Goal: Task Accomplishment & Management: Use online tool/utility

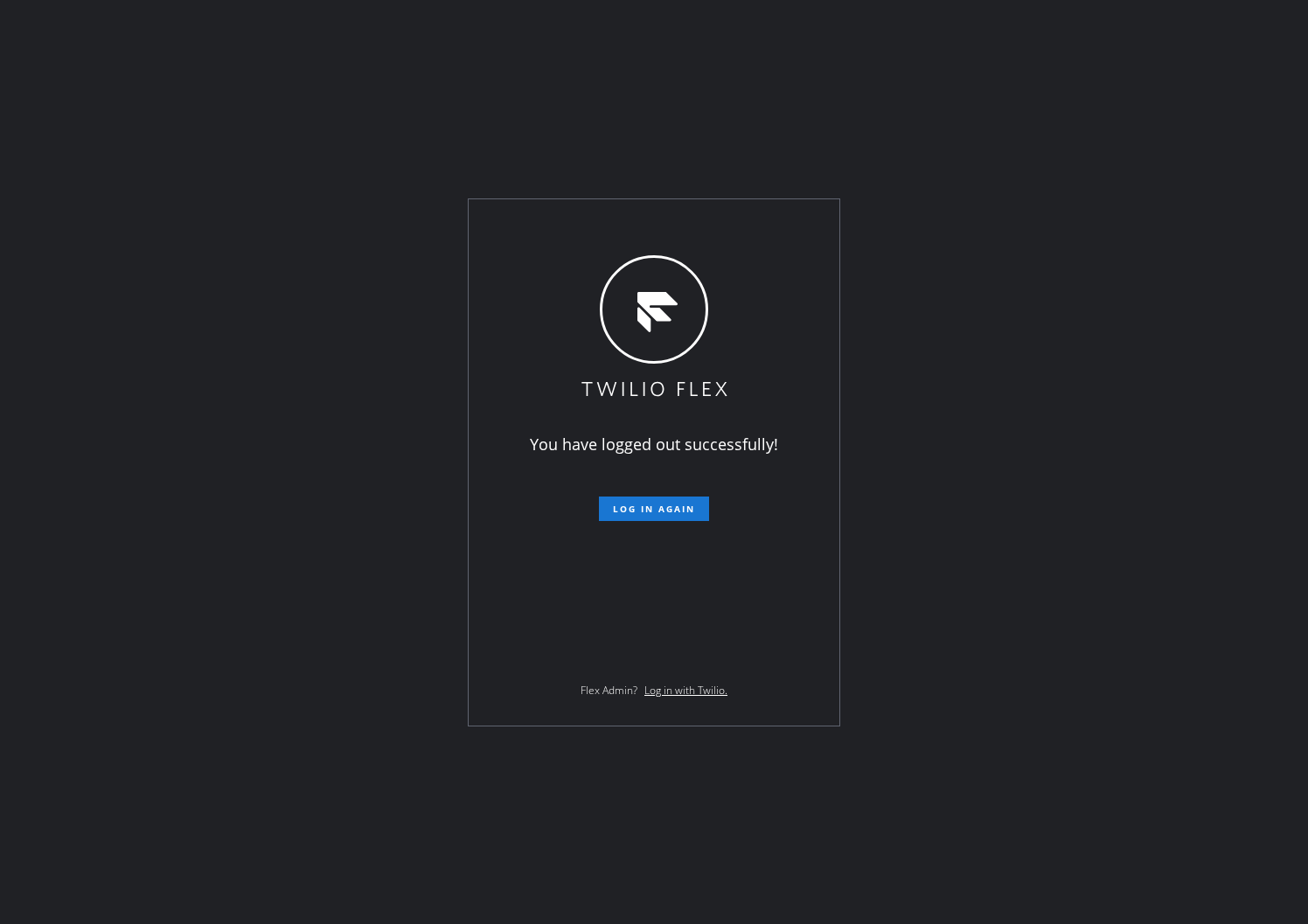
click at [825, 880] on div "You have logged out successfully! Log in again Flex Admin? Log in with Twilio." at bounding box center [654, 462] width 1308 height 924
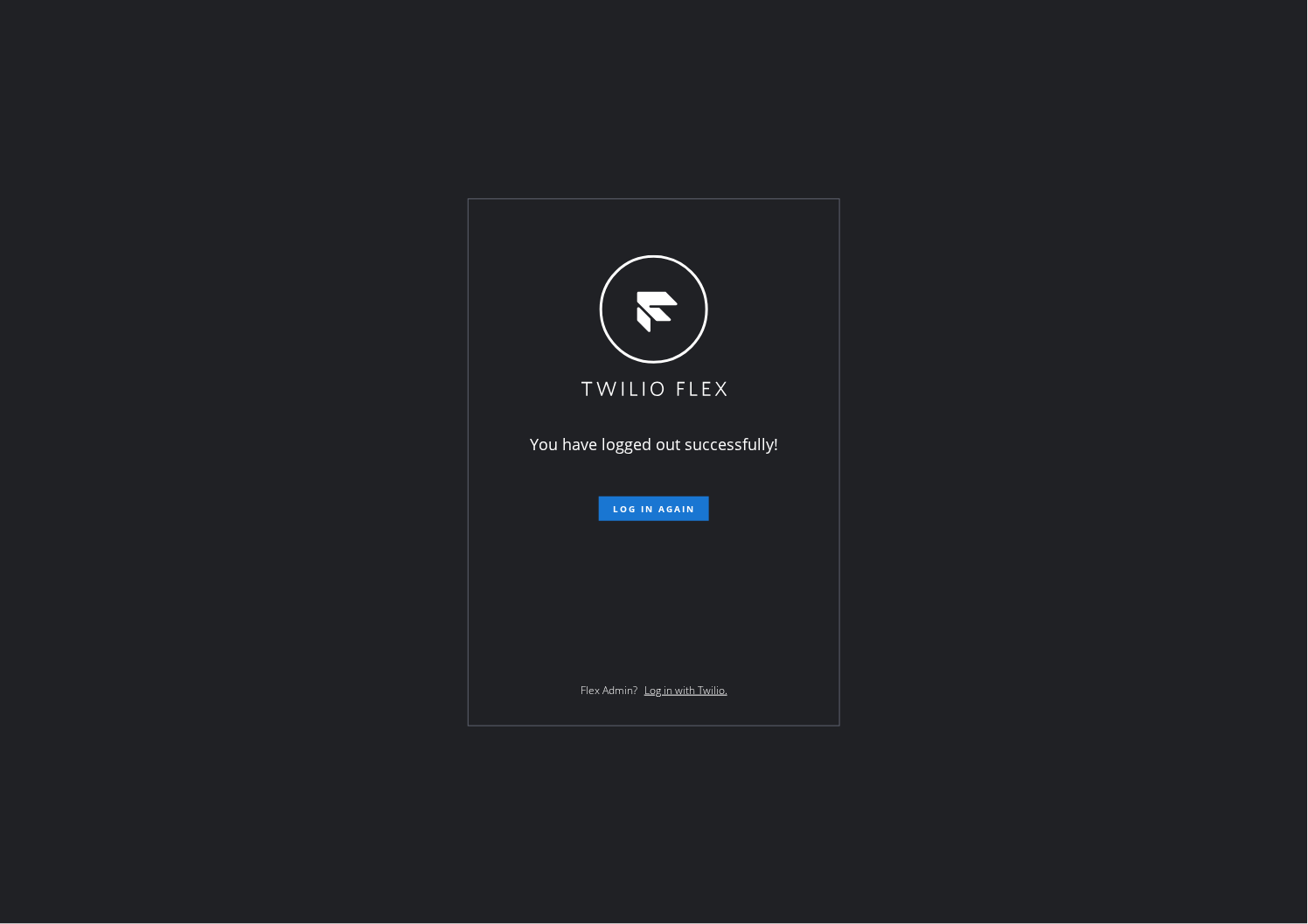
click at [4, 455] on div "You have logged out successfully! Log in again Flex Admin? Log in with Twilio." at bounding box center [654, 462] width 1308 height 924
click at [650, 487] on form "Log in again" at bounding box center [654, 501] width 304 height 38
click at [650, 496] on button "Log in again" at bounding box center [654, 508] width 111 height 24
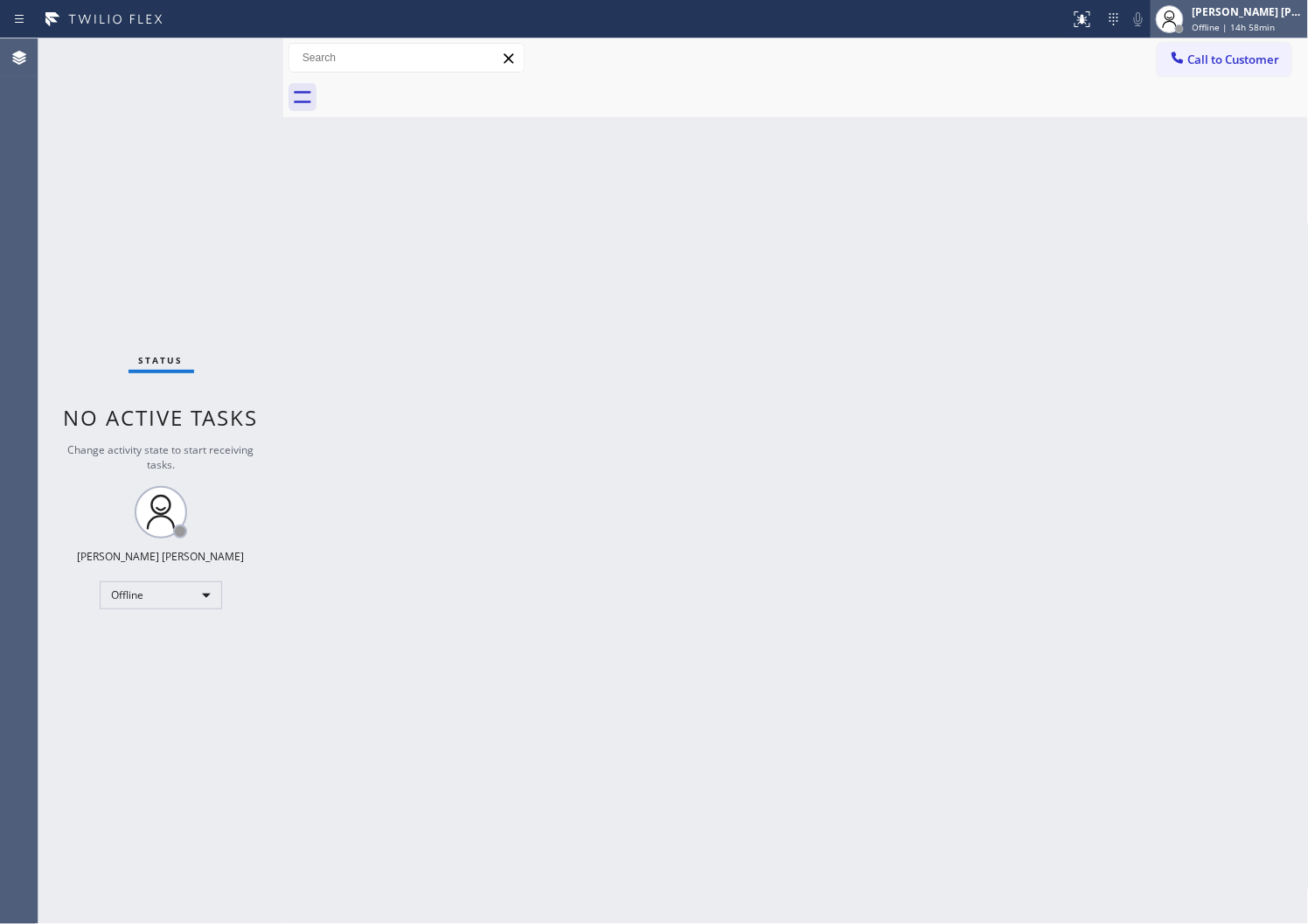
click at [1260, 14] on div "[PERSON_NAME] [PERSON_NAME]" at bounding box center [1248, 11] width 111 height 15
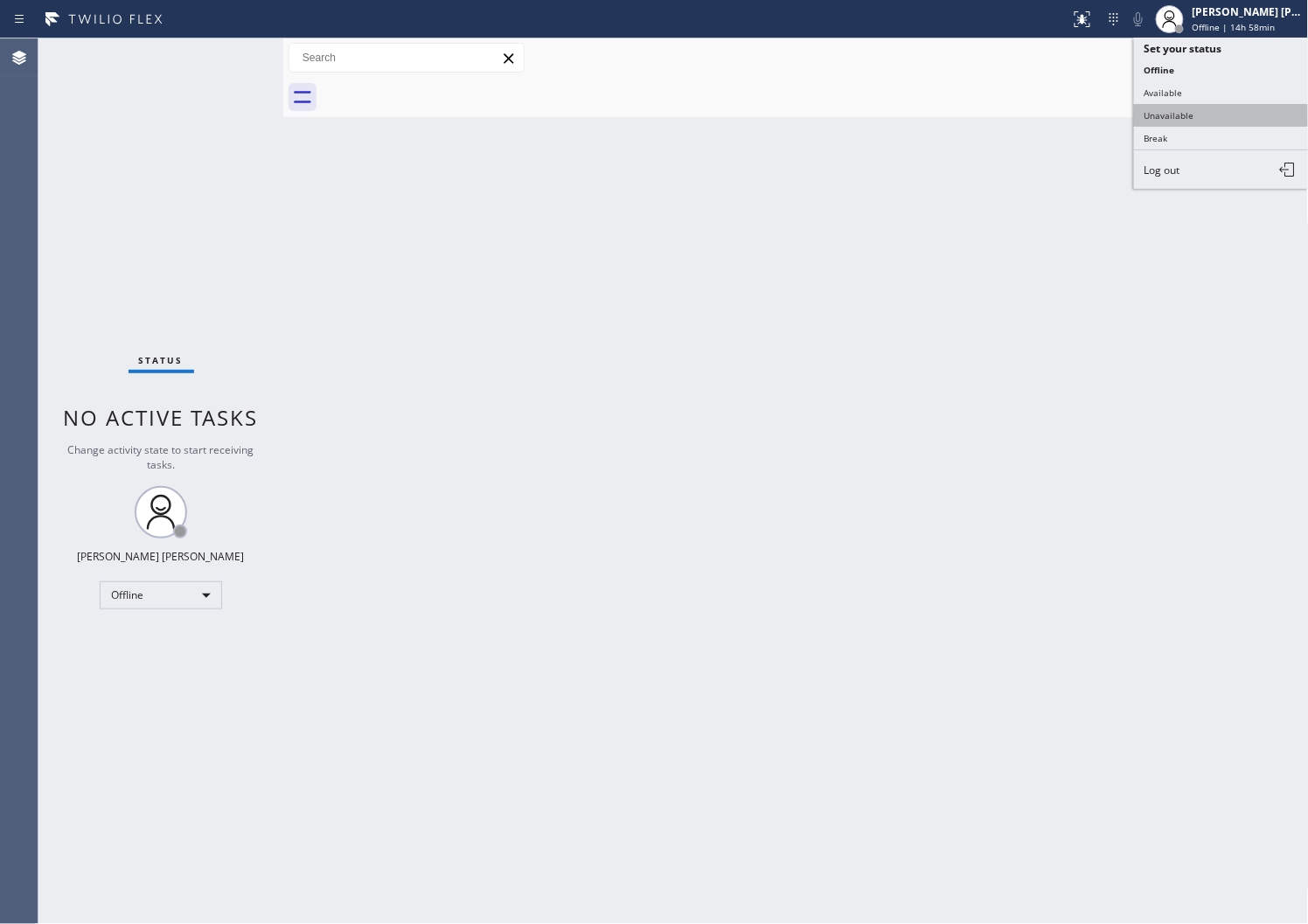
click at [1193, 109] on button "Unavailable" at bounding box center [1222, 115] width 175 height 23
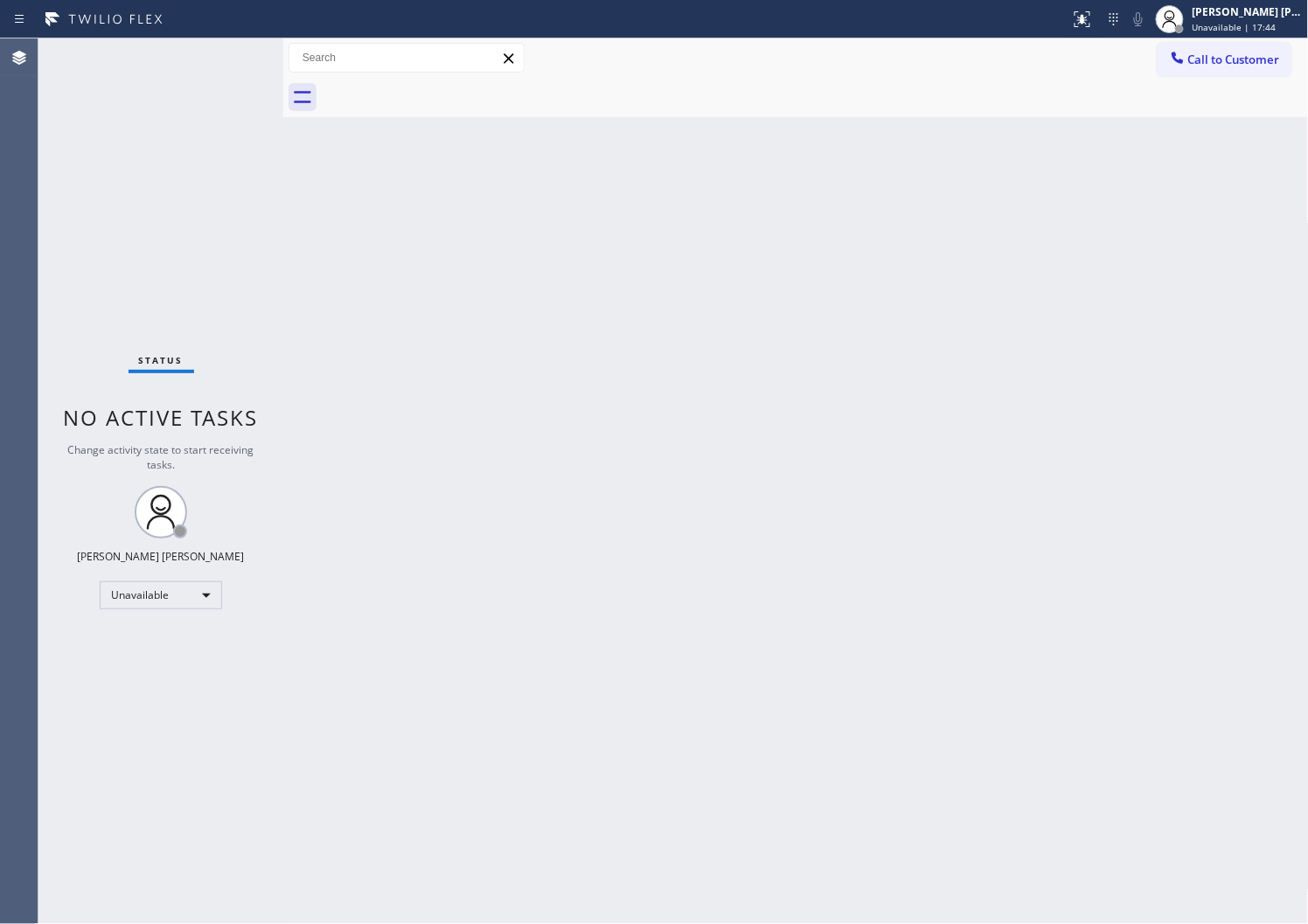
click at [1181, 62] on icon at bounding box center [1178, 58] width 12 height 12
click at [0, 0] on div "Outbound call Location Search location Your caller id phone number Customer num…" at bounding box center [0, 0] width 0 height 0
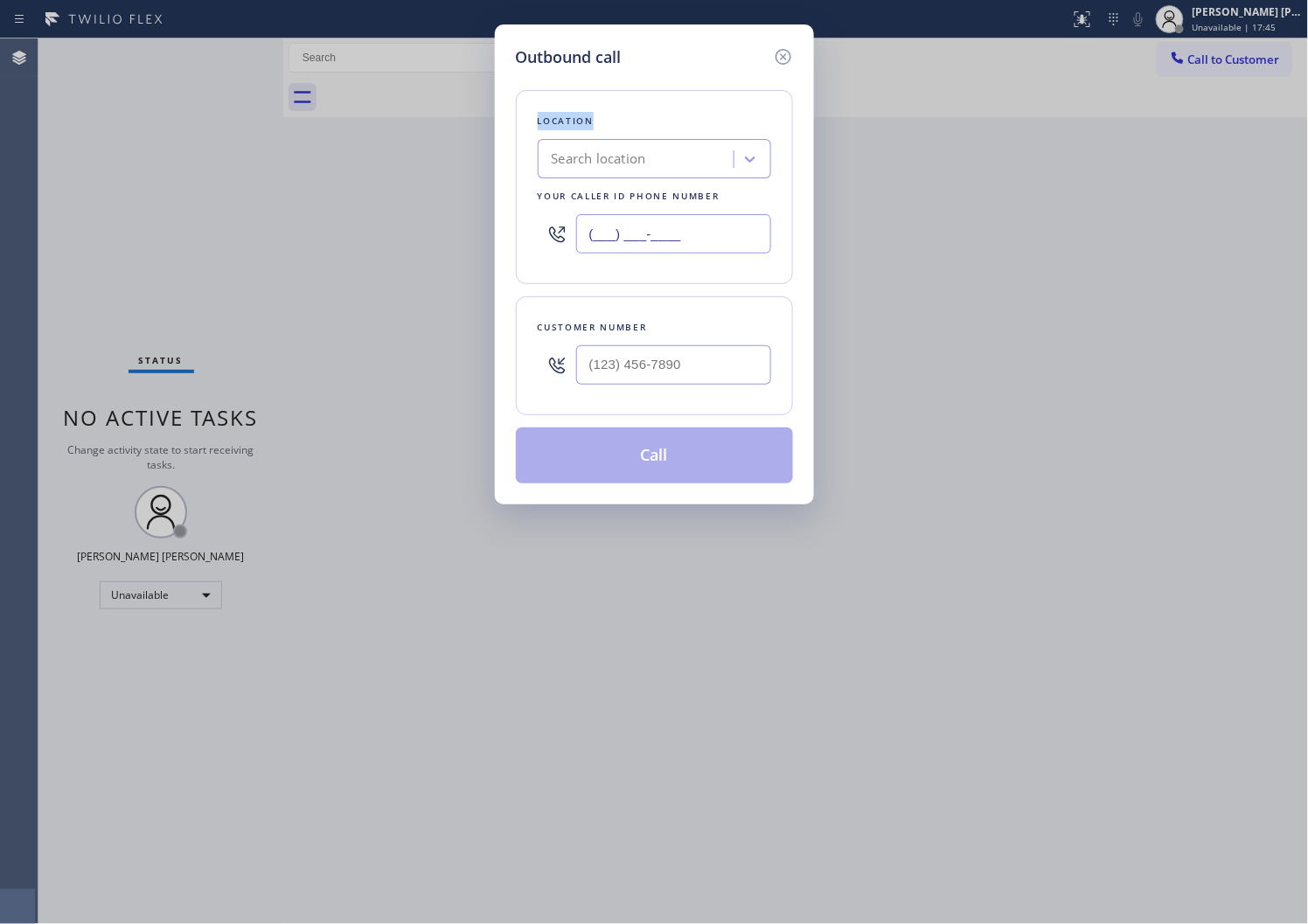
click at [648, 220] on input "(___) ___-____" at bounding box center [674, 234] width 195 height 39
paste input "855) 340-1313"
type input "[PHONE_NUMBER]"
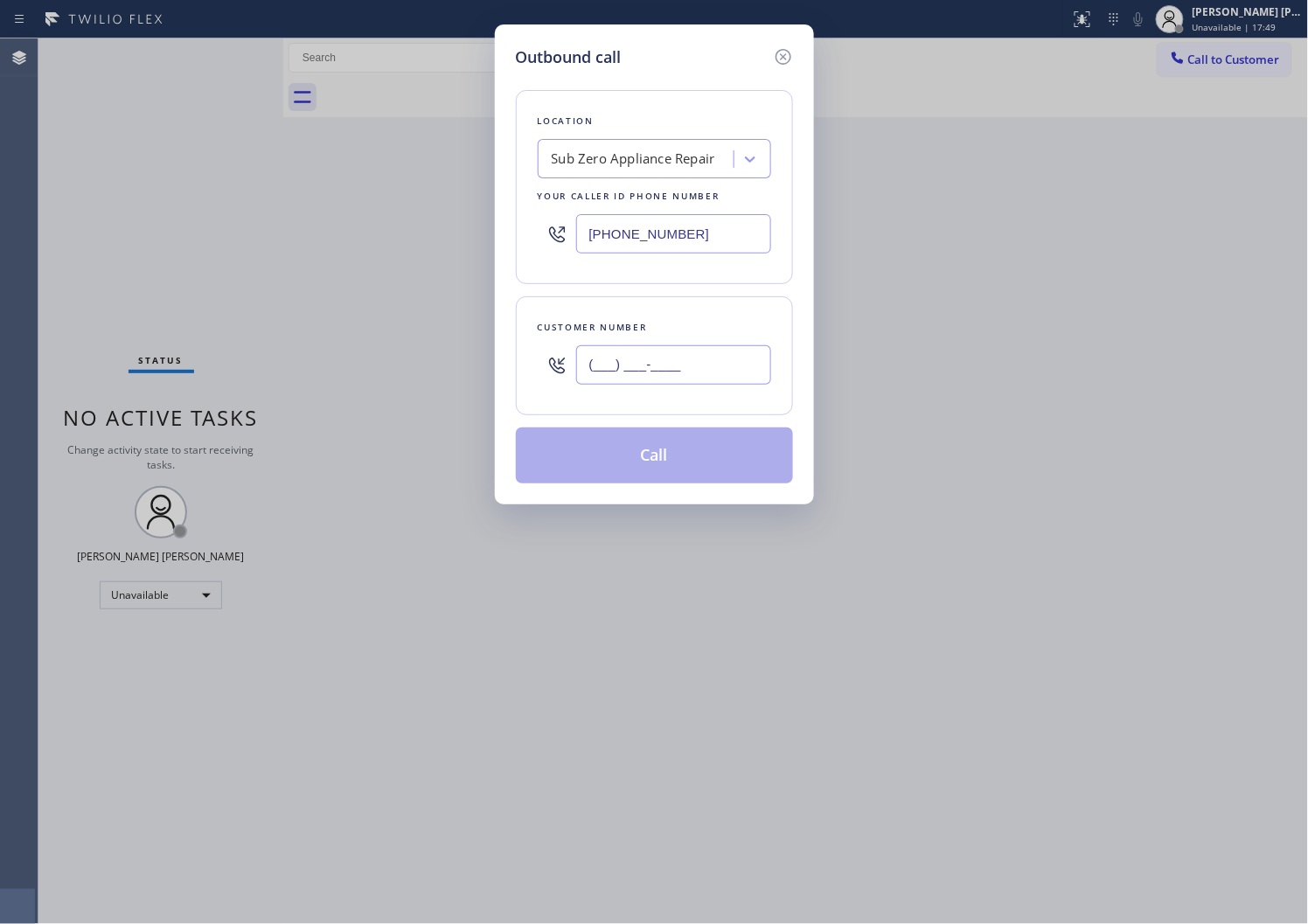
click at [634, 381] on input "(___) ___-____" at bounding box center [674, 365] width 195 height 39
paste input "661) 486-9231"
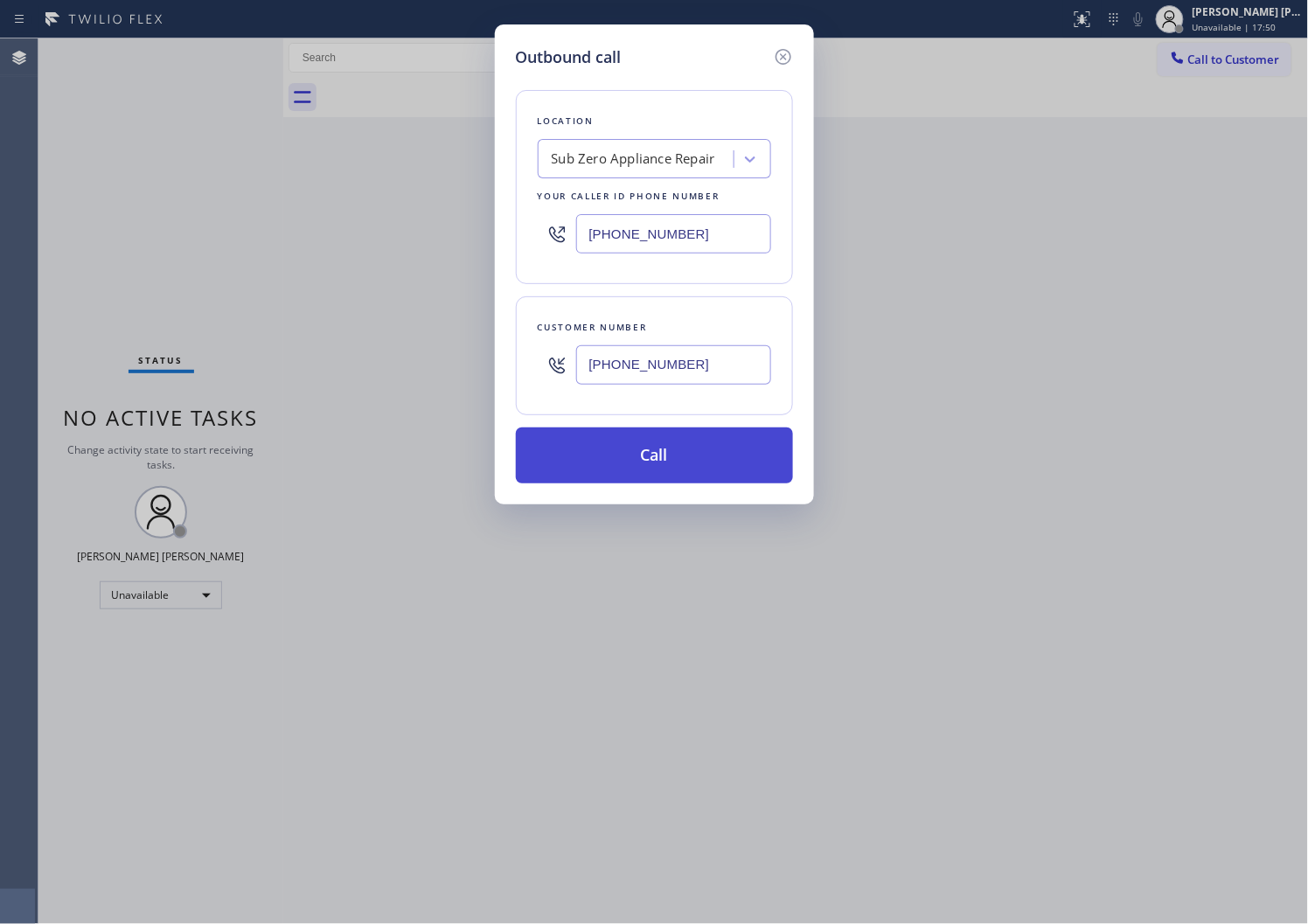
type input "(661) 486-9231"
click at [702, 471] on button "Call" at bounding box center [654, 455] width 277 height 56
drag, startPoint x: 702, startPoint y: 471, endPoint x: 802, endPoint y: 111, distance: 373.6
click at [702, 471] on button "Call" at bounding box center [654, 455] width 277 height 56
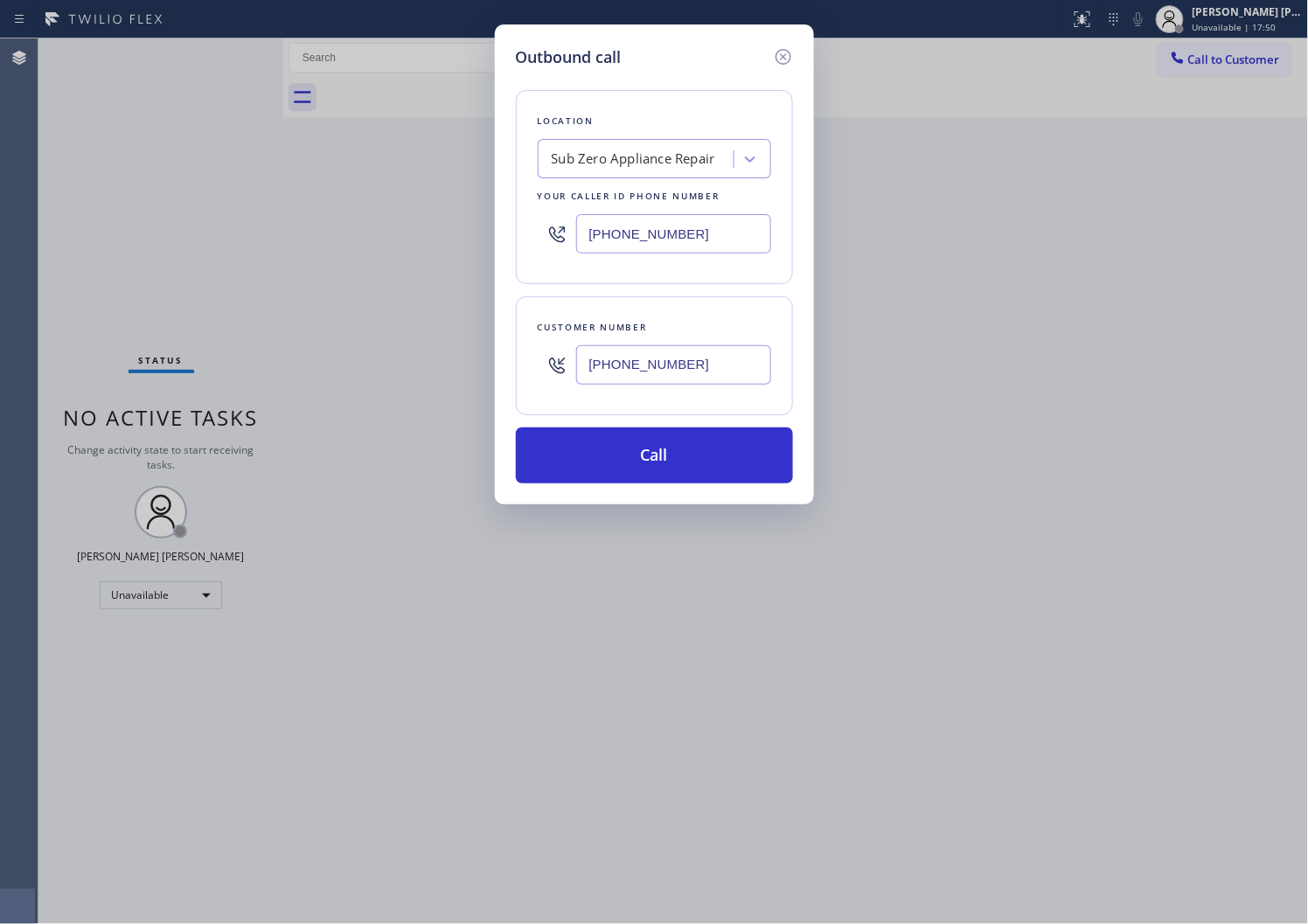
click at [702, 471] on button "Call" at bounding box center [654, 455] width 277 height 56
click at [831, 96] on div "Call to Customer Outbound call Location Sub Zero Appliance Repair Your caller i…" at bounding box center [796, 77] width 1026 height 78
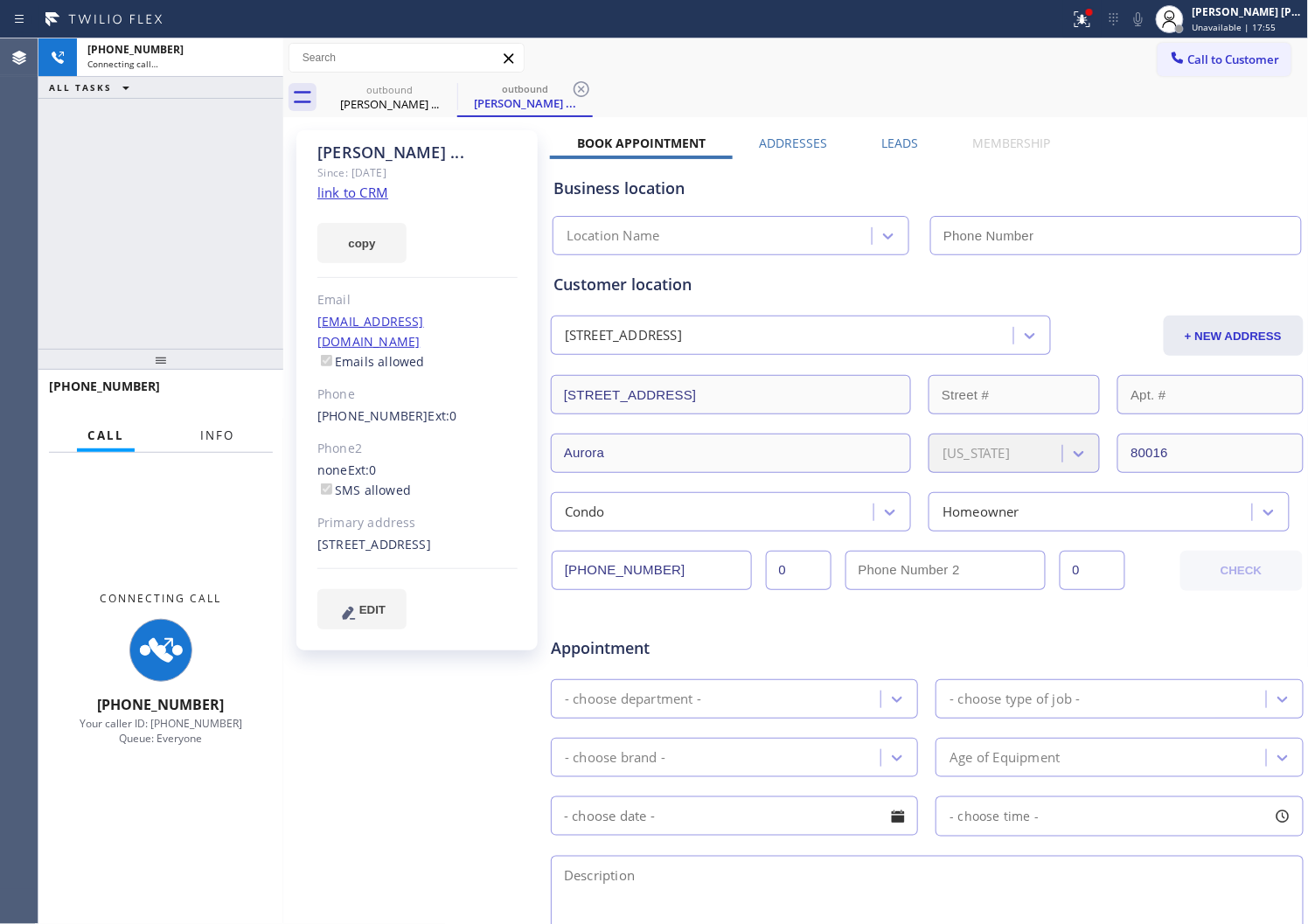
click at [219, 431] on span "Info" at bounding box center [217, 436] width 34 height 16
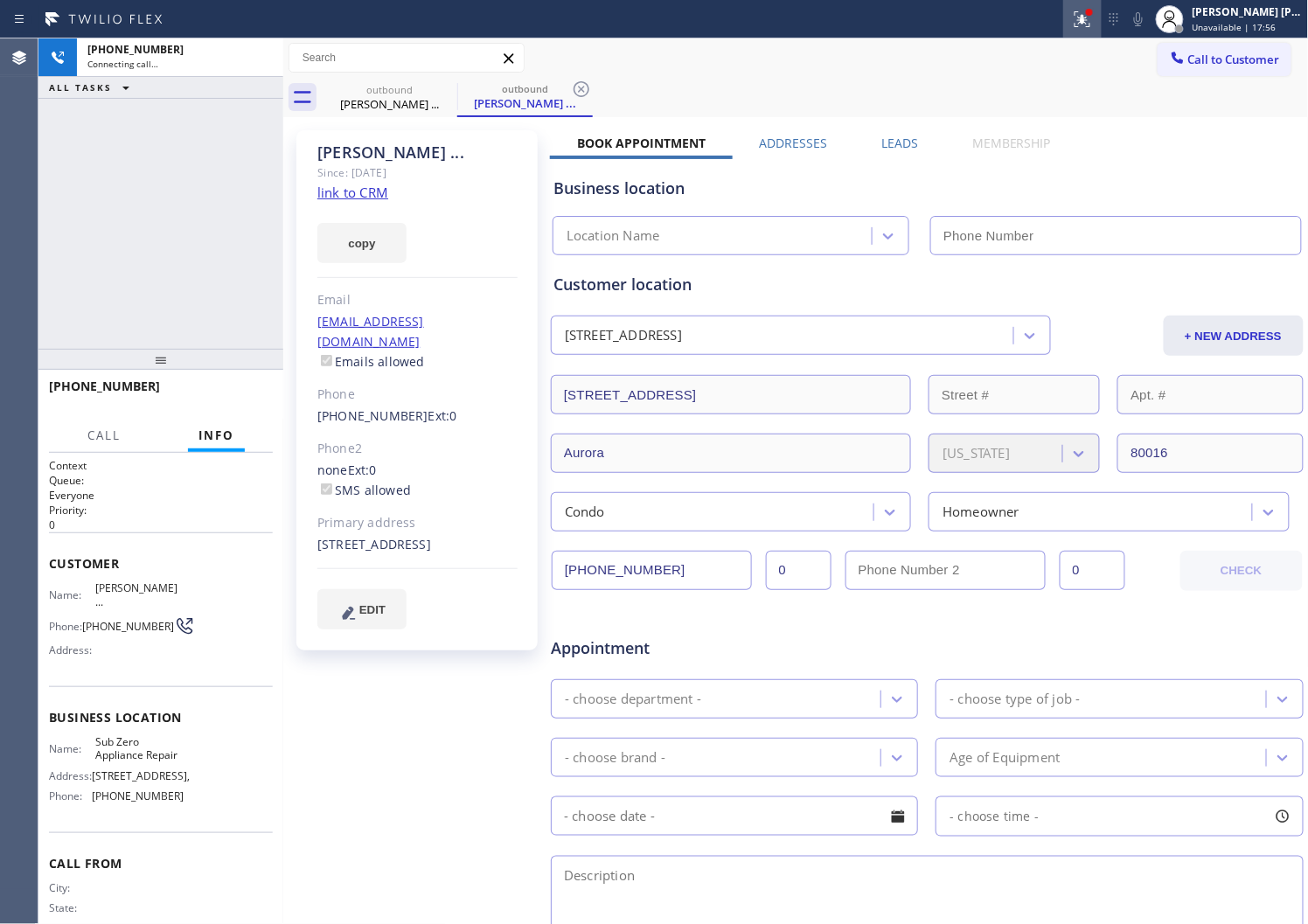
click at [1086, 18] on icon at bounding box center [1080, 18] width 11 height 13
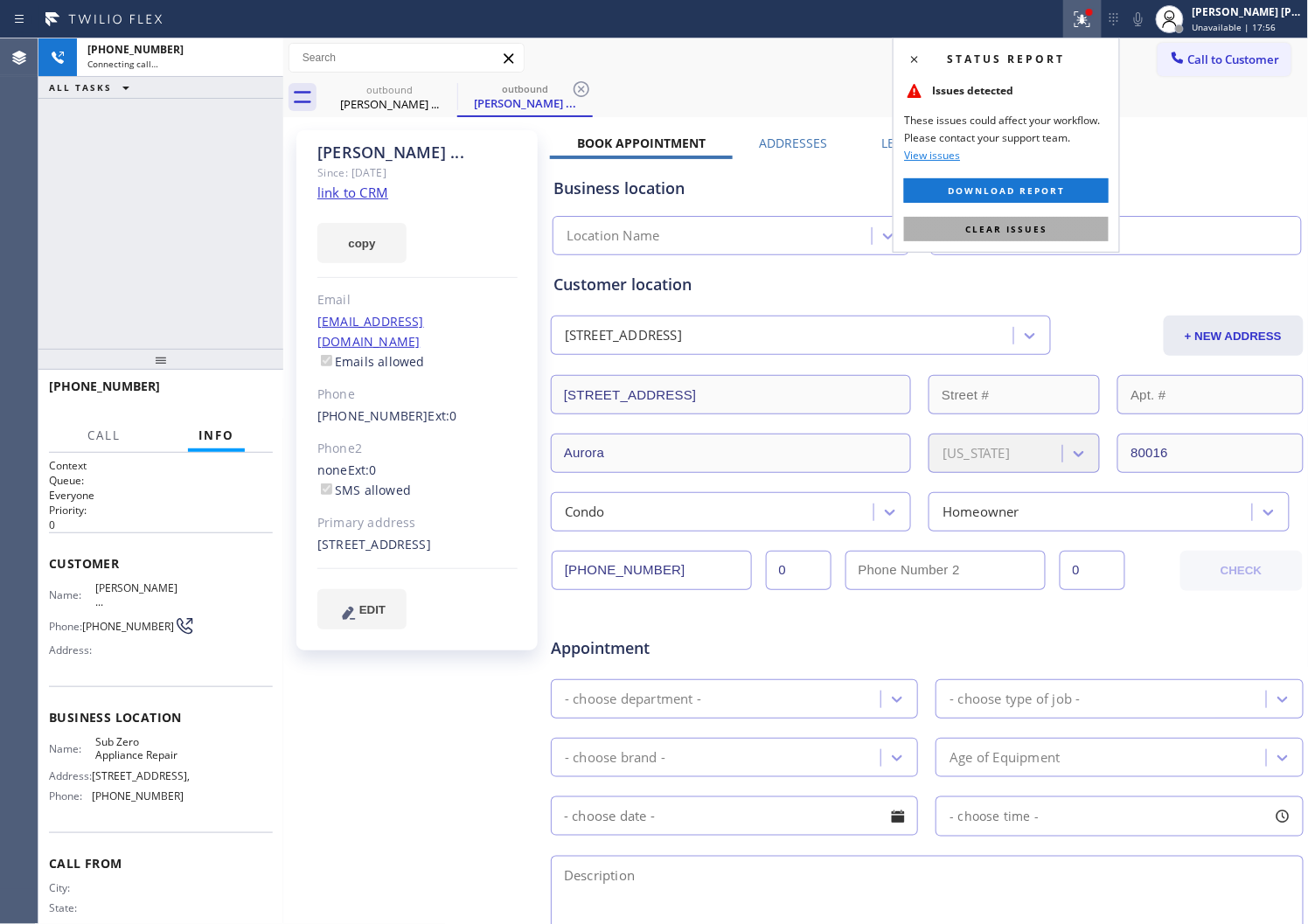
click at [1004, 229] on span "Clear issues" at bounding box center [1006, 229] width 82 height 13
click at [1004, 229] on input "text" at bounding box center [1116, 236] width 371 height 39
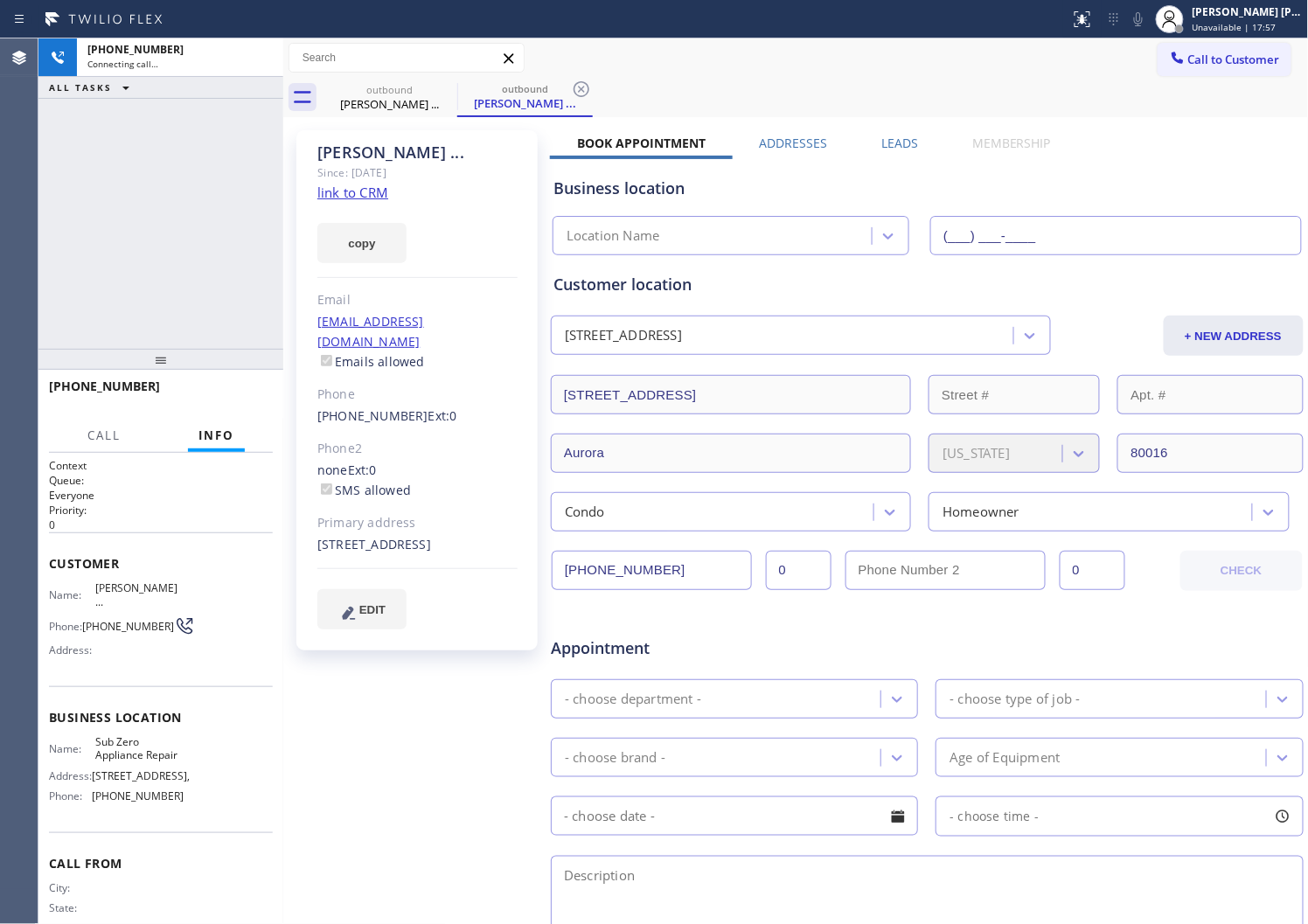
type input "(855) 340-1313"
click at [356, 161] on div "Sylvia ..." at bounding box center [417, 153] width 201 height 21
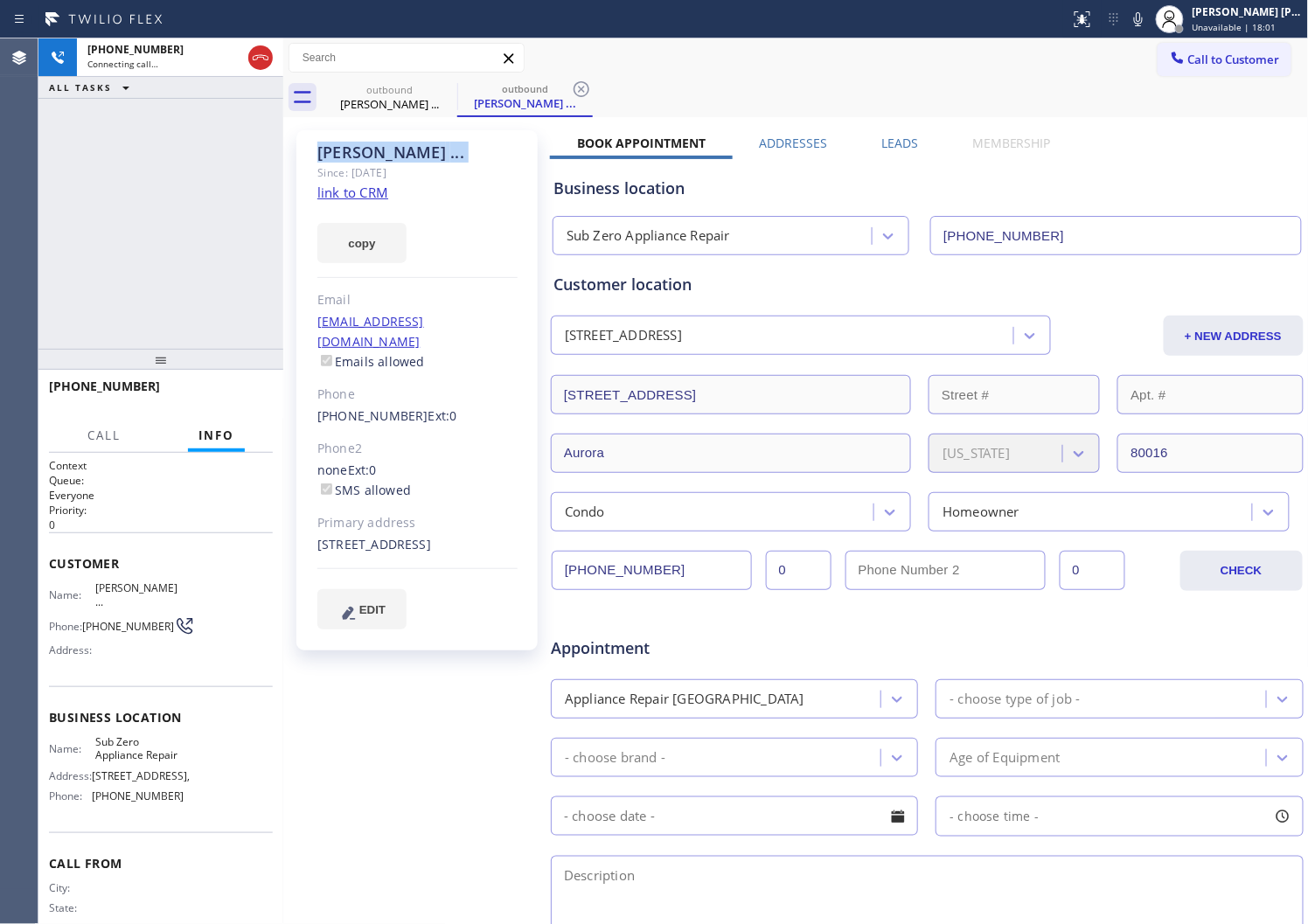
copy div "Sylvia ..."
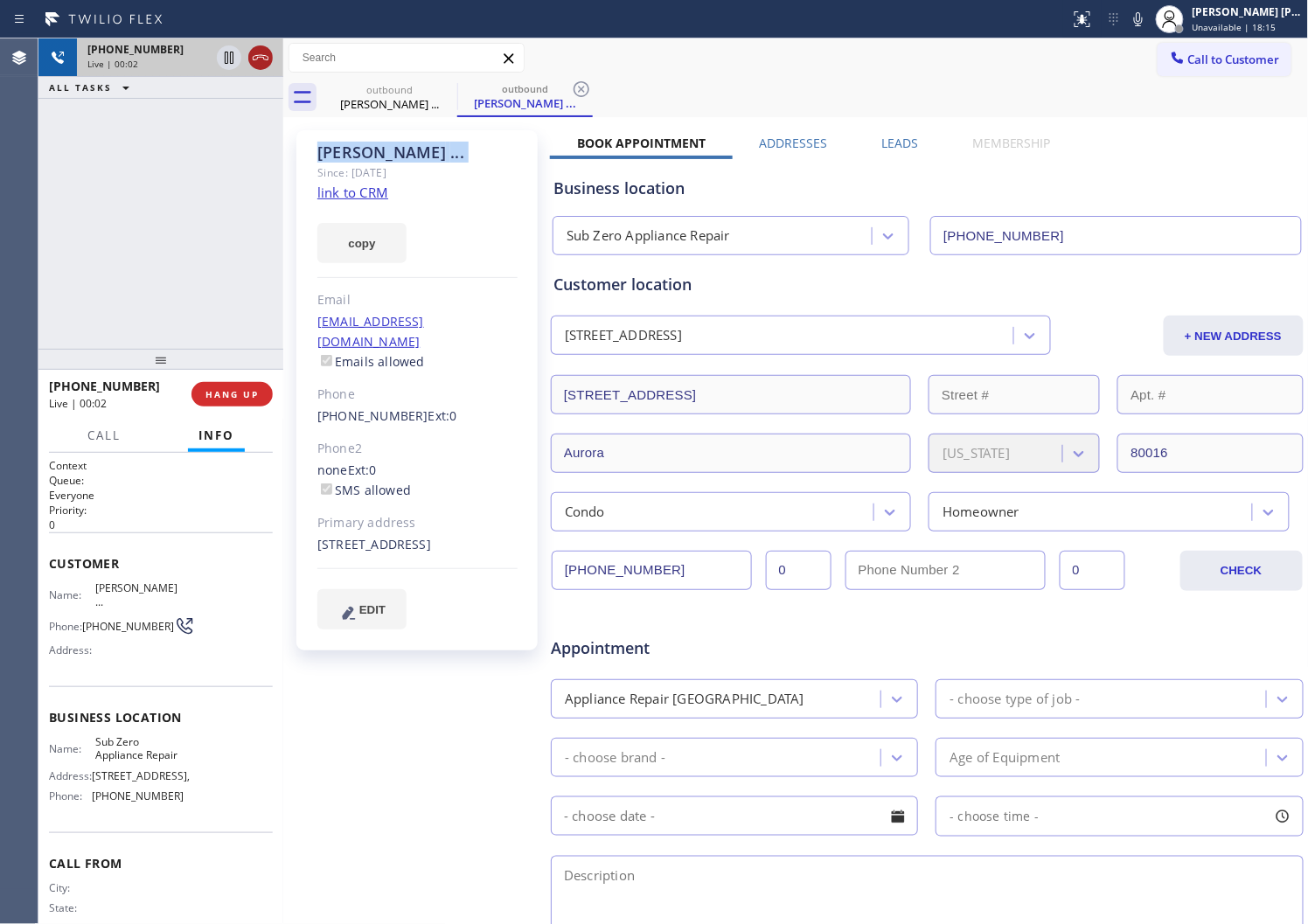
click at [258, 58] on icon at bounding box center [259, 57] width 21 height 21
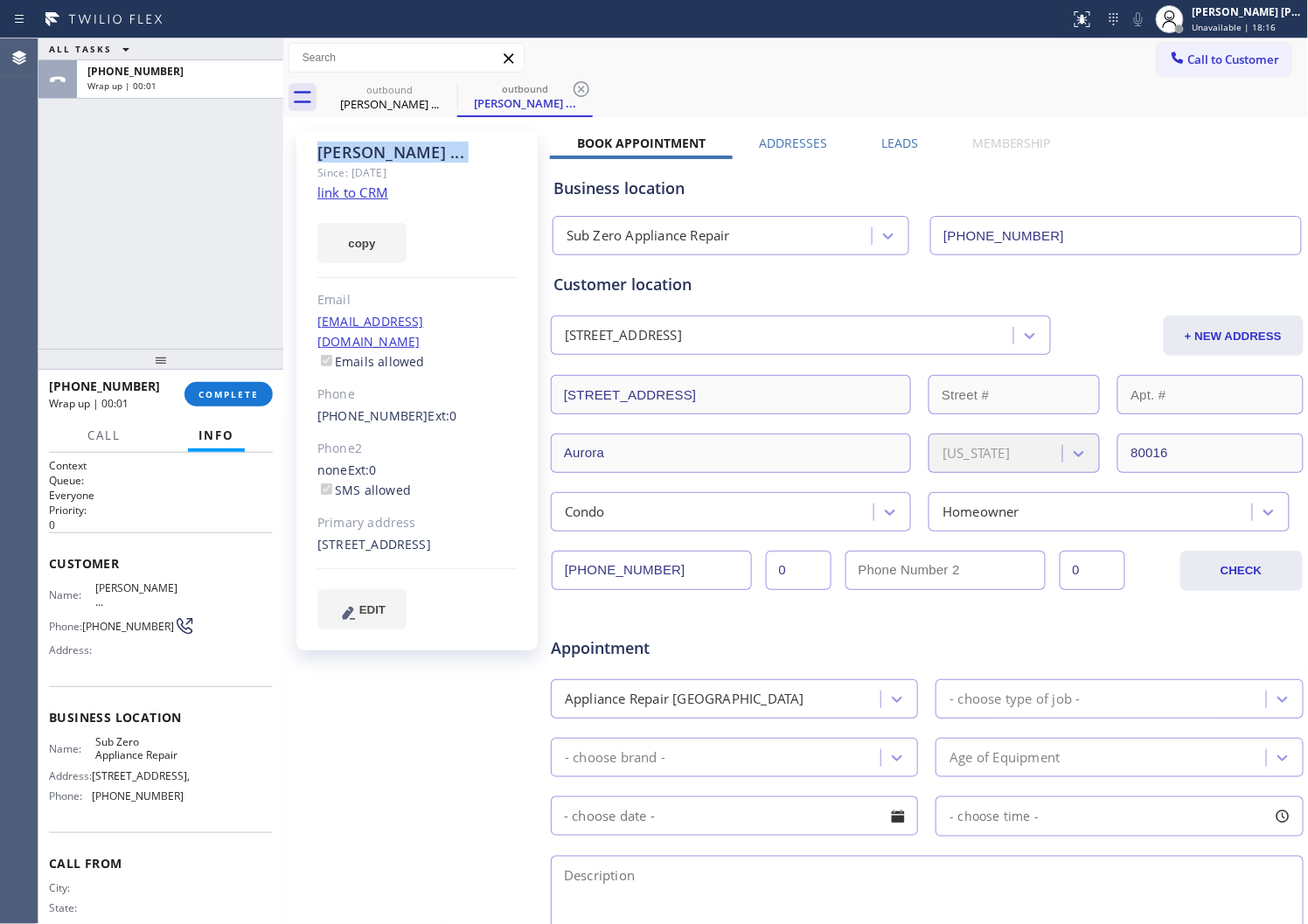
click at [107, 386] on span "+16614869231" at bounding box center [104, 386] width 111 height 17
copy span "+16614869231"
click at [216, 390] on span "COMPLETE" at bounding box center [229, 394] width 61 height 13
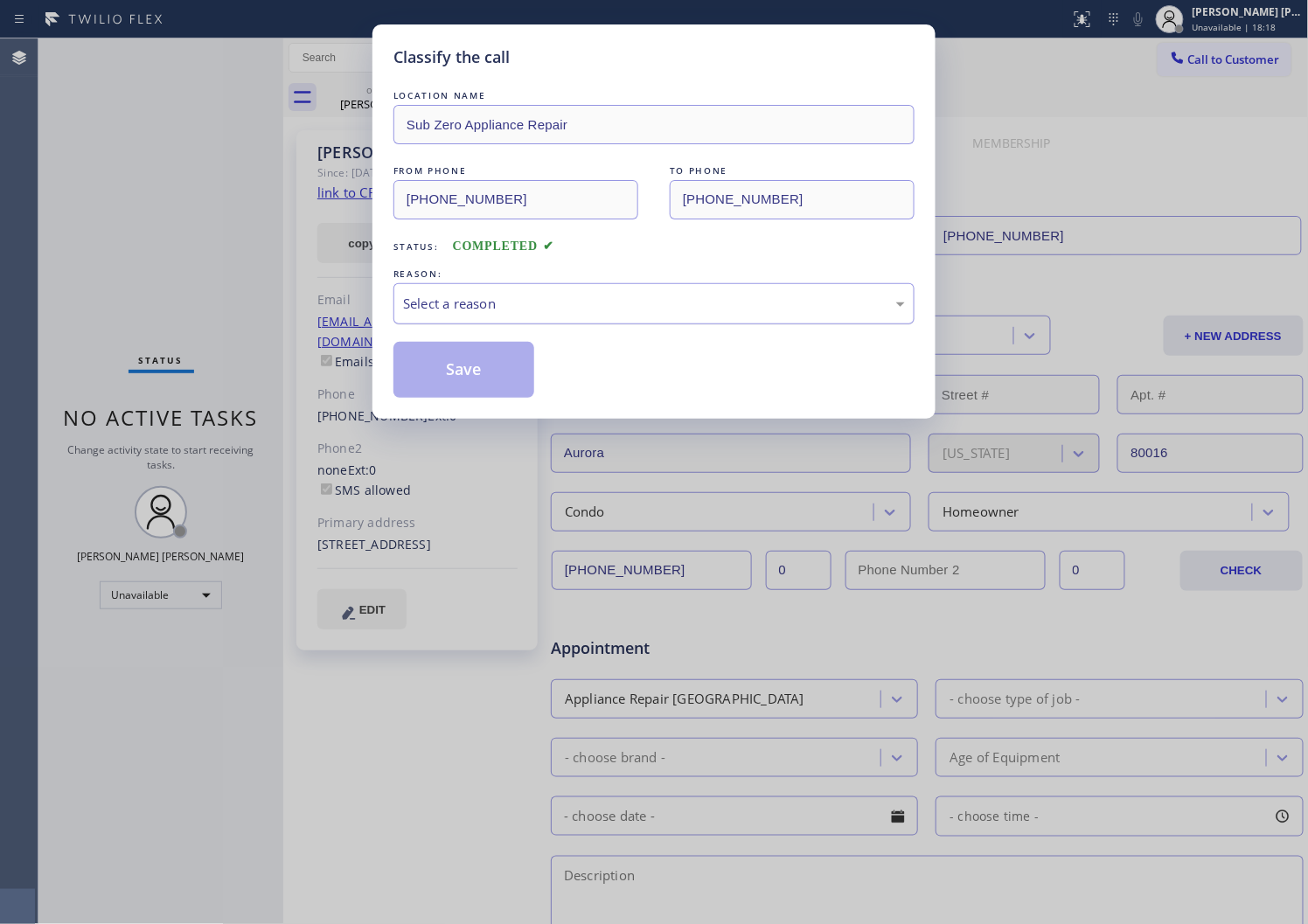
click at [549, 319] on div "Select a reason" at bounding box center [654, 303] width 521 height 41
click at [425, 376] on button "Save" at bounding box center [464, 369] width 141 height 56
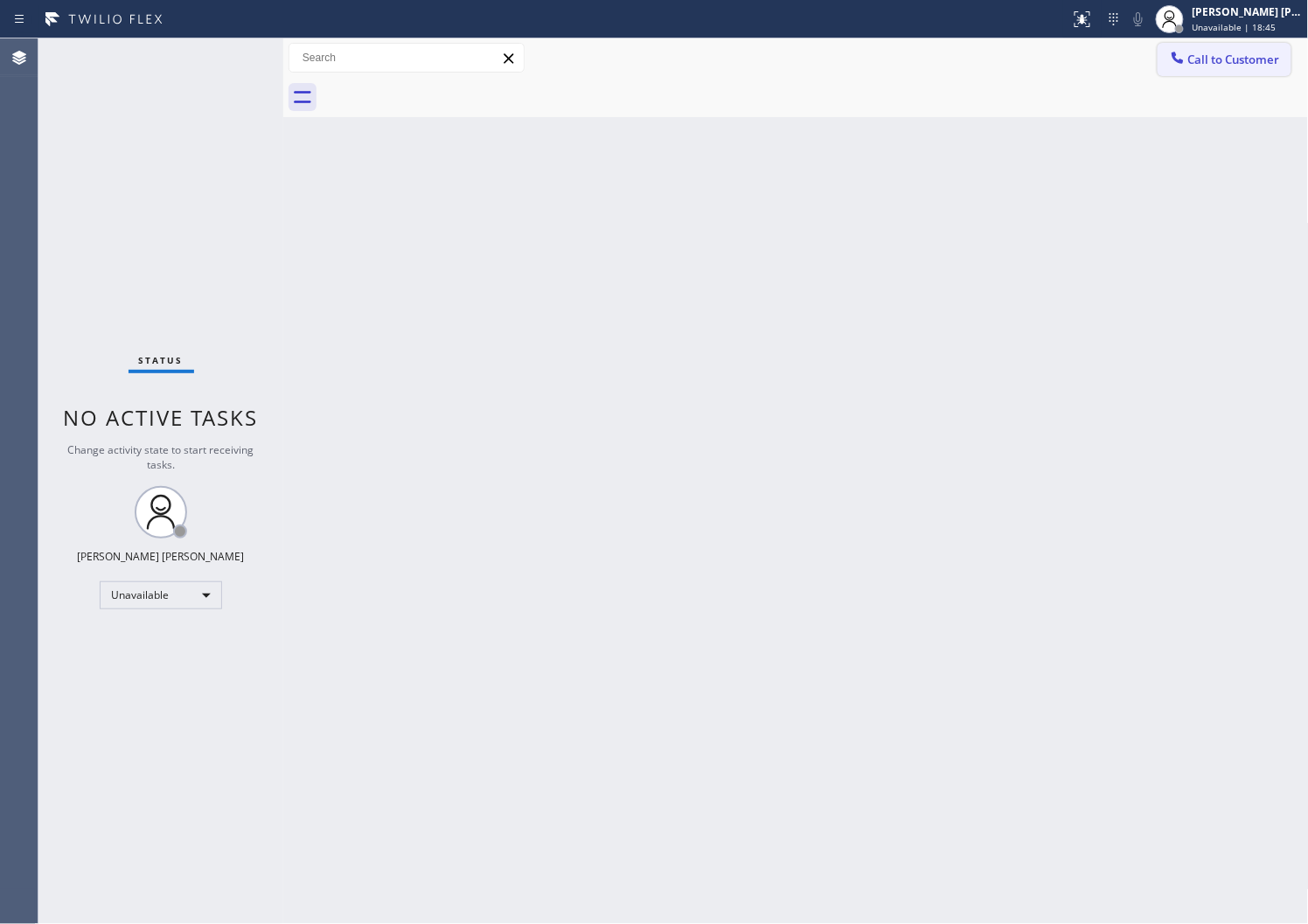
click at [1183, 69] on div at bounding box center [1178, 59] width 21 height 21
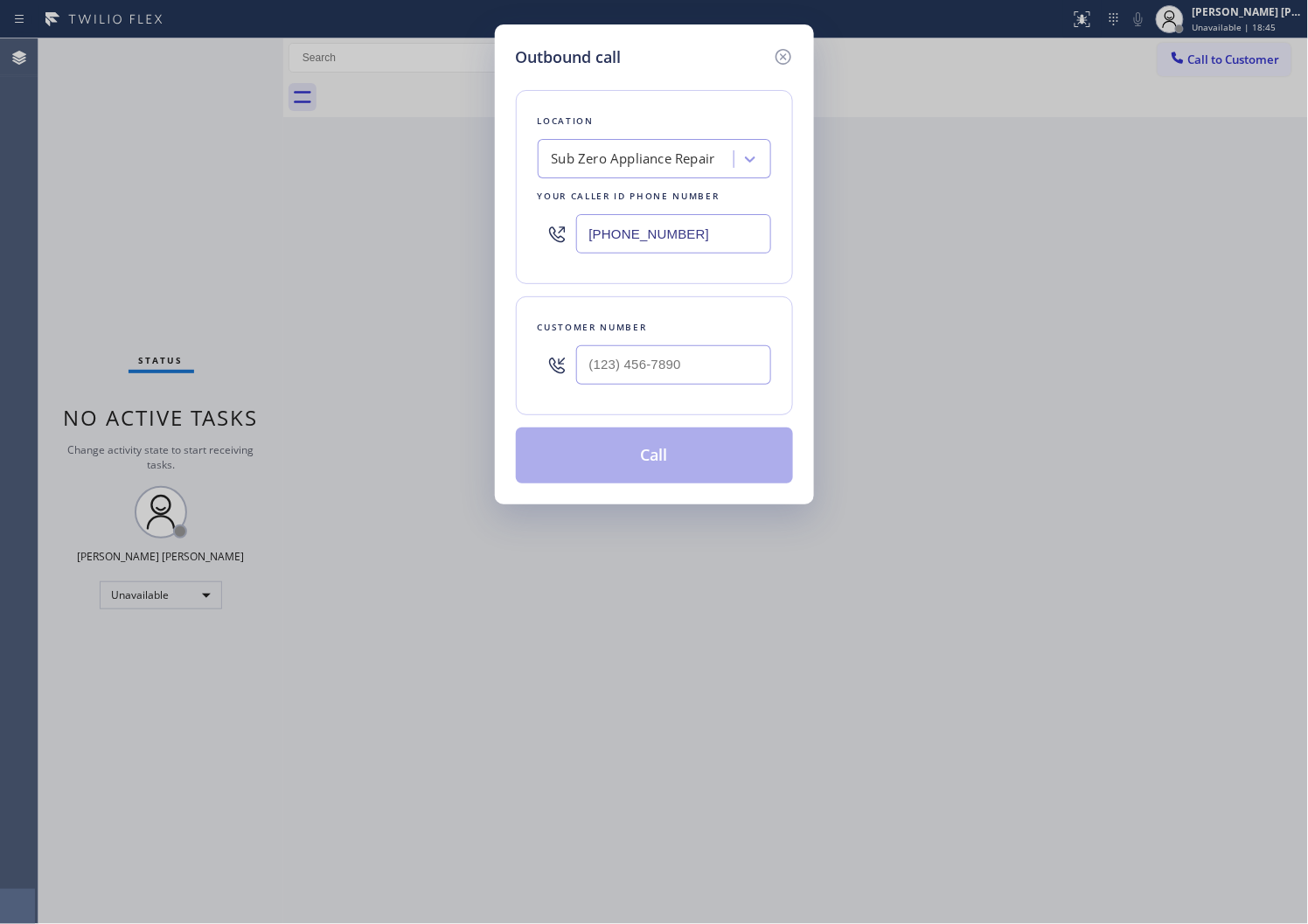
click at [594, 221] on input "(855) 340-1313" at bounding box center [674, 234] width 195 height 39
paste input "93-3634"
type input "(855) 393-3634"
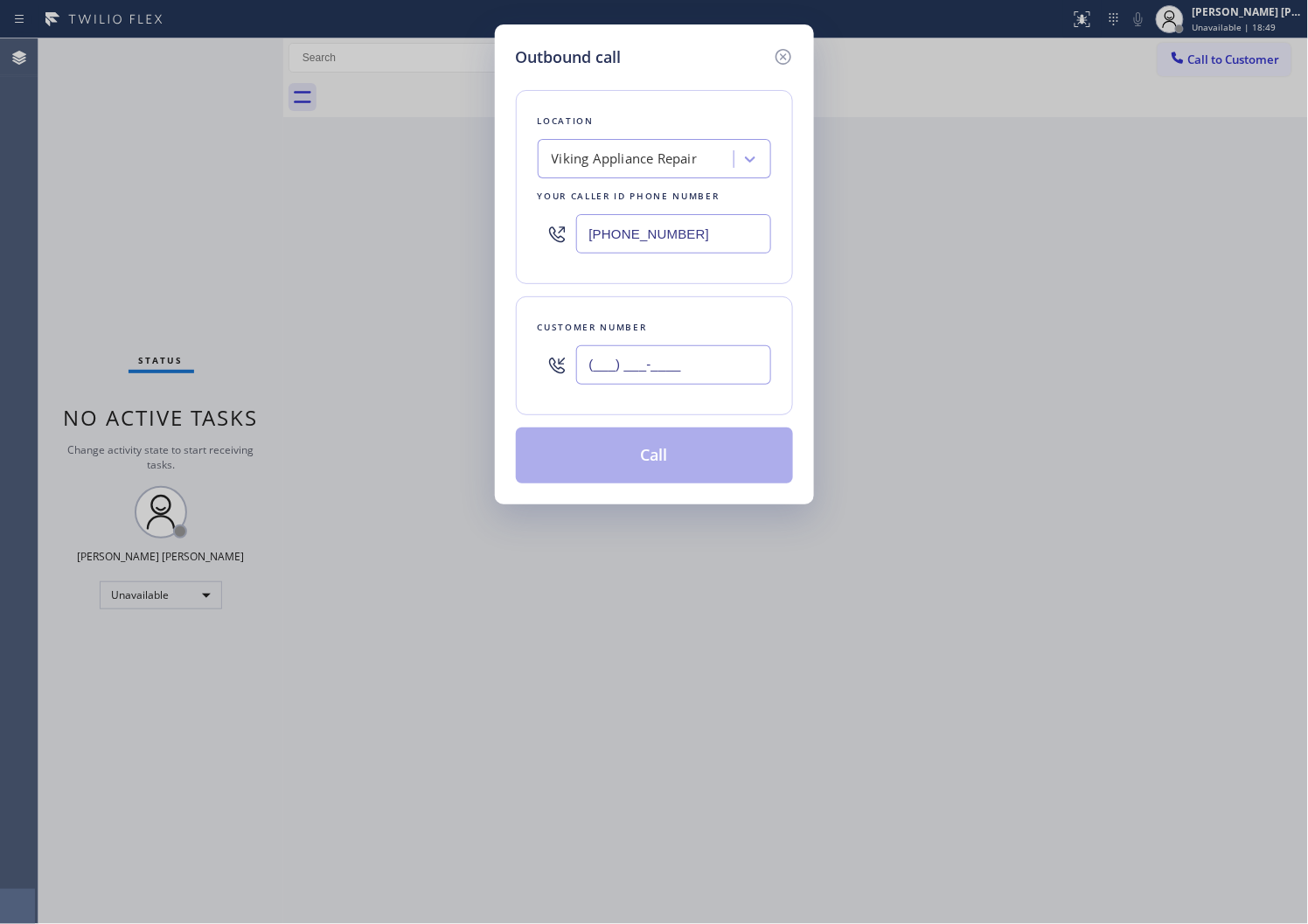
click at [689, 365] on input "(___) ___-____" at bounding box center [674, 365] width 195 height 39
paste input "630) 484-4544"
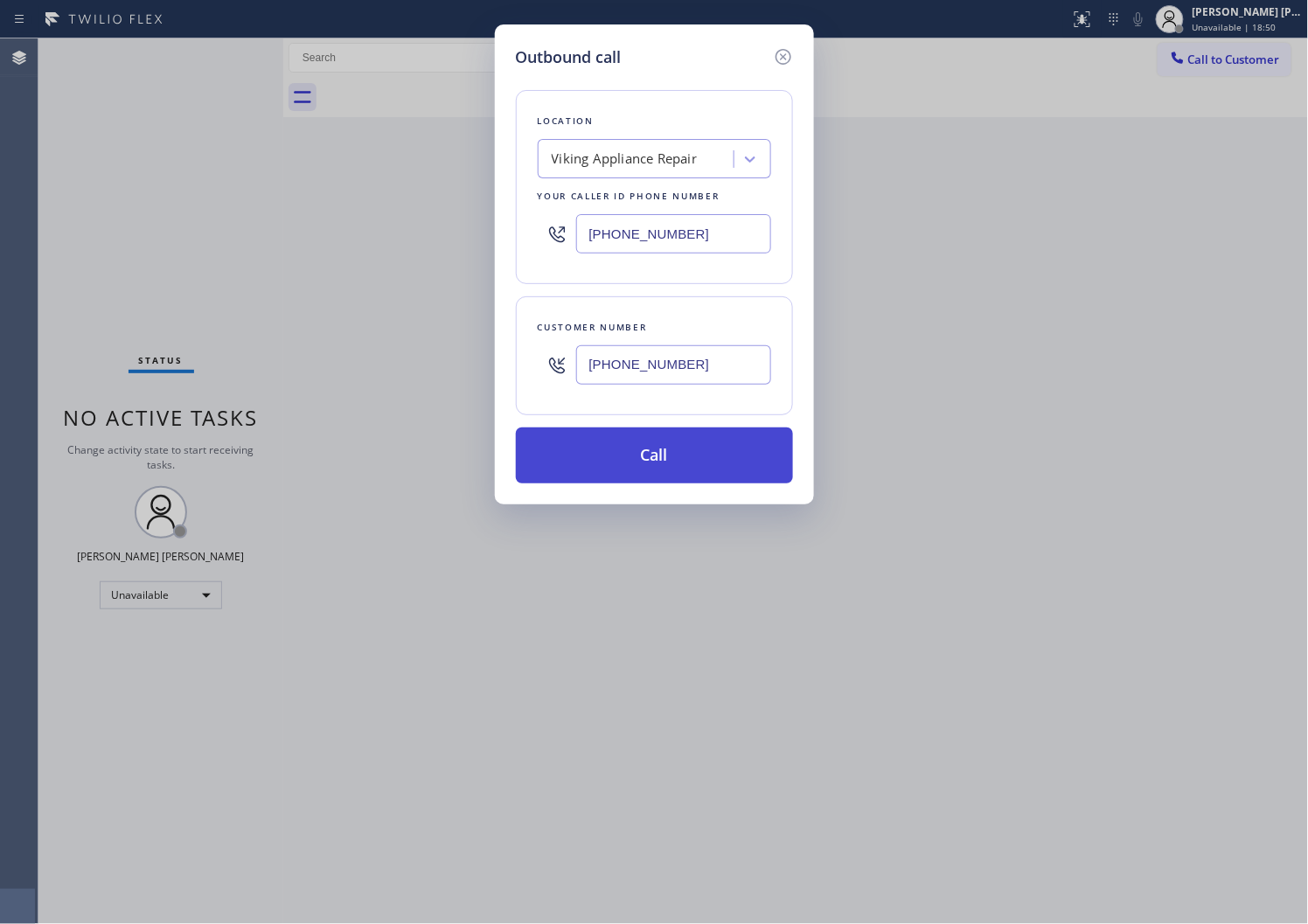
type input "(630) 484-4544"
click at [686, 468] on button "Call" at bounding box center [654, 455] width 277 height 56
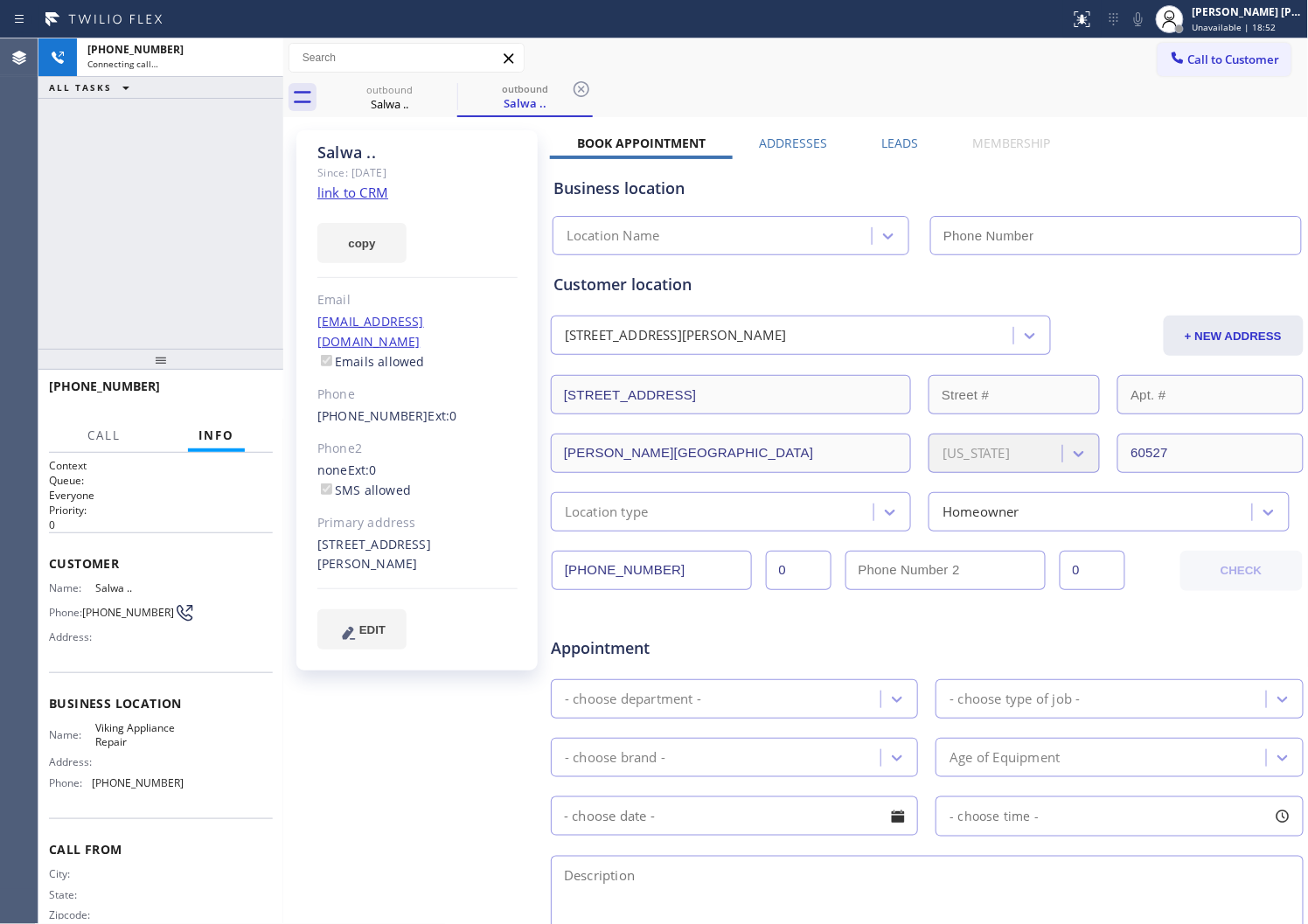
click at [350, 151] on div "Salwa .." at bounding box center [417, 153] width 201 height 21
type input "(855) 393-3634"
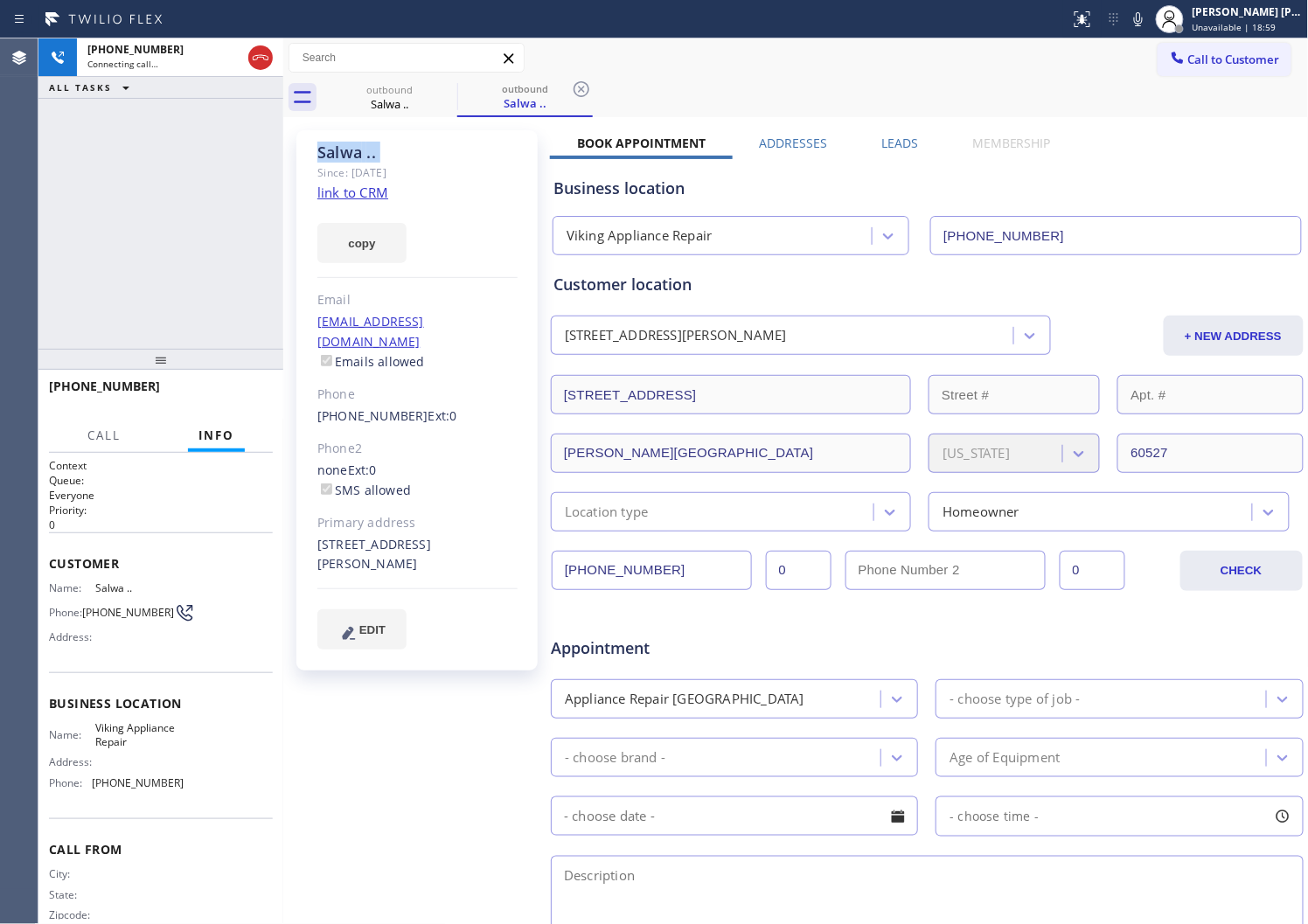
click at [444, 176] on div "Since: [DATE]" at bounding box center [417, 172] width 201 height 21
click at [1149, 23] on icon at bounding box center [1138, 19] width 21 height 21
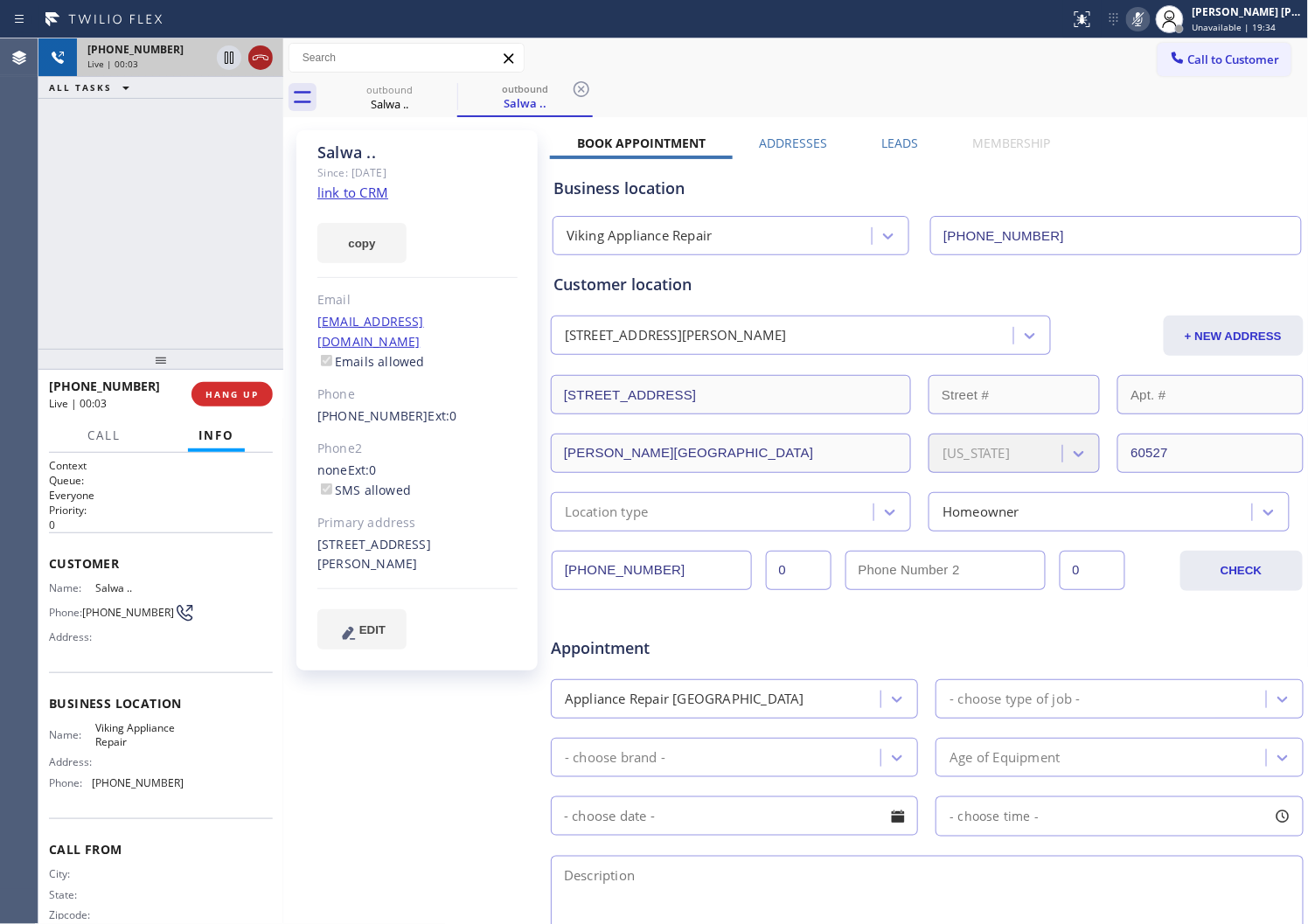
click at [257, 63] on icon at bounding box center [259, 57] width 21 height 21
click at [221, 394] on span "HANG UP" at bounding box center [232, 394] width 53 height 13
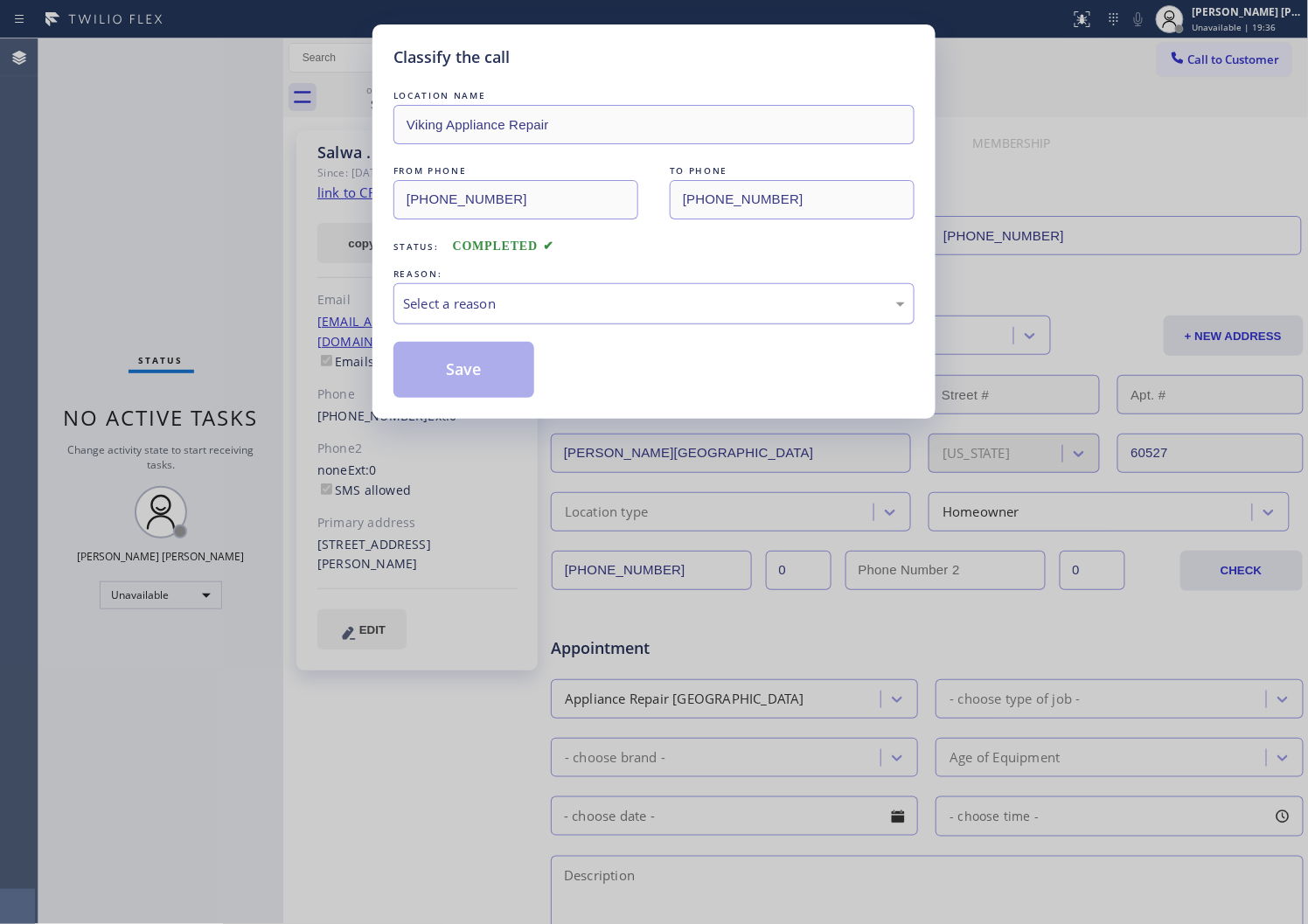
click at [553, 310] on div "Select a reason" at bounding box center [654, 303] width 502 height 21
click at [444, 372] on button "Save" at bounding box center [464, 369] width 141 height 56
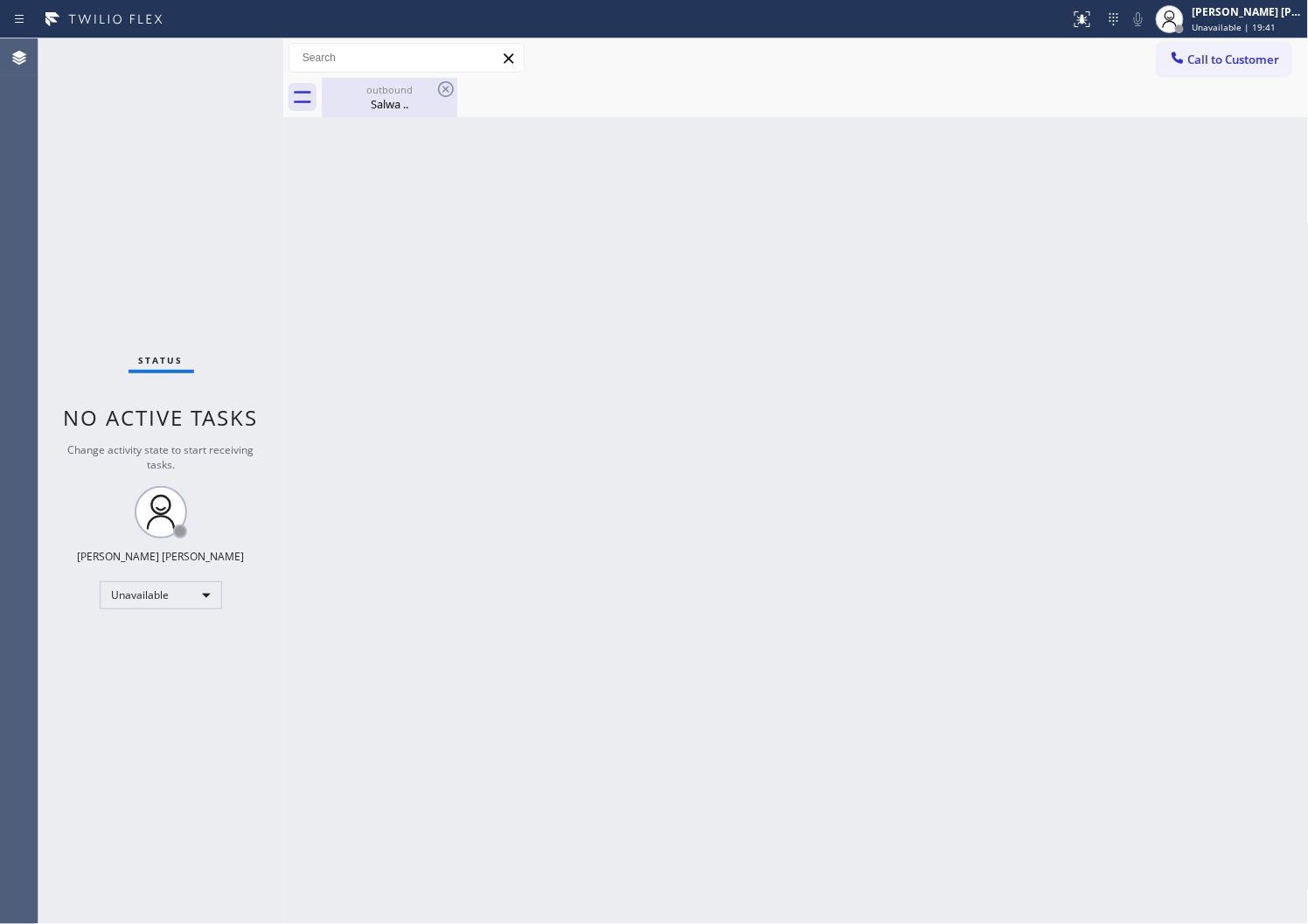
click at [417, 111] on div "Salwa .." at bounding box center [390, 104] width 132 height 16
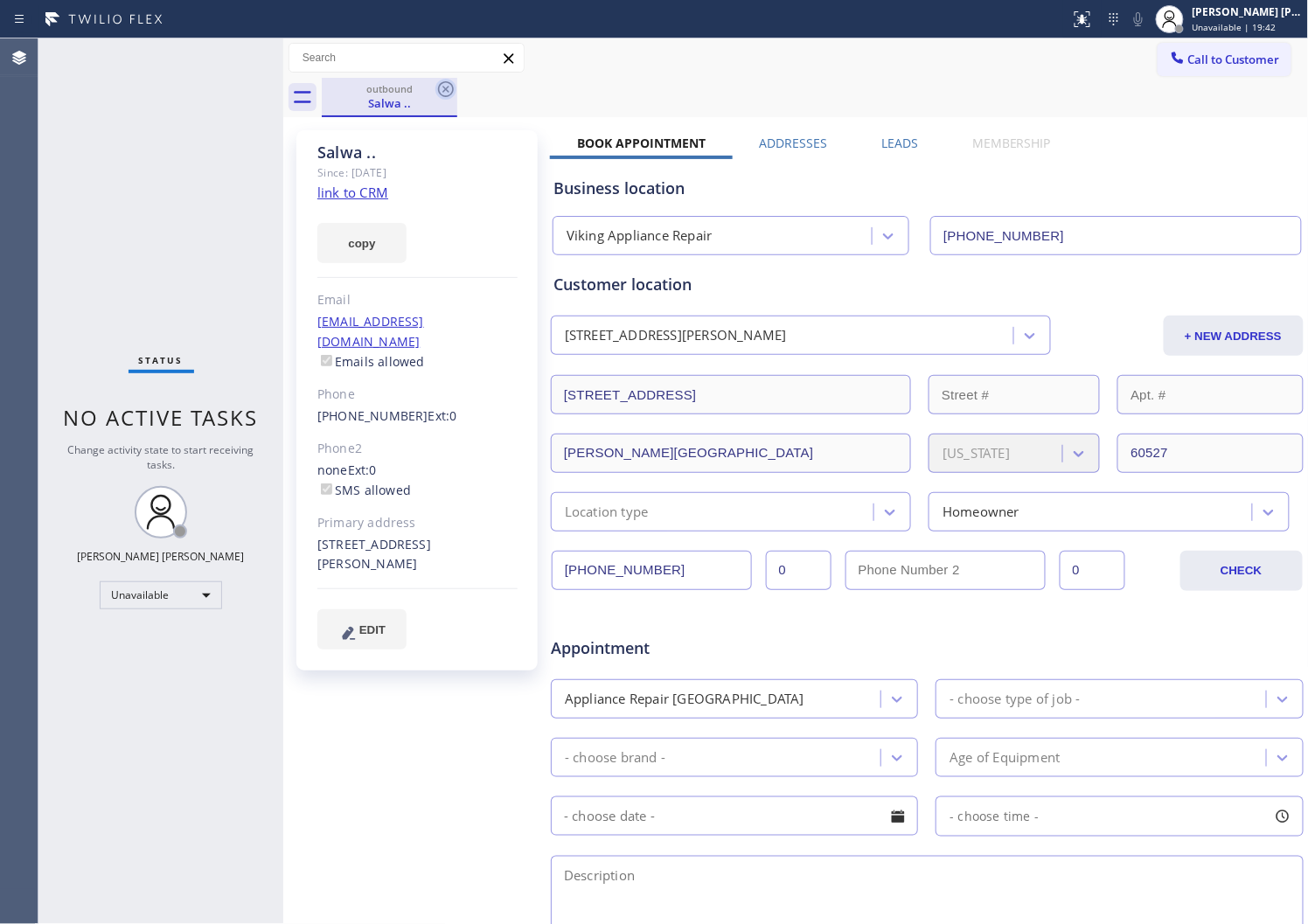
click at [446, 90] on icon at bounding box center [446, 89] width 16 height 16
click at [446, 90] on div "outbound Salwa .." at bounding box center [816, 98] width 988 height 39
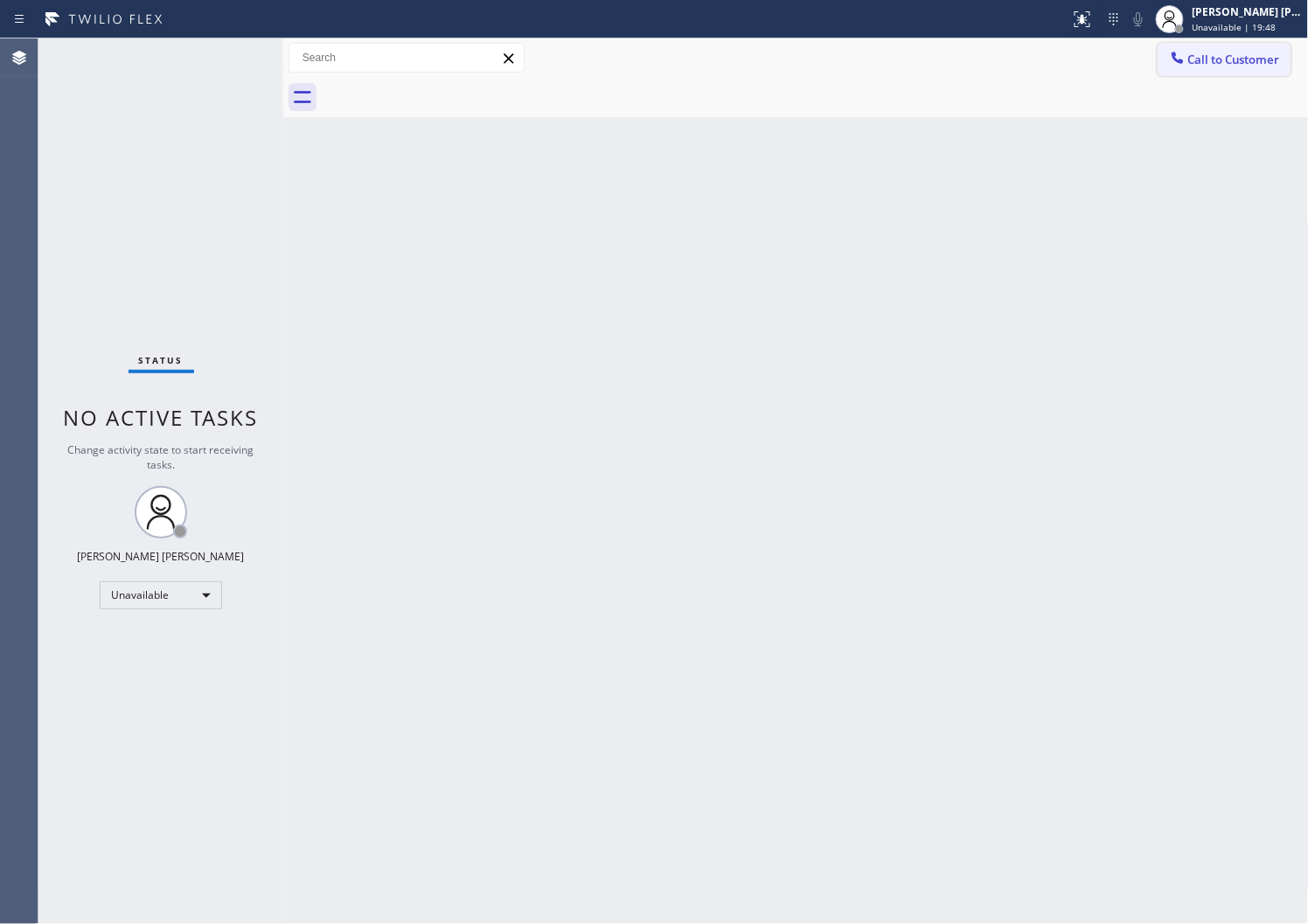
click at [1234, 63] on span "Call to Customer" at bounding box center [1235, 60] width 92 height 16
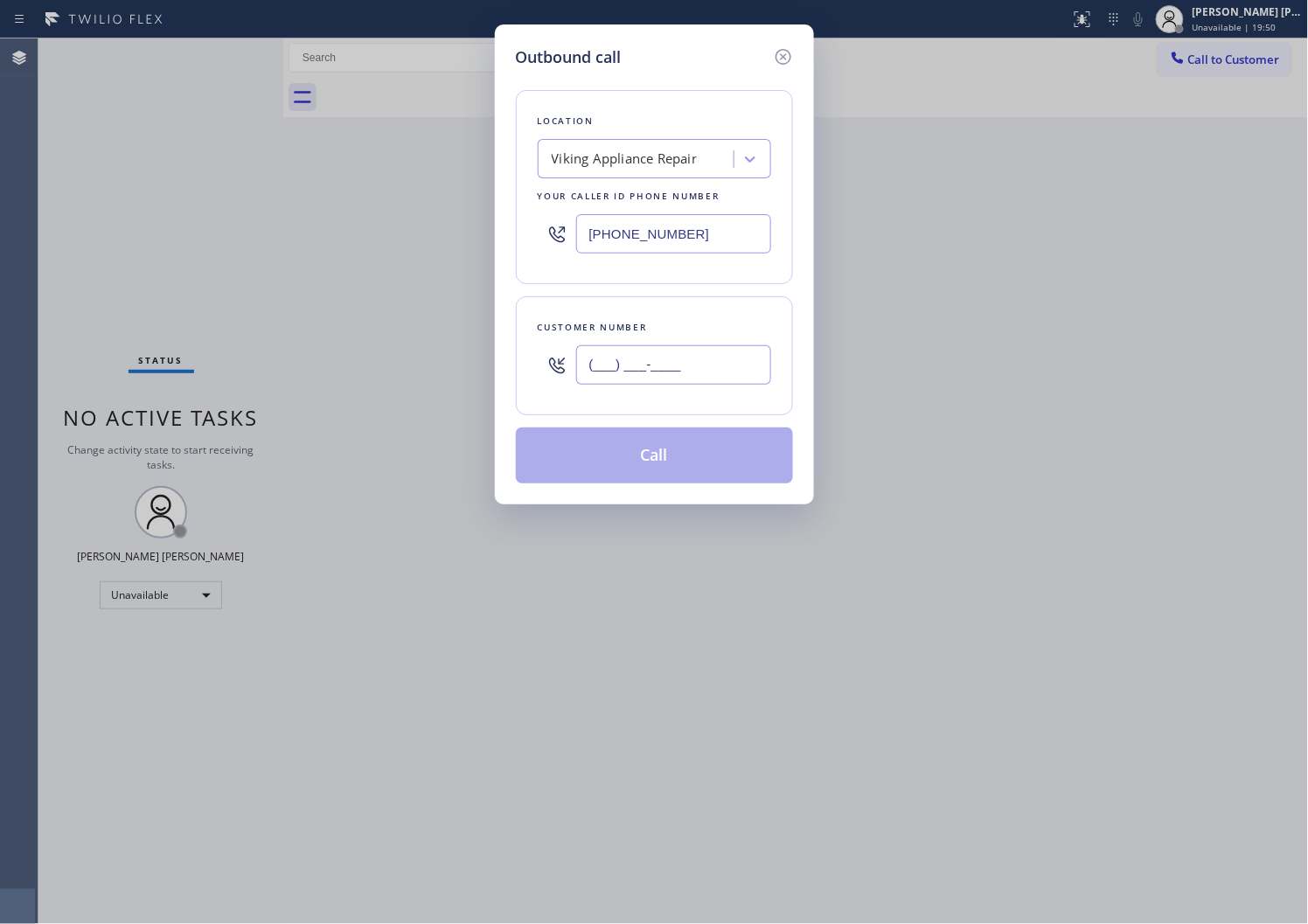
click at [709, 363] on input "(___) ___-____" at bounding box center [674, 365] width 195 height 39
paste input "630) 303-0217"
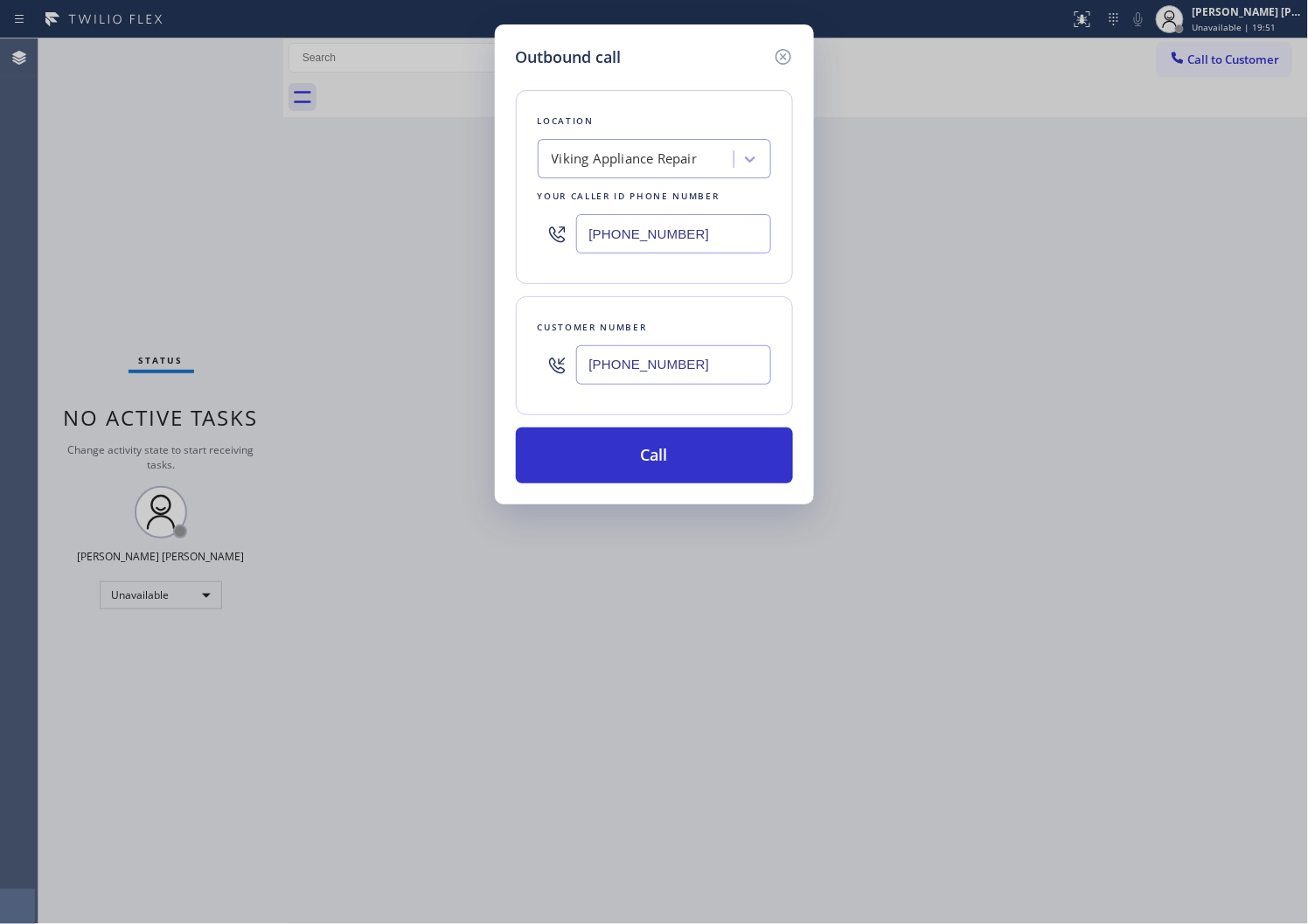
type input "(630) 303-0217"
click at [618, 225] on input "(855) 393-3634" at bounding box center [674, 234] width 195 height 39
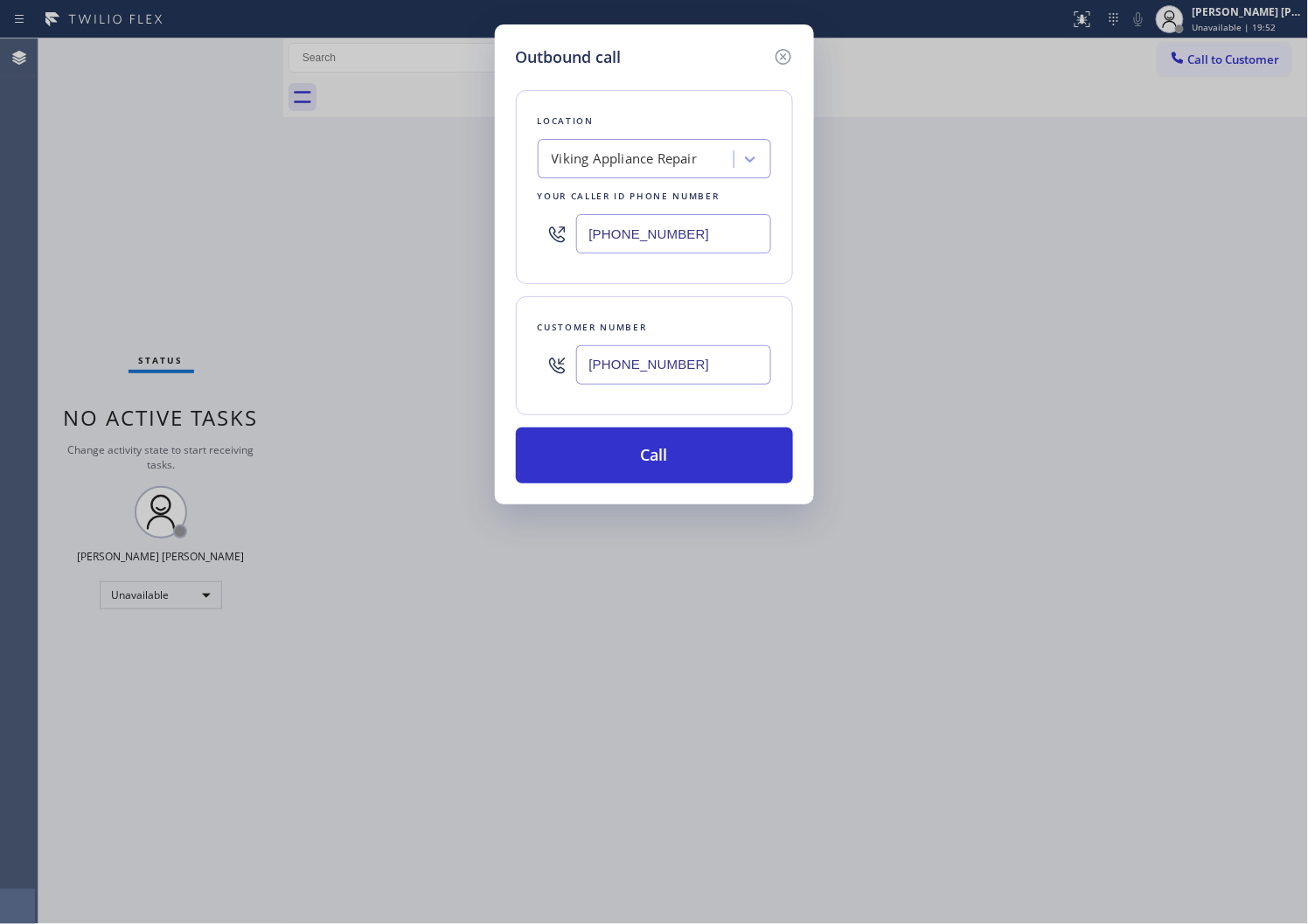
paste input "88) 859-4448"
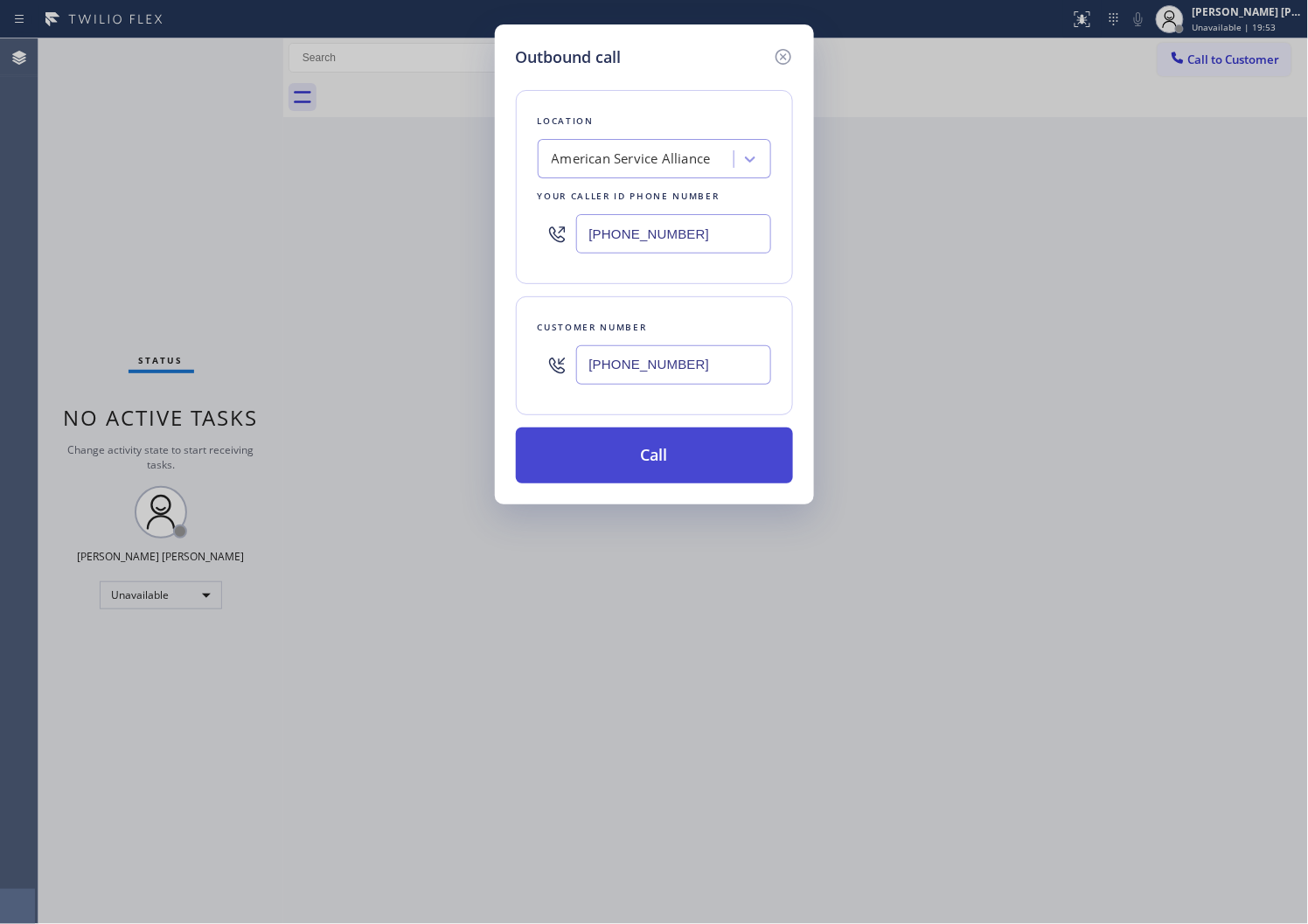
type input "(888) 859-4448"
click at [647, 460] on button "Call" at bounding box center [654, 455] width 277 height 56
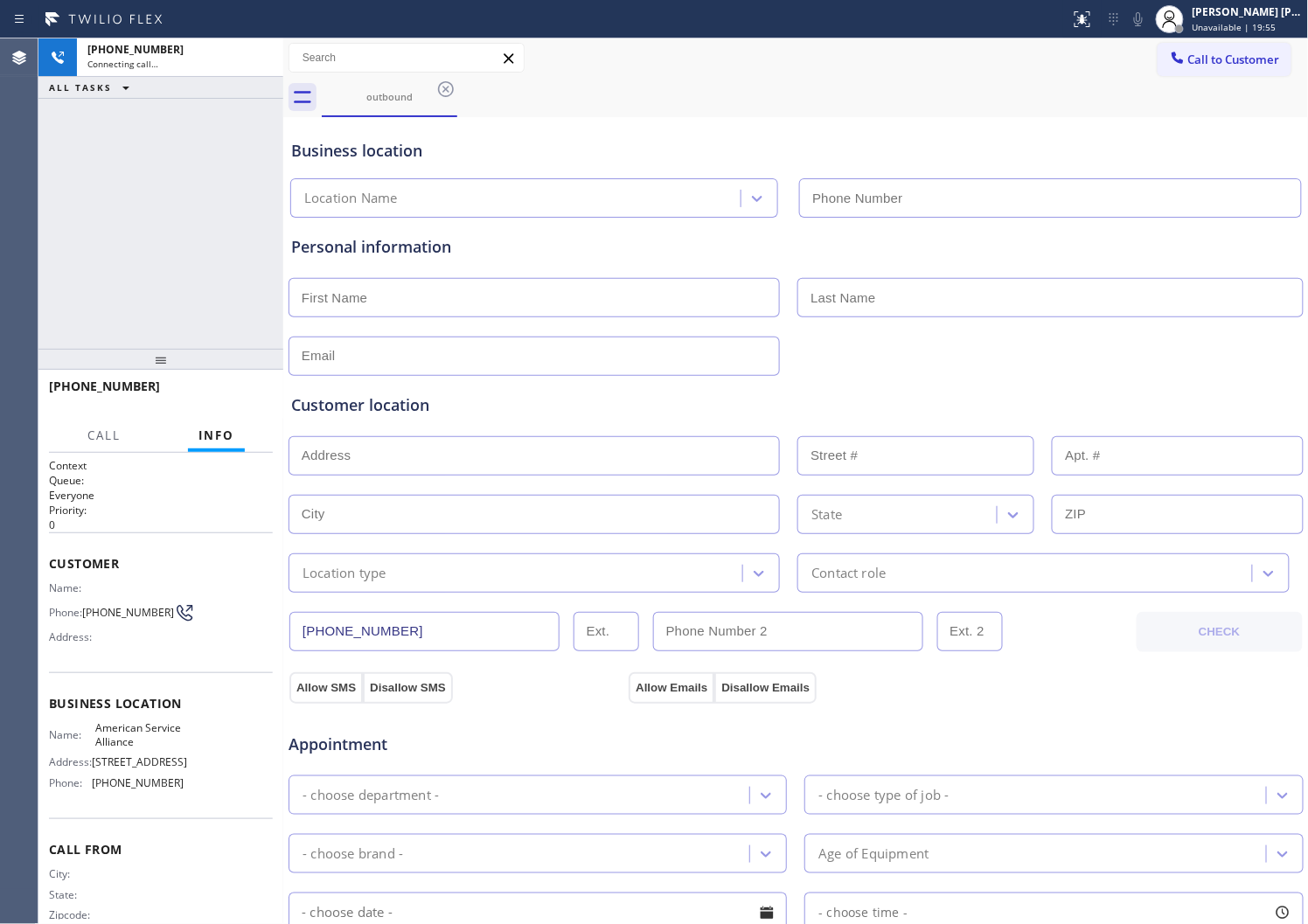
type input "(888) 859-4448"
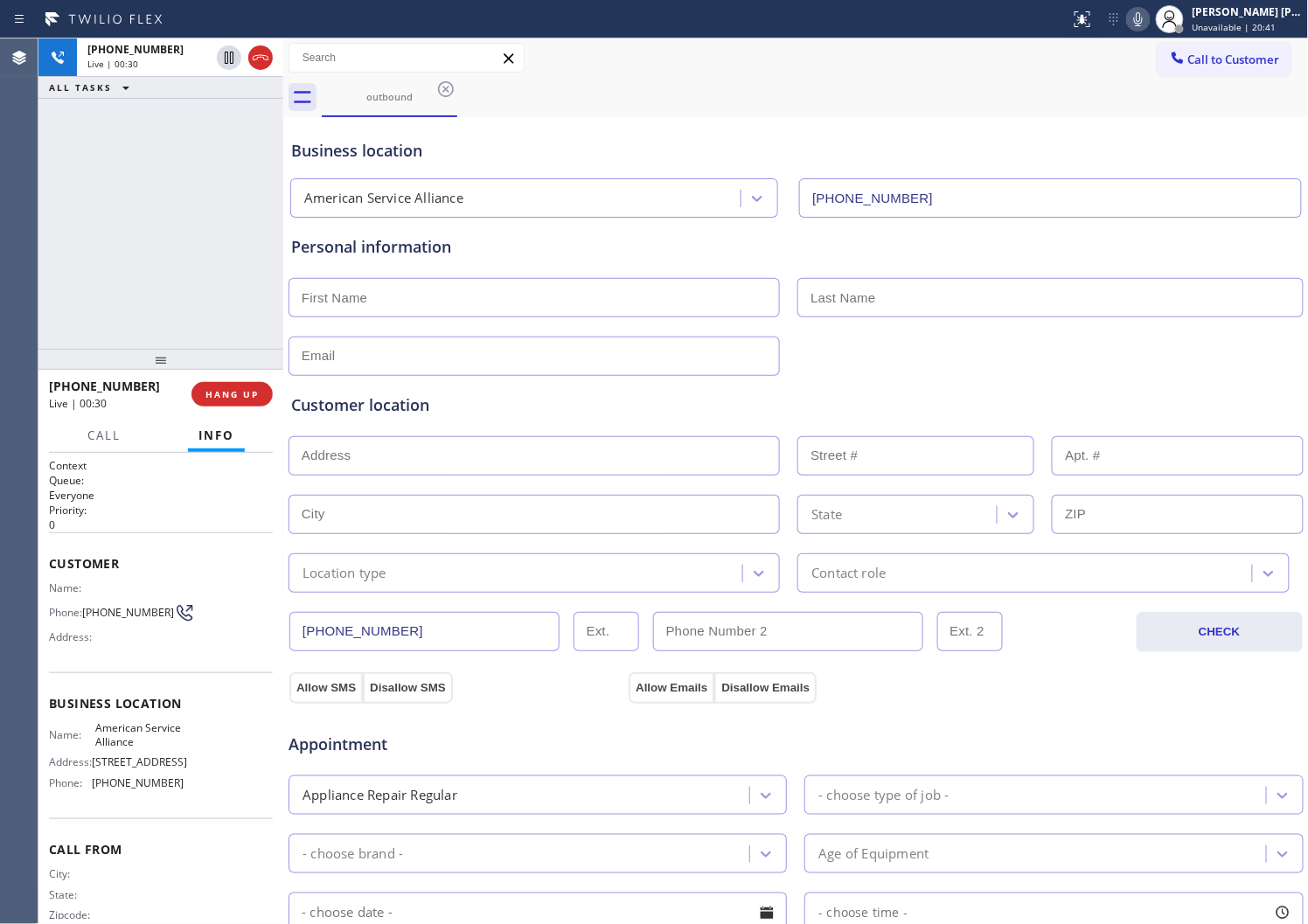
scroll to position [48, 0]
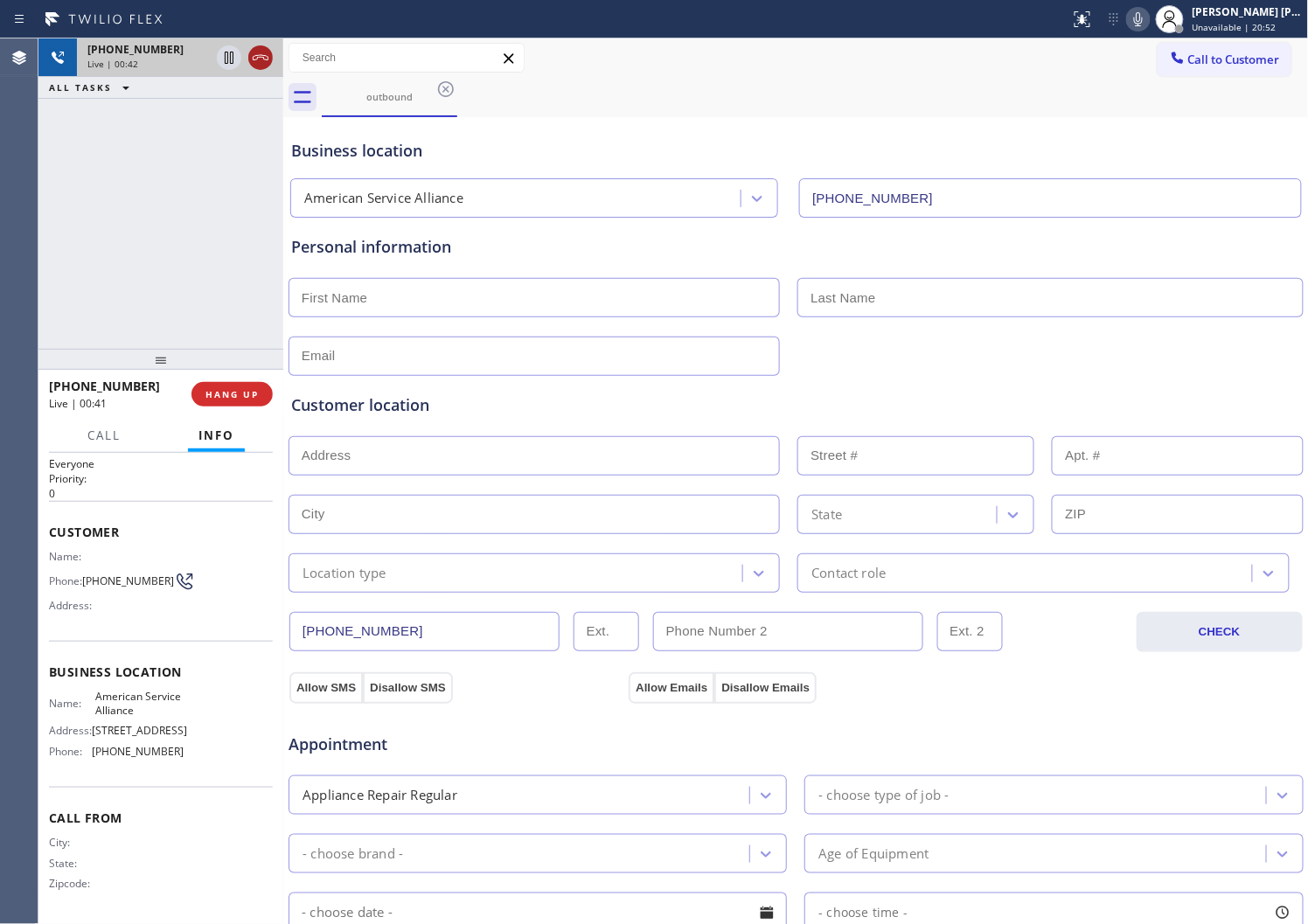
click at [257, 60] on icon at bounding box center [259, 57] width 21 height 21
click at [234, 391] on span "HANG UP" at bounding box center [232, 394] width 53 height 13
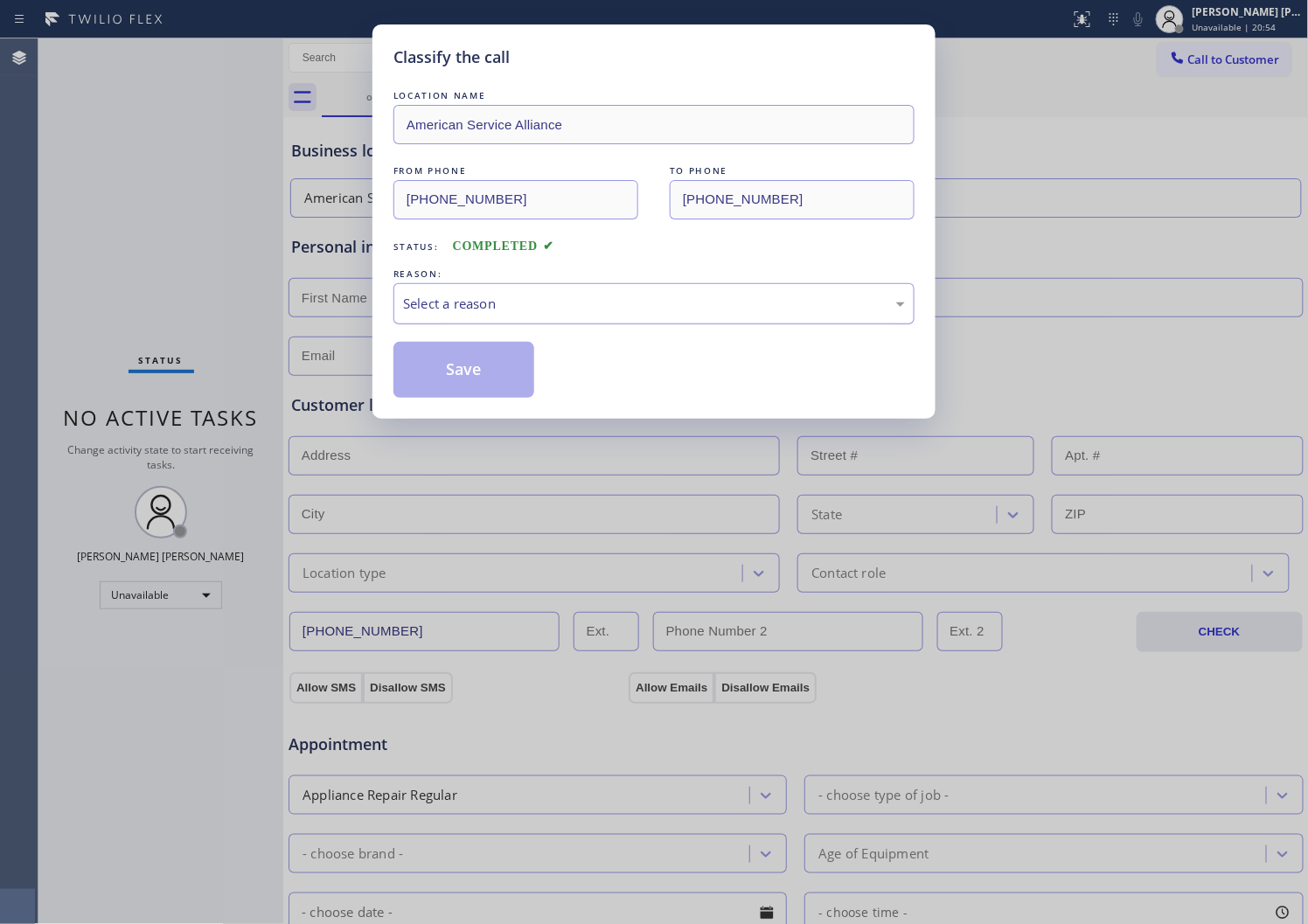
click at [439, 301] on div "Select a reason" at bounding box center [654, 303] width 502 height 21
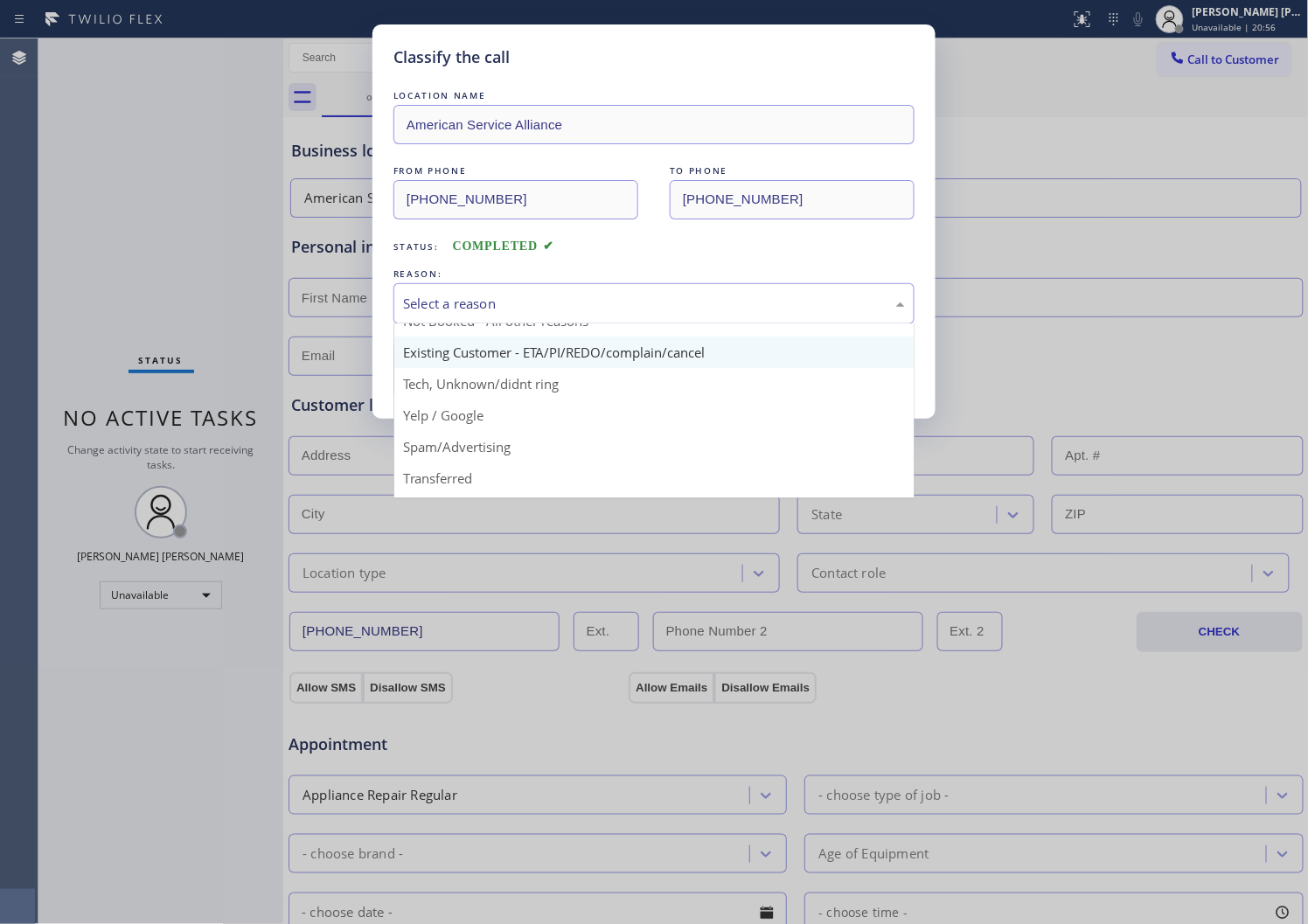
scroll to position [97, 0]
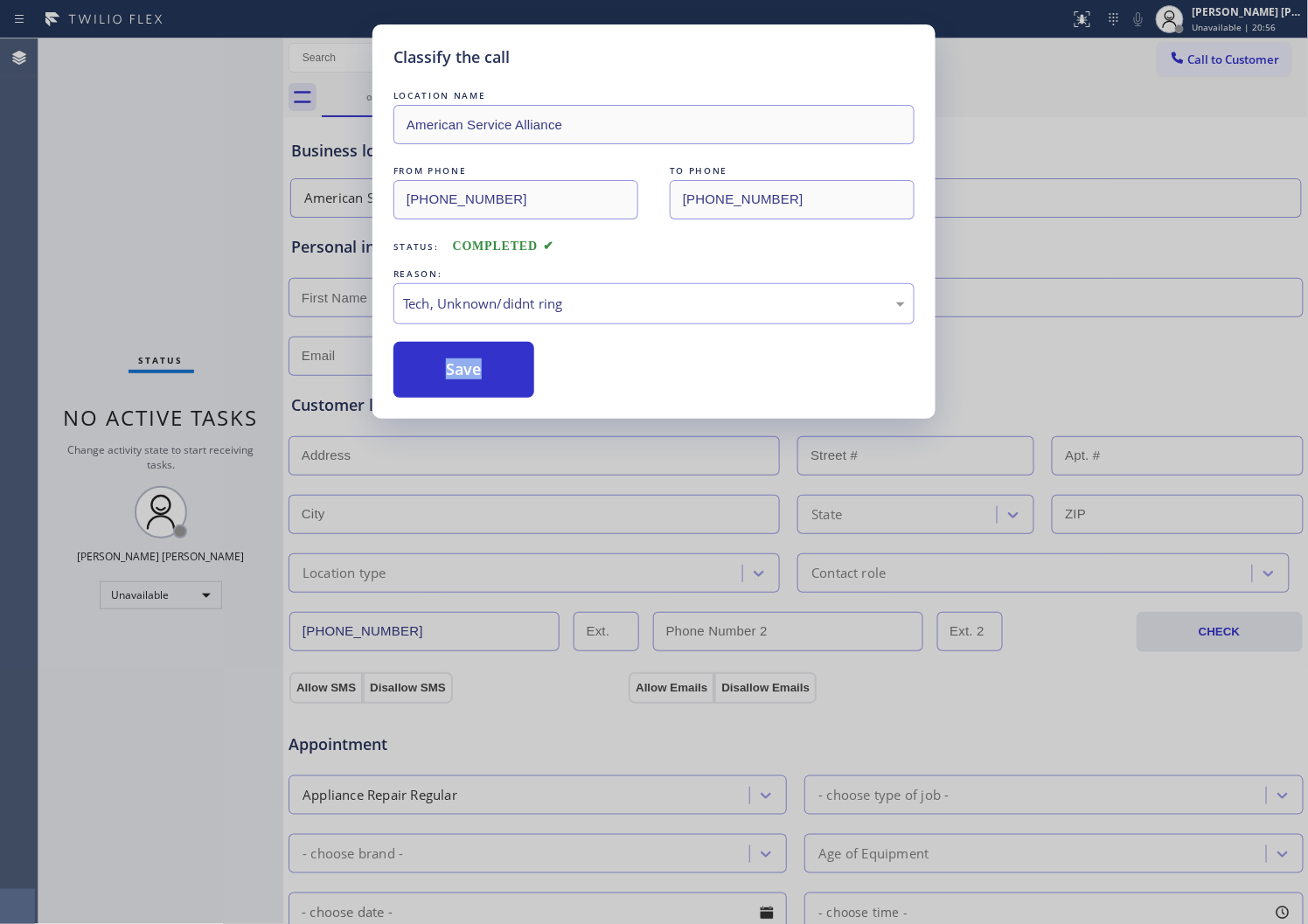
click at [452, 341] on div "LOCATION NAME American Service Alliance FROM PHONE (888) 859-4448 TO PHONE (630…" at bounding box center [654, 242] width 521 height 311
click at [444, 381] on button "Save" at bounding box center [464, 369] width 141 height 56
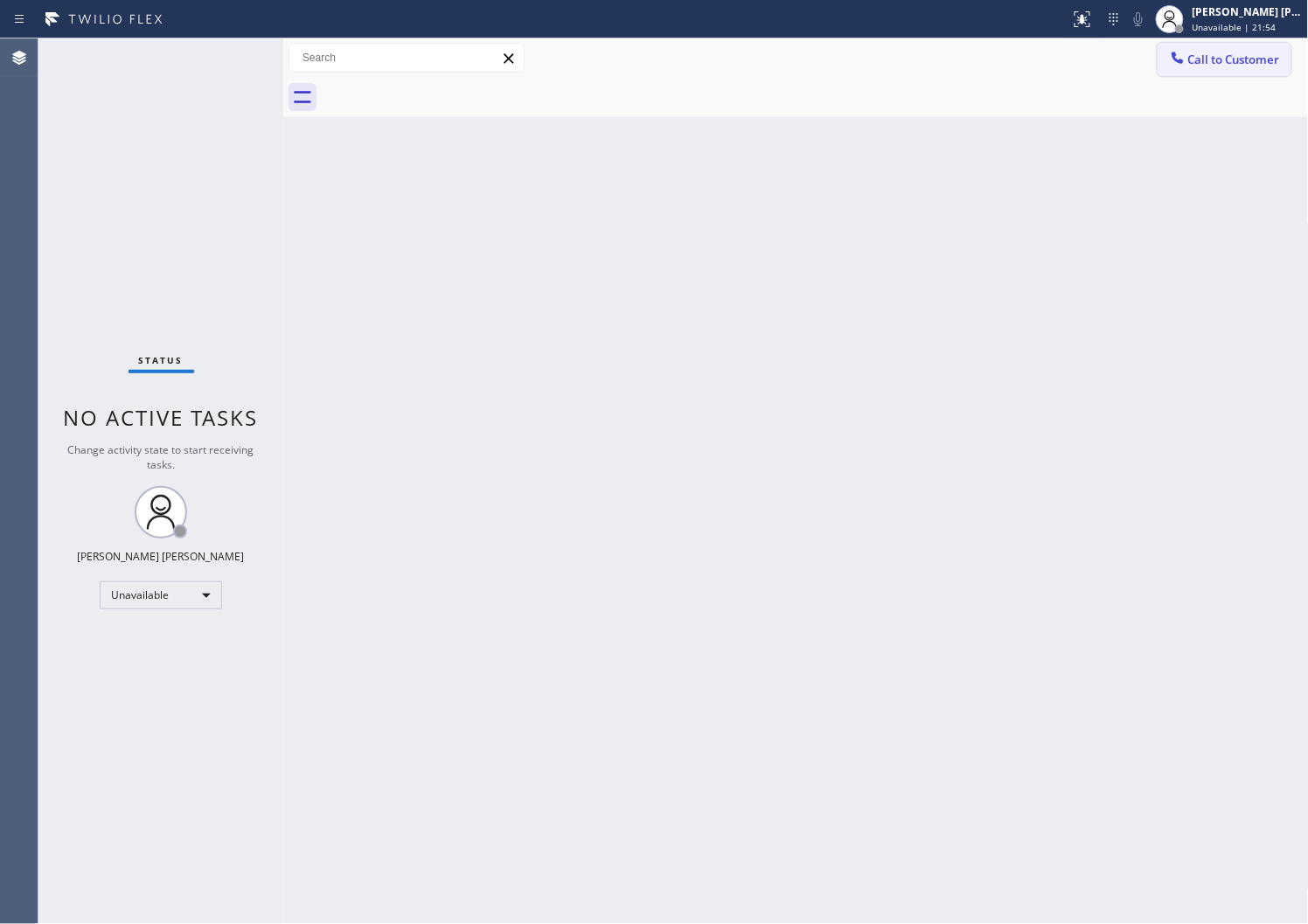
click at [1202, 67] on span "Call to Customer" at bounding box center [1235, 60] width 92 height 16
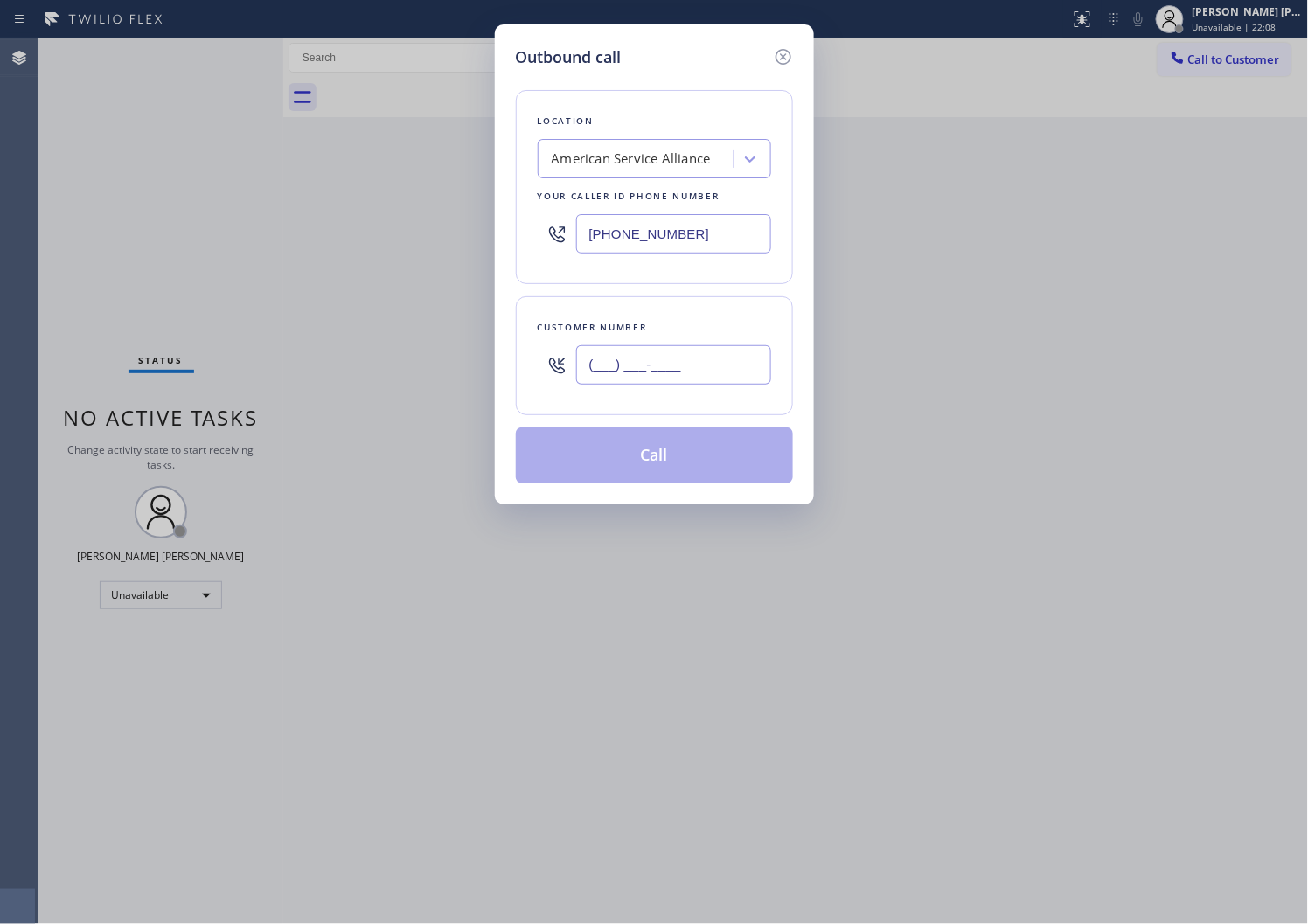
click at [634, 369] on input "(___) ___-____" at bounding box center [674, 365] width 195 height 39
paste input "171) 449-6610"
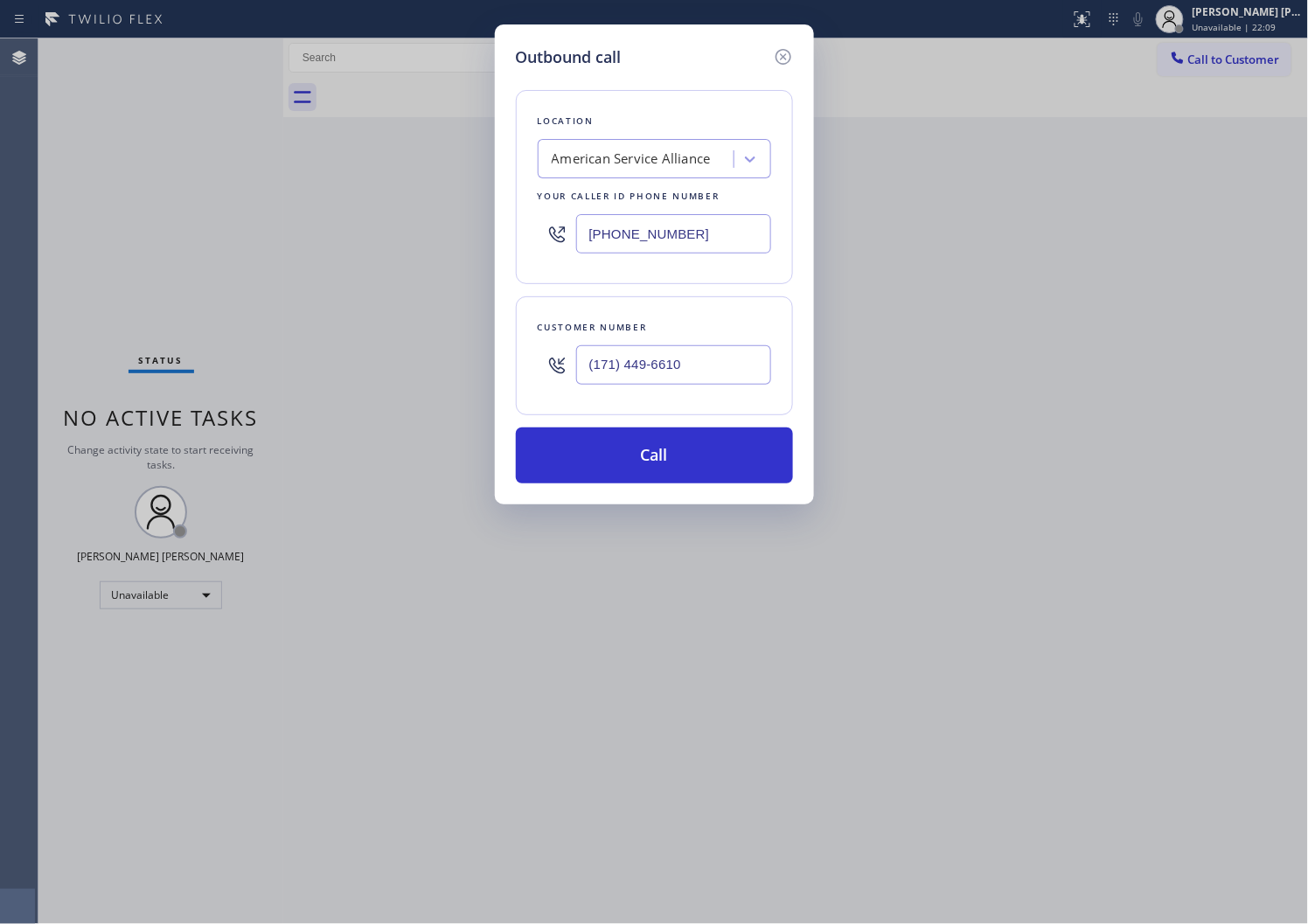
type input "(171) 449-6610"
click at [1290, 212] on div "Outbound call Location American Service Alliance Your caller id phone number (8…" at bounding box center [654, 462] width 1308 height 924
click at [628, 239] on input "(888) 859-4448" at bounding box center [674, 234] width 195 height 39
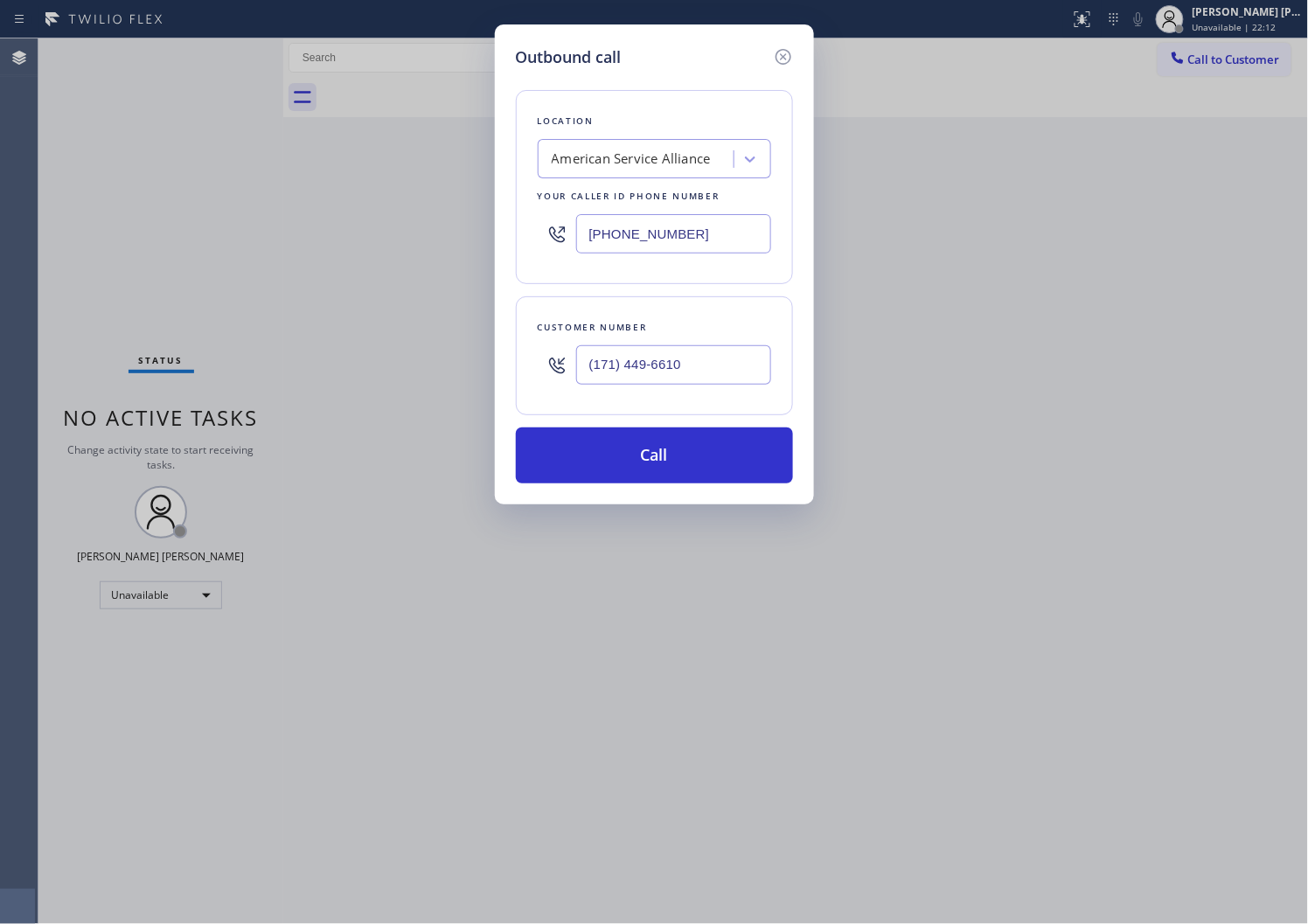
click at [628, 239] on input "(888) 859-4448" at bounding box center [674, 234] width 195 height 39
paste input "55) 393-3634"
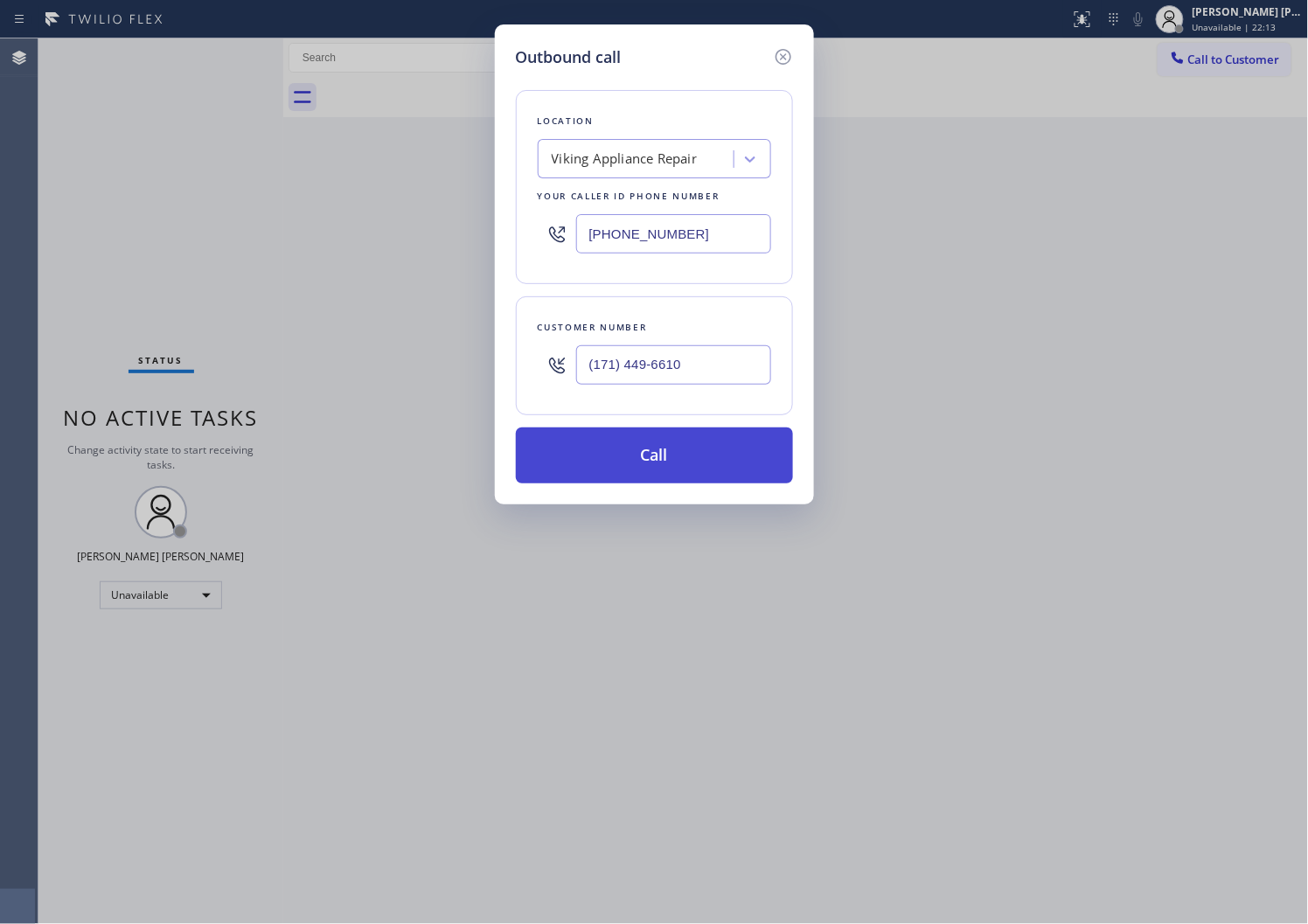
type input "(855) 393-3634"
click at [645, 464] on button "Call" at bounding box center [654, 455] width 277 height 56
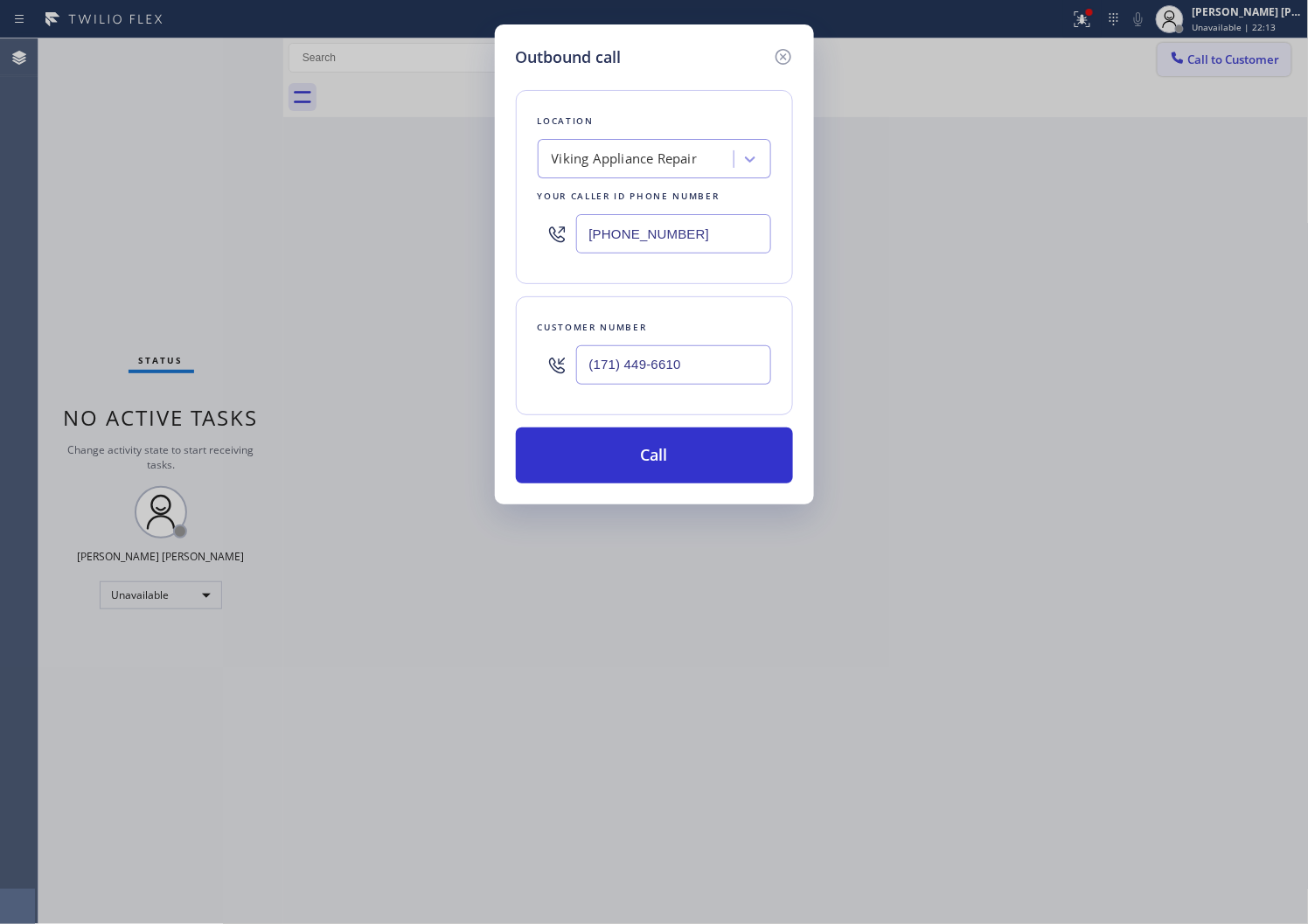
click at [826, 103] on div at bounding box center [816, 98] width 988 height 39
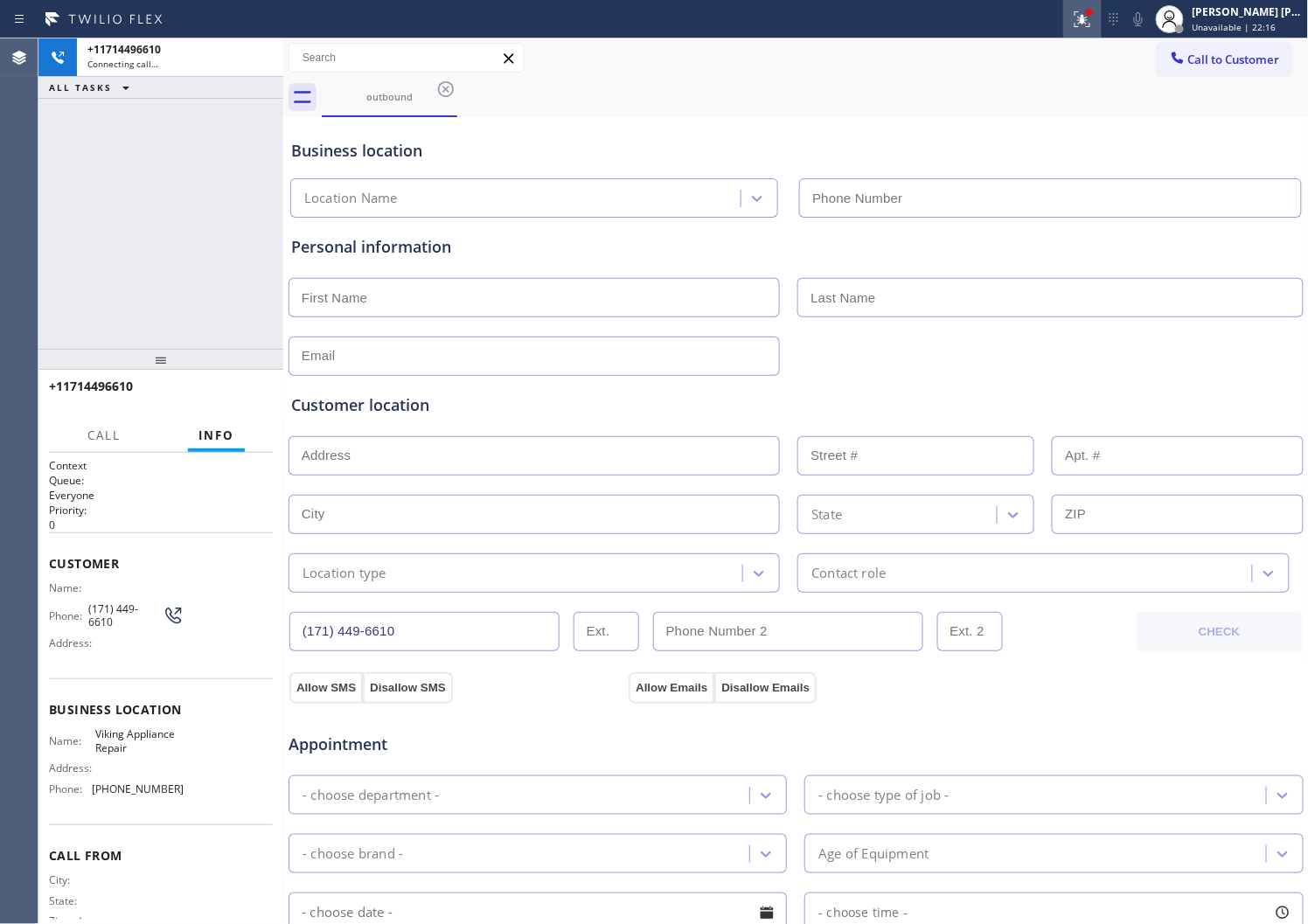
click at [1094, 19] on icon at bounding box center [1082, 19] width 21 height 21
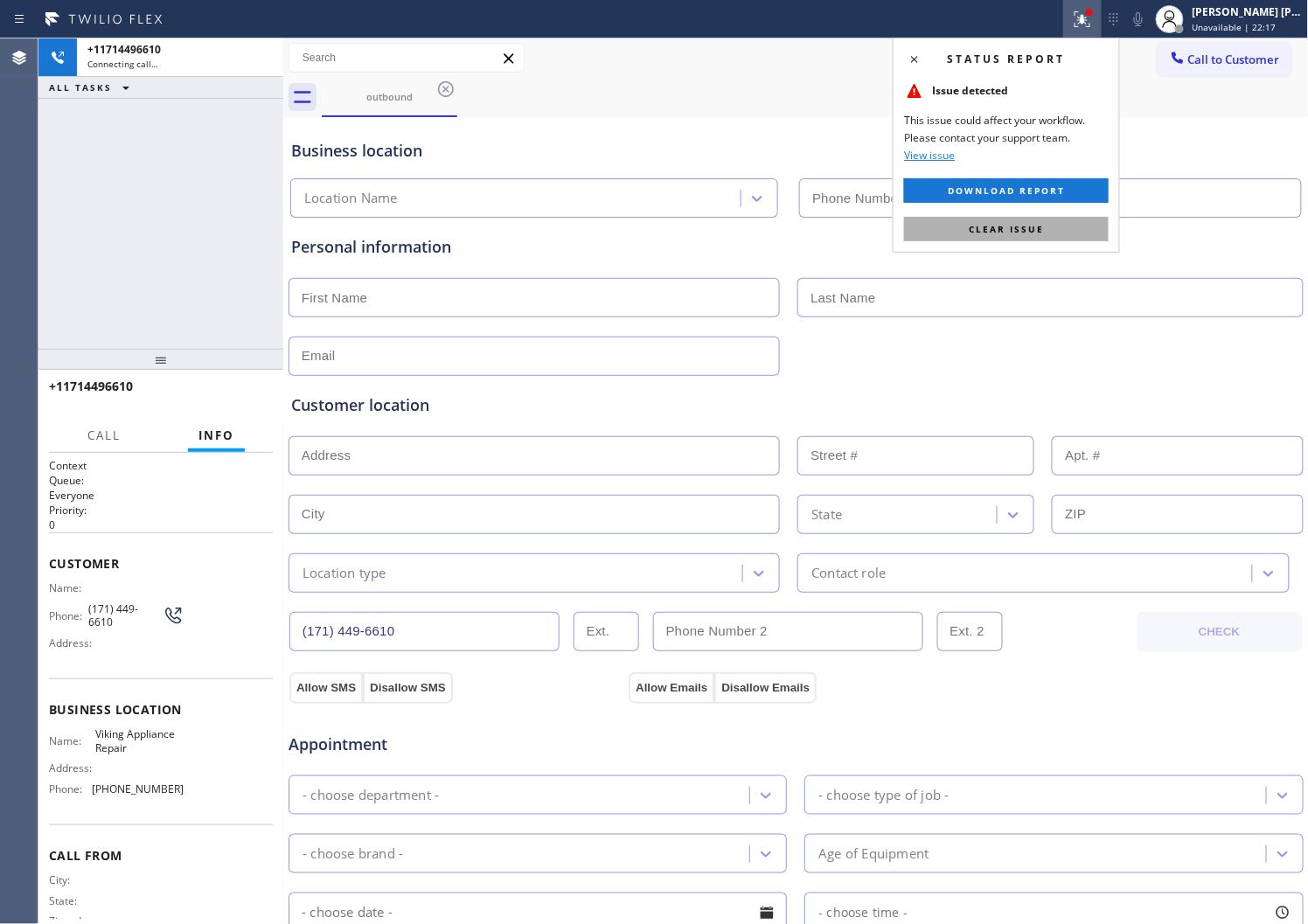
click at [976, 234] on span "Clear issue" at bounding box center [1006, 229] width 75 height 13
type input "(855) 393-3634"
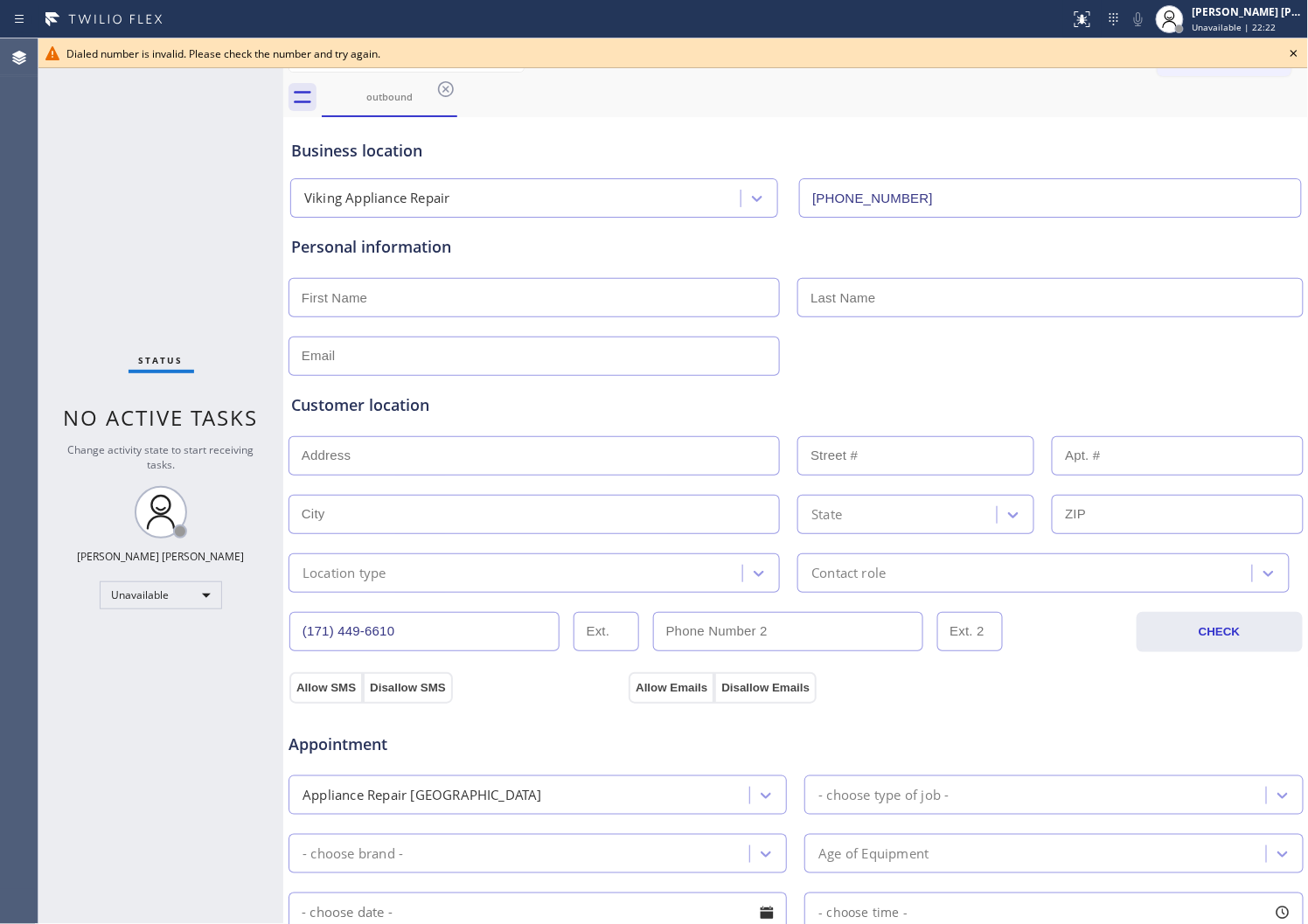
click at [1294, 50] on icon at bounding box center [1293, 53] width 21 height 21
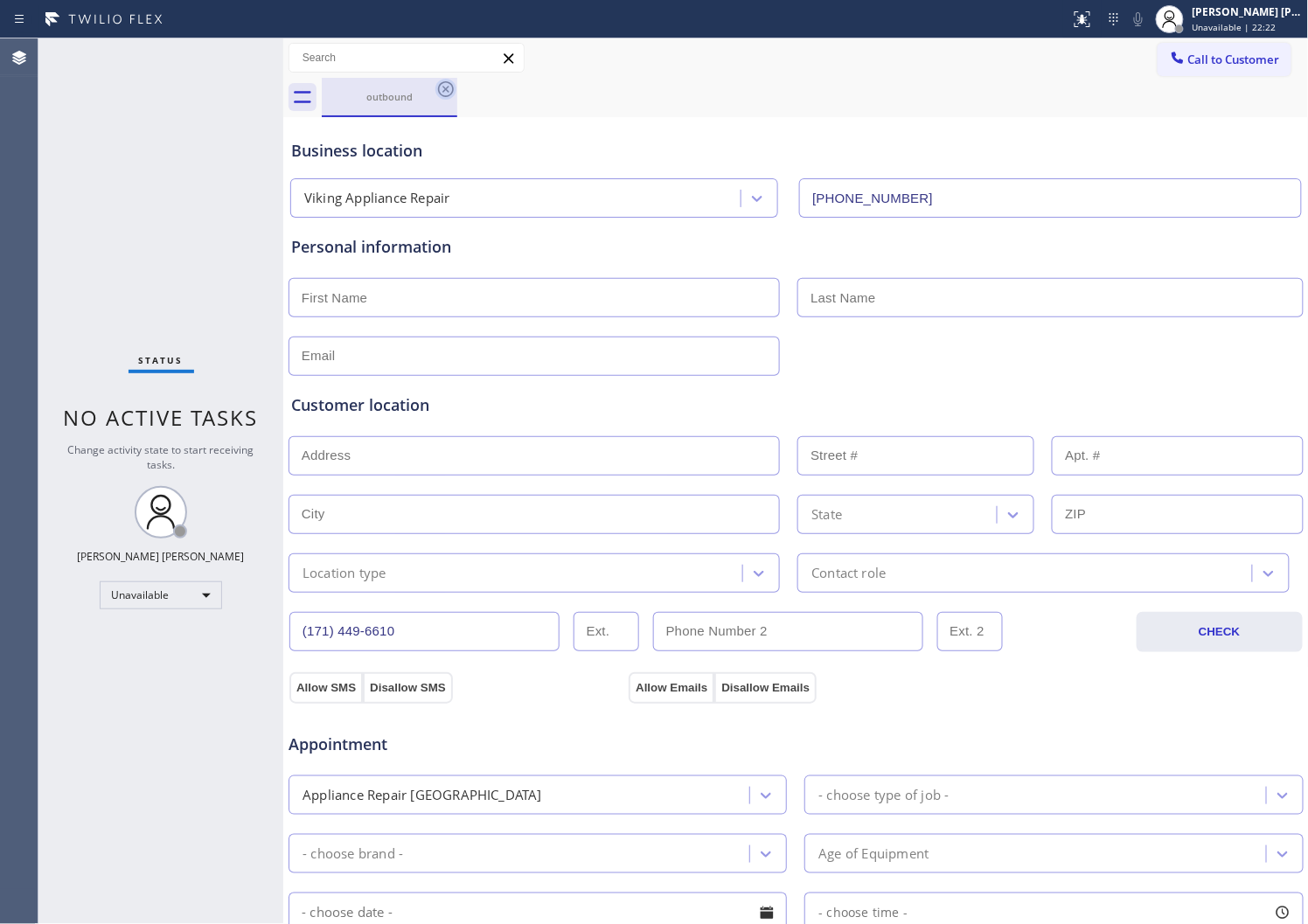
click at [446, 91] on icon at bounding box center [445, 88] width 21 height 21
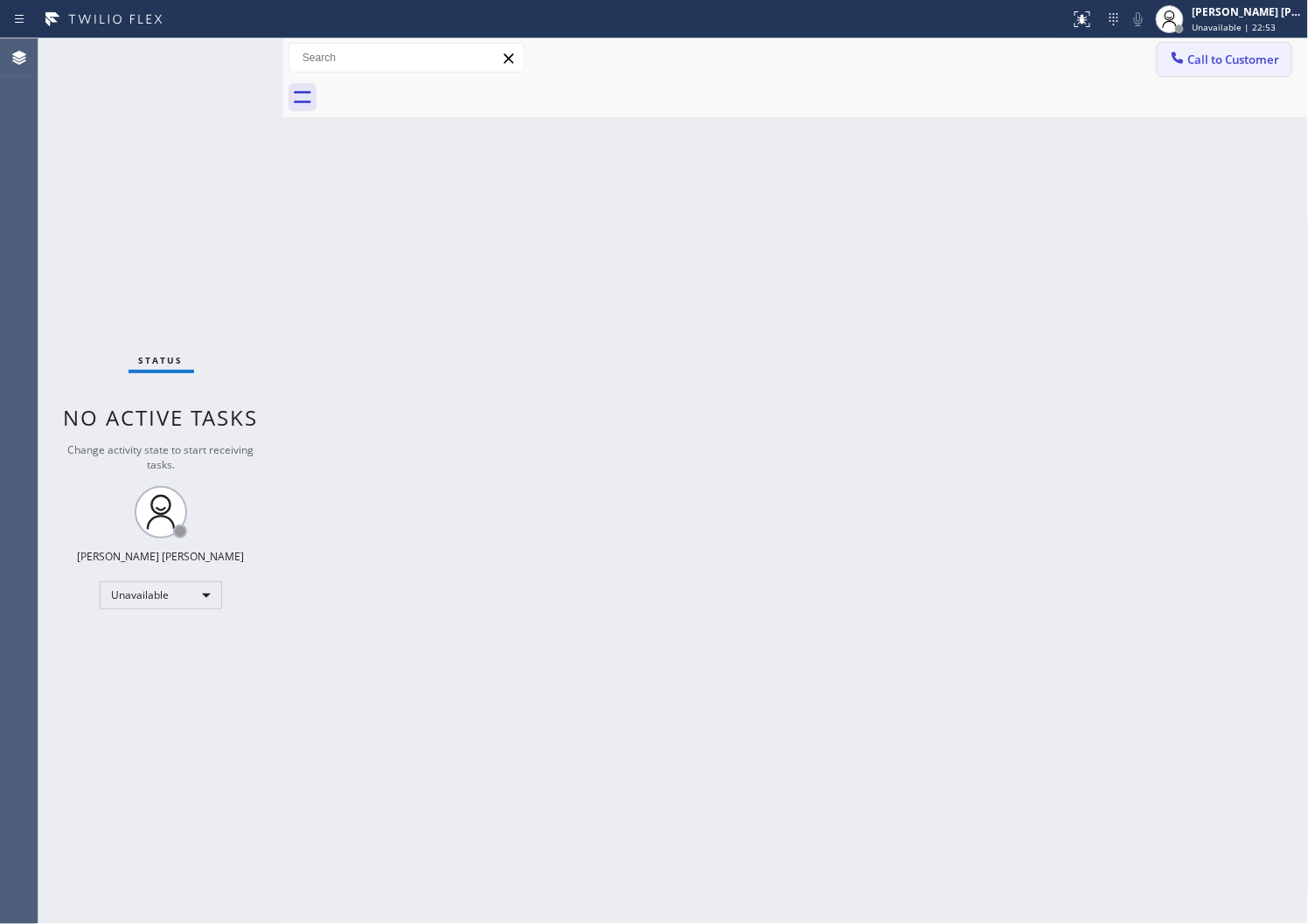
click at [1230, 62] on span "Call to Customer" at bounding box center [1235, 60] width 92 height 16
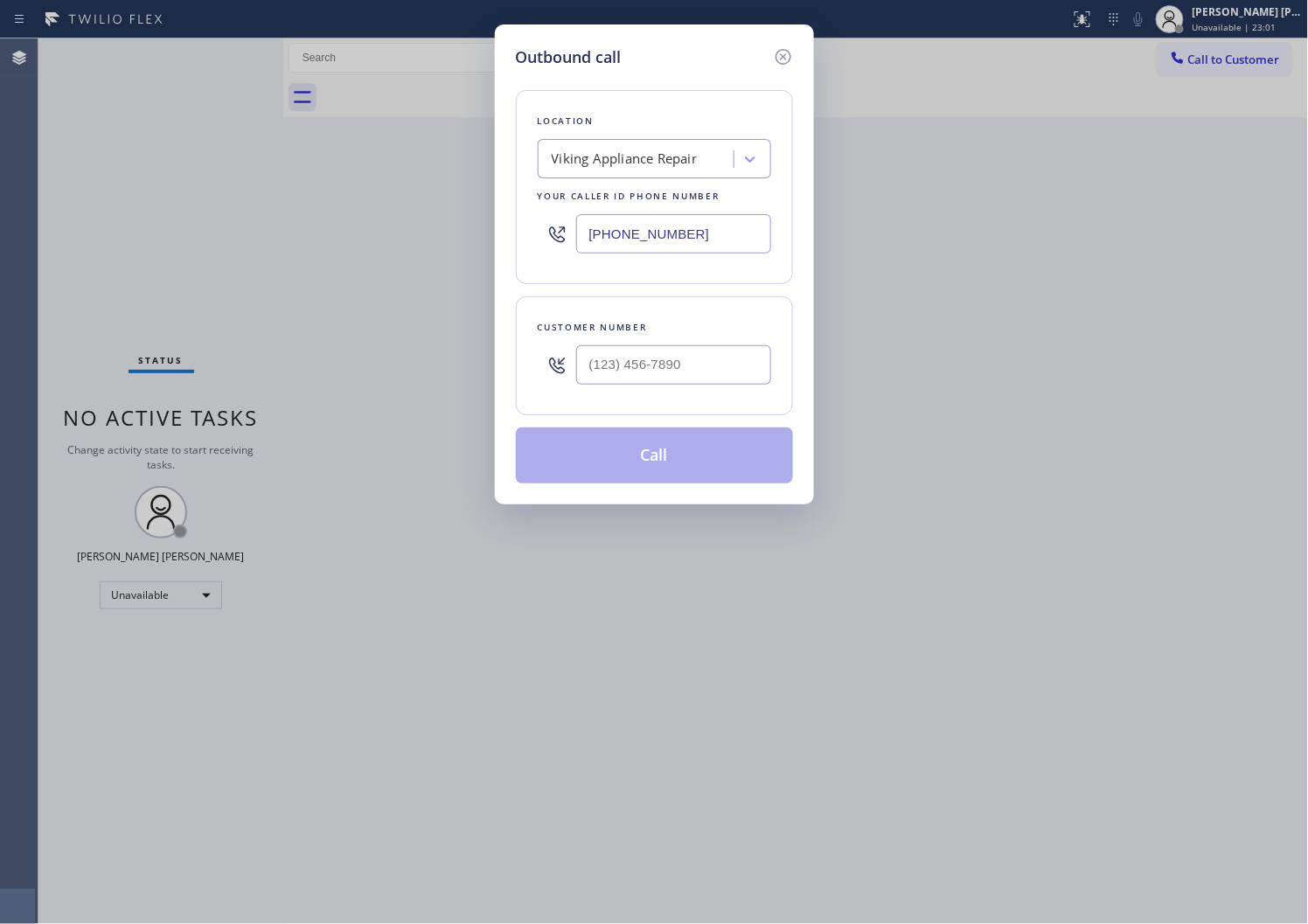
drag, startPoint x: 684, startPoint y: 381, endPoint x: 677, endPoint y: 370, distance: 13.0
click at [684, 381] on input "text" at bounding box center [674, 365] width 195 height 39
paste input "858) 361-8291"
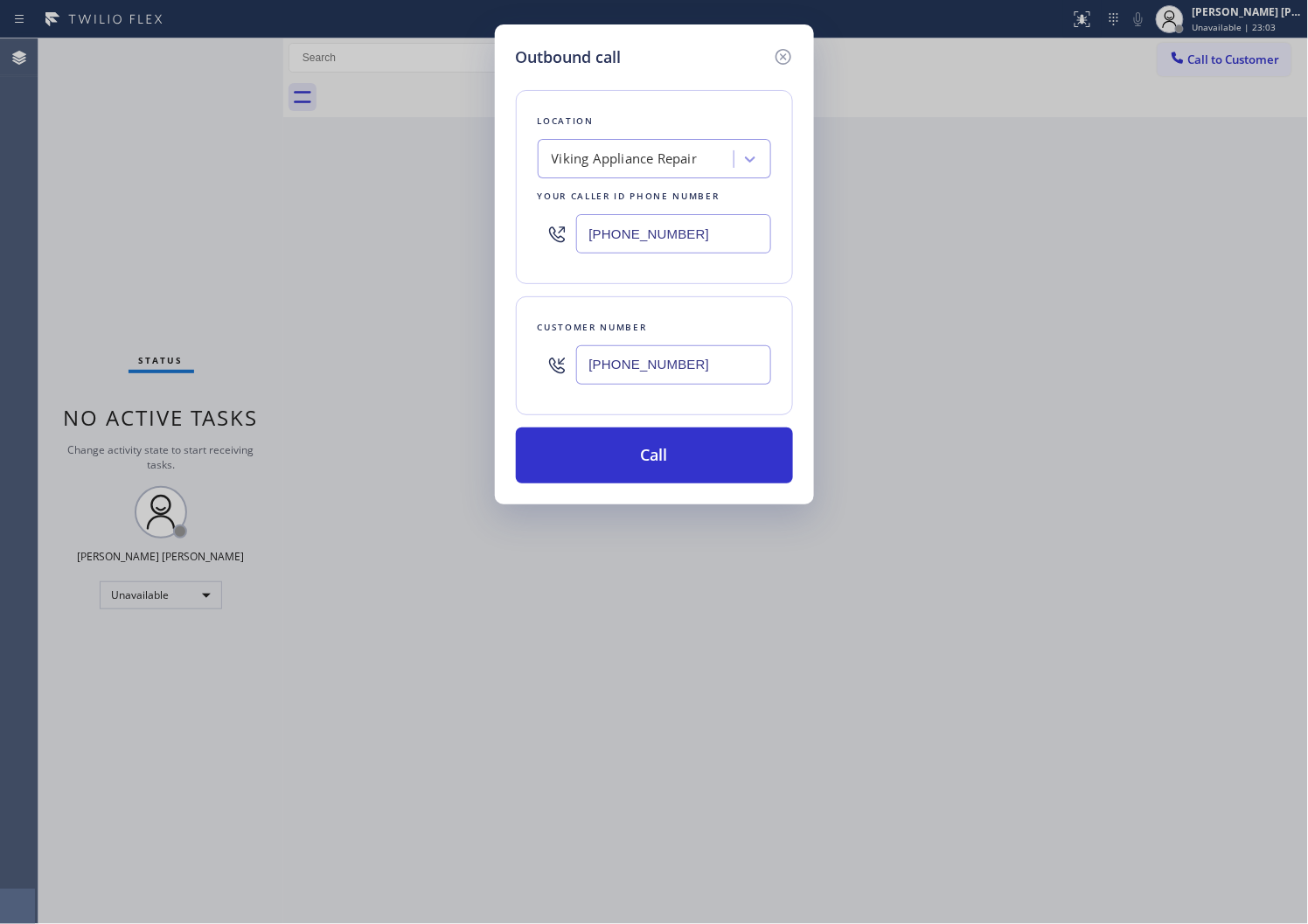
type input "(858) 361-8291"
click at [645, 211] on div "(855) 393-3634" at bounding box center [654, 234] width 234 height 57
click at [643, 234] on input "(855) 393-3634" at bounding box center [674, 234] width 195 height 39
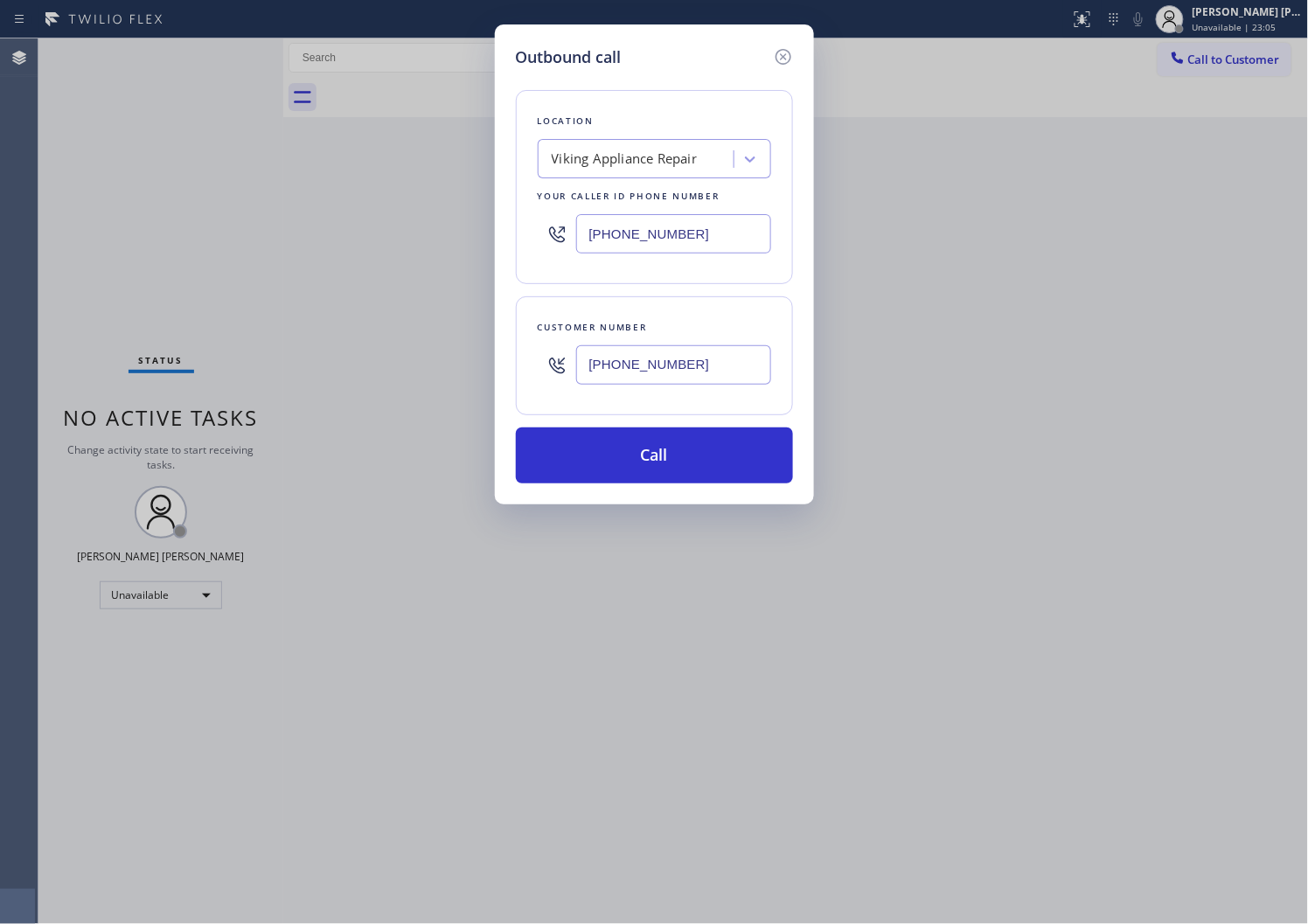
click at [643, 234] on input "(855) 393-3634" at bounding box center [674, 234] width 195 height 39
paste input "965-0226"
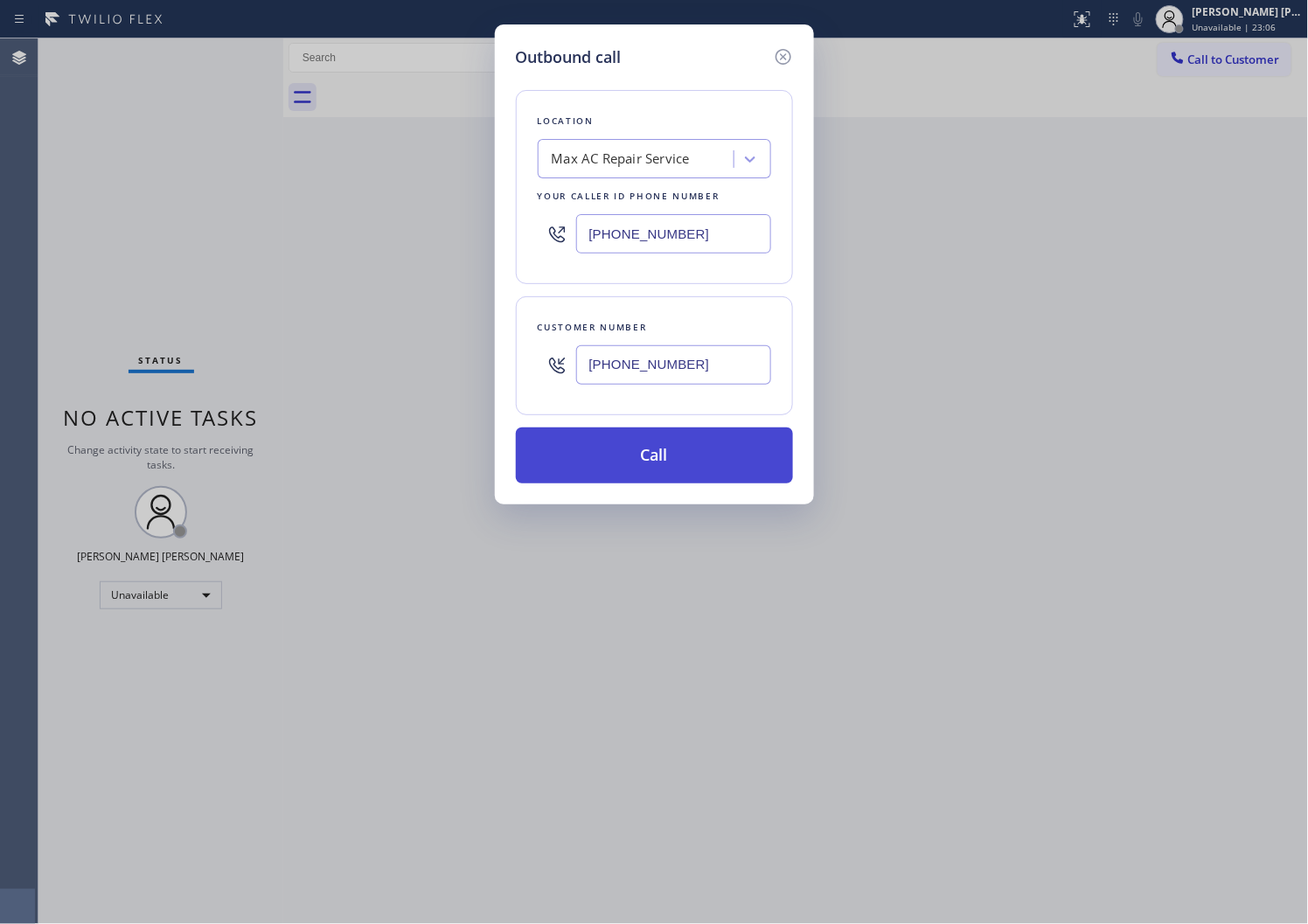
type input "(855) 965-0226"
click at [676, 464] on button "Call" at bounding box center [654, 455] width 277 height 56
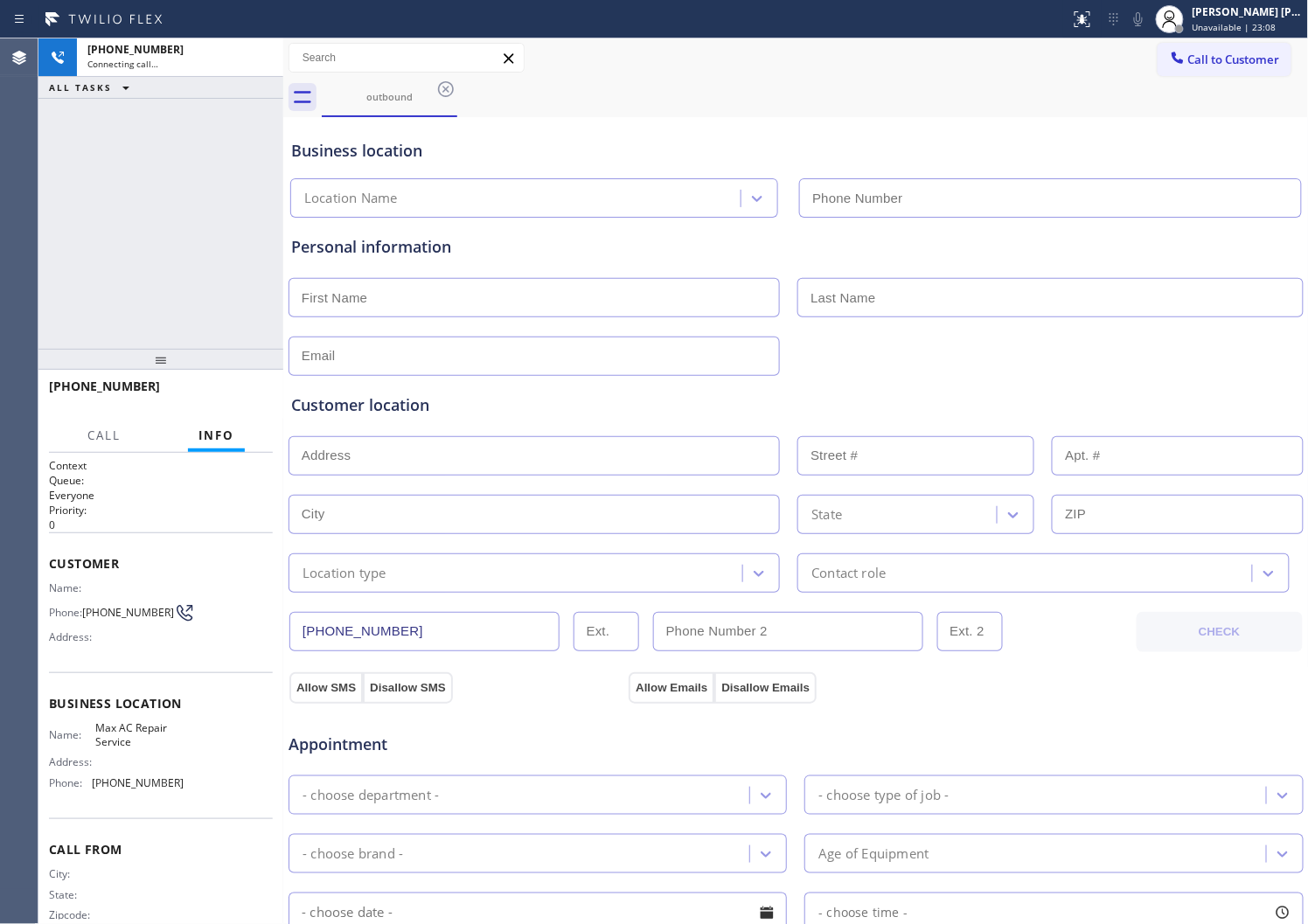
type input "(855) 965-0226"
click at [1149, 20] on icon at bounding box center [1138, 19] width 21 height 21
click at [764, 135] on div "Business location Max AC Repair Service (855) 965-0226" at bounding box center [796, 169] width 1017 height 96
click at [1149, 18] on icon at bounding box center [1138, 19] width 21 height 21
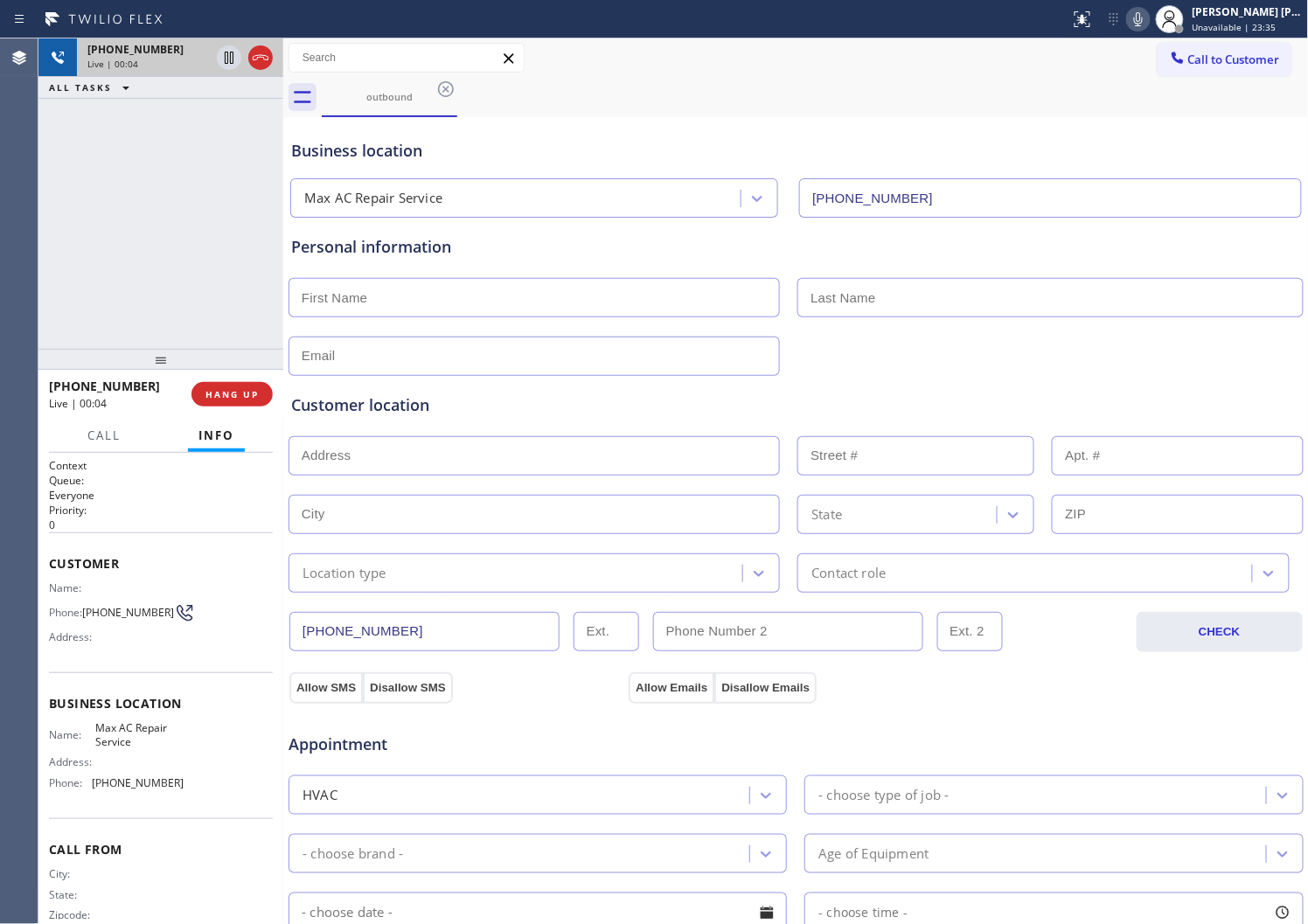
click at [273, 62] on div at bounding box center [245, 57] width 63 height 38
click at [258, 56] on icon at bounding box center [259, 57] width 21 height 21
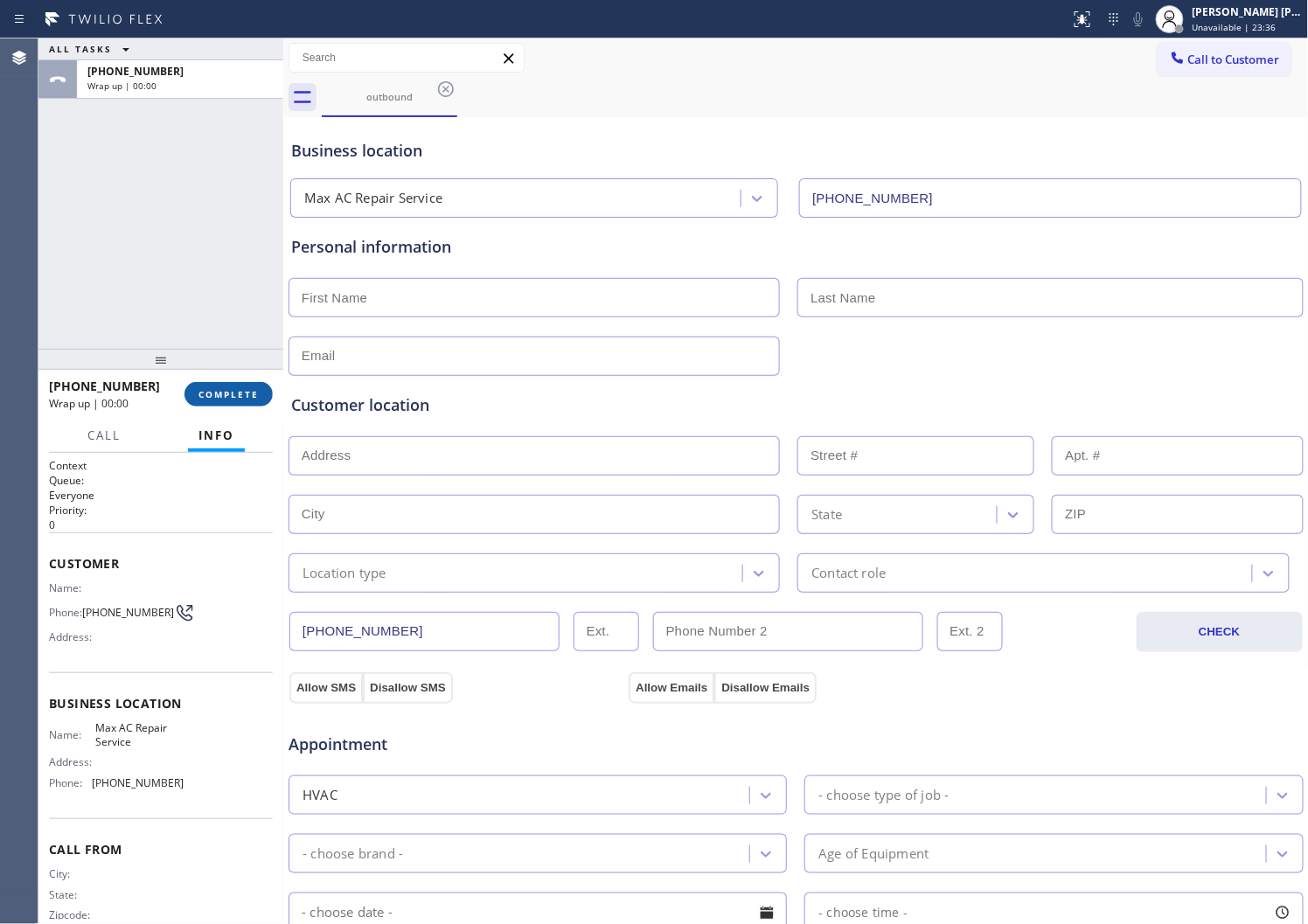
click at [234, 398] on span "COMPLETE" at bounding box center [229, 394] width 61 height 13
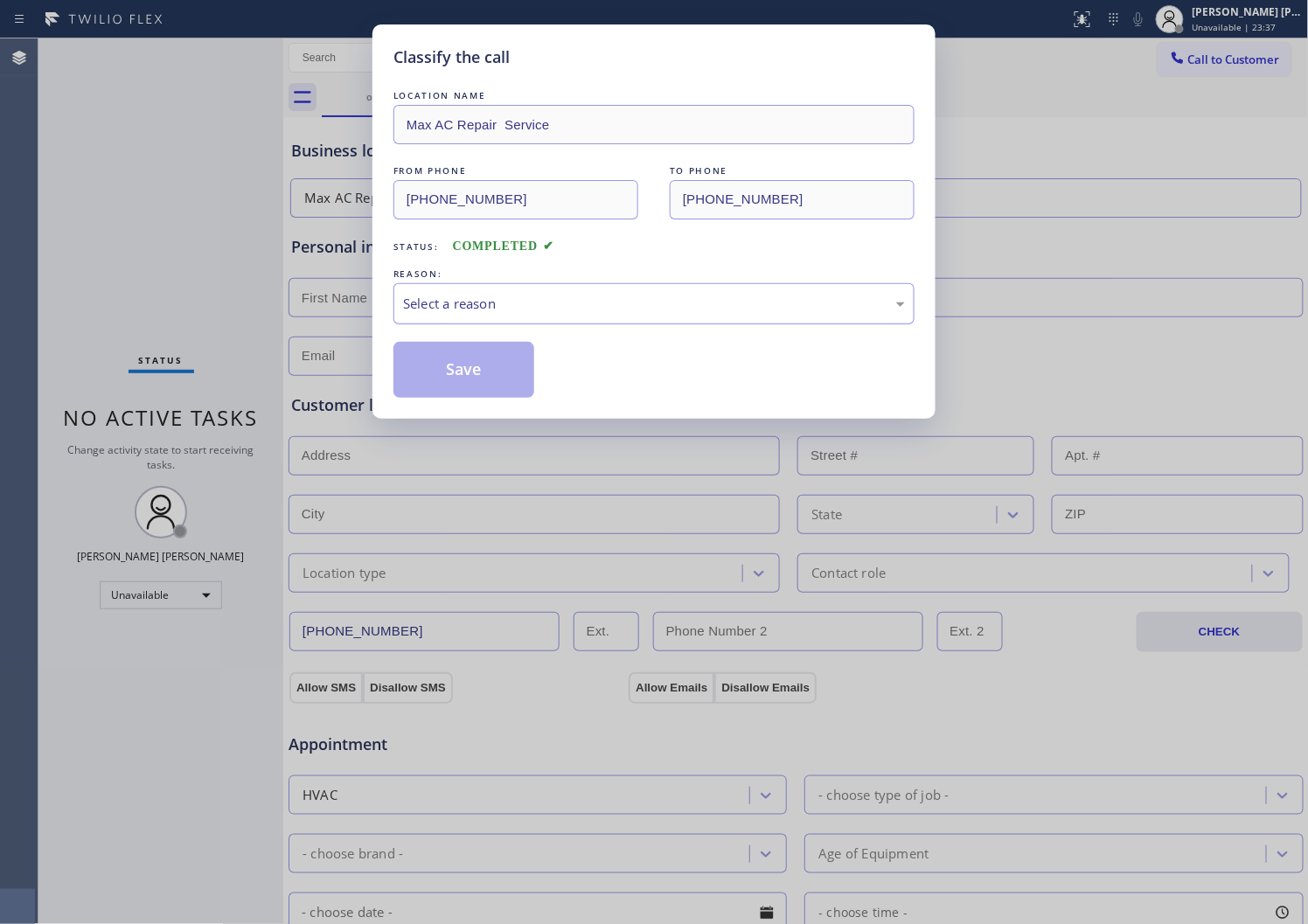
click at [414, 324] on div "Select a reason" at bounding box center [654, 303] width 521 height 41
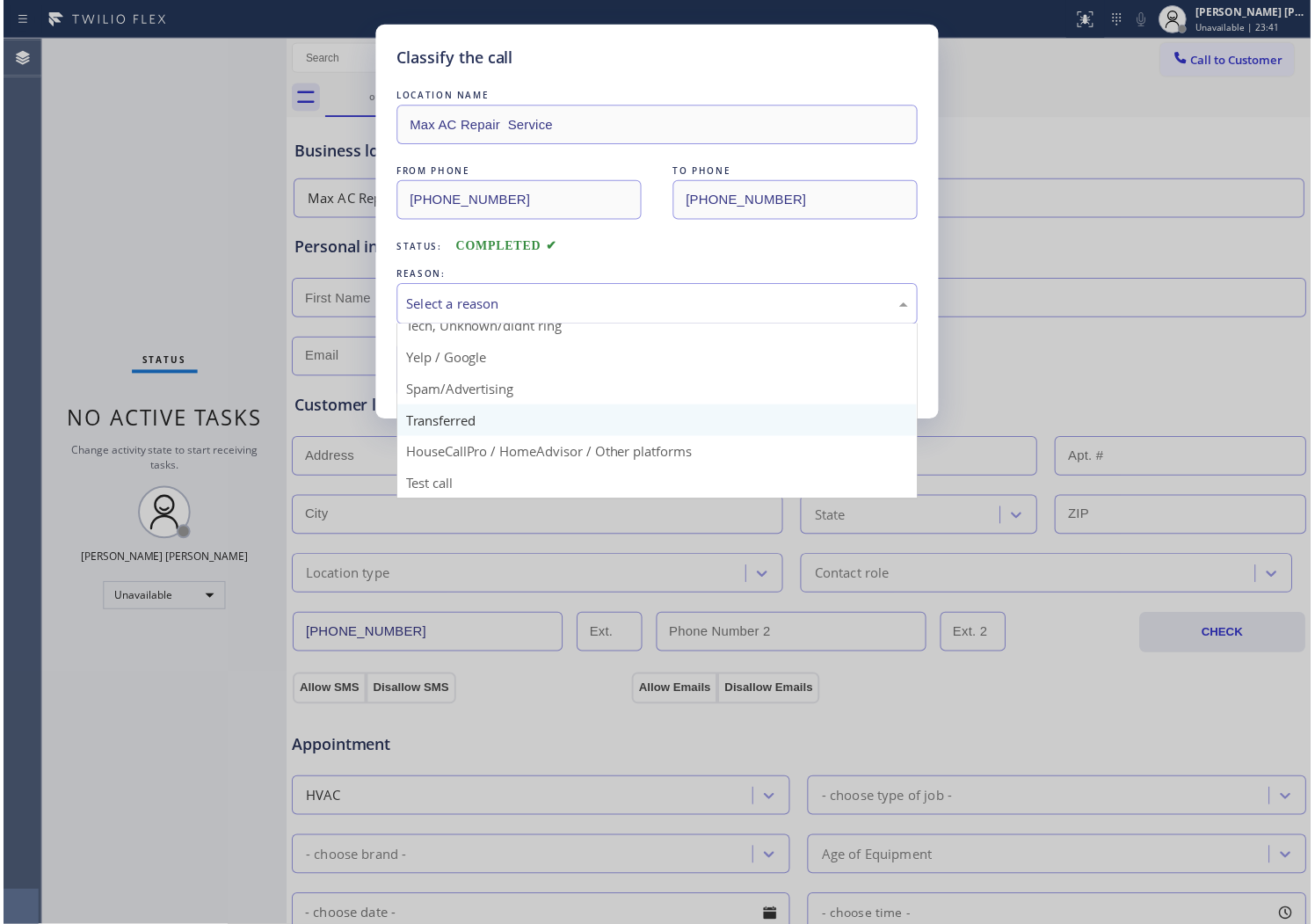
scroll to position [13, 0]
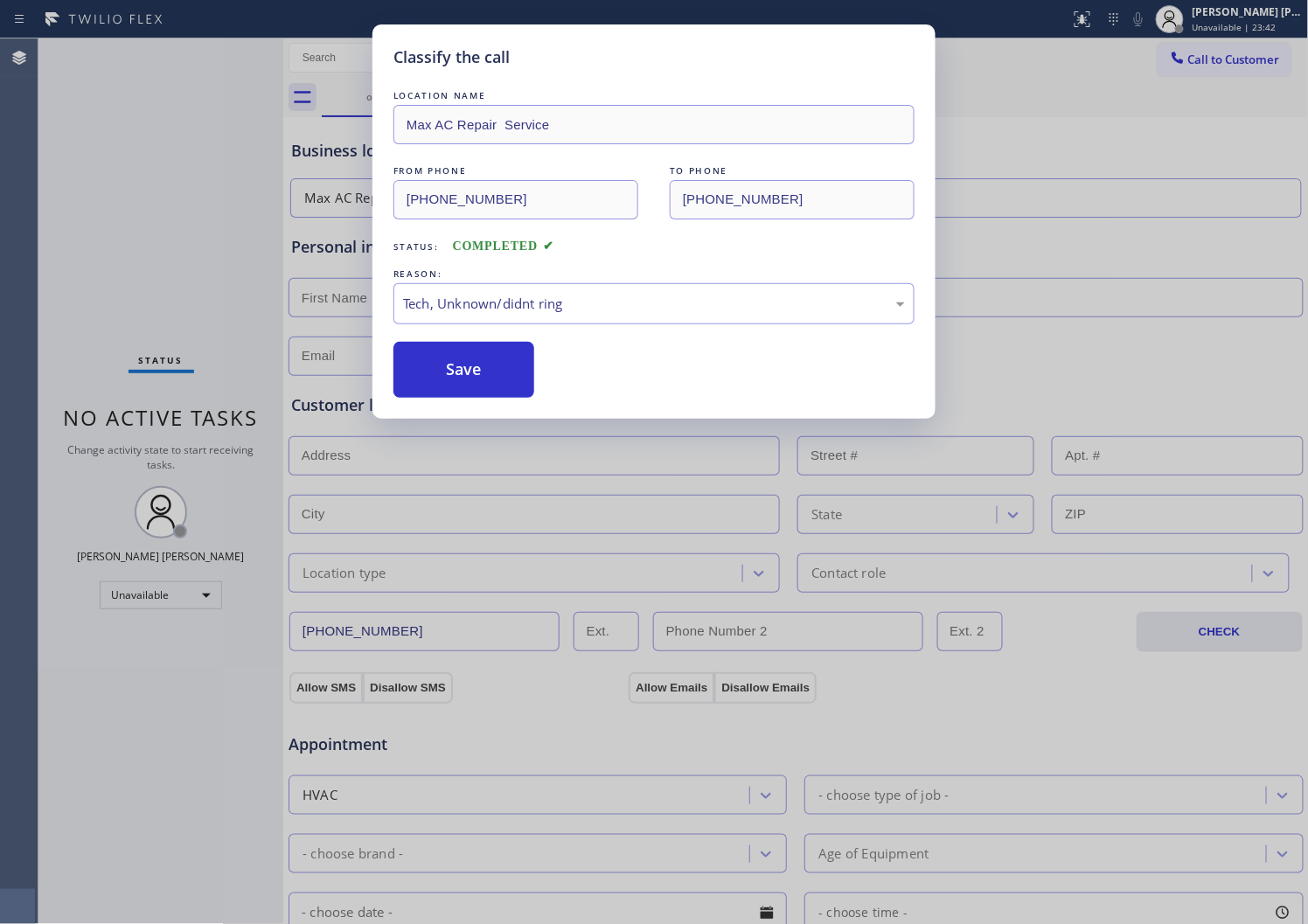
click at [467, 420] on div "Classify the call LOCATION NAME Max AC Repair Service FROM PHONE (855) 965-0226…" at bounding box center [654, 462] width 1308 height 924
click at [449, 385] on button "Save" at bounding box center [464, 369] width 141 height 56
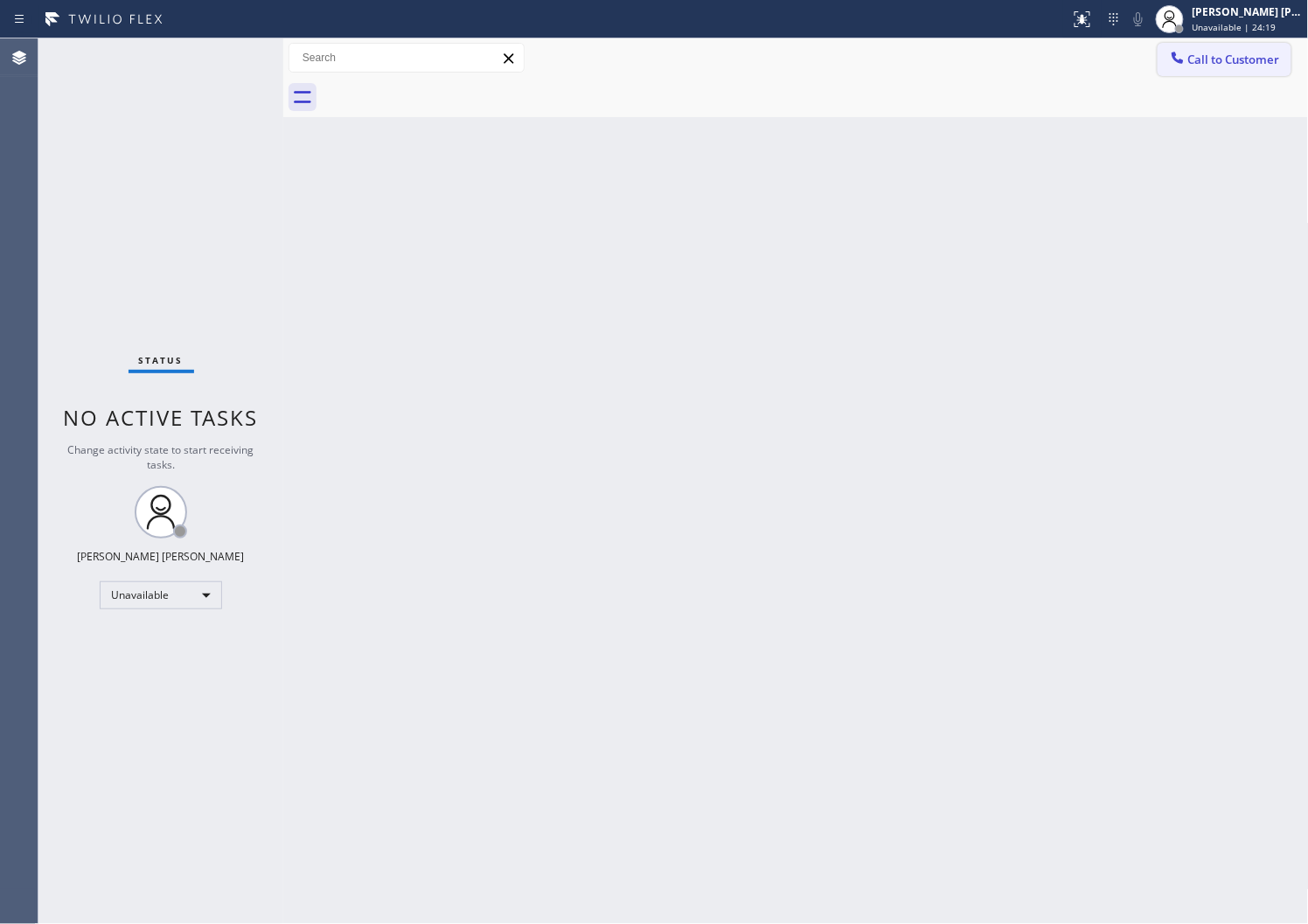
click at [1229, 66] on span "Call to Customer" at bounding box center [1235, 60] width 92 height 16
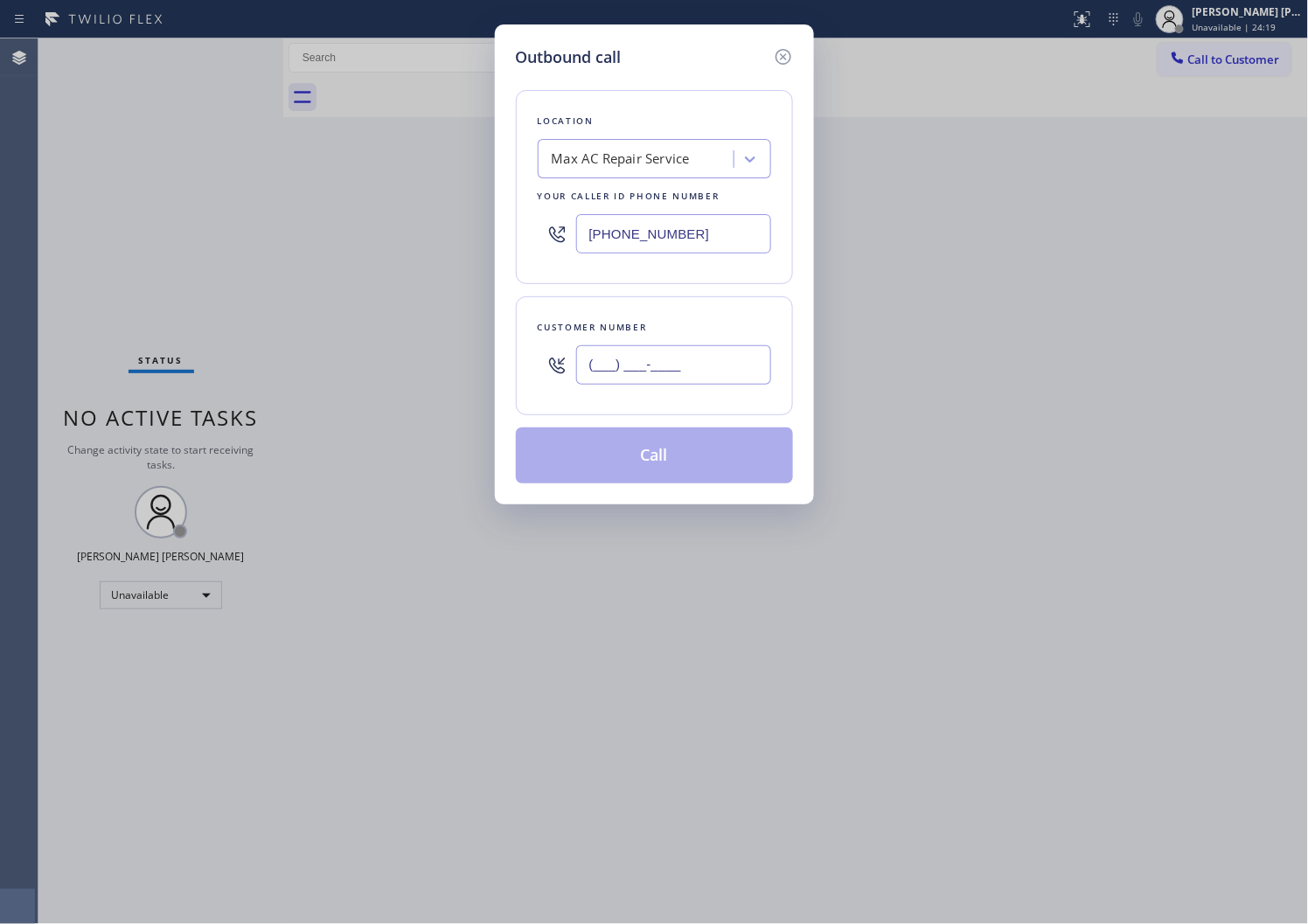
click at [663, 365] on input "(___) ___-____" at bounding box center [674, 365] width 195 height 39
paste input "714) 686-1961"
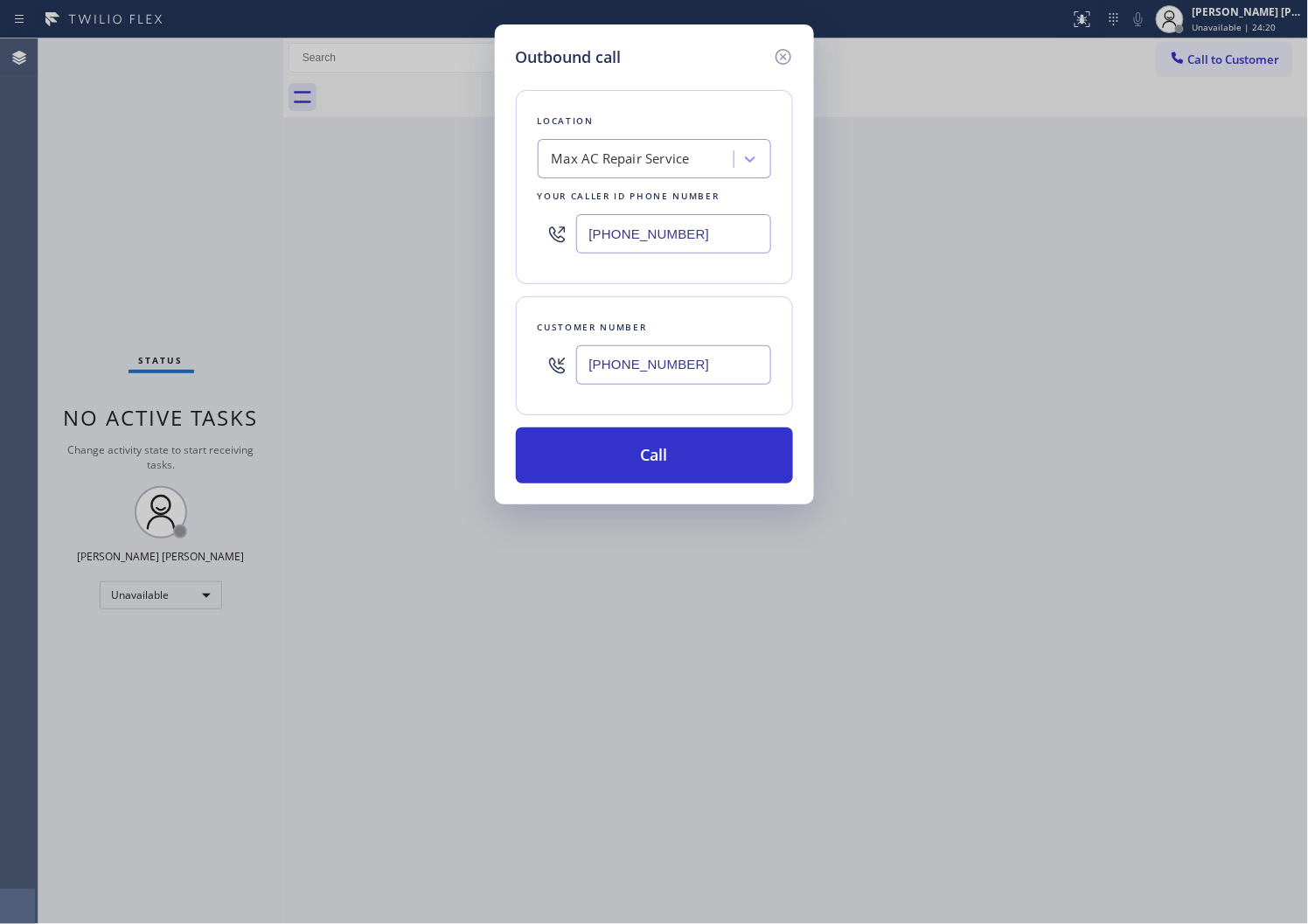
type input "(714) 686-1961"
drag, startPoint x: 4, startPoint y: 238, endPoint x: 45, endPoint y: 252, distance: 43.3
click at [4, 240] on div "Outbound call Location Max AC Repair Service Your caller id phone number (855) …" at bounding box center [654, 462] width 1308 height 924
click at [619, 381] on input "(714) 686-1961" at bounding box center [674, 365] width 195 height 39
click at [626, 222] on input "(855) 965-0226" at bounding box center [674, 234] width 195 height 39
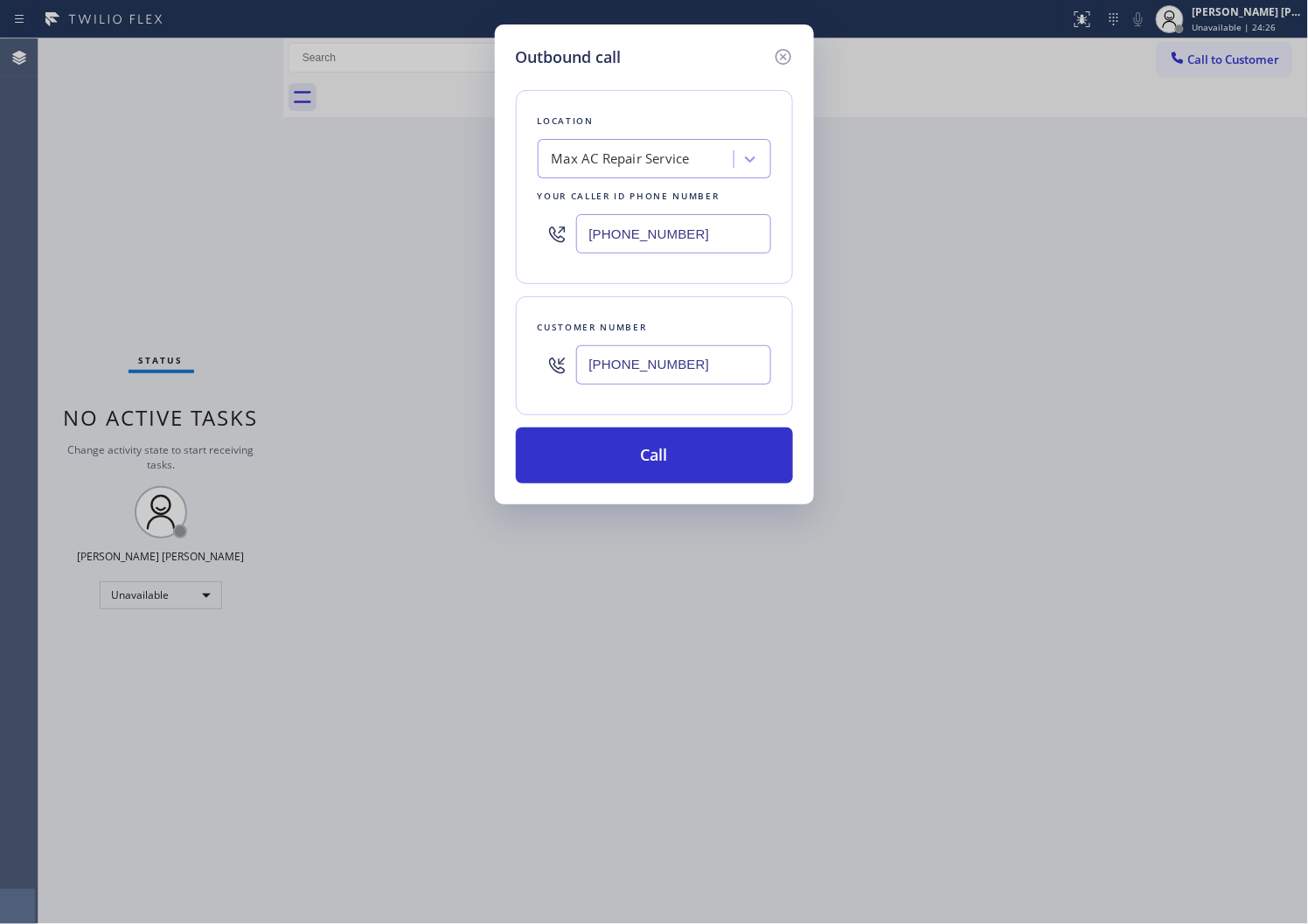
click at [626, 222] on input "(855) 965-0226" at bounding box center [674, 234] width 195 height 39
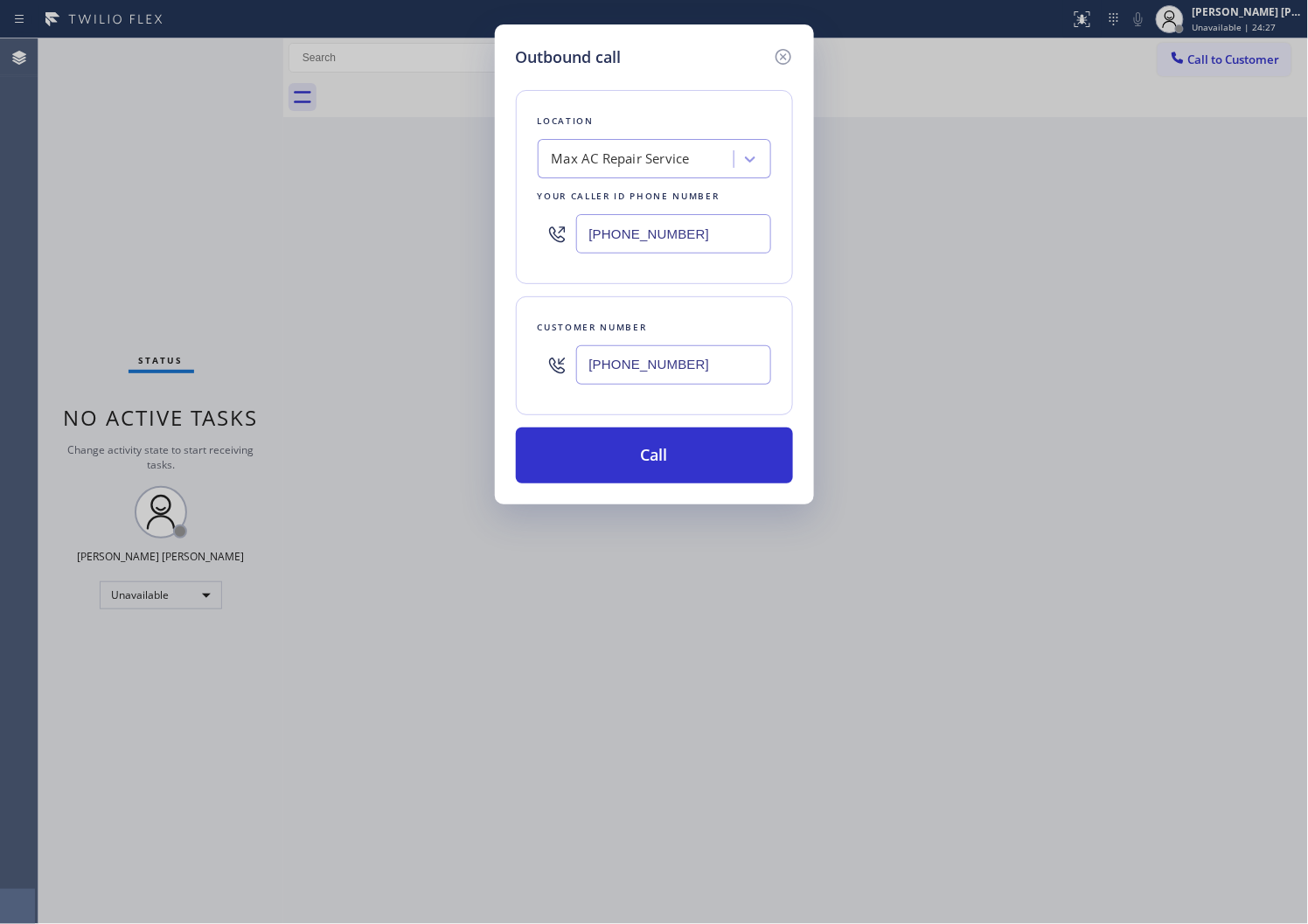
paste input "714) 855-4254"
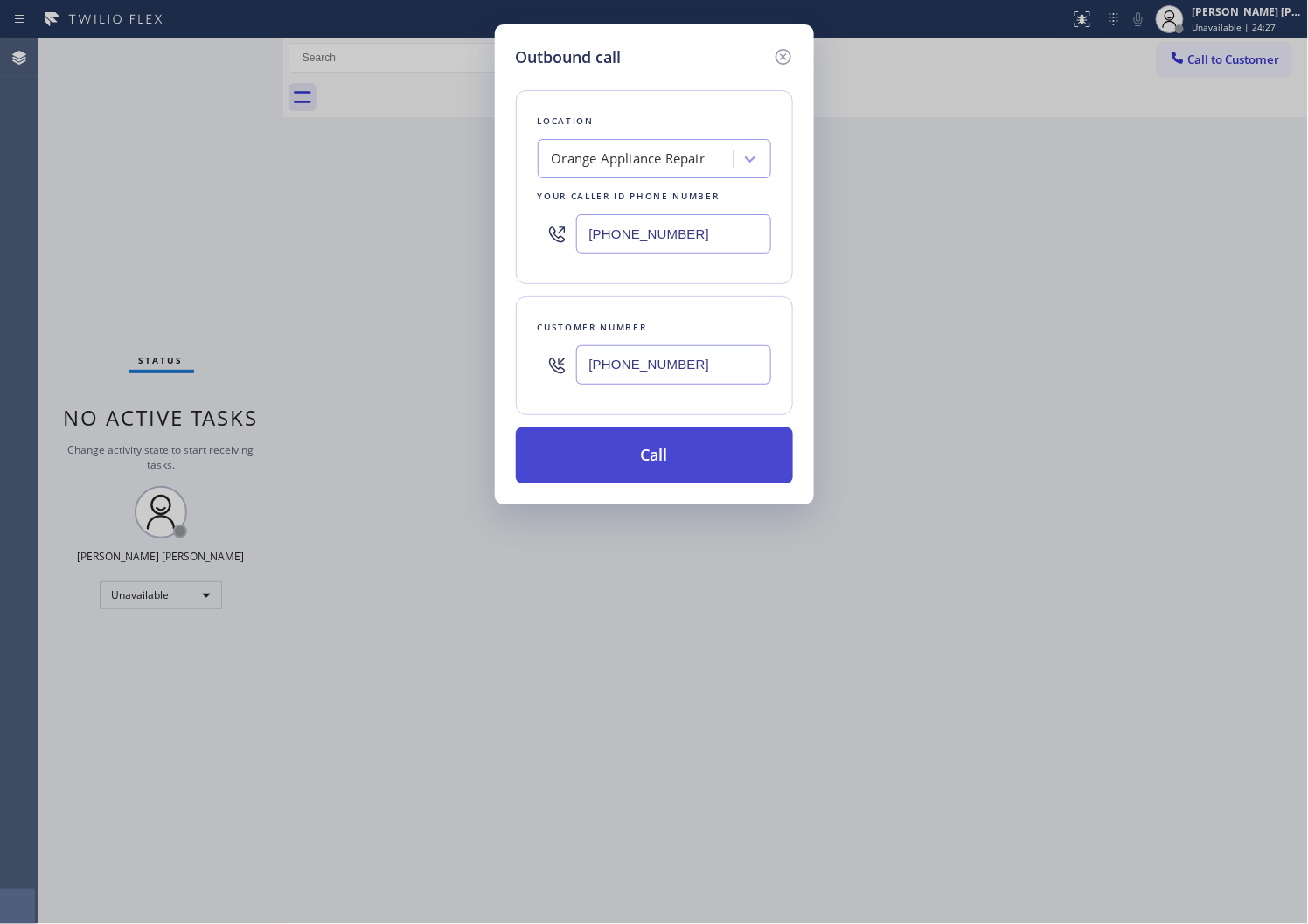
type input "(714) 855-4254"
click at [660, 466] on button "Call" at bounding box center [654, 455] width 277 height 56
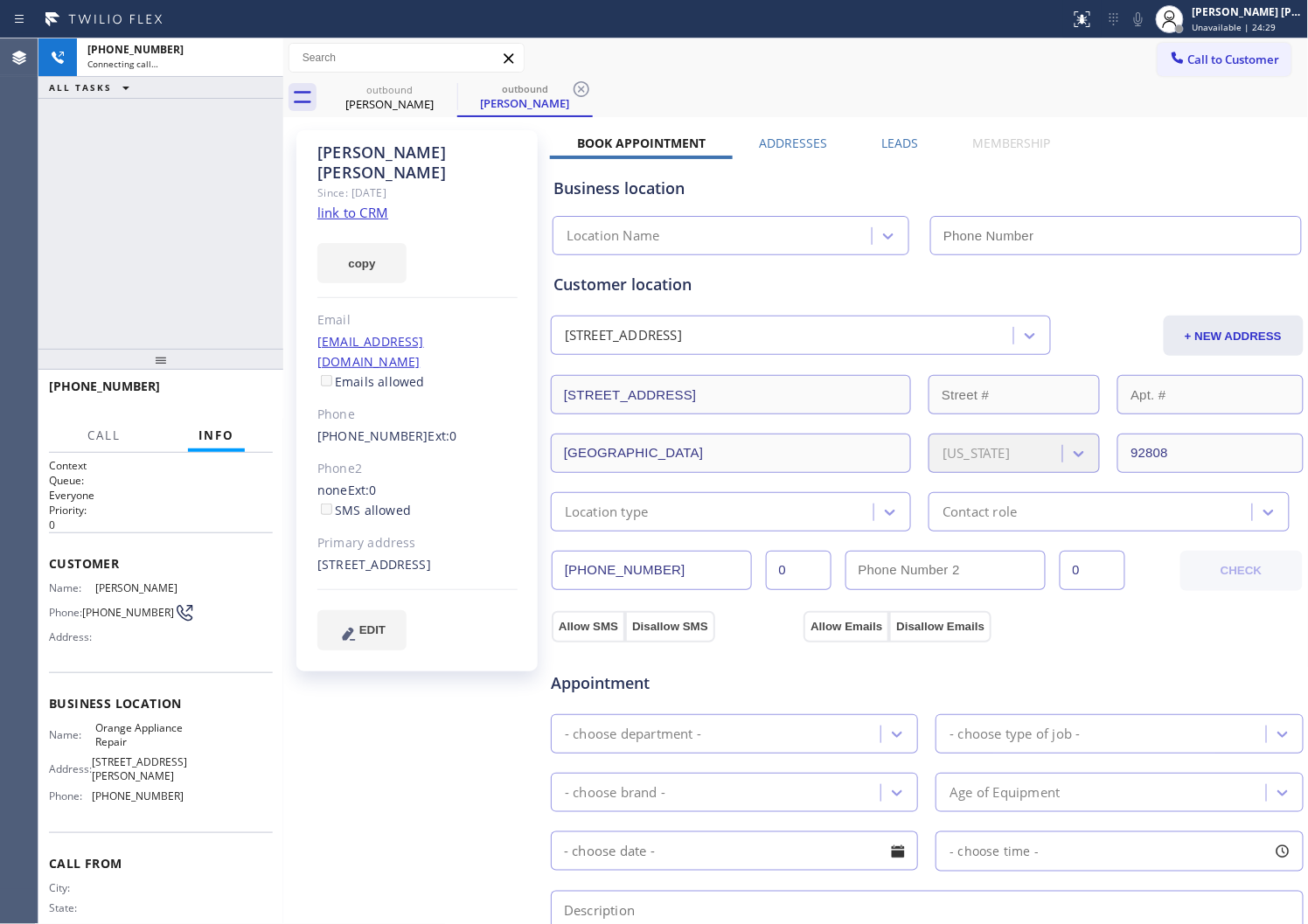
click at [365, 204] on link "link to CRM" at bounding box center [352, 212] width 70 height 18
type input "(714) 855-4254"
click at [13, 241] on div "Agent Desktop" at bounding box center [19, 481] width 37 height 886
click at [1144, 19] on icon at bounding box center [1139, 20] width 9 height 14
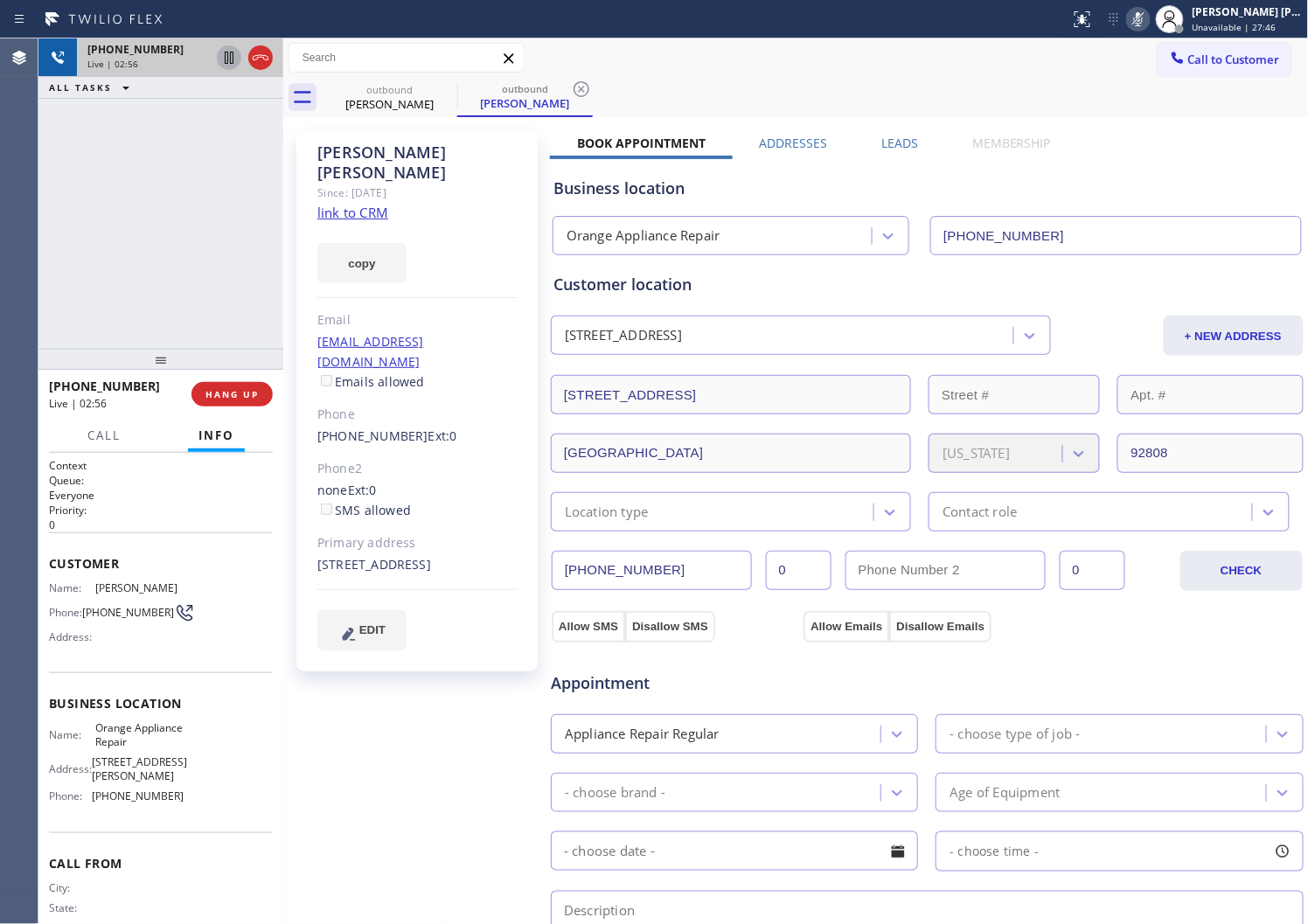
click at [225, 62] on icon at bounding box center [229, 58] width 9 height 13
click at [4, 254] on div "Agent Desktop" at bounding box center [19, 481] width 37 height 886
click at [1144, 21] on icon at bounding box center [1139, 20] width 9 height 14
click at [221, 55] on icon at bounding box center [228, 57] width 21 height 21
click at [1149, 21] on icon at bounding box center [1138, 19] width 21 height 21
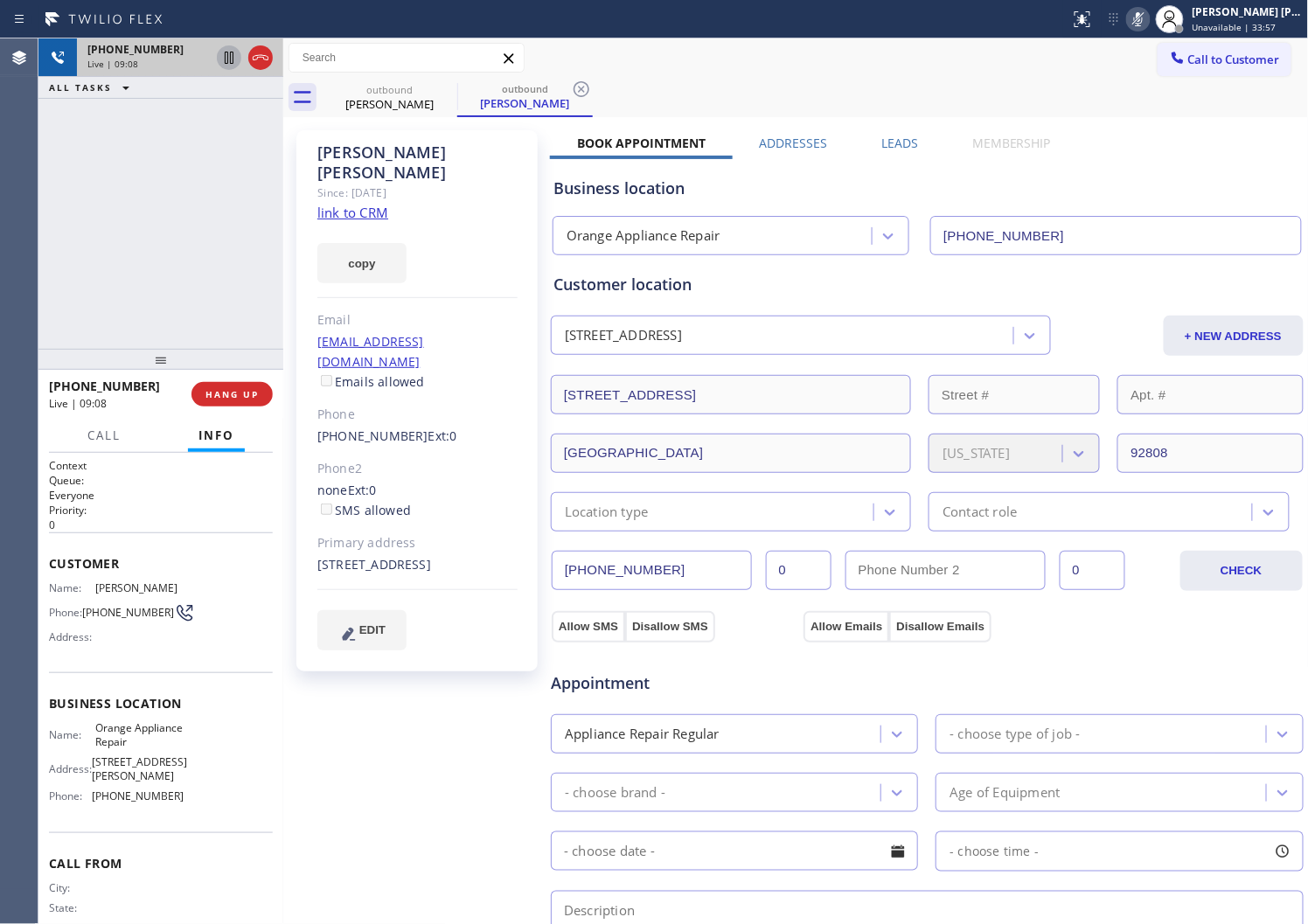
click at [1149, 21] on icon at bounding box center [1138, 19] width 21 height 21
click at [4, 278] on div "Agent Desktop" at bounding box center [19, 481] width 37 height 886
click at [1146, 23] on icon at bounding box center [1138, 19] width 21 height 21
click at [1144, 23] on icon at bounding box center [1139, 20] width 9 height 14
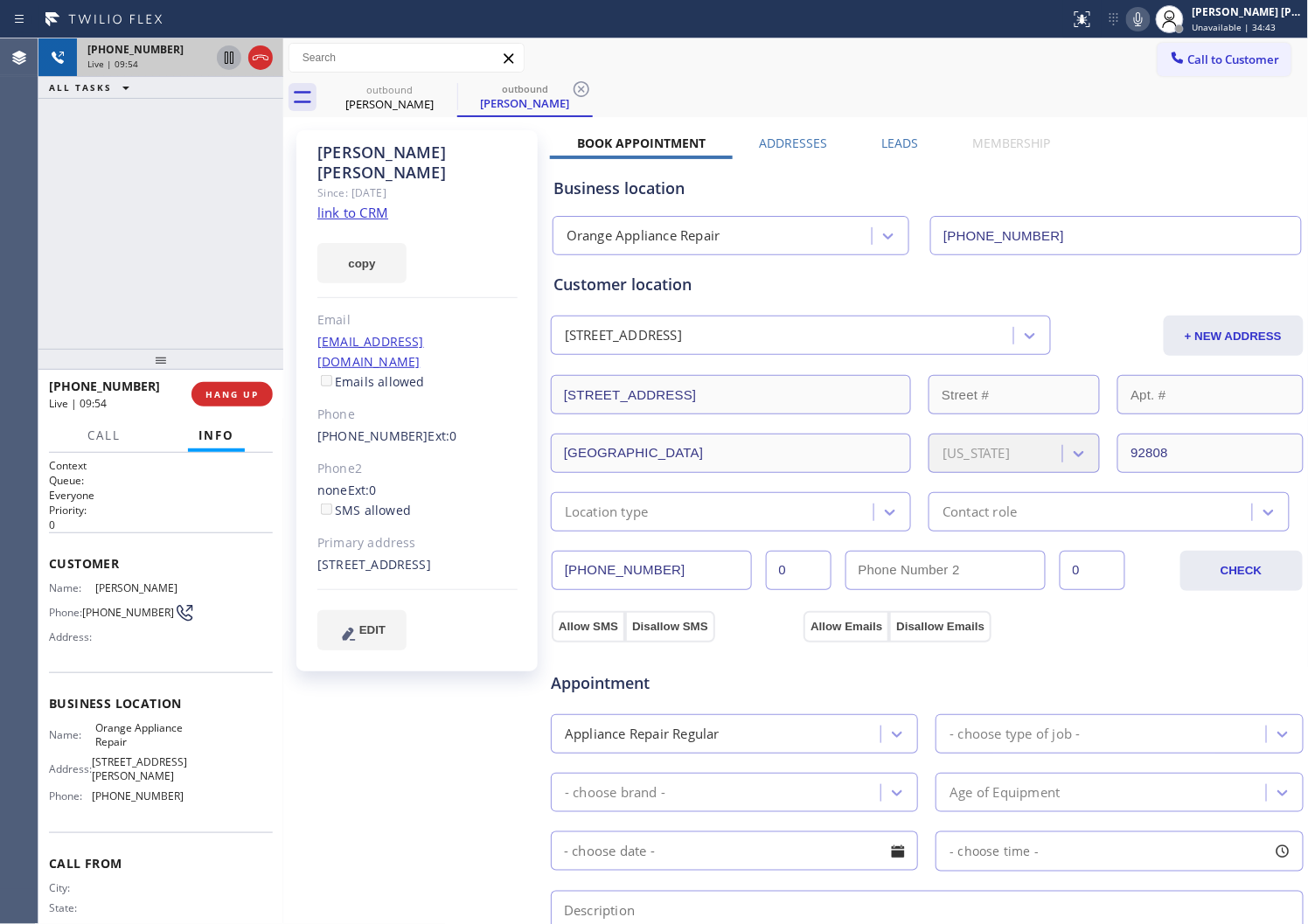
click at [322, 159] on div "Sharon Ingle" at bounding box center [417, 162] width 201 height 40
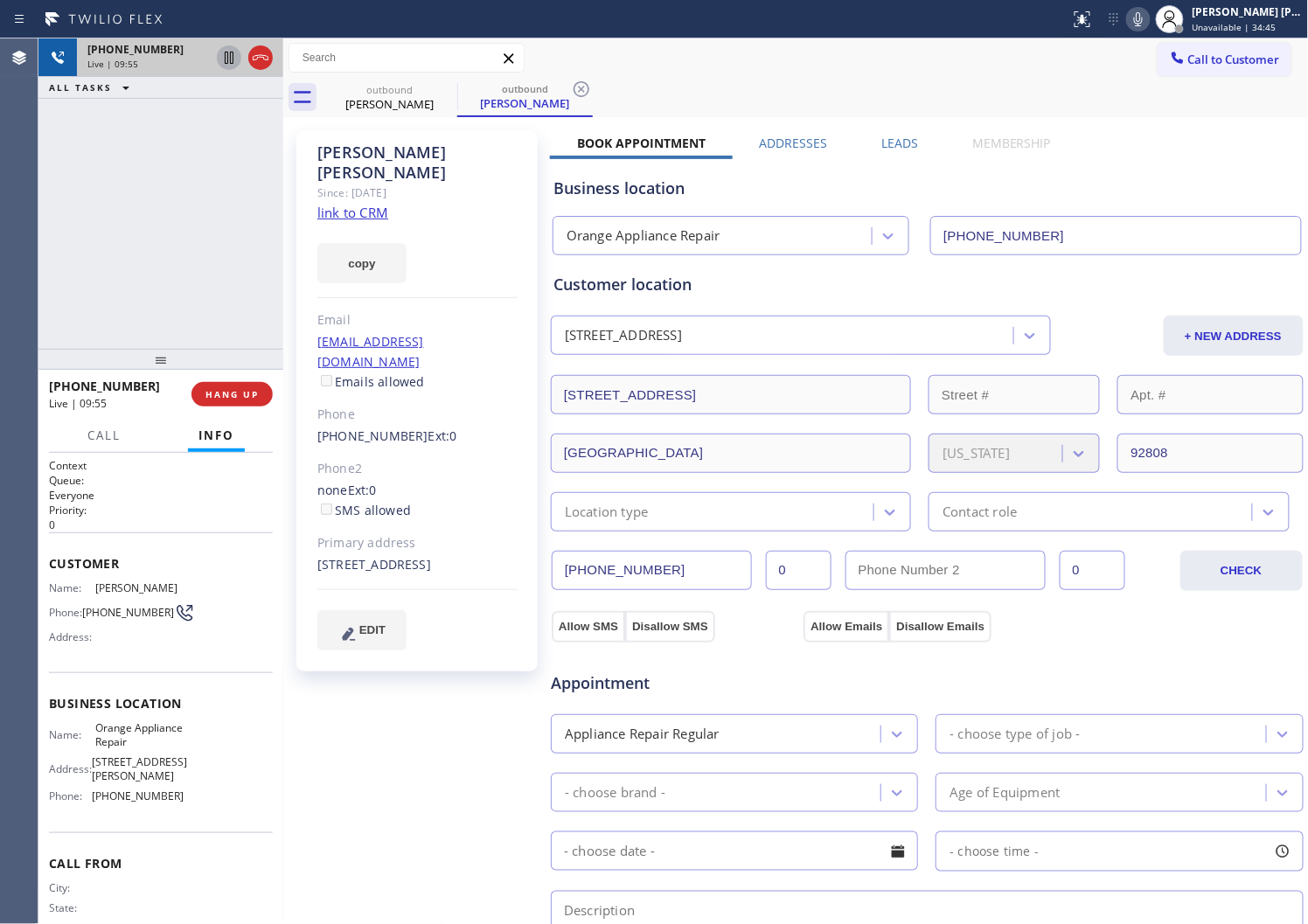
click at [322, 159] on div "Sharon Ingle" at bounding box center [417, 162] width 201 height 40
click at [1301, 18] on div "[PERSON_NAME] [PERSON_NAME]" at bounding box center [1248, 11] width 111 height 15
click at [37, 266] on div "Agent Desktop" at bounding box center [19, 481] width 37 height 886
click at [37, 240] on div "Agent Desktop" at bounding box center [19, 481] width 38 height 886
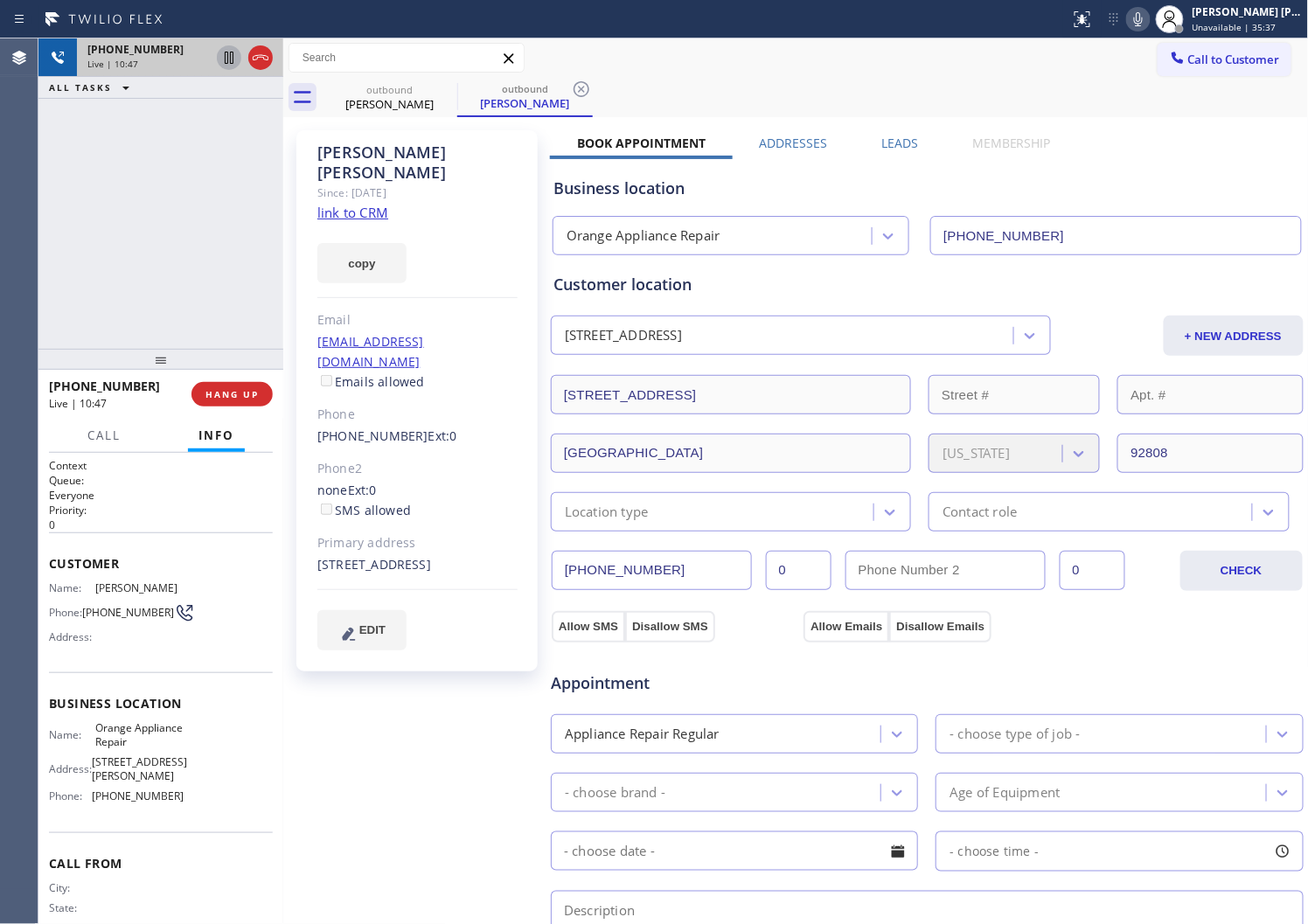
click at [37, 240] on div "Agent Desktop" at bounding box center [19, 481] width 38 height 886
click at [6, 293] on div "Agent Desktop" at bounding box center [19, 481] width 37 height 886
click at [317, 155] on div "Sharon Ingle" at bounding box center [417, 162] width 201 height 40
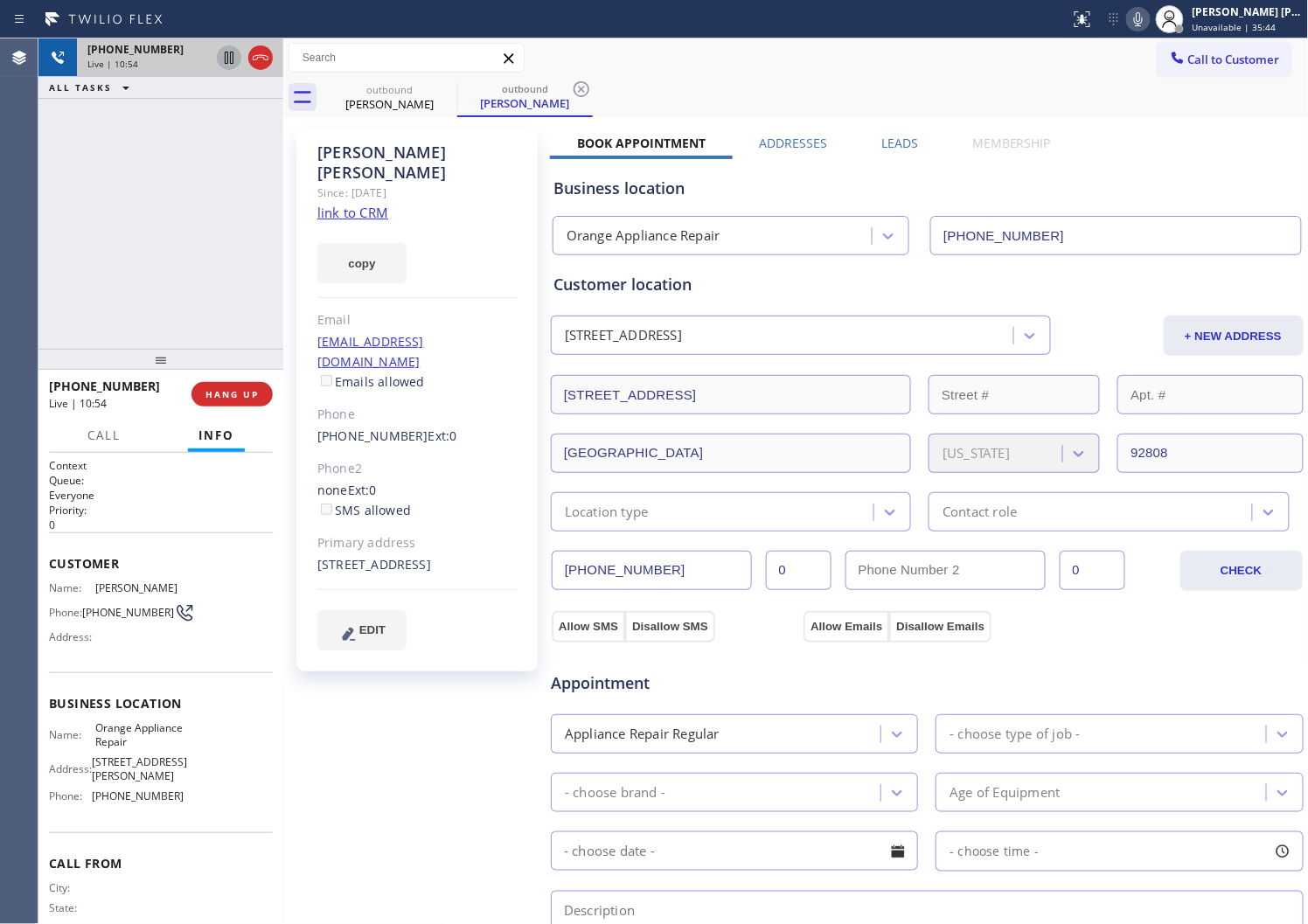
click at [388, 154] on div "Sharon Ingle" at bounding box center [417, 162] width 201 height 40
click at [59, 250] on div "+17146861961 Live | 11:06 ALL TASKS ALL TASKS ACTIVE TASKS TASKS IN WRAP UP" at bounding box center [161, 193] width 245 height 310
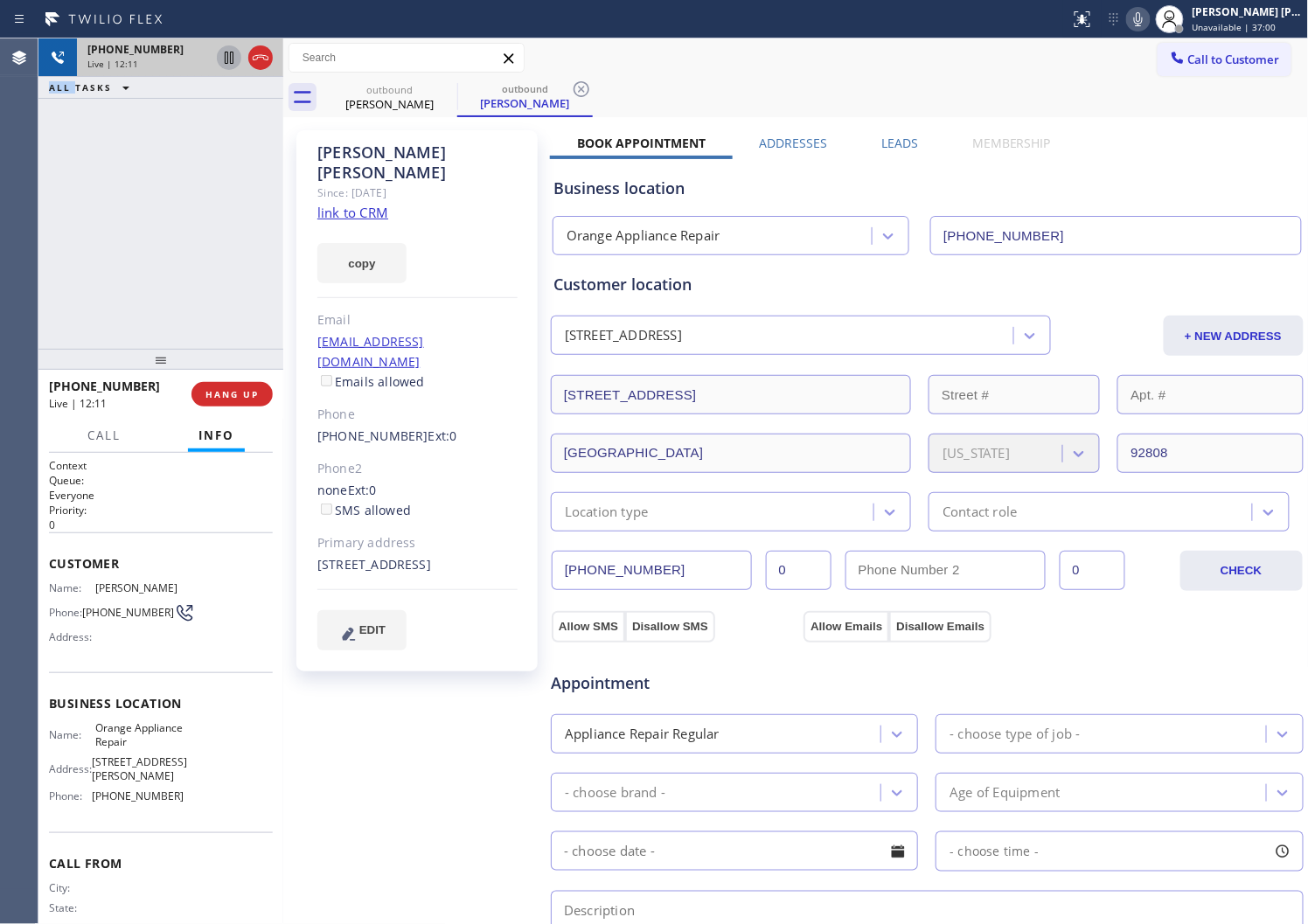
click at [15, 190] on div "Agent Desktop" at bounding box center [19, 481] width 37 height 886
click at [14, 190] on div "Agent Desktop" at bounding box center [19, 481] width 37 height 886
click at [48, 241] on div "+17146861961 Live | 12:37 ALL TASKS ALL TASKS ACTIVE TASKS TASKS IN WRAP UP" at bounding box center [161, 193] width 245 height 310
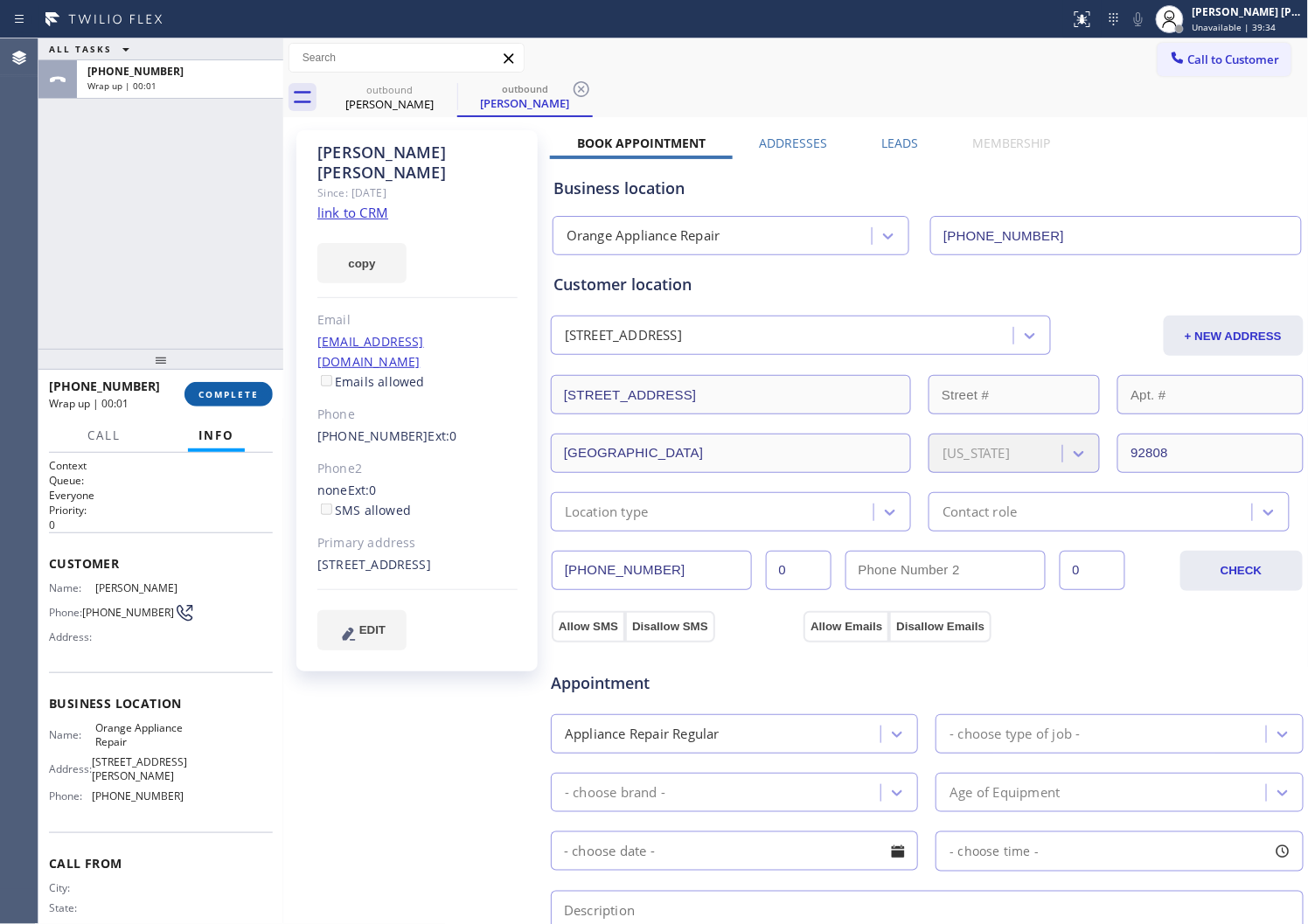
click at [240, 383] on button "COMPLETE" at bounding box center [228, 393] width 88 height 24
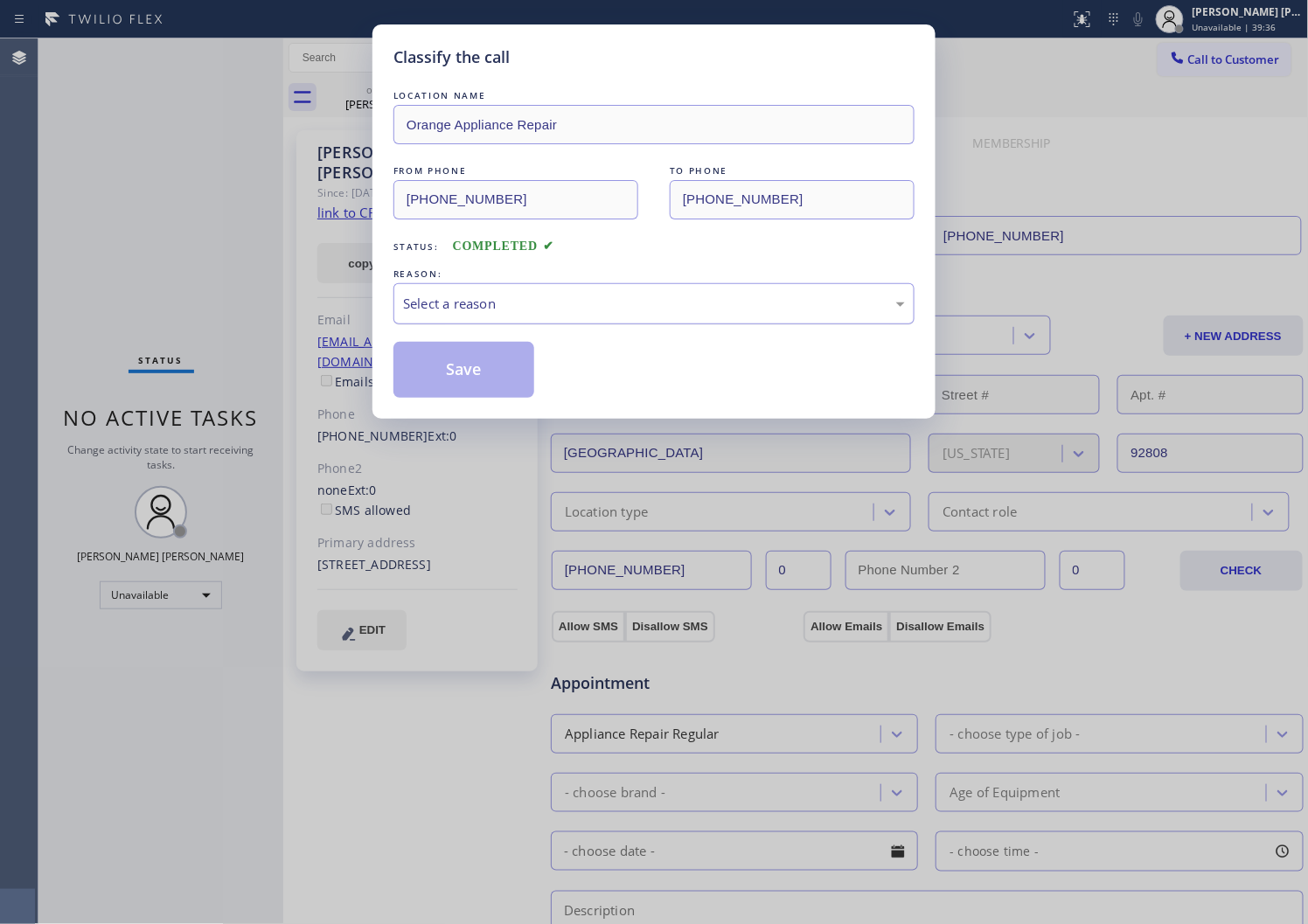
click at [488, 319] on div "Select a reason" at bounding box center [654, 303] width 521 height 41
click at [472, 298] on div "New Customer - Booked" at bounding box center [654, 303] width 502 height 21
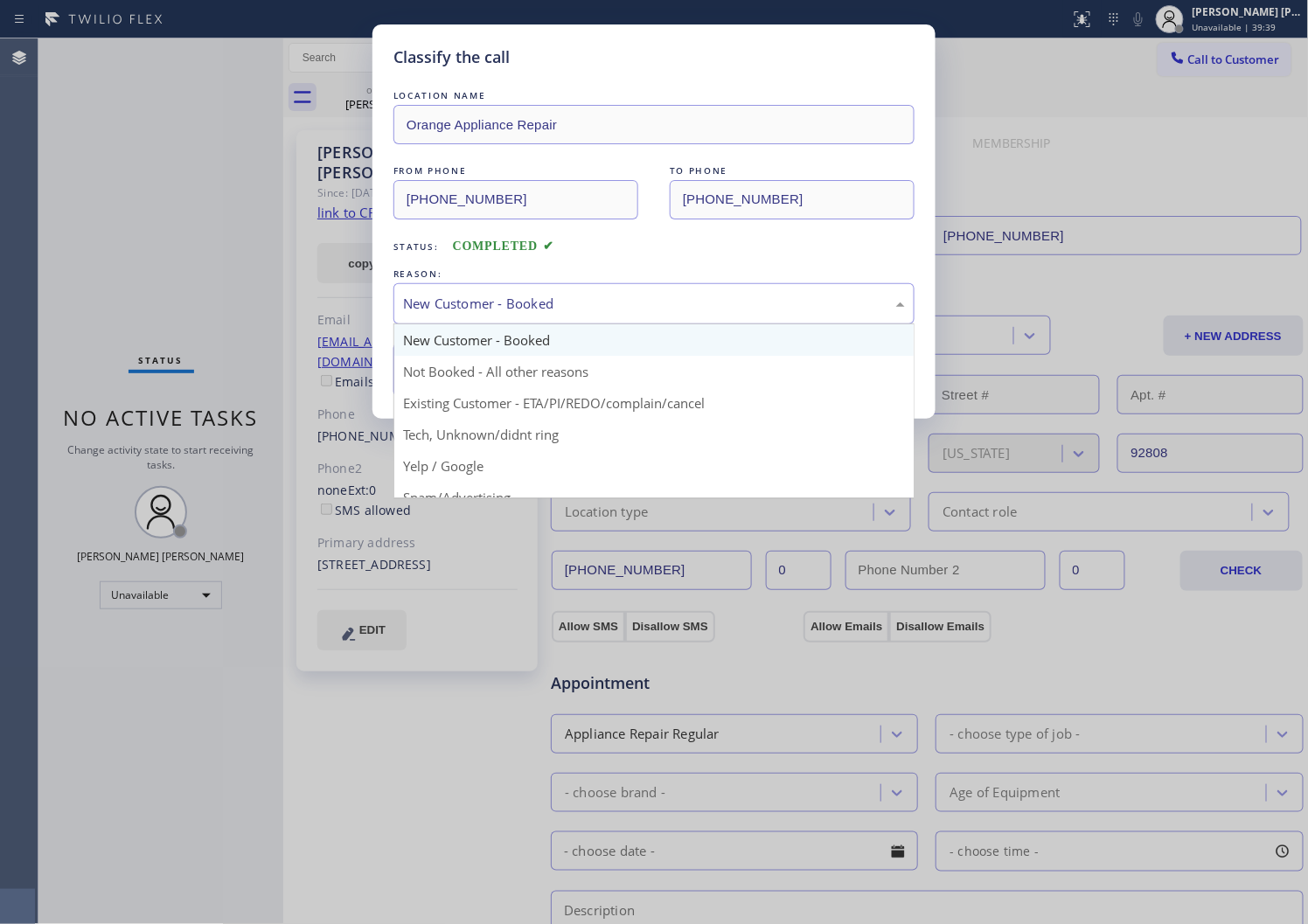
click at [488, 301] on div "New Customer - Booked" at bounding box center [654, 303] width 502 height 21
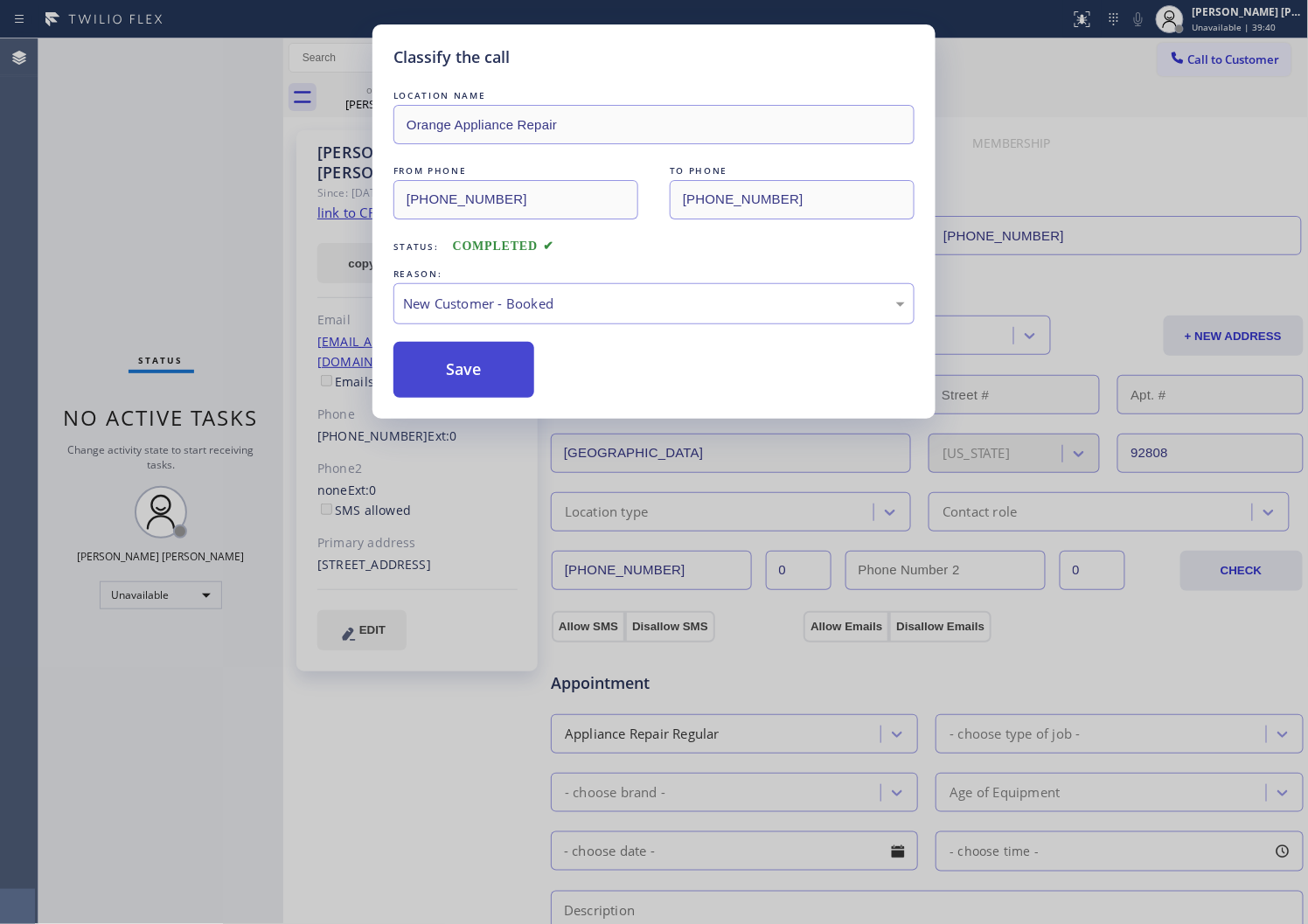
click at [458, 370] on button "Save" at bounding box center [464, 369] width 141 height 56
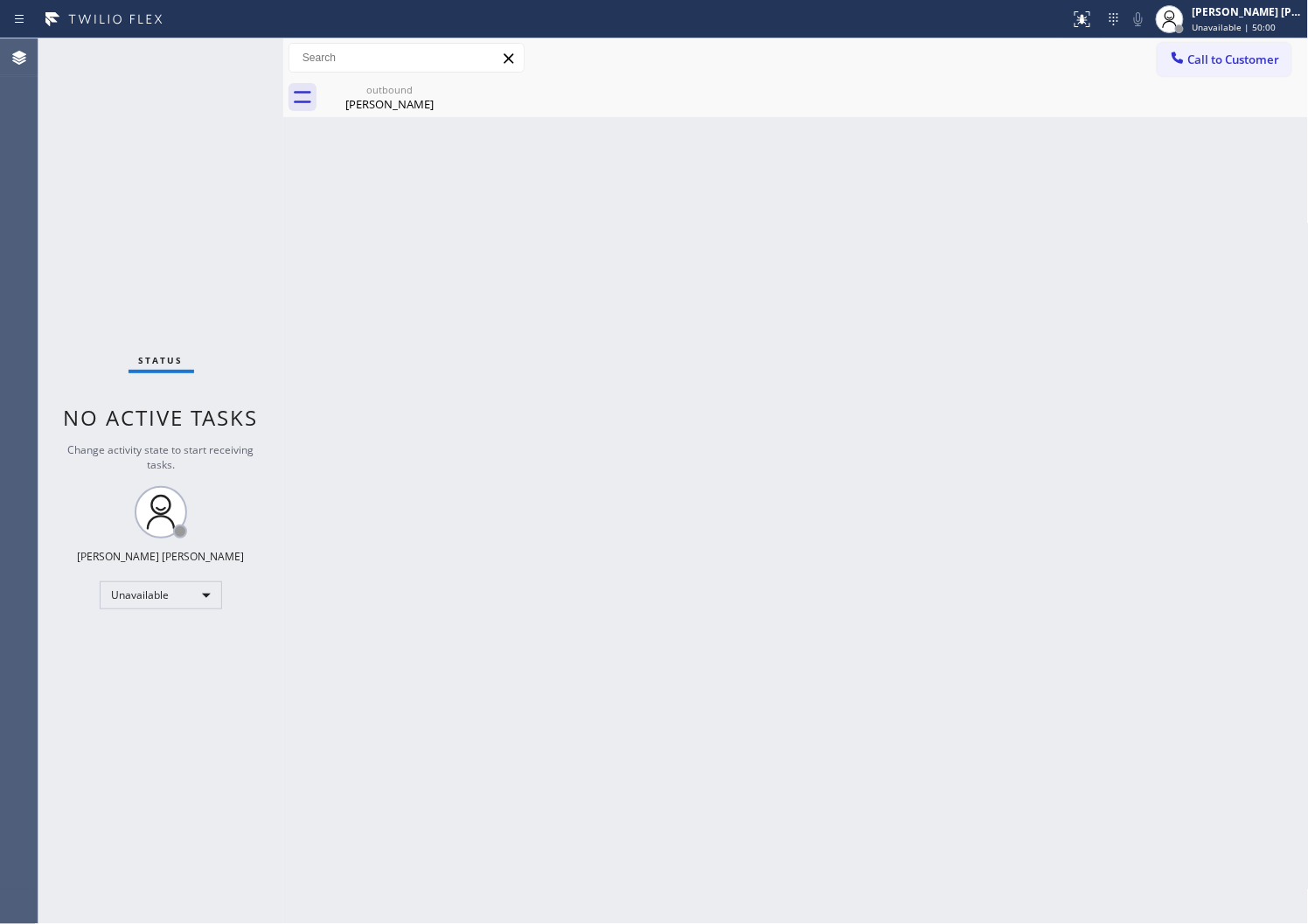
drag, startPoint x: 790, startPoint y: 906, endPoint x: 815, endPoint y: 845, distance: 65.9
click at [815, 845] on div "Back to Dashboard Change Sender ID Customers Technicians Select a contact Outbo…" at bounding box center [796, 481] width 1026 height 886
click at [4, 335] on div "Agent Desktop" at bounding box center [19, 481] width 37 height 886
click at [7, 545] on div "Agent Desktop" at bounding box center [19, 481] width 37 height 886
click at [424, 115] on div "outbound Sharon Ingle" at bounding box center [390, 98] width 132 height 39
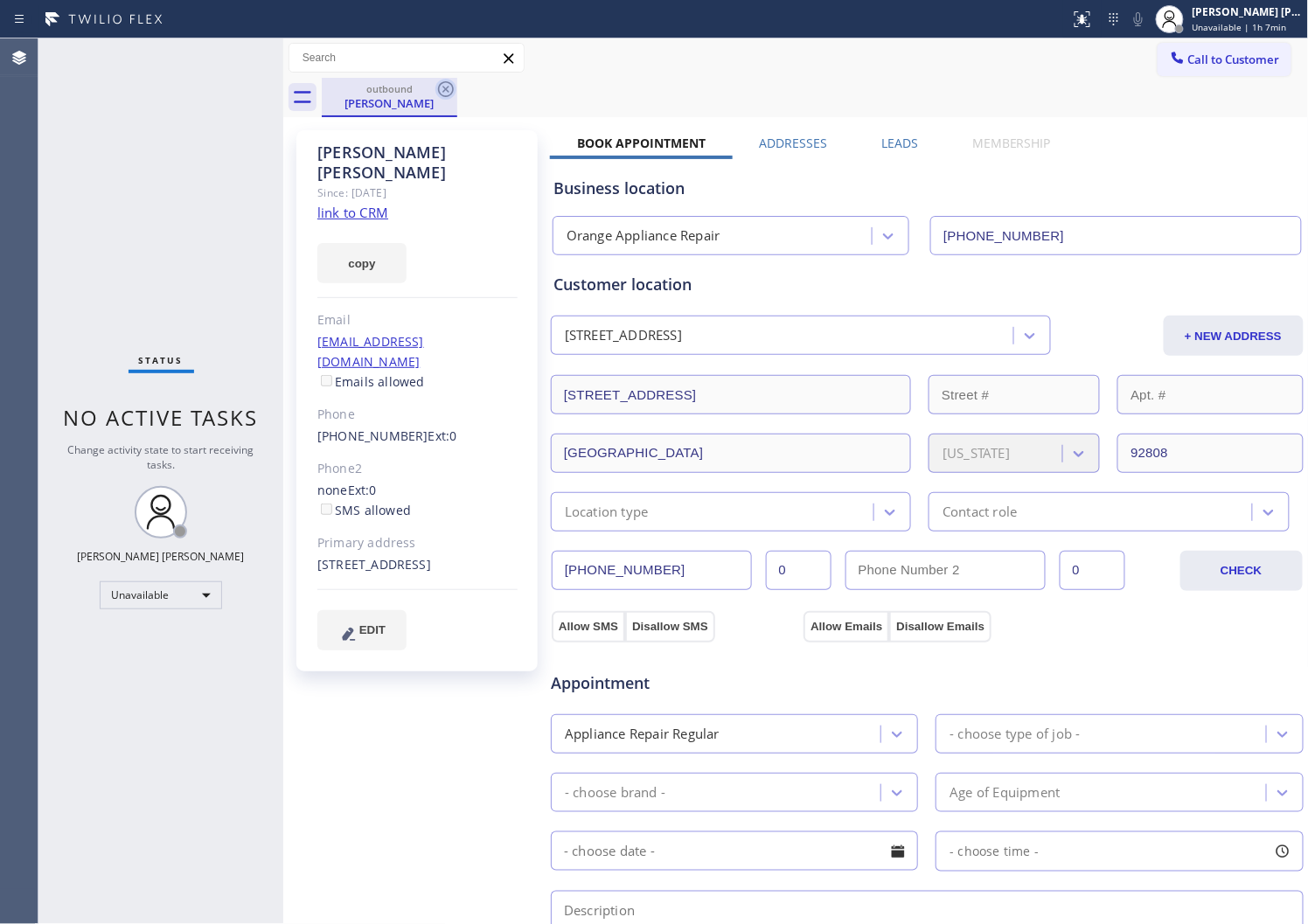
click at [451, 91] on icon at bounding box center [445, 88] width 21 height 21
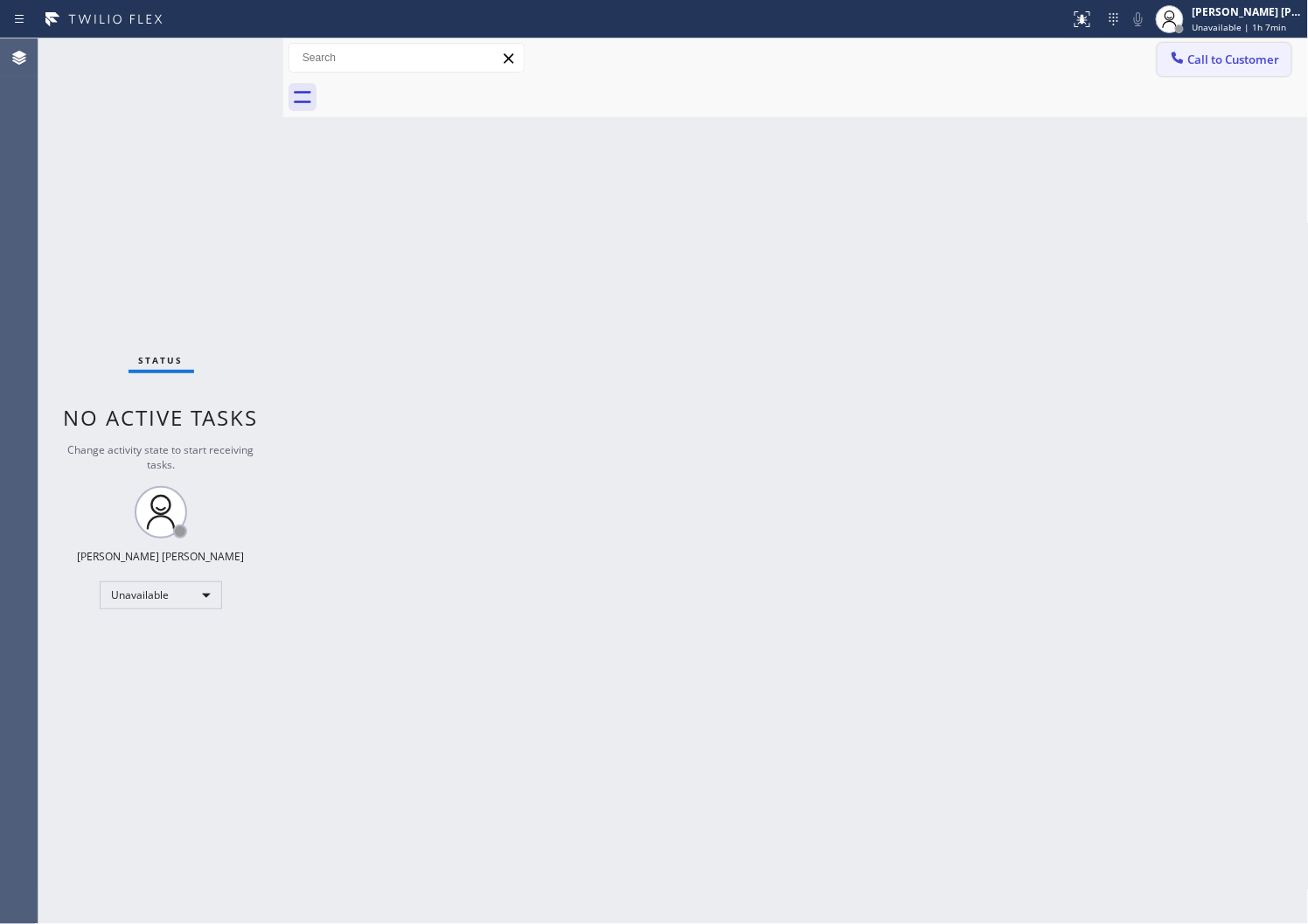
click at [1173, 60] on icon at bounding box center [1178, 58] width 18 height 18
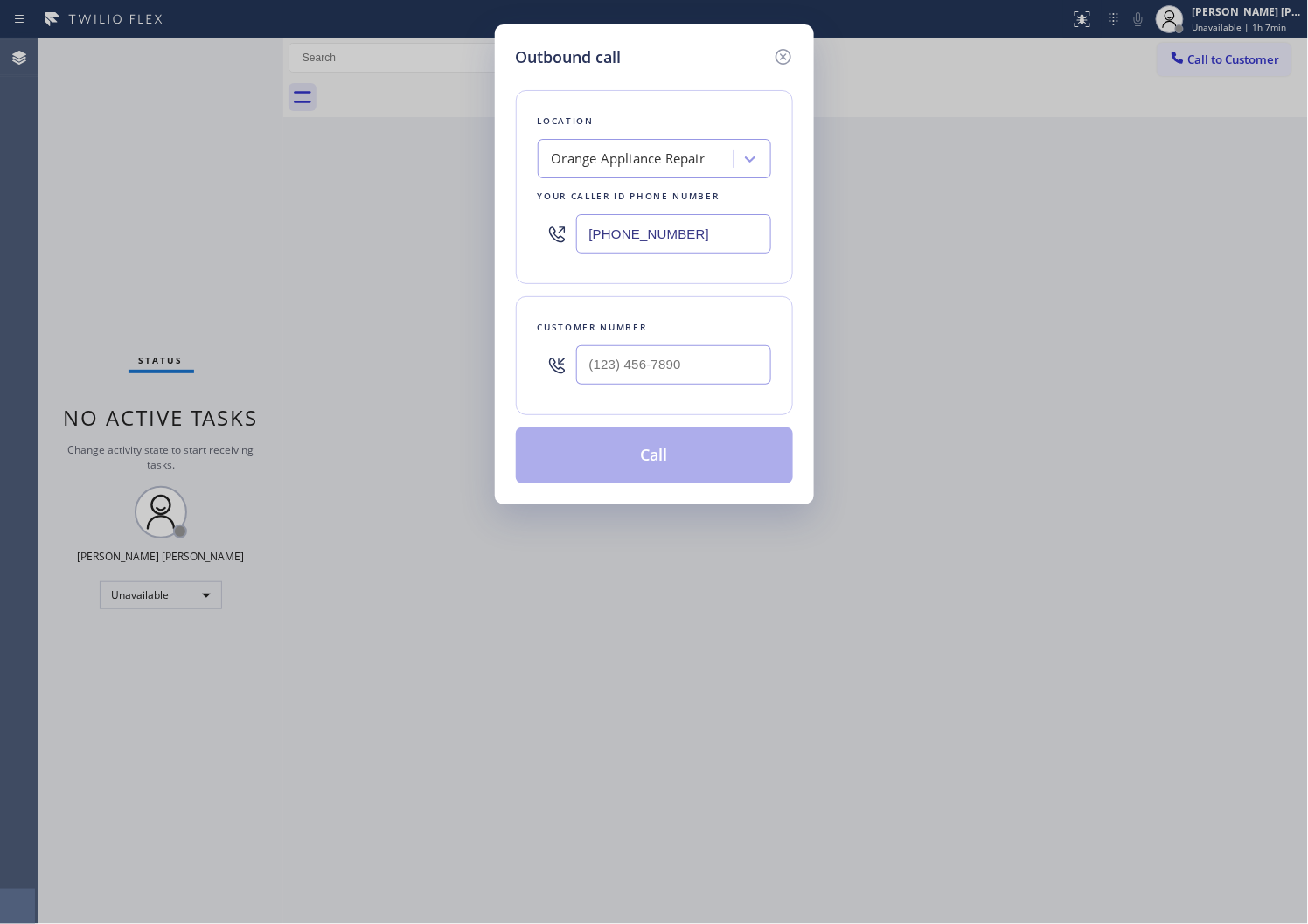
click at [635, 250] on input "(714) 855-4254" at bounding box center [674, 234] width 195 height 39
paste input "347) 252-8119"
type input "(347) 252-8119"
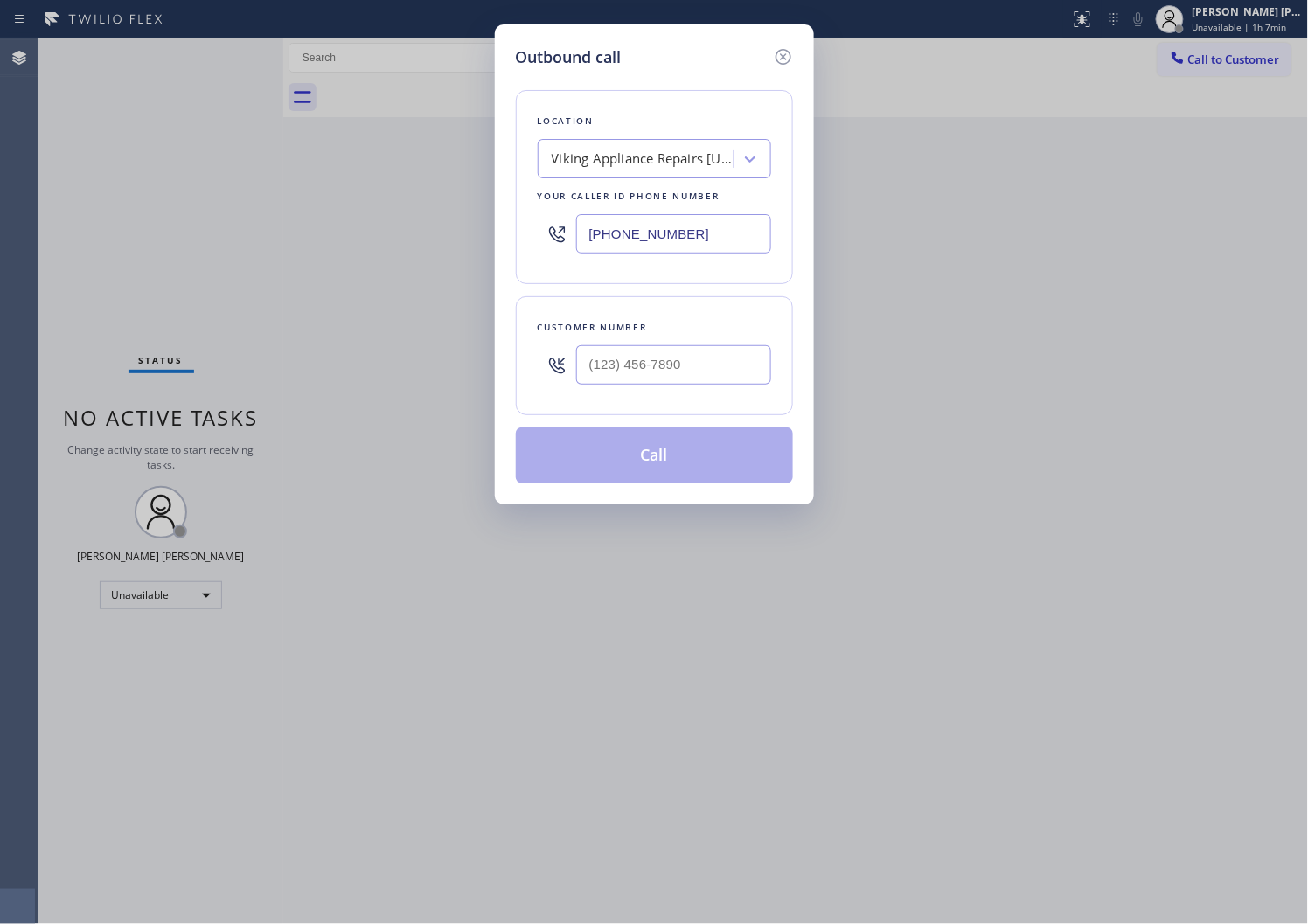
click at [663, 344] on div at bounding box center [674, 365] width 195 height 57
click at [647, 351] on input "text" at bounding box center [674, 365] width 195 height 39
click at [647, 351] on input "(___) ___-____" at bounding box center [674, 365] width 195 height 39
paste input "9177"
click at [634, 386] on div "(___) ___-9177" at bounding box center [674, 365] width 195 height 57
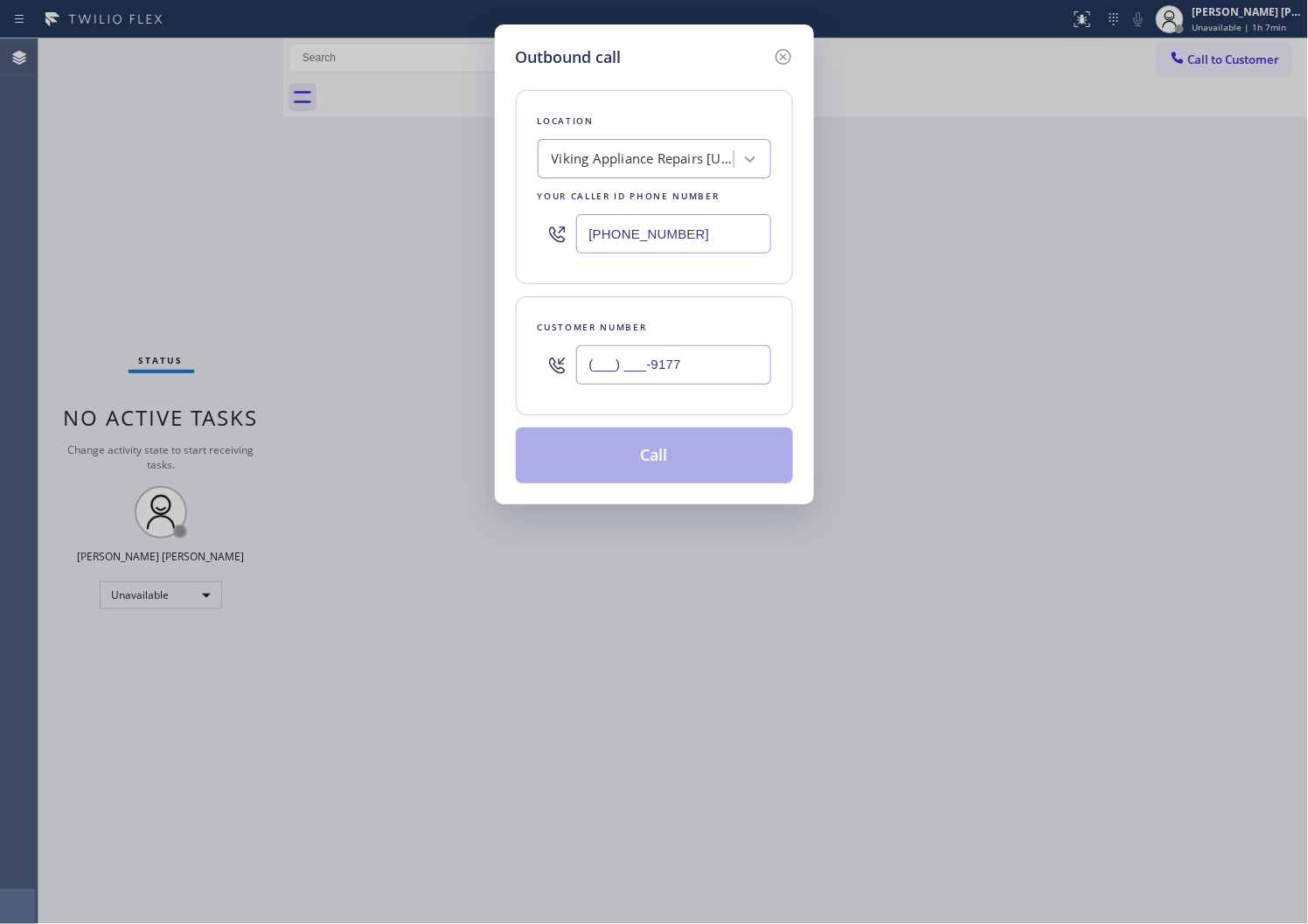
type input "(___) ___-9177"
click at [634, 386] on div "(___) ___-9177" at bounding box center [674, 365] width 195 height 57
click at [663, 380] on input "(___) ___-____" at bounding box center [674, 365] width 195 height 39
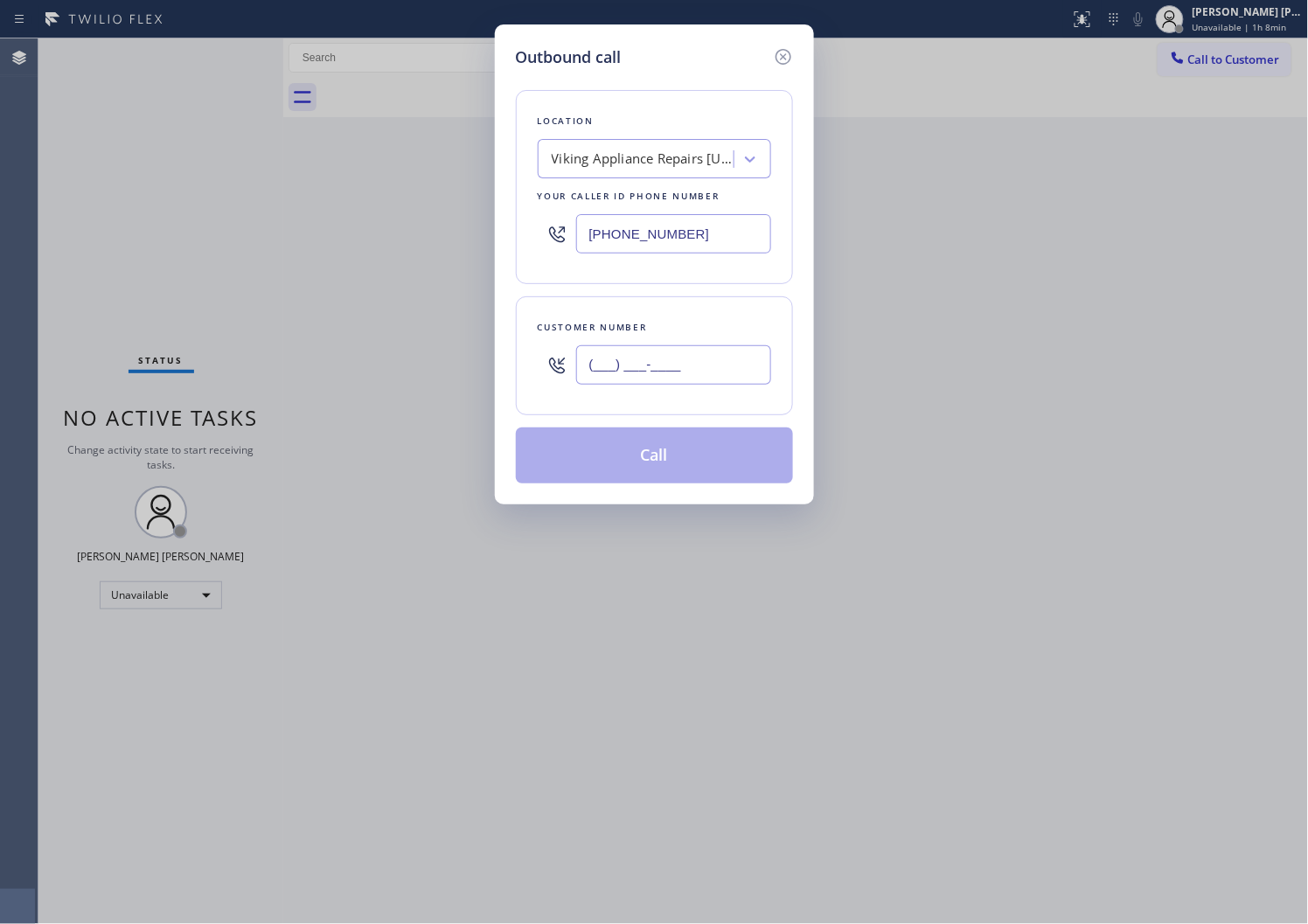
paste input "917) 734-4890"
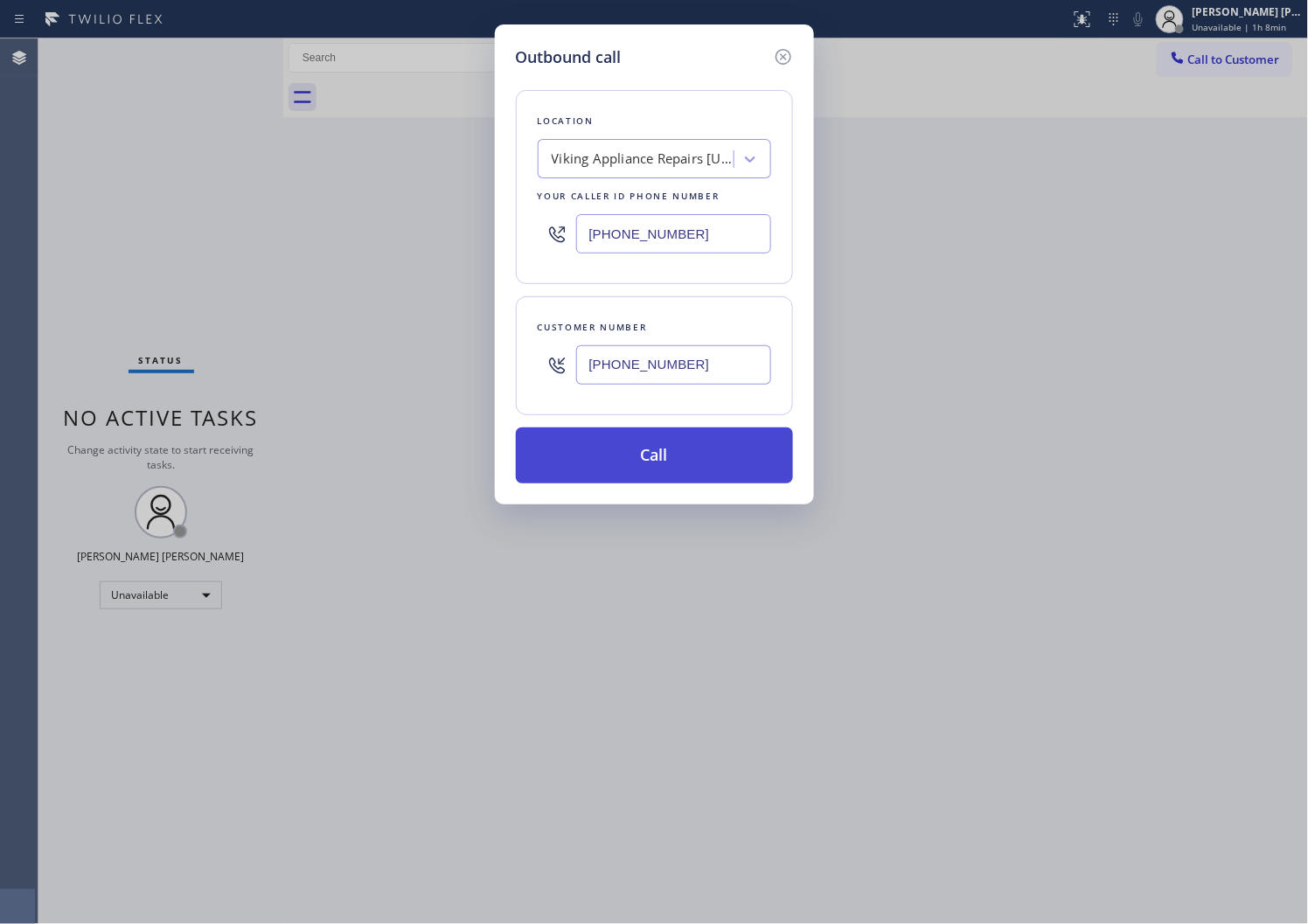
type input "(917) 734-4890"
click at [652, 455] on button "Call" at bounding box center [654, 455] width 277 height 56
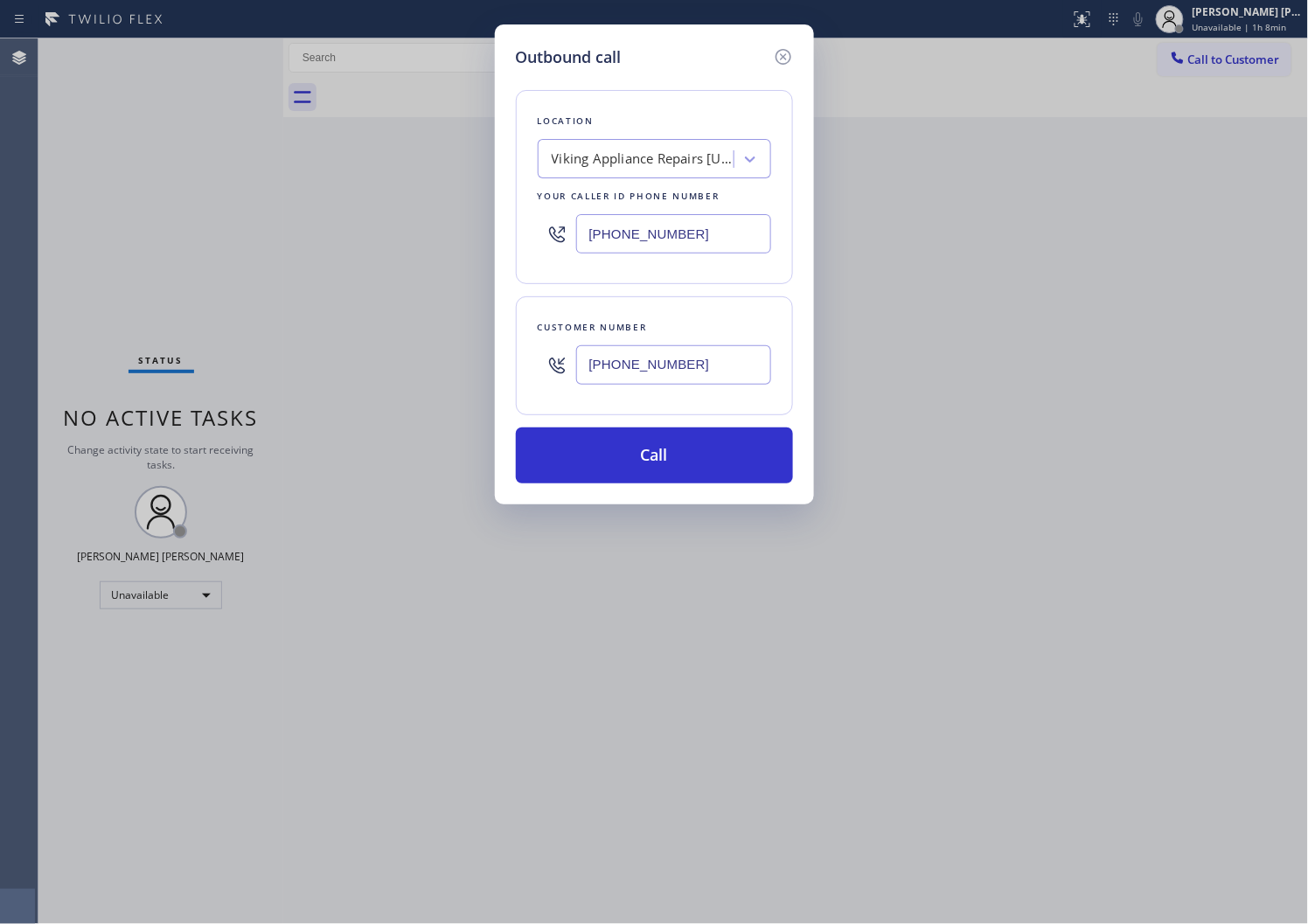
drag, startPoint x: 652, startPoint y: 455, endPoint x: 833, endPoint y: 92, distance: 405.6
click at [652, 455] on button "Call" at bounding box center [654, 455] width 277 height 56
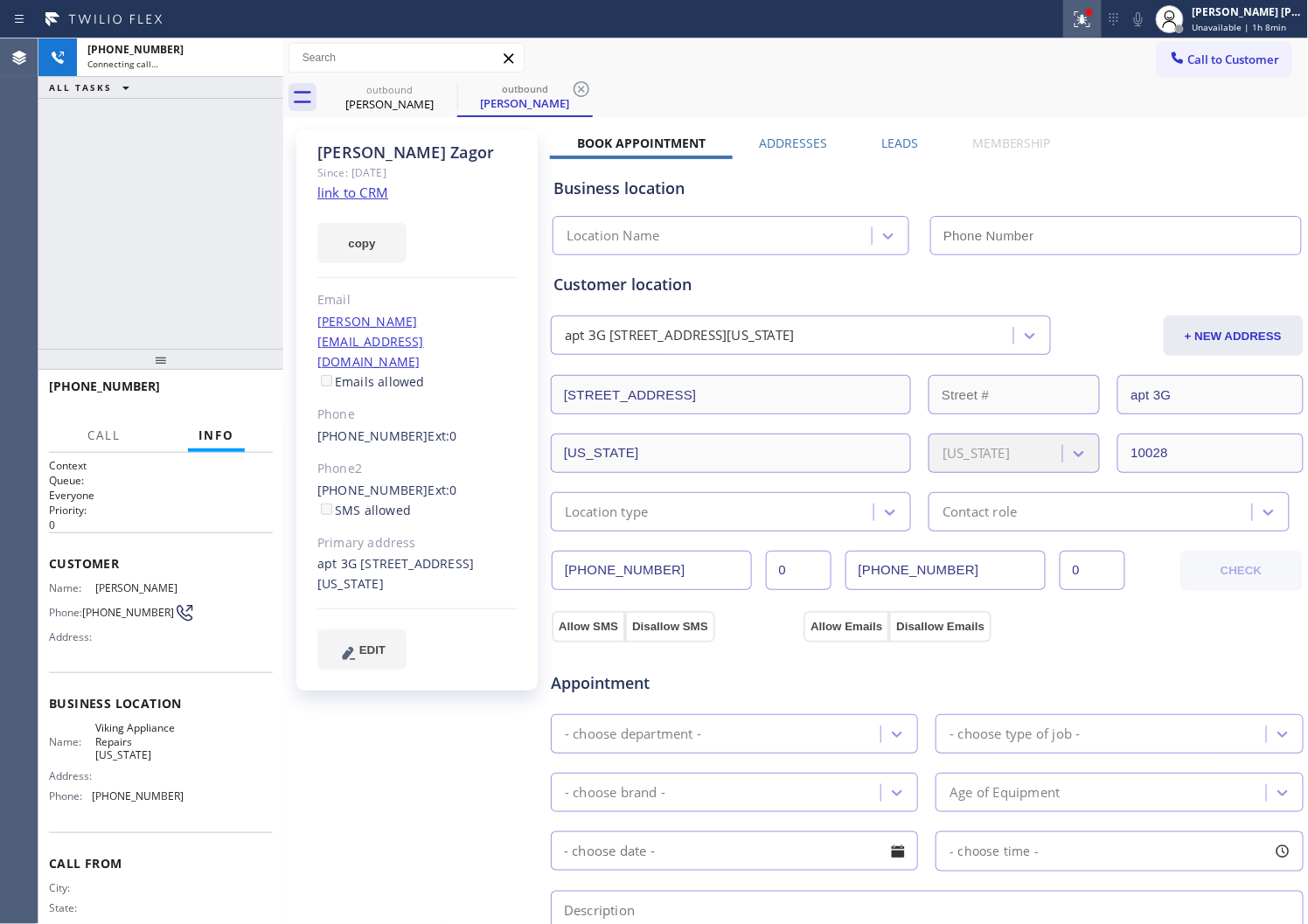
click at [1091, 26] on icon at bounding box center [1083, 20] width 16 height 16
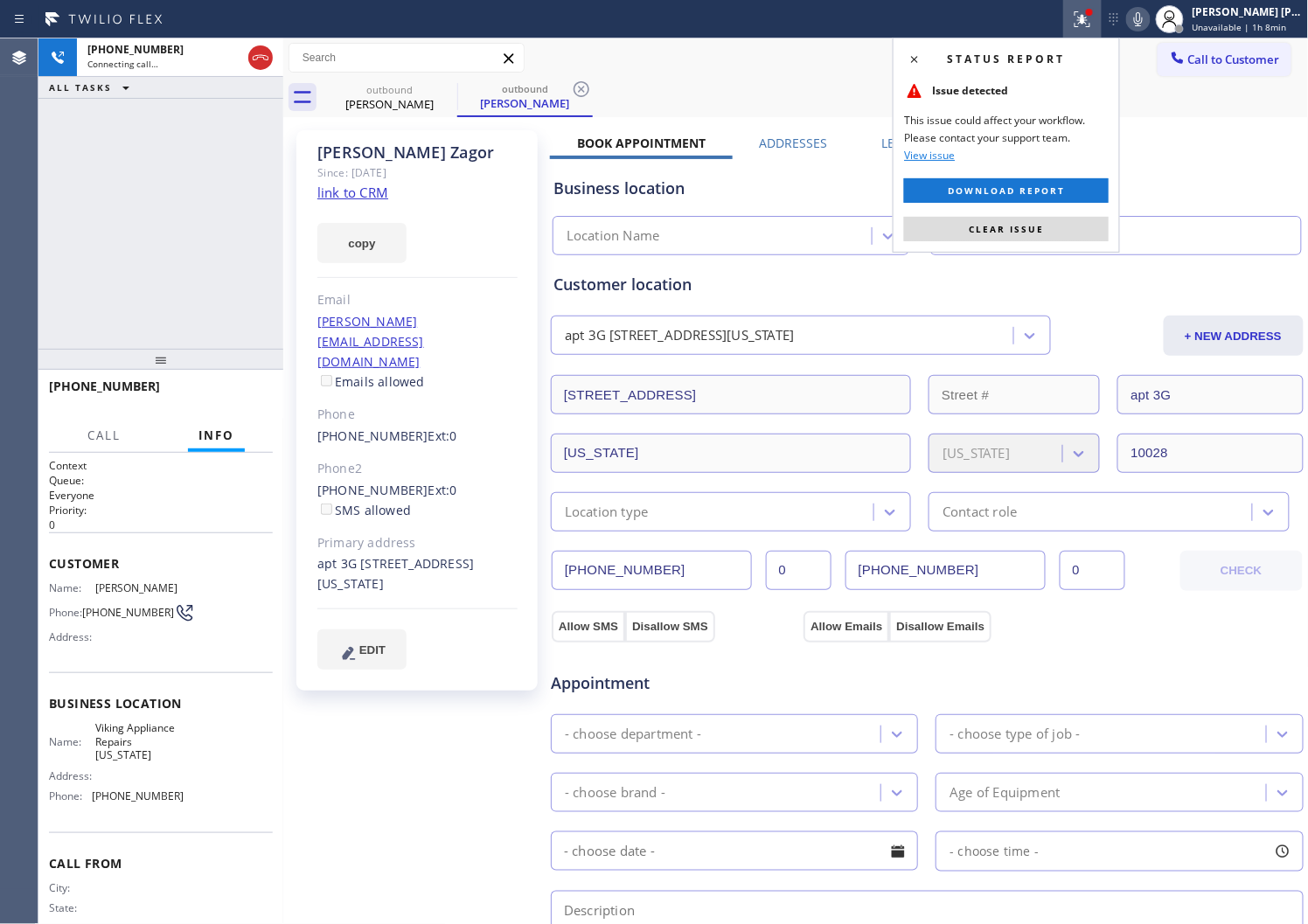
drag, startPoint x: 1029, startPoint y: 216, endPoint x: 1003, endPoint y: 227, distance: 28.2
click at [1029, 217] on button "Clear issue" at bounding box center [1006, 229] width 205 height 24
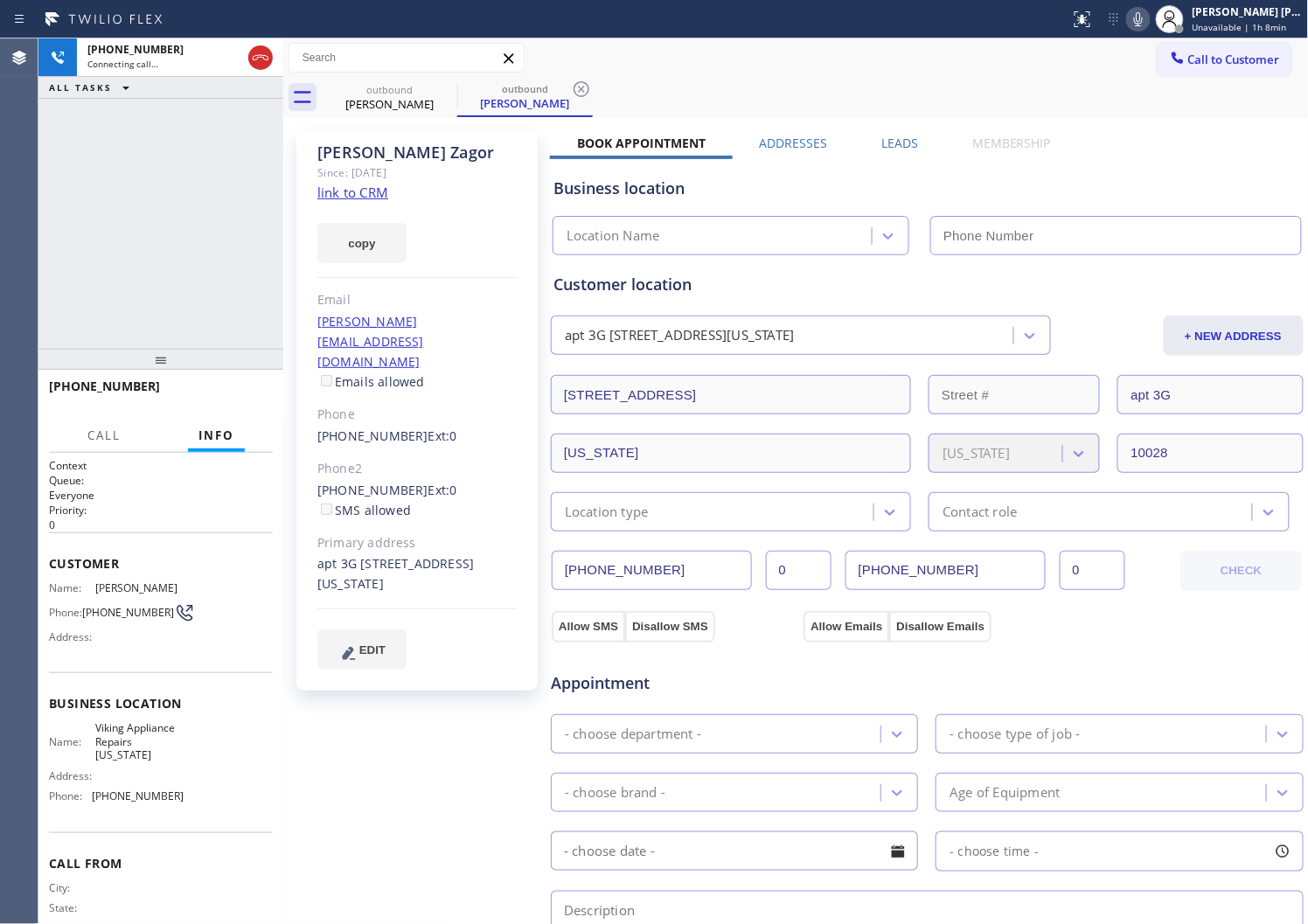
click at [374, 154] on div "Steve Zagor" at bounding box center [417, 153] width 201 height 21
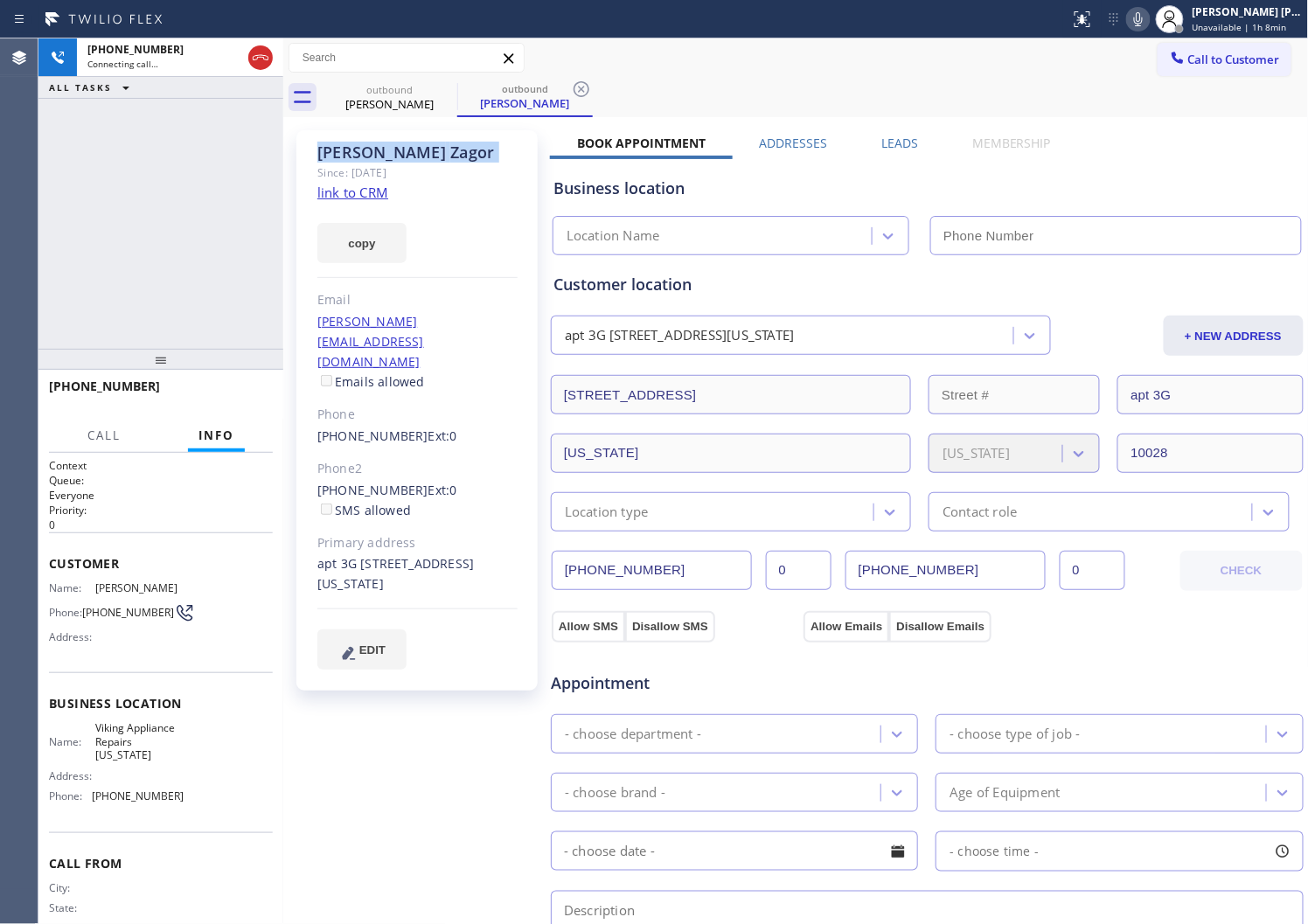
click at [374, 154] on div "Steve Zagor" at bounding box center [417, 153] width 201 height 21
type input "(347) 252-8119"
click at [4, 179] on div "Agent Desktop" at bounding box center [19, 481] width 37 height 886
click at [4, 245] on div "Agent Desktop" at bounding box center [19, 481] width 37 height 886
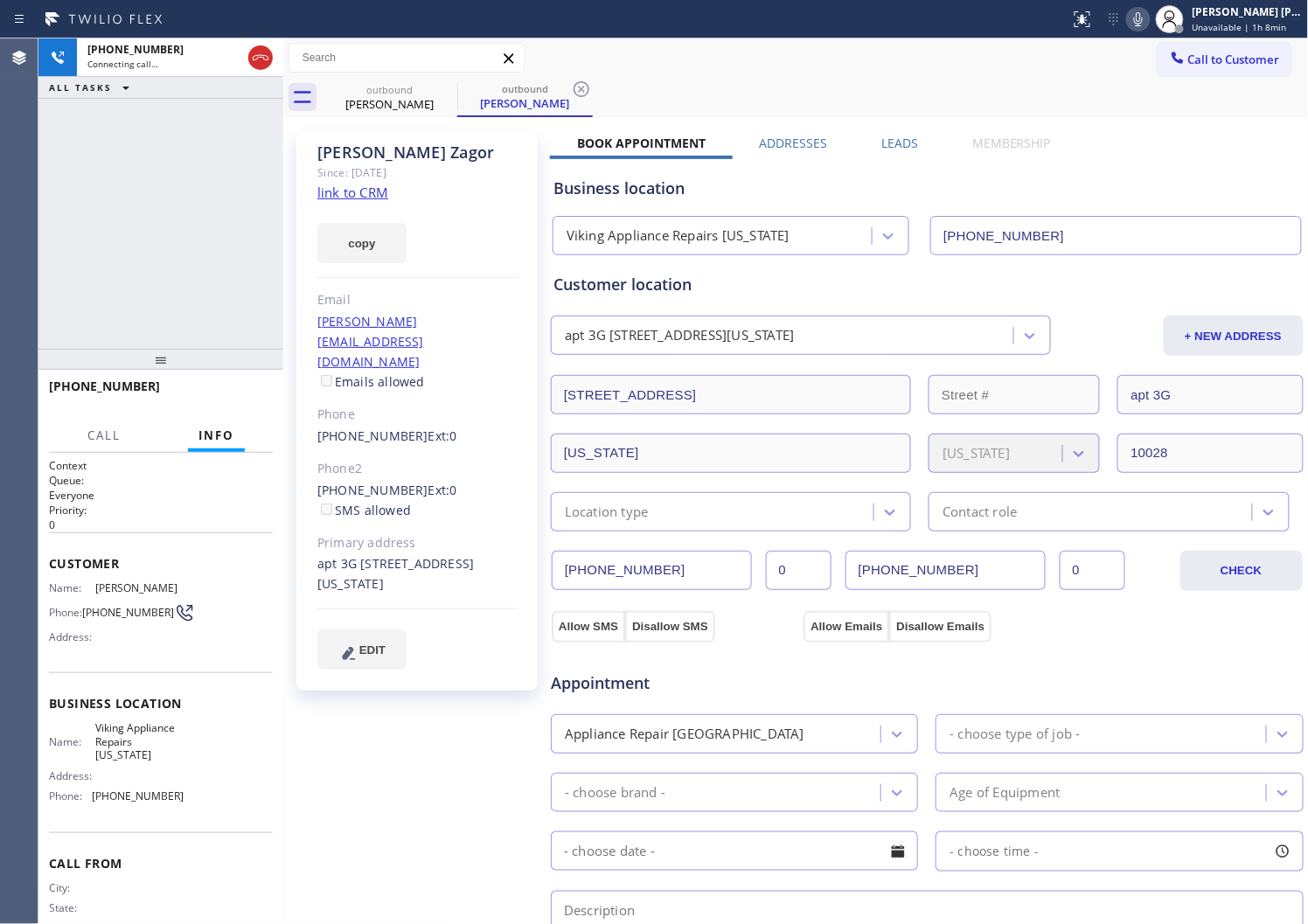
click at [4, 245] on div "Agent Desktop" at bounding box center [19, 481] width 37 height 886
click at [260, 65] on icon at bounding box center [259, 57] width 21 height 21
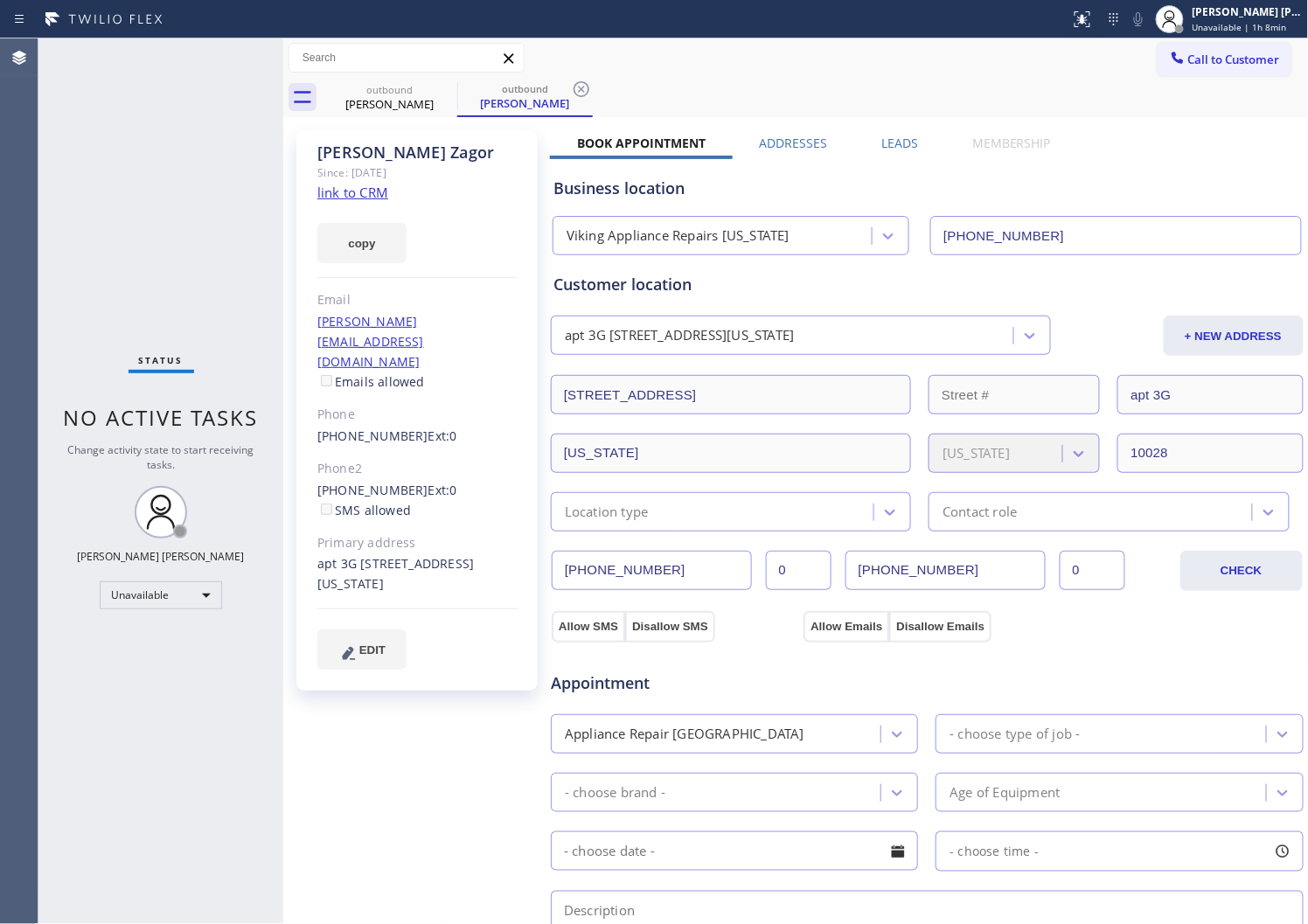
click at [429, 482] on span "Ext: 0" at bounding box center [443, 489] width 28 height 17
click at [387, 482] on link "(917) 579-5642" at bounding box center [372, 489] width 111 height 17
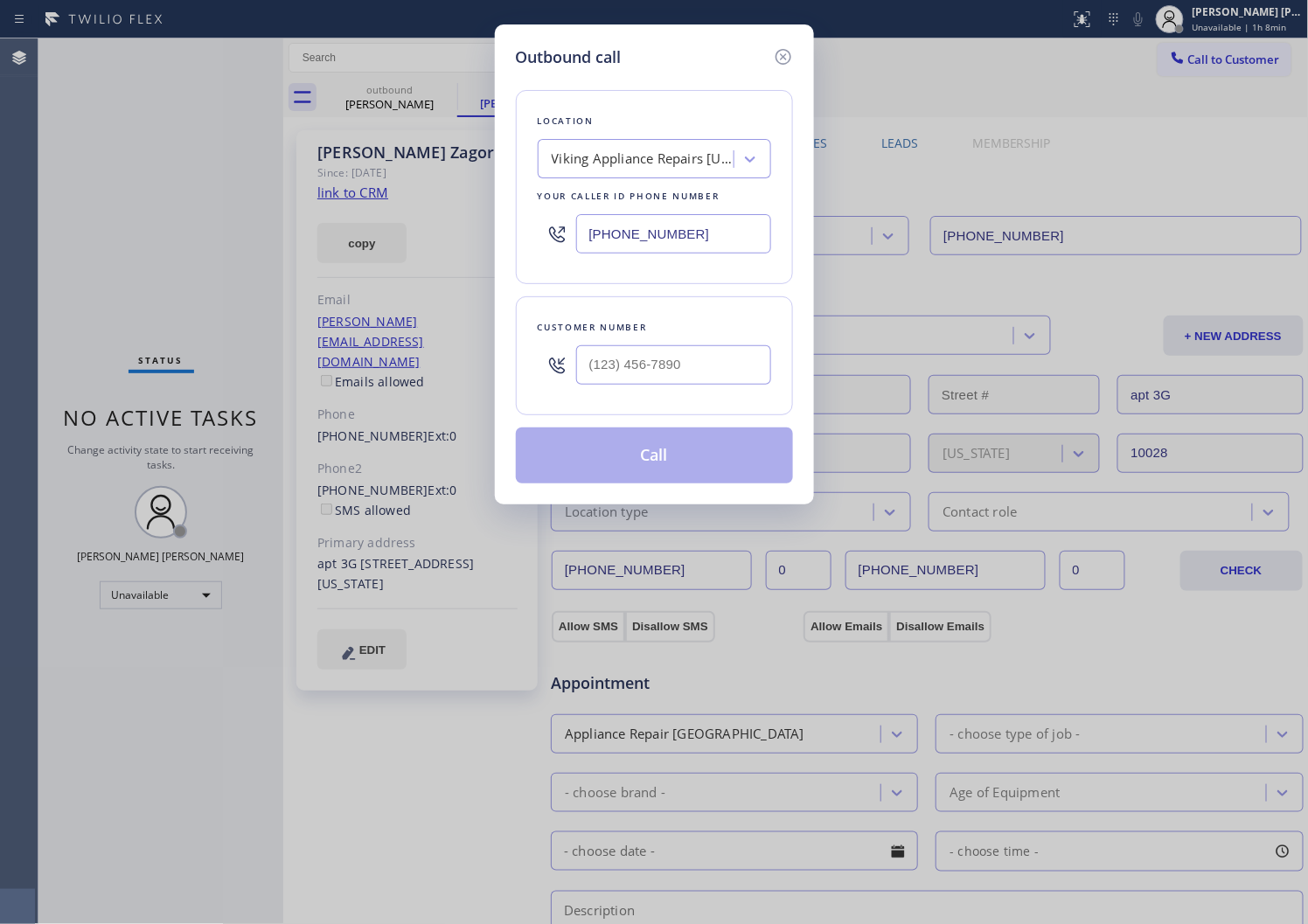
type input "(917) 579-5642"
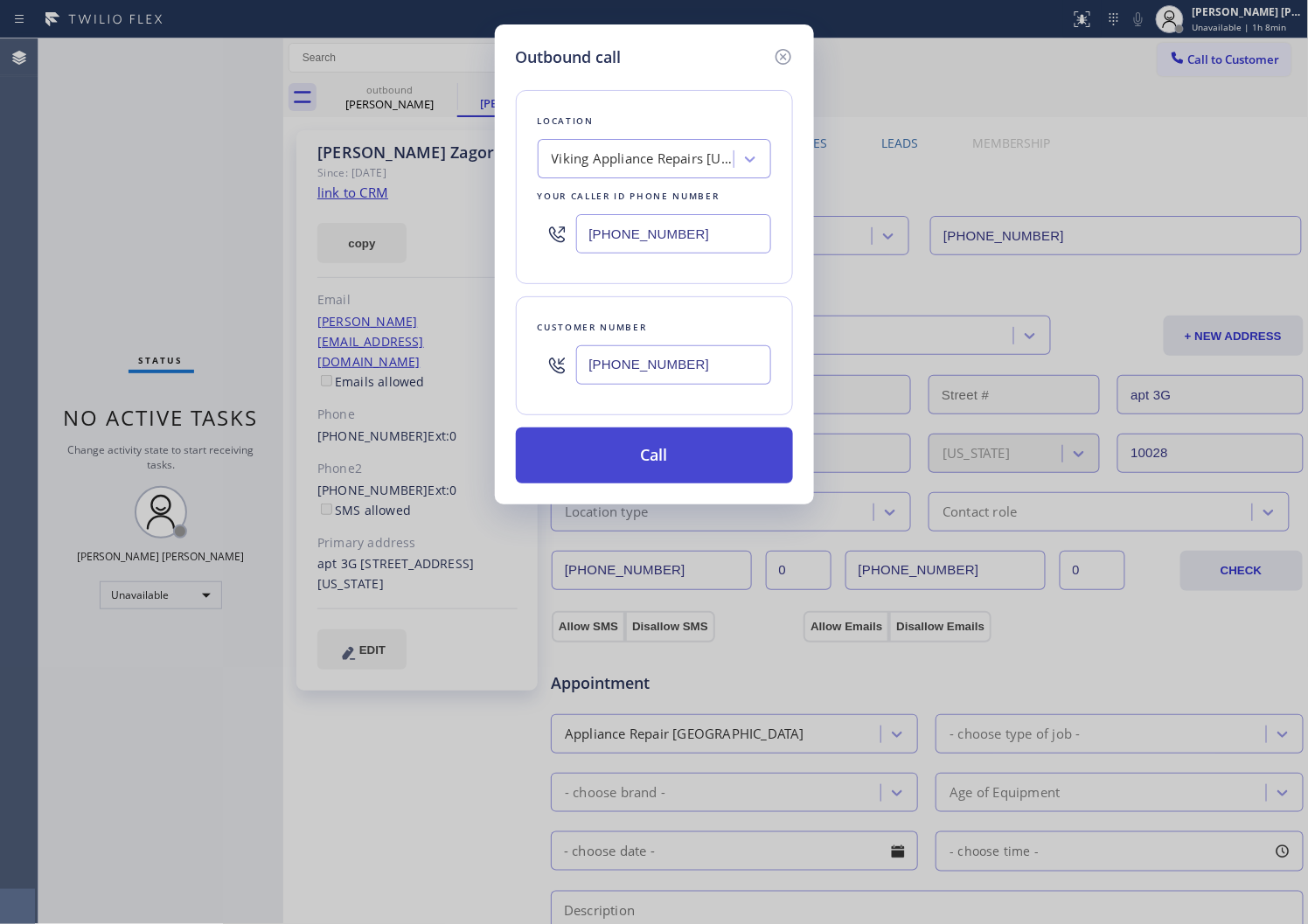
click at [724, 460] on button "Call" at bounding box center [654, 455] width 277 height 56
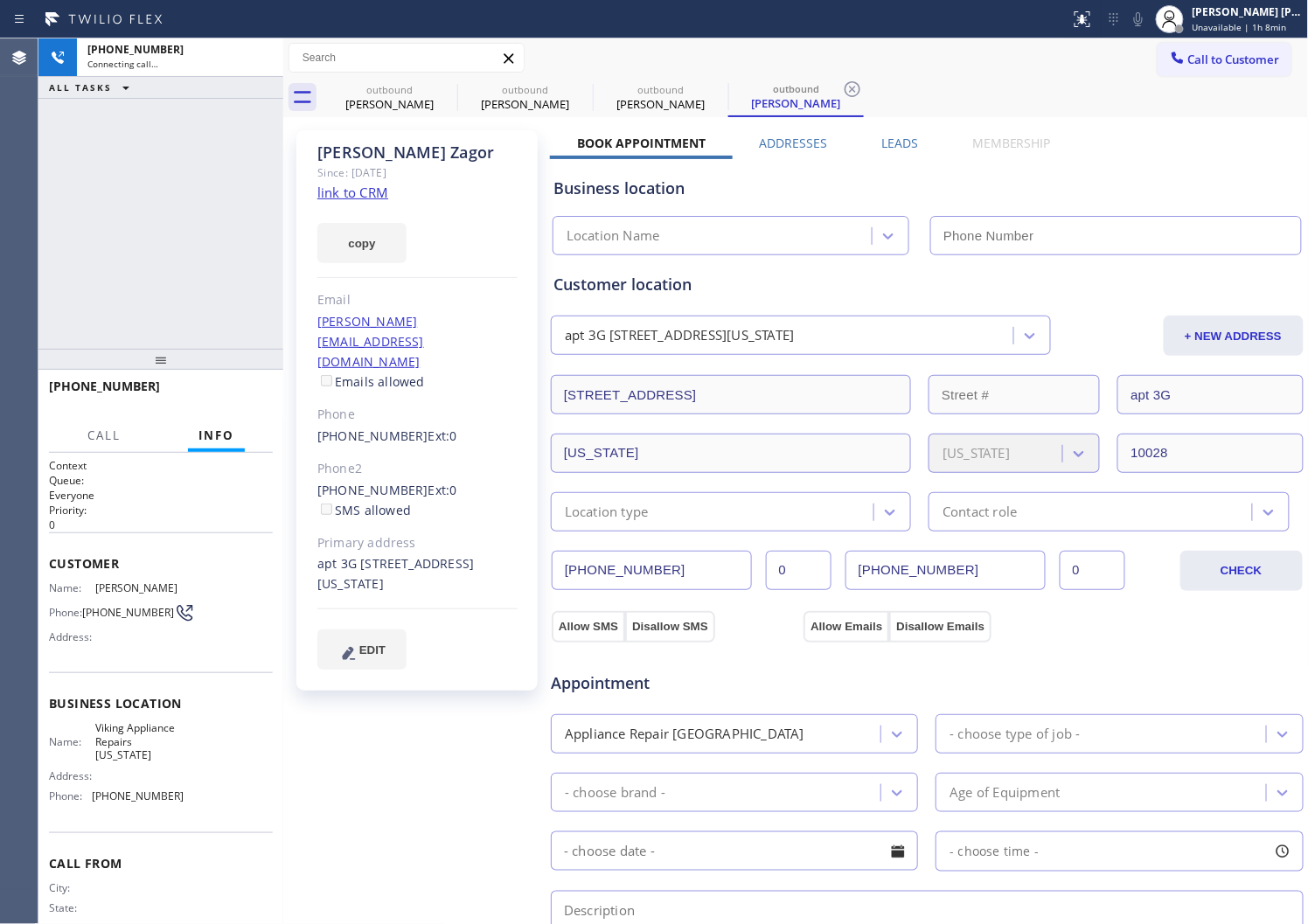
type input "(347) 252-8119"
click at [4, 224] on div "Agent Desktop" at bounding box center [19, 481] width 37 height 886
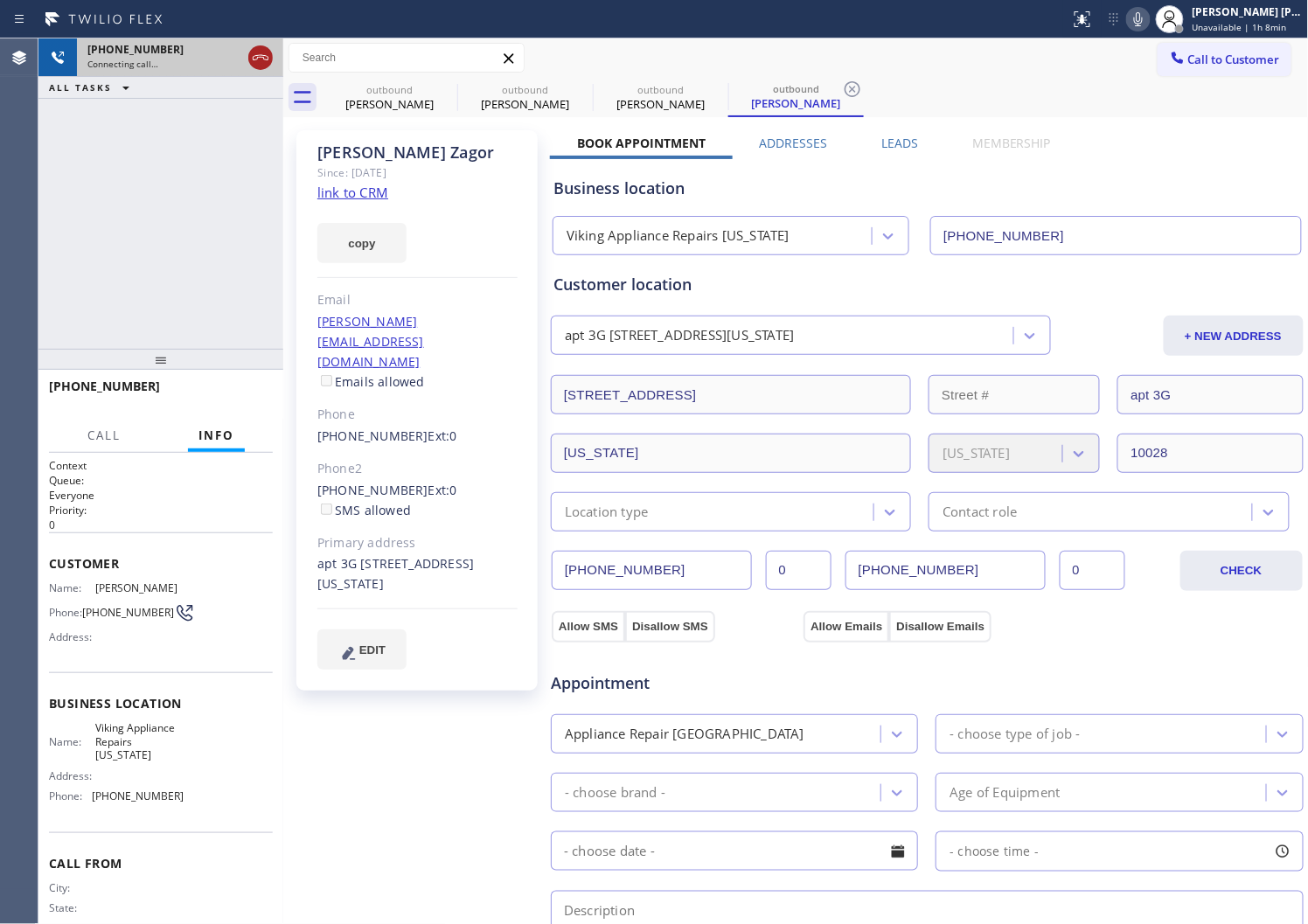
click at [247, 60] on div at bounding box center [260, 57] width 31 height 38
click at [272, 53] on div at bounding box center [260, 57] width 24 height 21
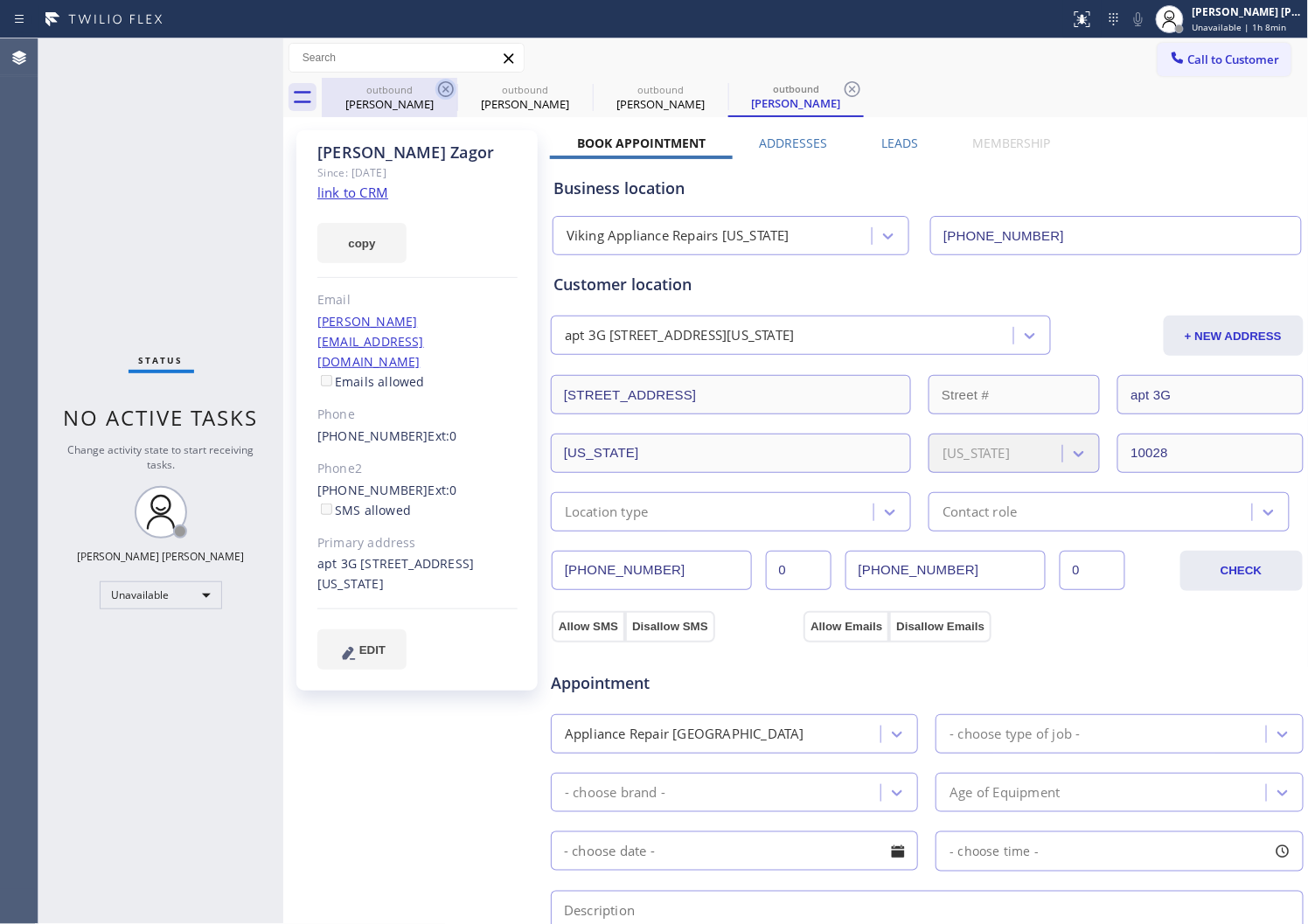
click at [446, 88] on icon at bounding box center [446, 89] width 16 height 16
click at [574, 88] on icon at bounding box center [582, 89] width 16 height 16
click at [0, 0] on icon at bounding box center [0, 0] width 0 height 0
click at [455, 98] on icon at bounding box center [445, 88] width 21 height 21
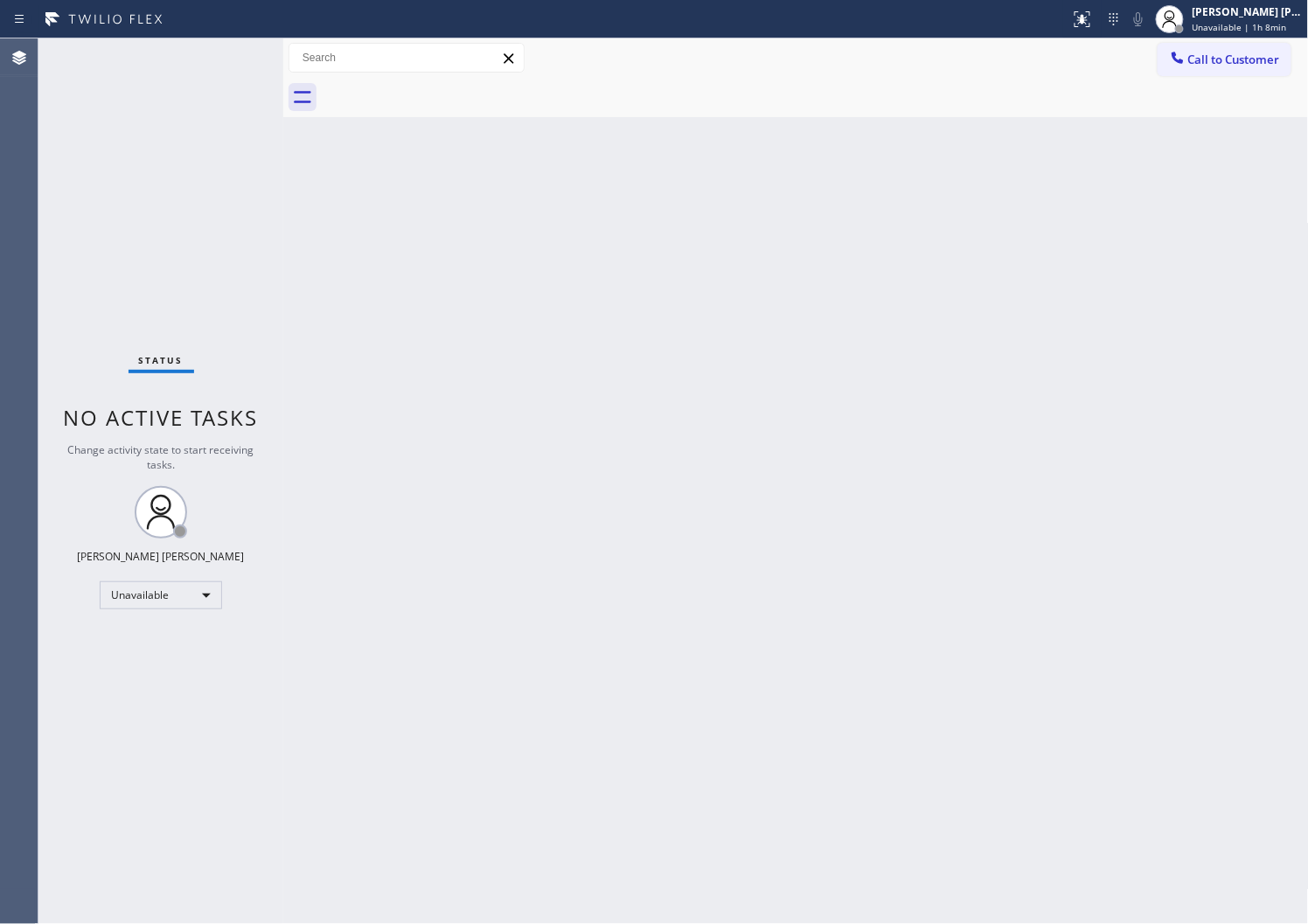
click at [449, 91] on div at bounding box center [816, 98] width 988 height 39
click at [1202, 62] on span "Call to Customer" at bounding box center [1235, 60] width 92 height 16
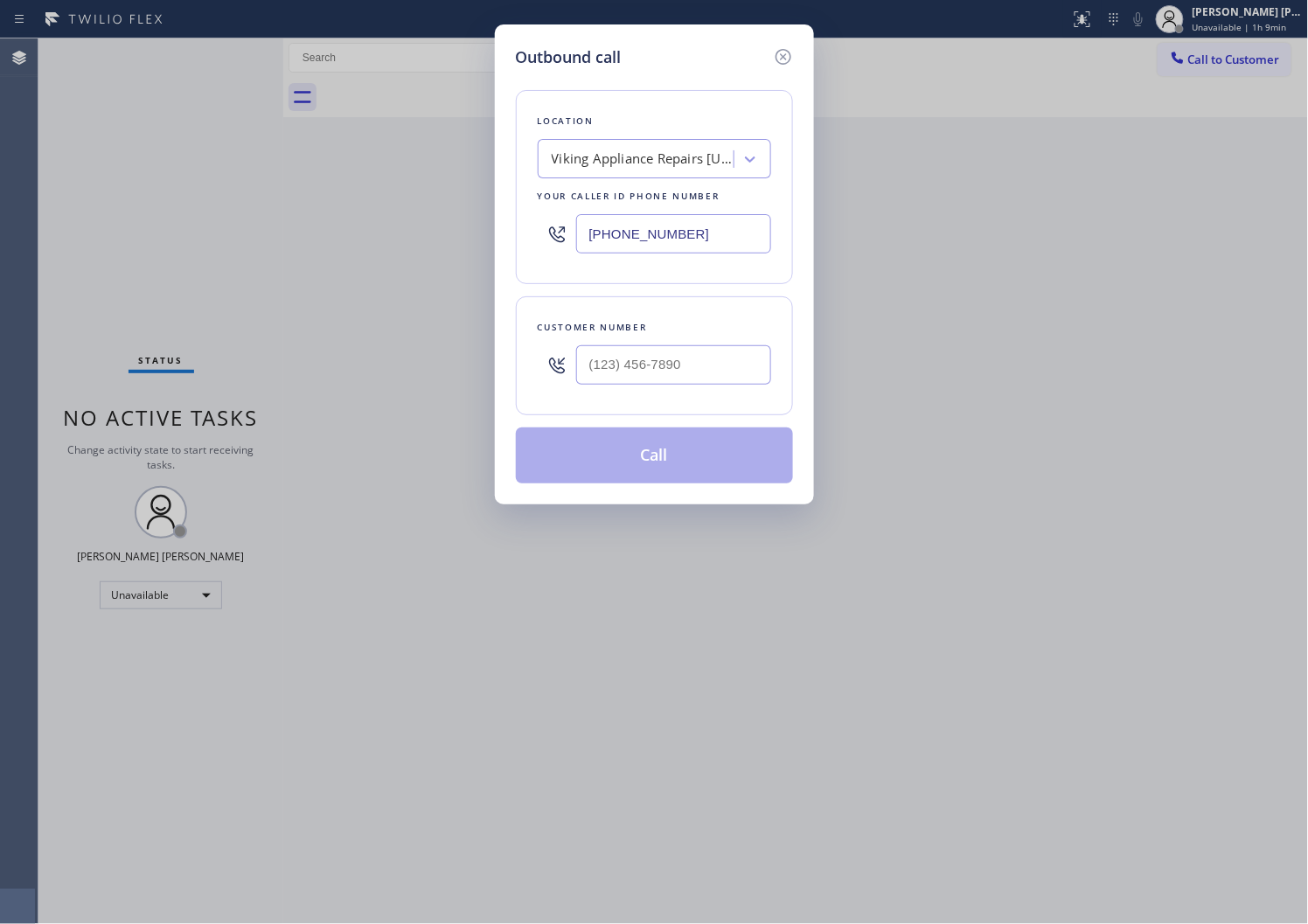
click at [639, 214] on input "(347) 252-8119" at bounding box center [674, 234] width 195 height 39
paste input "855) 731-4952"
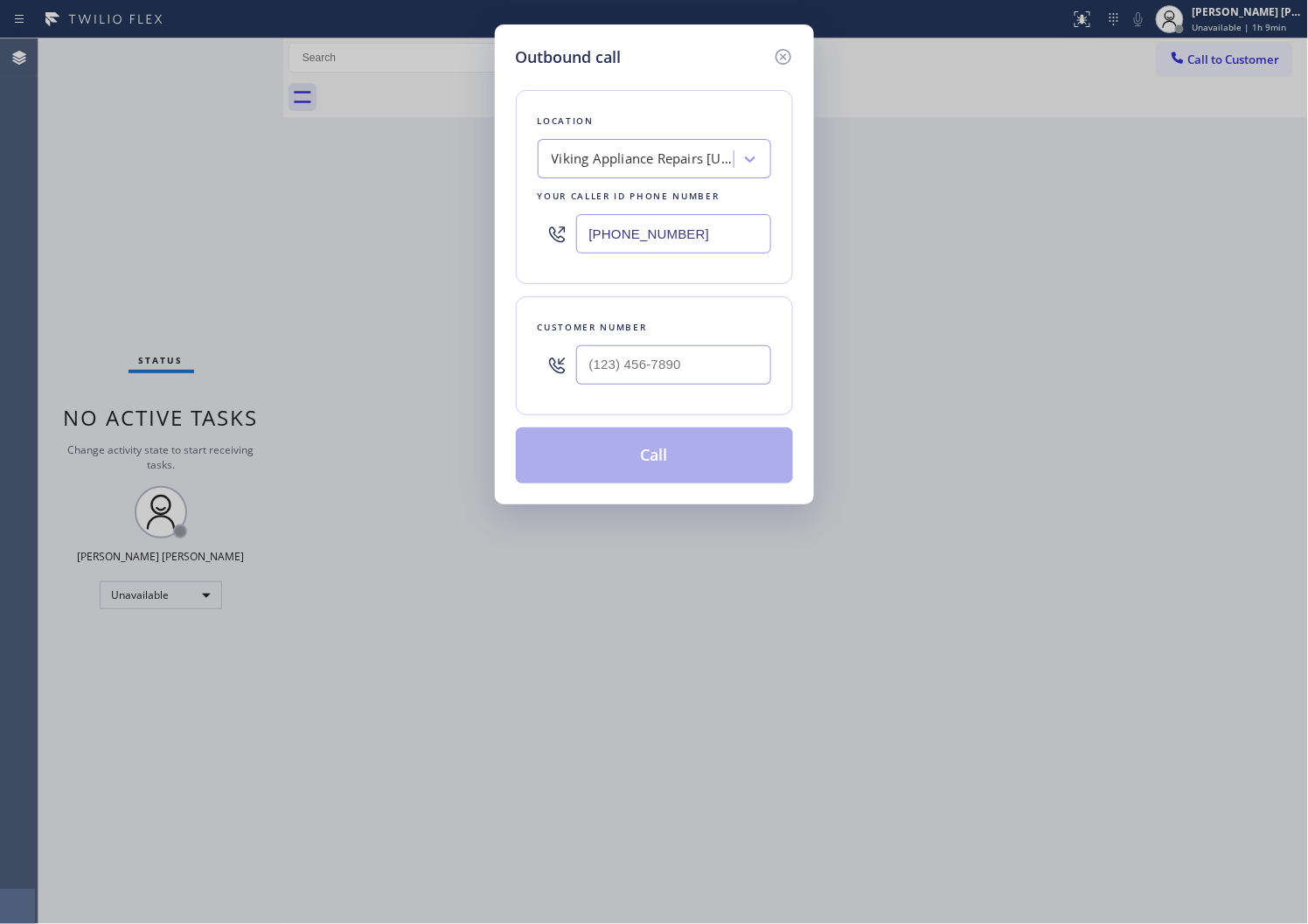
type input "[PHONE_NUMBER]"
click at [653, 368] on input "(___) ___-____" at bounding box center [674, 365] width 195 height 39
paste input "310) 486-8079"
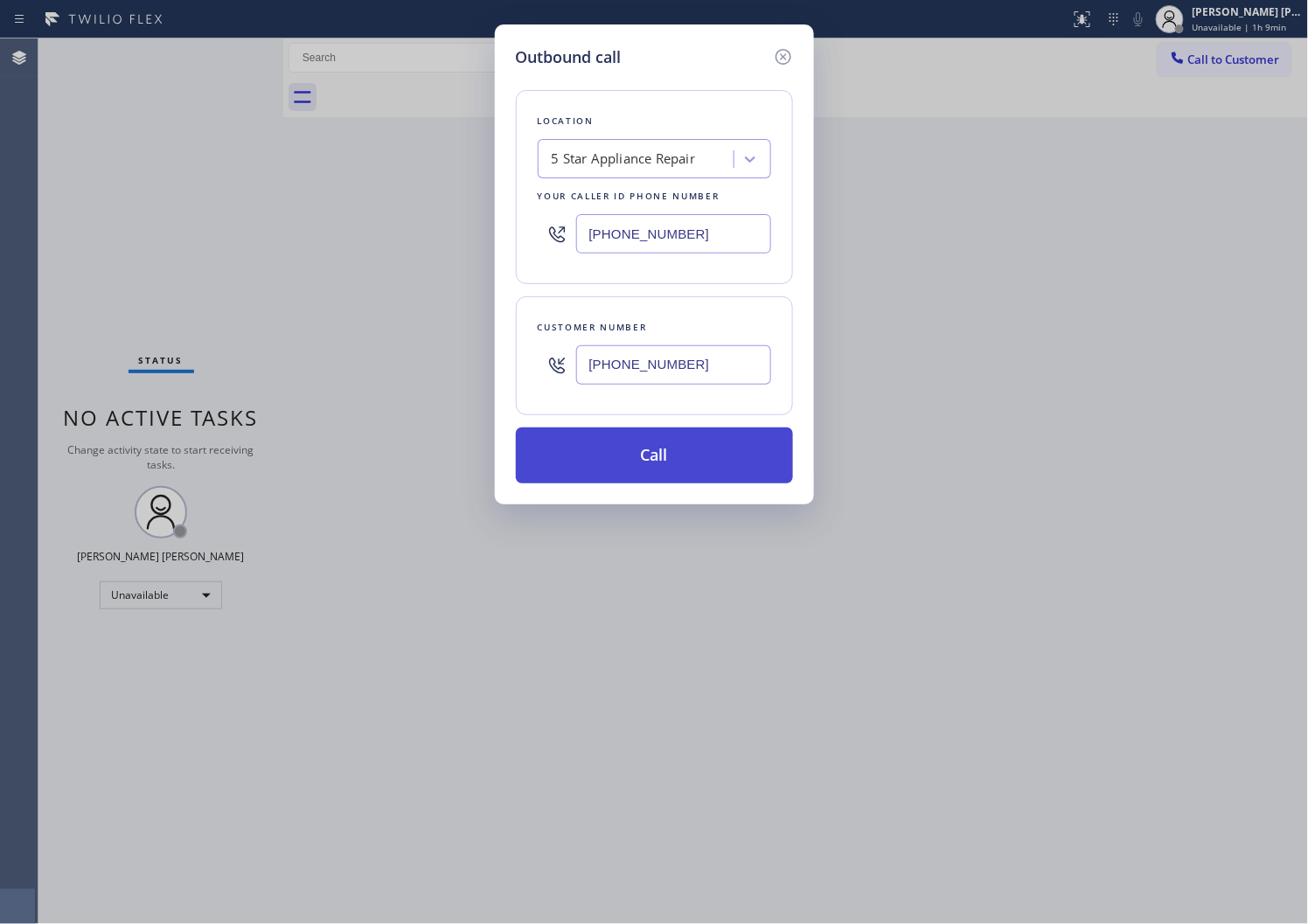
type input "(310) 486-8079"
click at [674, 449] on button "Call" at bounding box center [654, 455] width 277 height 56
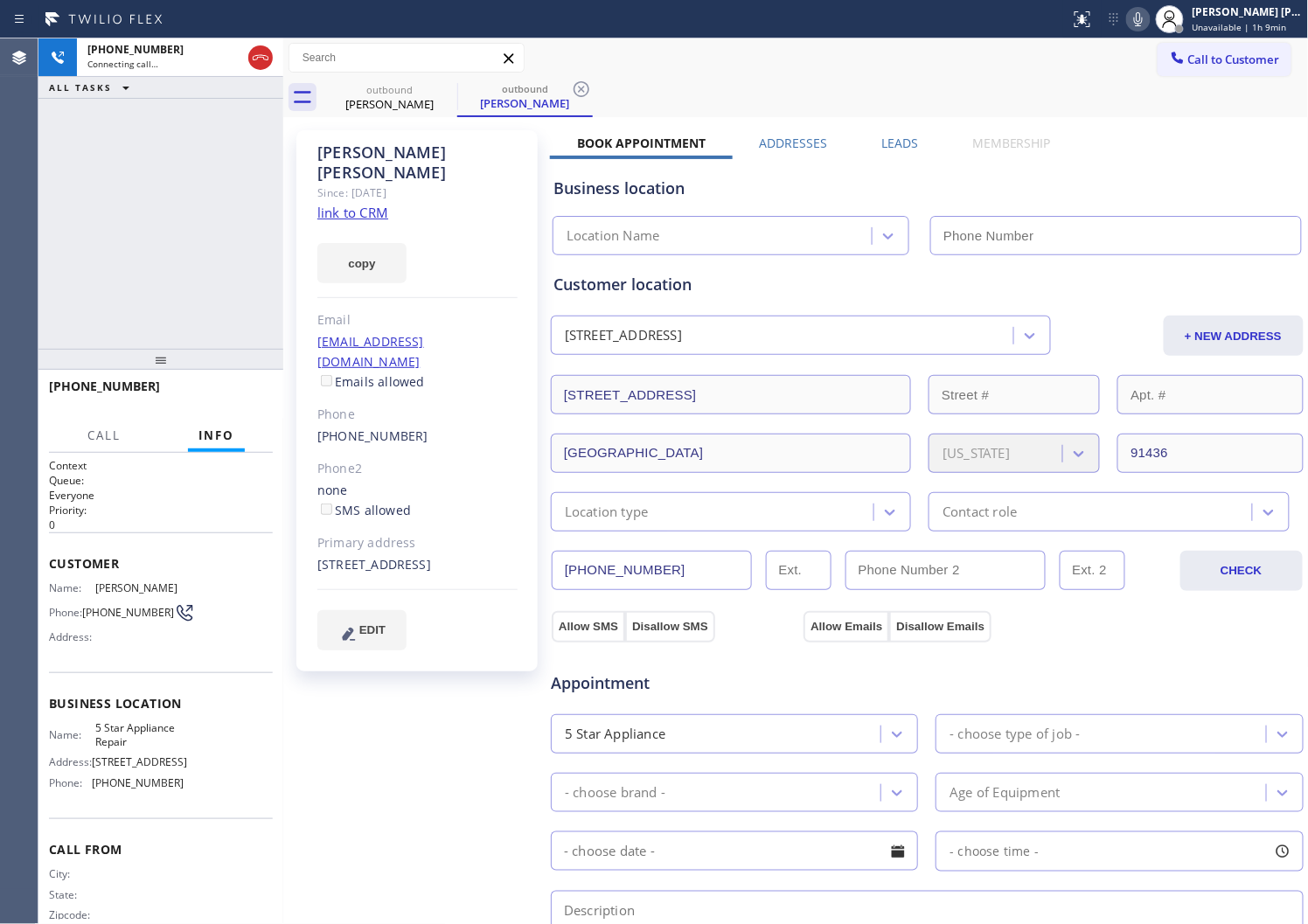
type input "[PHONE_NUMBER]"
click at [4, 153] on div "Agent Desktop" at bounding box center [19, 481] width 37 height 886
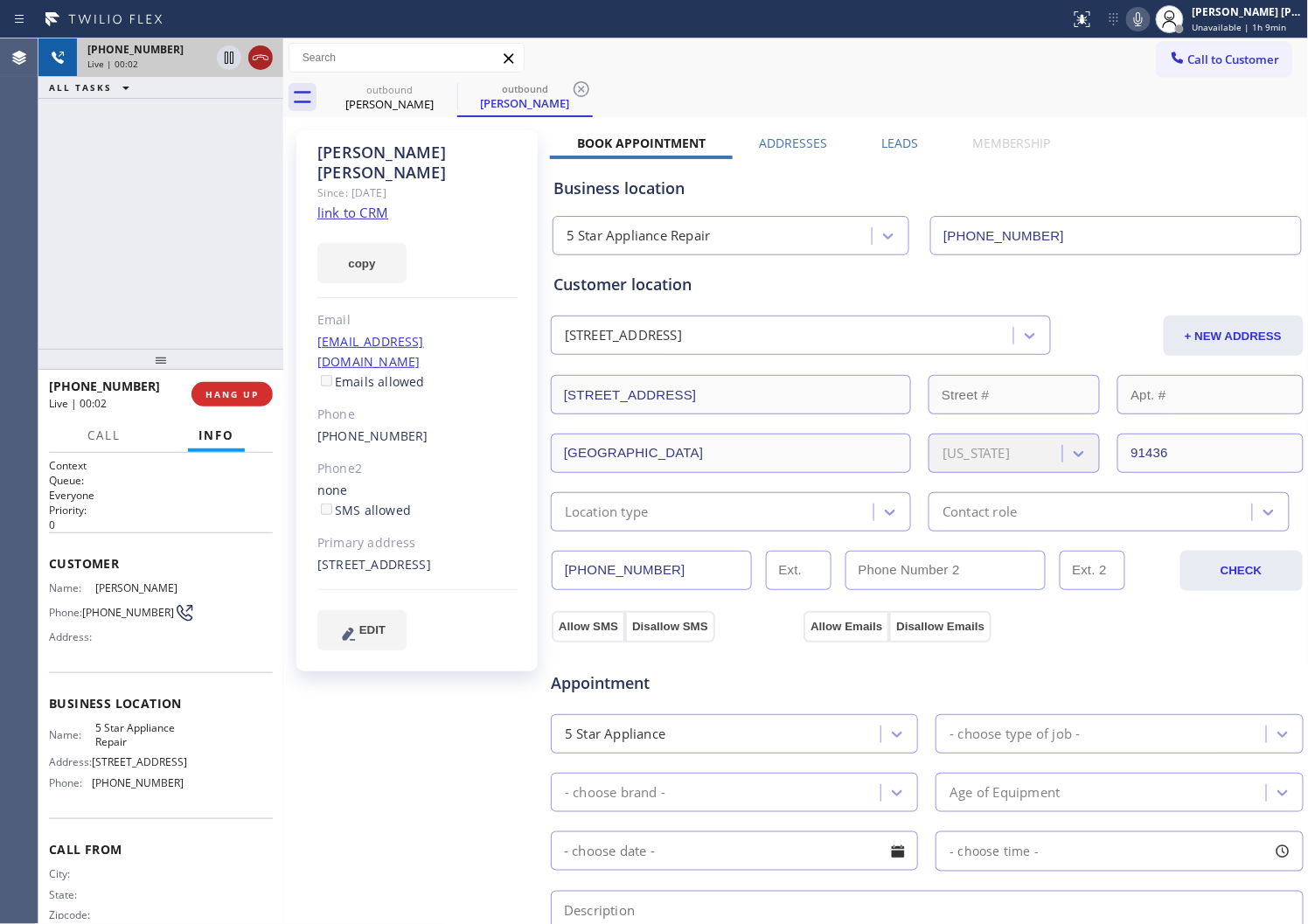
click at [269, 58] on icon at bounding box center [259, 57] width 21 height 21
click at [353, 428] on link "(310) 486-8079" at bounding box center [372, 436] width 111 height 17
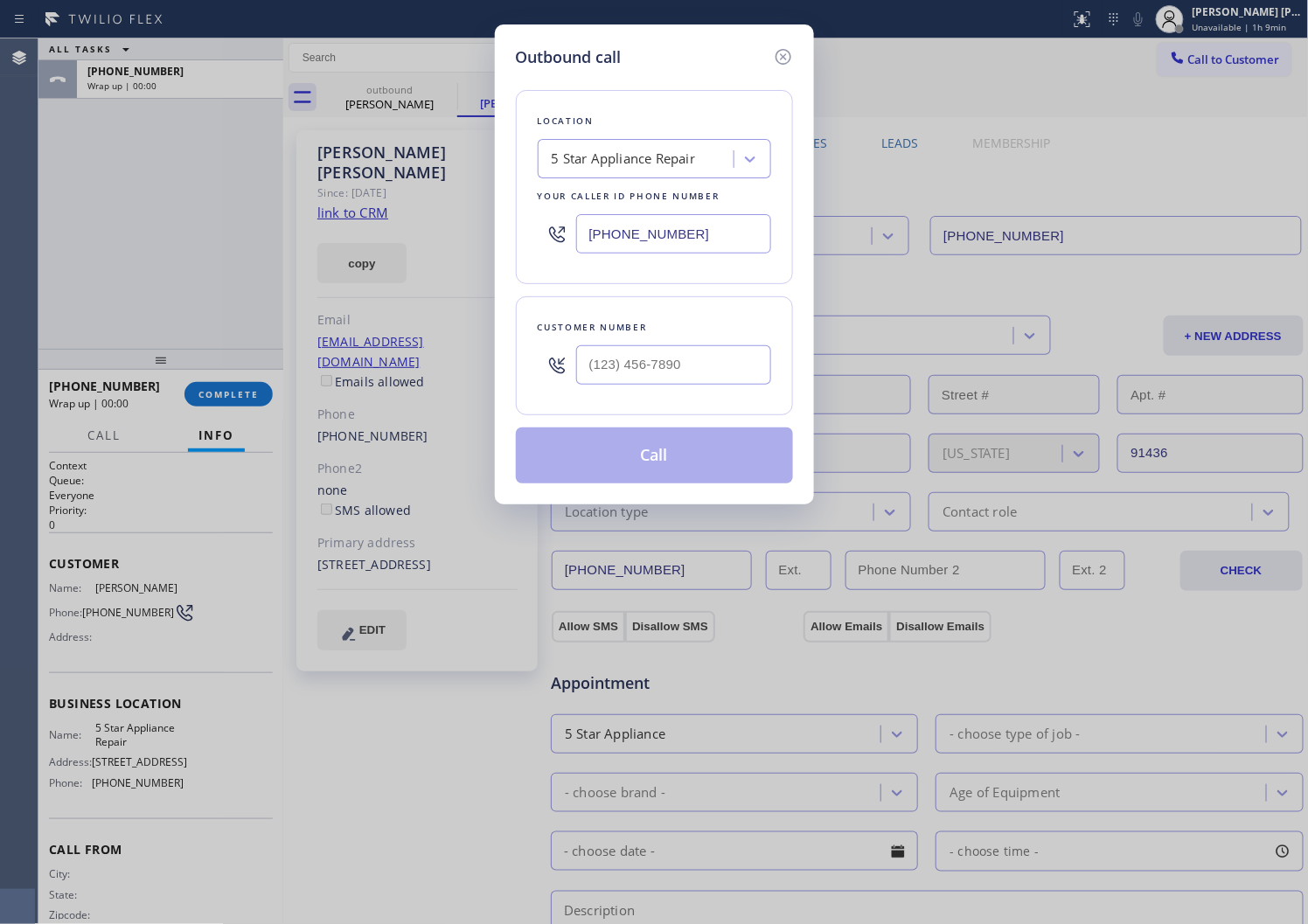
type input "(310) 486-8079"
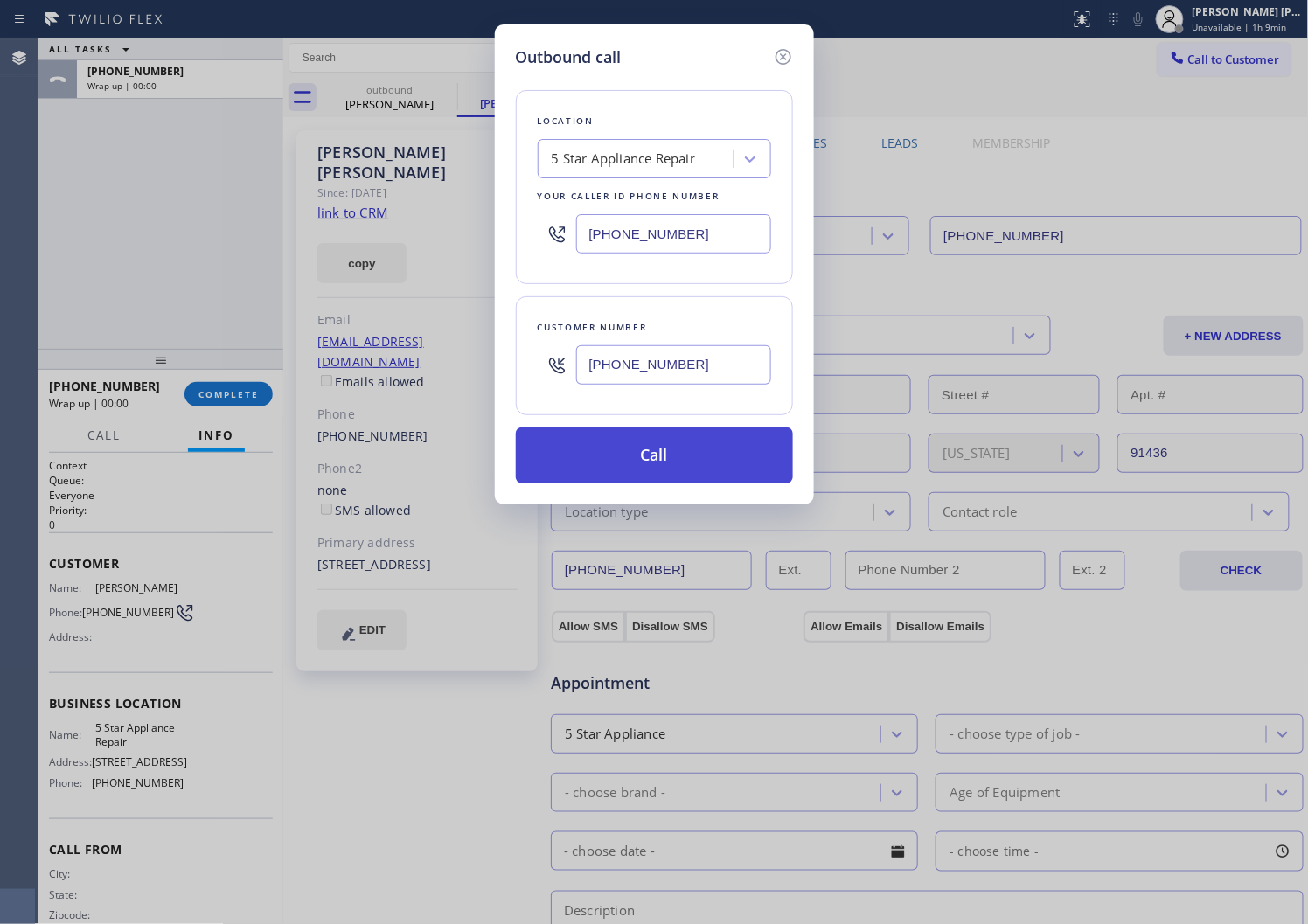
click at [656, 456] on button "Call" at bounding box center [654, 455] width 277 height 56
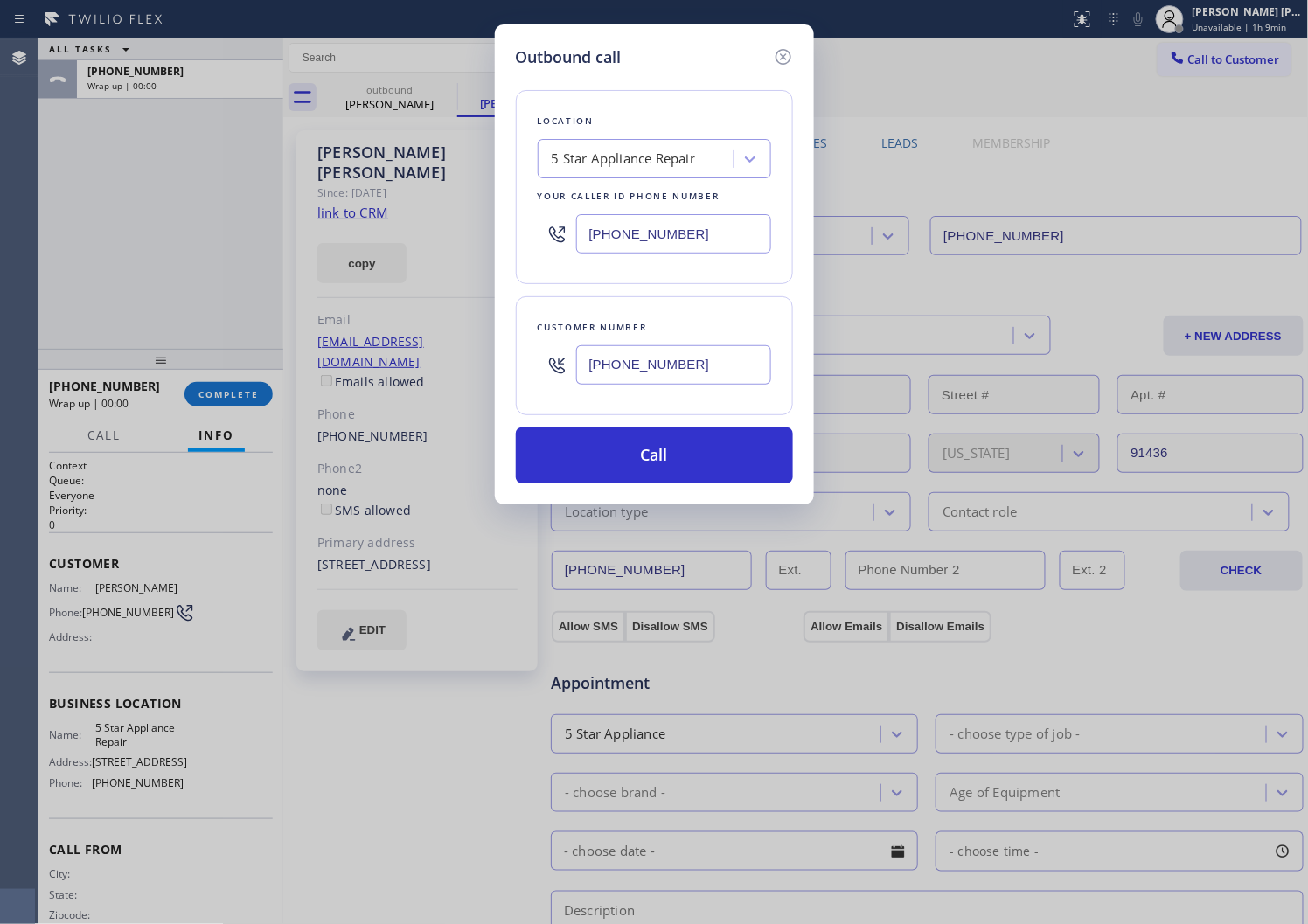
click at [825, 111] on div "outbound Kevin Burkett outbound Kevin Burkett" at bounding box center [816, 98] width 988 height 39
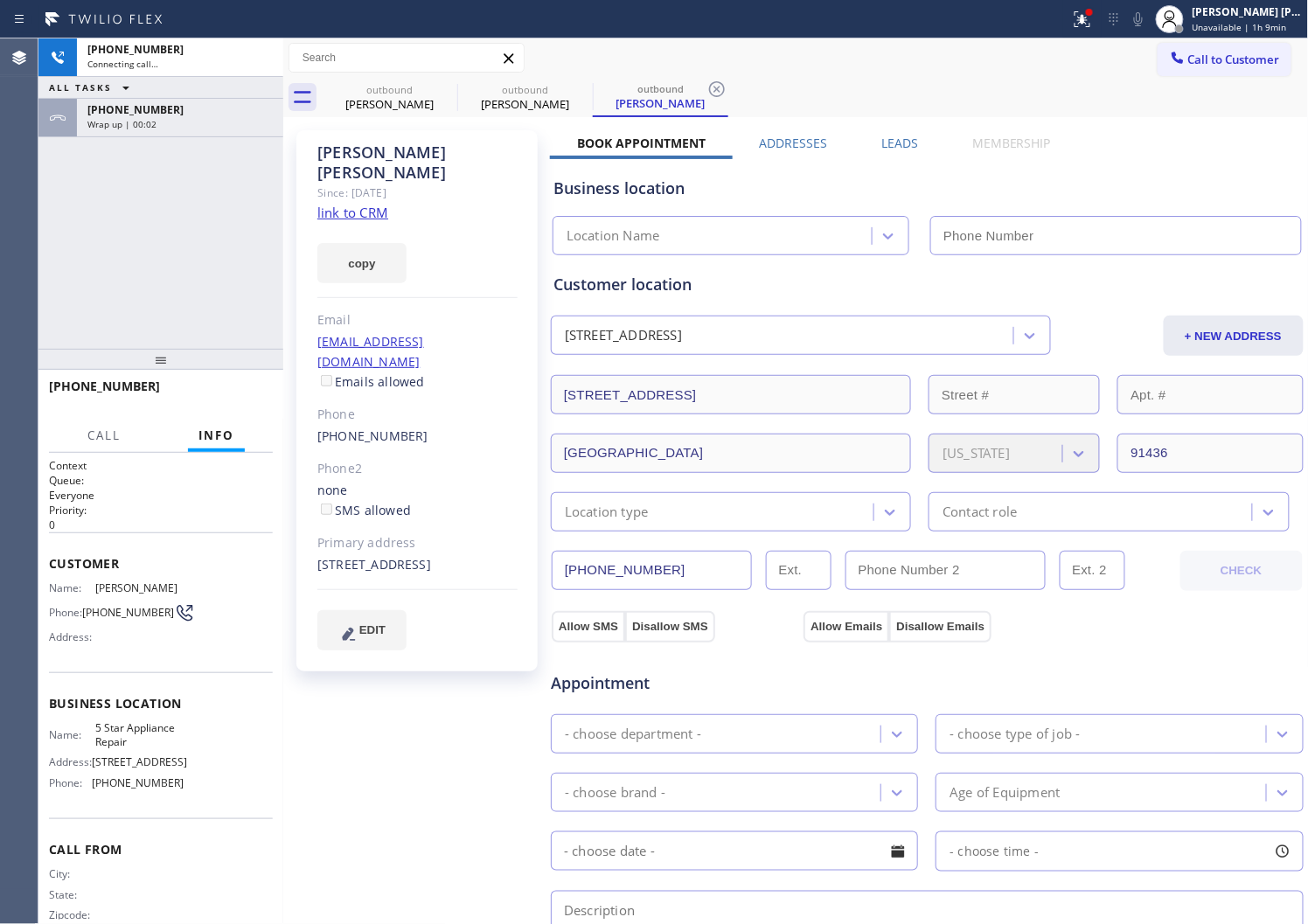
click at [196, 127] on div "Wrap up | 00:02" at bounding box center [179, 124] width 185 height 13
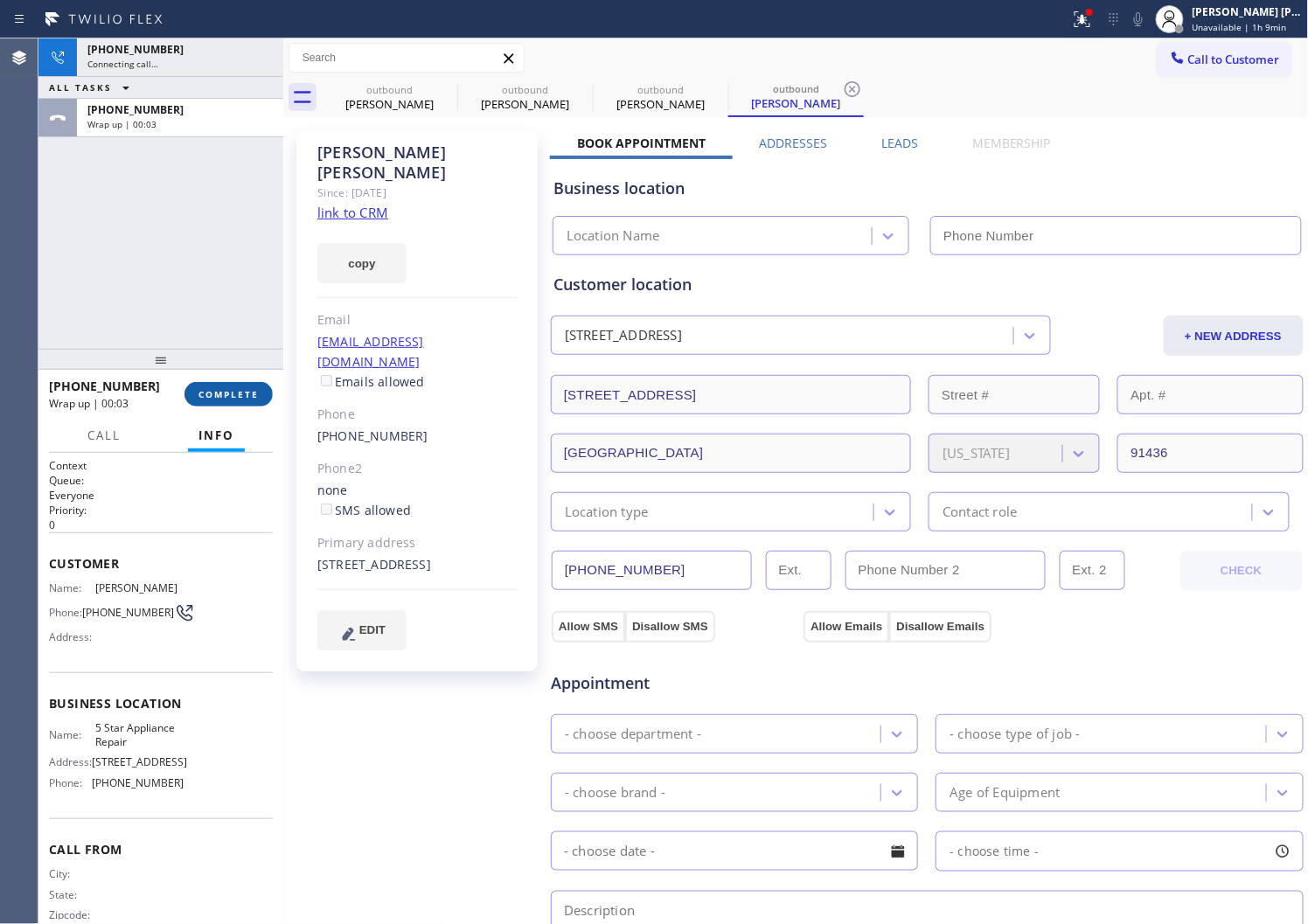
click at [228, 390] on span "COMPLETE" at bounding box center [229, 394] width 61 height 13
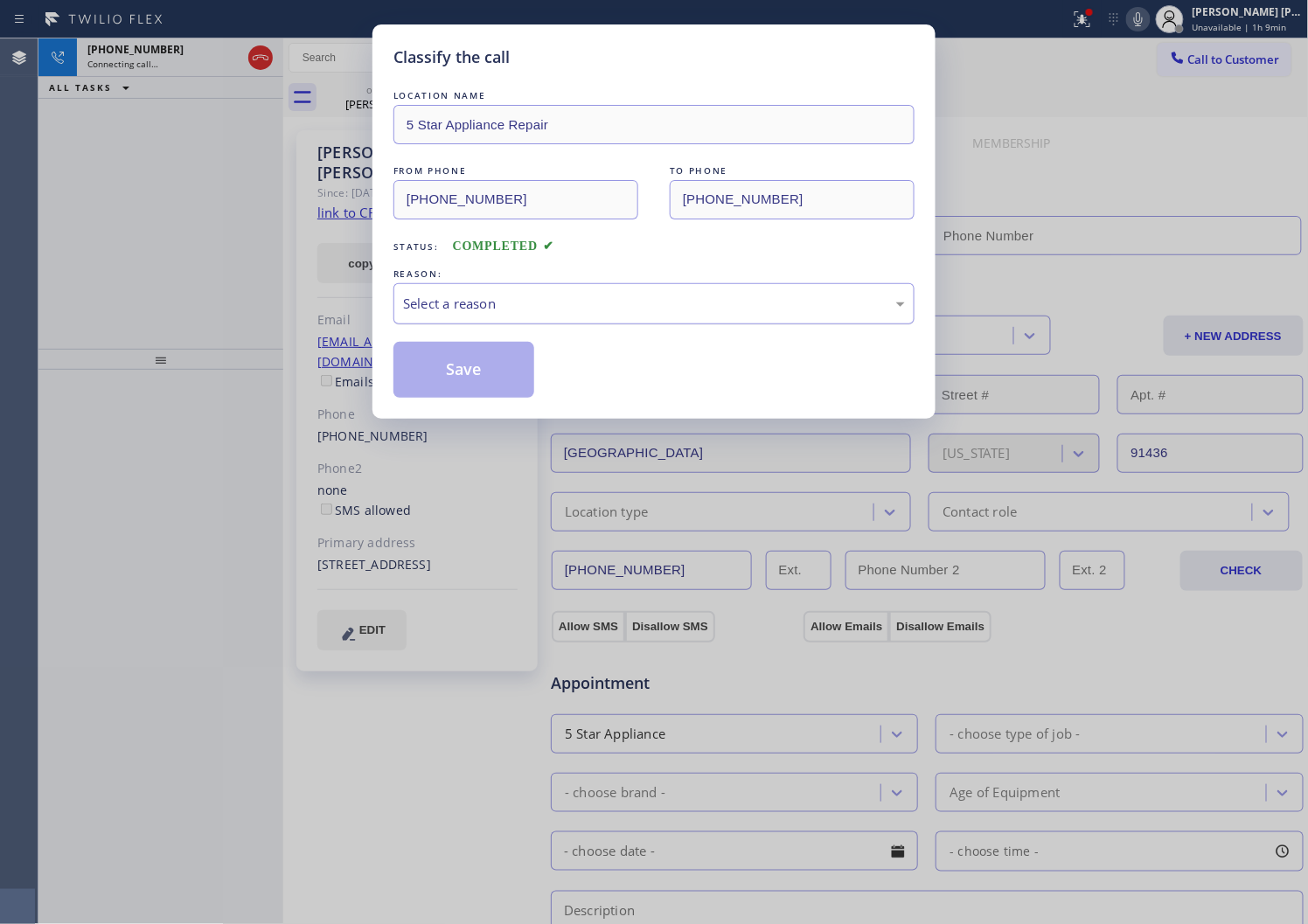
click at [455, 284] on div "Select a reason" at bounding box center [654, 303] width 521 height 41
type input "[PHONE_NUMBER]"
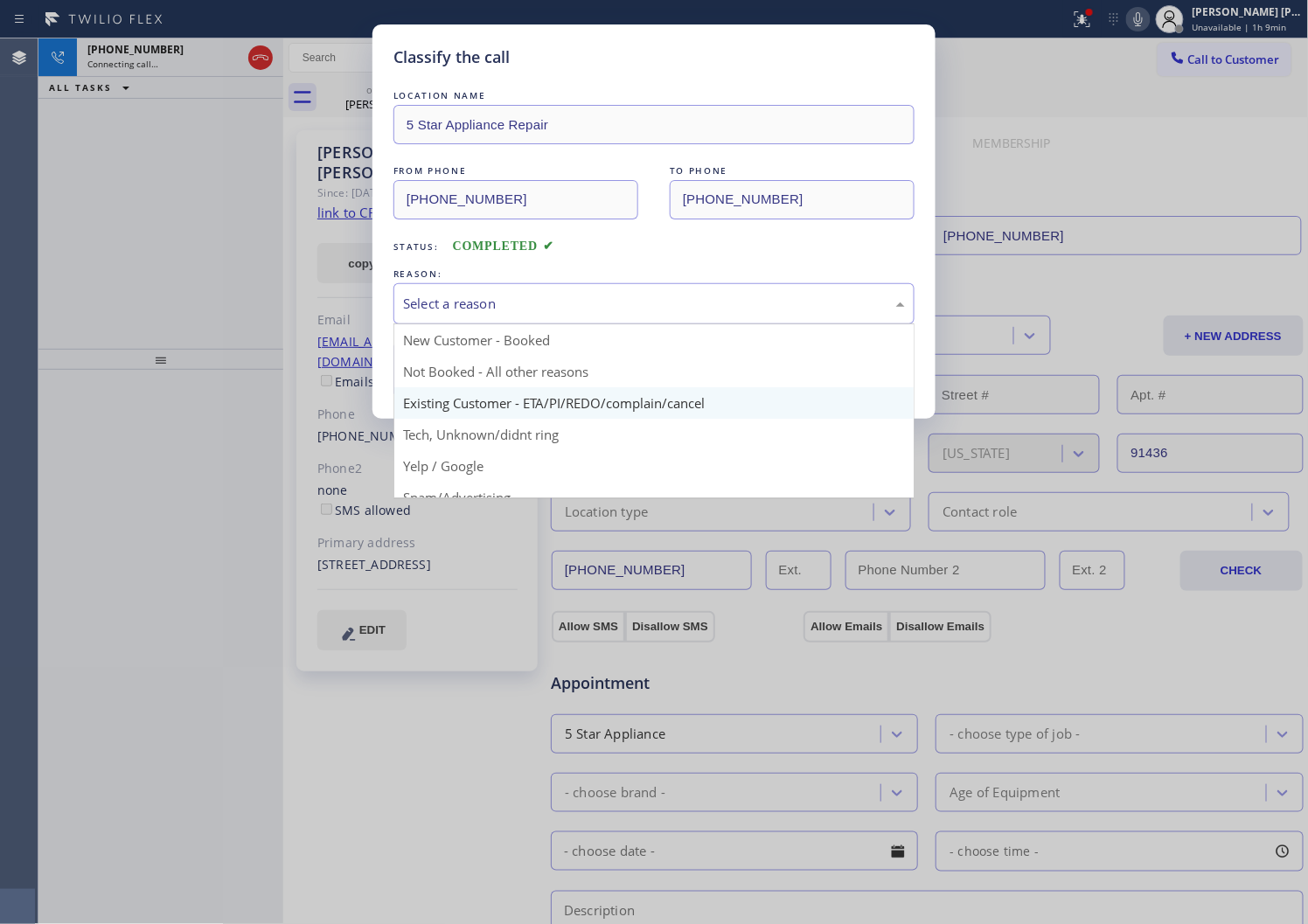
click at [455, 397] on button "Save" at bounding box center [464, 369] width 141 height 56
click at [443, 381] on button "Save" at bounding box center [464, 369] width 141 height 56
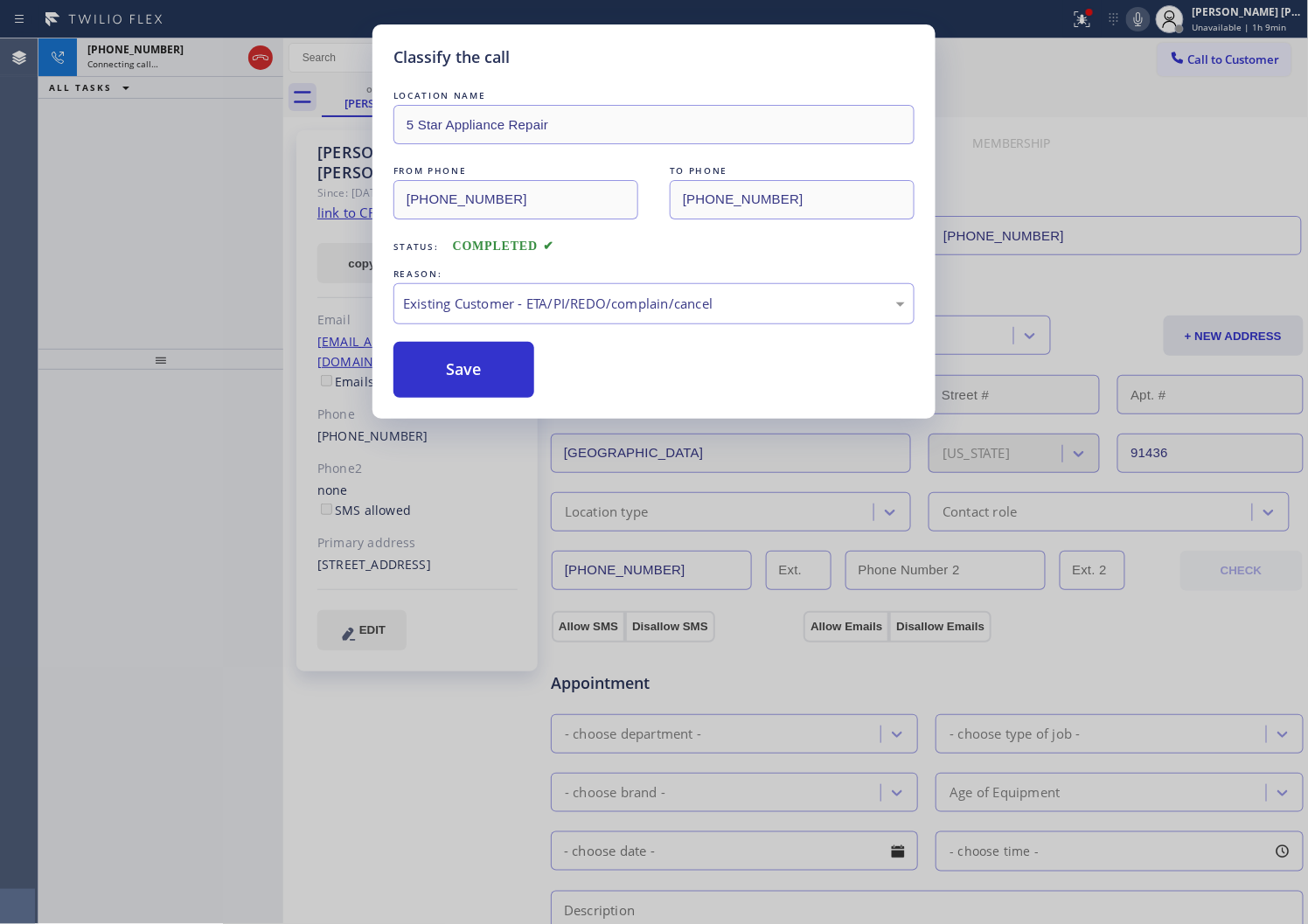
click at [129, 173] on div "+13104868079 Connecting call… ALL TASKS ALL TASKS ACTIVE TASKS TASKS IN WRAP UP" at bounding box center [161, 193] width 245 height 310
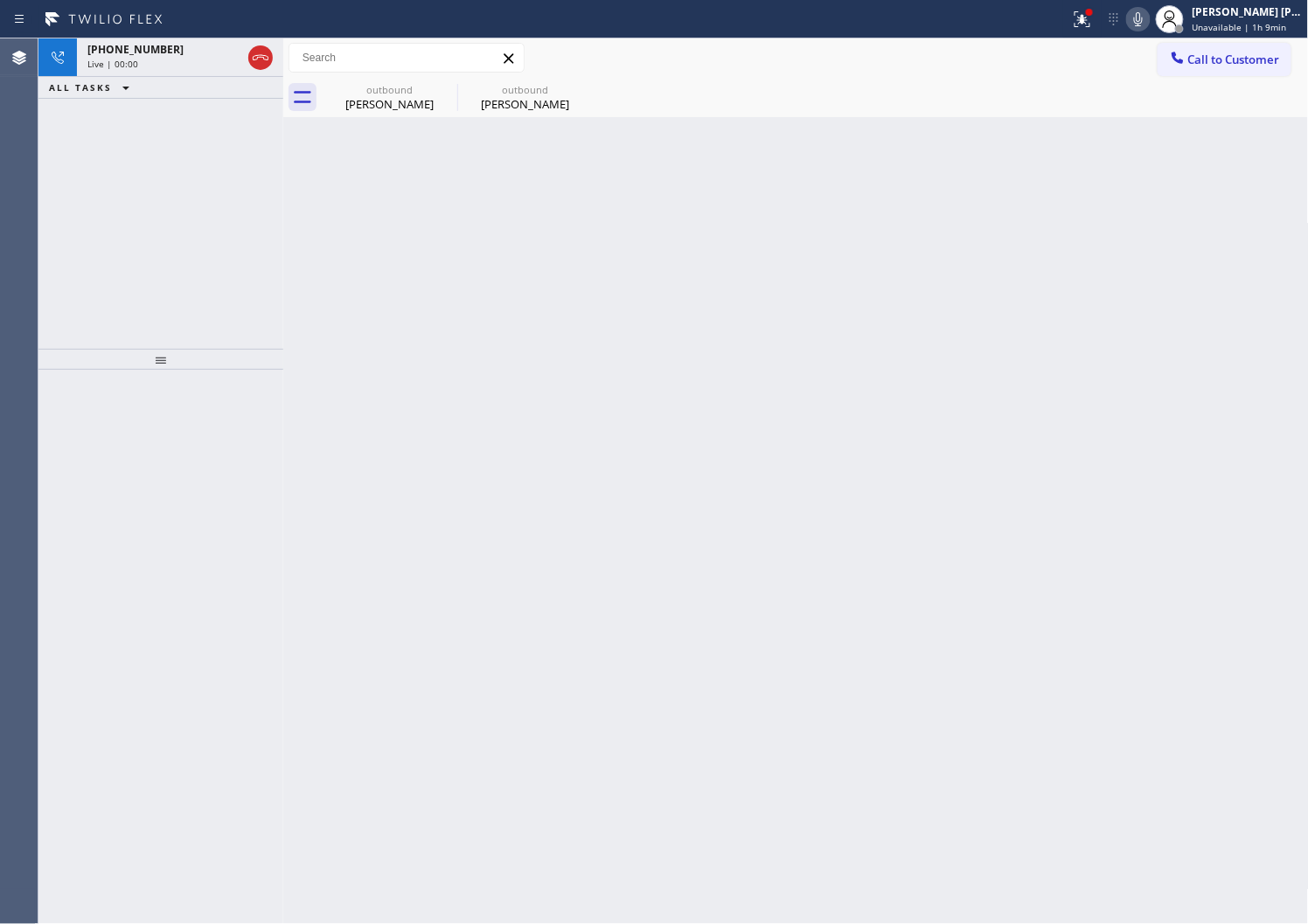
click at [129, 173] on div "+13104868079 Live | 00:00 ALL TASKS ALL TASKS ACTIVE TASKS TASKS IN WRAP UP" at bounding box center [161, 193] width 245 height 310
click at [268, 56] on icon at bounding box center [259, 57] width 21 height 21
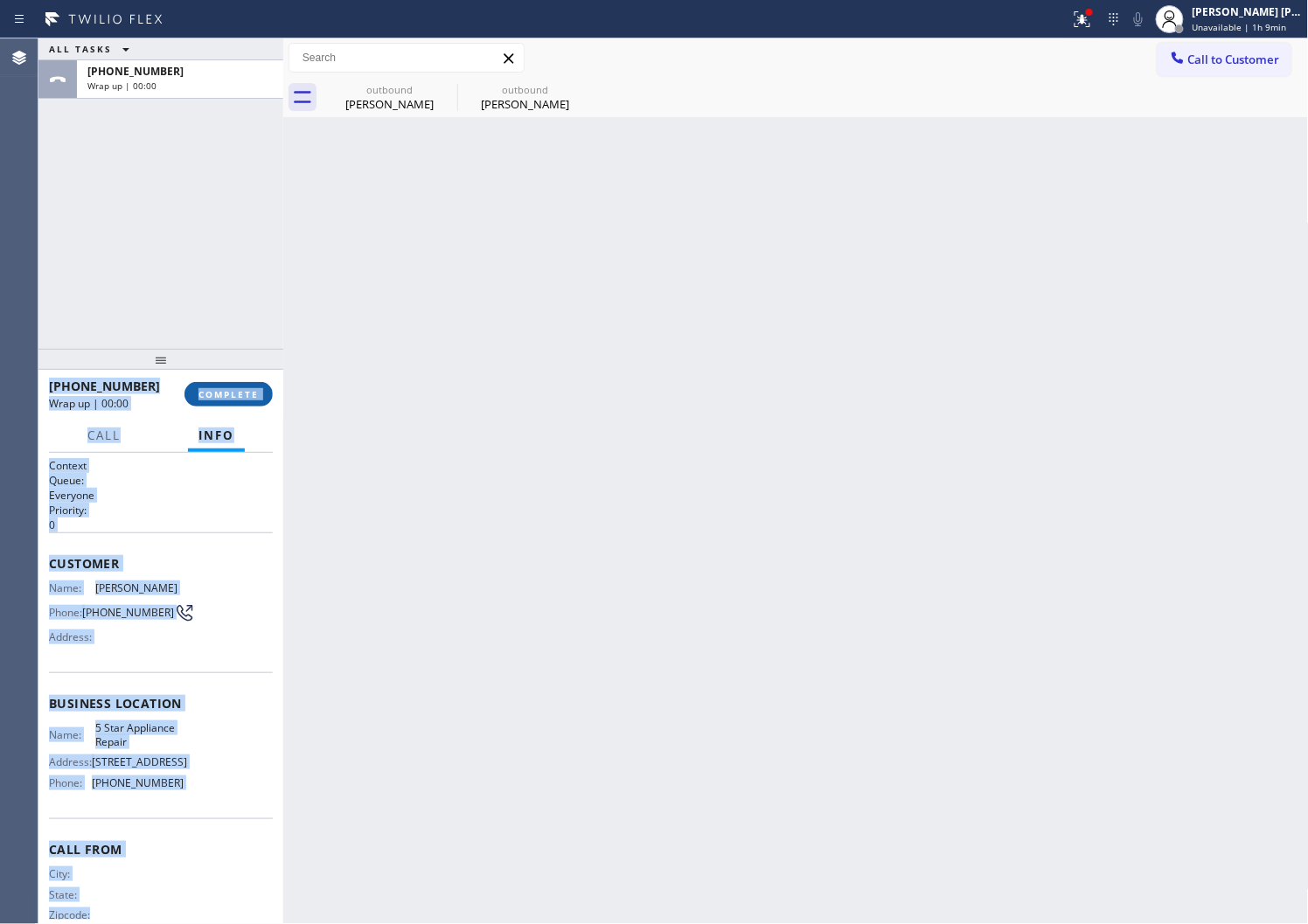
click at [247, 395] on span "COMPLETE" at bounding box center [229, 394] width 61 height 13
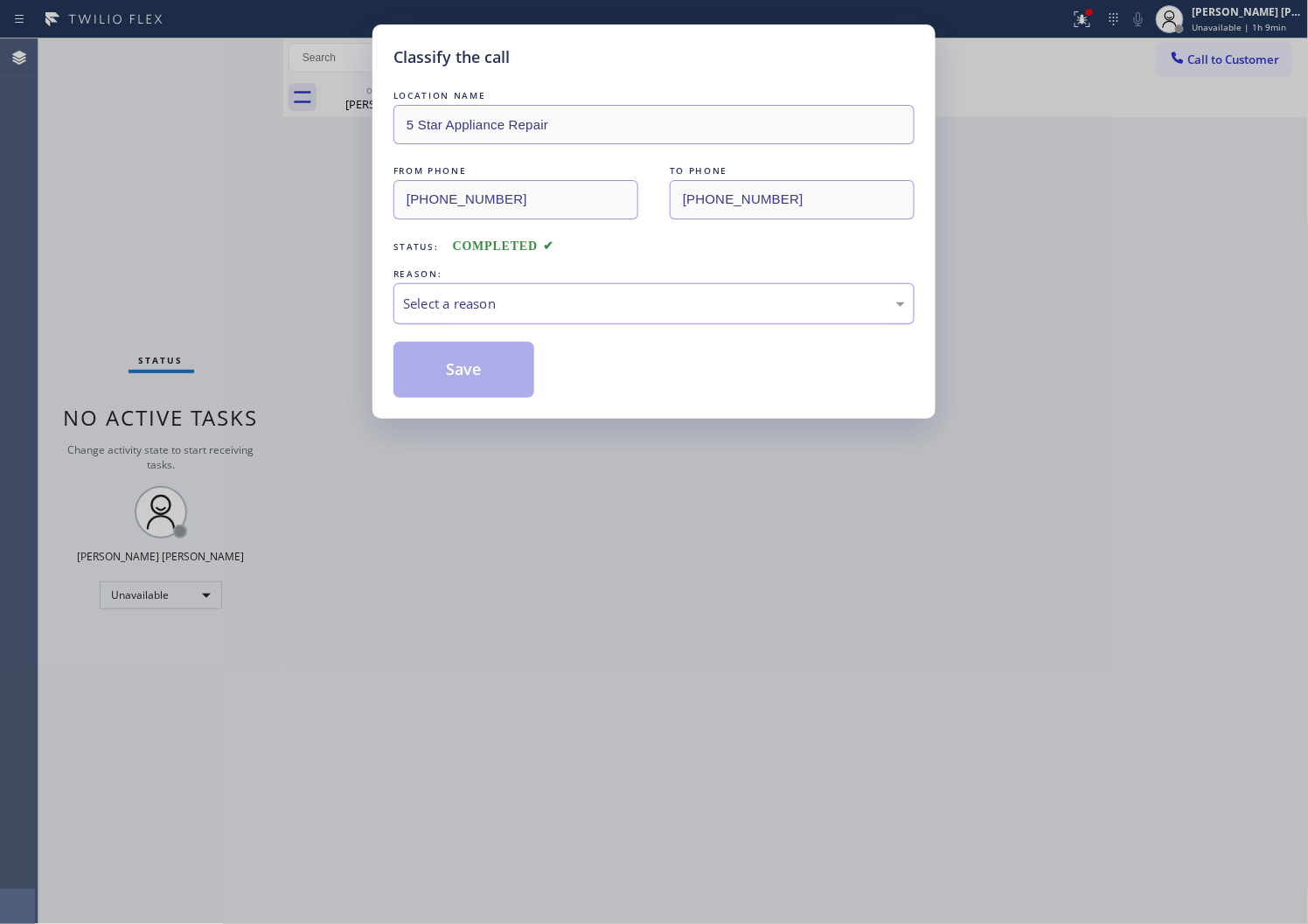
click at [556, 304] on div "Select a reason" at bounding box center [654, 303] width 502 height 21
click at [441, 383] on button "Save" at bounding box center [464, 369] width 141 height 56
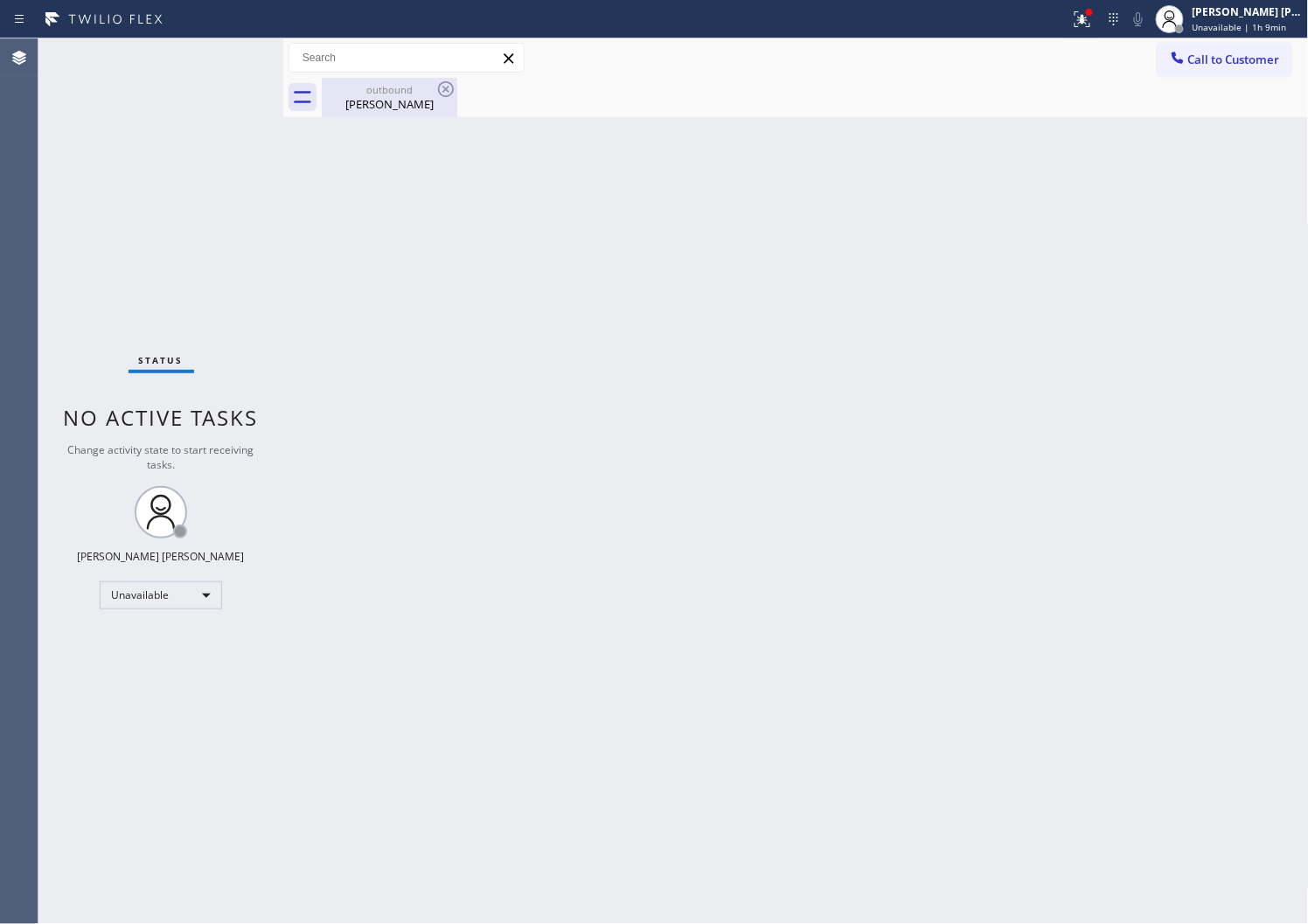
click at [394, 98] on div "Kevin Burkett" at bounding box center [390, 104] width 132 height 16
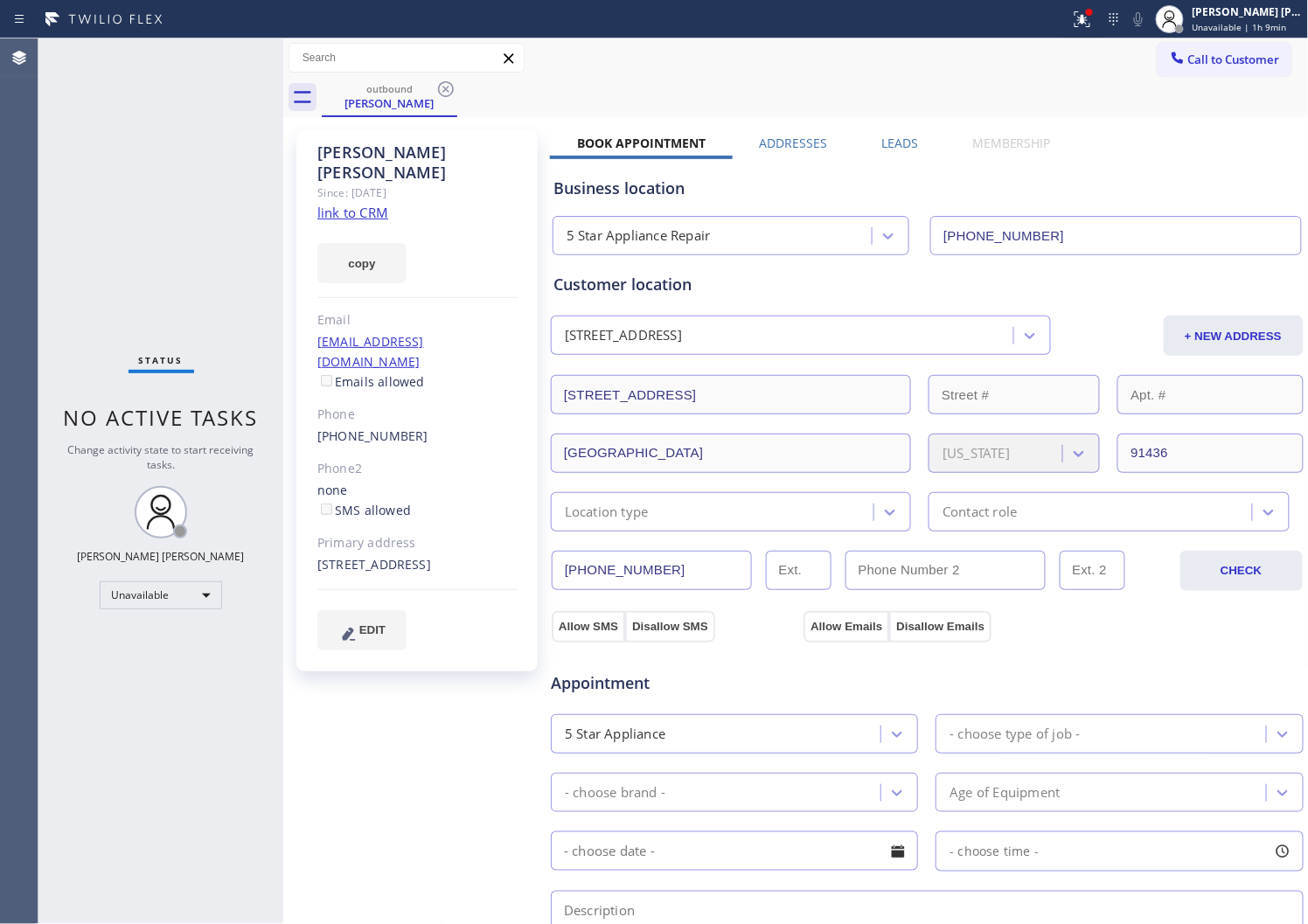
click at [380, 152] on div "Kevin Burkett" at bounding box center [417, 162] width 201 height 40
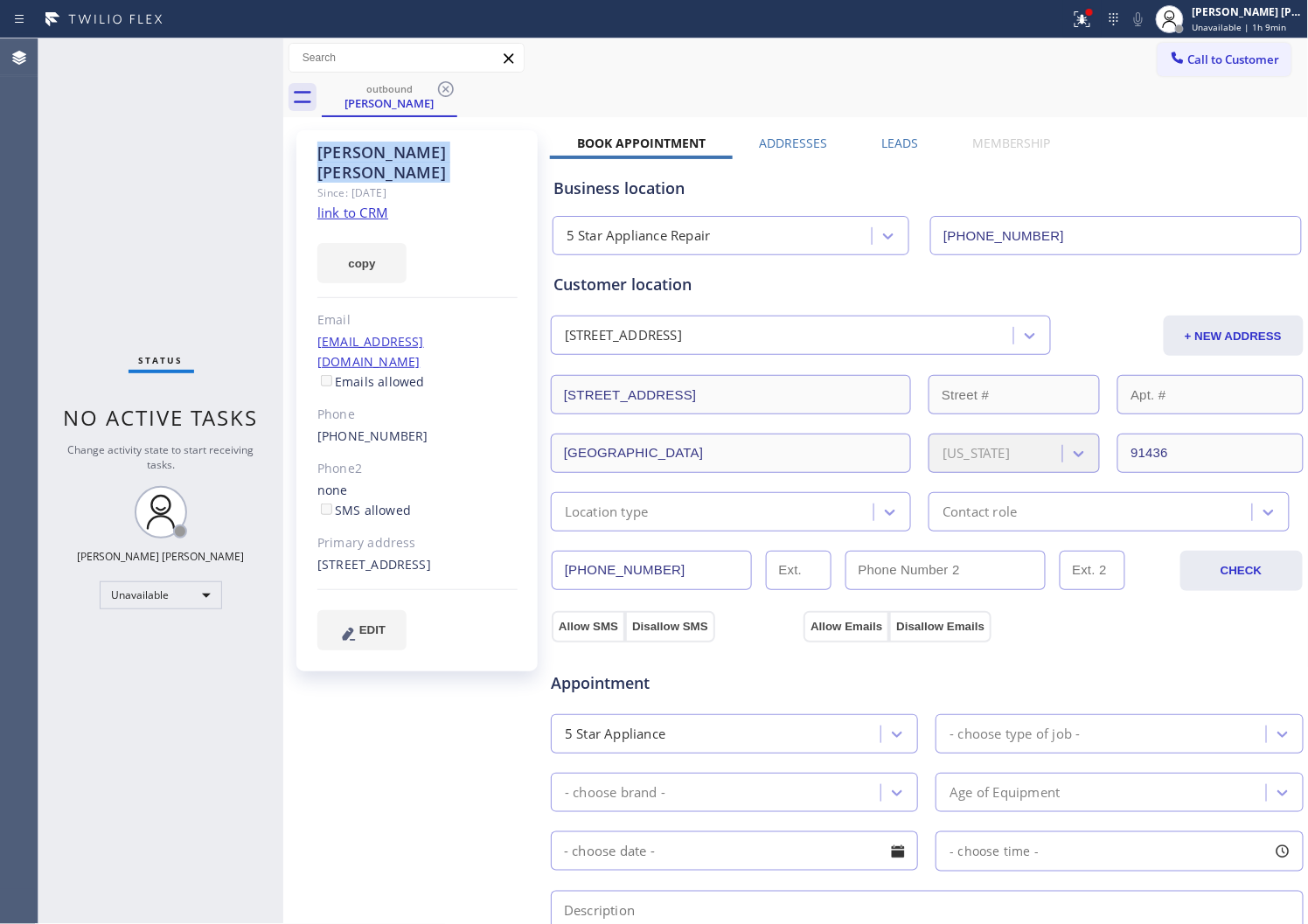
copy div "Kevin Burkett"
click at [1087, 9] on div at bounding box center [1082, 19] width 38 height 21
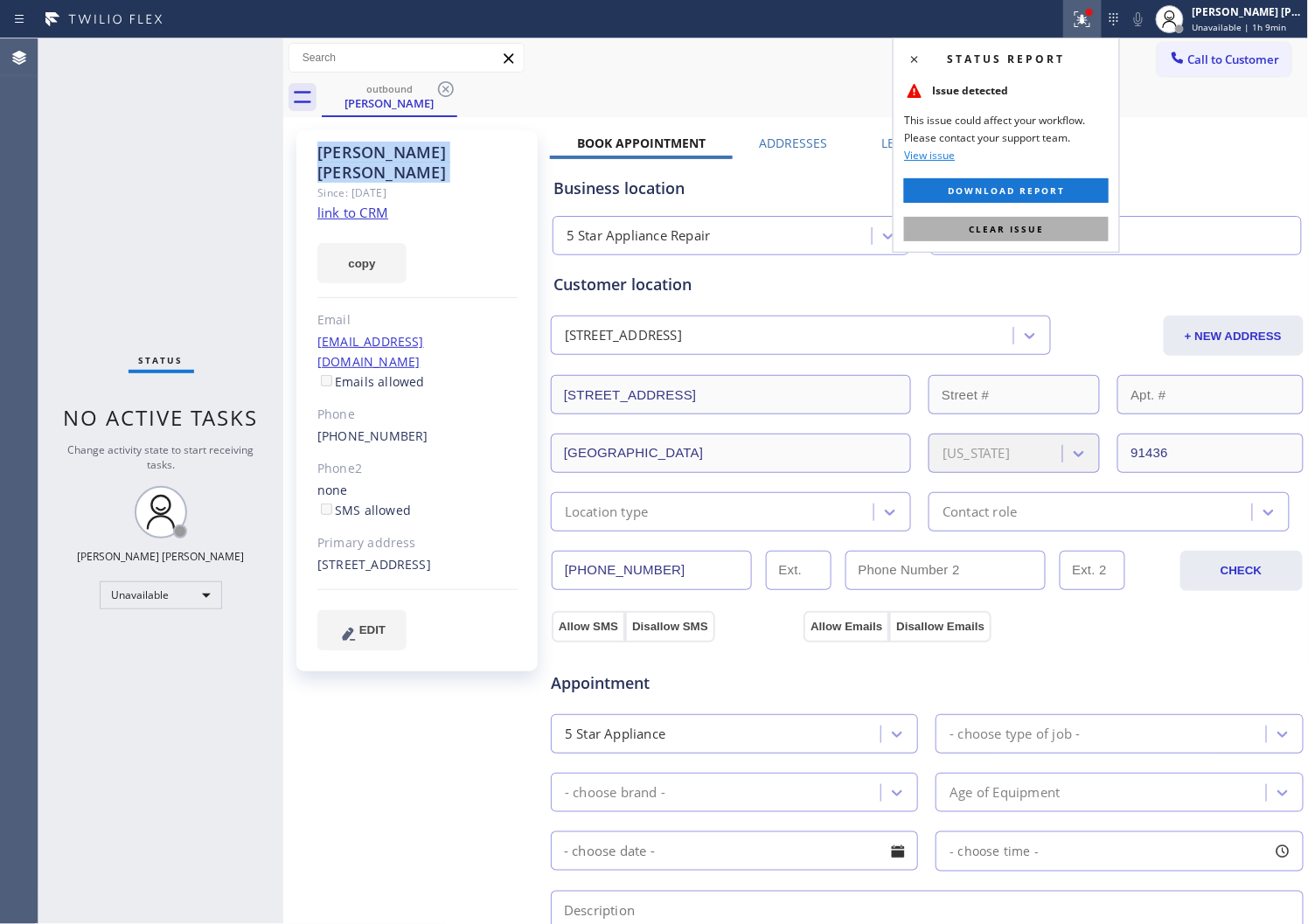
click at [1015, 230] on span "Clear issue" at bounding box center [1006, 229] width 75 height 13
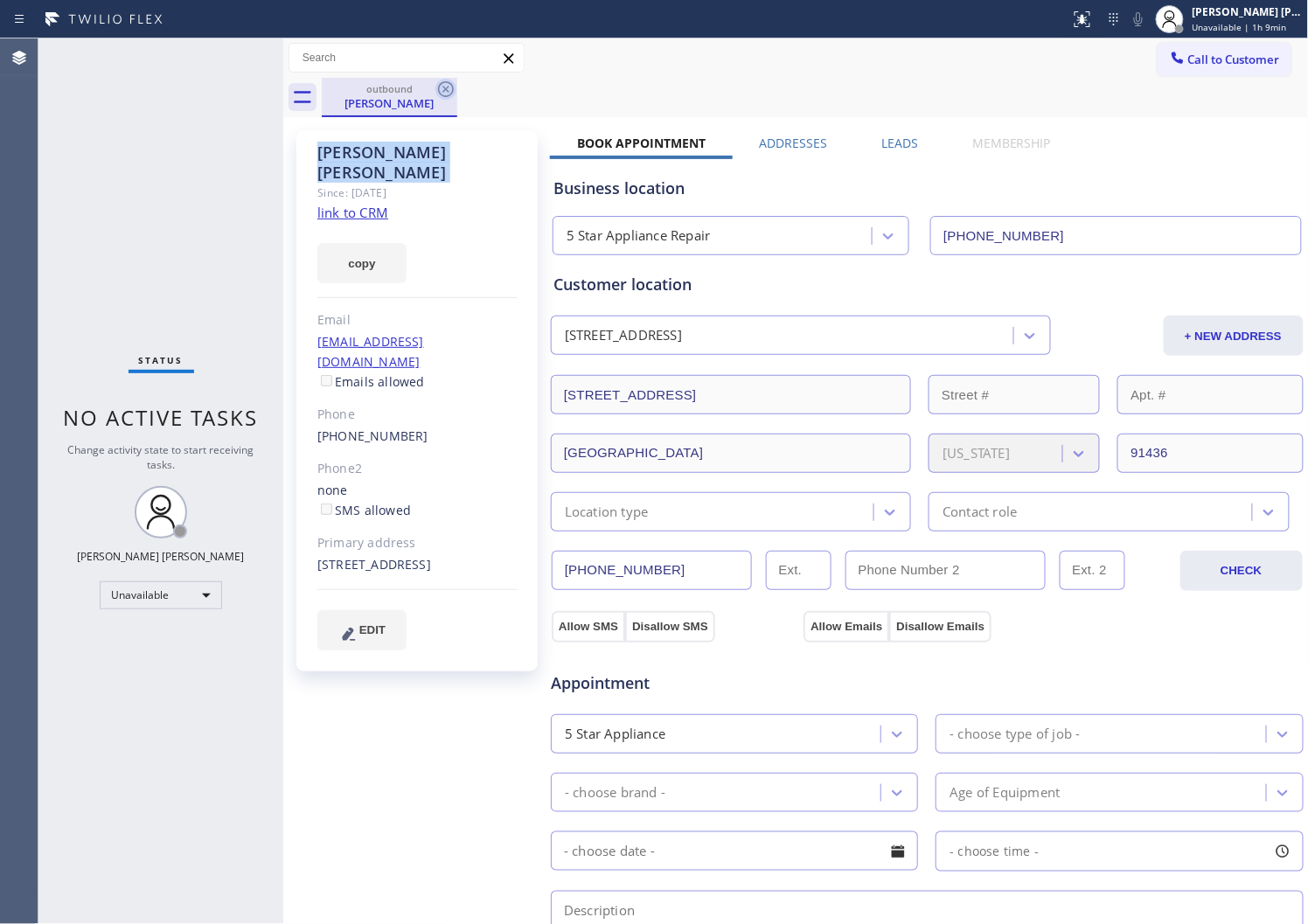
click at [440, 92] on icon at bounding box center [446, 89] width 16 height 16
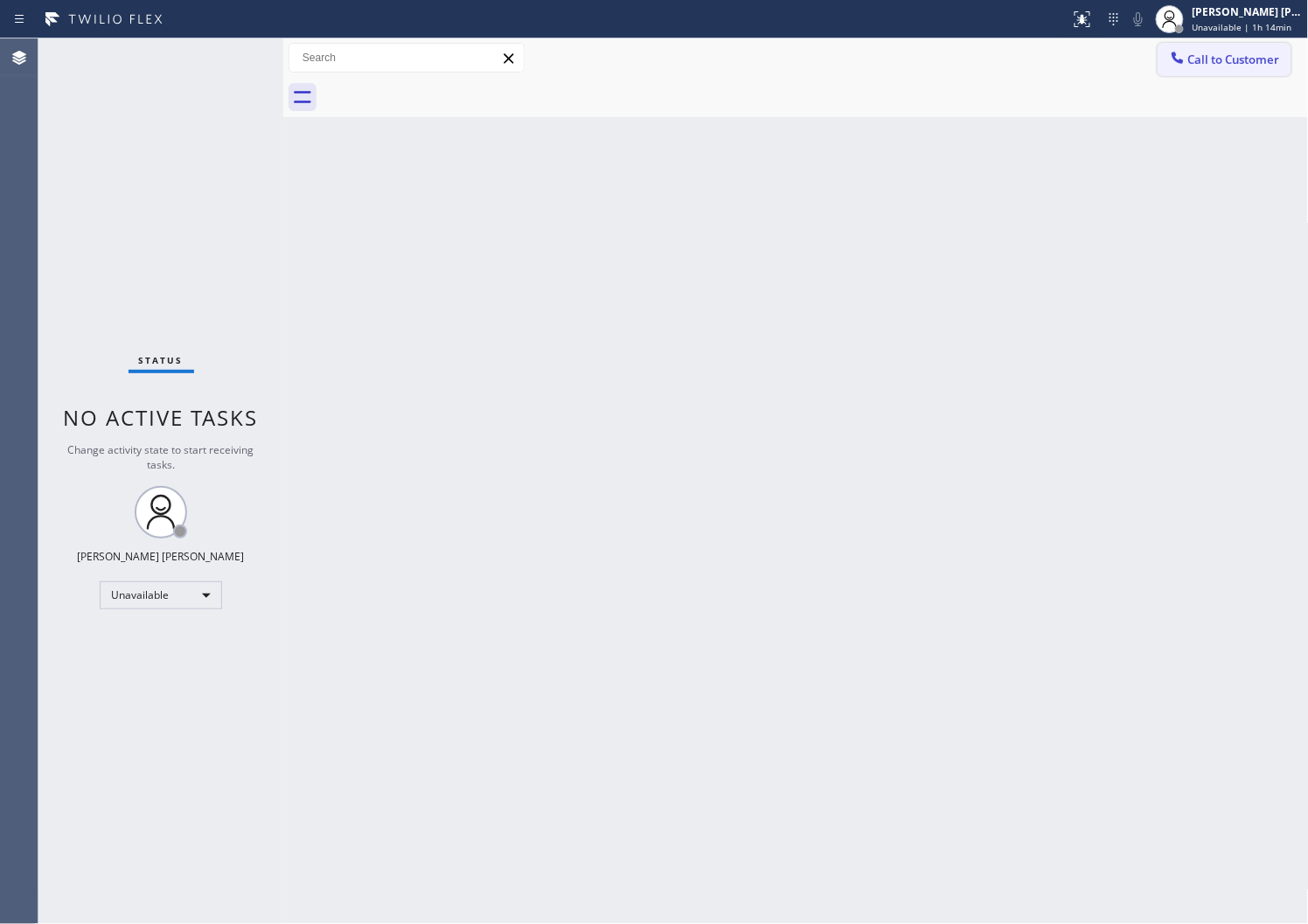
click at [1221, 57] on span "Call to Customer" at bounding box center [1235, 60] width 92 height 16
click at [0, 0] on div "Outbound call Location 5 Star Appliance Repair Your caller id phone number [PHO…" at bounding box center [0, 0] width 0 height 0
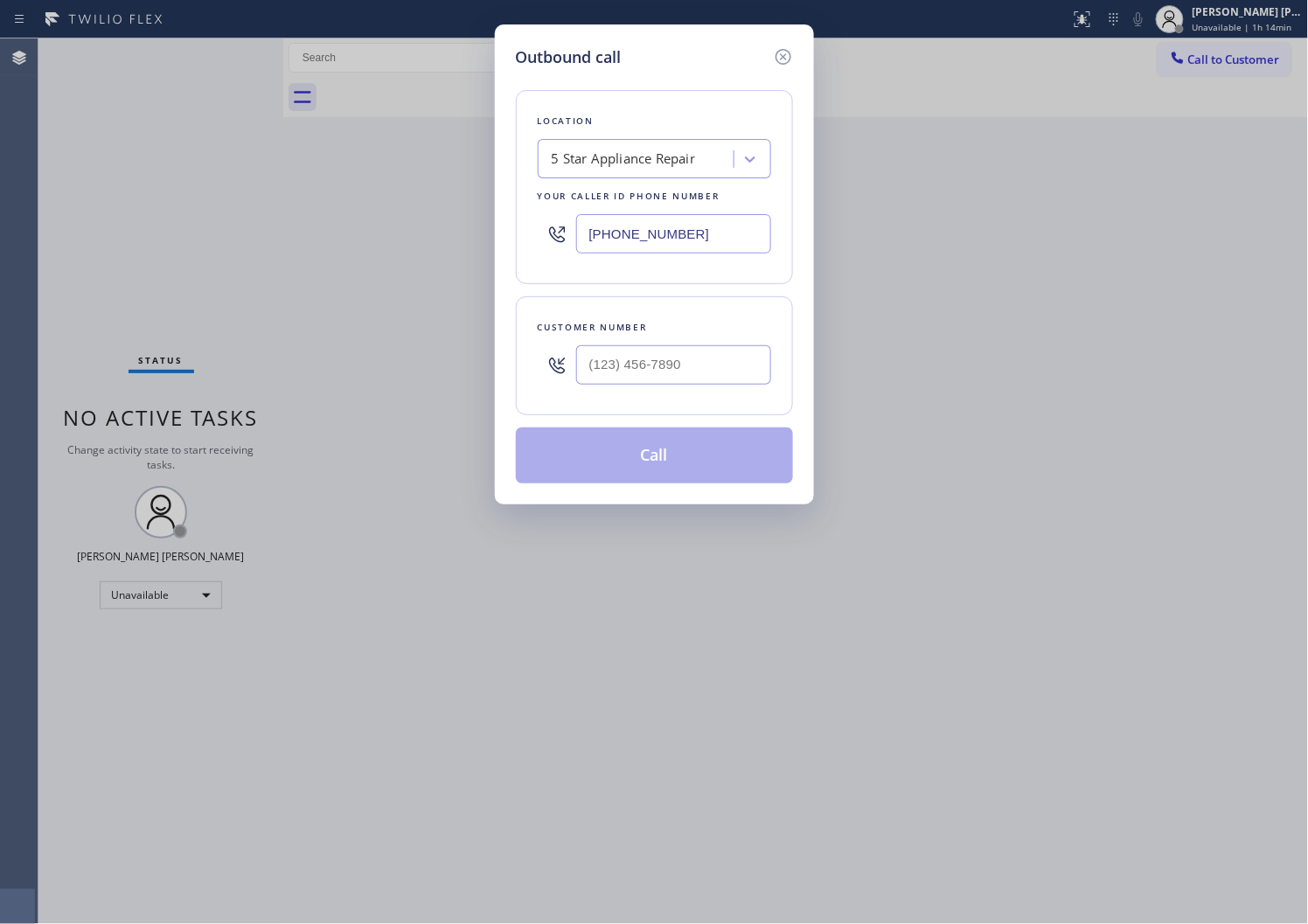
click at [635, 232] on input "[PHONE_NUMBER]" at bounding box center [674, 234] width 195 height 39
paste input "206) 569-4206"
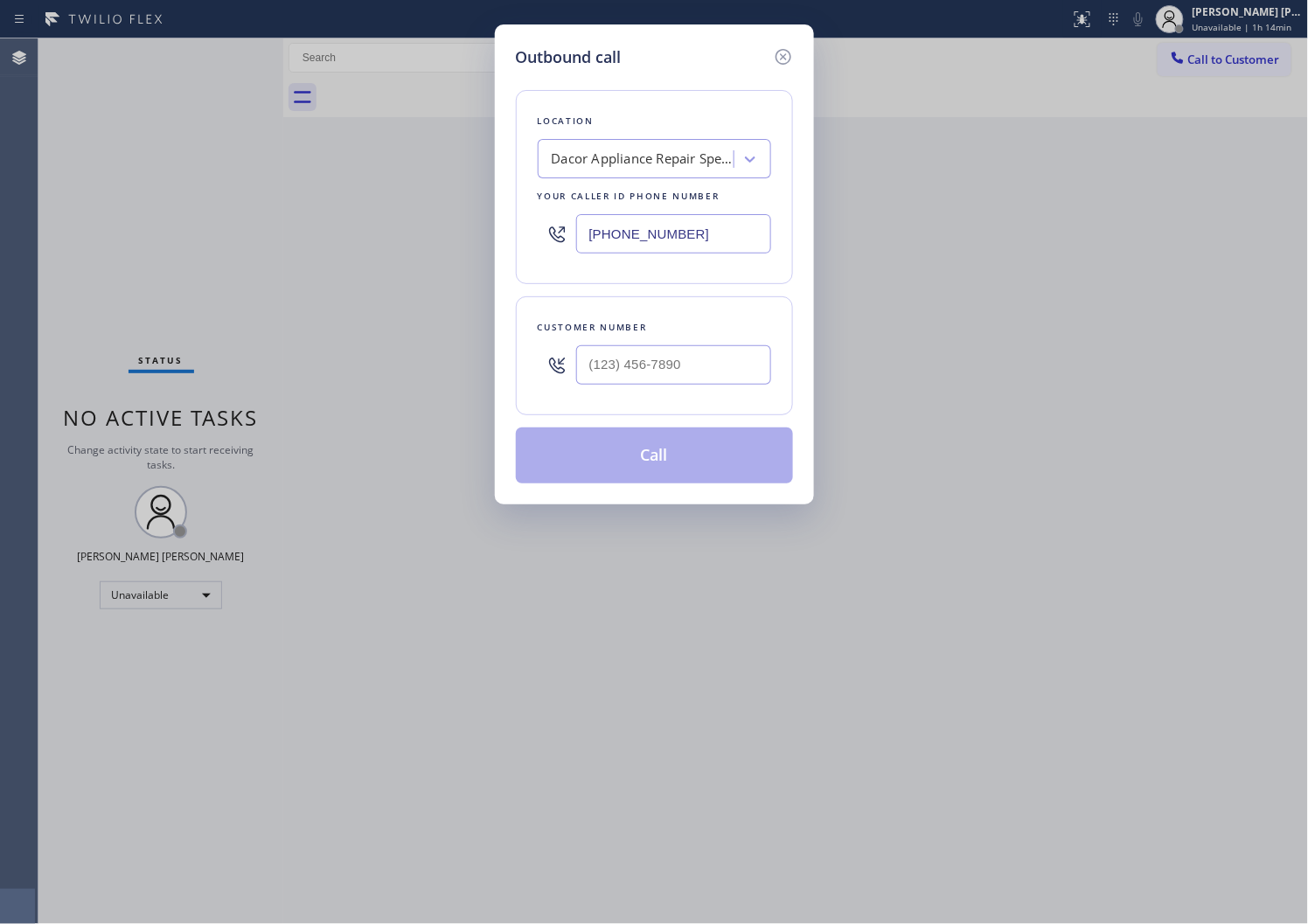
type input "(206) 569-4206"
click at [712, 368] on input "(___) ___-____" at bounding box center [674, 365] width 195 height 39
paste input "206) 556-0749"
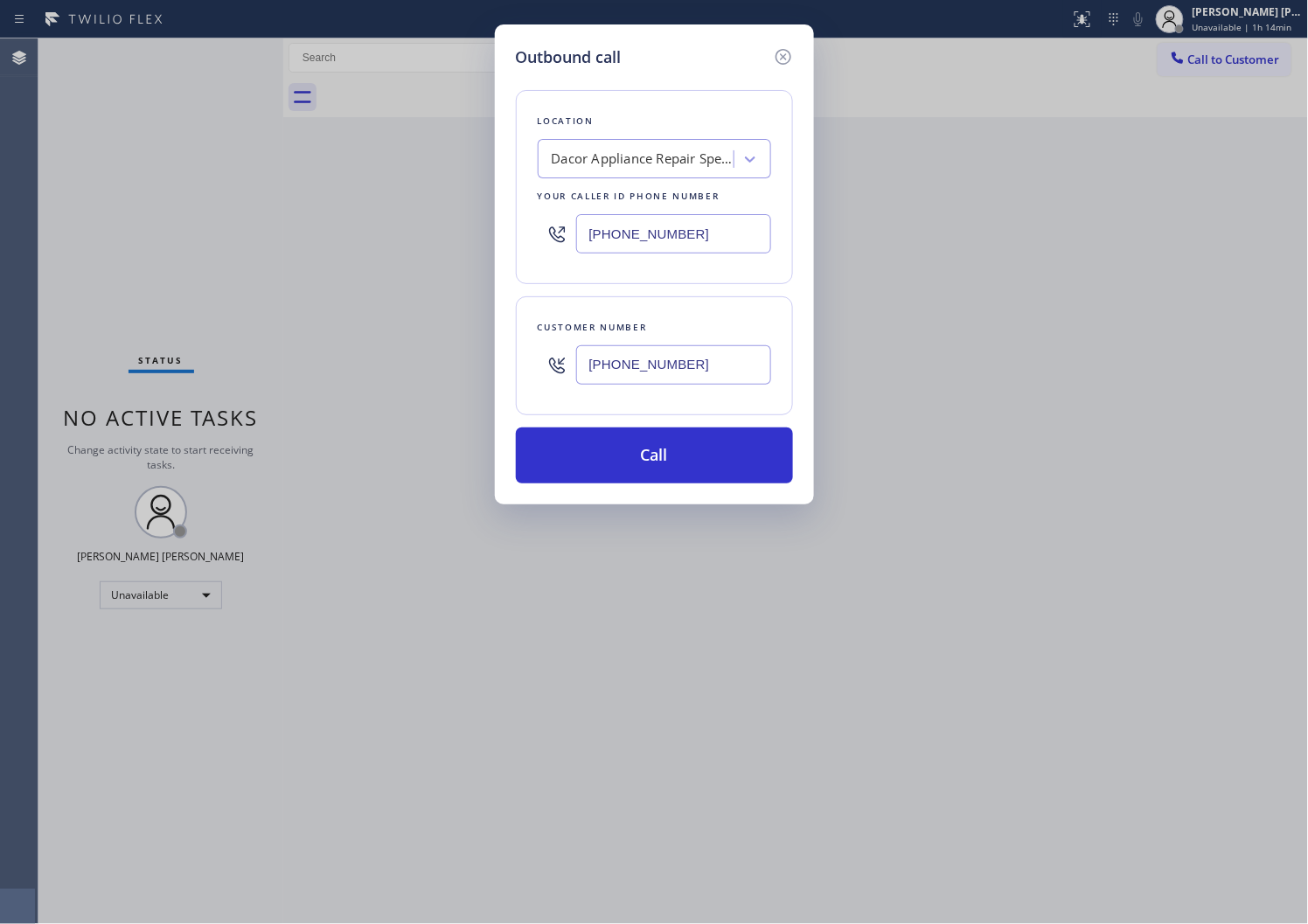
type input "(206) 556-0749"
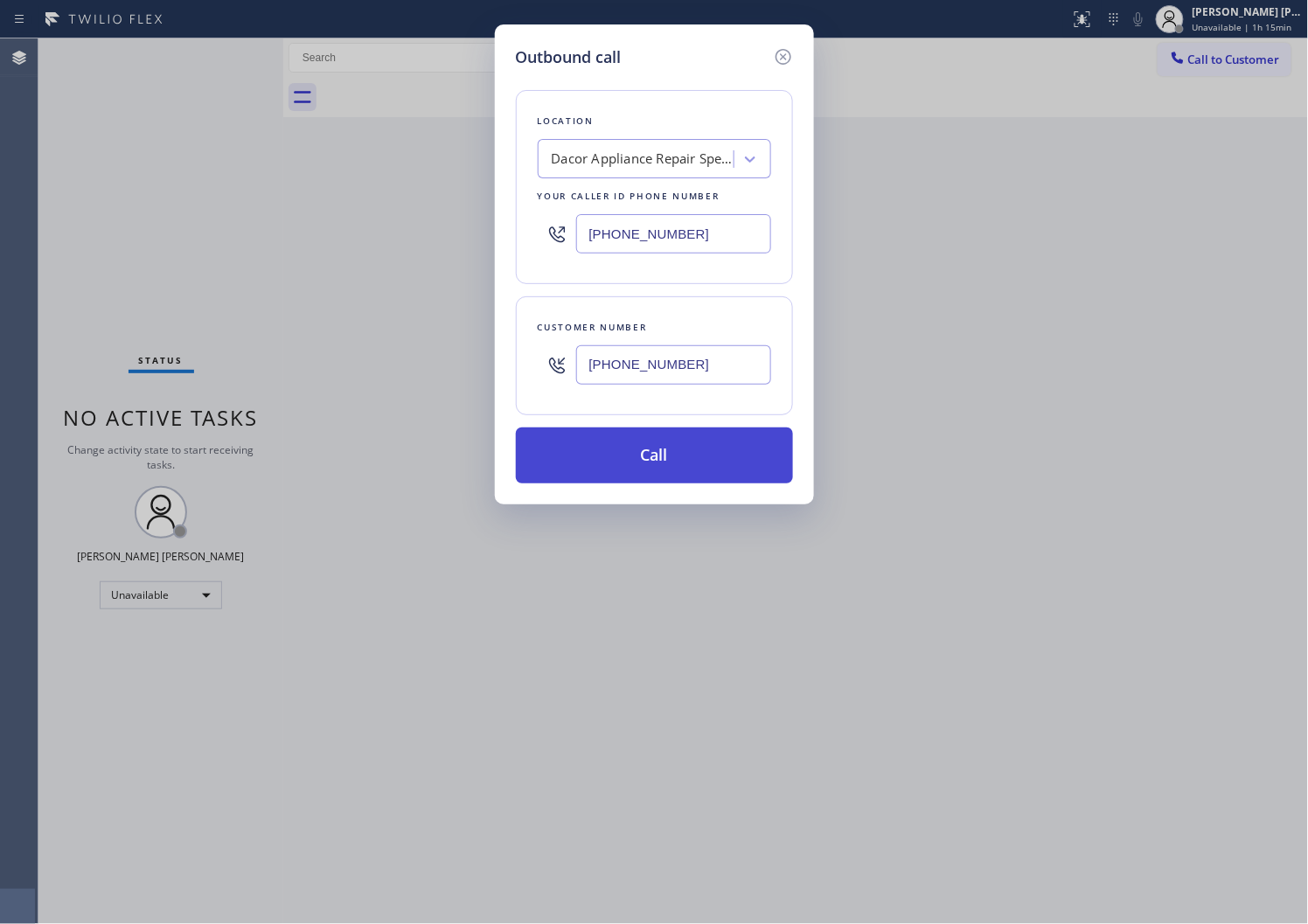
click at [719, 448] on button "Call" at bounding box center [654, 455] width 277 height 56
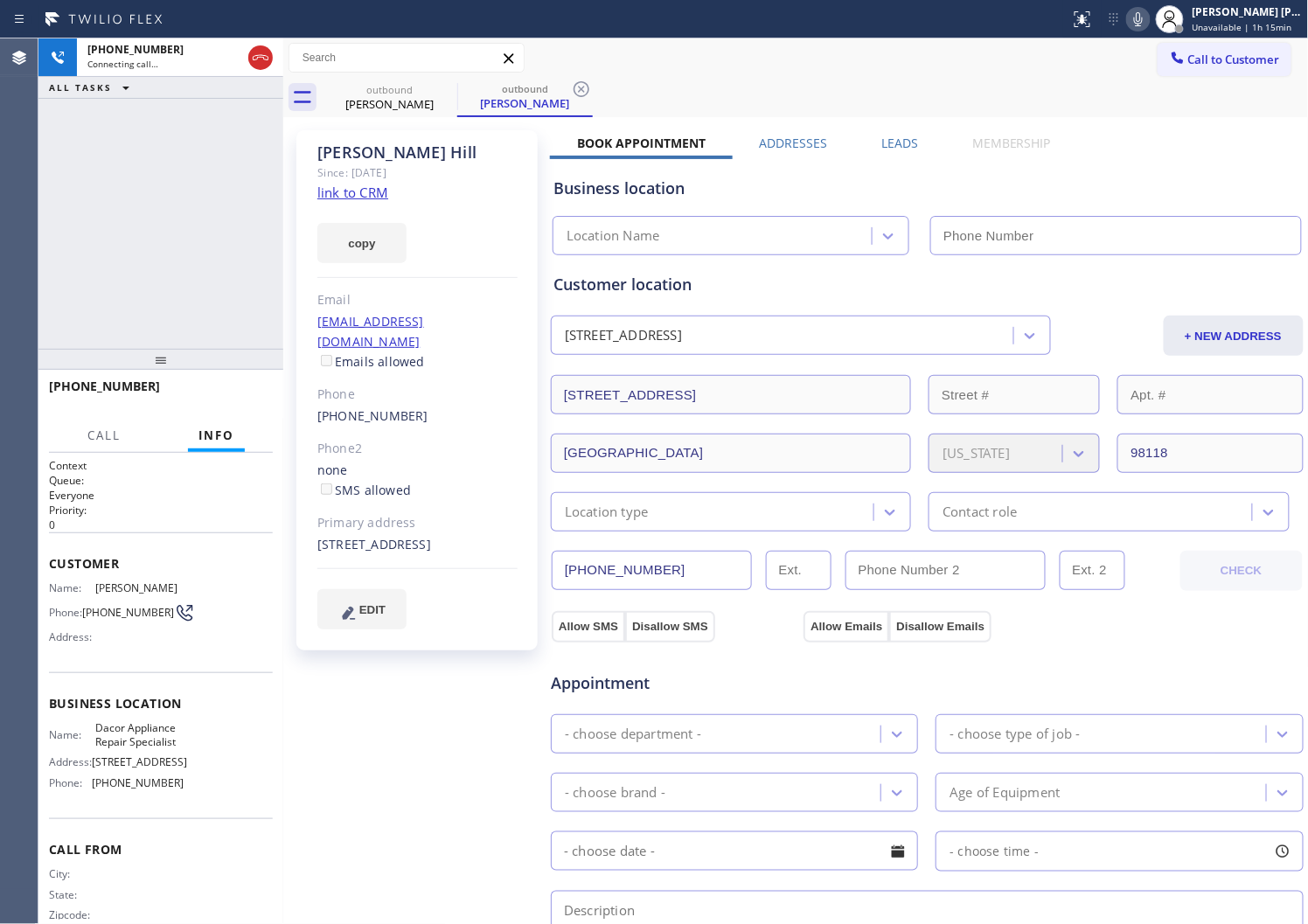
click at [1149, 22] on icon at bounding box center [1138, 19] width 21 height 21
type input "(206) 569-4206"
click at [1149, 20] on icon at bounding box center [1138, 19] width 21 height 21
click at [333, 153] on div "Lillian Hill" at bounding box center [417, 153] width 201 height 21
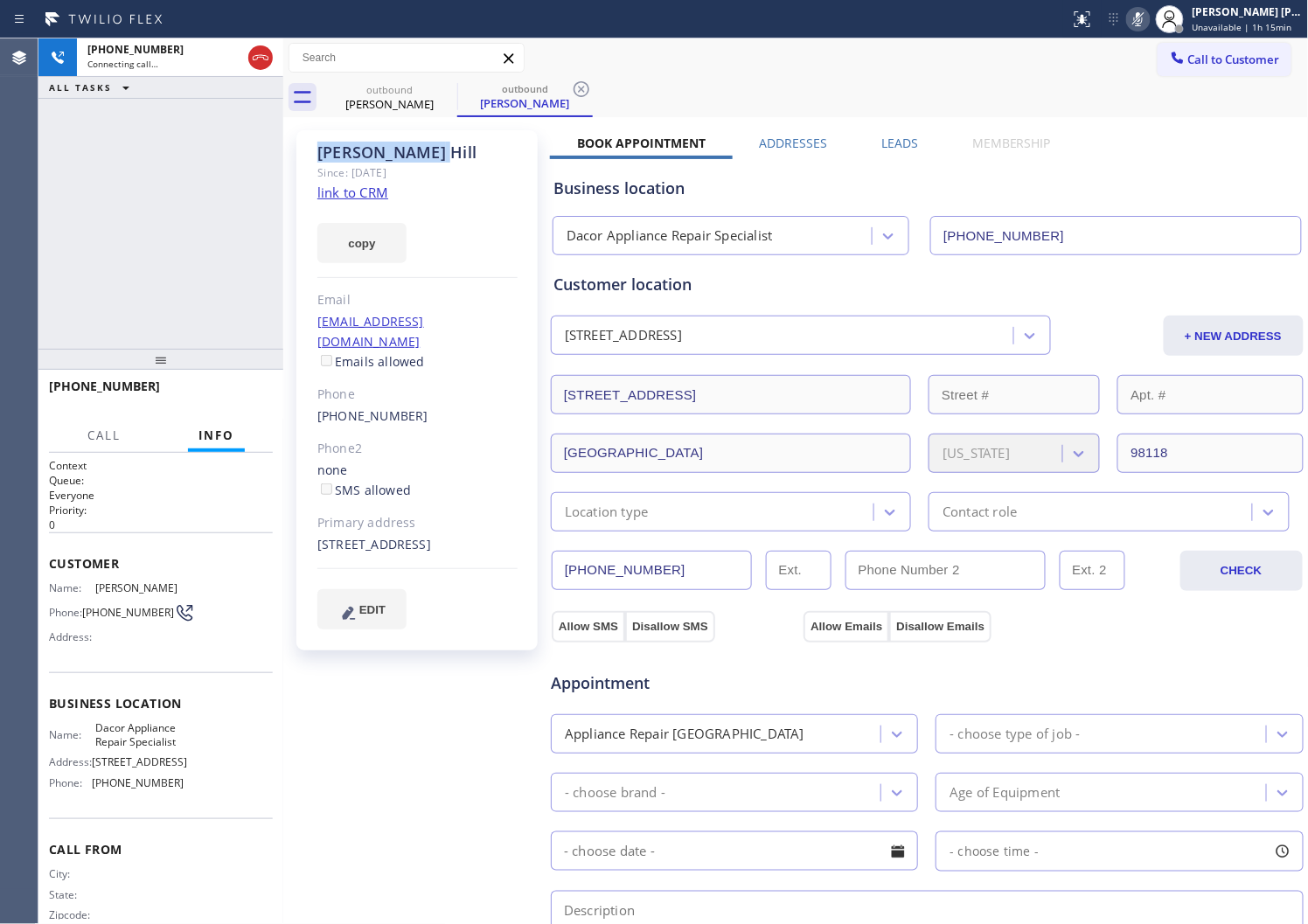
click at [333, 153] on div "Lillian Hill" at bounding box center [417, 153] width 201 height 21
copy div "Lillian Hill"
drag, startPoint x: 1164, startPoint y: 21, endPoint x: 1163, endPoint y: 35, distance: 14.0
click at [1149, 21] on icon at bounding box center [1138, 19] width 21 height 21
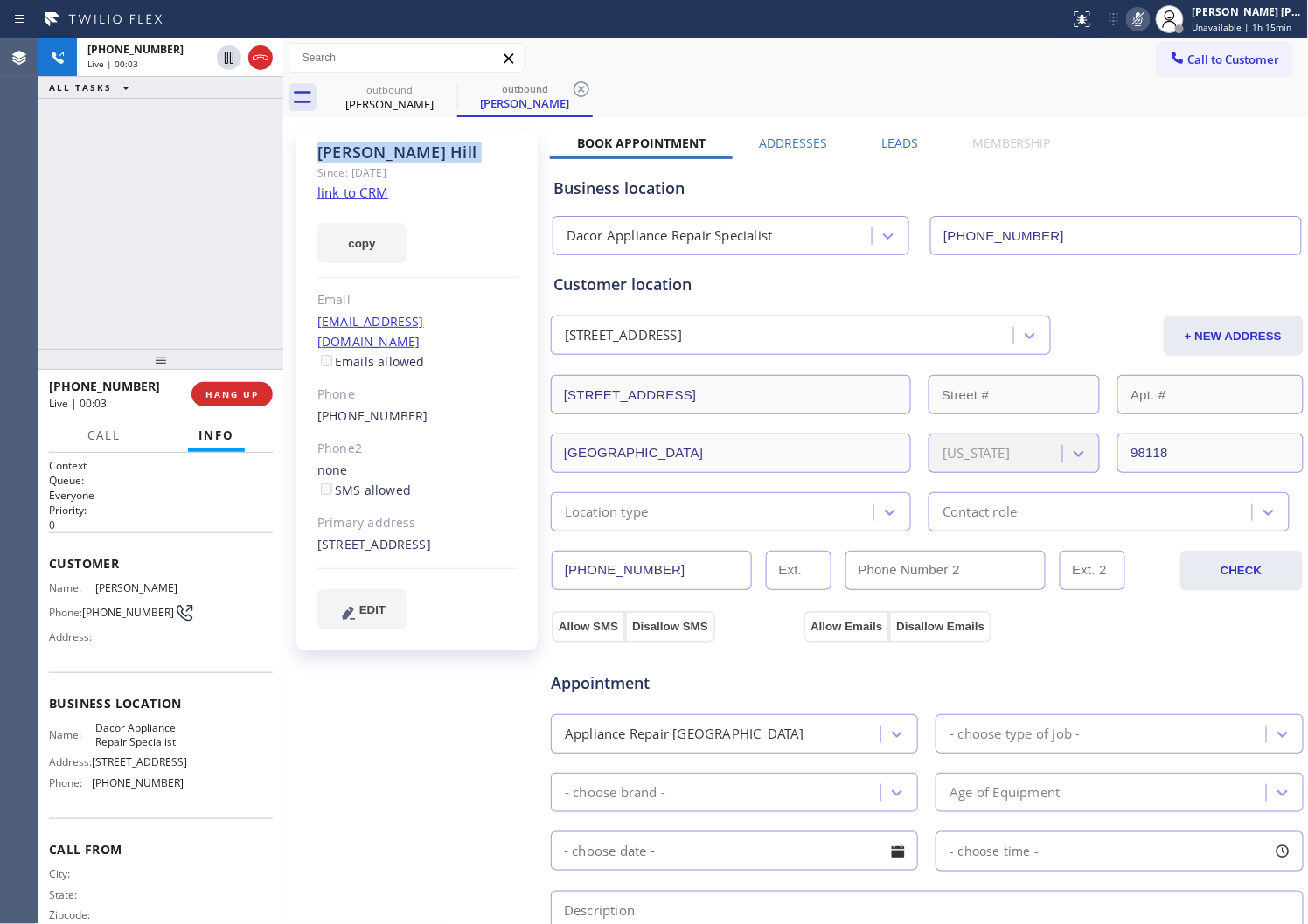
click at [1149, 21] on icon at bounding box center [1138, 19] width 21 height 21
click at [4, 246] on div "Agent Desktop" at bounding box center [19, 481] width 37 height 886
click at [255, 51] on icon at bounding box center [259, 57] width 21 height 21
click at [350, 407] on link "(206) 556-0749" at bounding box center [372, 415] width 111 height 17
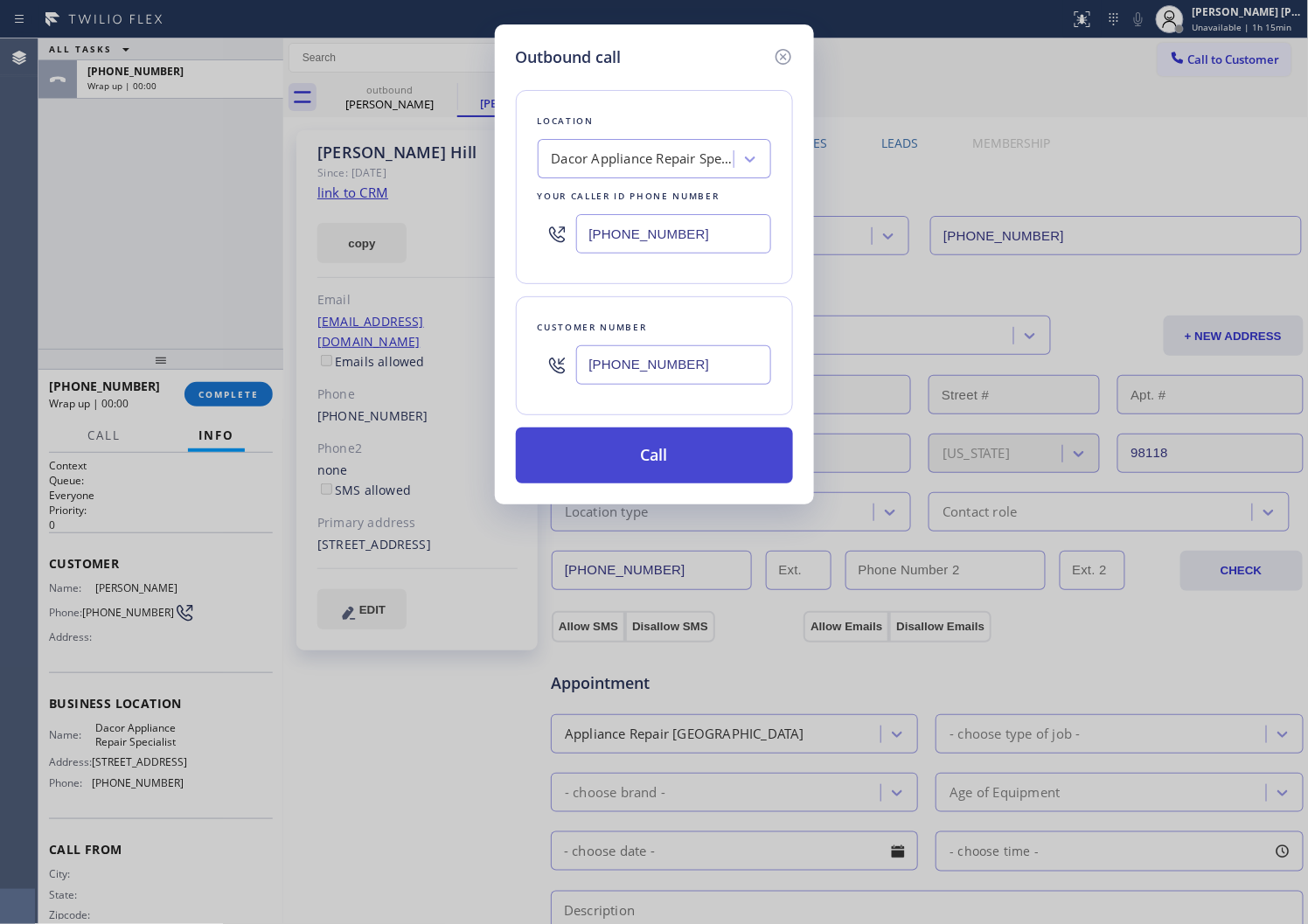
type input "(206) 556-0749"
click at [608, 461] on button "Call" at bounding box center [654, 455] width 277 height 56
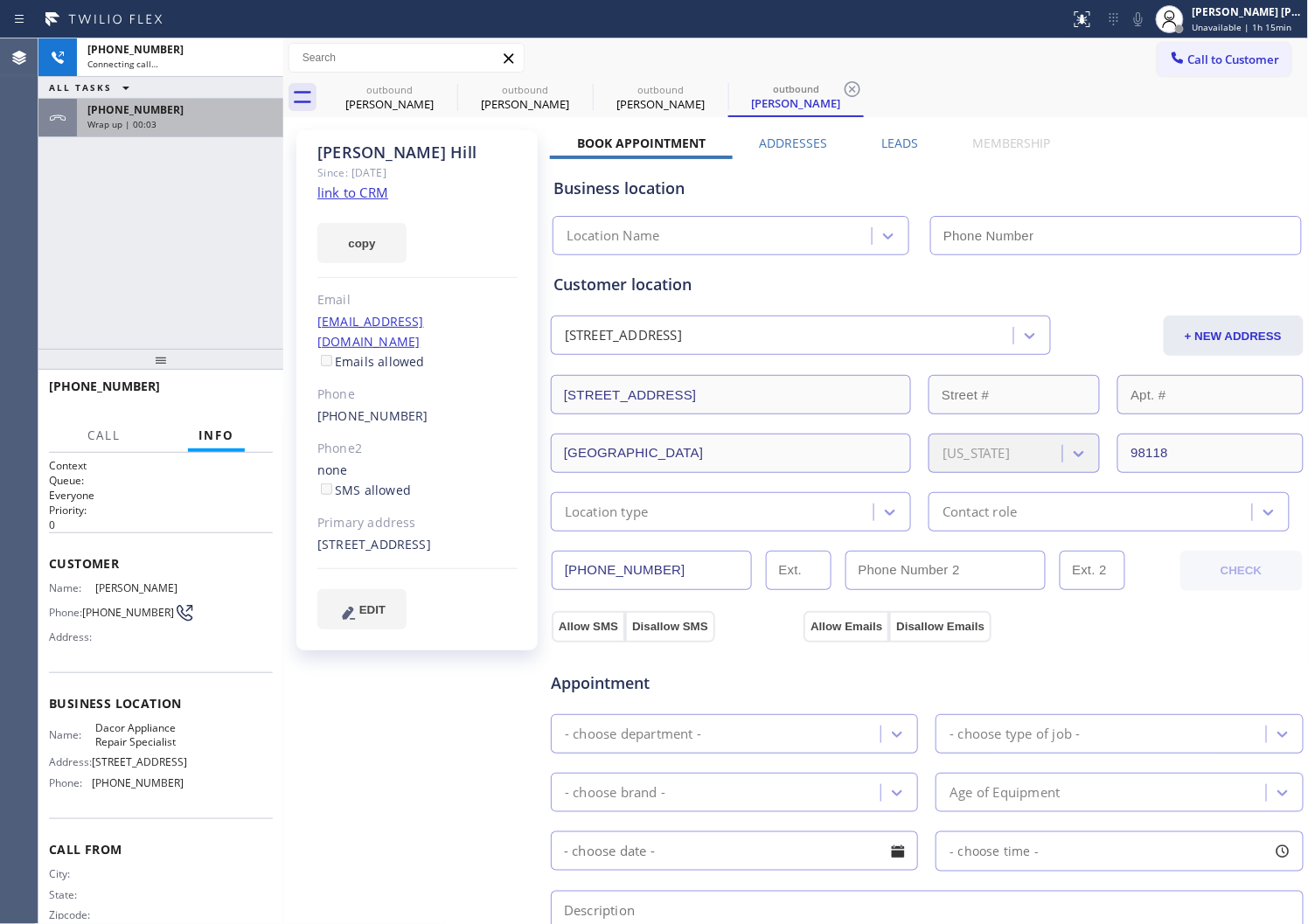
click at [250, 114] on div "+12065560749" at bounding box center [179, 110] width 185 height 15
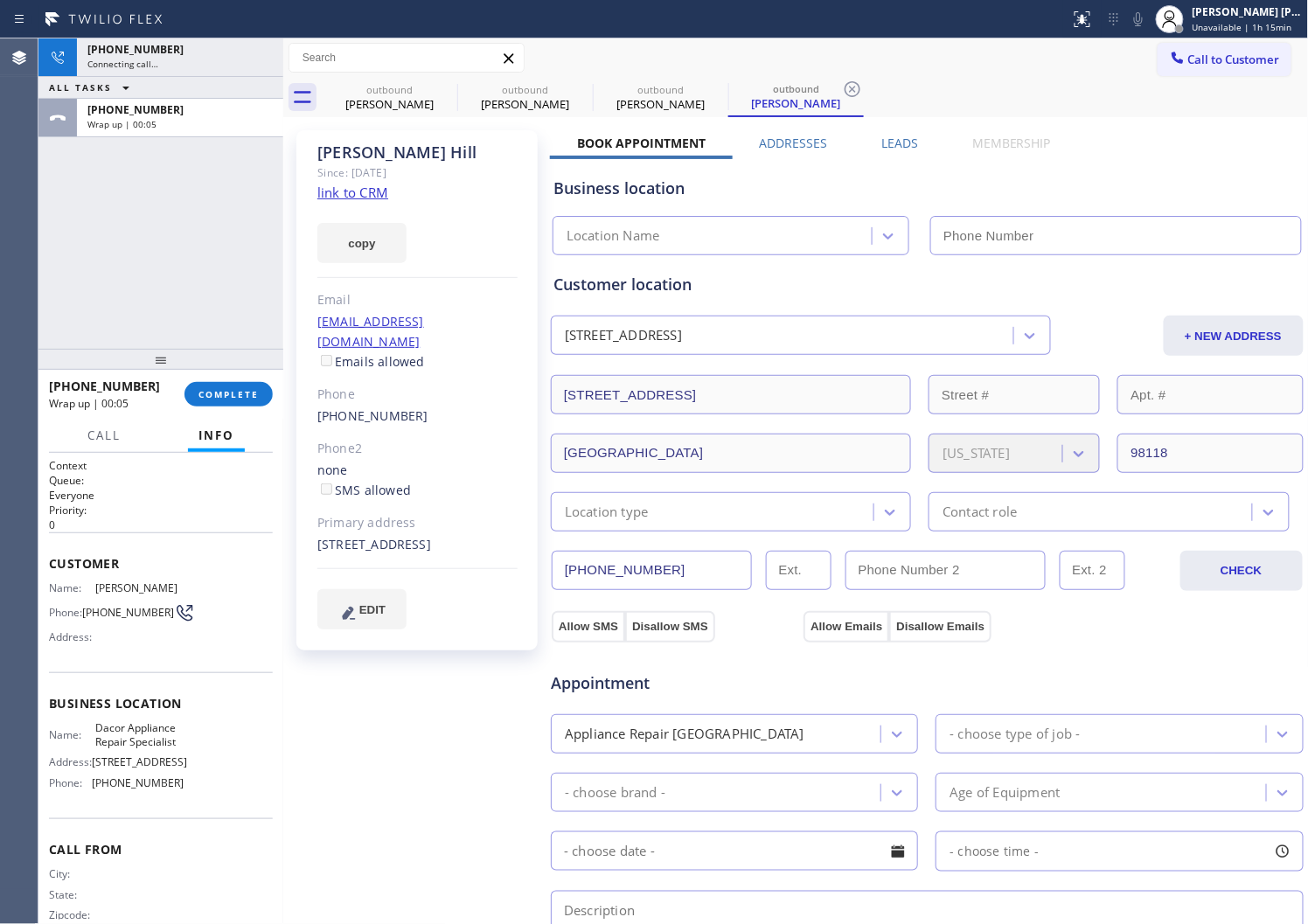
type input "(206) 569-4206"
click at [242, 399] on span "COMPLETE" at bounding box center [229, 394] width 61 height 13
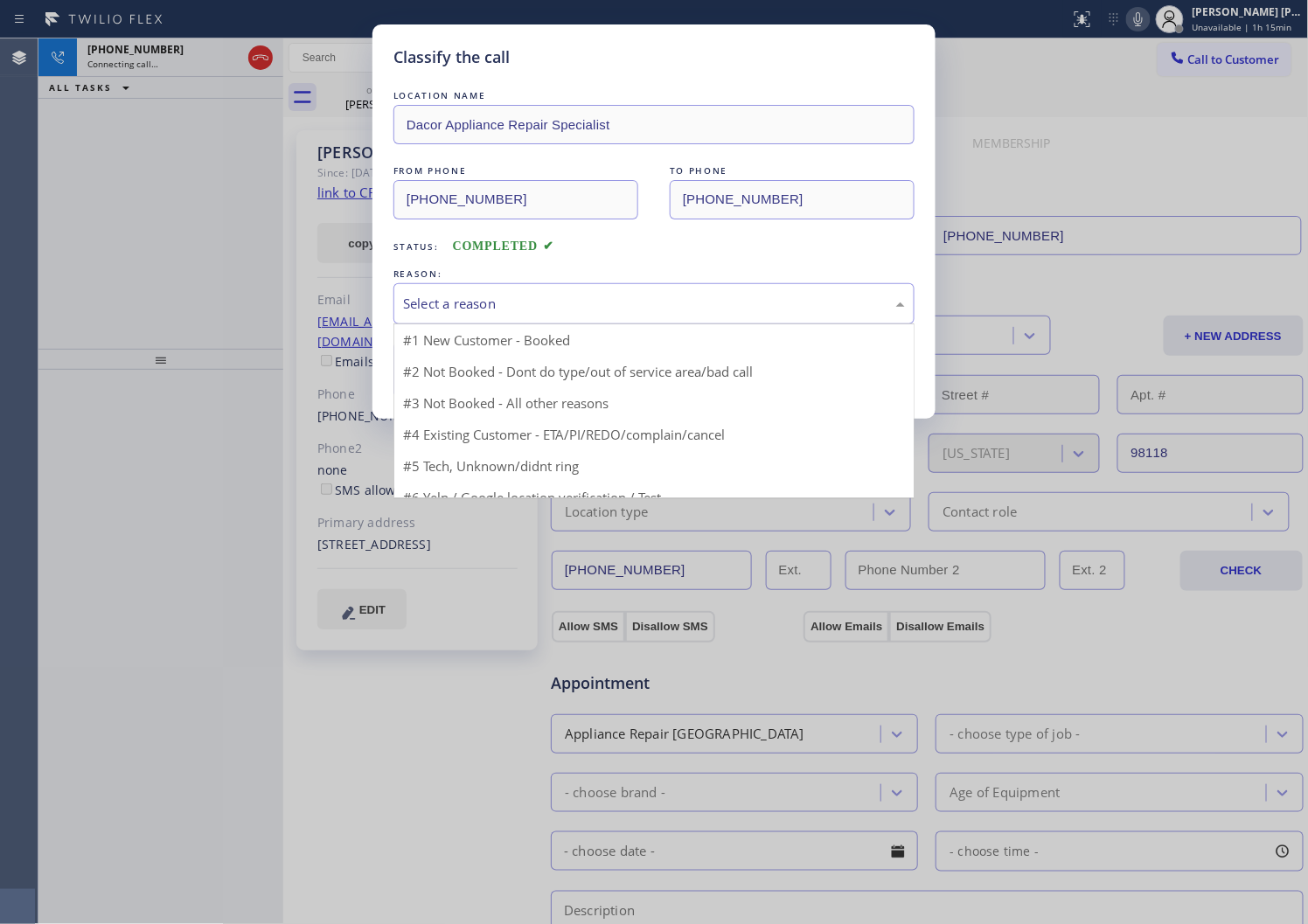
click at [444, 310] on div "Select a reason" at bounding box center [654, 303] width 502 height 21
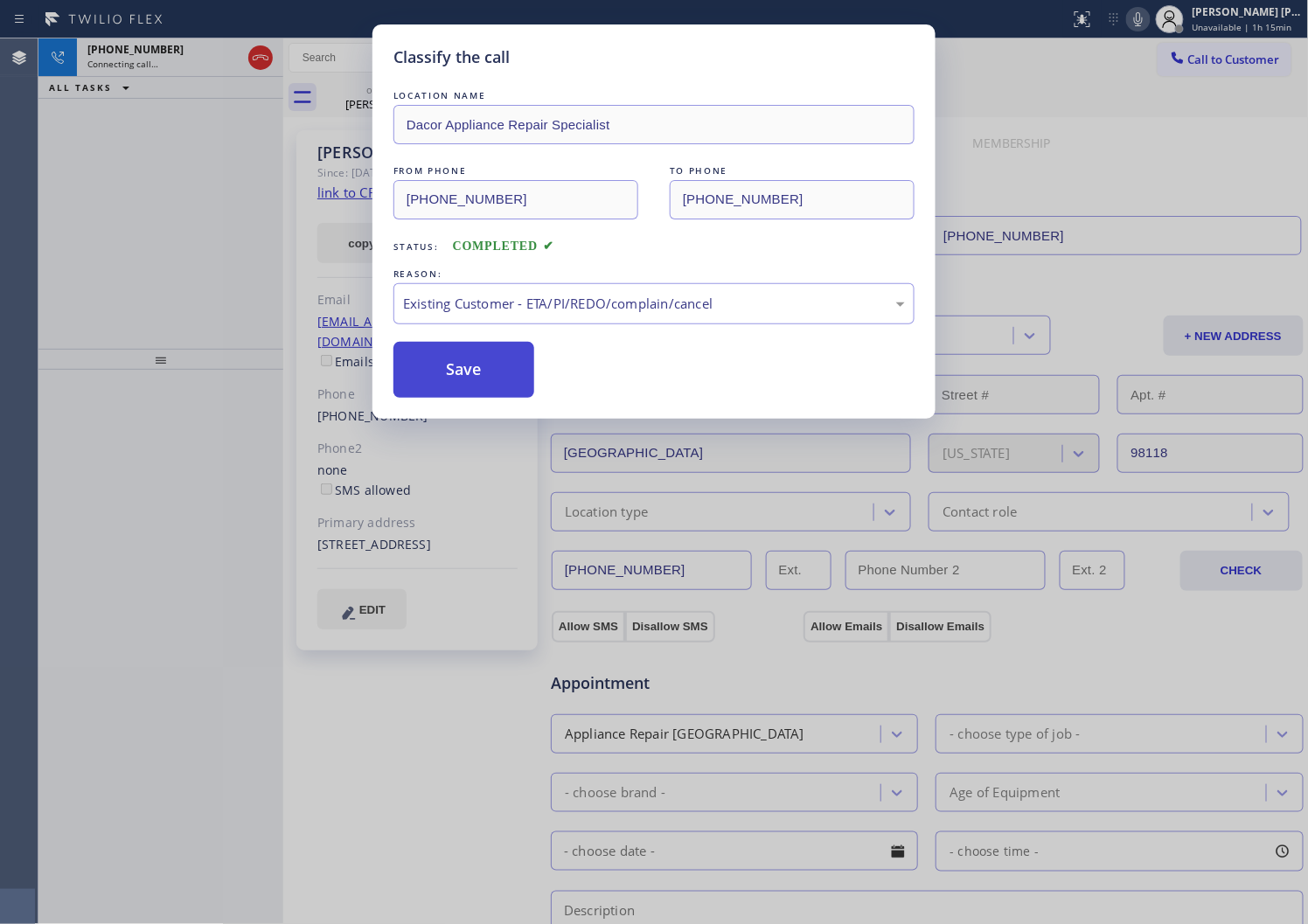
click at [441, 368] on button "Save" at bounding box center [464, 369] width 141 height 56
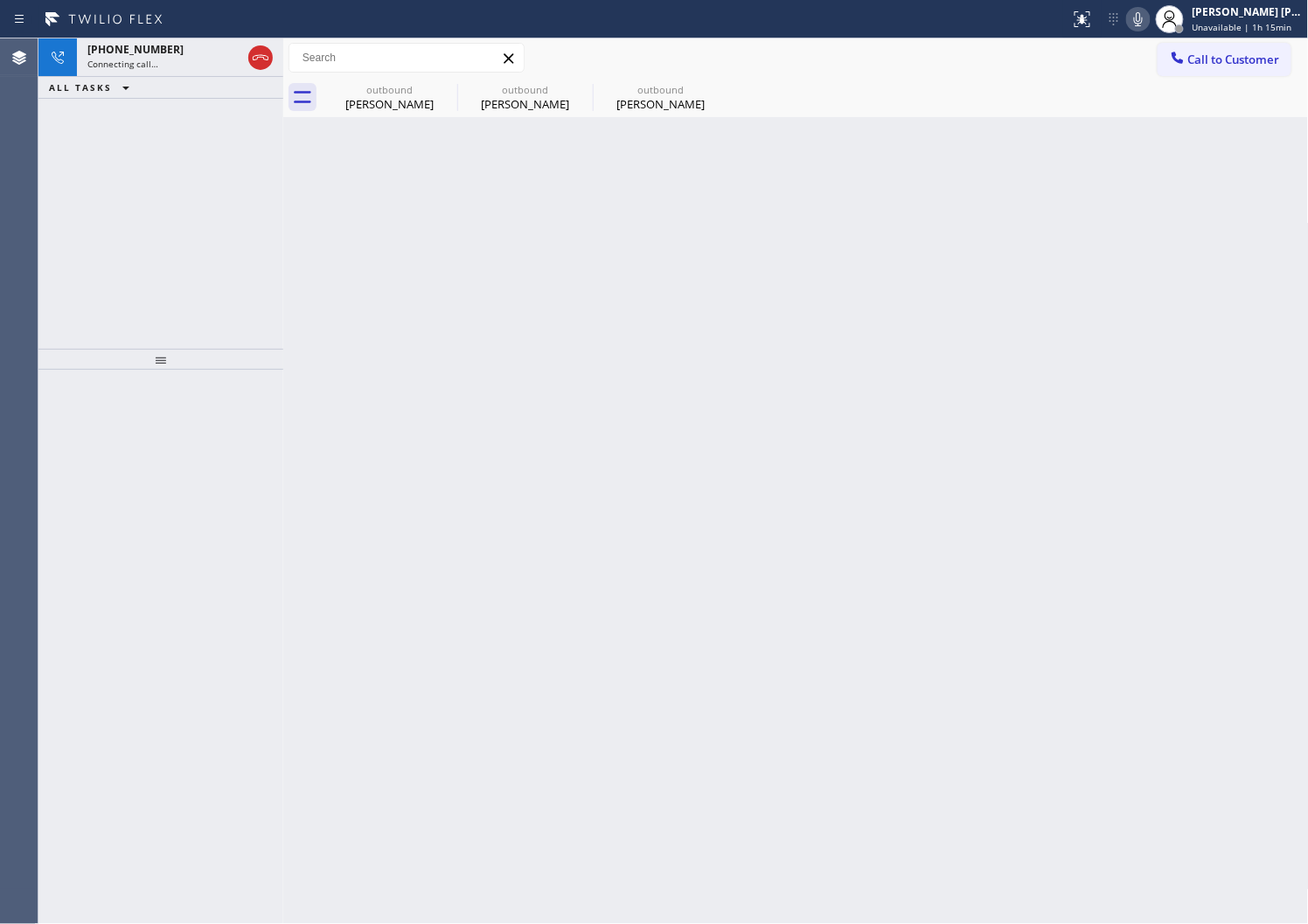
click at [499, 381] on div "Back to Dashboard Change Sender ID Customers Technicians Select a contact Outbo…" at bounding box center [796, 481] width 1026 height 886
click at [169, 64] on div "Live | 00:00" at bounding box center [148, 64] width 122 height 13
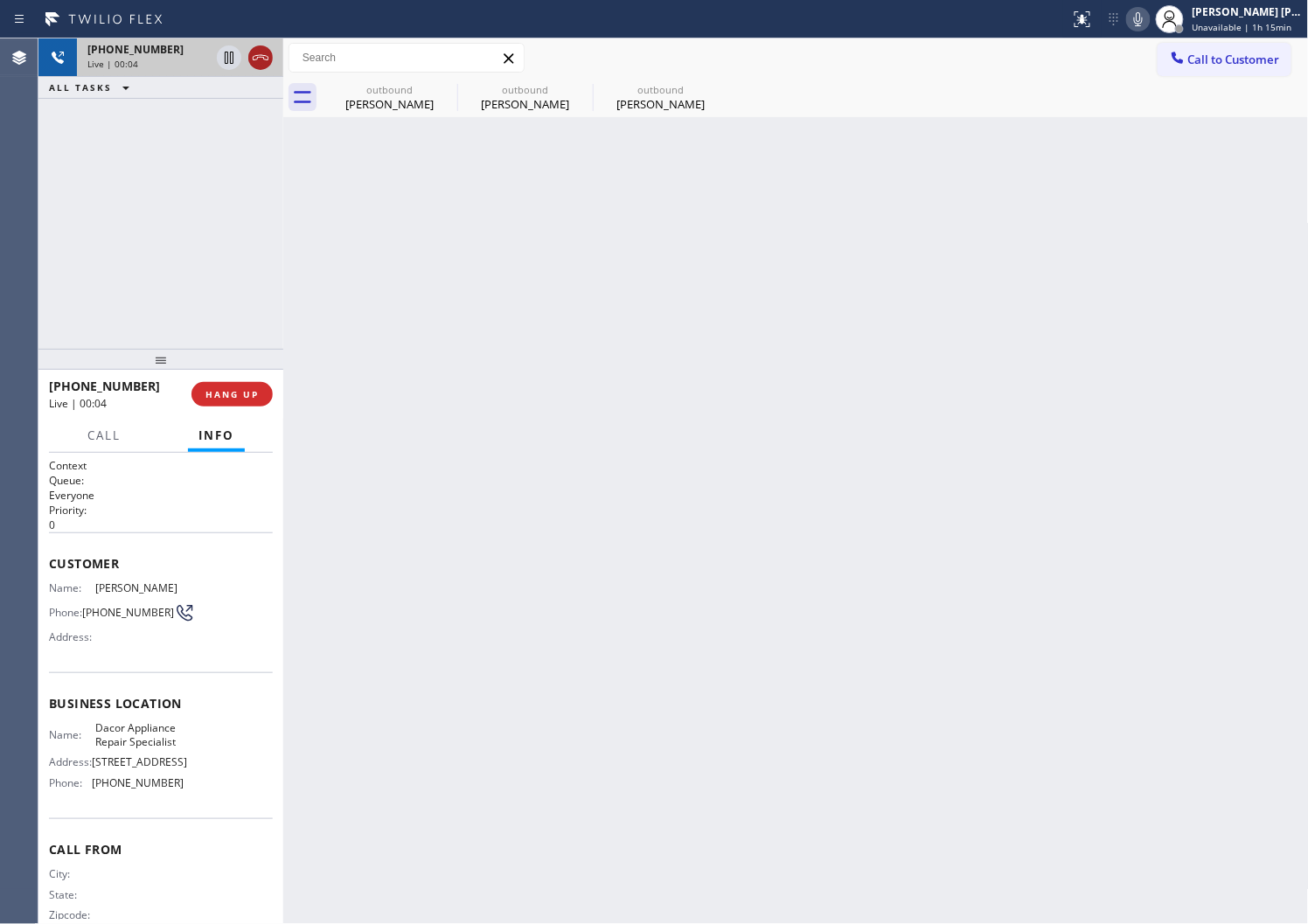
click at [262, 59] on icon at bounding box center [259, 57] width 21 height 21
click at [223, 370] on div at bounding box center [161, 358] width 245 height 21
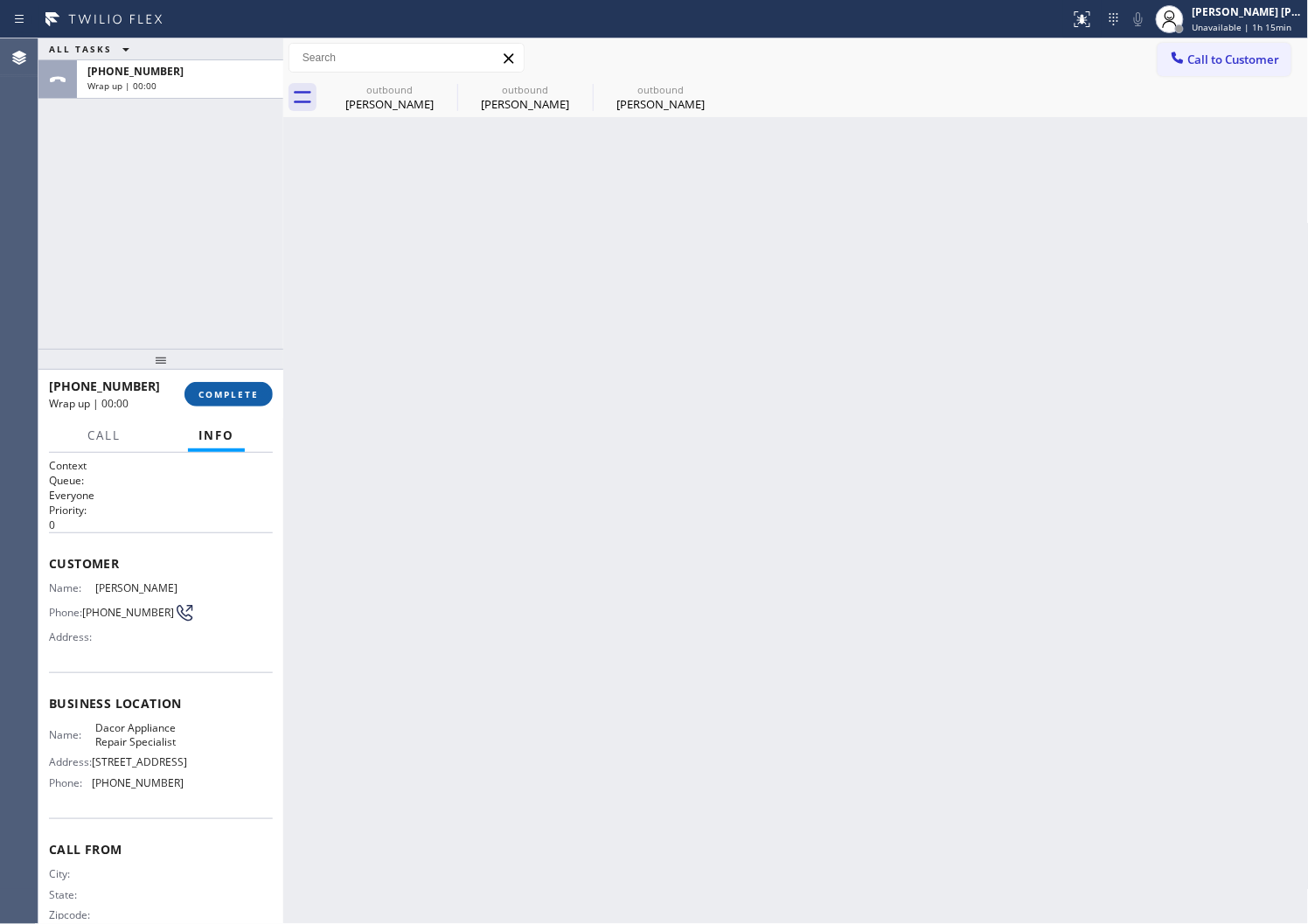
click at [230, 390] on span "COMPLETE" at bounding box center [229, 394] width 61 height 13
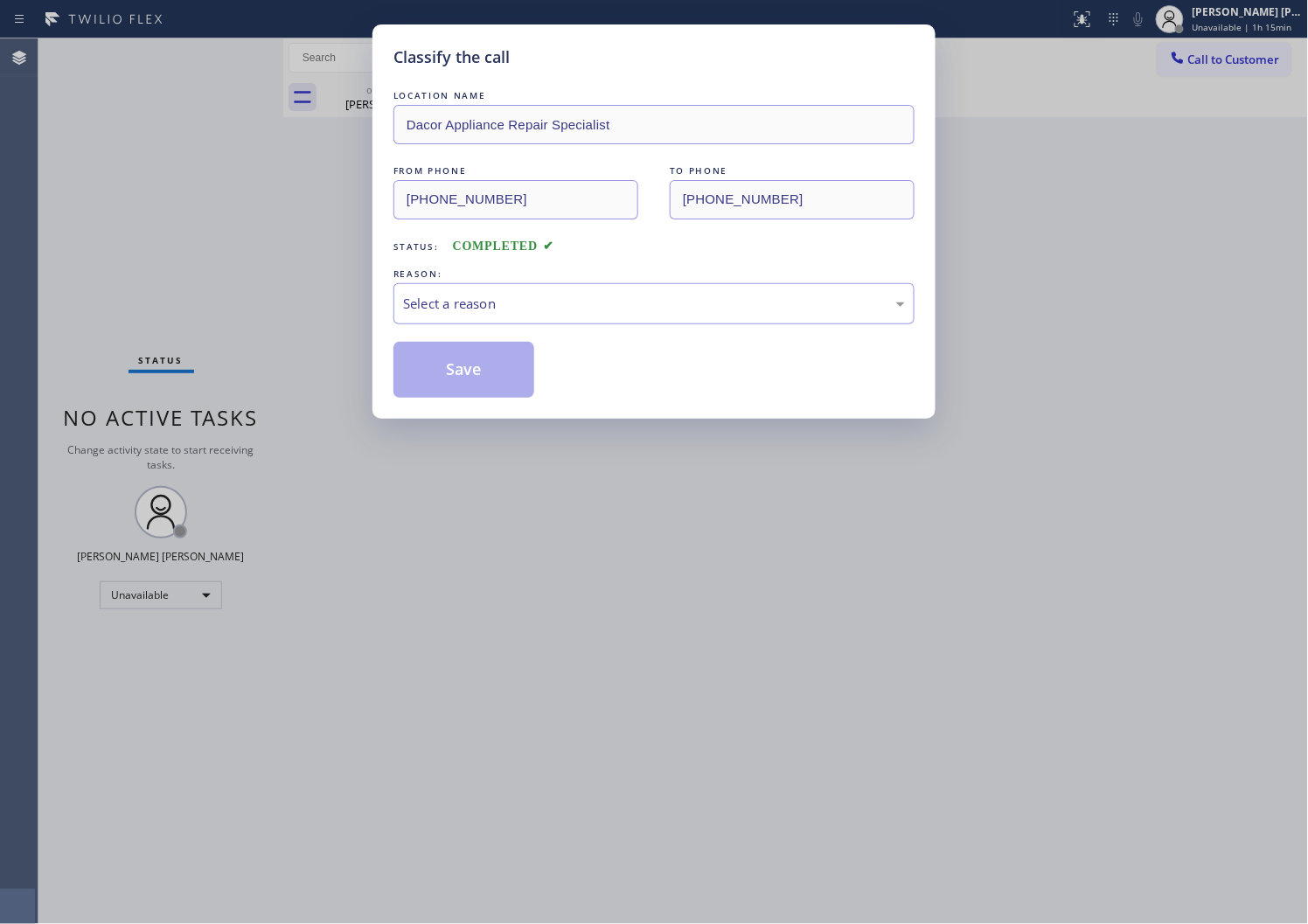
click at [424, 340] on div "LOCATION NAME Dacor Appliance Repair Specialist FROM PHONE (206) 569-4206 TO PH…" at bounding box center [654, 242] width 521 height 311
click at [423, 308] on div "Select a reason" at bounding box center [654, 303] width 502 height 21
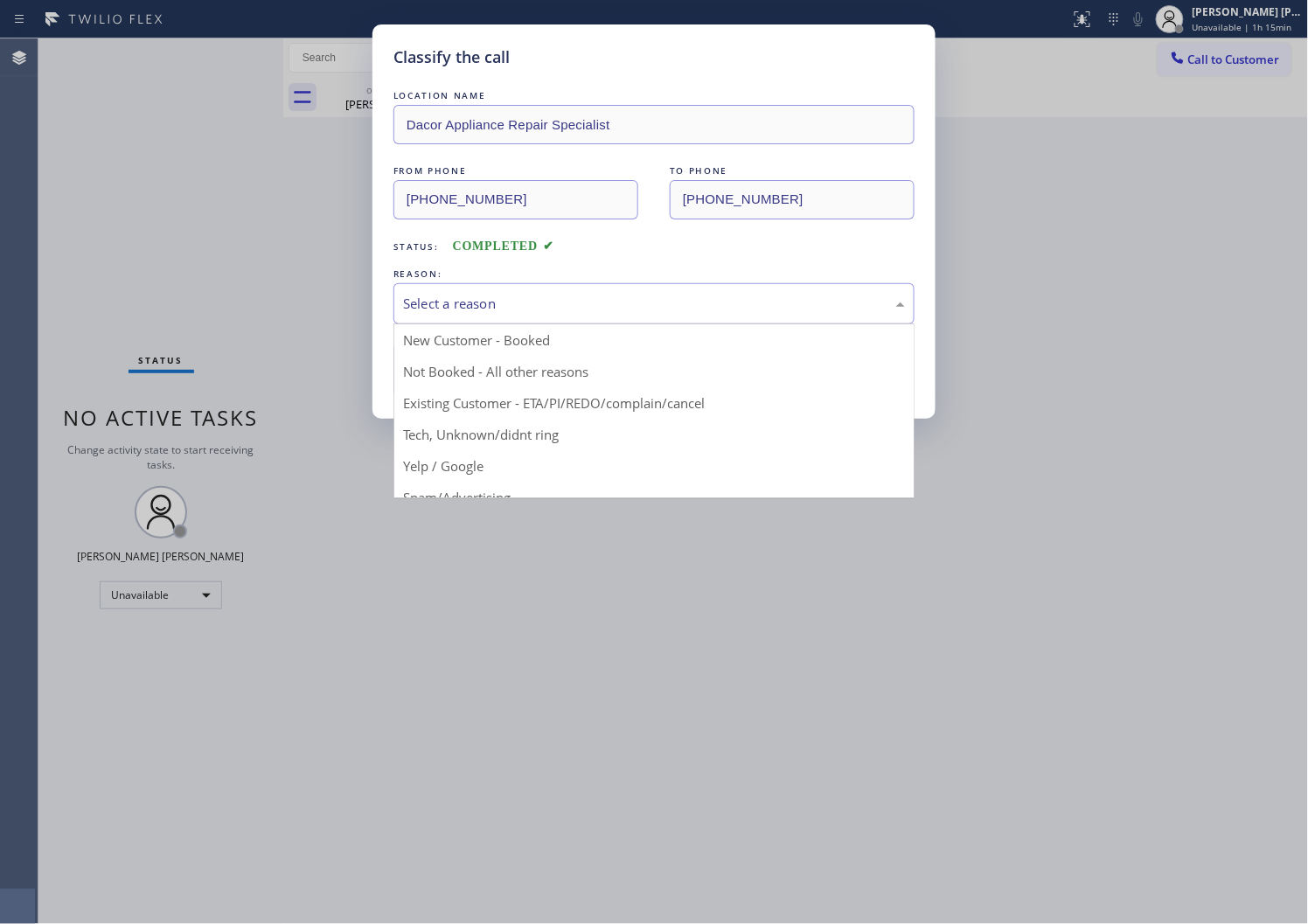
drag, startPoint x: 433, startPoint y: 397, endPoint x: 423, endPoint y: 378, distance: 21.5
click at [433, 397] on button "Save" at bounding box center [464, 369] width 141 height 56
click at [426, 381] on button "Save" at bounding box center [464, 369] width 141 height 56
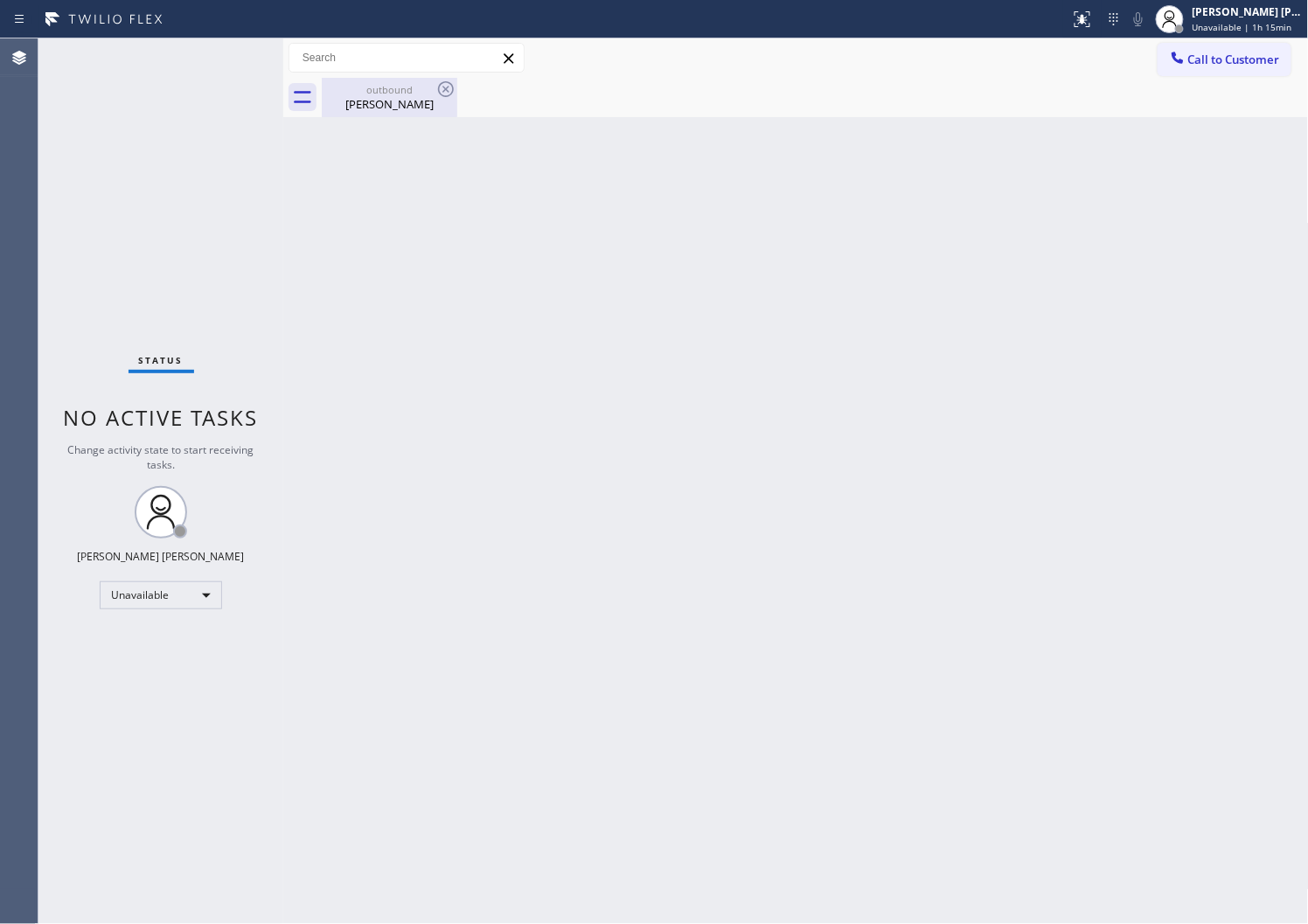
click at [363, 100] on div "Lillian Hill" at bounding box center [390, 104] width 132 height 16
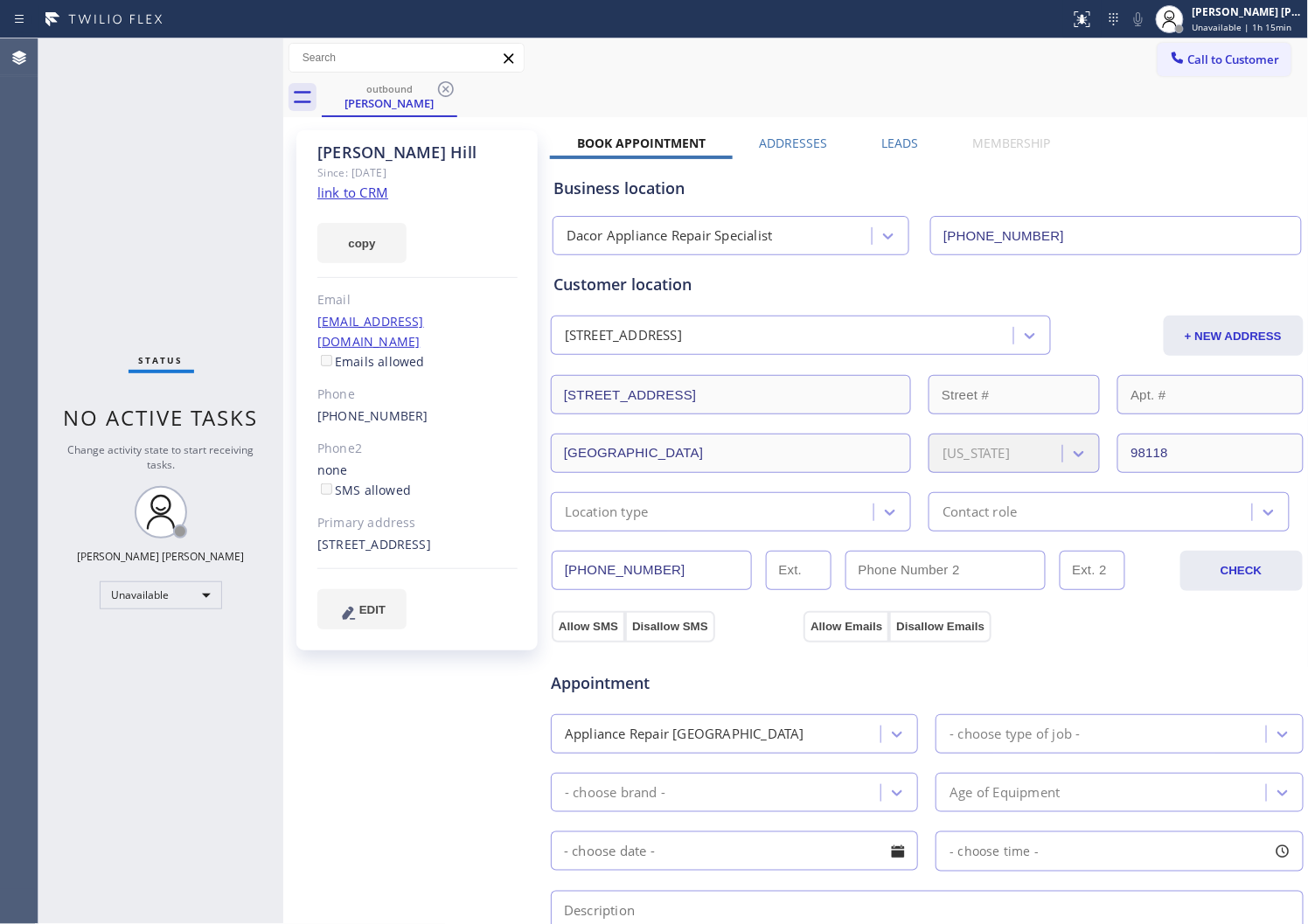
click at [446, 90] on icon at bounding box center [445, 88] width 21 height 21
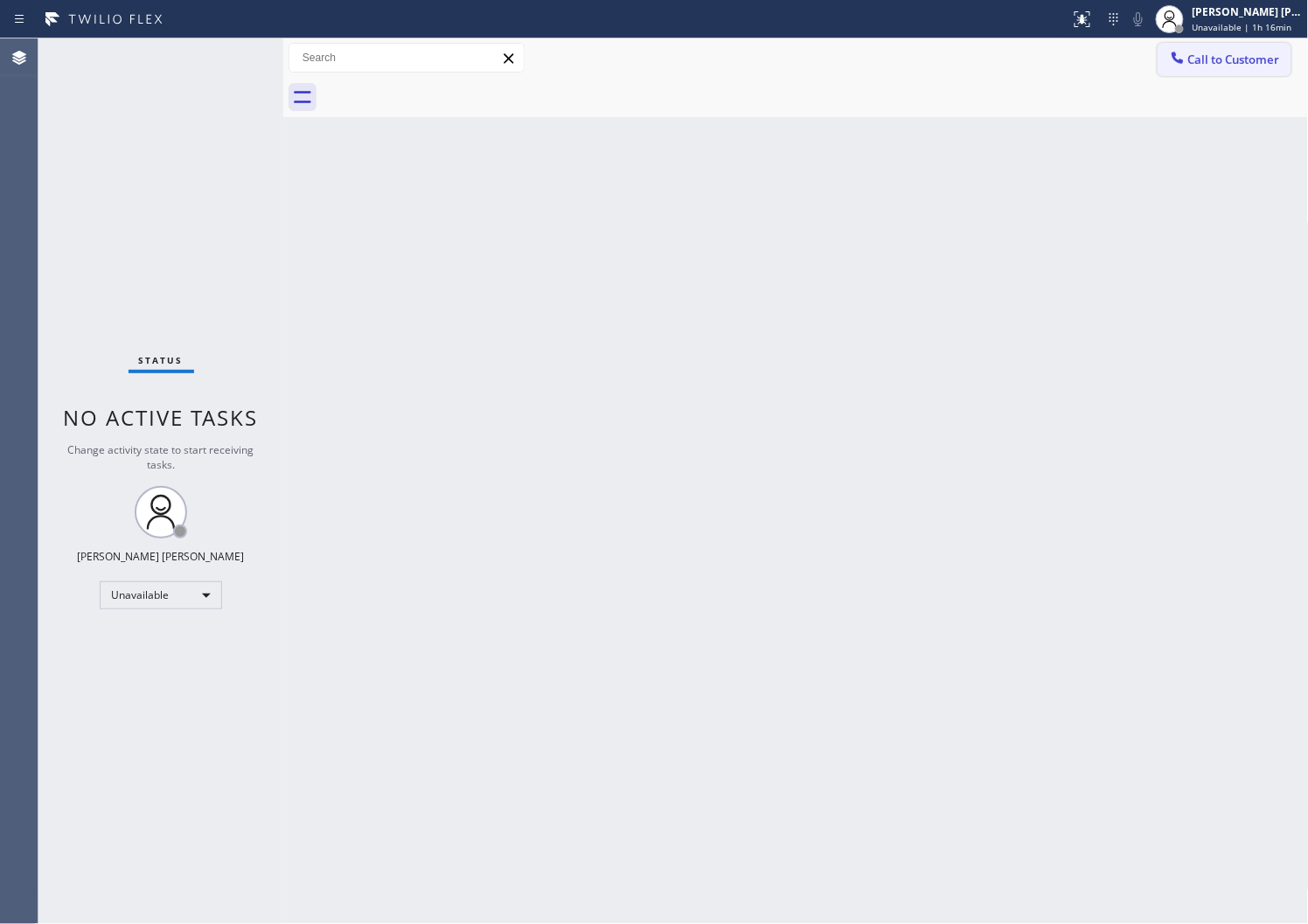
click at [1195, 69] on button "Call to Customer" at bounding box center [1225, 60] width 134 height 33
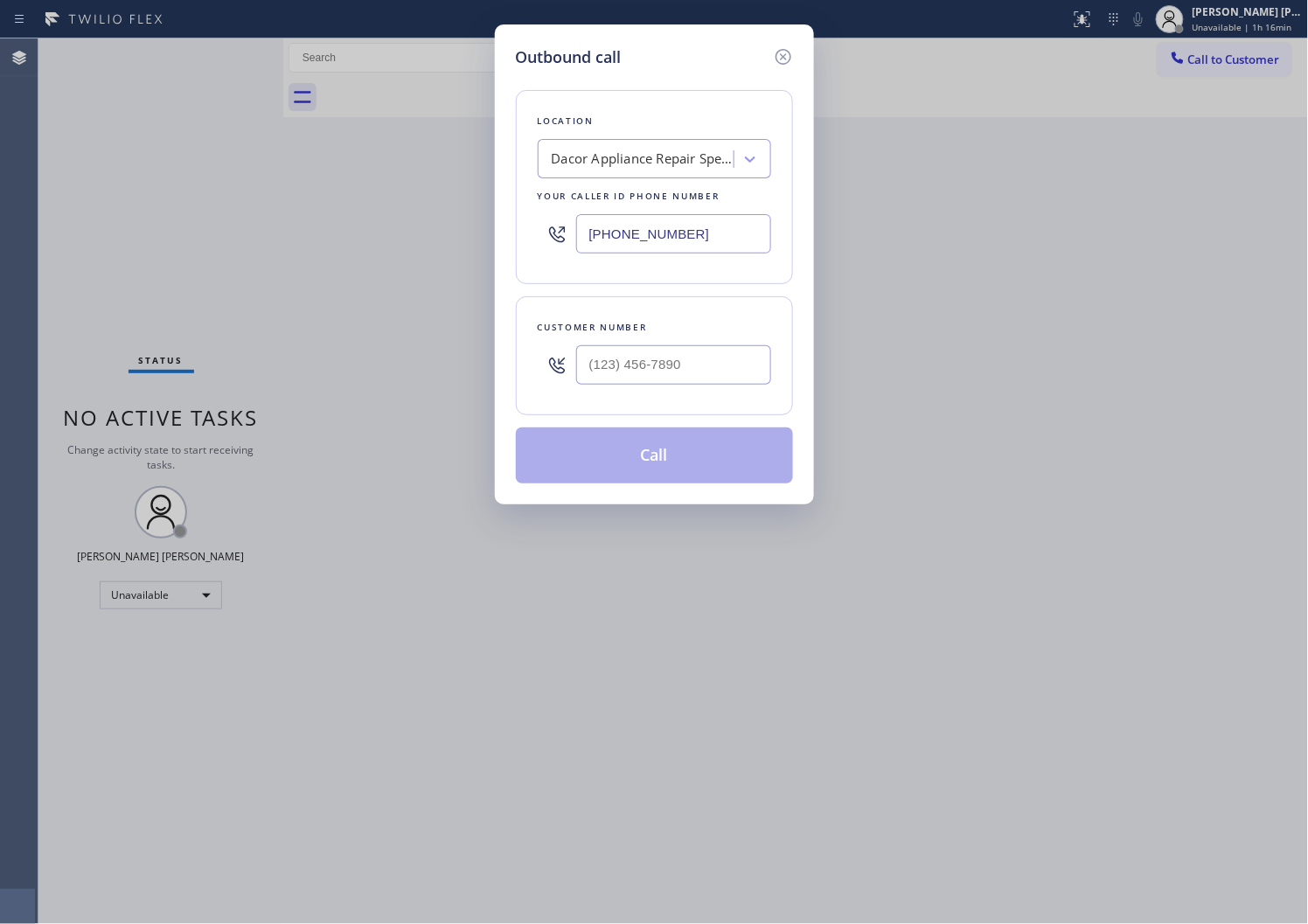
click at [645, 227] on input "(206) 569-4206" at bounding box center [674, 234] width 195 height 39
paste input "949) 528-8405"
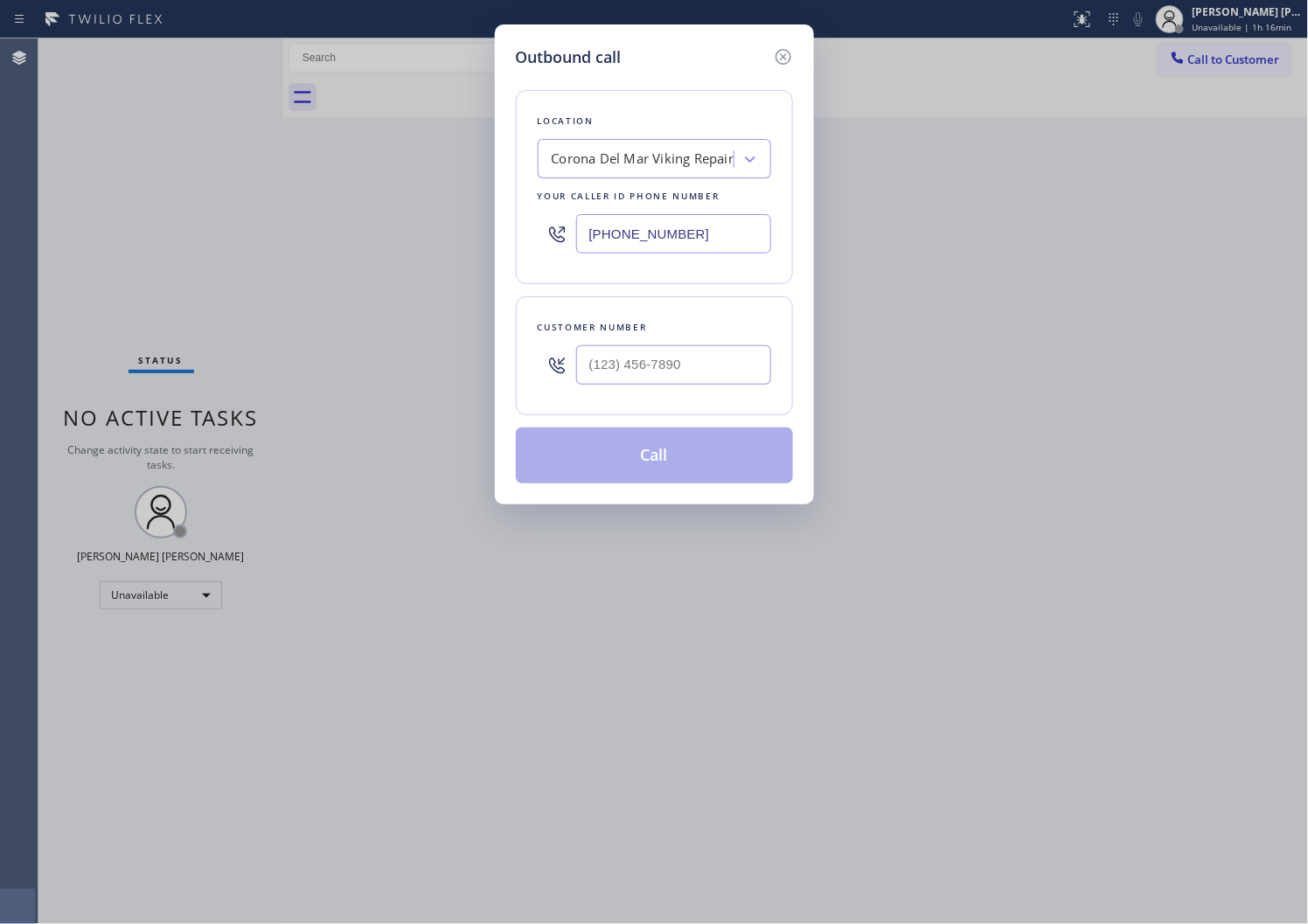
type input "(949) 528-8405"
click at [663, 353] on input "(___) ___-____" at bounding box center [674, 365] width 195 height 39
paste input "949) 929-7271"
type input "(949) 929-7271"
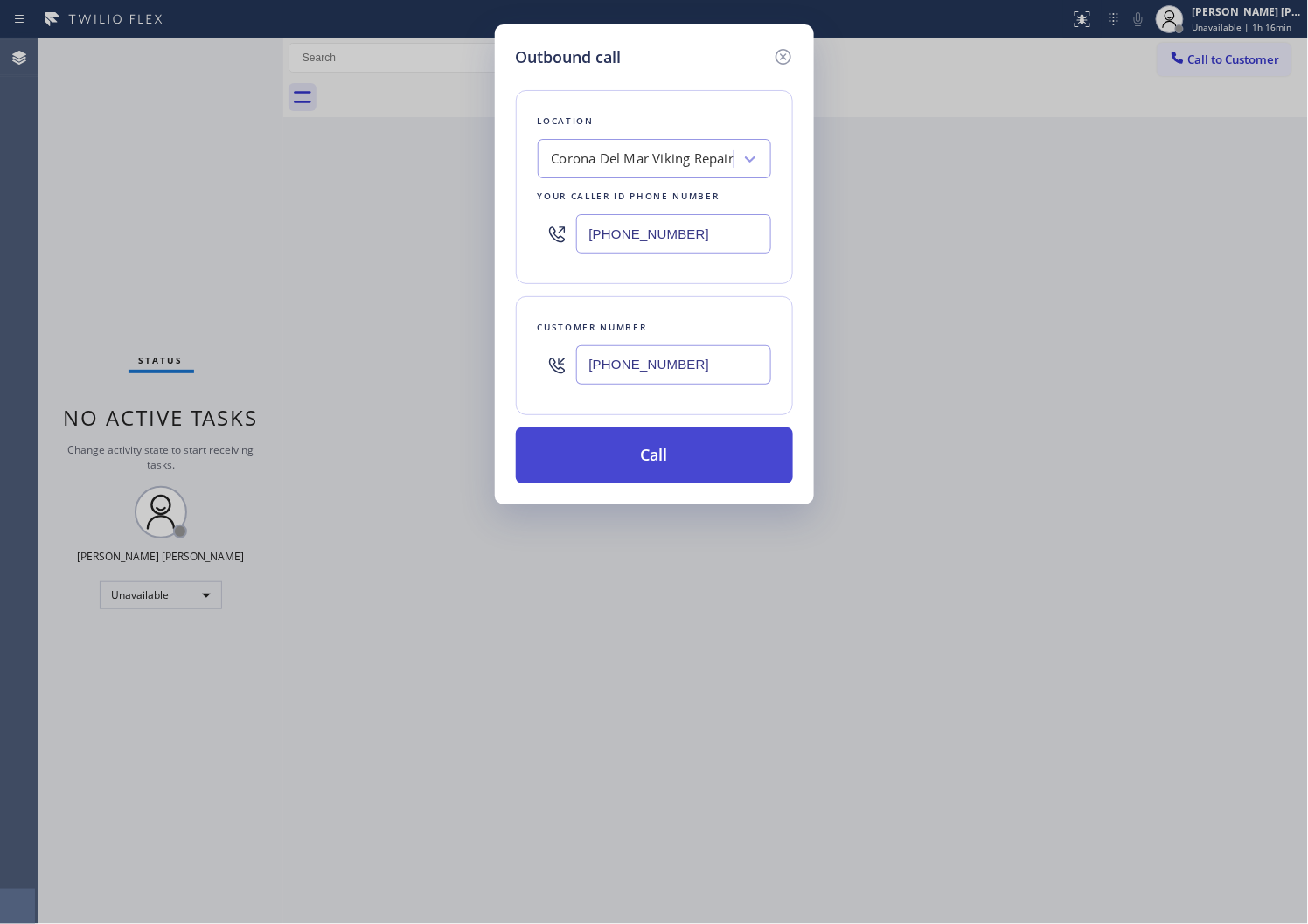
click at [645, 460] on button "Call" at bounding box center [654, 455] width 277 height 56
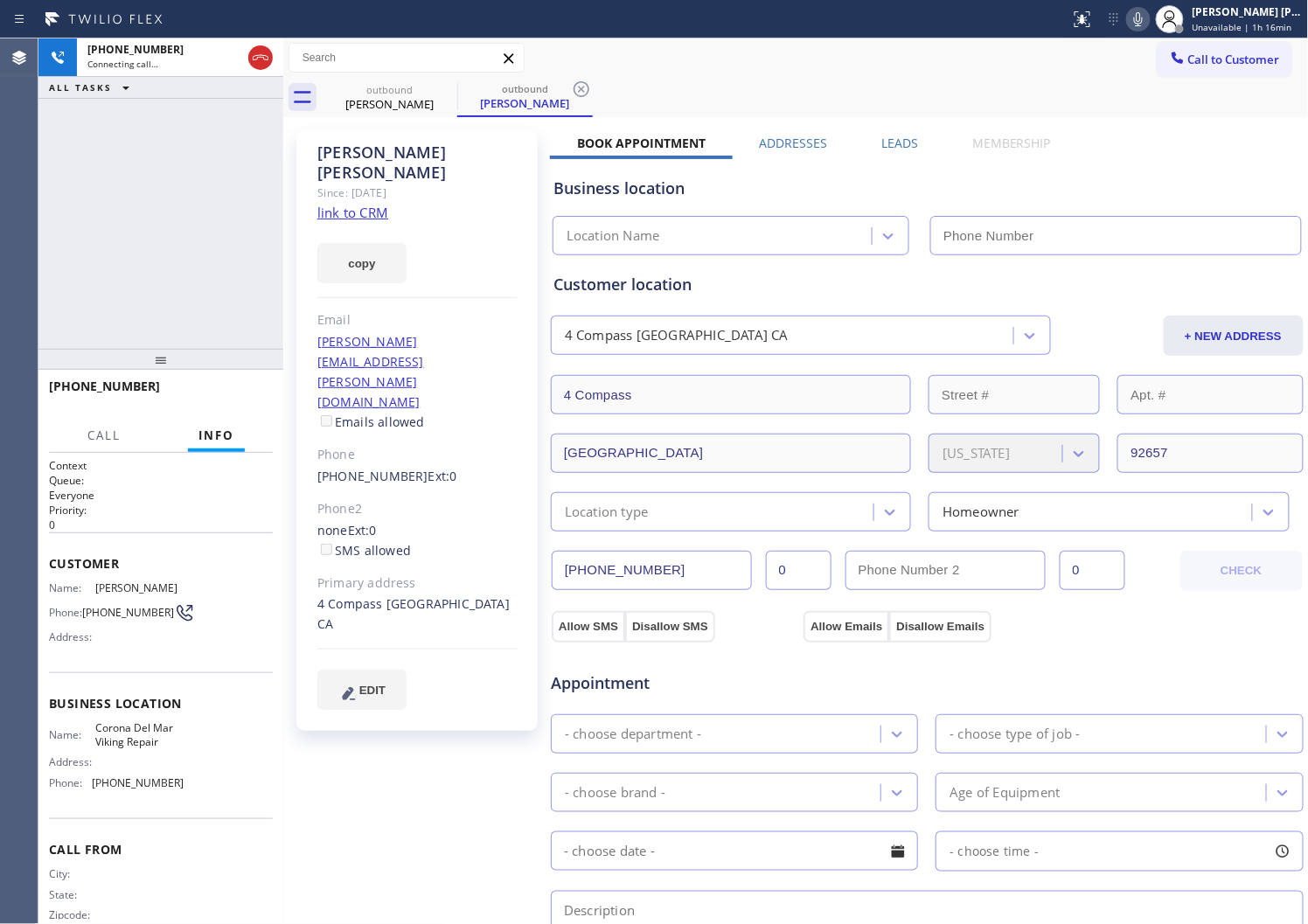
click at [348, 144] on div "Bryan Kerns" at bounding box center [417, 162] width 201 height 40
copy div "Bryan Kerns"
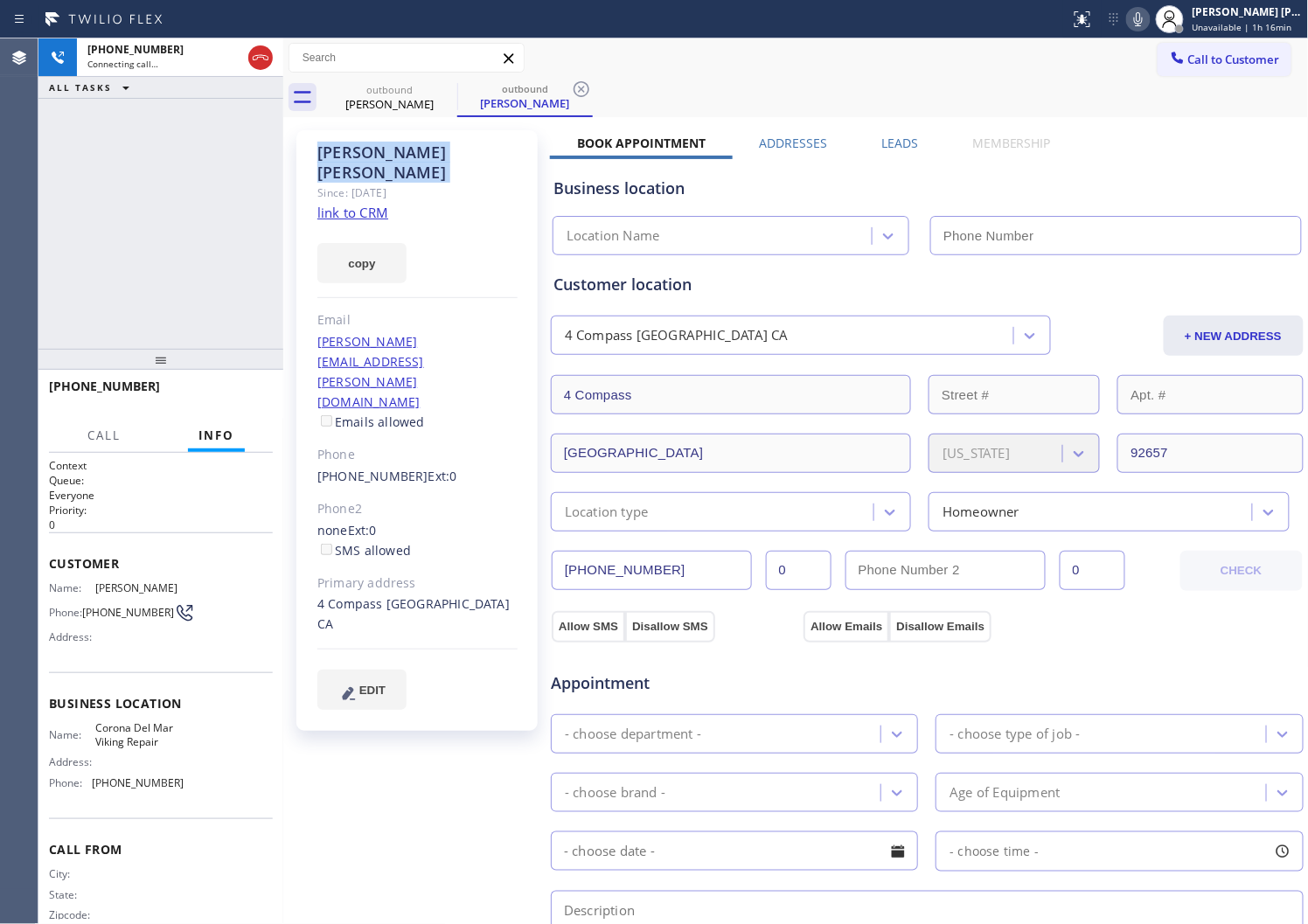
click at [4, 217] on div "Agent Desktop" at bounding box center [19, 481] width 37 height 886
type input "(949) 528-8405"
click at [4, 169] on div "Agent Desktop" at bounding box center [19, 481] width 37 height 886
drag, startPoint x: 263, startPoint y: 51, endPoint x: 303, endPoint y: 155, distance: 111.4
click at [258, 51] on icon at bounding box center [259, 57] width 21 height 21
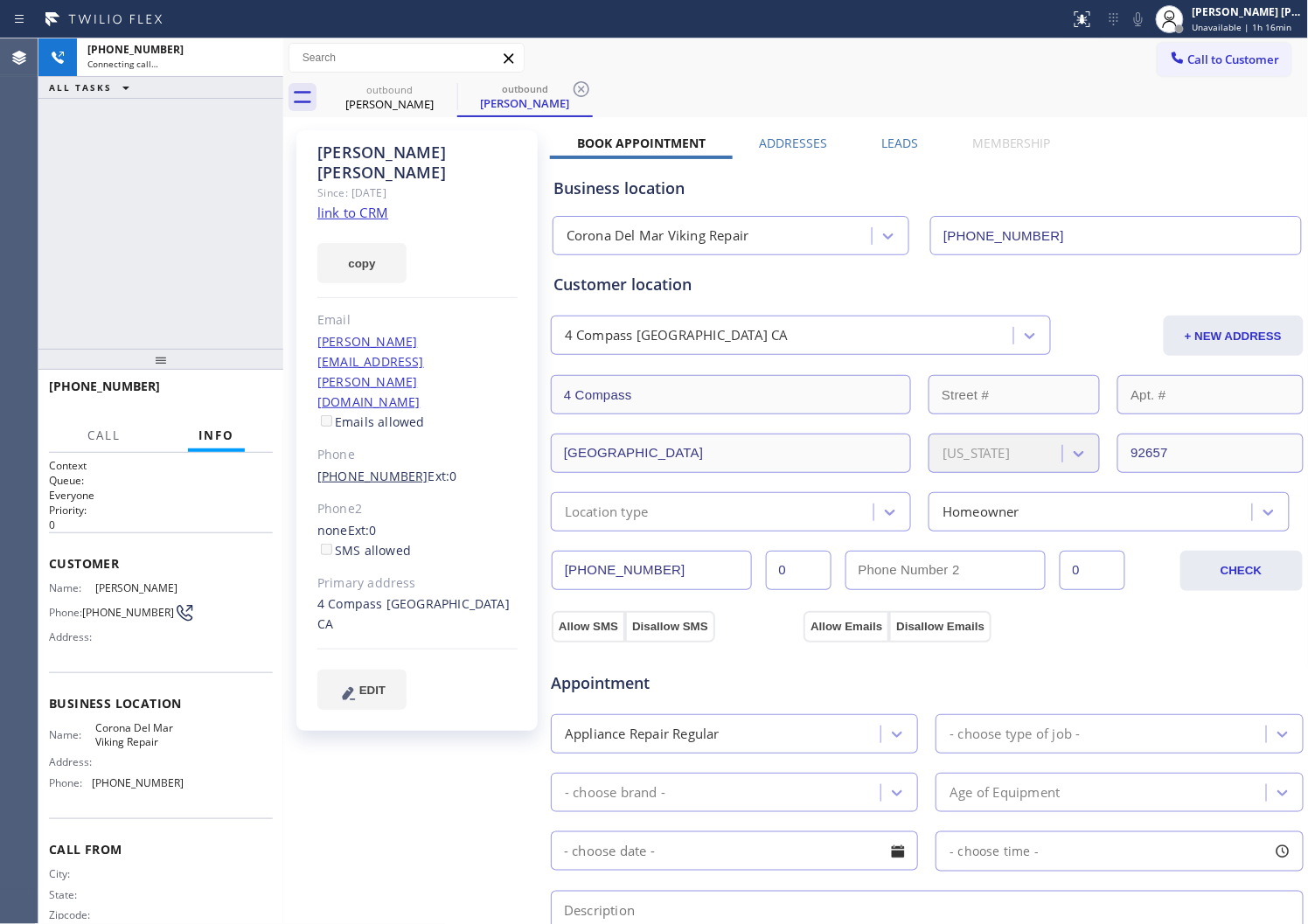
click at [377, 468] on link "(949) 929-7271" at bounding box center [372, 476] width 111 height 17
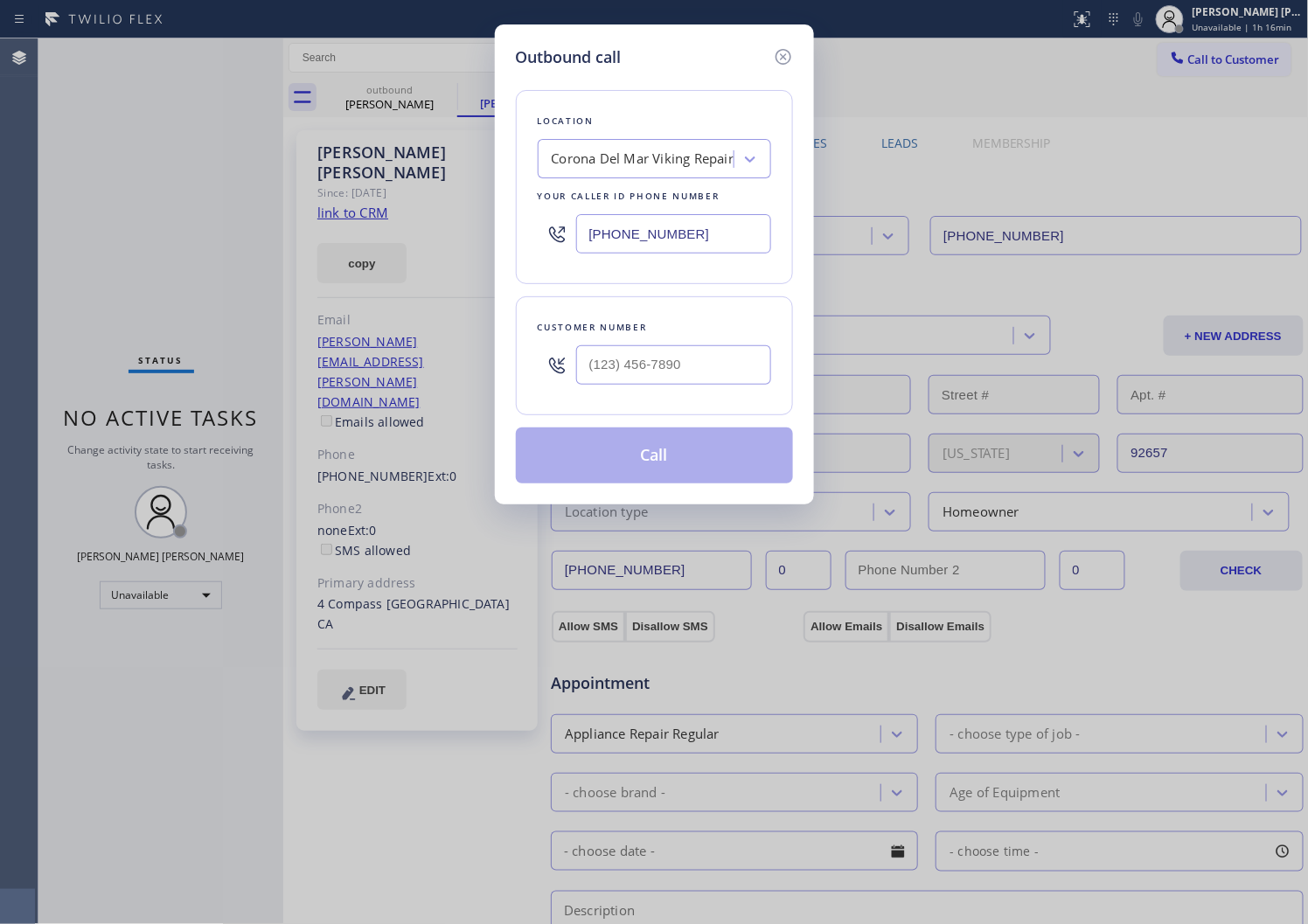
type input "(949) 929-7271"
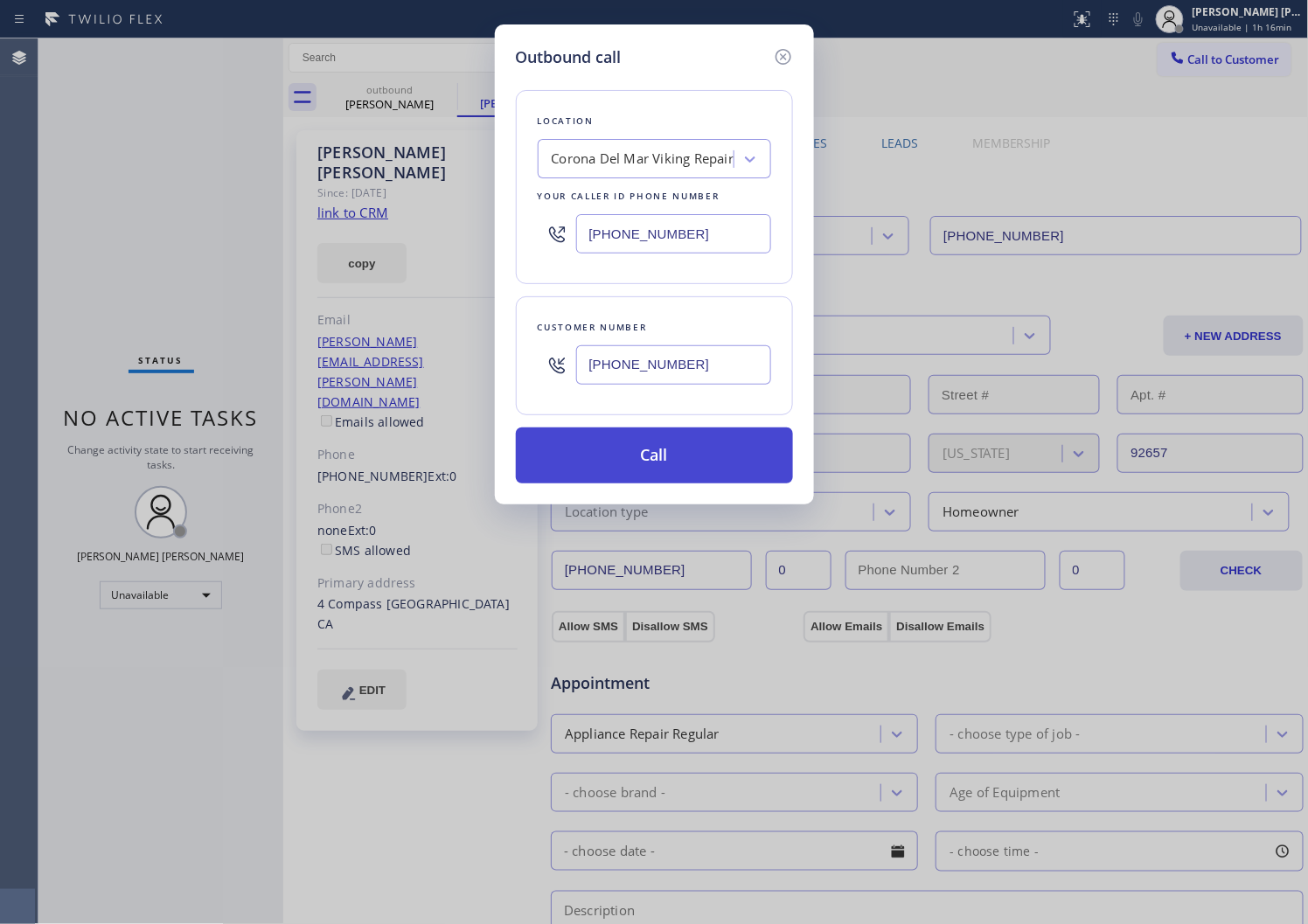
click at [648, 461] on button "Call" at bounding box center [654, 455] width 277 height 56
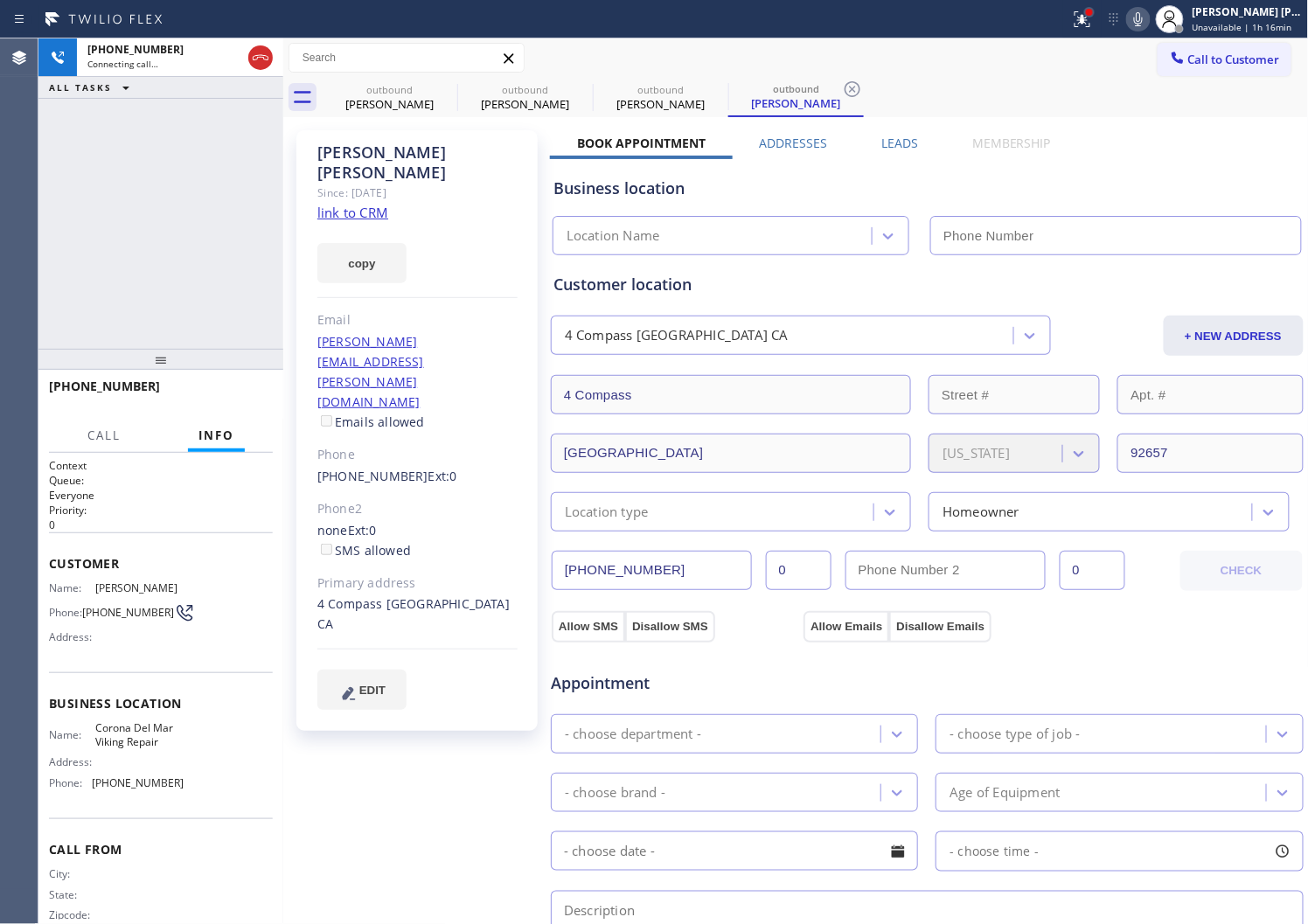
click at [1095, 16] on div at bounding box center [1090, 12] width 11 height 11
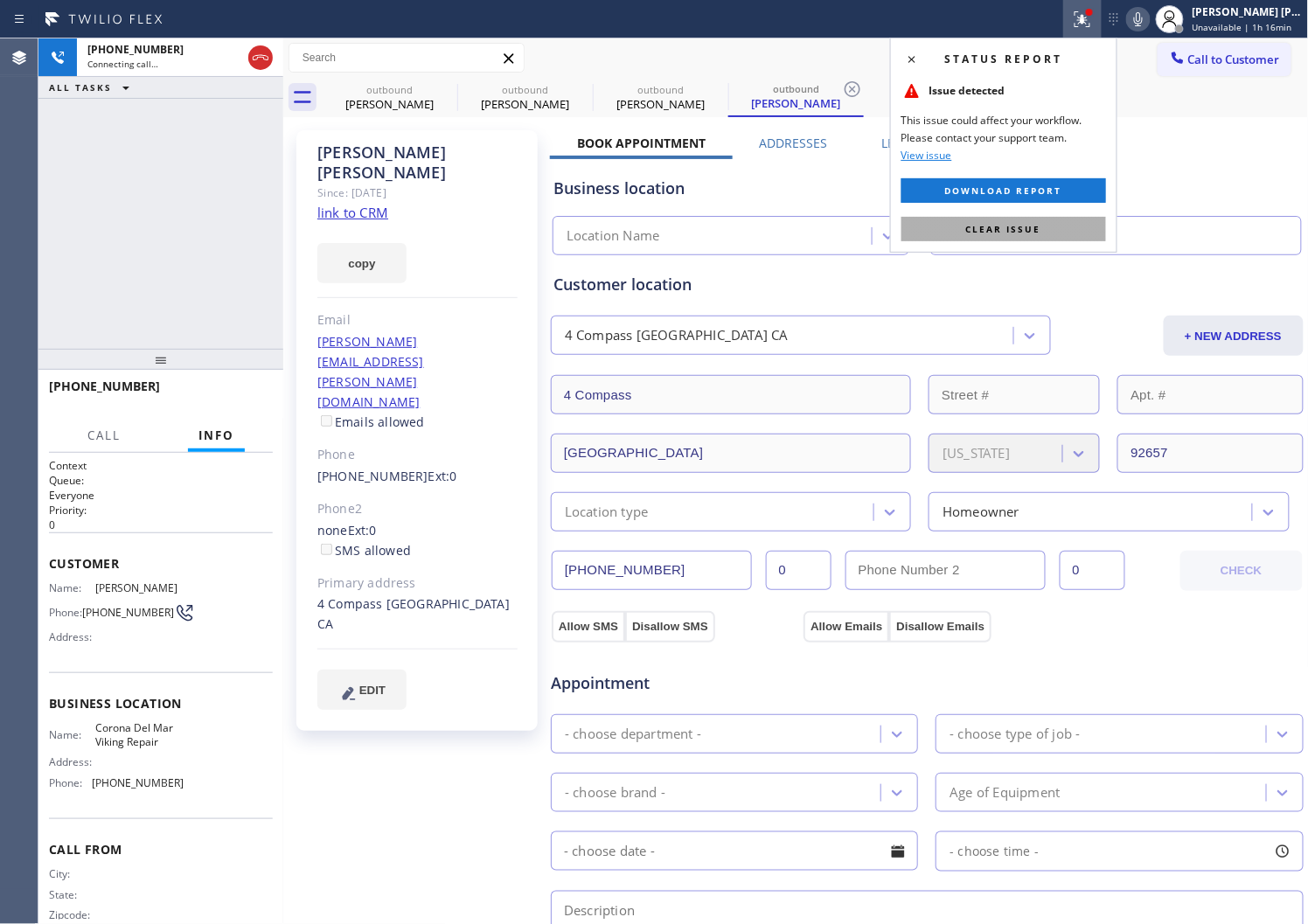
click at [1009, 221] on button "Clear issue" at bounding box center [1004, 229] width 205 height 24
type input "(949) 528-8405"
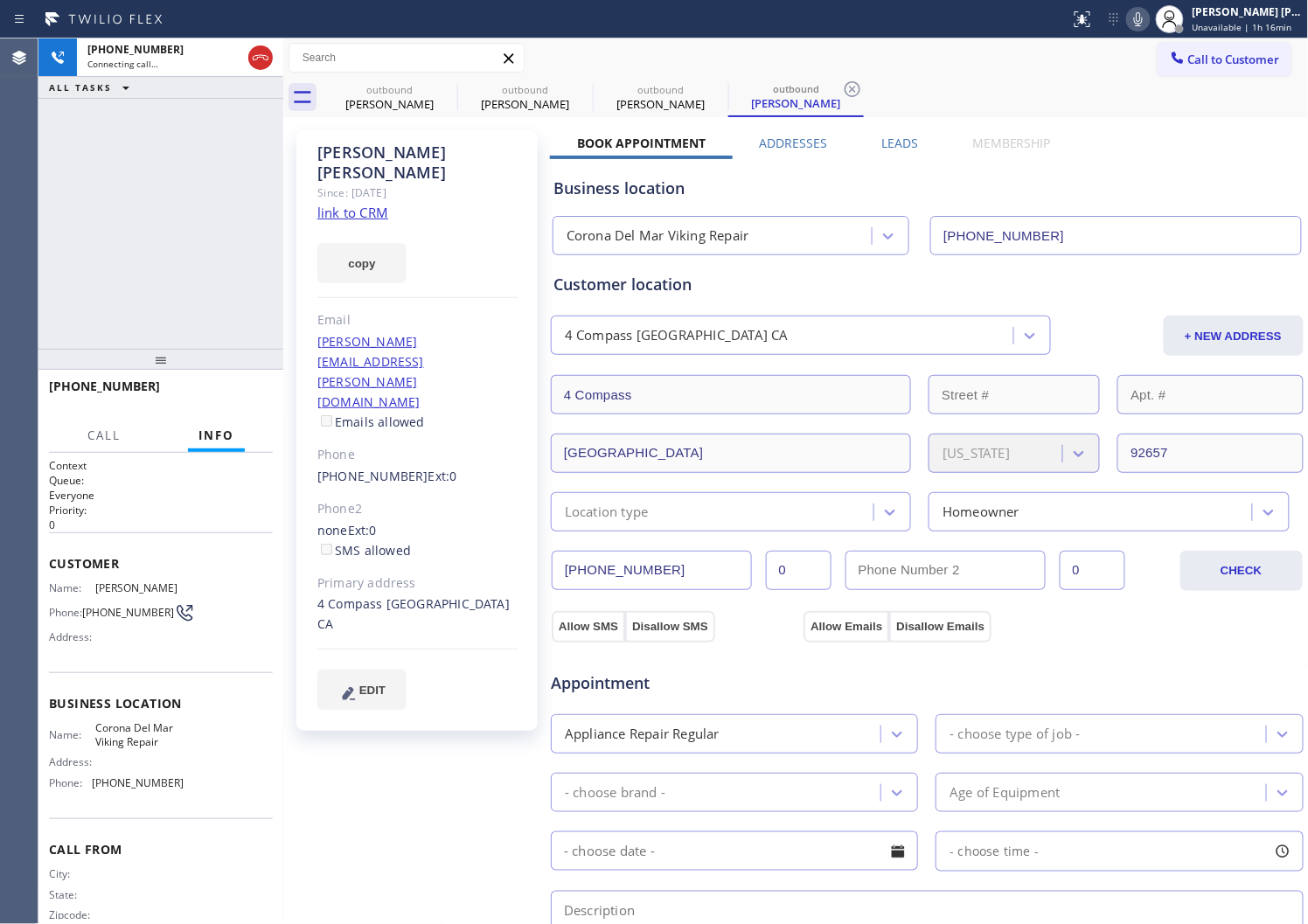
click at [27, 319] on div "Agent Desktop" at bounding box center [19, 481] width 37 height 886
drag, startPoint x: 271, startPoint y: 53, endPoint x: 257, endPoint y: 57, distance: 14.6
click at [268, 53] on icon at bounding box center [259, 57] width 21 height 21
click at [881, 144] on label "Leads" at bounding box center [900, 143] width 37 height 17
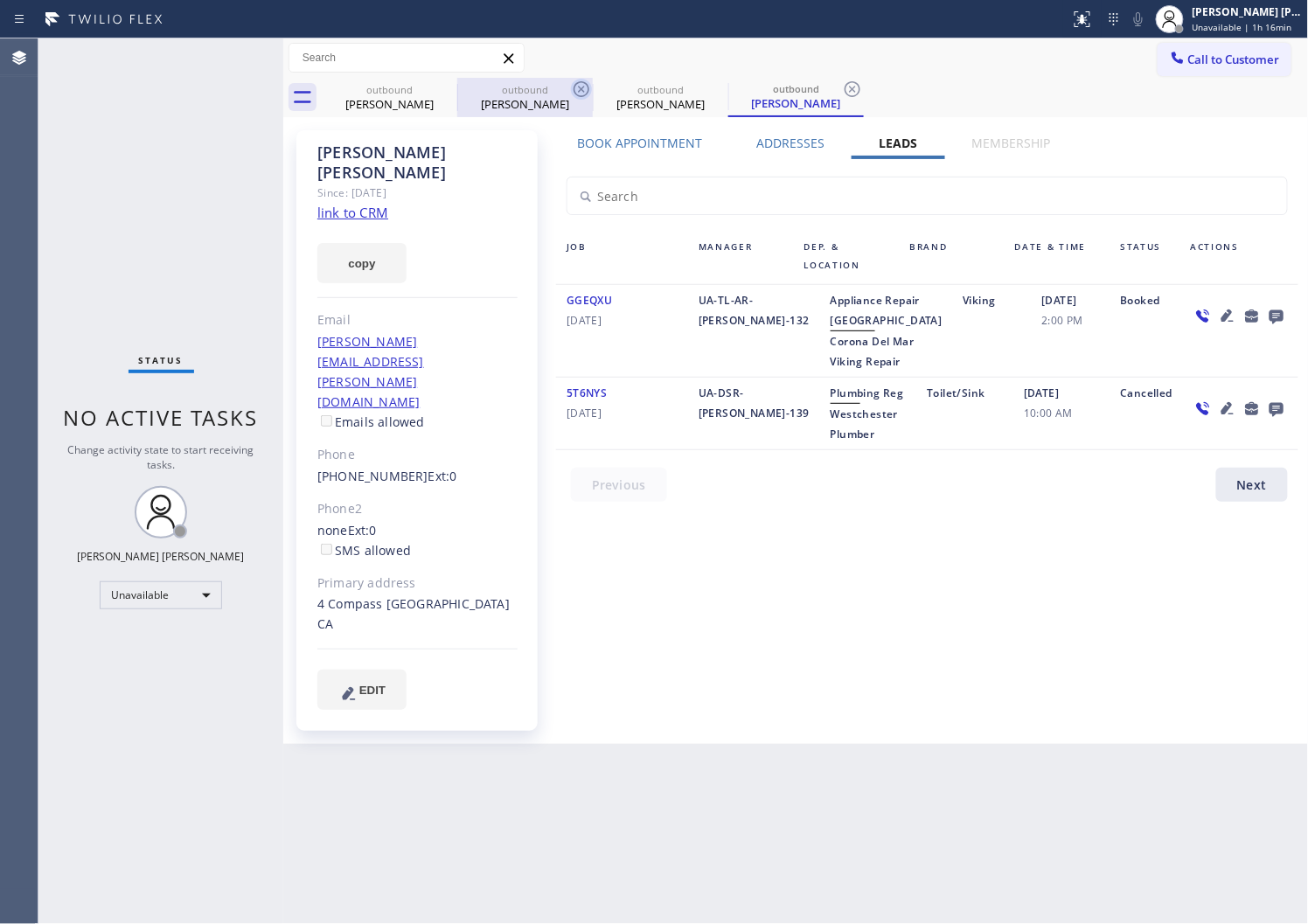
click at [0, 0] on icon at bounding box center [0, 0] width 0 height 0
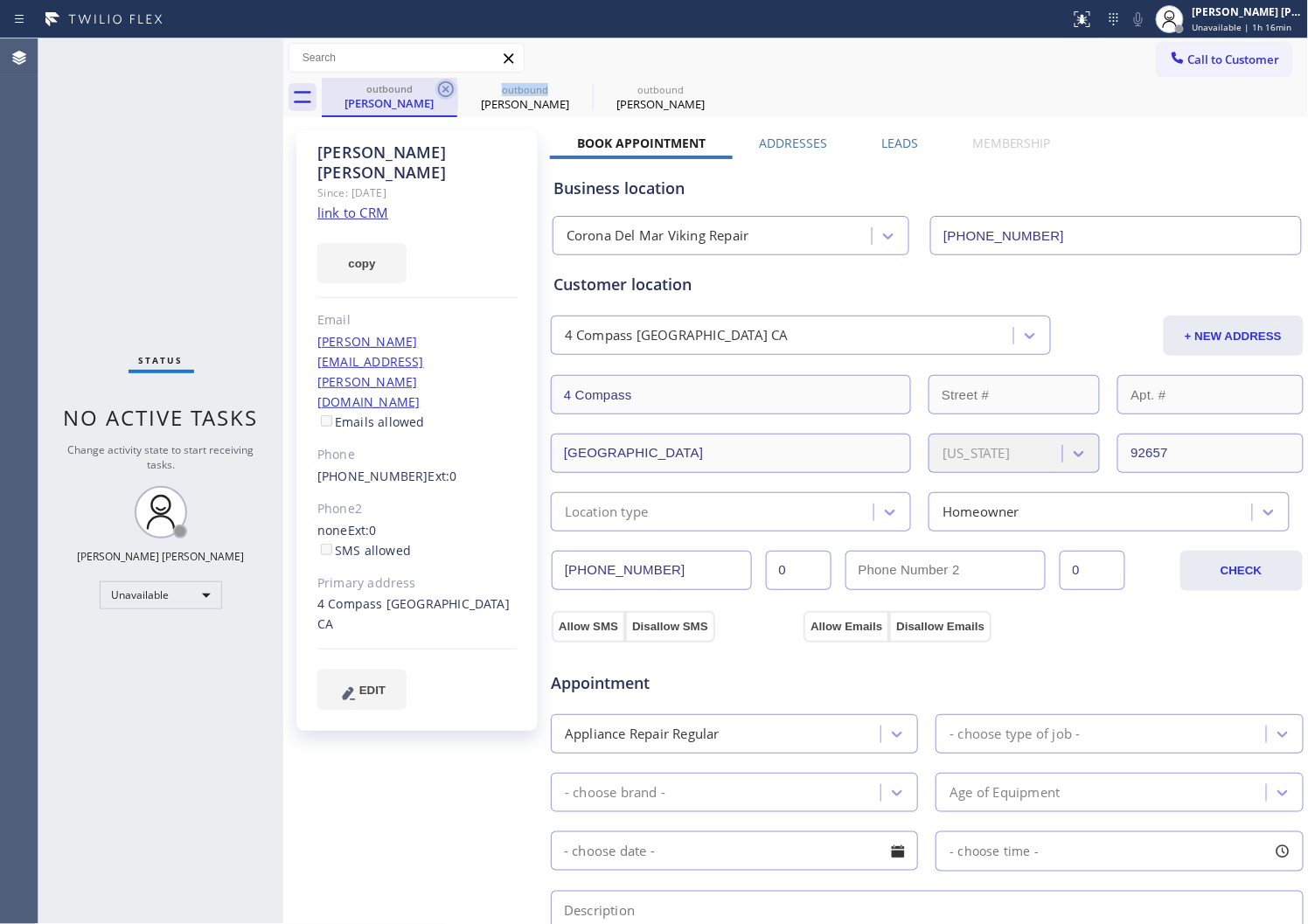
click at [442, 94] on icon at bounding box center [446, 89] width 16 height 16
click at [0, 0] on icon at bounding box center [0, 0] width 0 height 0
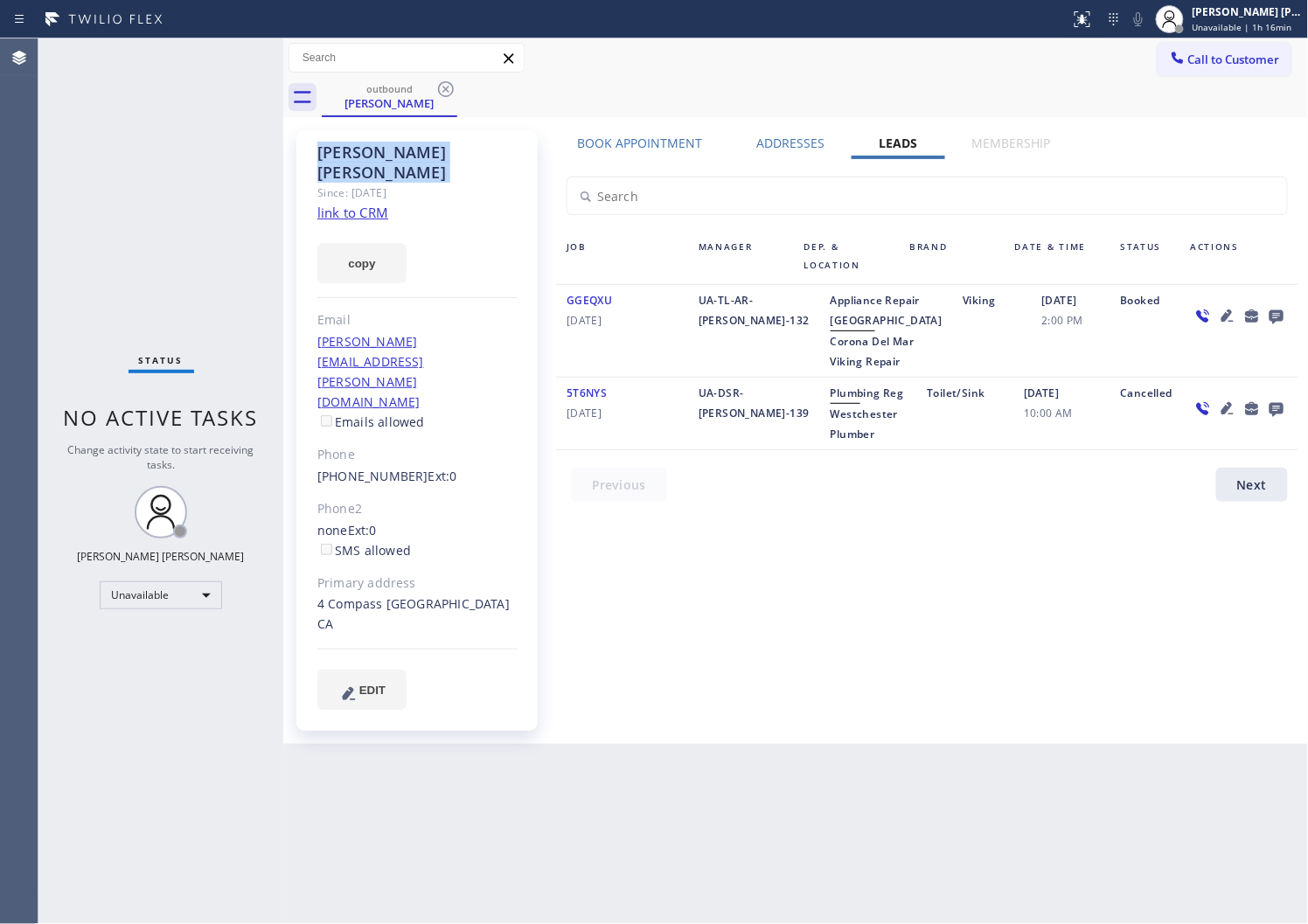
click at [442, 94] on icon at bounding box center [446, 89] width 16 height 16
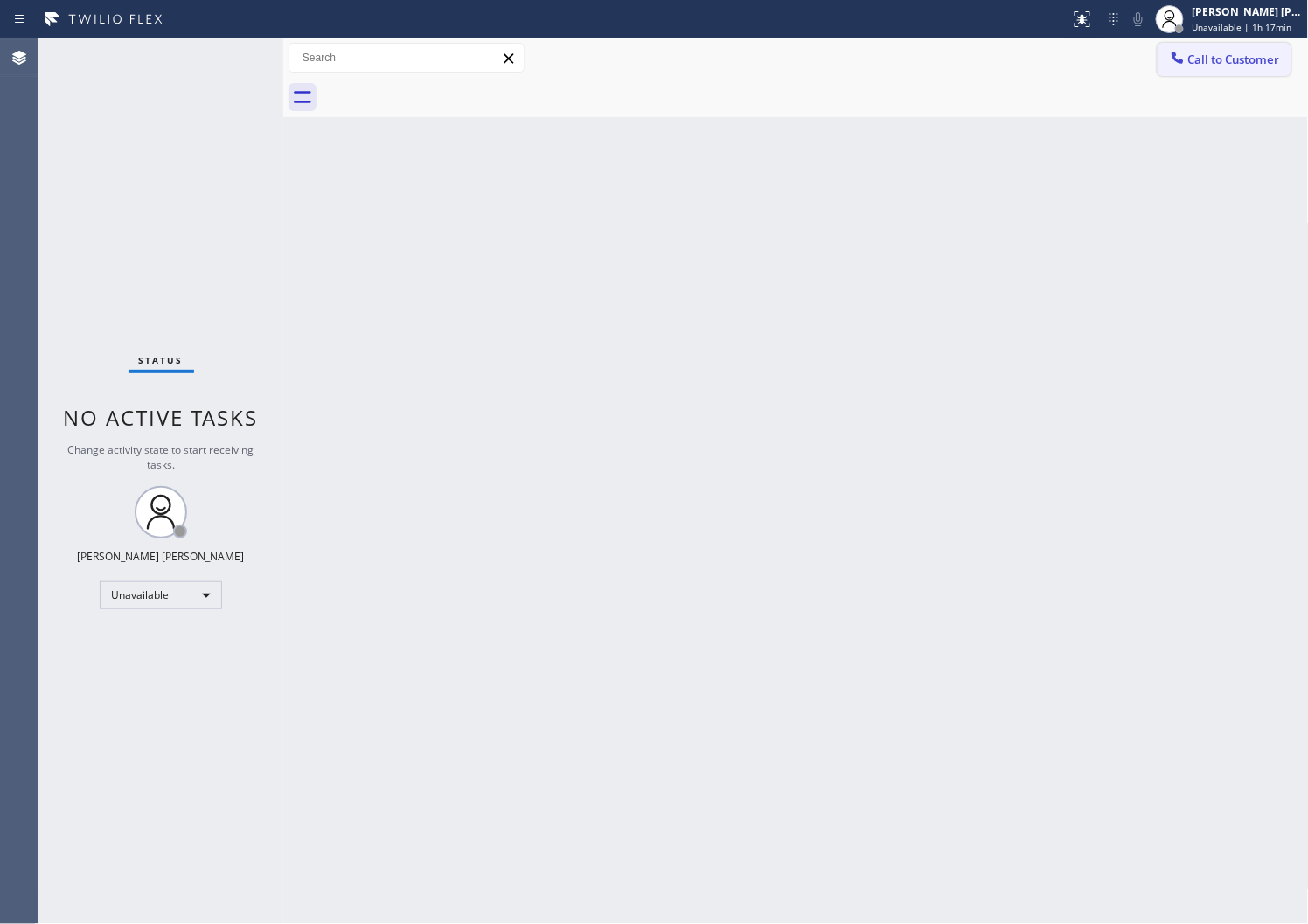
drag, startPoint x: 1204, startPoint y: 74, endPoint x: 1178, endPoint y: 87, distance: 29.1
click at [1204, 73] on button "Call to Customer" at bounding box center [1225, 60] width 134 height 33
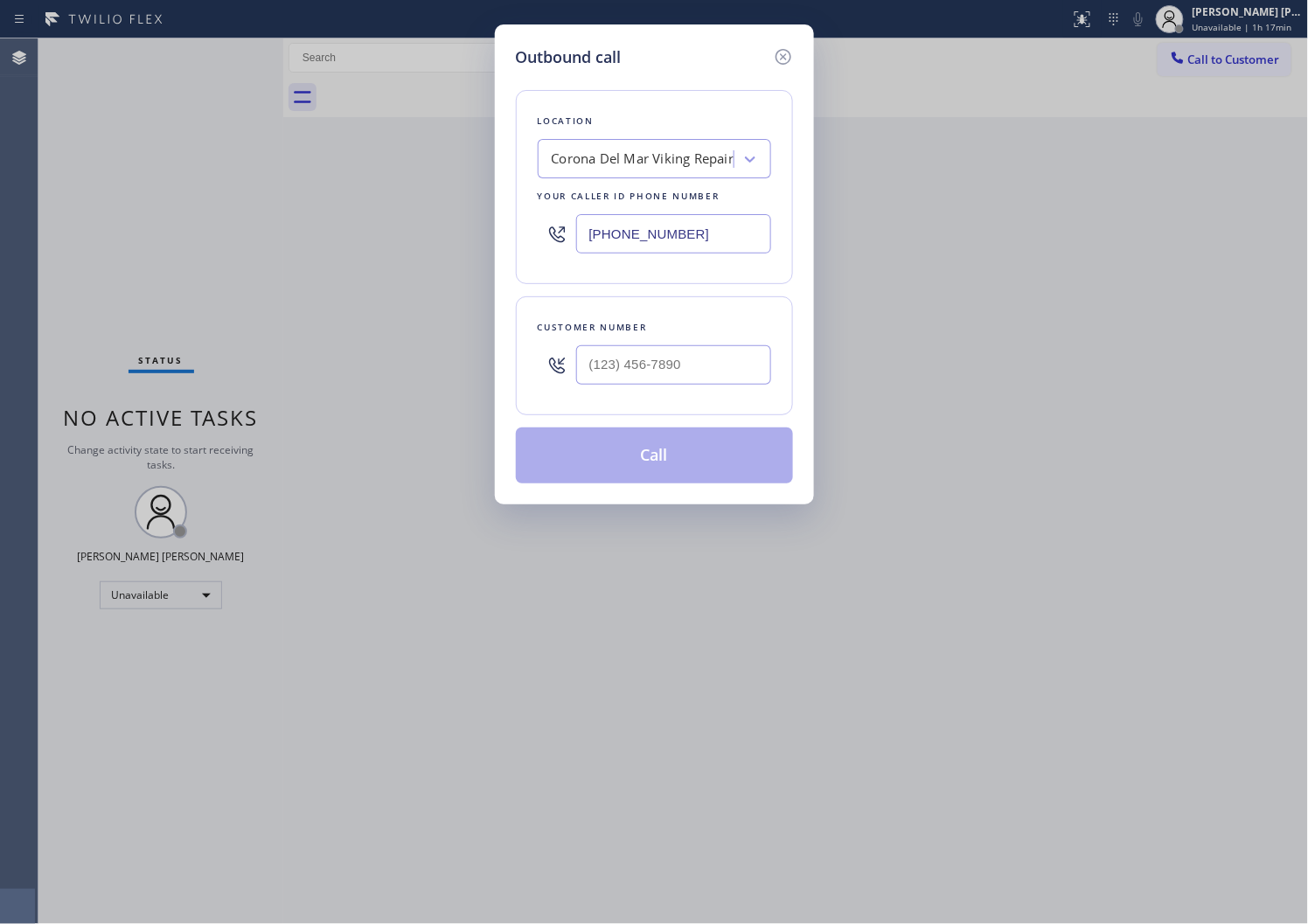
click at [653, 230] on input "(949) 528-8405" at bounding box center [674, 234] width 195 height 39
click at [653, 229] on input "(949) 528-8405" at bounding box center [674, 234] width 195 height 39
paste input "561) 944-5599"
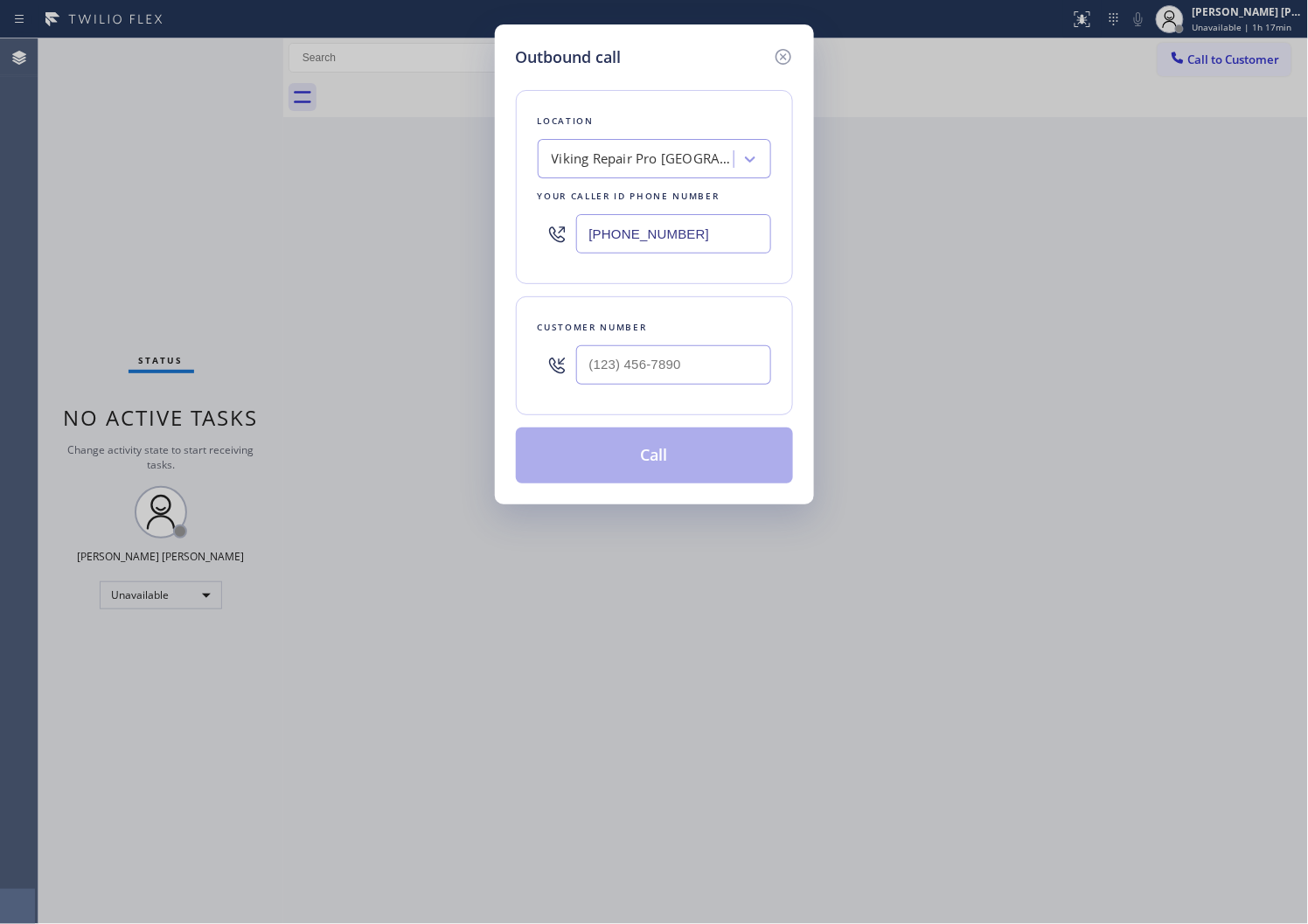
type input "(561) 944-5599"
click at [591, 356] on input "(___) ___-____" at bounding box center [674, 365] width 195 height 39
paste input "954) 253-5412"
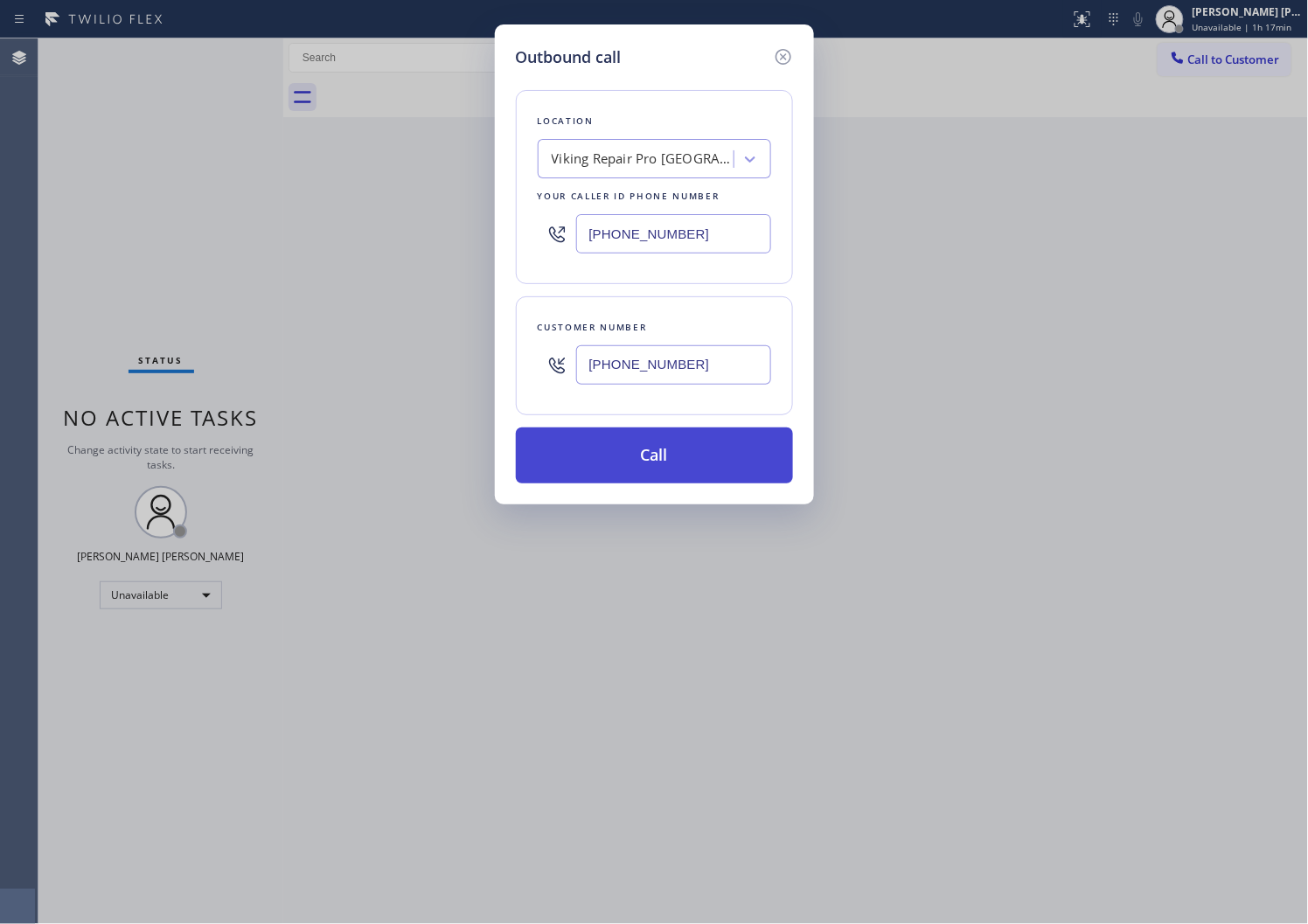
type input "(954) 253-5412"
click at [654, 458] on button "Call" at bounding box center [654, 455] width 277 height 56
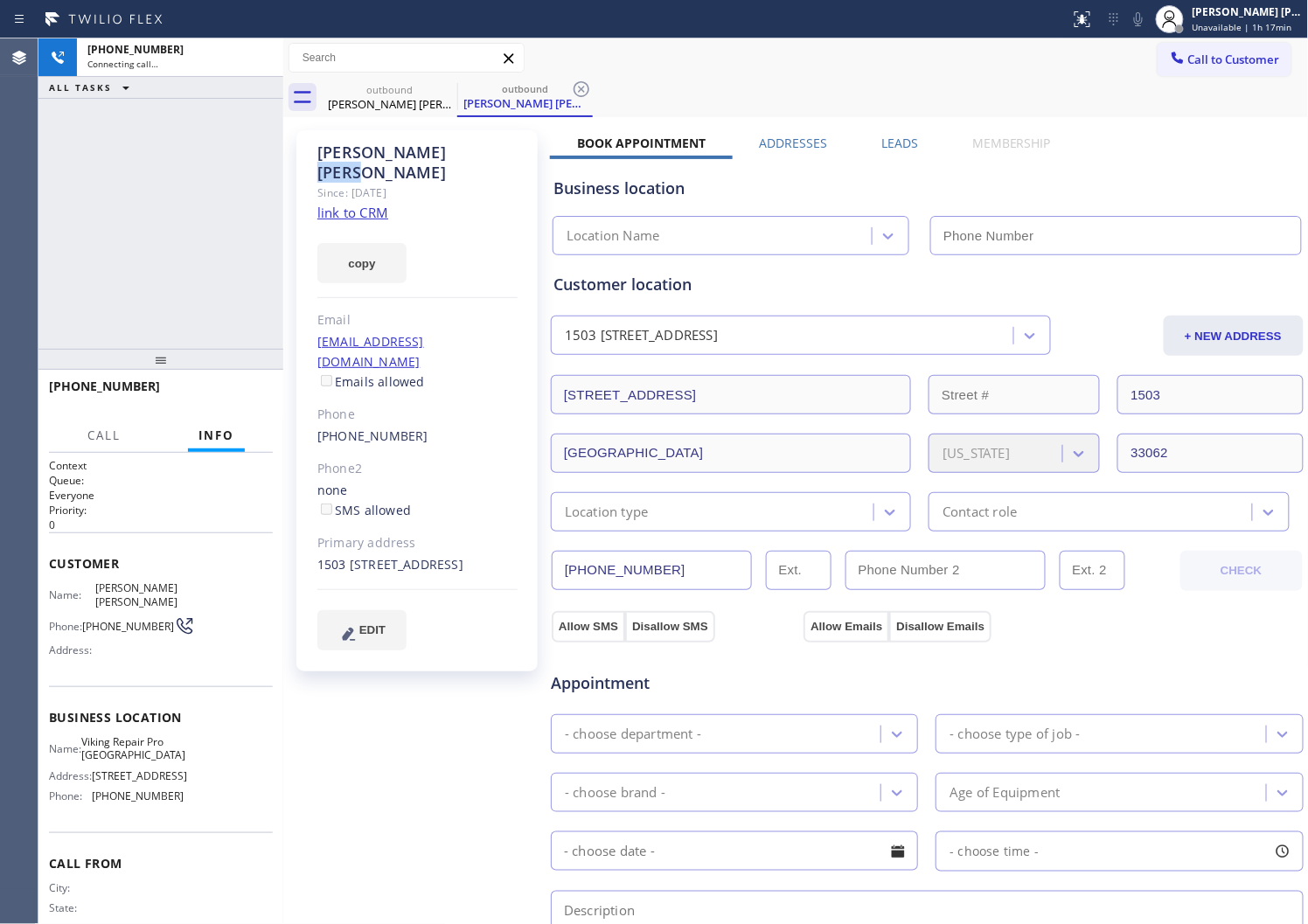
click at [404, 154] on div "Cooper Smith" at bounding box center [417, 162] width 201 height 40
drag, startPoint x: 1305, startPoint y: 155, endPoint x: 404, endPoint y: 154, distance: 901.0
click at [404, 154] on div "Cooper Smith" at bounding box center [417, 162] width 201 height 40
click at [184, 250] on div "+19542535412 Connecting call… ALL TASKS ALL TASKS ACTIVE TASKS TASKS IN WRAP UP" at bounding box center [161, 193] width 245 height 310
type input "(561) 944-5599"
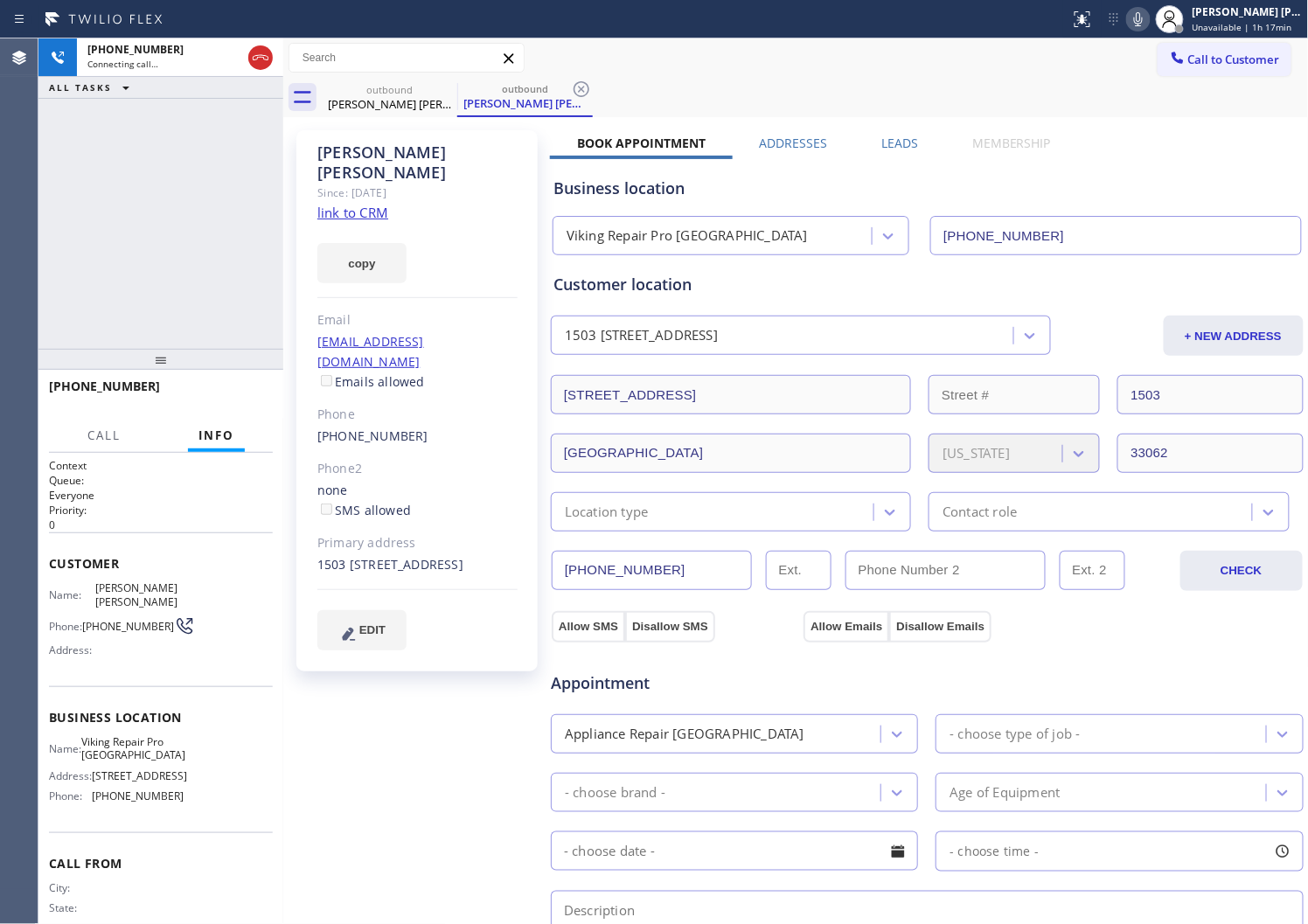
click at [911, 57] on div "Call to Customer Outbound call Location Viking Repair Pro Pompano Beach Your ca…" at bounding box center [796, 58] width 1026 height 30
click at [4, 214] on div "Agent Desktop" at bounding box center [19, 481] width 37 height 886
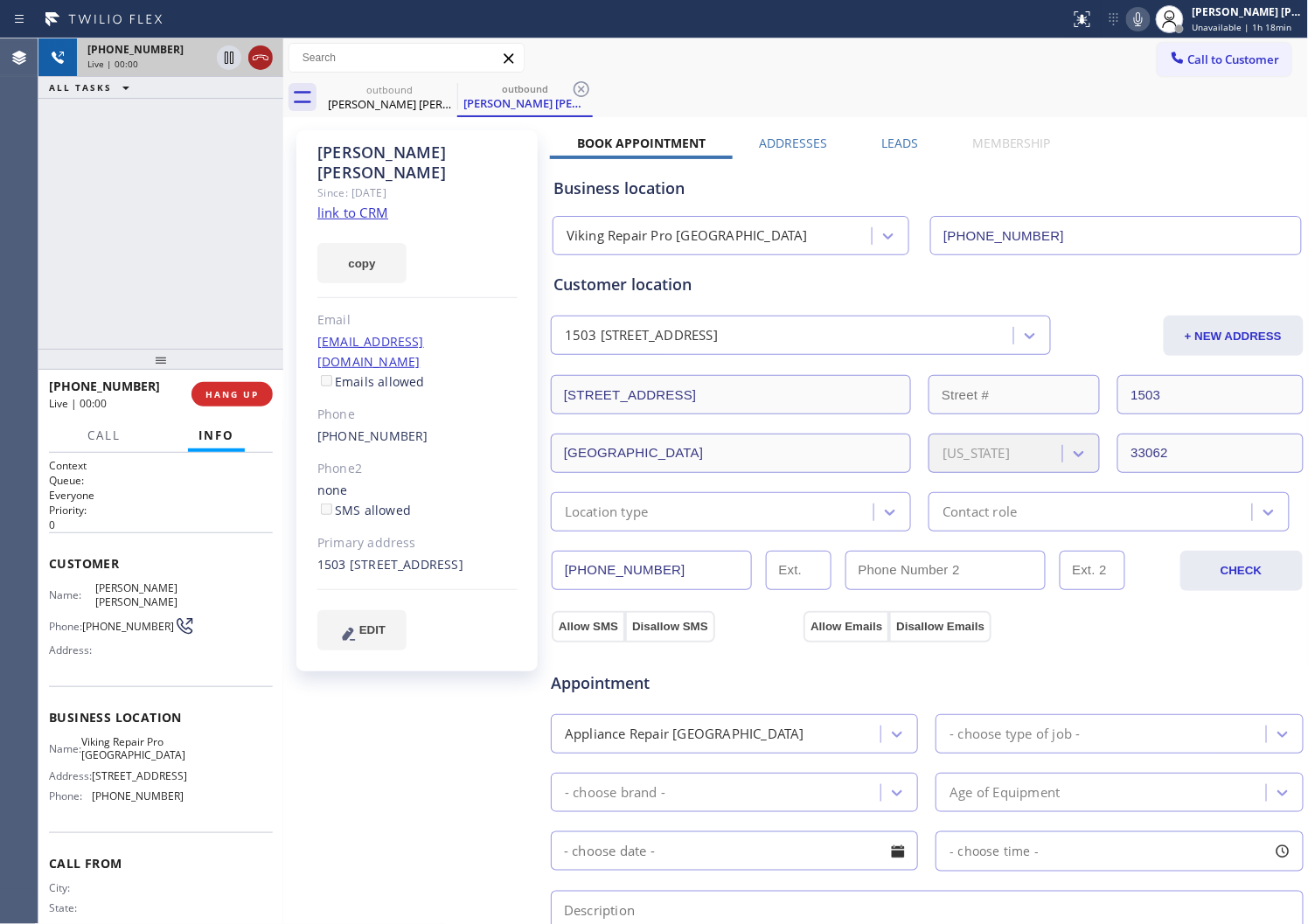
click at [266, 66] on icon at bounding box center [259, 57] width 21 height 21
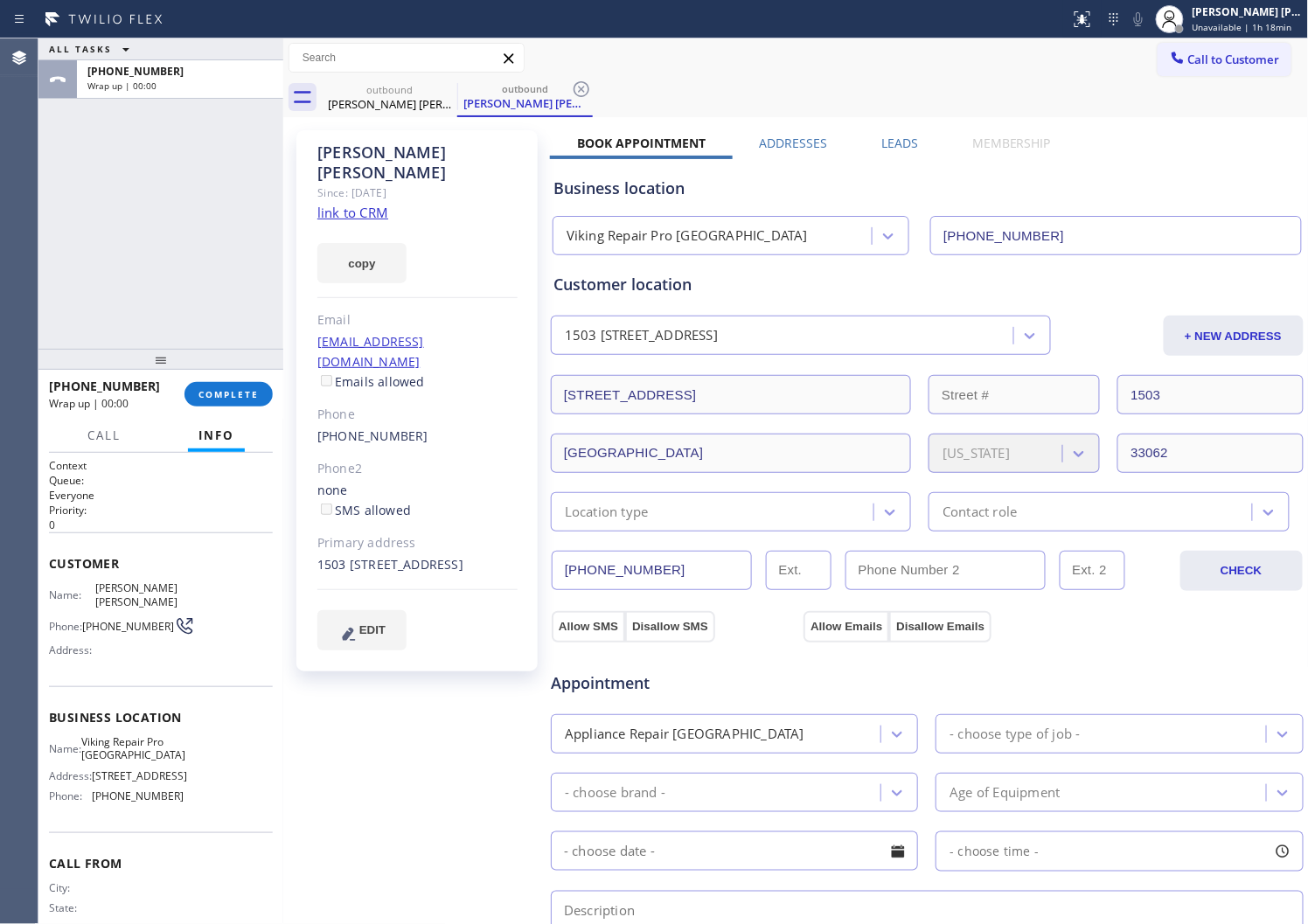
click at [884, 146] on label "Leads" at bounding box center [900, 143] width 37 height 17
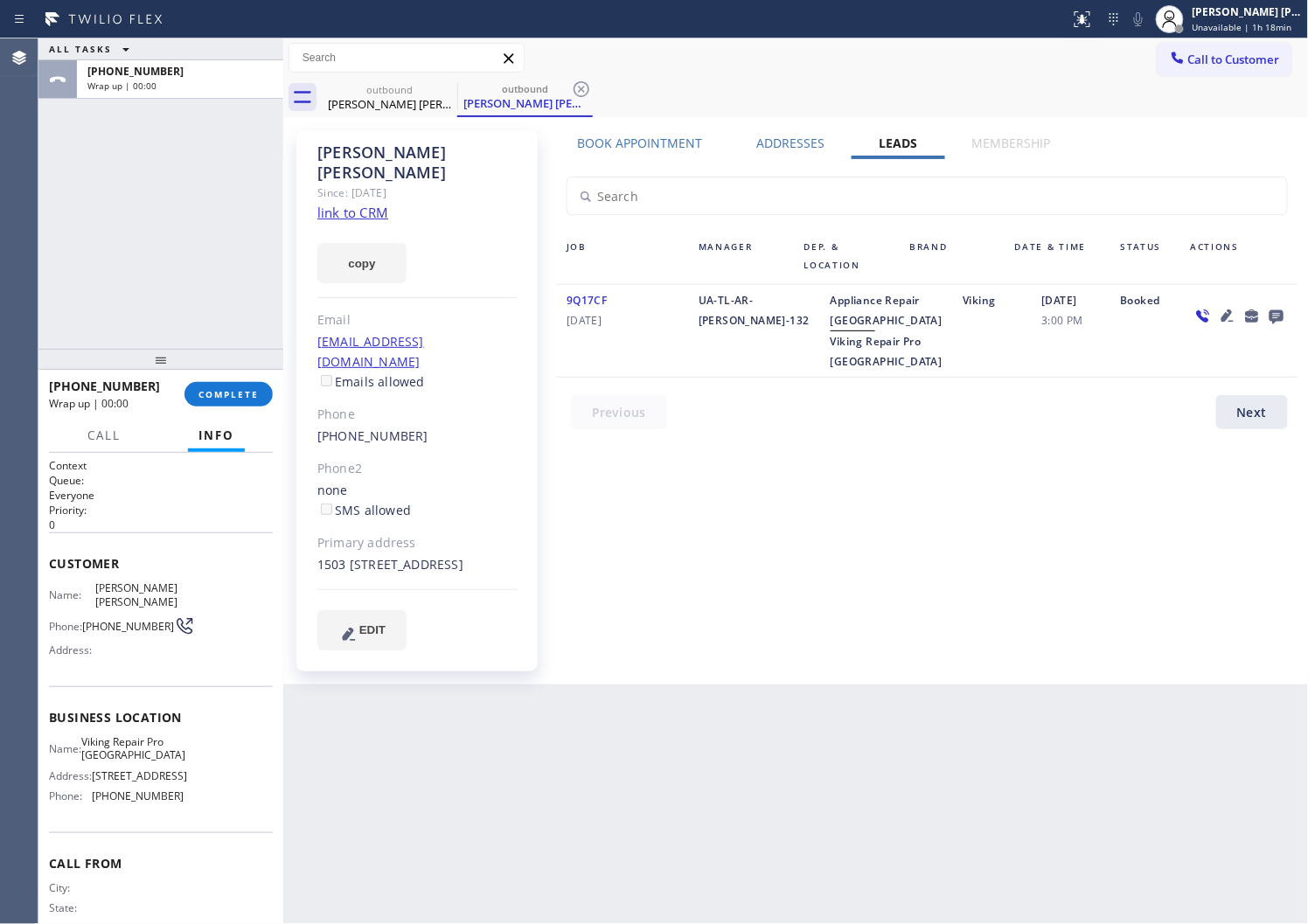
click at [1277, 311] on icon at bounding box center [1277, 317] width 14 height 14
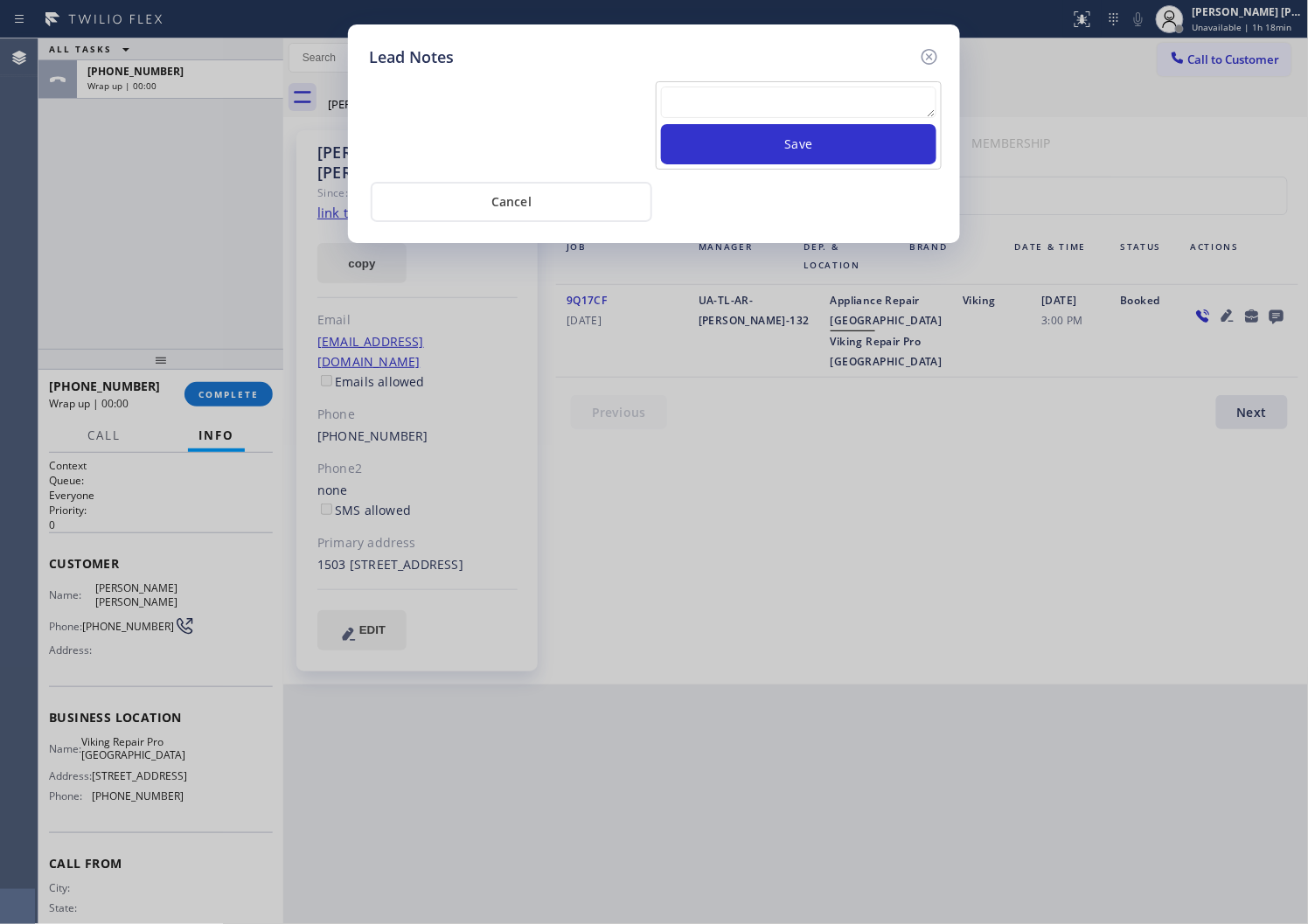
click at [829, 105] on textarea at bounding box center [798, 102] width 275 height 31
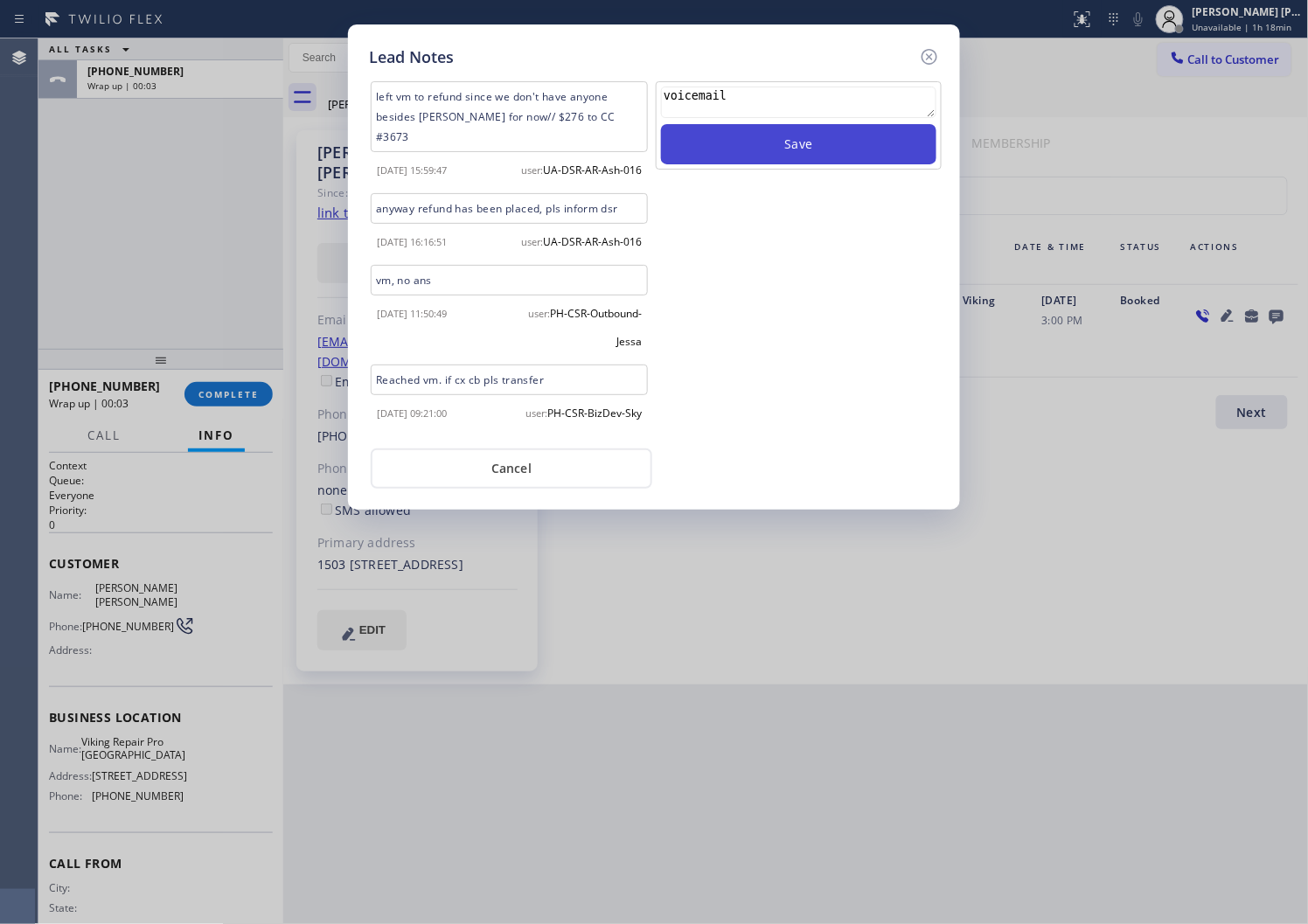
type textarea "voicemail"
click at [782, 160] on button "Save" at bounding box center [798, 144] width 275 height 40
click at [931, 49] on icon at bounding box center [930, 57] width 16 height 16
click at [931, 48] on div "Call to Customer Outbound call Location Viking Repair Pro Pompano Beach Your ca…" at bounding box center [796, 58] width 1026 height 30
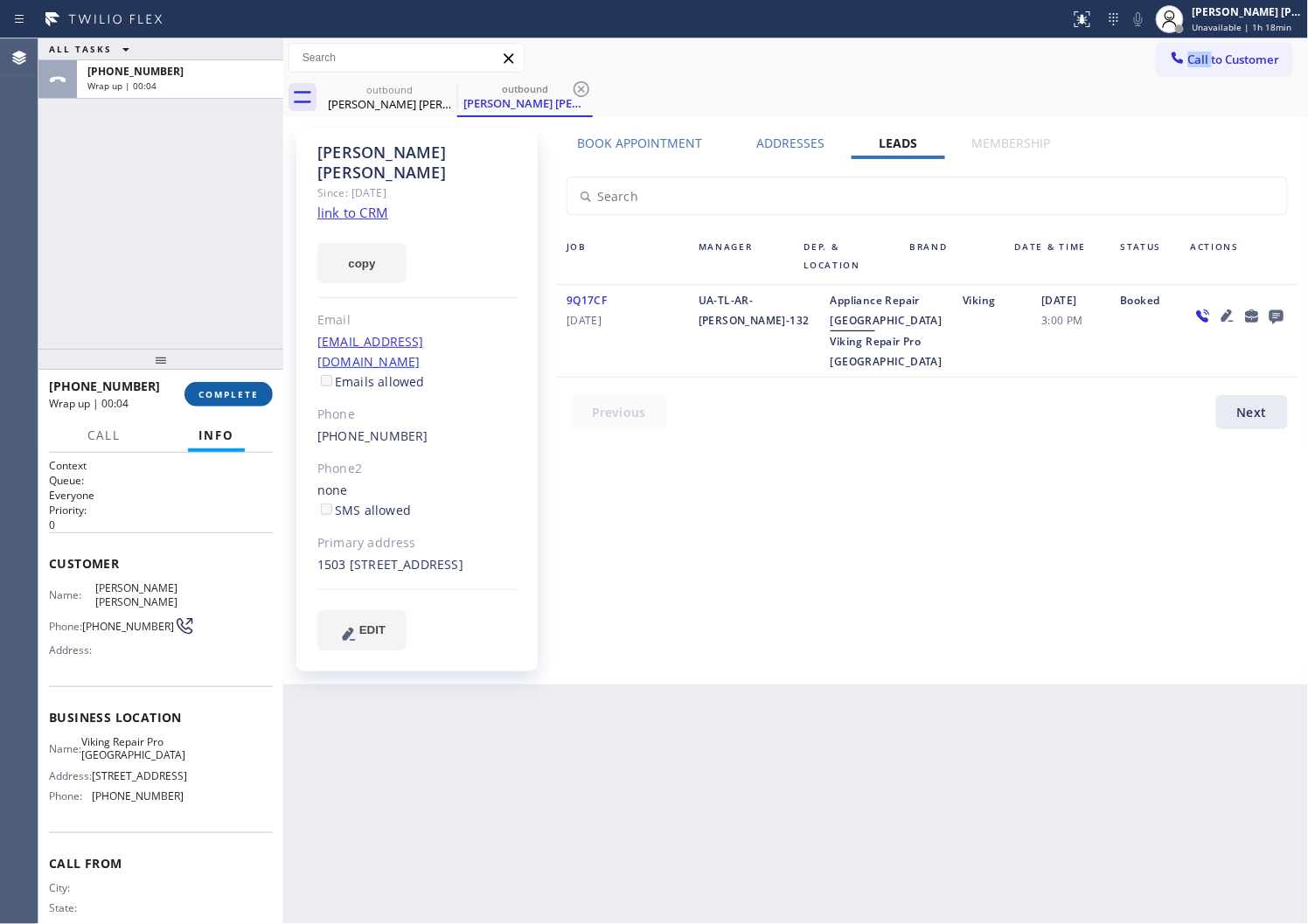
click at [209, 399] on span "COMPLETE" at bounding box center [229, 394] width 61 height 13
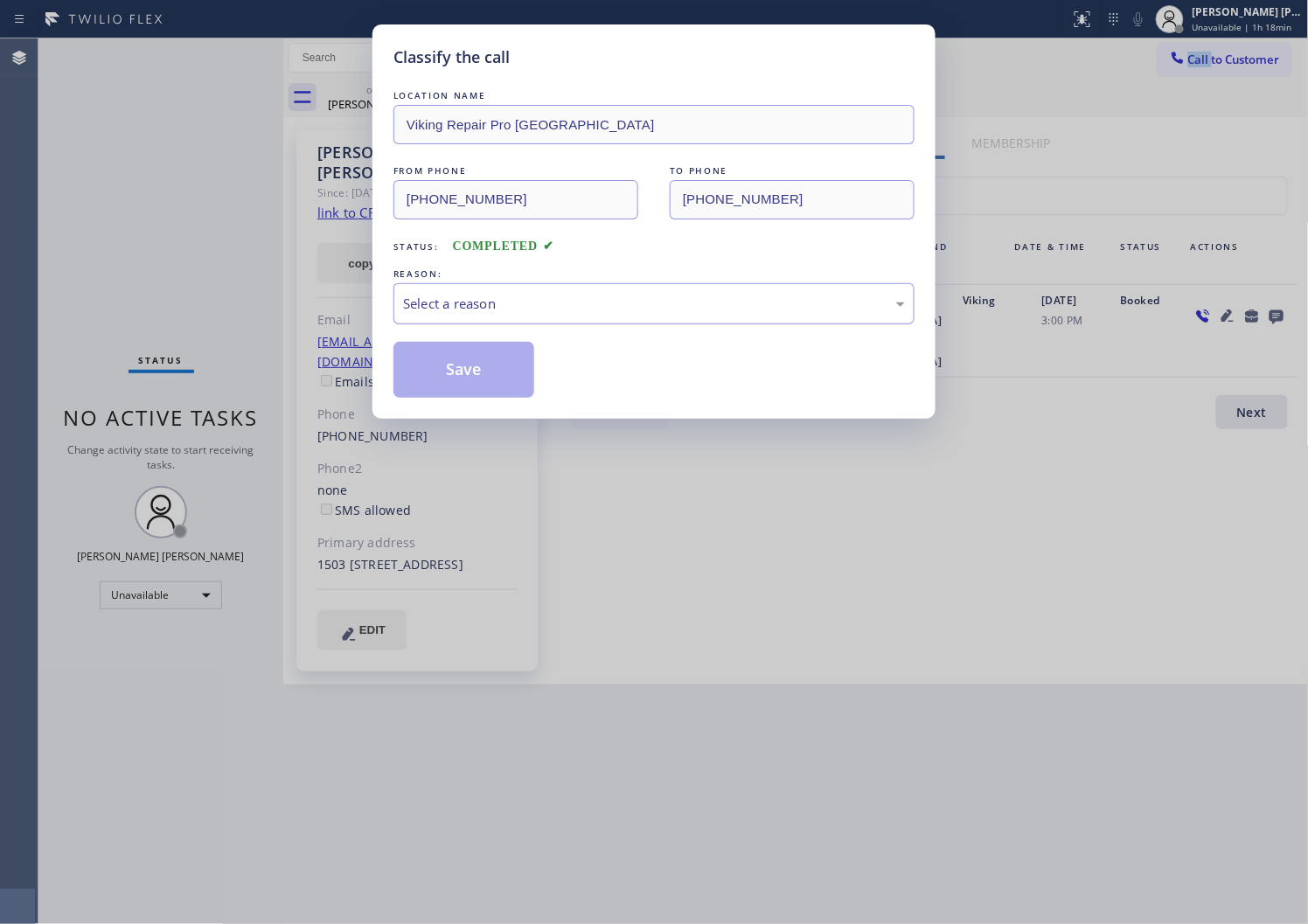
click at [578, 308] on div "Select a reason" at bounding box center [654, 303] width 502 height 21
click at [467, 281] on div "REASON:" at bounding box center [654, 274] width 521 height 19
click at [455, 300] on div "Not Booked - All other reasons" at bounding box center [654, 303] width 502 height 21
click at [427, 376] on button "Save" at bounding box center [464, 369] width 141 height 56
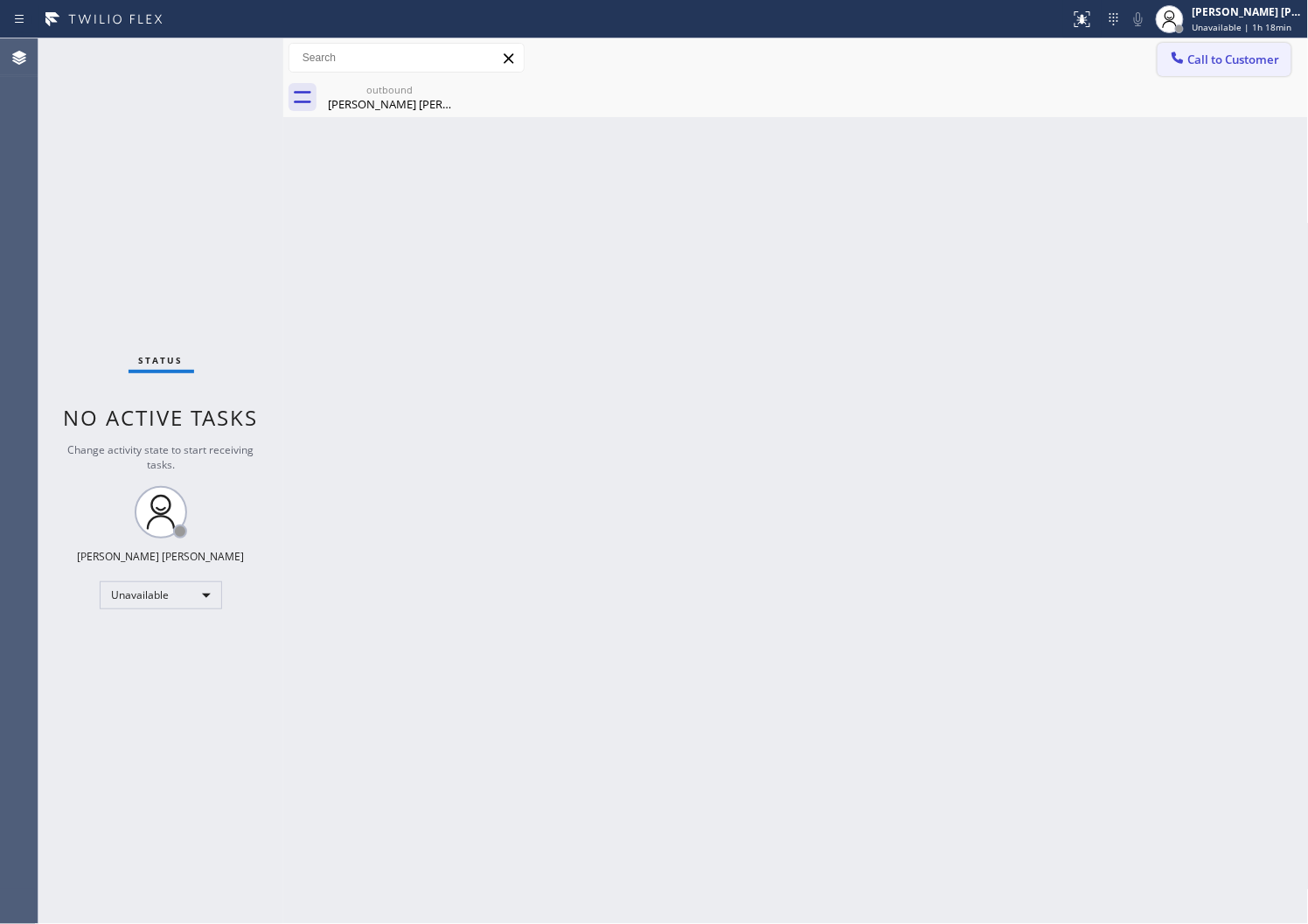
click at [1177, 55] on icon at bounding box center [1178, 58] width 18 height 18
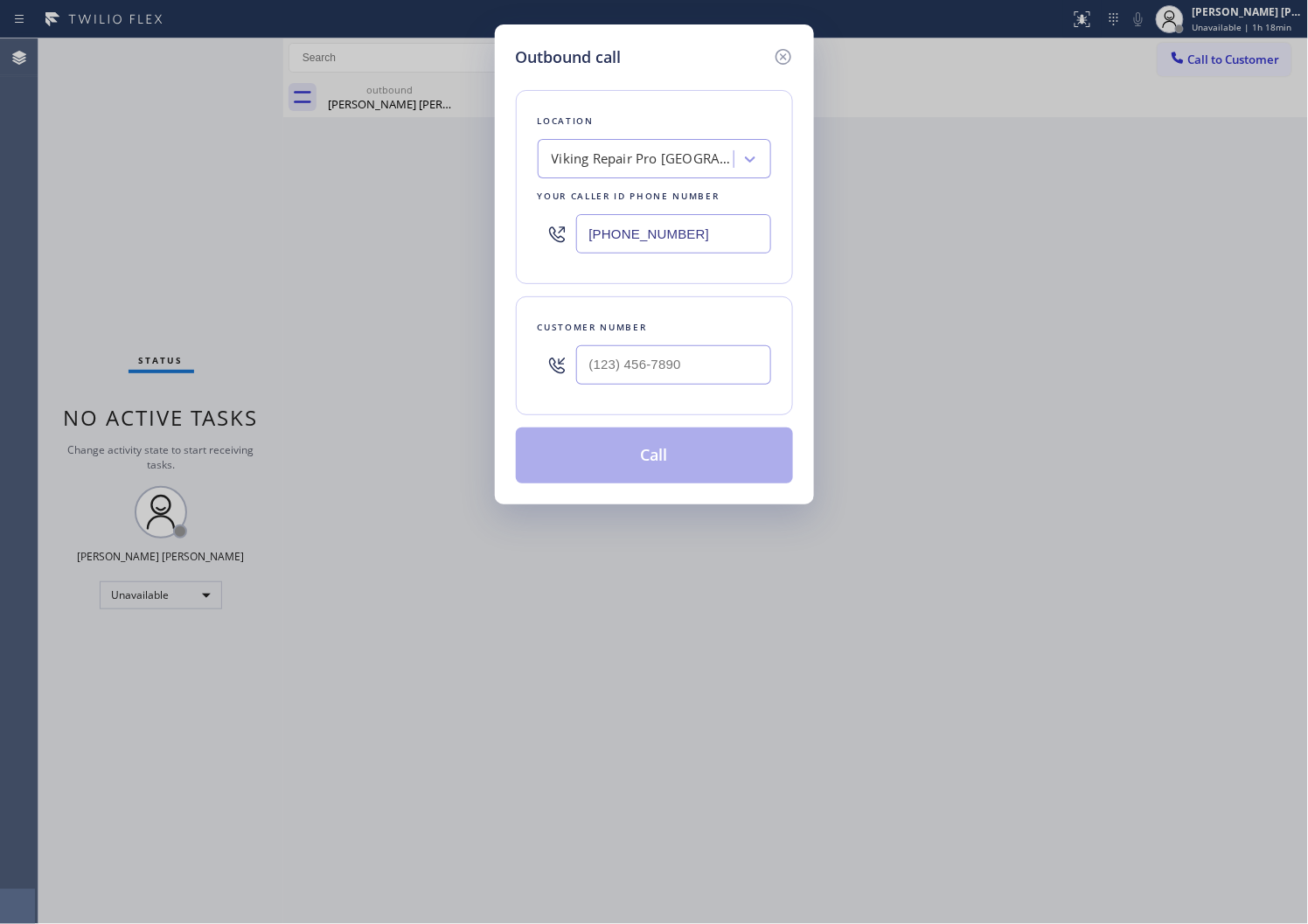
click at [642, 225] on input "(561) 944-5599" at bounding box center [674, 234] width 195 height 39
paste input "206) 203-1370"
type input "(206) 203-1370"
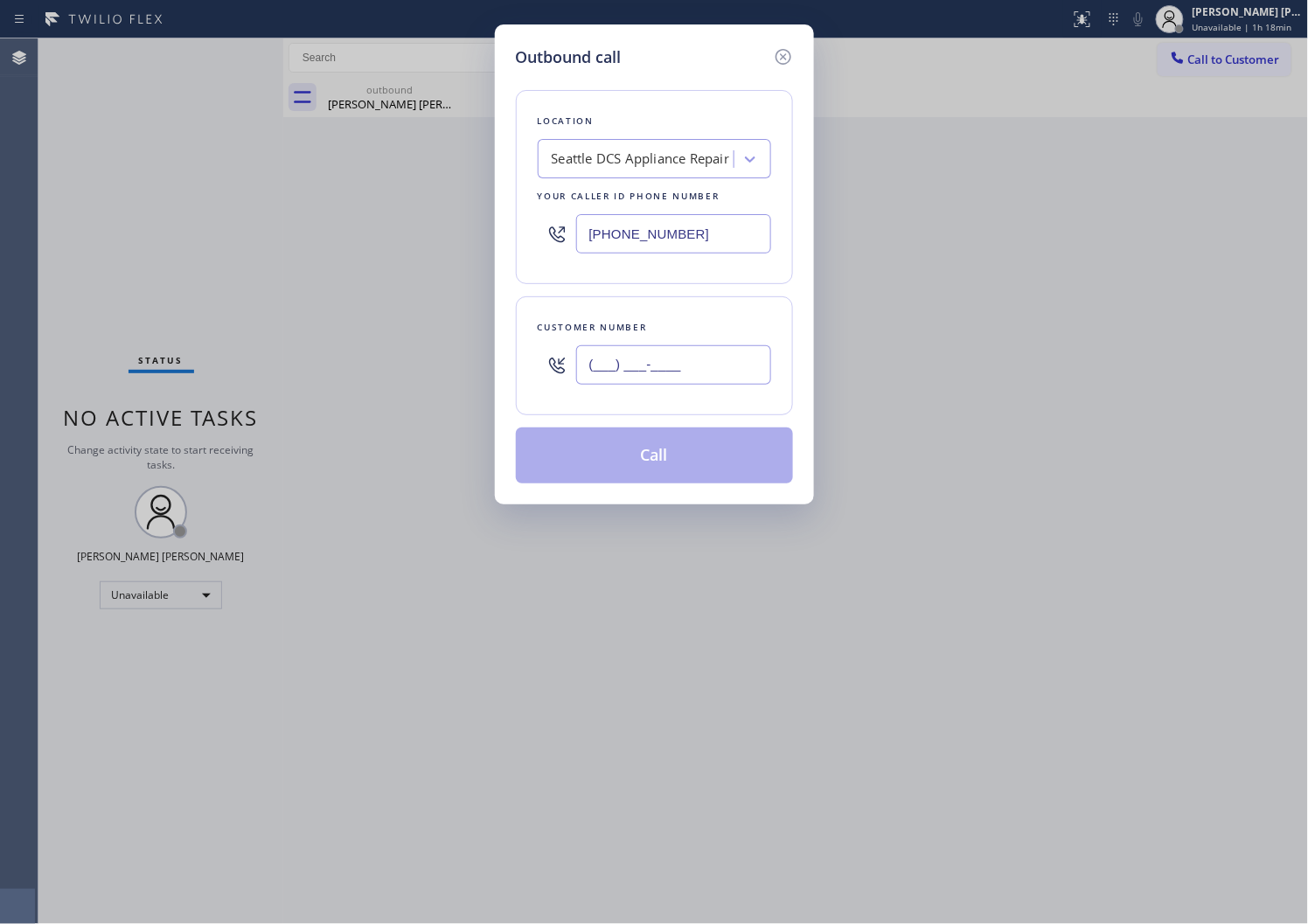
click at [617, 362] on input "(___) ___-____" at bounding box center [674, 365] width 195 height 39
paste input "206) 940-5627"
type input "(206) 940-5627"
click at [684, 459] on button "Call" at bounding box center [654, 455] width 277 height 56
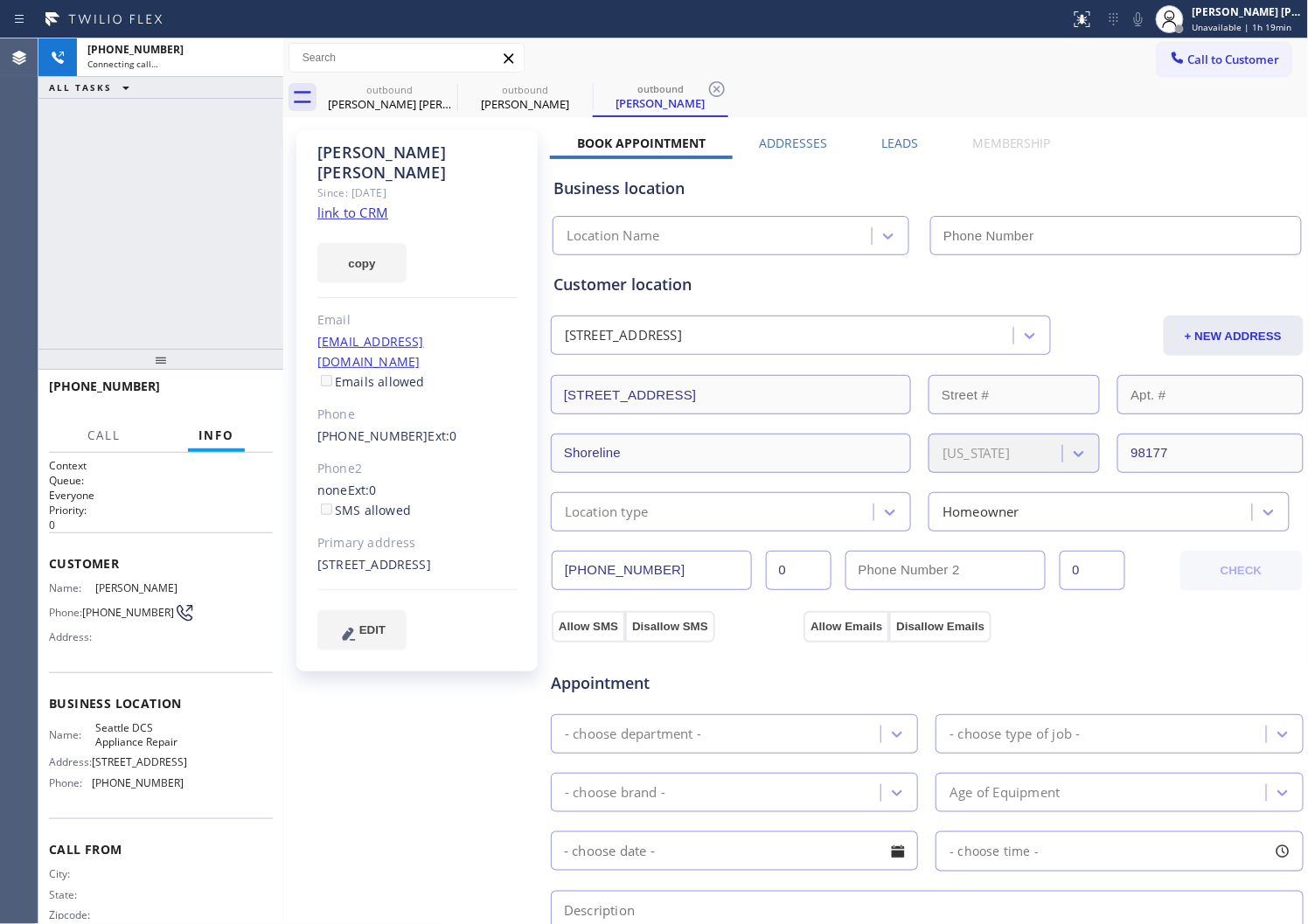
click at [0, 0] on icon at bounding box center [0, 0] width 0 height 0
click at [376, 156] on div "Nina Franey" at bounding box center [417, 162] width 201 height 40
copy div "Nina Franey"
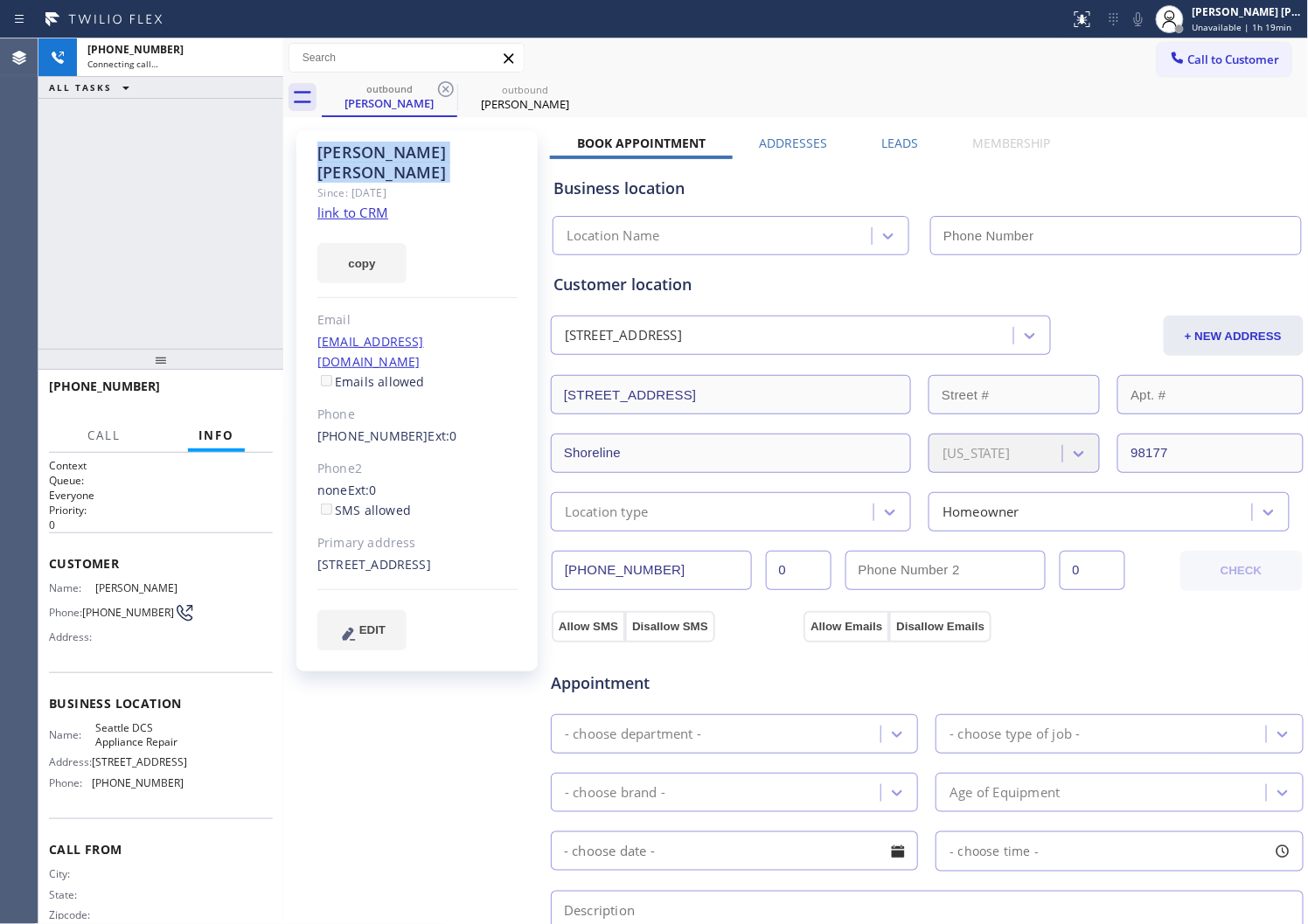
type input "(206) 203-1370"
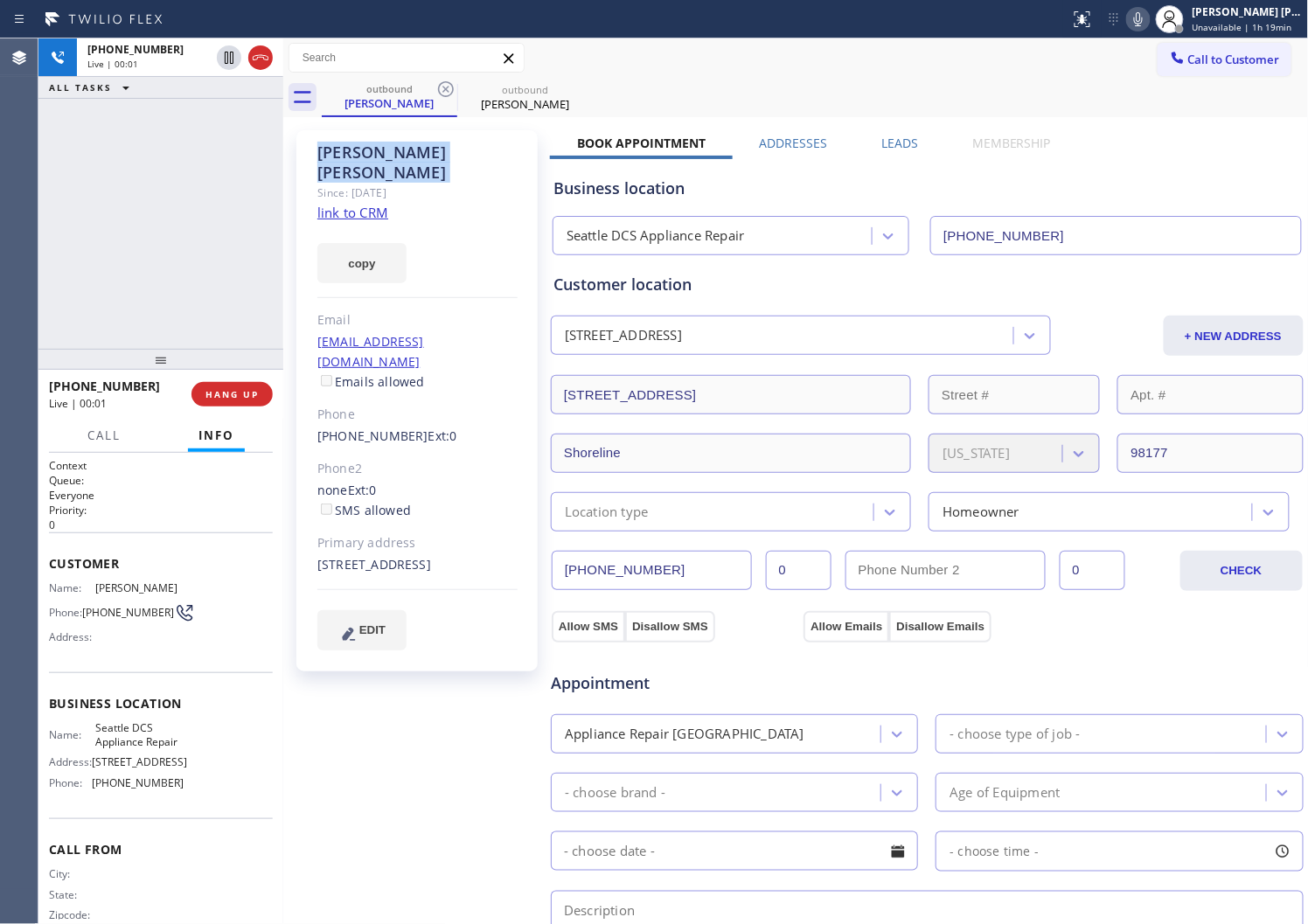
click at [4, 146] on div "Agent Desktop" at bounding box center [19, 481] width 37 height 886
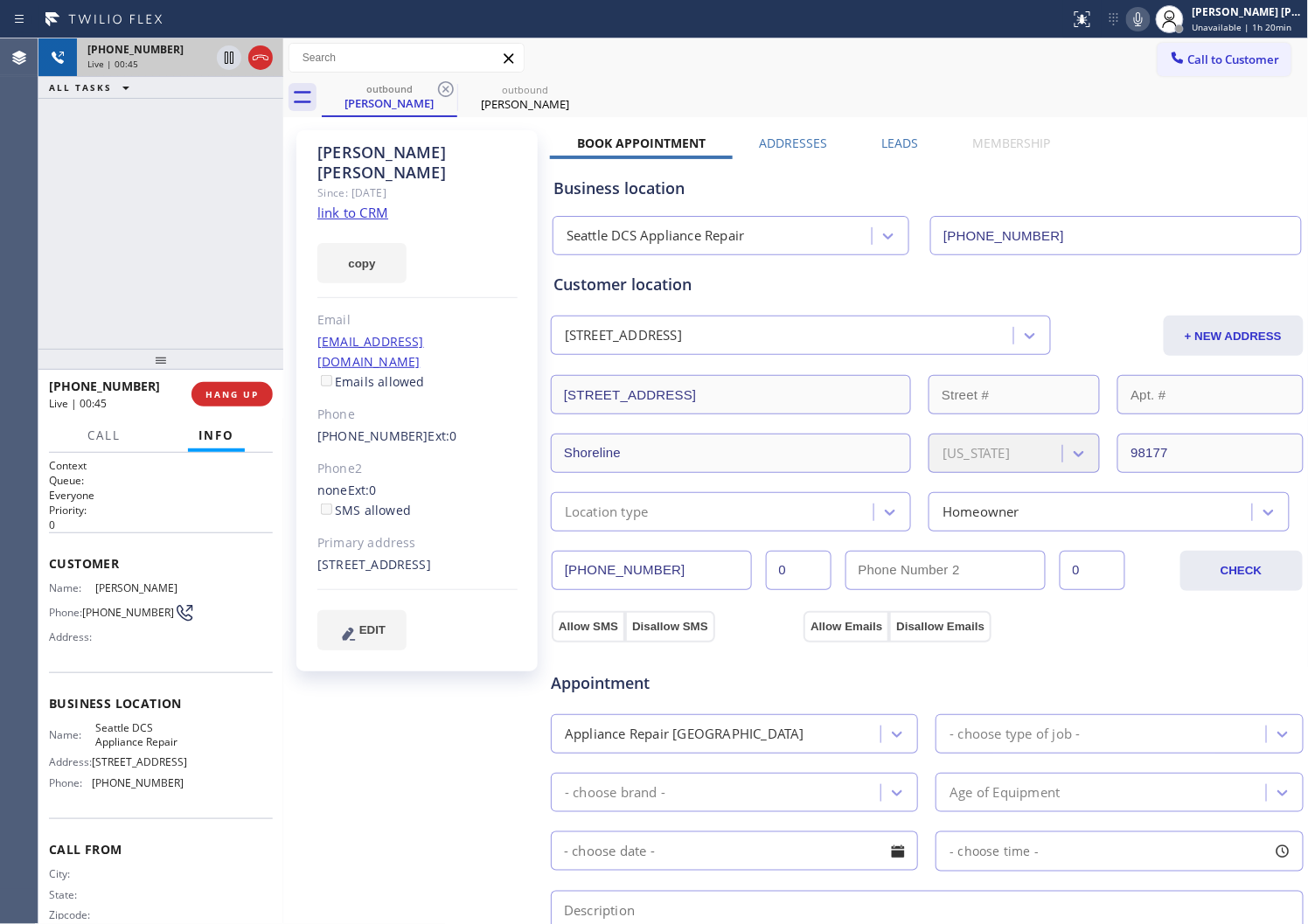
click at [210, 62] on div "Live | 00:45" at bounding box center [148, 64] width 122 height 13
click at [890, 149] on label "Leads" at bounding box center [900, 143] width 37 height 17
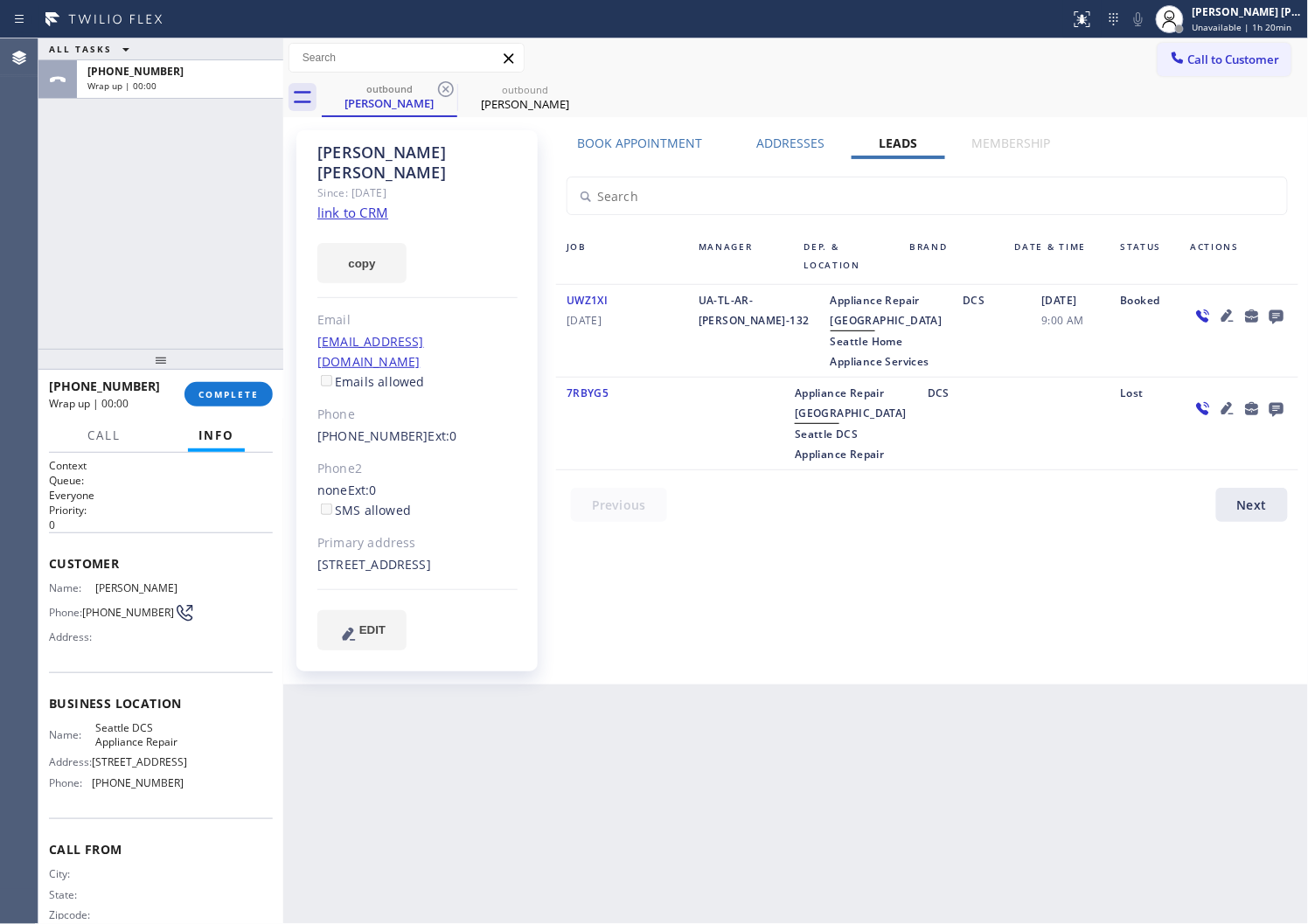
click at [1278, 317] on icon at bounding box center [1277, 317] width 14 height 14
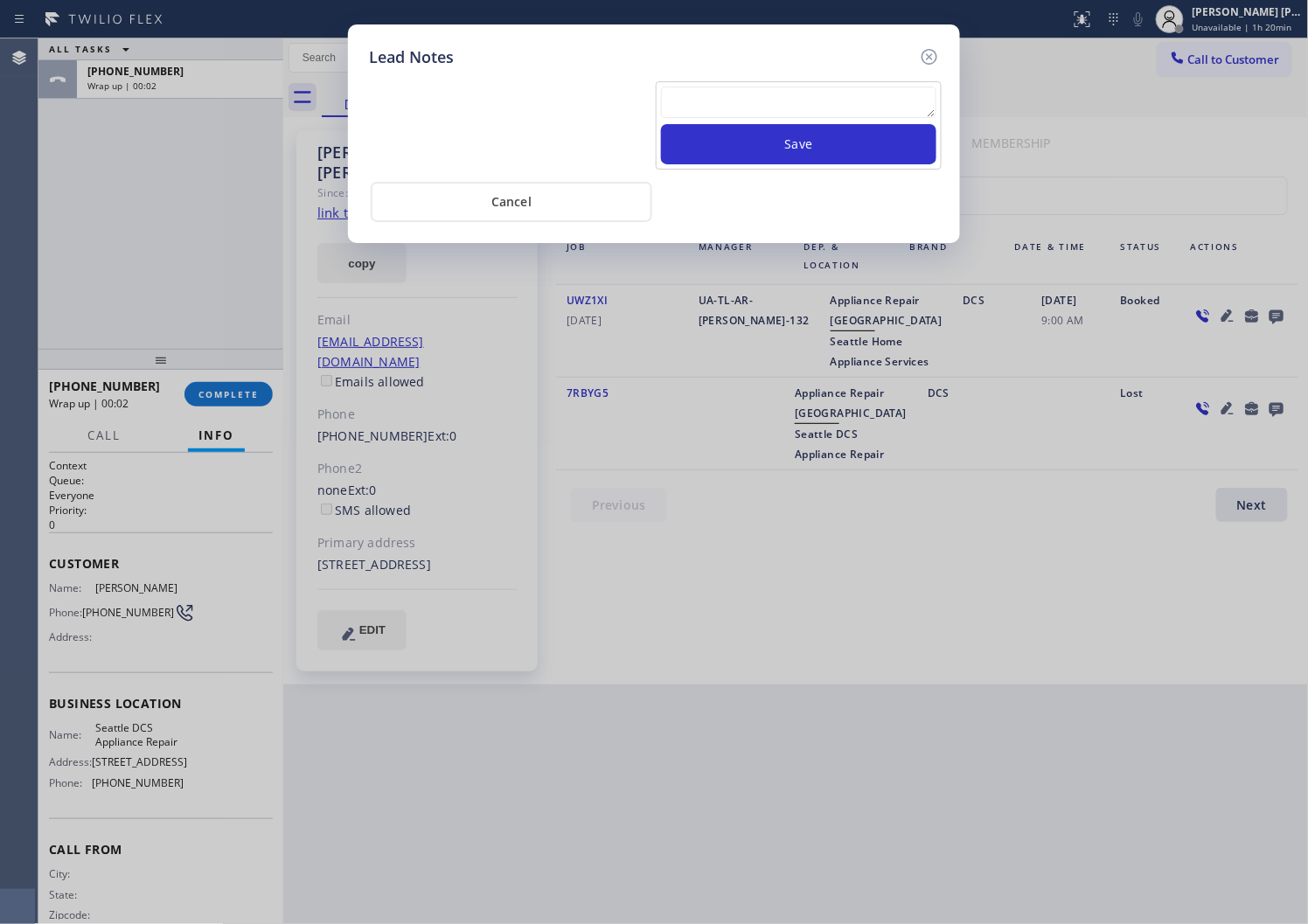
click at [774, 107] on textarea at bounding box center [798, 102] width 275 height 31
click at [701, 98] on textarea "ALLG OOD" at bounding box center [798, 102] width 275 height 31
type textarea "ALL GOOD"
click at [761, 154] on button "Save" at bounding box center [798, 144] width 275 height 40
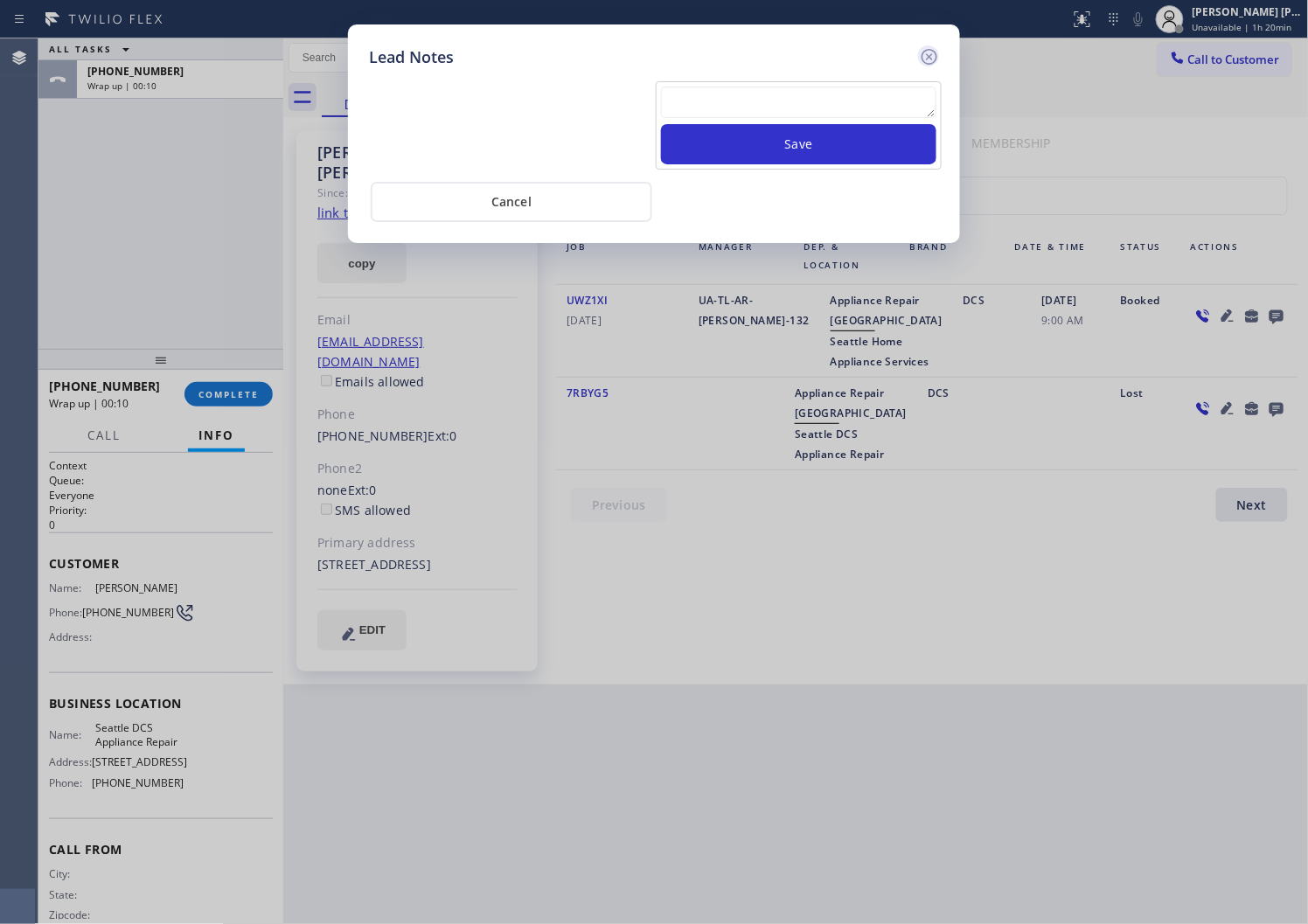
click at [933, 56] on icon at bounding box center [929, 56] width 21 height 21
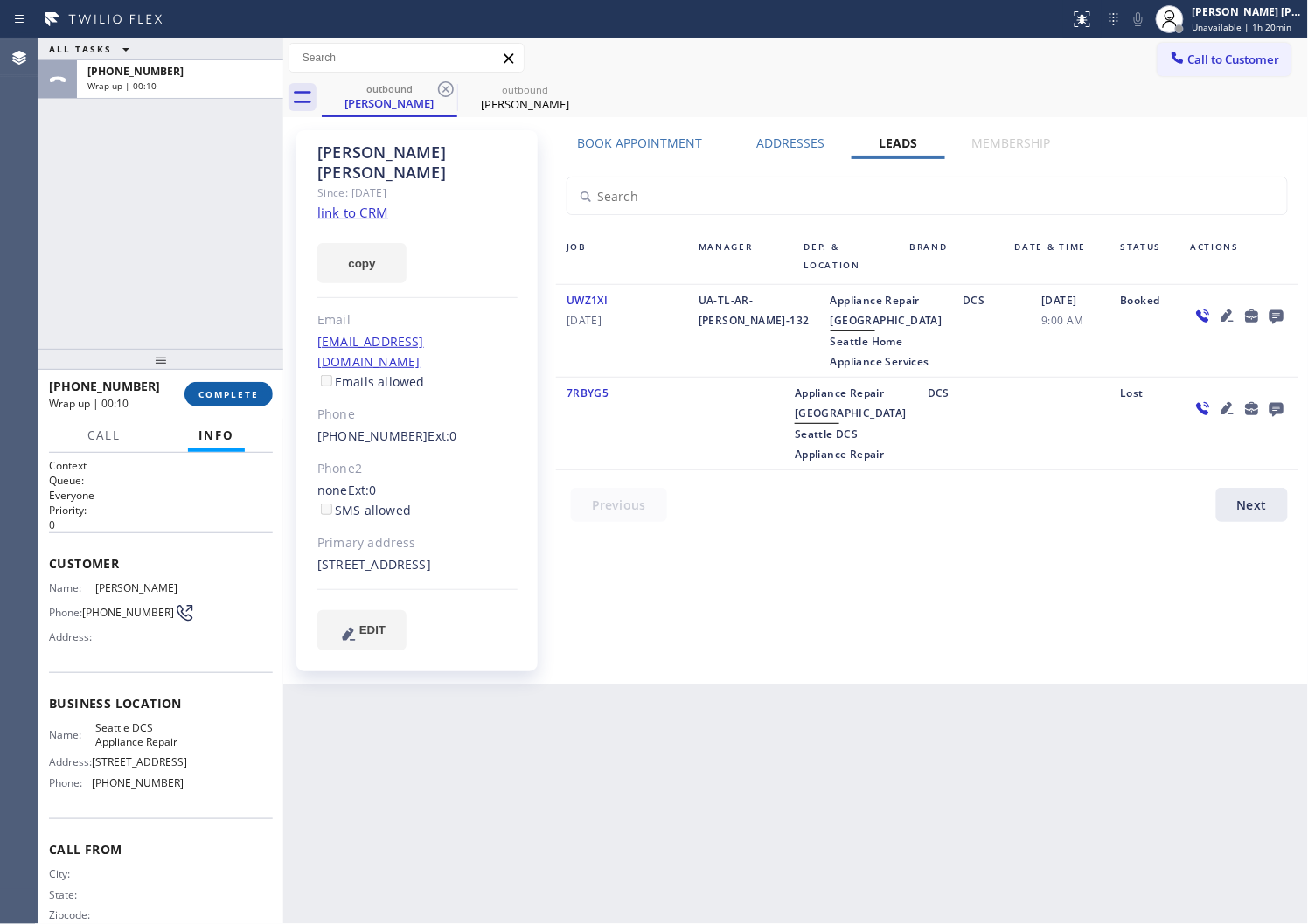
click at [241, 398] on span "COMPLETE" at bounding box center [229, 394] width 61 height 13
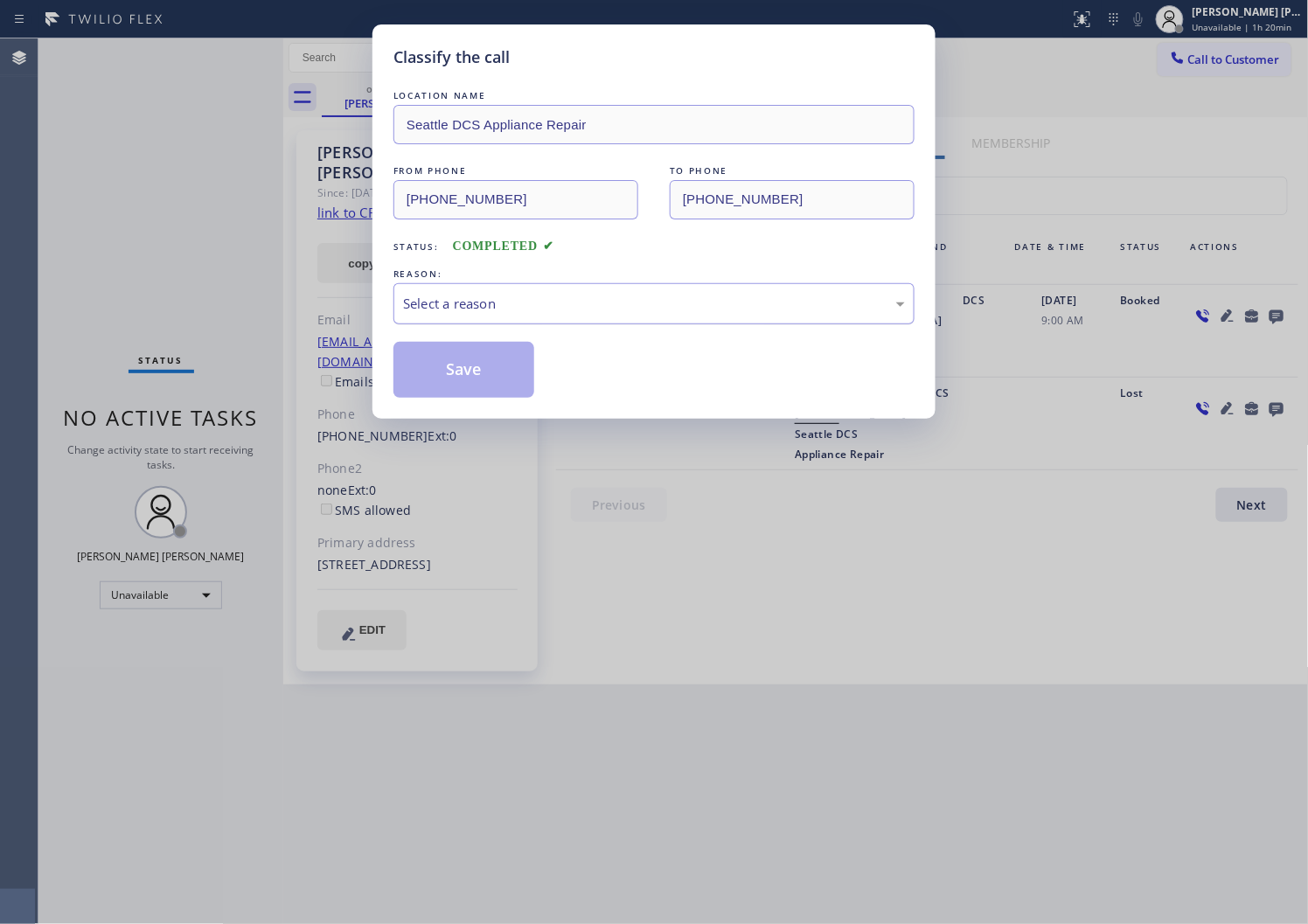
click at [519, 317] on div "Select a reason" at bounding box center [654, 303] width 521 height 41
click at [443, 388] on button "Save" at bounding box center [464, 369] width 141 height 56
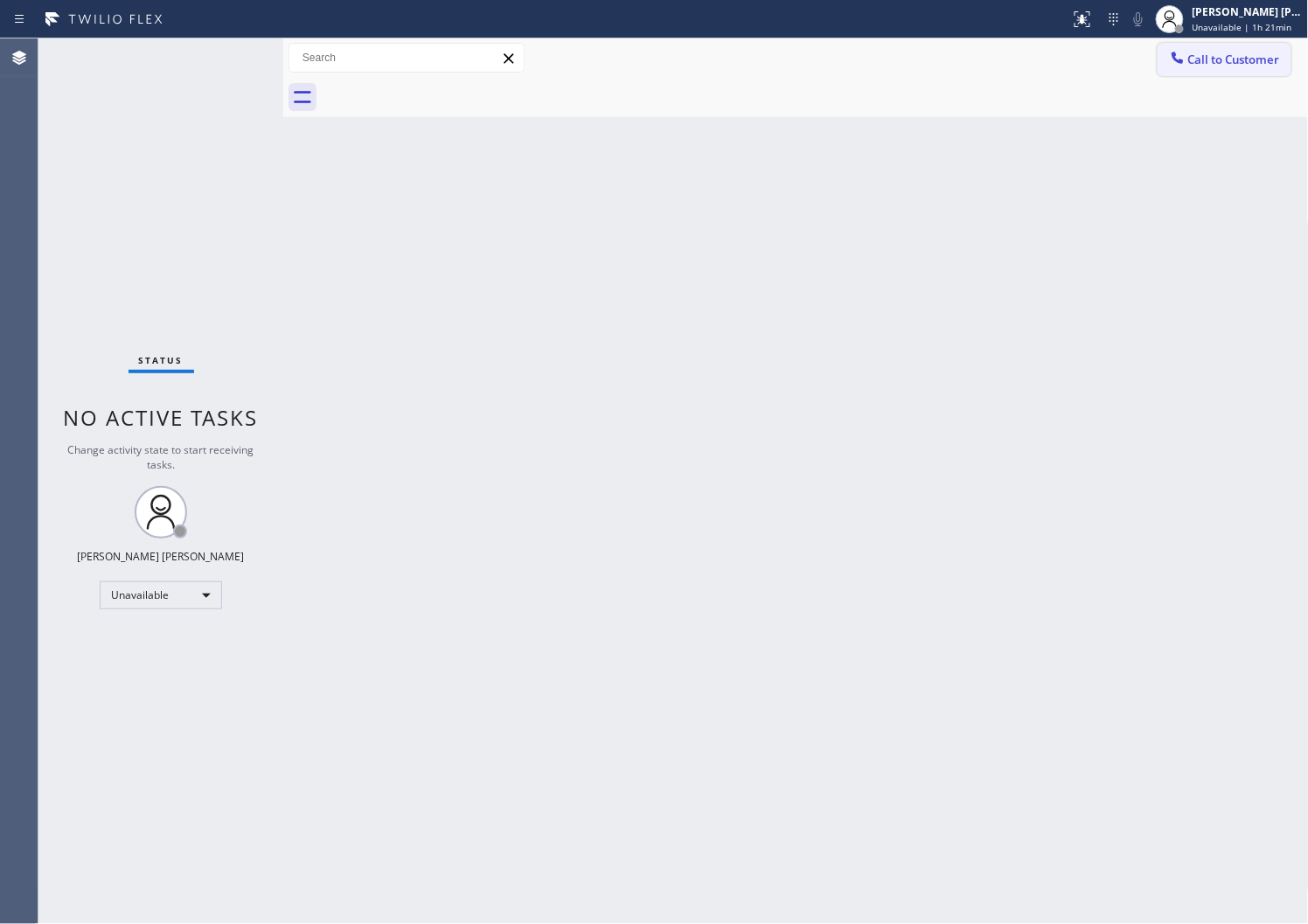
click at [1181, 43] on button "Call to Customer" at bounding box center [1225, 60] width 134 height 33
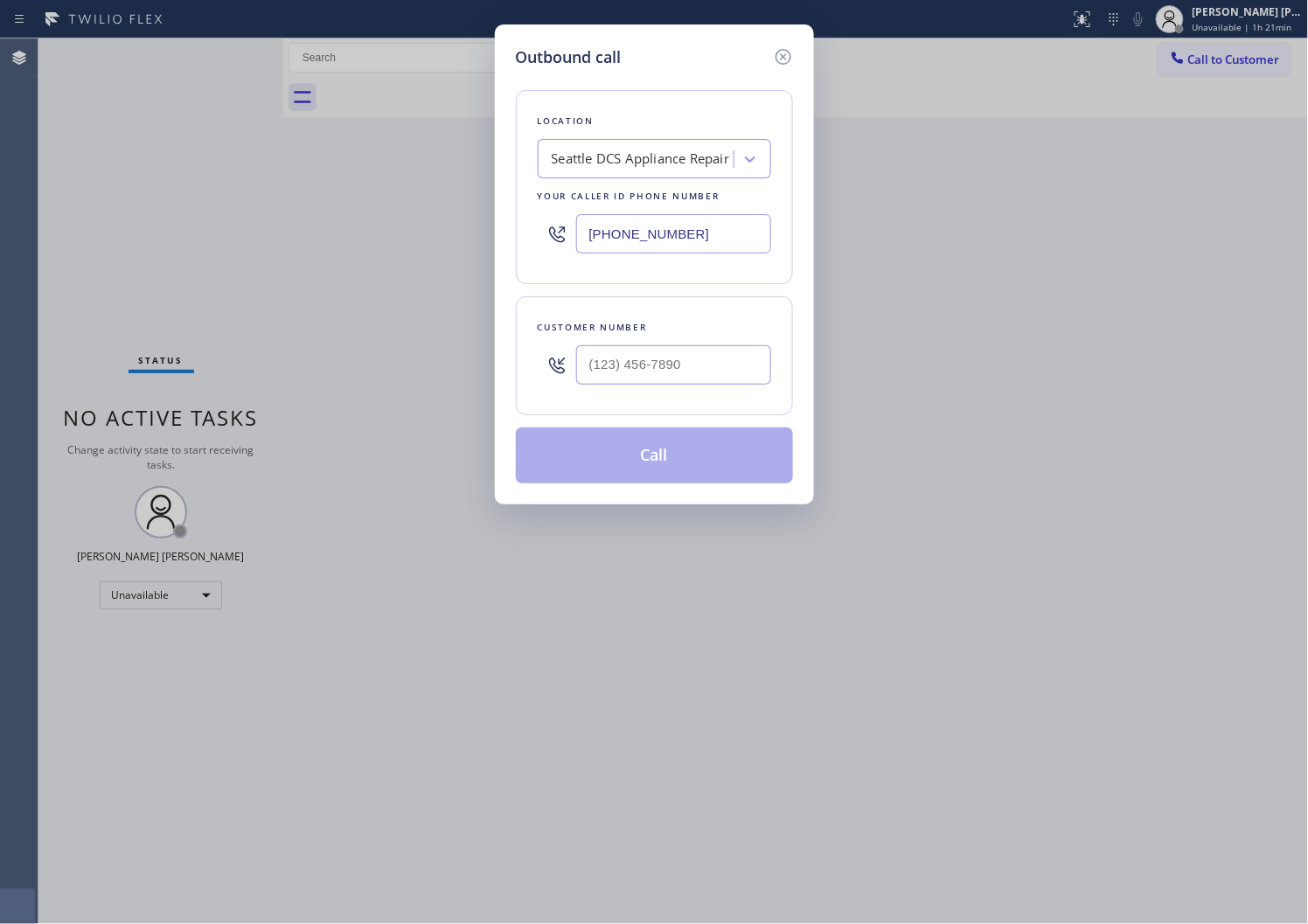
click at [609, 222] on input "(206) 203-1370" at bounding box center [674, 234] width 195 height 39
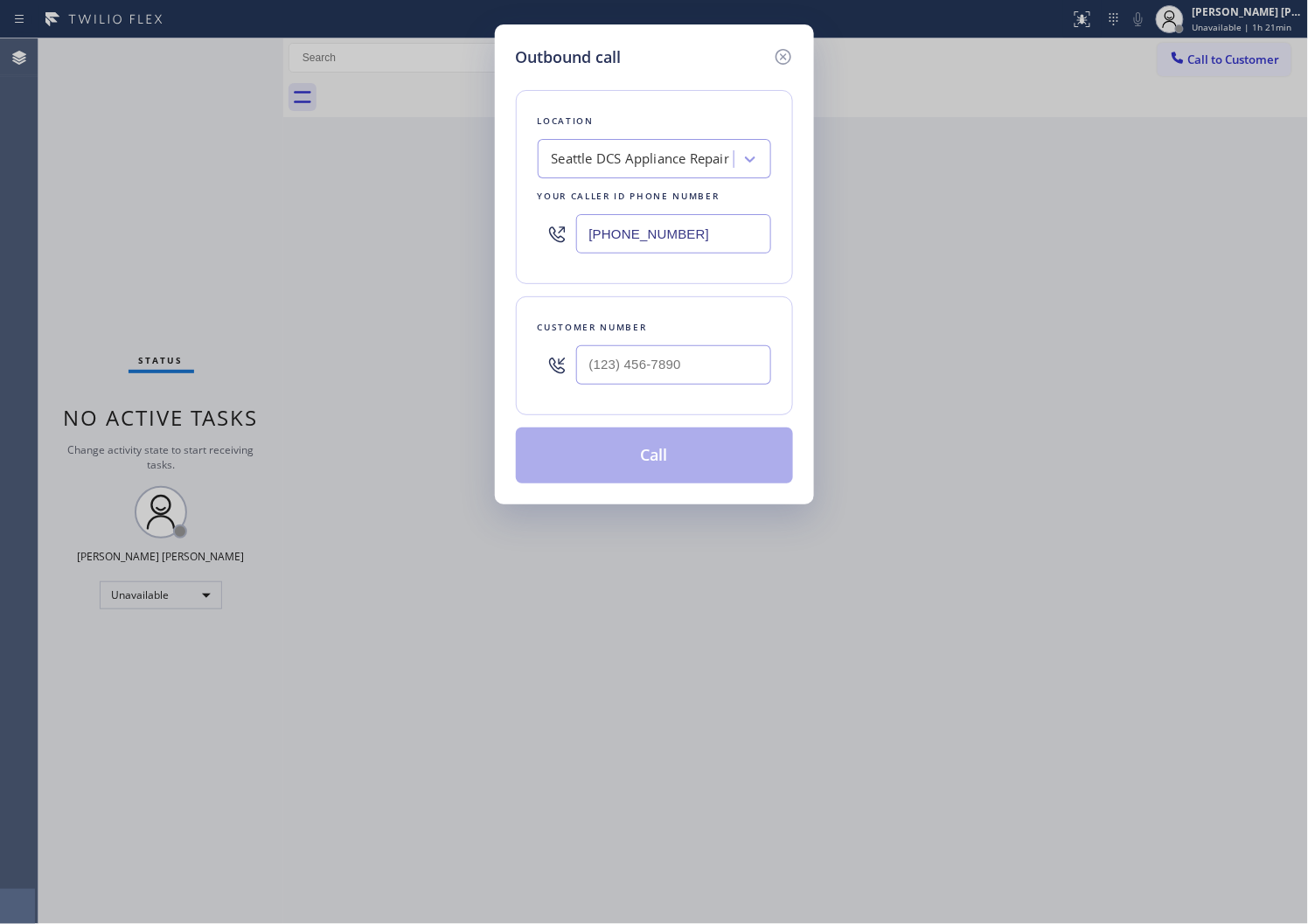
paste input "855) 920-0838"
type input "(855) 920-0838"
click at [653, 360] on input "text" at bounding box center [674, 365] width 195 height 39
click at [653, 360] on input "(___) ___-____" at bounding box center [674, 365] width 195 height 39
paste input "925) 788-7228"
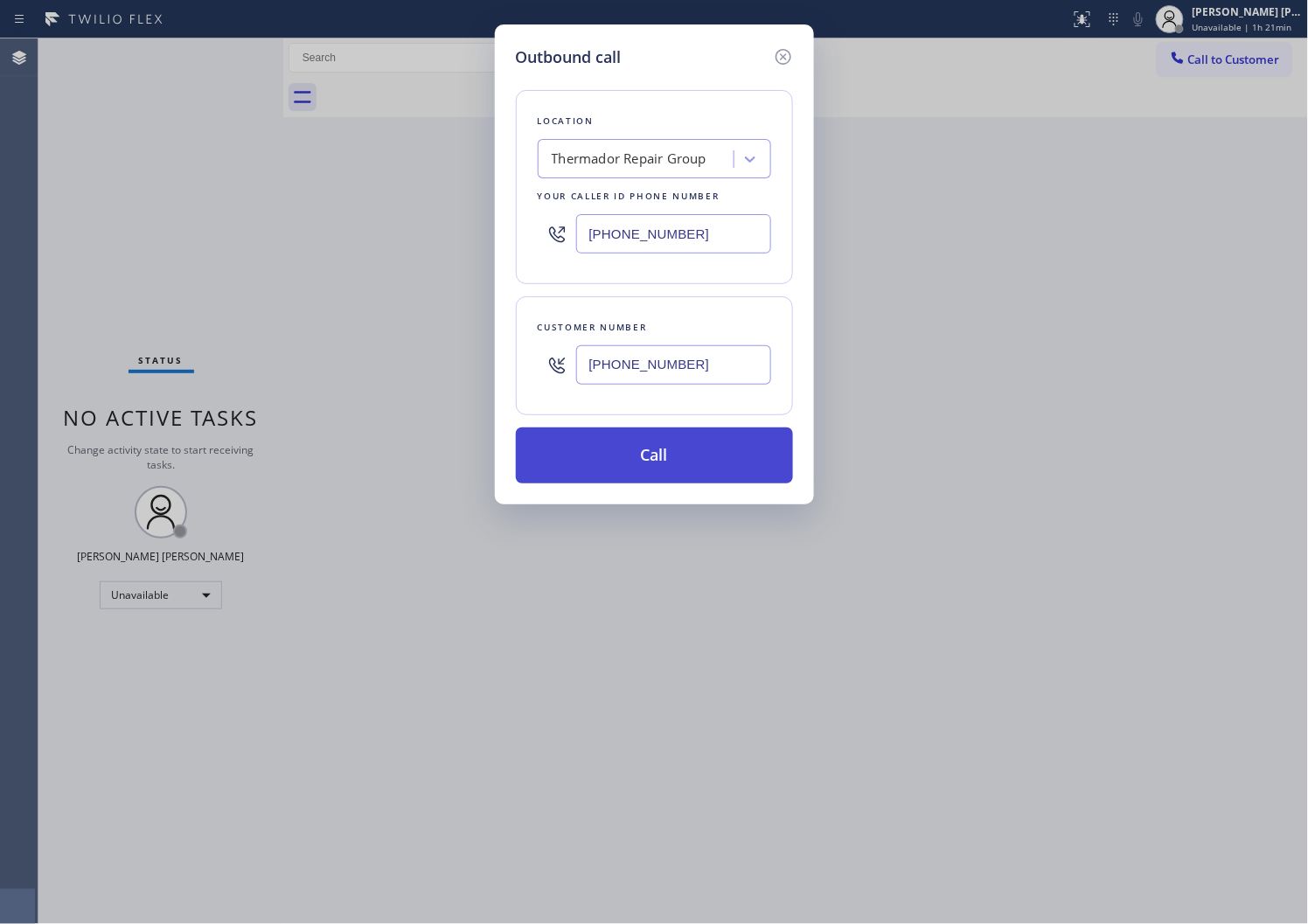
type input "(925) 788-7228"
click at [618, 446] on button "Call" at bounding box center [654, 455] width 277 height 56
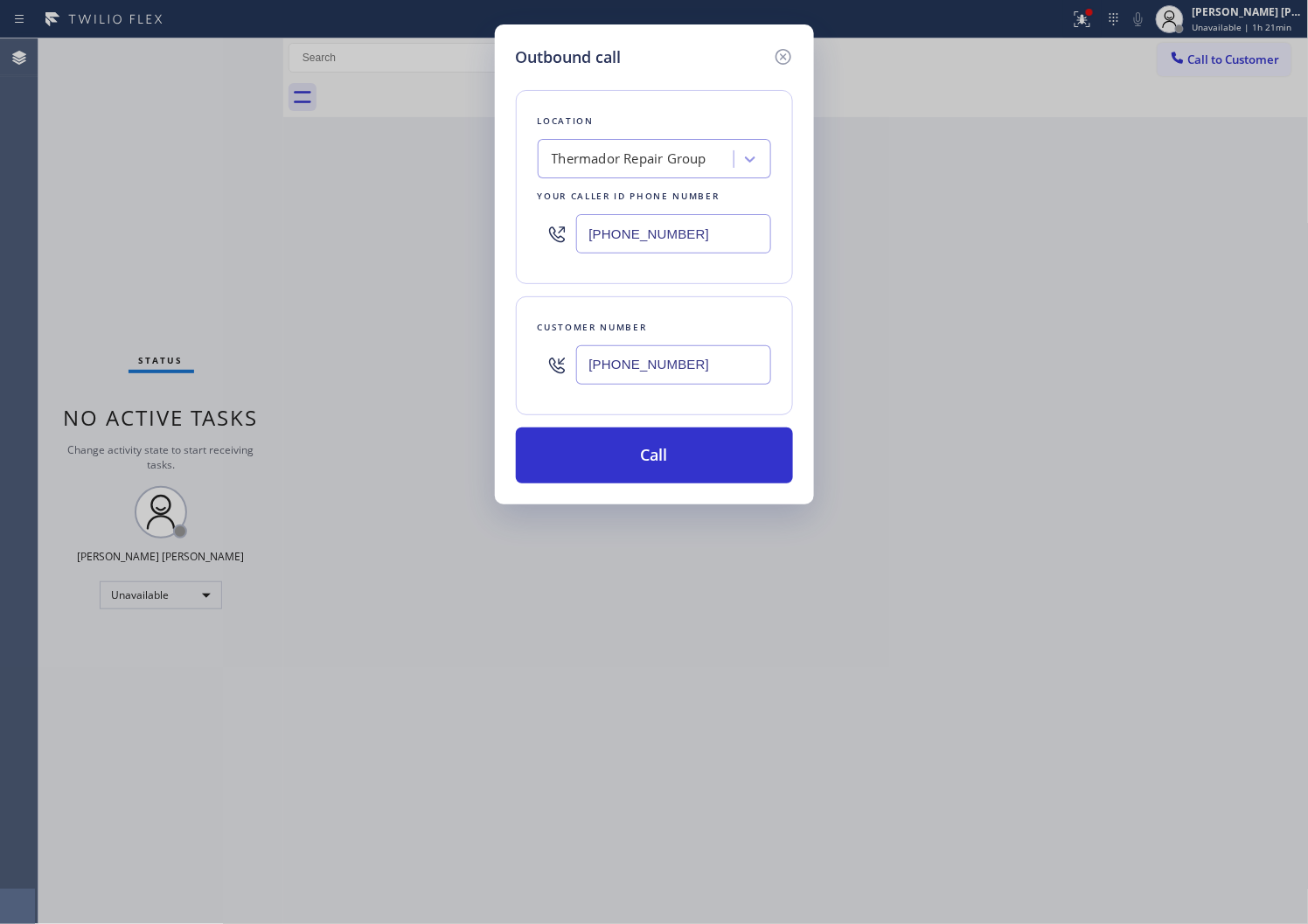
click at [806, 112] on div "Call to Customer Outbound call Location Thermador Repair Group Your caller id p…" at bounding box center [796, 77] width 1026 height 78
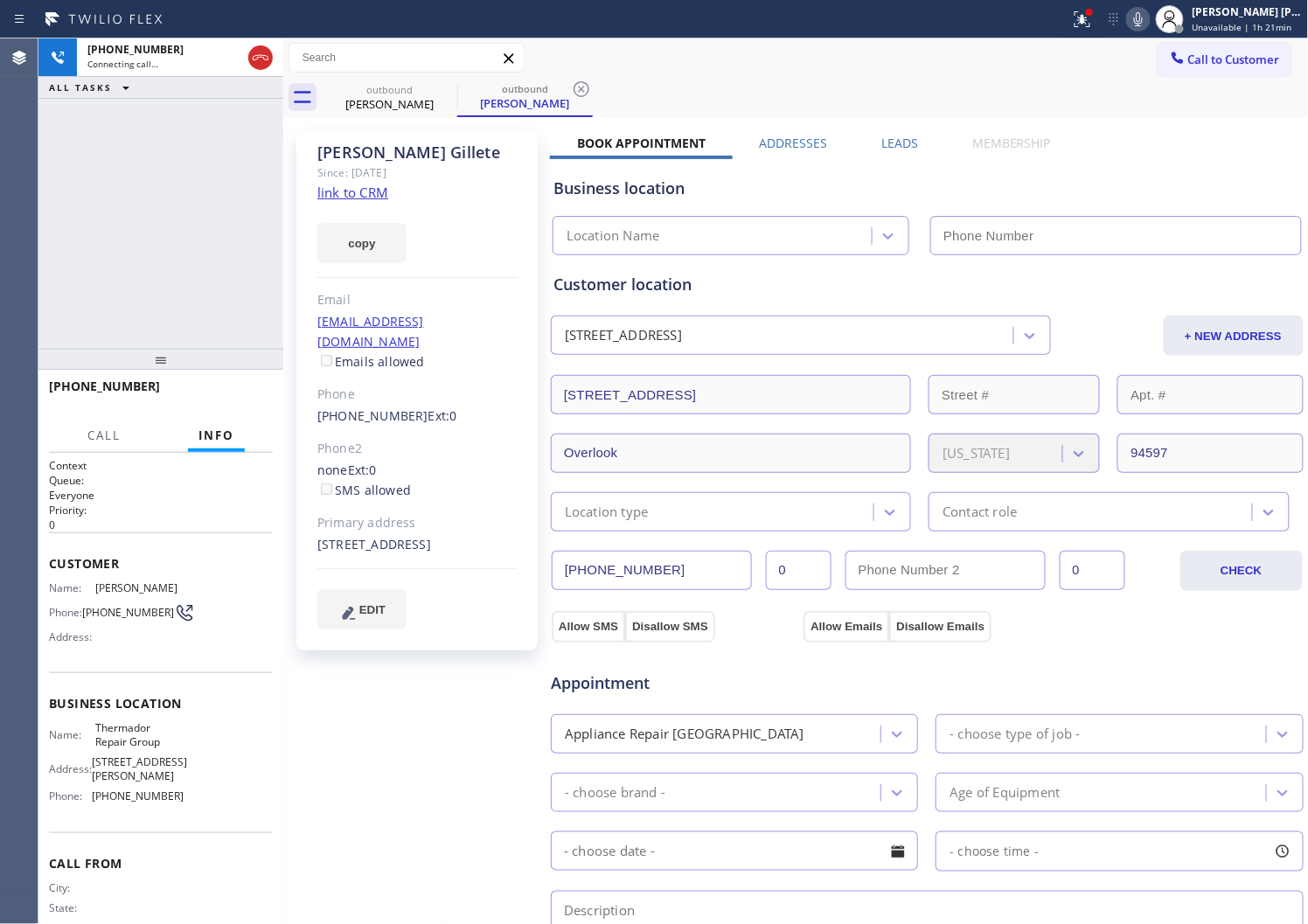
click at [386, 143] on div "Shelley Gillete" at bounding box center [417, 153] width 201 height 21
type input "(855) 920-0838"
click at [386, 143] on div "Shelley Gillete" at bounding box center [417, 153] width 201 height 21
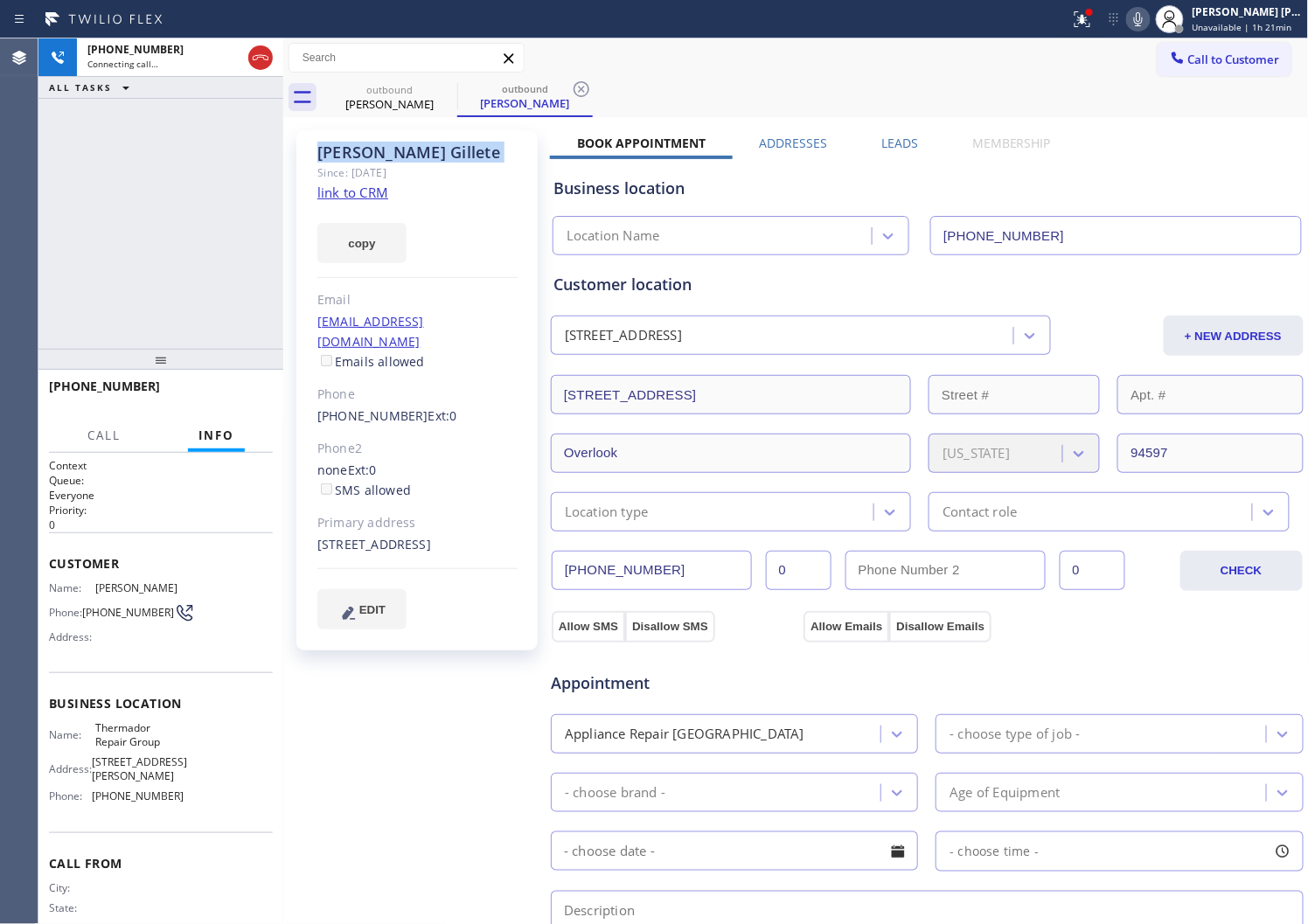
click at [386, 143] on div "Shelley Gillete" at bounding box center [417, 153] width 201 height 21
copy div "Shelley Gillete"
click at [1088, 20] on icon at bounding box center [1083, 17] width 11 height 6
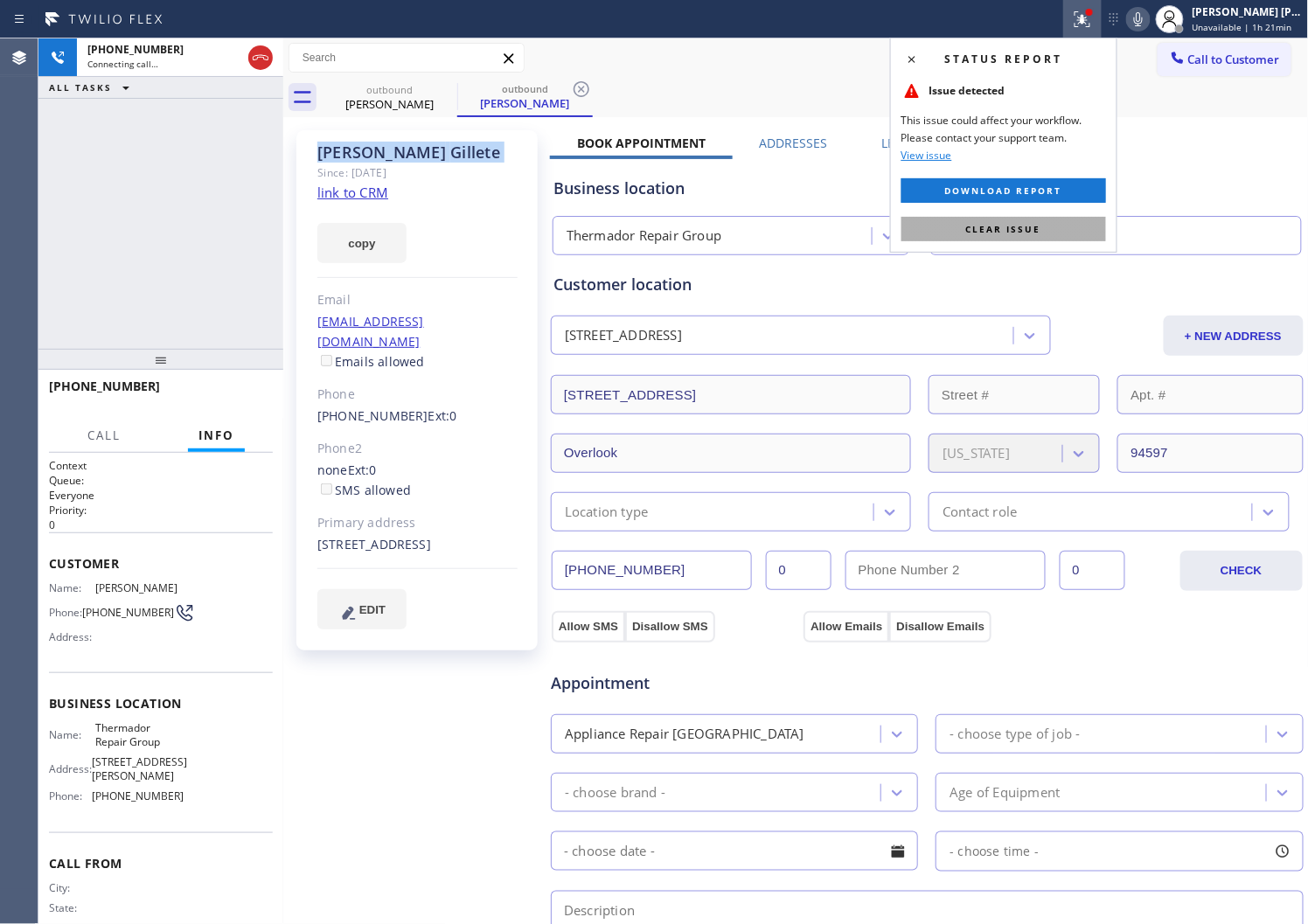
click at [963, 238] on button "Clear issue" at bounding box center [1004, 229] width 205 height 24
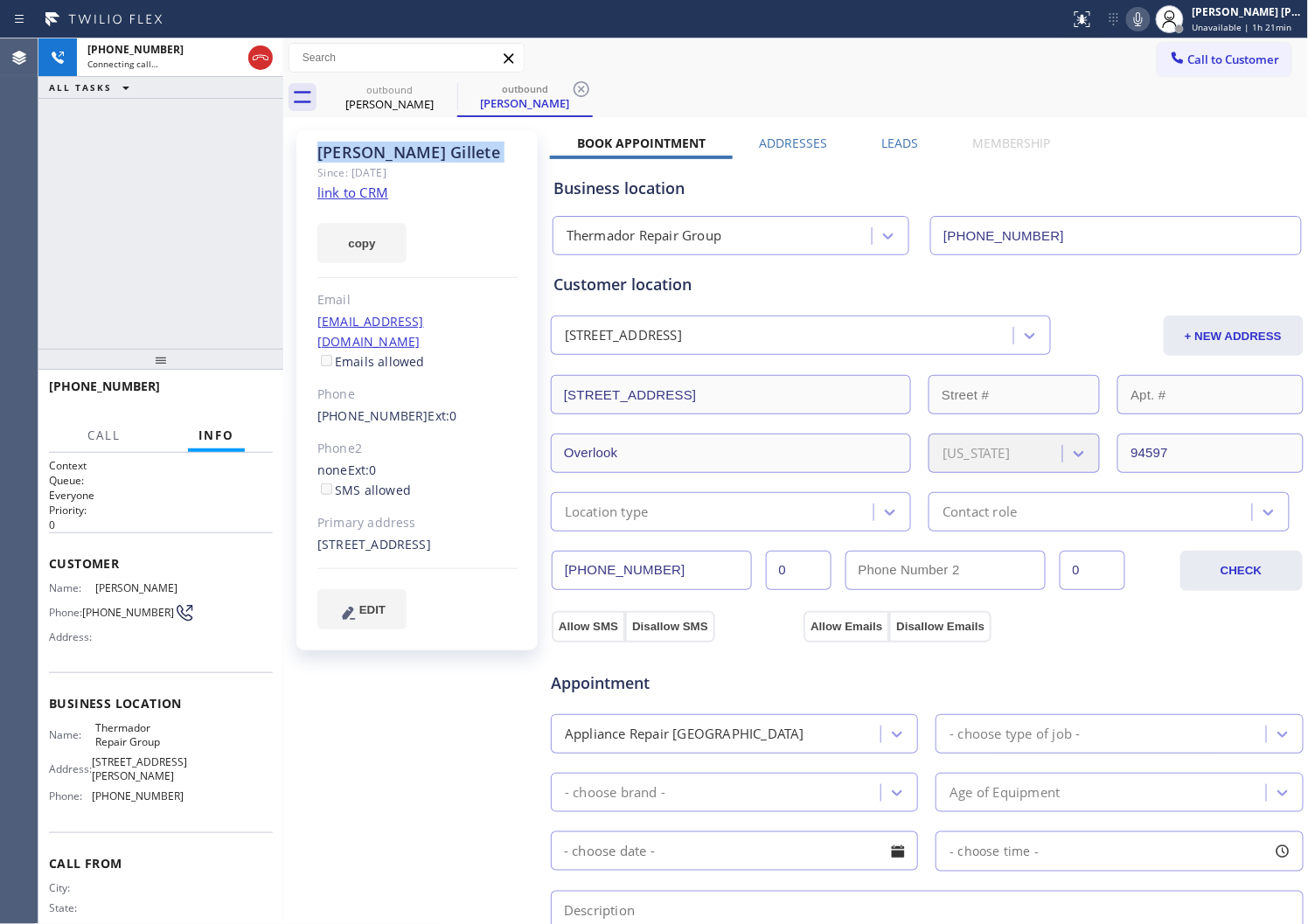
click at [99, 219] on div "+19257887228 Connecting call… ALL TASKS ALL TASKS ACTIVE TASKS TASKS IN WRAP UP" at bounding box center [161, 193] width 245 height 310
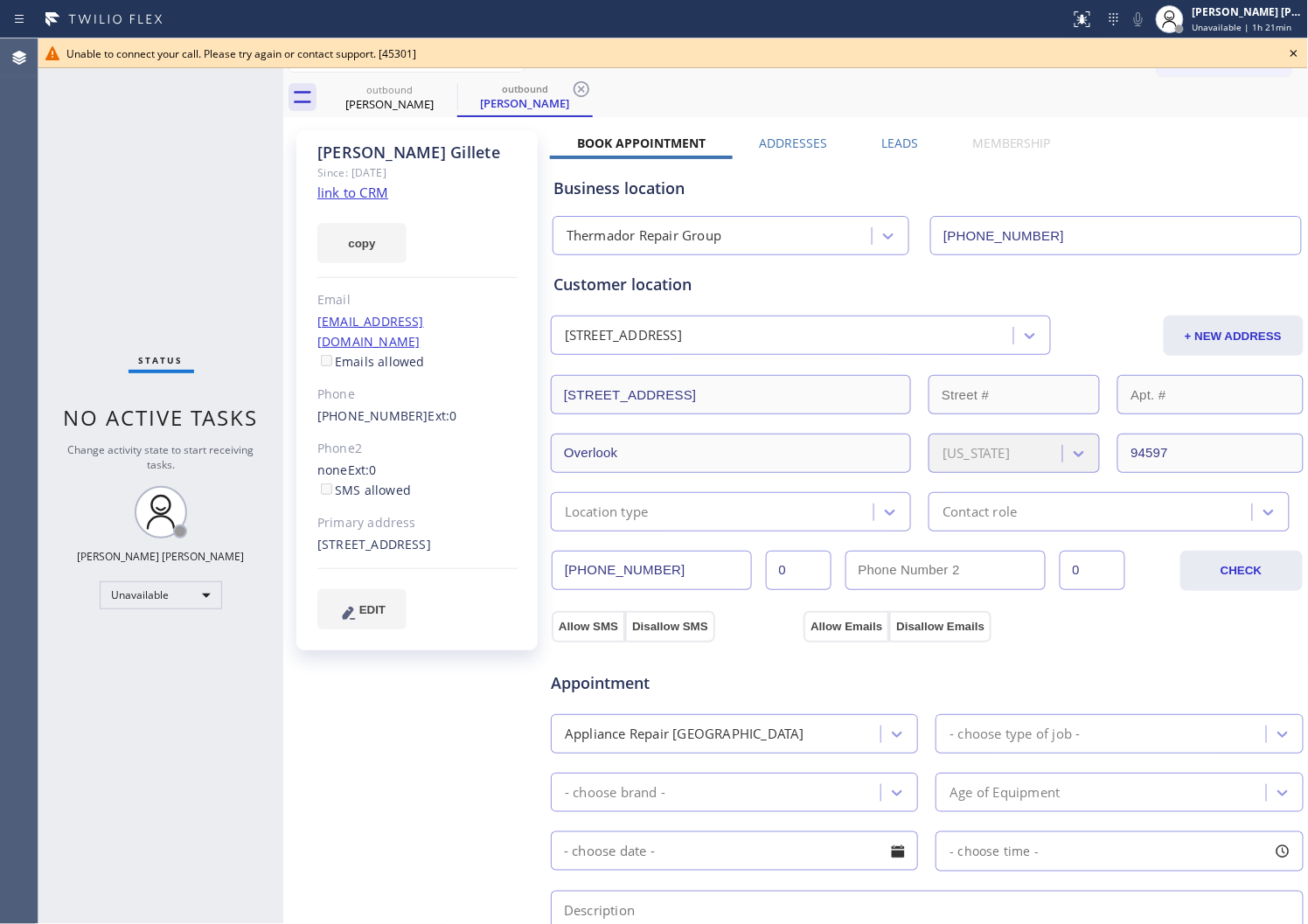
click at [4, 313] on div "Agent Desktop" at bounding box center [19, 481] width 37 height 886
click at [1299, 54] on icon at bounding box center [1293, 53] width 21 height 21
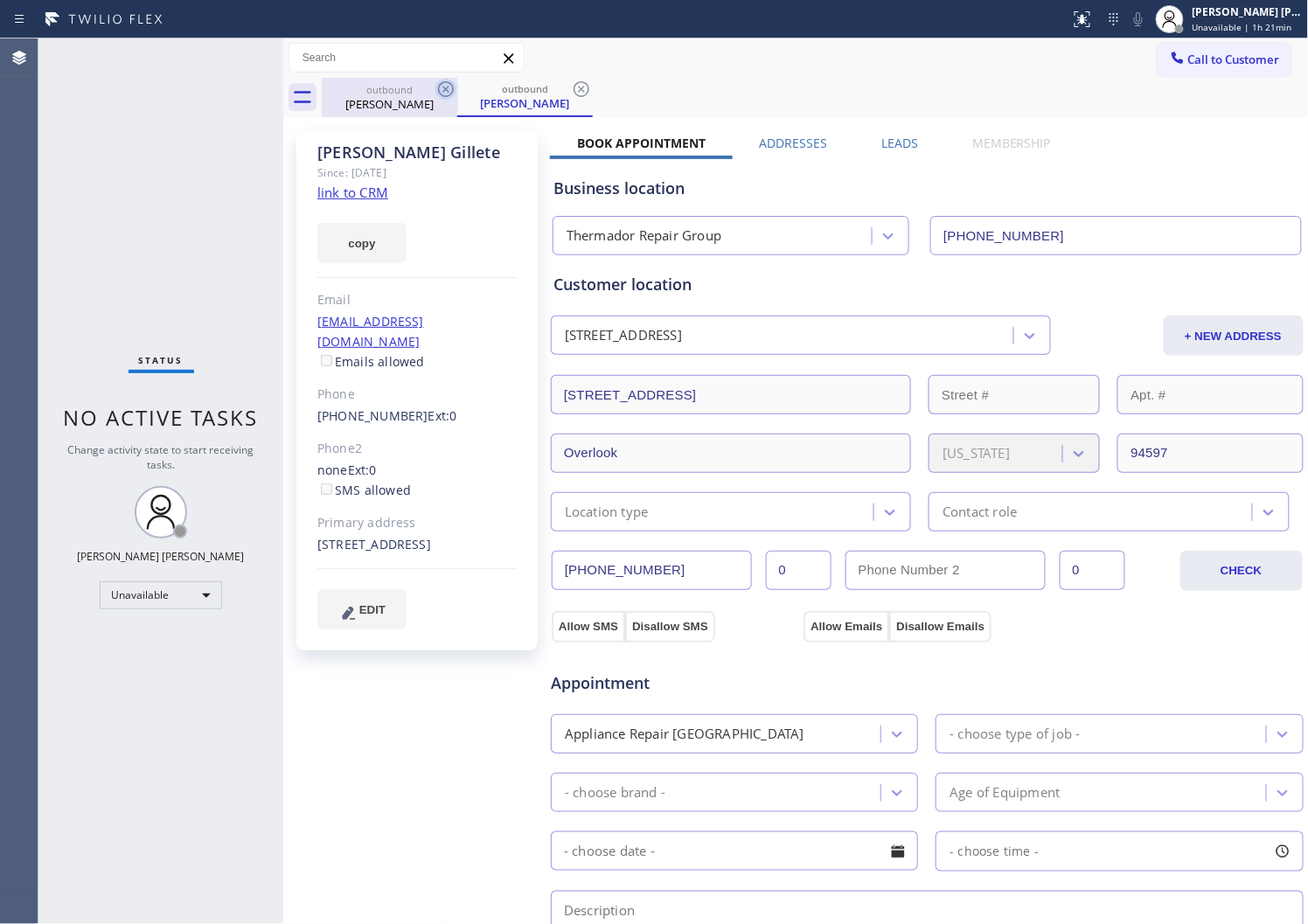
drag, startPoint x: 469, startPoint y: 92, endPoint x: 447, endPoint y: 87, distance: 22.6
click at [467, 92] on div "outbound" at bounding box center [525, 88] width 132 height 13
click at [447, 87] on icon at bounding box center [446, 89] width 16 height 16
click at [0, 0] on icon at bounding box center [0, 0] width 0 height 0
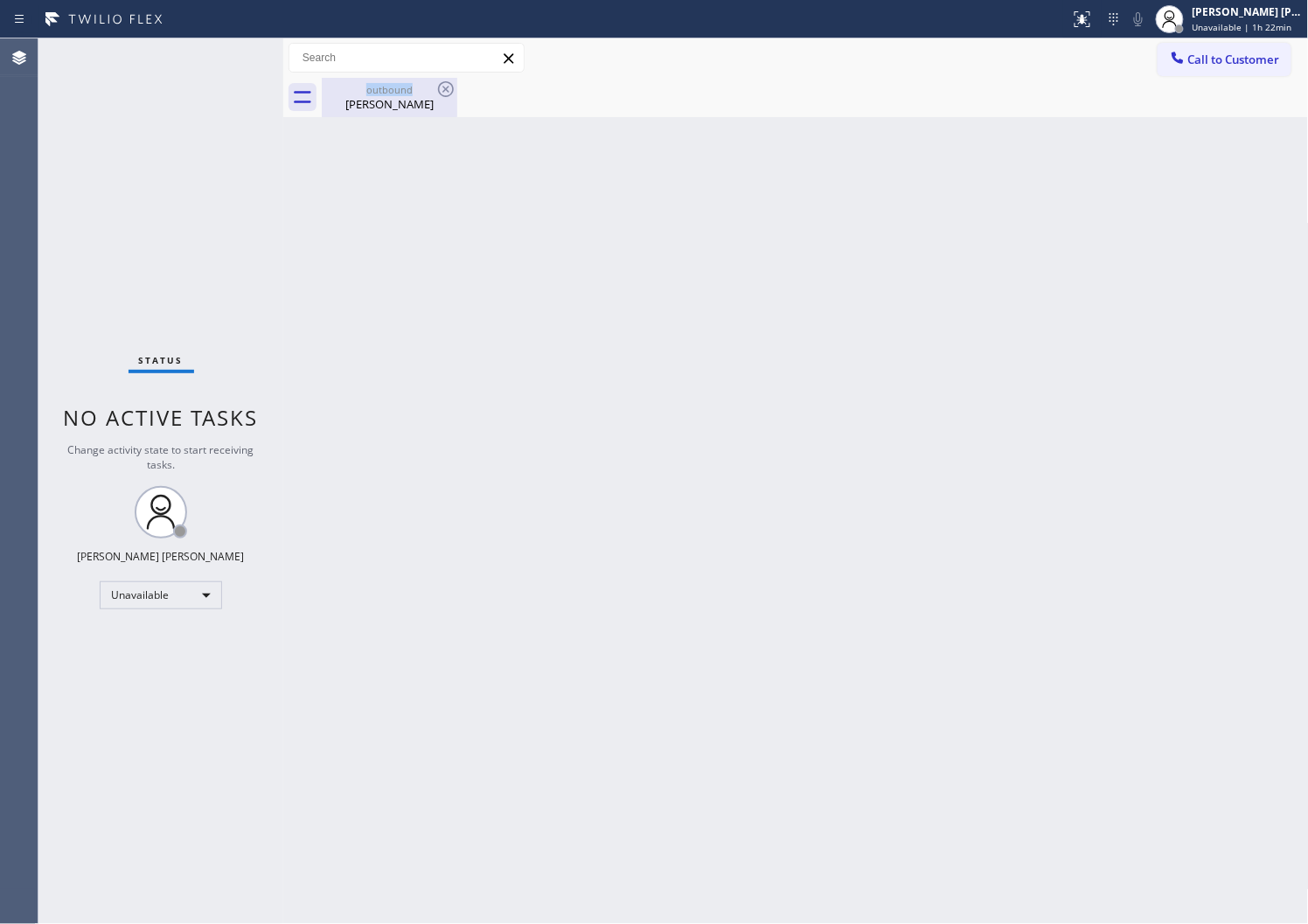
click at [431, 105] on div "Shelley Gillete" at bounding box center [390, 104] width 132 height 16
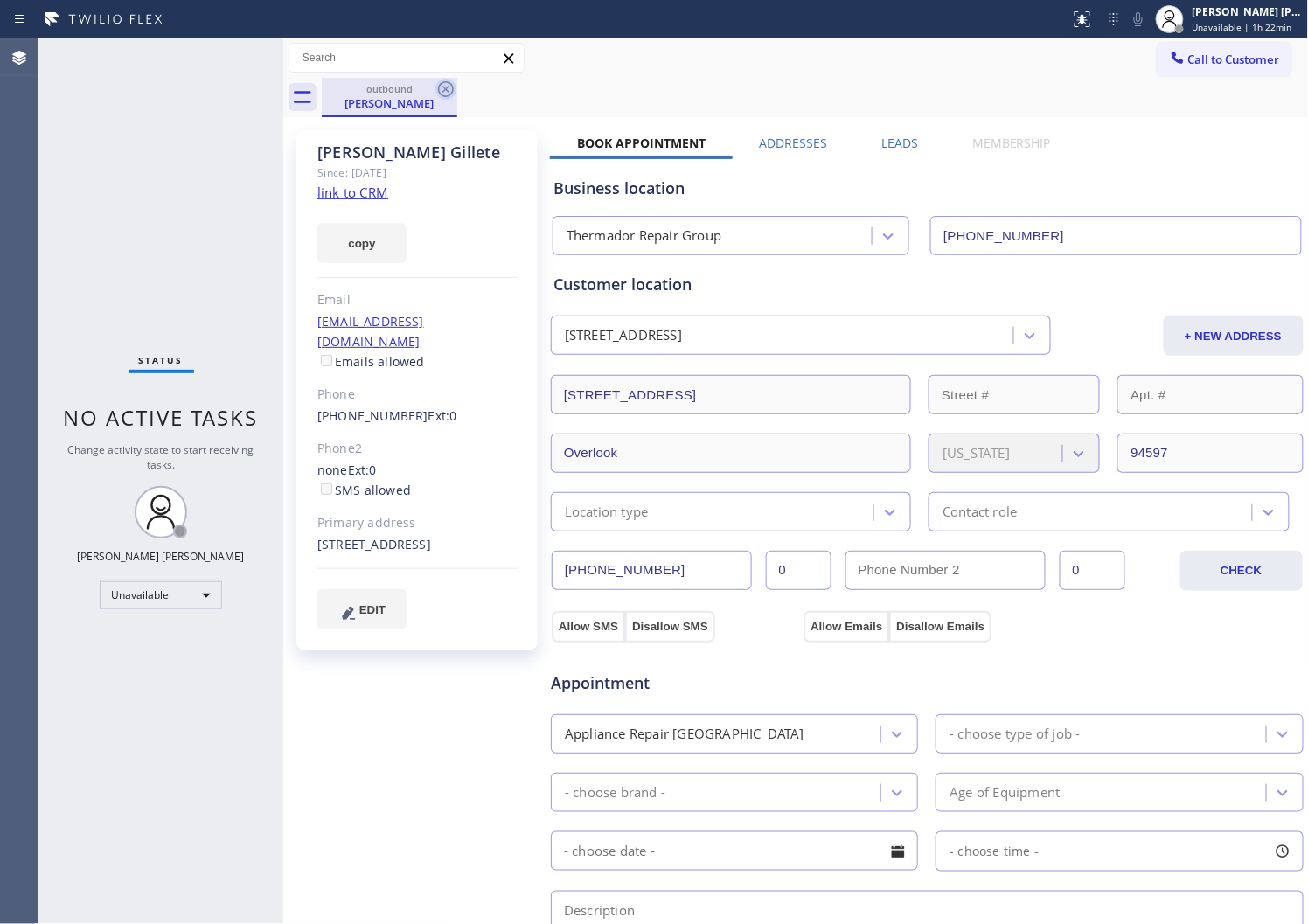
click at [447, 91] on icon at bounding box center [446, 89] width 16 height 16
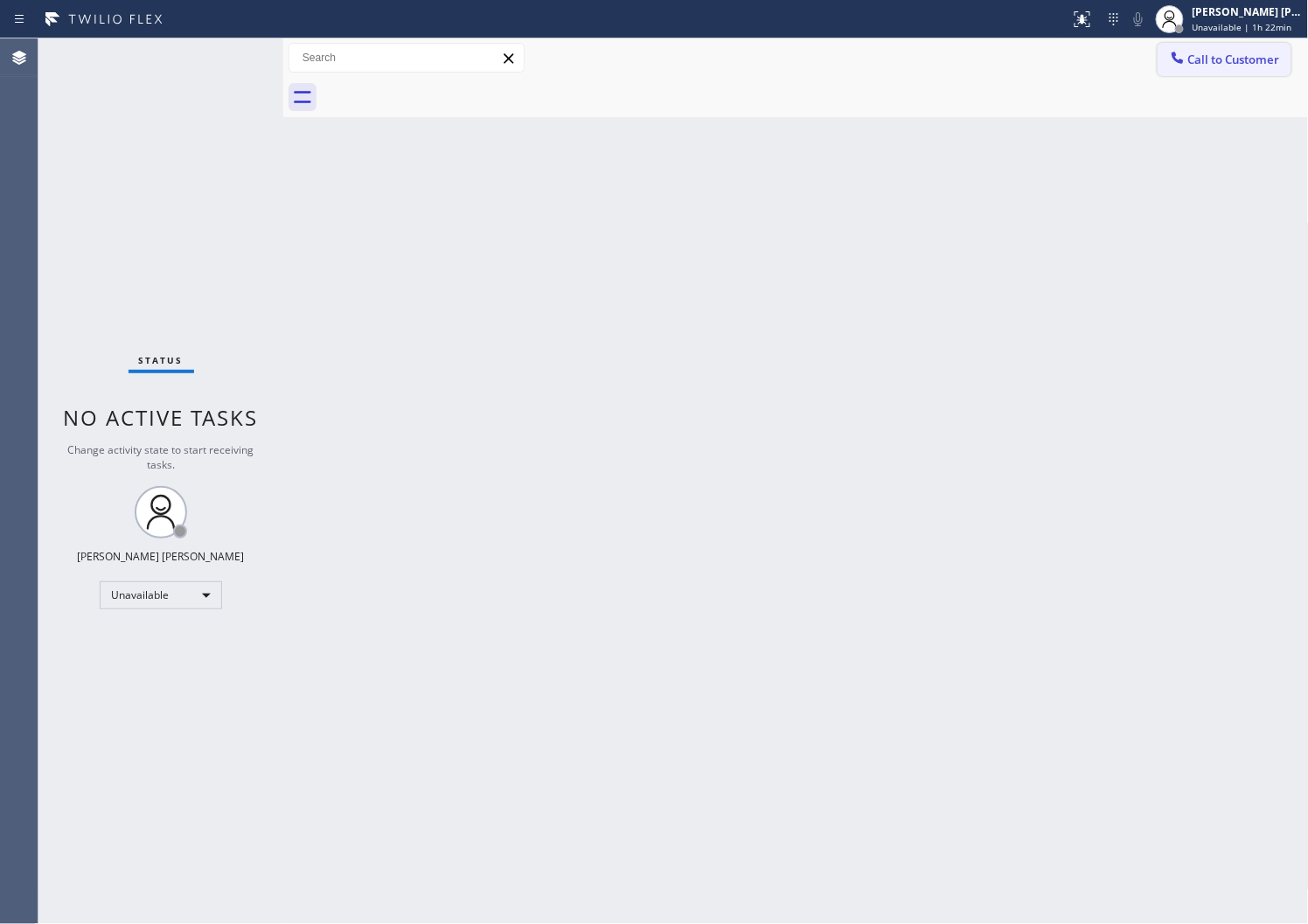
click at [1167, 71] on button "Call to Customer" at bounding box center [1225, 60] width 134 height 33
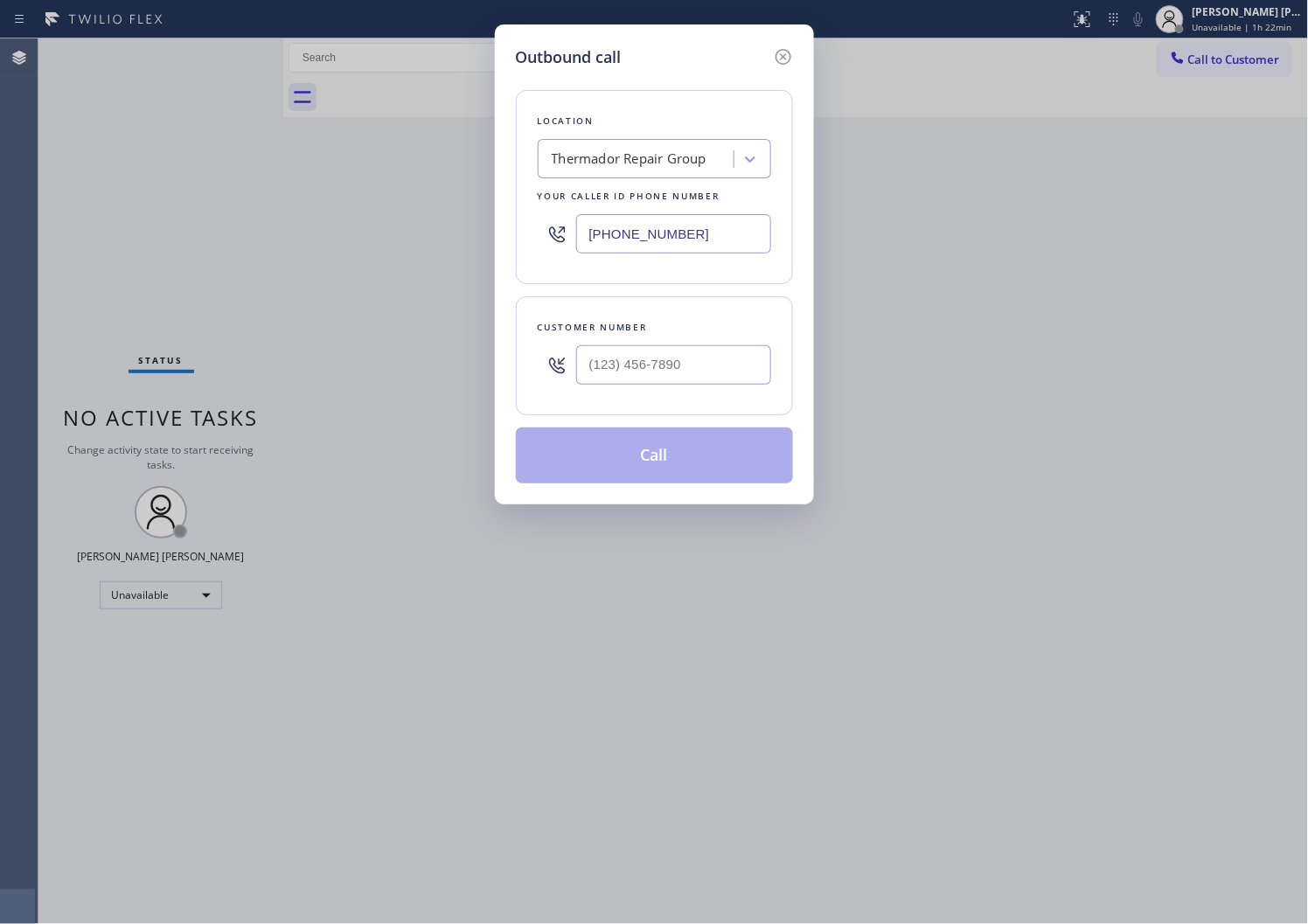
click at [665, 239] on input "(855) 920-0838" at bounding box center [674, 234] width 195 height 39
paste input "786) 661-1350"
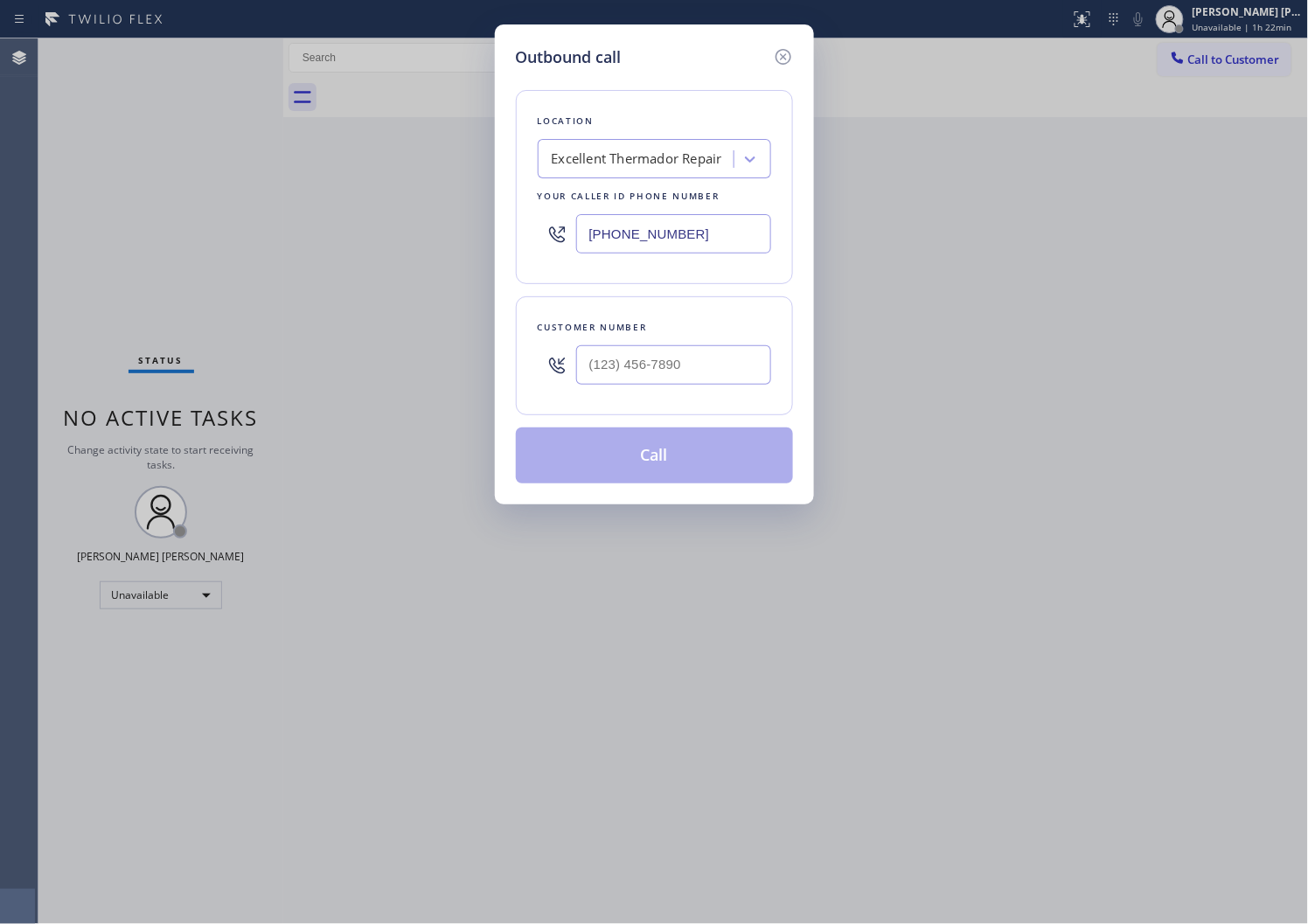
type input "(786) 661-1350"
click at [722, 377] on input "text" at bounding box center [674, 365] width 195 height 39
click at [722, 377] on input "(___) ___-____" at bounding box center [674, 365] width 195 height 39
paste input "3057"
click at [722, 377] on input "(___) ___-3057" at bounding box center [674, 365] width 195 height 39
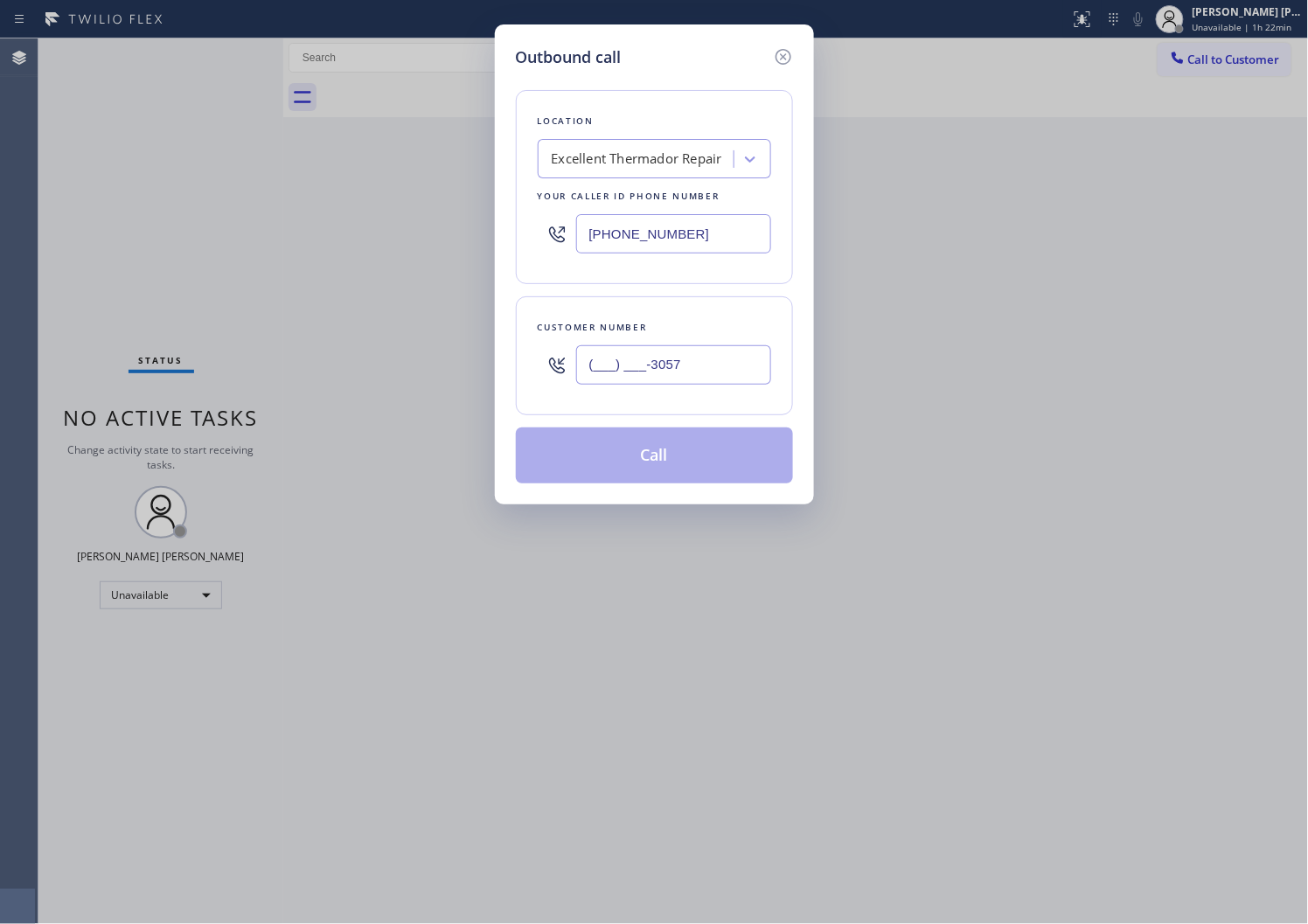
click at [722, 377] on input "(___) ___-3057" at bounding box center [674, 365] width 195 height 39
paste input "305) 798-1403"
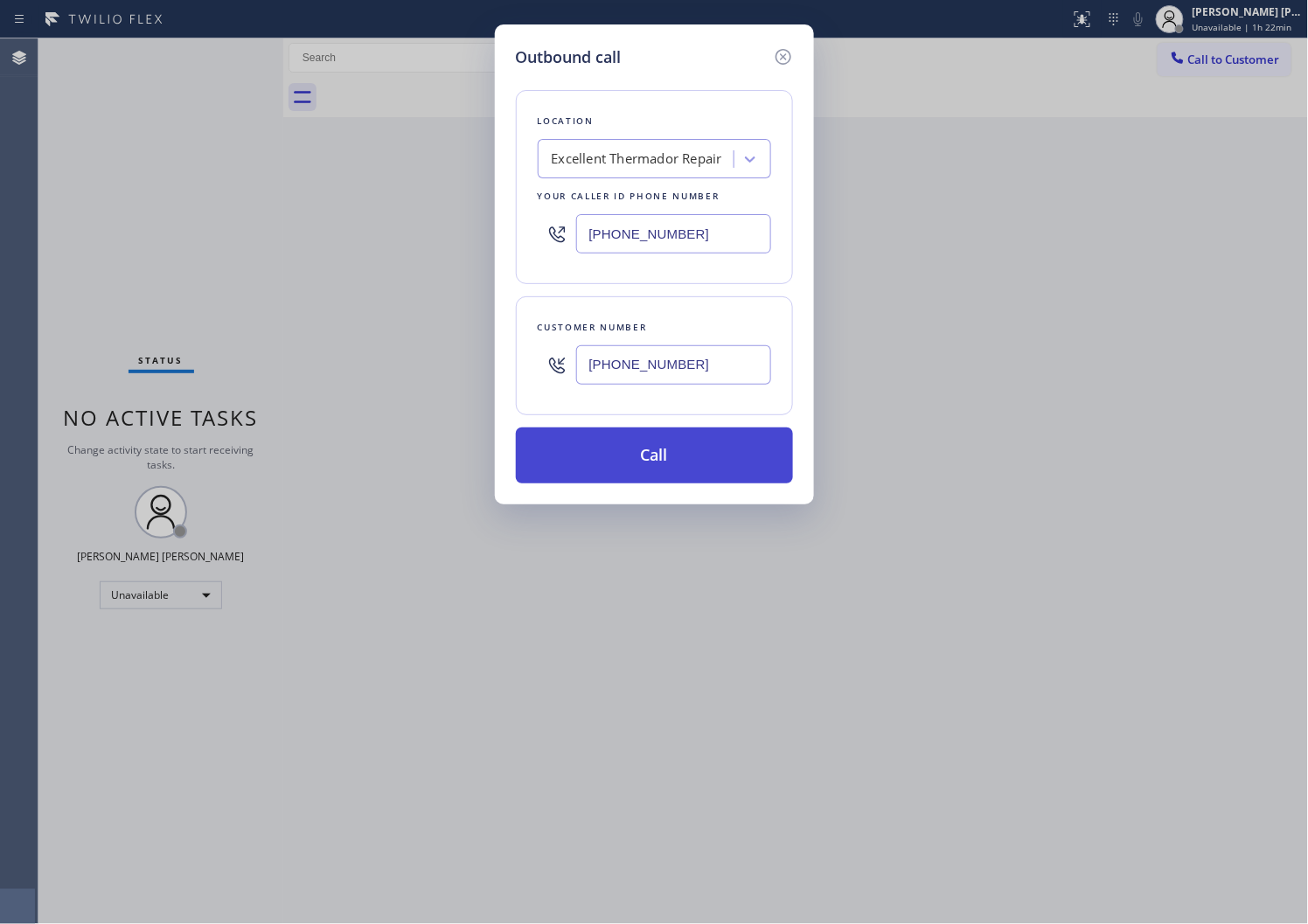
type input "(305) 798-1403"
click at [712, 466] on button "Call" at bounding box center [654, 455] width 277 height 56
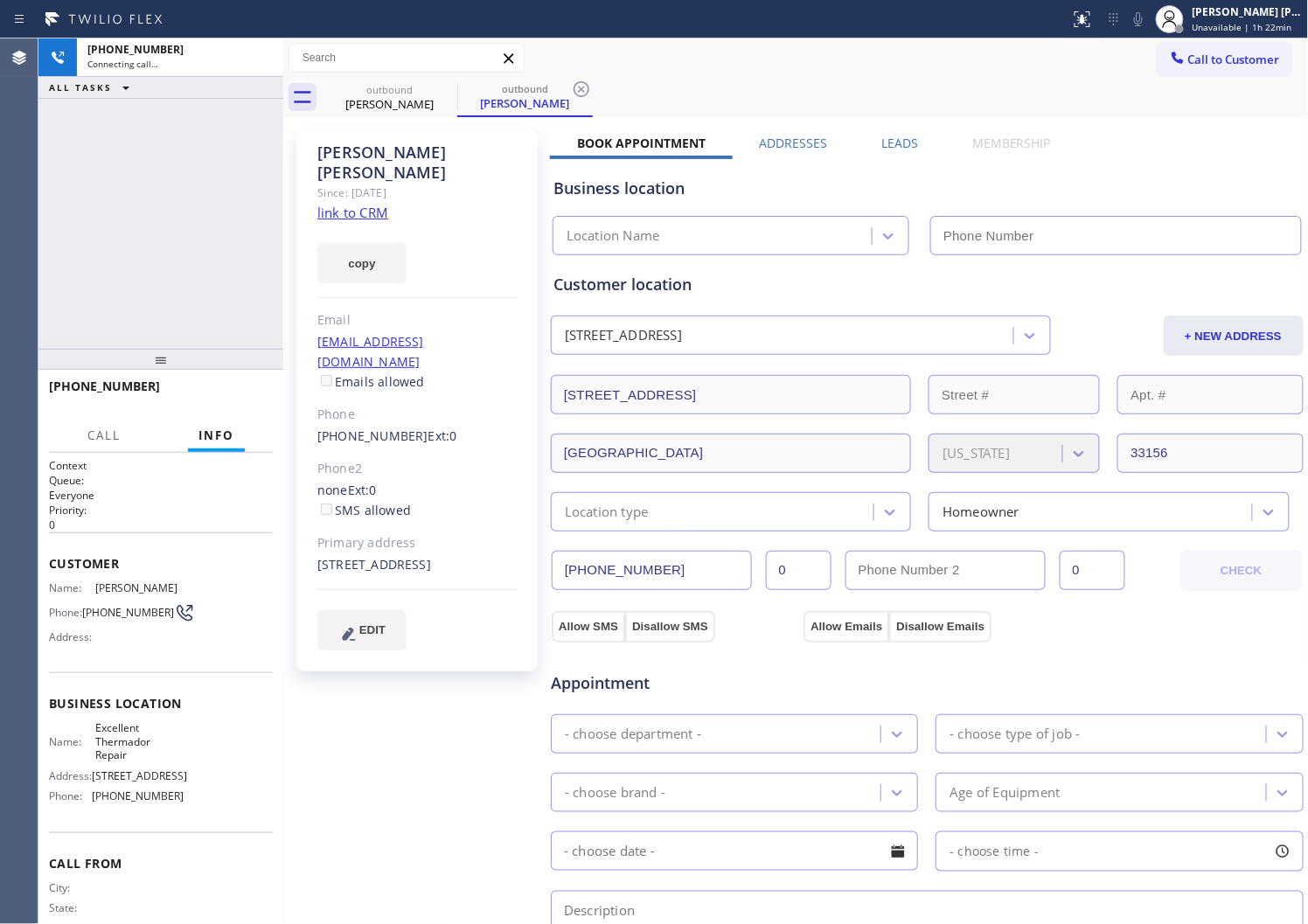
click at [352, 158] on div "Olga Medina" at bounding box center [417, 162] width 201 height 40
click at [215, 221] on div "+13057981403 Connecting call… ALL TASKS ALL TASKS ACTIVE TASKS TASKS IN WRAP UP" at bounding box center [161, 193] width 245 height 310
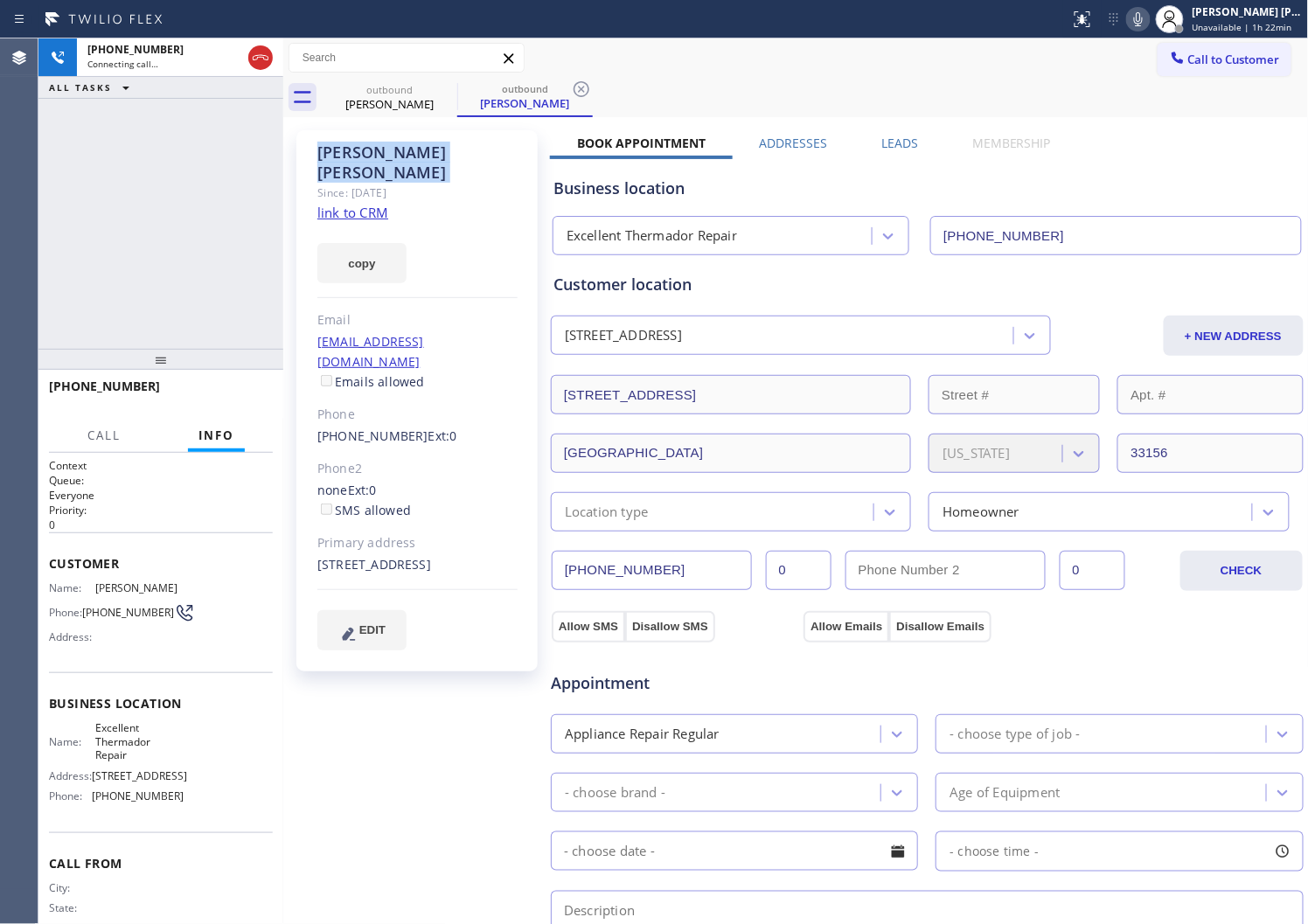
type input "(786) 661-1350"
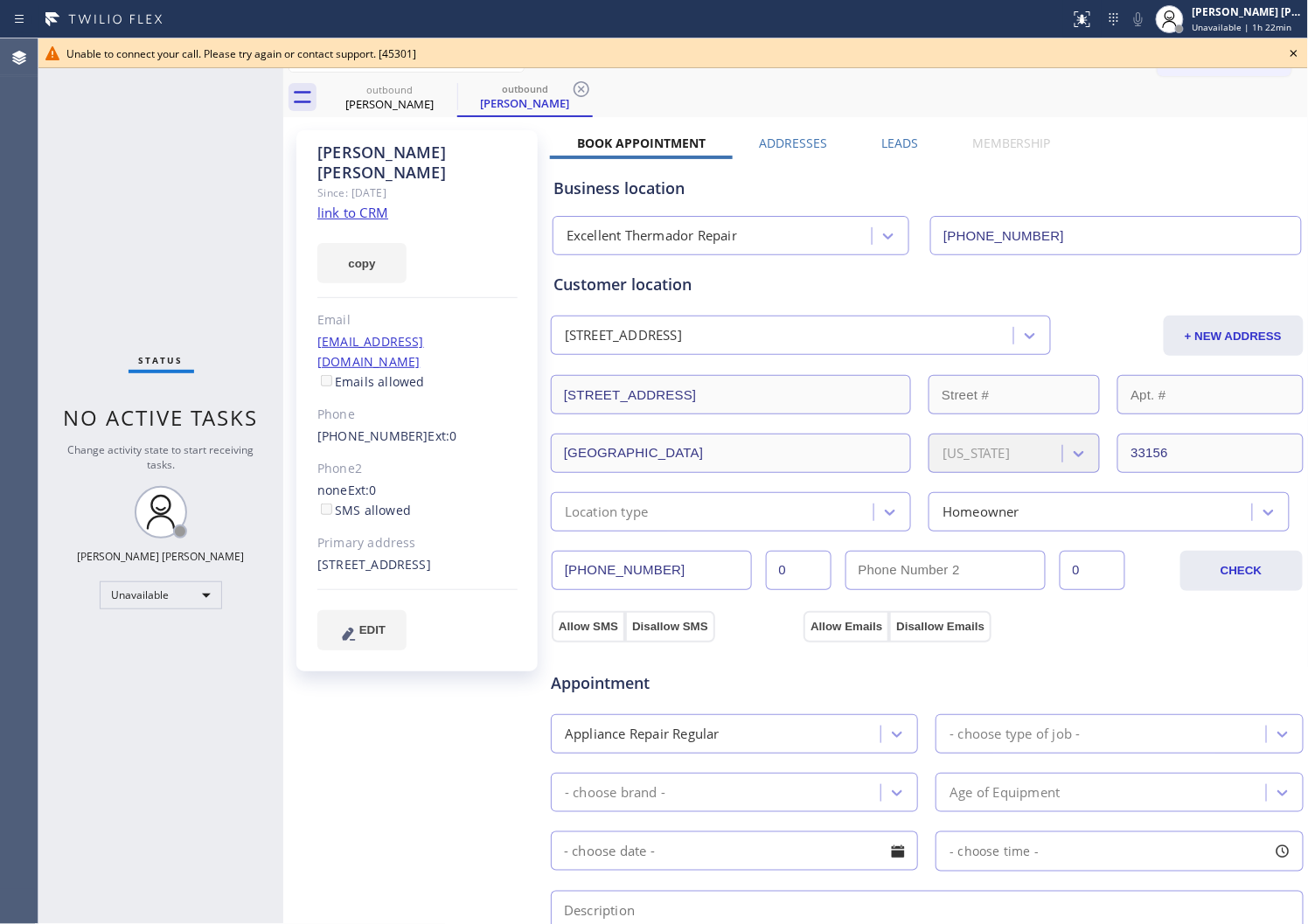
click at [4, 273] on div "Agent Desktop" at bounding box center [19, 481] width 37 height 886
click at [1291, 53] on icon at bounding box center [1293, 53] width 21 height 21
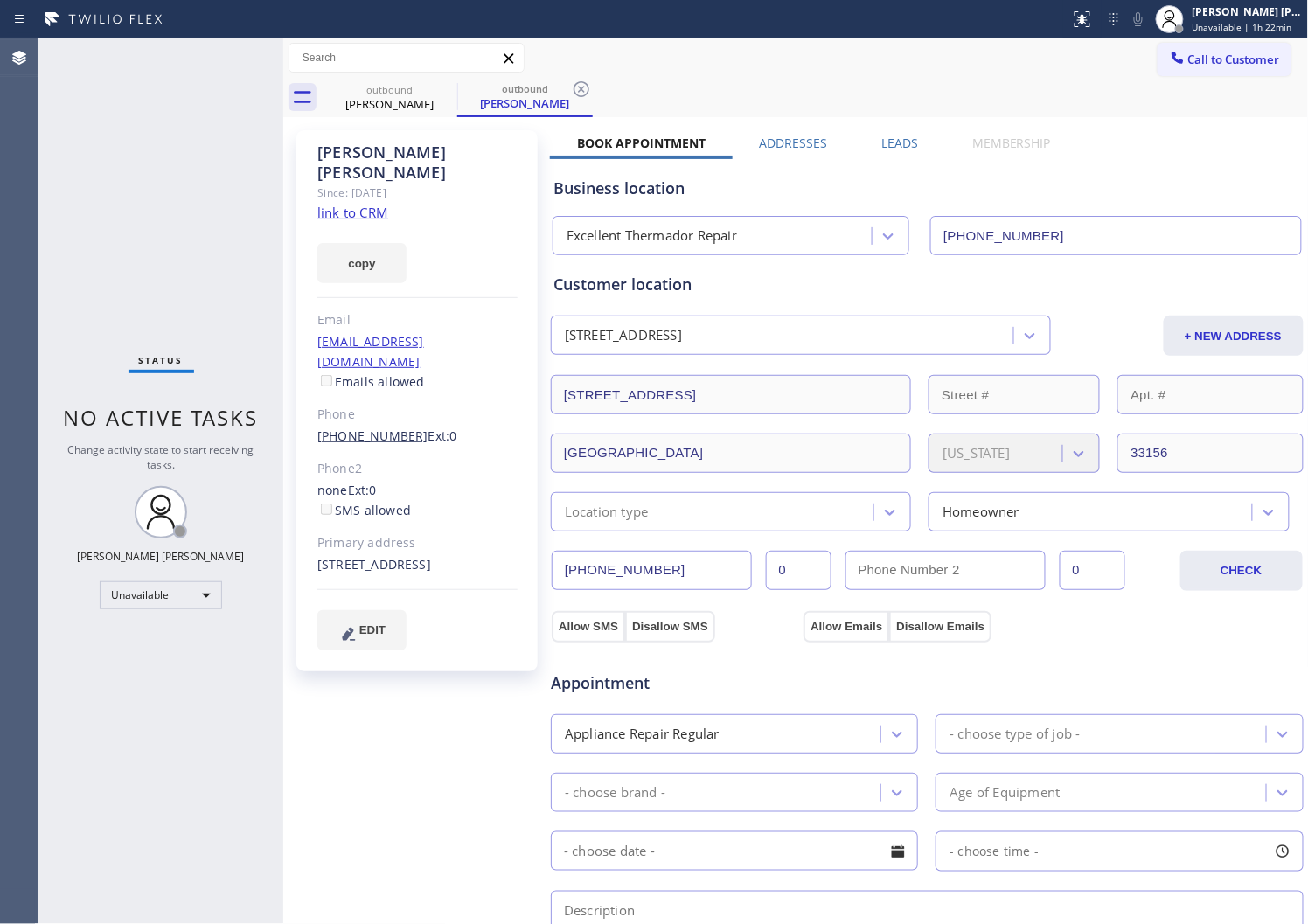
click at [345, 428] on link "(305) 798-1403" at bounding box center [372, 436] width 111 height 17
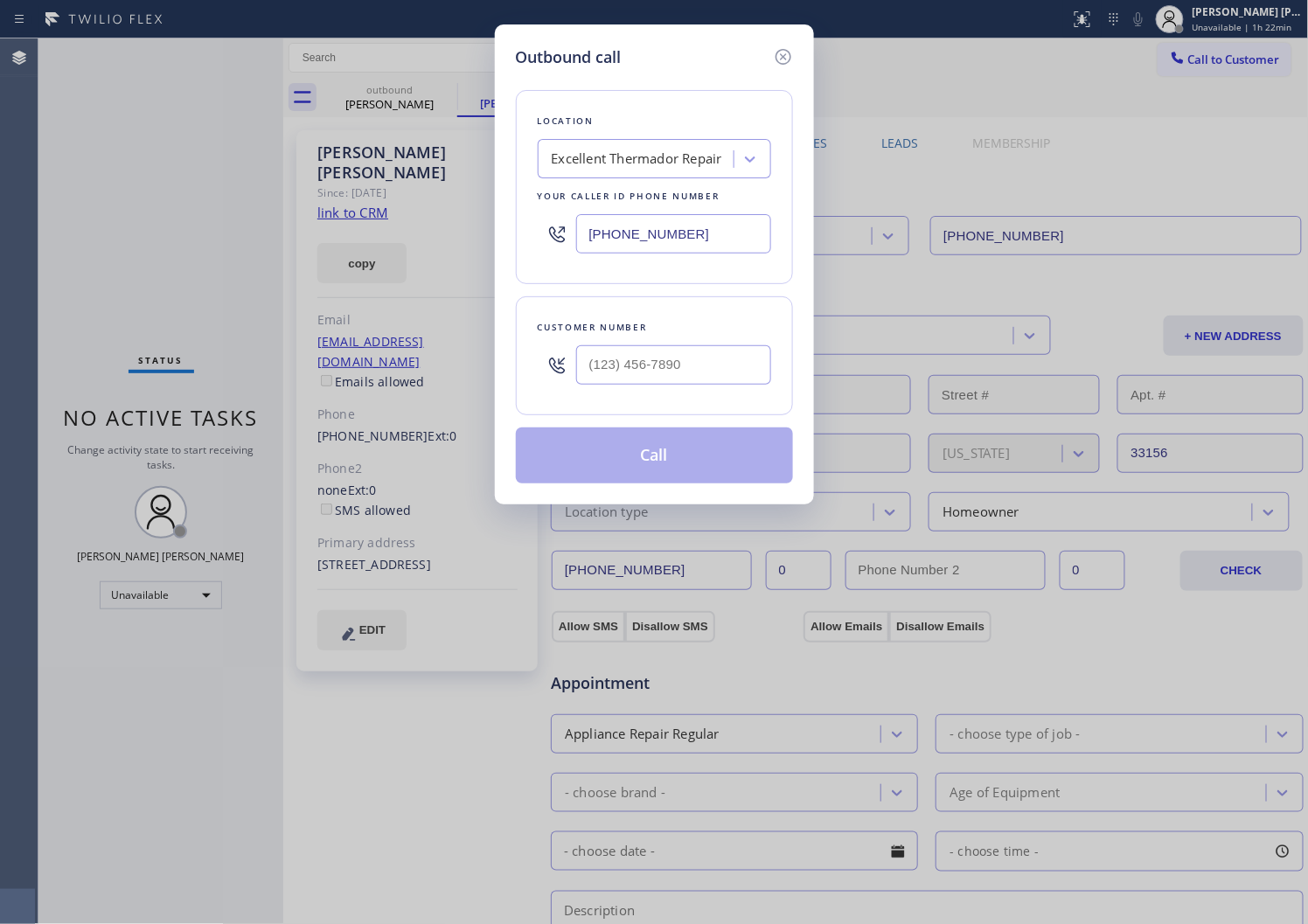
type input "(305) 798-1403"
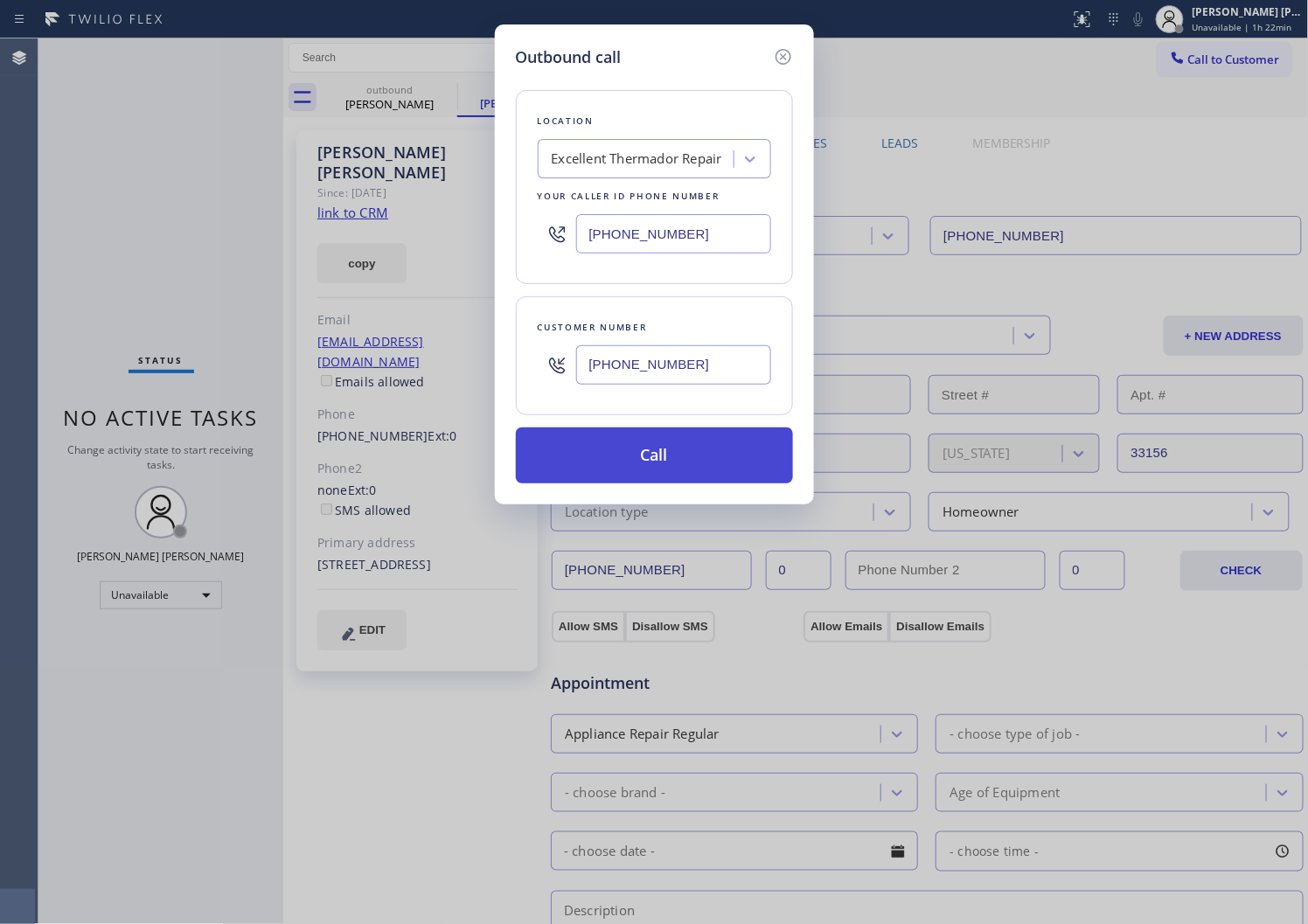
click at [643, 446] on button "Call" at bounding box center [654, 455] width 277 height 56
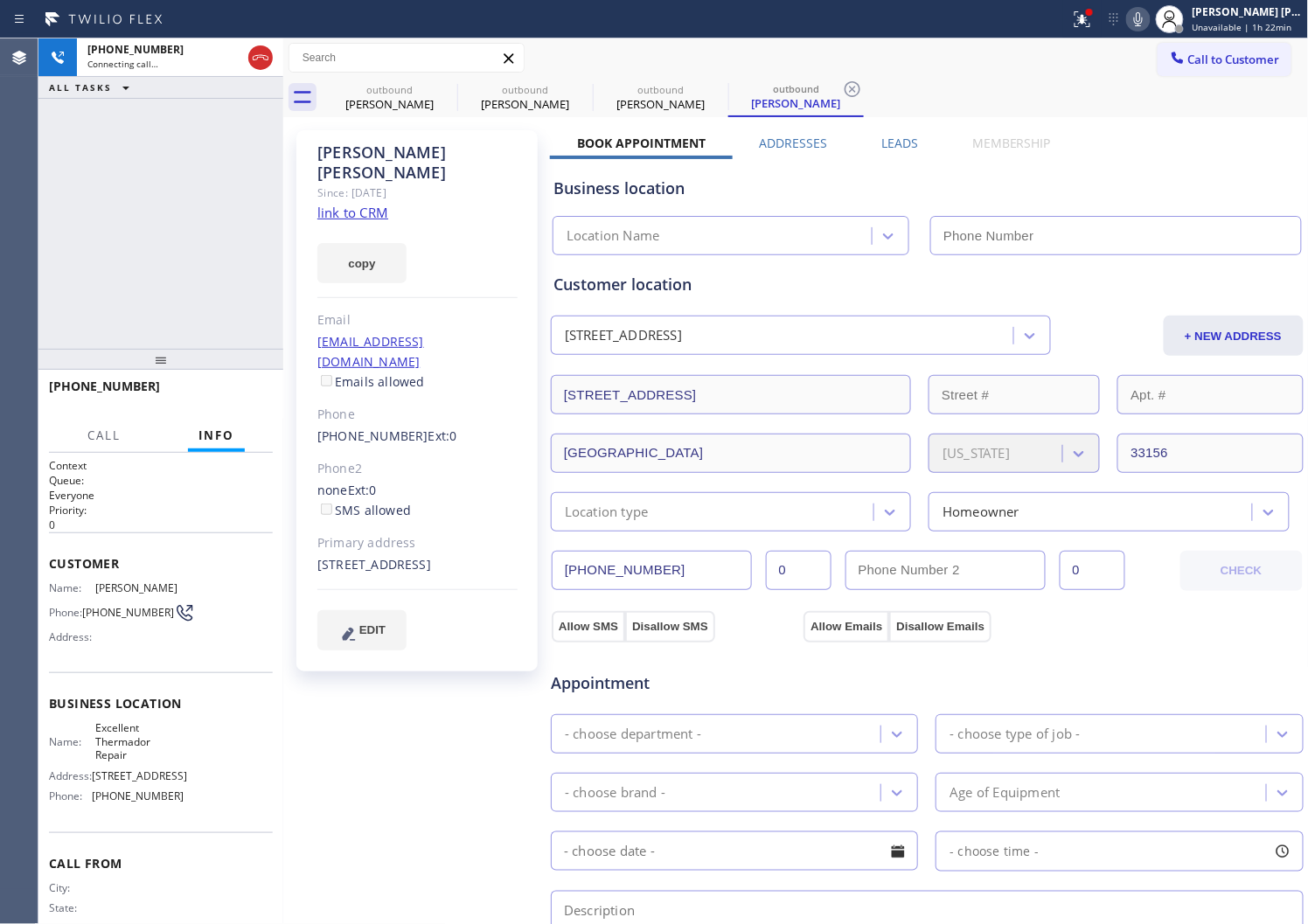
click at [0, 0] on icon at bounding box center [0, 0] width 0 height 0
type input "(786) 661-1350"
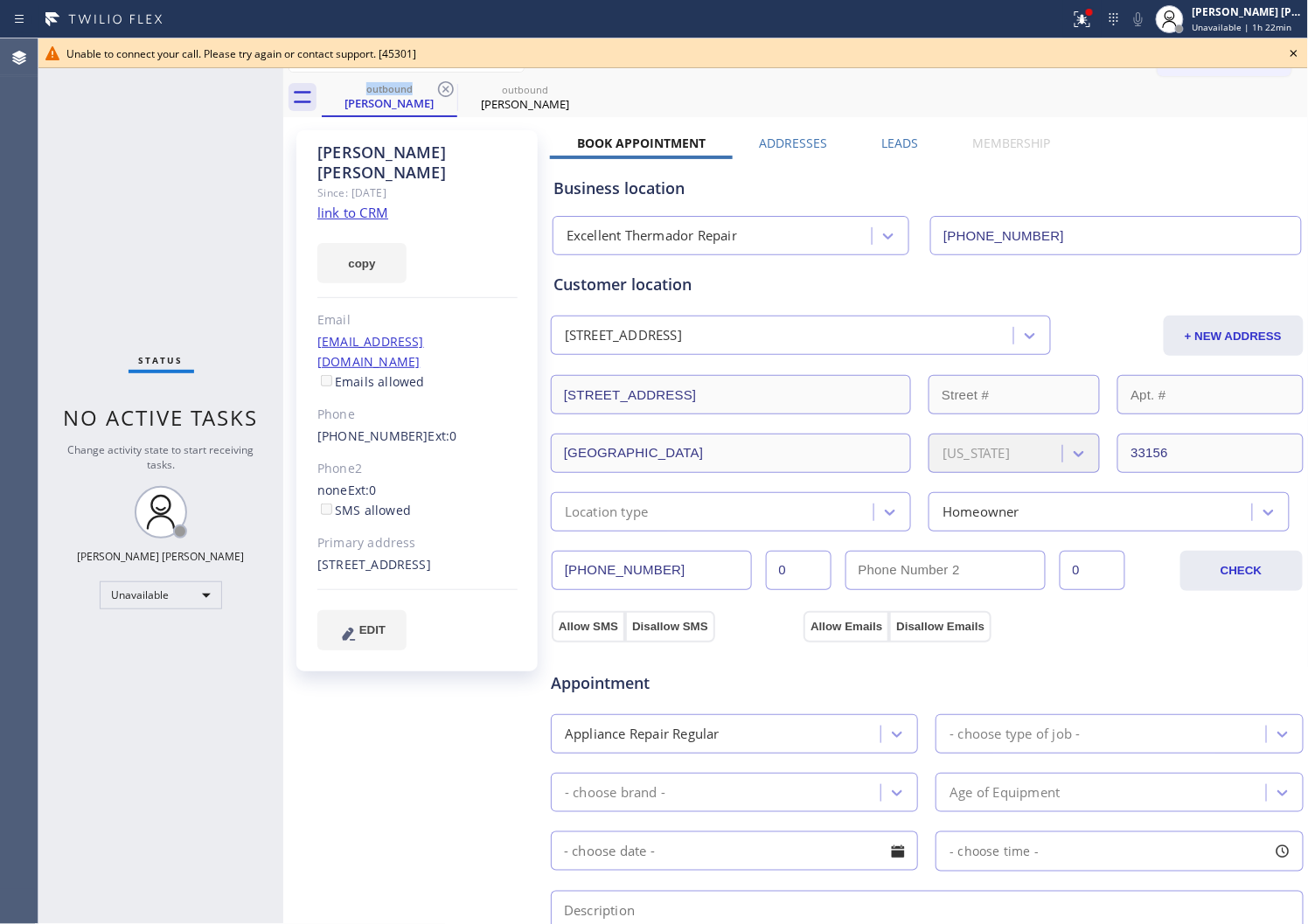
click at [1301, 49] on icon at bounding box center [1293, 53] width 21 height 21
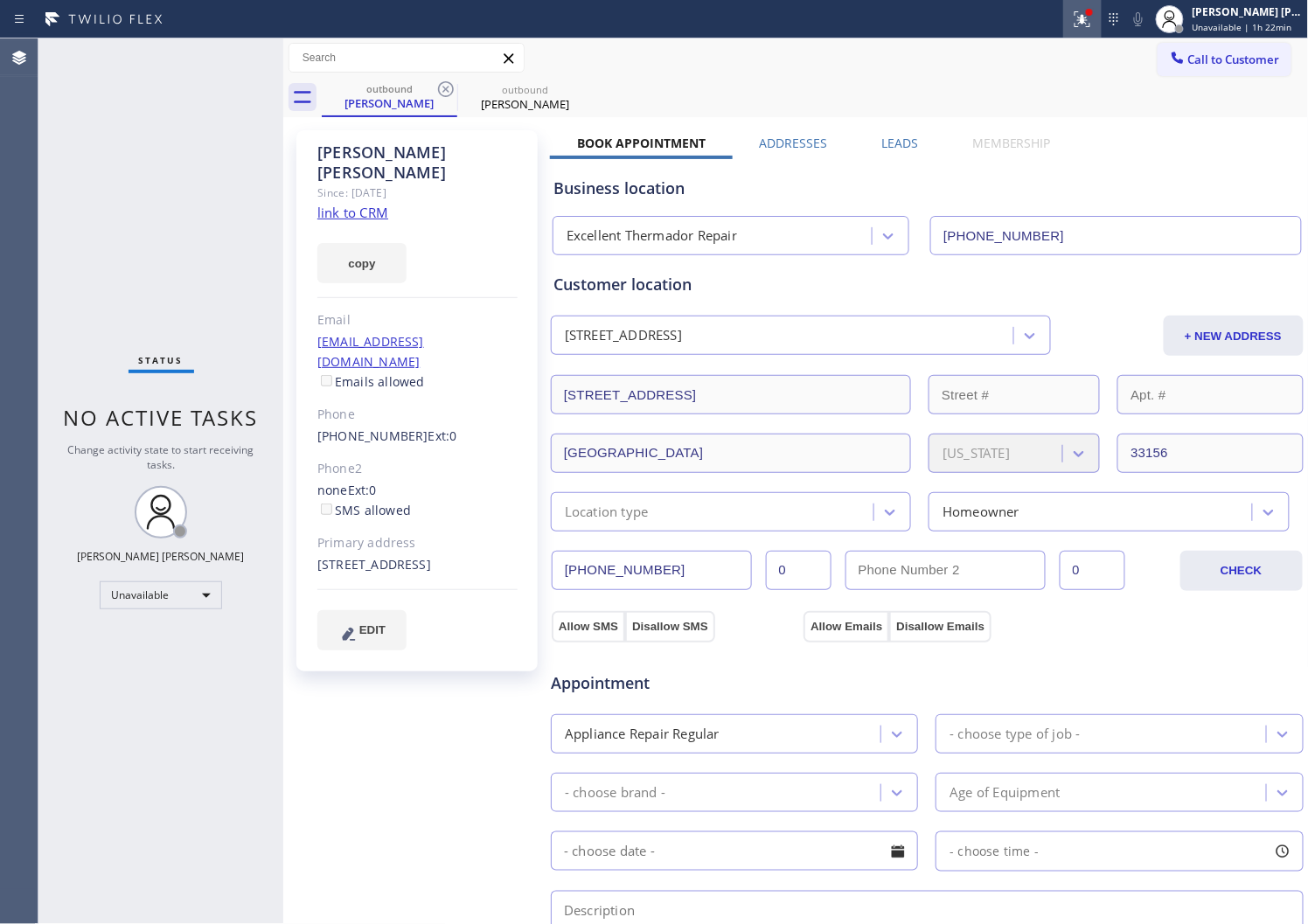
click at [1094, 19] on icon at bounding box center [1082, 19] width 21 height 21
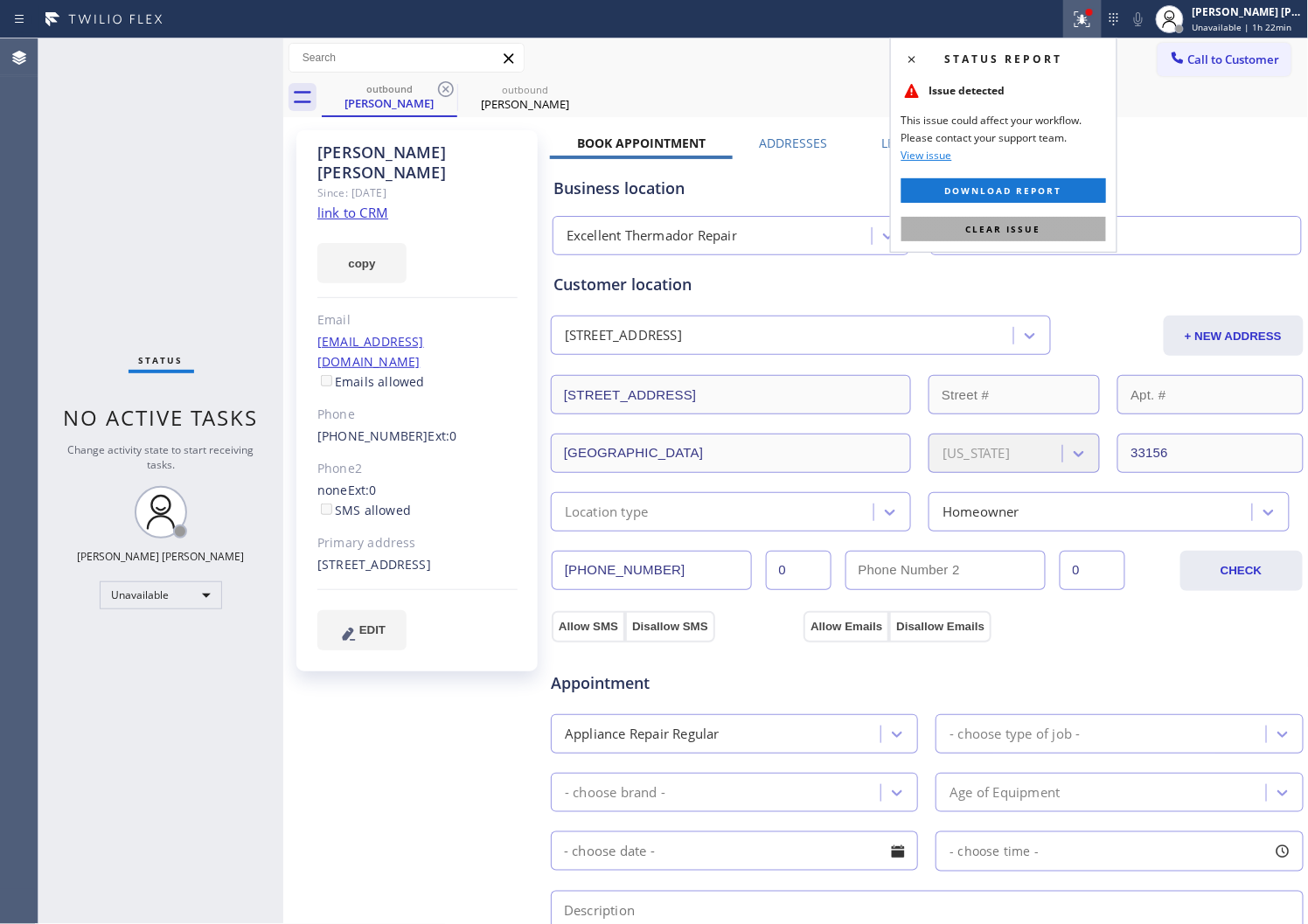
click at [965, 228] on button "Clear issue" at bounding box center [1004, 229] width 205 height 24
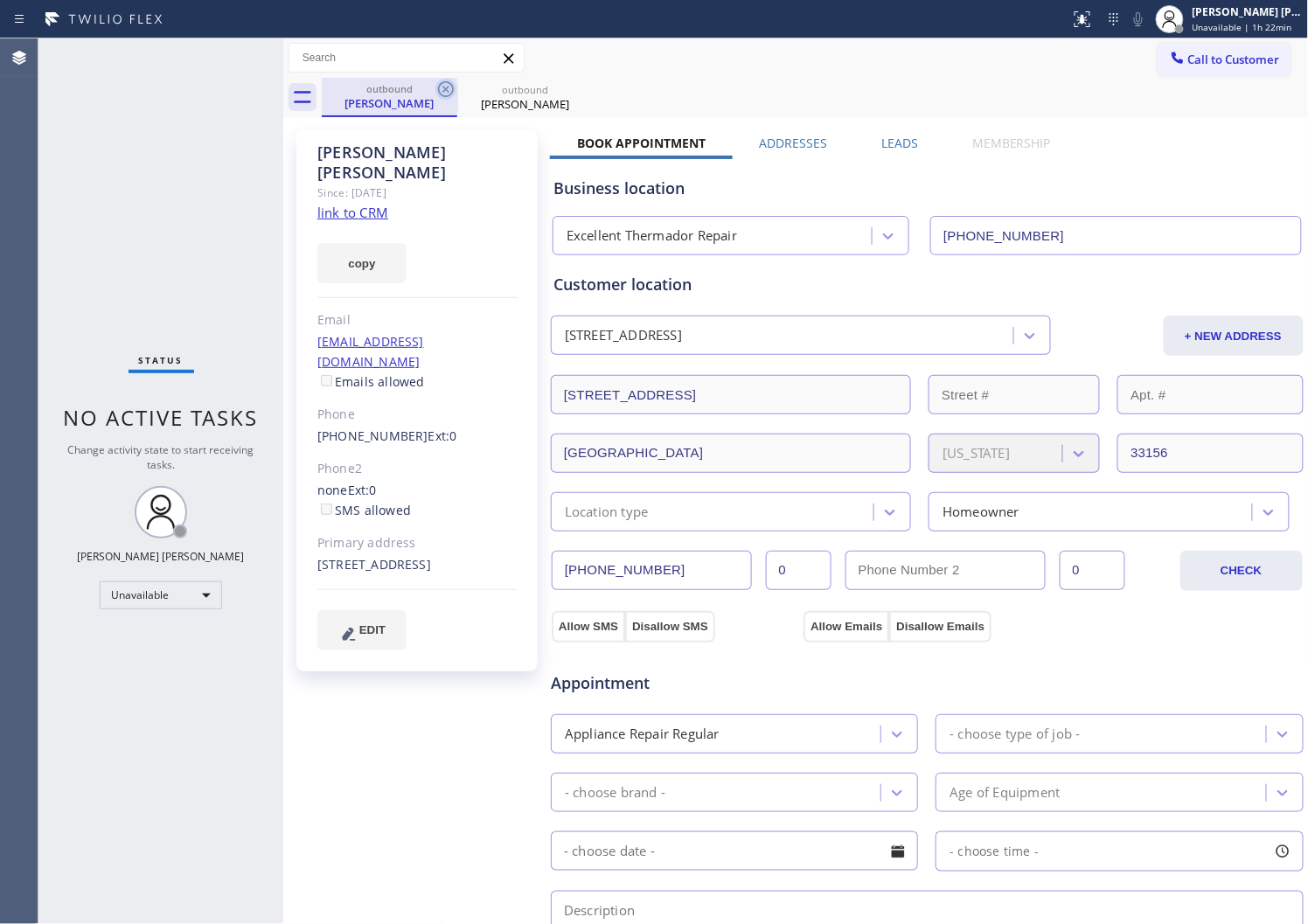
click at [443, 84] on icon at bounding box center [445, 88] width 21 height 21
click at [443, 84] on div "outbound Olga Medina" at bounding box center [816, 98] width 988 height 39
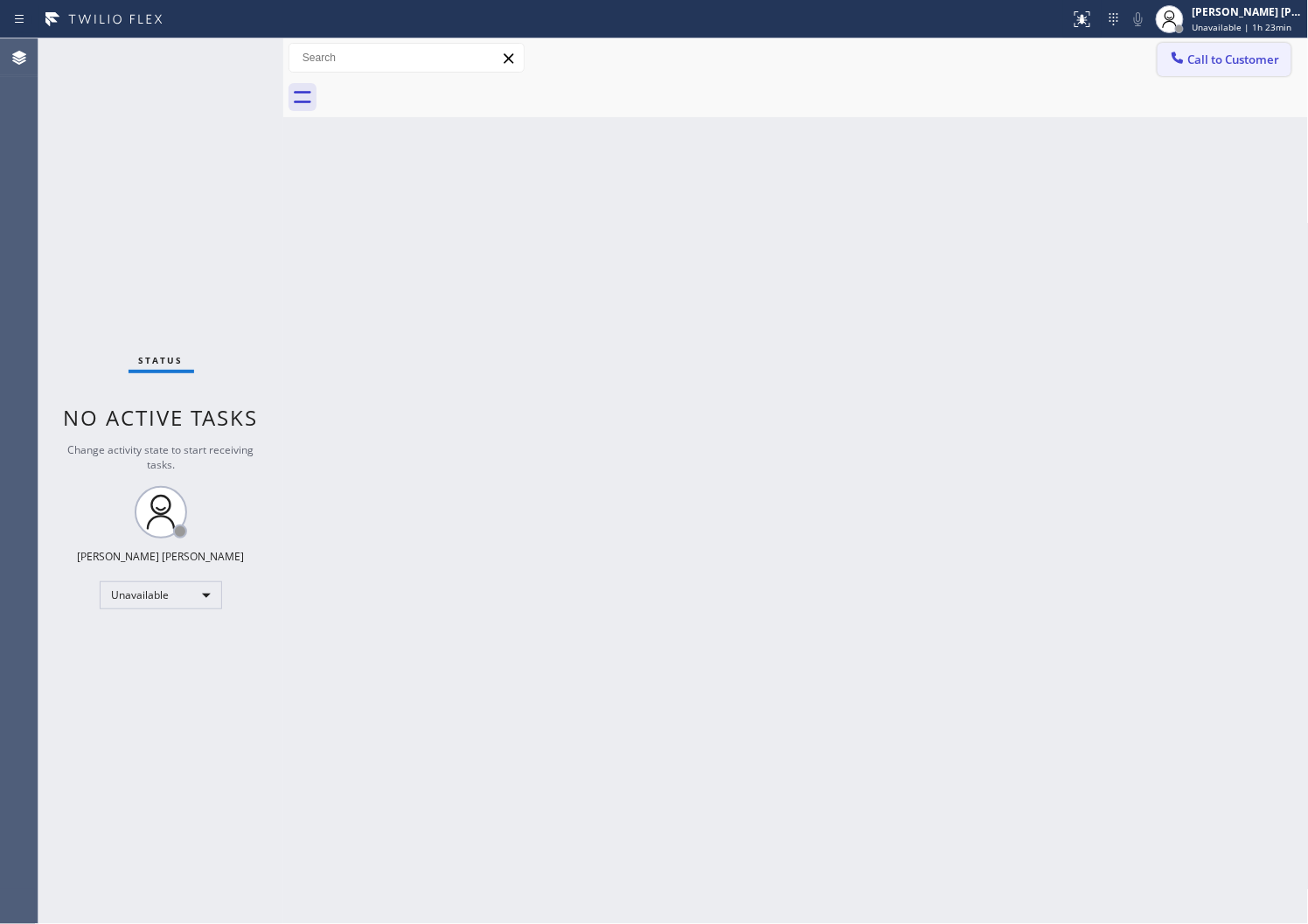
click at [1194, 67] on span "Call to Customer" at bounding box center [1235, 60] width 92 height 16
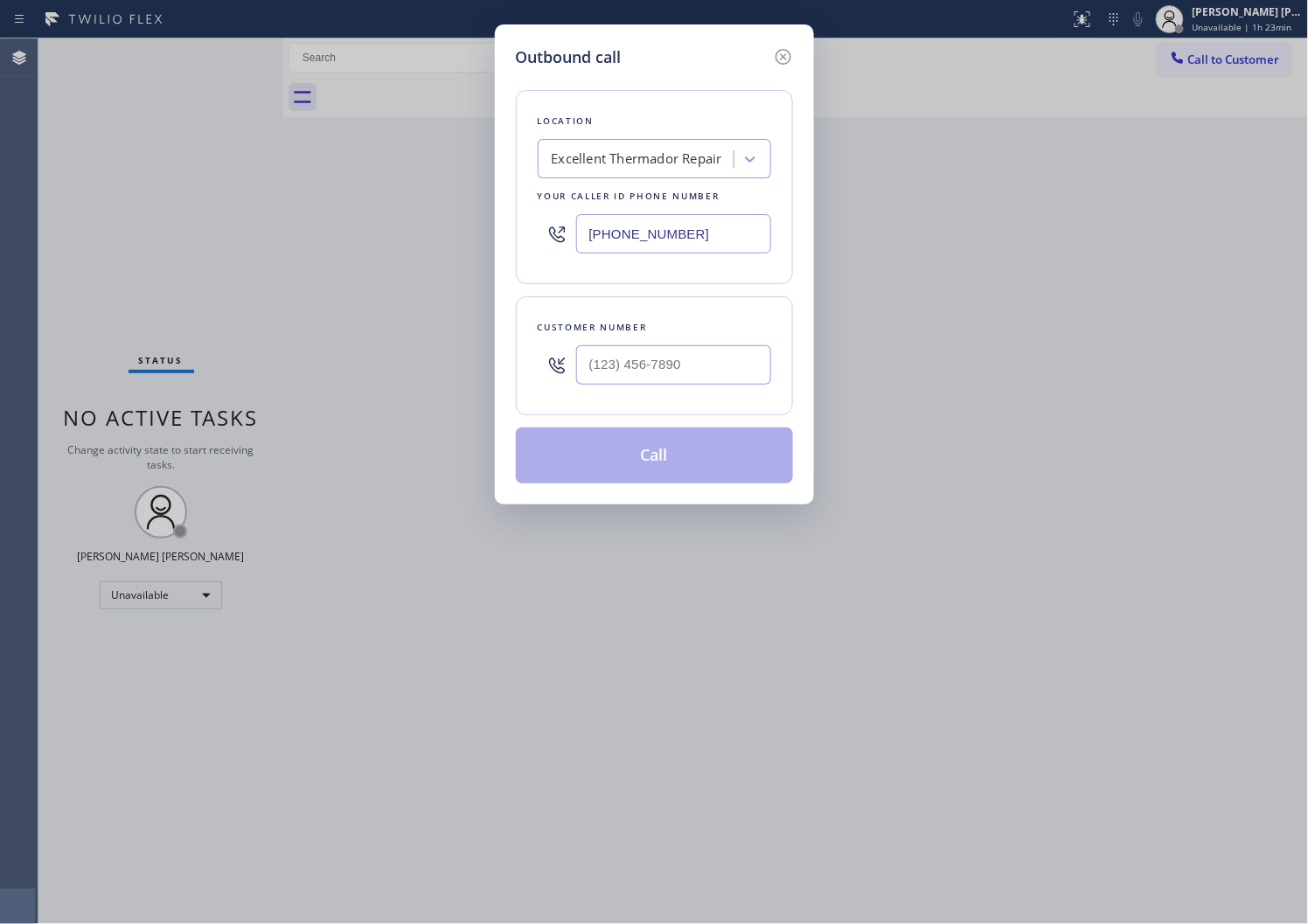
click at [649, 229] on input "(786) 661-1350" at bounding box center [674, 234] width 195 height 39
paste input "888) 530-5723"
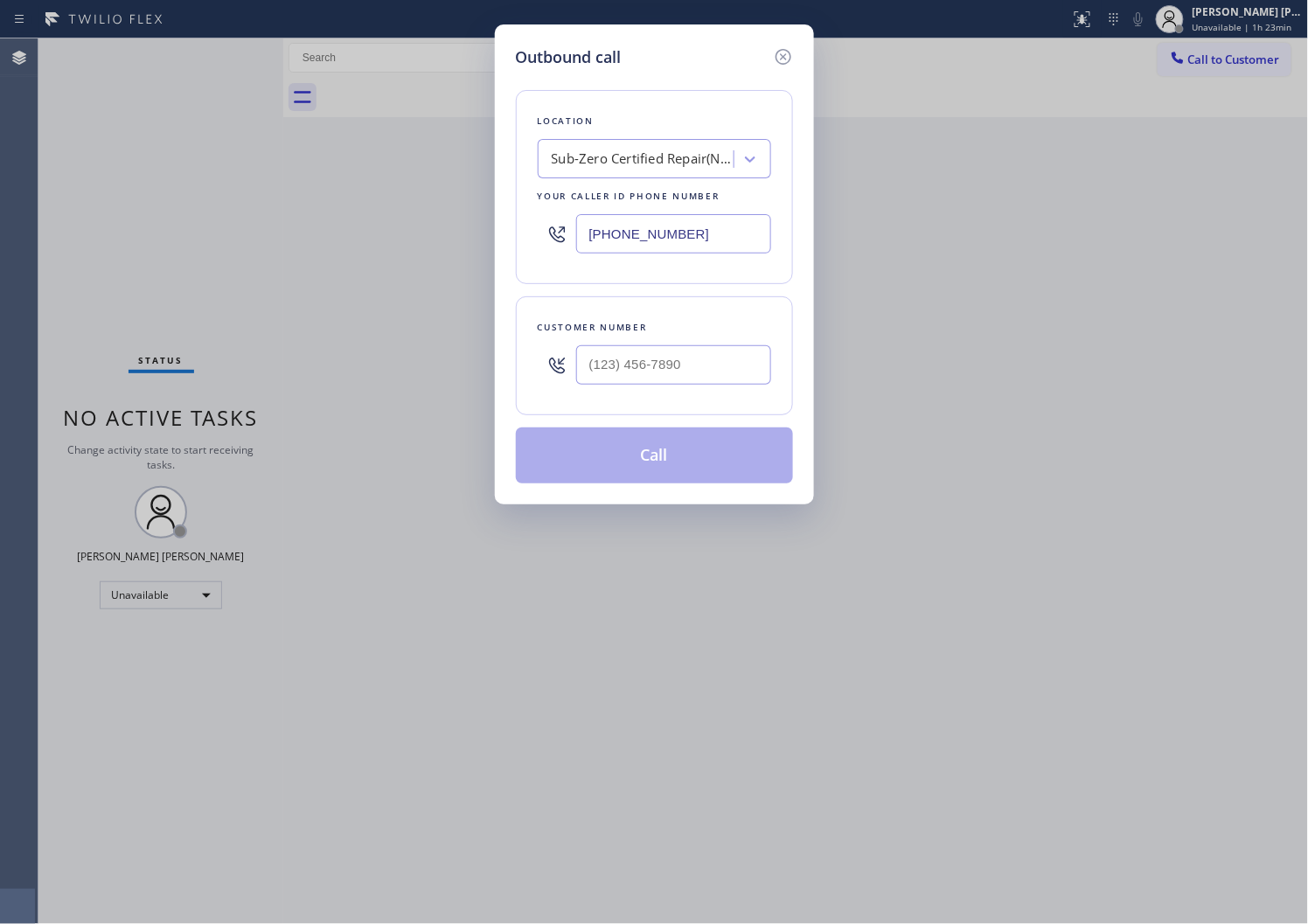
type input "(888) 530-5723"
click at [651, 361] on input "(___) ___-____" at bounding box center [674, 365] width 195 height 39
paste input "954) 817-9896"
type input "(954) 817-9896"
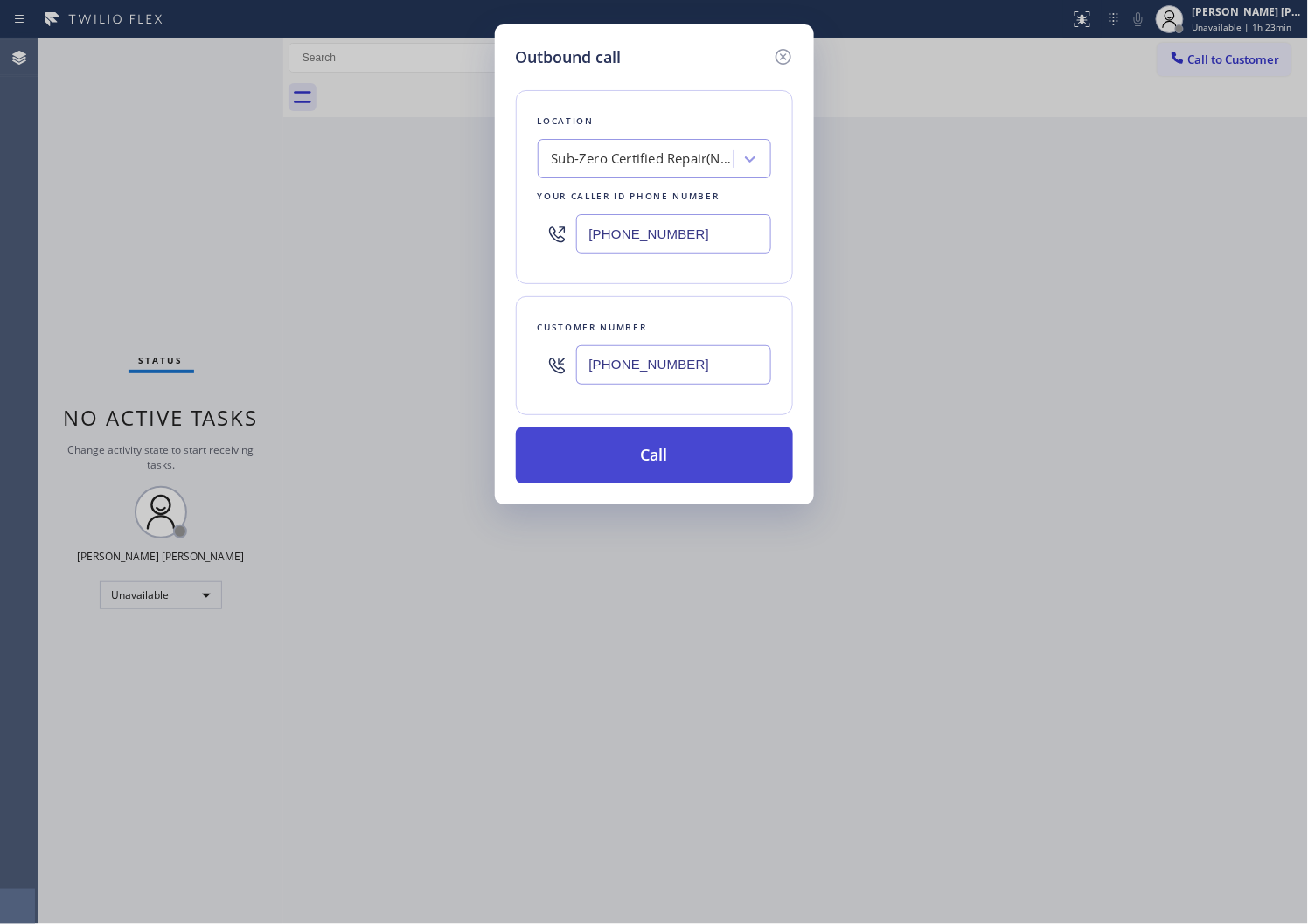
drag, startPoint x: 677, startPoint y: 465, endPoint x: 735, endPoint y: 441, distance: 62.8
click at [677, 465] on button "Call" at bounding box center [654, 455] width 277 height 56
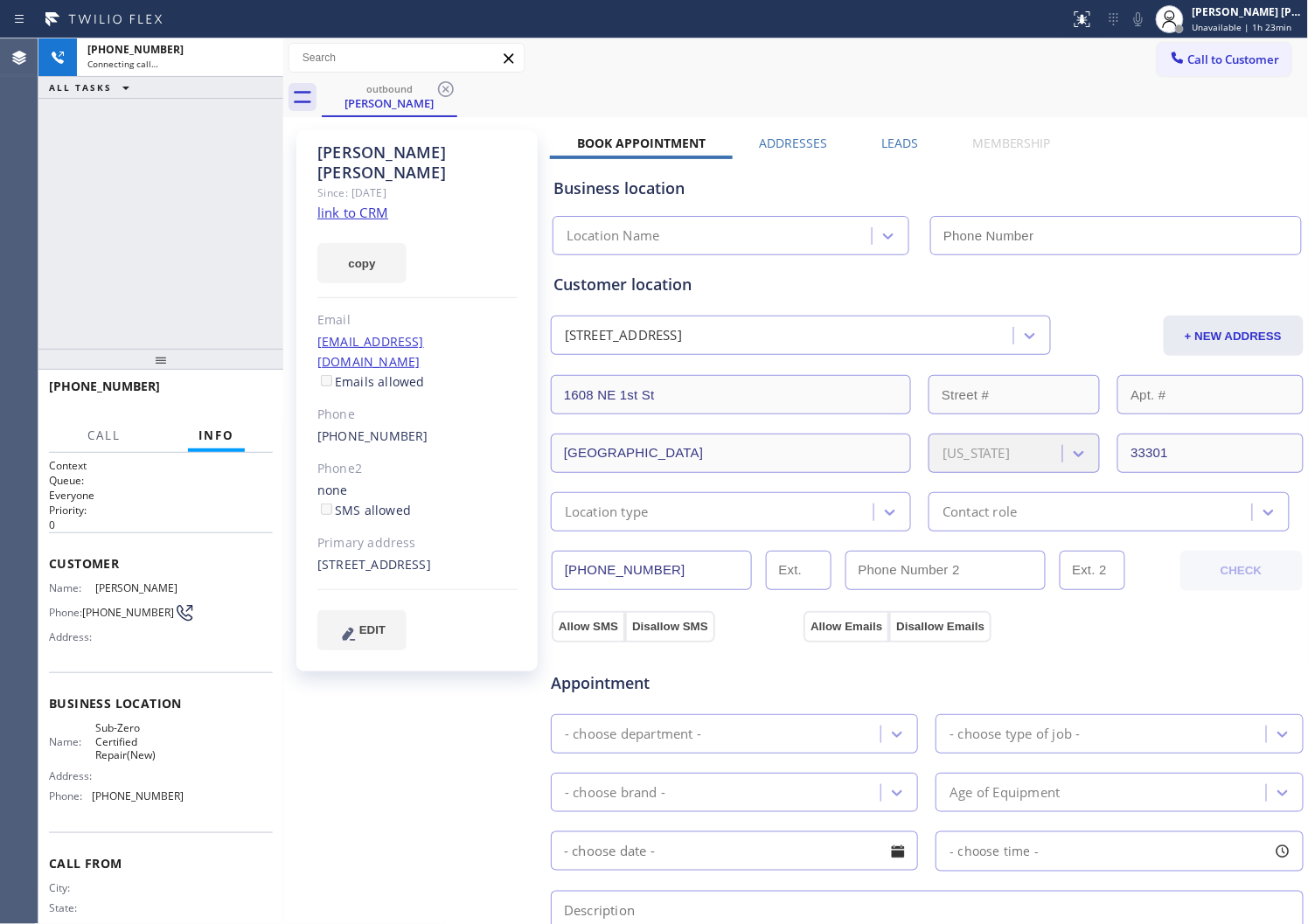
click at [118, 584] on span "Aya Graves" at bounding box center [138, 587] width 87 height 13
click at [120, 584] on span "Aya Graves" at bounding box center [138, 587] width 87 height 13
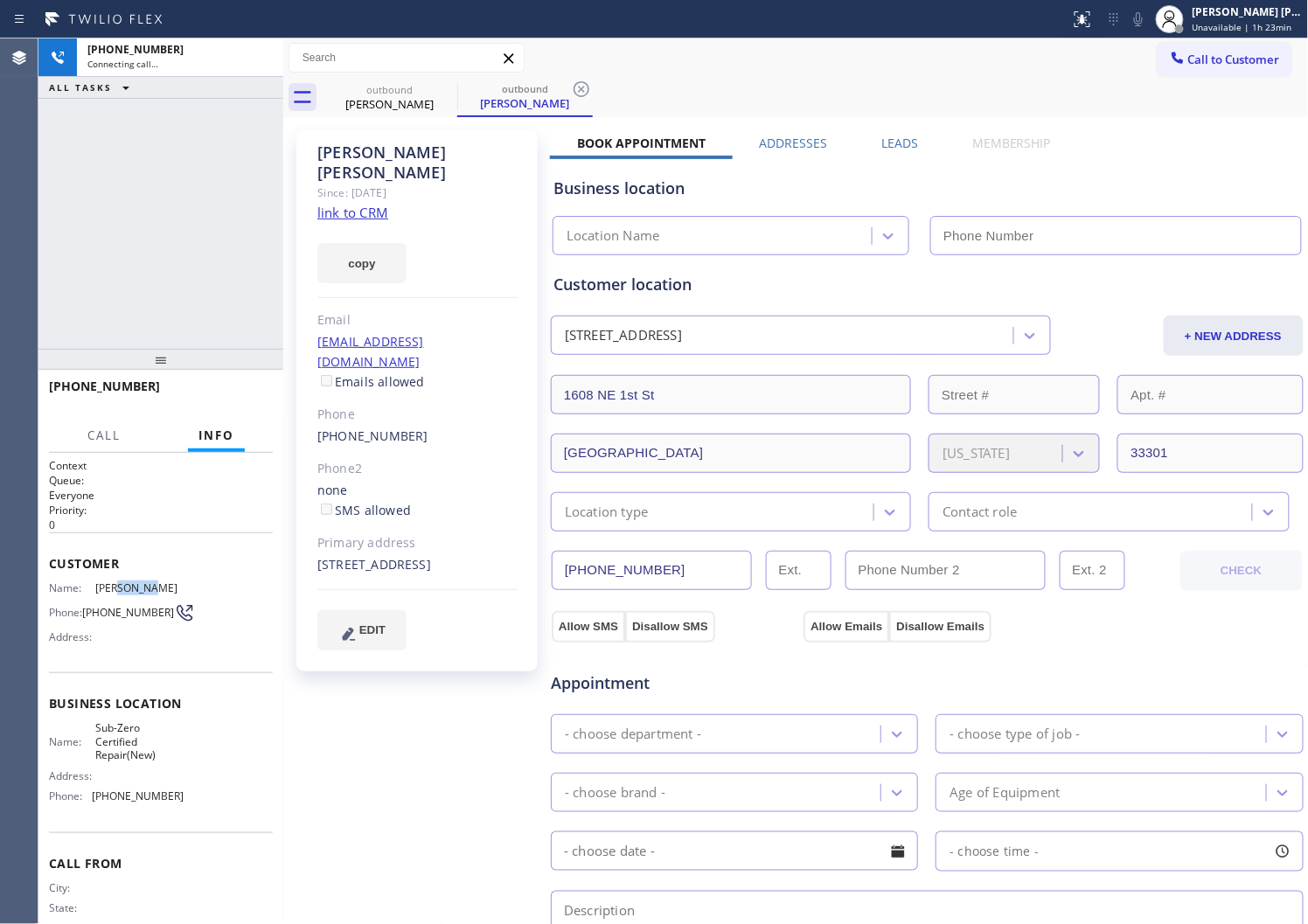
click at [120, 584] on span "Aya Graves" at bounding box center [138, 587] width 87 height 13
type input "(888) 530-5723"
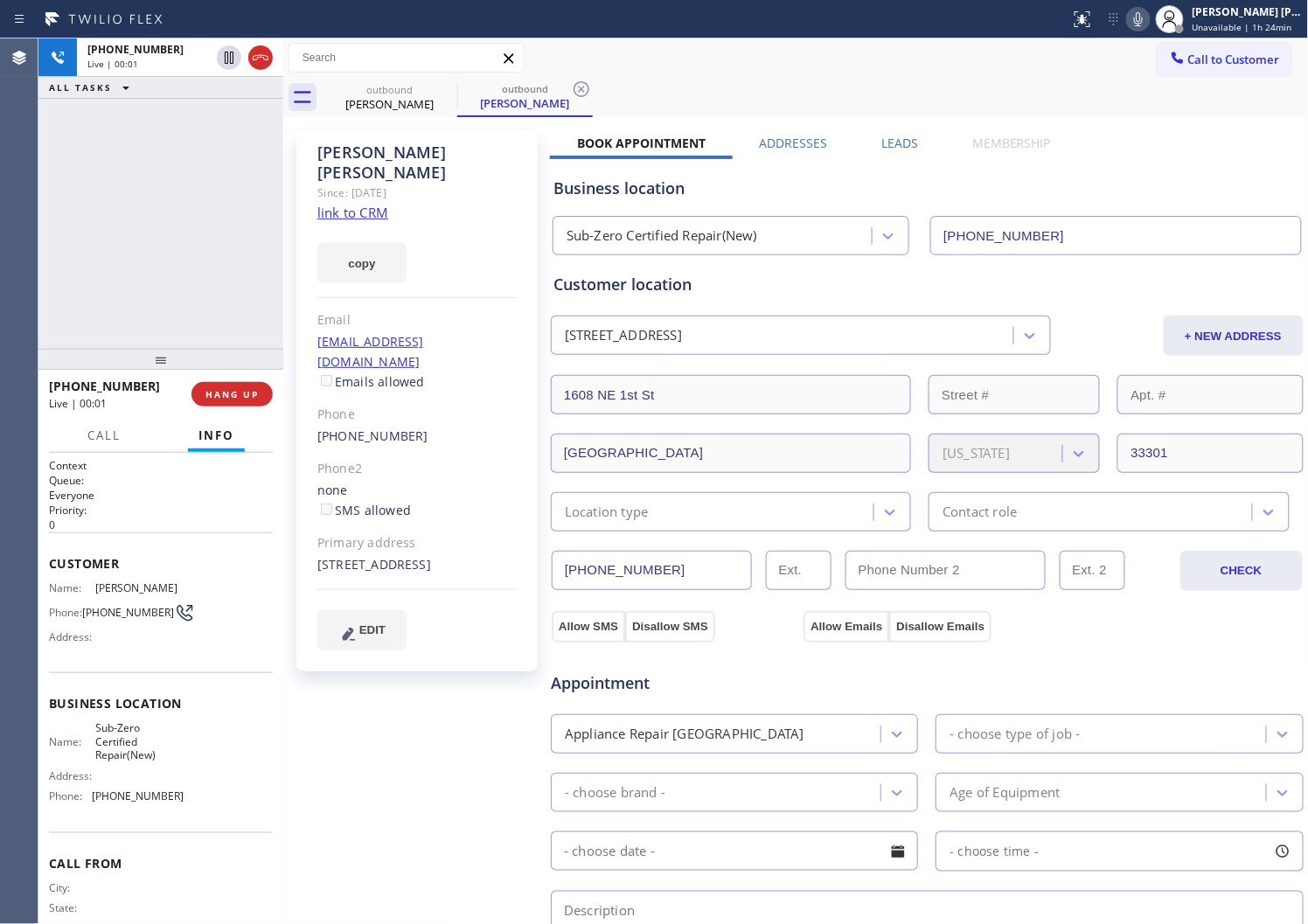
click at [4, 251] on div "Agent Desktop" at bounding box center [19, 481] width 37 height 886
click at [258, 55] on icon at bounding box center [260, 57] width 16 height 5
click at [896, 143] on label "Leads" at bounding box center [900, 143] width 37 height 17
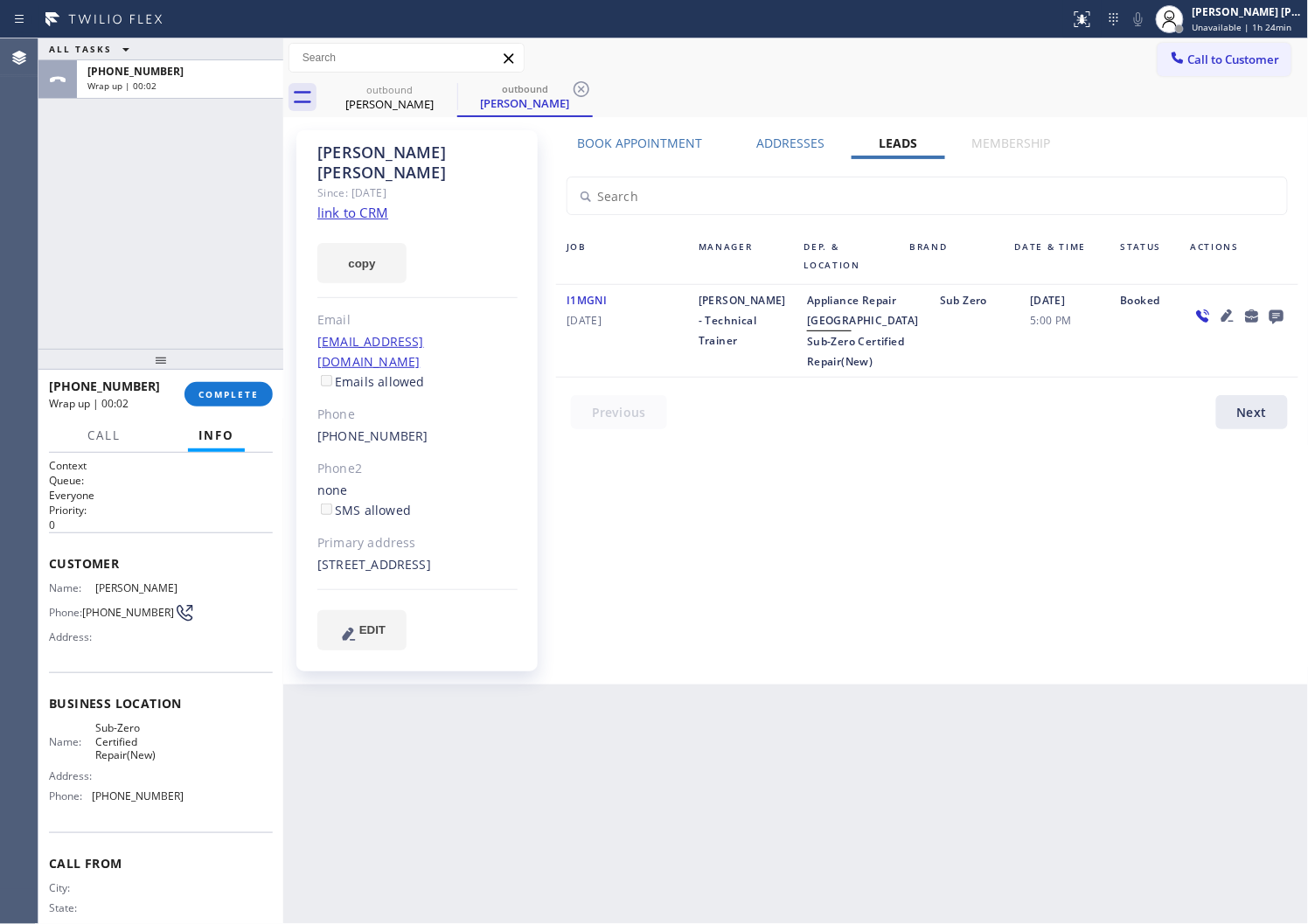
click at [1275, 313] on icon at bounding box center [1277, 317] width 14 height 14
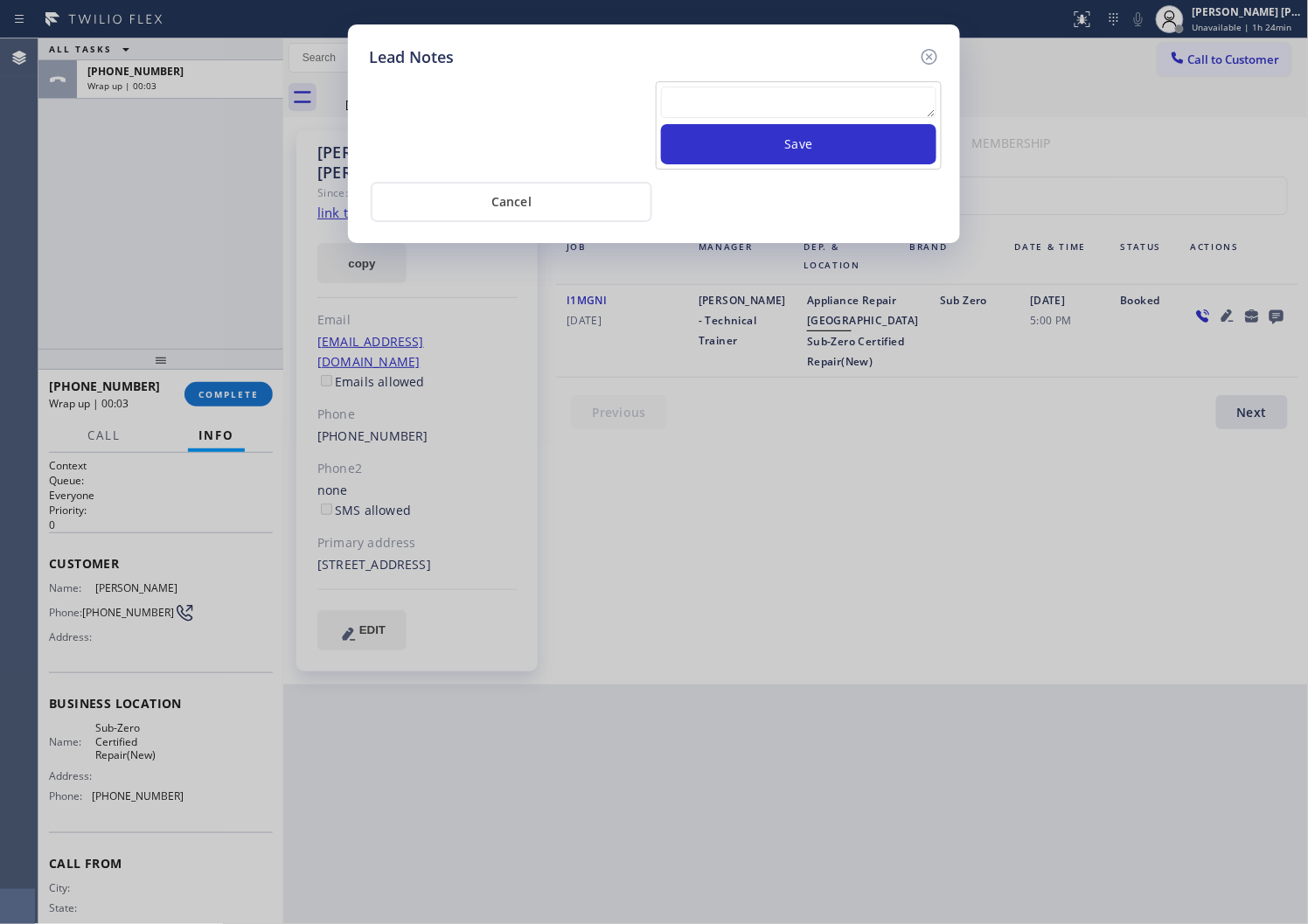
click at [911, 112] on textarea at bounding box center [798, 102] width 275 height 31
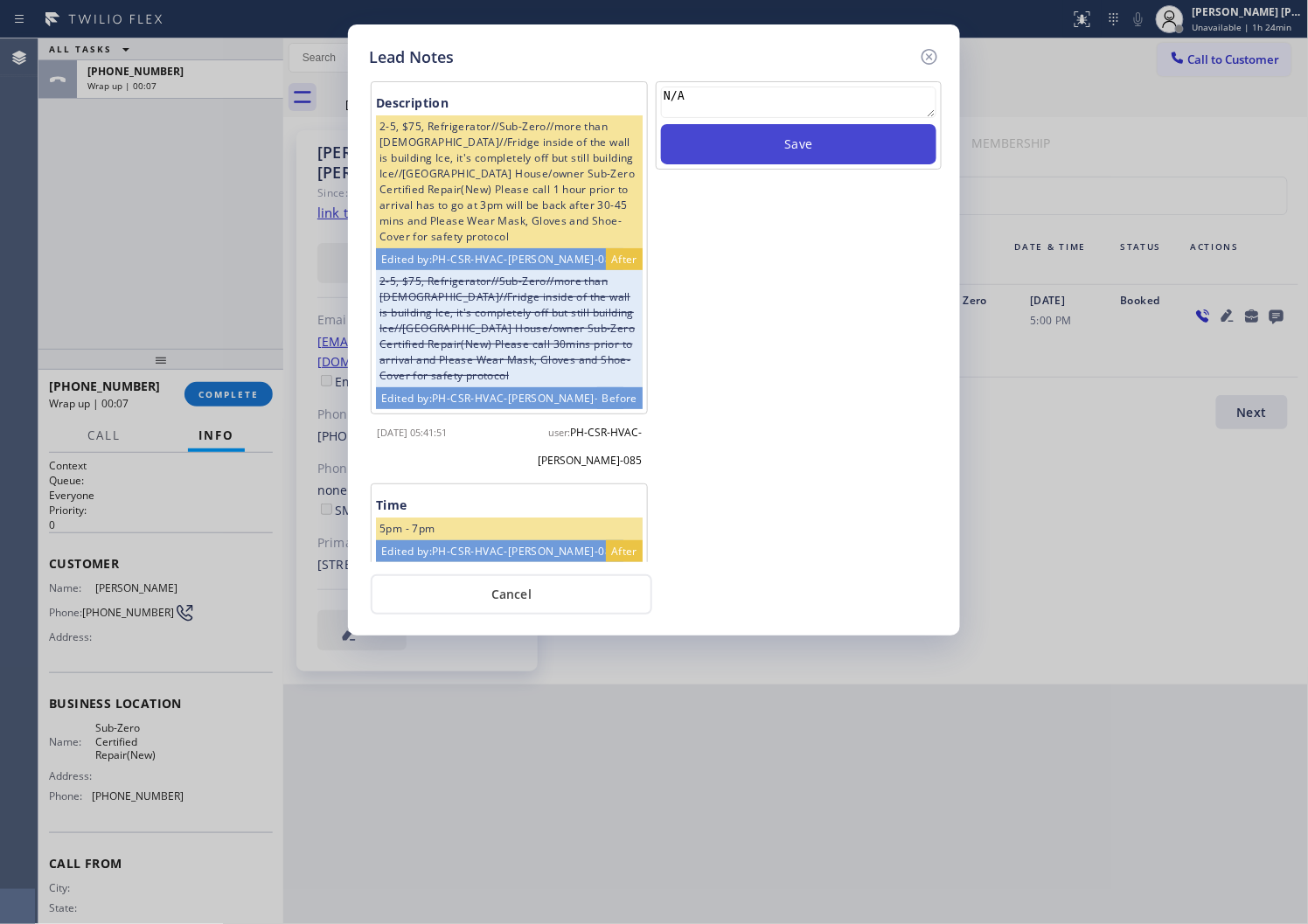
type textarea "N/A"
click at [870, 135] on button "Save" at bounding box center [798, 144] width 275 height 40
click at [931, 54] on icon at bounding box center [929, 56] width 21 height 21
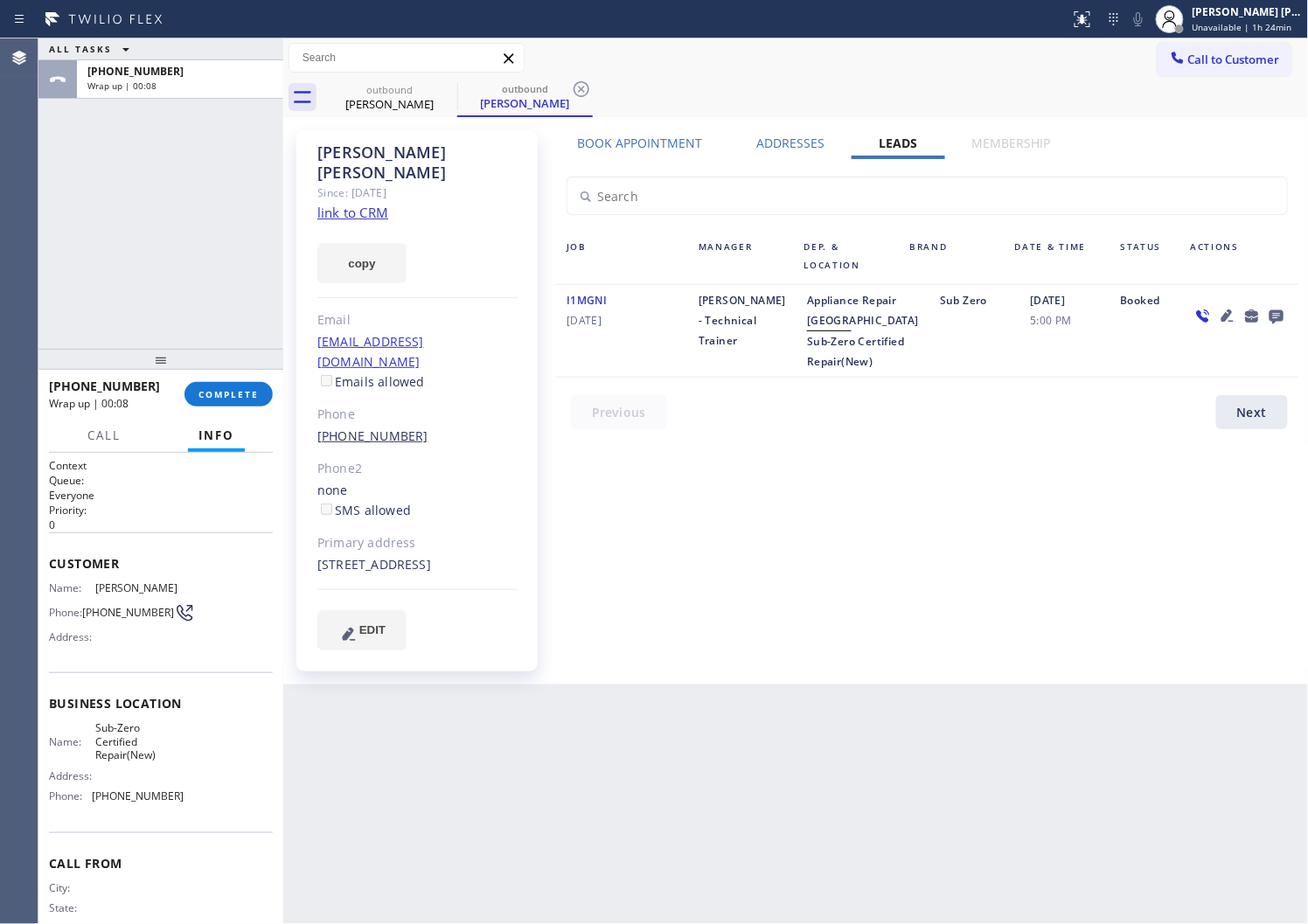
click at [371, 428] on link "(954) 817-9896" at bounding box center [372, 436] width 111 height 17
click at [0, 0] on div "Outbound call Location Sub-Zero Certified Repair(New) Your caller id phone numb…" at bounding box center [0, 0] width 0 height 0
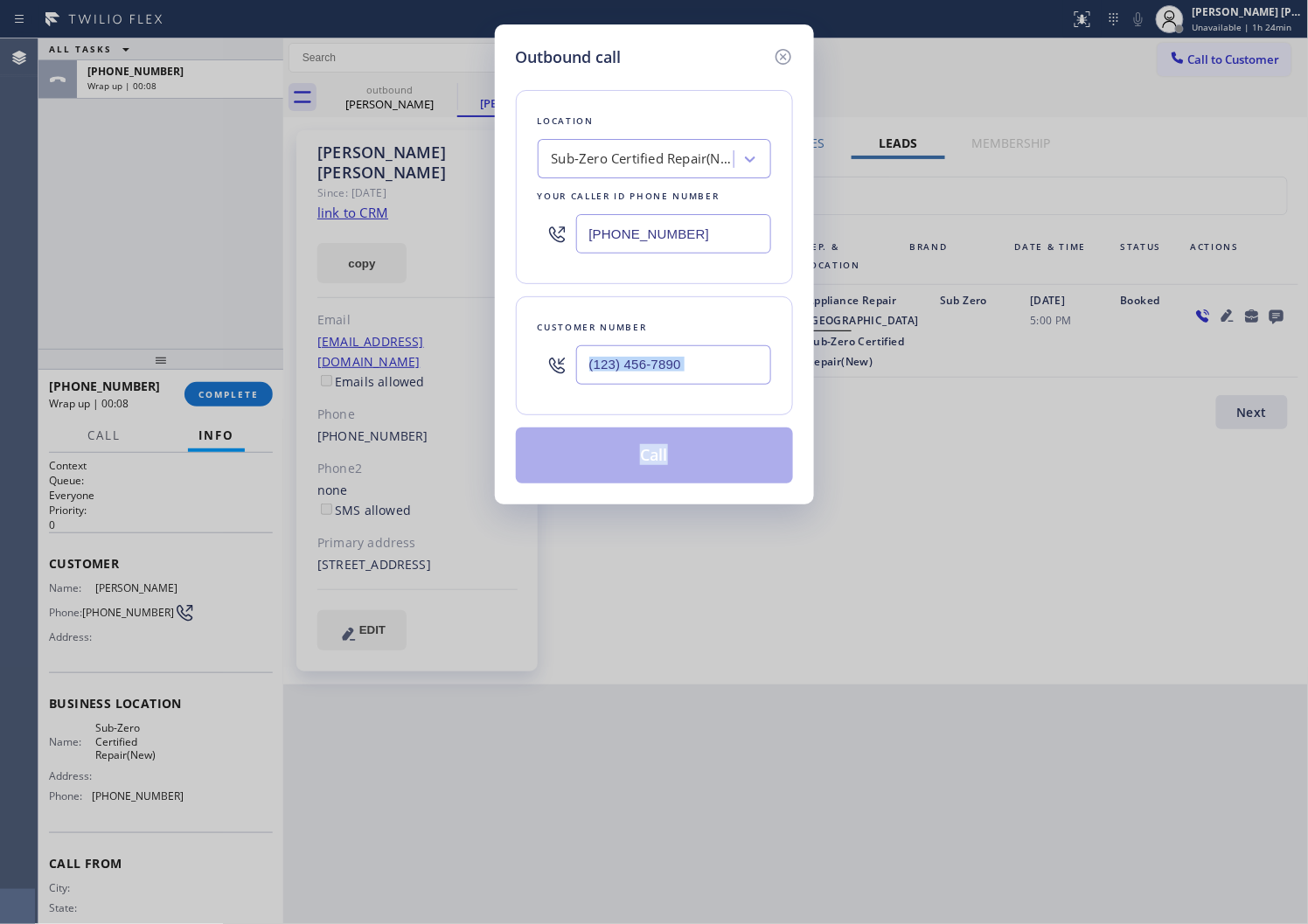
type input "(954) 817-9896"
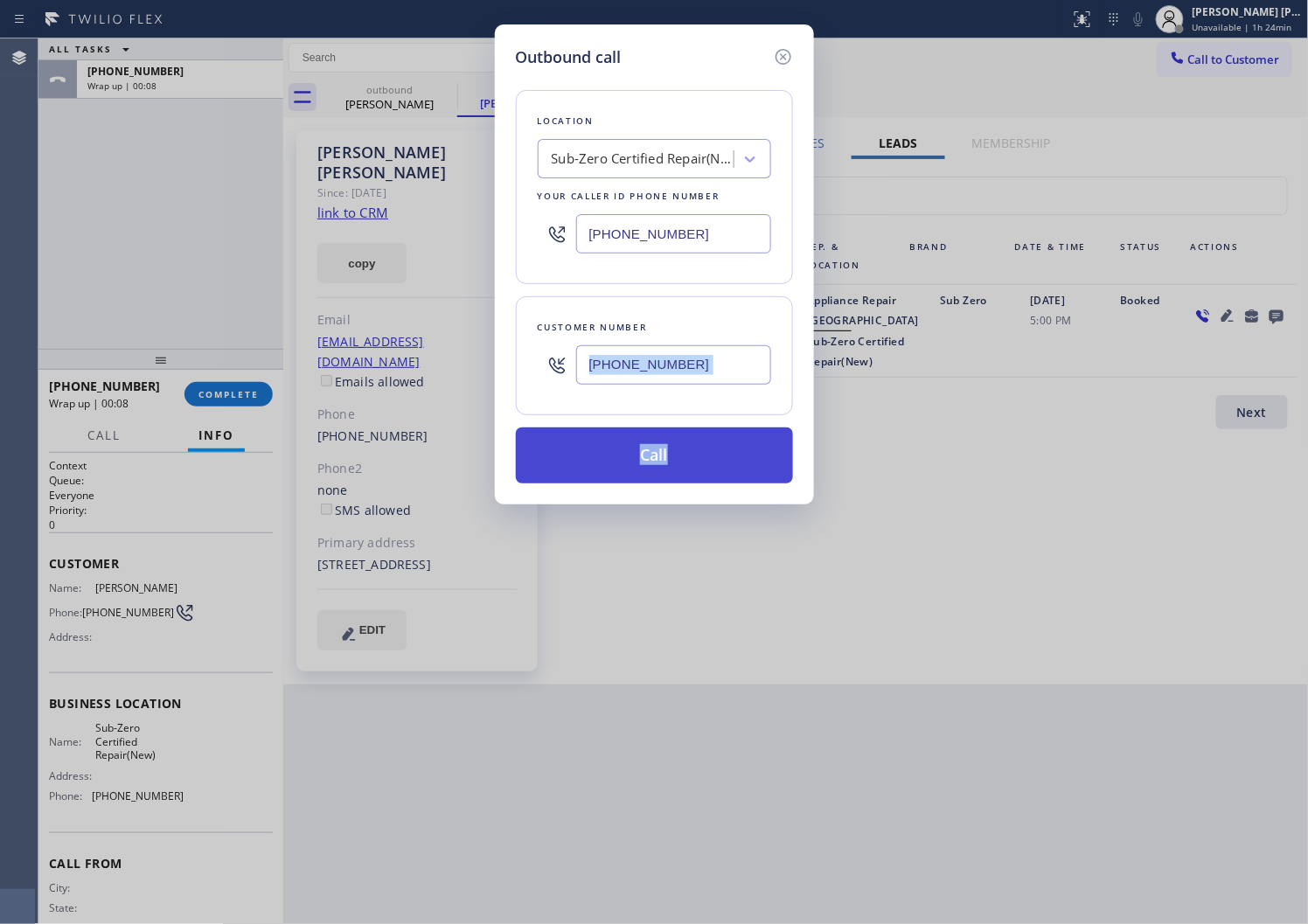
click at [628, 464] on button "Call" at bounding box center [654, 455] width 277 height 56
drag, startPoint x: 628, startPoint y: 464, endPoint x: 829, endPoint y: 102, distance: 414.1
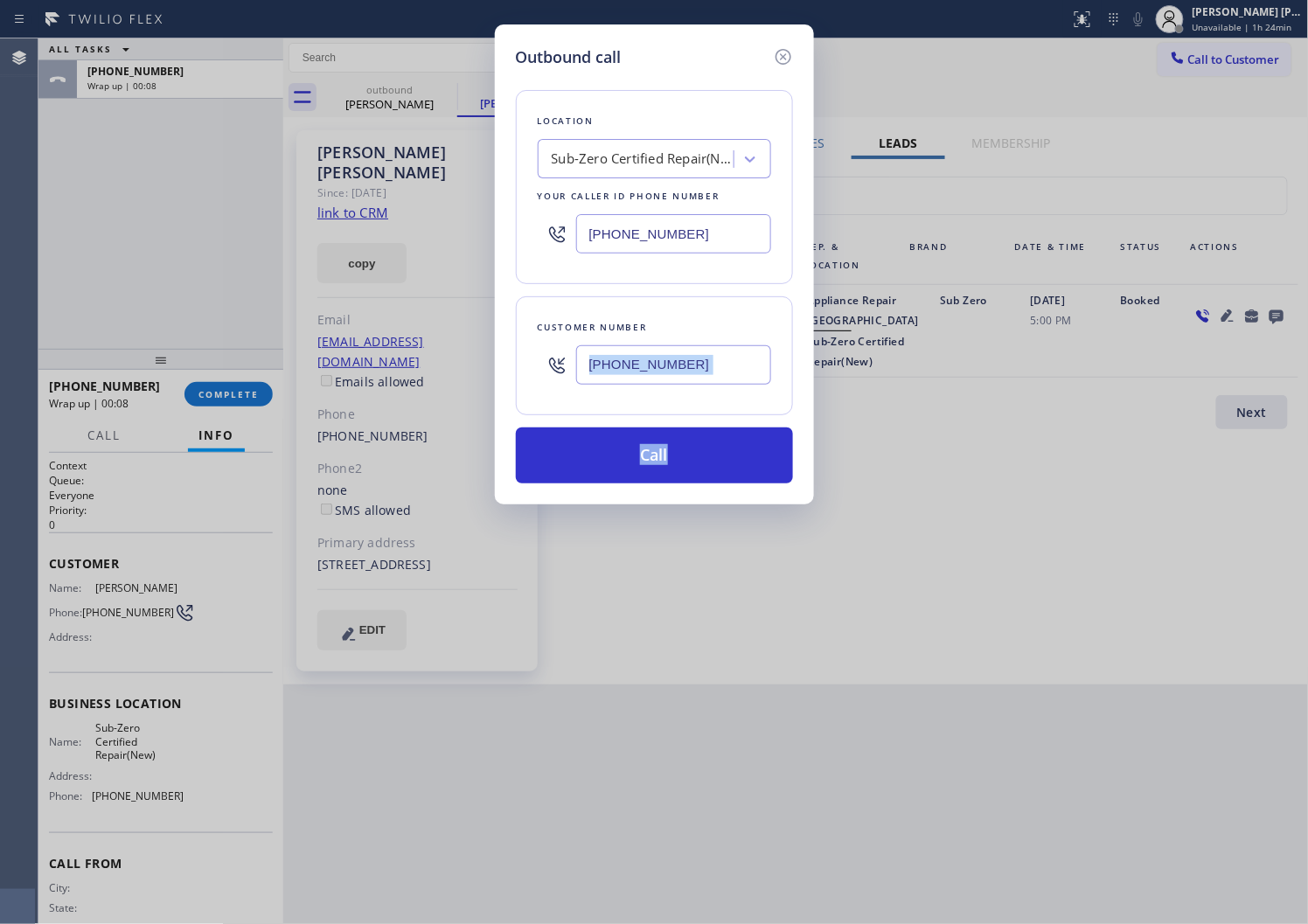
click at [628, 464] on button "Call" at bounding box center [654, 455] width 277 height 56
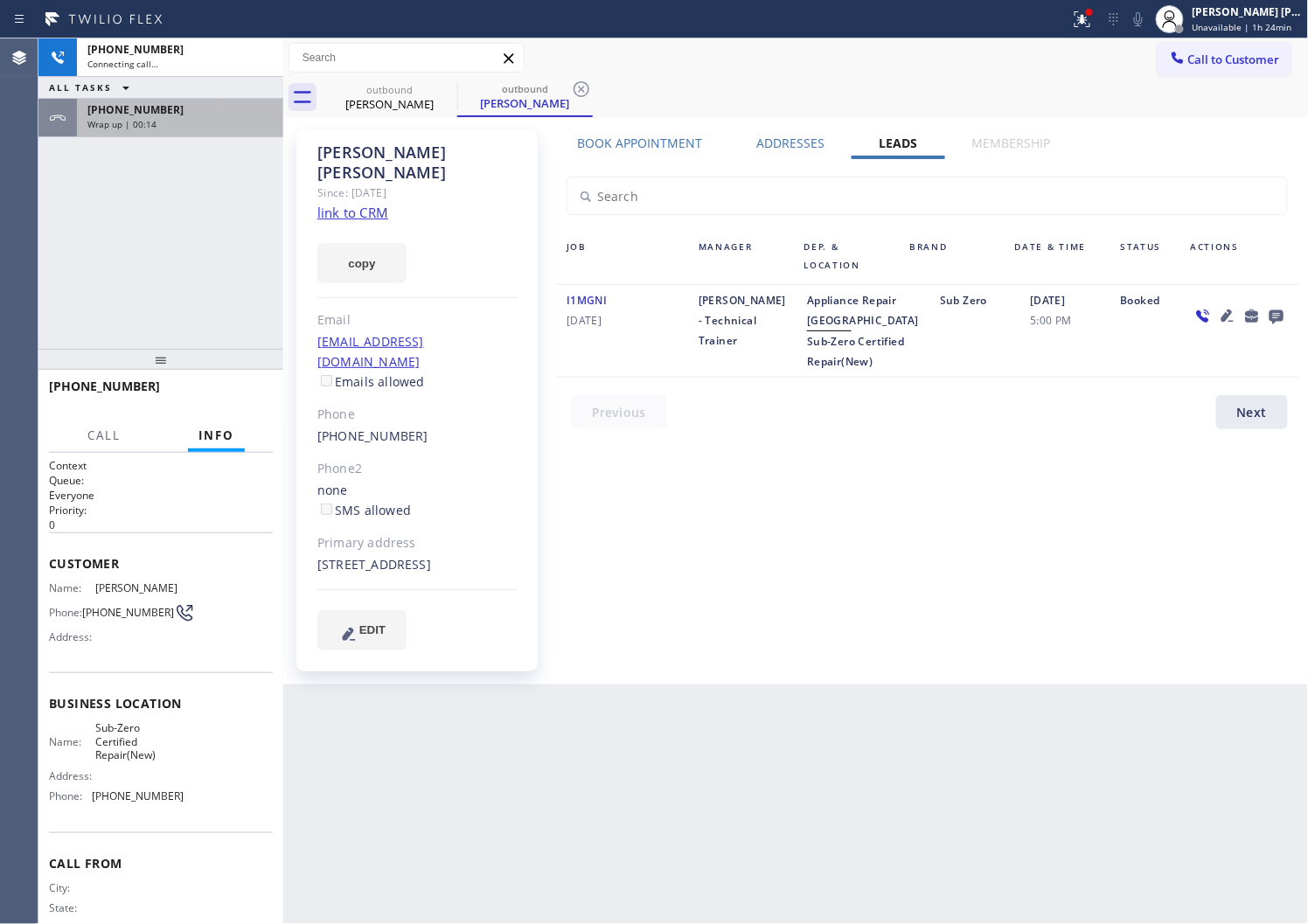
click at [194, 118] on div "Wrap up | 00:14" at bounding box center [179, 124] width 185 height 13
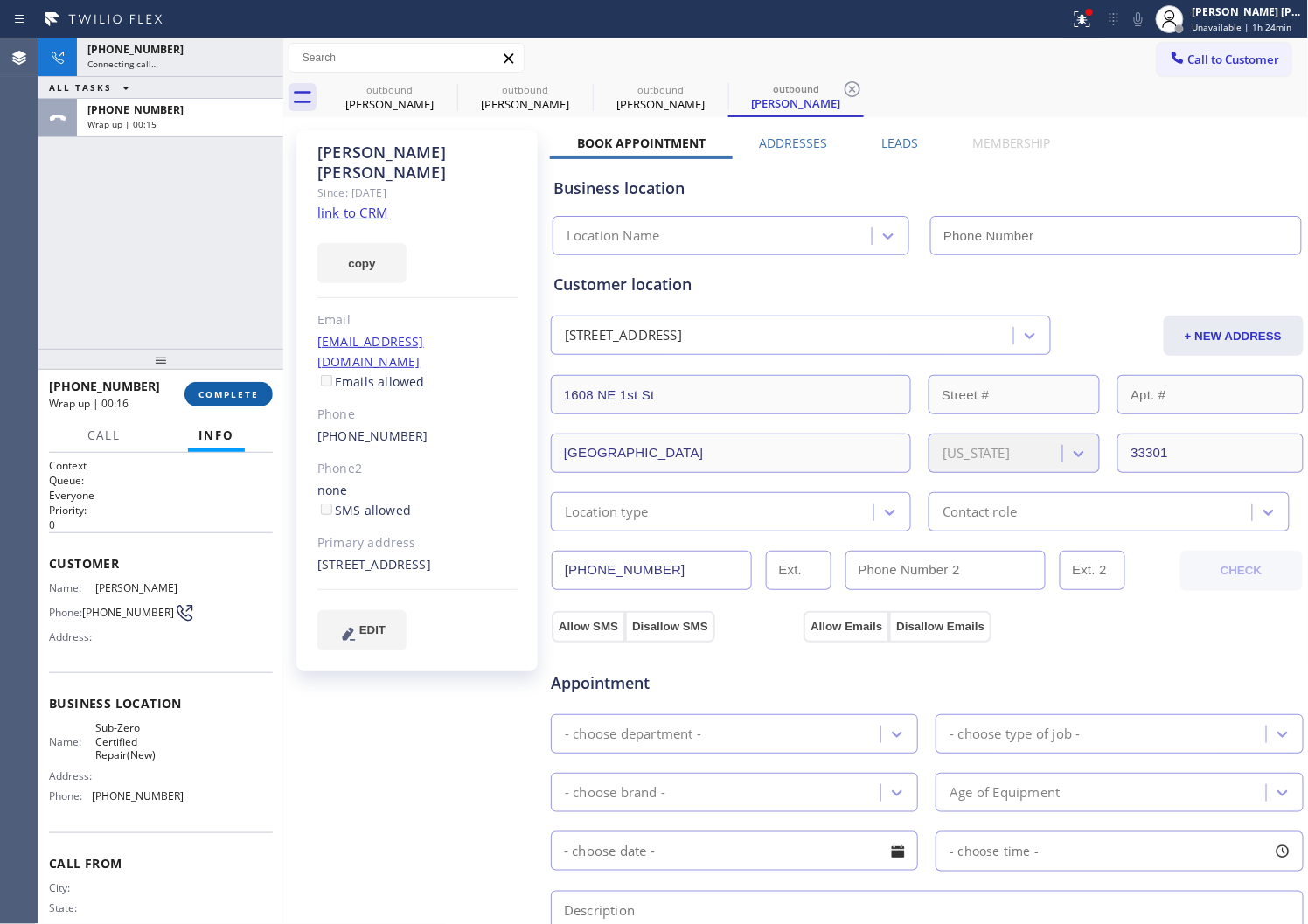
click at [218, 393] on span "COMPLETE" at bounding box center [229, 394] width 61 height 13
type input "(888) 530-5723"
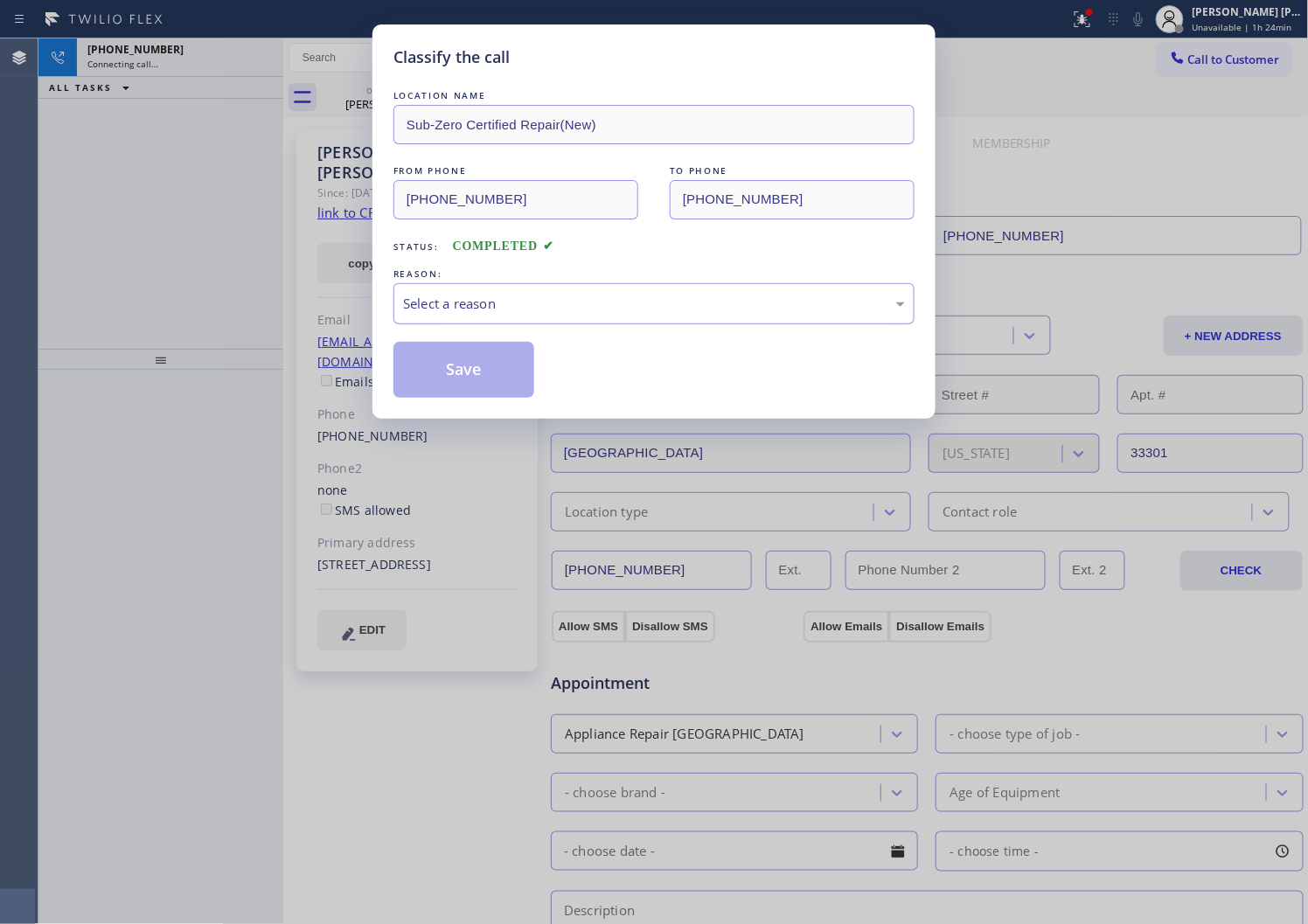
click at [530, 311] on div "Select a reason" at bounding box center [654, 303] width 502 height 21
click at [422, 376] on button "Save" at bounding box center [464, 369] width 141 height 56
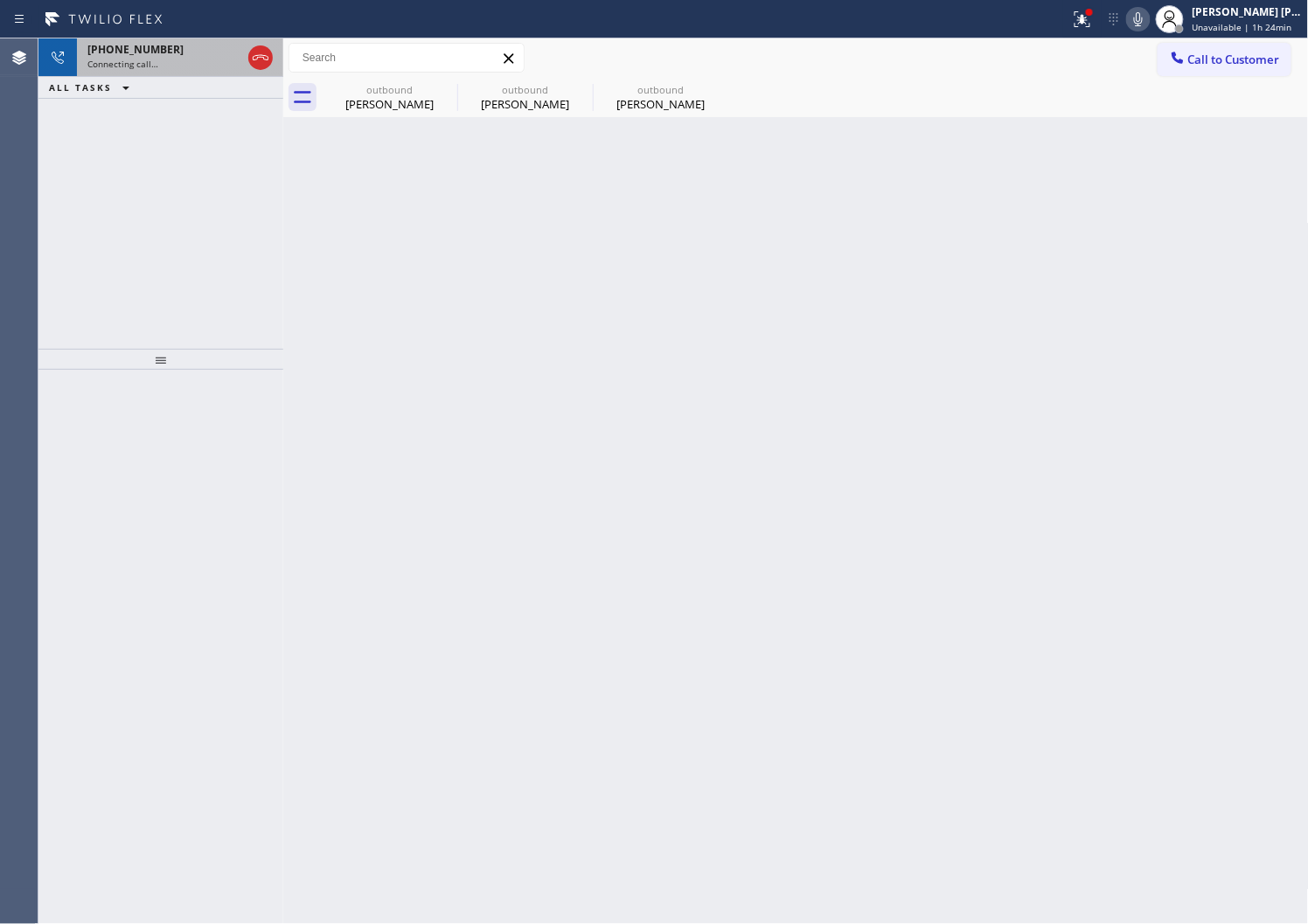
click at [180, 59] on div "Connecting call…" at bounding box center [164, 64] width 154 height 13
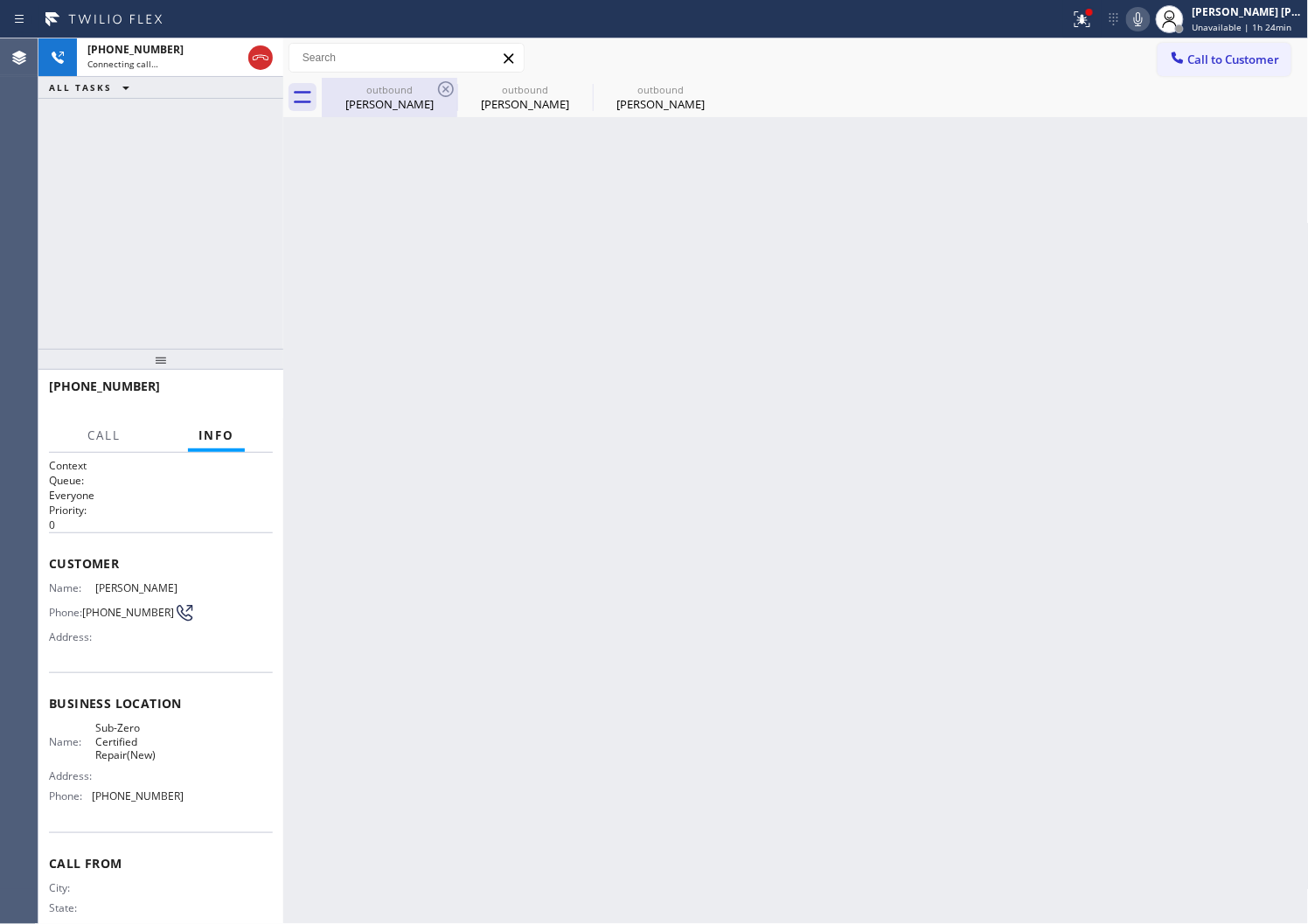
click at [348, 98] on div "Aya Graves" at bounding box center [390, 104] width 132 height 16
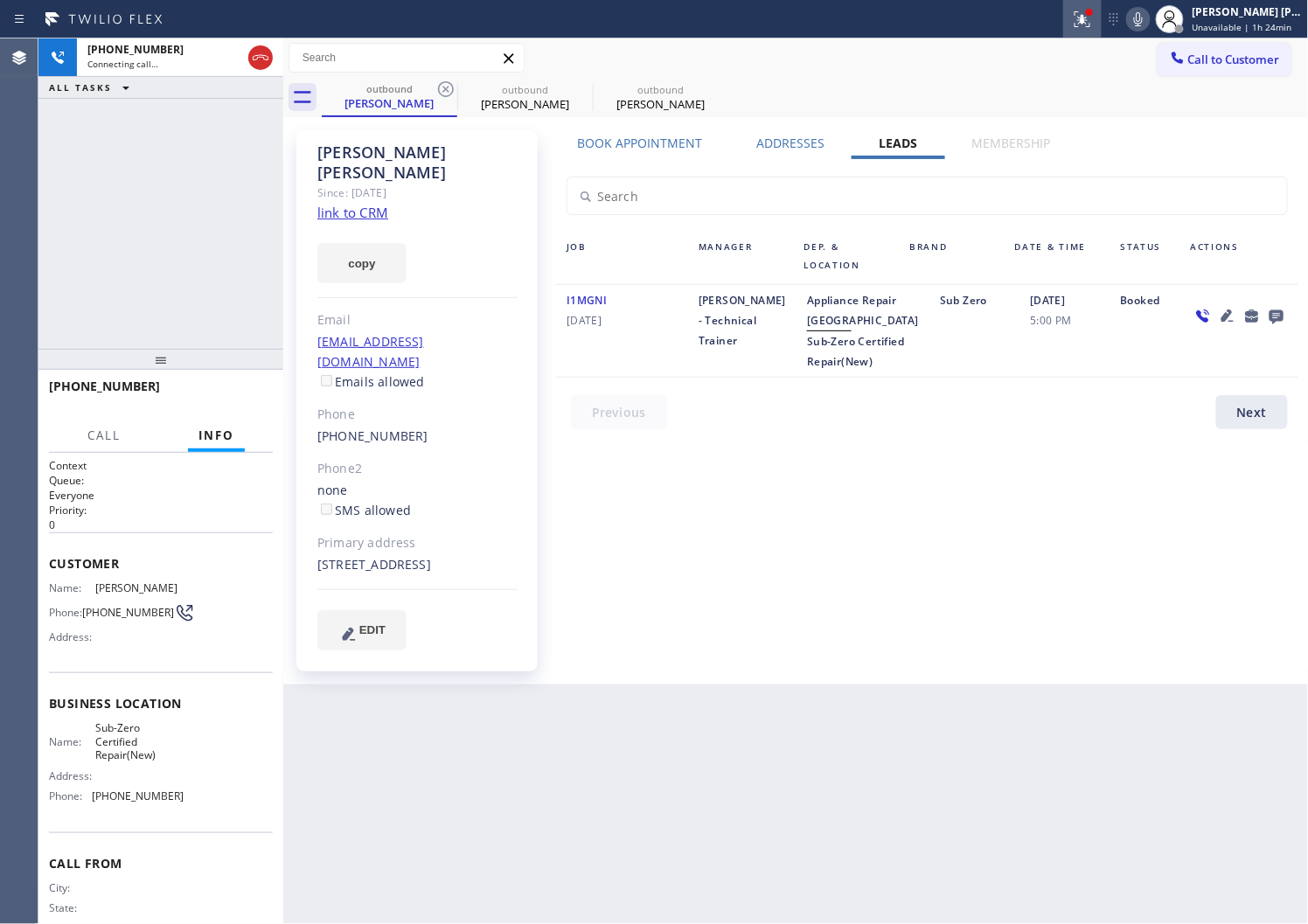
click at [1086, 21] on icon at bounding box center [1080, 18] width 11 height 13
click at [1083, 18] on div at bounding box center [1082, 19] width 38 height 21
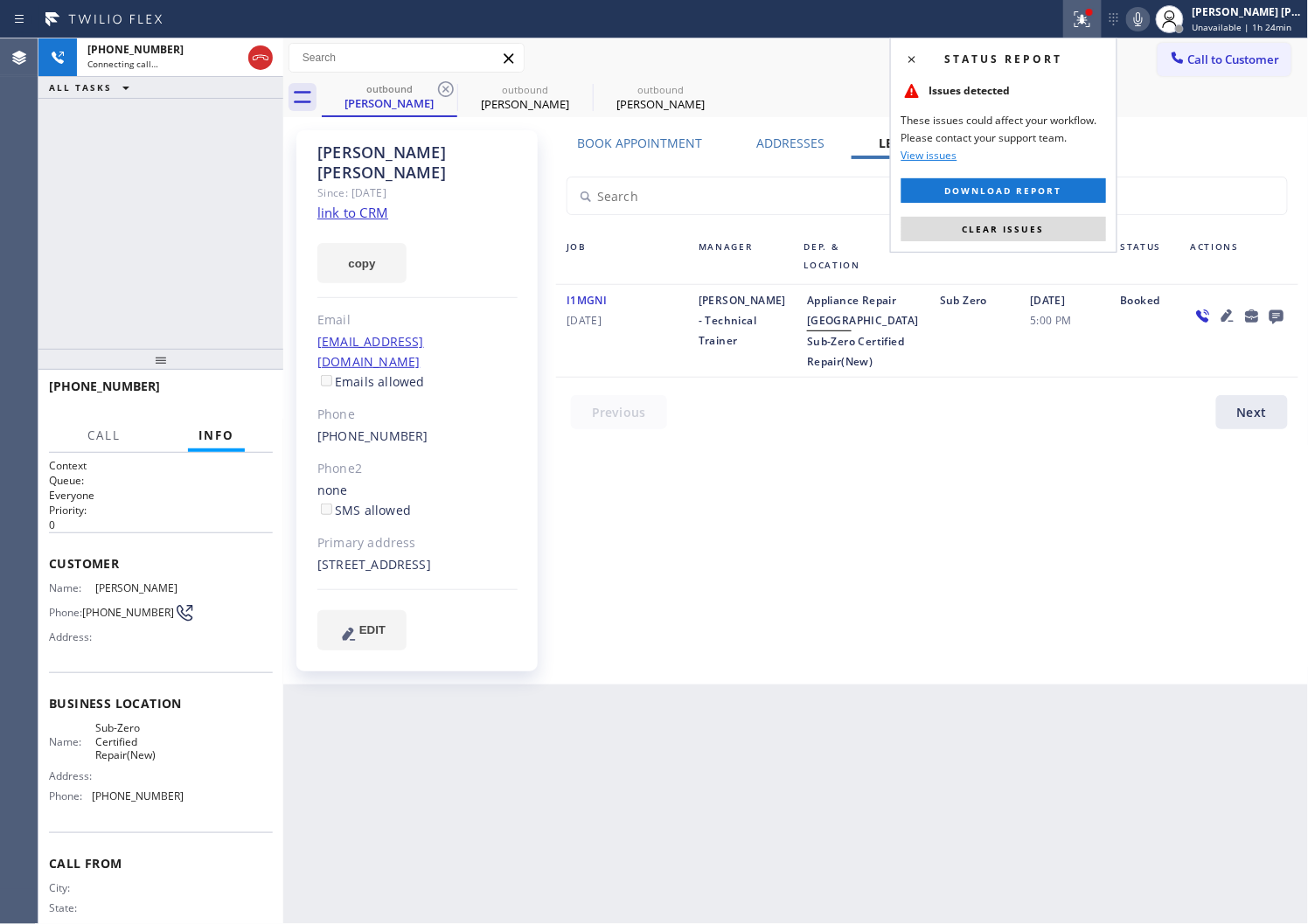
click at [980, 215] on div "Status report Issues detected These issues could affect your workflow. Please c…" at bounding box center [1004, 145] width 227 height 215
click at [974, 228] on span "Clear issues" at bounding box center [1004, 229] width 82 height 13
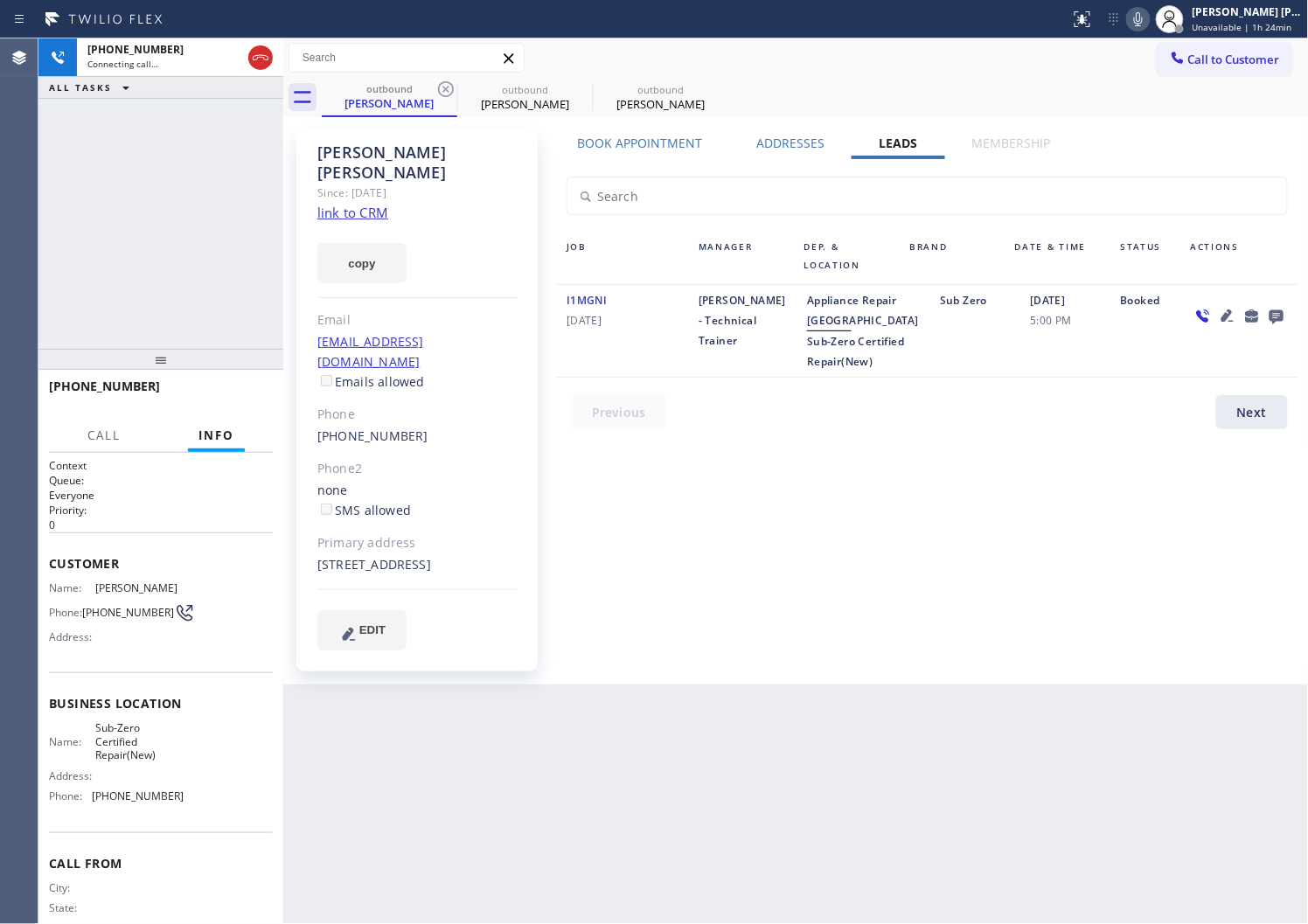
click at [105, 222] on div "+19548179896 Connecting call… ALL TASKS ALL TASKS ACTIVE TASKS TASKS IN WRAP UP" at bounding box center [161, 193] width 245 height 310
click at [259, 58] on icon at bounding box center [259, 57] width 21 height 21
click at [246, 382] on button "HANG UP" at bounding box center [232, 393] width 81 height 24
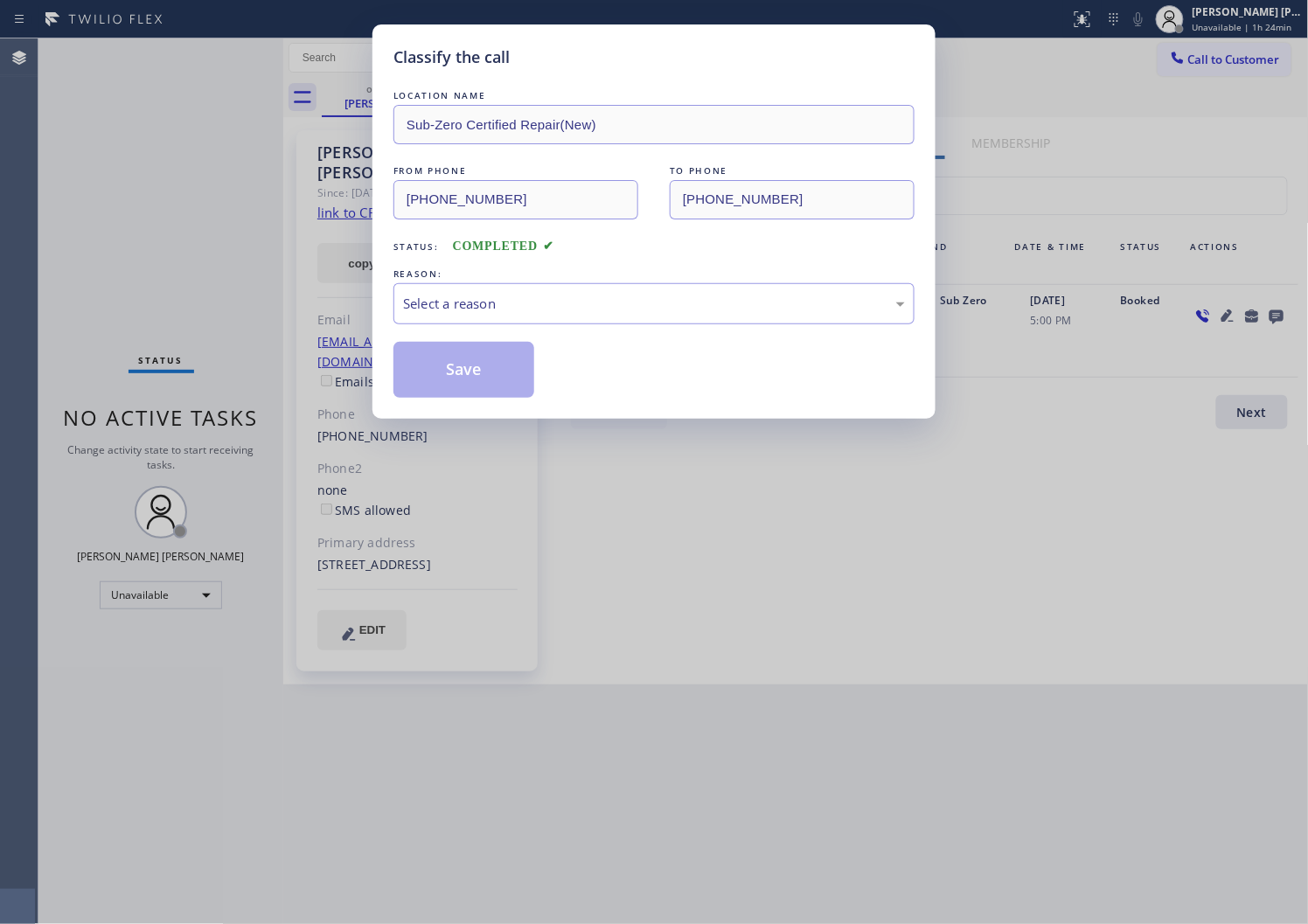
click at [484, 296] on div "Select a reason" at bounding box center [654, 303] width 502 height 21
drag, startPoint x: 448, startPoint y: 391, endPoint x: 156, endPoint y: 115, distance: 401.8
click at [448, 391] on button "Save" at bounding box center [464, 369] width 141 height 56
click at [446, 388] on button "Save" at bounding box center [464, 369] width 141 height 56
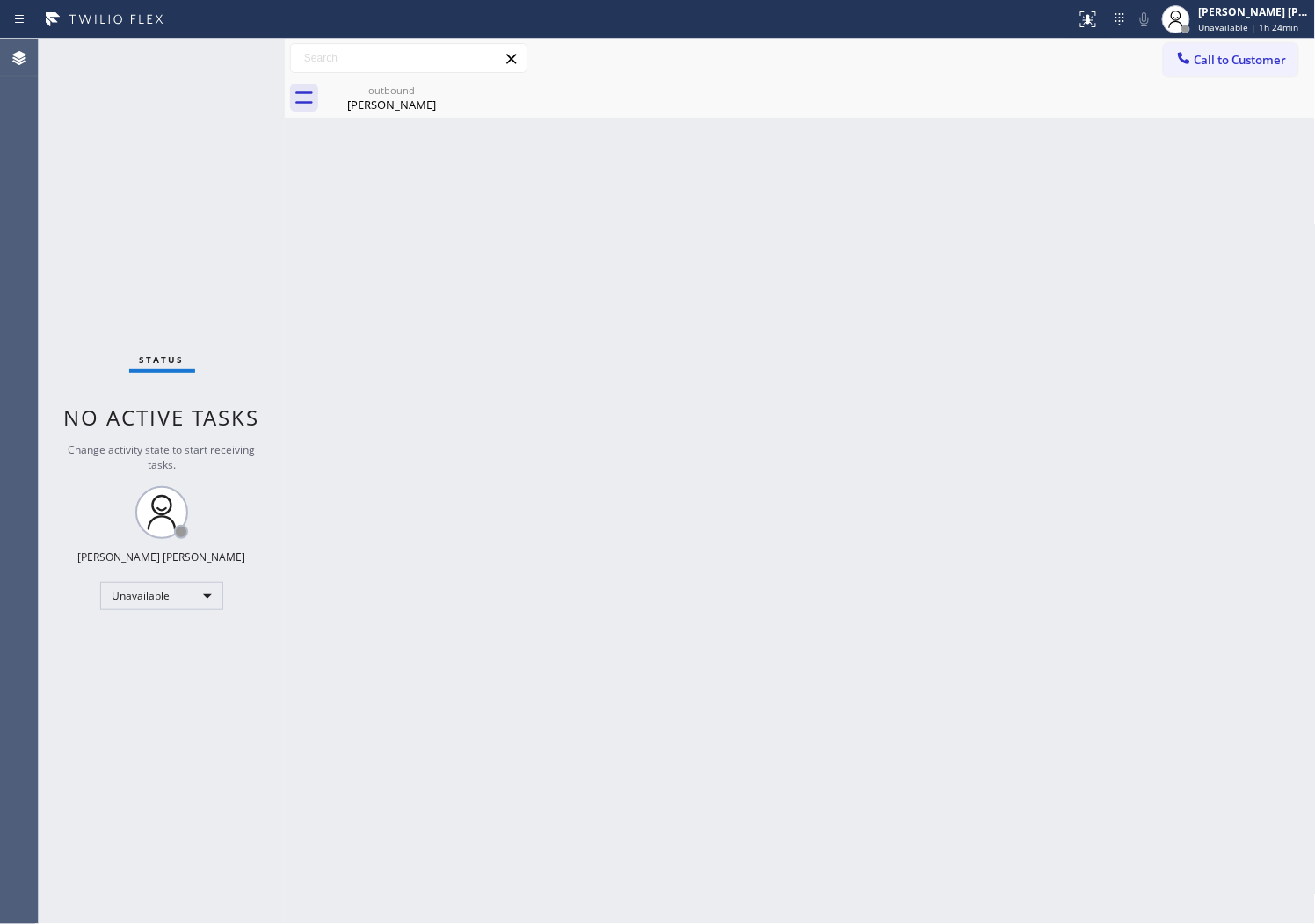
click at [344, 62] on input "text" at bounding box center [408, 58] width 235 height 29
click at [345, 62] on input "text" at bounding box center [408, 58] width 235 height 29
click at [394, 114] on div "outbound Aya Graves" at bounding box center [392, 98] width 133 height 39
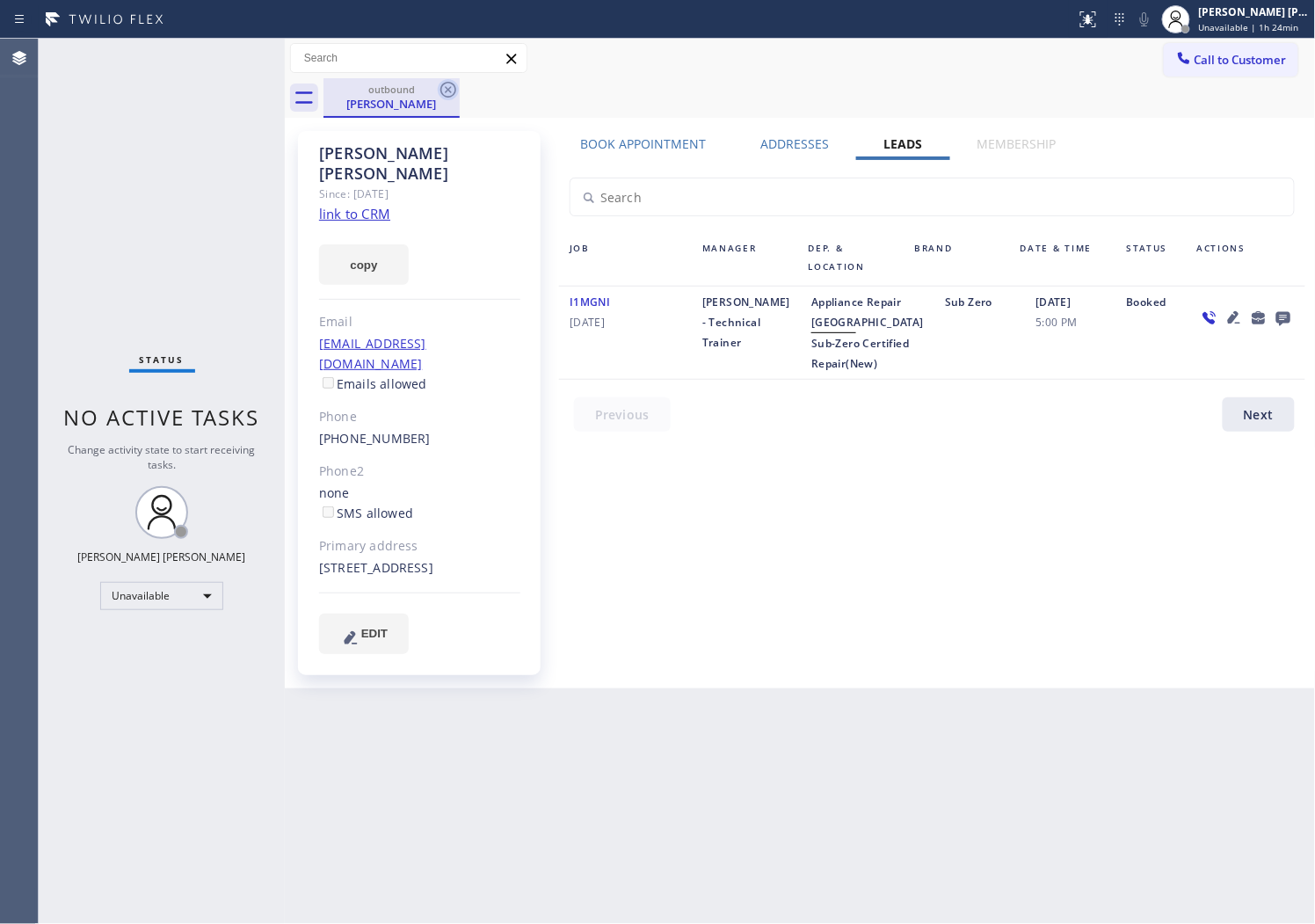
click at [447, 90] on icon at bounding box center [449, 90] width 16 height 16
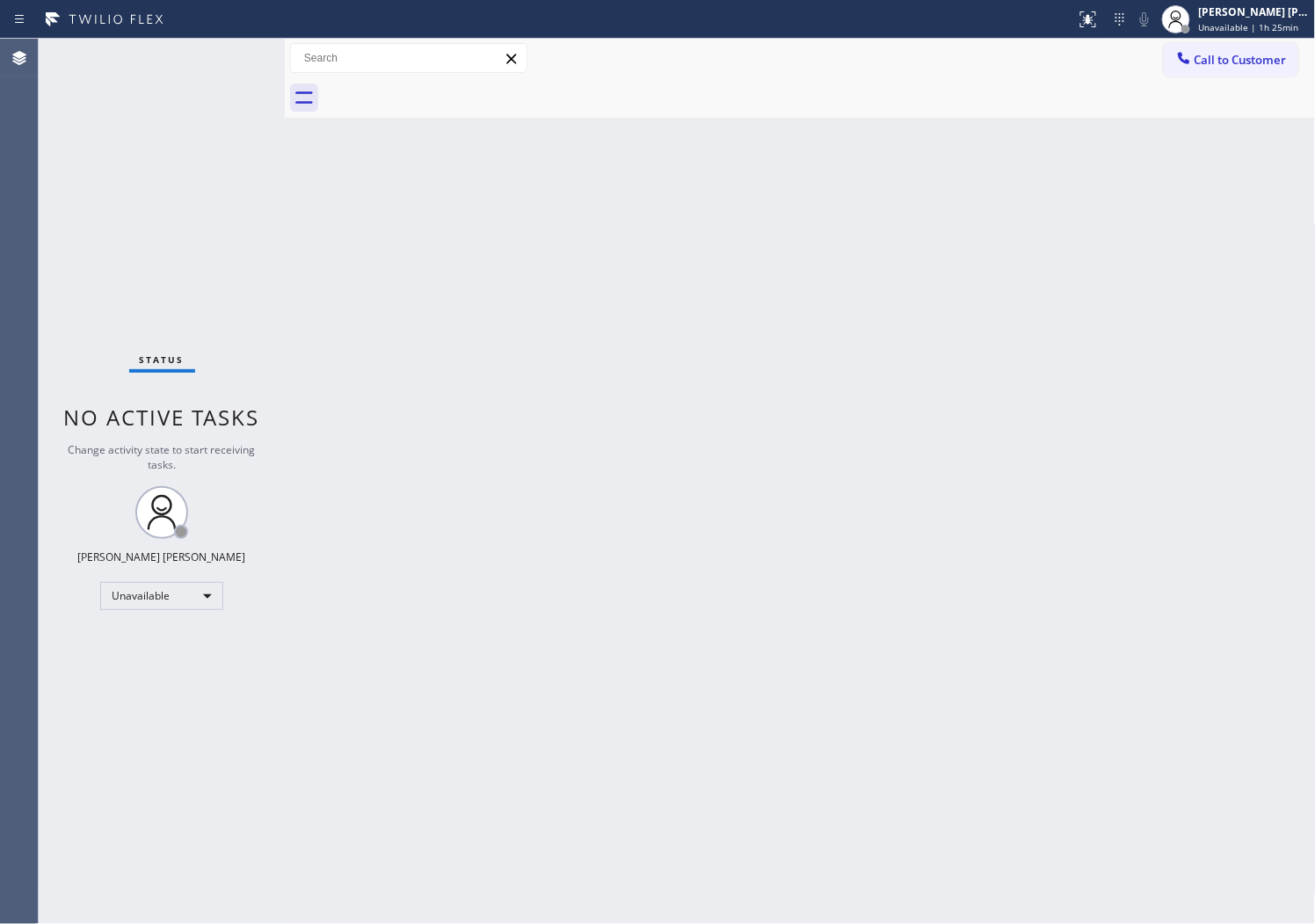
click at [1154, 68] on div "Call to Customer Outbound call Location Sub-Zero Certified Repair(New) Your cal…" at bounding box center [800, 58] width 1032 height 31
click at [1273, 74] on button "Call to Customer" at bounding box center [1231, 60] width 135 height 33
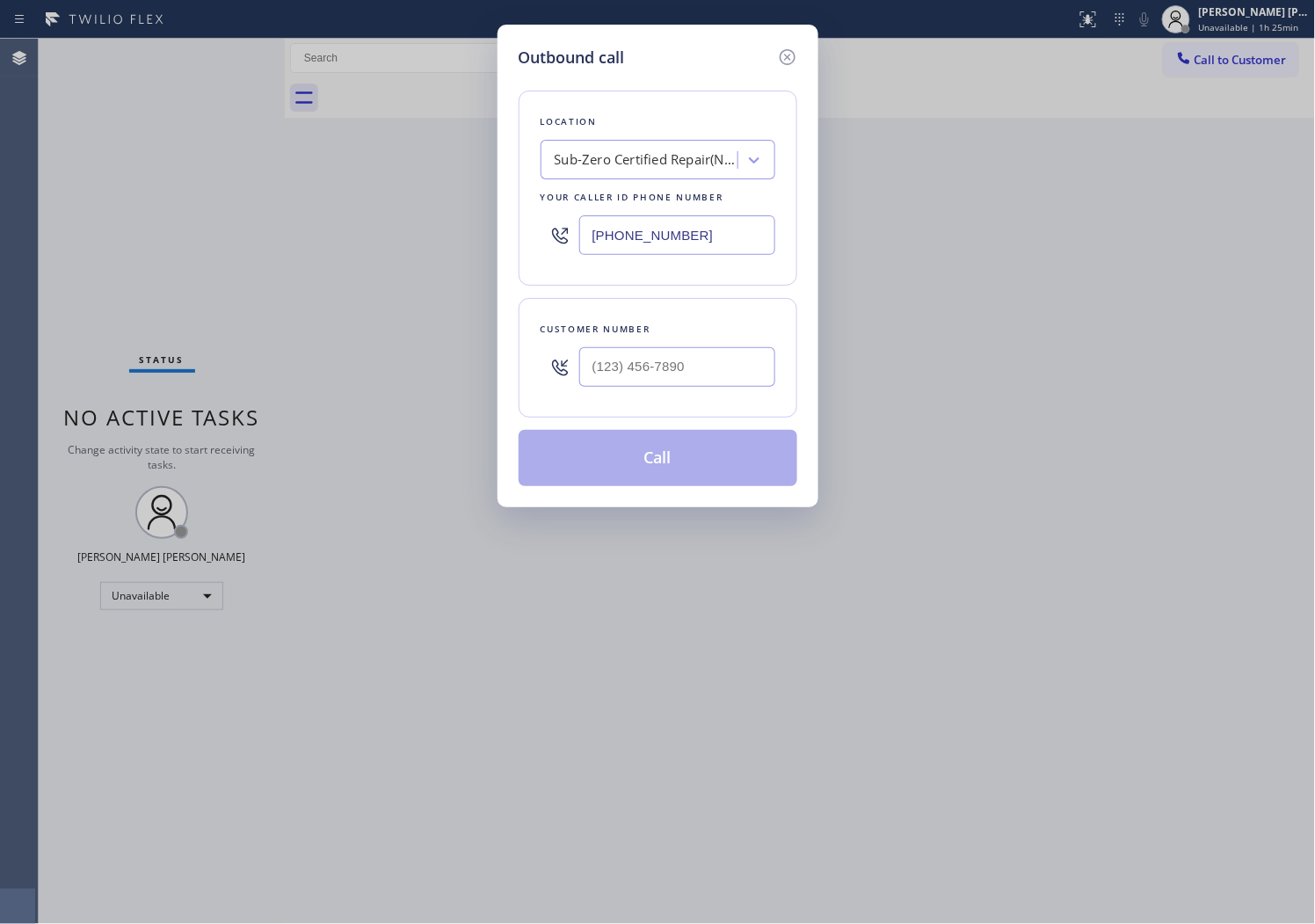
click at [645, 214] on div "(888) 530-5723" at bounding box center [658, 235] width 235 height 57
click at [622, 228] on input "(888) 530-5723" at bounding box center [677, 235] width 196 height 39
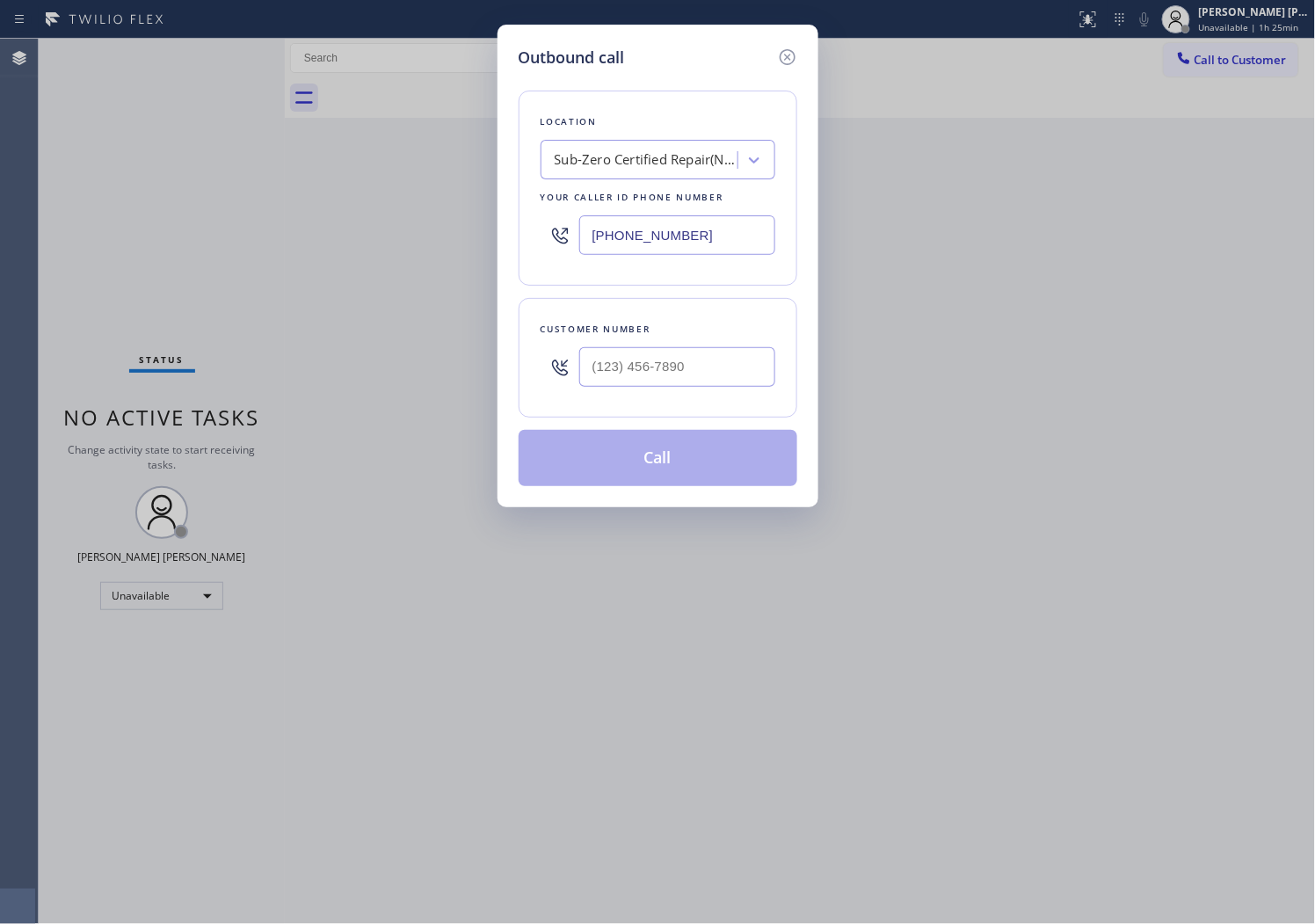
click at [622, 228] on input "(888) 530-5723" at bounding box center [677, 235] width 196 height 39
paste input "425) 215-0665"
type input "(425) 215-0665"
click at [681, 371] on input "text" at bounding box center [677, 367] width 196 height 39
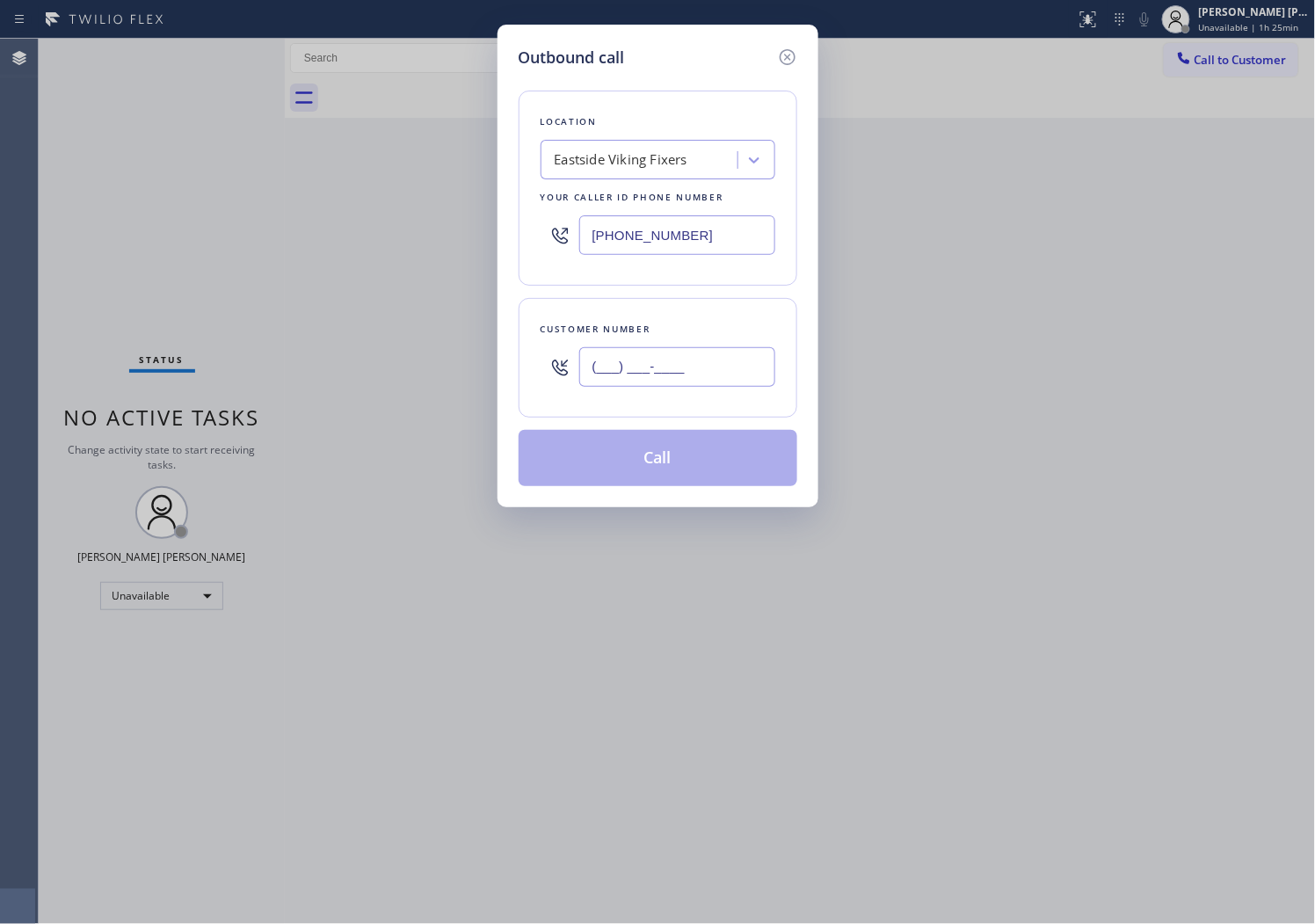
paste input "206) 931-9411"
type input "(206) 931-9411"
click at [682, 449] on button "Call" at bounding box center [658, 458] width 279 height 56
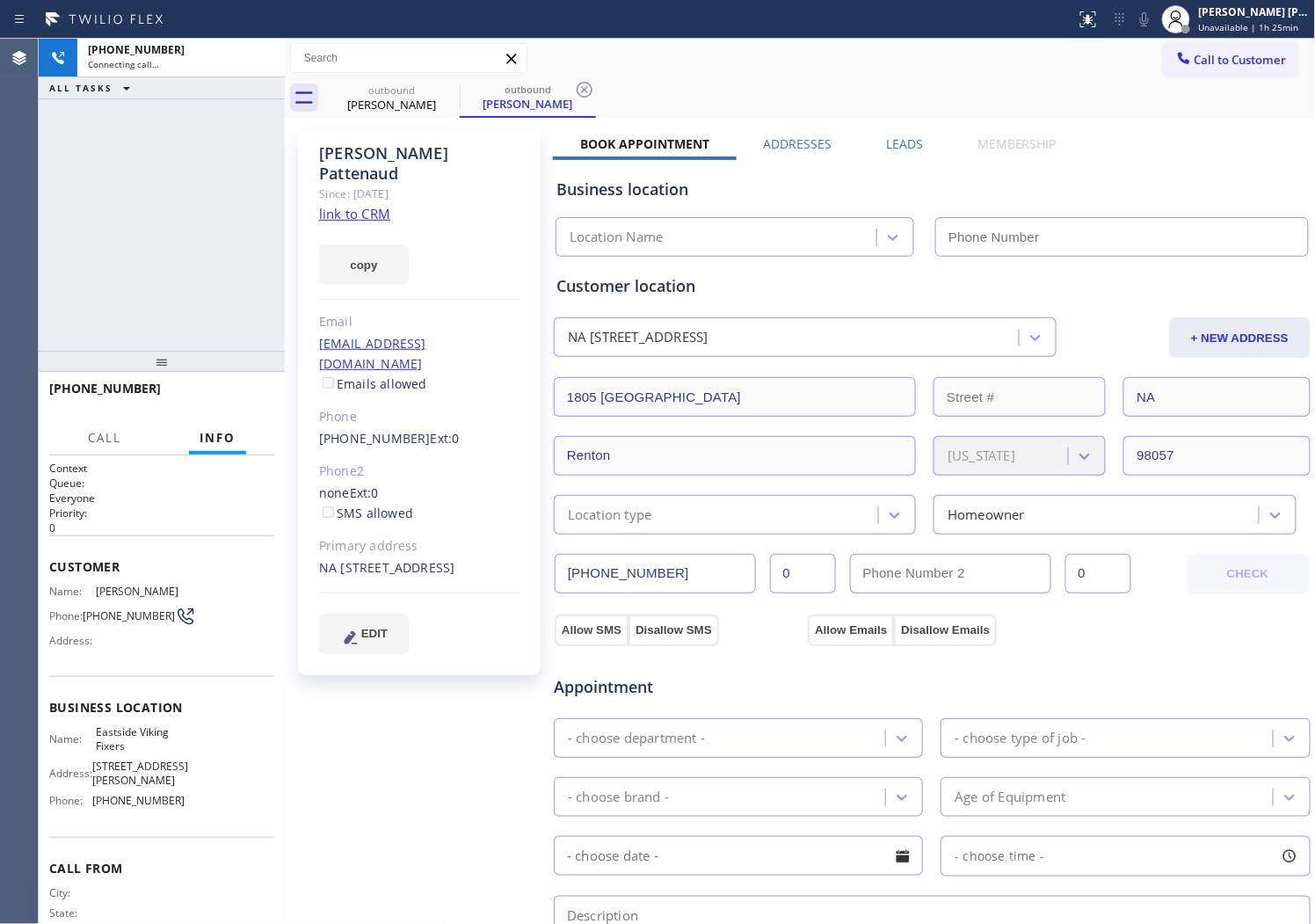
click at [326, 150] on div "Mary Pattenaud" at bounding box center [419, 163] width 202 height 40
type input "(425) 215-0665"
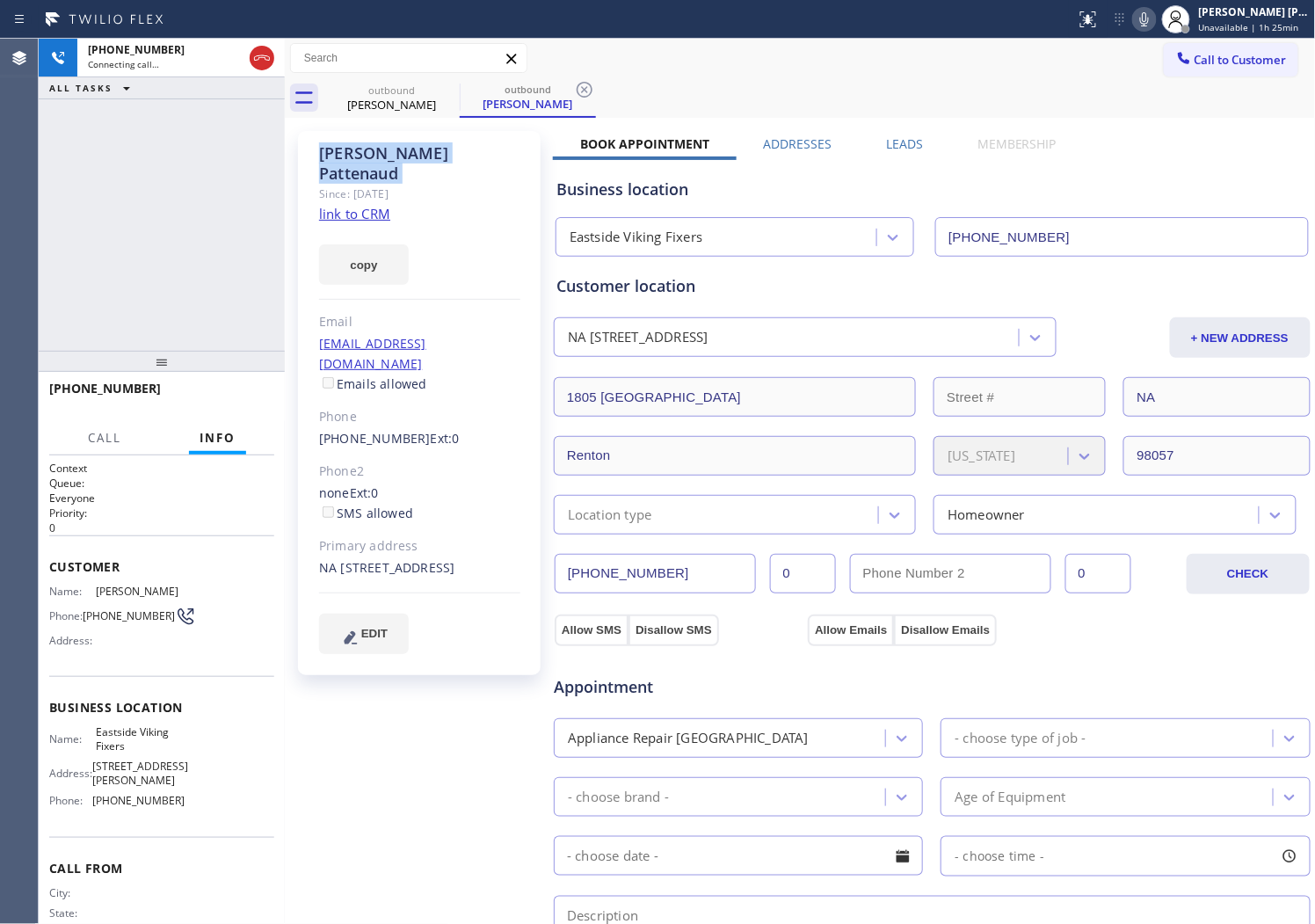
click at [4, 206] on div "Agent Desktop" at bounding box center [19, 481] width 37 height 886
click at [229, 400] on span "HANG UP" at bounding box center [233, 397] width 53 height 13
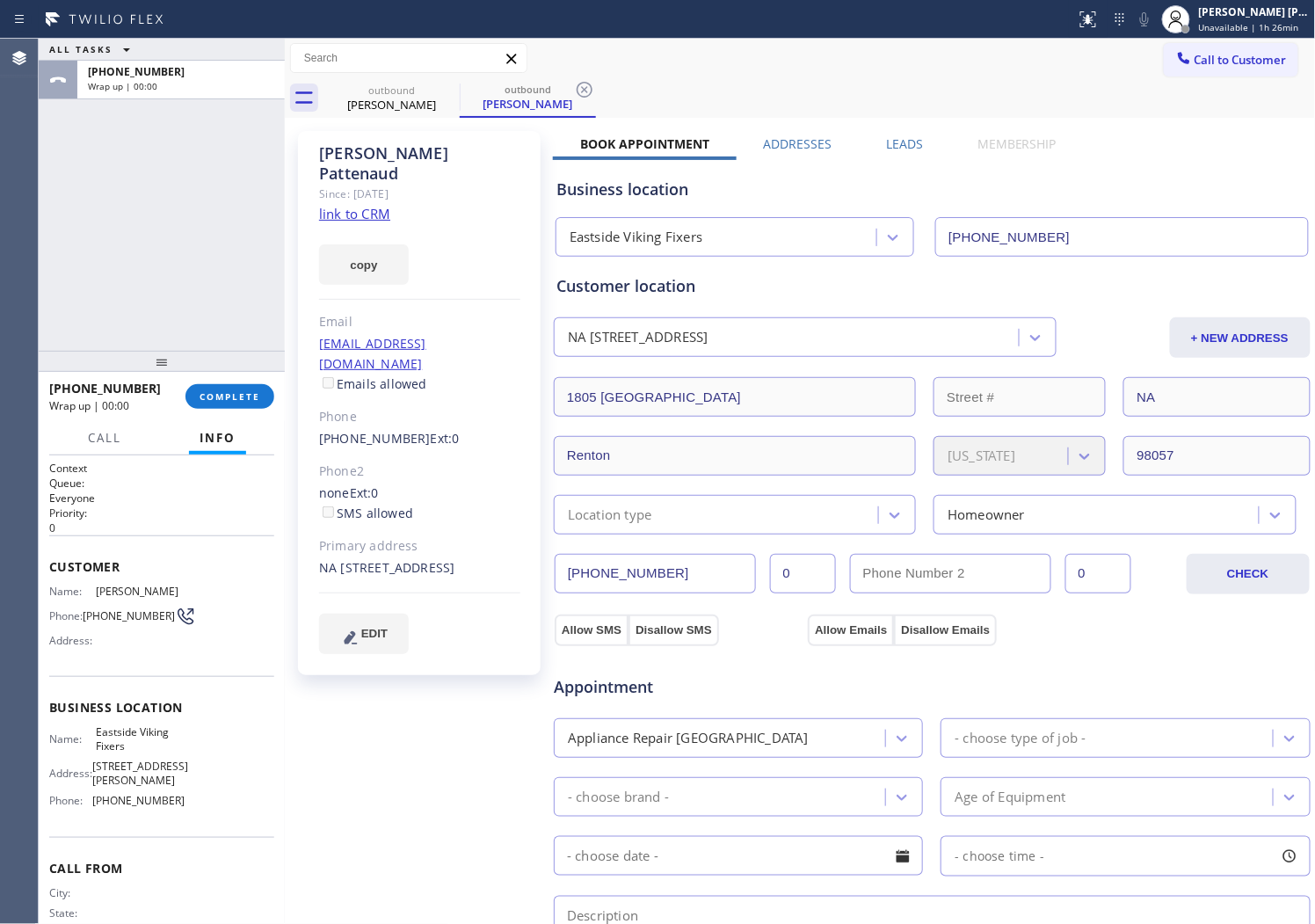
click at [898, 136] on label "Leads" at bounding box center [905, 144] width 37 height 17
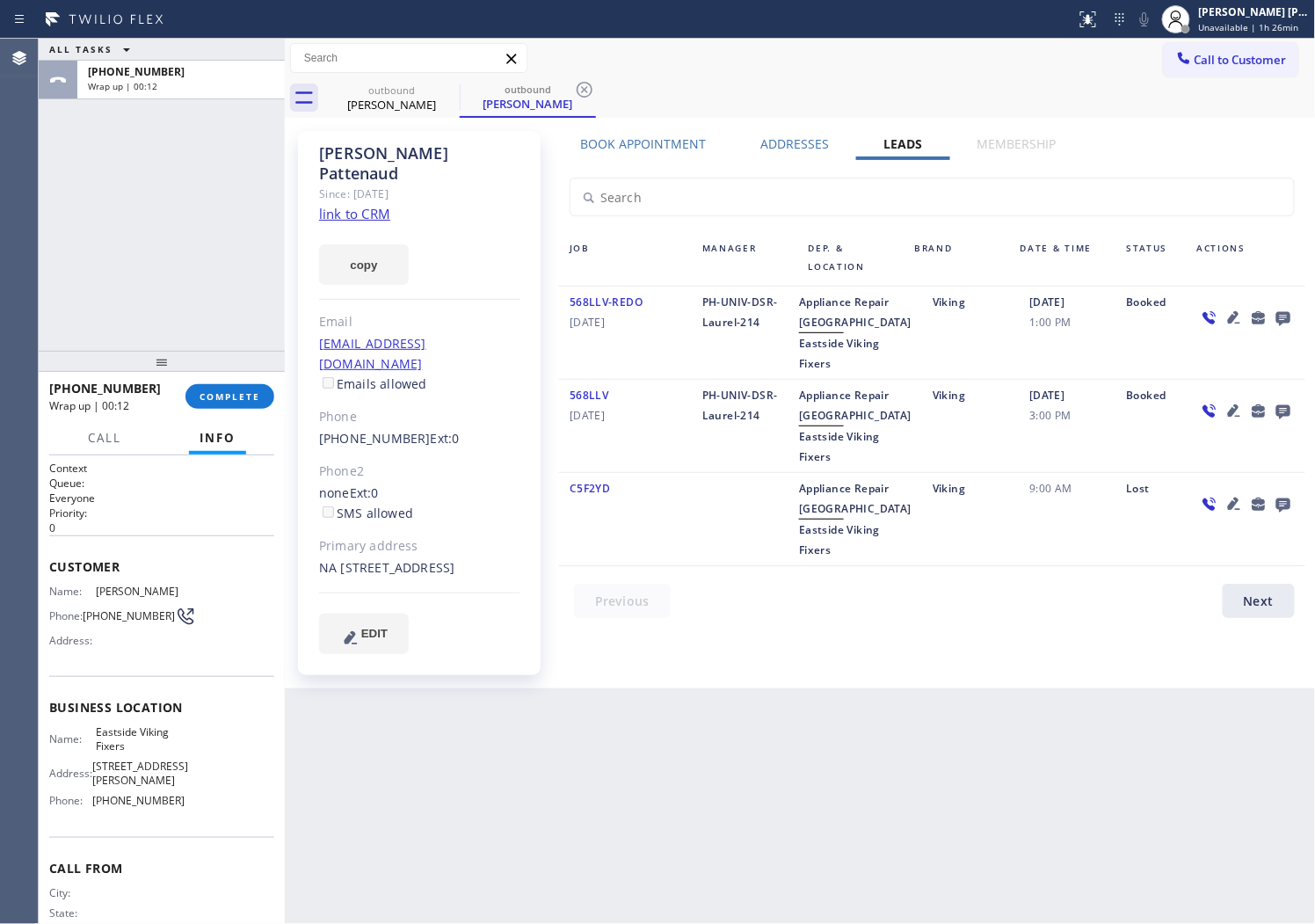
click at [1279, 323] on icon at bounding box center [1284, 318] width 21 height 22
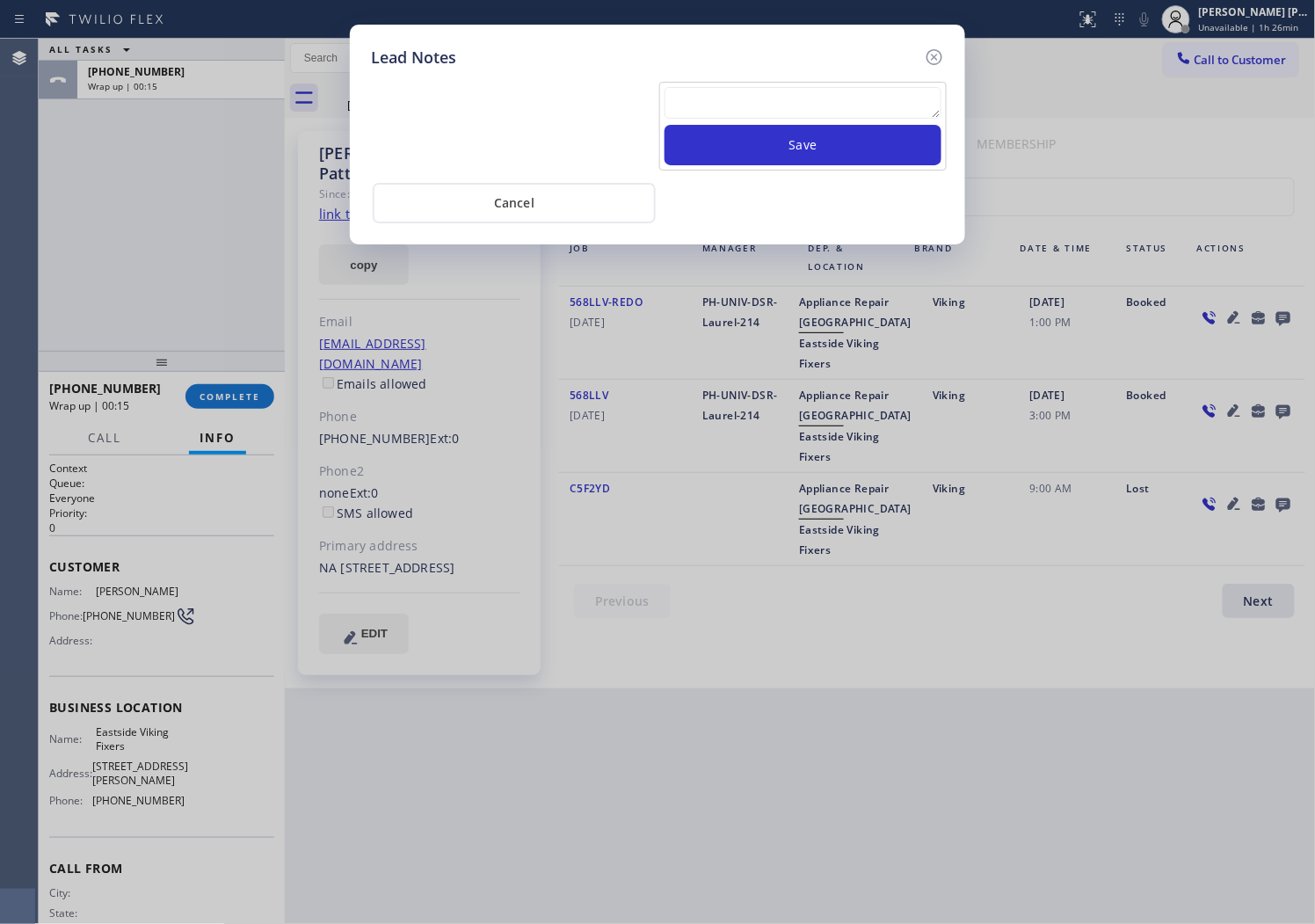
click at [741, 92] on textarea at bounding box center [802, 102] width 277 height 31
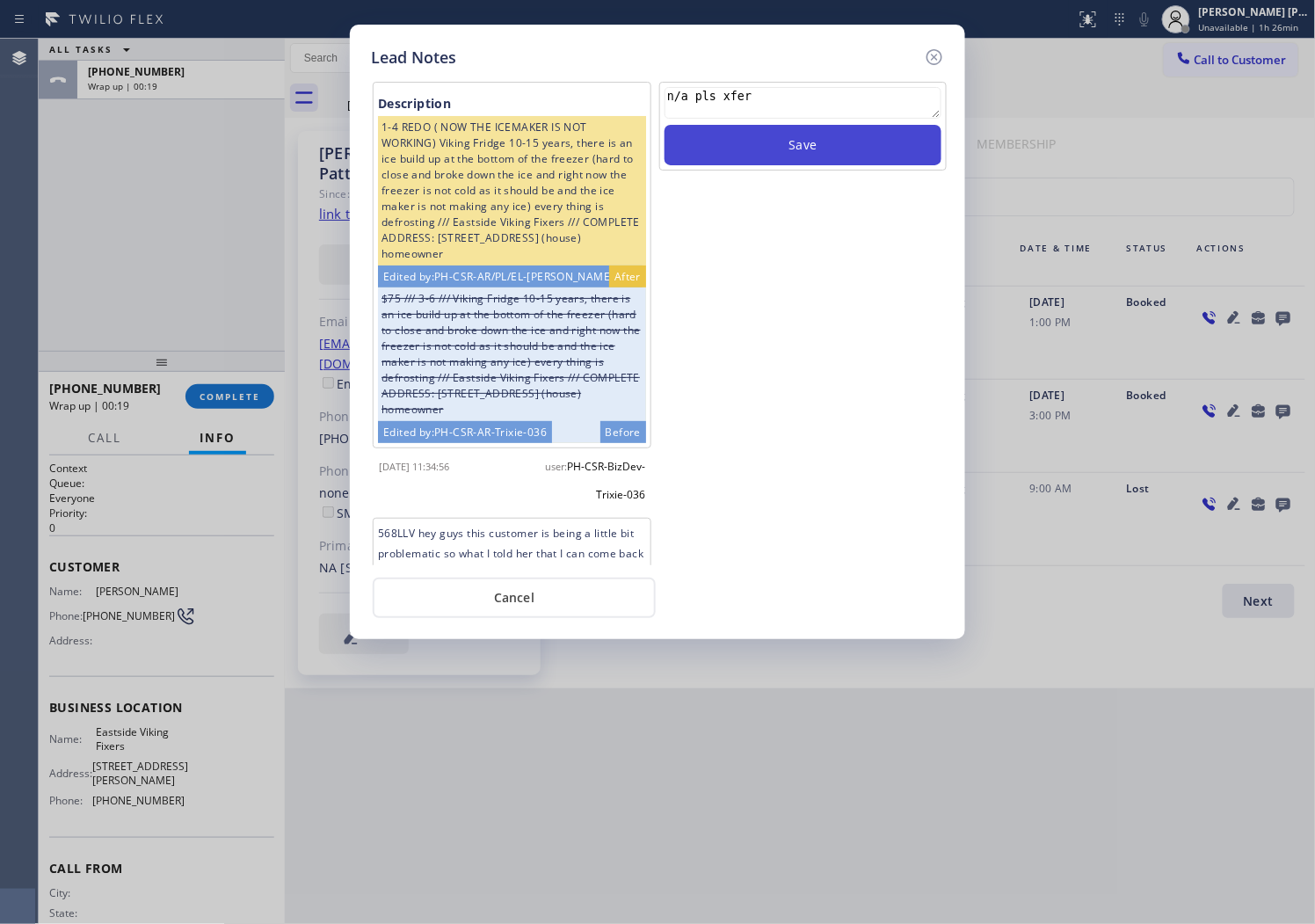
type textarea "n/a pls xfer"
click at [784, 143] on button "Save" at bounding box center [802, 145] width 277 height 40
click at [935, 58] on icon at bounding box center [934, 56] width 21 height 21
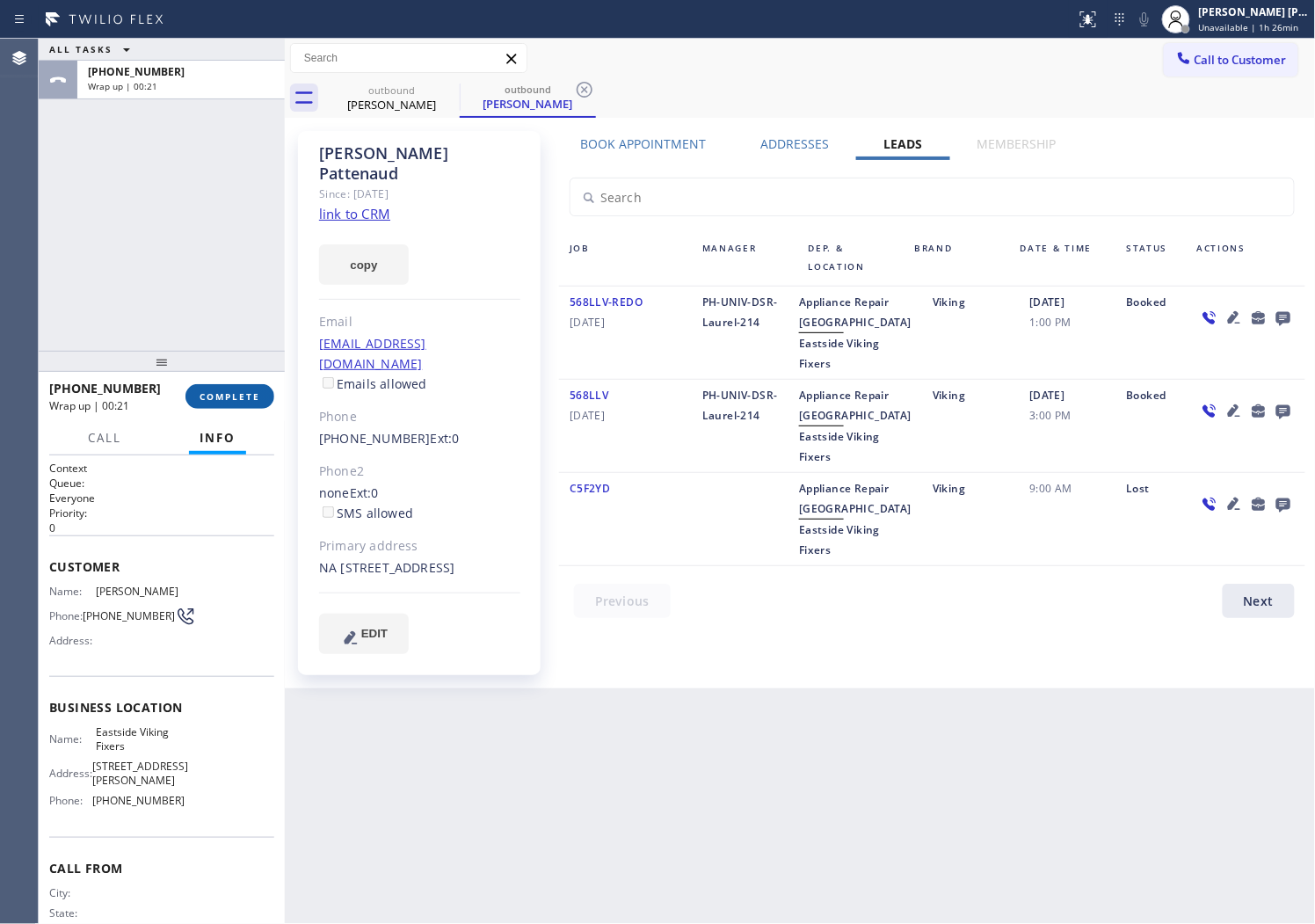
click at [246, 394] on span "COMPLETE" at bounding box center [230, 397] width 61 height 13
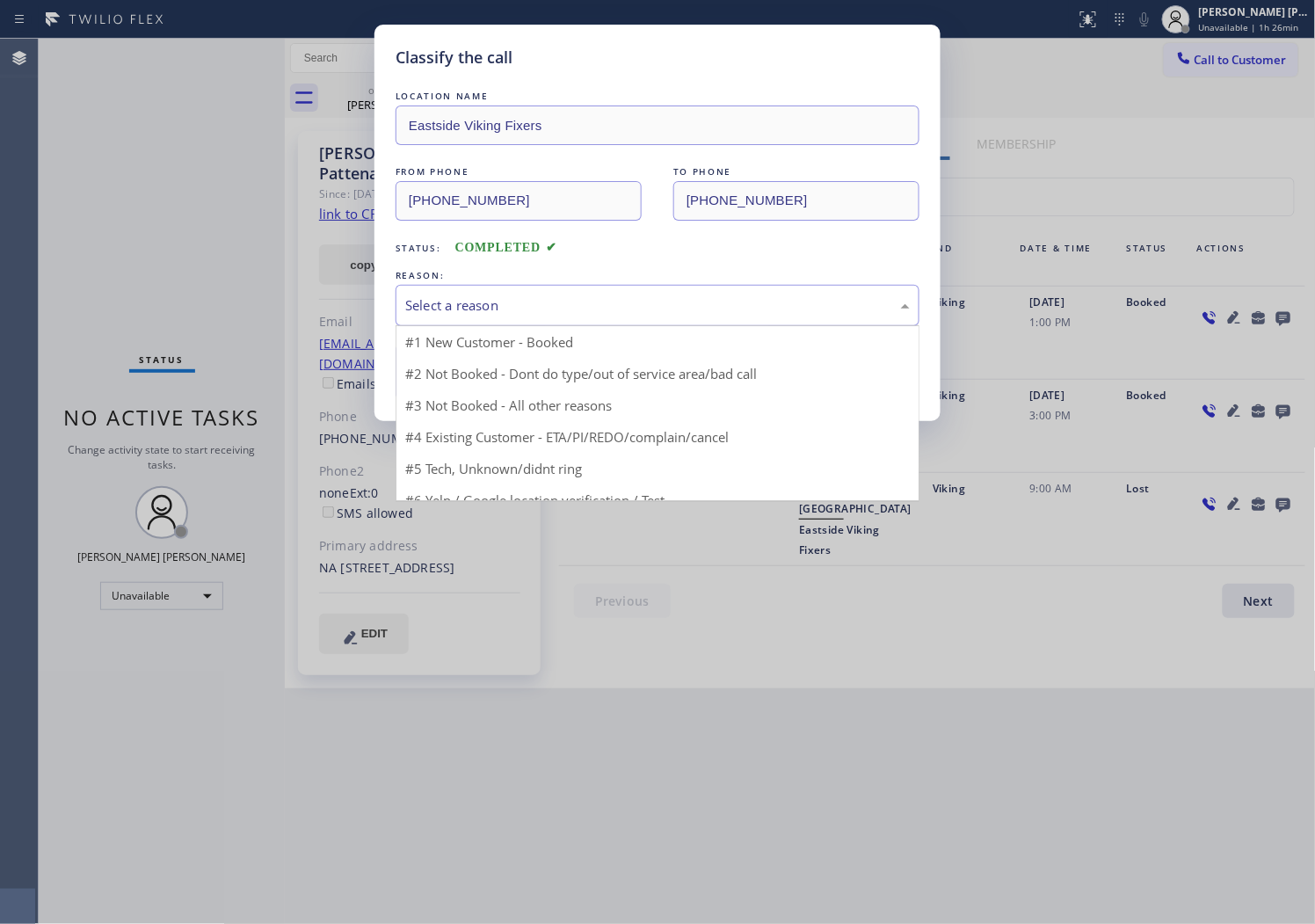
click at [497, 322] on div "Select a reason" at bounding box center [658, 305] width 524 height 41
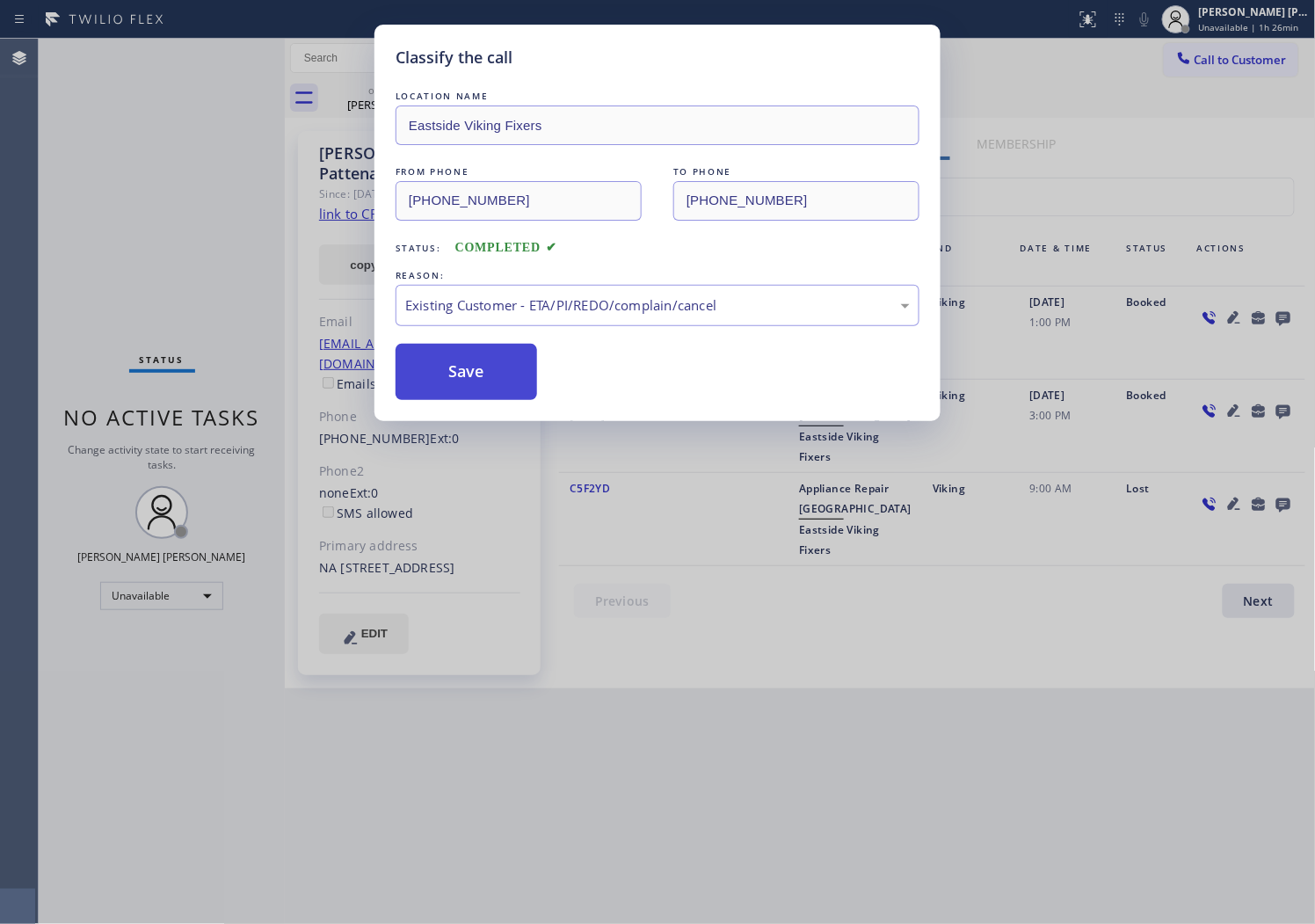
click at [451, 375] on button "Save" at bounding box center [467, 371] width 142 height 56
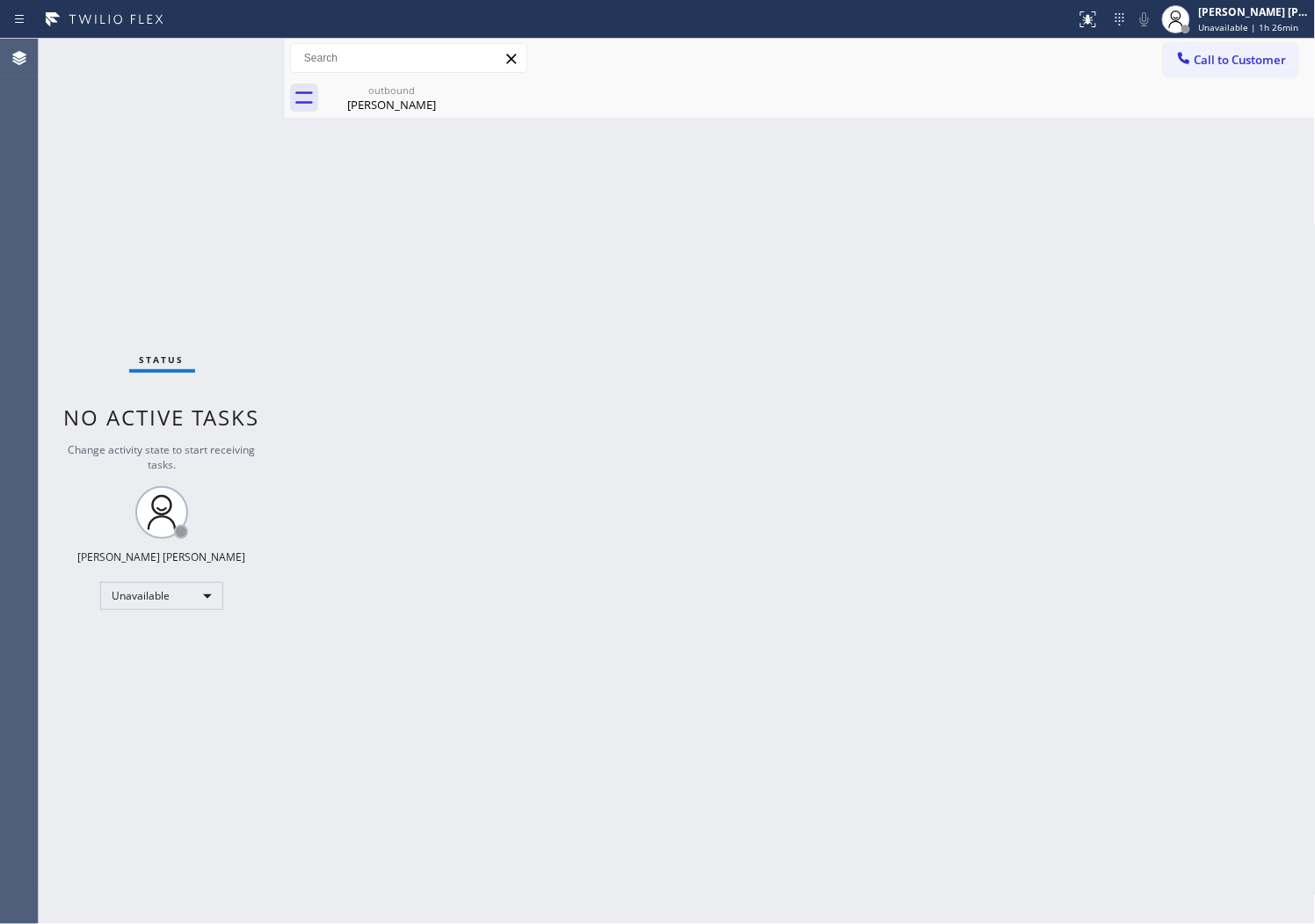
click at [4, 224] on div "Agent Desktop" at bounding box center [19, 481] width 37 height 886
click at [424, 120] on div "Back to Dashboard Change Sender ID Customers Technicians Select a contact Outbo…" at bounding box center [800, 481] width 1032 height 886
click at [426, 111] on div "Mary Pattenaud" at bounding box center [392, 104] width 133 height 16
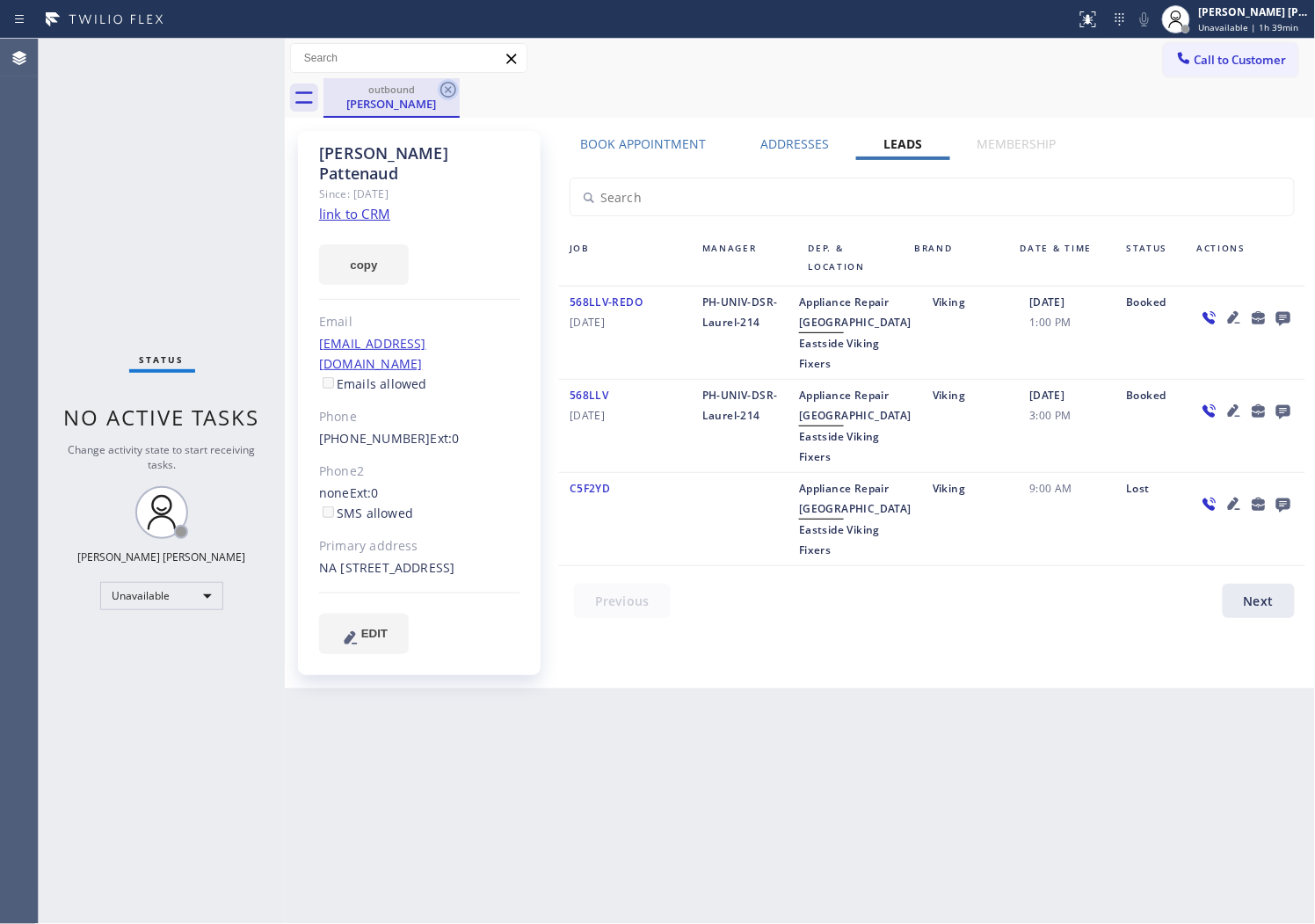
click at [454, 84] on icon at bounding box center [448, 89] width 21 height 21
click at [454, 84] on div "outbound Mary Pattenaud" at bounding box center [820, 98] width 993 height 39
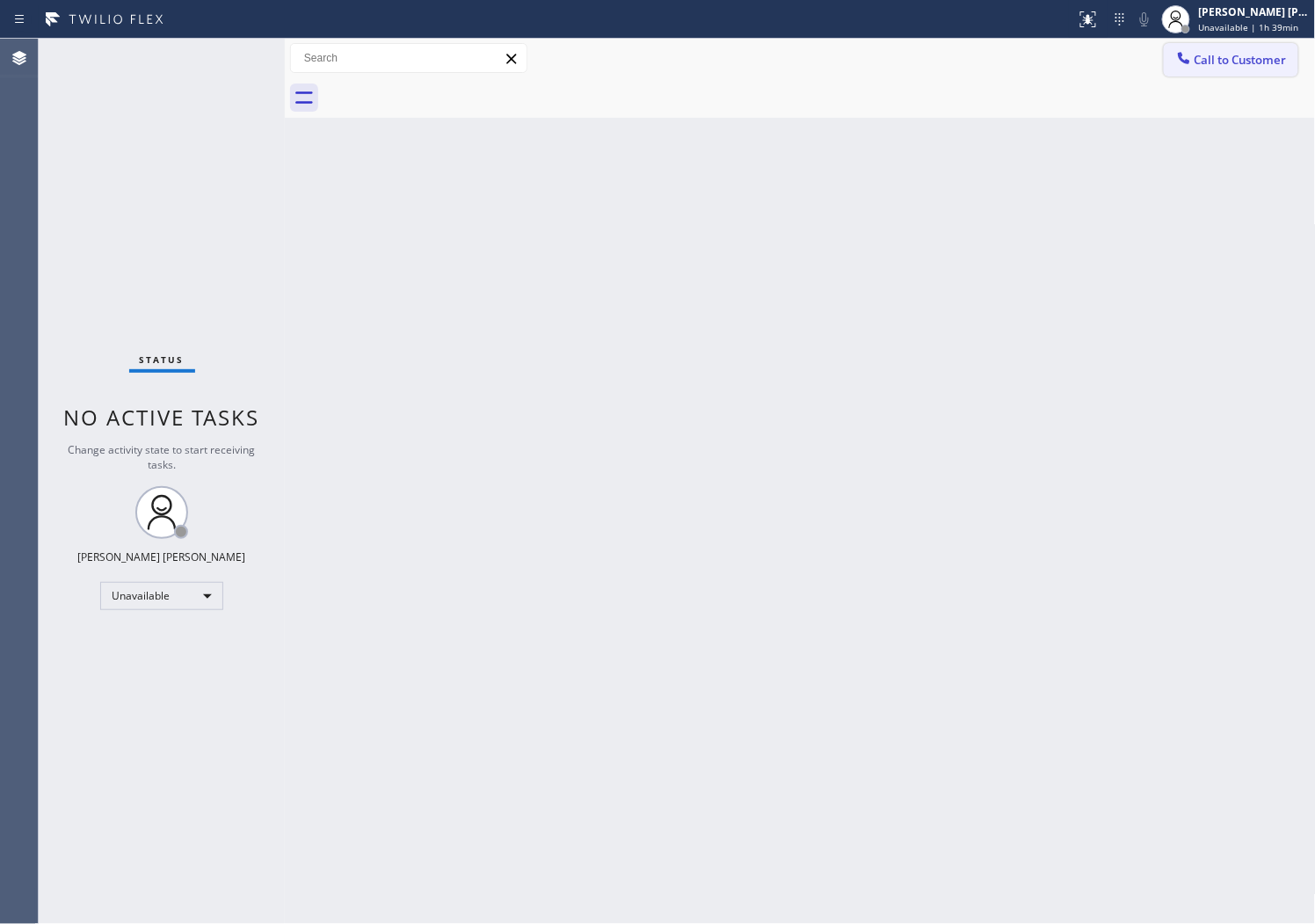
click at [1228, 60] on span "Call to Customer" at bounding box center [1241, 60] width 93 height 16
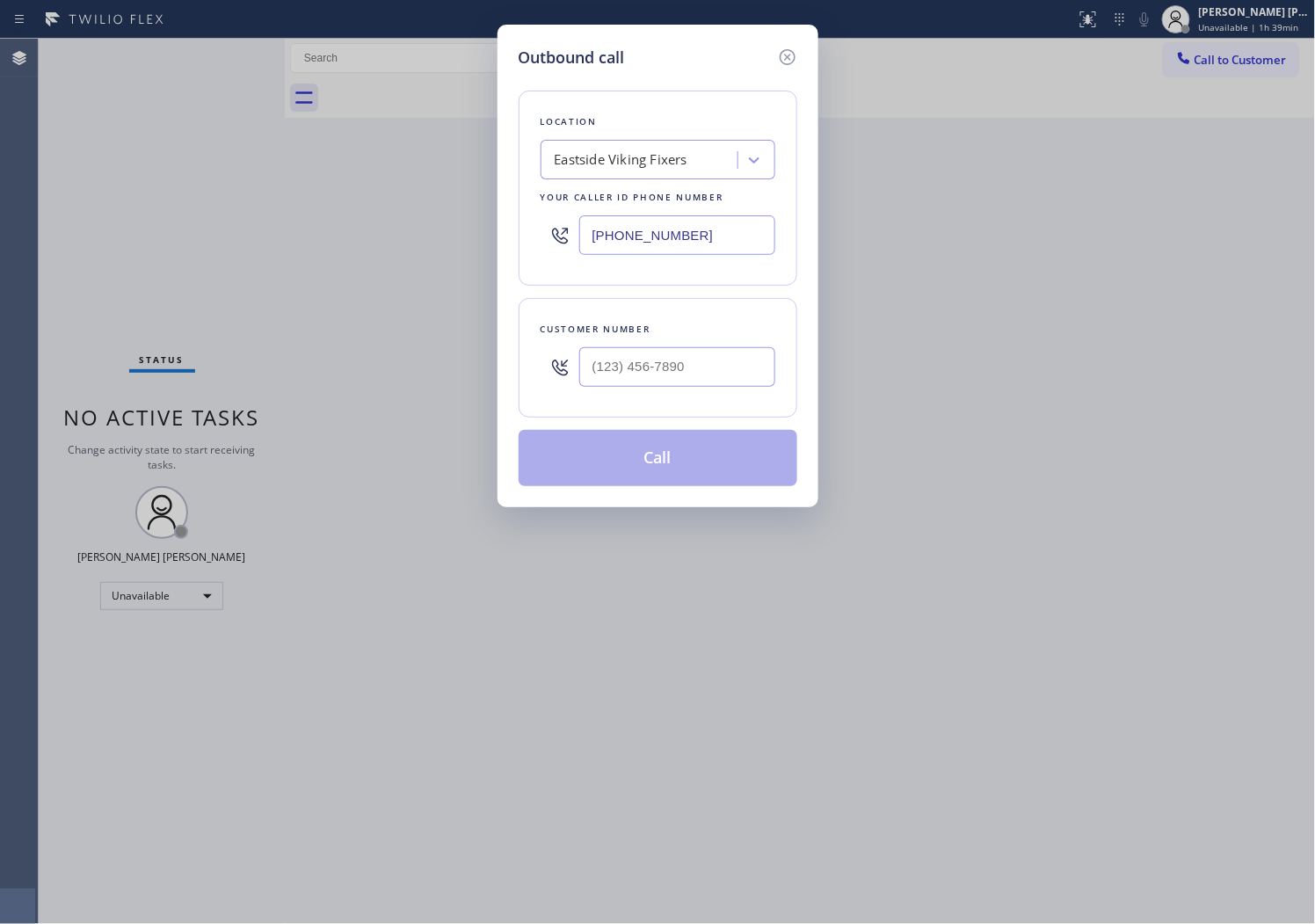
click at [671, 222] on input "(425) 215-0665" at bounding box center [677, 235] width 196 height 39
paste input "562) 379-4943"
type input "(562) 379-4943"
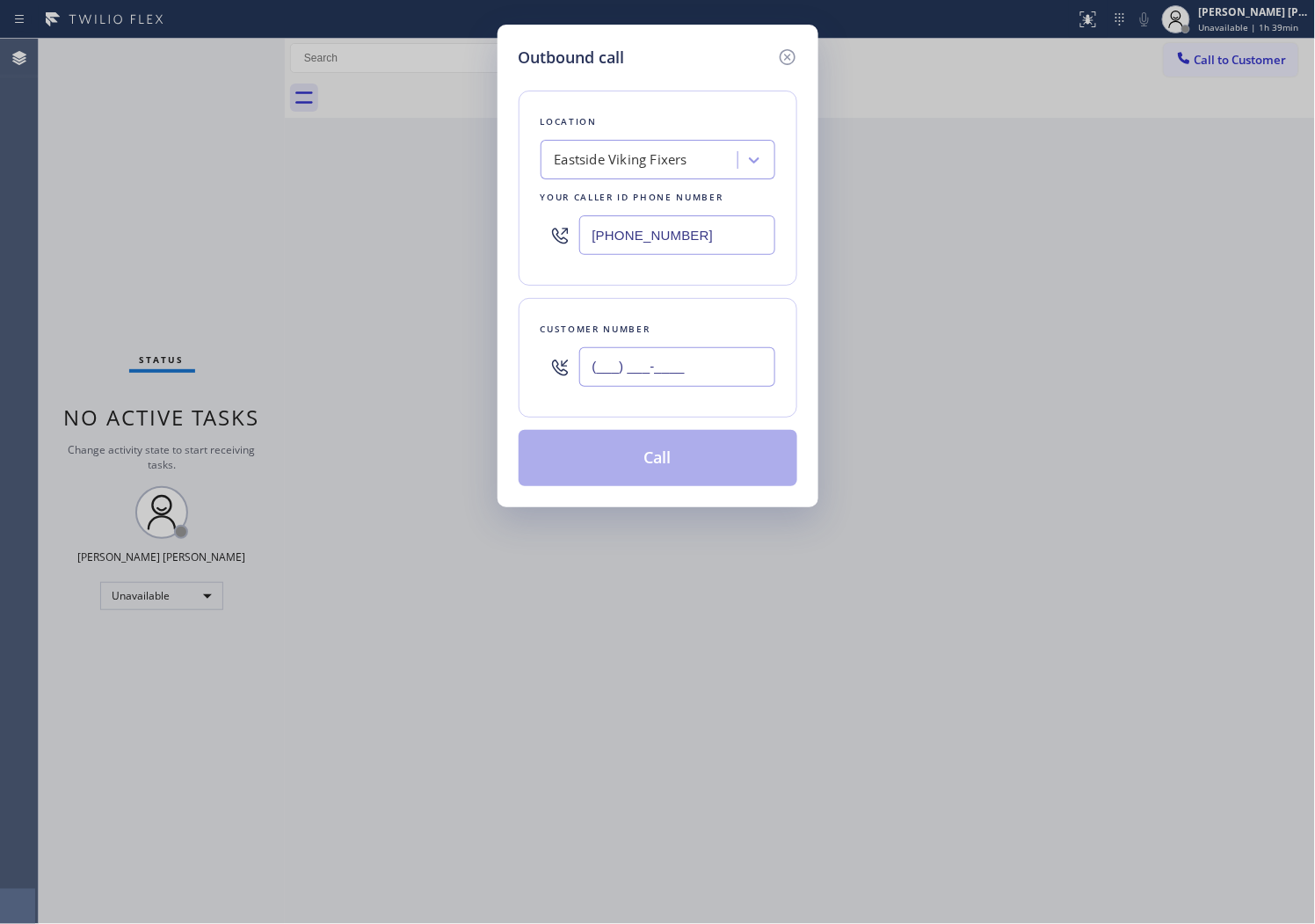
click at [681, 383] on input "(___) ___-____" at bounding box center [677, 367] width 196 height 39
paste input "562) 212-9395"
type input "(562) 212-9395"
click at [621, 241] on input "(562) 379-4943" at bounding box center [677, 235] width 196 height 39
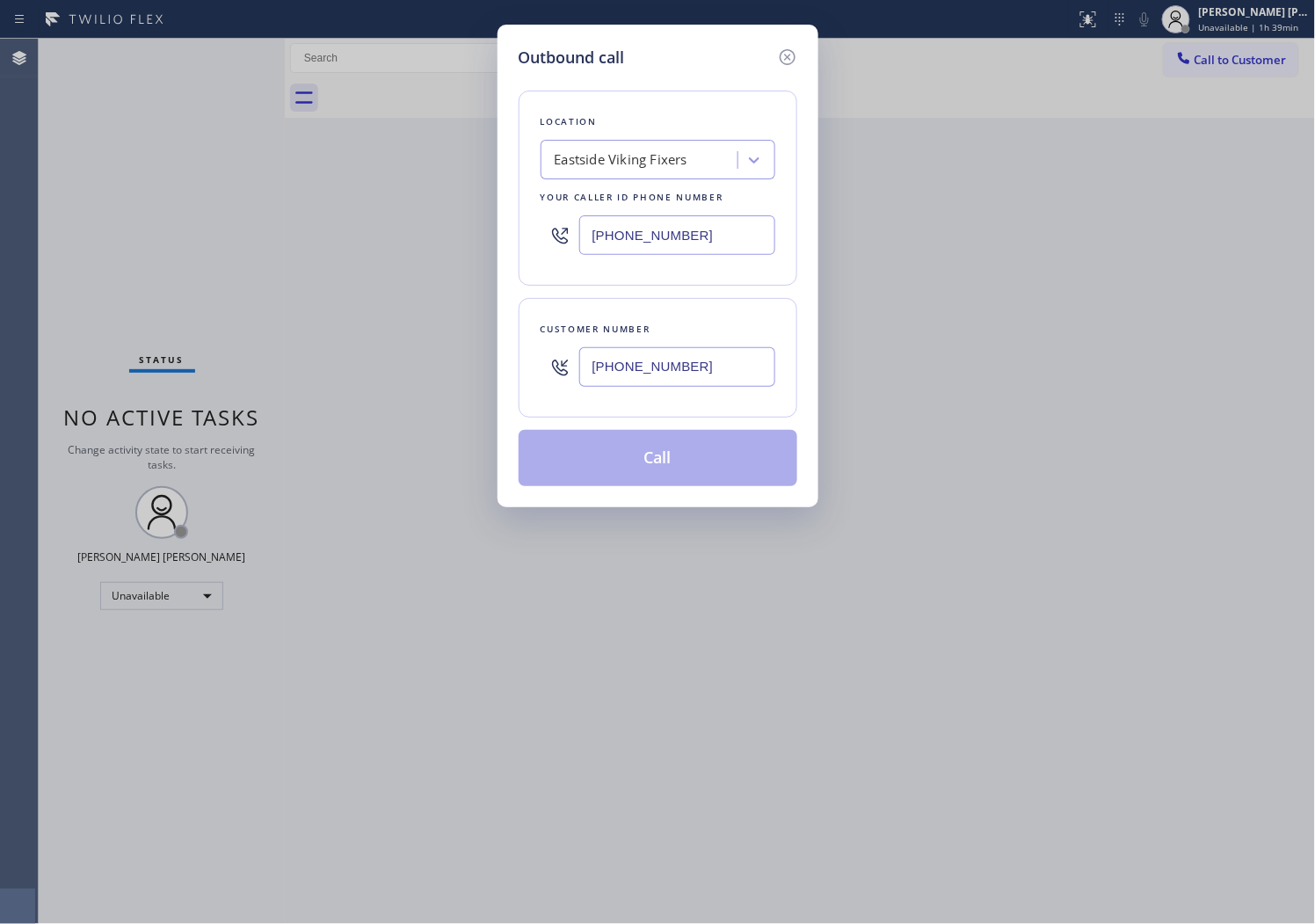
click at [621, 241] on input "(562) 379-4943" at bounding box center [677, 235] width 196 height 39
paste input "text"
click at [789, 48] on icon at bounding box center [787, 56] width 21 height 21
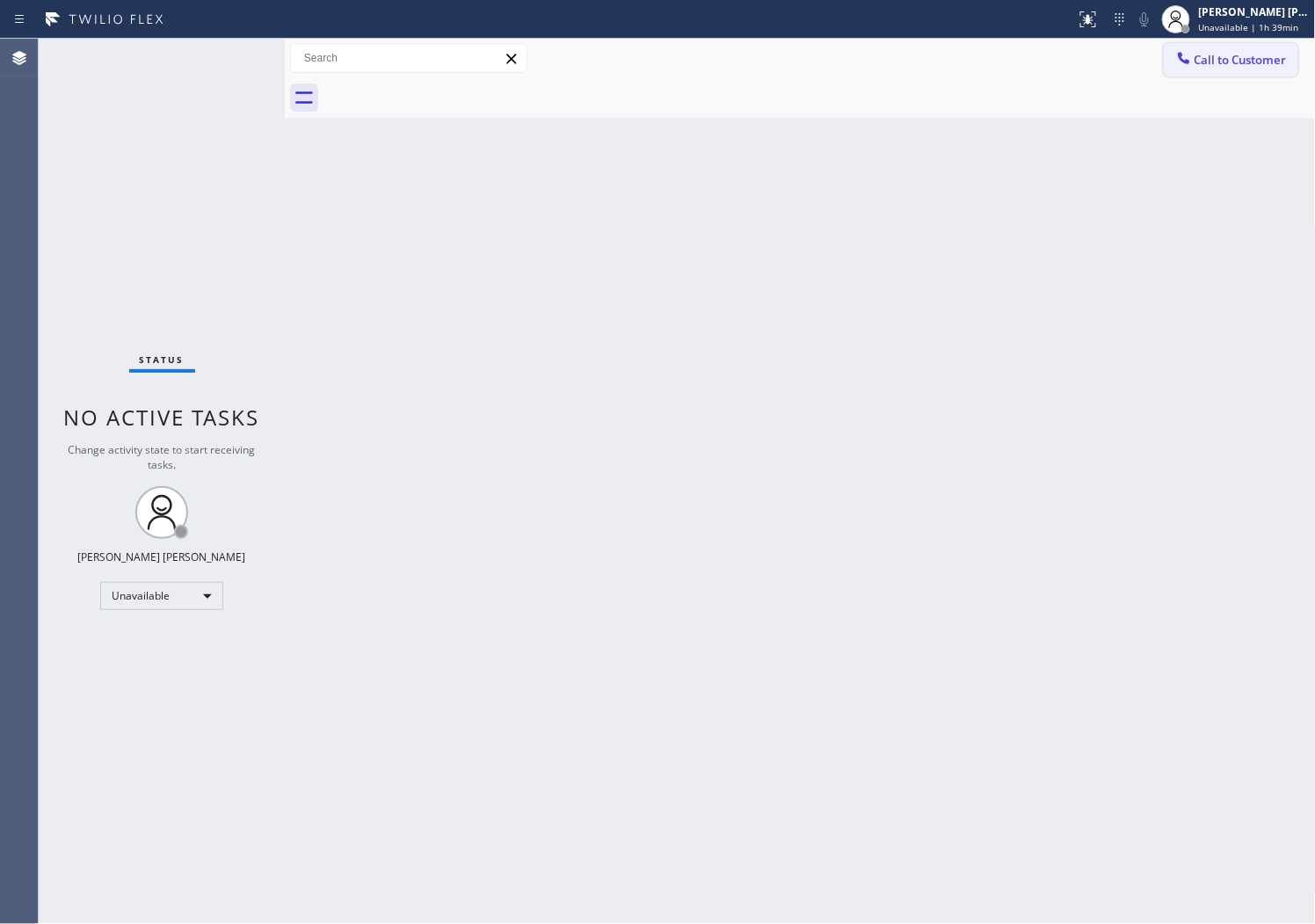
click at [1223, 64] on span "Call to Customer" at bounding box center [1241, 60] width 93 height 16
click at [0, 0] on div "Outbound call Location Search location Your caller id phone number Customer num…" at bounding box center [0, 0] width 0 height 0
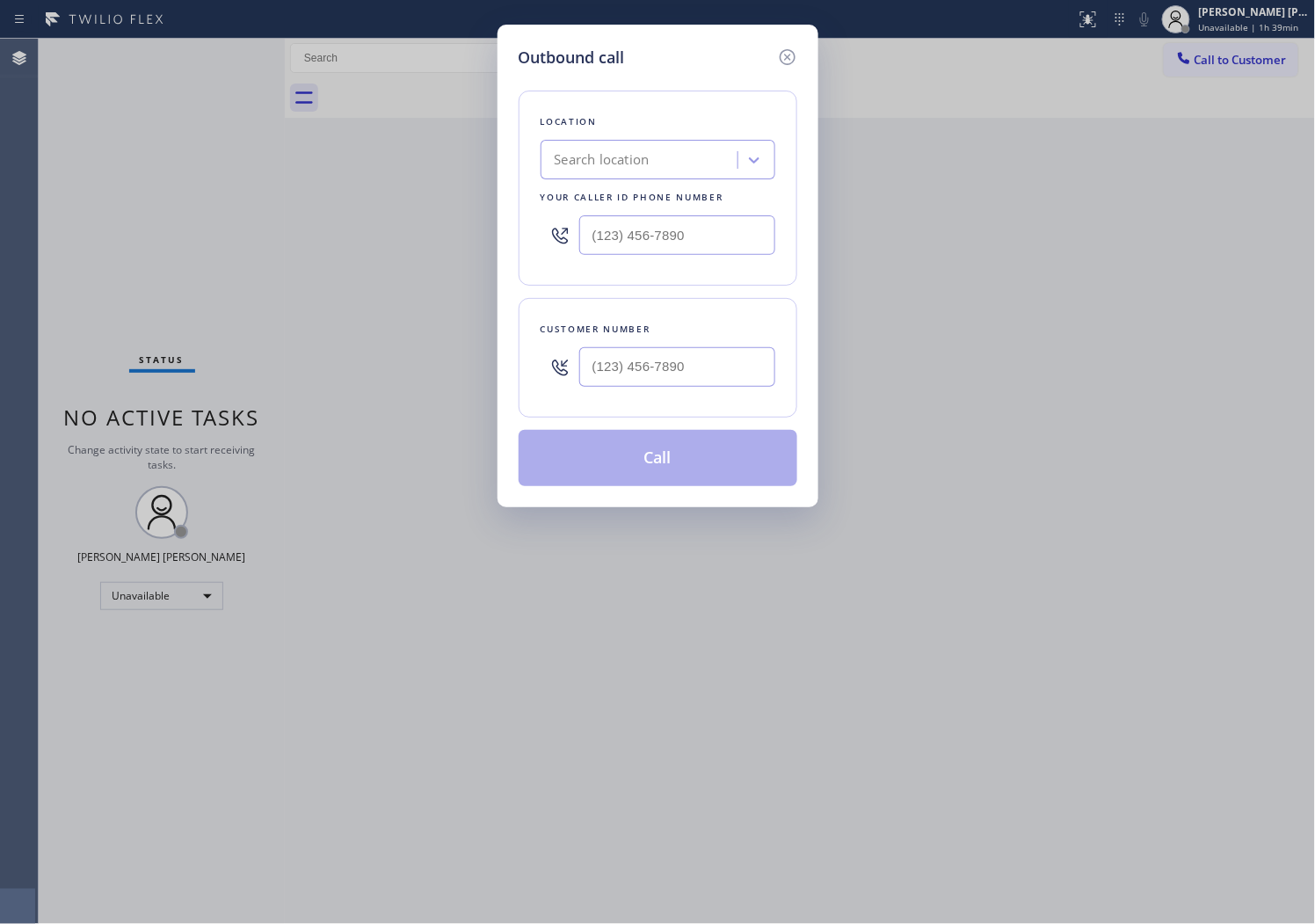
click at [679, 267] on div "Location Search location Your caller id phone number" at bounding box center [658, 188] width 279 height 195
click at [792, 62] on icon at bounding box center [786, 57] width 16 height 16
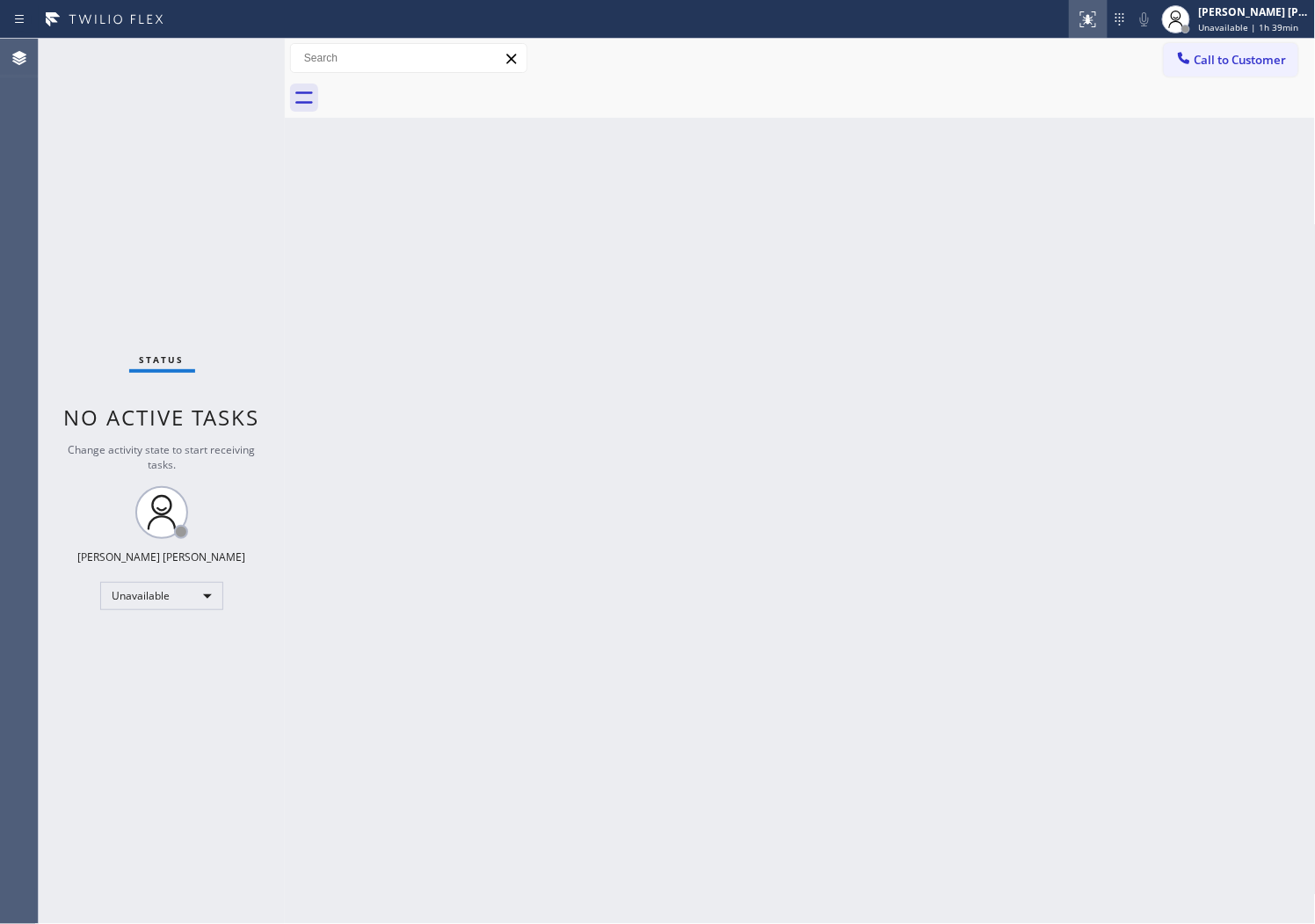
click at [1099, 18] on icon at bounding box center [1088, 19] width 21 height 21
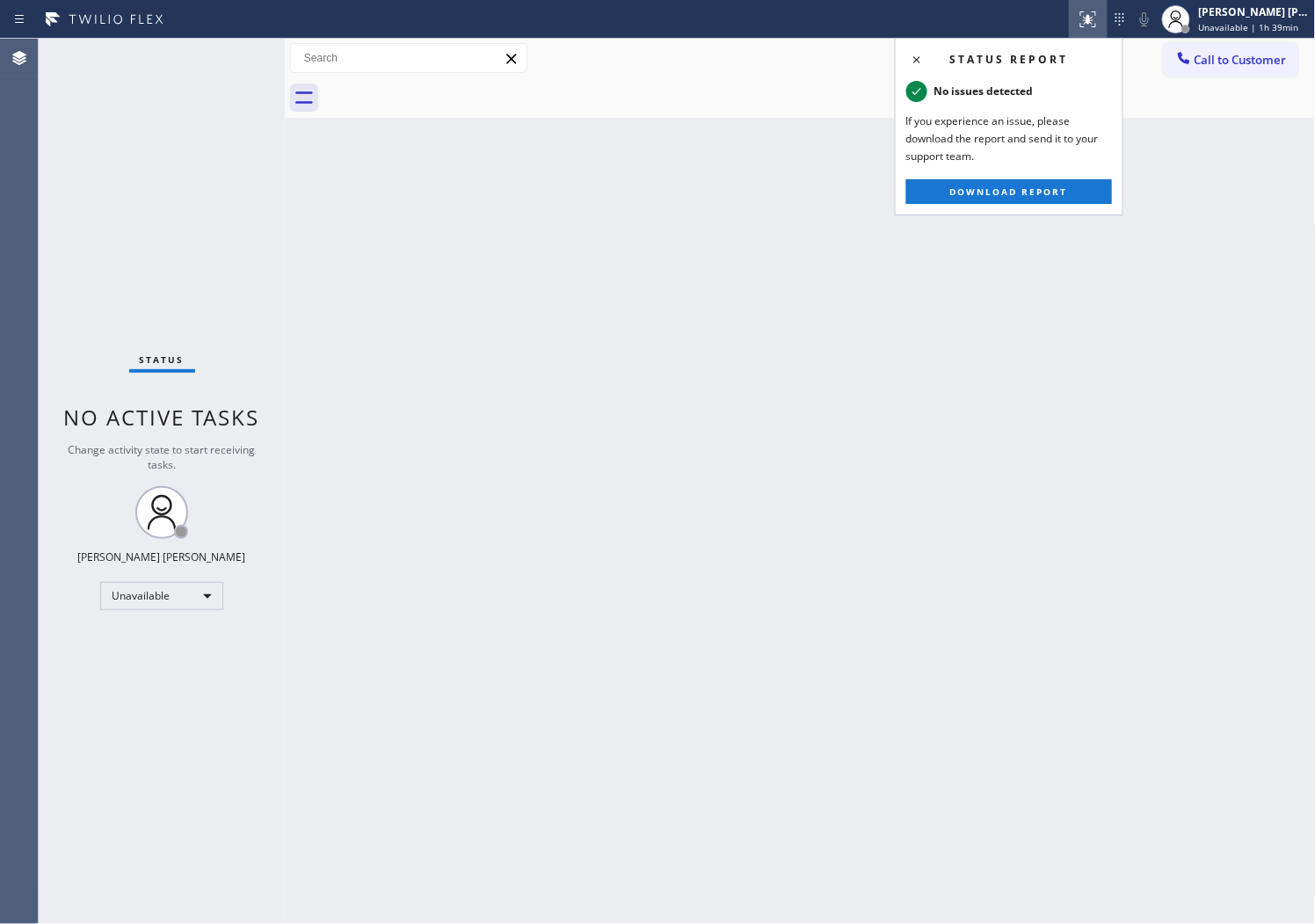
click at [707, 250] on div "Back to Dashboard Change Sender ID Customers Technicians Select a contact Outbo…" at bounding box center [800, 481] width 1032 height 886
click at [1220, 62] on span "Call to Customer" at bounding box center [1241, 60] width 93 height 16
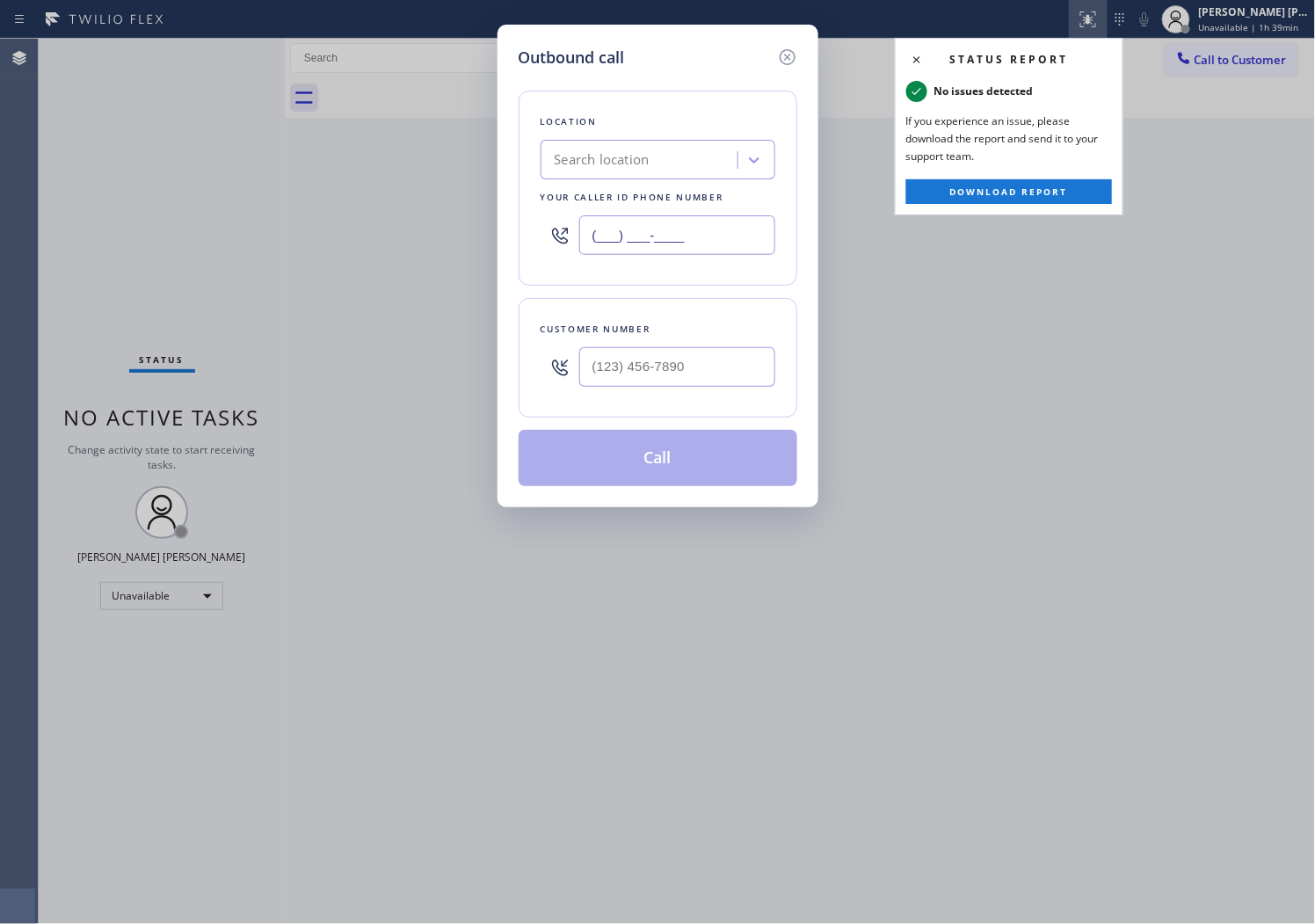
click at [672, 250] on input "(___) ___-____" at bounding box center [677, 235] width 196 height 39
paste input "562) 379-4943"
type input "(562) 379-4943"
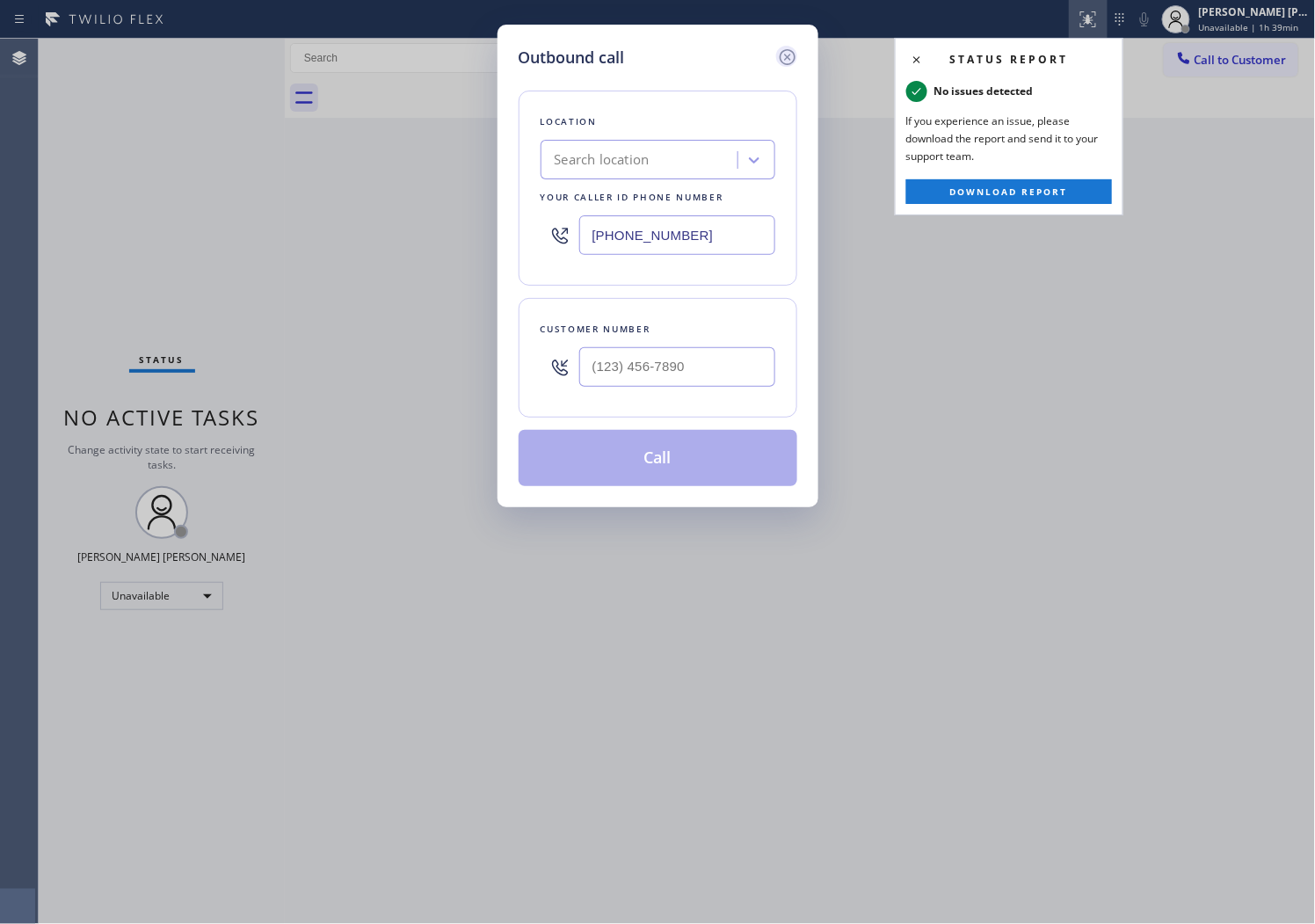
type input "(562) 212-9395"
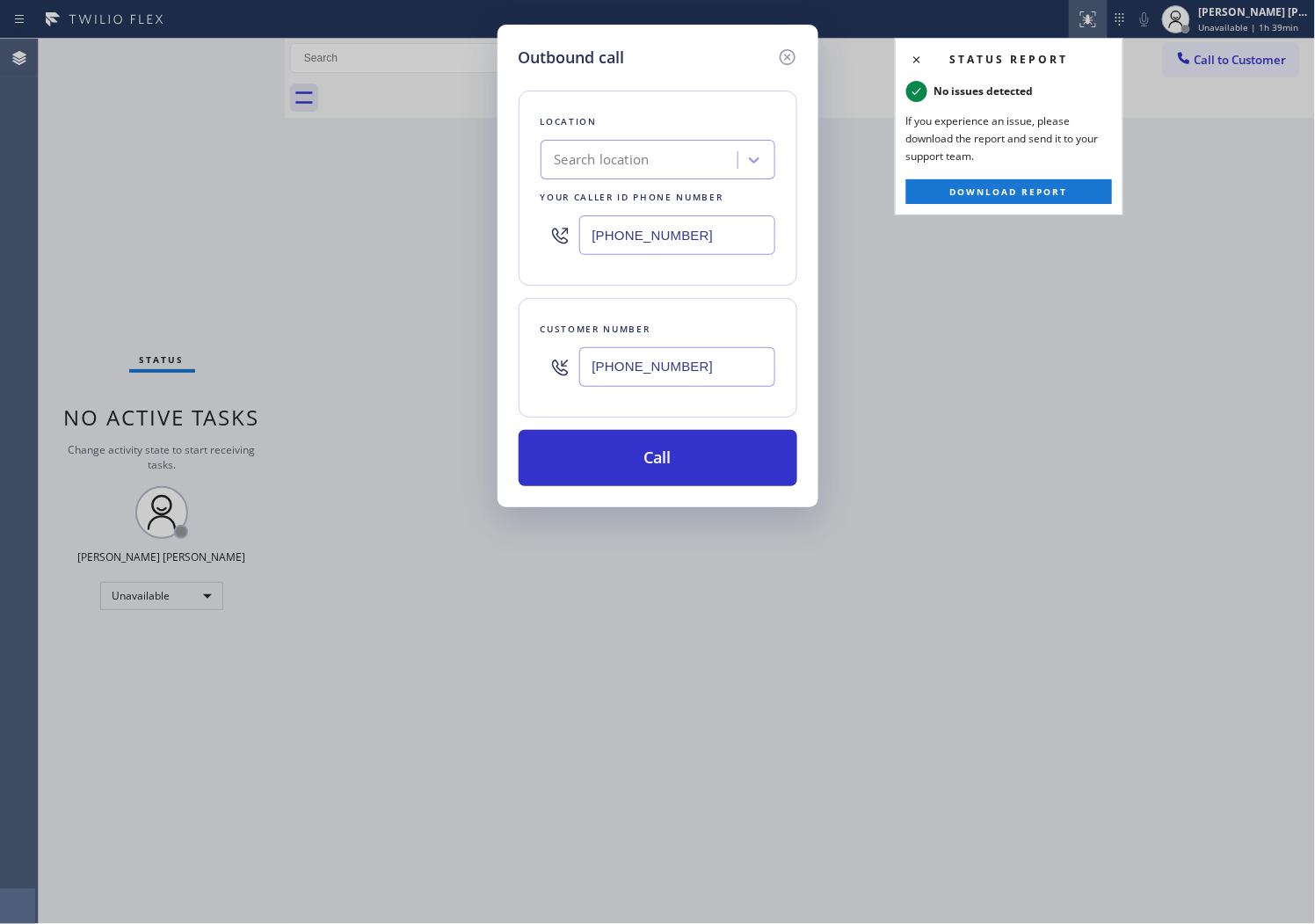
type input "(562) 379-4943"
click at [717, 373] on input "(562) 212-9395" at bounding box center [677, 367] width 196 height 39
paste input "text"
click at [717, 373] on input "(562) 212-9395" at bounding box center [677, 367] width 196 height 39
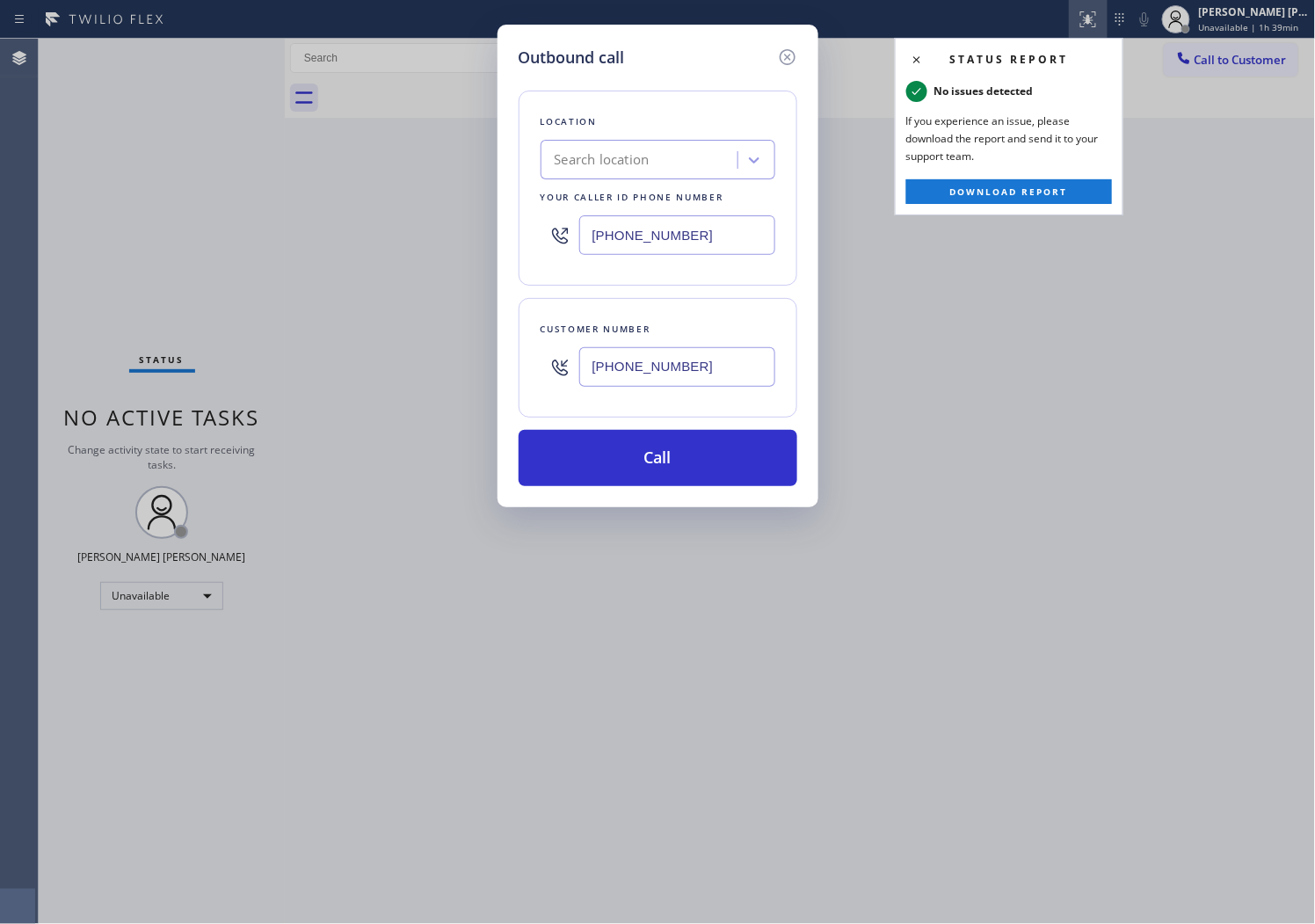
click at [717, 373] on input "(562) 212-9395" at bounding box center [677, 367] width 196 height 39
type input "(562) 212-9395"
click at [717, 452] on button "Call" at bounding box center [658, 458] width 279 height 56
click at [1166, 116] on div "Outbound call Location Search location Your caller id phone number (562) 379-49…" at bounding box center [658, 462] width 1315 height 924
click at [1099, 13] on icon at bounding box center [1088, 19] width 21 height 21
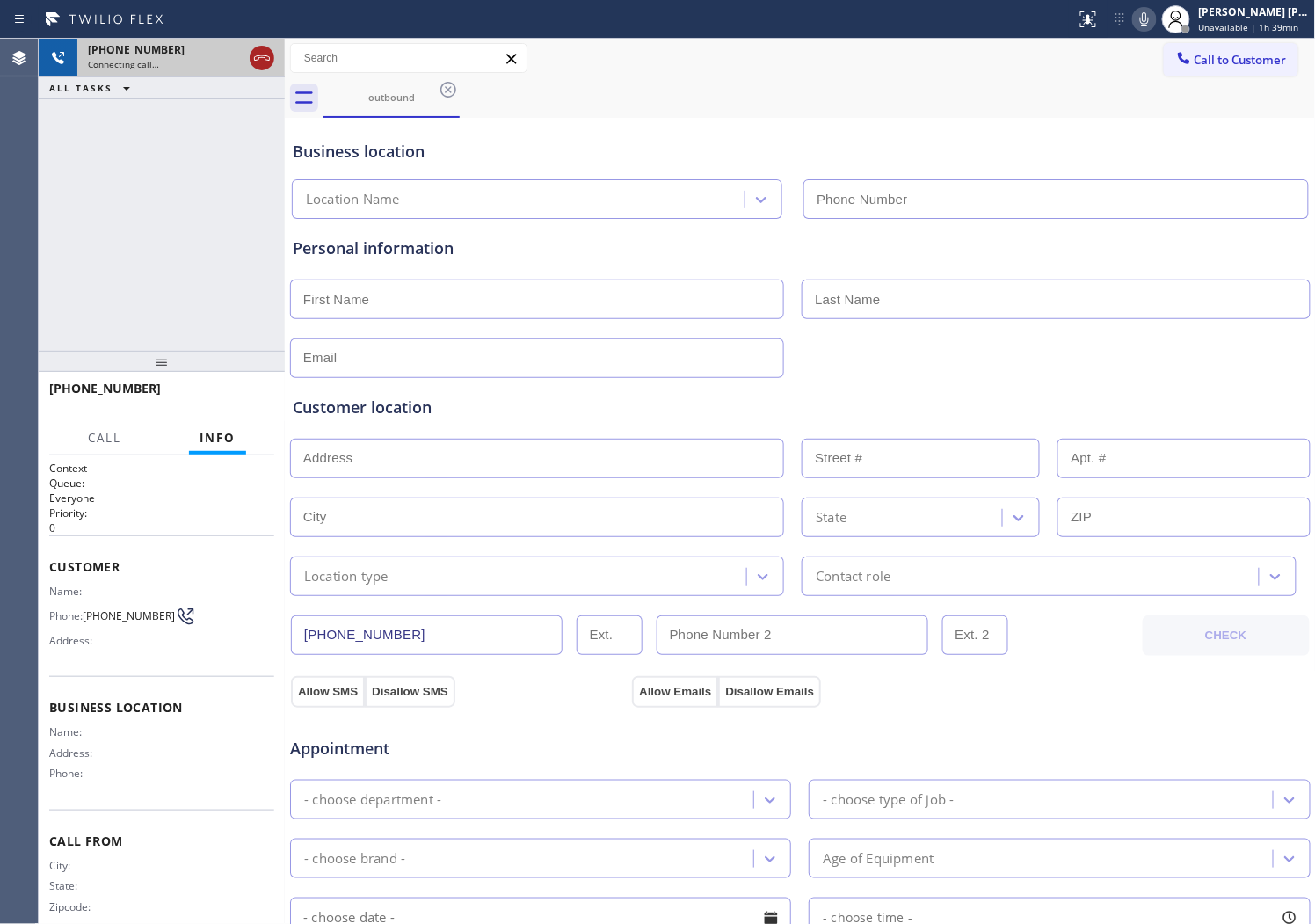
click at [252, 66] on icon at bounding box center [261, 57] width 21 height 21
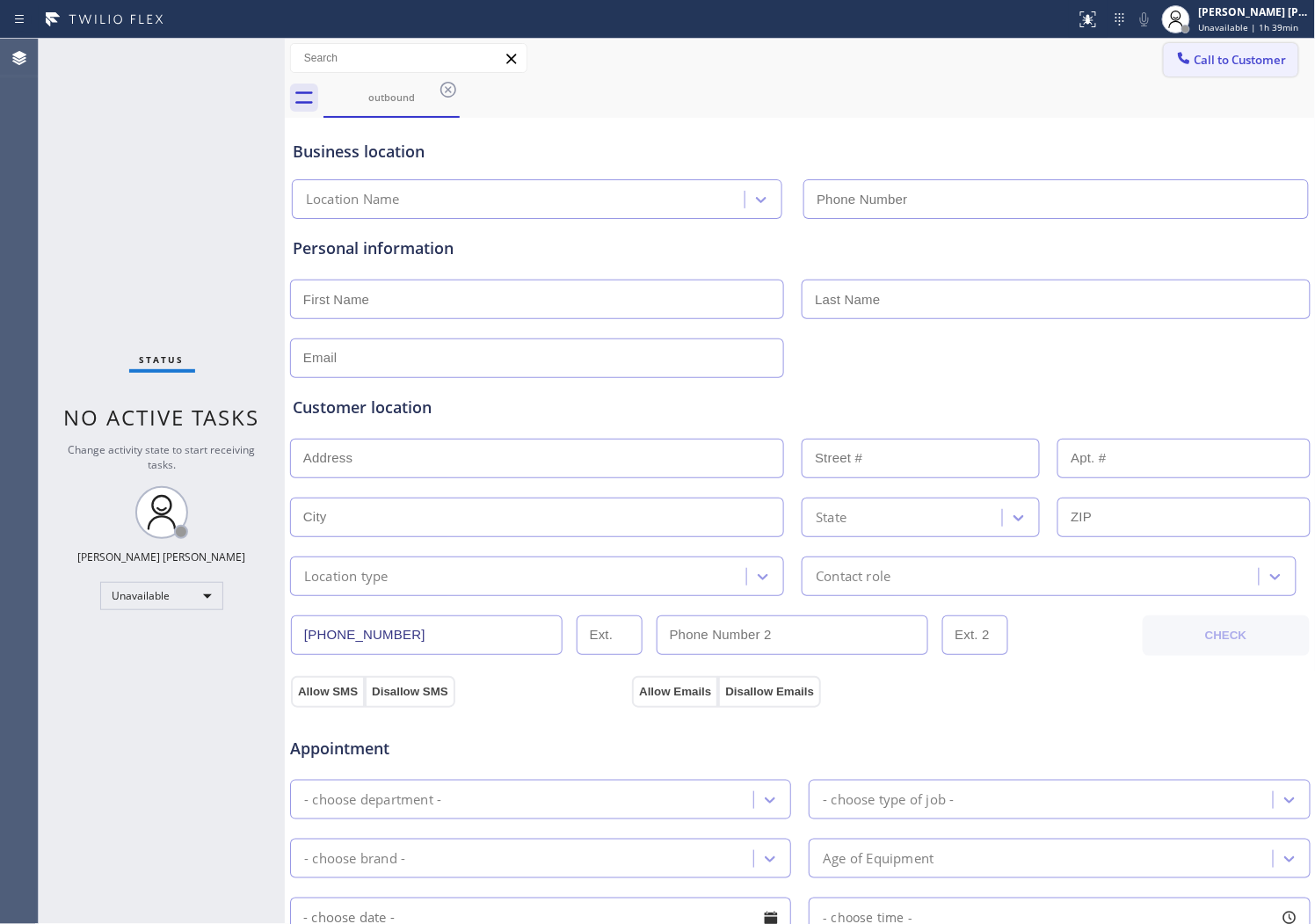
click at [1195, 57] on span "Call to Customer" at bounding box center [1241, 60] width 93 height 16
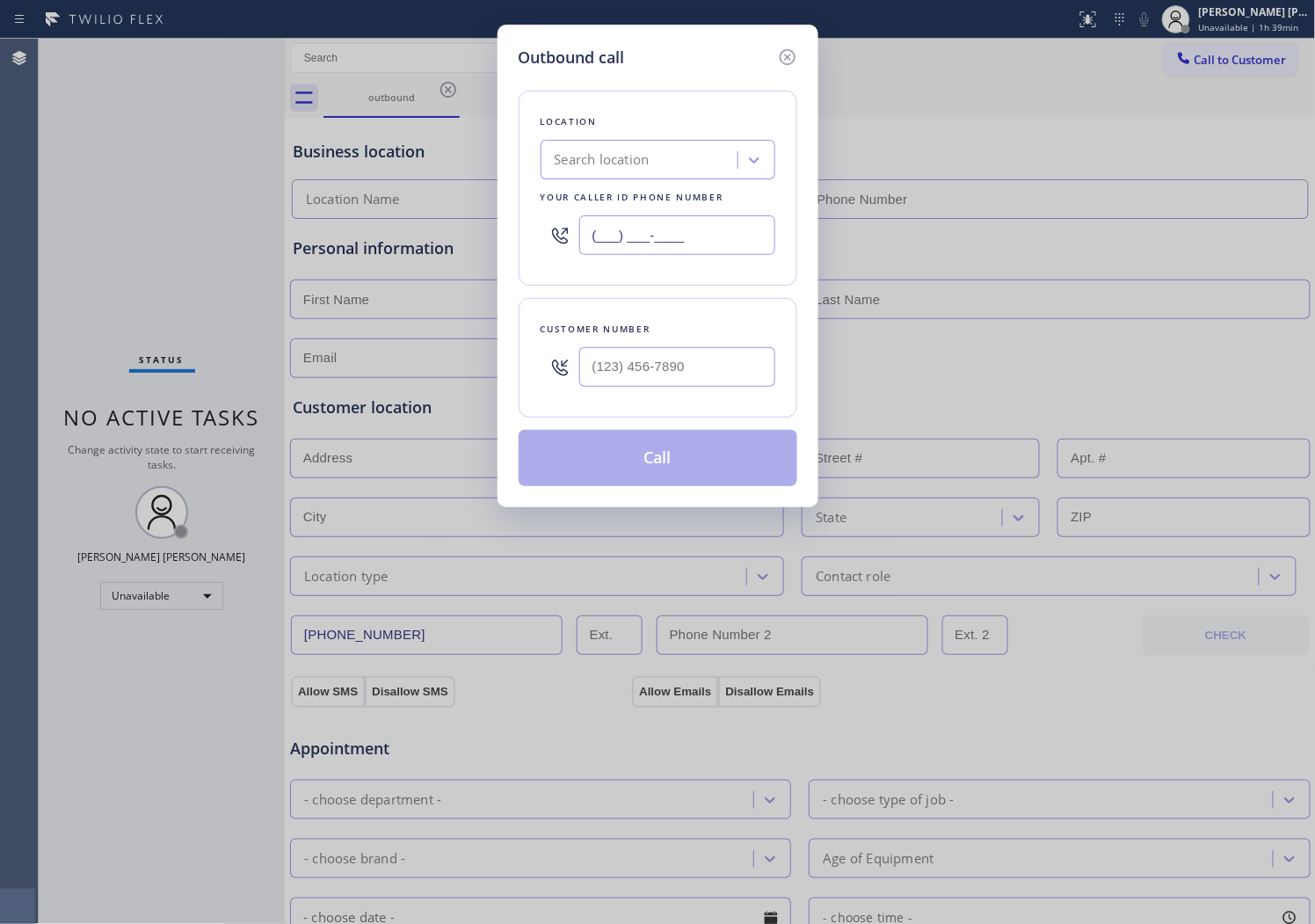
click at [654, 243] on input "(___) ___-____" at bounding box center [677, 235] width 196 height 39
paste input "562) 212-9395"
type input "(562) 212-9395"
click at [795, 55] on icon at bounding box center [786, 57] width 16 height 16
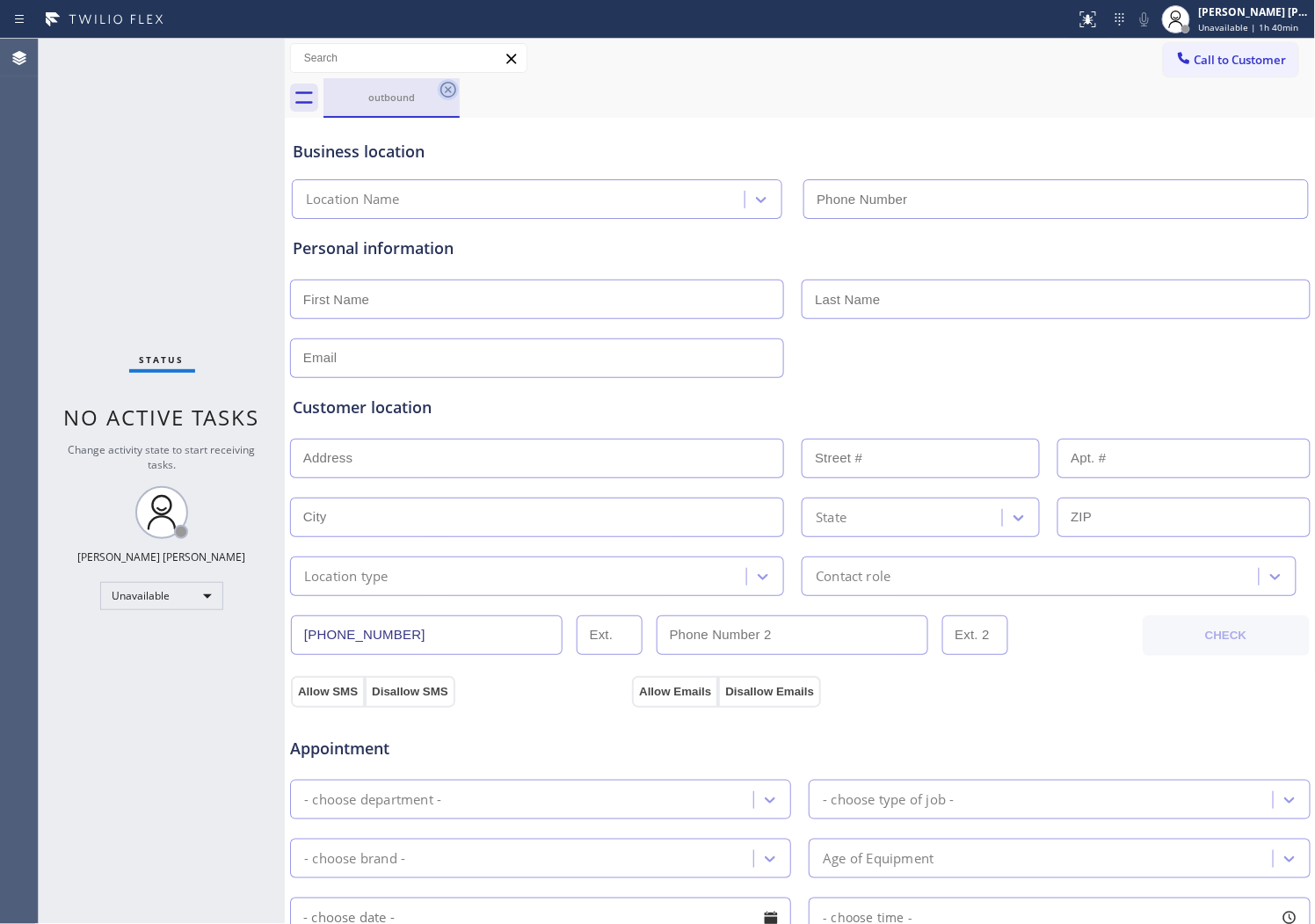
click at [451, 88] on icon at bounding box center [448, 89] width 21 height 21
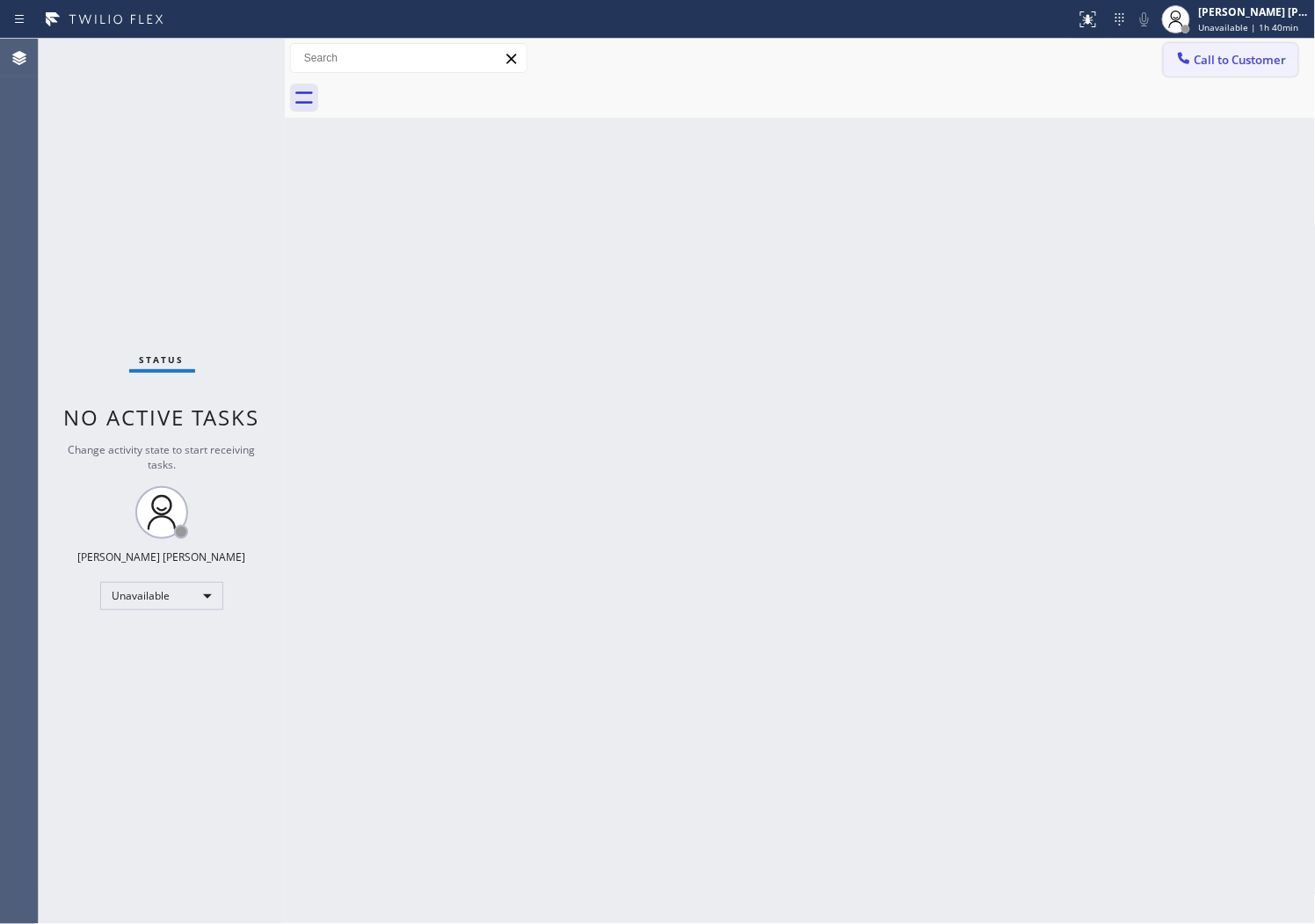
click at [1233, 62] on span "Call to Customer" at bounding box center [1241, 60] width 93 height 16
click at [0, 0] on div "Outbound call Location Search location Your caller id phone number Customer num…" at bounding box center [0, 0] width 0 height 0
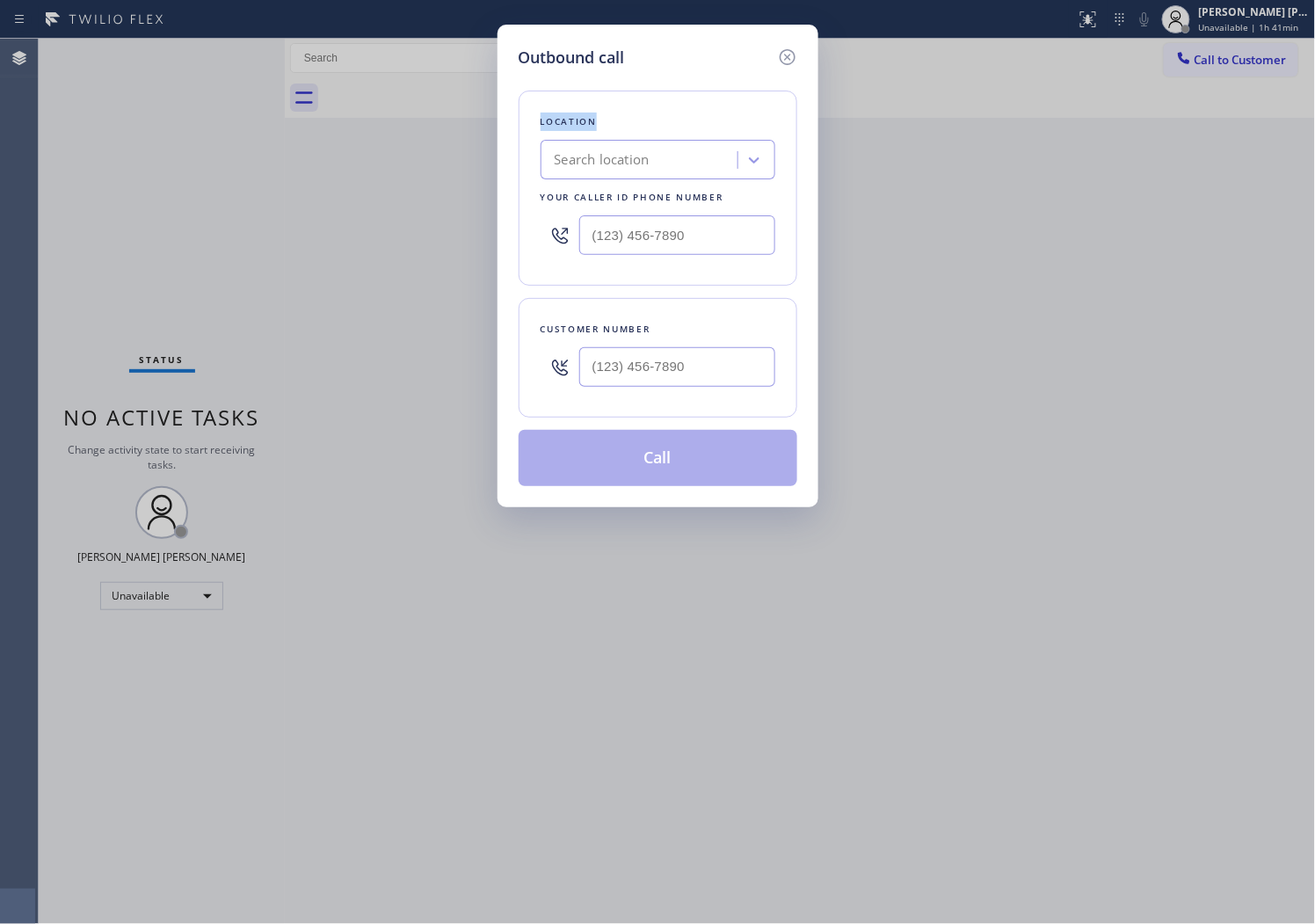
click at [622, 177] on div "Search location" at bounding box center [658, 159] width 235 height 39
click at [620, 229] on input "(___) ___-____" at bounding box center [677, 235] width 196 height 39
paste input "562) 379-4943"
type input "[PHONE_NUMBER]"
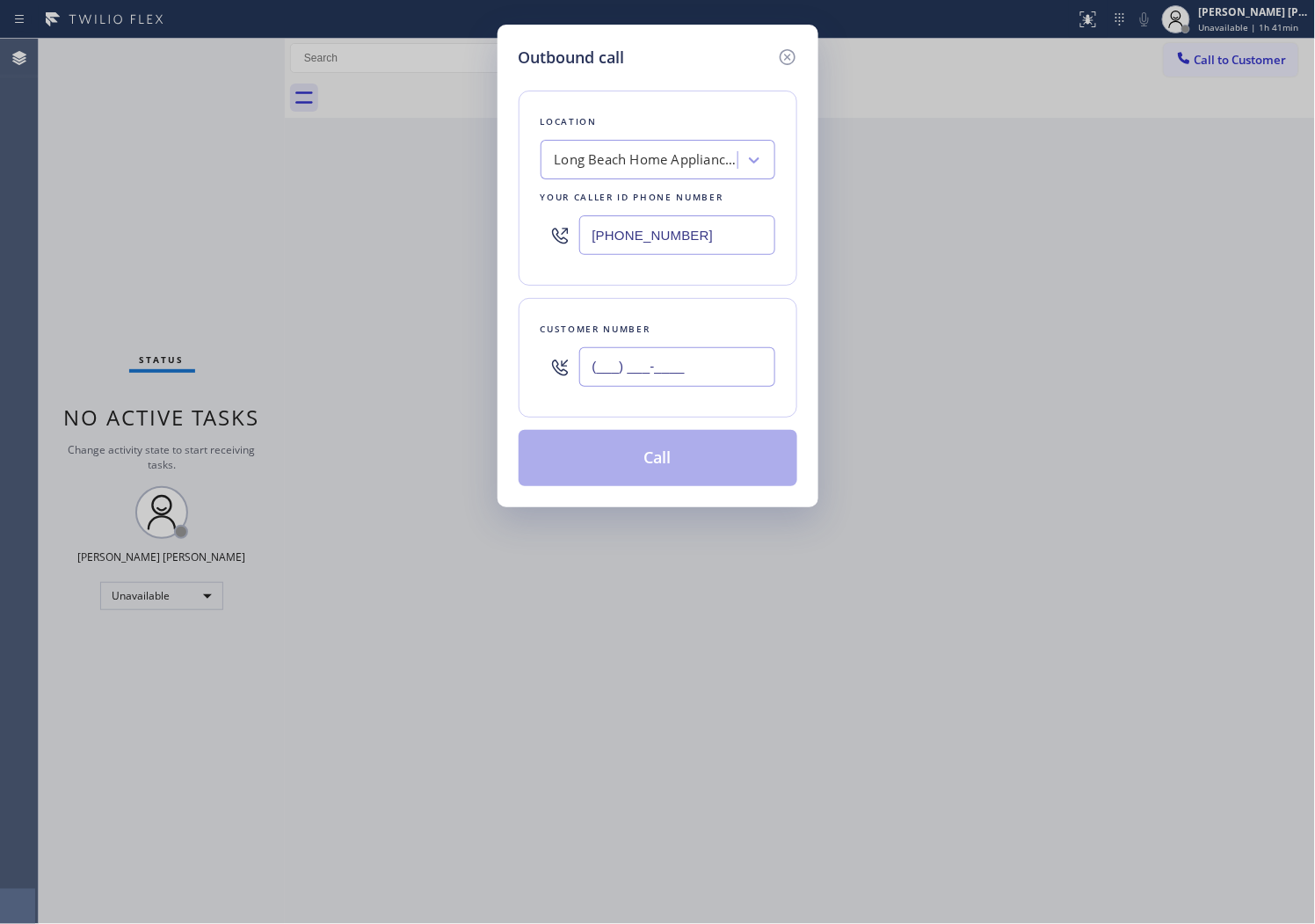
click at [637, 369] on input "(___) ___-____" at bounding box center [677, 367] width 196 height 39
paste input "562) 212-9395"
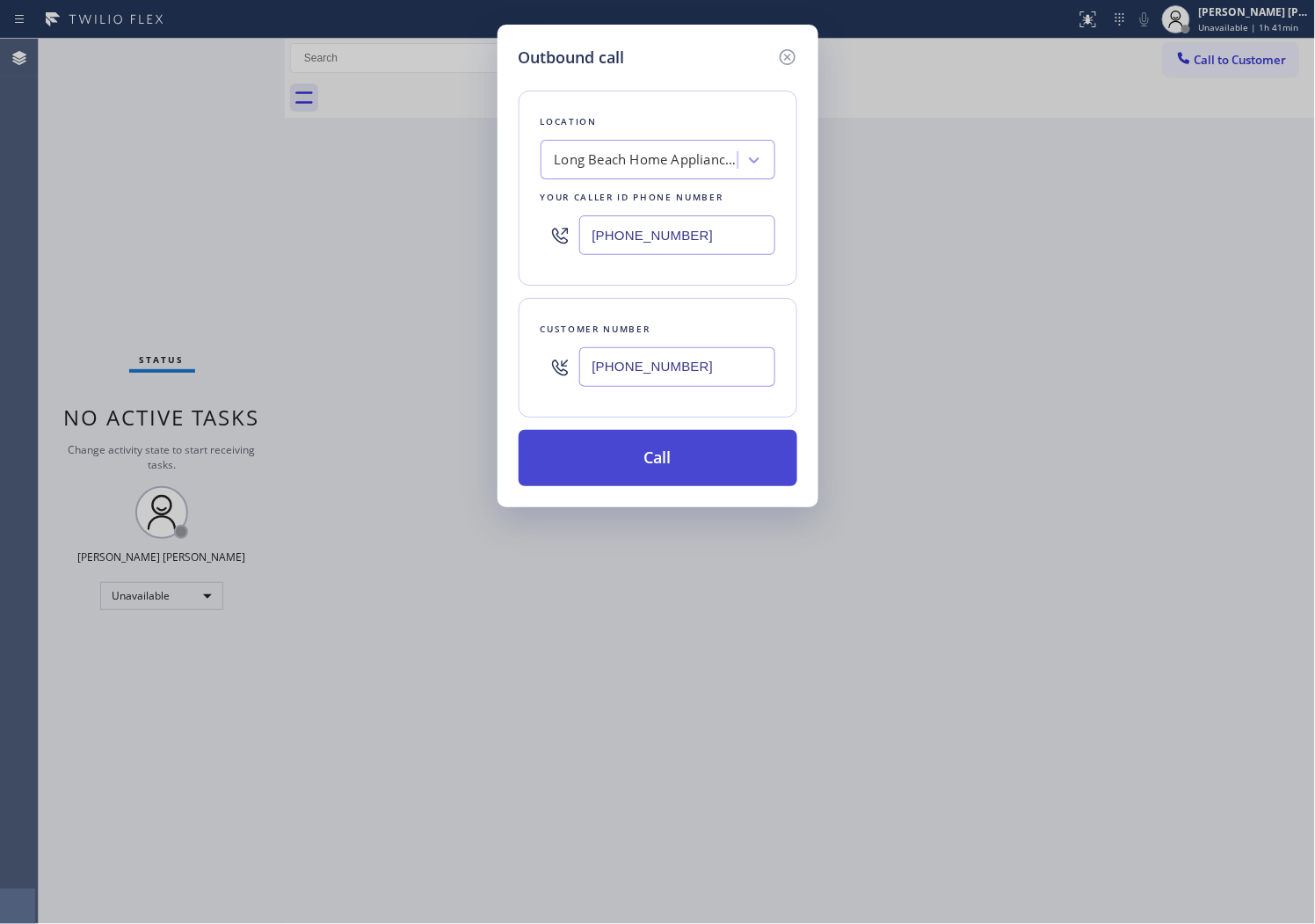
type input "[PHONE_NUMBER]"
click at [663, 462] on button "Call" at bounding box center [658, 458] width 279 height 56
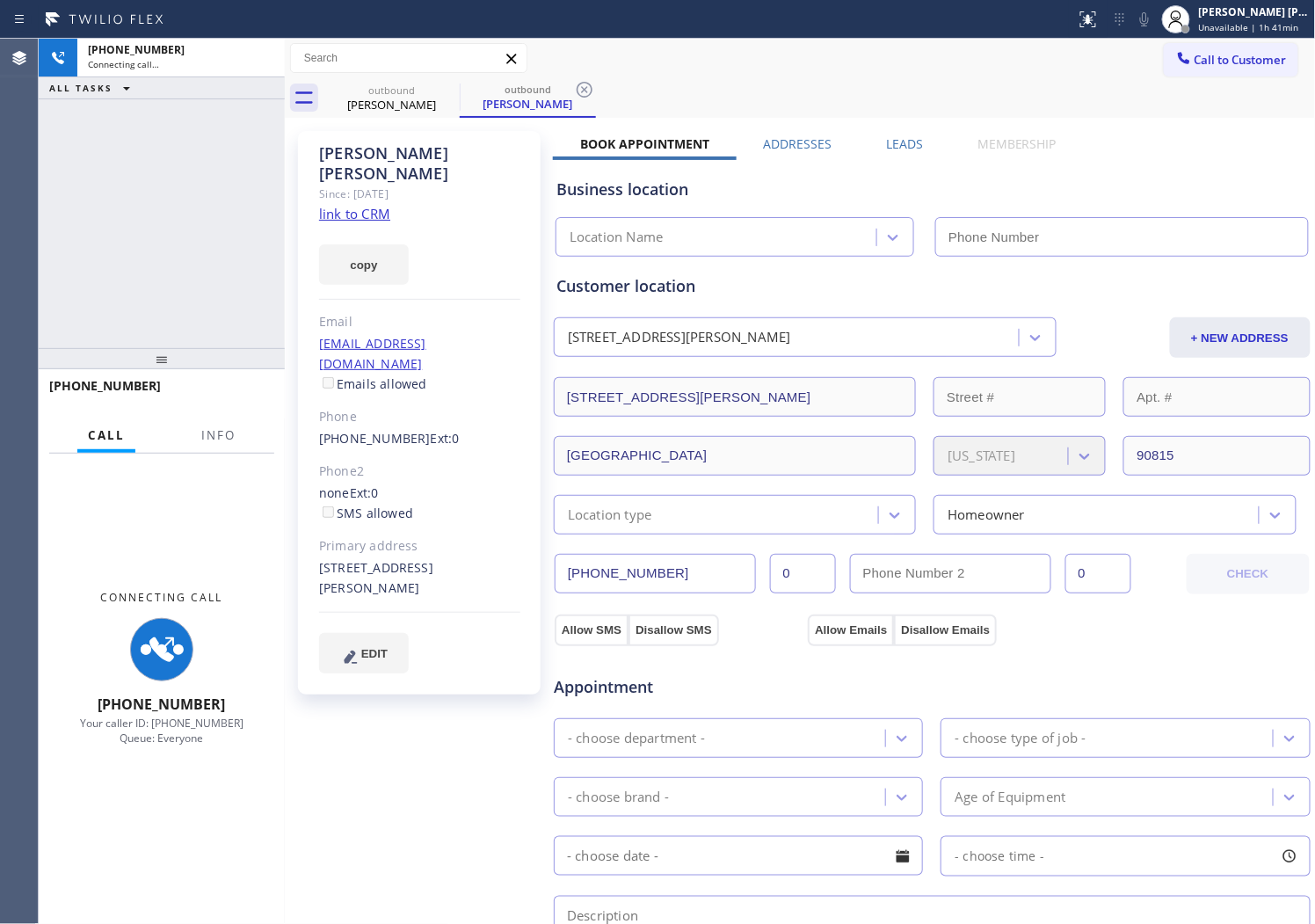
click at [214, 463] on div "Connecting Call +15622129395 Your caller ID: +15623794943 Queue: Everyone" at bounding box center [161, 667] width 246 height 428
click at [217, 441] on span "Info" at bounding box center [219, 435] width 34 height 16
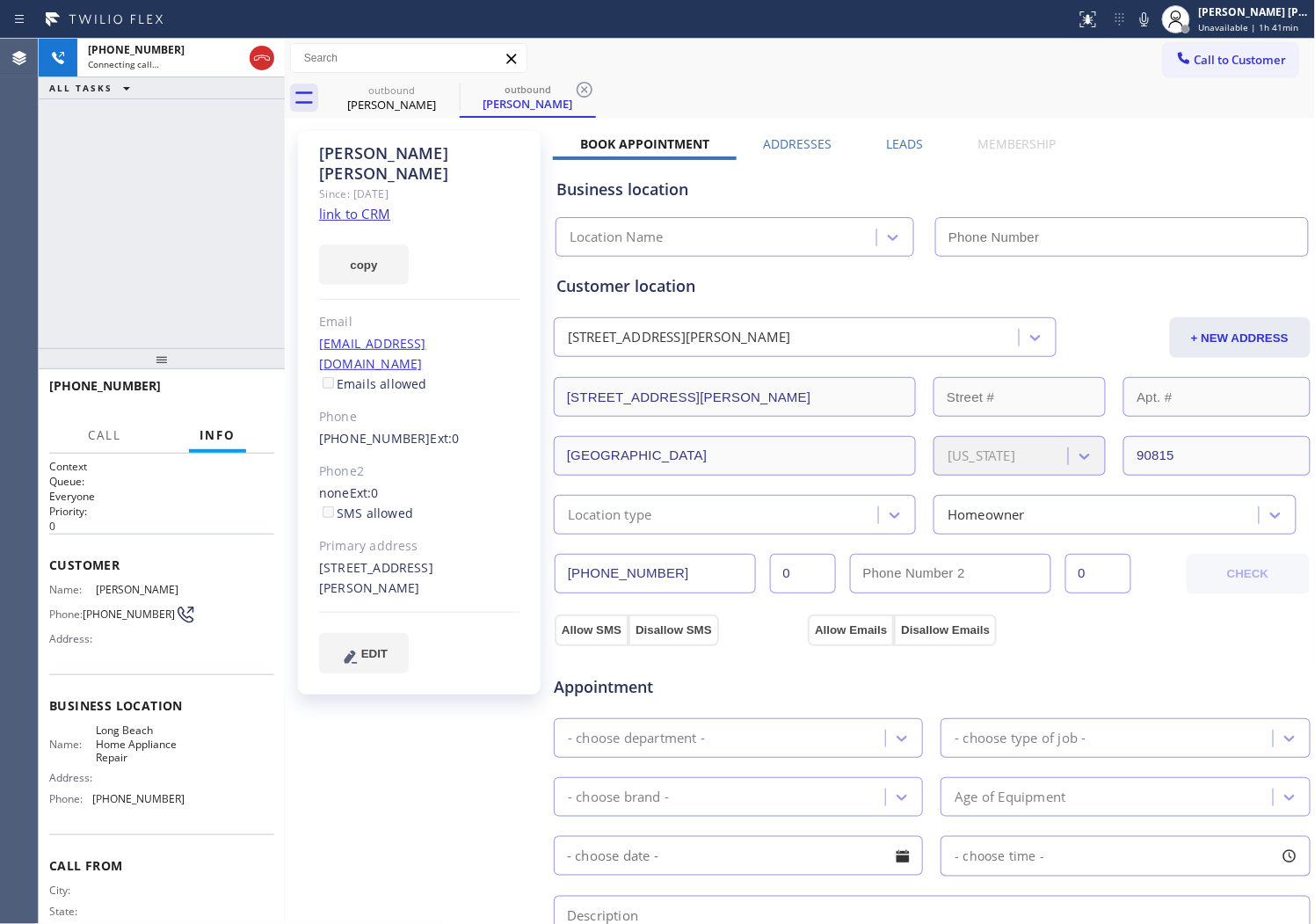
click at [339, 154] on div "William Slone" at bounding box center [419, 163] width 202 height 40
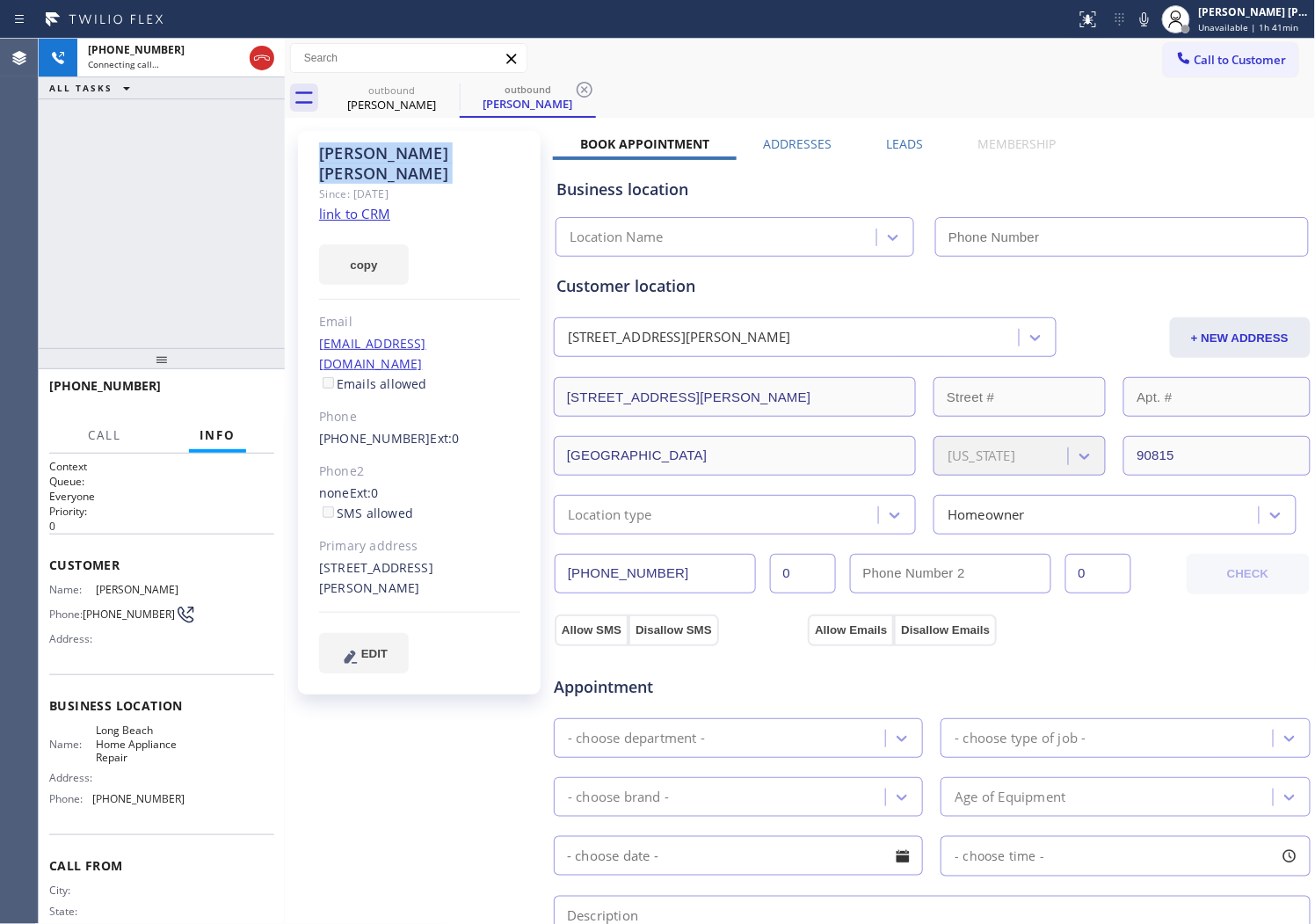
click at [339, 154] on div "William Slone" at bounding box center [419, 163] width 202 height 40
copy div "William Slone"
type input "(562) 379-4943"
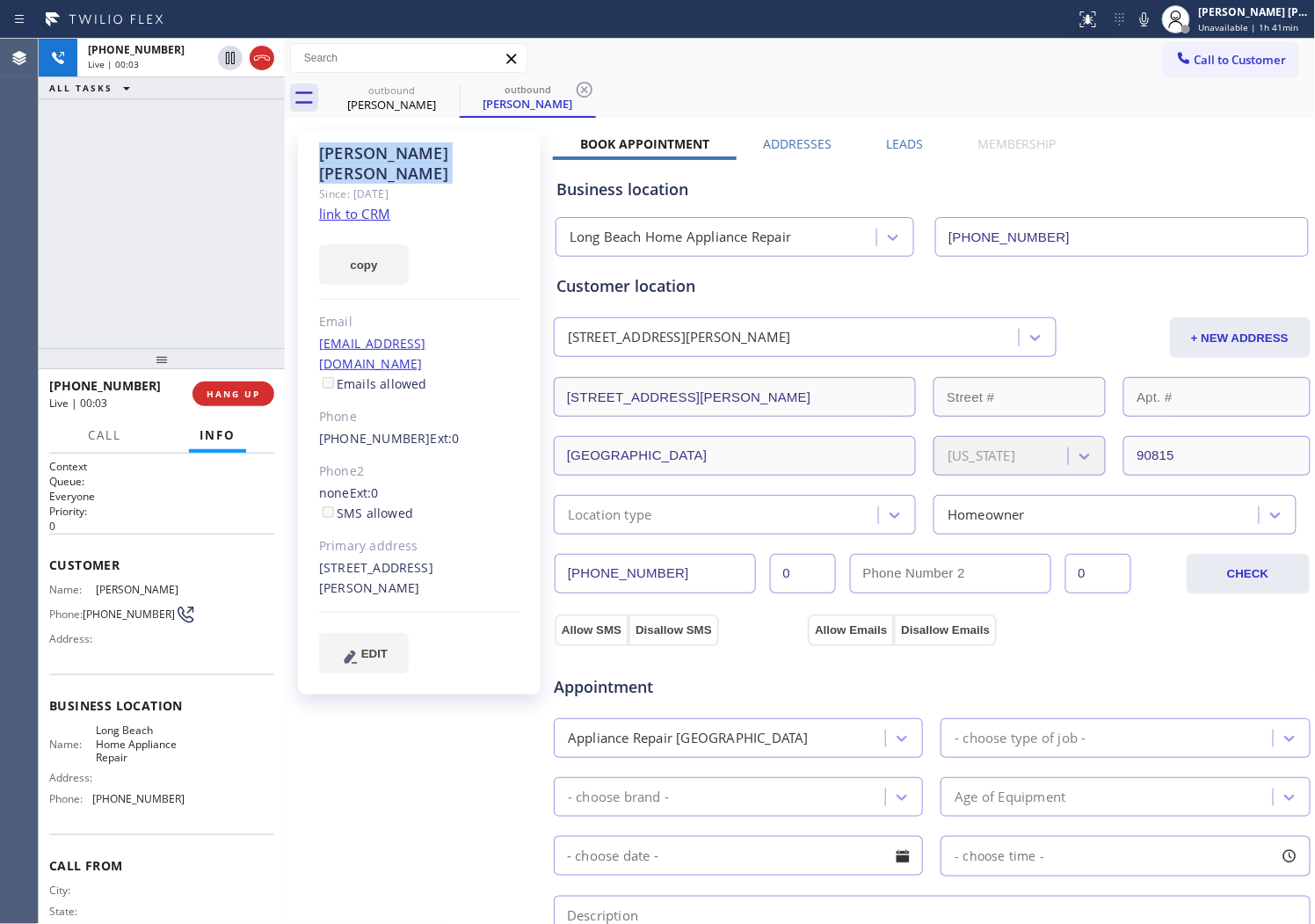
click at [69, 262] on div "+15622129395 Live | 00:03 ALL TASKS ALL TASKS ACTIVE TASKS TASKS IN WRAP UP" at bounding box center [161, 193] width 246 height 309
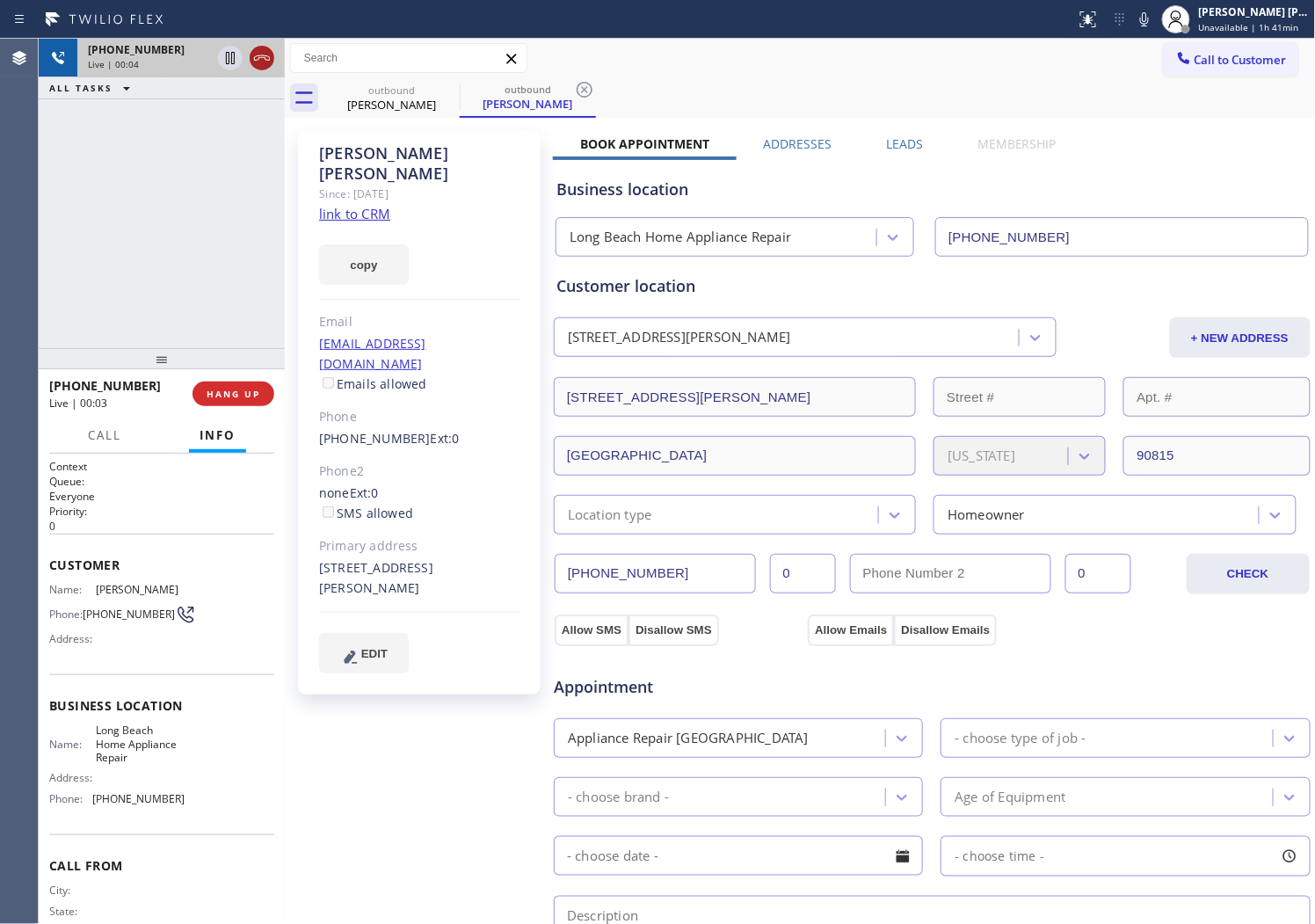
click at [251, 60] on icon at bounding box center [261, 57] width 21 height 21
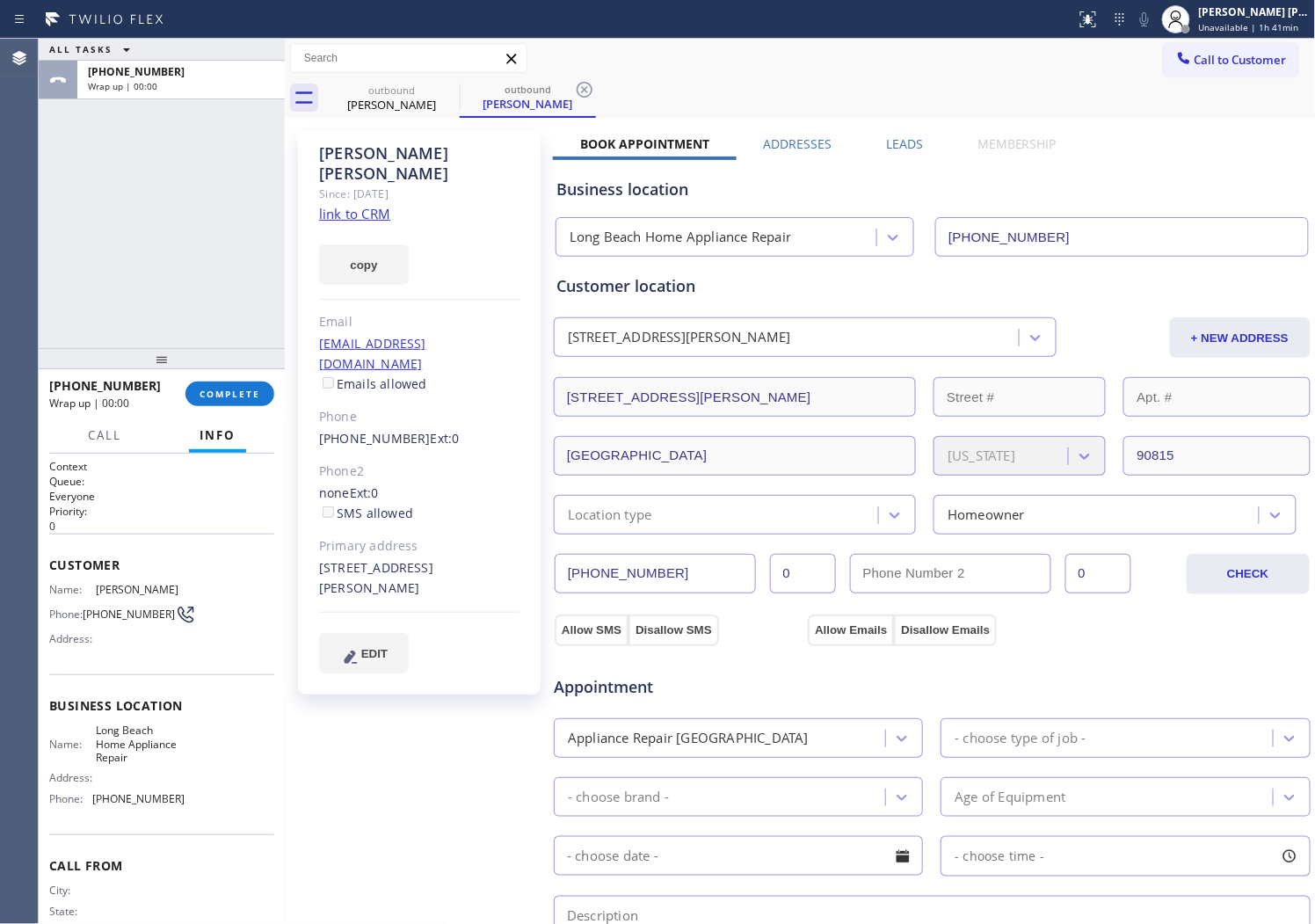
drag, startPoint x: 892, startPoint y: 153, endPoint x: 904, endPoint y: 142, distance: 16.3
click at [892, 153] on div "Business location Long Beach Home Appliance Repair (562) 379-4943" at bounding box center [932, 204] width 759 height 103
click at [910, 139] on label "Leads" at bounding box center [905, 144] width 37 height 17
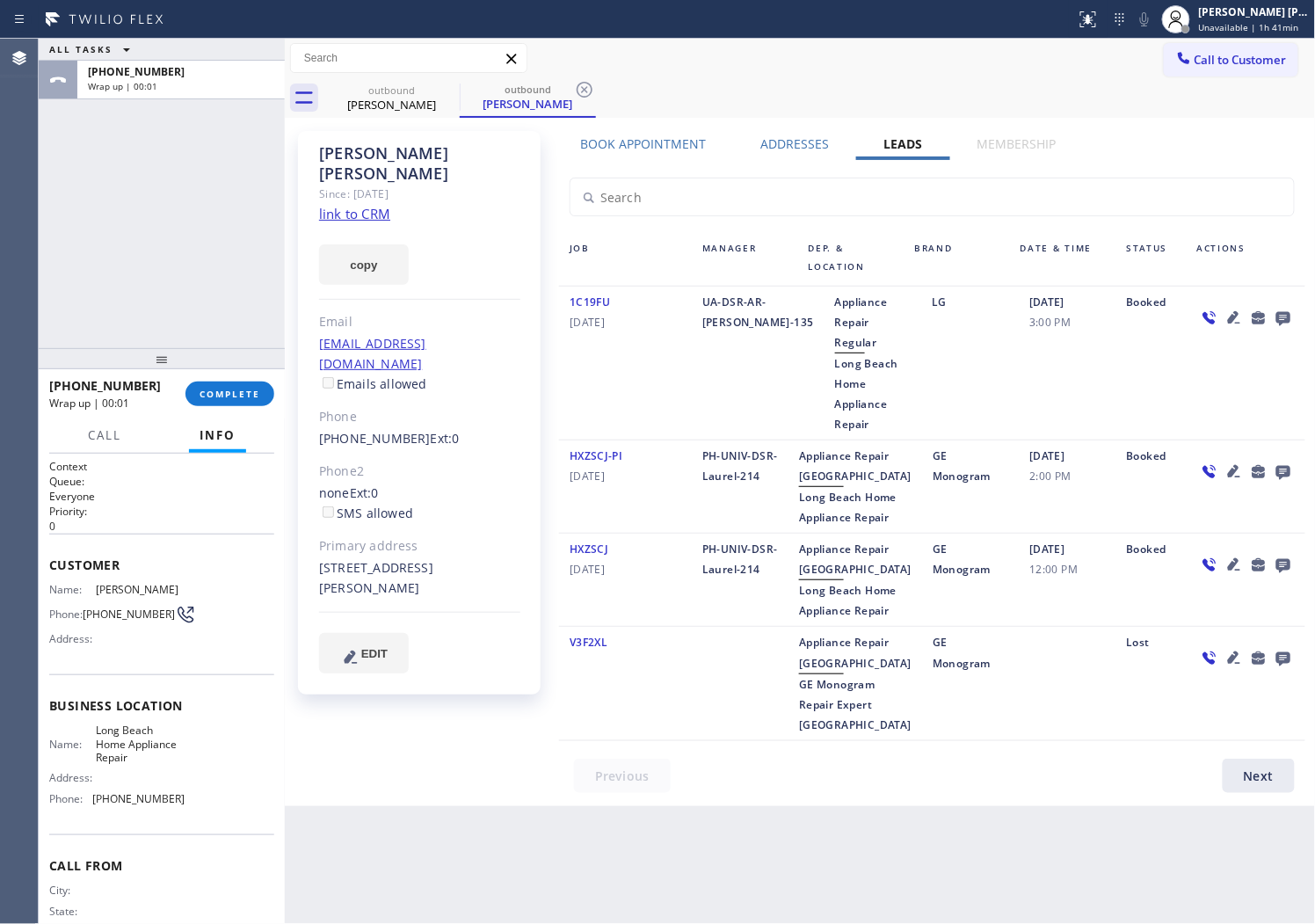
scroll to position [3, 0]
click at [1277, 312] on icon at bounding box center [1284, 319] width 14 height 14
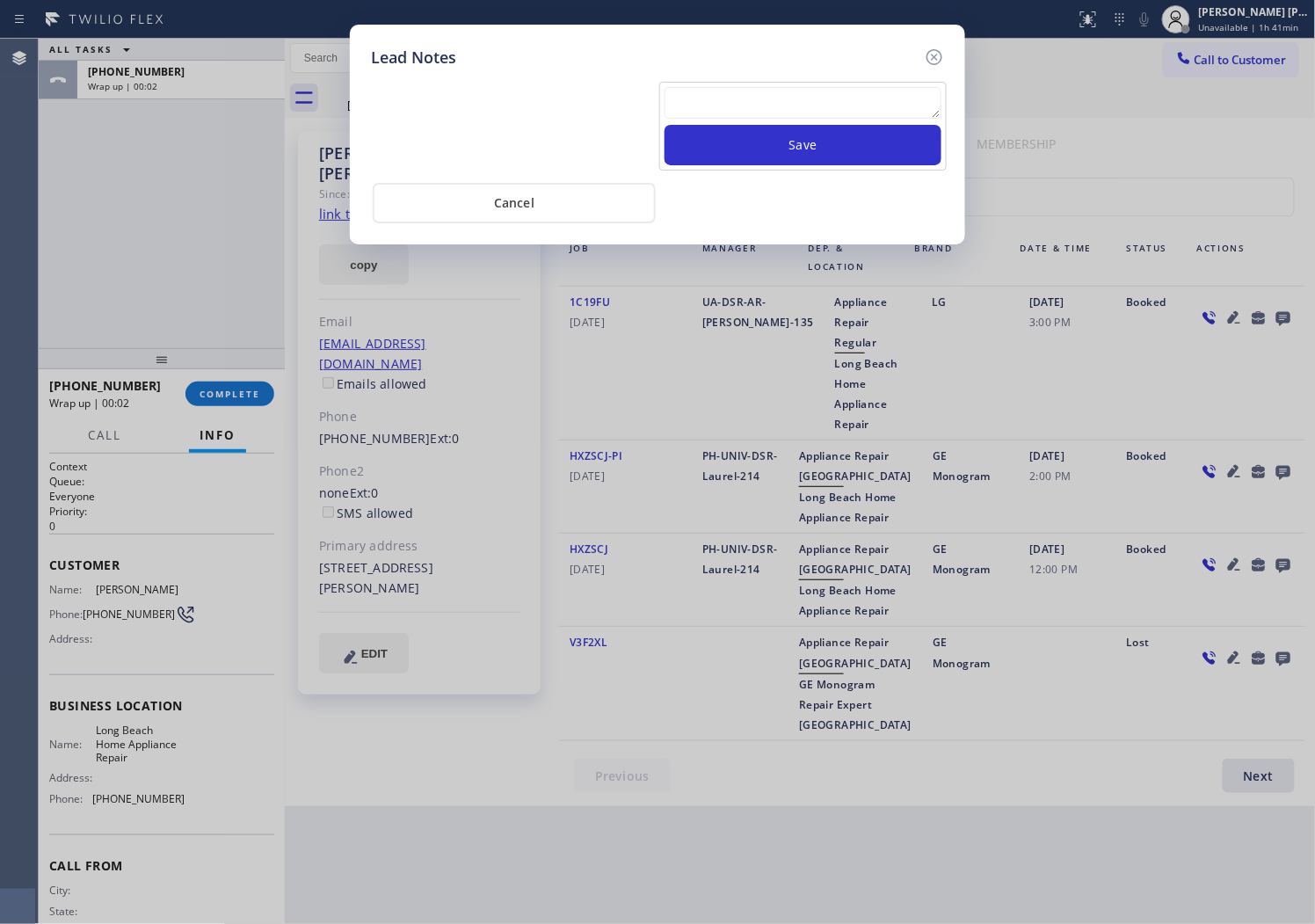
click at [864, 94] on textarea at bounding box center [802, 102] width 277 height 31
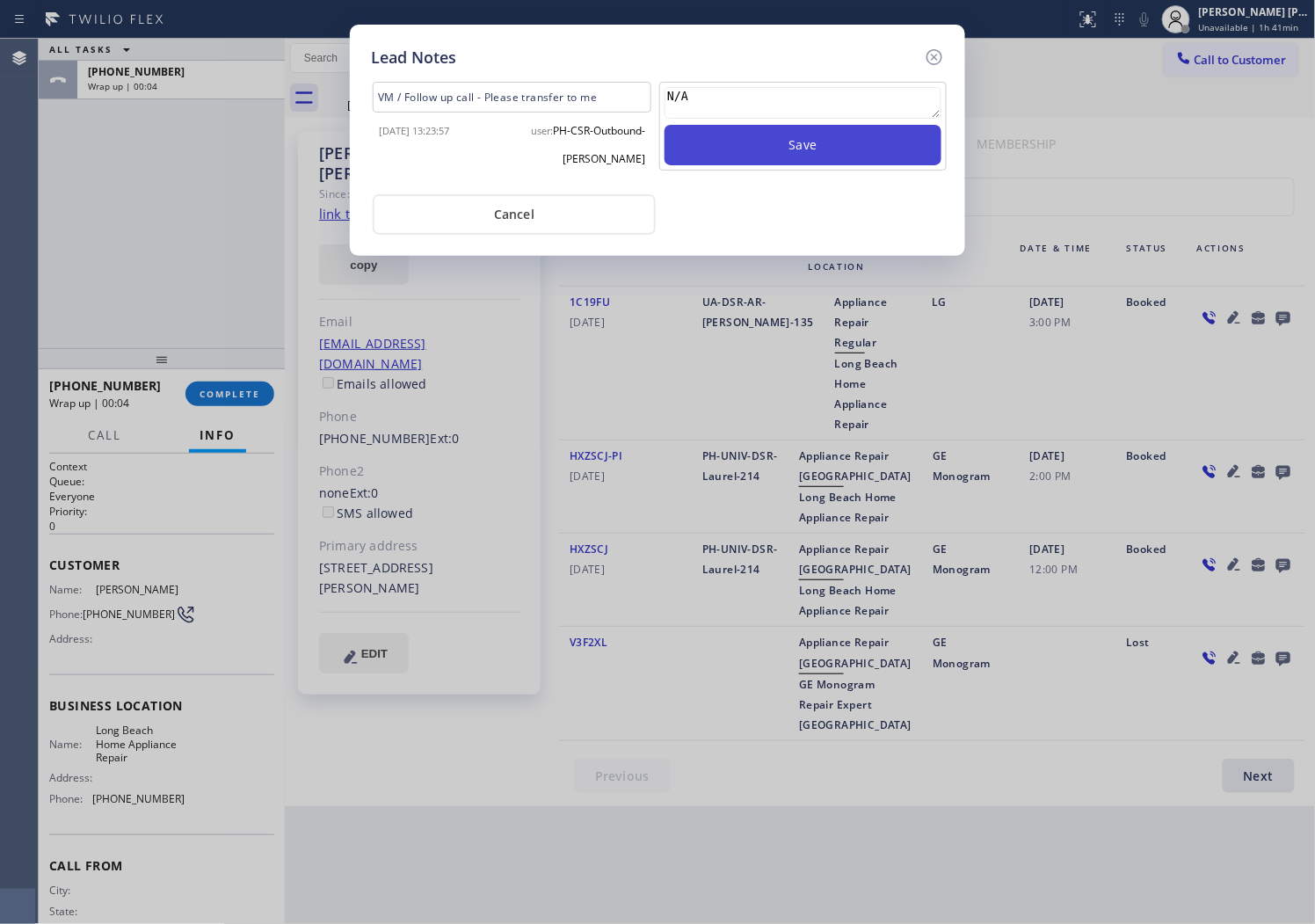
type textarea "N/A"
click at [833, 158] on button "Save" at bounding box center [802, 145] width 277 height 40
click at [930, 59] on icon at bounding box center [934, 56] width 21 height 21
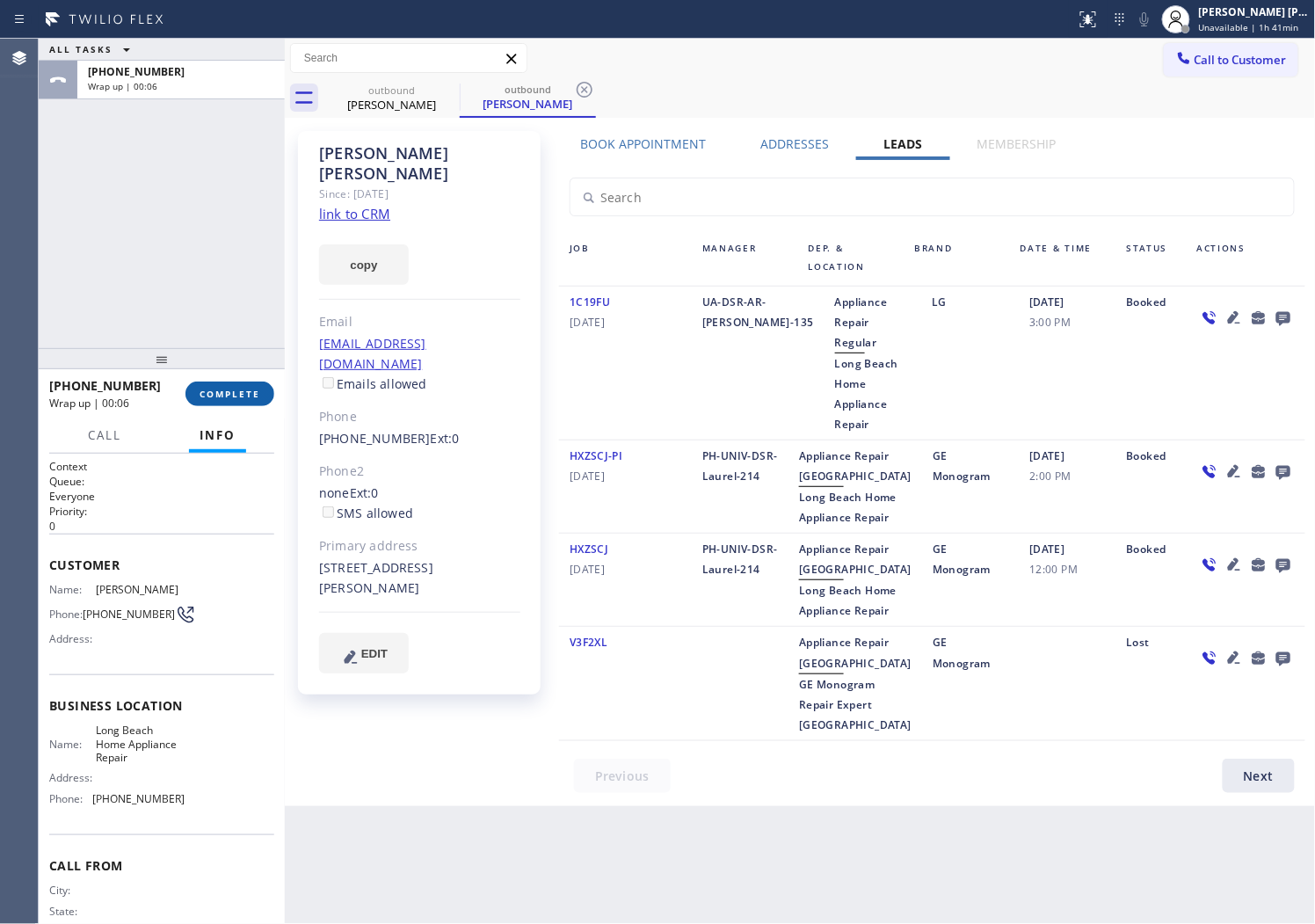
click at [235, 401] on button "COMPLETE" at bounding box center [229, 394] width 89 height 25
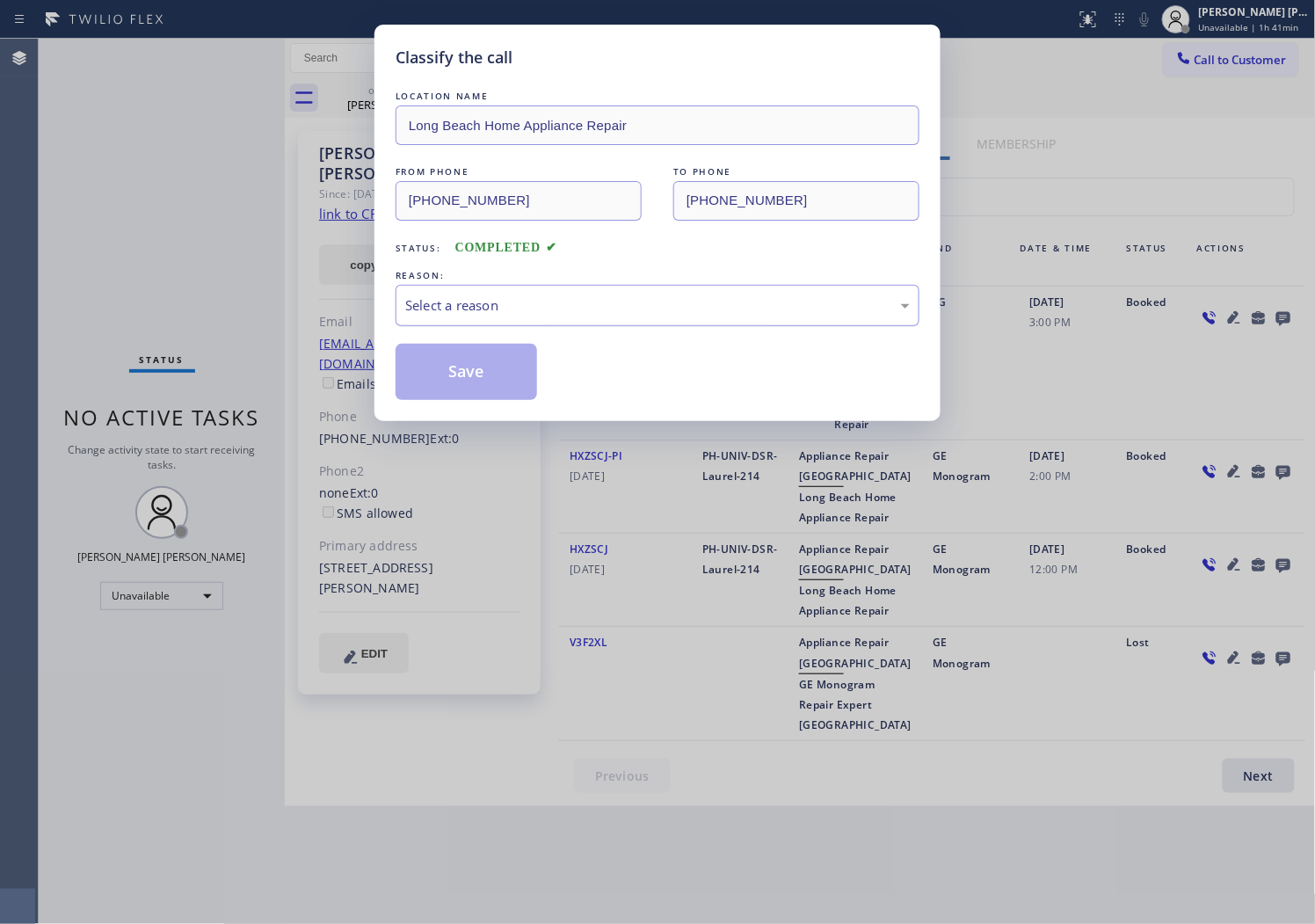
click at [451, 303] on div "Select a reason" at bounding box center [658, 305] width 505 height 21
click at [443, 372] on button "Save" at bounding box center [467, 371] width 142 height 56
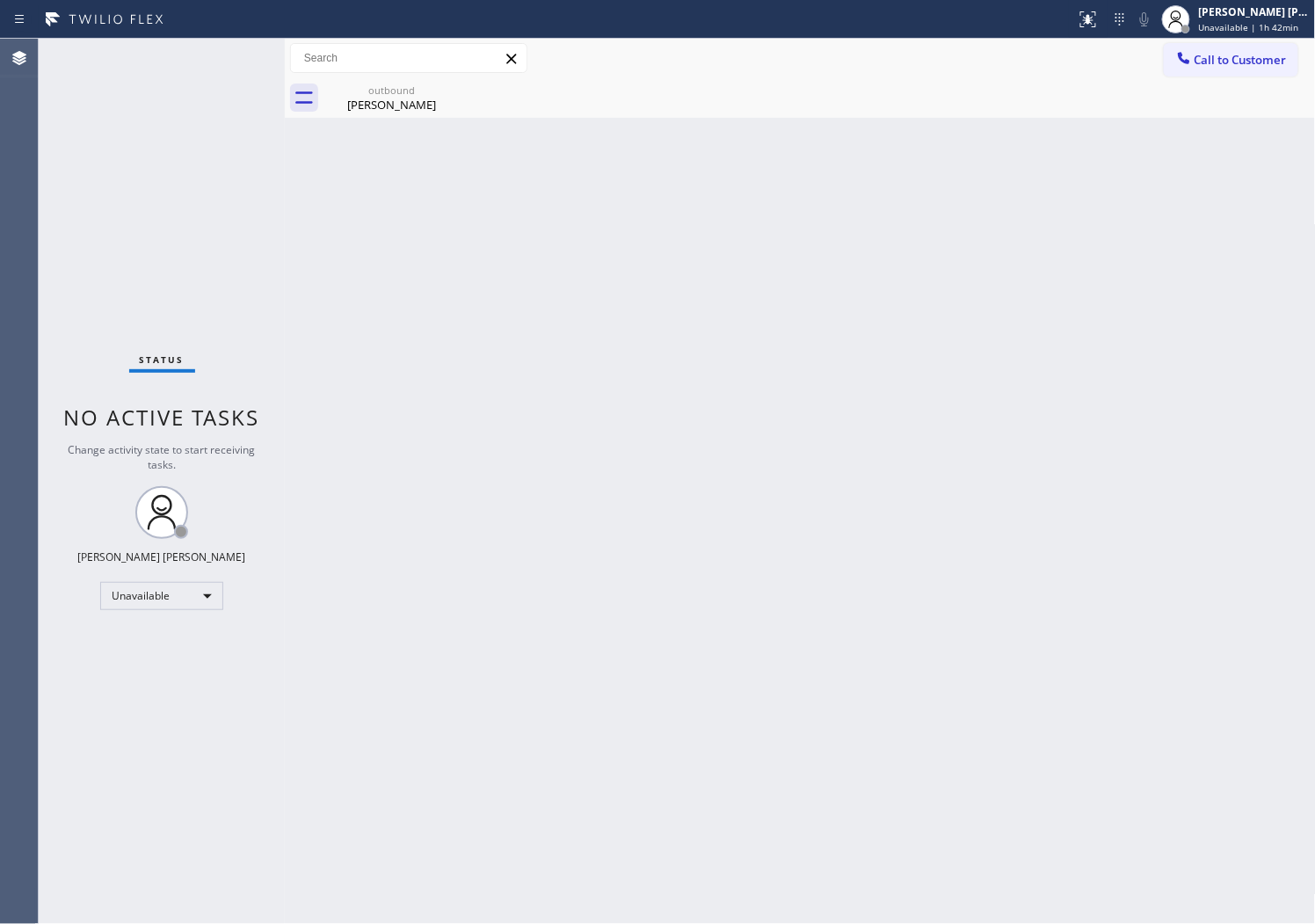
click at [7, 502] on div "Agent Desktop" at bounding box center [19, 481] width 37 height 886
click at [14, 324] on div "Agent Desktop" at bounding box center [19, 481] width 37 height 886
drag, startPoint x: 388, startPoint y: 111, endPoint x: 486, endPoint y: 101, distance: 98.5
click at [388, 110] on div "William Slone" at bounding box center [392, 104] width 133 height 16
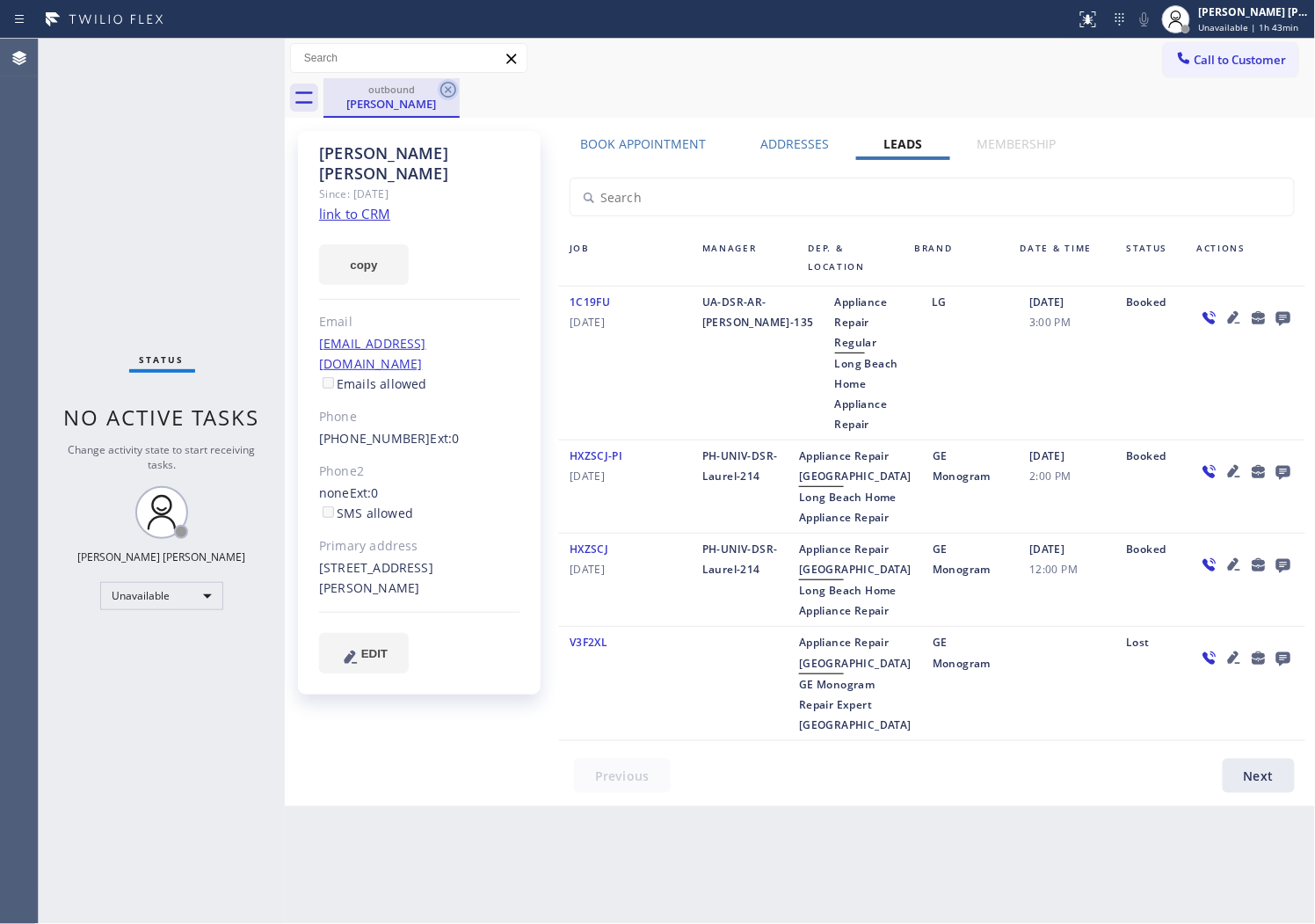
click at [449, 90] on icon at bounding box center [449, 90] width 16 height 16
click at [449, 90] on div "outbound William Slone" at bounding box center [820, 98] width 993 height 39
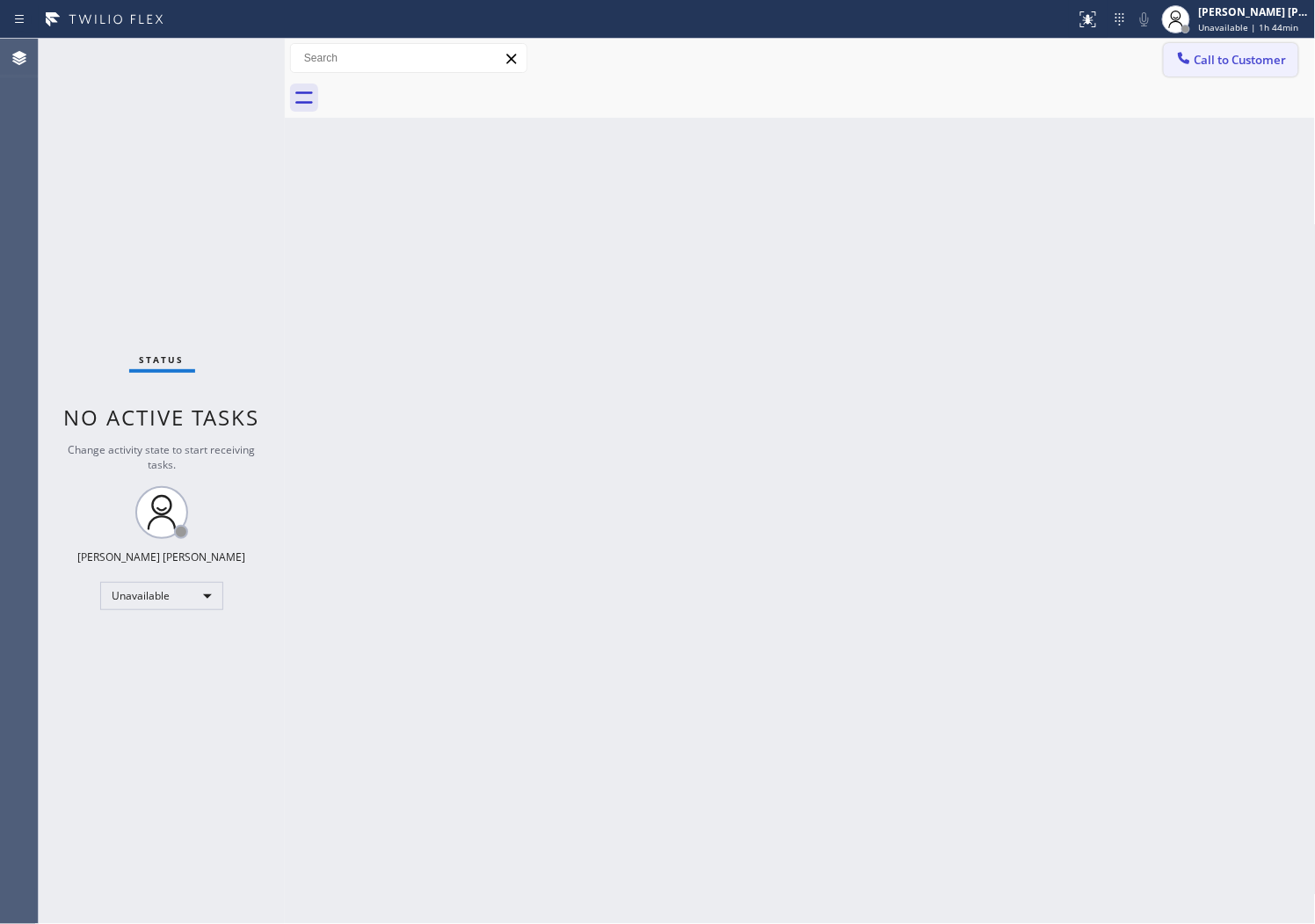
click at [1189, 53] on icon at bounding box center [1184, 58] width 18 height 18
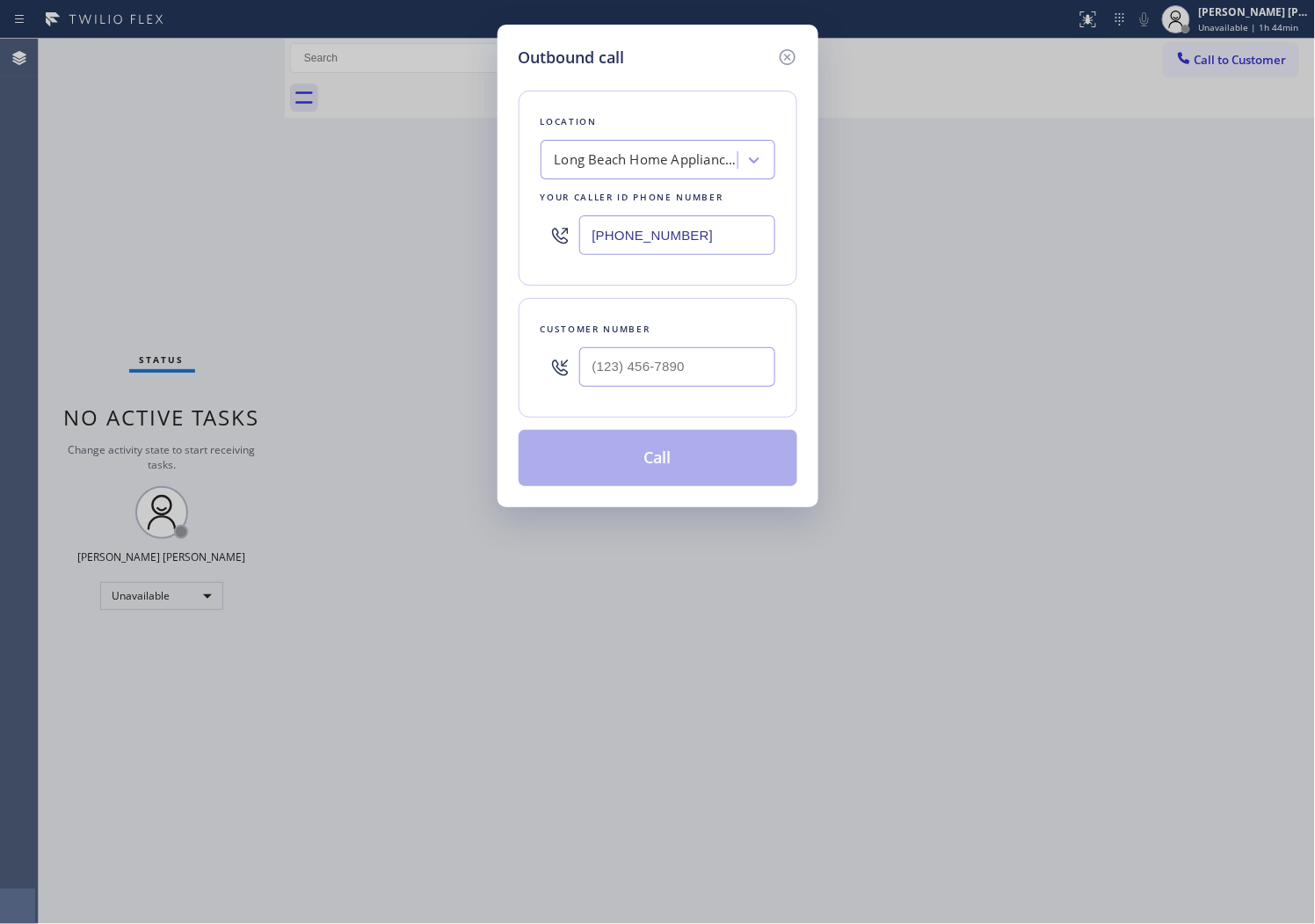
click at [664, 241] on input "(562) 379-4943" at bounding box center [677, 235] width 196 height 39
paste input "2069"
click at [651, 230] on input "(562) 379-2069" at bounding box center [677, 235] width 196 height 39
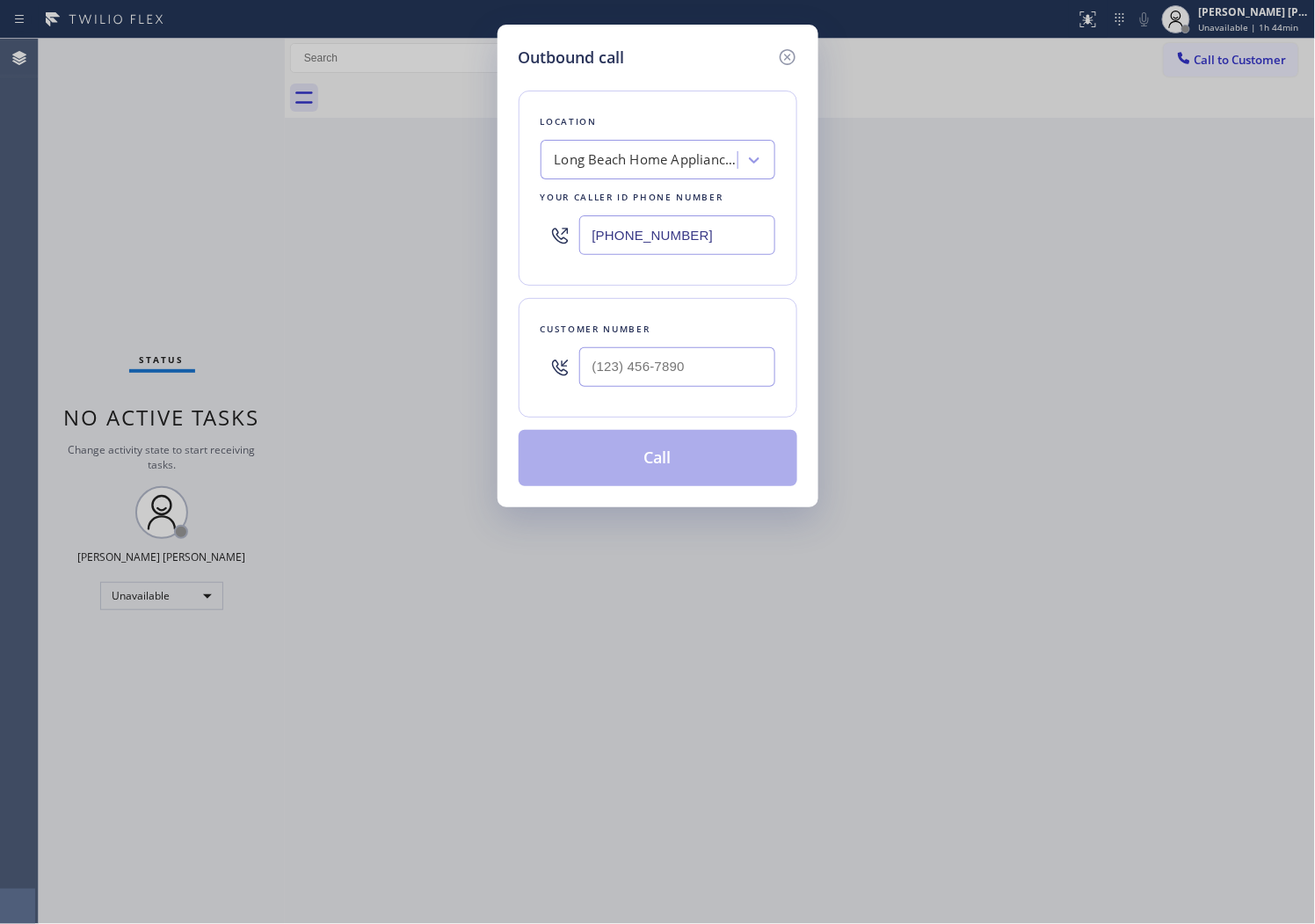
click at [651, 230] on input "(562) 379-2069" at bounding box center [677, 235] width 196 height 39
paste input "206) 981-5347"
type input "(206) 981-5347"
click at [659, 401] on div "Customer number" at bounding box center [658, 357] width 279 height 119
click at [652, 367] on input "text" at bounding box center [677, 367] width 196 height 39
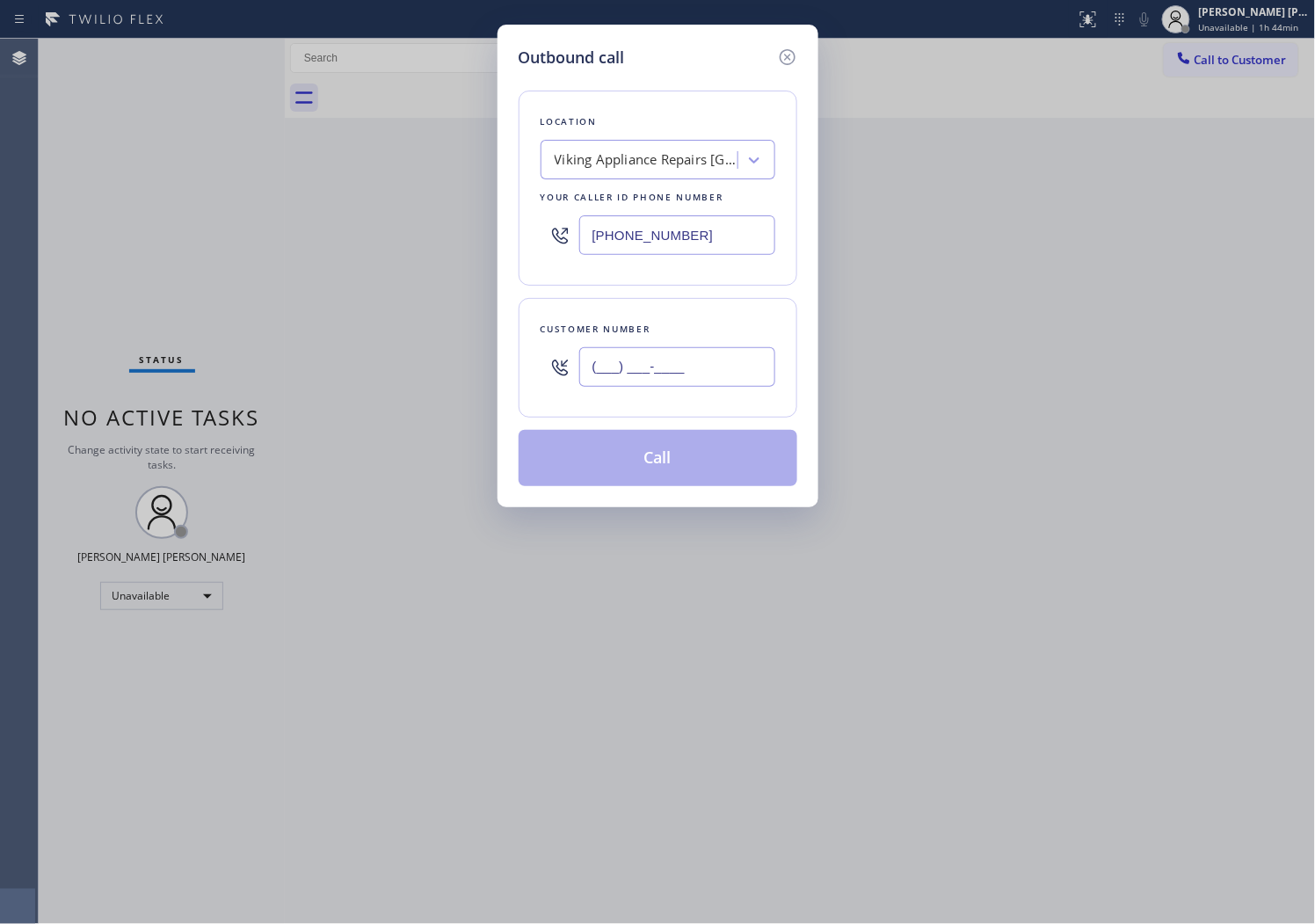
paste input "425) 891-4606"
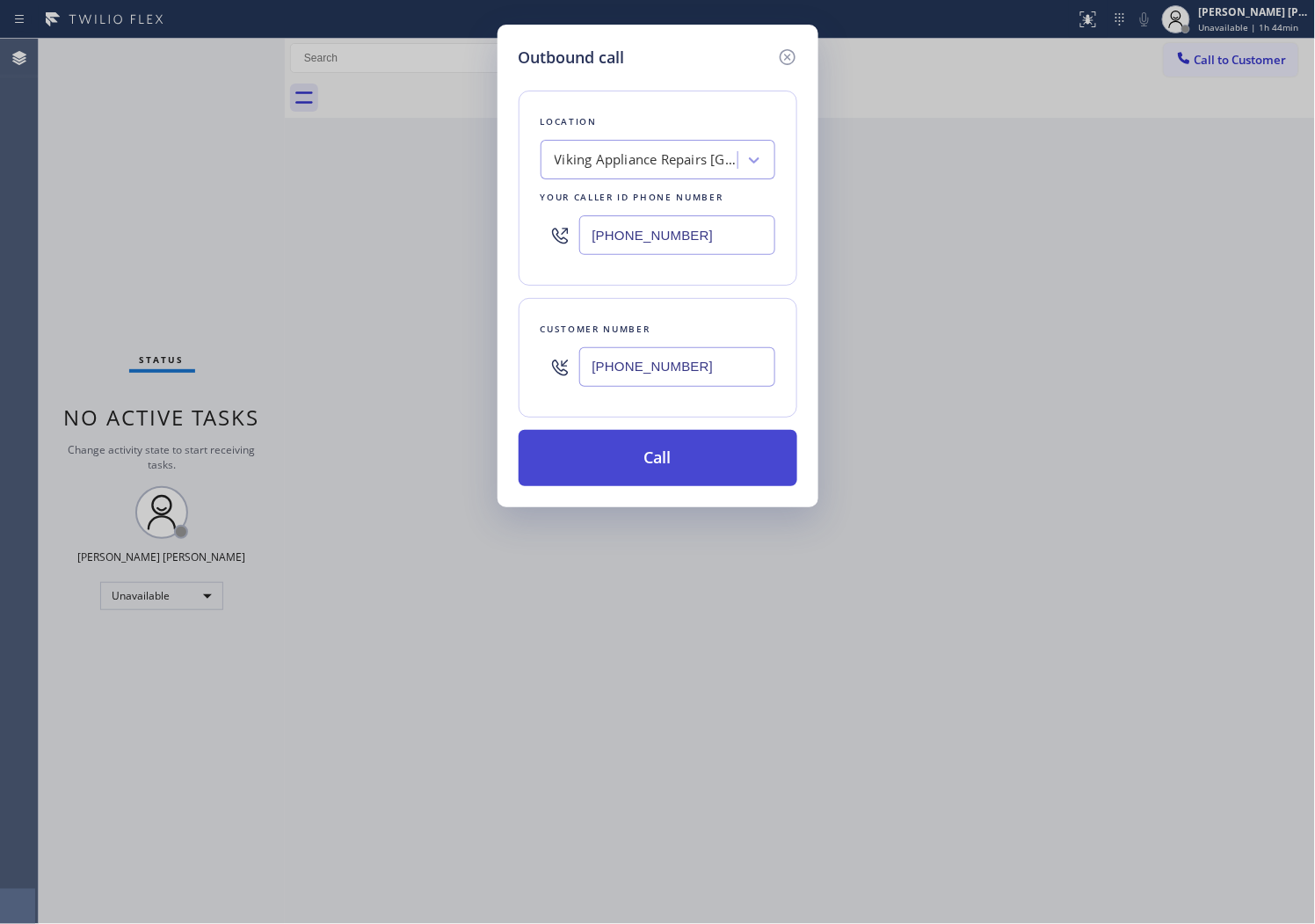
type input "(425) 891-4606"
click at [652, 462] on button "Call" at bounding box center [658, 458] width 279 height 56
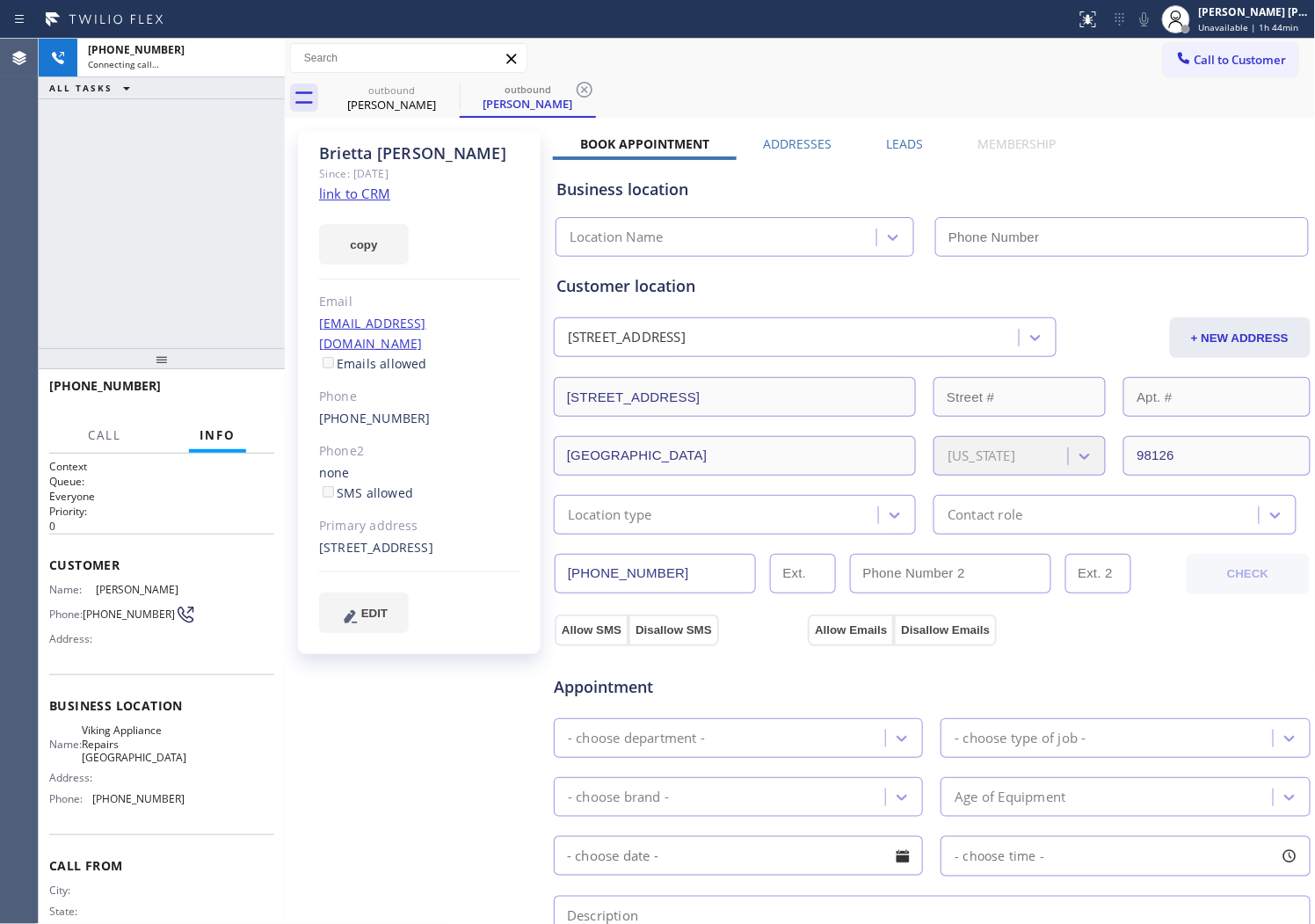
click at [345, 150] on div "Brietta Easterlin" at bounding box center [419, 154] width 202 height 21
type input "(206) 981-5347"
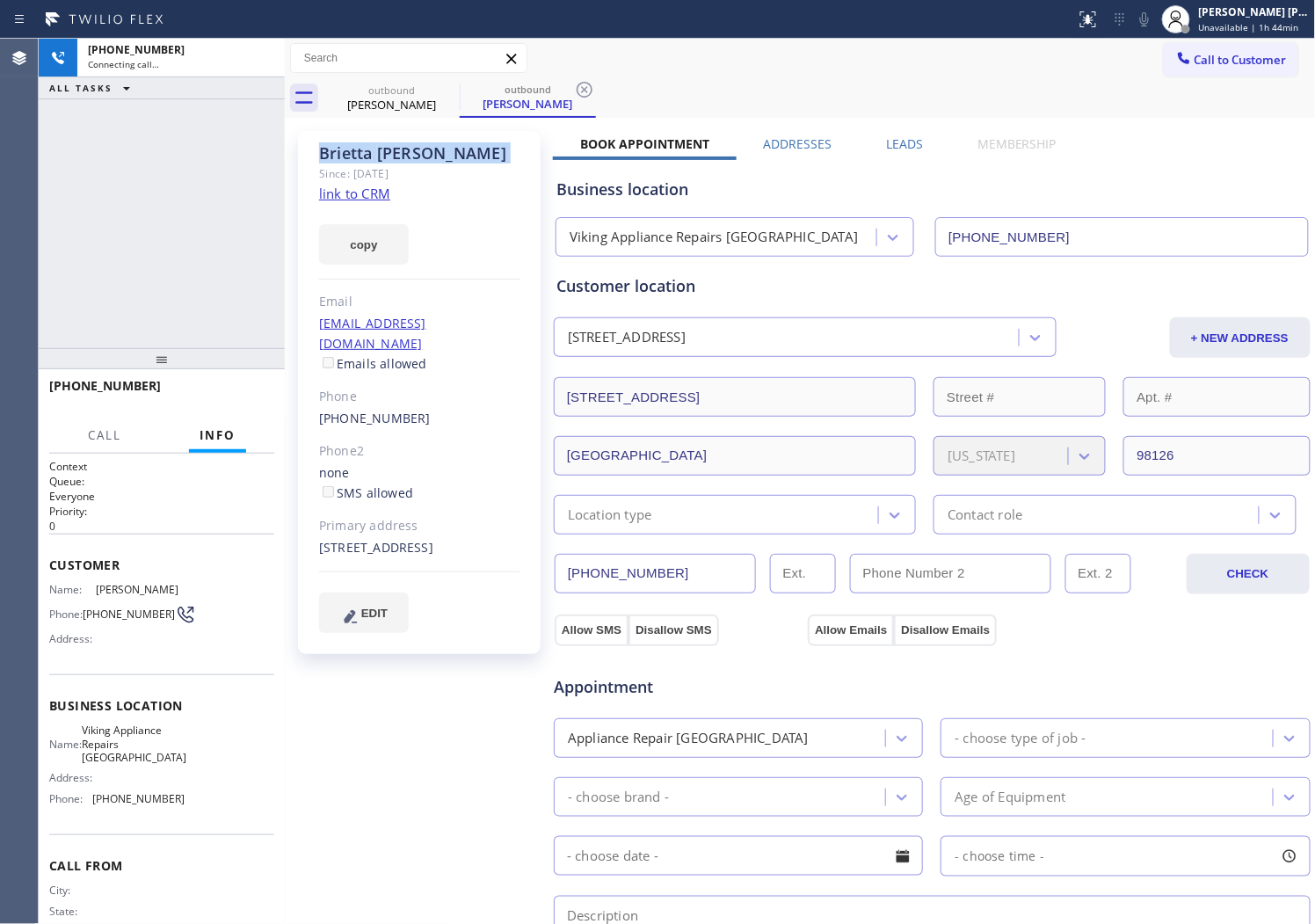
click at [133, 183] on div "+14258914606 Connecting call… ALL TASKS ALL TASKS ACTIVE TASKS TASKS IN WRAP UP" at bounding box center [161, 193] width 246 height 309
click at [4, 201] on div "Agent Desktop" at bounding box center [19, 481] width 37 height 886
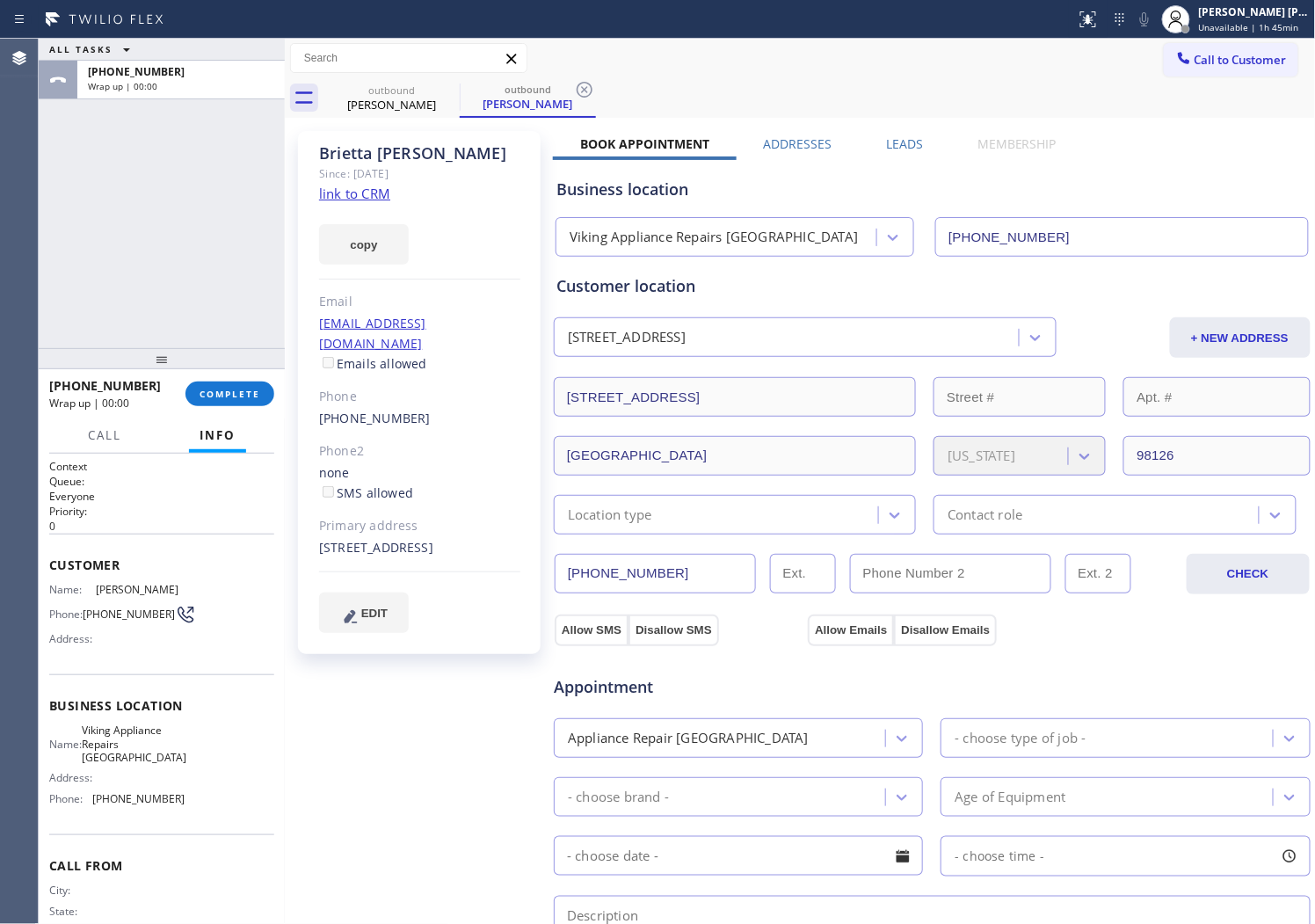
click at [898, 138] on label "Leads" at bounding box center [905, 144] width 37 height 17
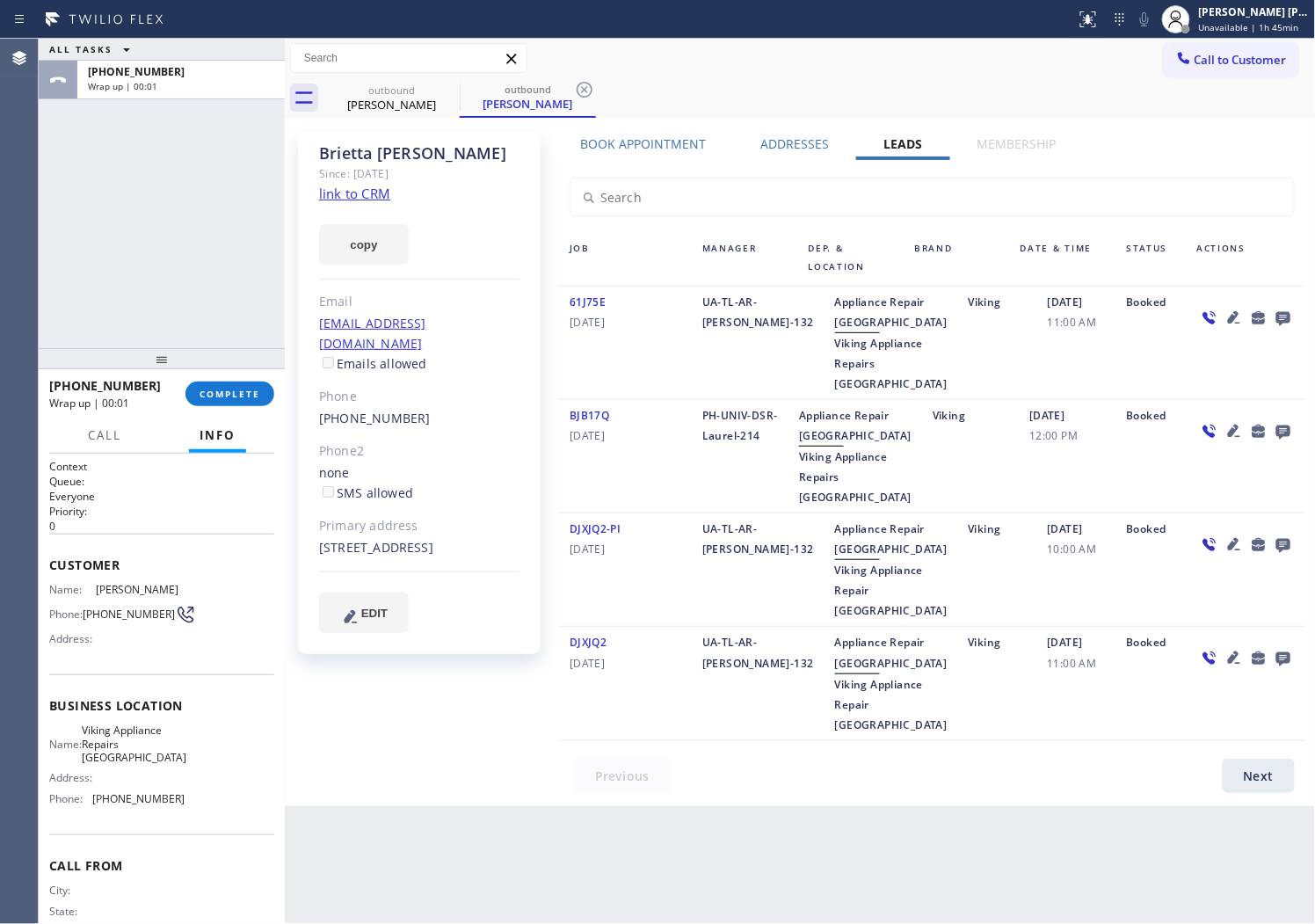
click at [1289, 314] on icon at bounding box center [1284, 319] width 14 height 14
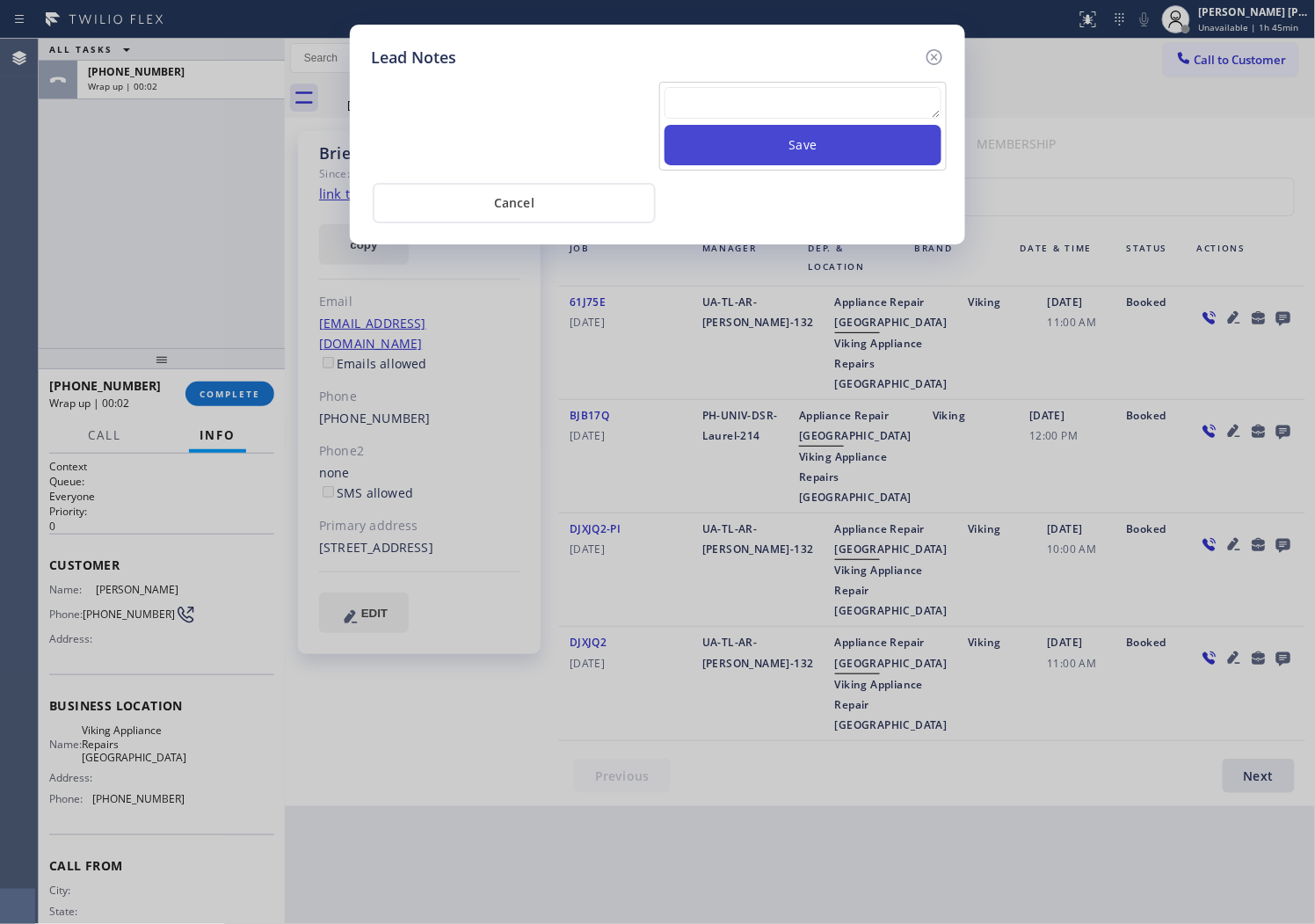
click at [777, 126] on button "Save" at bounding box center [802, 145] width 277 height 40
click at [769, 102] on textarea at bounding box center [802, 102] width 277 height 31
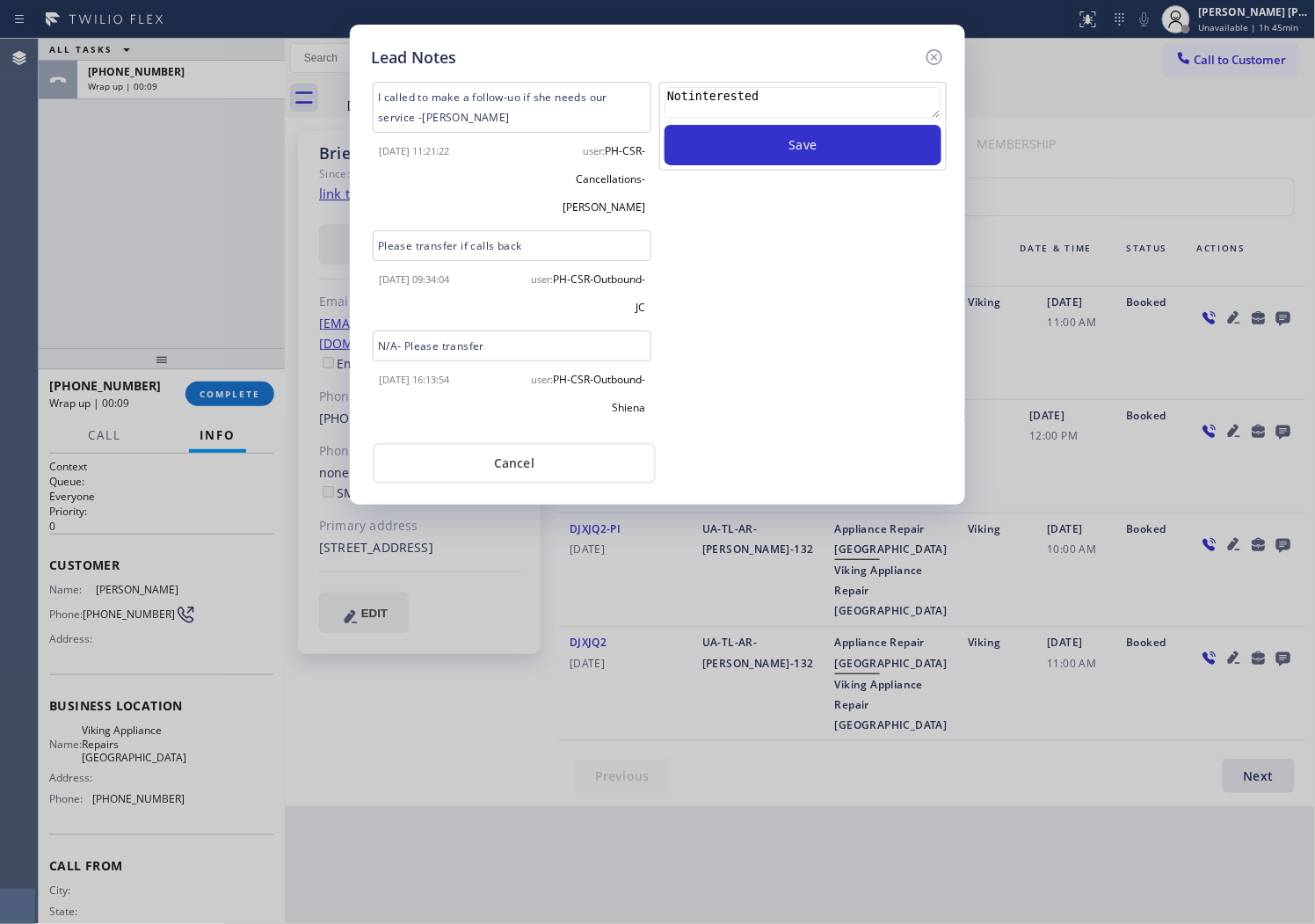
click at [681, 103] on textarea "Notinterested" at bounding box center [802, 102] width 277 height 31
click at [686, 101] on textarea "Notinterested" at bounding box center [802, 102] width 277 height 31
type textarea "Not interested"
click at [732, 150] on button "Save" at bounding box center [802, 145] width 277 height 40
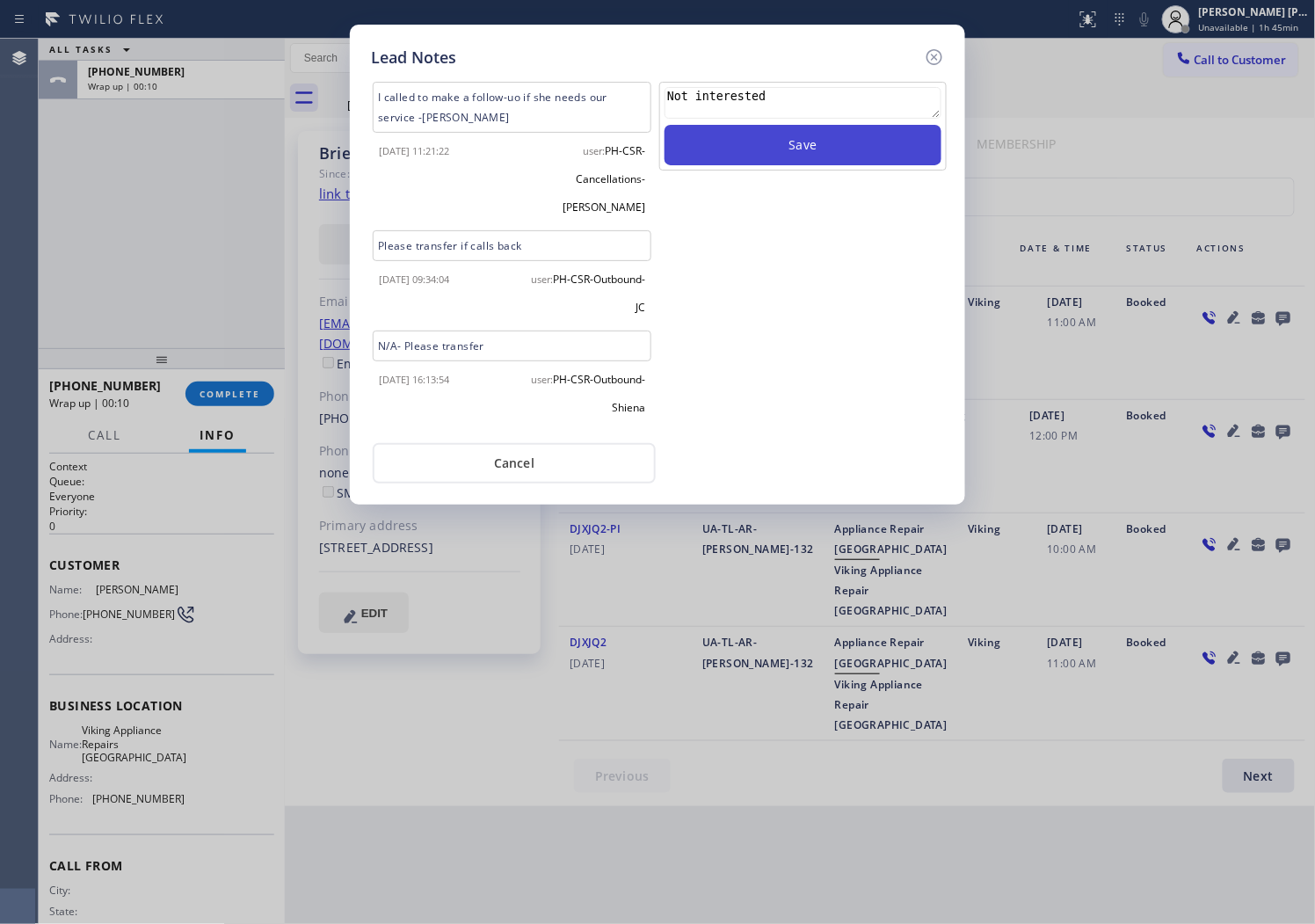
click at [732, 150] on button "Save" at bounding box center [802, 145] width 277 height 40
click at [936, 50] on icon at bounding box center [934, 56] width 21 height 21
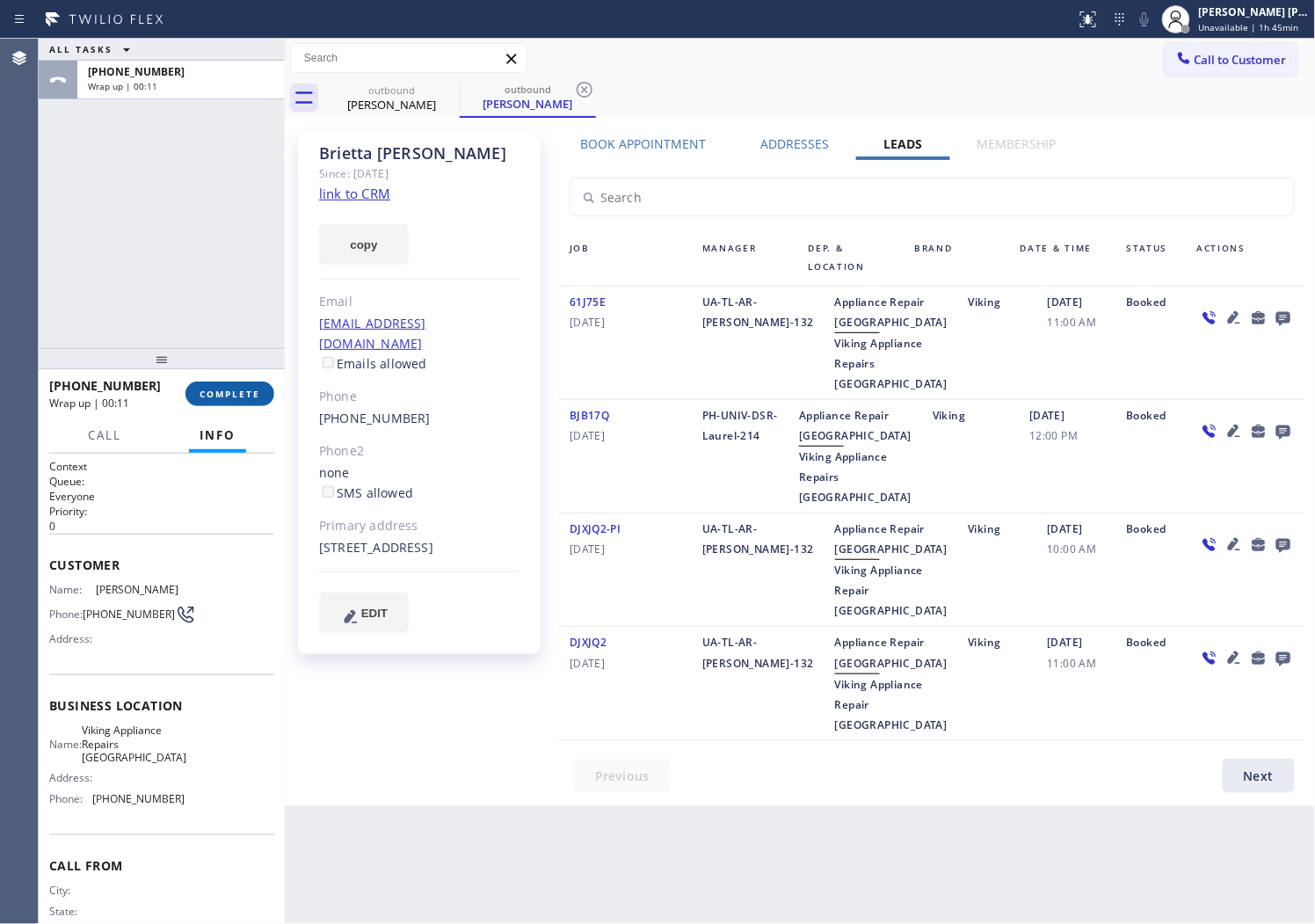
click at [185, 389] on button "COMPLETE" at bounding box center [229, 394] width 89 height 25
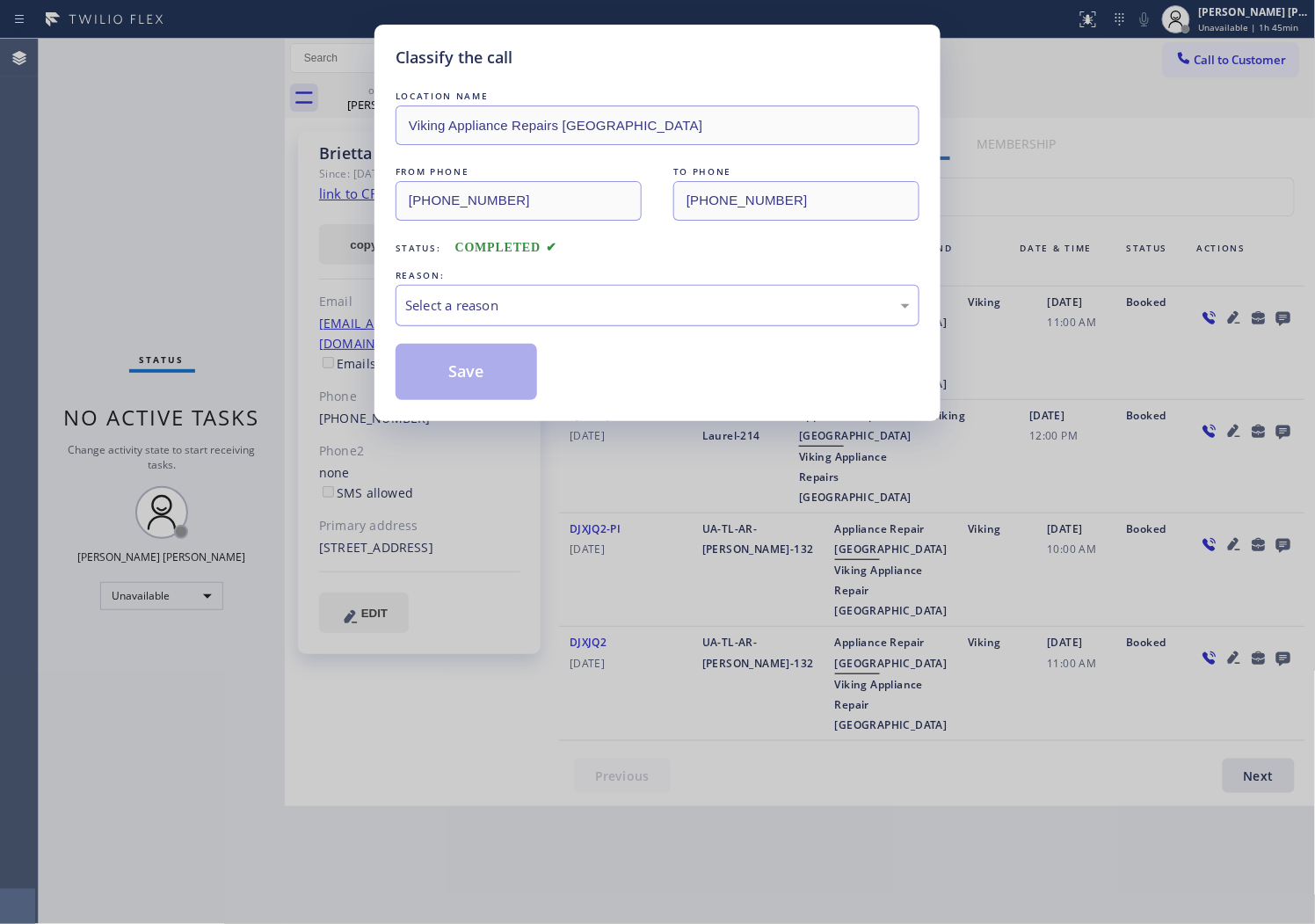
click at [468, 295] on div "Select a reason" at bounding box center [658, 305] width 505 height 21
click at [452, 367] on button "Save" at bounding box center [467, 371] width 142 height 56
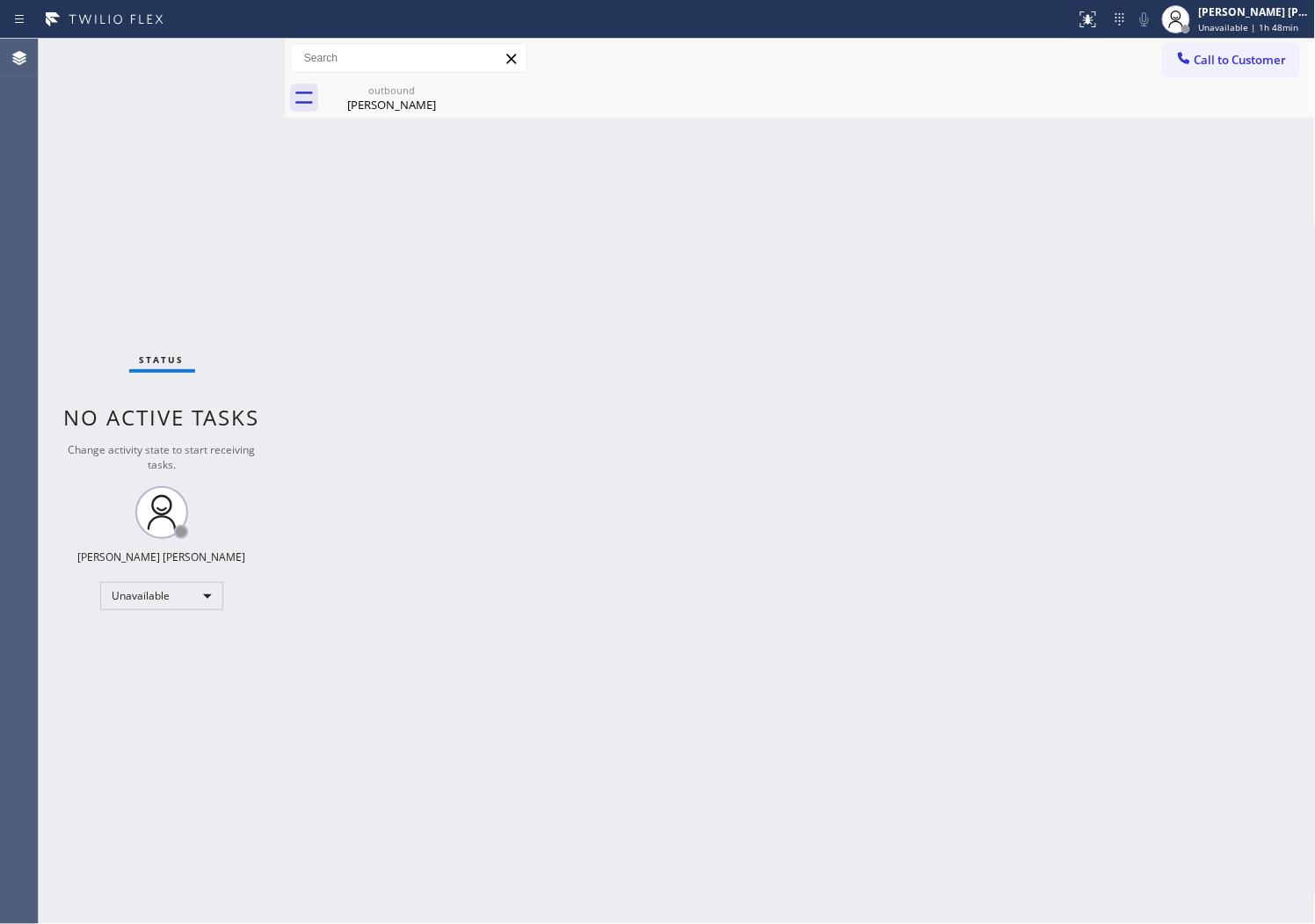
click at [4, 380] on div "Agent Desktop" at bounding box center [19, 481] width 37 height 886
click at [388, 114] on div "outbound Brietta Easterlin" at bounding box center [392, 98] width 133 height 39
drag, startPoint x: 388, startPoint y: 114, endPoint x: 435, endPoint y: 96, distance: 50.3
click at [389, 112] on div "outbound Brietta Easterlin" at bounding box center [392, 98] width 133 height 39
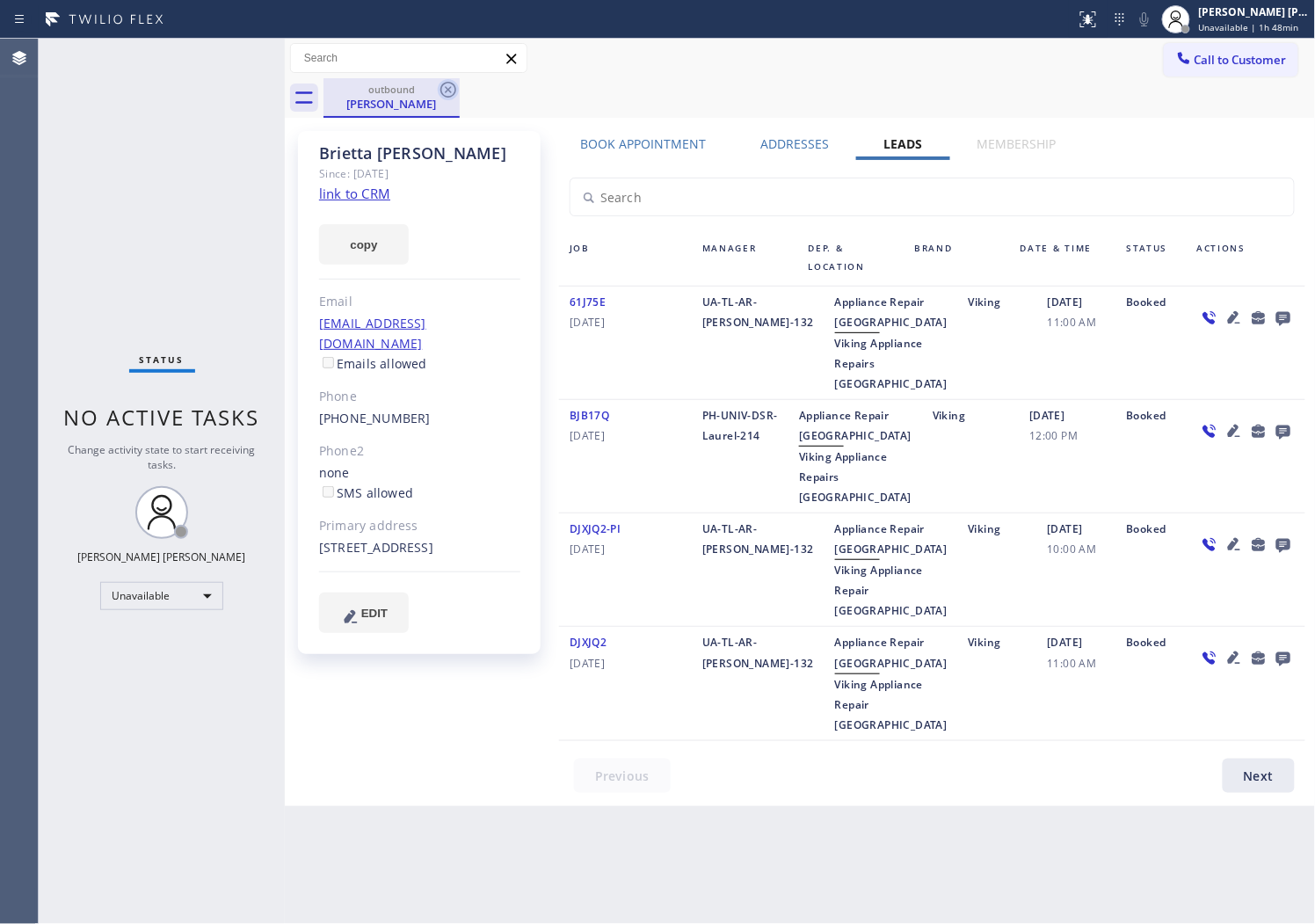
click at [455, 90] on icon at bounding box center [449, 90] width 16 height 16
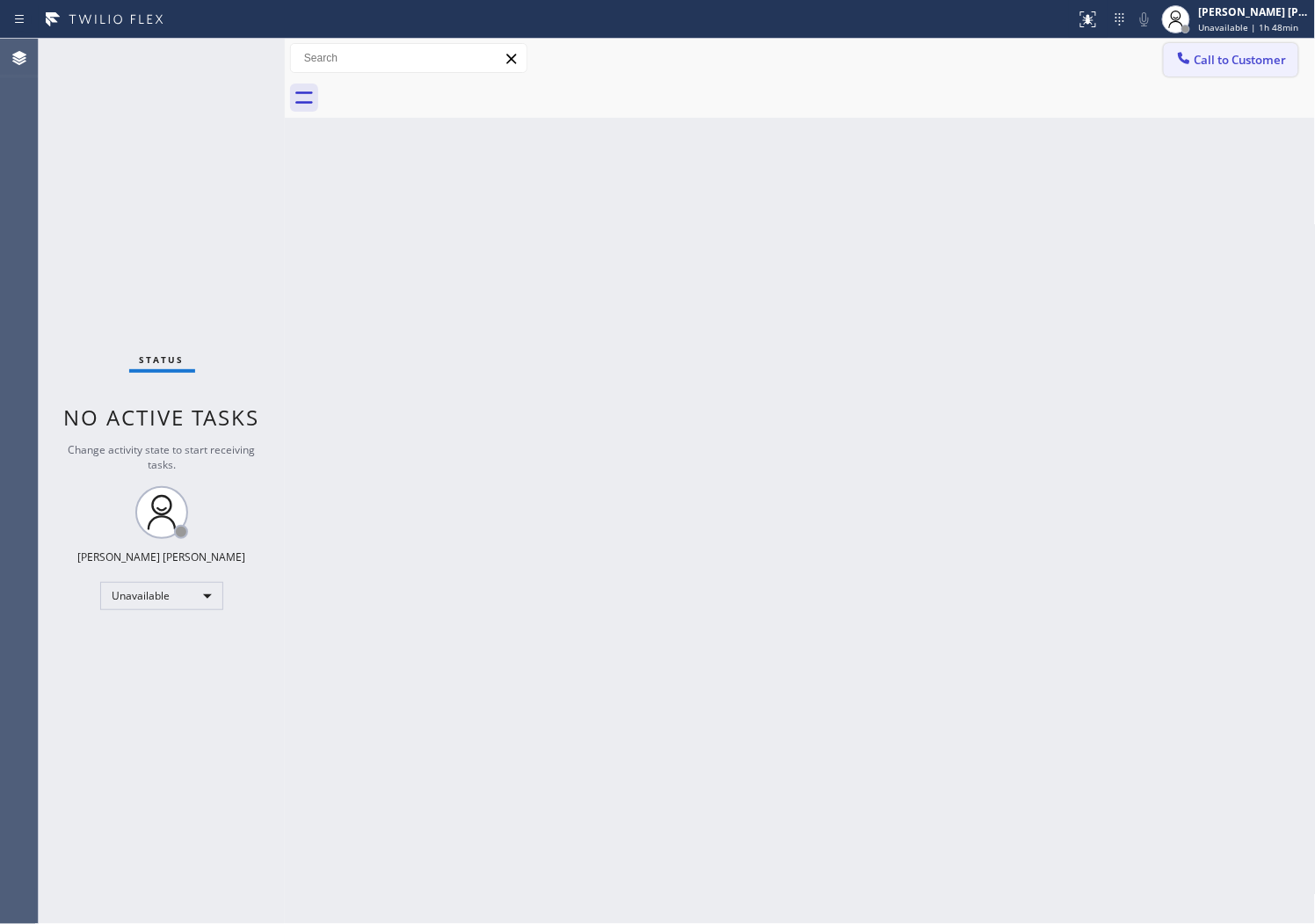
click at [1211, 58] on span "Call to Customer" at bounding box center [1241, 60] width 93 height 16
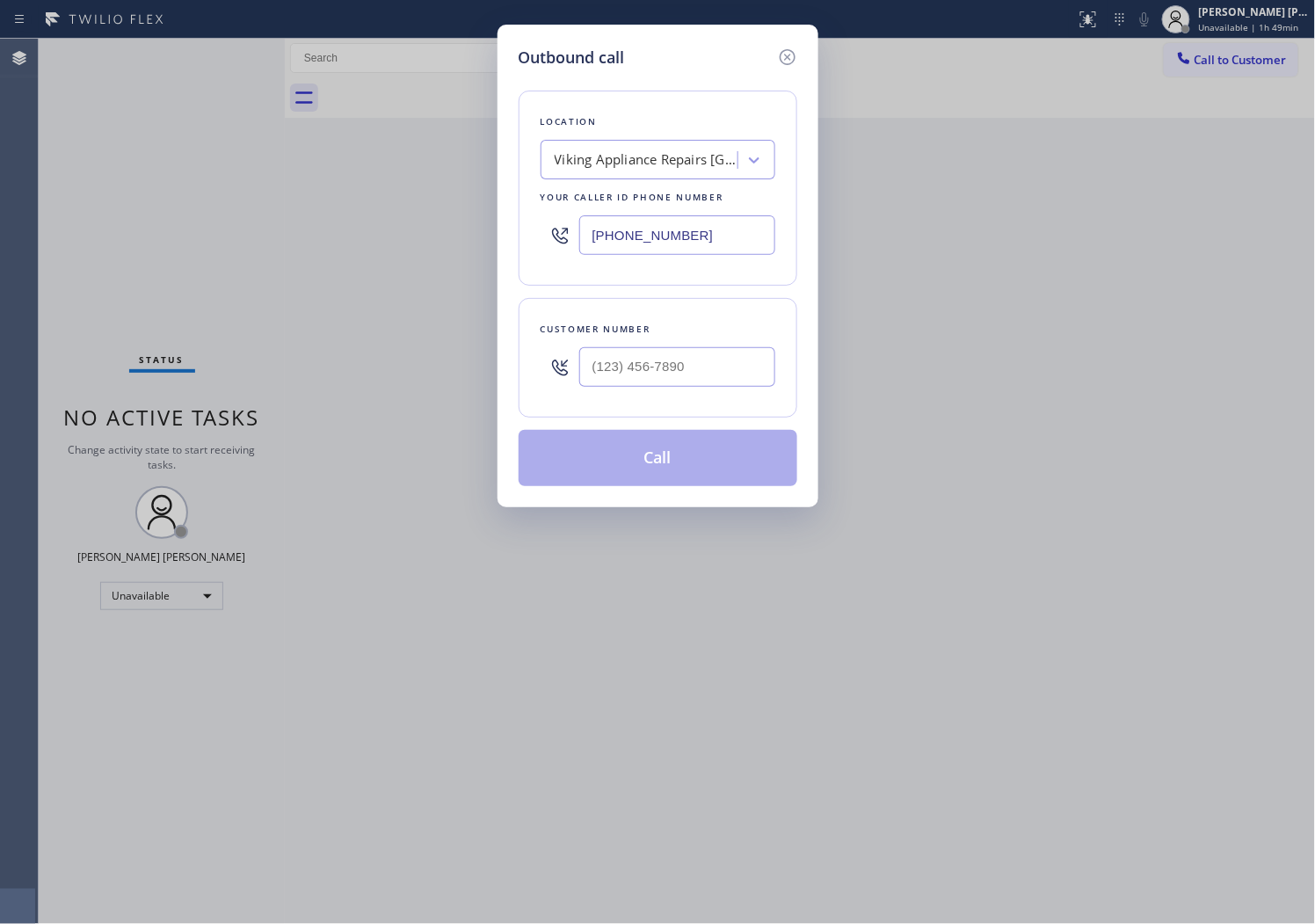
click at [643, 228] on input "(206) 981-5347" at bounding box center [677, 235] width 196 height 39
paste input "714) 912-8101"
type input "(714) 912-8101"
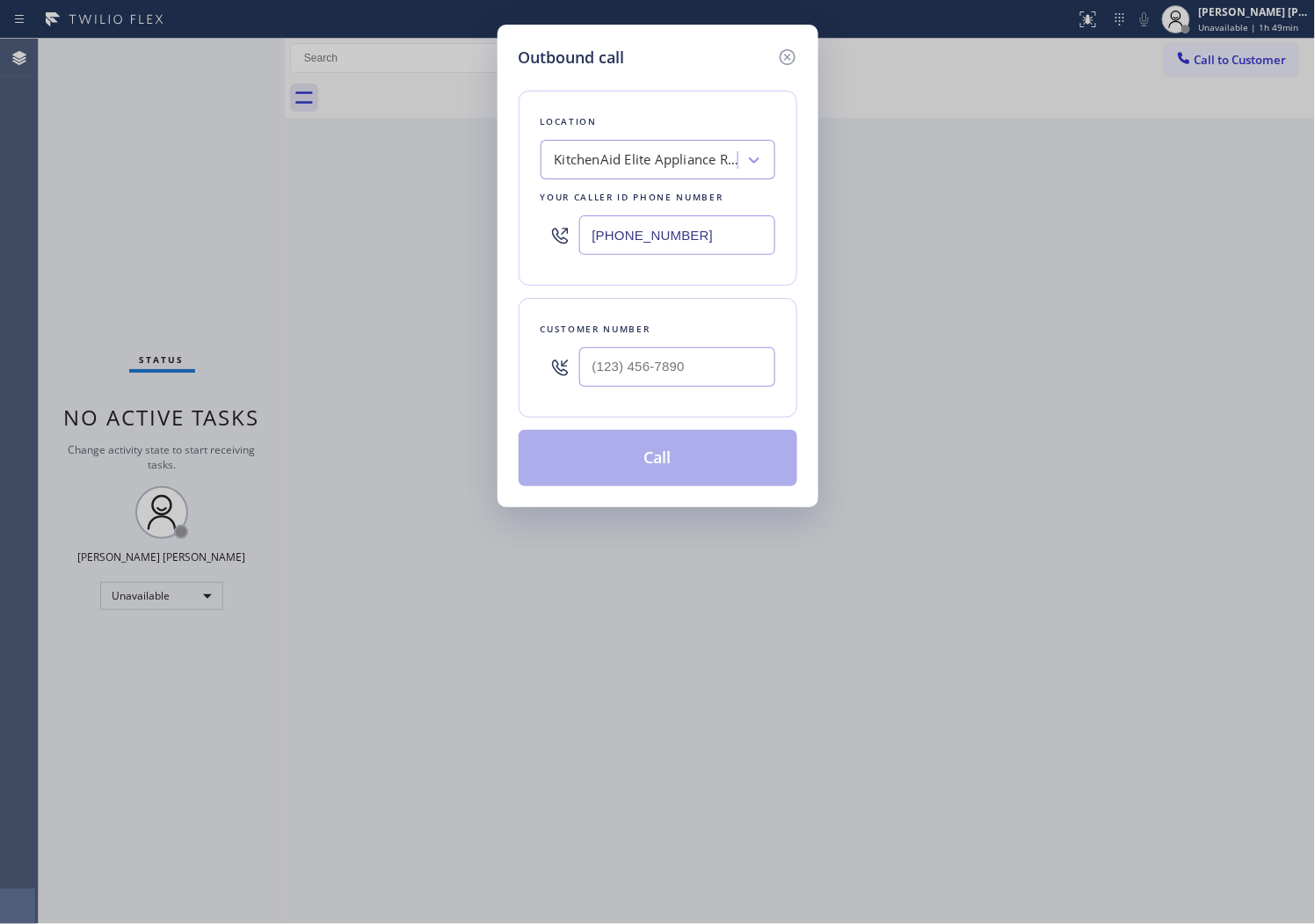
click at [673, 406] on div "Customer number" at bounding box center [658, 357] width 279 height 119
click at [677, 380] on input "(___) ___-____" at bounding box center [677, 367] width 196 height 39
paste input "7144"
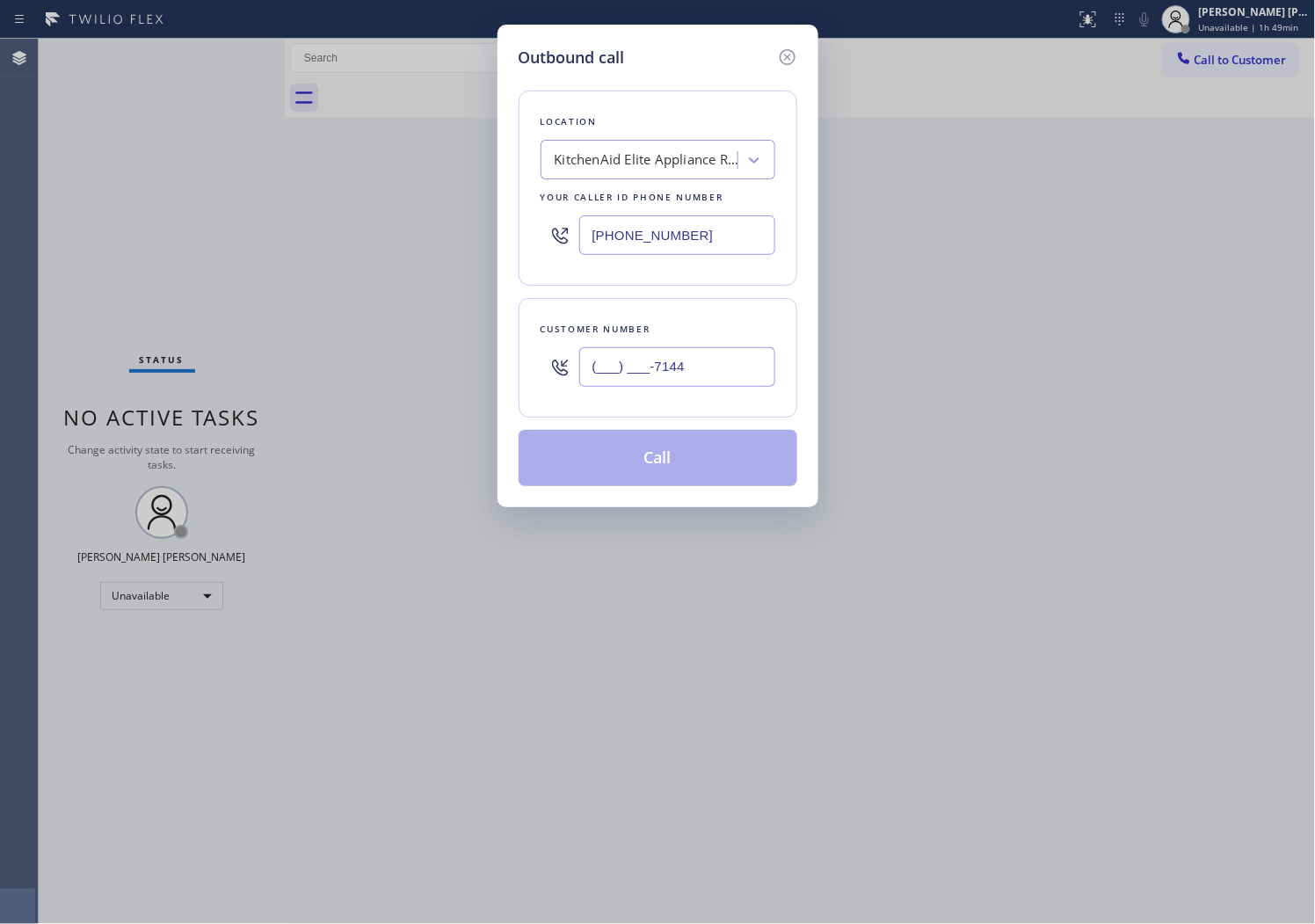
click at [653, 366] on input "(___) ___-7144" at bounding box center [677, 367] width 196 height 39
paste input "714) 478-2779"
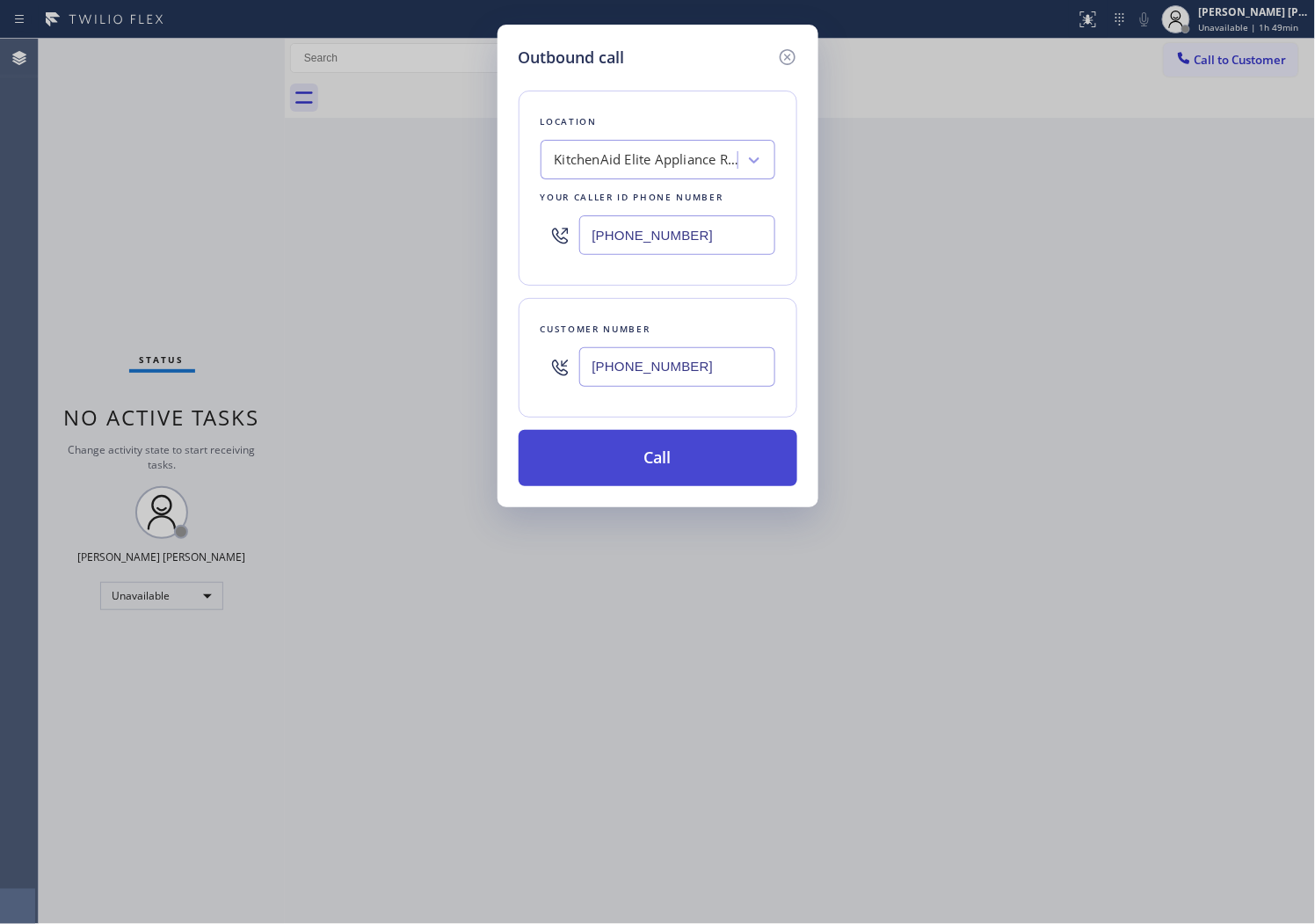
type input "(714) 478-2779"
click at [656, 465] on button "Call" at bounding box center [658, 458] width 279 height 56
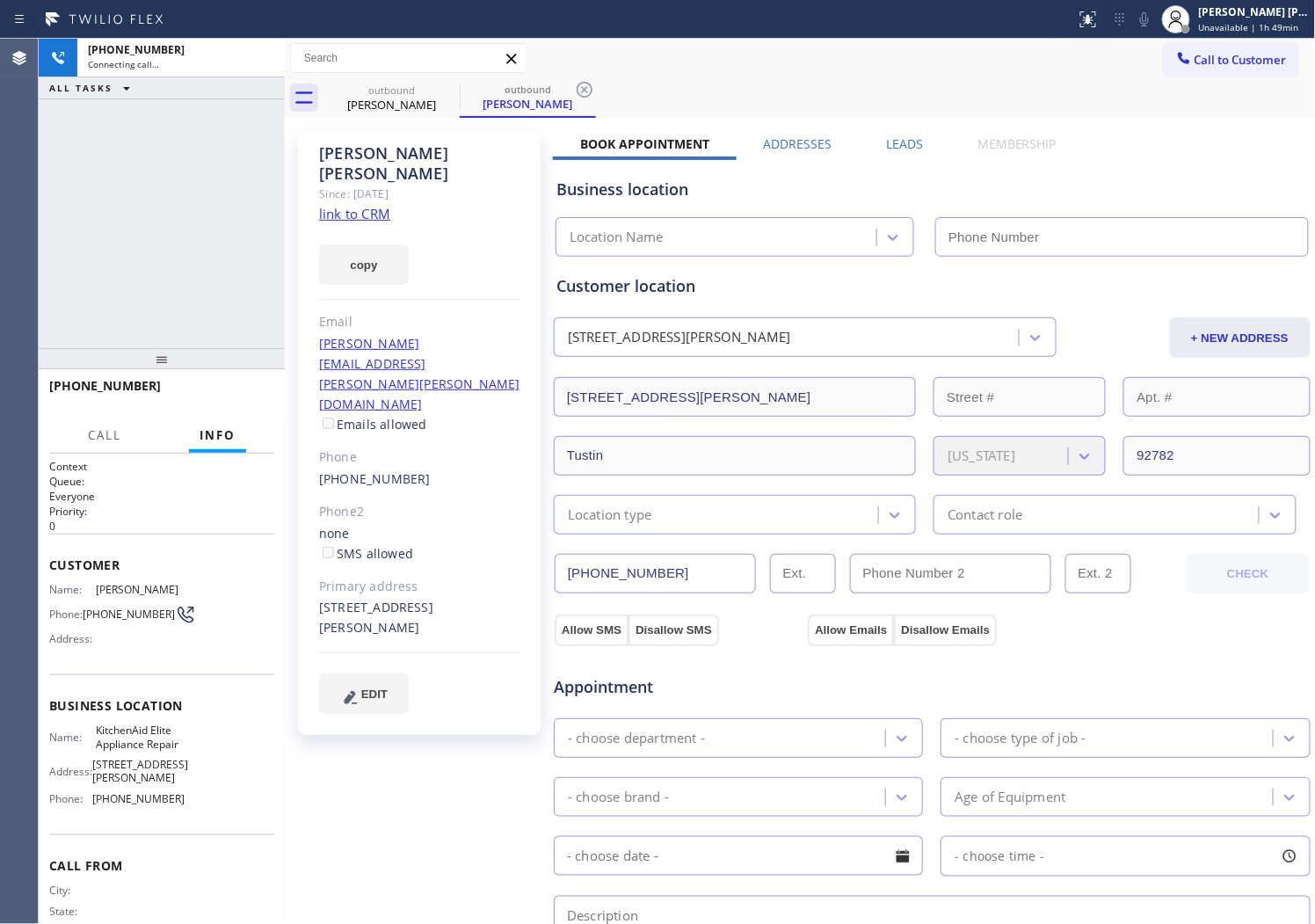
click at [358, 153] on div "Linda Mendoza" at bounding box center [419, 163] width 202 height 40
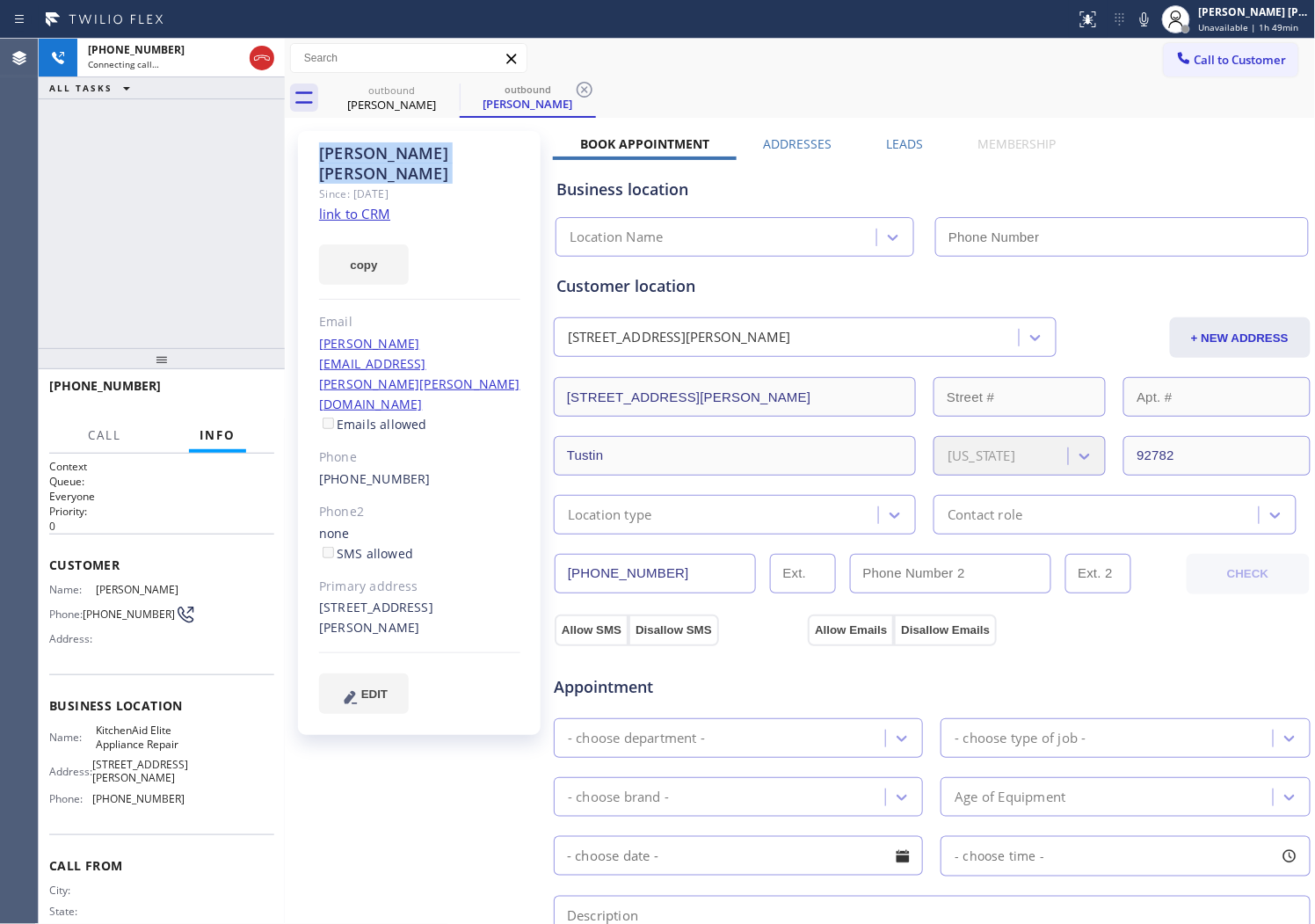
copy div "Linda Mendoza"
type input "(714) 912-8101"
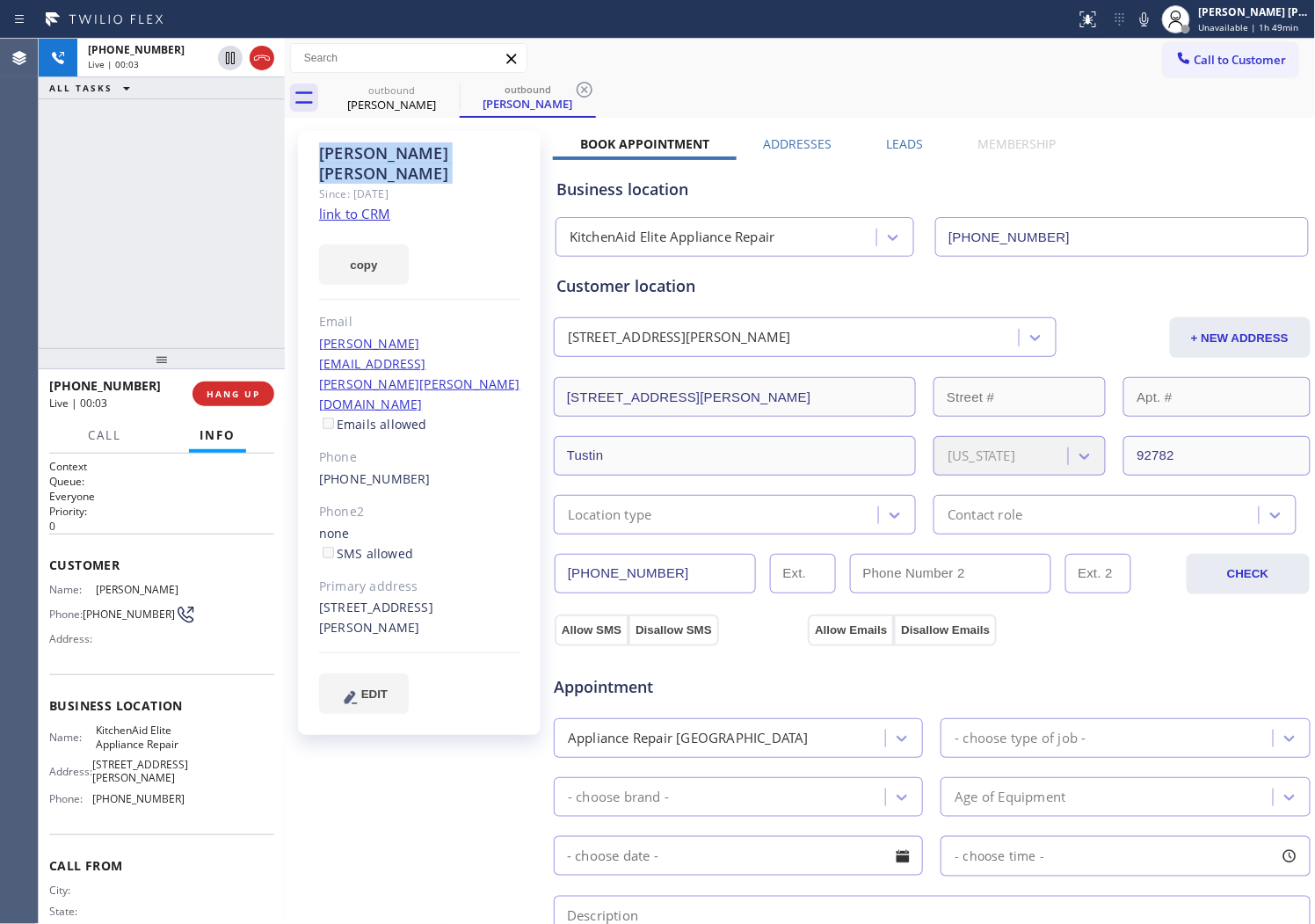
click at [4, 253] on div "Agent Desktop" at bounding box center [19, 481] width 37 height 886
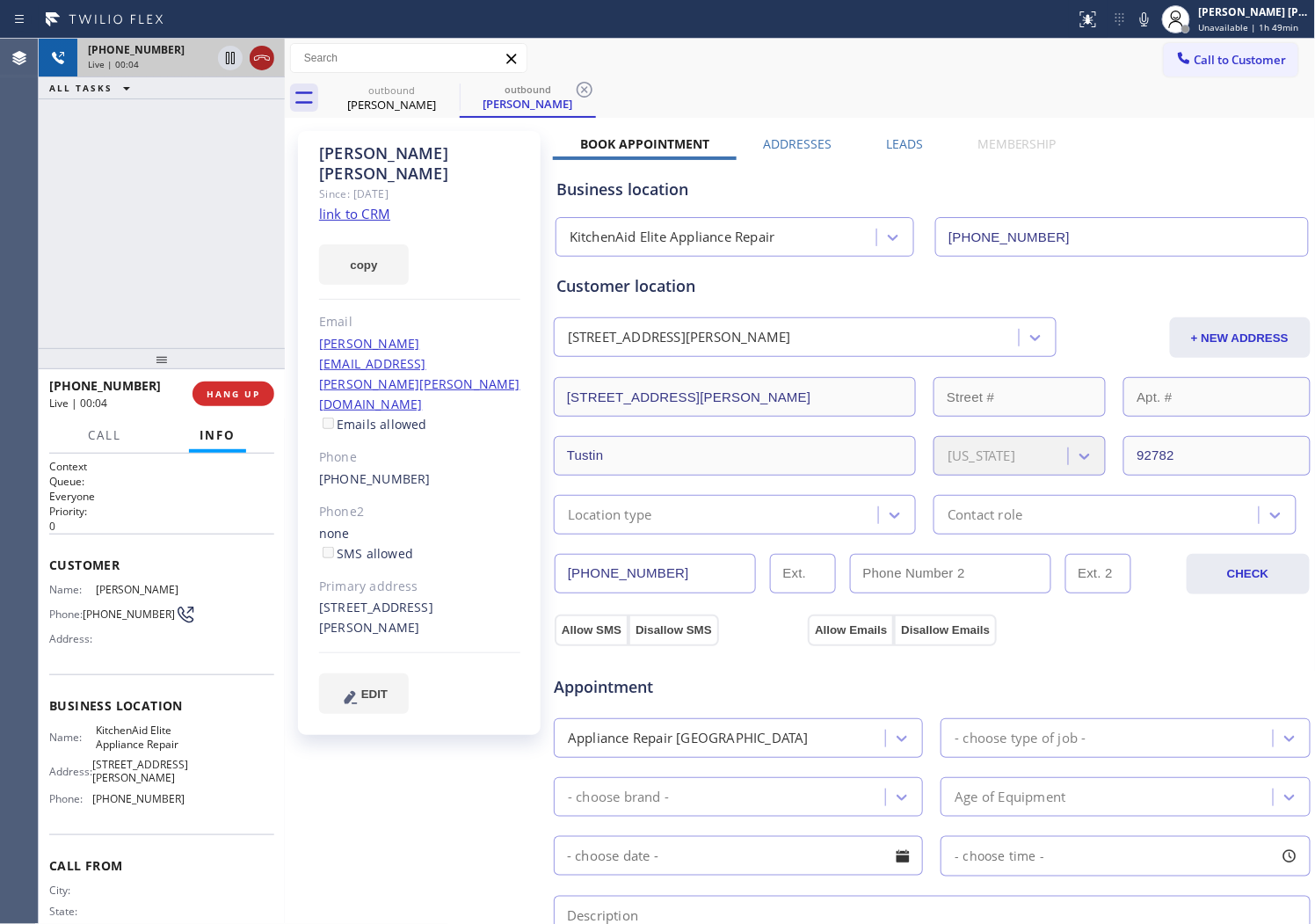
click at [251, 54] on icon at bounding box center [261, 57] width 21 height 21
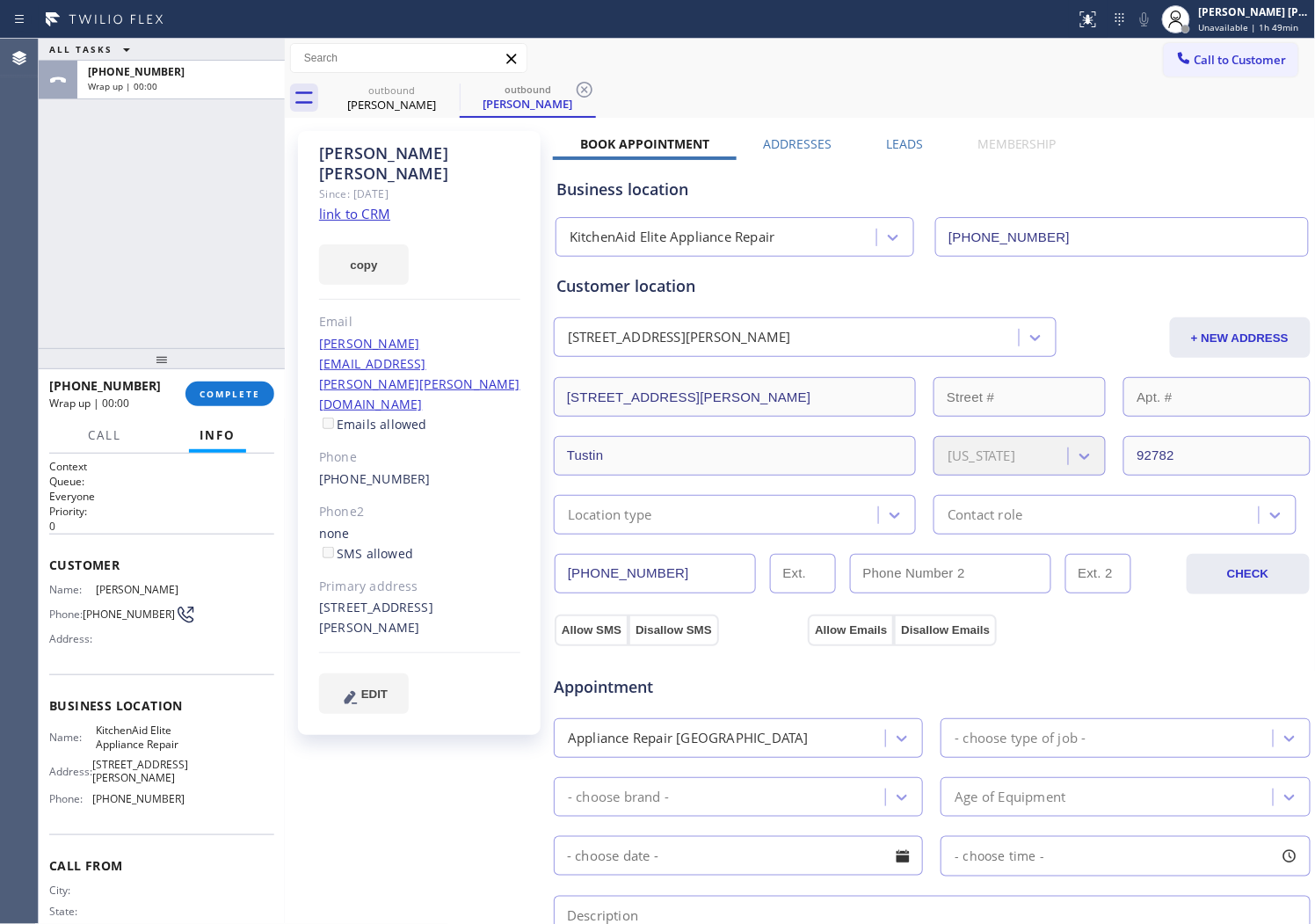
click at [906, 136] on label "Leads" at bounding box center [905, 144] width 37 height 17
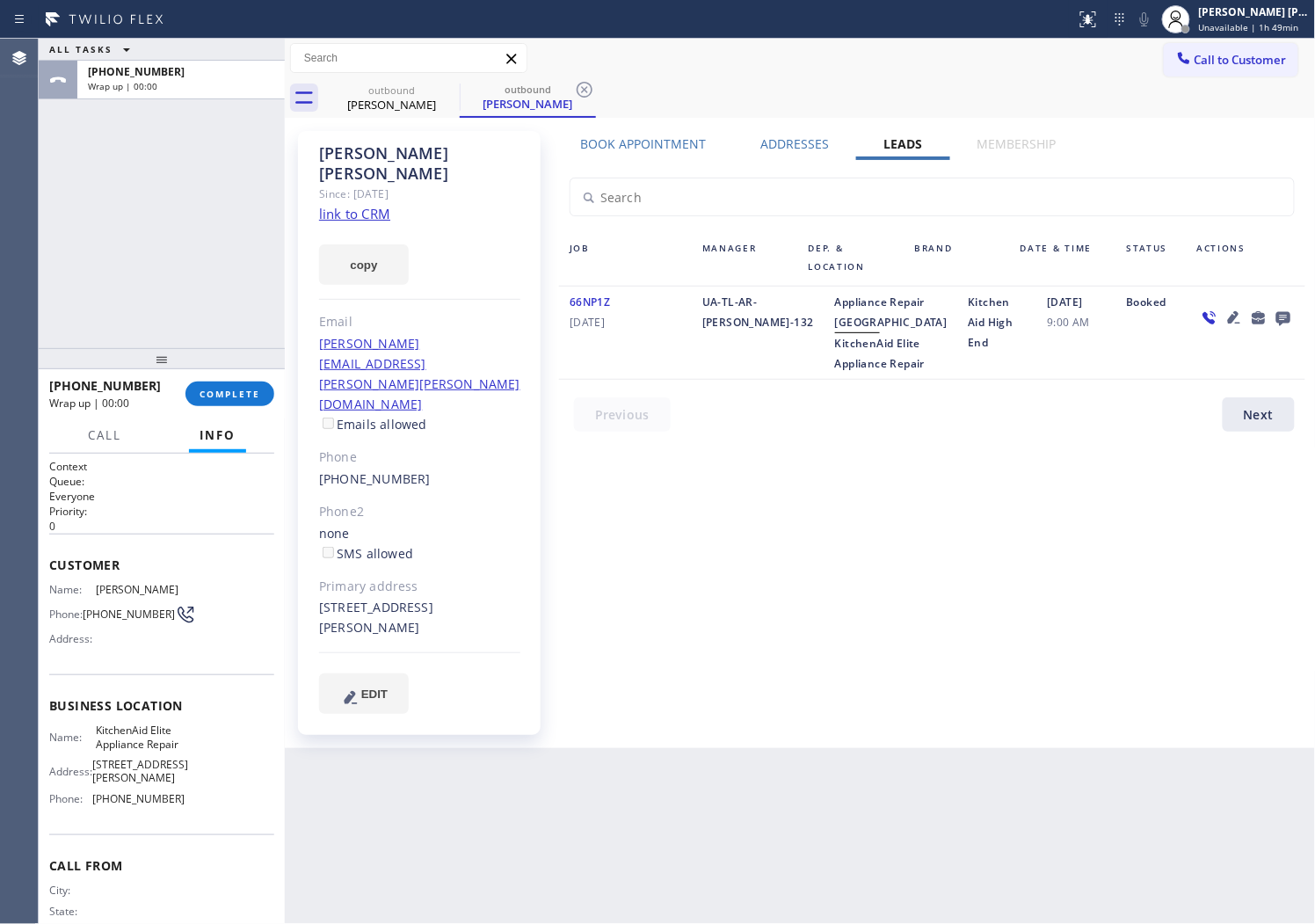
click at [1287, 319] on icon at bounding box center [1284, 319] width 14 height 14
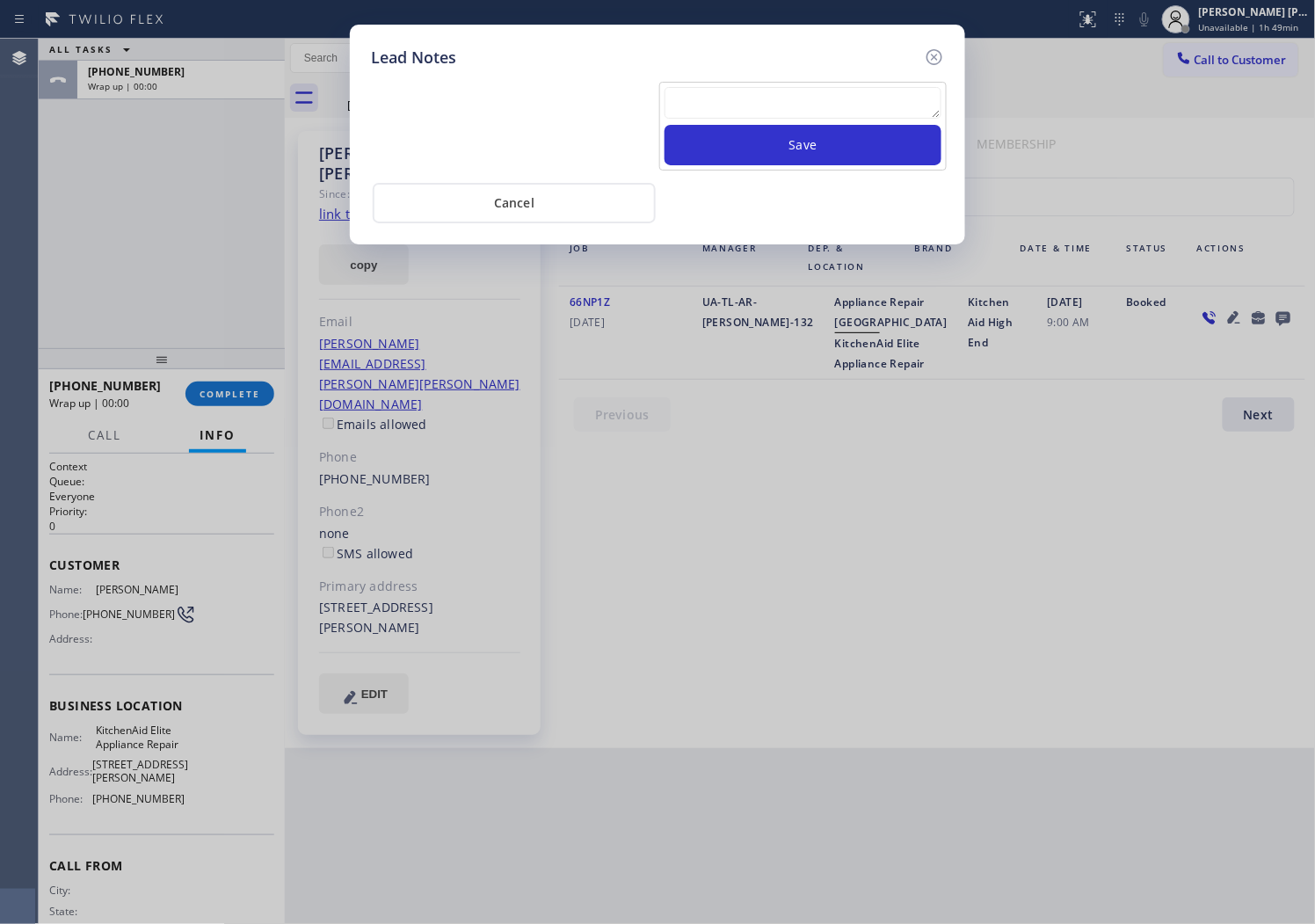
click at [846, 100] on textarea at bounding box center [802, 102] width 277 height 31
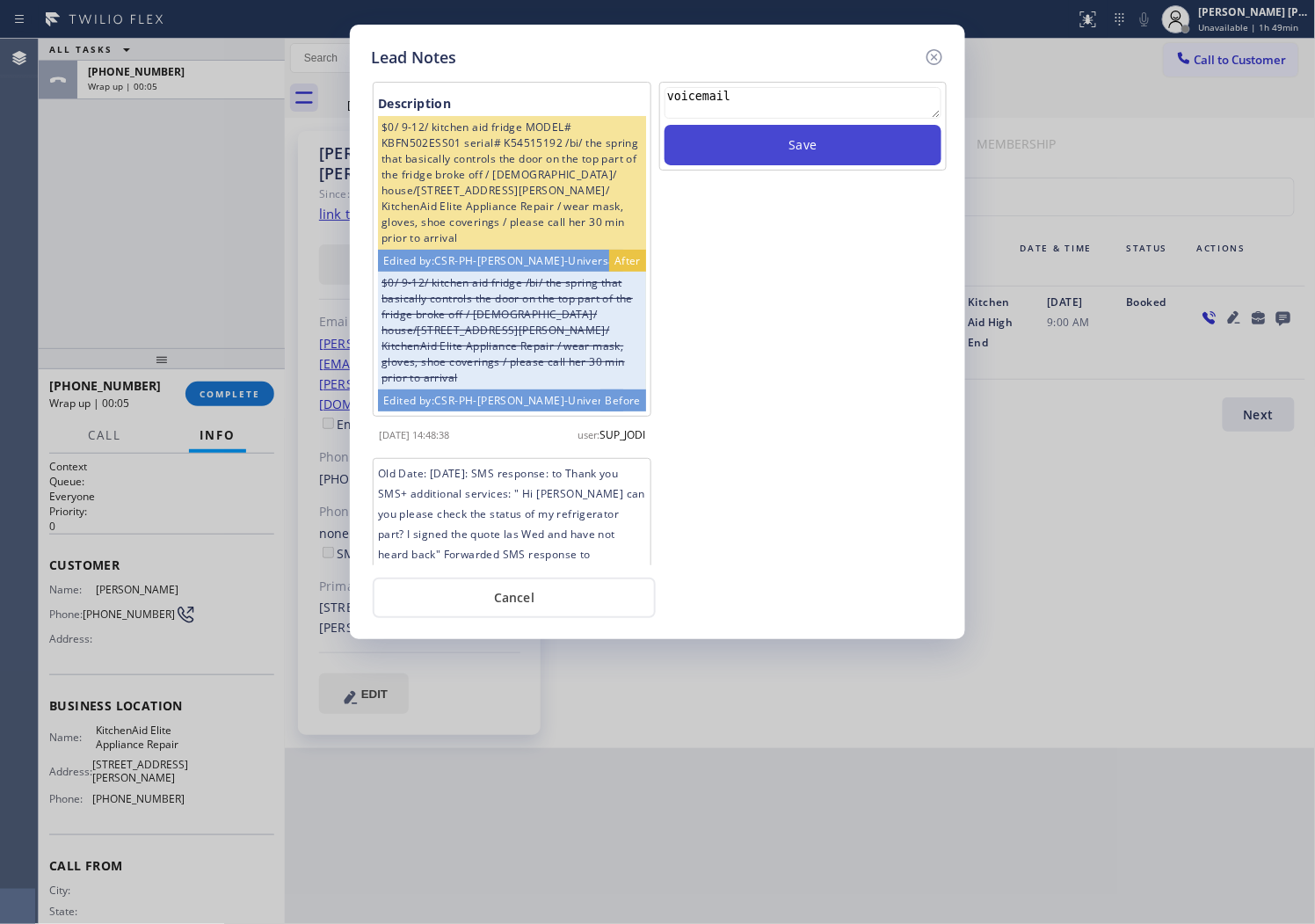
type textarea "voicemail"
click at [829, 145] on button "Save" at bounding box center [802, 145] width 277 height 40
click at [929, 59] on icon at bounding box center [934, 56] width 21 height 21
click at [929, 59] on div "Call to Customer Outbound call Location KitchenAid Elite Appliance Repair Your …" at bounding box center [800, 58] width 1032 height 31
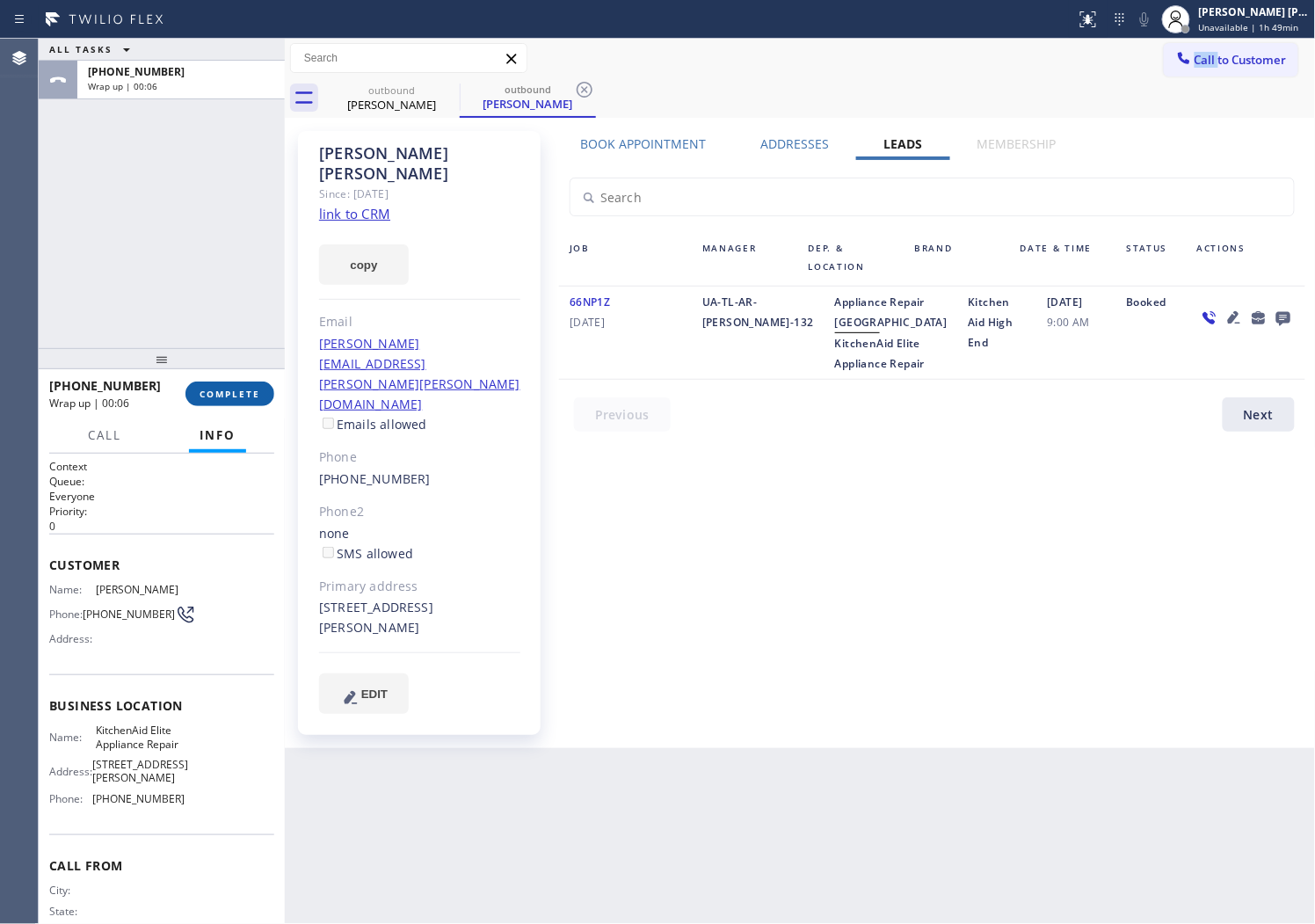
click at [197, 401] on button "COMPLETE" at bounding box center [229, 394] width 89 height 25
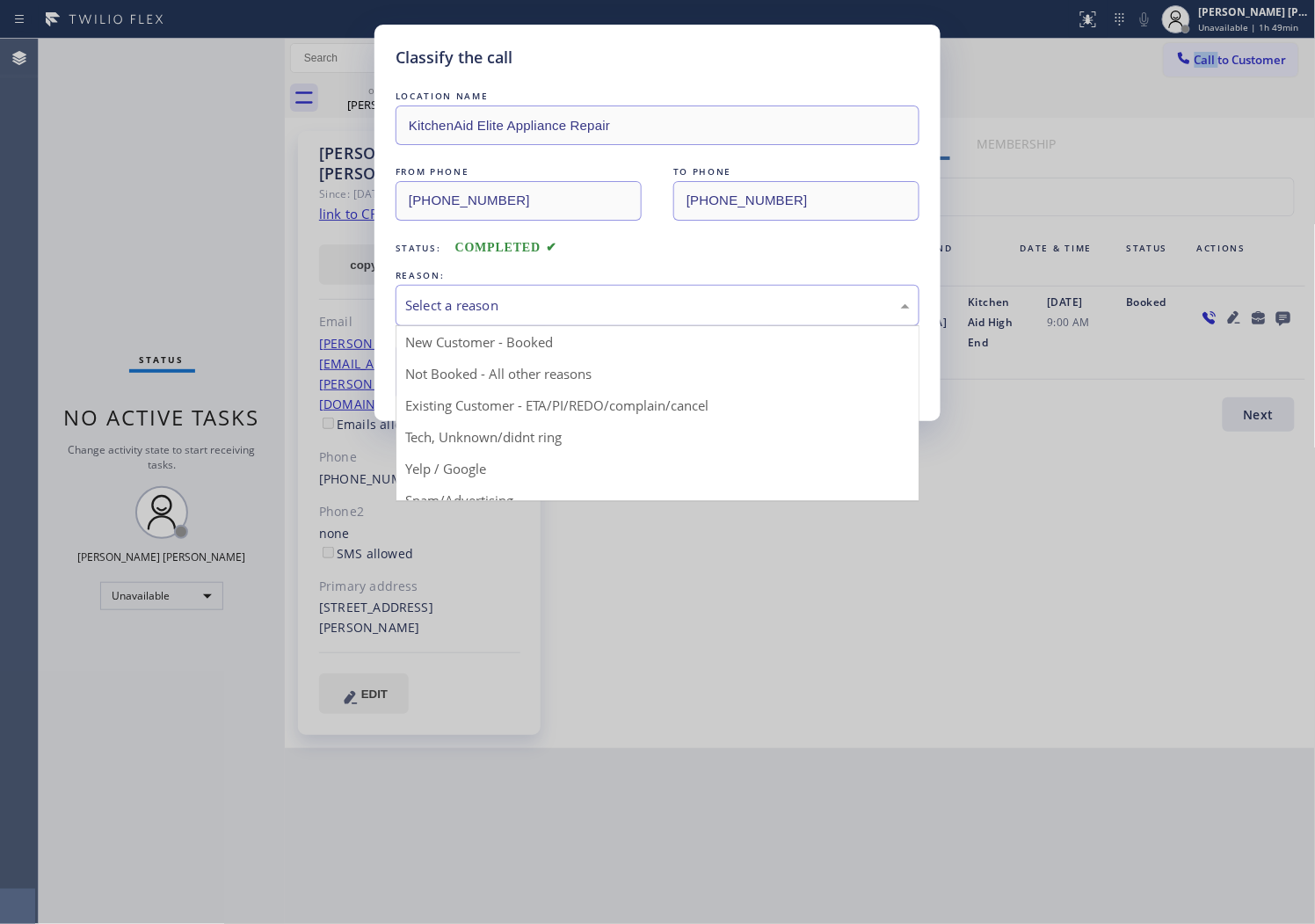
click at [418, 313] on div "Select a reason" at bounding box center [658, 305] width 505 height 21
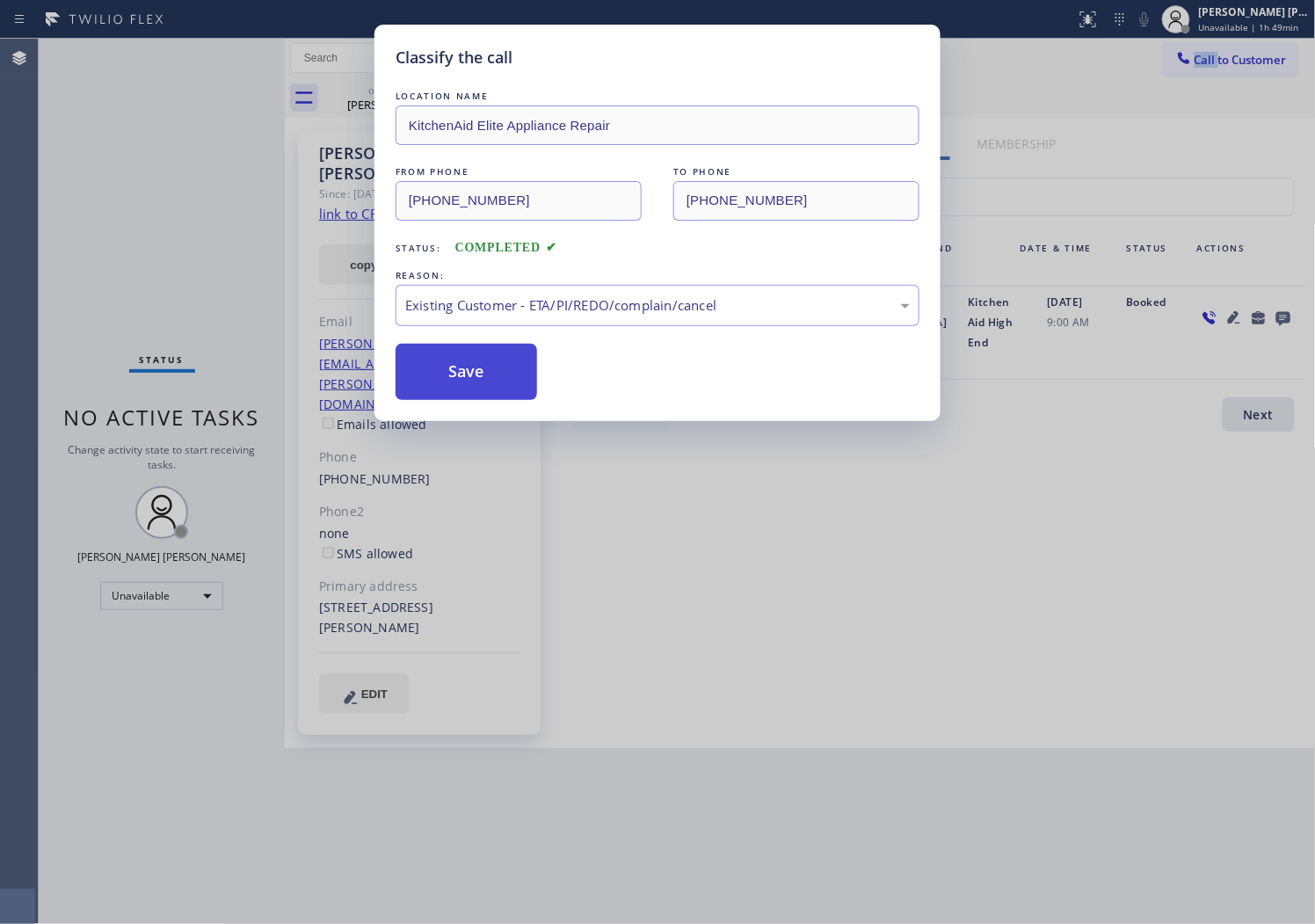
click at [432, 381] on button "Save" at bounding box center [467, 371] width 142 height 56
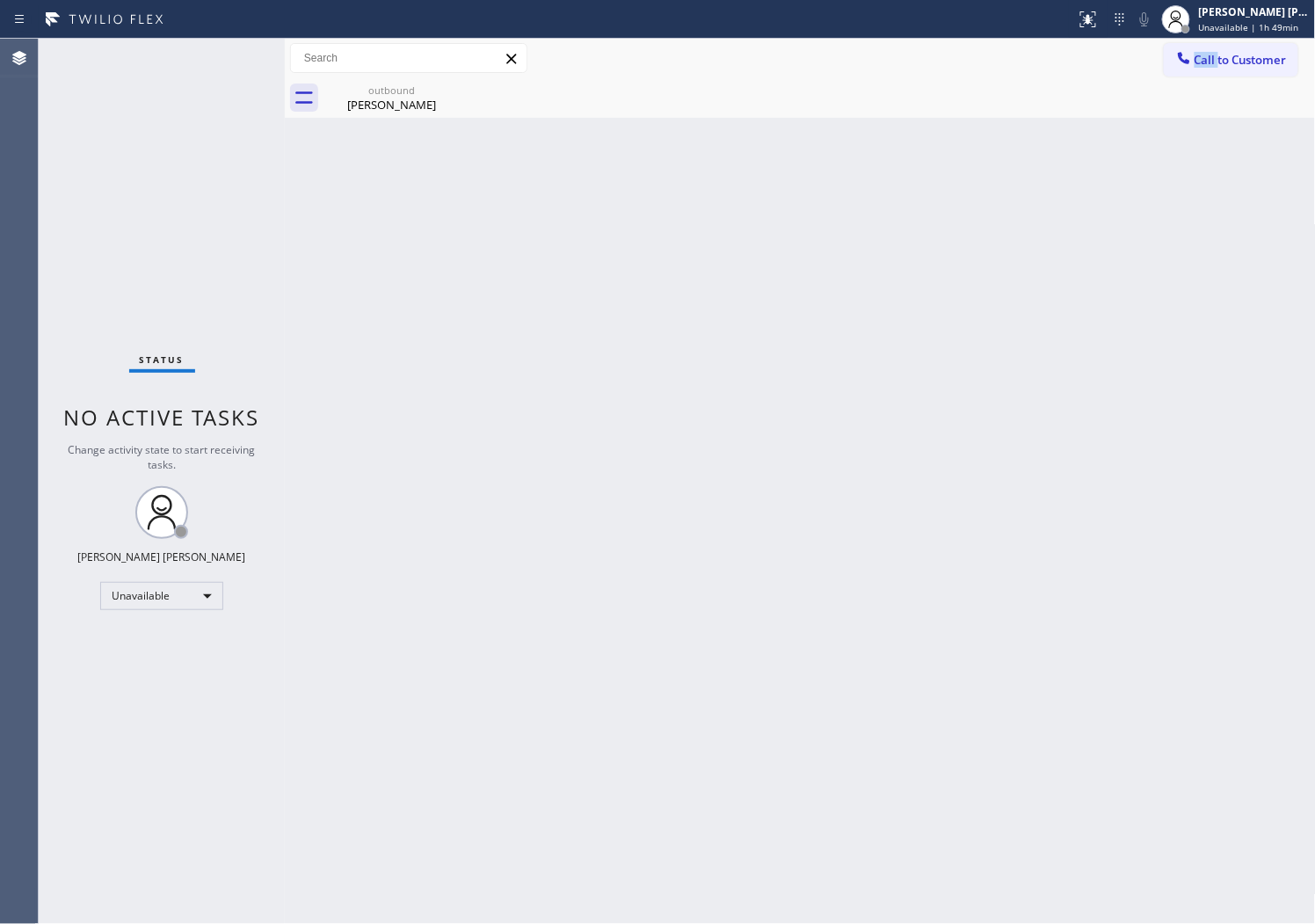
click at [4, 461] on div "Agent Desktop" at bounding box center [19, 481] width 37 height 886
click at [418, 98] on div "Linda Mendoza" at bounding box center [392, 104] width 133 height 16
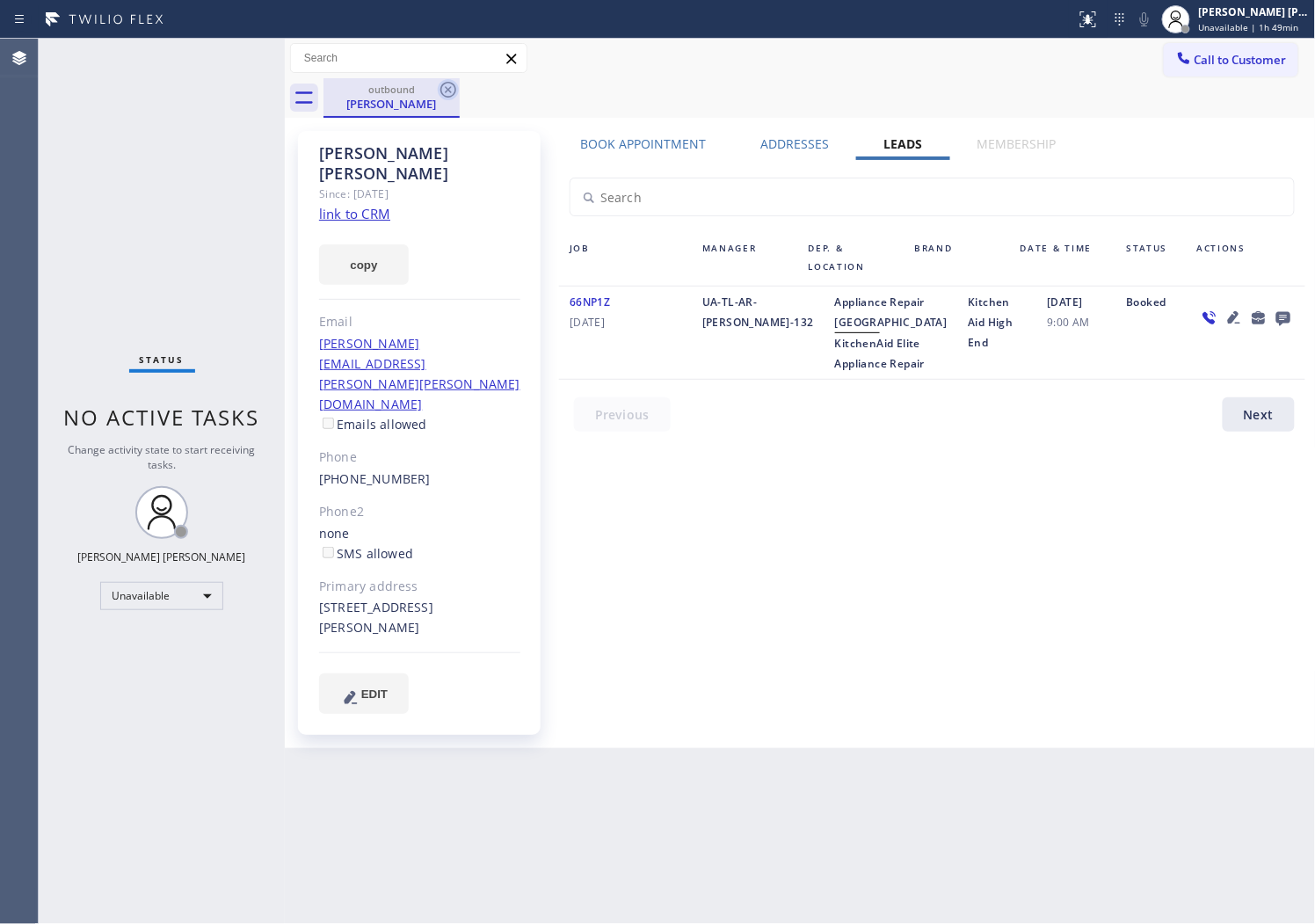
click at [449, 93] on icon at bounding box center [448, 89] width 21 height 21
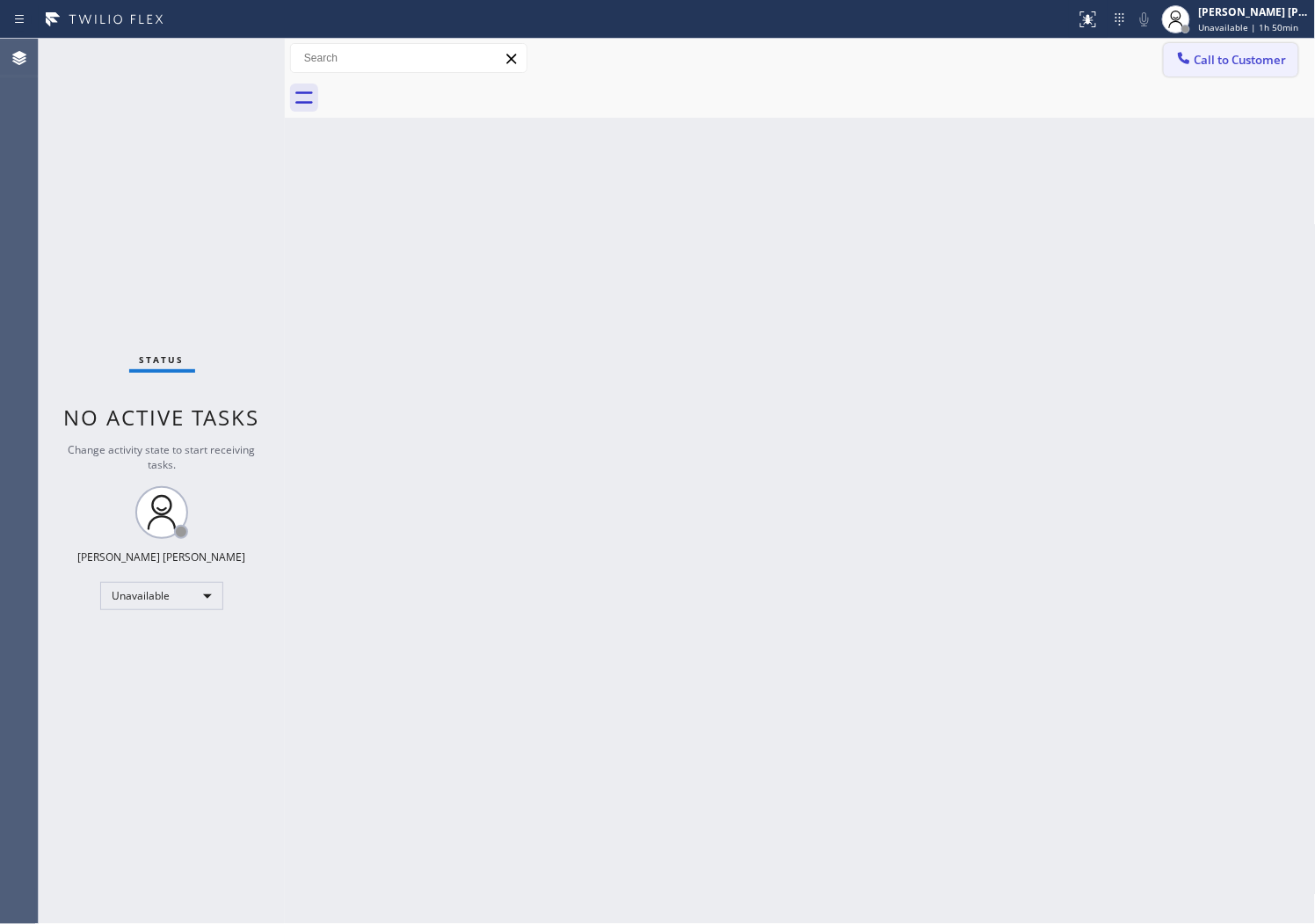
click at [1214, 57] on span "Call to Customer" at bounding box center [1241, 60] width 93 height 16
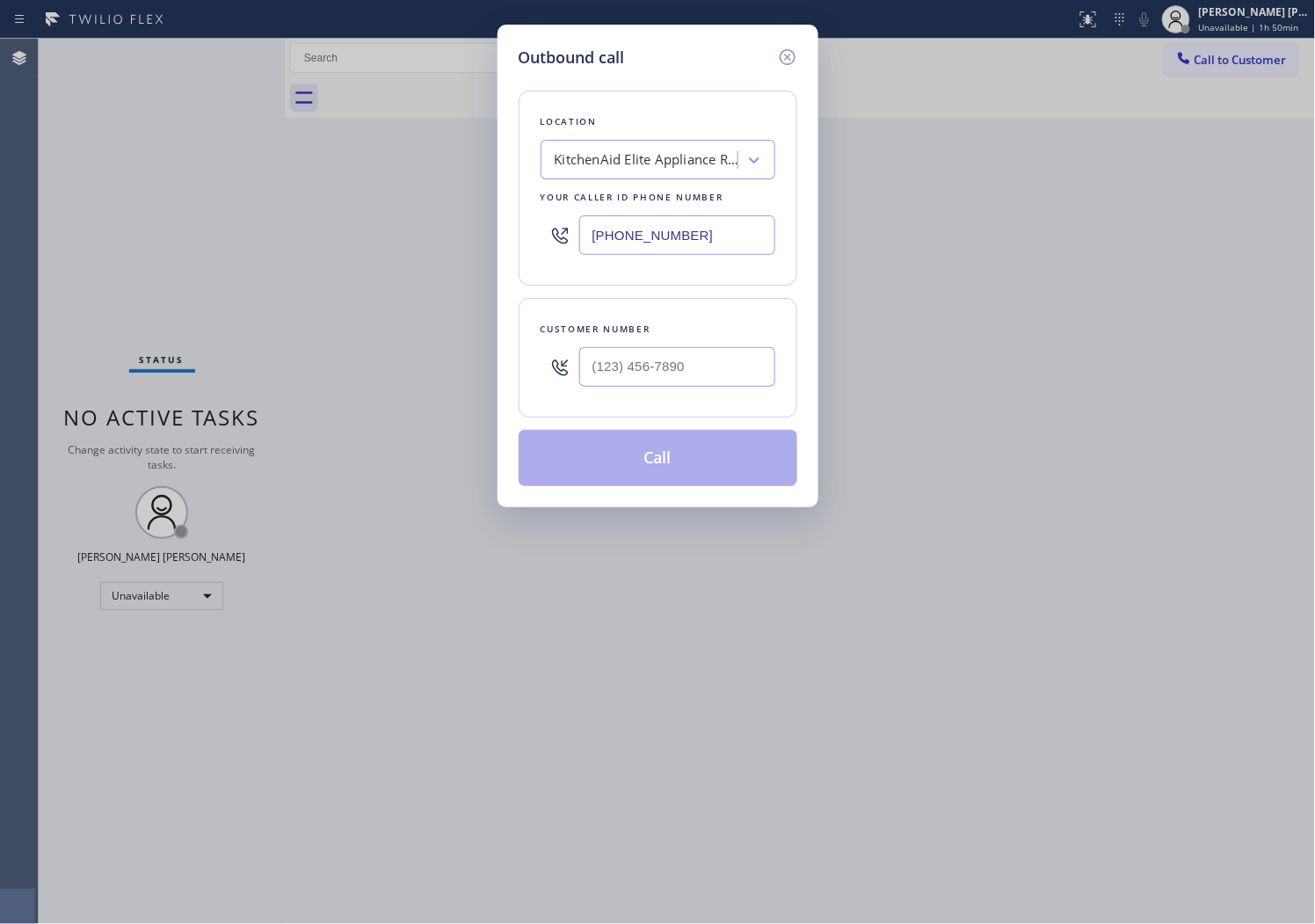
click at [649, 229] on input "(714) 912-8101" at bounding box center [677, 235] width 196 height 39
paste input "9252"
click at [649, 229] on input "(714) 912-9252" at bounding box center [677, 235] width 196 height 39
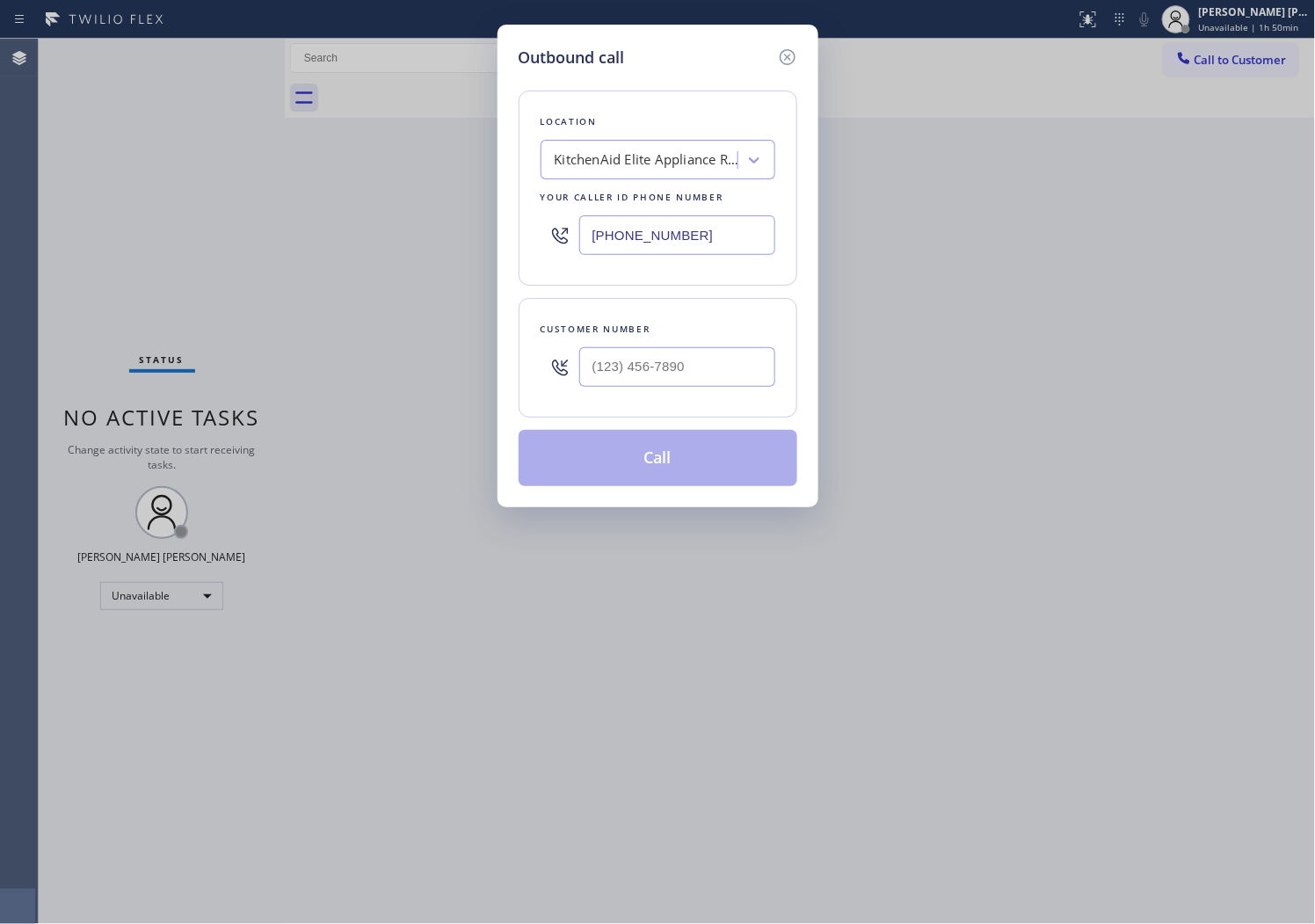
paste input "925) 272-7737"
type input "(925) 272-7737"
click at [618, 371] on input "(___) ___-____" at bounding box center [677, 367] width 196 height 39
paste input "510) 655-6545"
type input "(510) 655-6545"
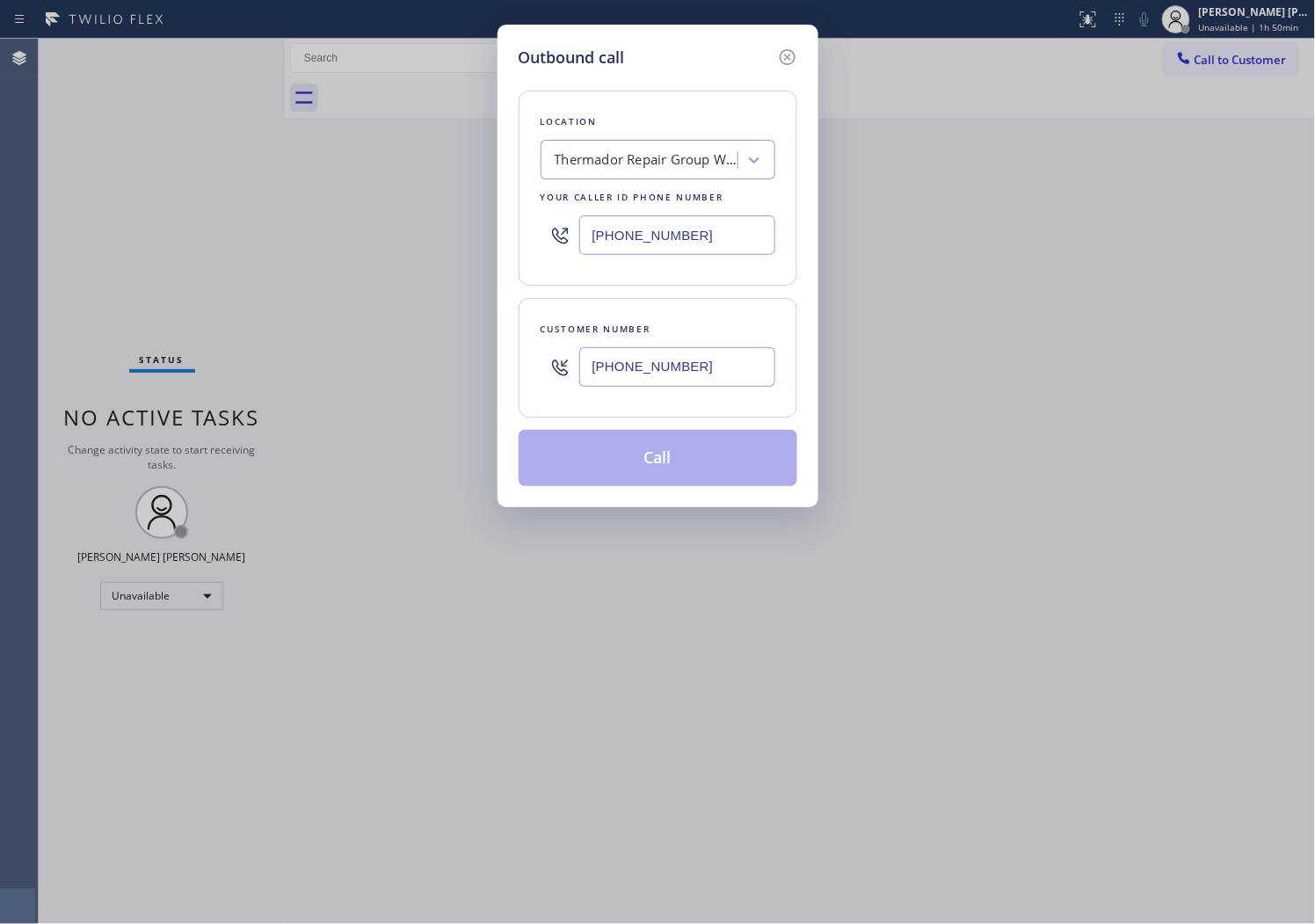
click at [636, 452] on button "Call" at bounding box center [658, 458] width 279 height 56
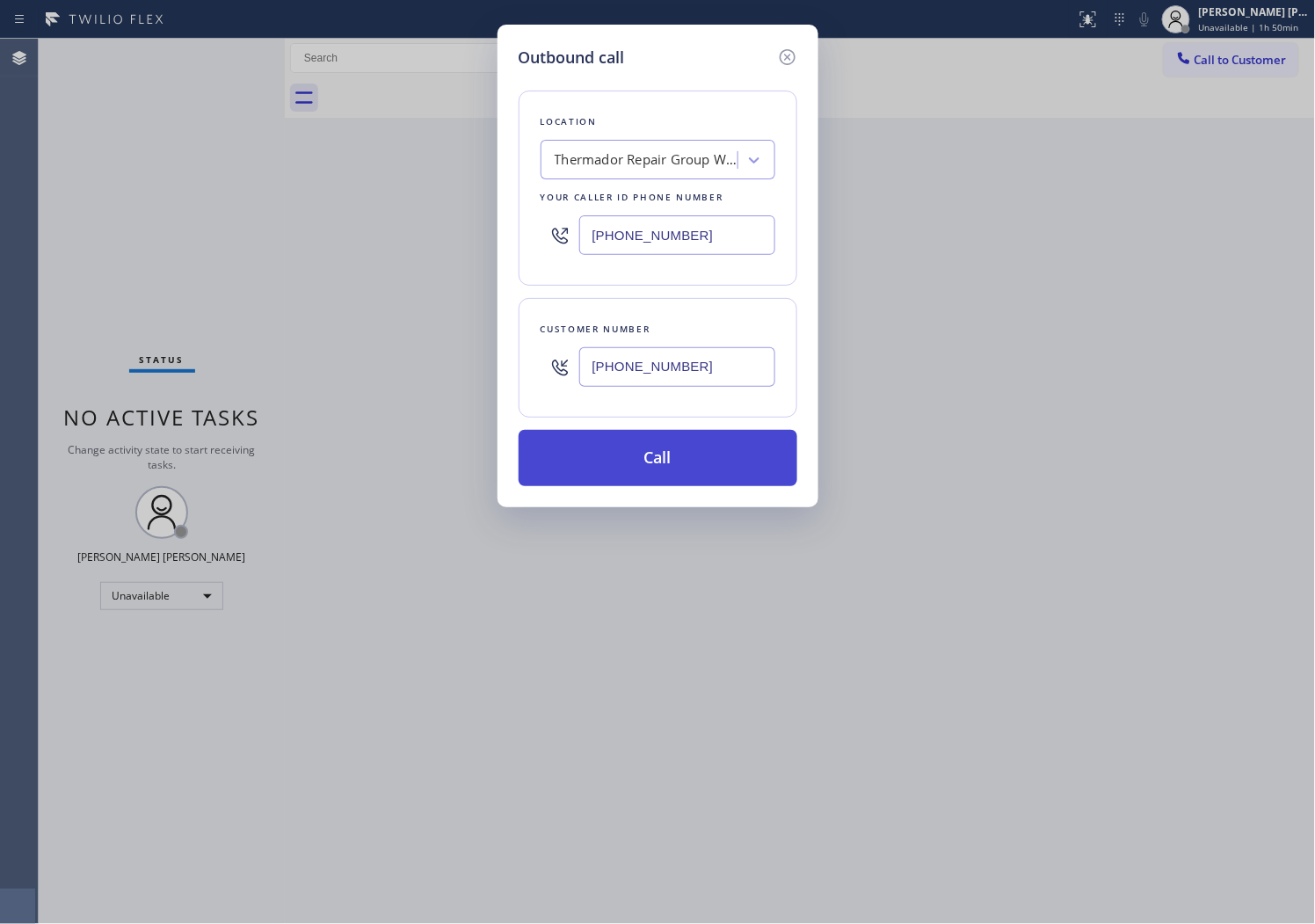
click at [636, 452] on button "Call" at bounding box center [658, 458] width 279 height 56
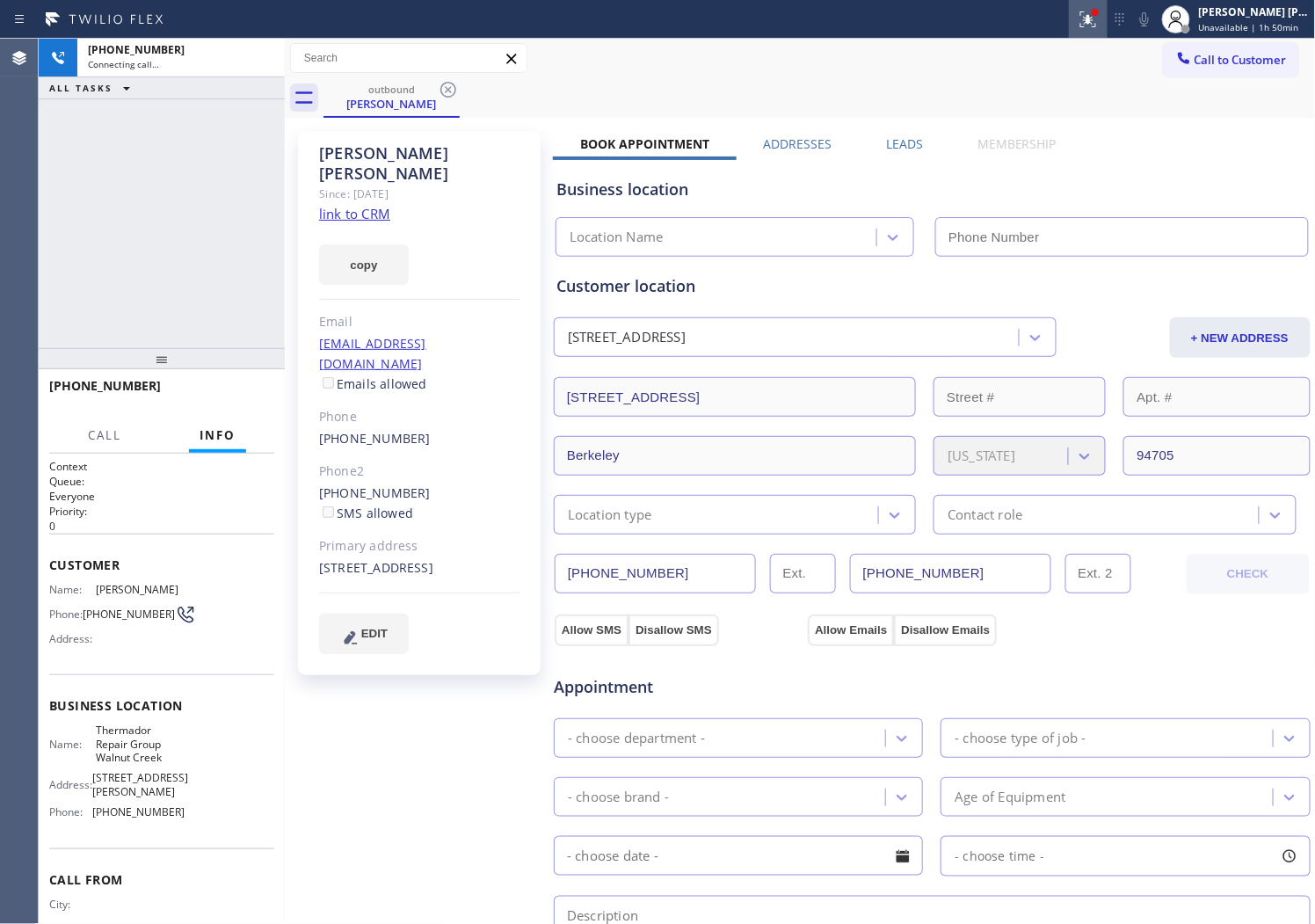
click at [1099, 13] on icon at bounding box center [1088, 19] width 21 height 21
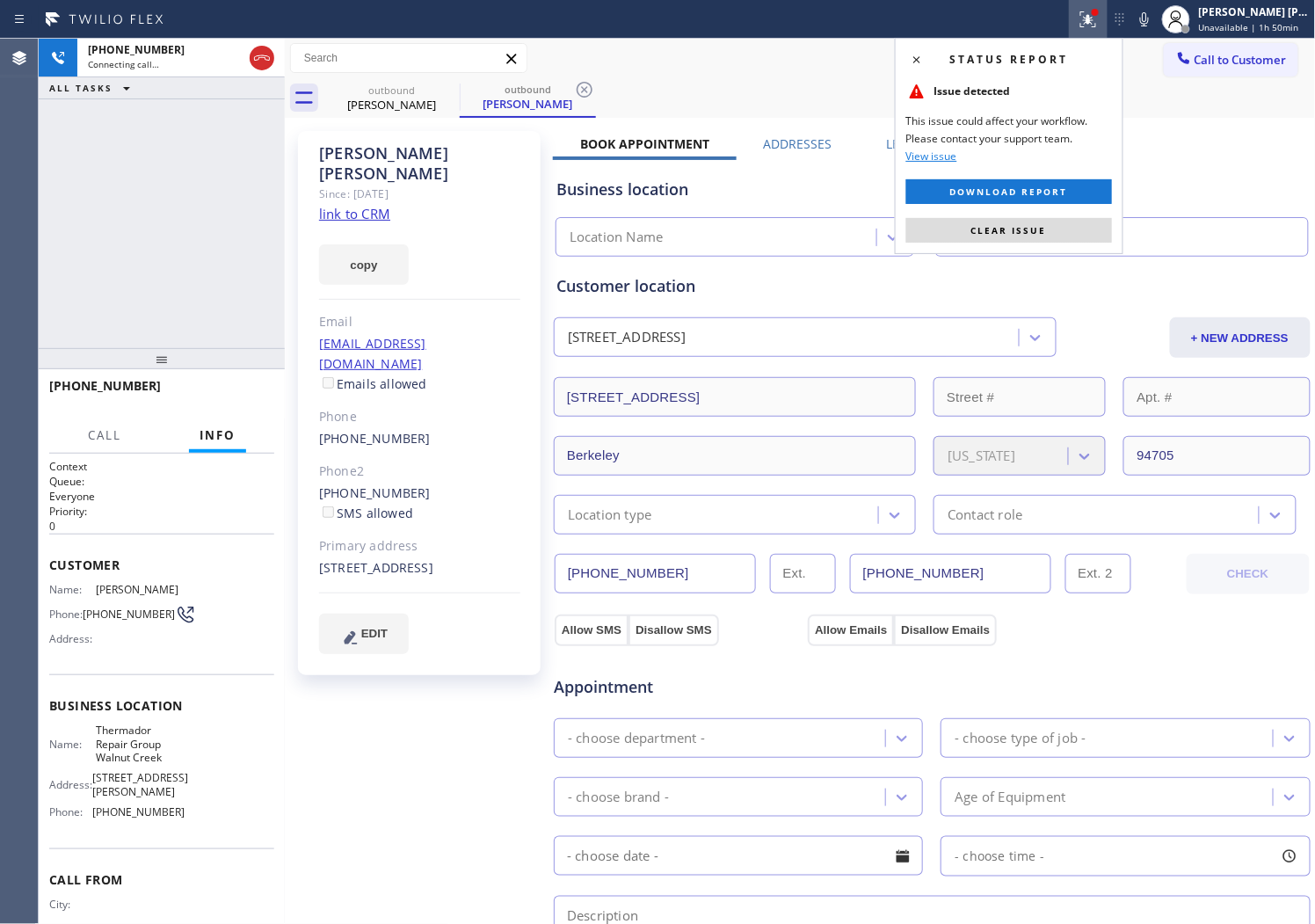
click at [1018, 235] on span "Clear issue" at bounding box center [1009, 230] width 76 height 13
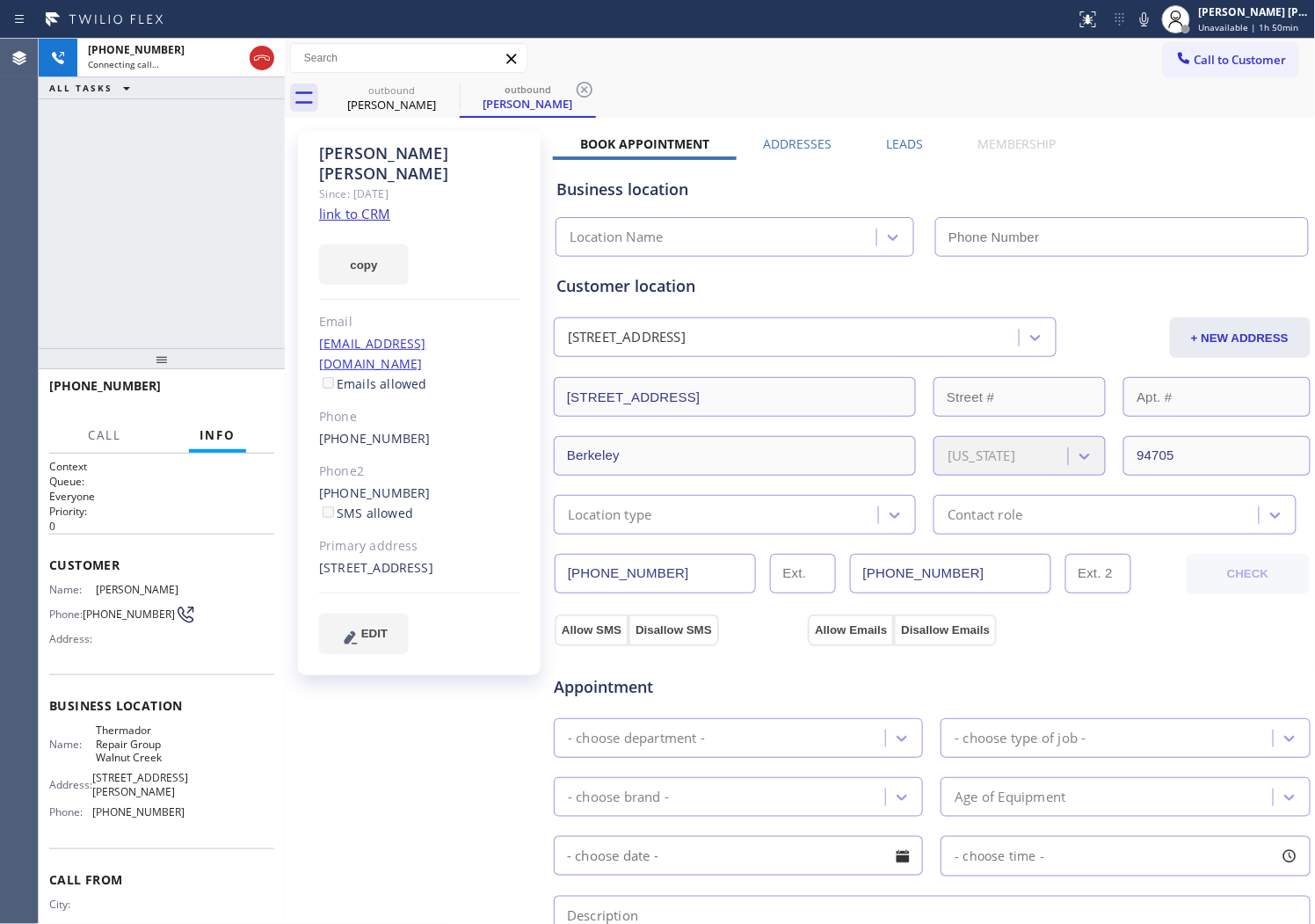
click at [392, 184] on div "Since: [DATE]" at bounding box center [419, 194] width 202 height 21
click at [387, 160] on div "Steve Berger" at bounding box center [419, 163] width 202 height 40
copy div "Steve Berger"
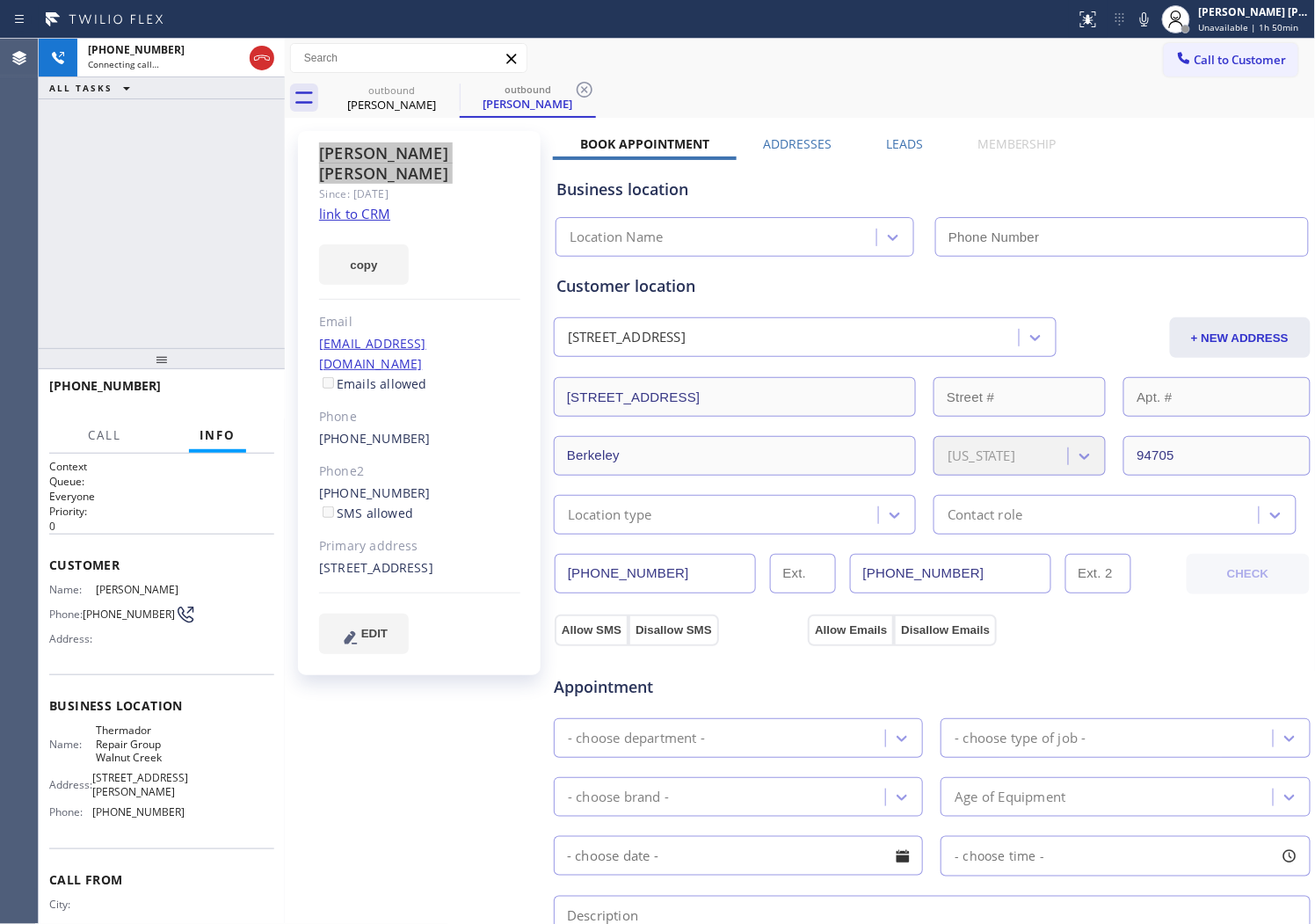
type input "(925) 272-7737"
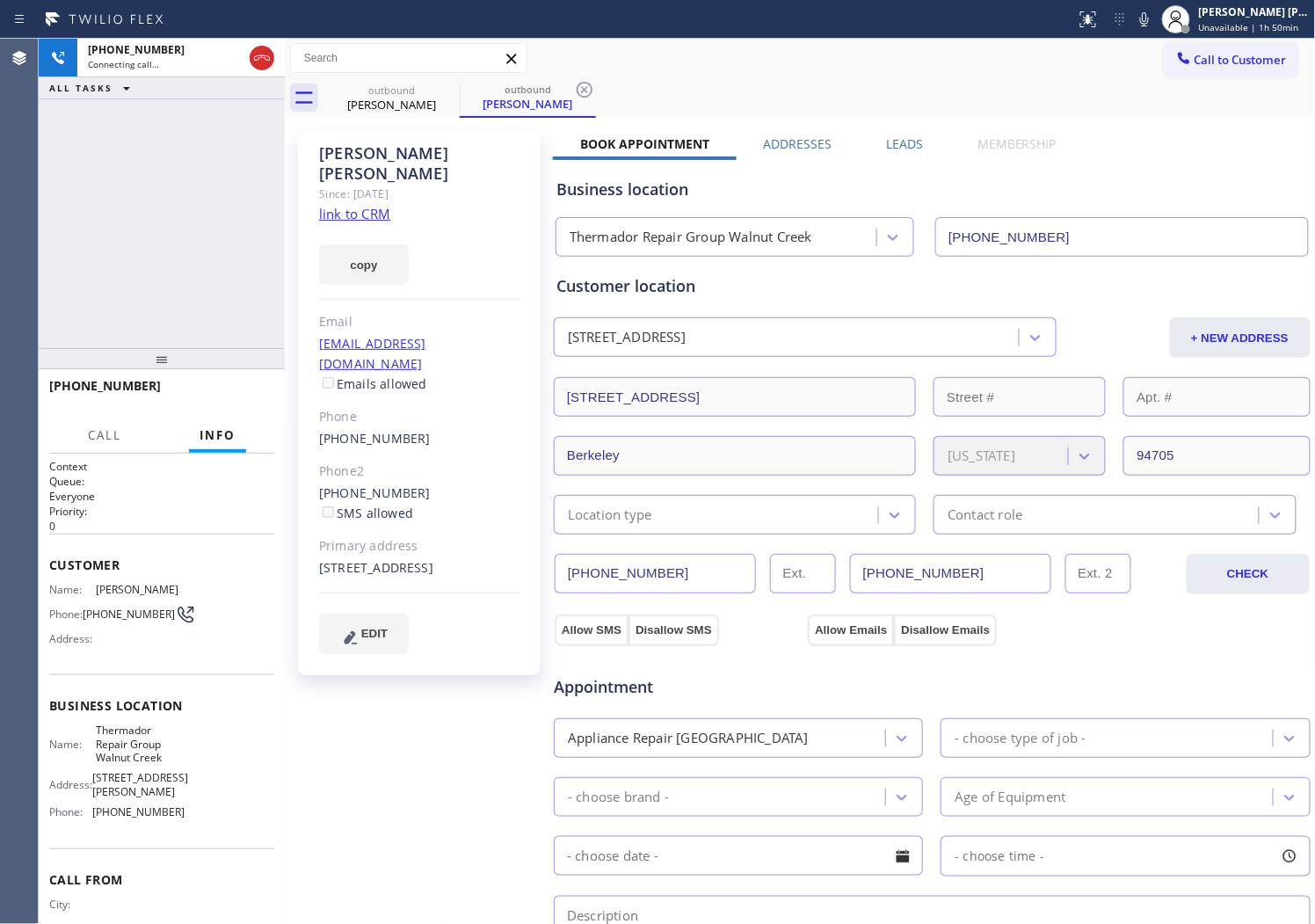
click at [165, 224] on div "+15106556545 Connecting call… ALL TASKS ALL TASKS ACTIVE TASKS TASKS IN WRAP UP" at bounding box center [161, 193] width 246 height 309
drag, startPoint x: 4, startPoint y: 284, endPoint x: 241, endPoint y: 88, distance: 307.5
click at [4, 284] on div "Agent Desktop" at bounding box center [19, 481] width 37 height 886
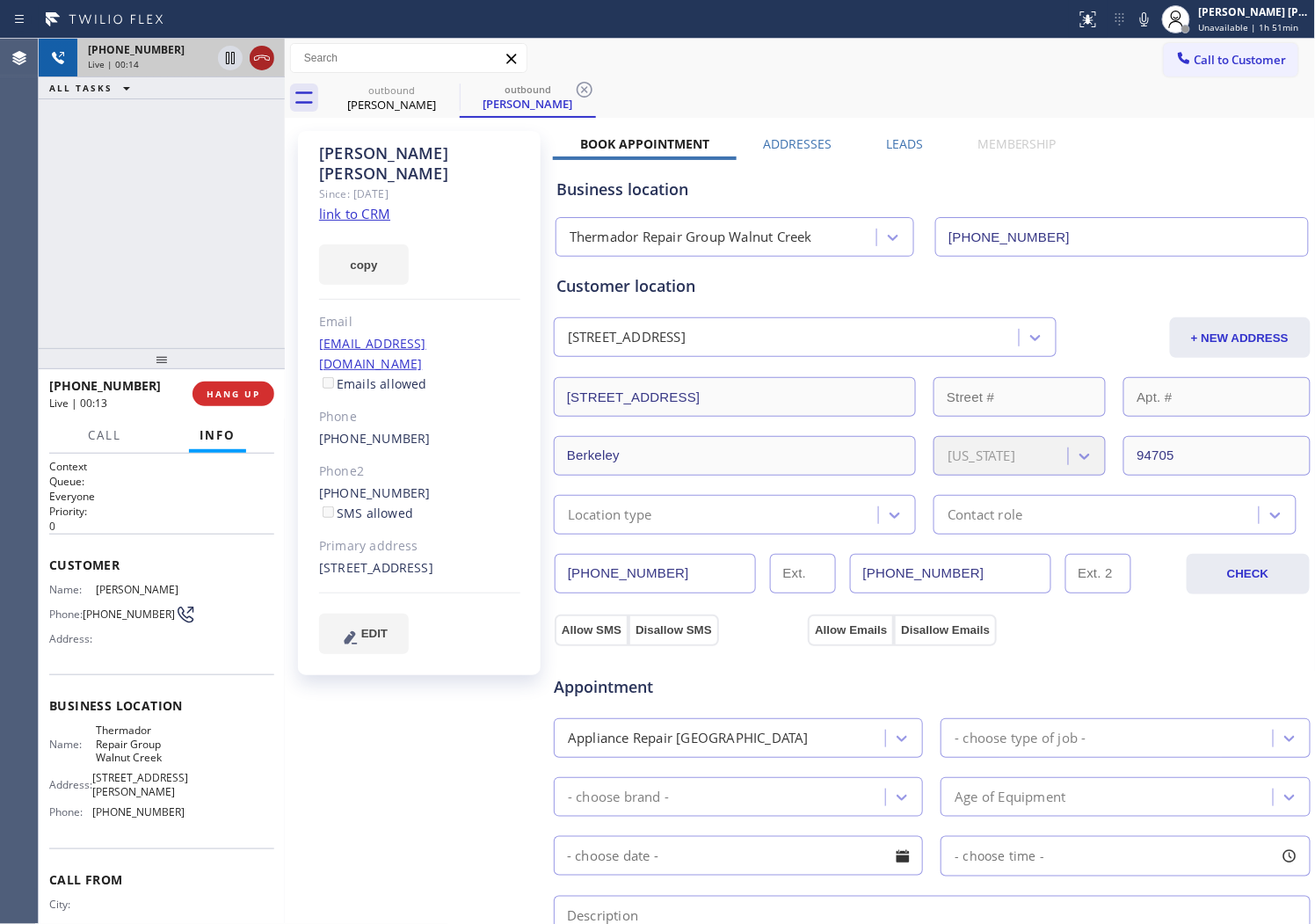
click at [259, 64] on icon at bounding box center [261, 57] width 21 height 21
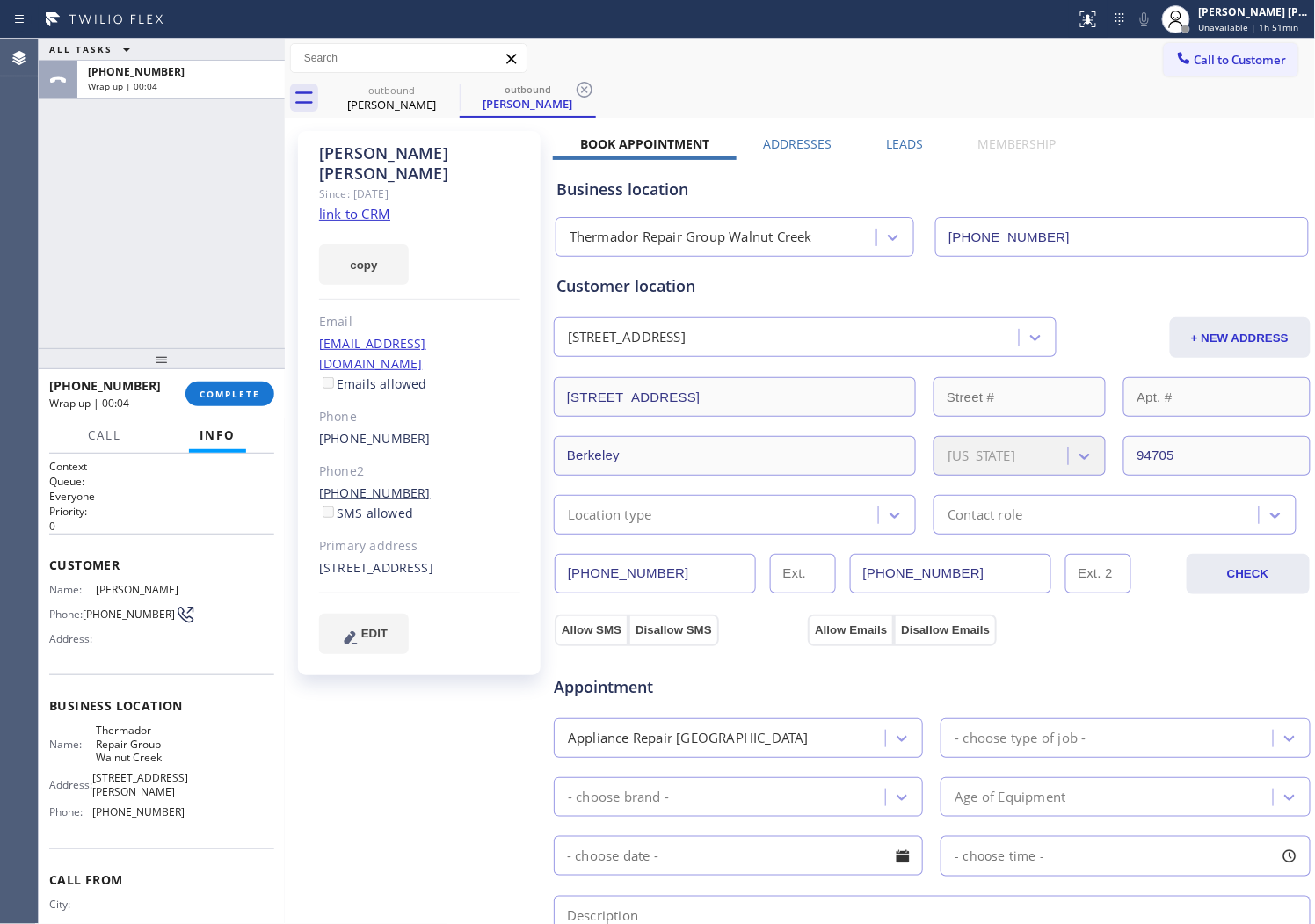
click at [356, 484] on link "(510) 655-5880" at bounding box center [374, 492] width 111 height 17
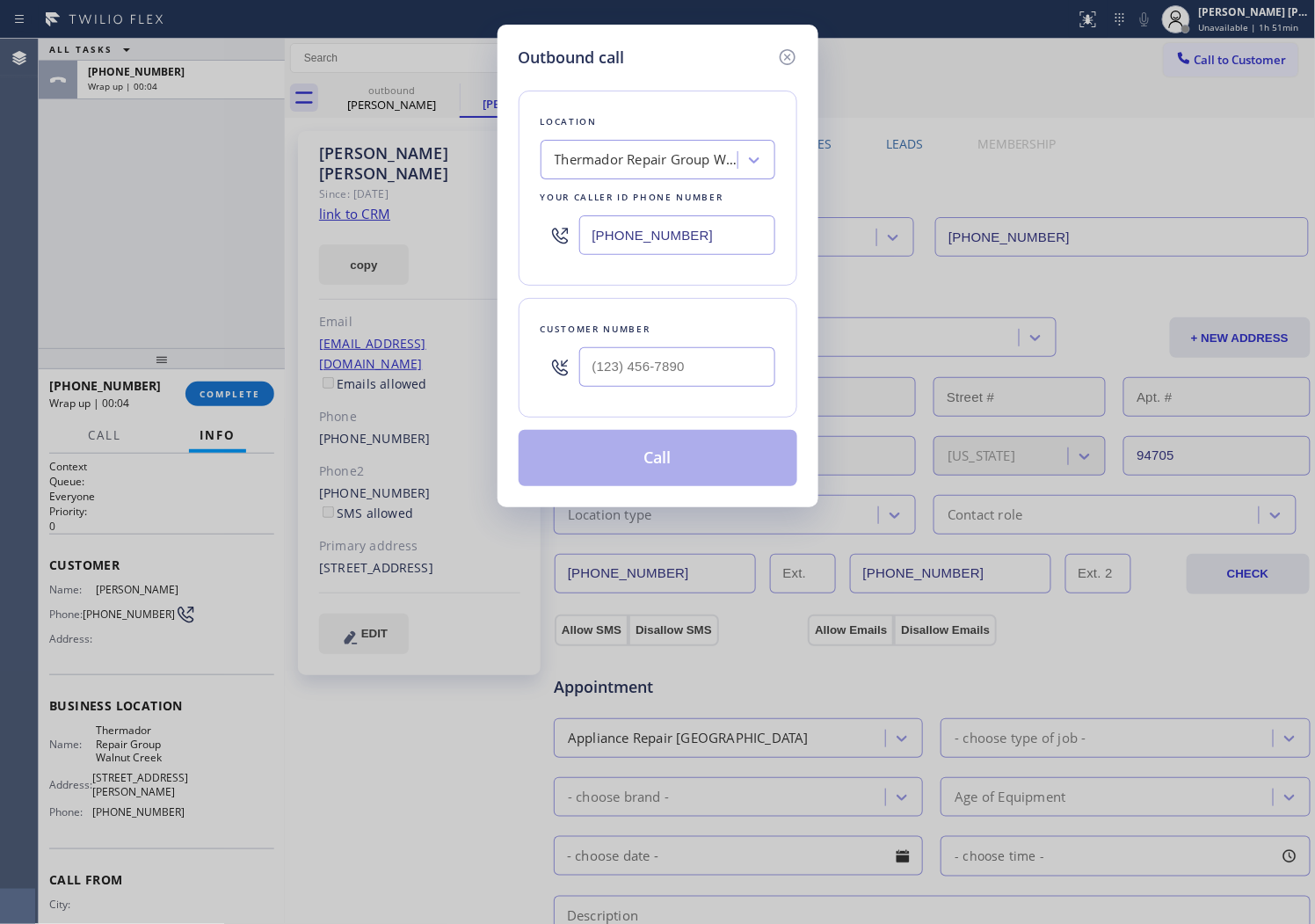
type input "(510) 655-5880"
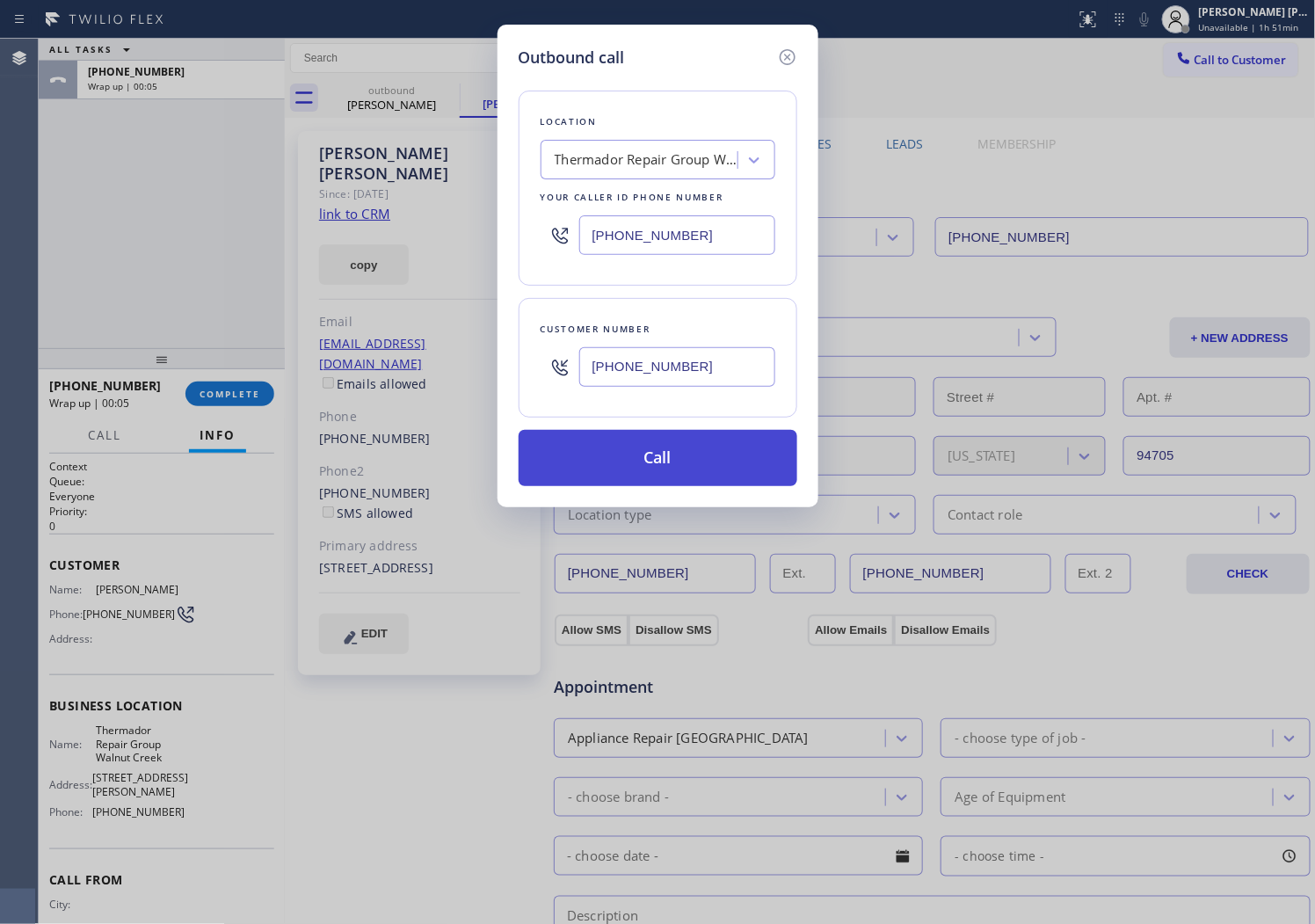
click at [647, 465] on button "Call" at bounding box center [658, 458] width 279 height 56
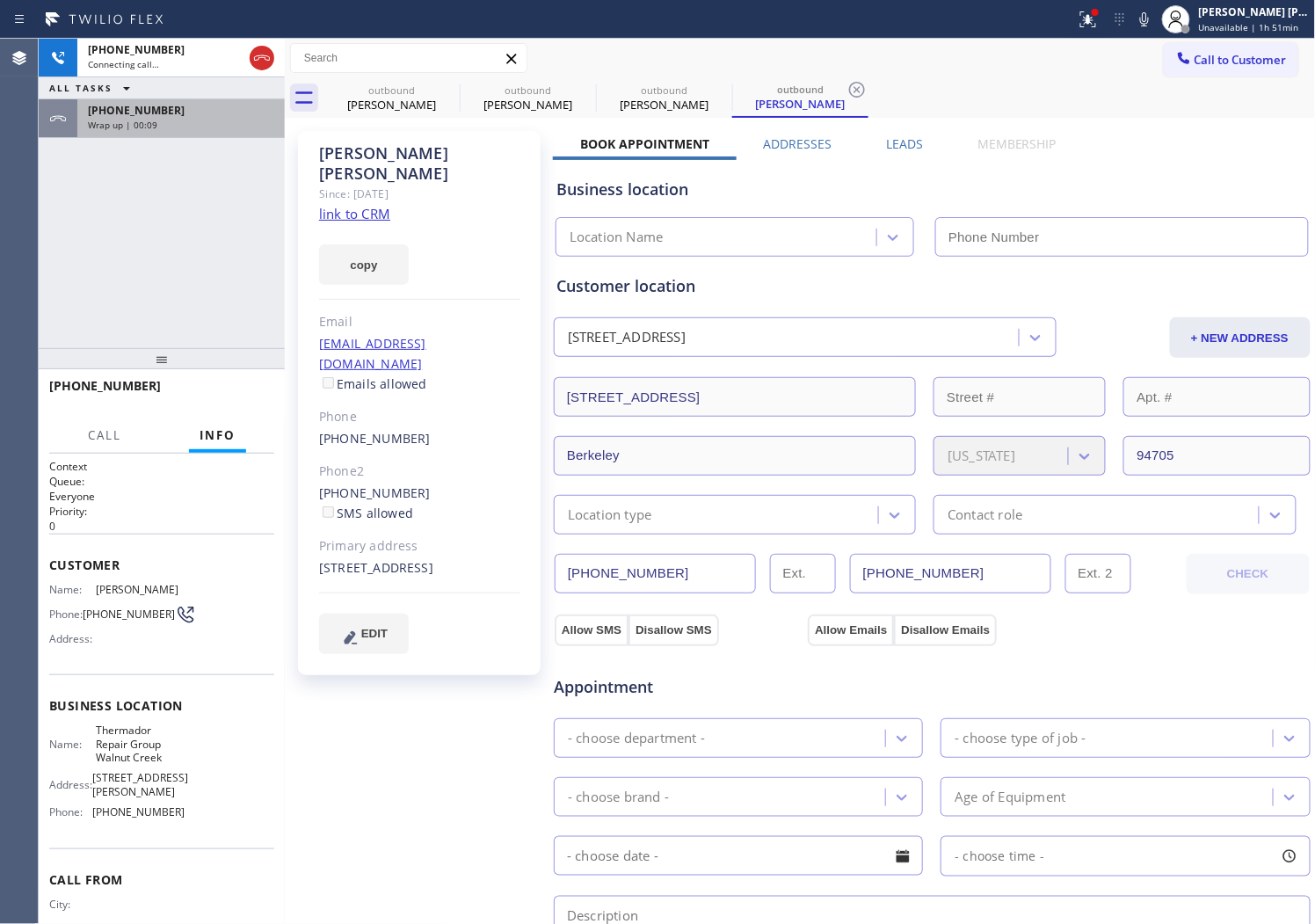
click at [235, 126] on div "Wrap up | 00:09" at bounding box center [180, 125] width 186 height 13
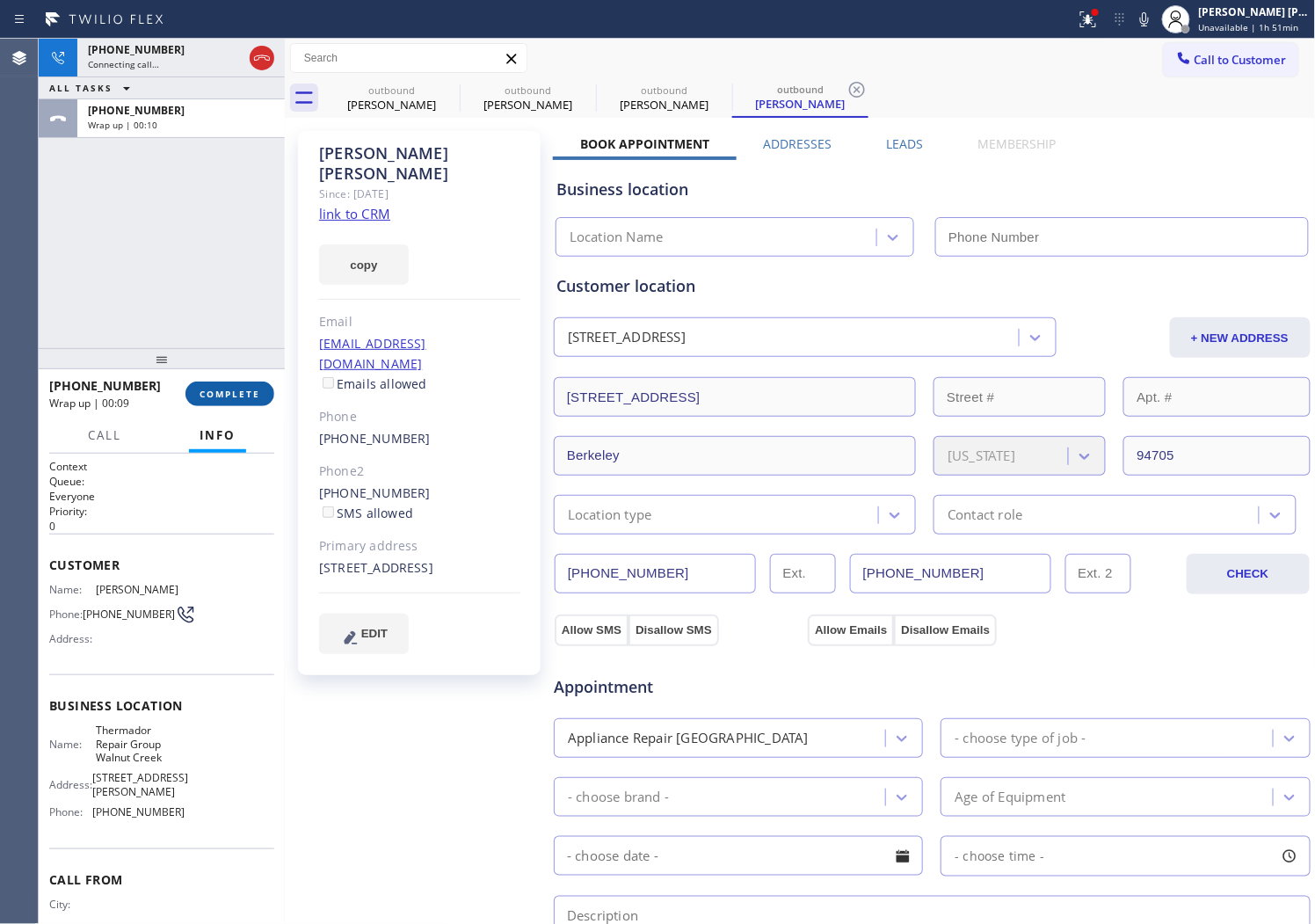
type input "(925) 272-7737"
click at [219, 400] on span "COMPLETE" at bounding box center [230, 394] width 61 height 13
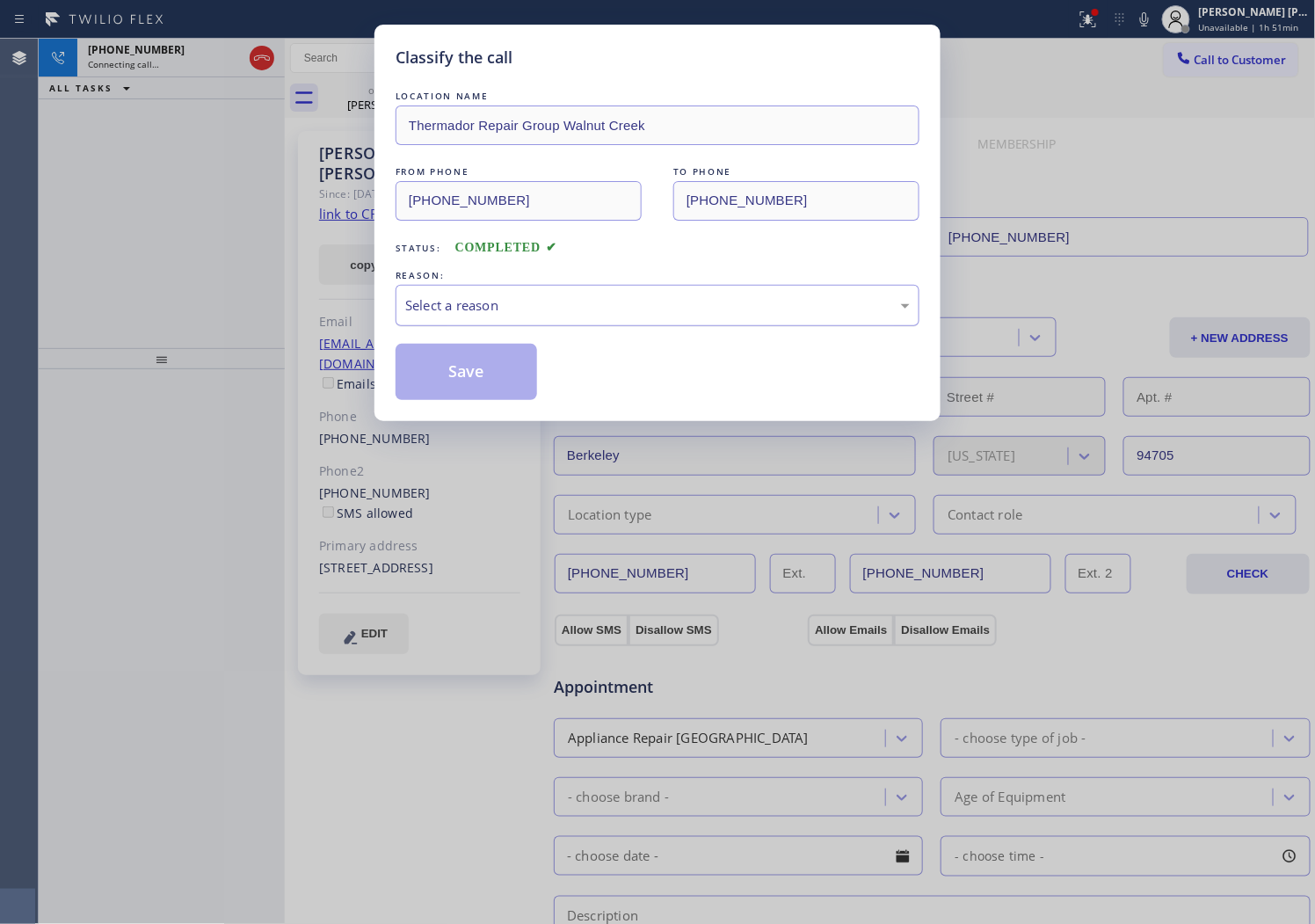
click at [427, 322] on div "Select a reason" at bounding box center [658, 305] width 524 height 41
click at [435, 373] on button "Save" at bounding box center [467, 371] width 142 height 56
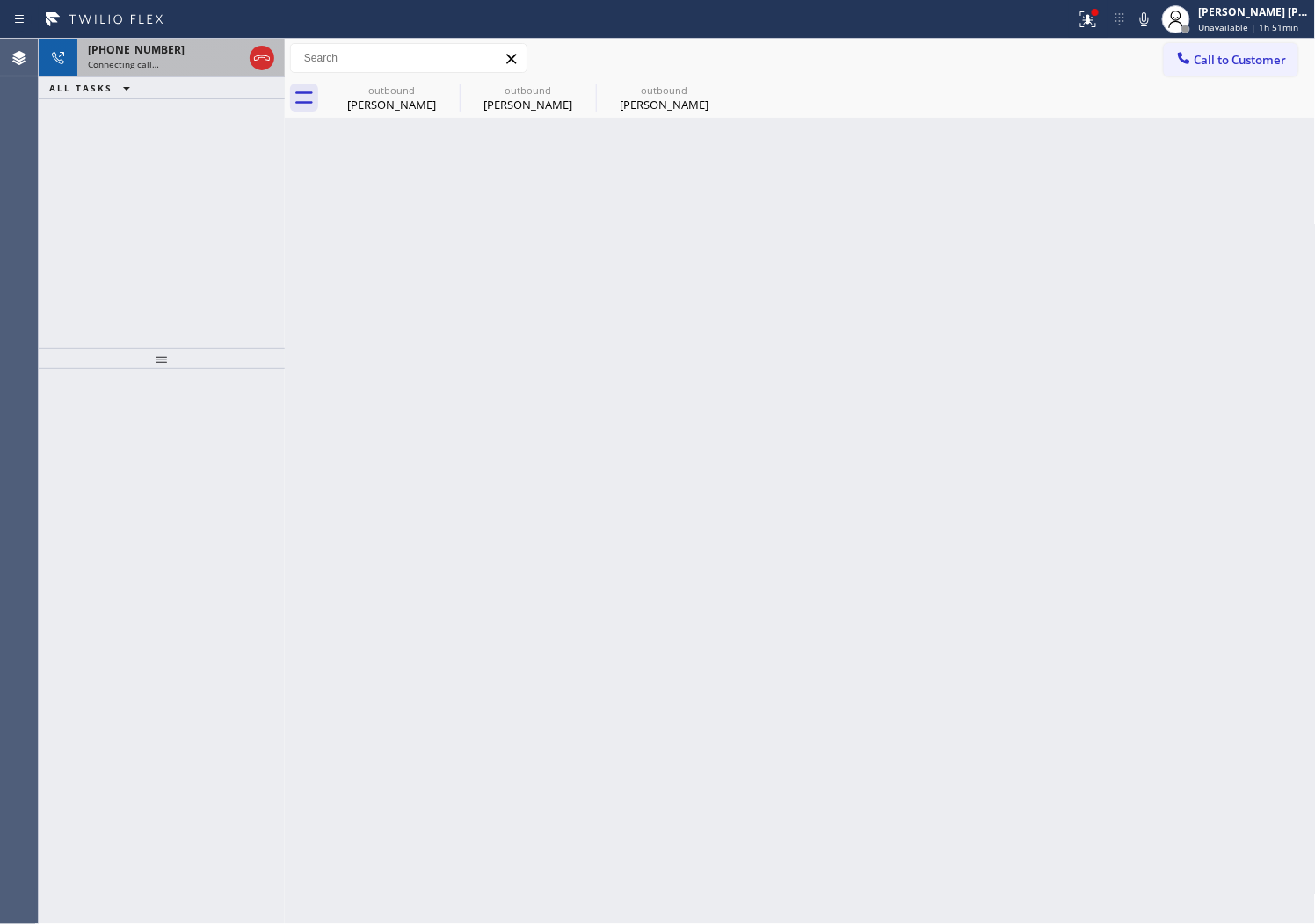
click at [156, 65] on span "Connecting call…" at bounding box center [123, 64] width 71 height 13
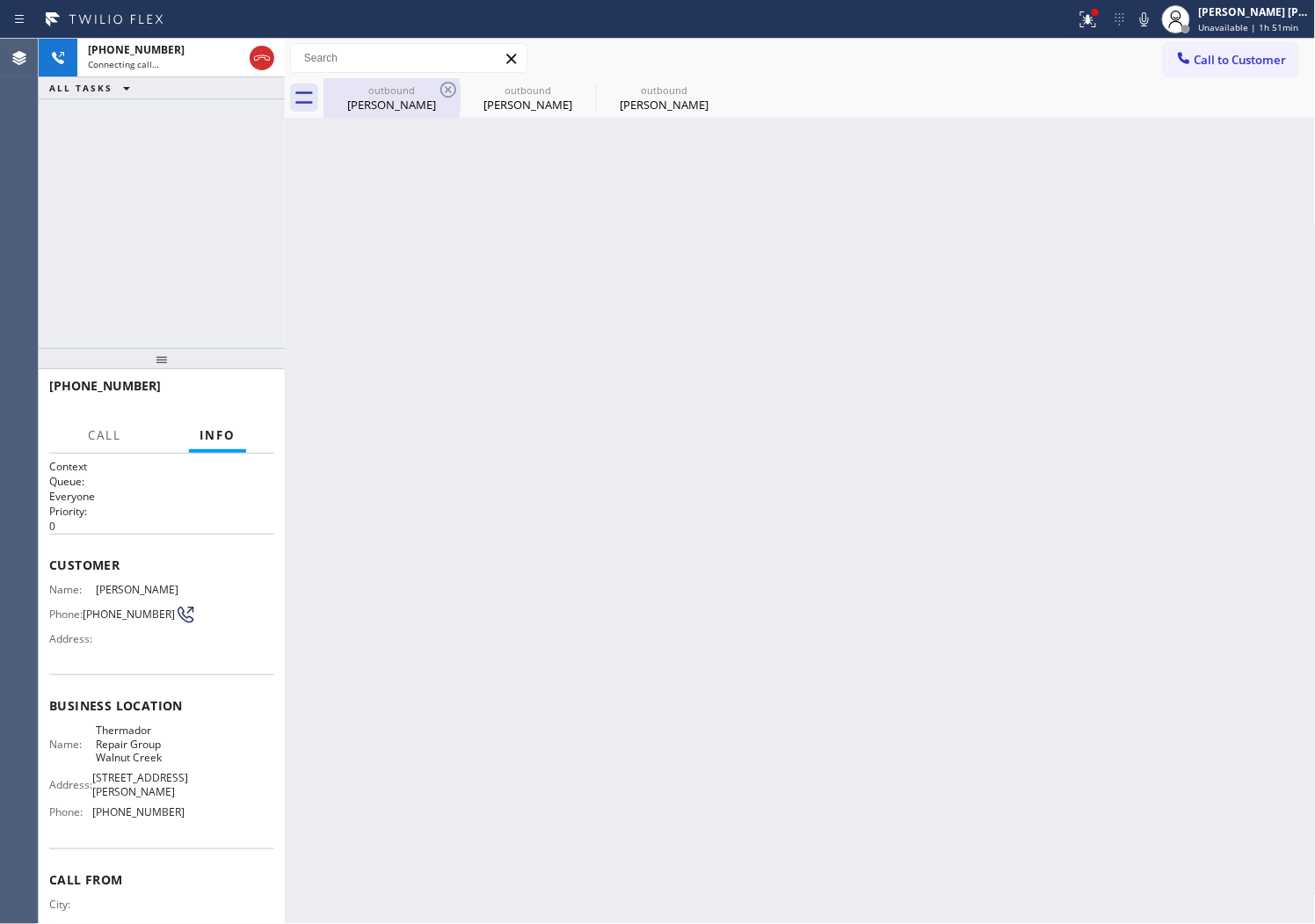
click at [418, 105] on div "Steve Berger" at bounding box center [392, 104] width 133 height 16
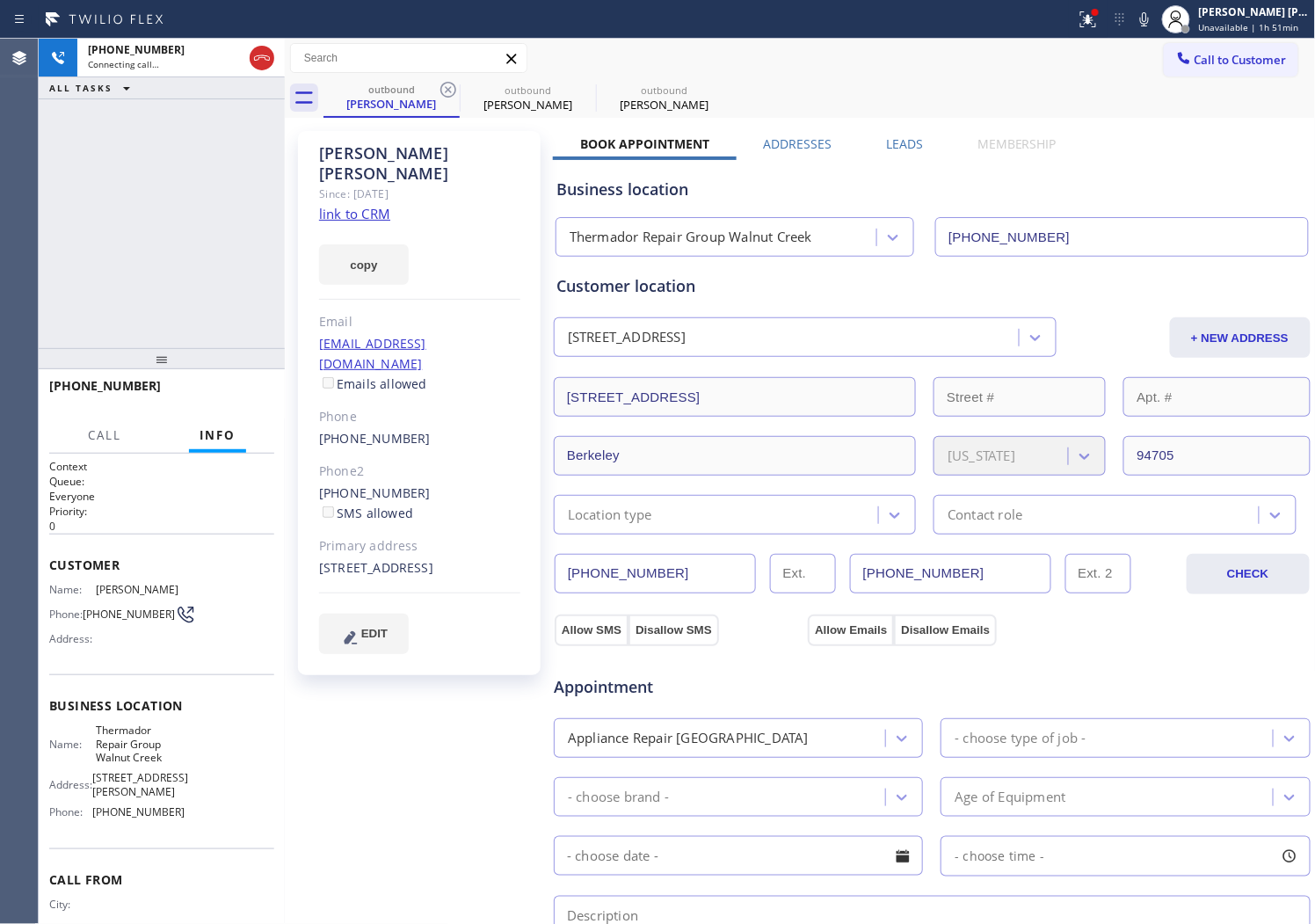
click at [4, 410] on div "Agent Desktop" at bounding box center [19, 481] width 37 height 886
click at [1099, 24] on icon at bounding box center [1088, 19] width 21 height 21
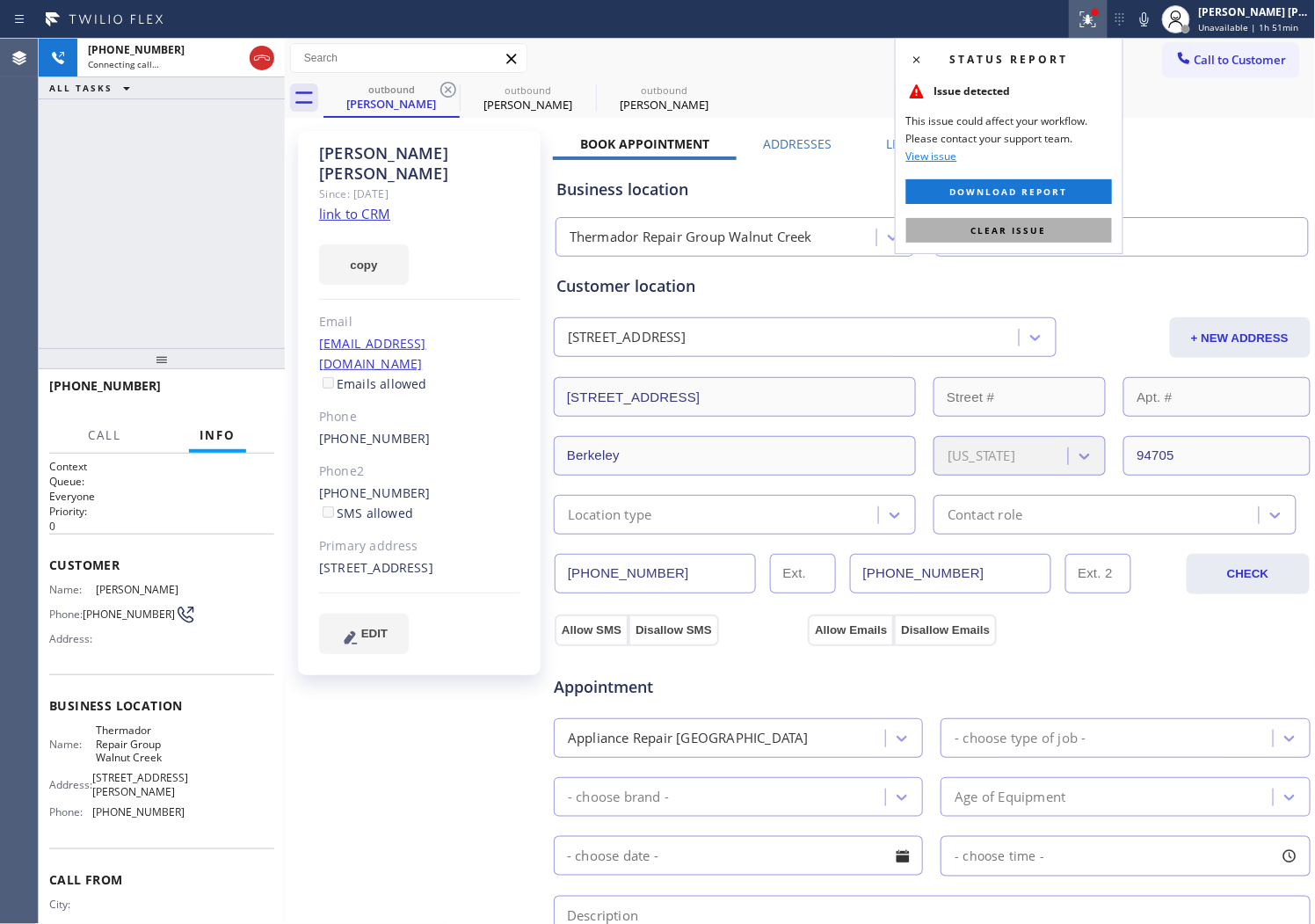
click at [1024, 224] on span "Clear issue" at bounding box center [1009, 230] width 76 height 13
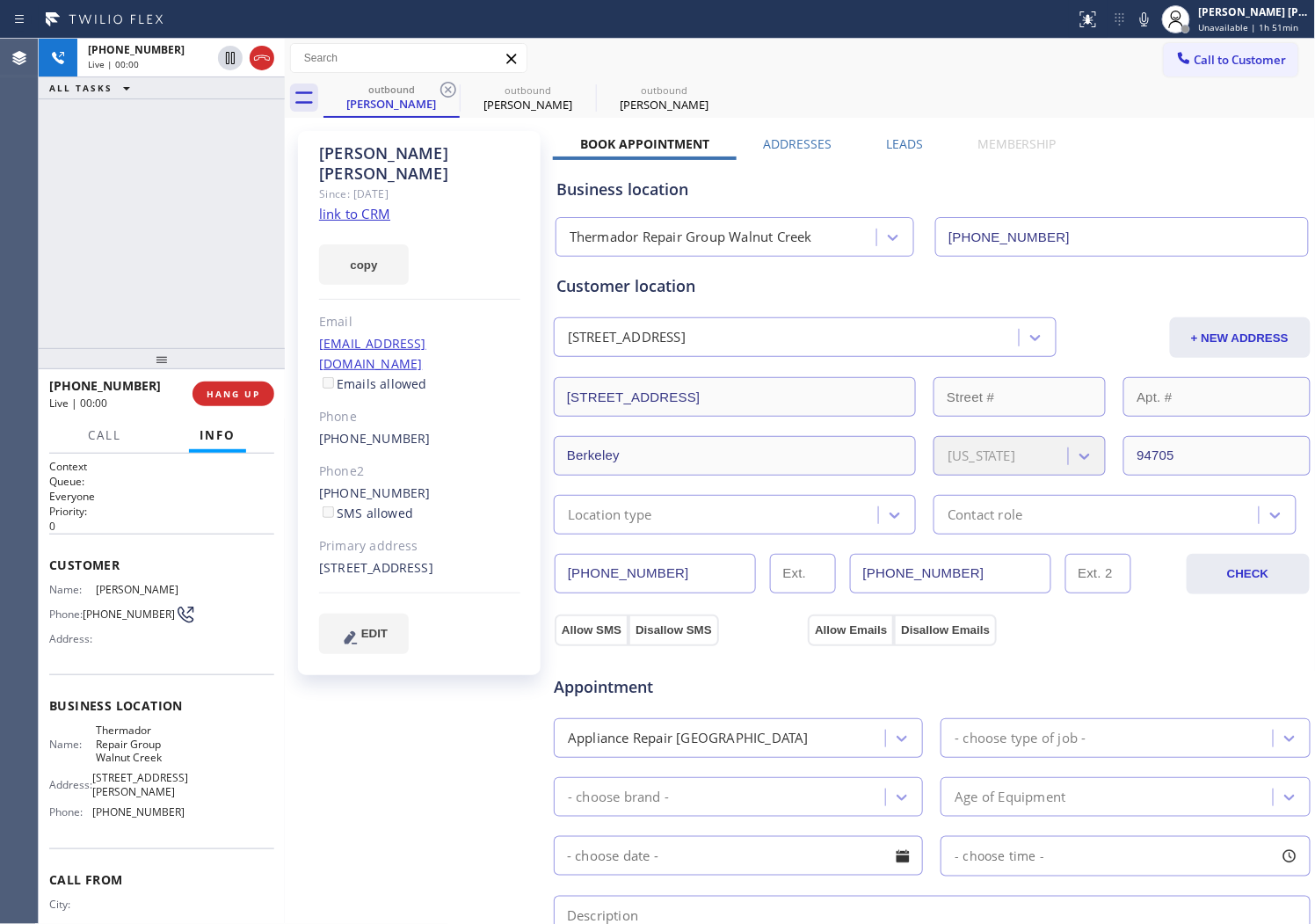
click at [88, 281] on div "+15106555880 Live | 00:00 ALL TASKS ALL TASKS ACTIVE TASKS TASKS IN WRAP UP" at bounding box center [161, 193] width 246 height 309
click at [261, 58] on icon at bounding box center [261, 57] width 21 height 21
click at [895, 144] on label "Leads" at bounding box center [905, 144] width 37 height 17
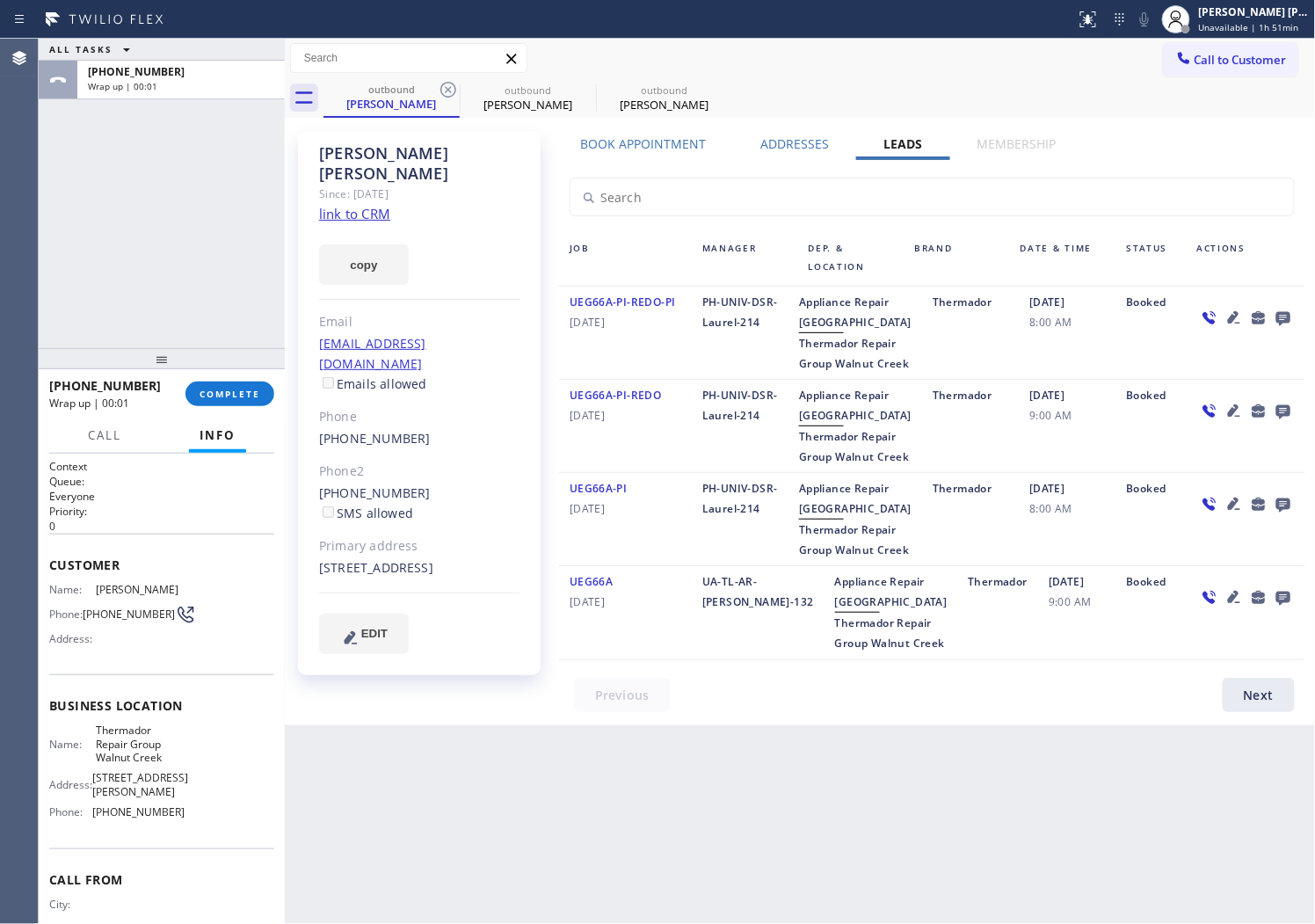
click at [1282, 317] on icon at bounding box center [1284, 319] width 14 height 14
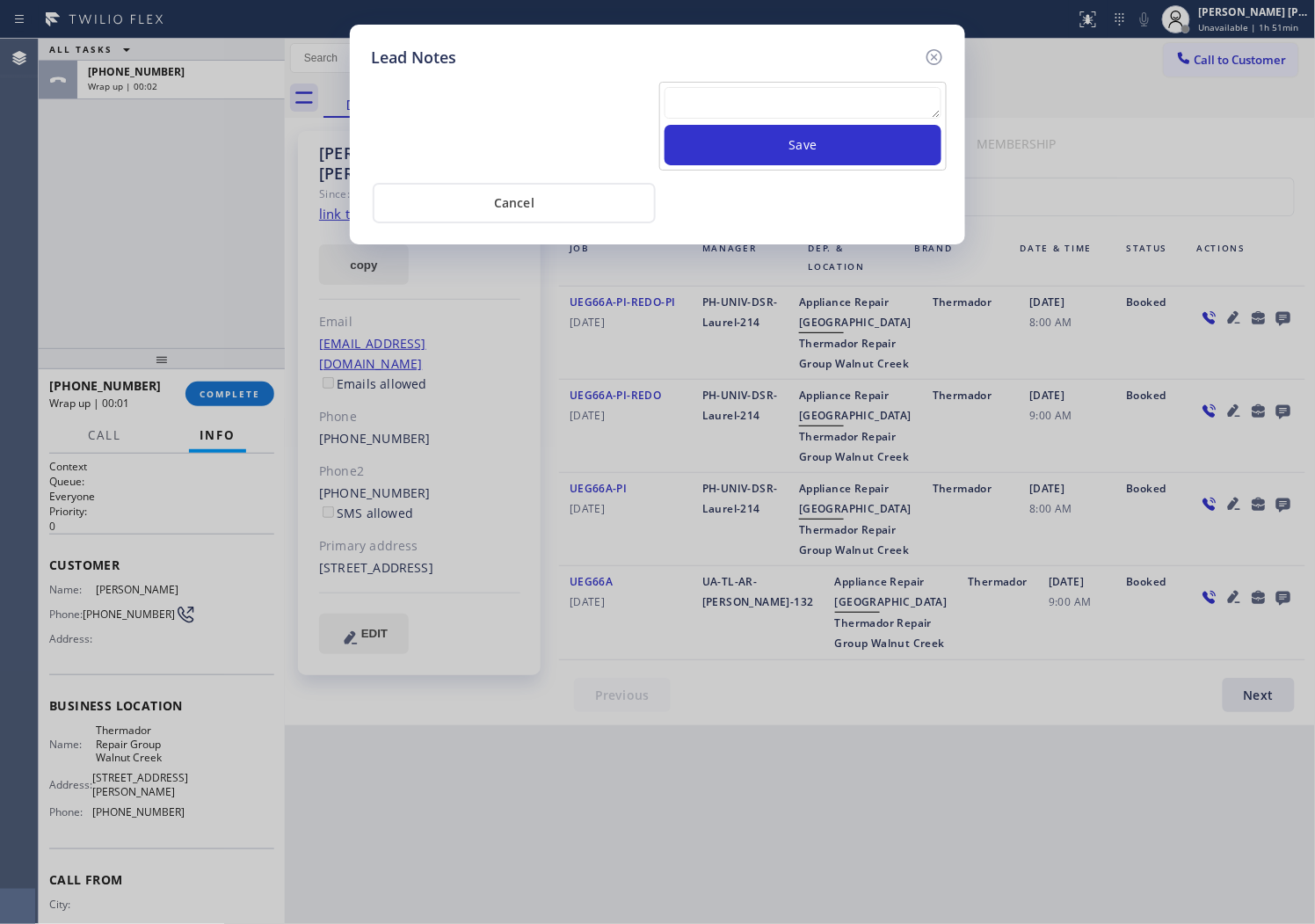
click at [824, 115] on textarea at bounding box center [802, 102] width 277 height 31
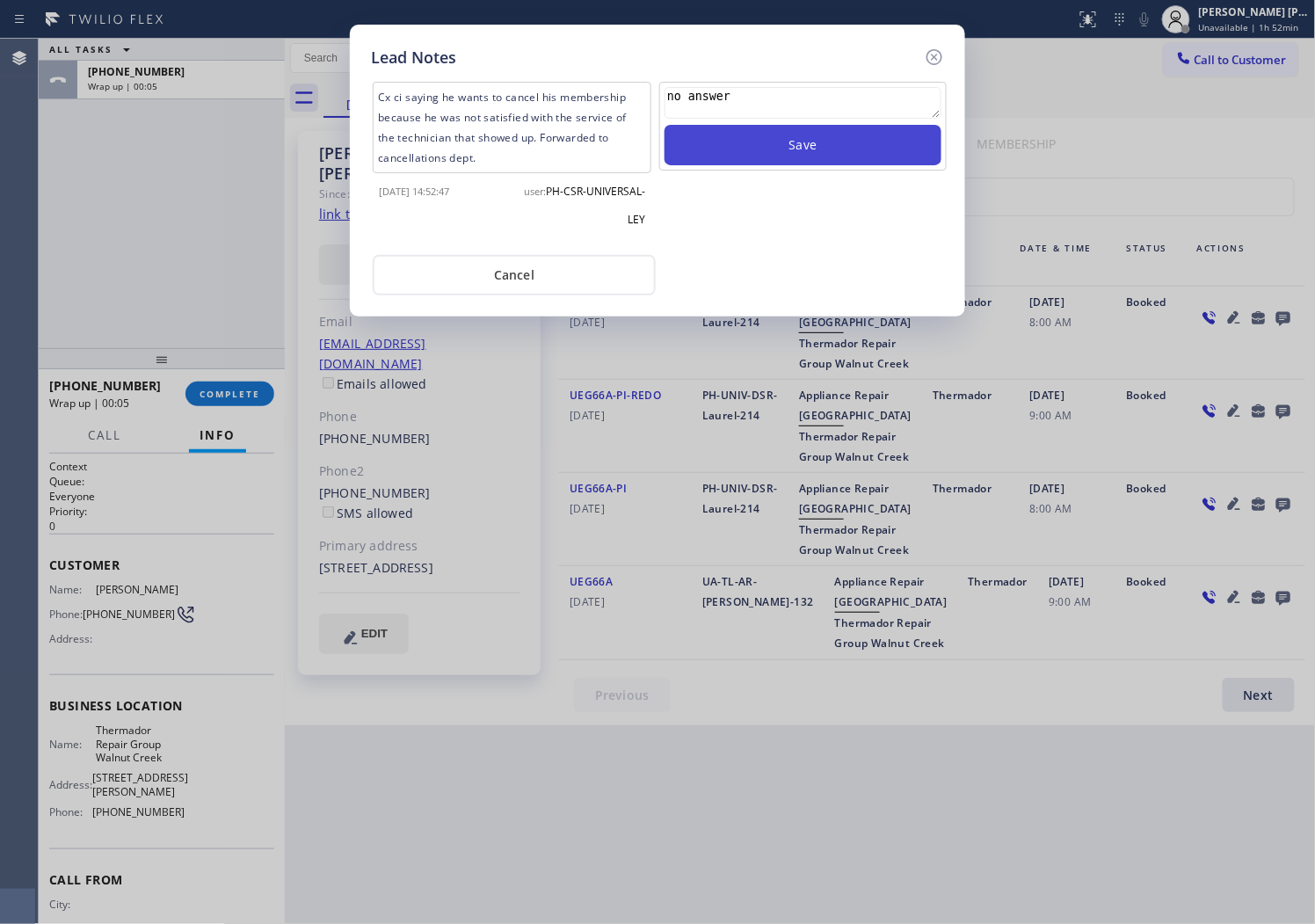
type textarea "no answer"
click at [845, 159] on button "Save" at bounding box center [802, 145] width 277 height 40
click at [935, 59] on icon at bounding box center [934, 56] width 21 height 21
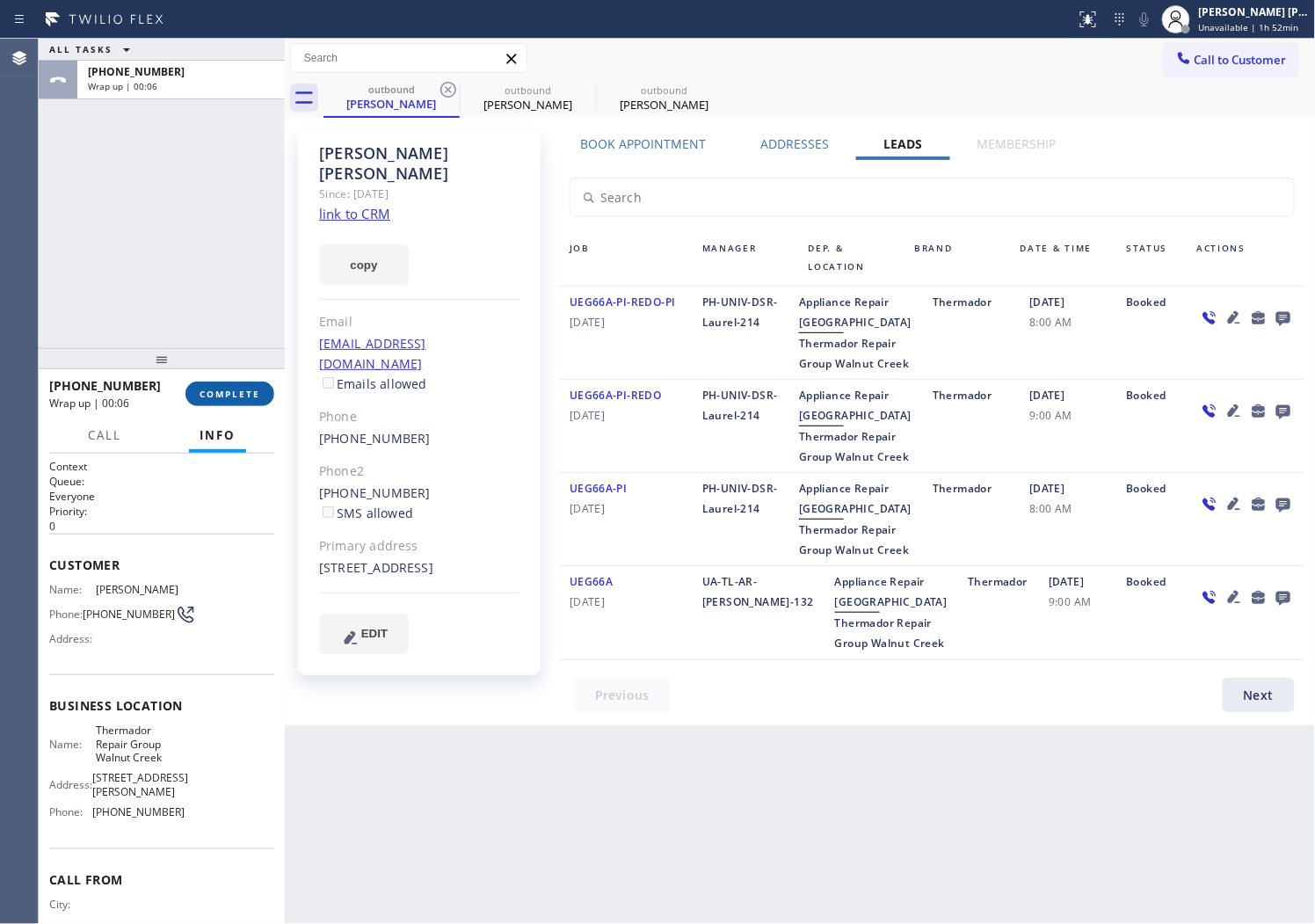
click at [226, 400] on span "COMPLETE" at bounding box center [230, 394] width 61 height 13
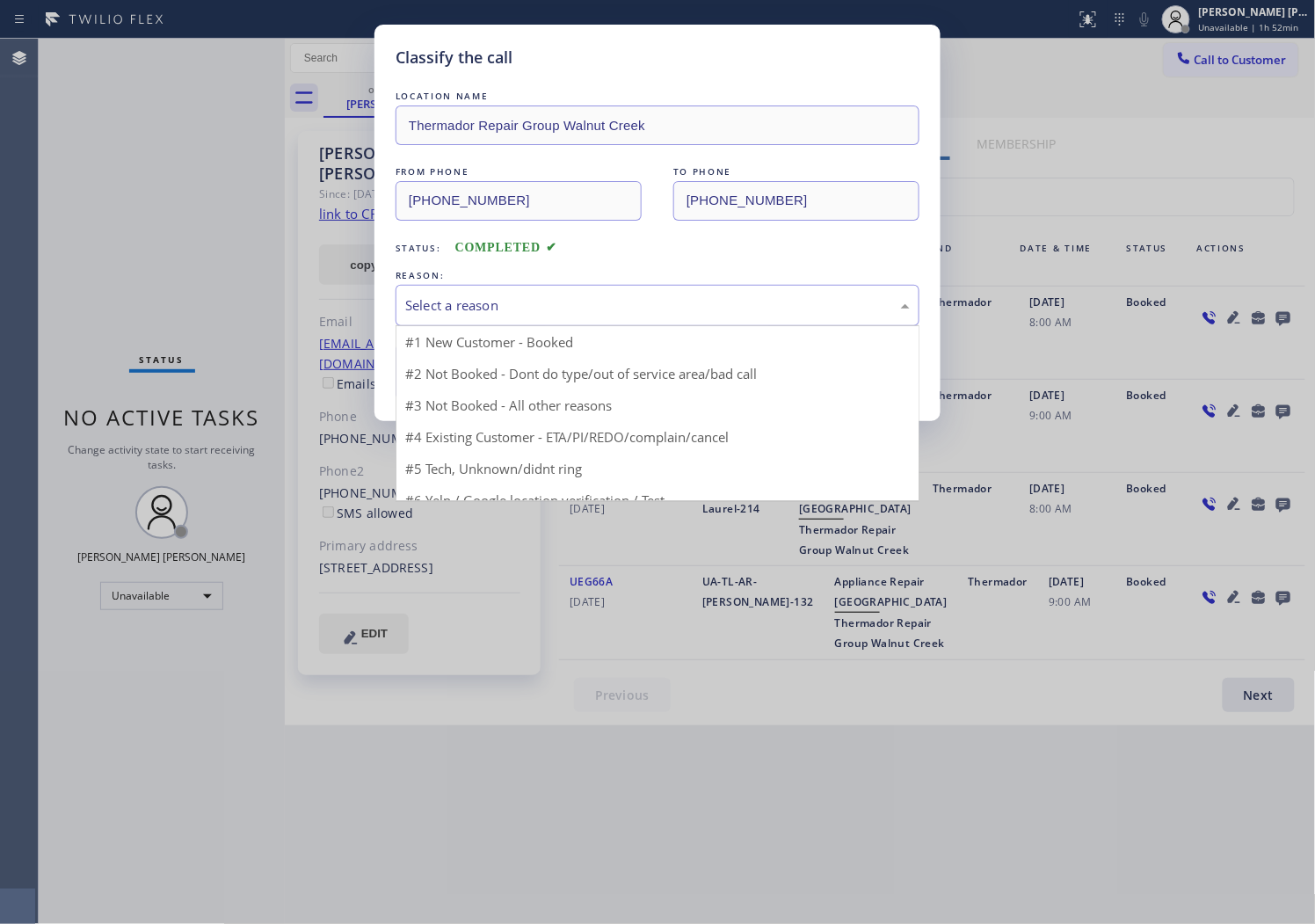
click at [478, 326] on div "Select a reason #1 New Customer - Booked #2 Not Booked - Dont do type/out of se…" at bounding box center [658, 305] width 524 height 41
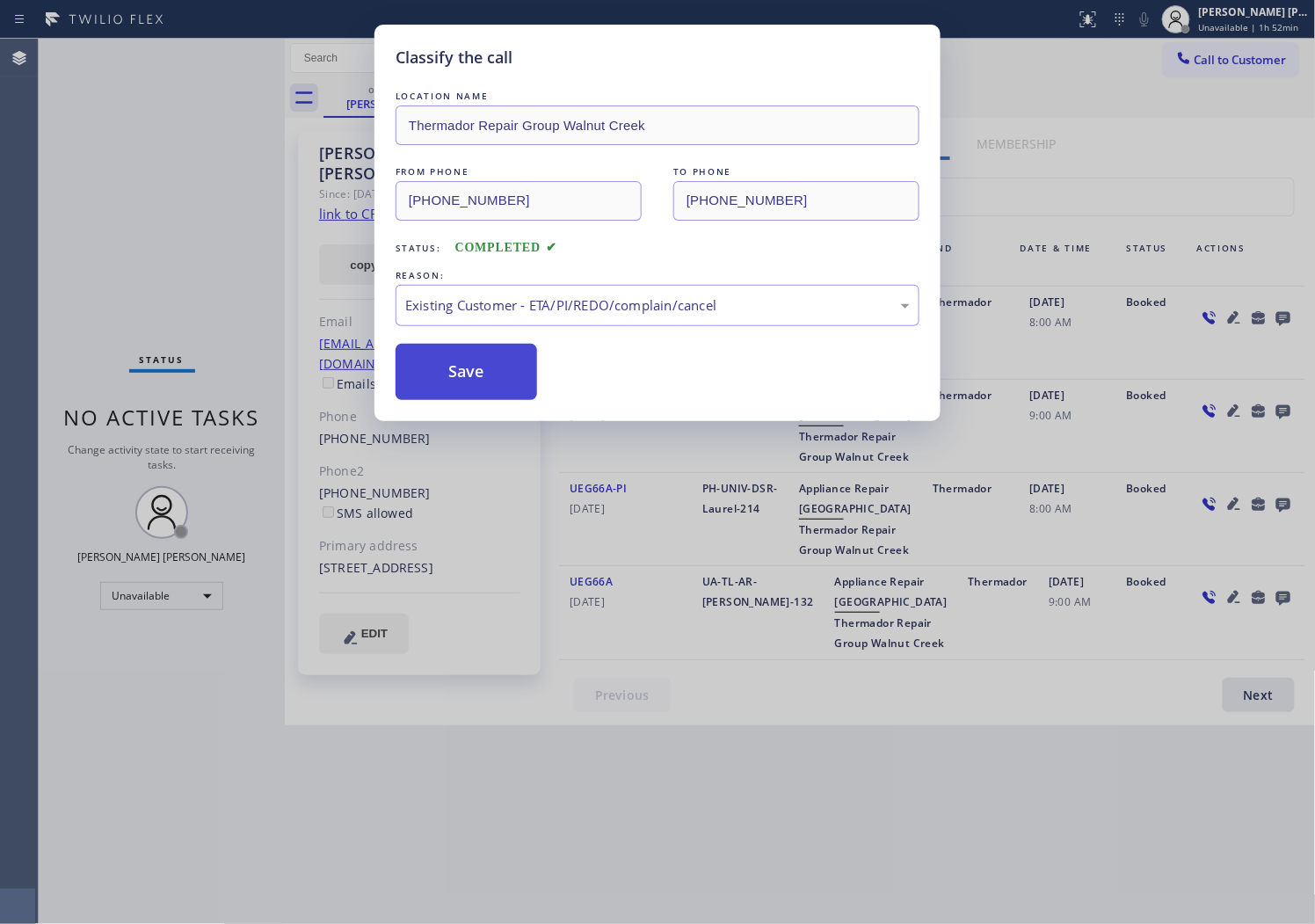
click at [440, 362] on button "Save" at bounding box center [467, 371] width 142 height 56
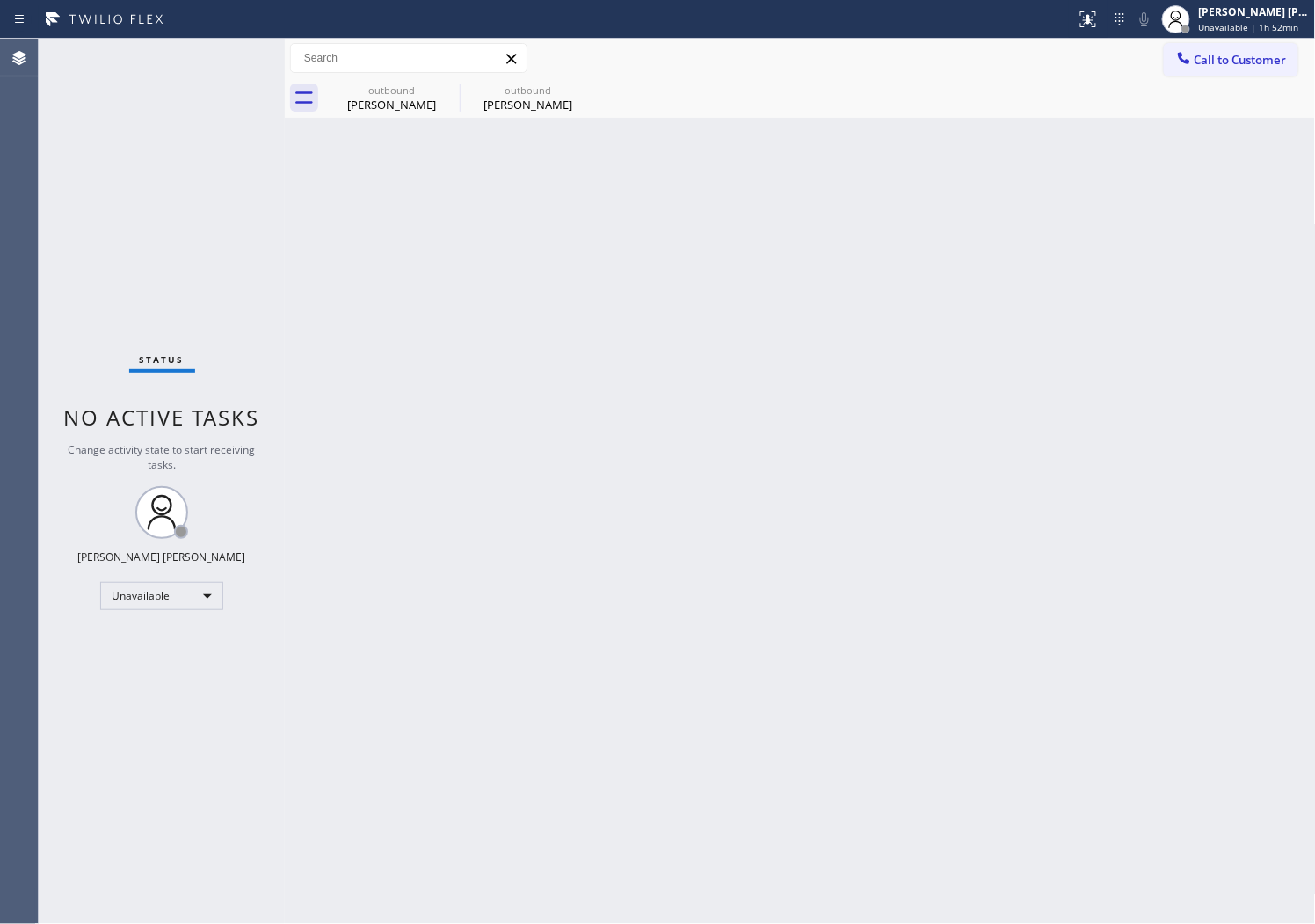
click at [4, 453] on div "Agent Desktop" at bounding box center [19, 481] width 37 height 886
click at [433, 94] on div "outbound" at bounding box center [392, 90] width 133 height 13
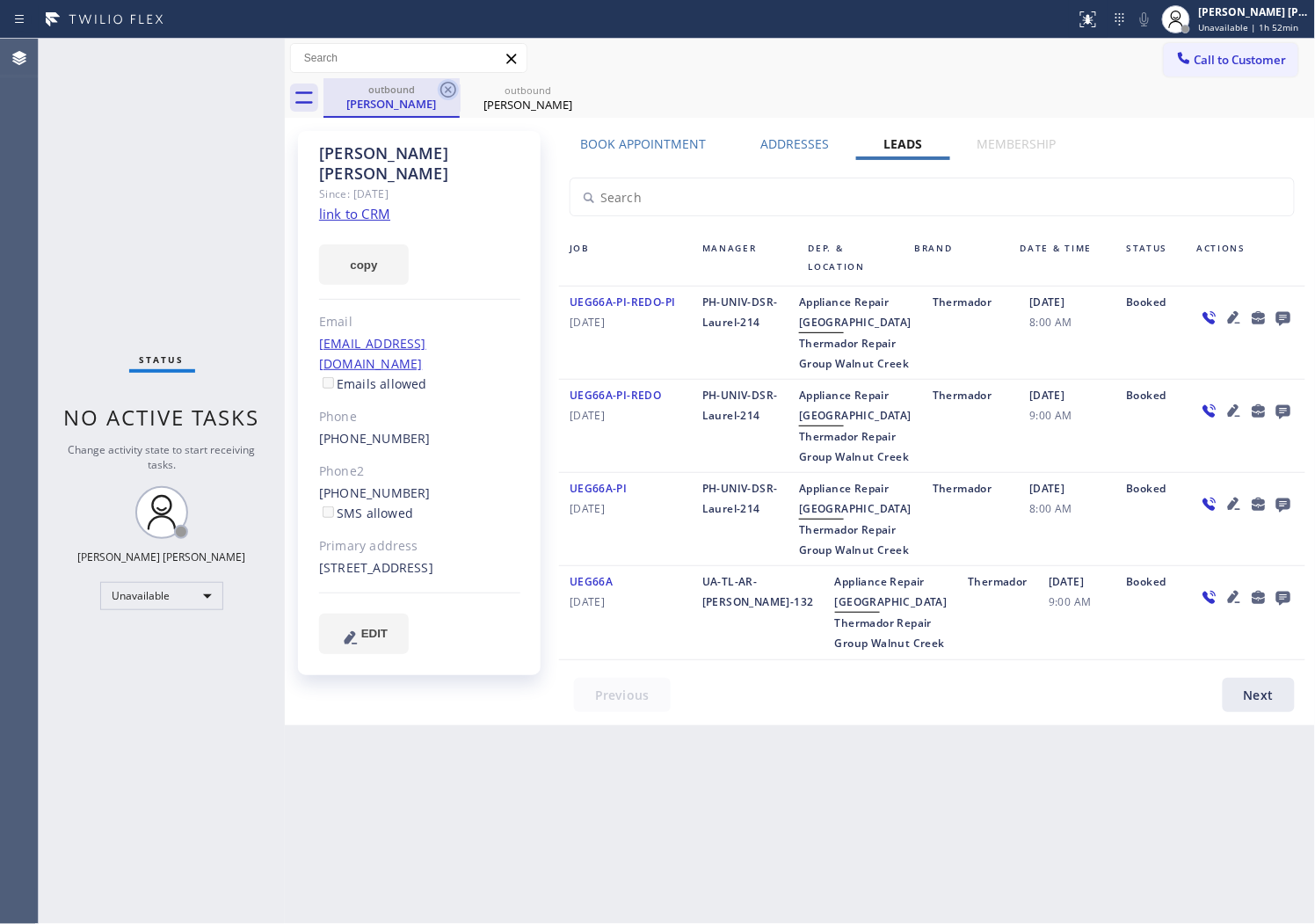
click at [441, 96] on icon at bounding box center [448, 89] width 21 height 21
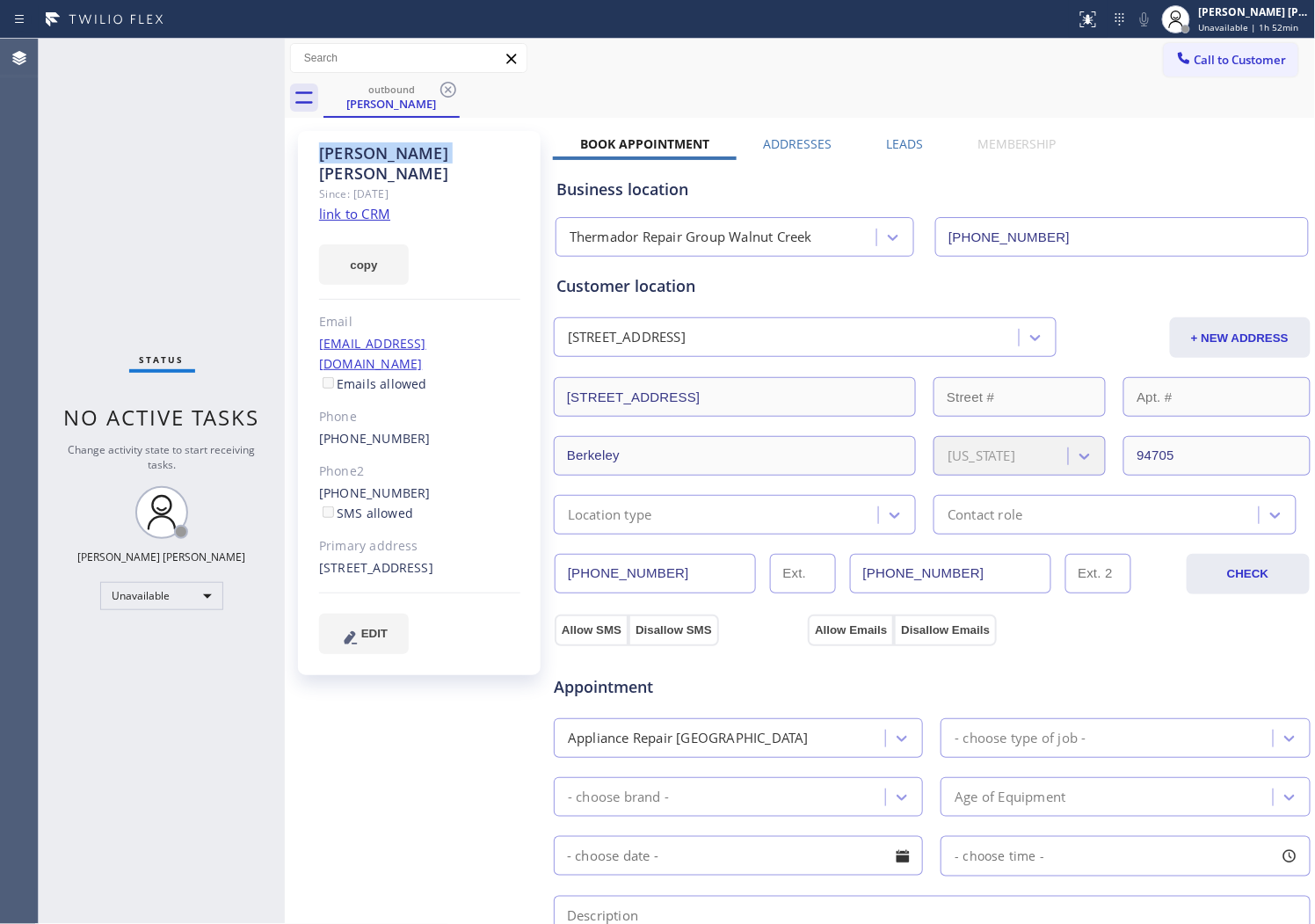
click at [441, 96] on icon at bounding box center [448, 89] width 21 height 21
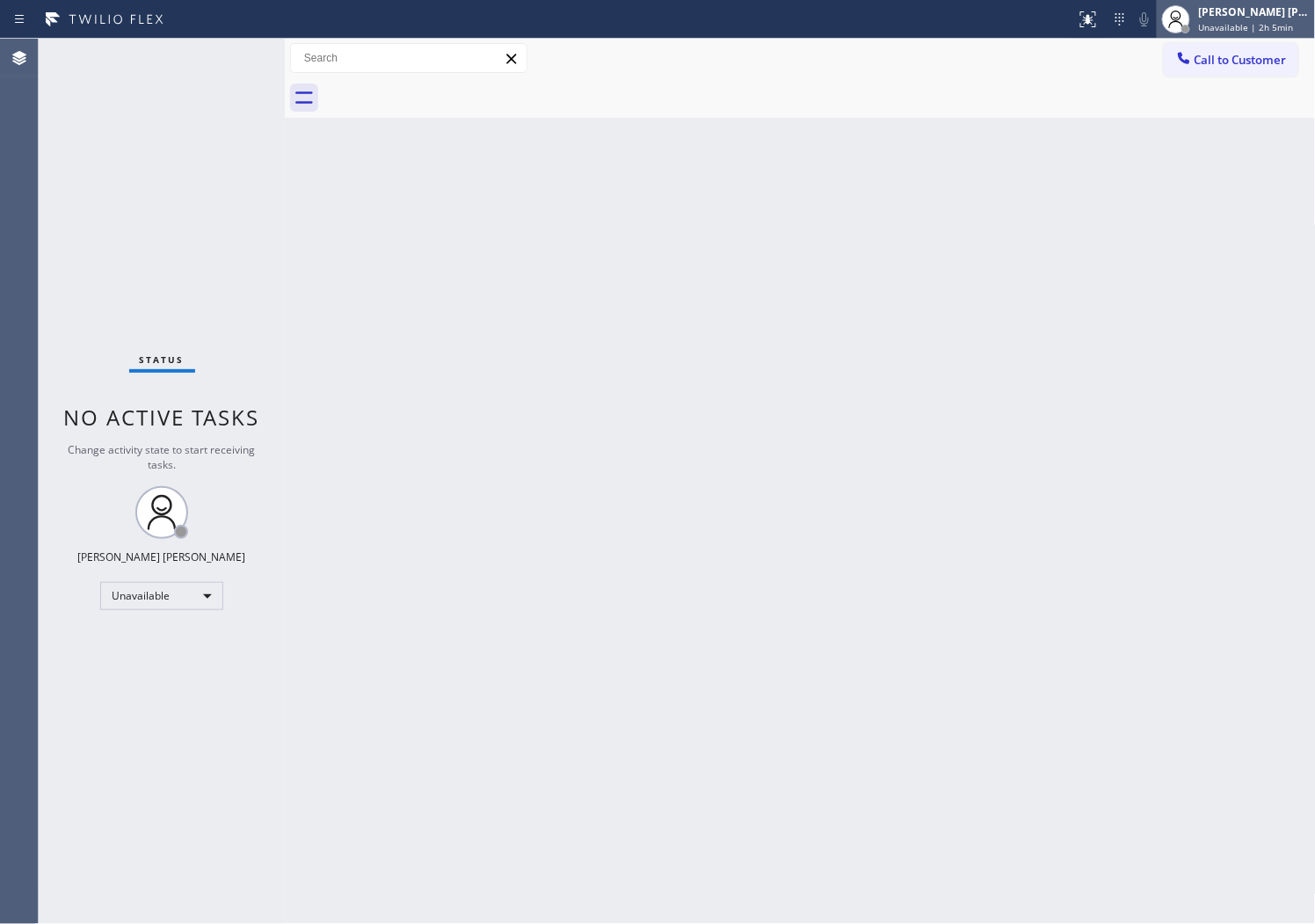
click at [1226, 30] on span "Unavailable | 2h 5min" at bounding box center [1247, 27] width 94 height 13
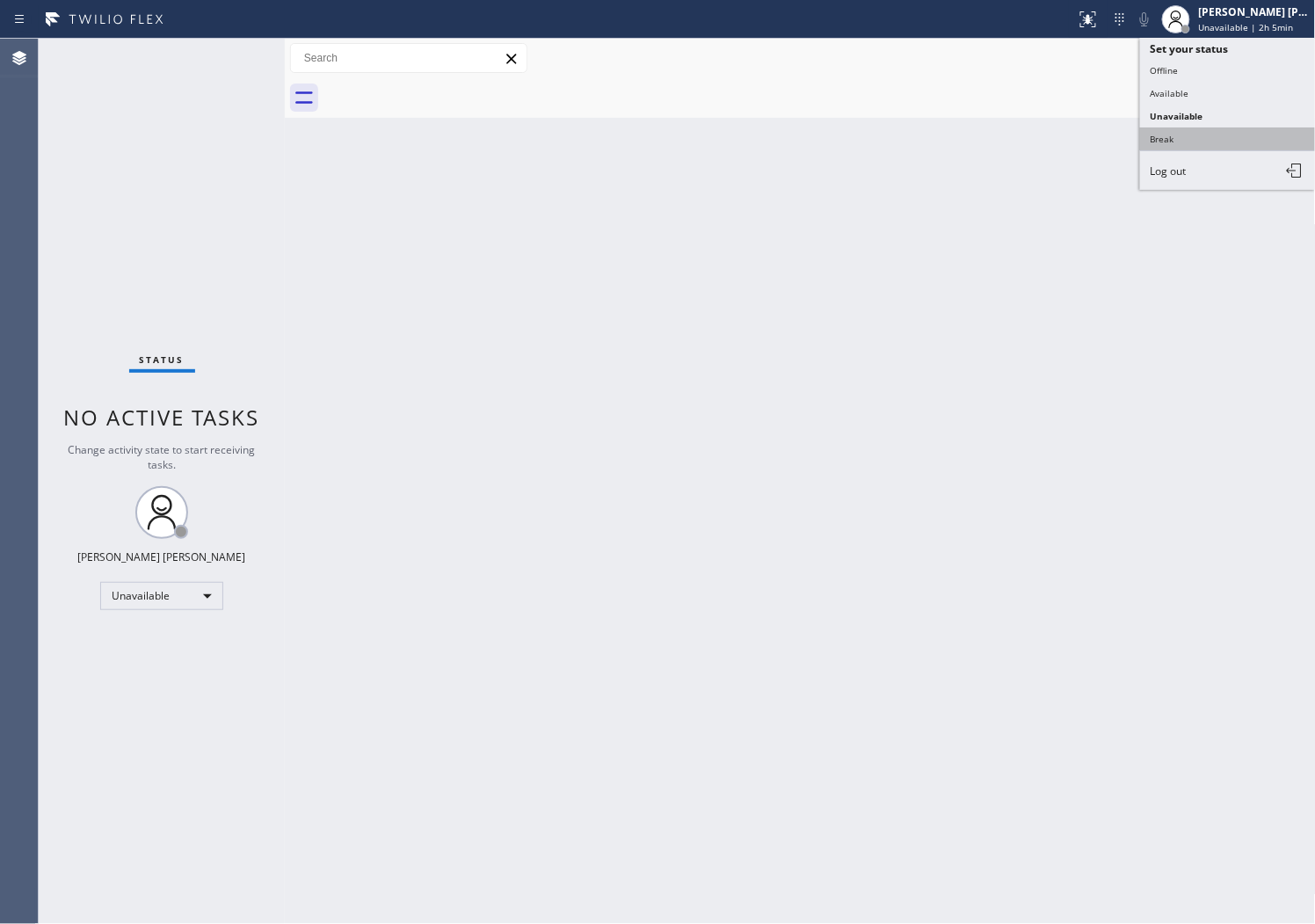
click at [1216, 133] on button "Break" at bounding box center [1228, 139] width 176 height 23
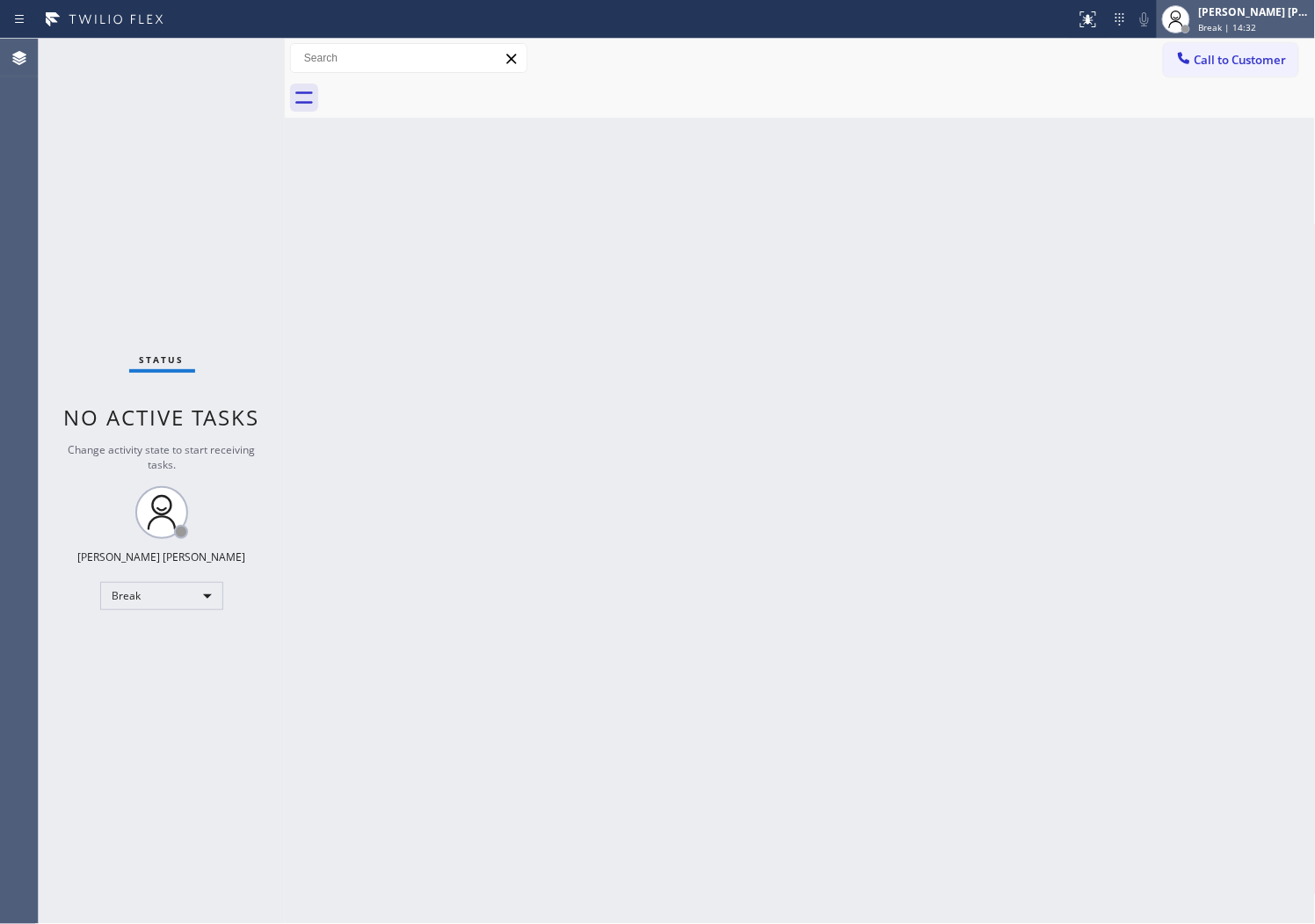
click at [1289, 13] on div "[PERSON_NAME] [PERSON_NAME]" at bounding box center [1255, 11] width 111 height 15
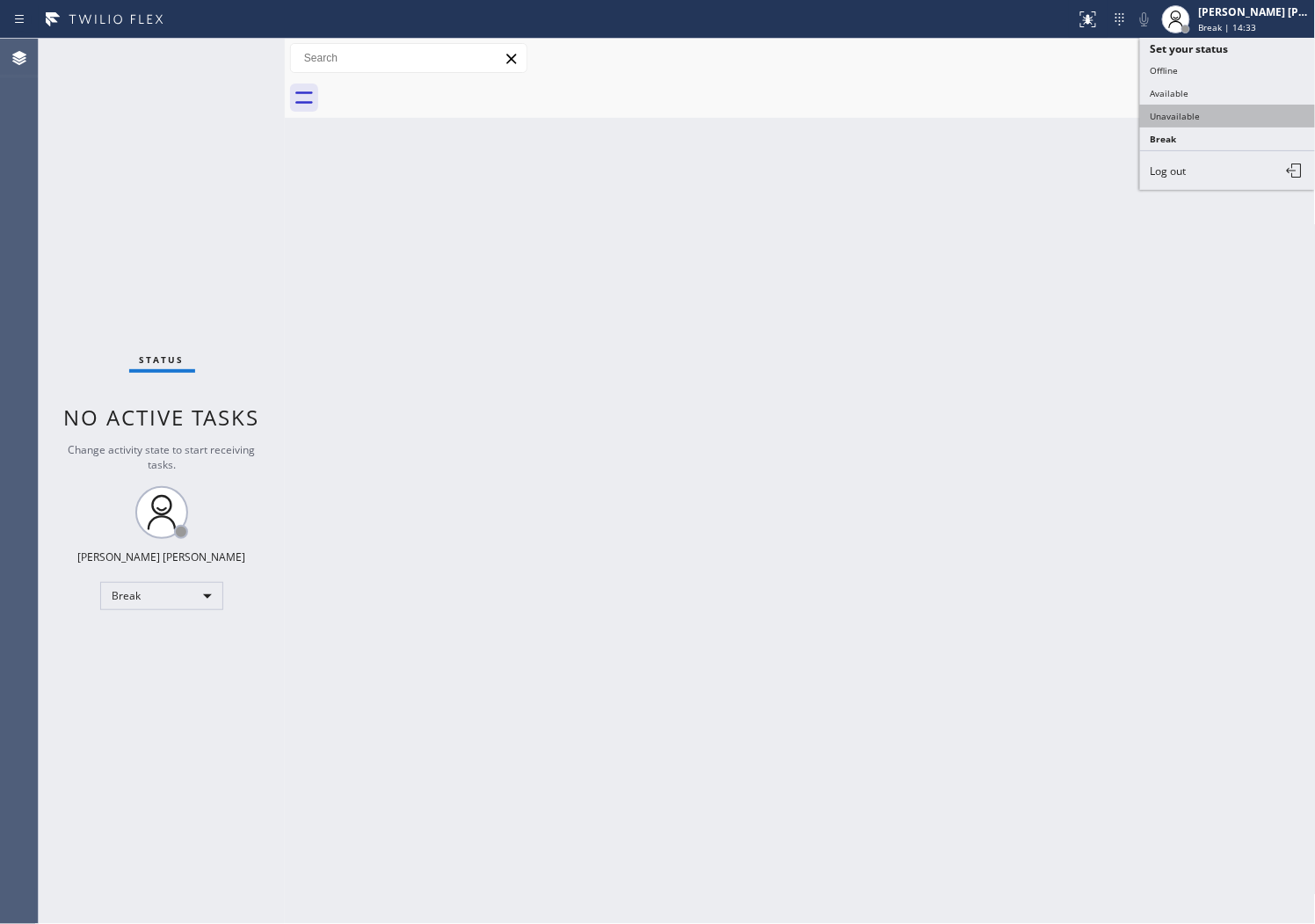
click at [1235, 121] on button "Unavailable" at bounding box center [1228, 115] width 176 height 23
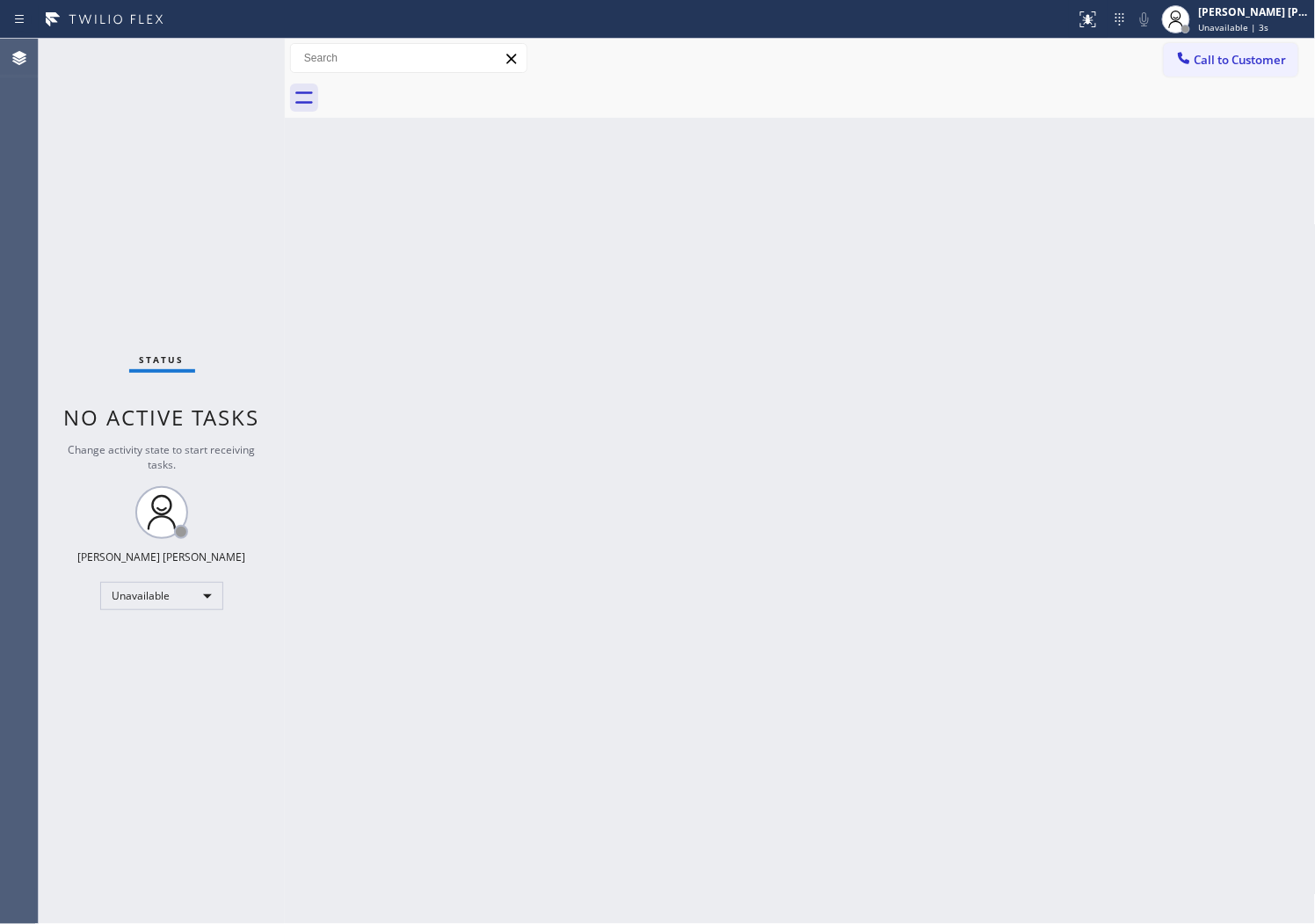
click at [53, 559] on div "Status No active tasks Change activity state to start receiving tasks. Shiena M…" at bounding box center [161, 481] width 246 height 886
click at [1234, 80] on div at bounding box center [820, 98] width 993 height 39
click at [1229, 72] on button "Call to Customer" at bounding box center [1231, 60] width 135 height 33
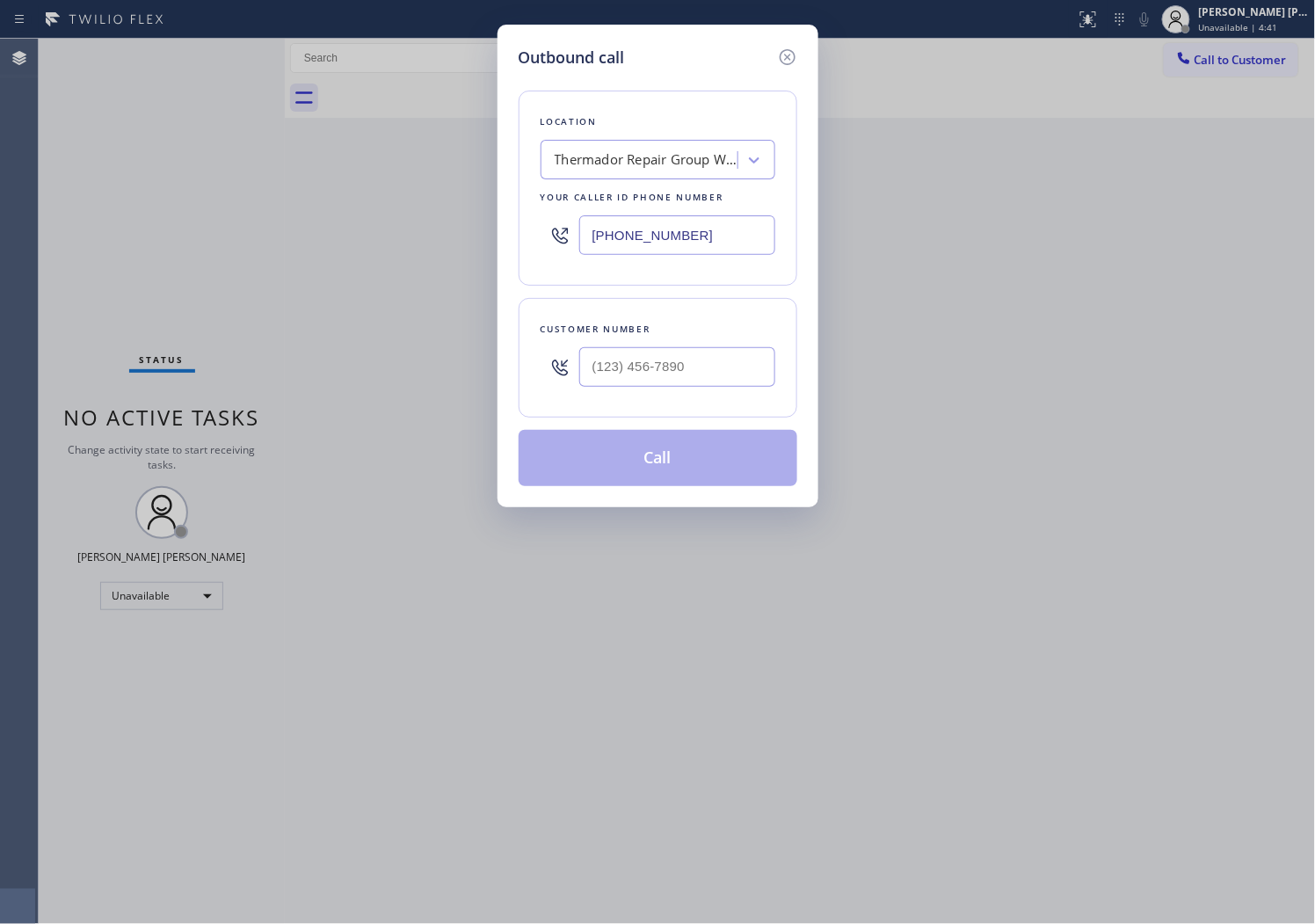
click at [643, 219] on input "(925) 272-7737" at bounding box center [677, 235] width 196 height 39
paste input "206) 981-534"
type input "(206) 981-5347"
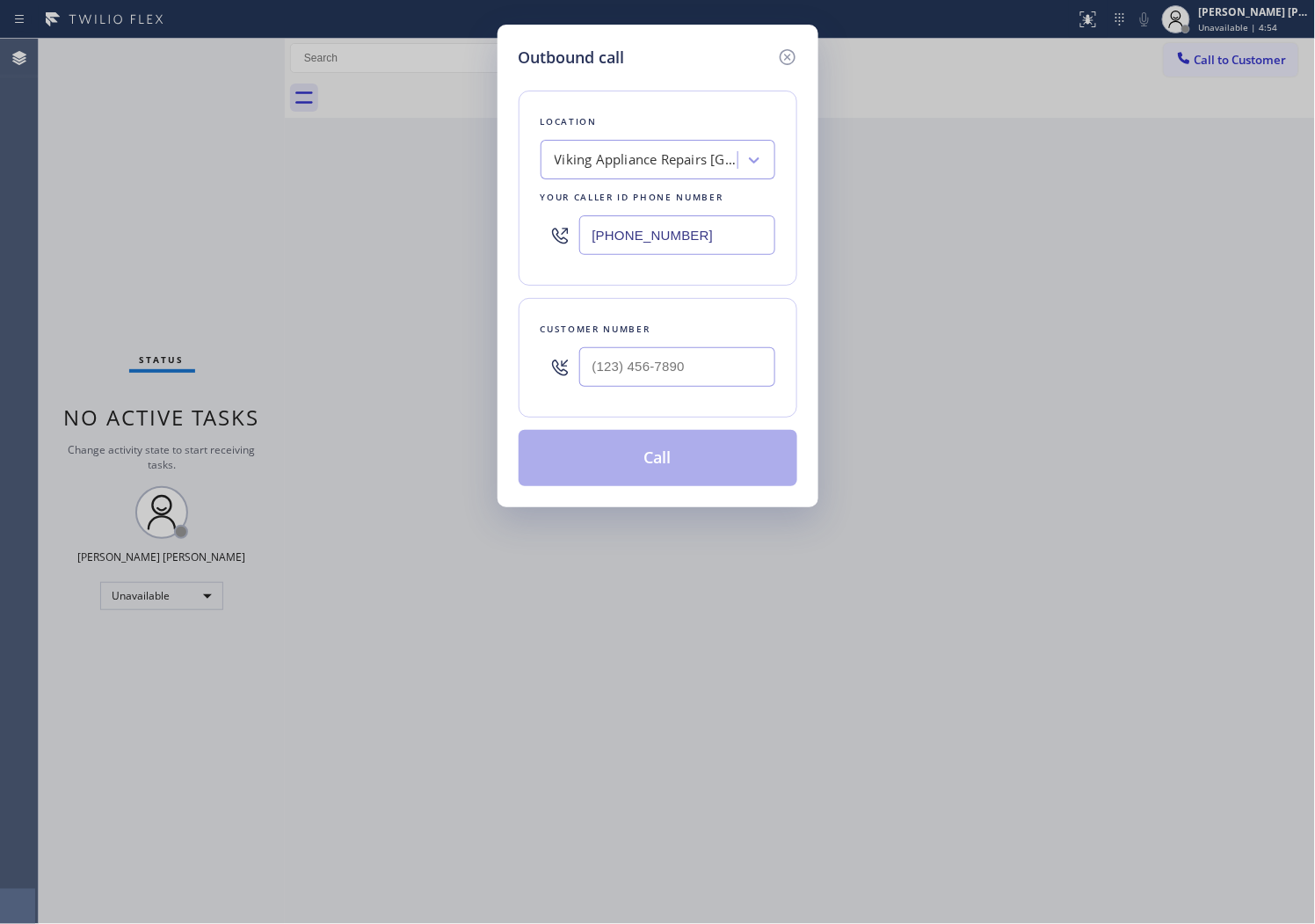
click at [631, 360] on input "text" at bounding box center [677, 367] width 196 height 39
click at [631, 360] on input "(___) ___-____" at bounding box center [677, 367] width 196 height 39
paste input "206-9639"
click at [672, 364] on input "(___) 206-9639" at bounding box center [677, 367] width 196 height 39
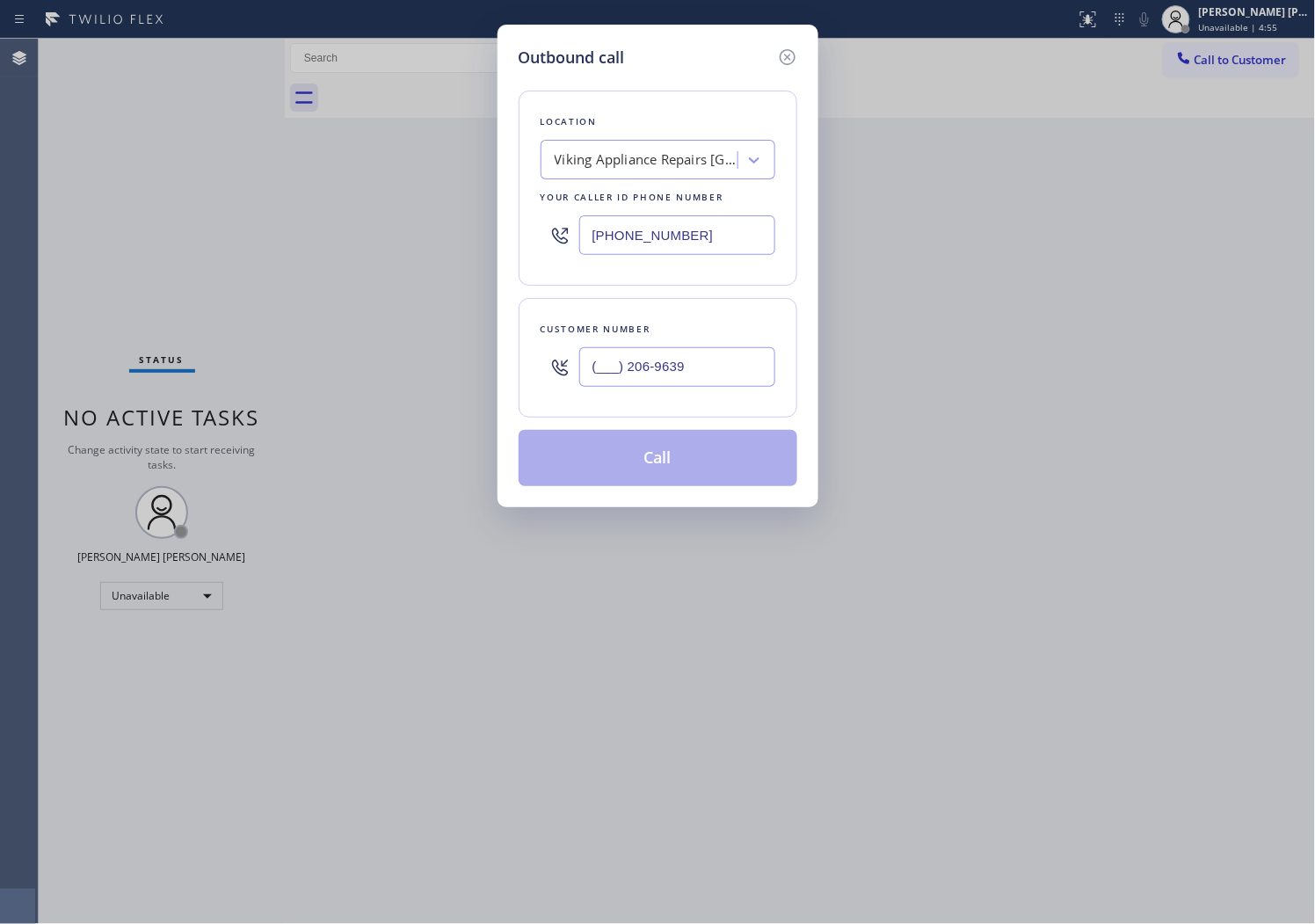
click at [672, 364] on input "(___) 206-9639" at bounding box center [677, 367] width 196 height 39
paste input "206) 963-9485"
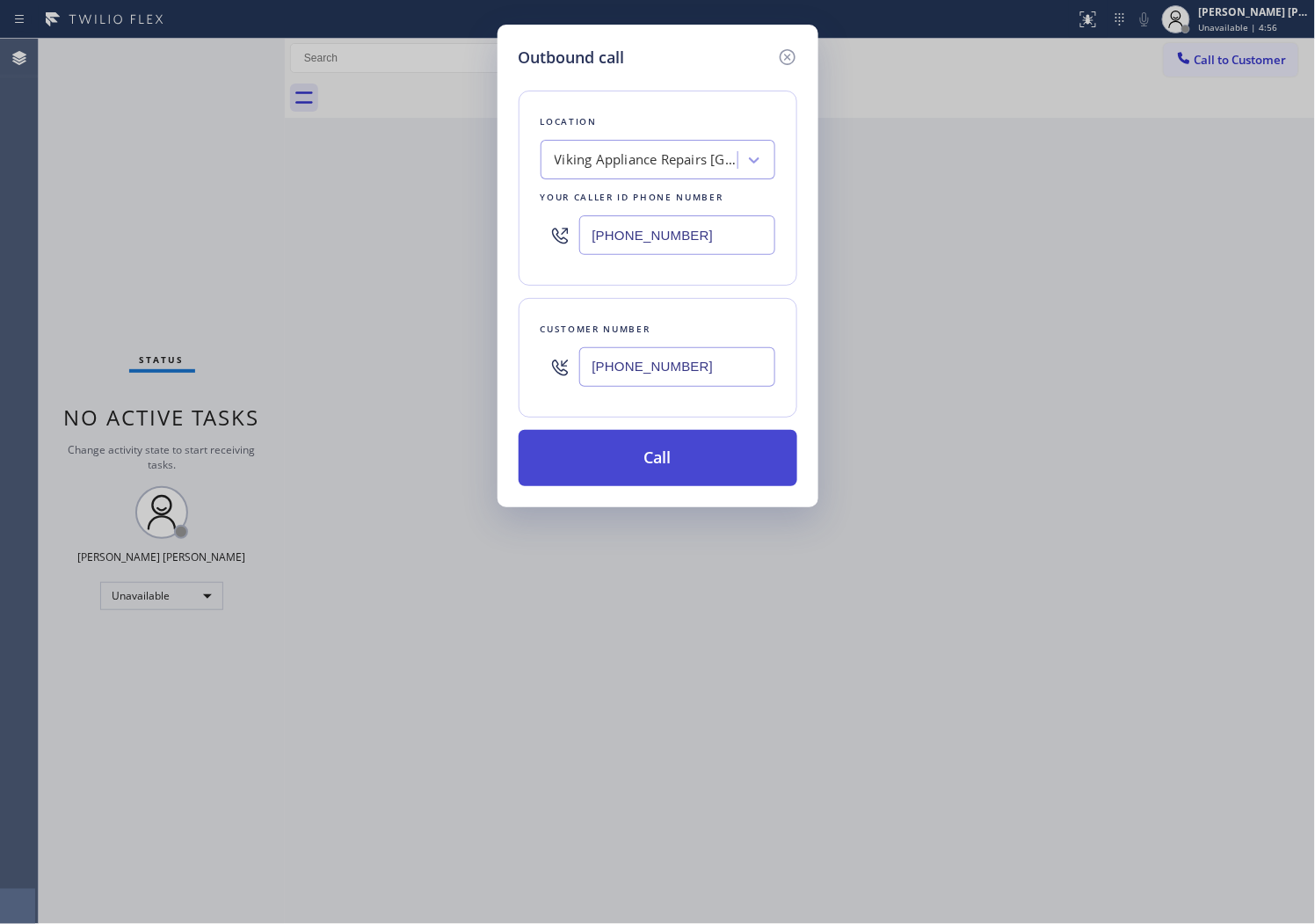
type input "(206) 963-9485"
click at [700, 471] on button "Call" at bounding box center [658, 458] width 279 height 56
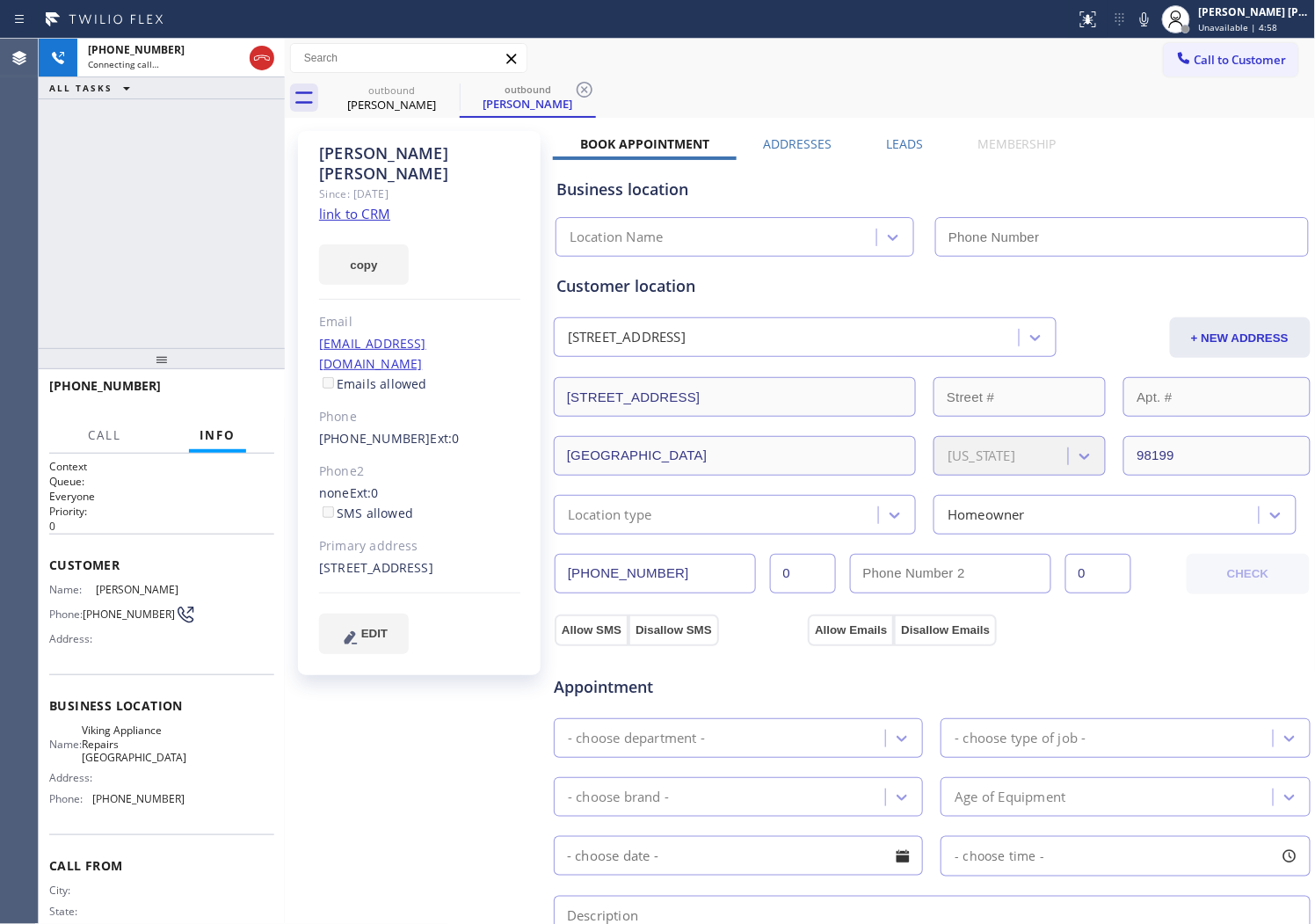
click at [399, 153] on div "Nancy Ryan" at bounding box center [419, 163] width 202 height 40
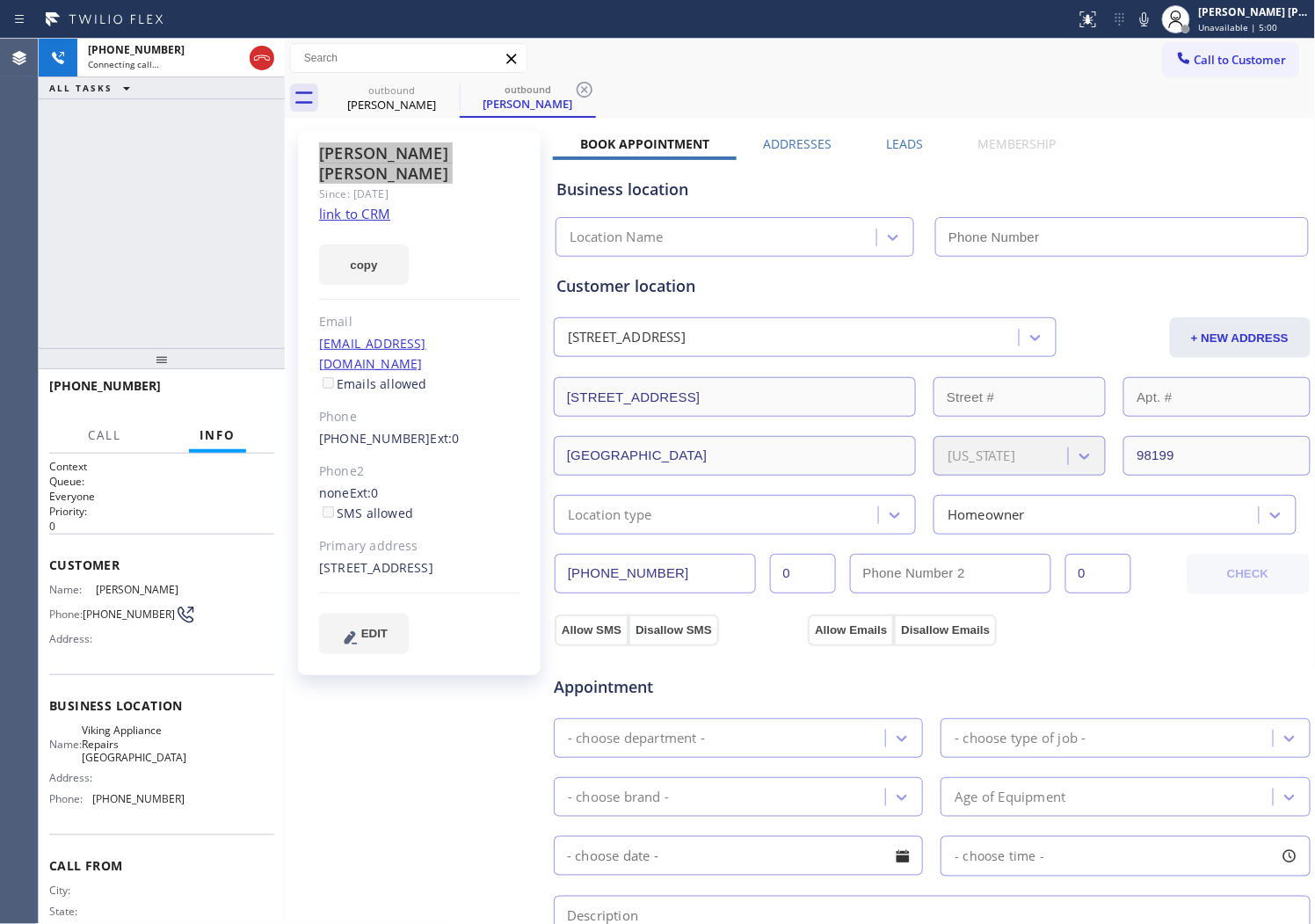
type input "(206) 981-5347"
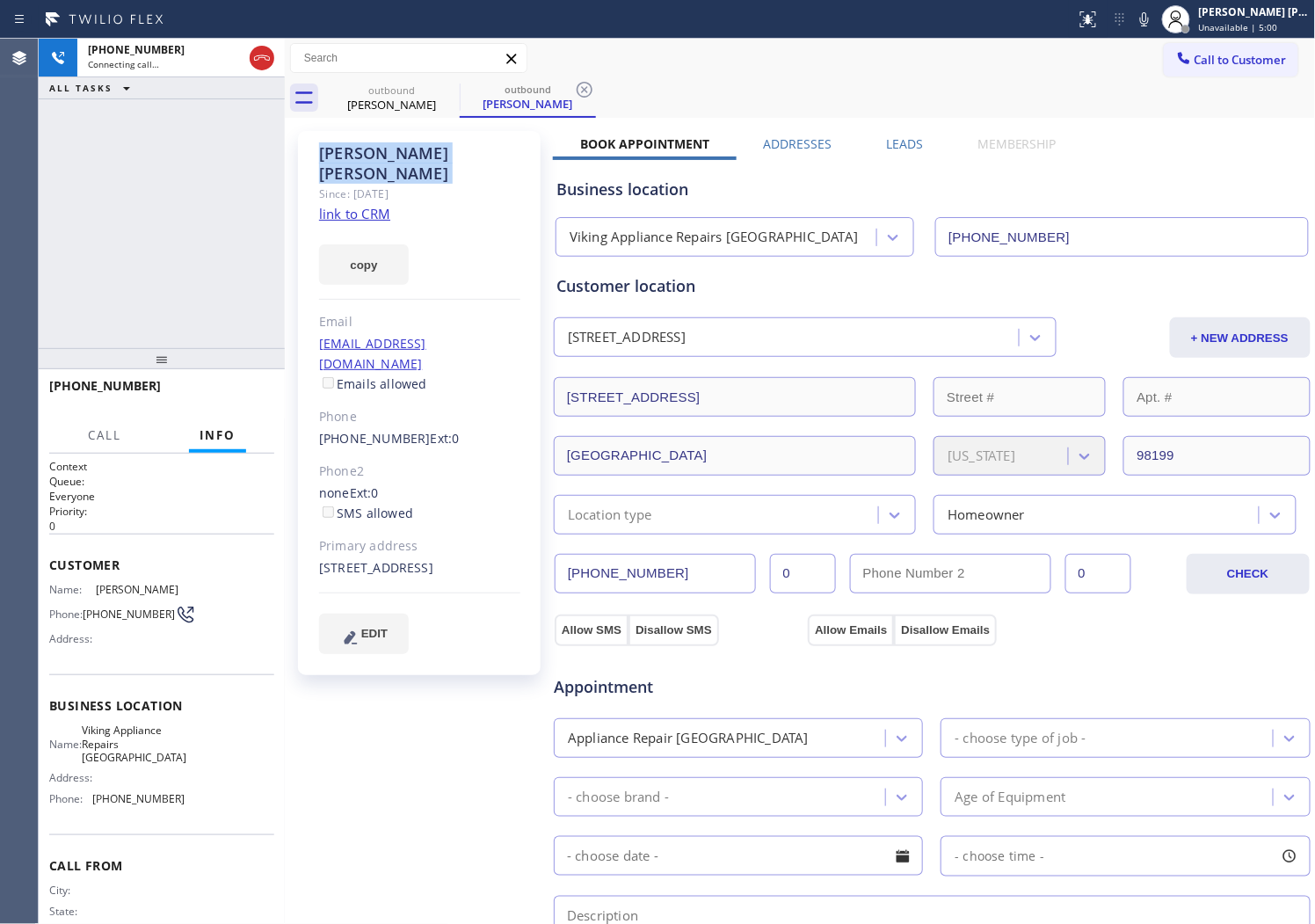
click at [267, 214] on div "+12069639485 Connecting call… ALL TASKS ALL TASKS ACTIVE TASKS TASKS IN WRAP UP" at bounding box center [161, 193] width 246 height 309
click at [23, 302] on div "Agent Desktop" at bounding box center [19, 481] width 37 height 886
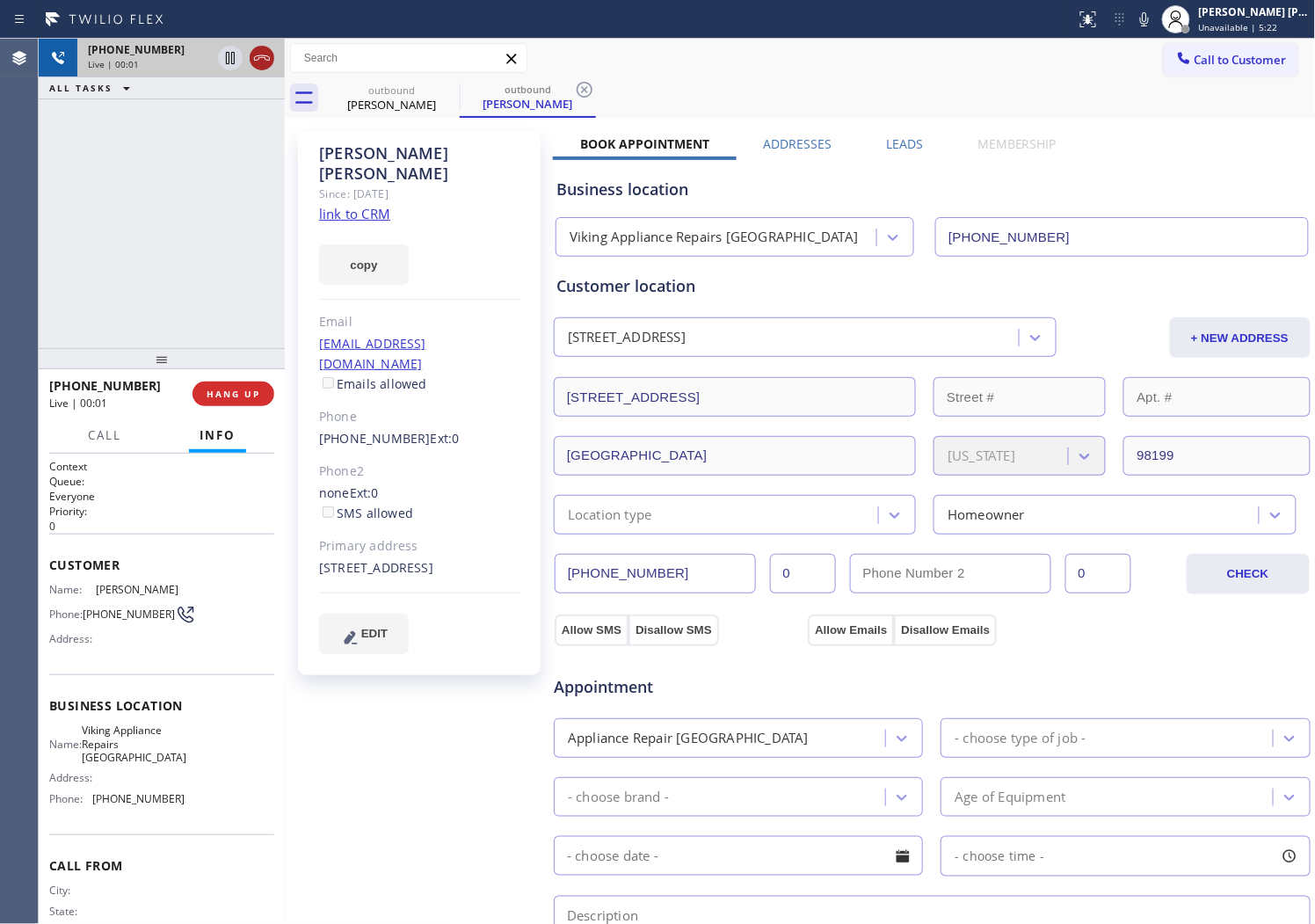
click at [273, 64] on icon at bounding box center [261, 57] width 21 height 21
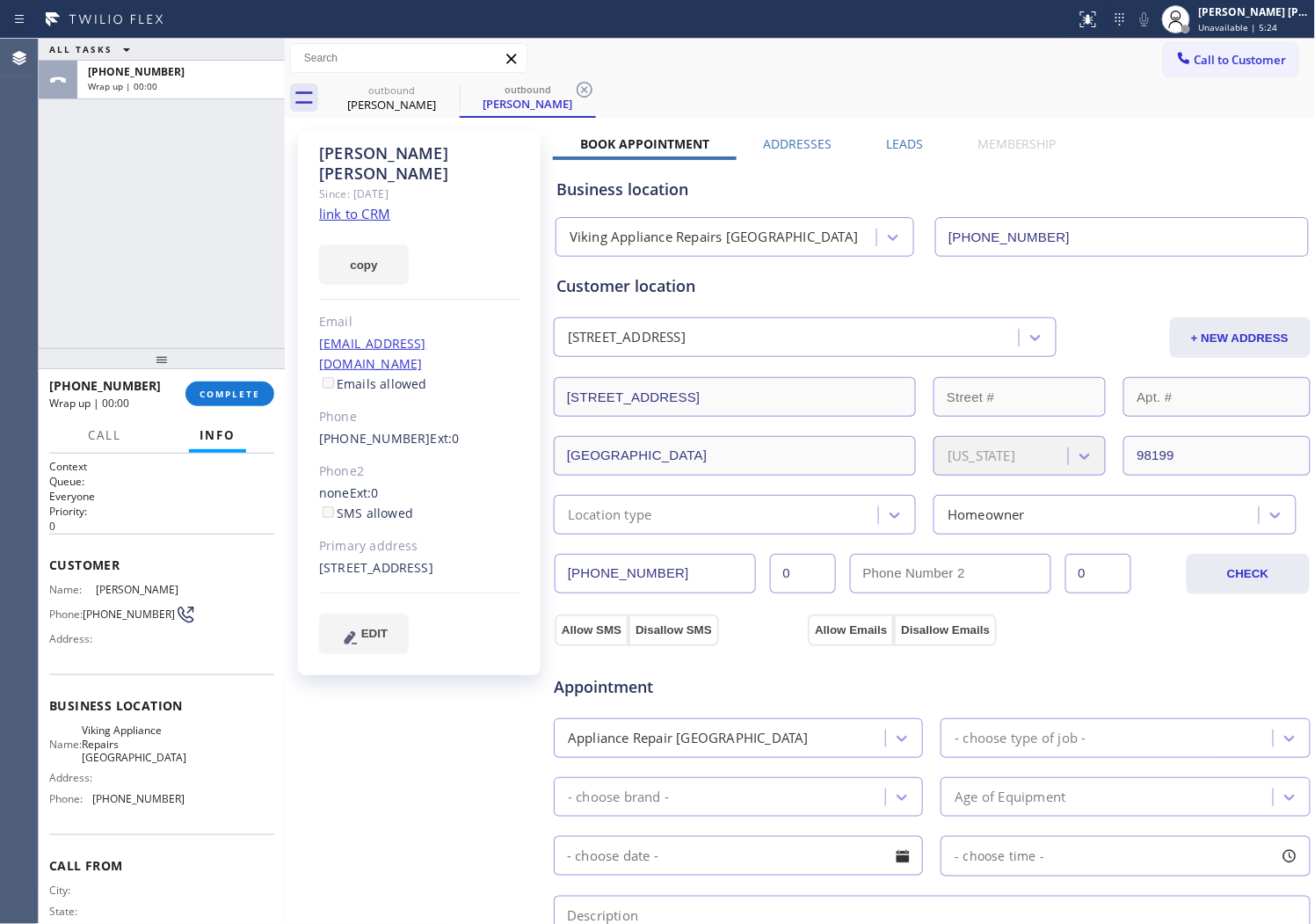
click at [899, 136] on label "Leads" at bounding box center [905, 144] width 37 height 17
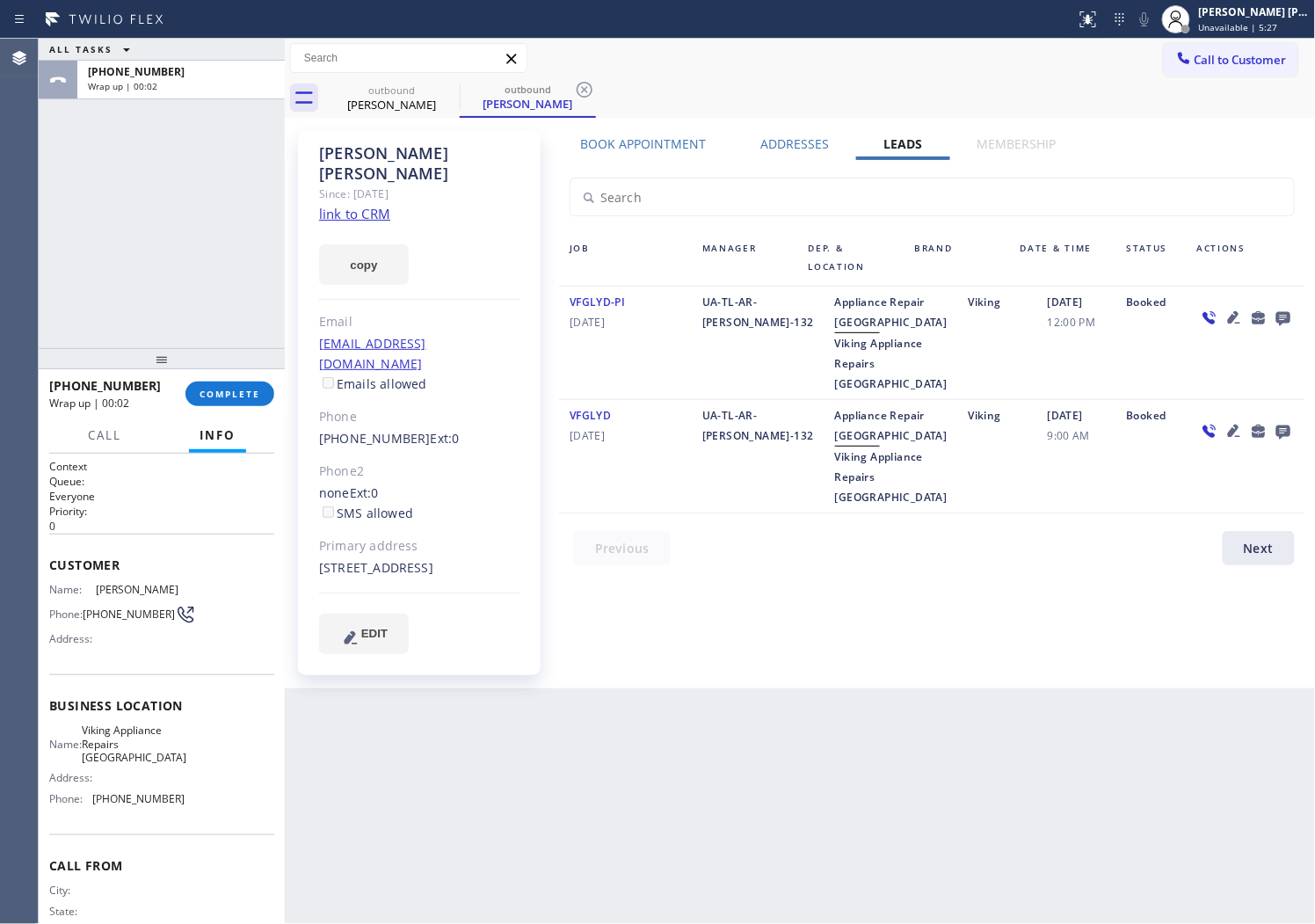
click at [1282, 309] on icon at bounding box center [1284, 318] width 21 height 22
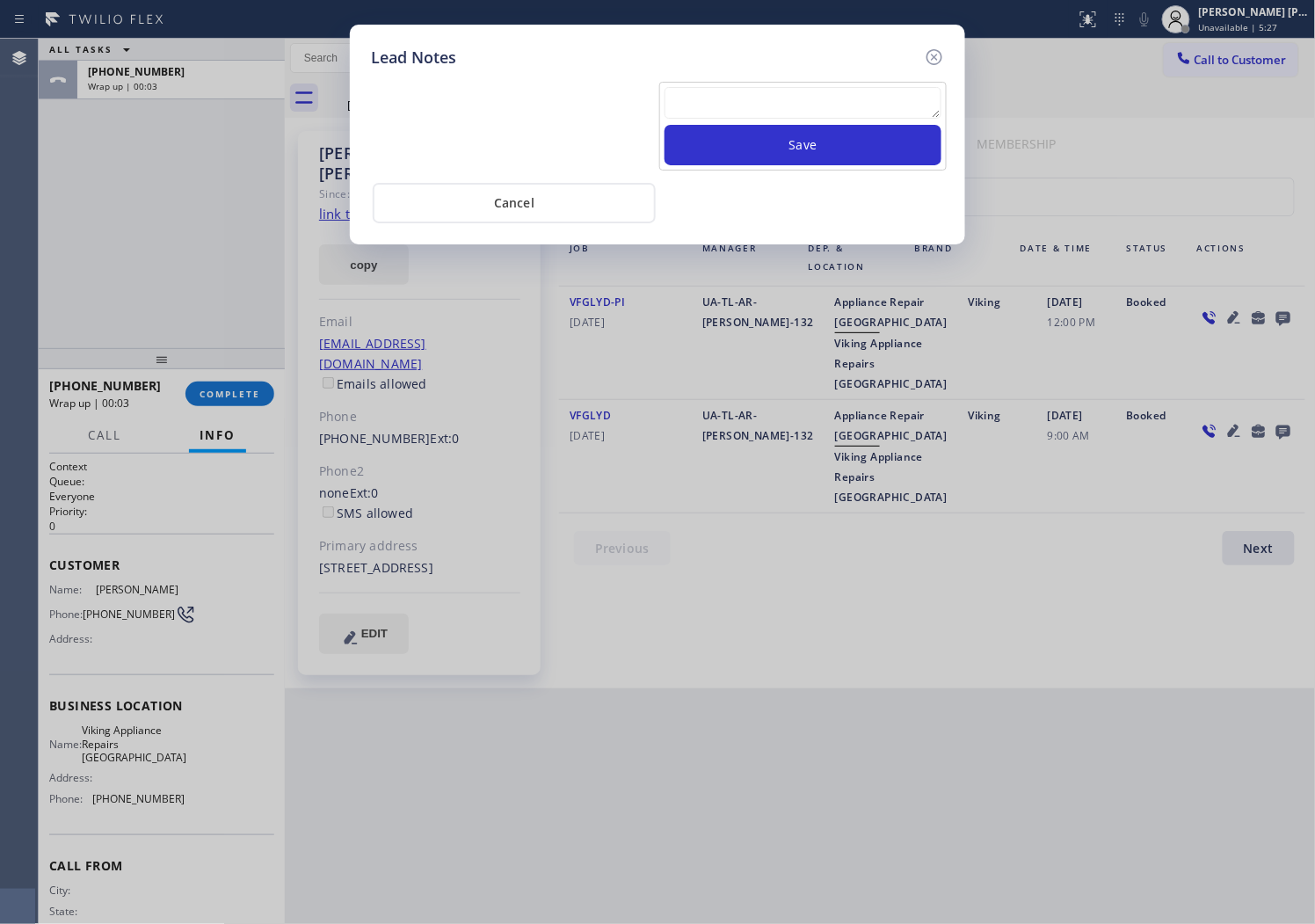
click at [800, 112] on textarea at bounding box center [802, 102] width 277 height 31
paste textarea "N/A - Please transfer"
type textarea "N/A - Please transfer"
click at [784, 143] on button "Save" at bounding box center [802, 145] width 277 height 40
click at [933, 60] on icon at bounding box center [934, 56] width 21 height 21
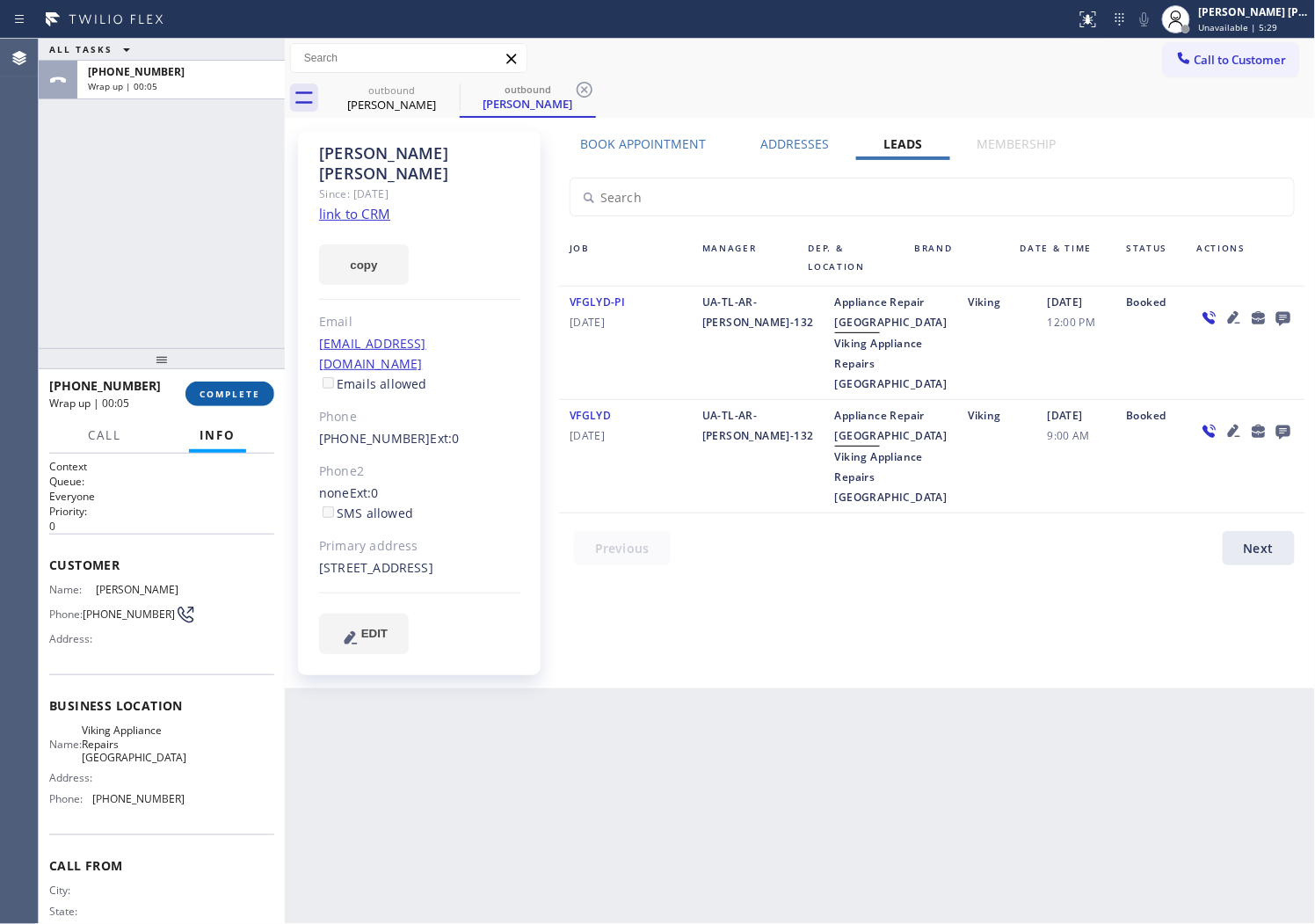
click at [224, 400] on button "COMPLETE" at bounding box center [229, 394] width 89 height 25
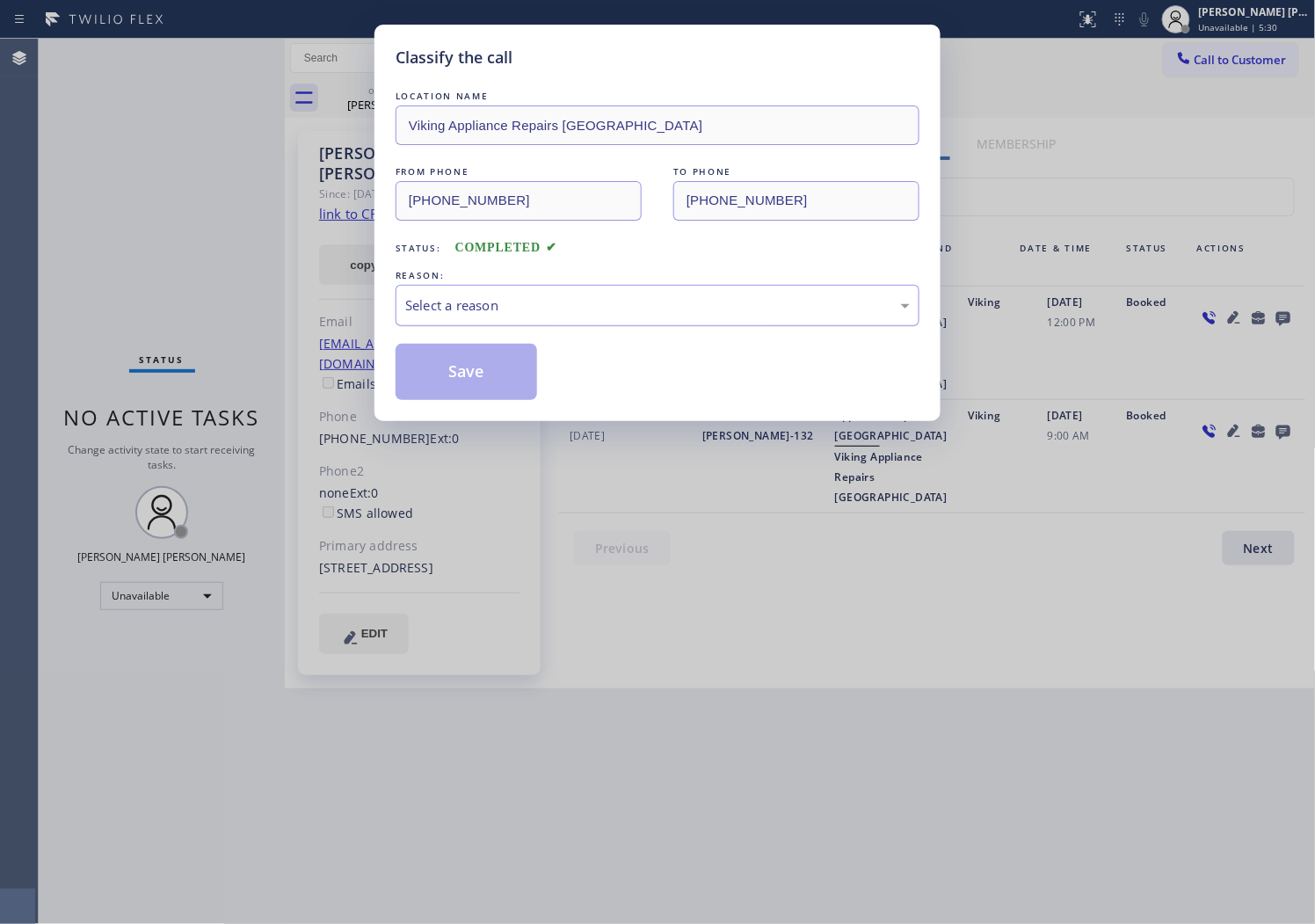
click at [528, 311] on div "Select a reason" at bounding box center [658, 305] width 505 height 21
click at [400, 362] on button "Save" at bounding box center [467, 371] width 142 height 56
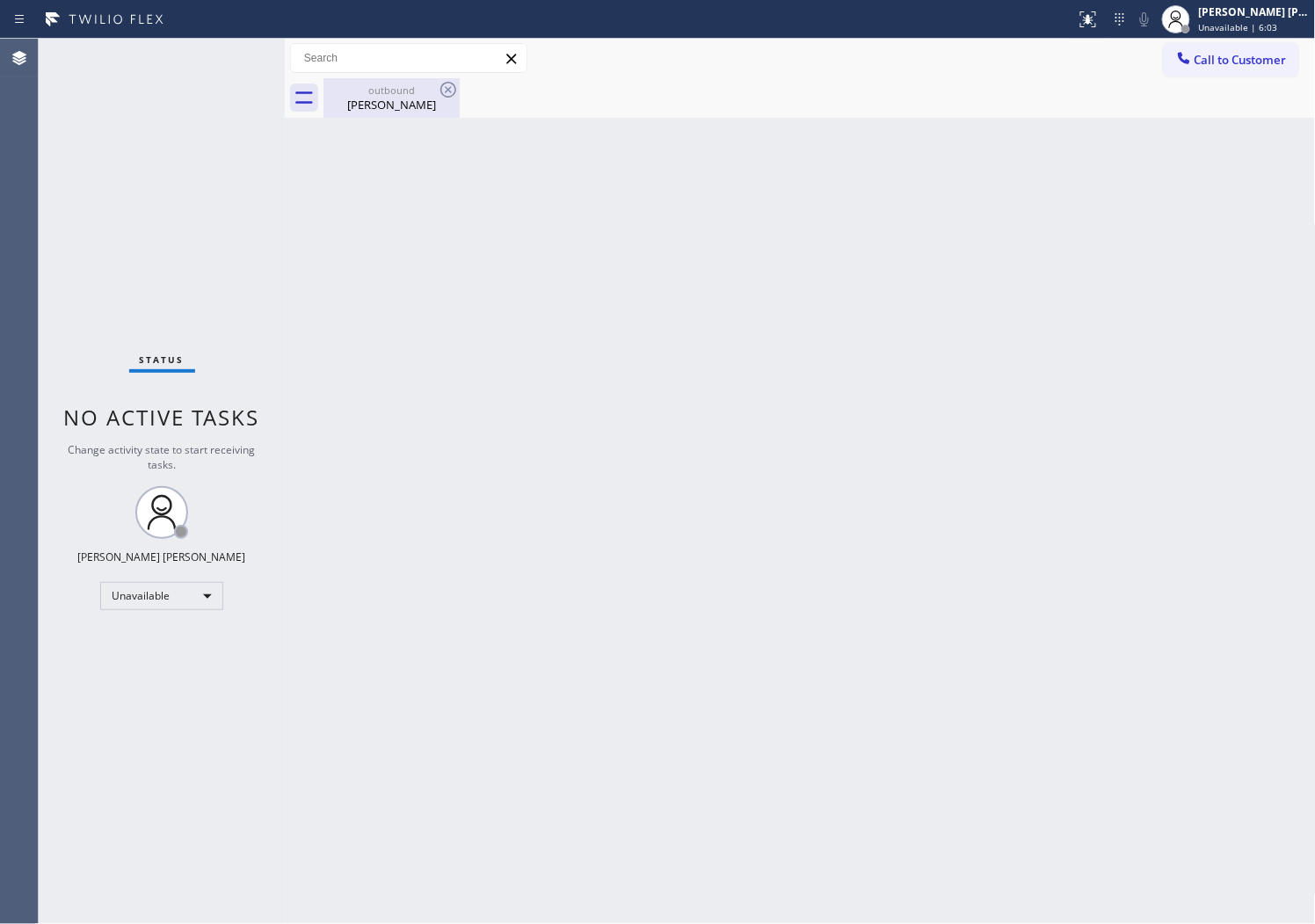
click at [408, 94] on div "outbound" at bounding box center [392, 90] width 133 height 13
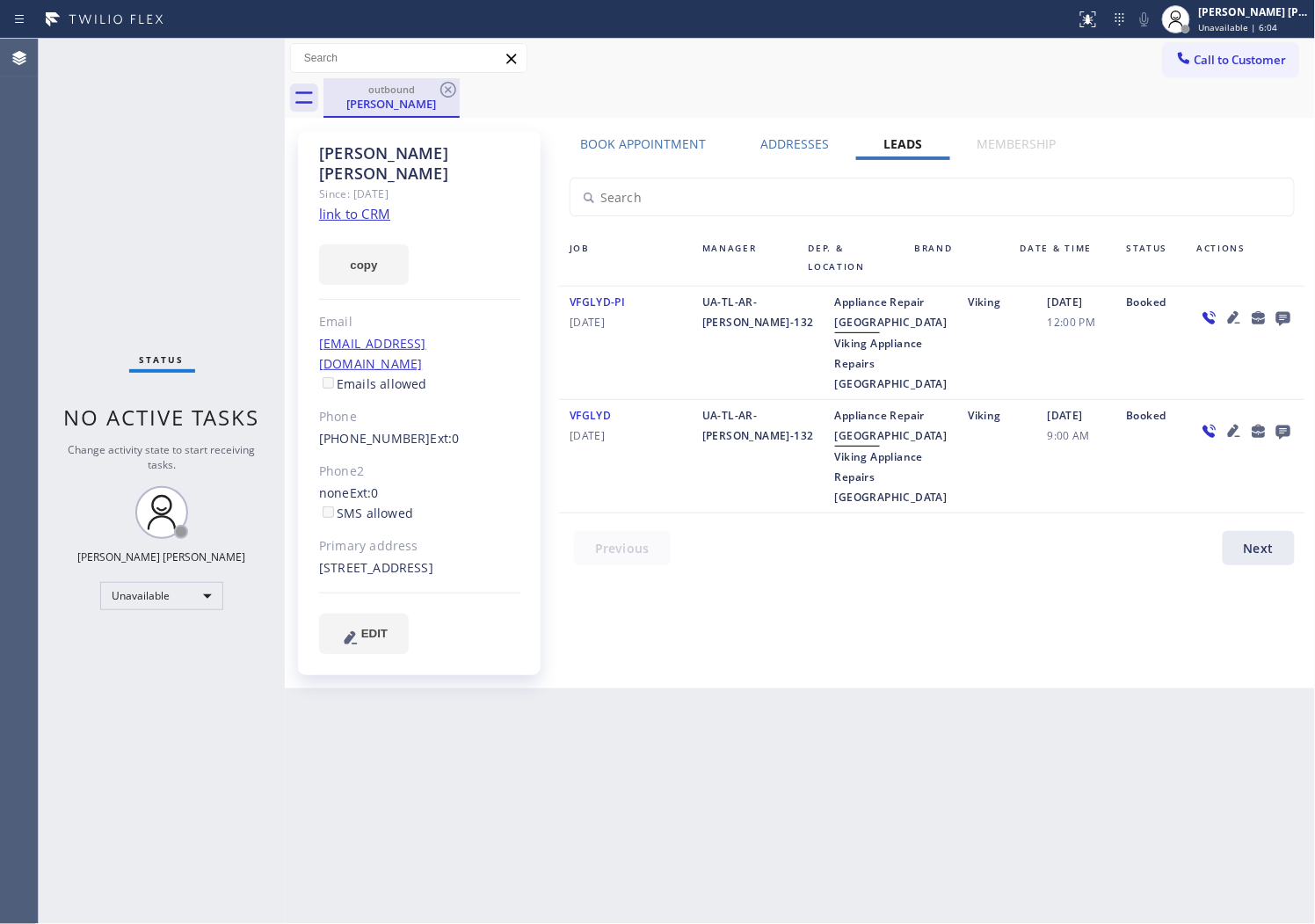
click at [436, 90] on div "outbound" at bounding box center [392, 89] width 133 height 13
click at [433, 90] on div "outbound" at bounding box center [392, 89] width 133 height 13
click at [449, 91] on icon at bounding box center [449, 90] width 16 height 16
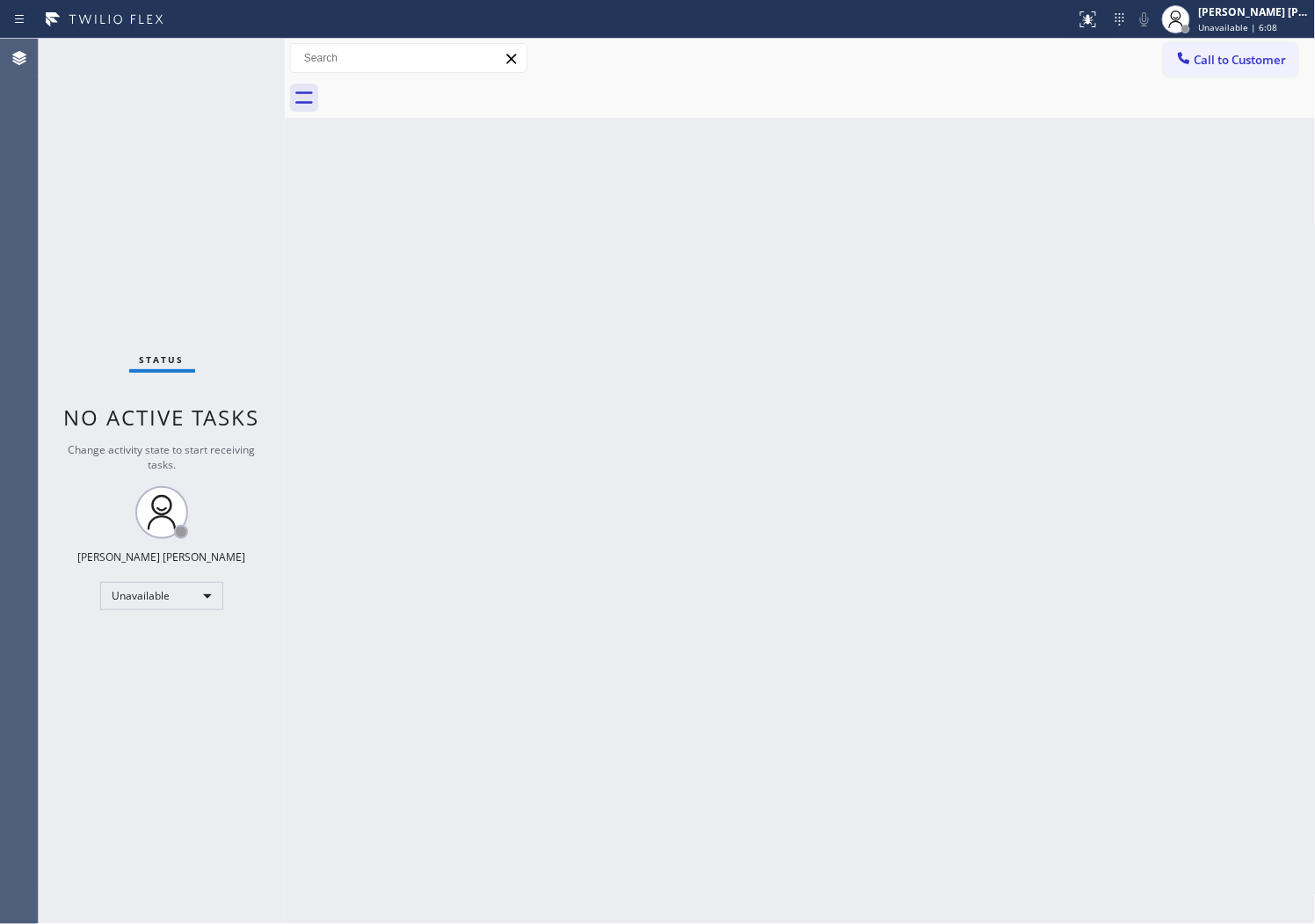
click at [1233, 68] on button "Call to Customer" at bounding box center [1231, 60] width 135 height 33
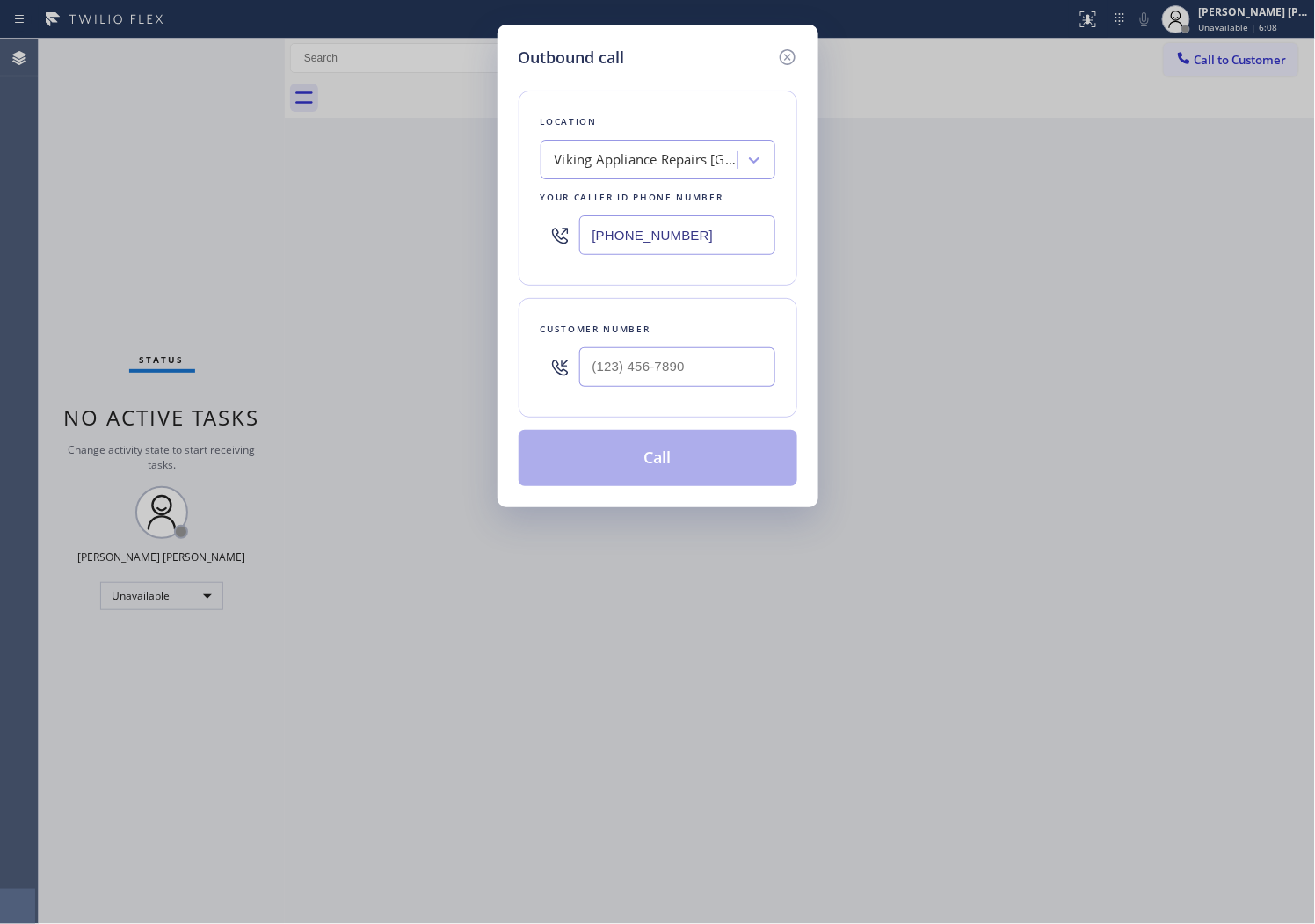
click at [647, 346] on div at bounding box center [677, 367] width 196 height 57
click at [647, 365] on input "(___) ___-____" at bounding box center [677, 367] width 196 height 39
paste input "206-6196"
click at [652, 362] on input "(___) 206-6196" at bounding box center [677, 367] width 196 height 39
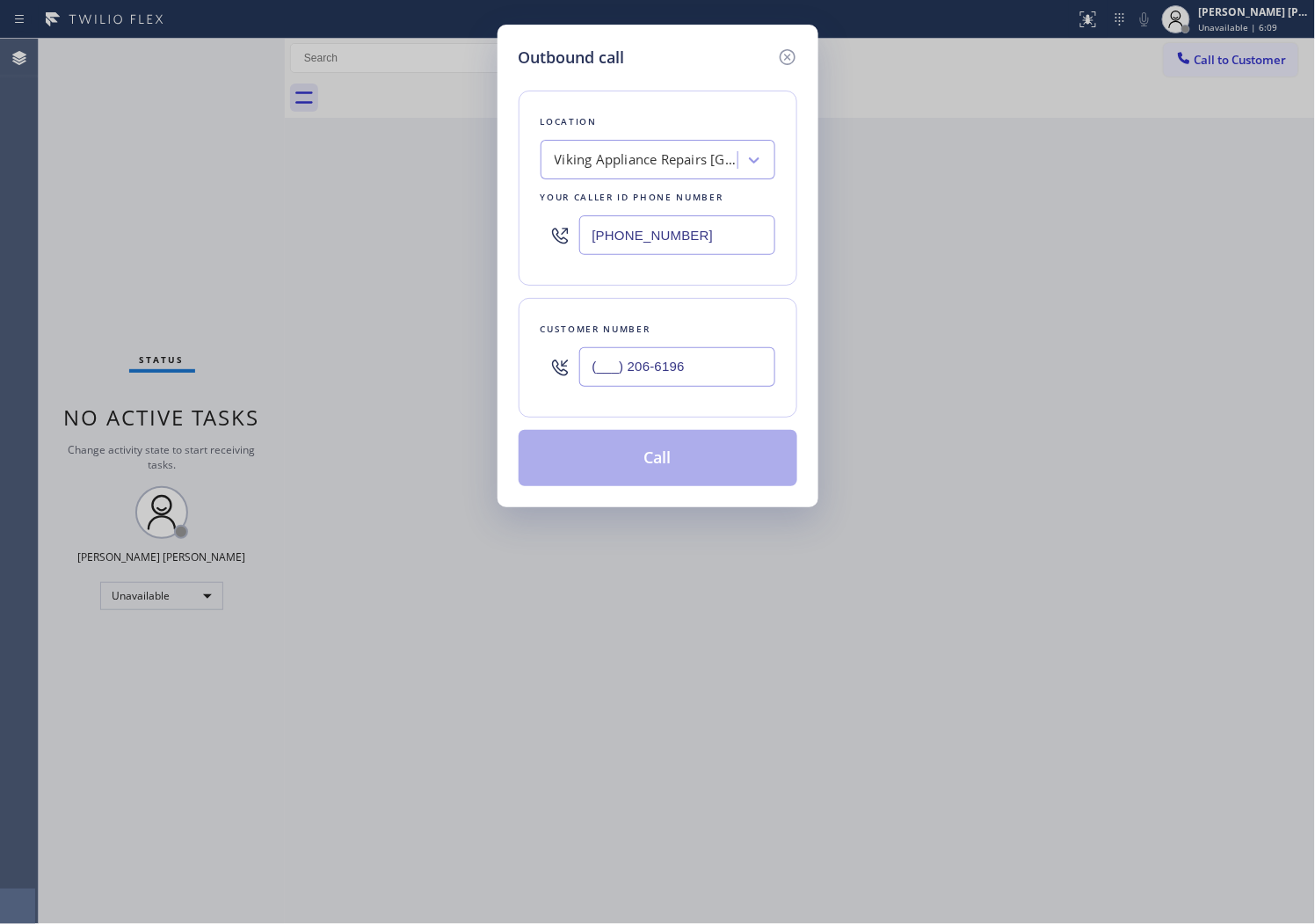
click at [652, 362] on input "(___) 206-6196" at bounding box center [677, 367] width 196 height 39
paste input "206) 619-6183"
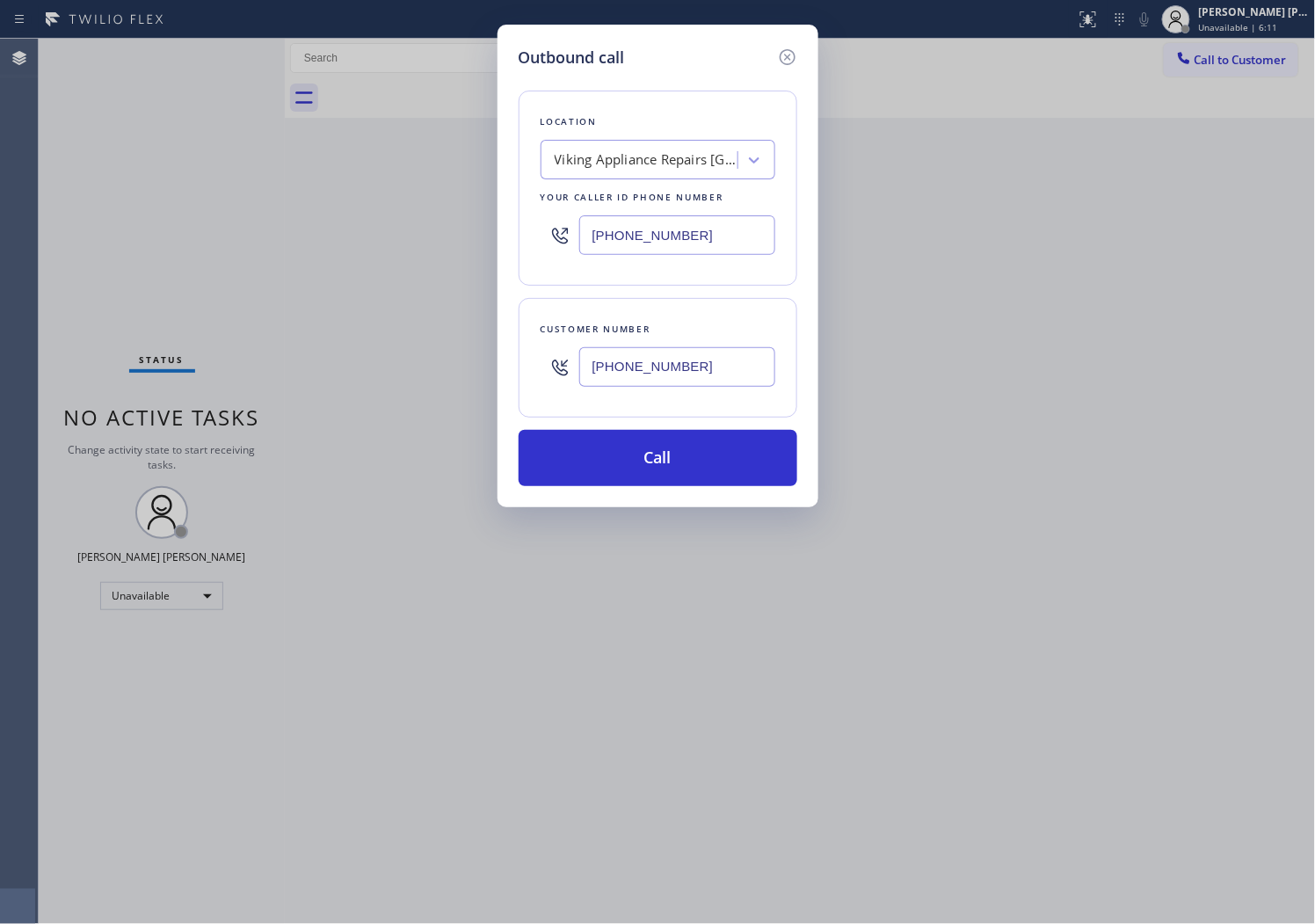
type input "(206) 619-6183"
click at [640, 234] on input "(206) 981-5347" at bounding box center [677, 235] width 196 height 39
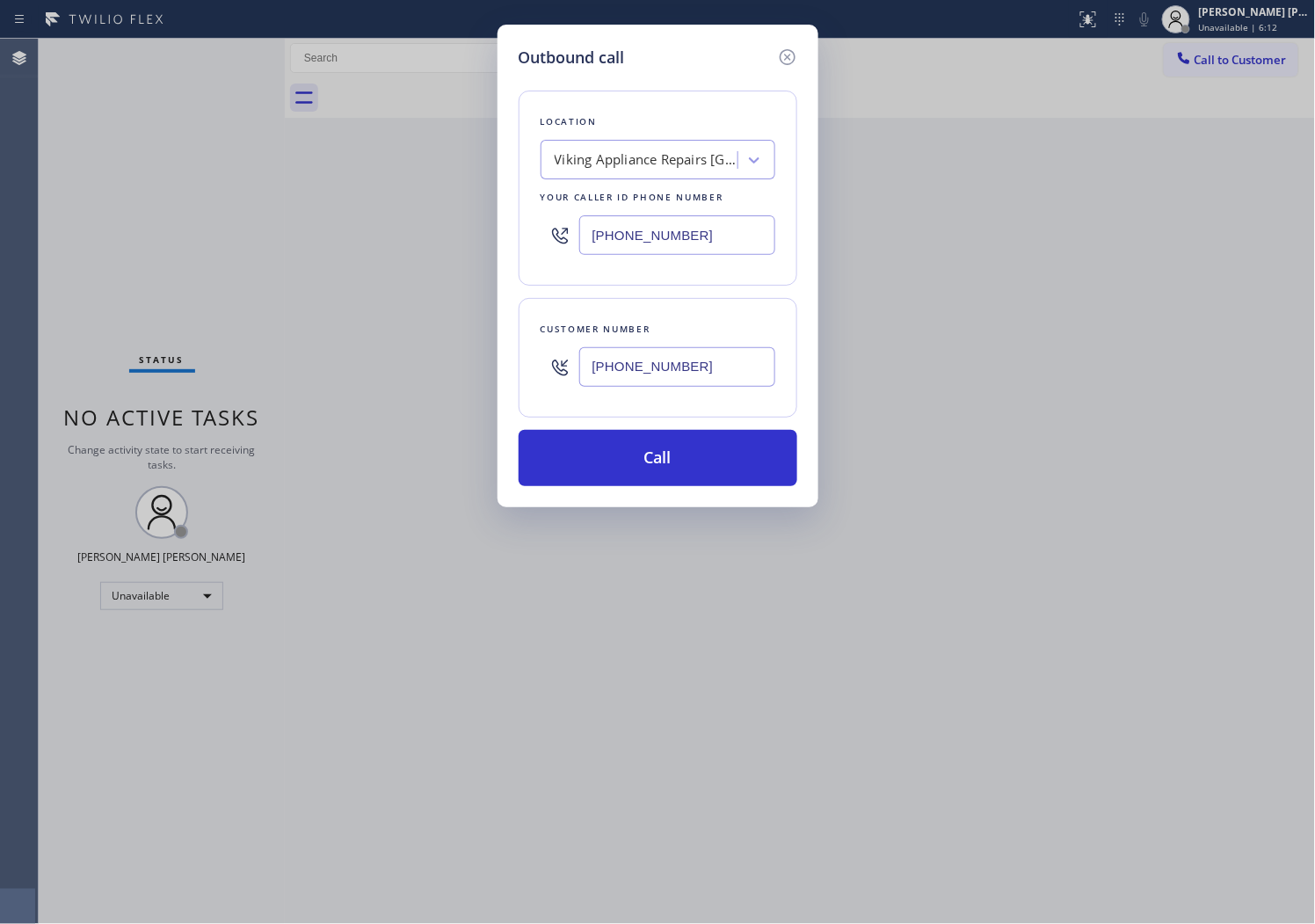
click at [640, 234] on input "(206) 981-5347" at bounding box center [677, 235] width 196 height 39
paste input "855) 731-4952"
type input "[PHONE_NUMBER]"
click at [677, 453] on button "Call" at bounding box center [658, 458] width 279 height 56
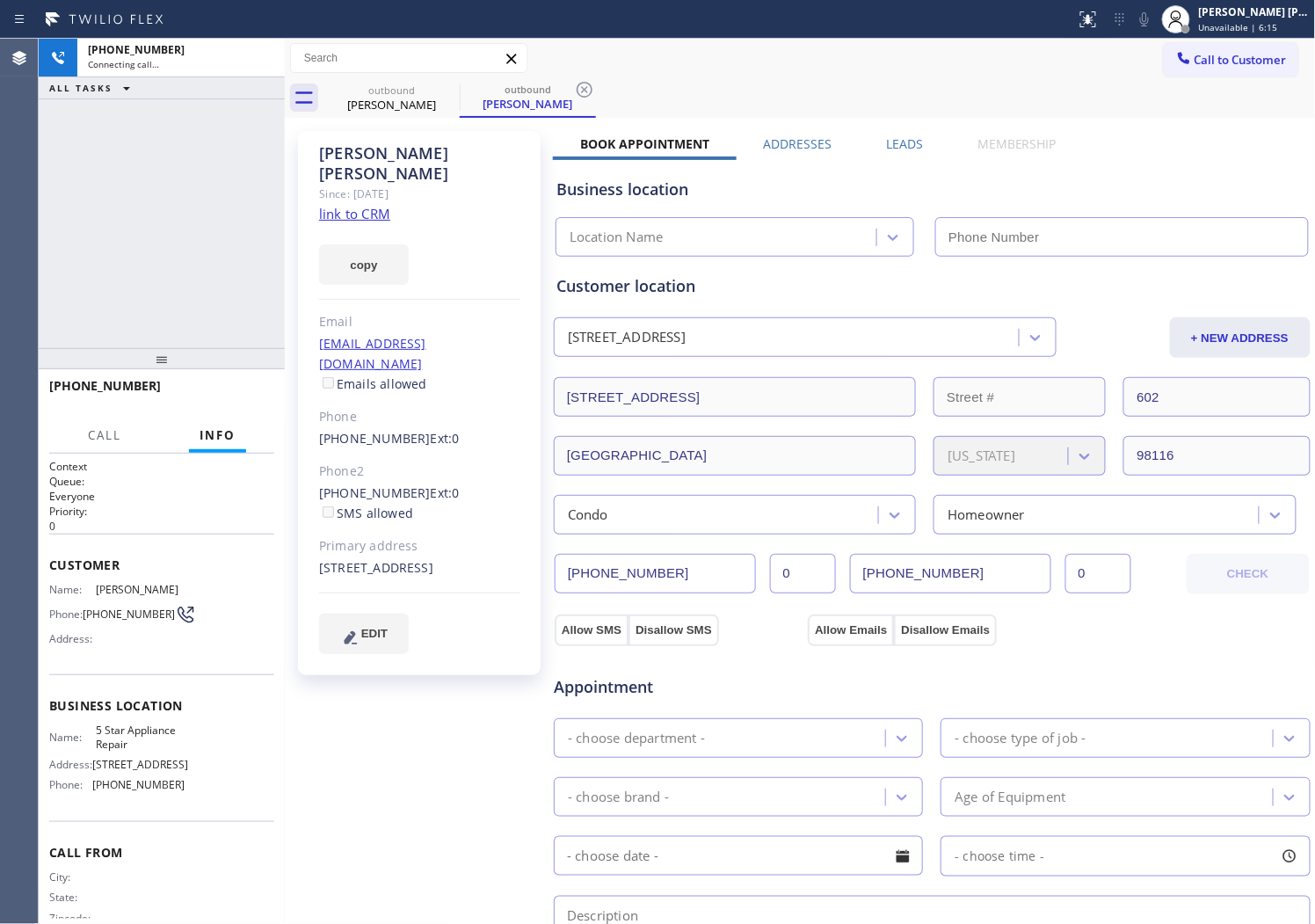
click at [372, 156] on div "Greg Adams" at bounding box center [419, 163] width 202 height 40
drag, startPoint x: 241, startPoint y: 214, endPoint x: 372, endPoint y: 156, distance: 143.3
click at [372, 156] on div "Greg Adams" at bounding box center [419, 163] width 202 height 40
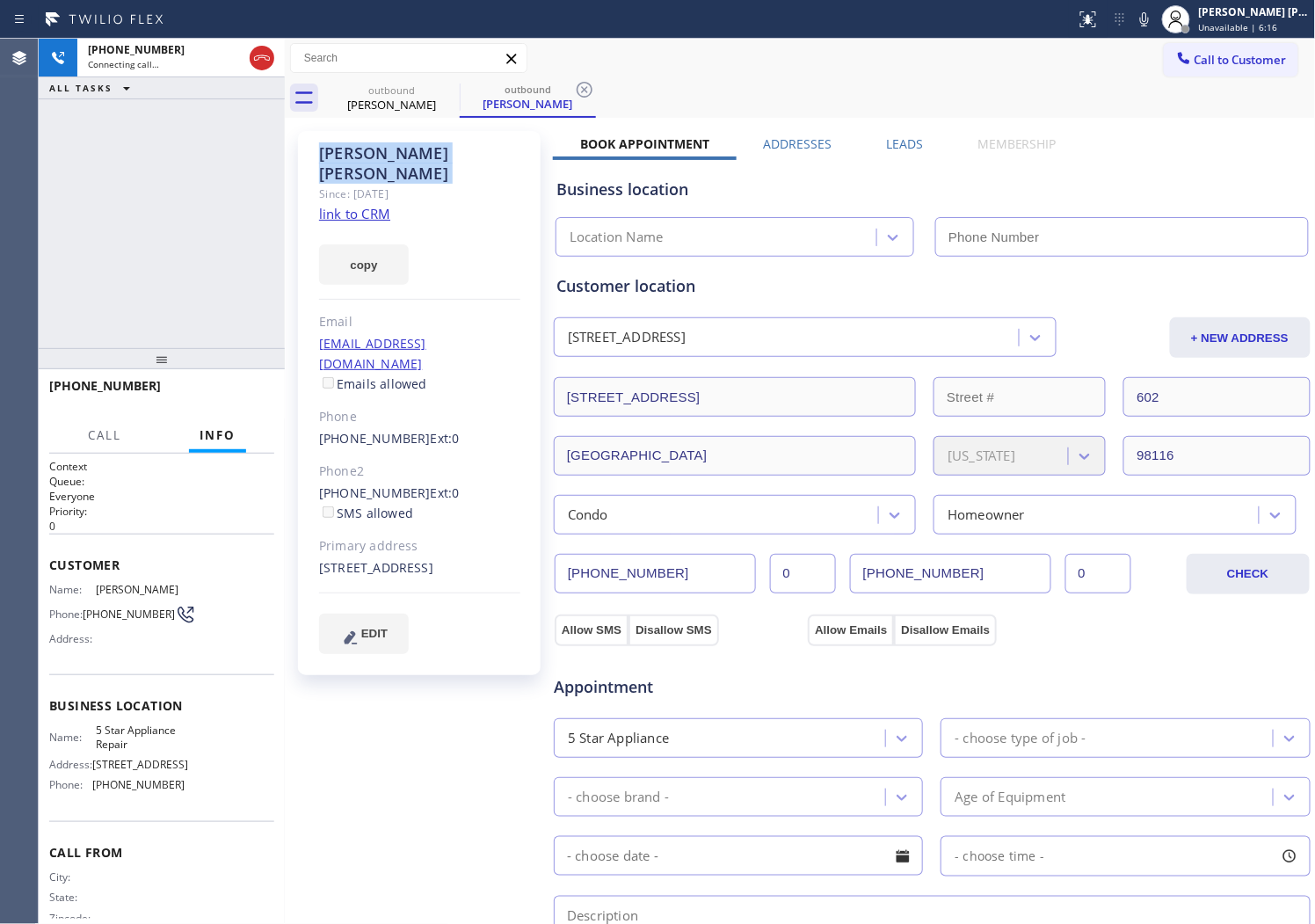
click at [72, 221] on div "+12066196183 Connecting call… ALL TASKS ALL TASKS ACTIVE TASKS TASKS IN WRAP UP" at bounding box center [161, 193] width 246 height 309
type input "[PHONE_NUMBER]"
click at [4, 304] on div "Agent Desktop" at bounding box center [19, 481] width 37 height 886
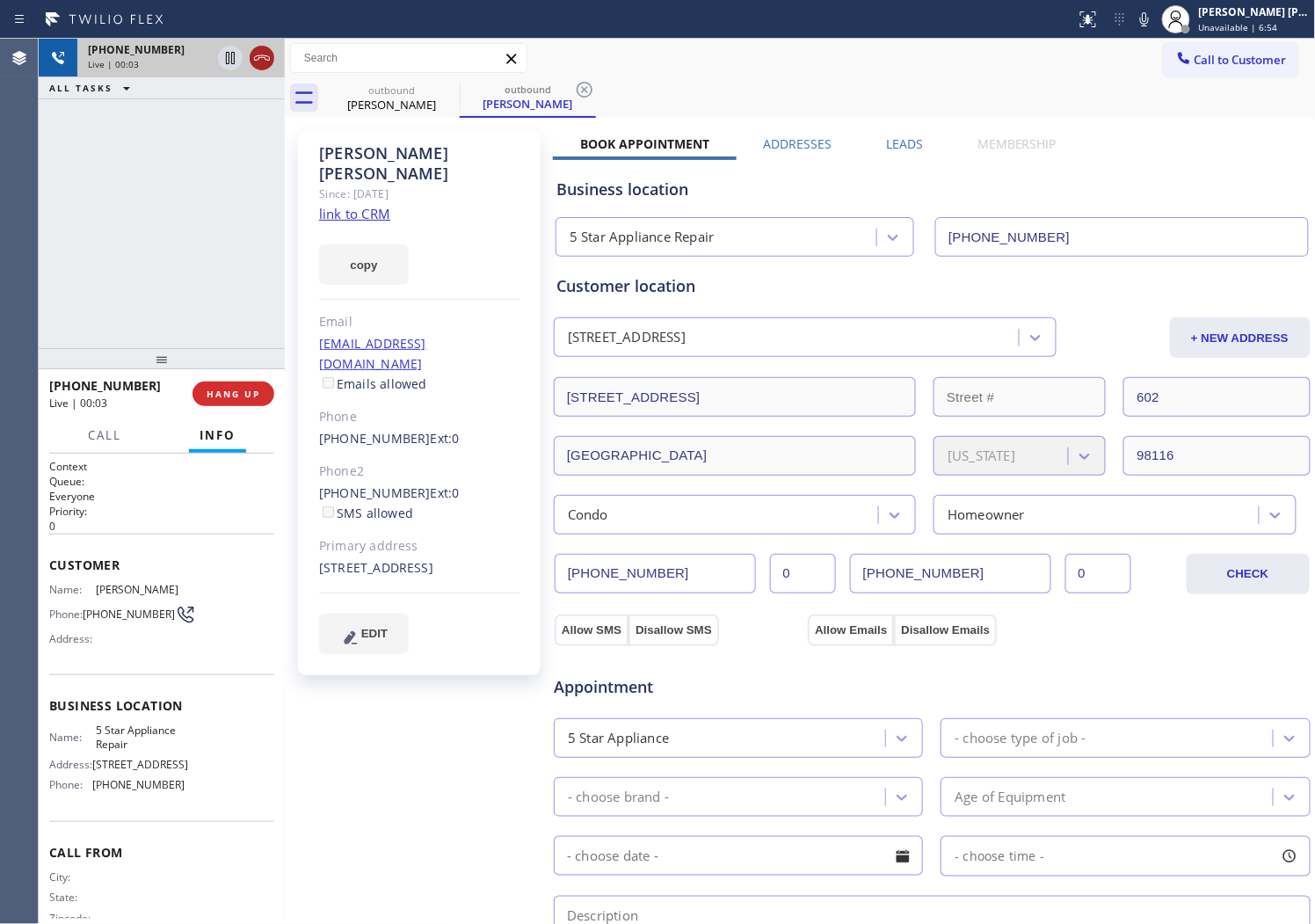
click at [258, 59] on icon at bounding box center [262, 57] width 16 height 5
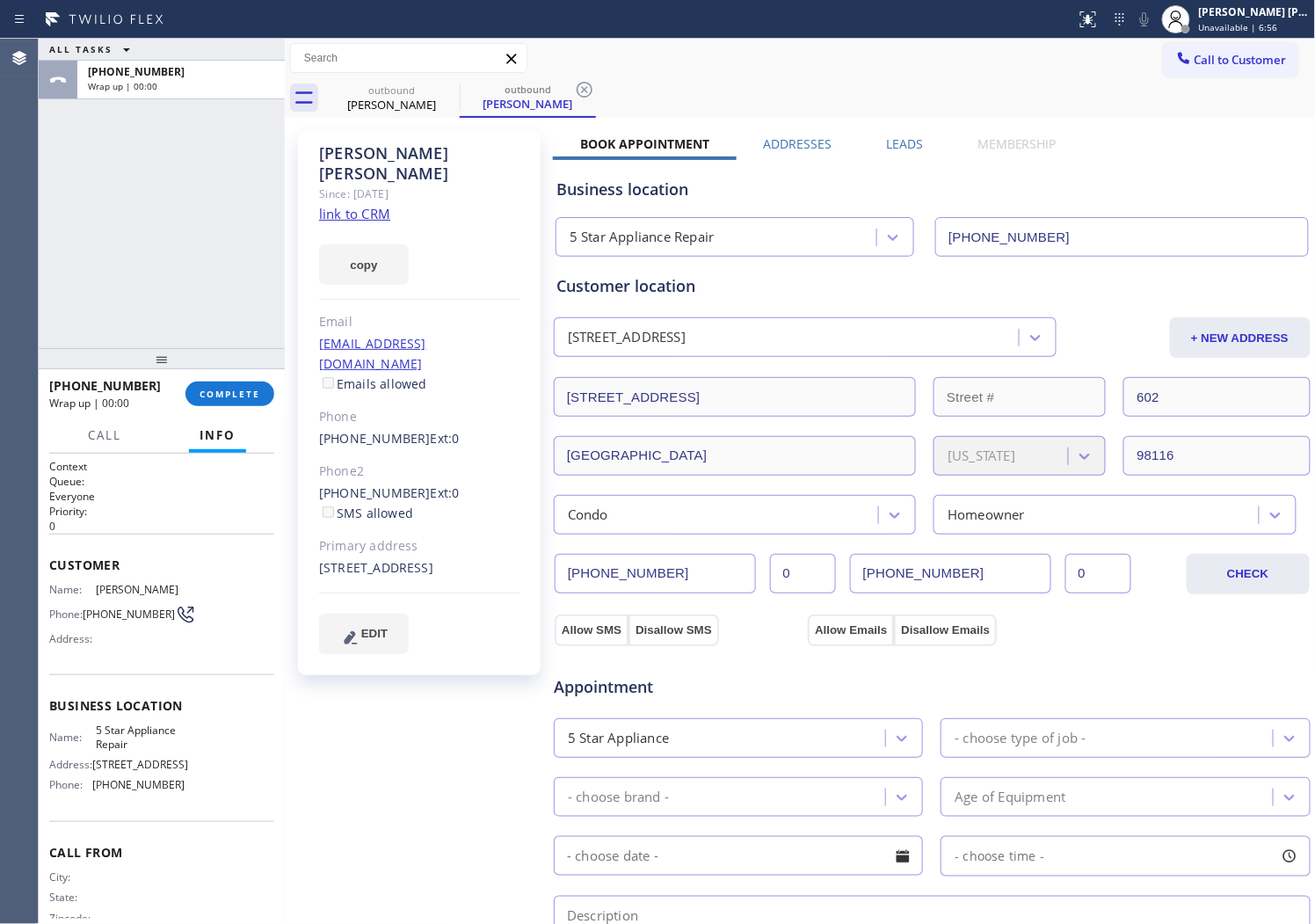
click at [901, 154] on div "Business location 5 Star Appliance Repair (855) 731-4952" at bounding box center [932, 204] width 759 height 103
click at [882, 134] on div "Greg Adams Since: 20 may 2020 link to CRM copy Email gregfadams@gmail.com Email…" at bounding box center [800, 708] width 1023 height 1174
click at [907, 153] on div "Business location 5 Star Appliance Repair (855) 731-4952" at bounding box center [932, 204] width 759 height 103
click at [886, 143] on label "Leads" at bounding box center [905, 144] width 37 height 17
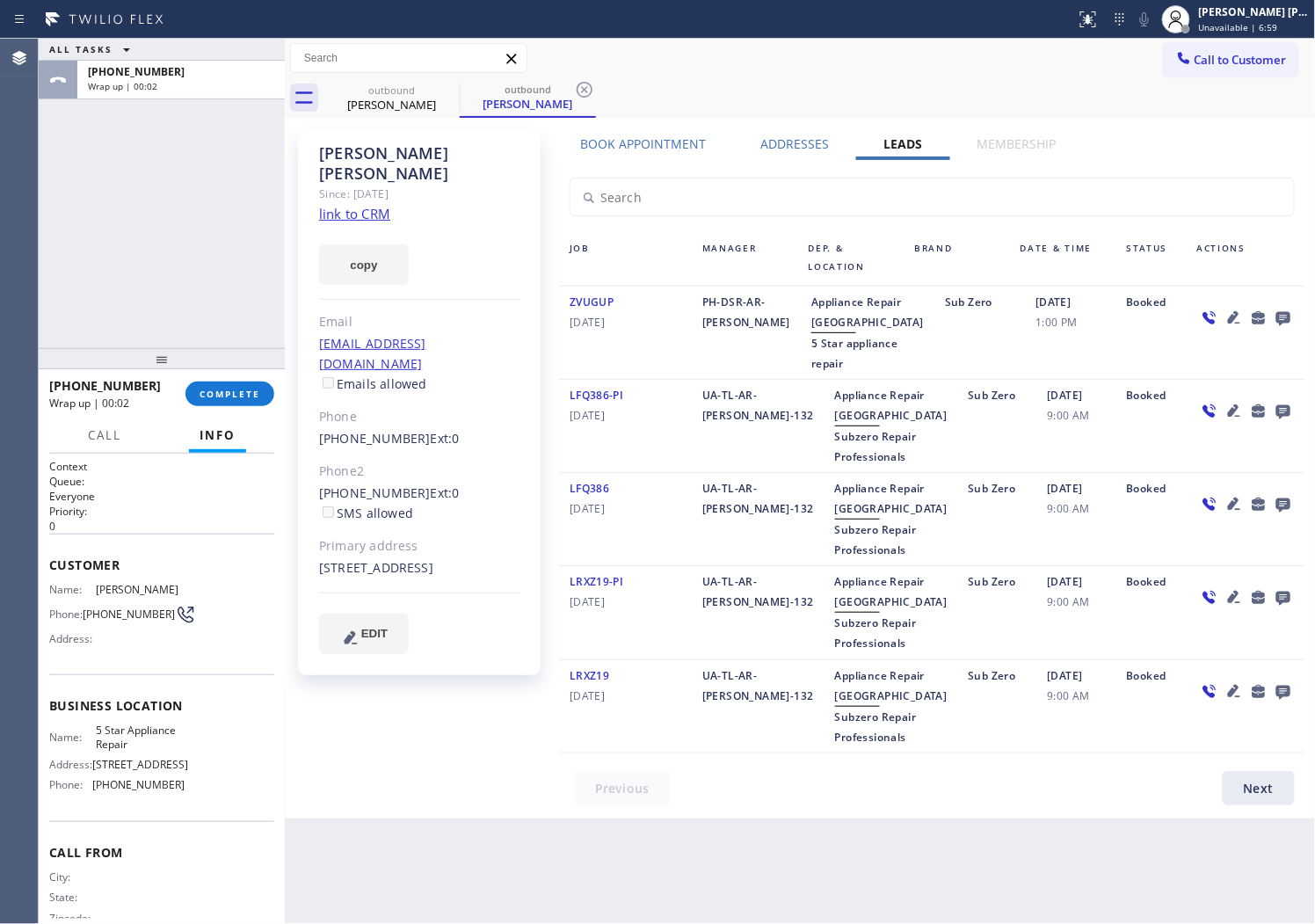
click at [1275, 308] on icon at bounding box center [1284, 318] width 21 height 22
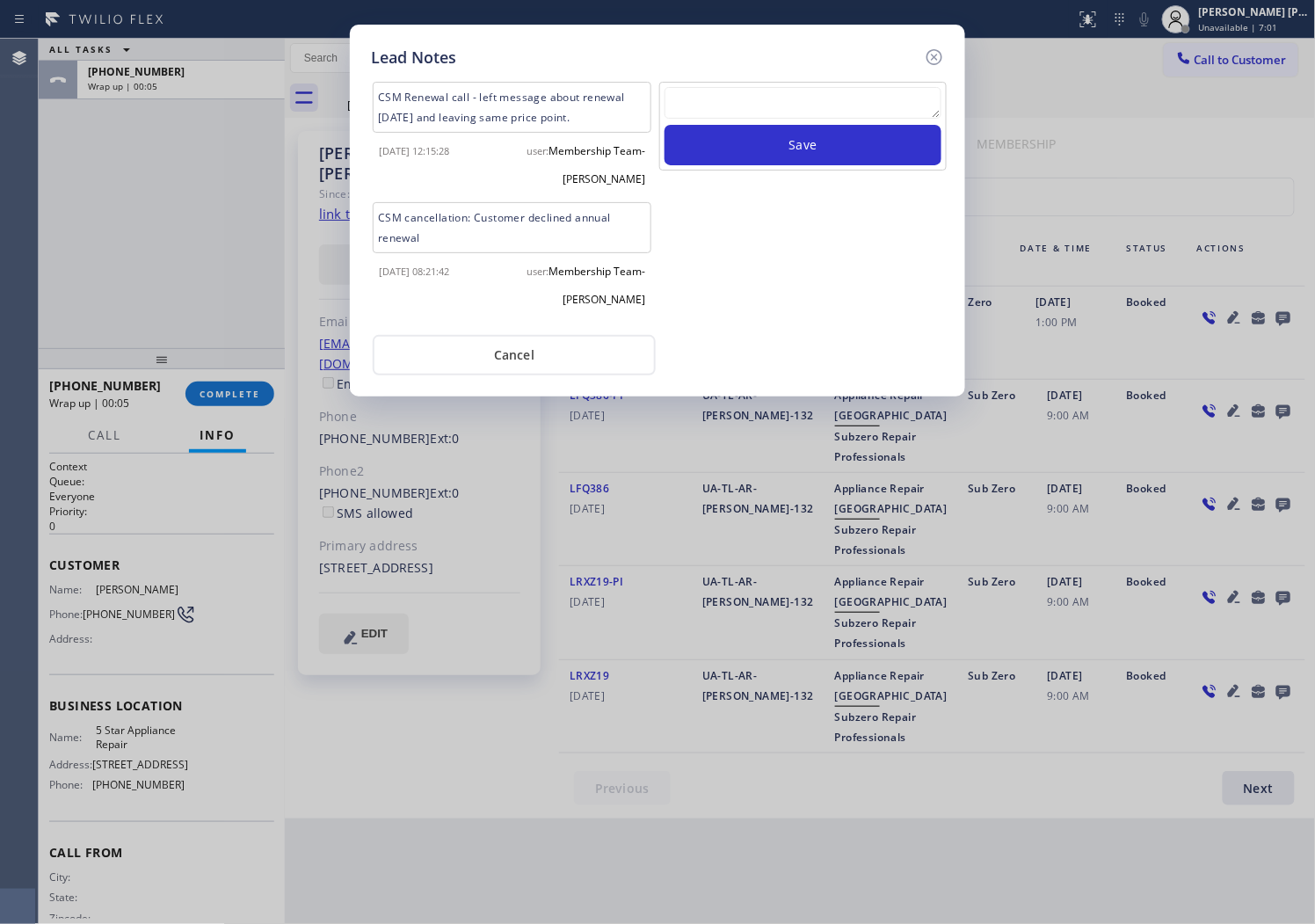
click at [871, 110] on textarea at bounding box center [802, 102] width 277 height 31
paste textarea "N/A - Please transfer"
type textarea "N/A - Please transfer"
click at [838, 143] on button "Save" at bounding box center [802, 145] width 277 height 40
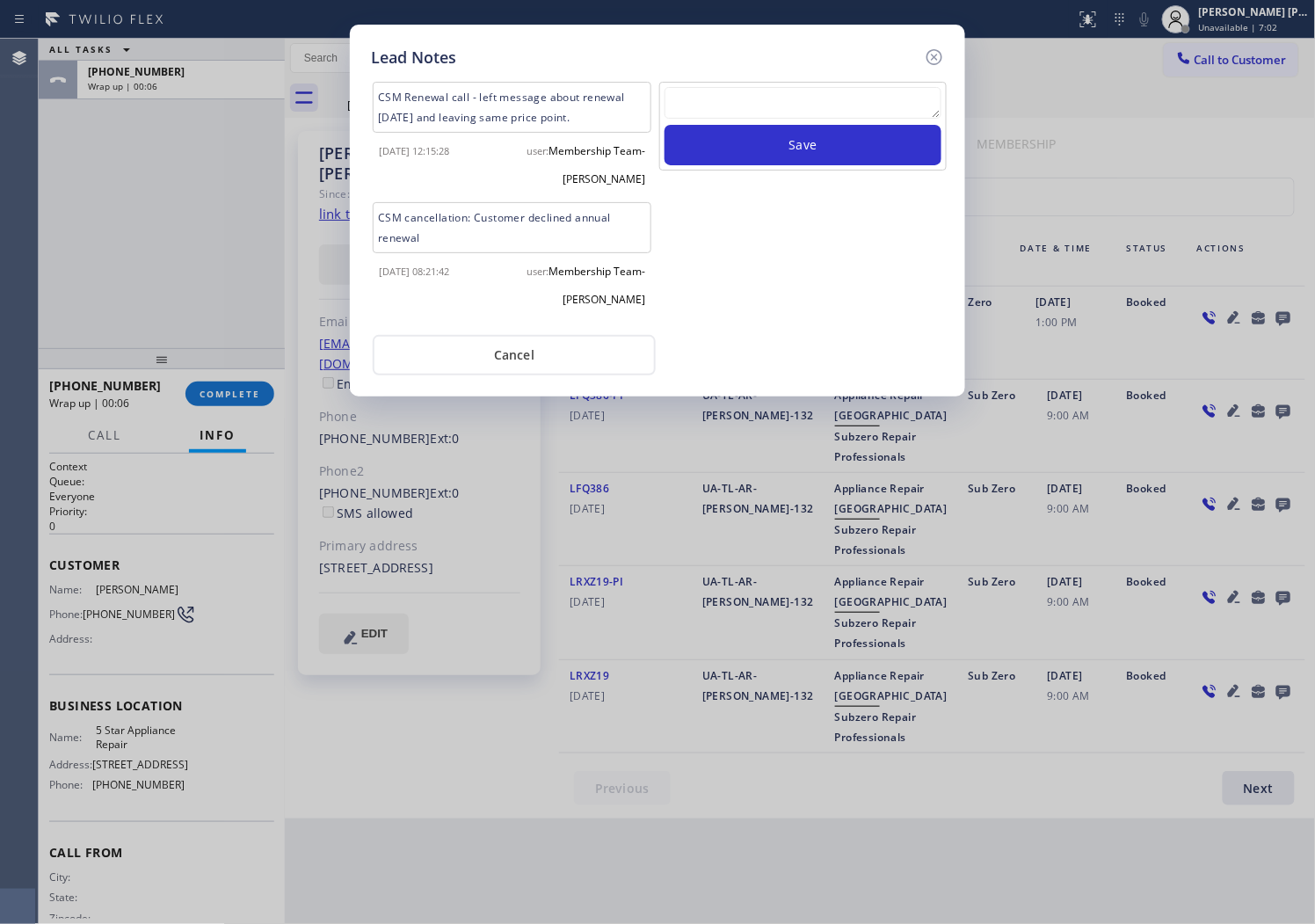
click at [920, 70] on div "CSM Renewal call - left message about renewal tomorrow and leaving same price p…" at bounding box center [658, 222] width 573 height 306
click at [929, 66] on icon at bounding box center [934, 56] width 21 height 21
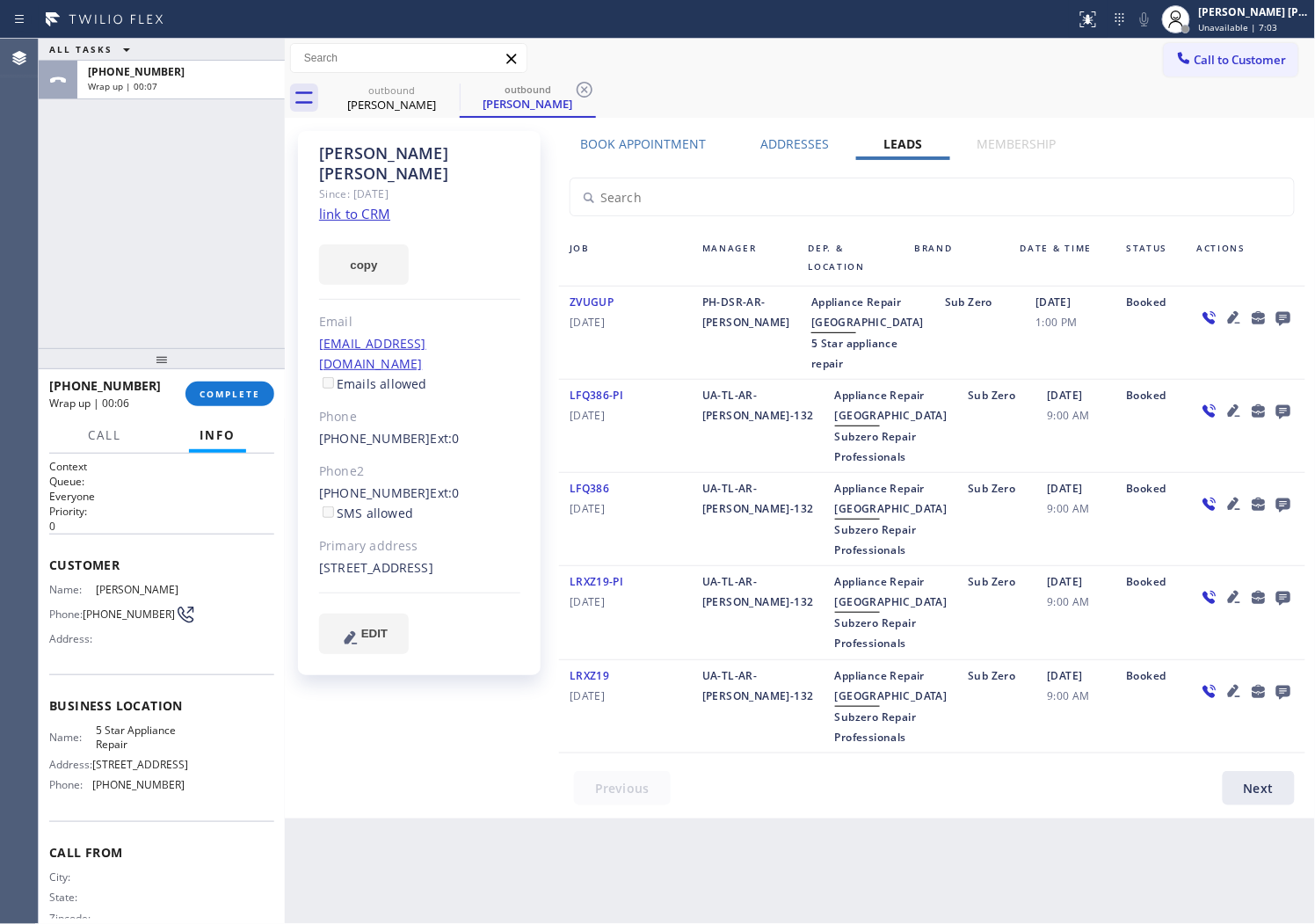
click at [235, 369] on div at bounding box center [161, 358] width 246 height 21
click at [230, 392] on span "COMPLETE" at bounding box center [230, 393] width 61 height 13
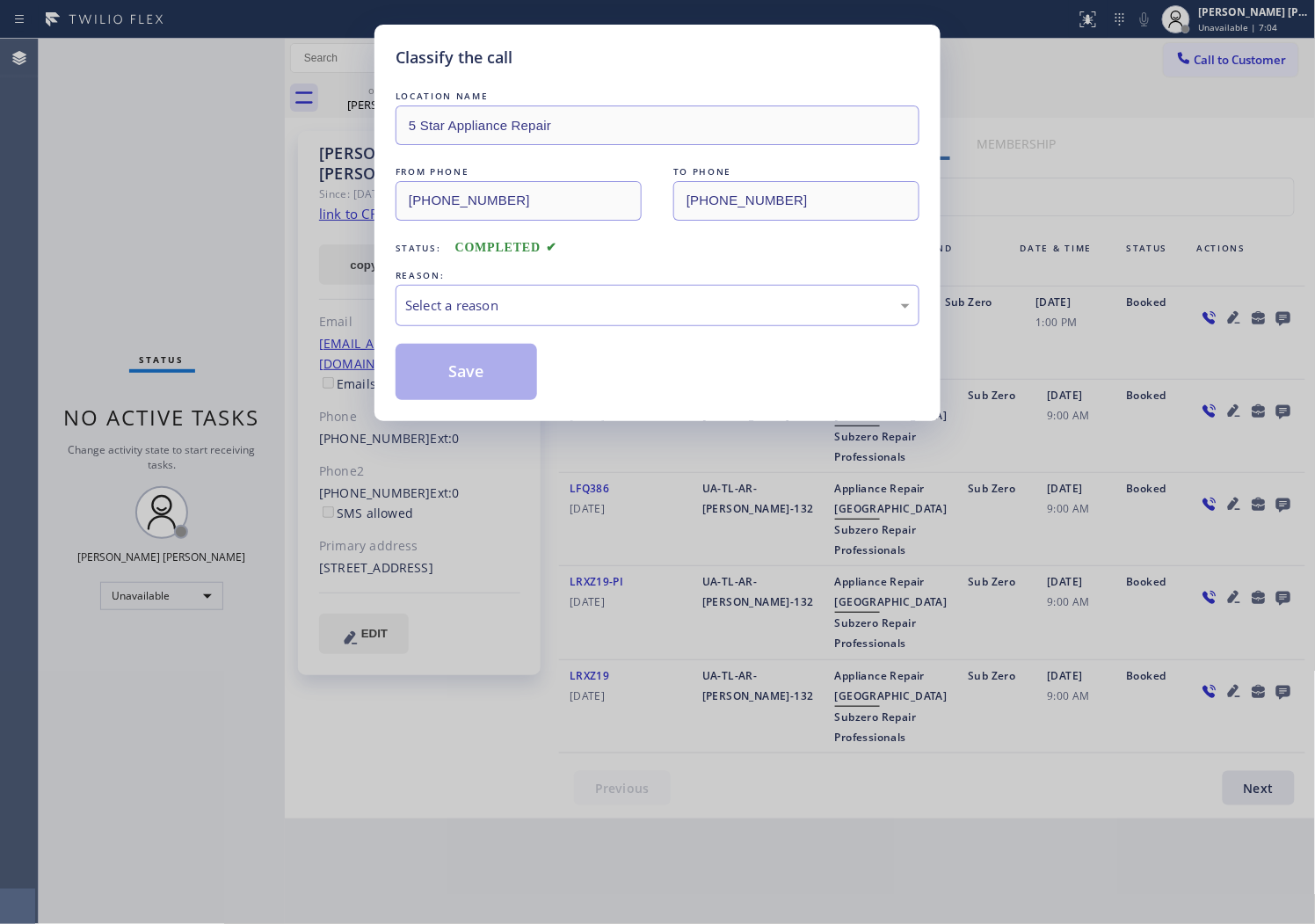
drag, startPoint x: 573, startPoint y: 340, endPoint x: 566, endPoint y: 317, distance: 24.0
click at [573, 339] on div "LOCATION NAME 5 Star Appliance Repair FROM PHONE (855) 731-4952 TO PHONE (206) …" at bounding box center [658, 243] width 524 height 313
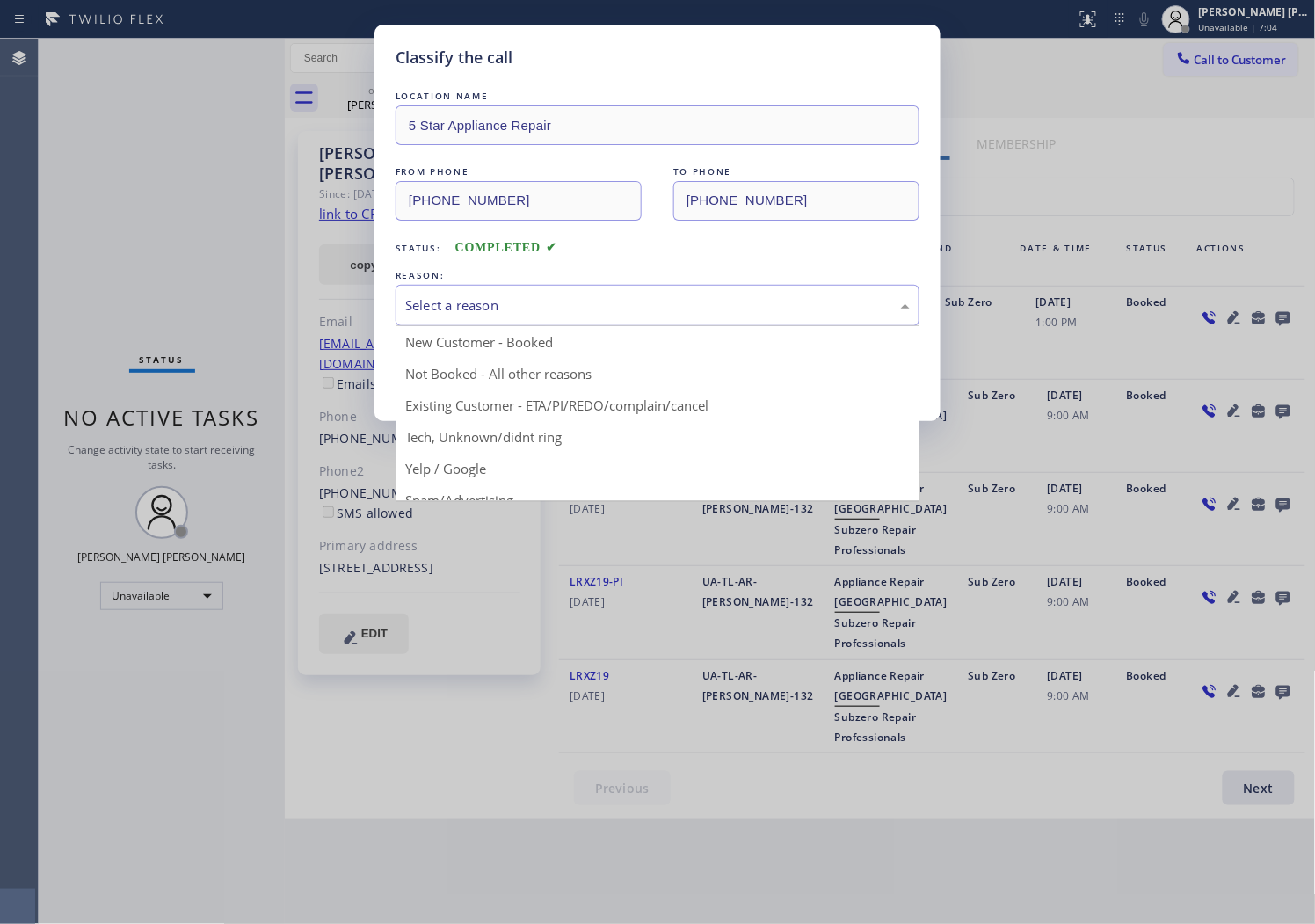
click at [566, 315] on div "Select a reason" at bounding box center [658, 305] width 505 height 21
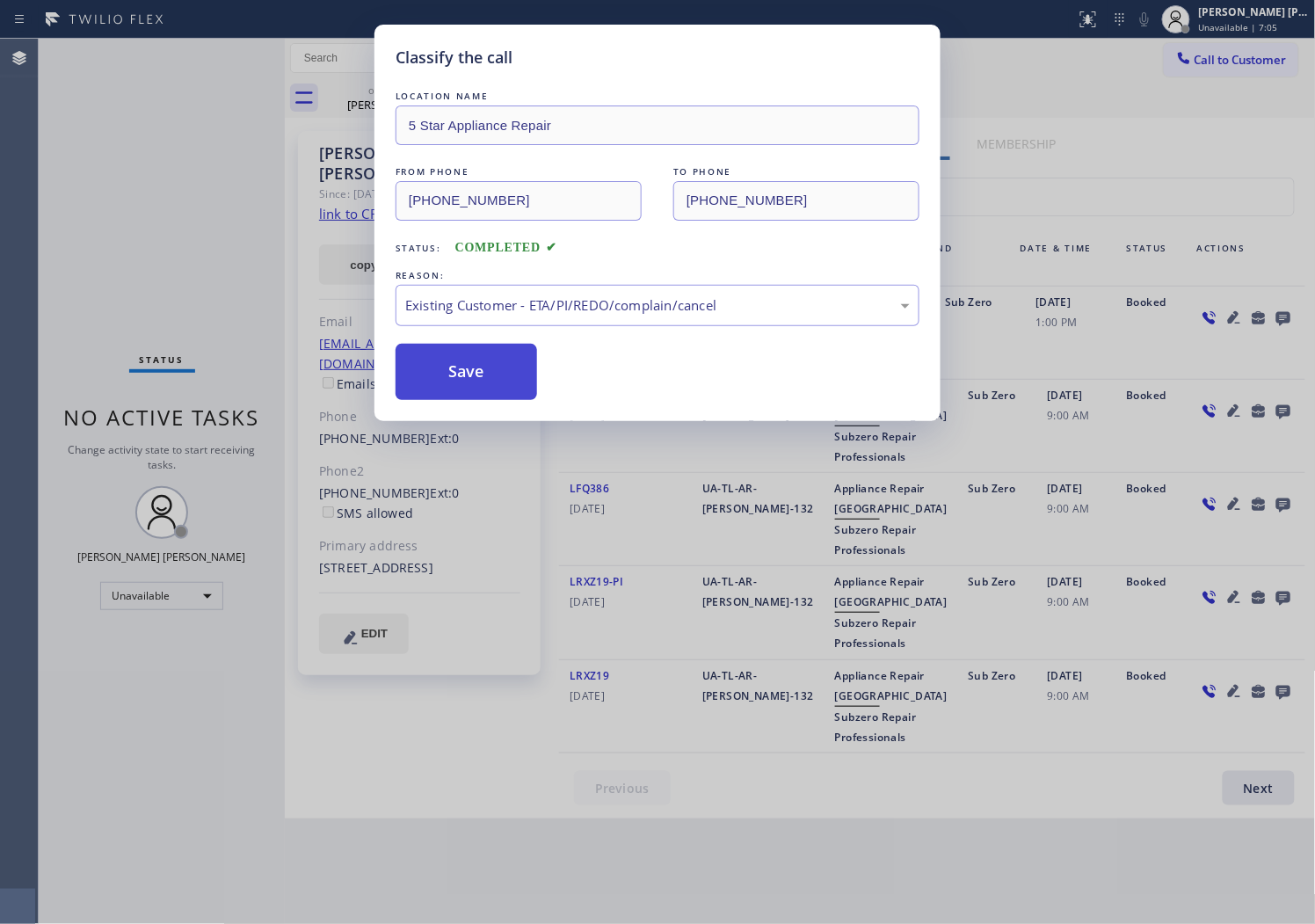
click at [466, 389] on button "Save" at bounding box center [467, 371] width 142 height 56
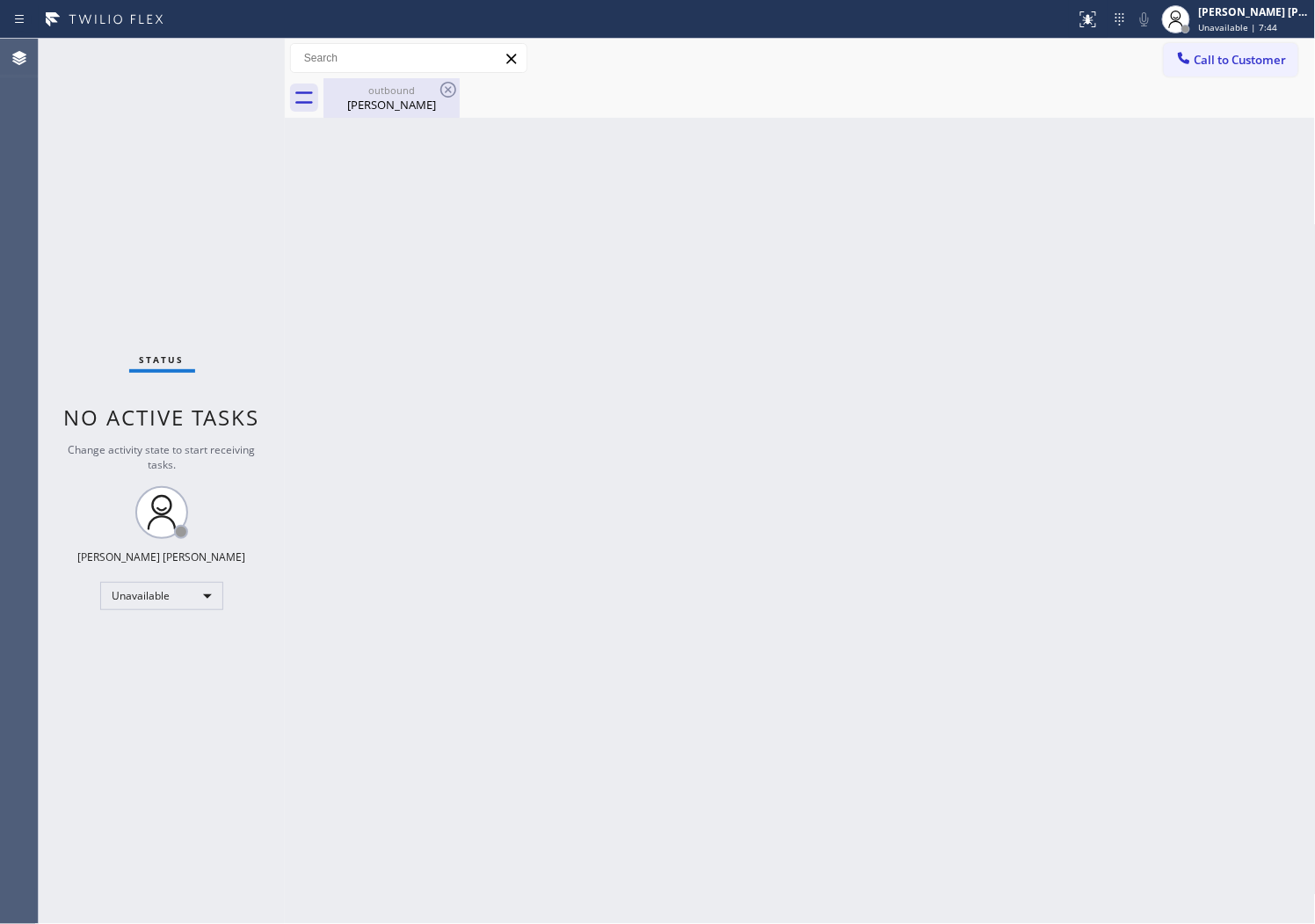
click at [401, 114] on div "outbound Greg Adams" at bounding box center [392, 98] width 133 height 39
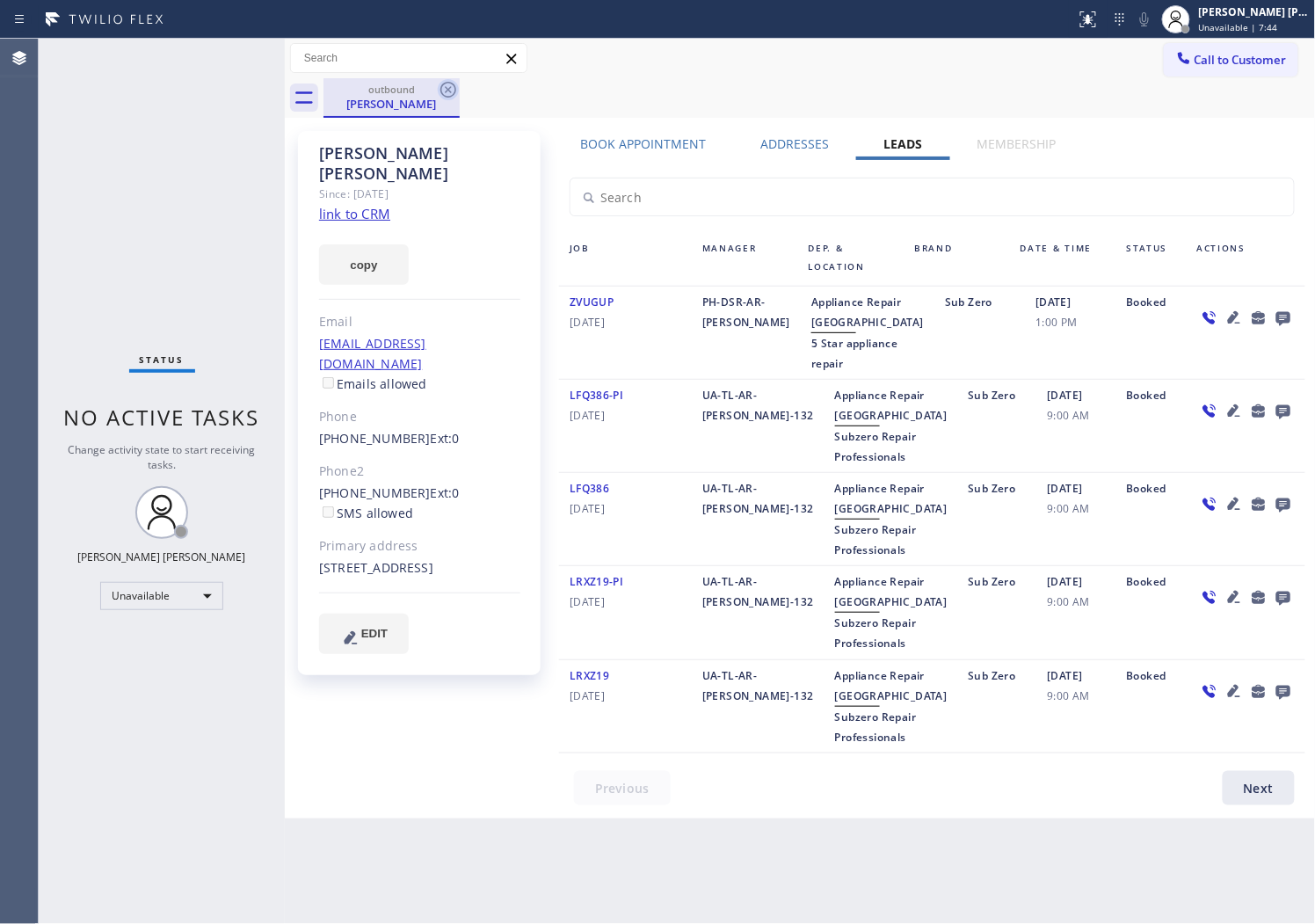
click at [444, 94] on icon at bounding box center [448, 89] width 21 height 21
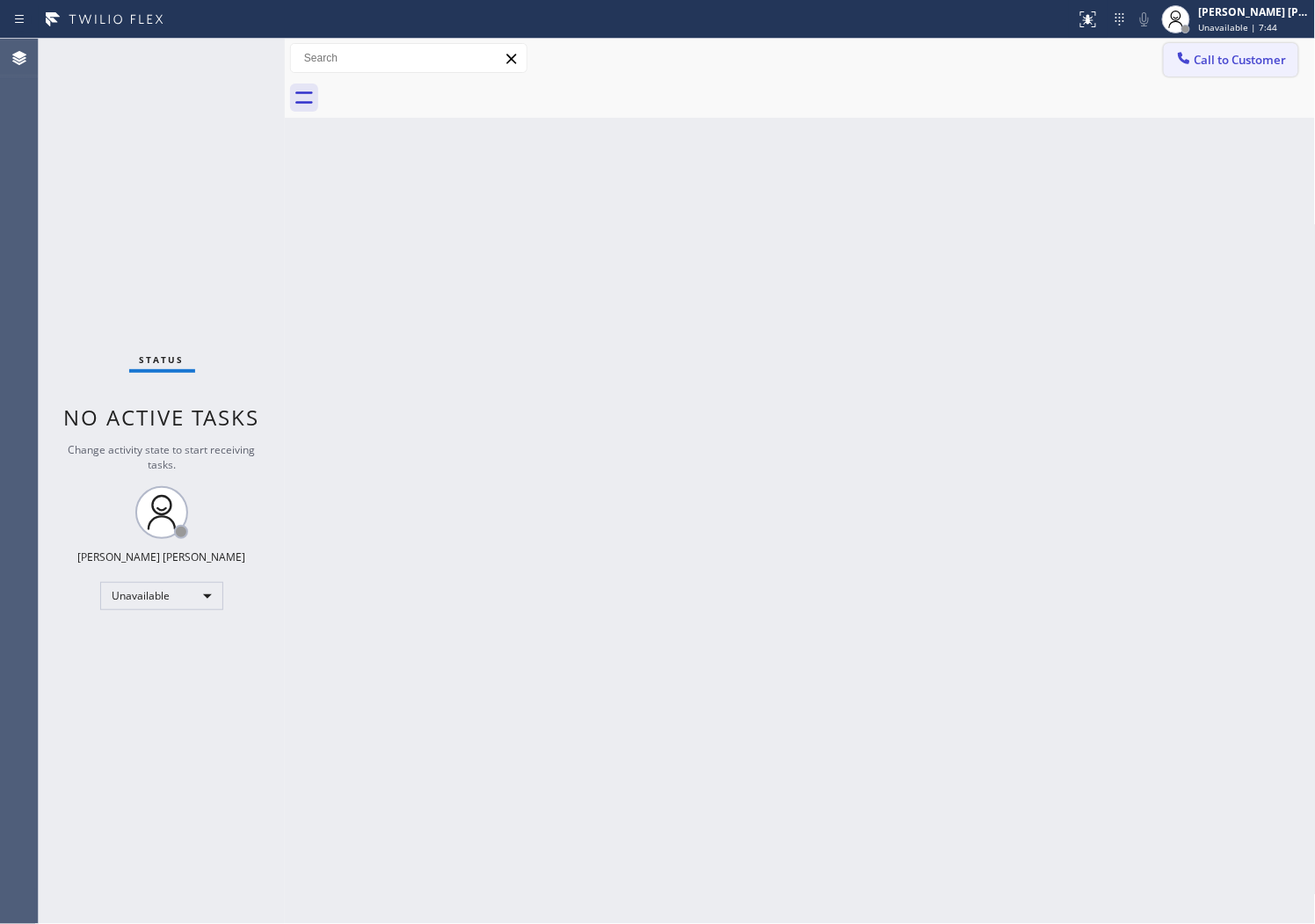
click at [1193, 56] on div at bounding box center [1184, 59] width 21 height 21
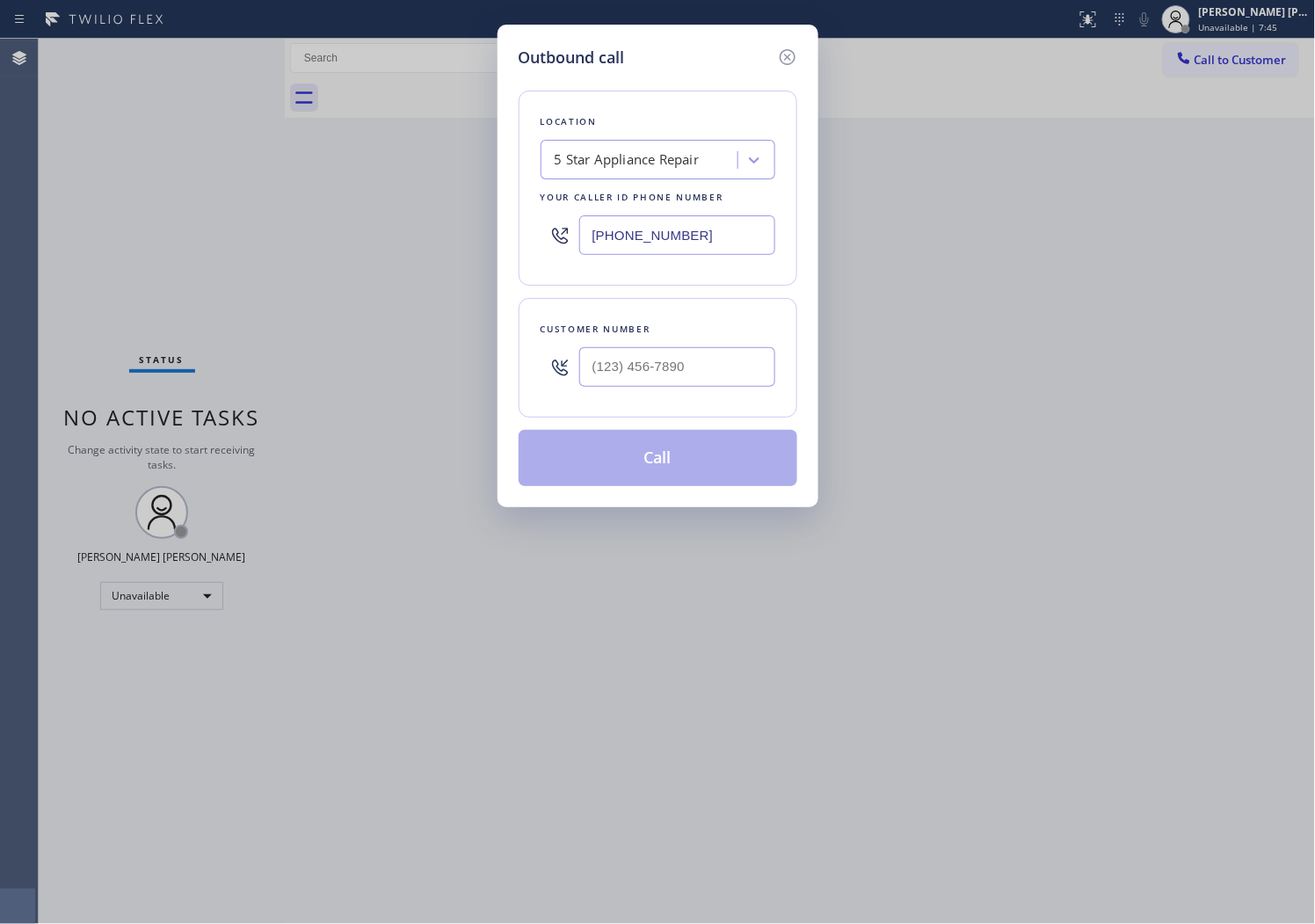
click at [625, 239] on input "[PHONE_NUMBER]" at bounding box center [677, 235] width 196 height 39
paste input "754) 205-3961"
type input "[PHONE_NUMBER]"
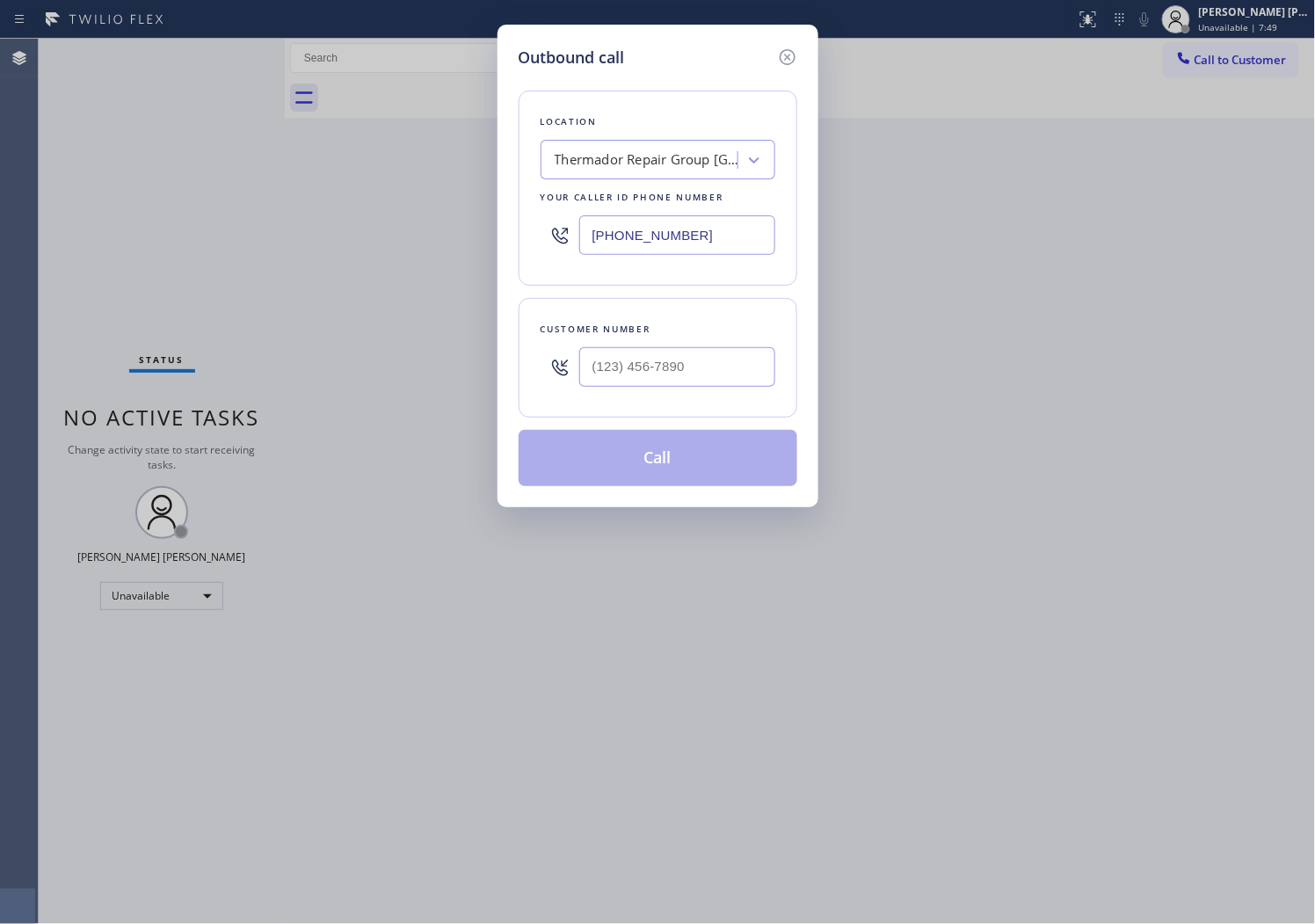
click at [709, 383] on input "text" at bounding box center [677, 367] width 196 height 39
click at [709, 383] on input "(___) ___-____" at bounding box center [677, 367] width 196 height 39
paste input "303) 921-4704"
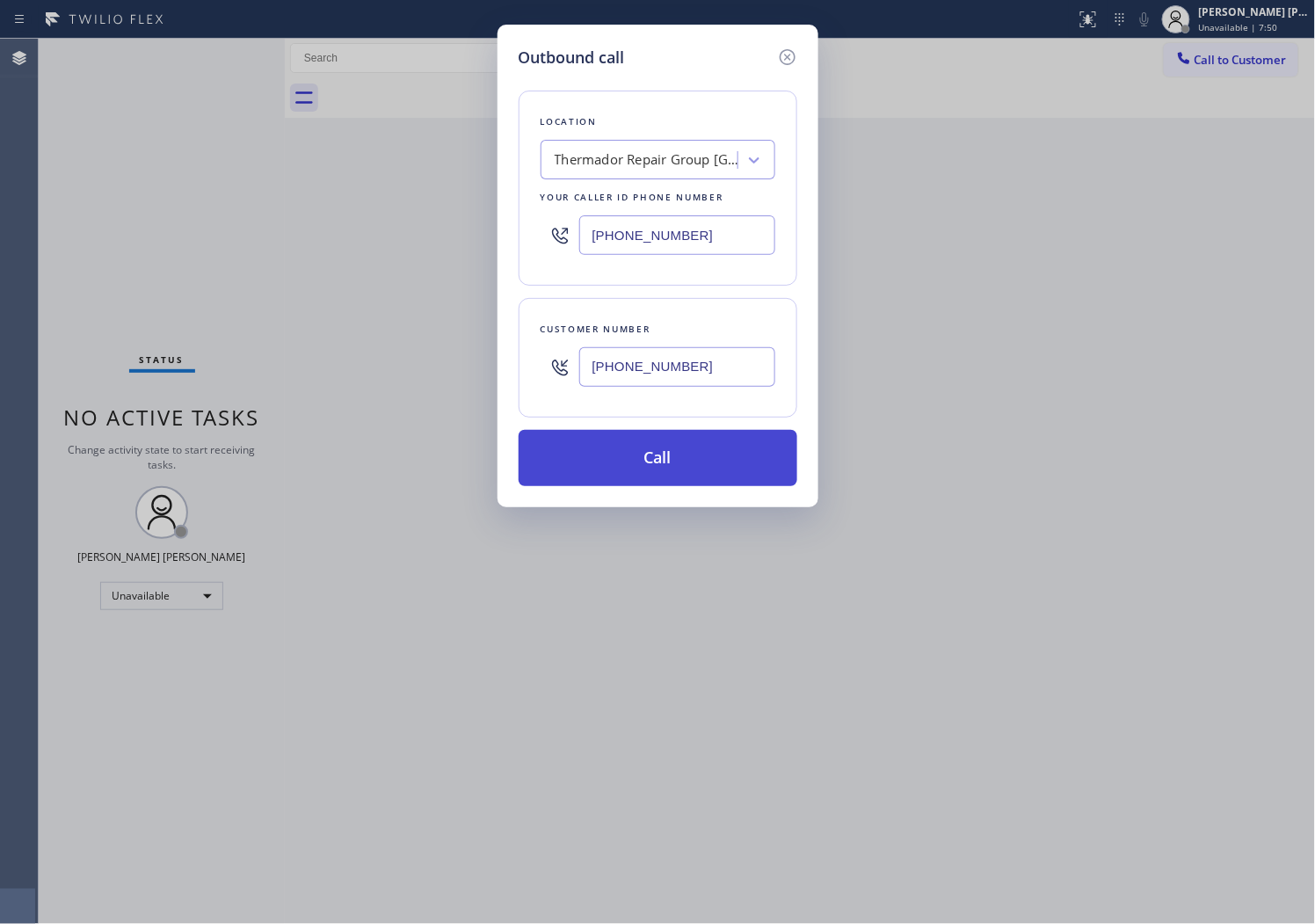
type input "[PHONE_NUMBER]"
click at [655, 460] on button "Call" at bounding box center [658, 458] width 279 height 56
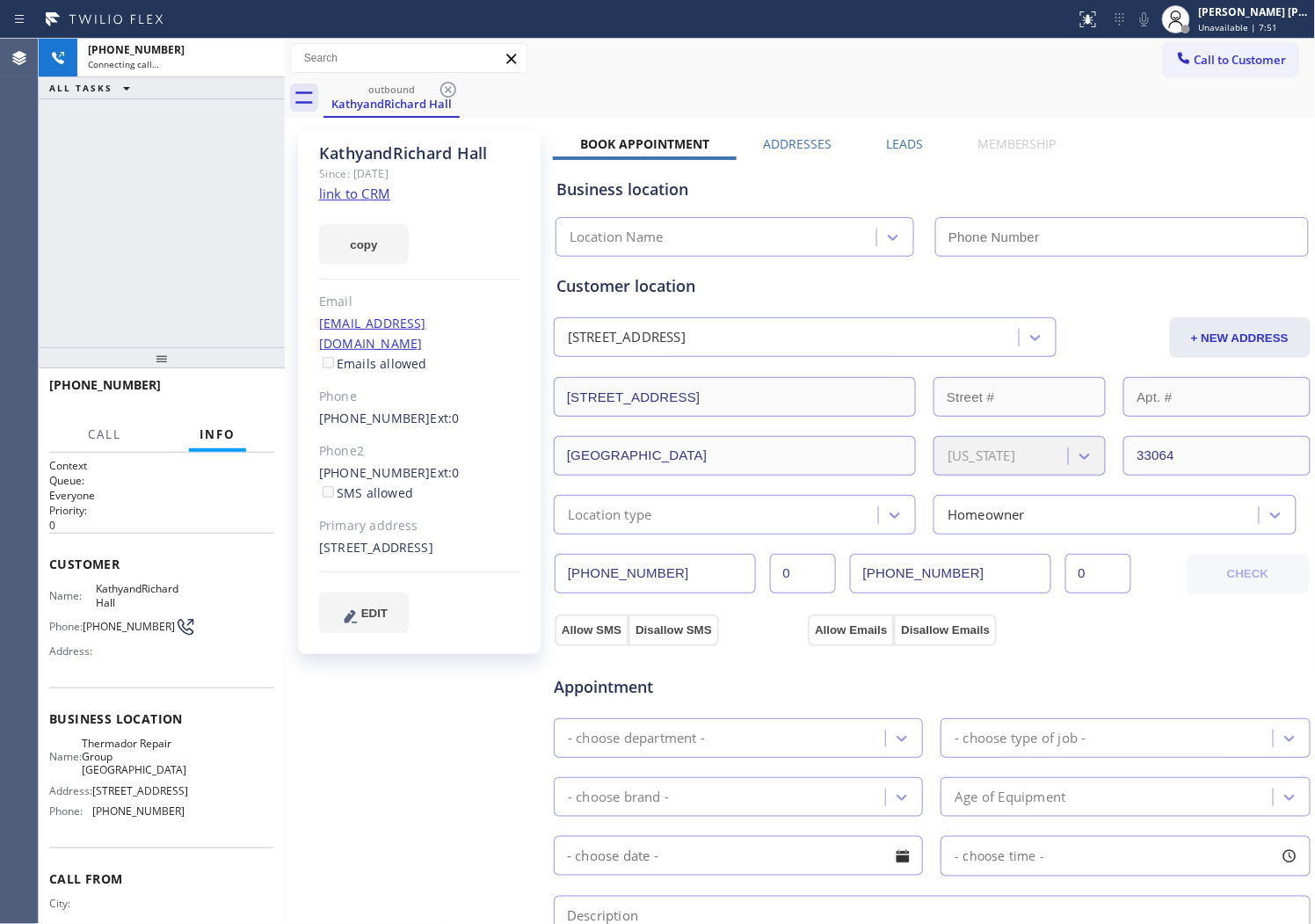
click at [351, 150] on div "KathyandRichard Hall" at bounding box center [419, 154] width 202 height 21
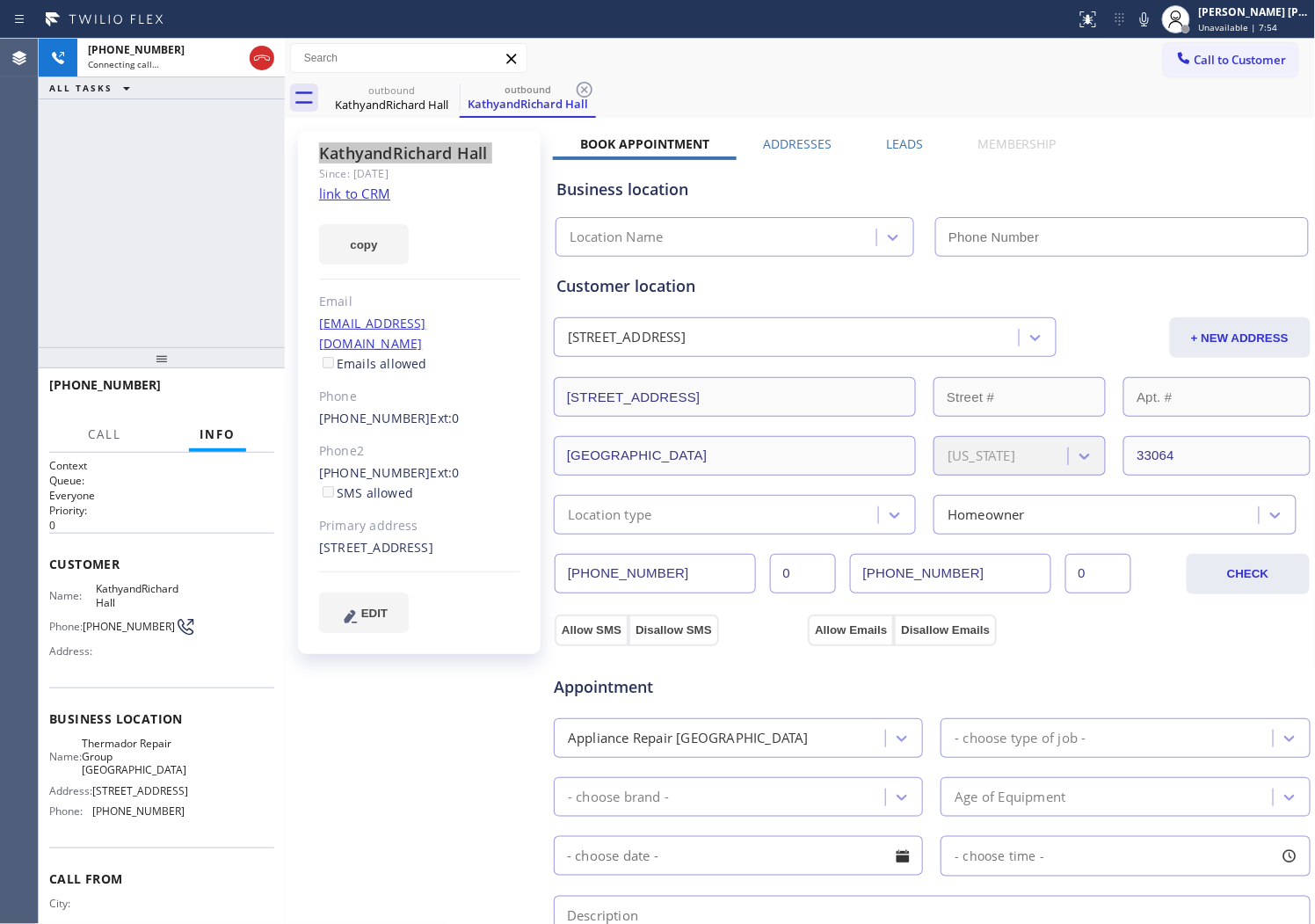
type input "[PHONE_NUMBER]"
drag, startPoint x: 153, startPoint y: 199, endPoint x: 163, endPoint y: 202, distance: 10.4
click at [153, 199] on div "+13039214704 Connecting call… ALL TASKS ALL TASKS ACTIVE TASKS TASKS IN WRAP UP" at bounding box center [161, 193] width 246 height 309
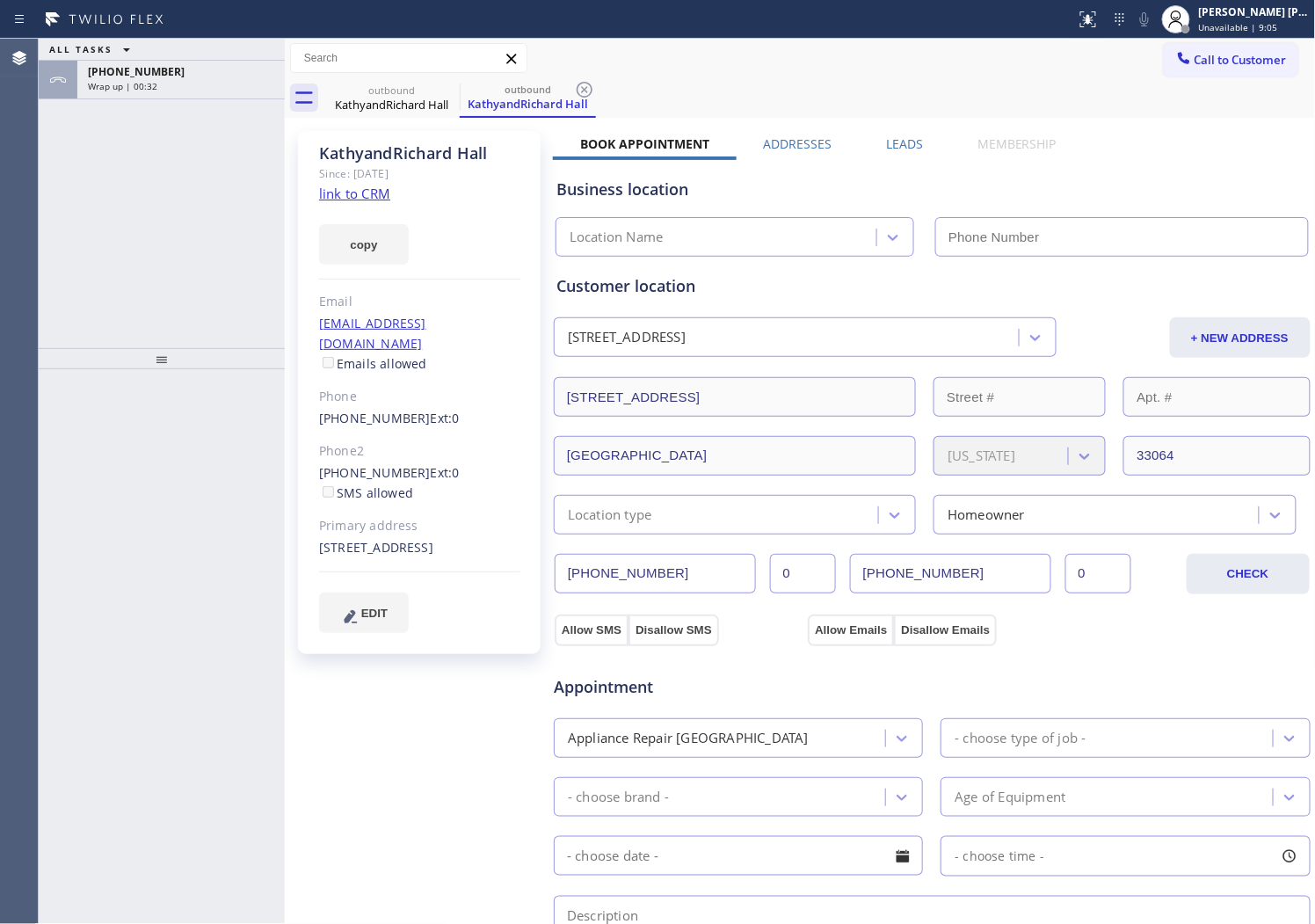
type input "[PHONE_NUMBER]"
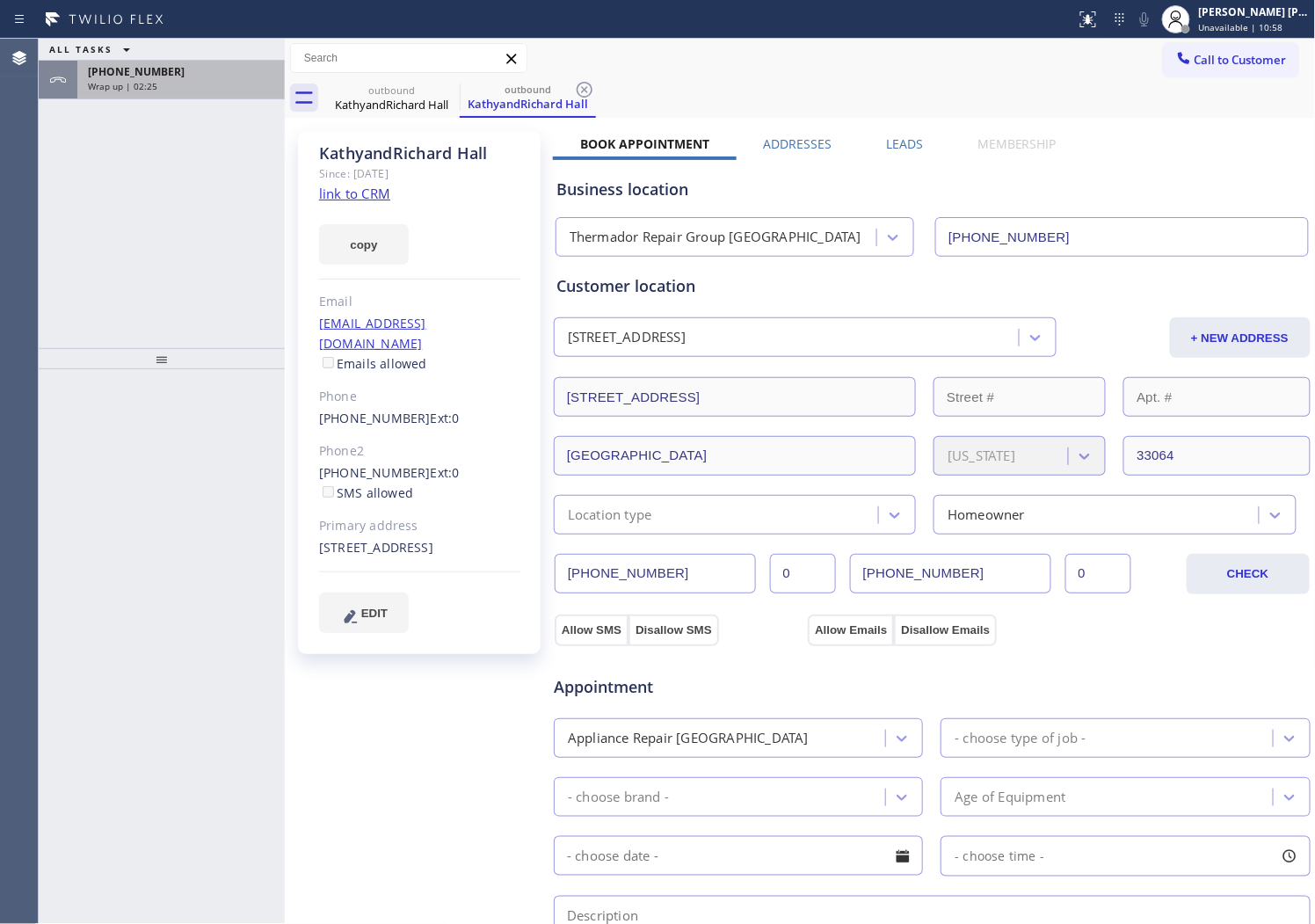
click at [172, 75] on div "[PHONE_NUMBER]" at bounding box center [180, 71] width 186 height 15
drag, startPoint x: 172, startPoint y: 75, endPoint x: 295, endPoint y: 370, distance: 319.6
click at [172, 75] on div "[PHONE_NUMBER]" at bounding box center [180, 71] width 186 height 15
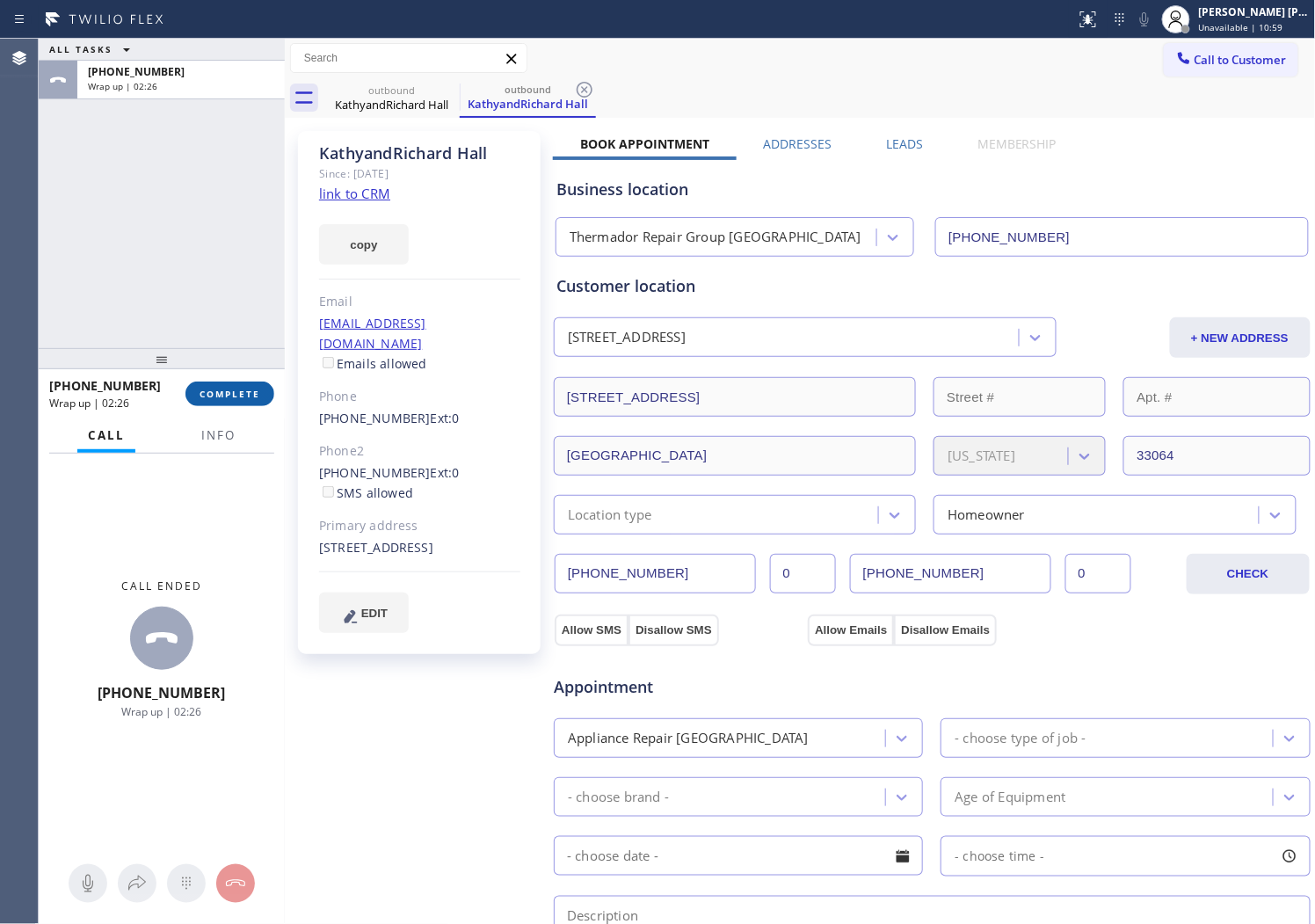
click at [228, 400] on span "COMPLETE" at bounding box center [230, 394] width 61 height 13
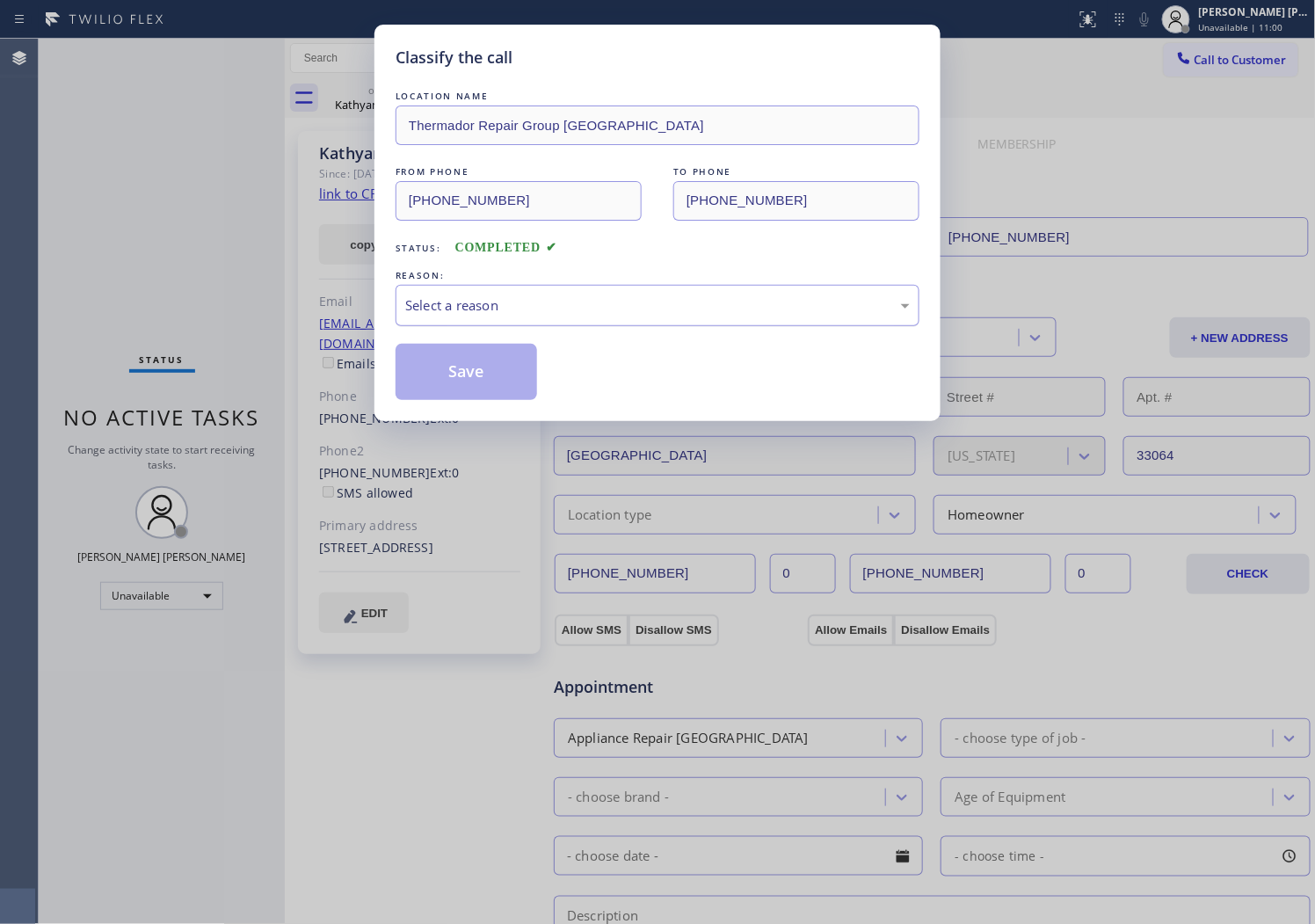
click at [484, 297] on div "Select a reason" at bounding box center [658, 305] width 505 height 21
click at [464, 383] on button "Save" at bounding box center [467, 371] width 142 height 56
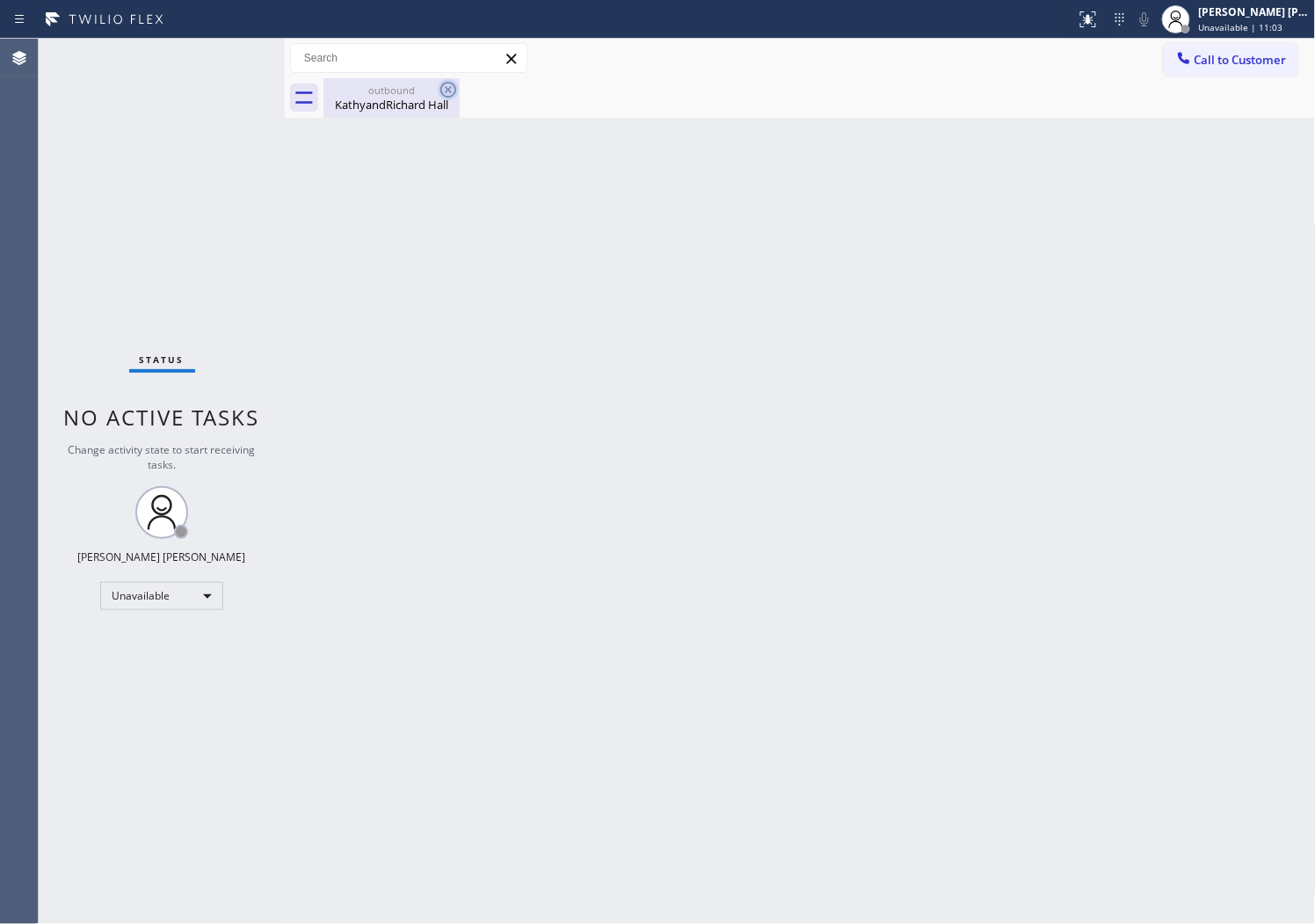
click at [436, 103] on div "KathyandRichard Hall" at bounding box center [392, 104] width 133 height 16
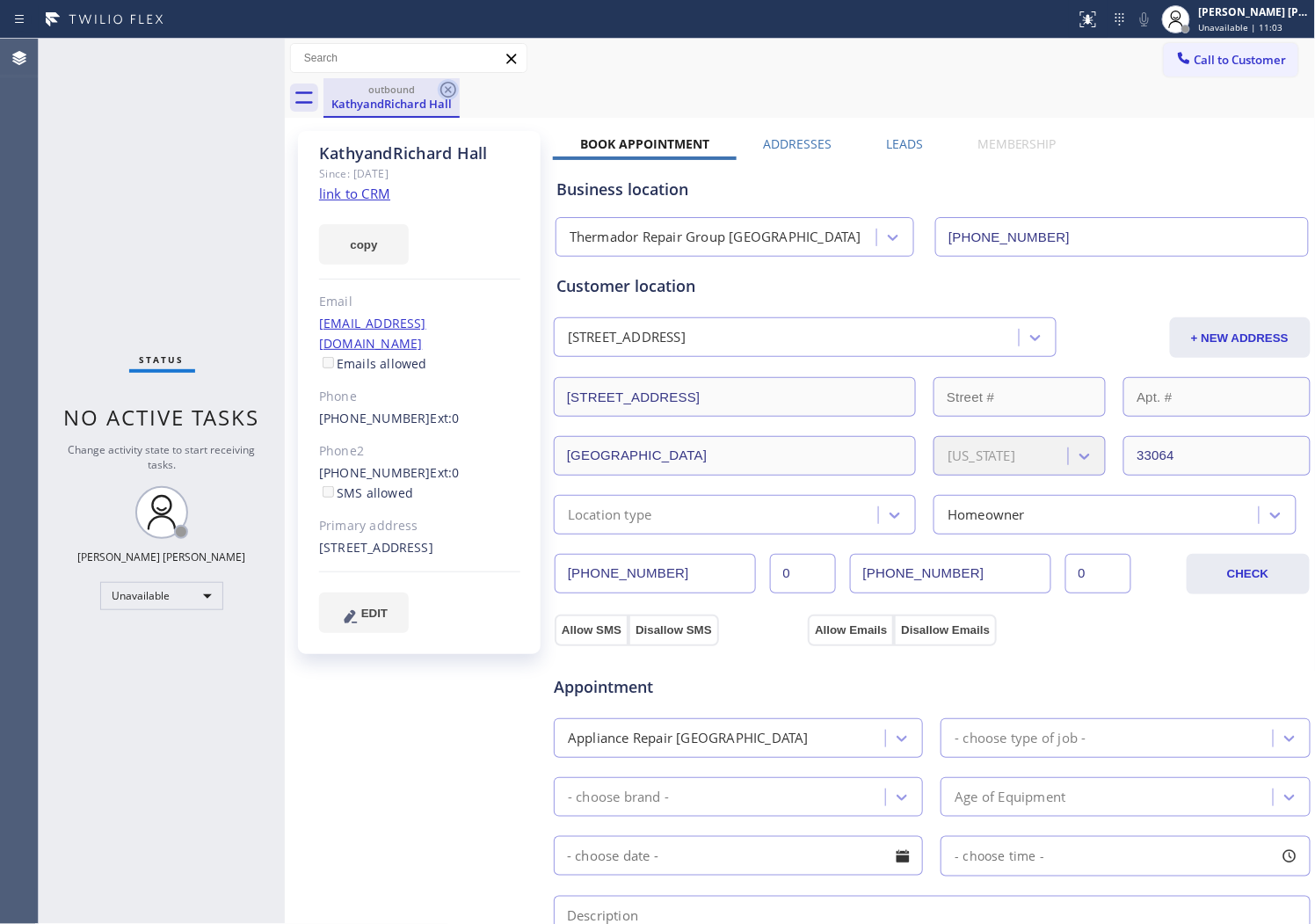
click at [451, 91] on icon at bounding box center [448, 89] width 21 height 21
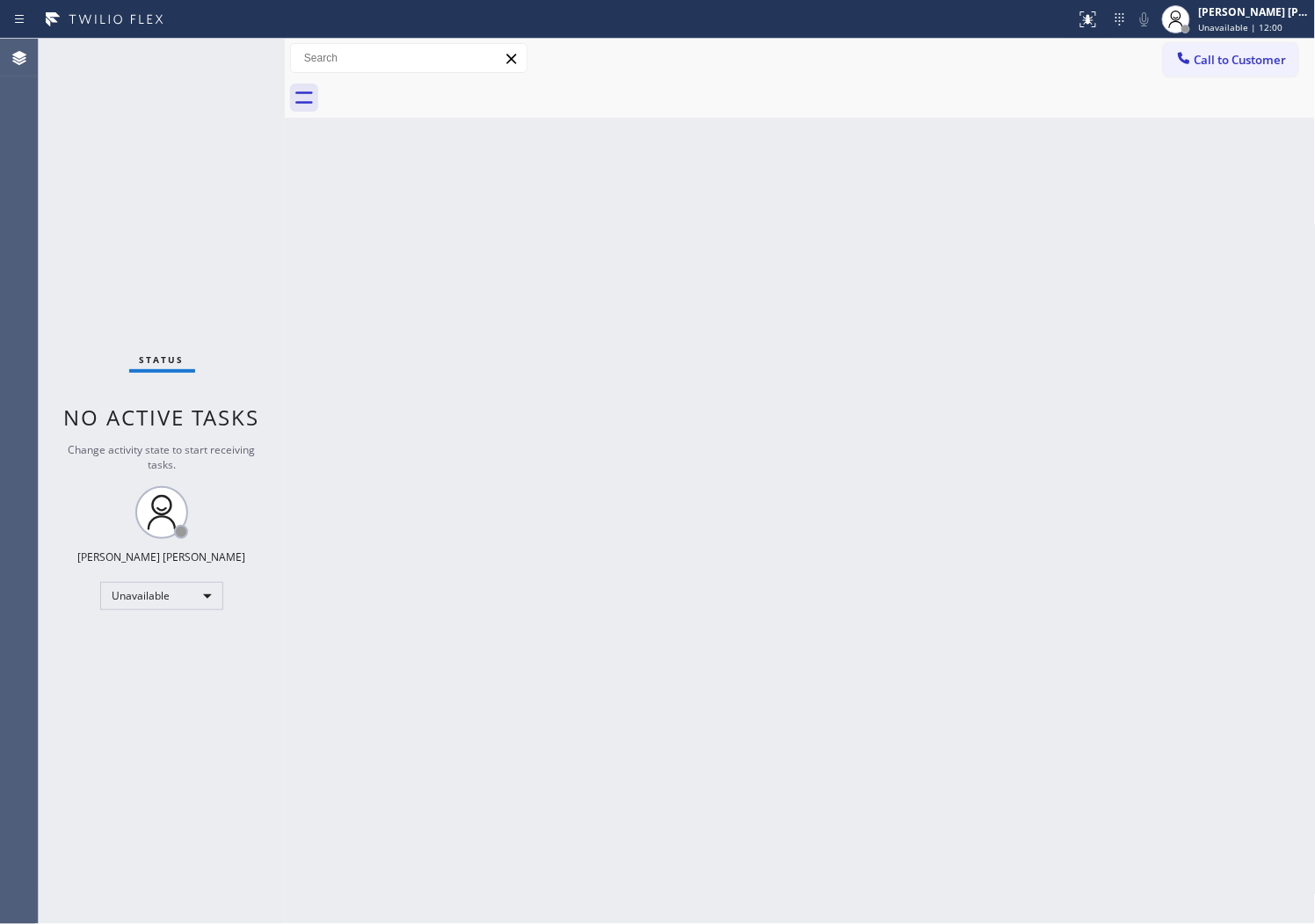
click at [1226, 57] on span "Call to Customer" at bounding box center [1241, 60] width 93 height 16
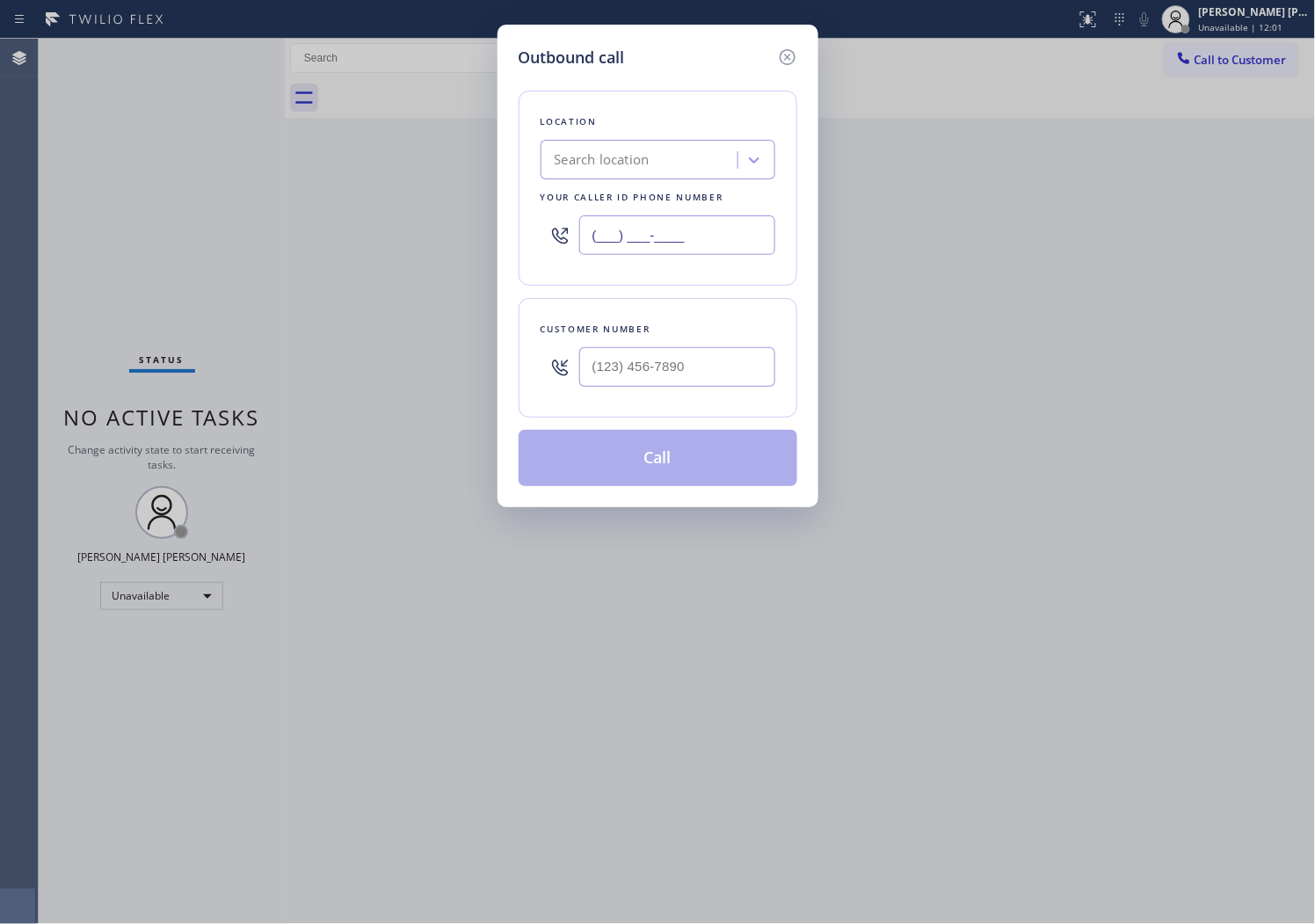
click at [635, 225] on input "(___) ___-____" at bounding box center [677, 235] width 196 height 39
paste input "760-4076"
click at [635, 225] on input "(___) 760-4076" at bounding box center [677, 235] width 196 height 39
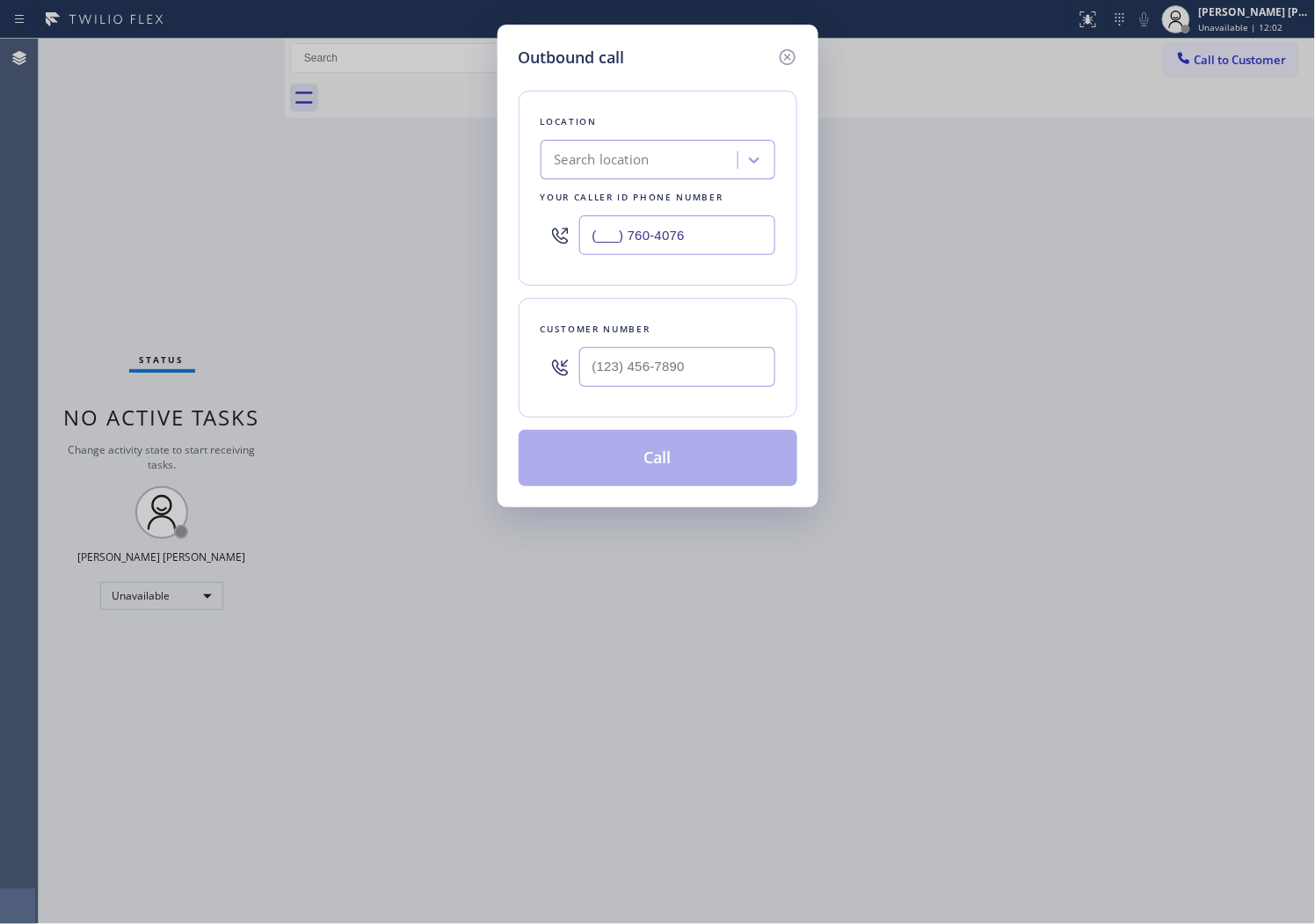
click at [635, 225] on input "(___) 760-4076" at bounding box center [677, 235] width 196 height 39
paste input "760) 407-6454"
type input "[PHONE_NUMBER]"
click at [723, 358] on input "text" at bounding box center [677, 367] width 196 height 39
click at [723, 358] on input "(___) ___-____" at bounding box center [677, 367] width 196 height 39
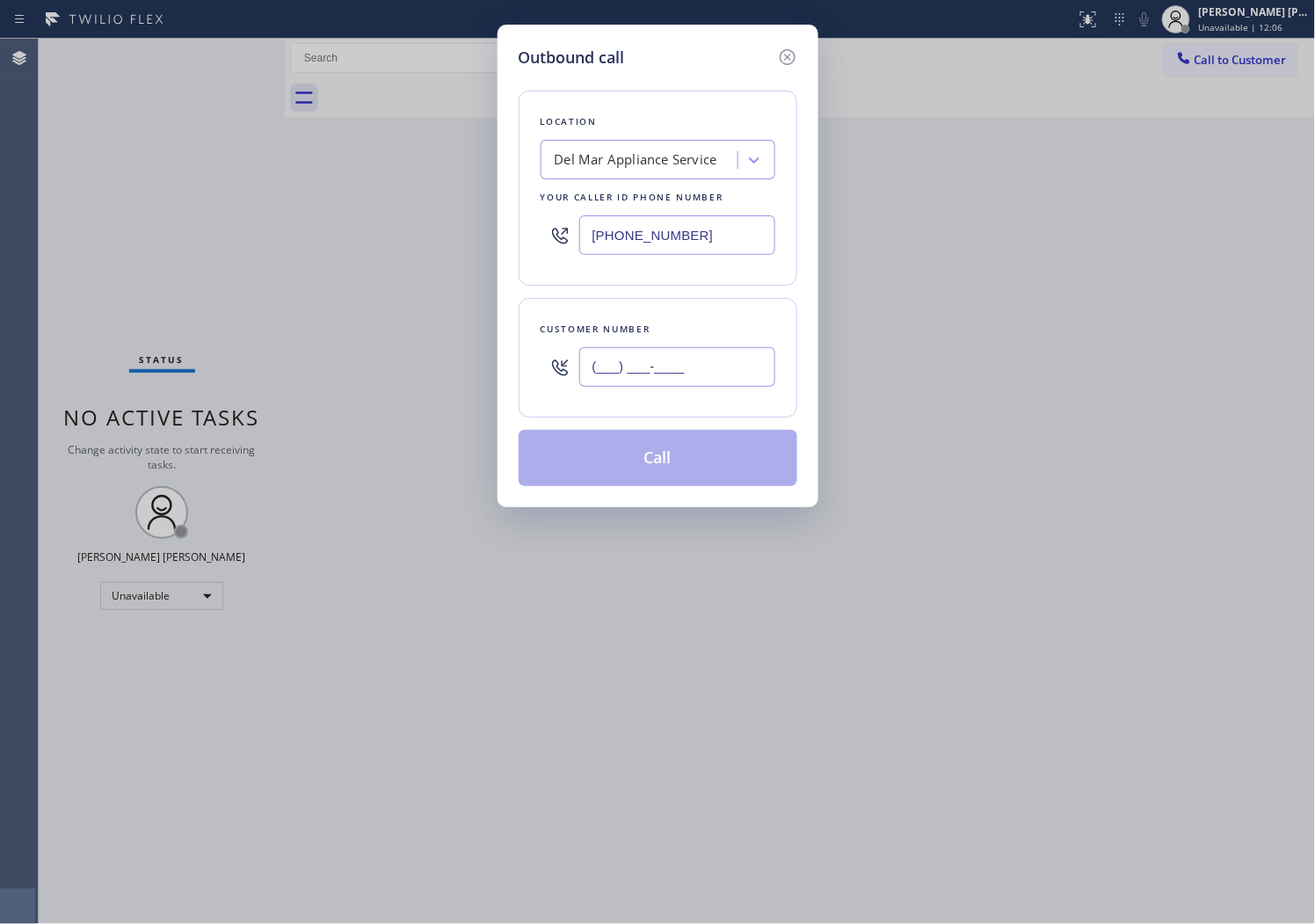
paste input "4802"
click at [684, 360] on input "(___) ___-4802" at bounding box center [677, 367] width 196 height 39
paste input "480) 235-8264"
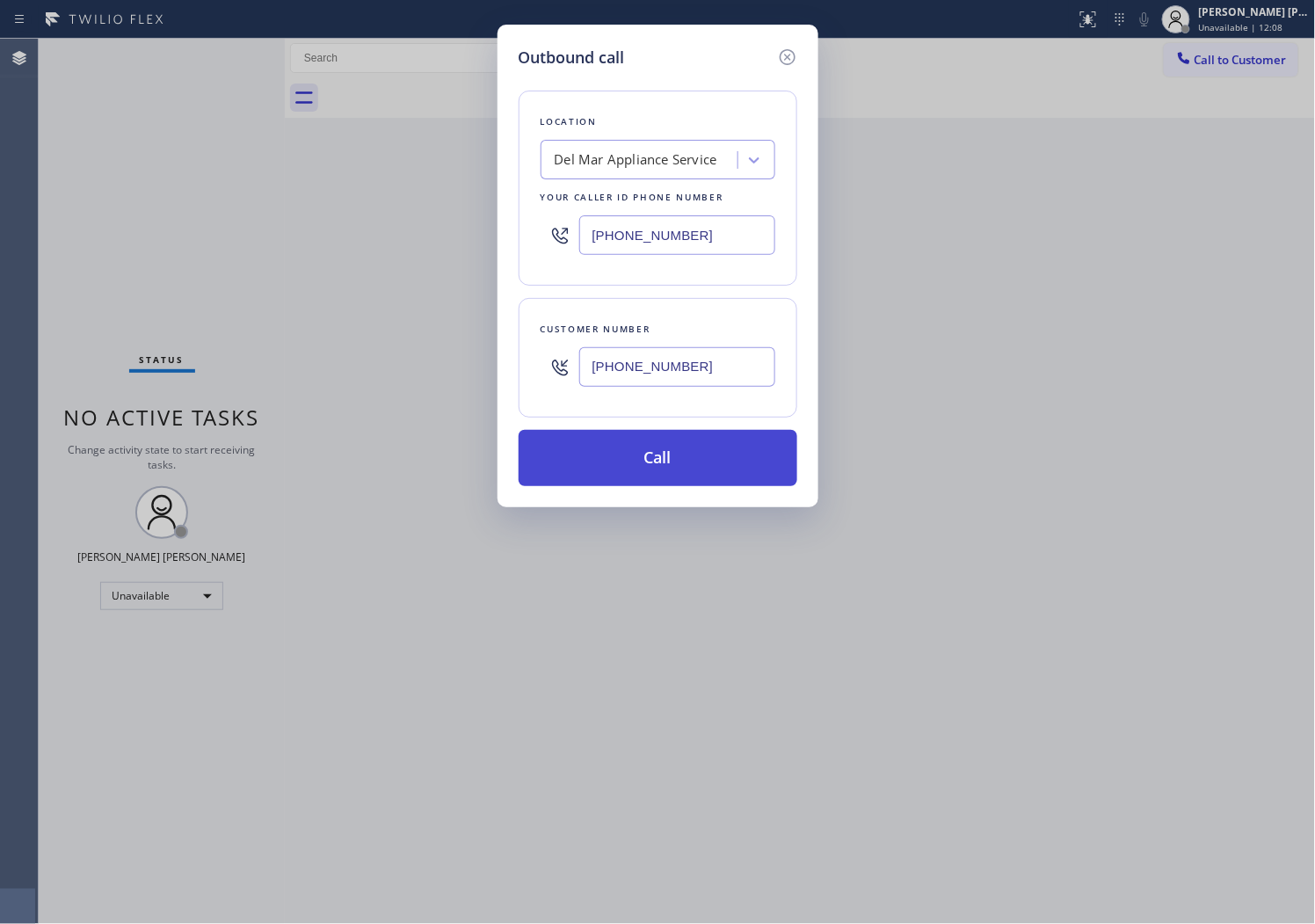
type input "[PHONE_NUMBER]"
click at [693, 475] on button "Call" at bounding box center [658, 458] width 279 height 56
click at [829, 96] on div at bounding box center [820, 98] width 993 height 39
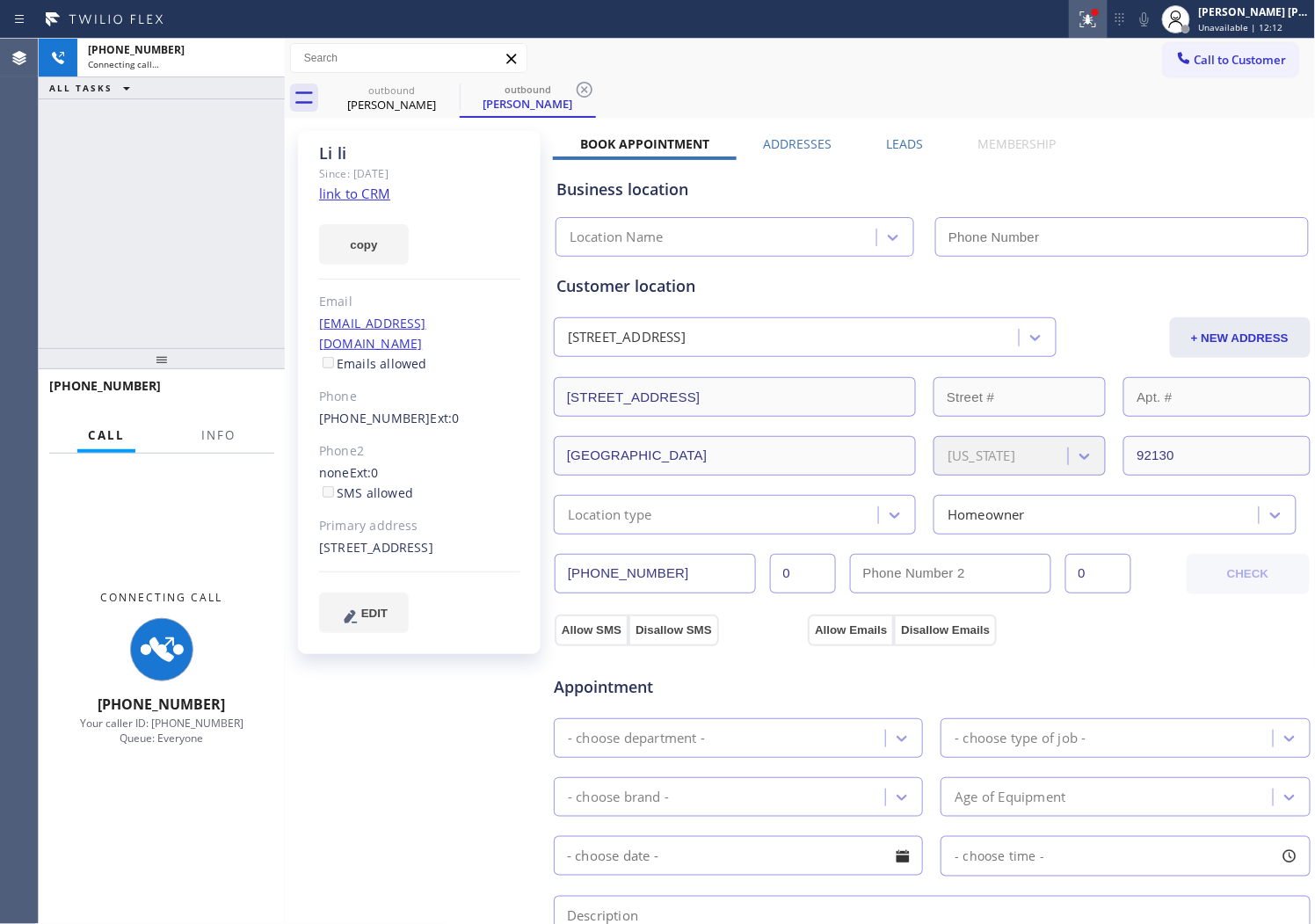
click at [1094, 30] on button at bounding box center [1088, 19] width 38 height 38
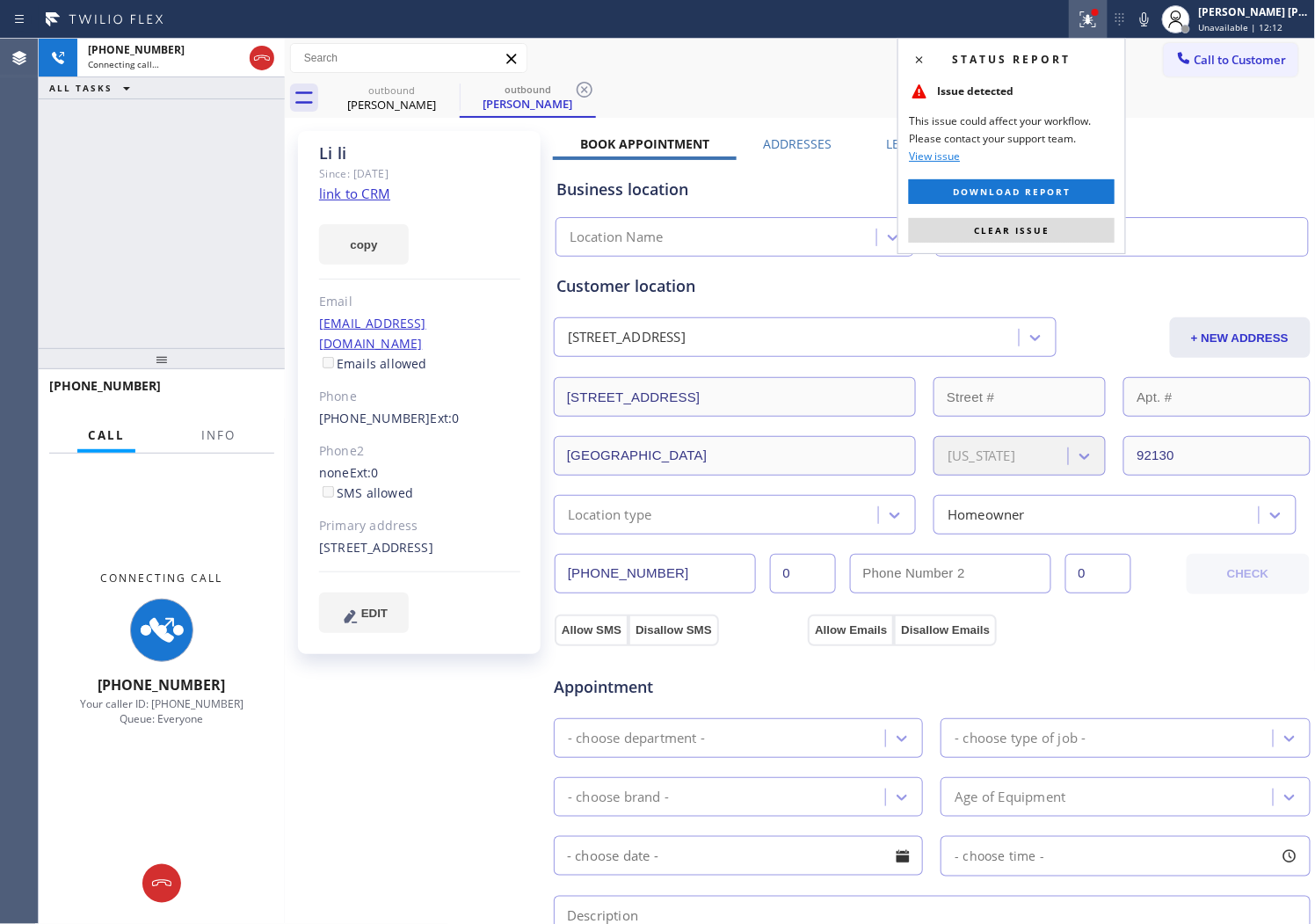
click at [970, 222] on button "Clear issue" at bounding box center [1012, 230] width 206 height 25
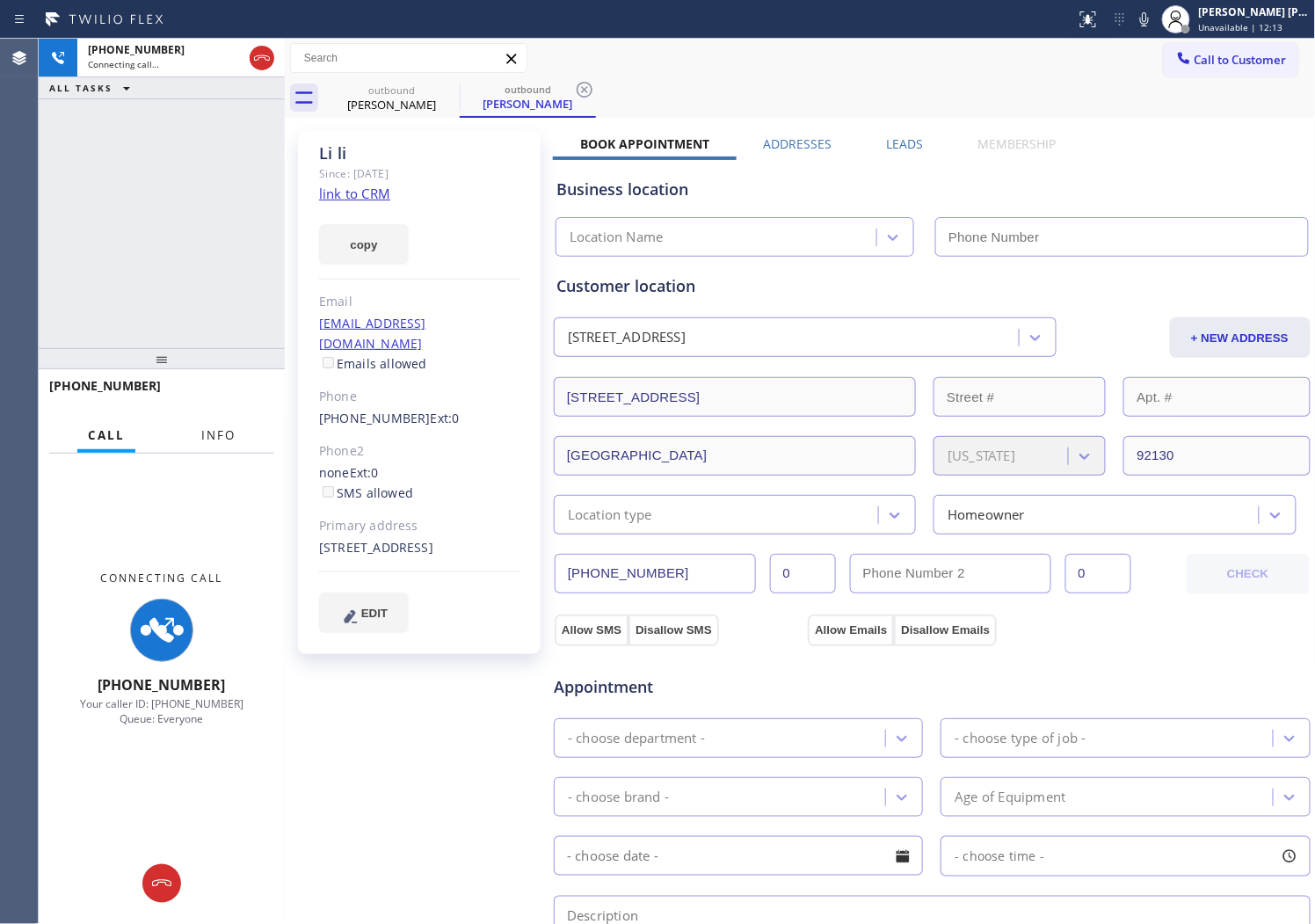
click at [224, 443] on span "Info" at bounding box center [219, 435] width 34 height 16
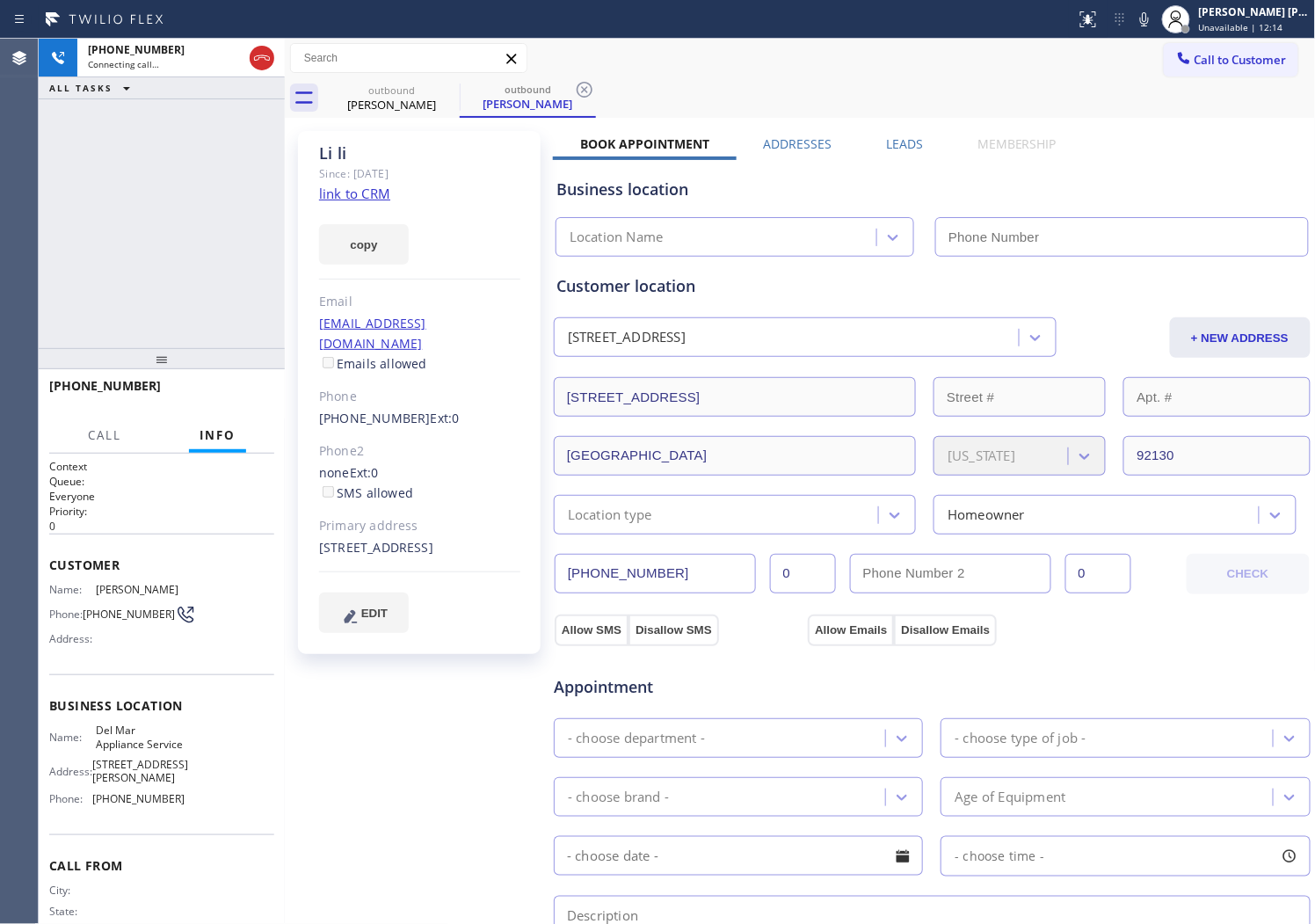
click at [327, 137] on div "[PERSON_NAME] Since: [DATE] link to CRM copy Email [EMAIL_ADDRESS][DOMAIN_NAME]…" at bounding box center [419, 393] width 243 height 524
type input "[PHONE_NUMBER]"
click at [335, 155] on div "[PERSON_NAME]" at bounding box center [419, 154] width 202 height 21
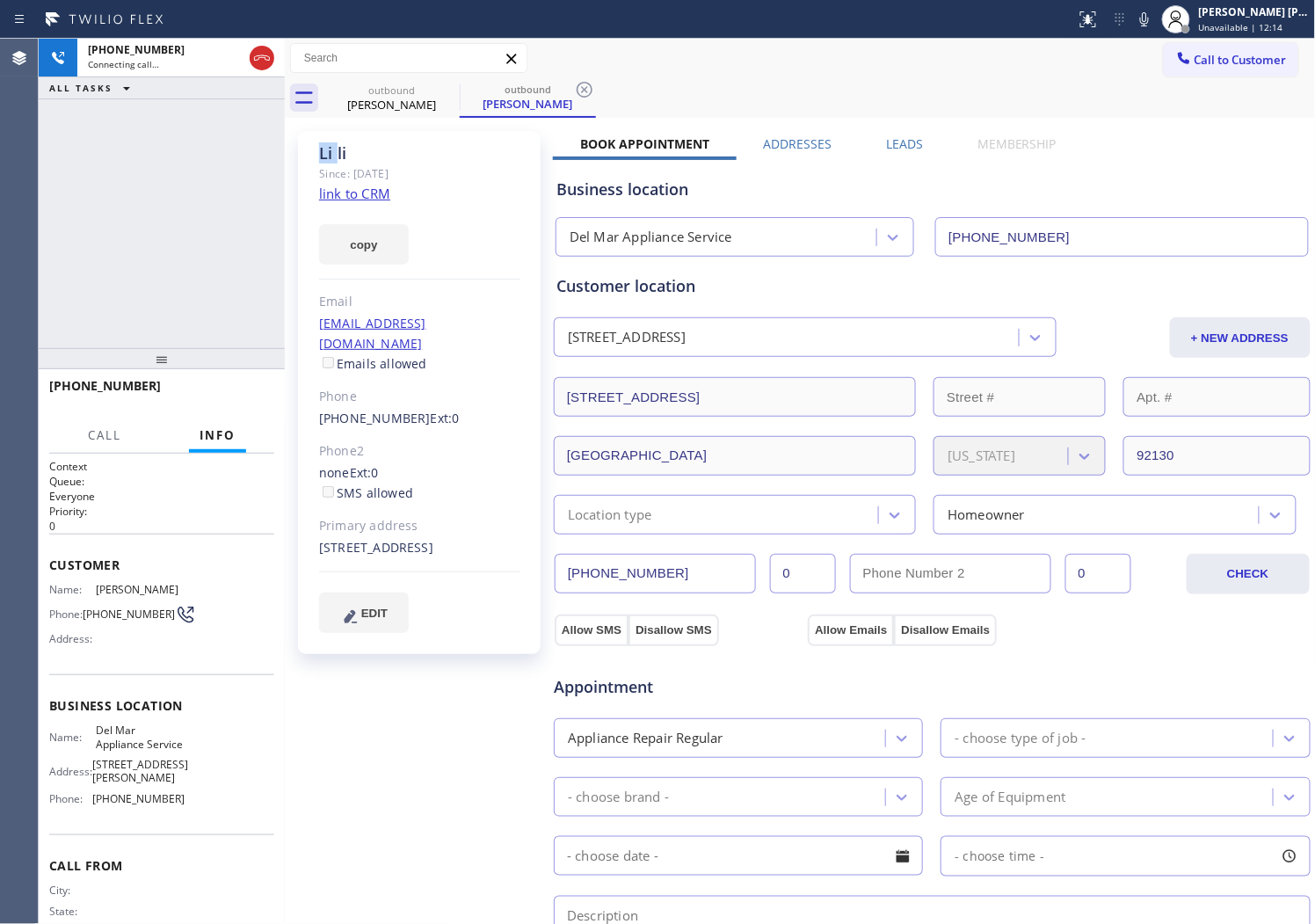
click at [335, 155] on div "[PERSON_NAME]" at bounding box center [419, 154] width 202 height 21
copy div "[PERSON_NAME]"
drag, startPoint x: 152, startPoint y: 194, endPoint x: 241, endPoint y: 241, distance: 100.6
click at [152, 194] on div "[PHONE_NUMBER] Connecting call… ALL TASKS ALL TASKS ACTIVE TASKS TASKS IN WRAP …" at bounding box center [161, 193] width 246 height 309
click at [4, 277] on div "Agent Desktop" at bounding box center [19, 481] width 37 height 886
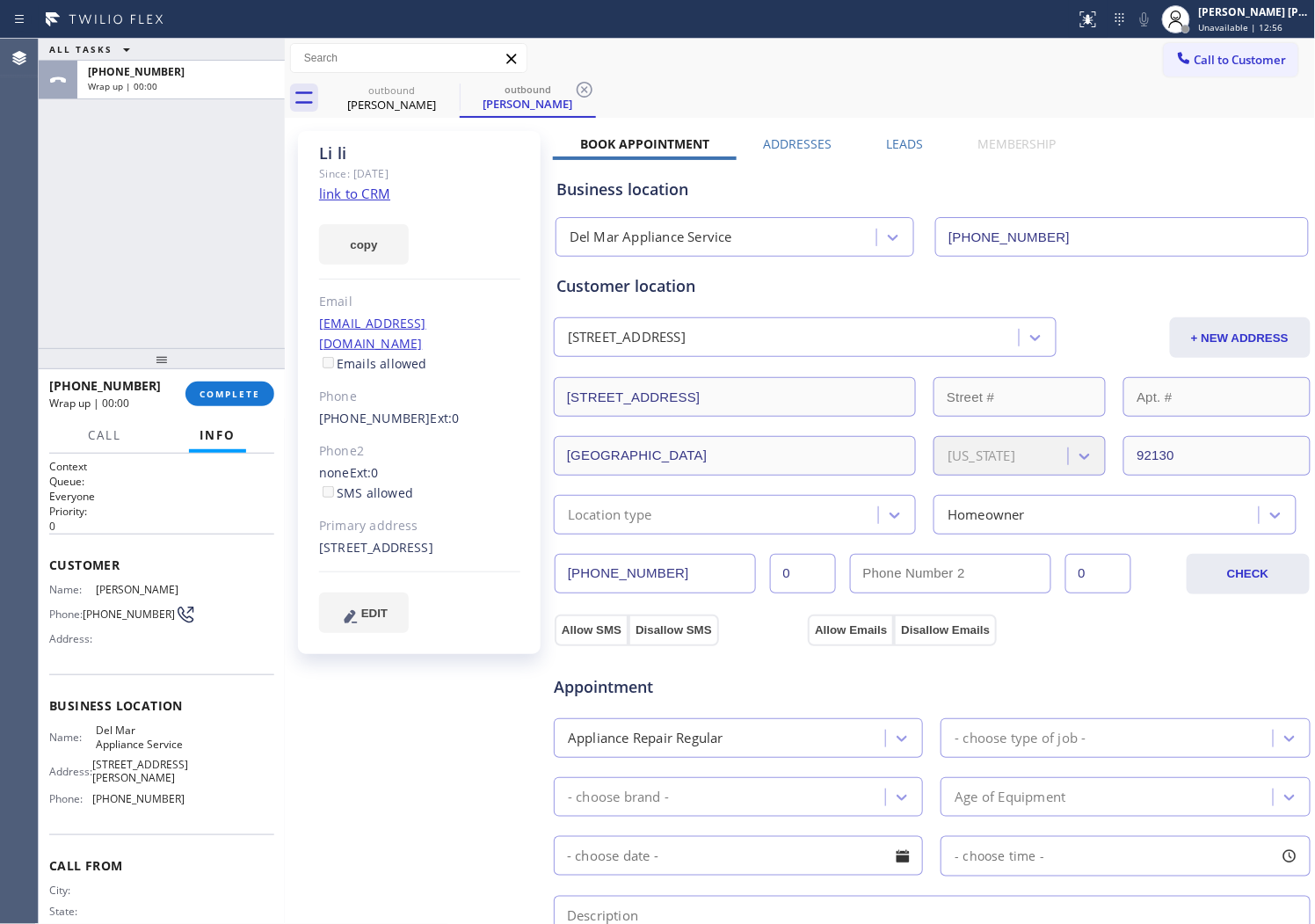
click at [875, 143] on div "Leads" at bounding box center [905, 148] width 92 height 25
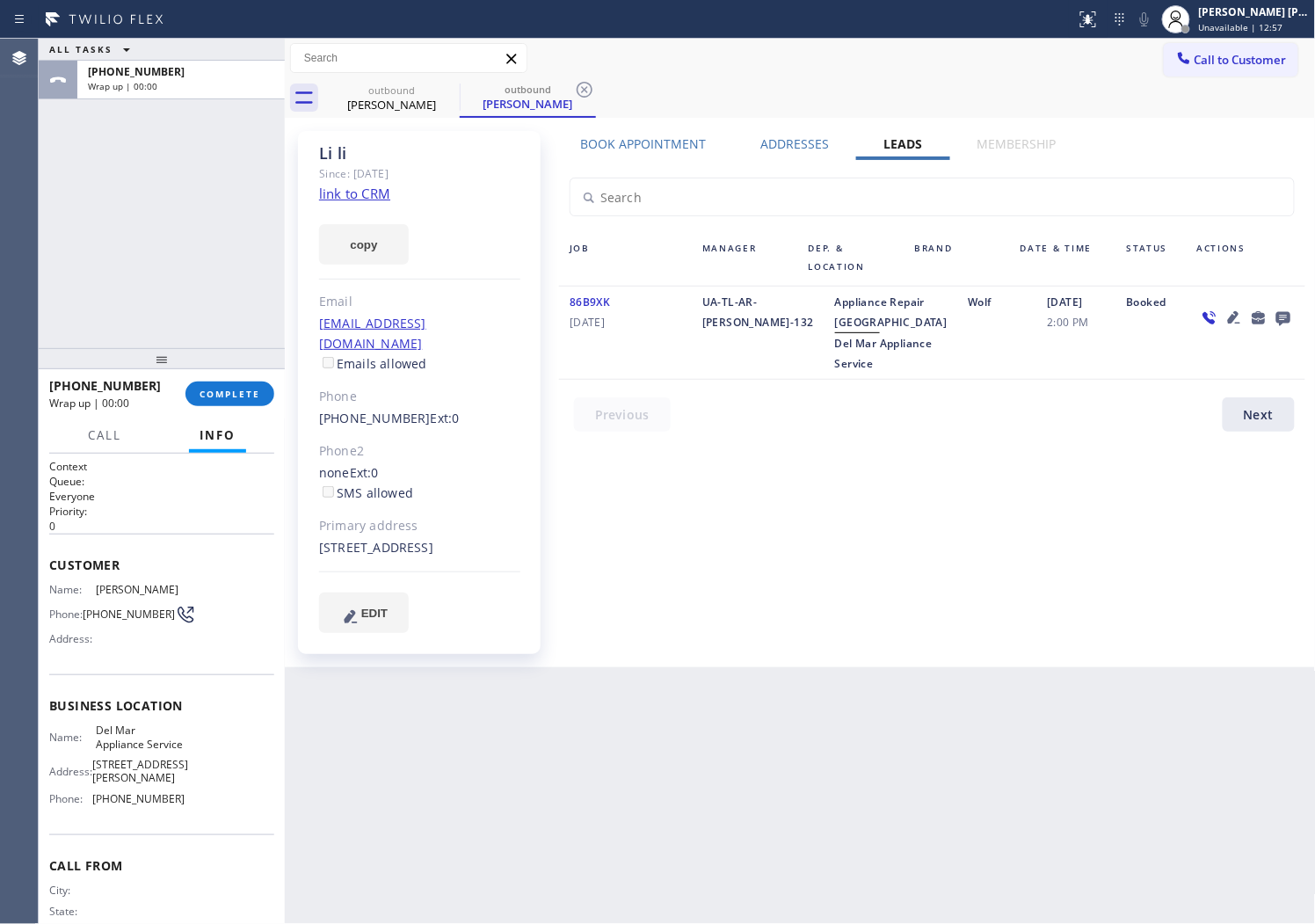
click at [1280, 324] on icon at bounding box center [1284, 319] width 14 height 14
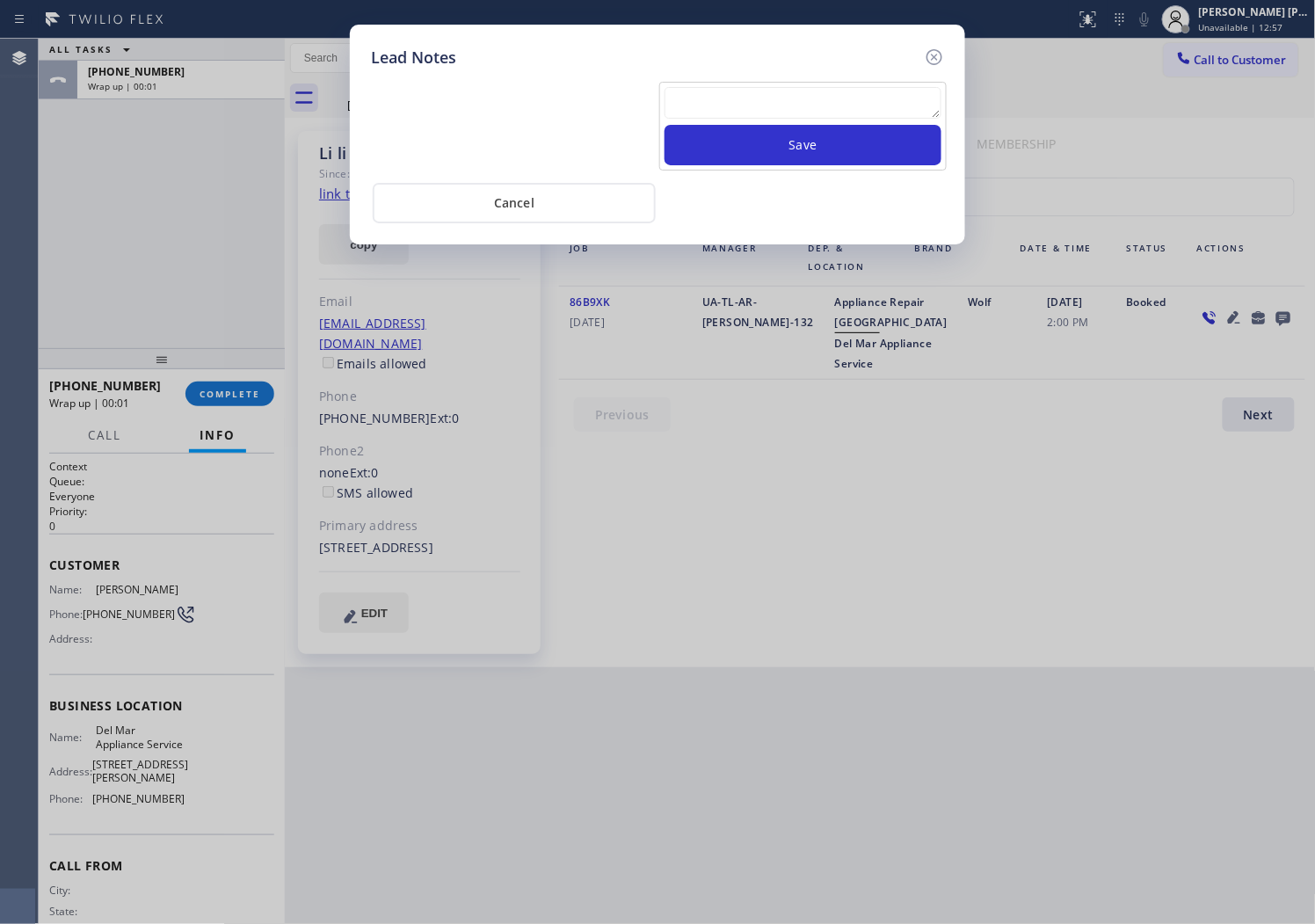
click at [858, 102] on textarea at bounding box center [802, 102] width 277 height 31
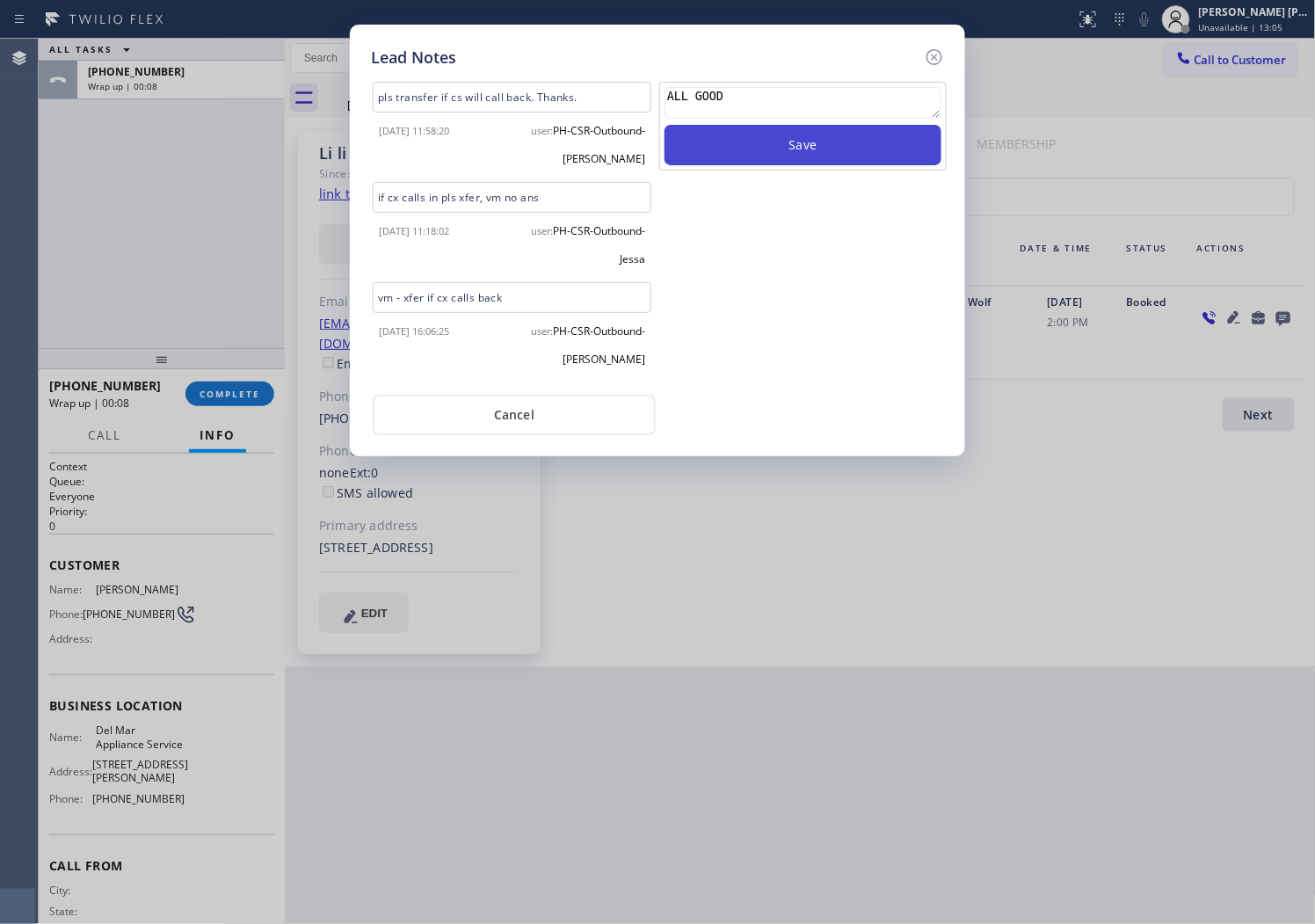
type textarea "ALL GOOD"
click at [822, 159] on button "Save" at bounding box center [802, 145] width 277 height 40
click at [935, 60] on icon at bounding box center [934, 56] width 21 height 21
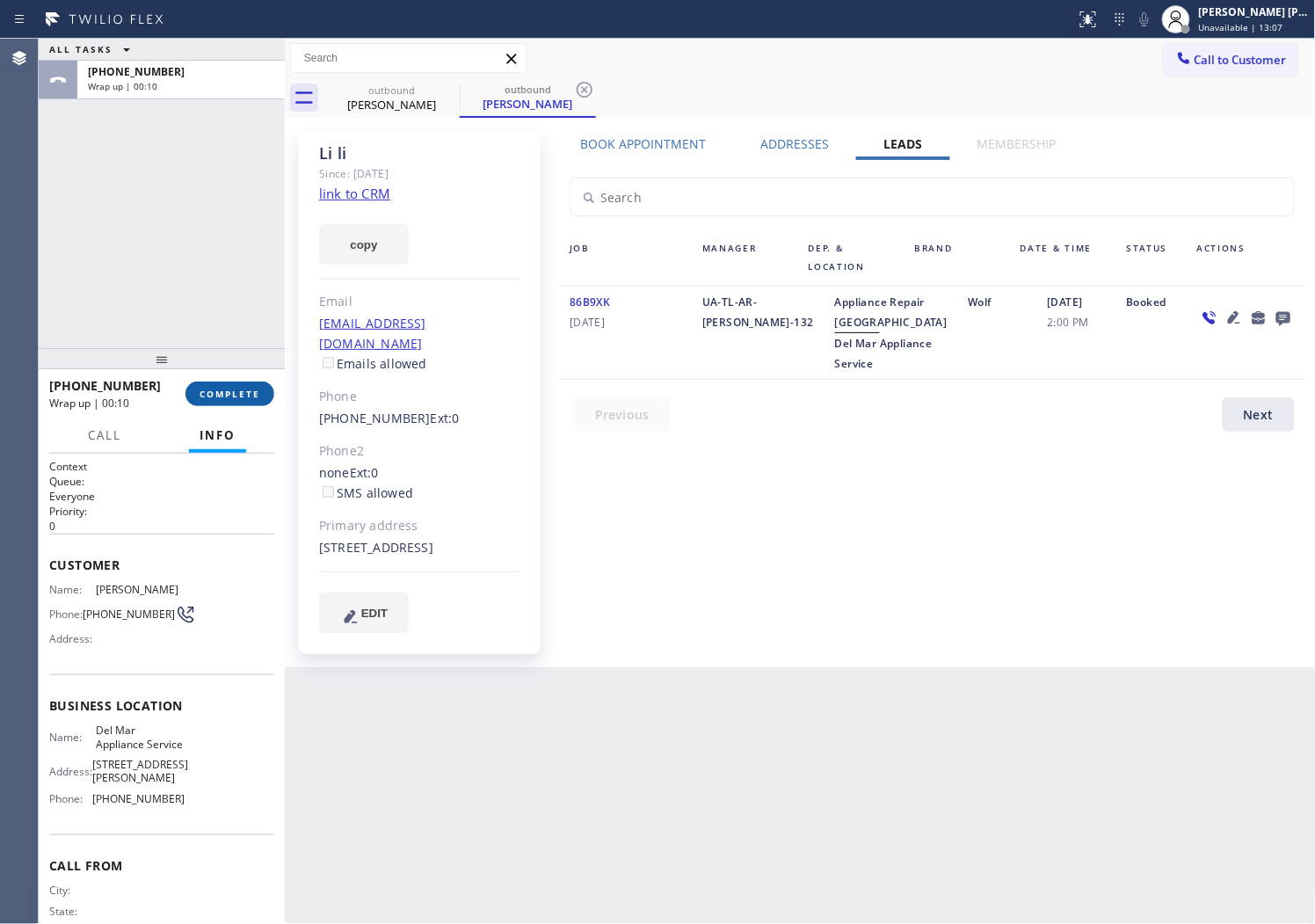
click at [251, 390] on span "COMPLETE" at bounding box center [230, 394] width 61 height 13
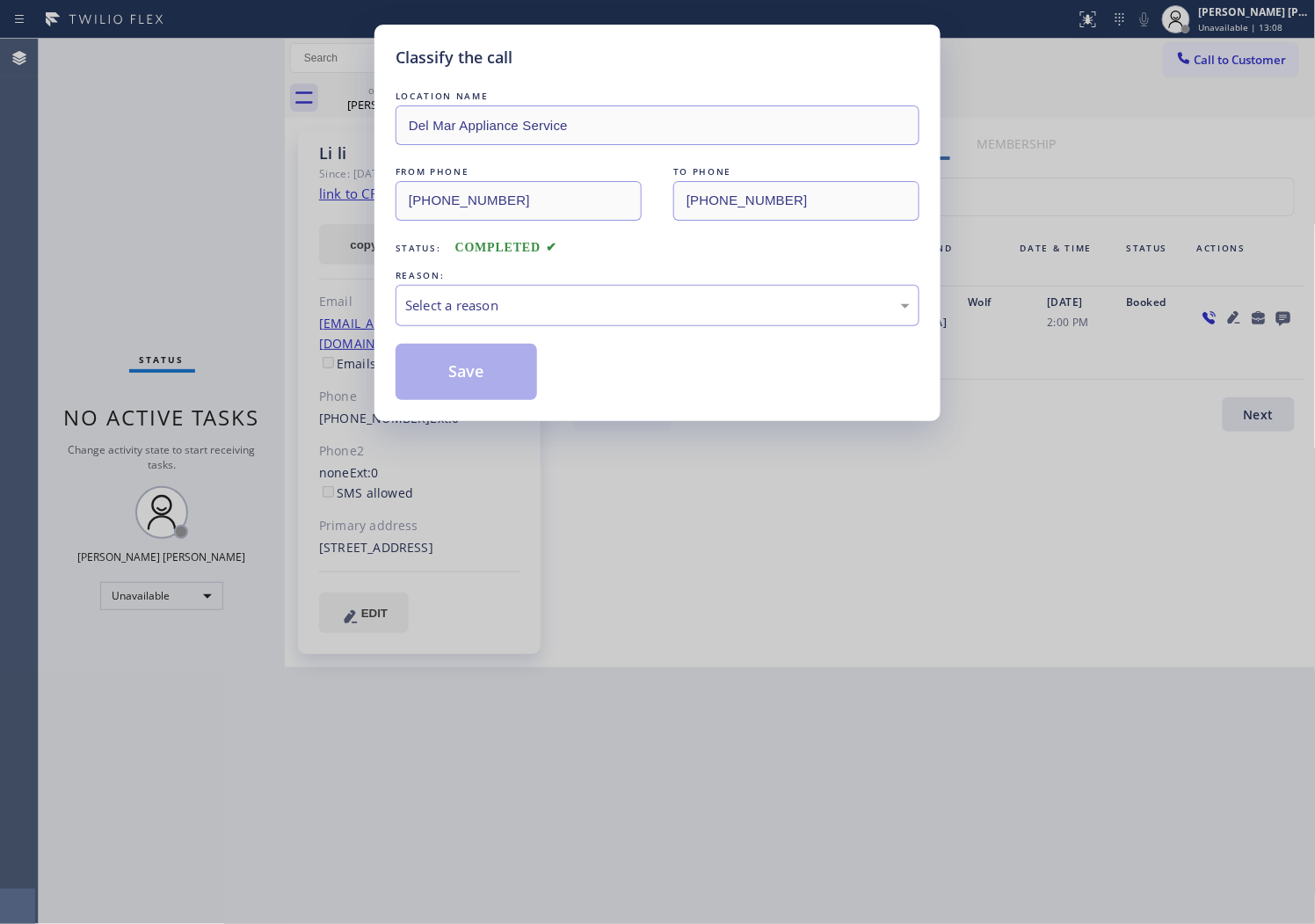
click at [407, 338] on div "LOCATION NAME Del Mar Appliance Service FROM PHONE [PHONE_NUMBER] TO PHONE [PHO…" at bounding box center [658, 243] width 524 height 313
click at [432, 318] on div "Select a reason" at bounding box center [658, 305] width 524 height 41
click at [441, 309] on div "Select a reason" at bounding box center [658, 305] width 505 height 21
drag, startPoint x: 445, startPoint y: 400, endPoint x: 446, endPoint y: 383, distance: 17.0
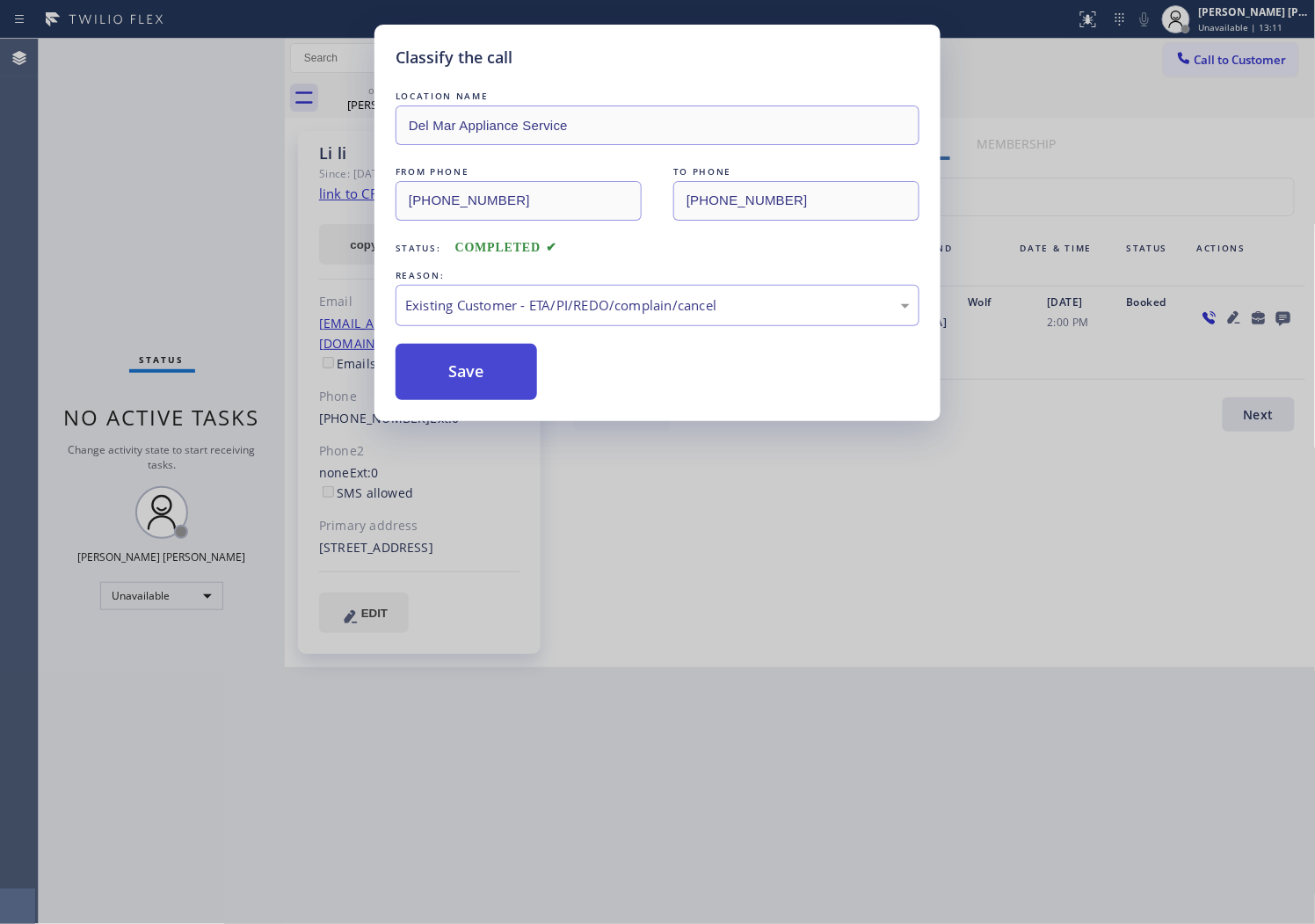
click at [445, 400] on button "Save" at bounding box center [467, 371] width 142 height 56
click at [451, 365] on button "Save" at bounding box center [467, 371] width 142 height 56
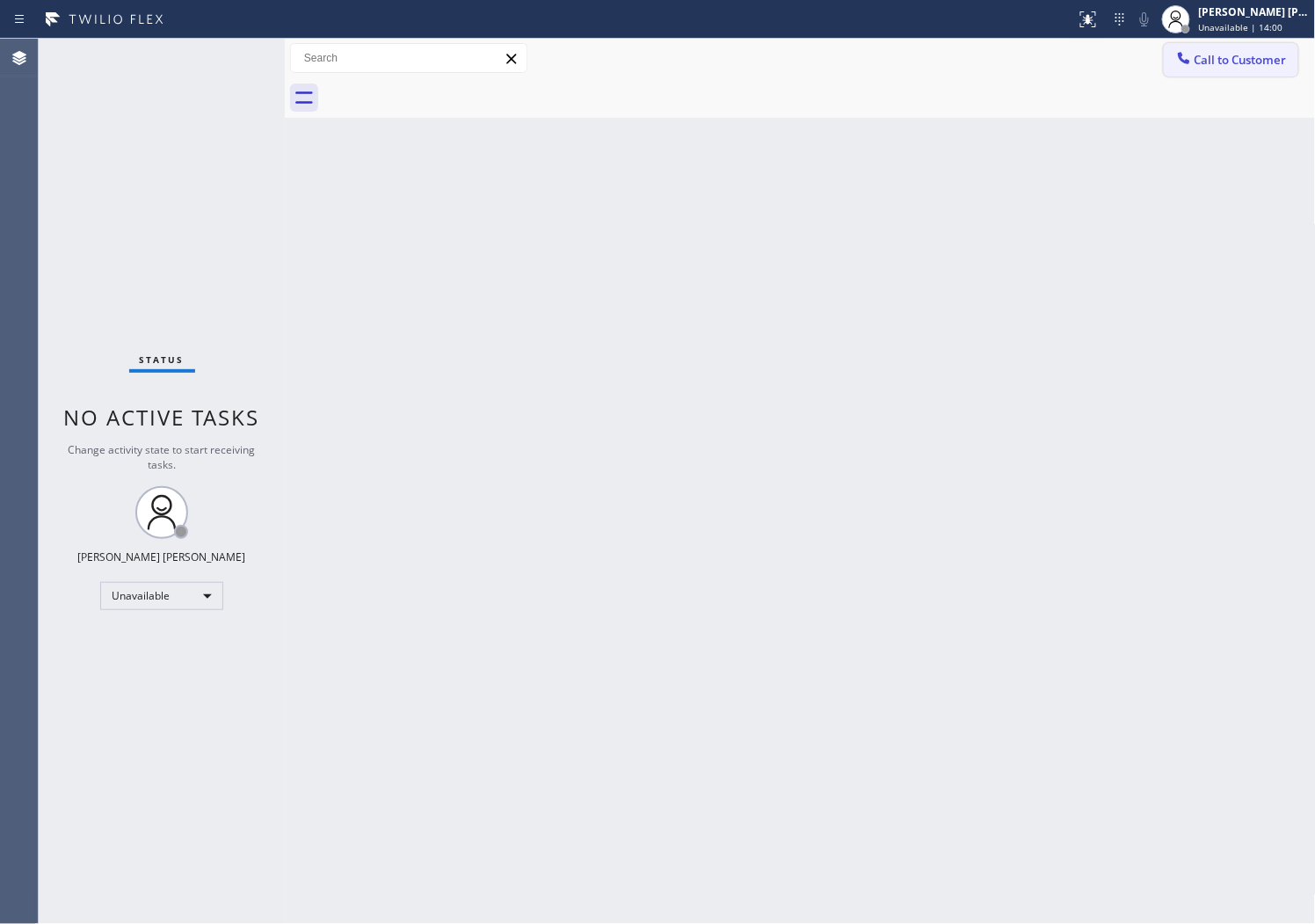
click at [1235, 49] on button "Call to Customer" at bounding box center [1231, 60] width 135 height 33
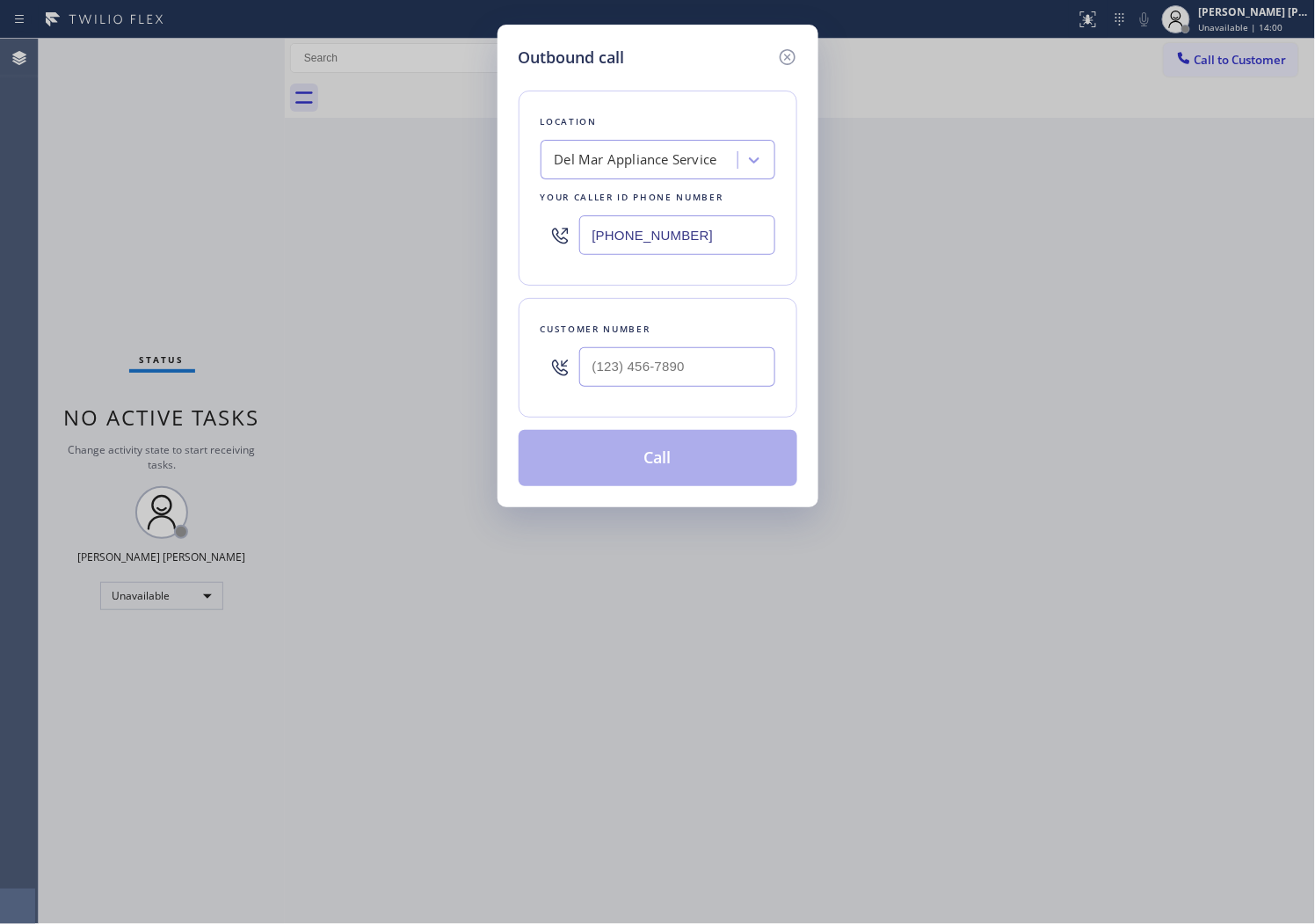
click at [663, 238] on input "[PHONE_NUMBER]" at bounding box center [677, 235] width 196 height 39
paste input "312) 728-7218"
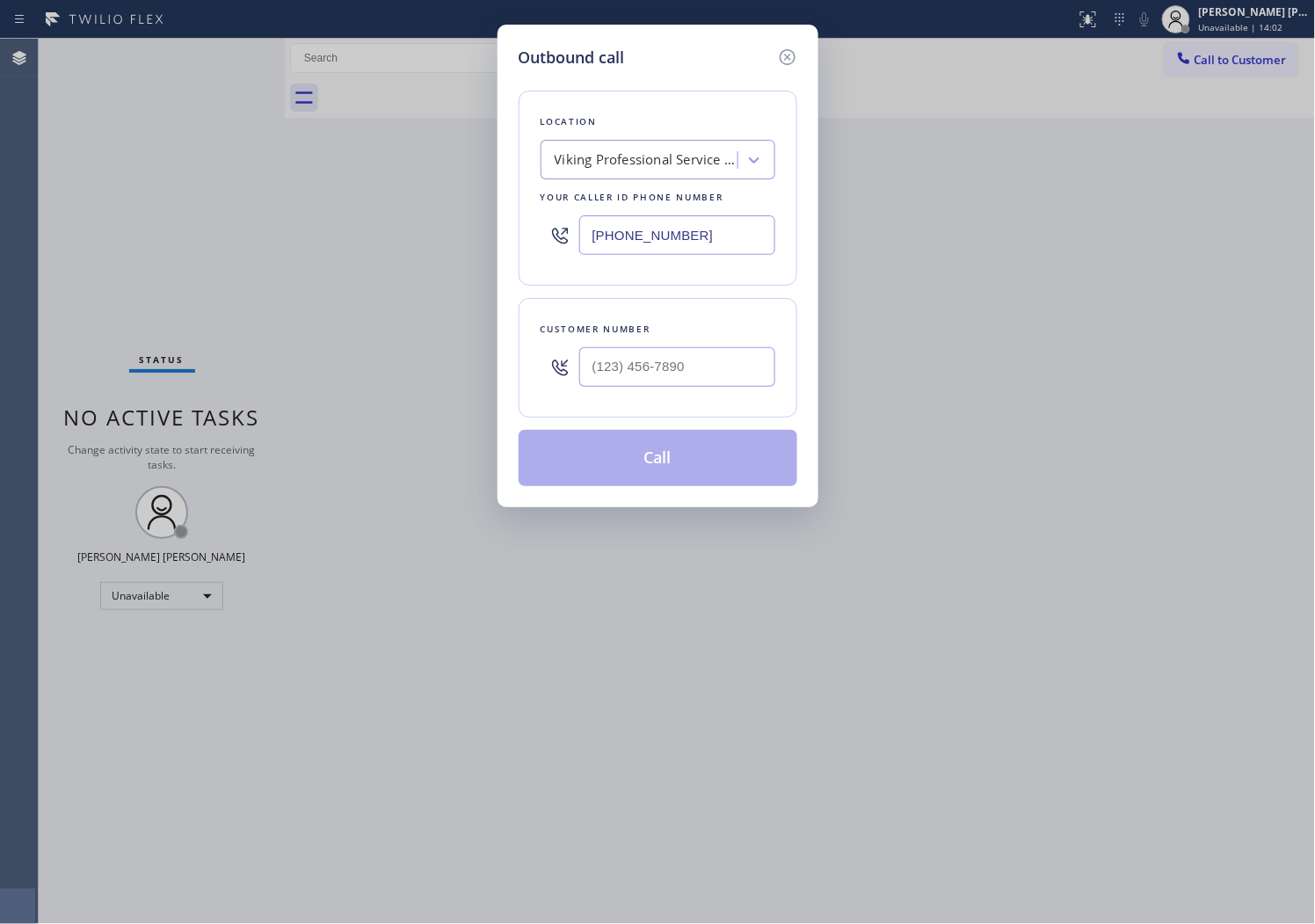
type input "[PHONE_NUMBER]"
click at [639, 380] on input "(___) ___-____" at bounding box center [677, 367] width 196 height 39
paste input "708) 932-1858"
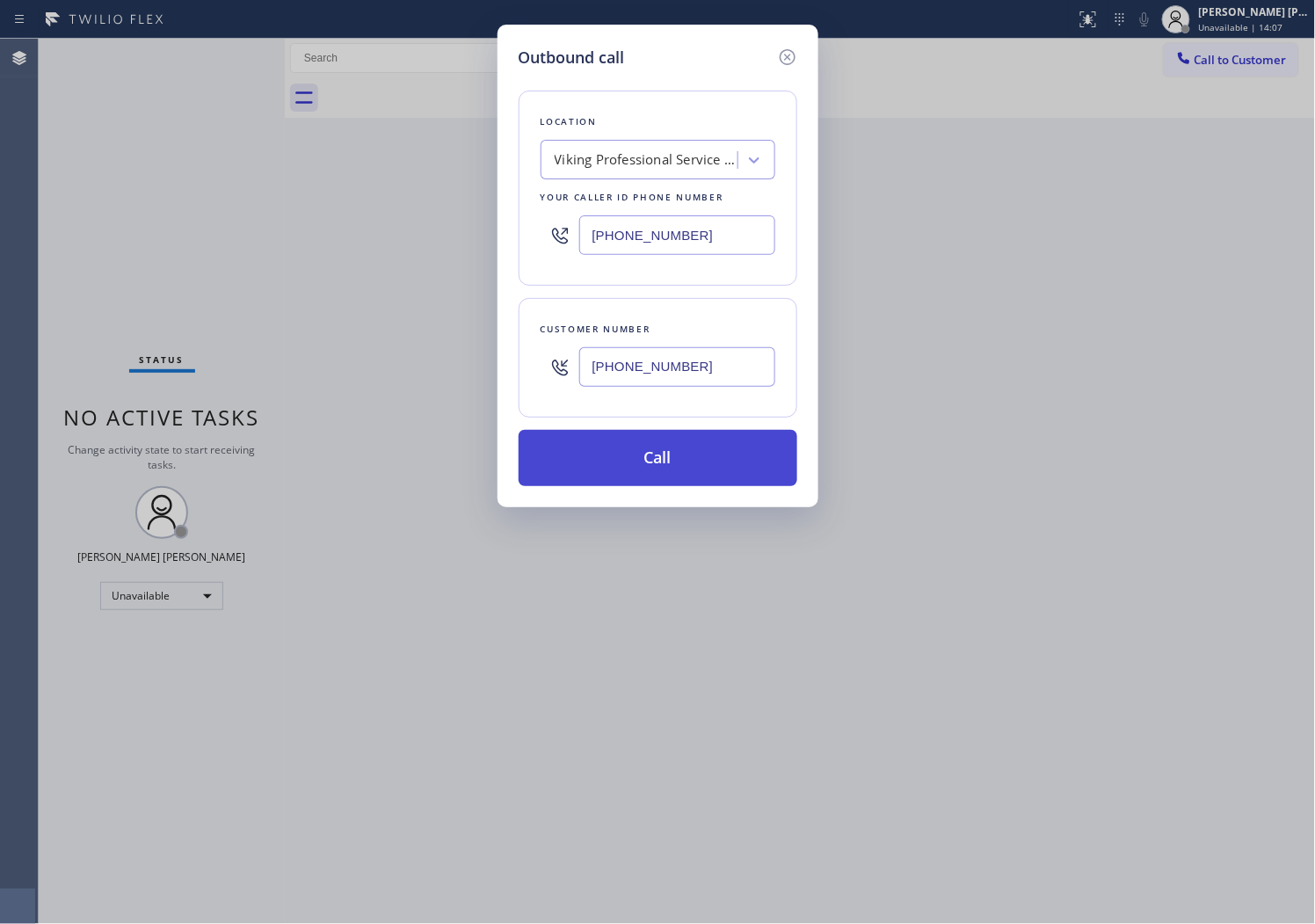
type input "[PHONE_NUMBER]"
click at [654, 458] on button "Call" at bounding box center [658, 458] width 279 height 56
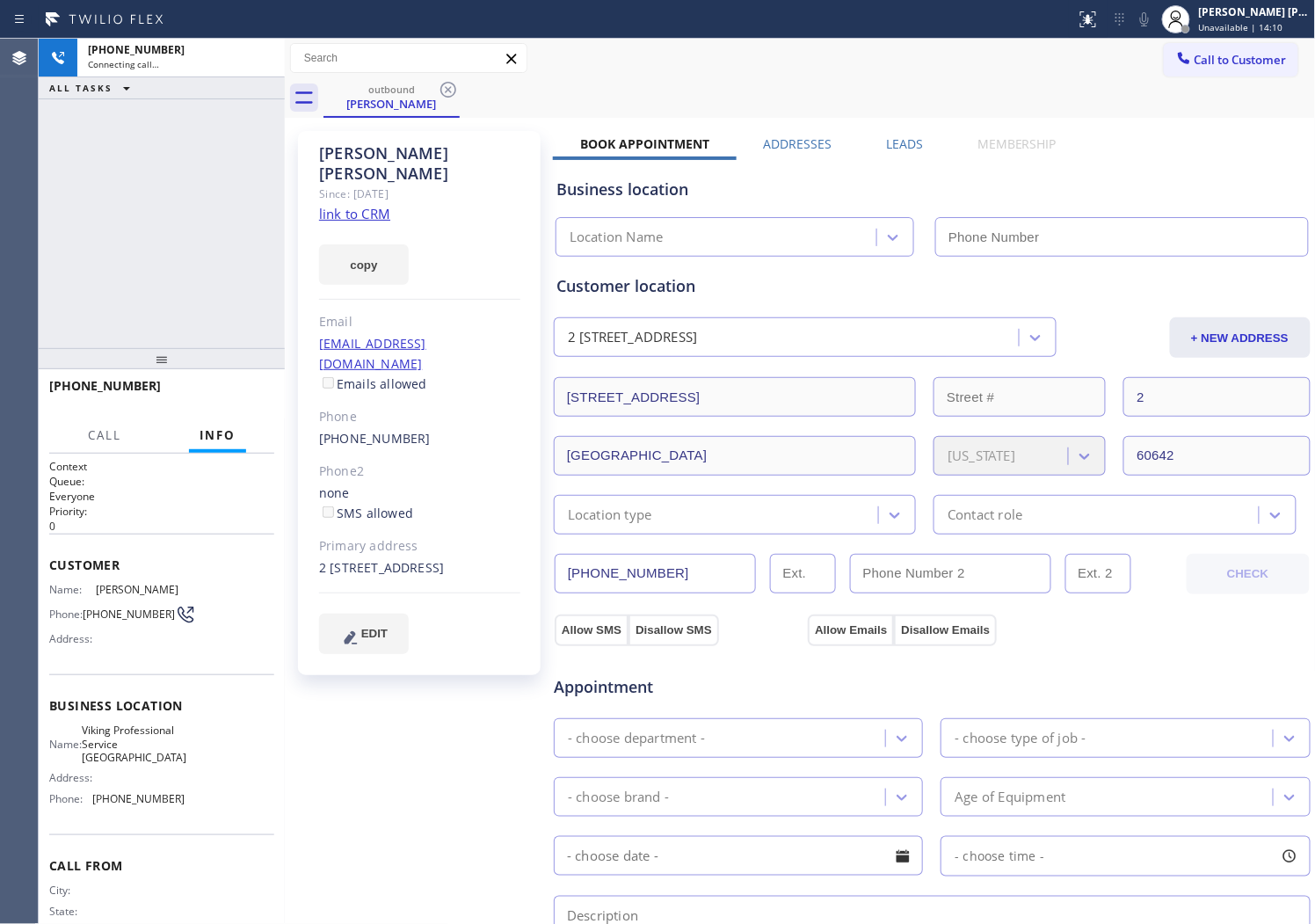
click at [358, 151] on div "[PERSON_NAME]" at bounding box center [419, 163] width 202 height 40
click at [358, 151] on div "outbound [PERSON_NAME] Call to Customer Outbound call Location Search location …" at bounding box center [800, 669] width 1032 height 1263
type input "[PHONE_NUMBER]"
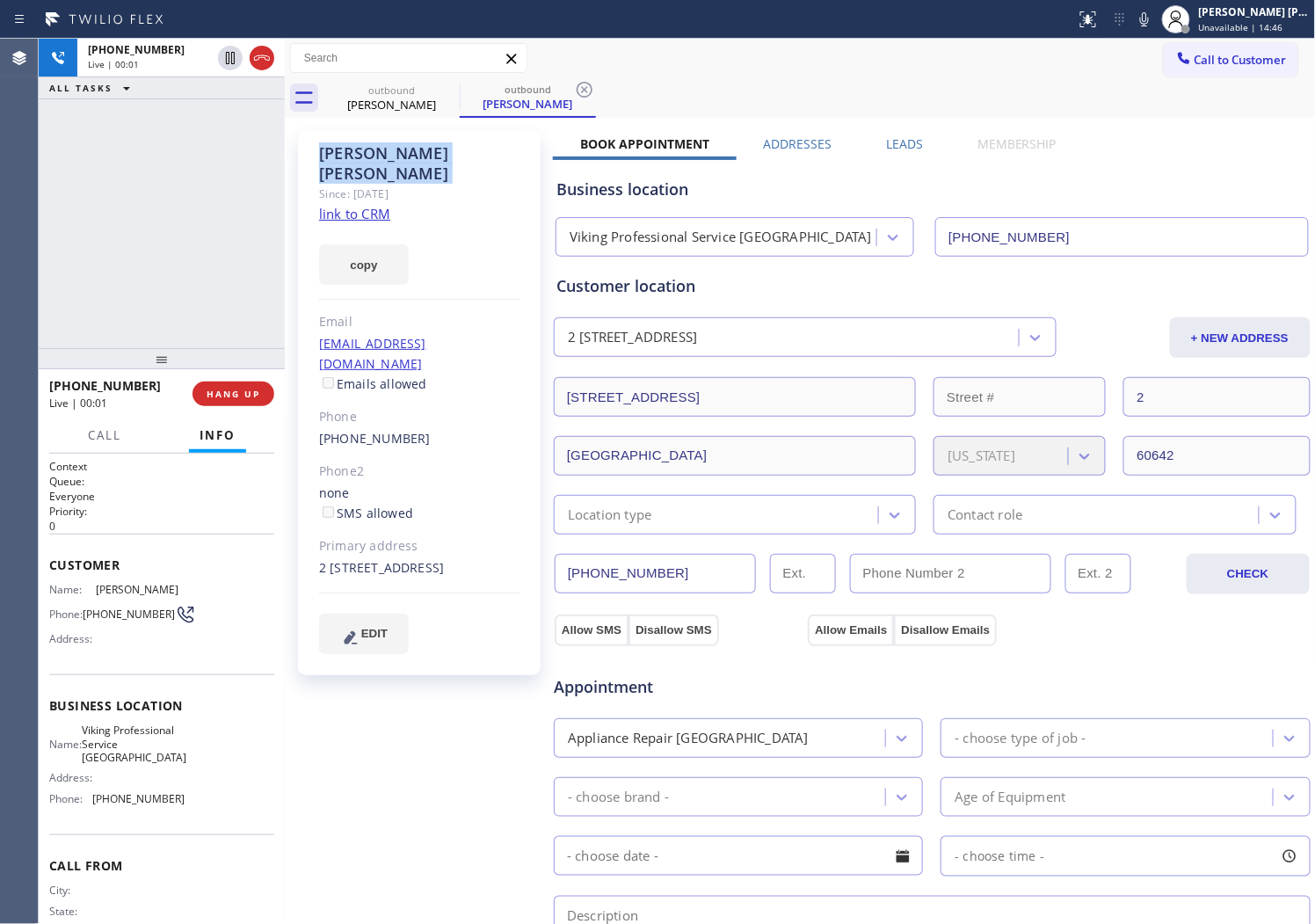
click at [4, 156] on div "Agent Desktop" at bounding box center [19, 481] width 37 height 886
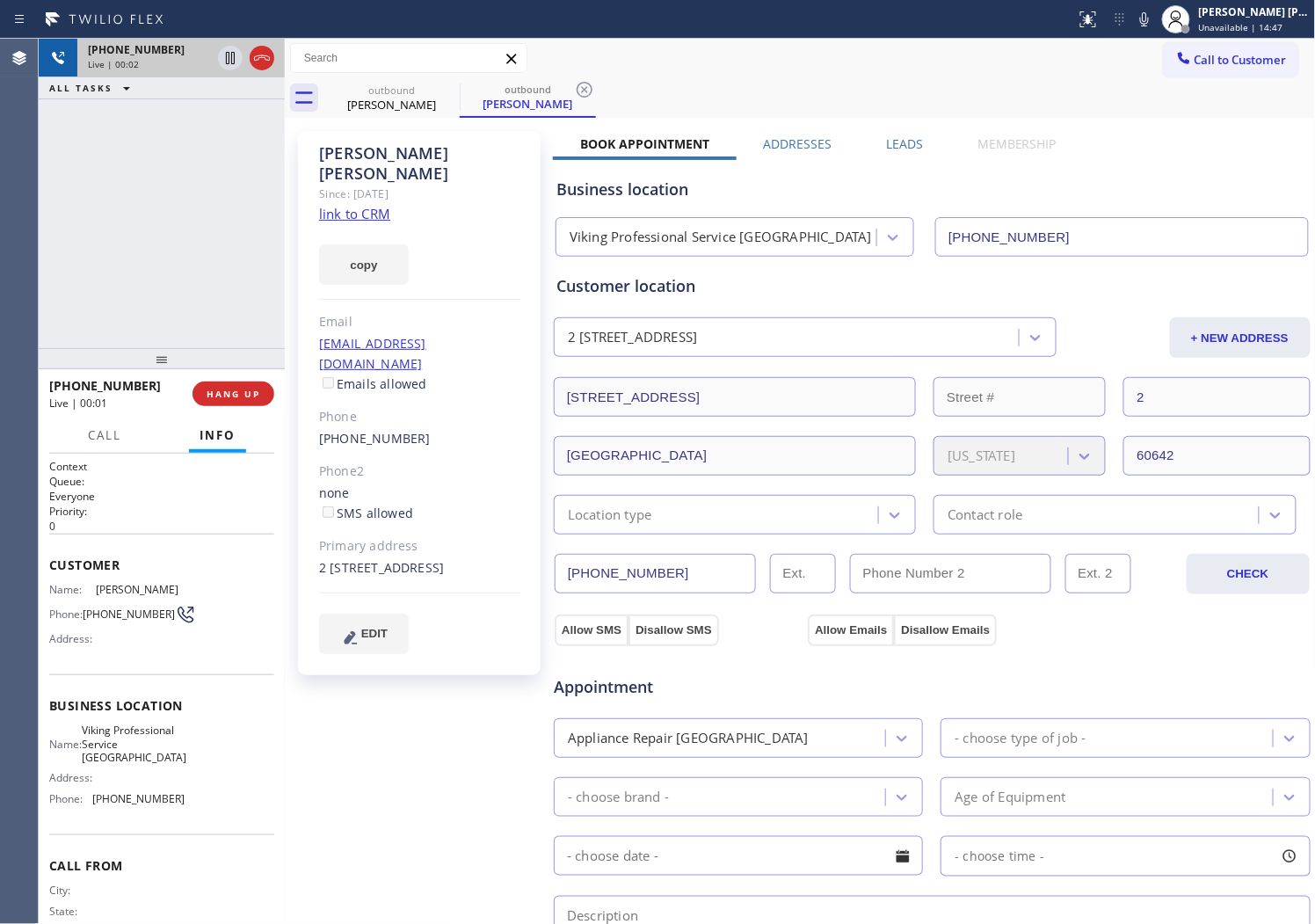
click at [248, 59] on div at bounding box center [246, 57] width 63 height 38
click at [258, 59] on icon at bounding box center [262, 57] width 16 height 5
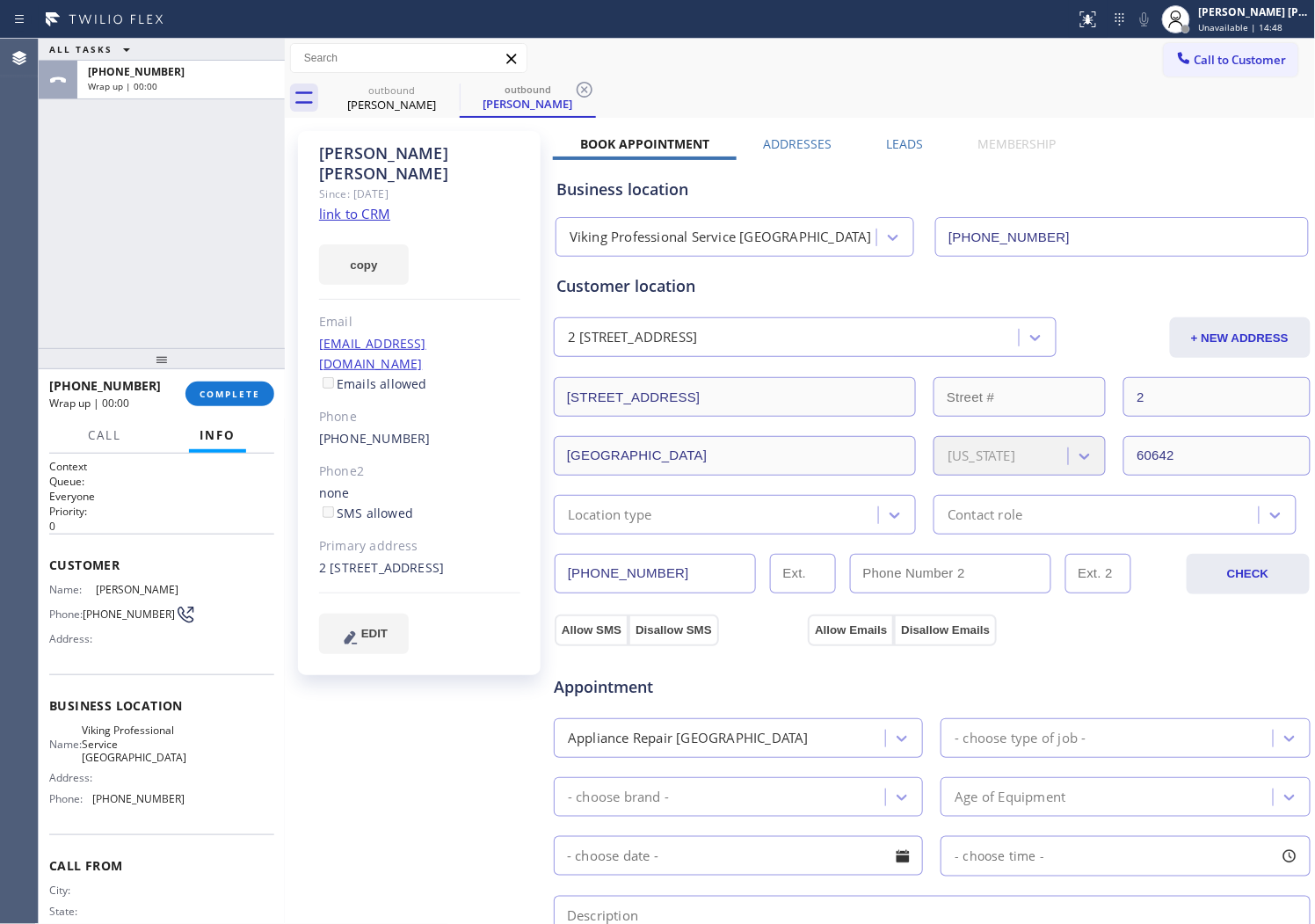
click at [902, 153] on div "Business location Viking Professional Service [GEOGRAPHIC_DATA] [PHONE_NUMBER]" at bounding box center [932, 204] width 759 height 103
click at [879, 142] on div "Leads" at bounding box center [905, 148] width 92 height 25
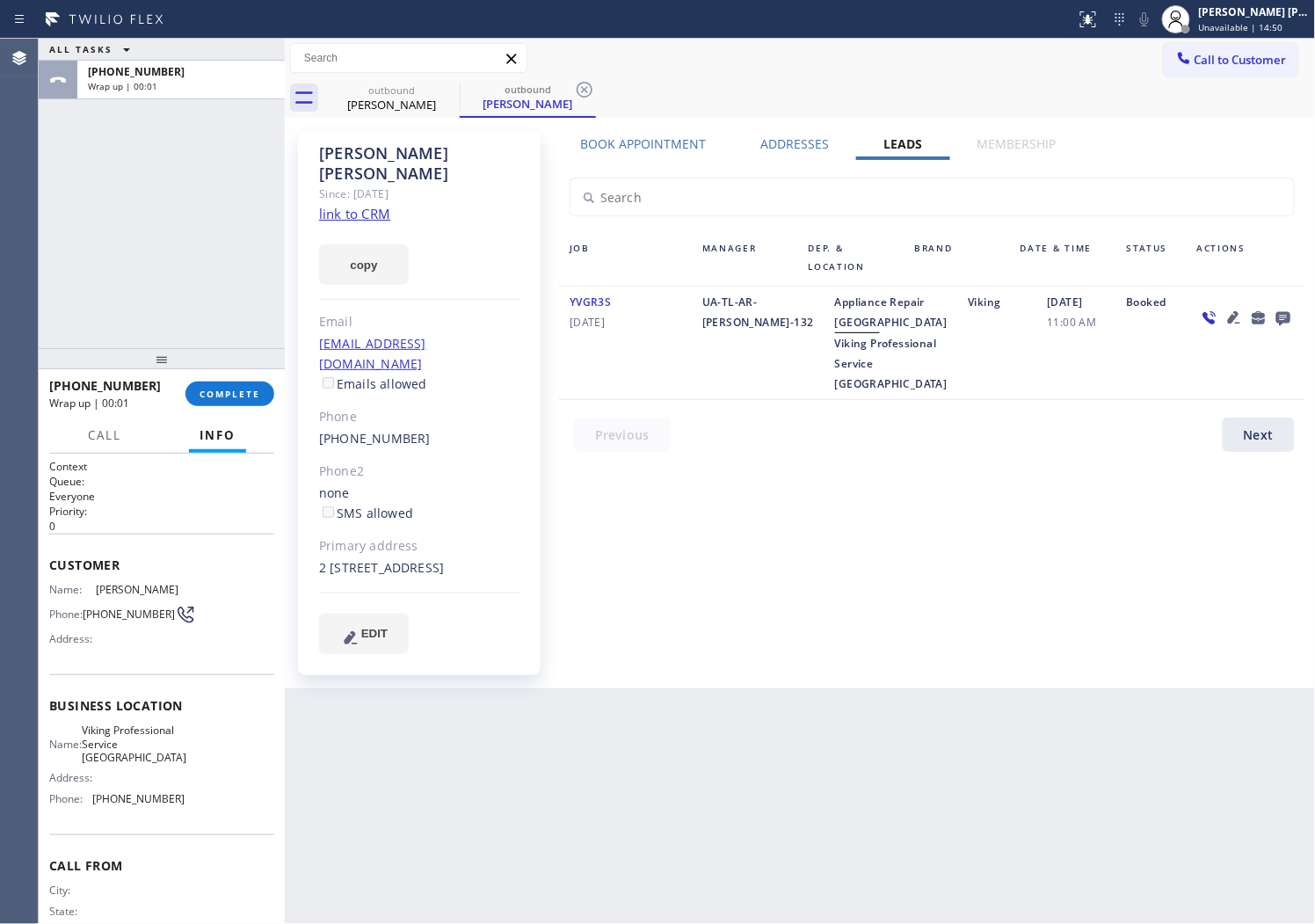
click at [1282, 312] on icon at bounding box center [1284, 319] width 14 height 14
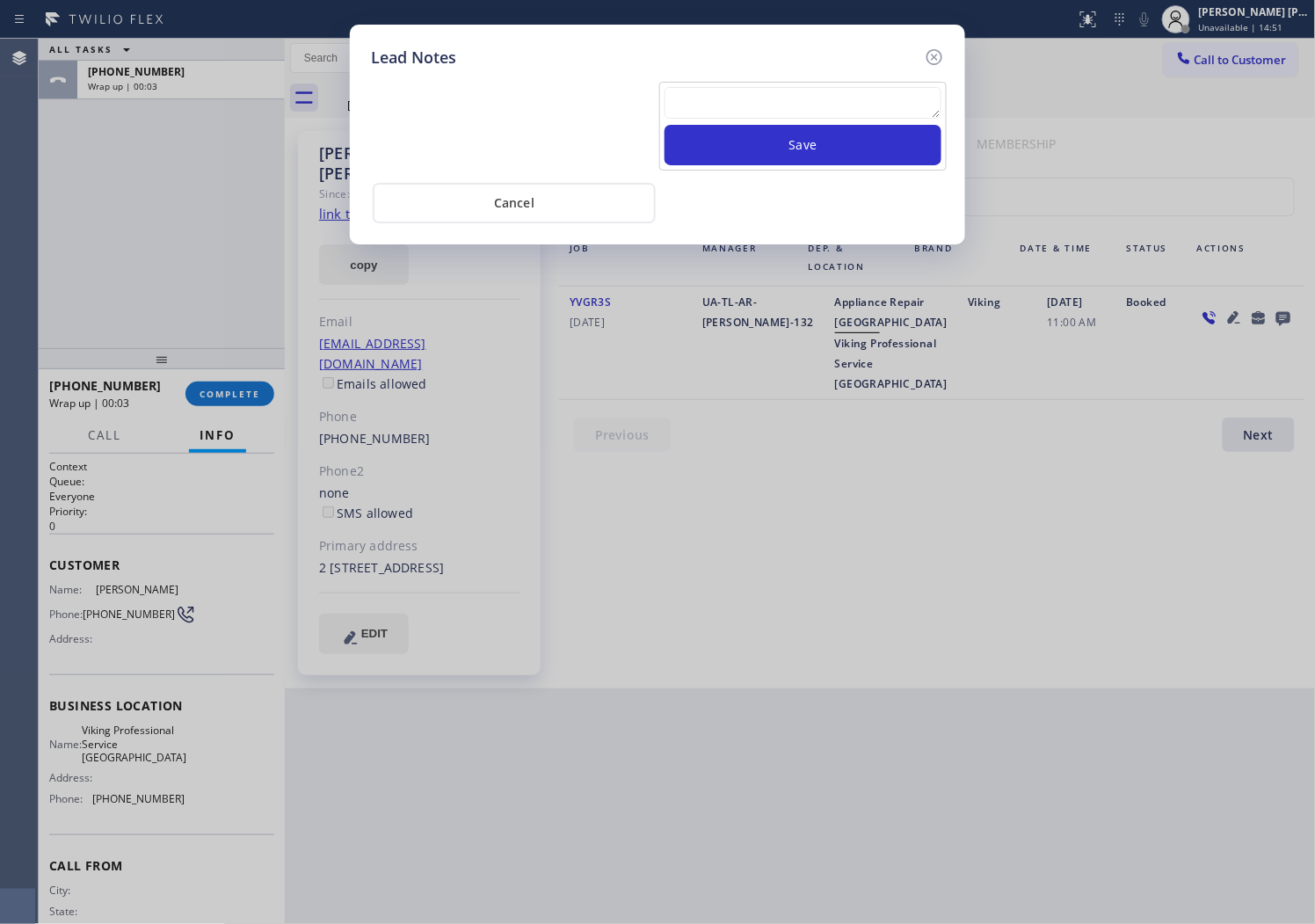
click at [1297, 112] on div "Lead Notes Save Cancel" at bounding box center [658, 462] width 1315 height 924
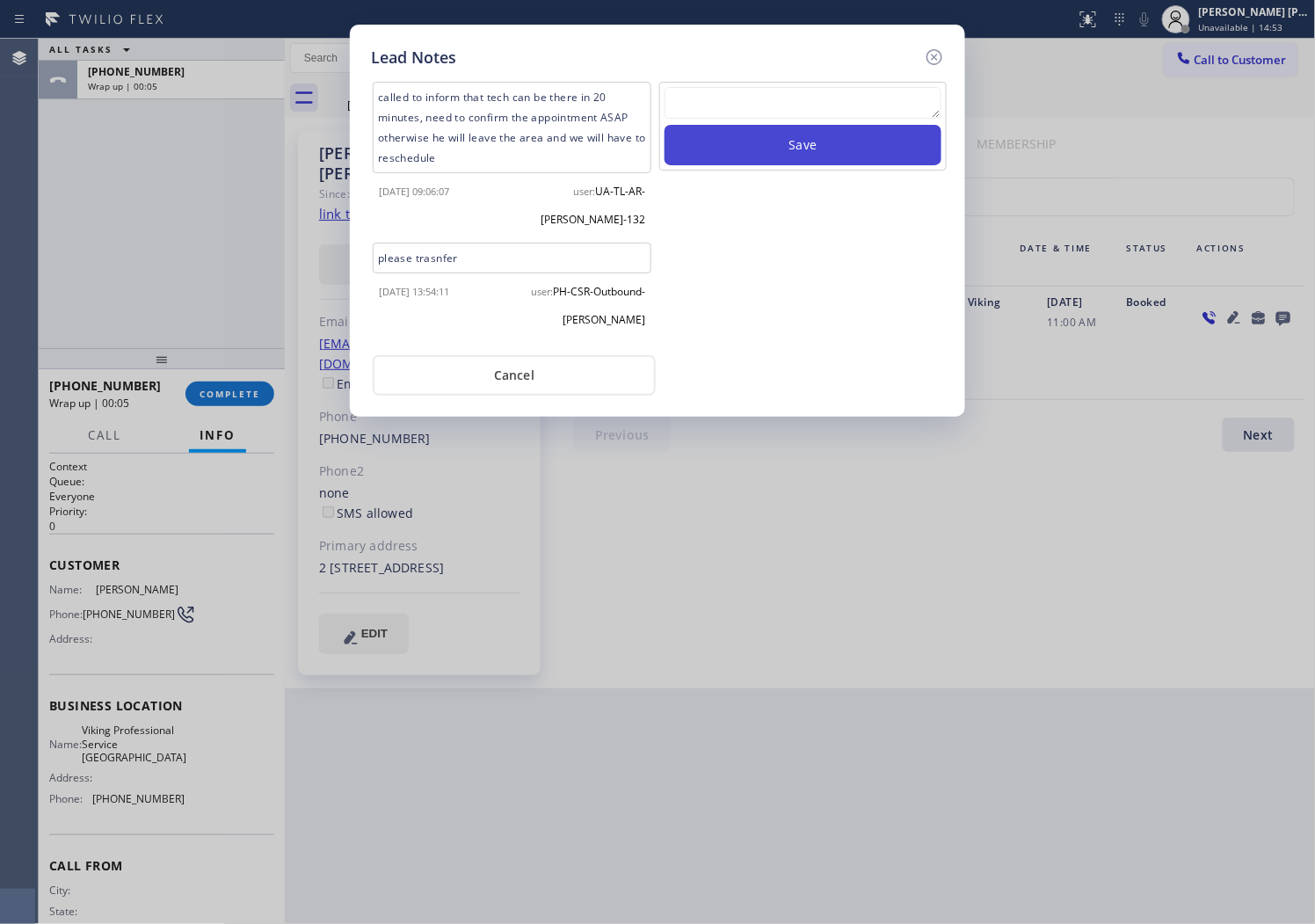
drag, startPoint x: 919, startPoint y: 94, endPoint x: 884, endPoint y: 127, distance: 48.1
click at [919, 94] on textarea at bounding box center [802, 102] width 277 height 31
paste textarea "N/A - Please transfer"
type textarea "N/A - Please transfer"
click at [829, 146] on button "Save" at bounding box center [802, 145] width 277 height 40
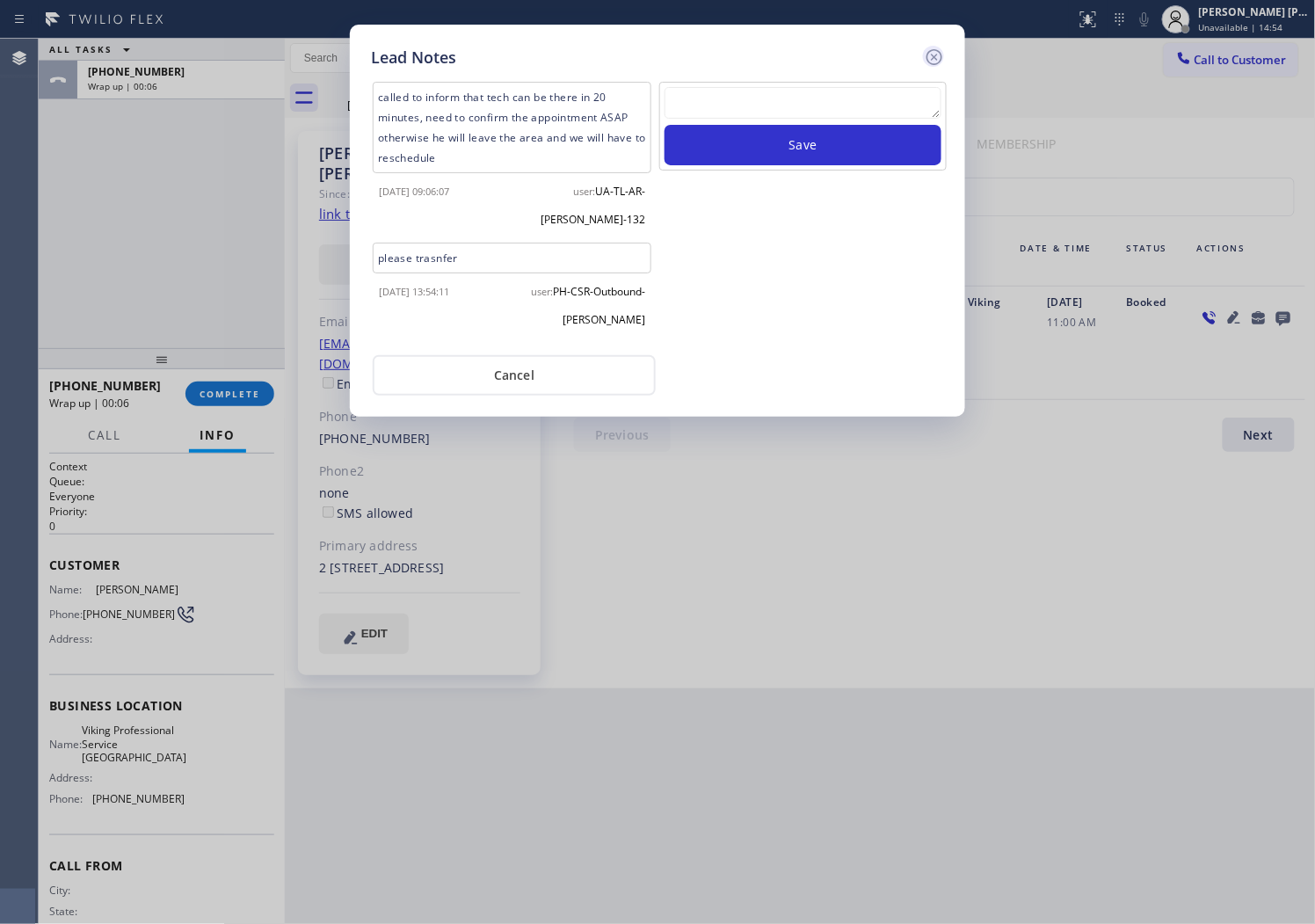
click at [934, 55] on icon at bounding box center [935, 57] width 16 height 16
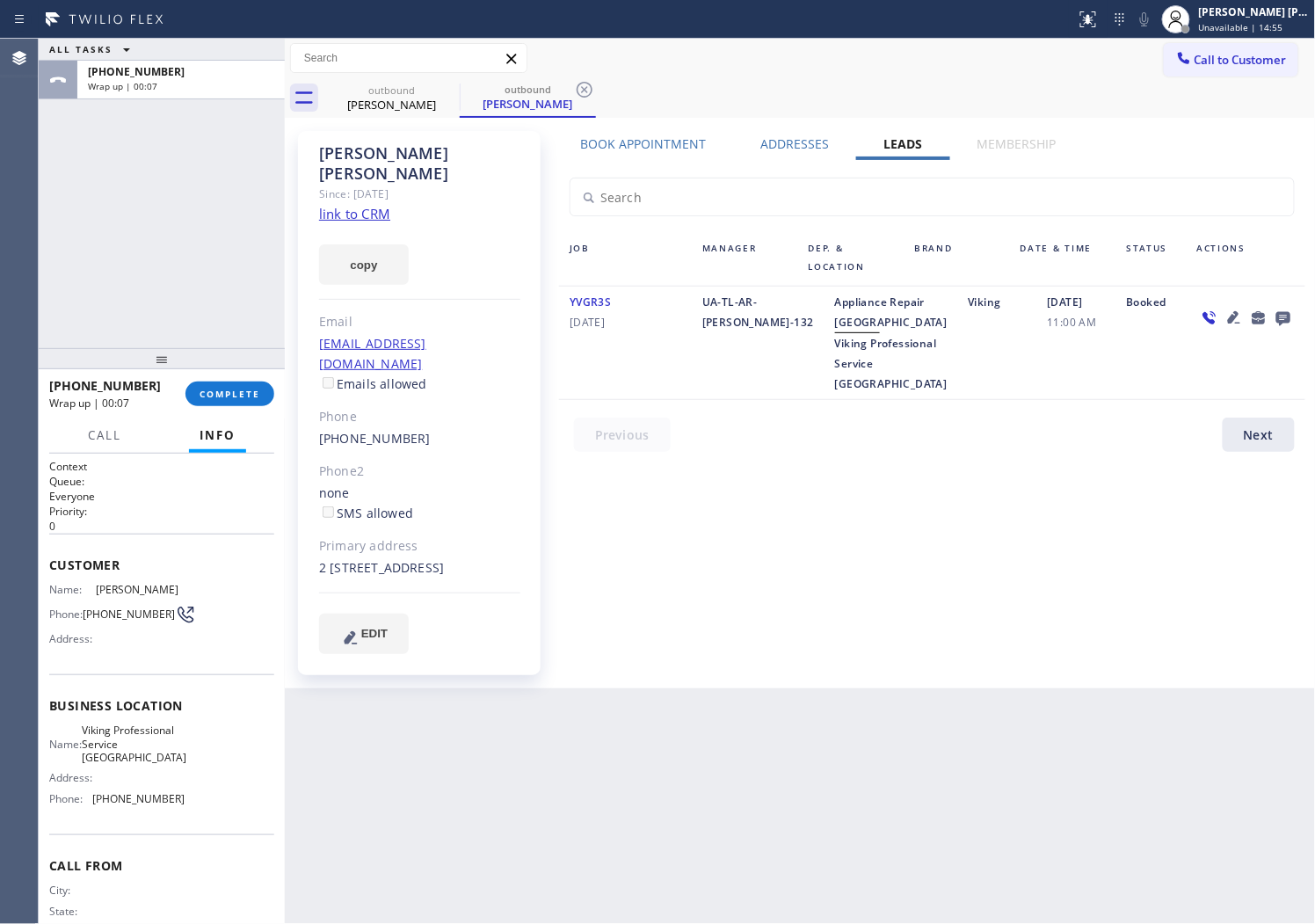
click at [218, 369] on div at bounding box center [161, 358] width 246 height 21
click at [221, 385] on button "COMPLETE" at bounding box center [229, 394] width 89 height 25
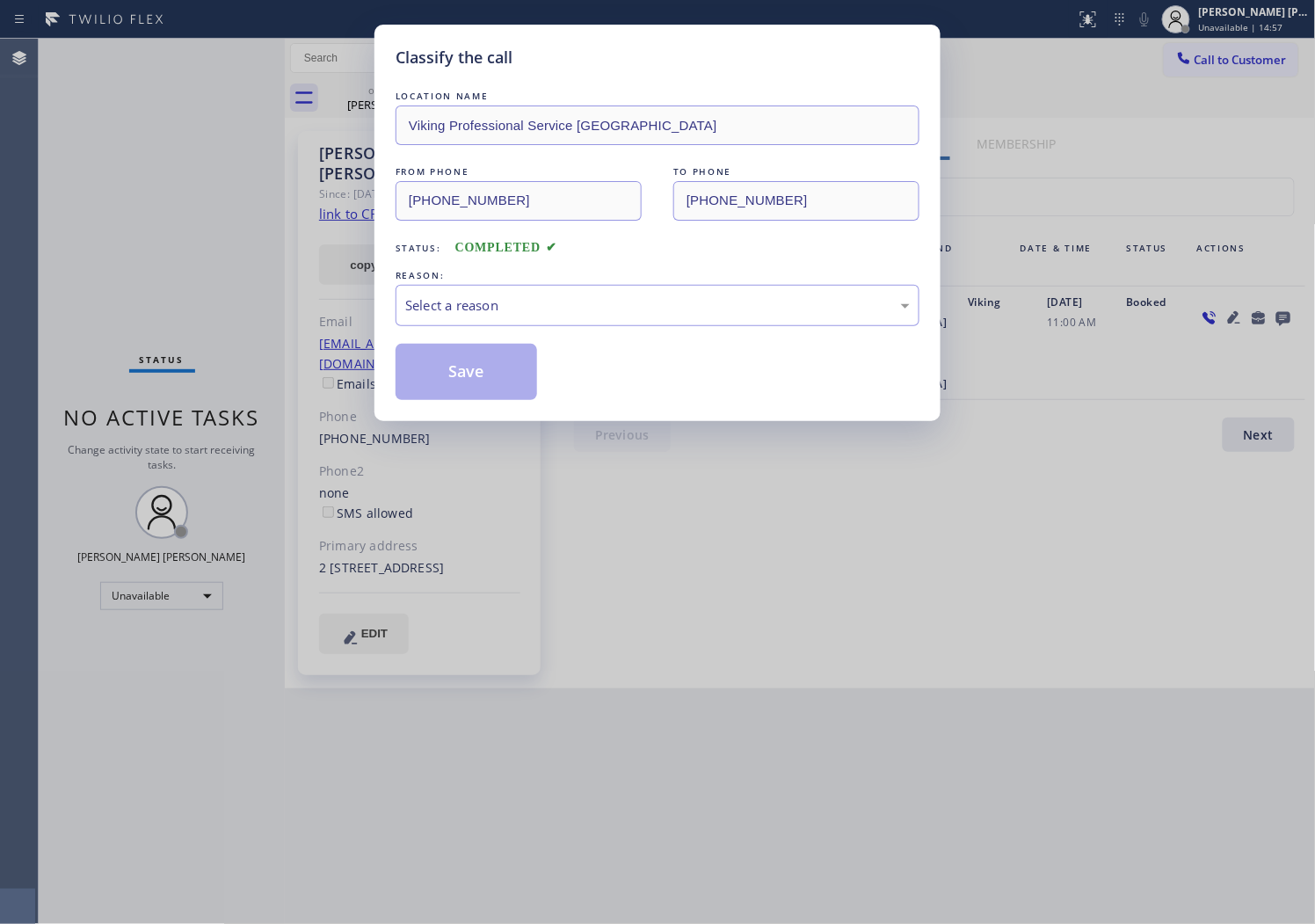
click at [450, 323] on div "Select a reason" at bounding box center [658, 305] width 524 height 41
click at [444, 388] on button "Save" at bounding box center [467, 371] width 142 height 56
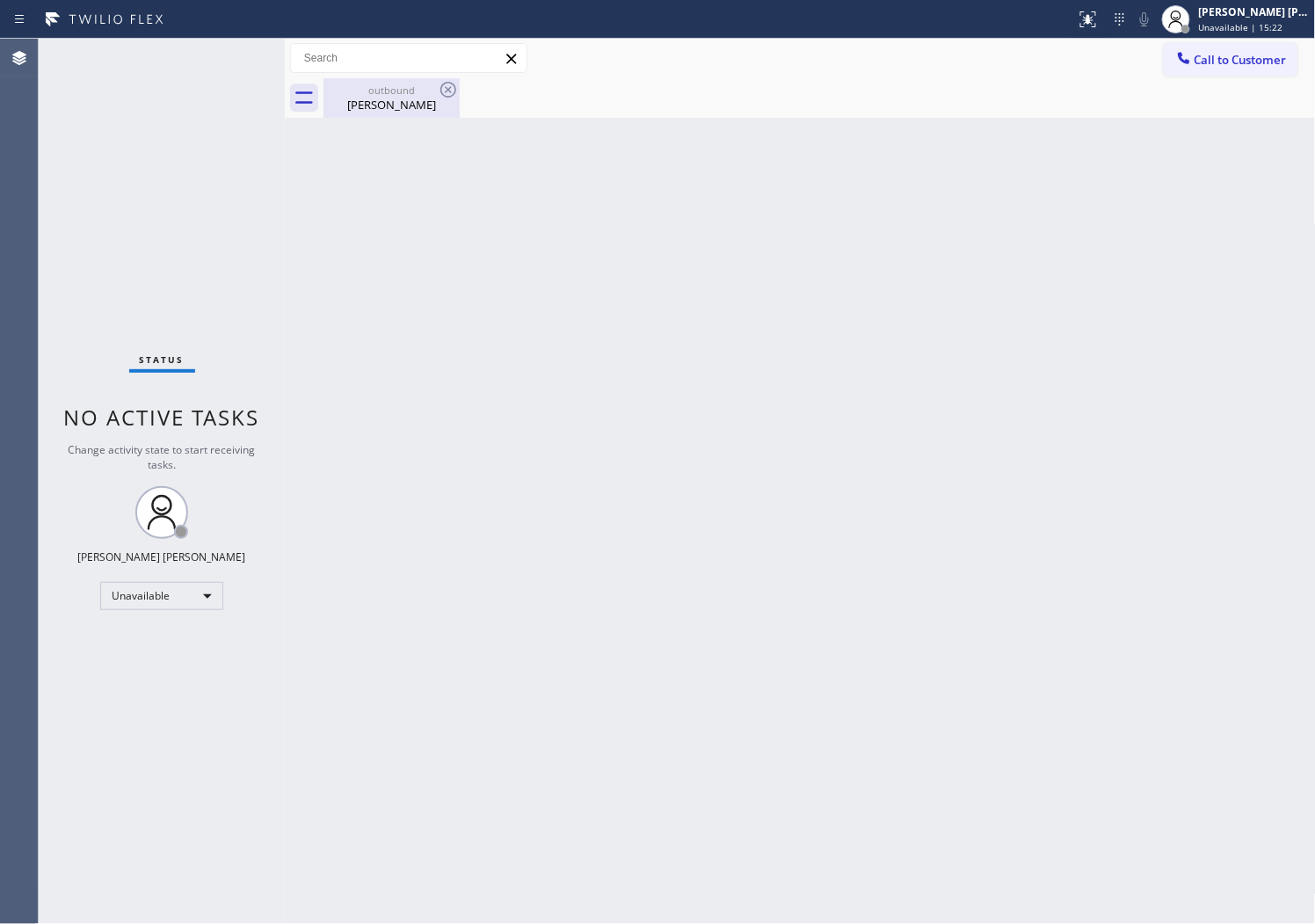
click at [409, 102] on div "[PERSON_NAME]" at bounding box center [392, 104] width 133 height 16
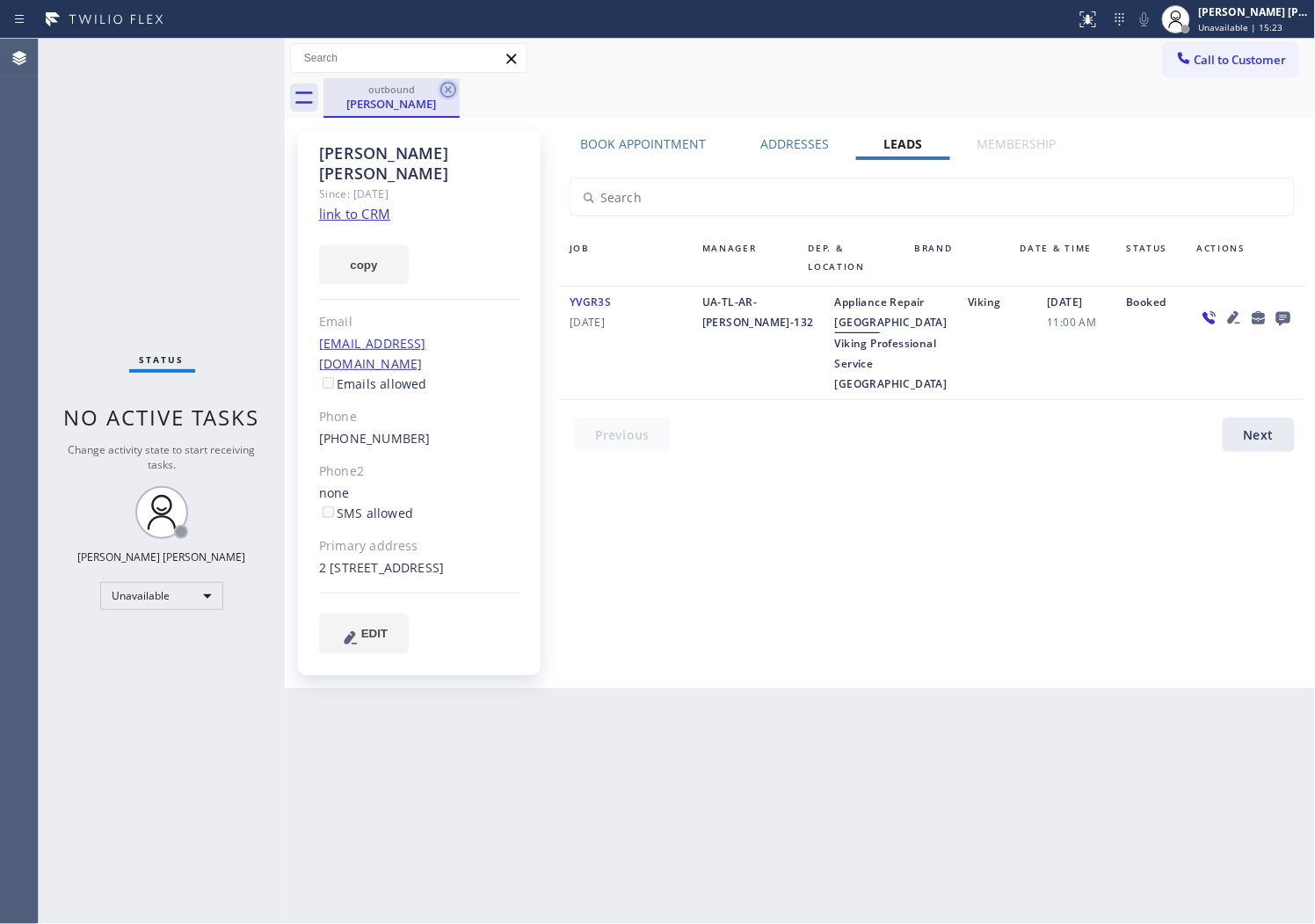
click at [453, 89] on icon at bounding box center [448, 89] width 21 height 21
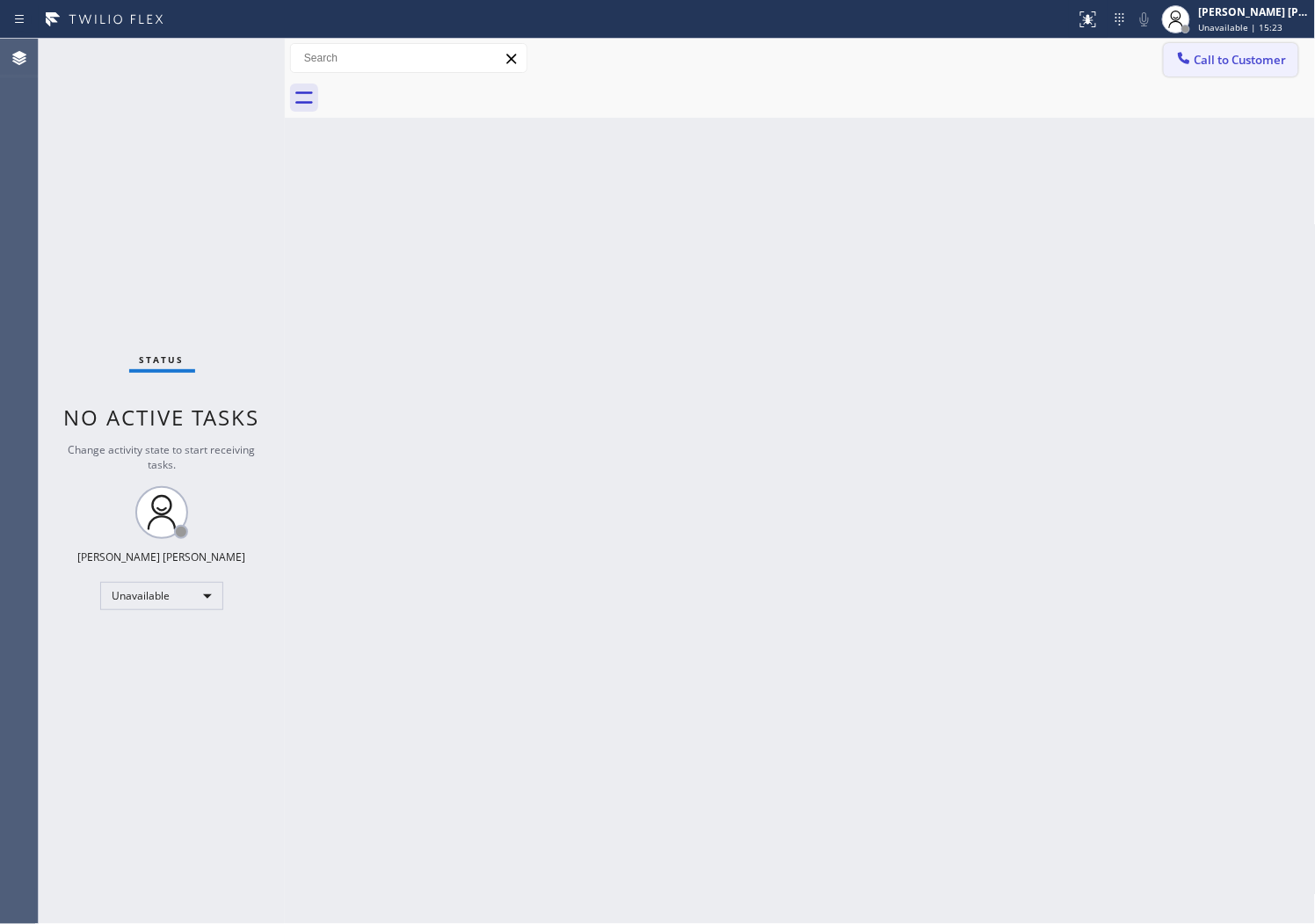
click at [1200, 62] on span "Call to Customer" at bounding box center [1241, 60] width 93 height 16
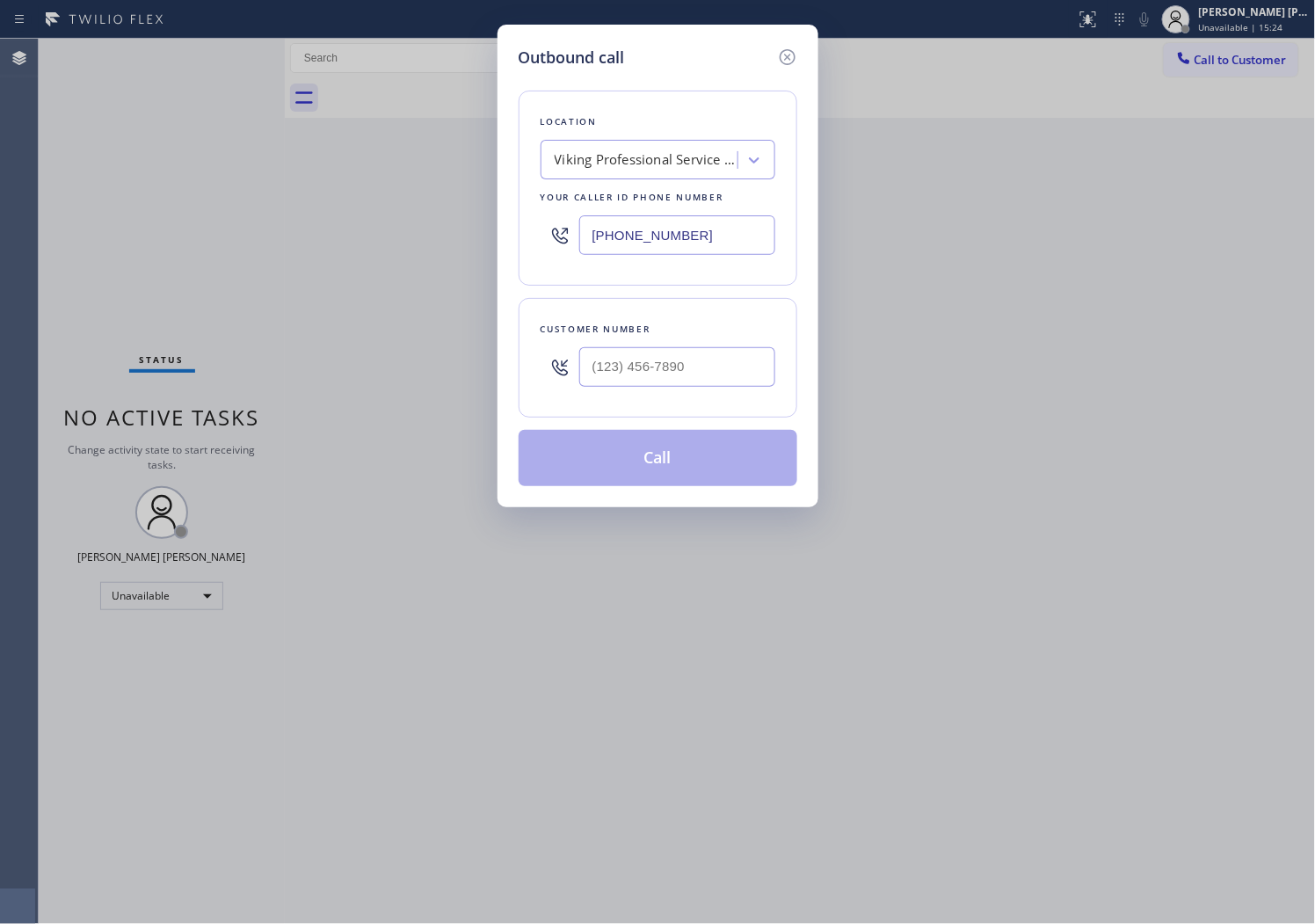
click at [642, 233] on input "[PHONE_NUMBER]" at bounding box center [677, 235] width 196 height 39
paste input "831) 661-8837"
type input "[PHONE_NUMBER]"
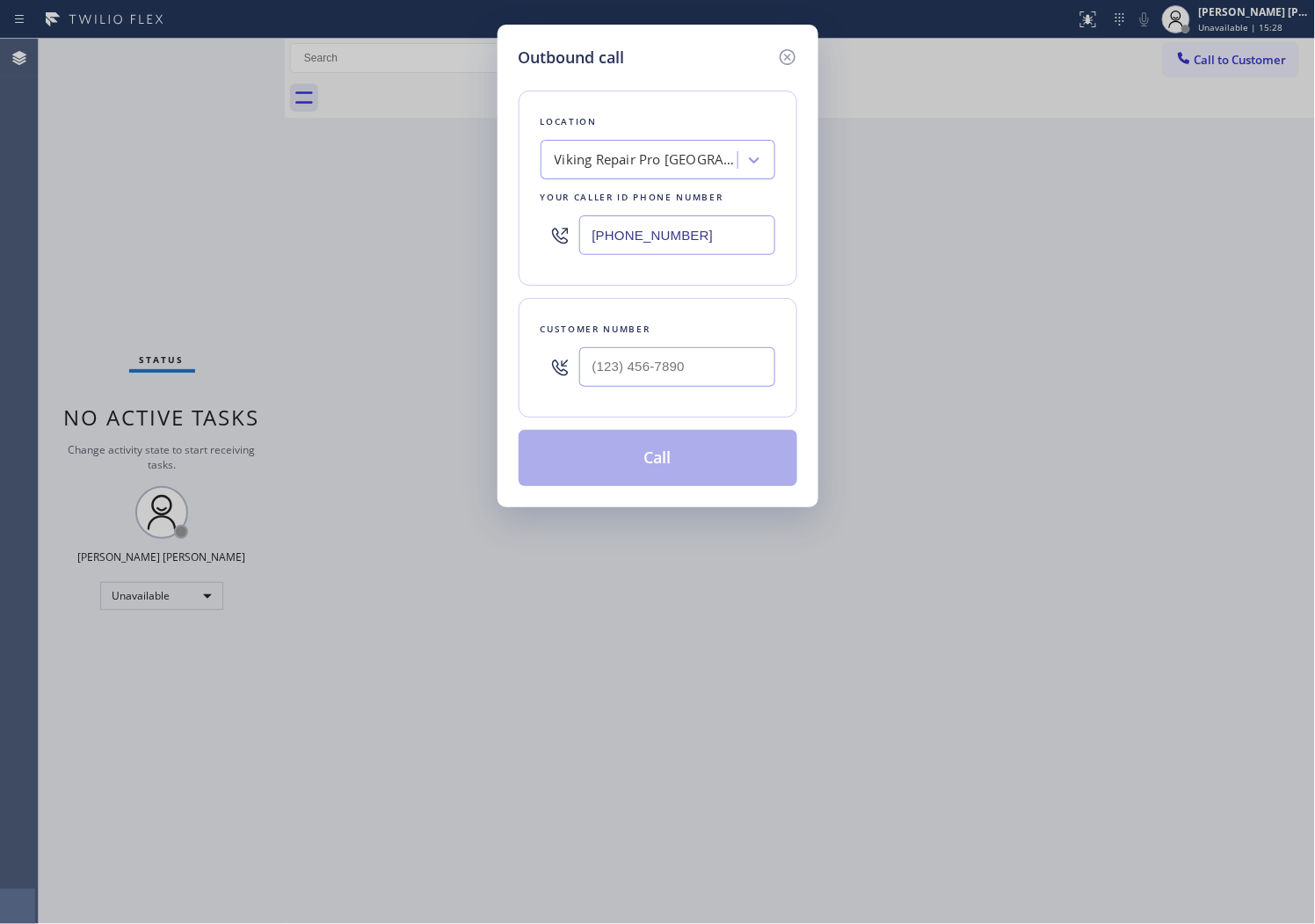
click at [727, 366] on input "text" at bounding box center [677, 367] width 196 height 39
click at [727, 366] on input "(___) ___-____" at bounding box center [677, 367] width 196 height 39
paste input "7038"
click at [662, 354] on input "(___) ___-7038" at bounding box center [677, 367] width 196 height 39
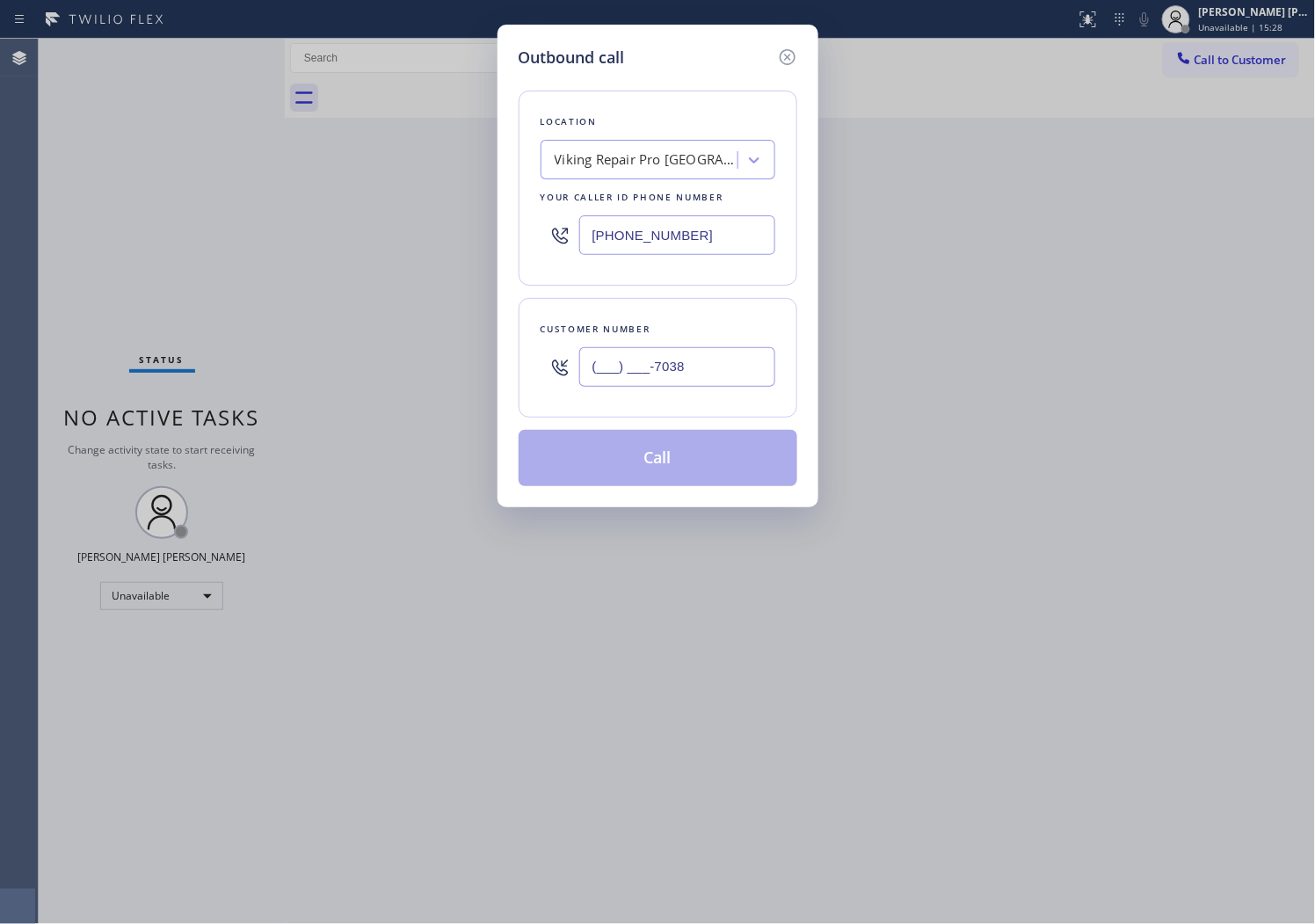
click at [662, 354] on input "(___) ___-7038" at bounding box center [677, 367] width 196 height 39
paste input "703) 819-7353"
type input "[PHONE_NUMBER]"
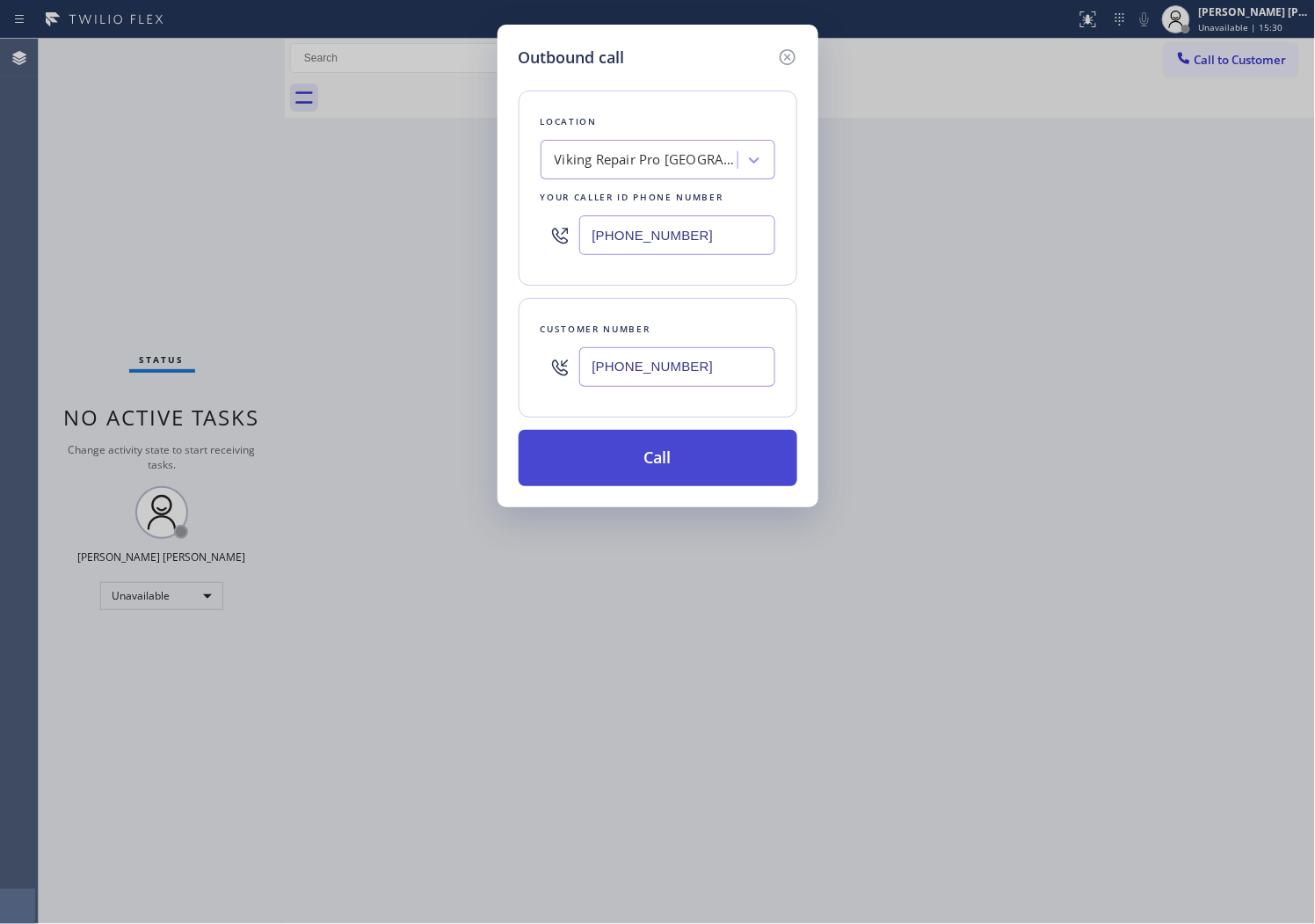
click at [701, 460] on button "Call" at bounding box center [658, 458] width 279 height 56
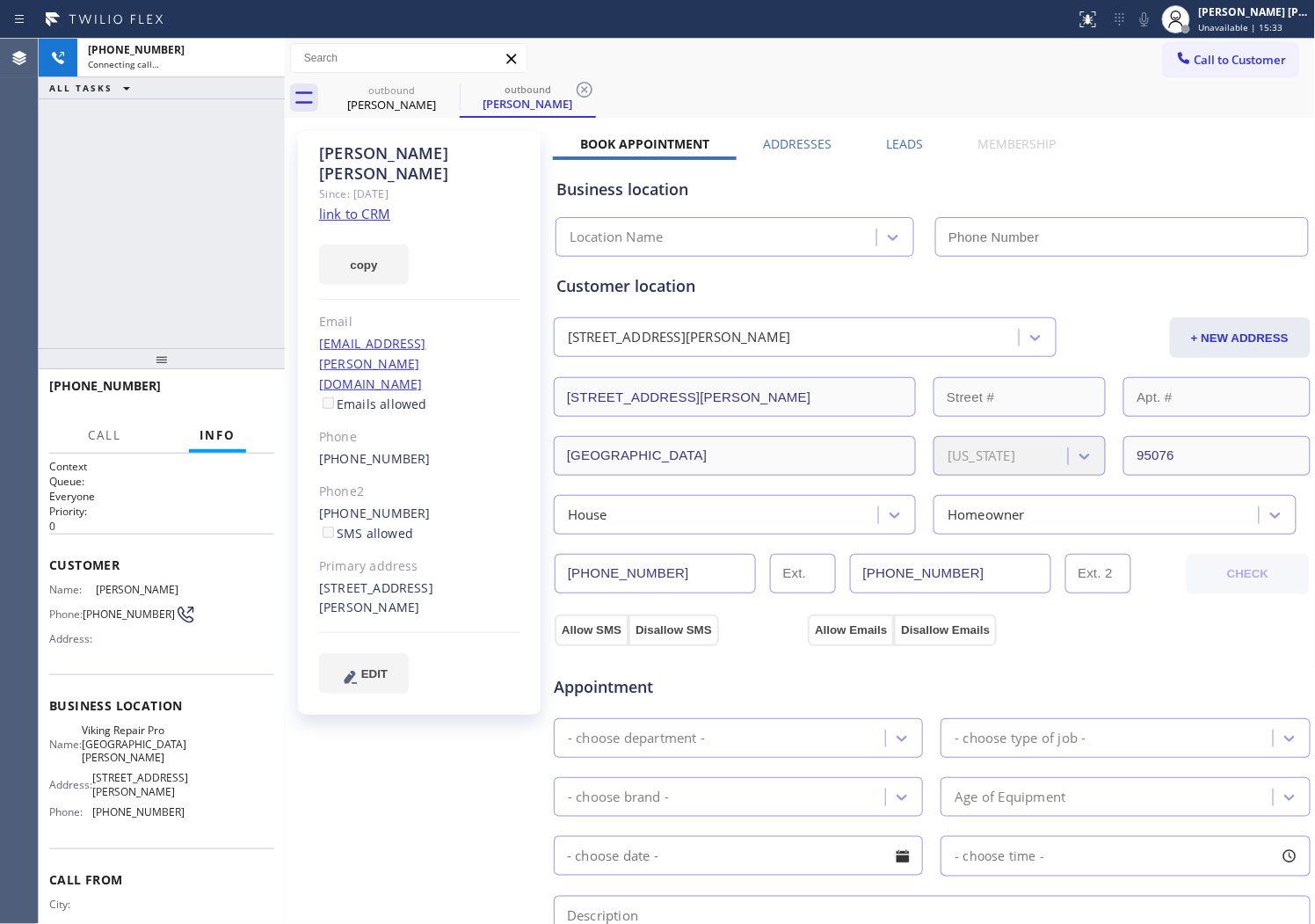
click at [367, 147] on div "[PERSON_NAME]" at bounding box center [419, 163] width 202 height 40
drag, startPoint x: 375, startPoint y: 287, endPoint x: 367, endPoint y: 147, distance: 140.2
click at [367, 147] on div "[PERSON_NAME]" at bounding box center [419, 163] width 202 height 40
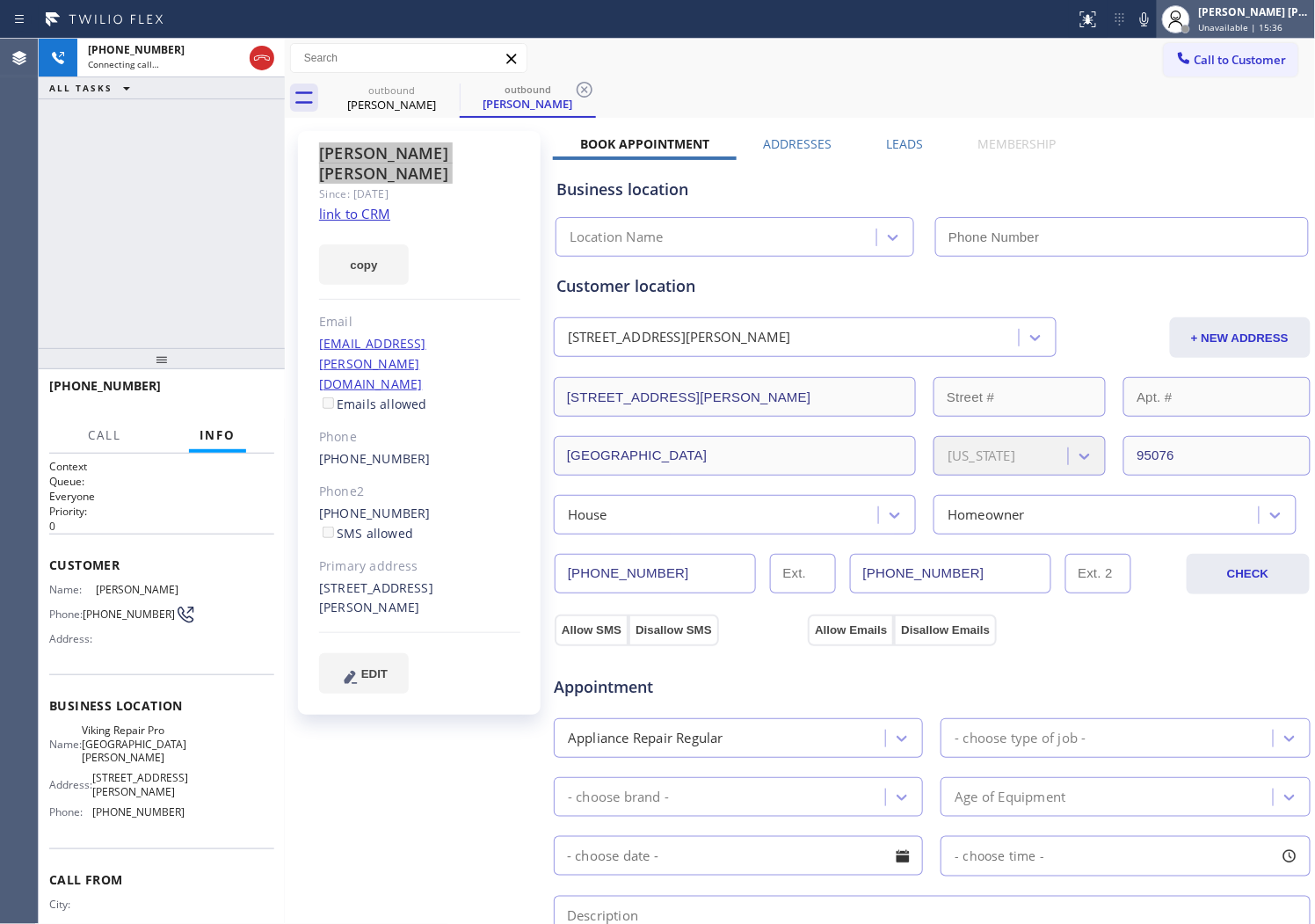
type input "[PHONE_NUMBER]"
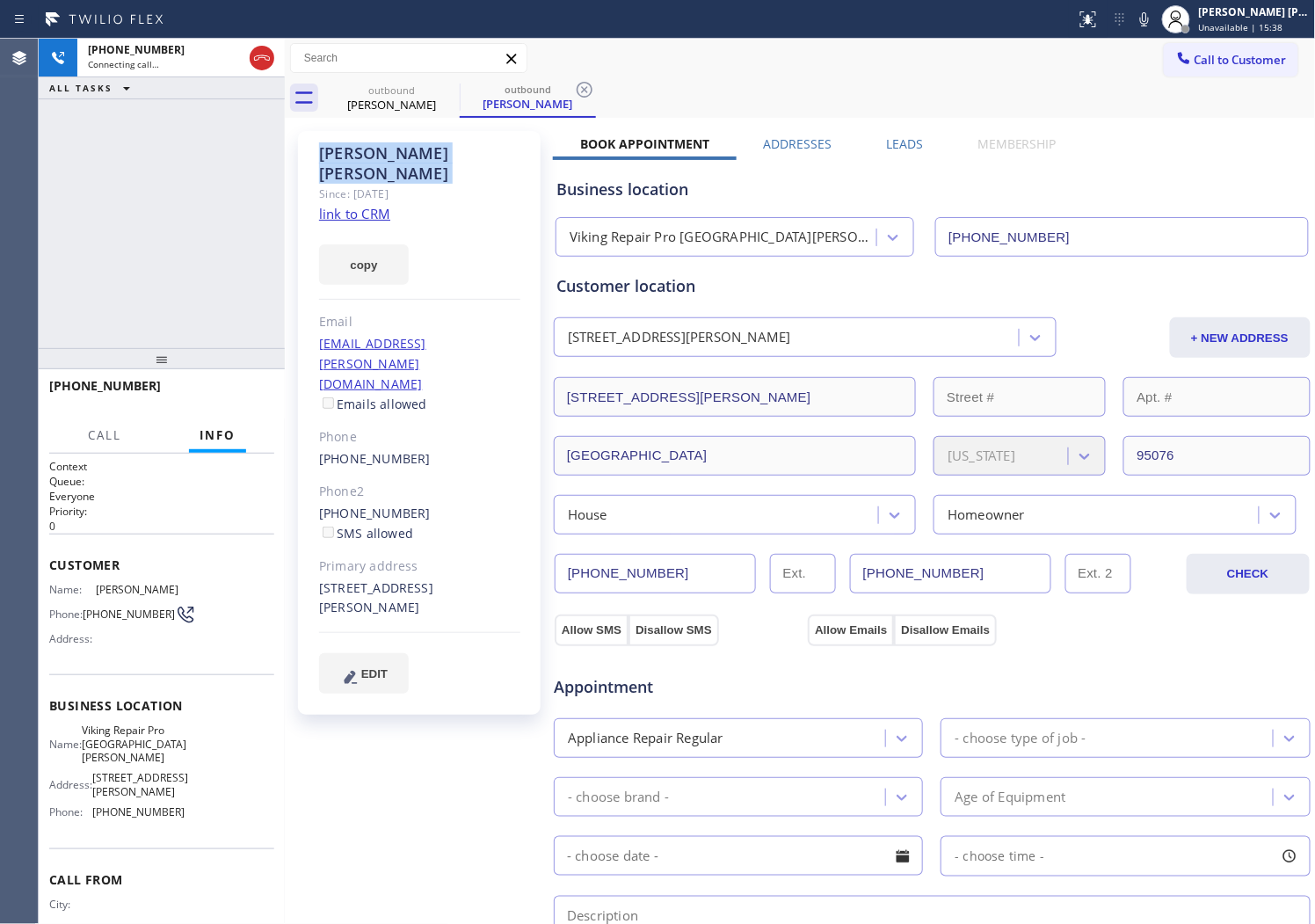
click at [4, 141] on div "Agent Desktop" at bounding box center [19, 481] width 37 height 886
drag, startPoint x: 36, startPoint y: 244, endPoint x: 137, endPoint y: 191, distance: 114.1
click at [36, 244] on div "Agent Desktop" at bounding box center [19, 481] width 37 height 886
click at [266, 65] on icon at bounding box center [261, 57] width 21 height 21
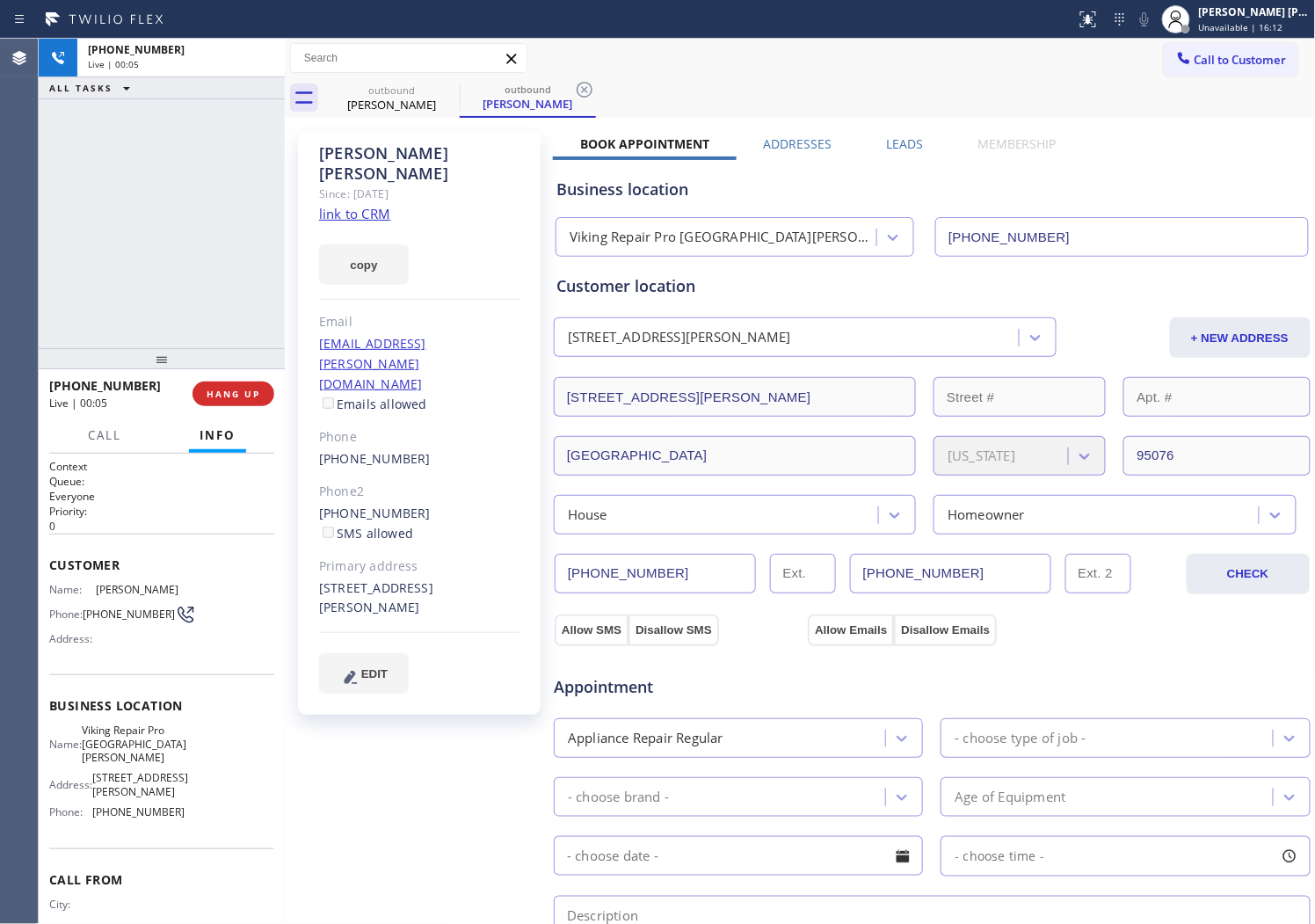
click at [909, 134] on div "[PERSON_NAME] Since: [DATE] link to CRM copy [PERSON_NAME] [PERSON_NAME][EMAIL_…" at bounding box center [800, 708] width 1023 height 1174
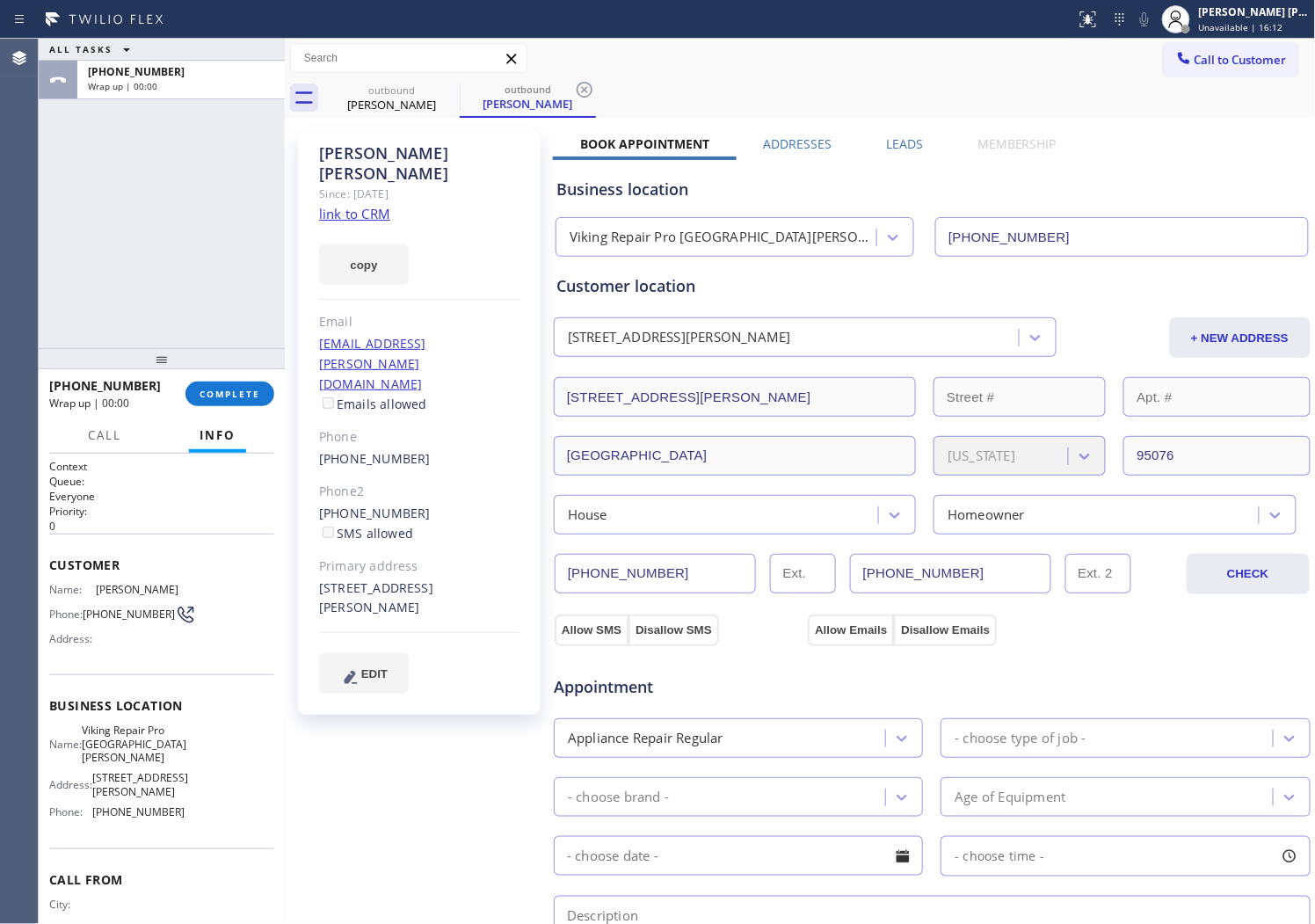
click at [909, 134] on div "[PERSON_NAME] Since: [DATE] link to CRM copy [PERSON_NAME] [PERSON_NAME][EMAIL_…" at bounding box center [800, 708] width 1023 height 1174
drag, startPoint x: 906, startPoint y: 139, endPoint x: 966, endPoint y: 225, distance: 104.9
click at [906, 139] on label "Leads" at bounding box center [905, 144] width 37 height 17
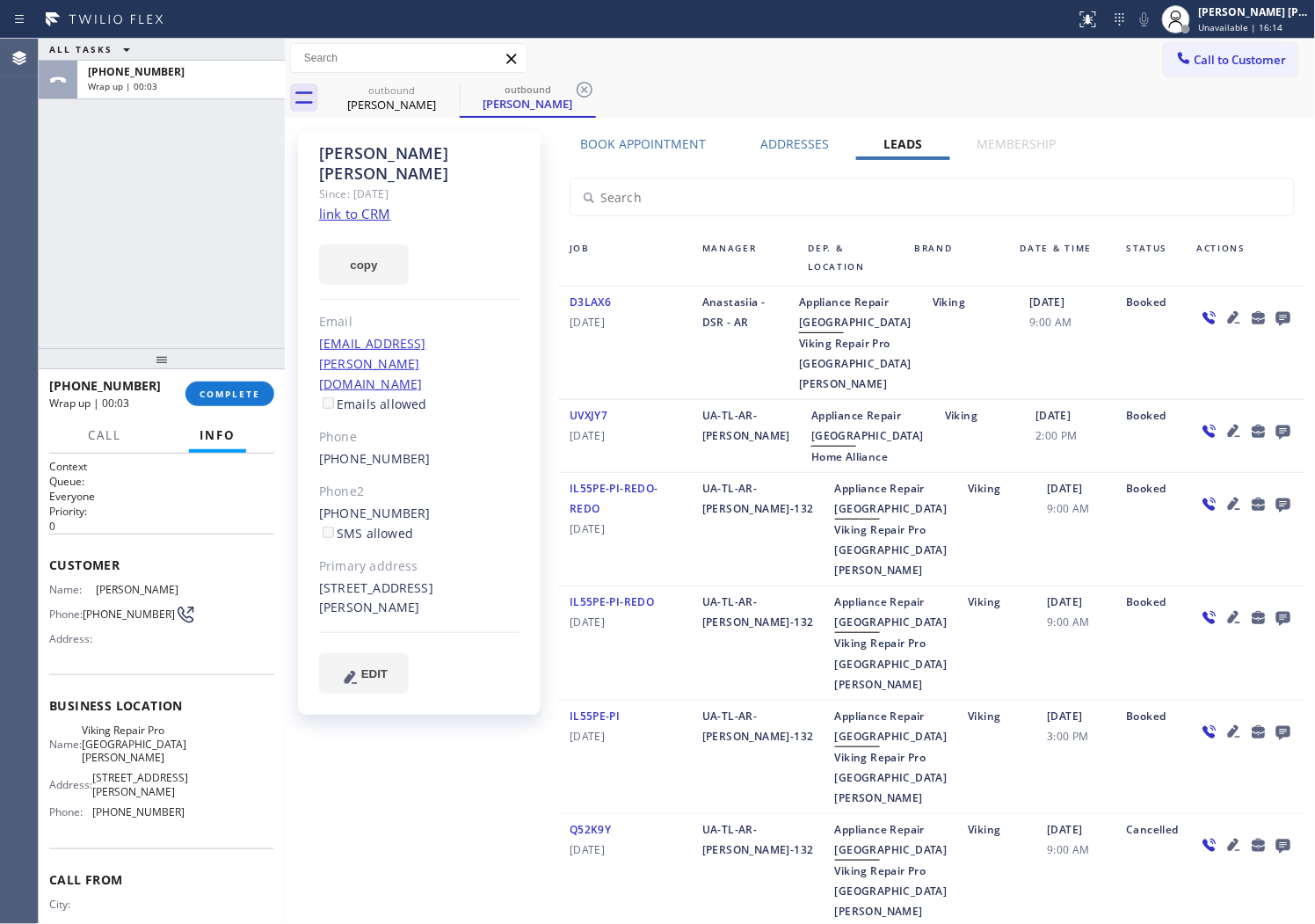
click at [1277, 317] on icon at bounding box center [1284, 319] width 14 height 14
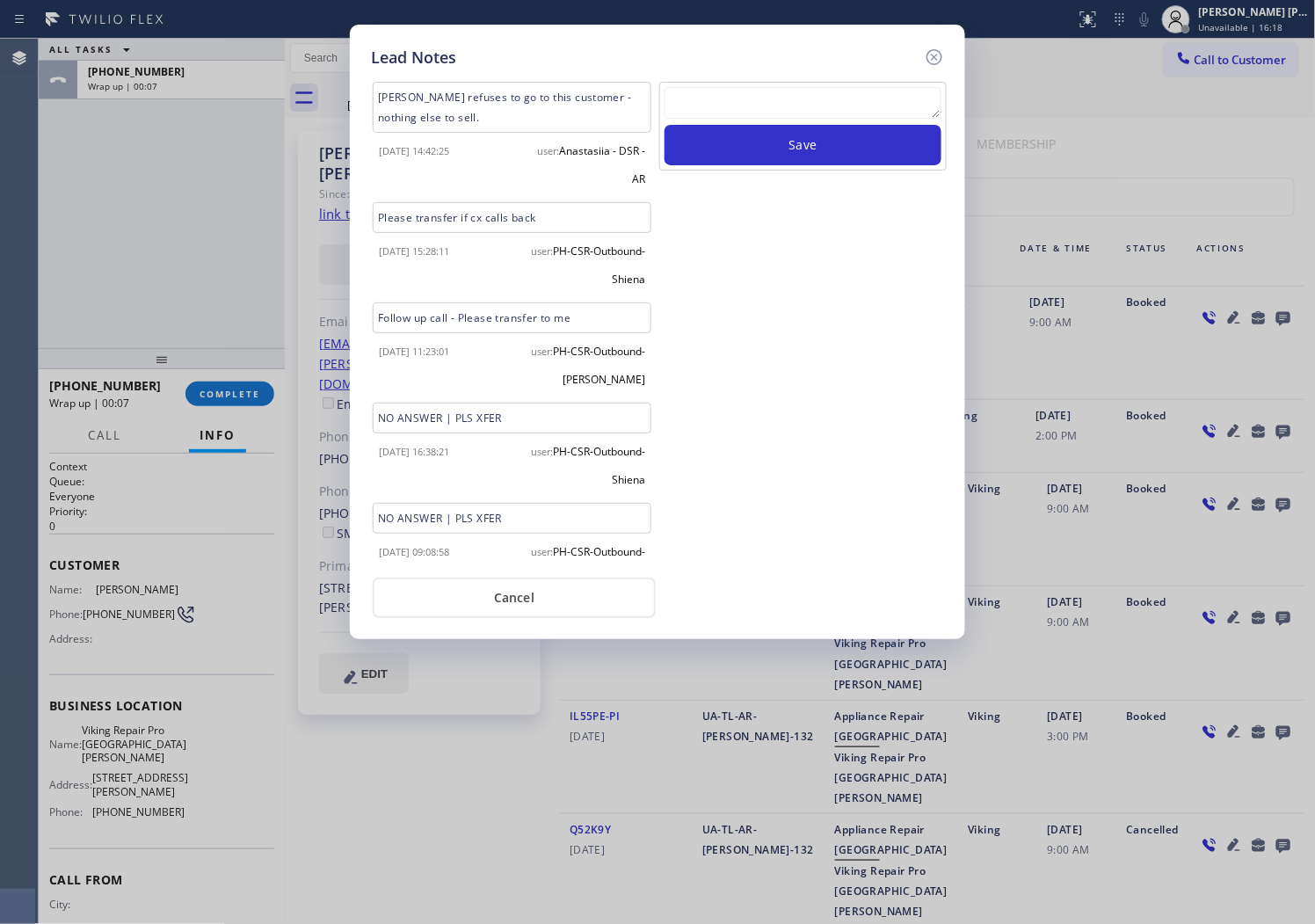
click at [834, 110] on textarea at bounding box center [802, 102] width 277 height 31
paste textarea "N/A - Please transfer"
type textarea "N/A - Please transfer"
click at [810, 136] on button "Save" at bounding box center [802, 145] width 277 height 40
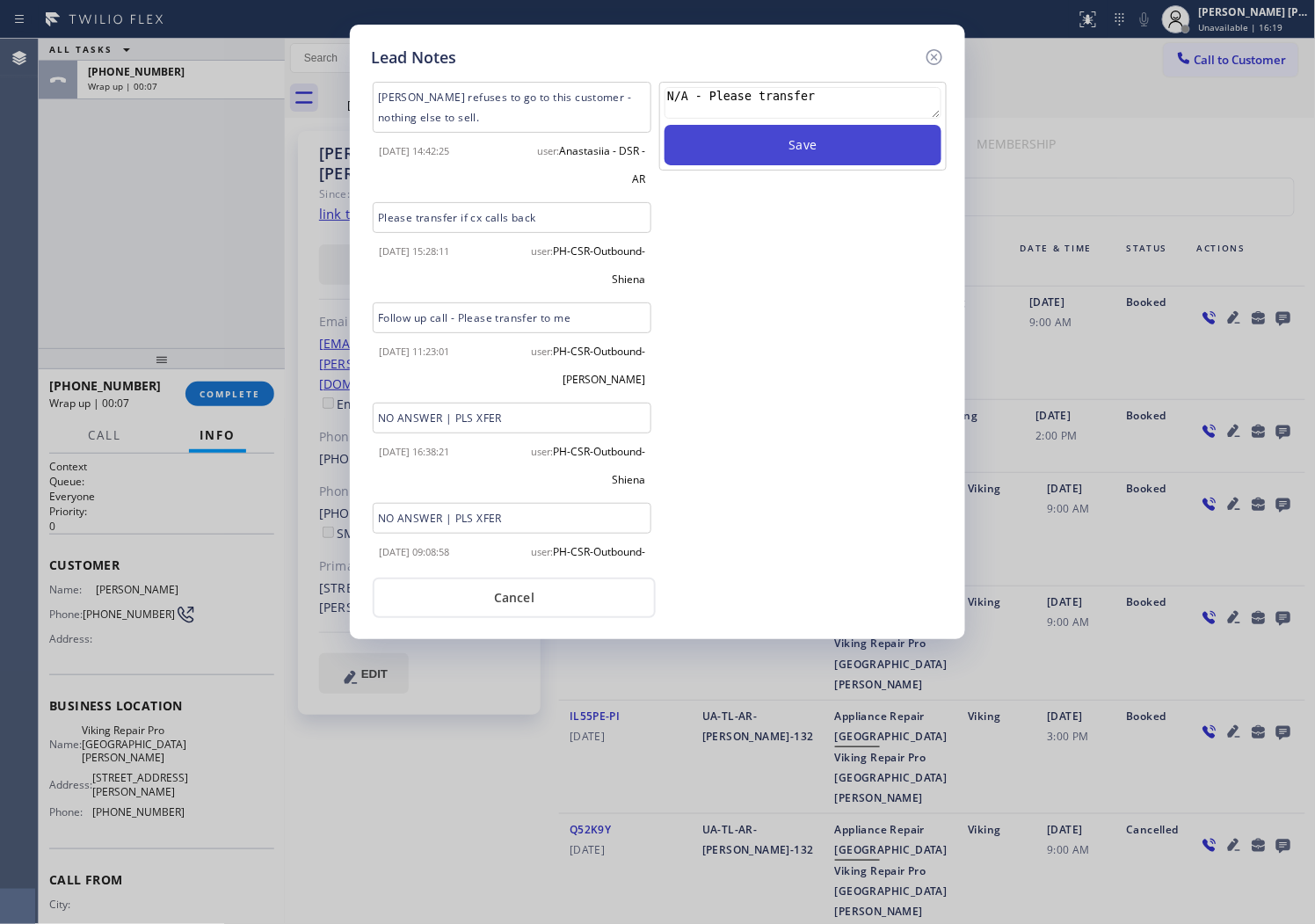
click at [810, 136] on button "Save" at bounding box center [802, 145] width 277 height 40
click at [937, 53] on icon at bounding box center [935, 57] width 16 height 16
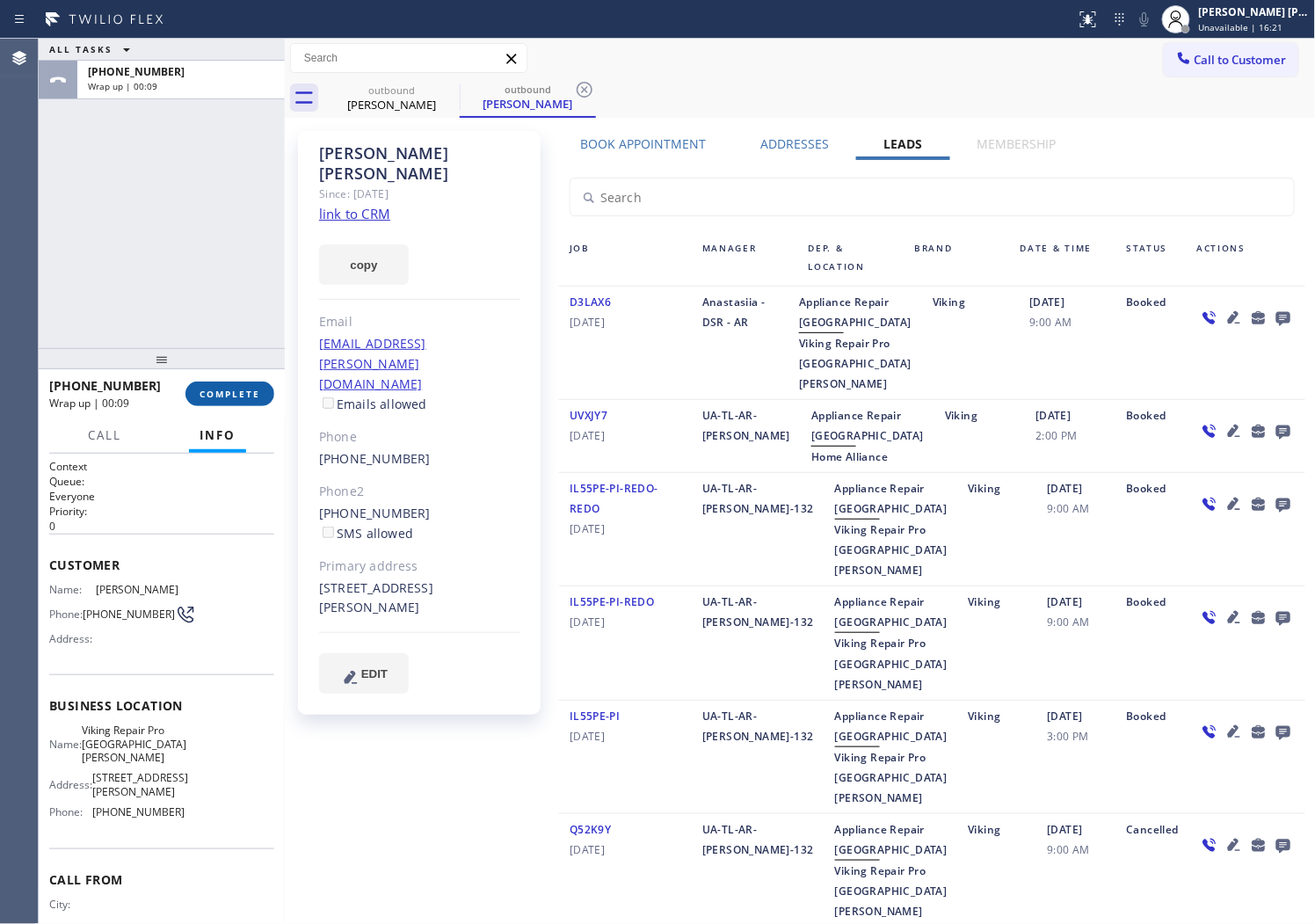
click at [209, 391] on span "COMPLETE" at bounding box center [230, 394] width 61 height 13
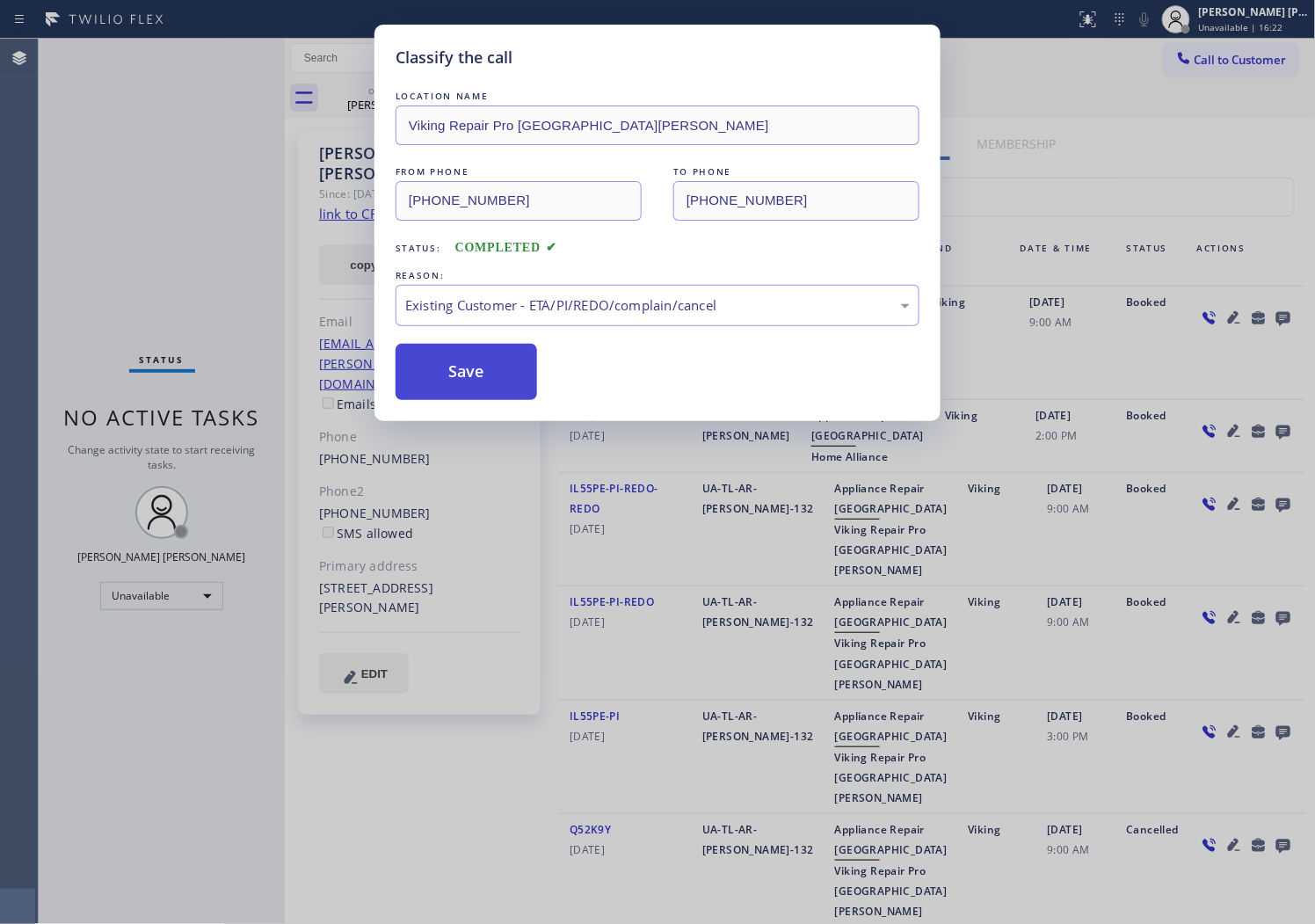
click at [452, 384] on button "Save" at bounding box center [467, 371] width 142 height 56
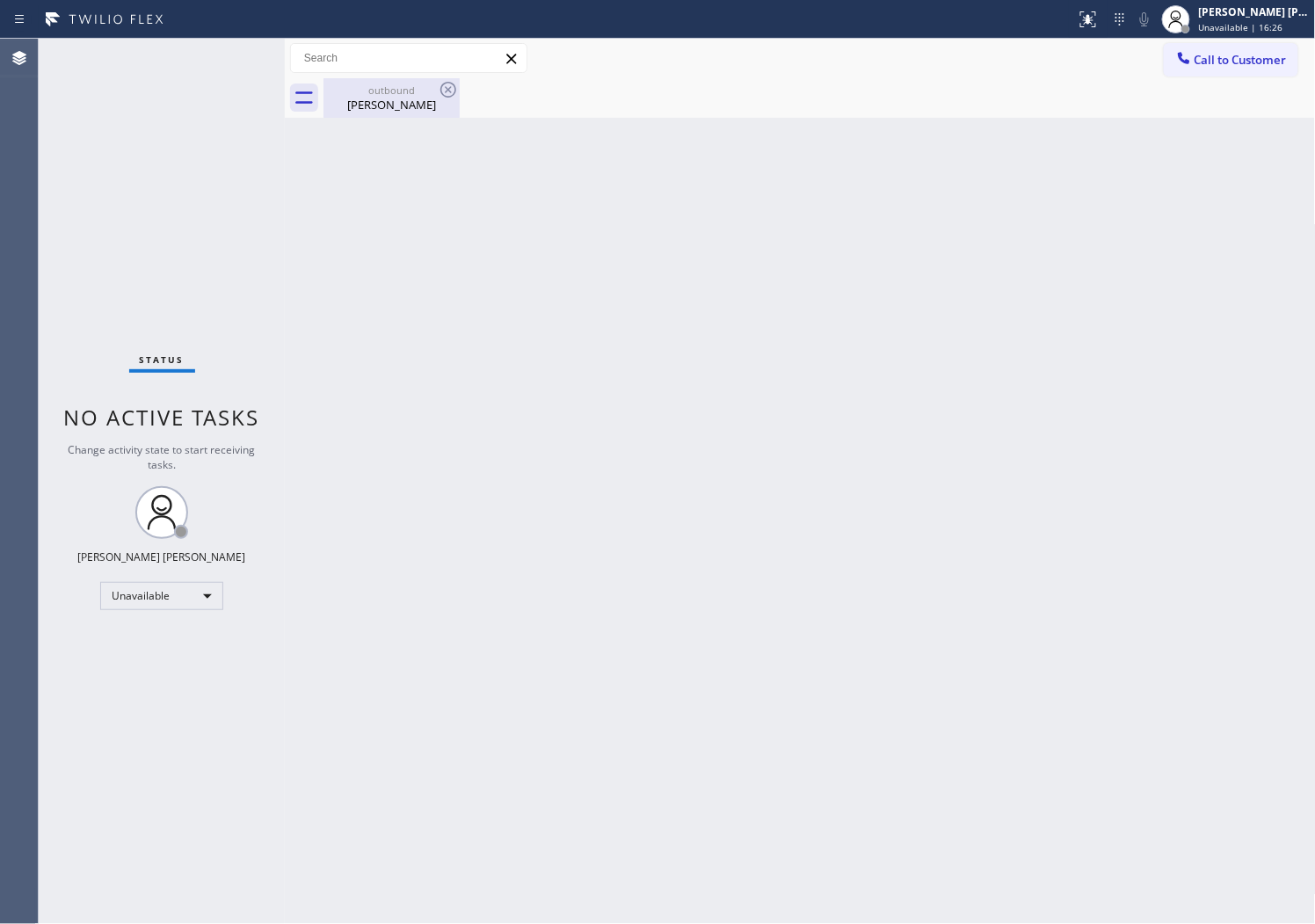
click at [440, 106] on div "[PERSON_NAME]" at bounding box center [392, 104] width 133 height 16
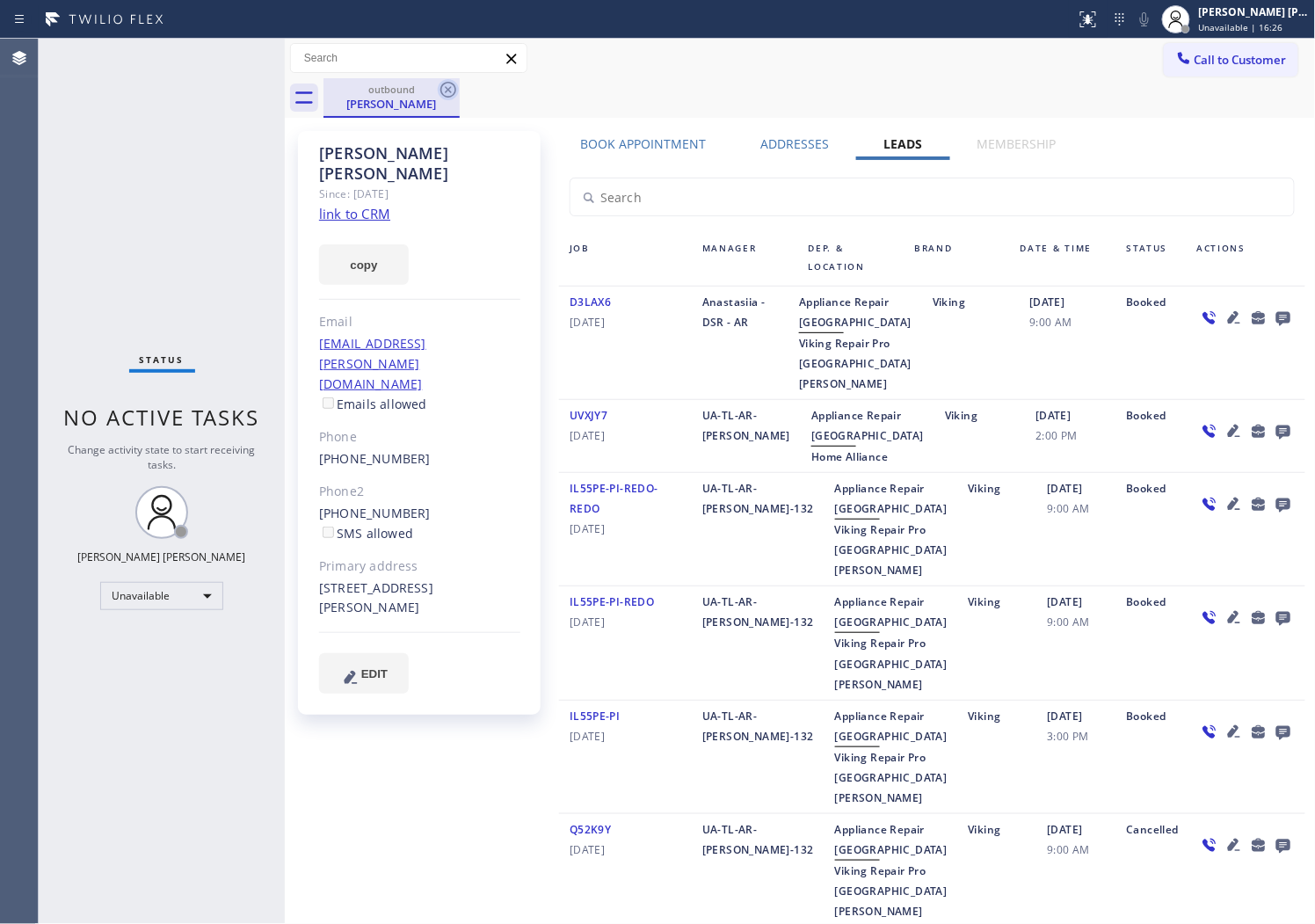
click at [455, 83] on icon at bounding box center [448, 89] width 21 height 21
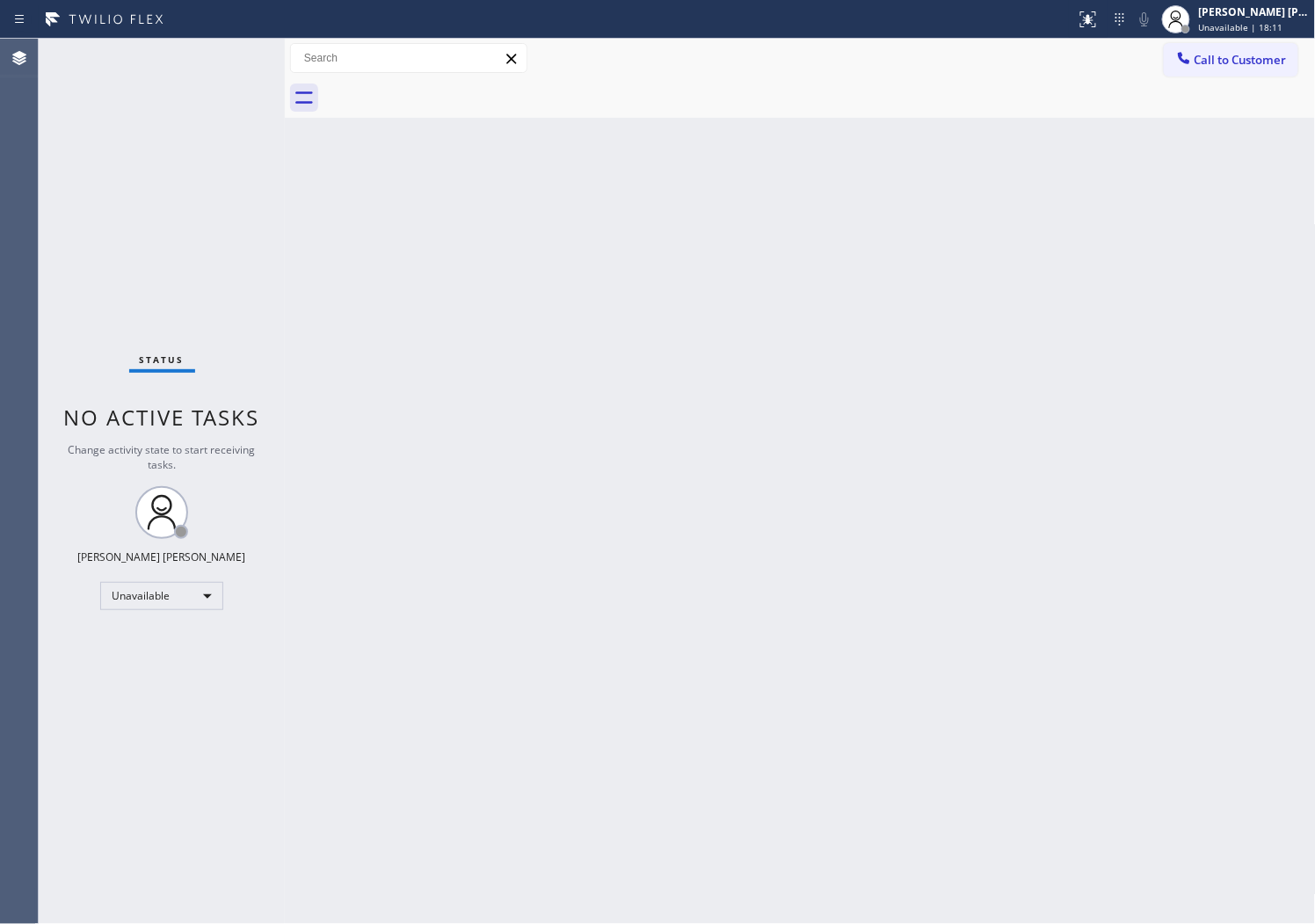
click at [4, 198] on div "Agent Desktop" at bounding box center [19, 481] width 37 height 886
click at [1273, 68] on button "Call to Customer" at bounding box center [1231, 60] width 135 height 33
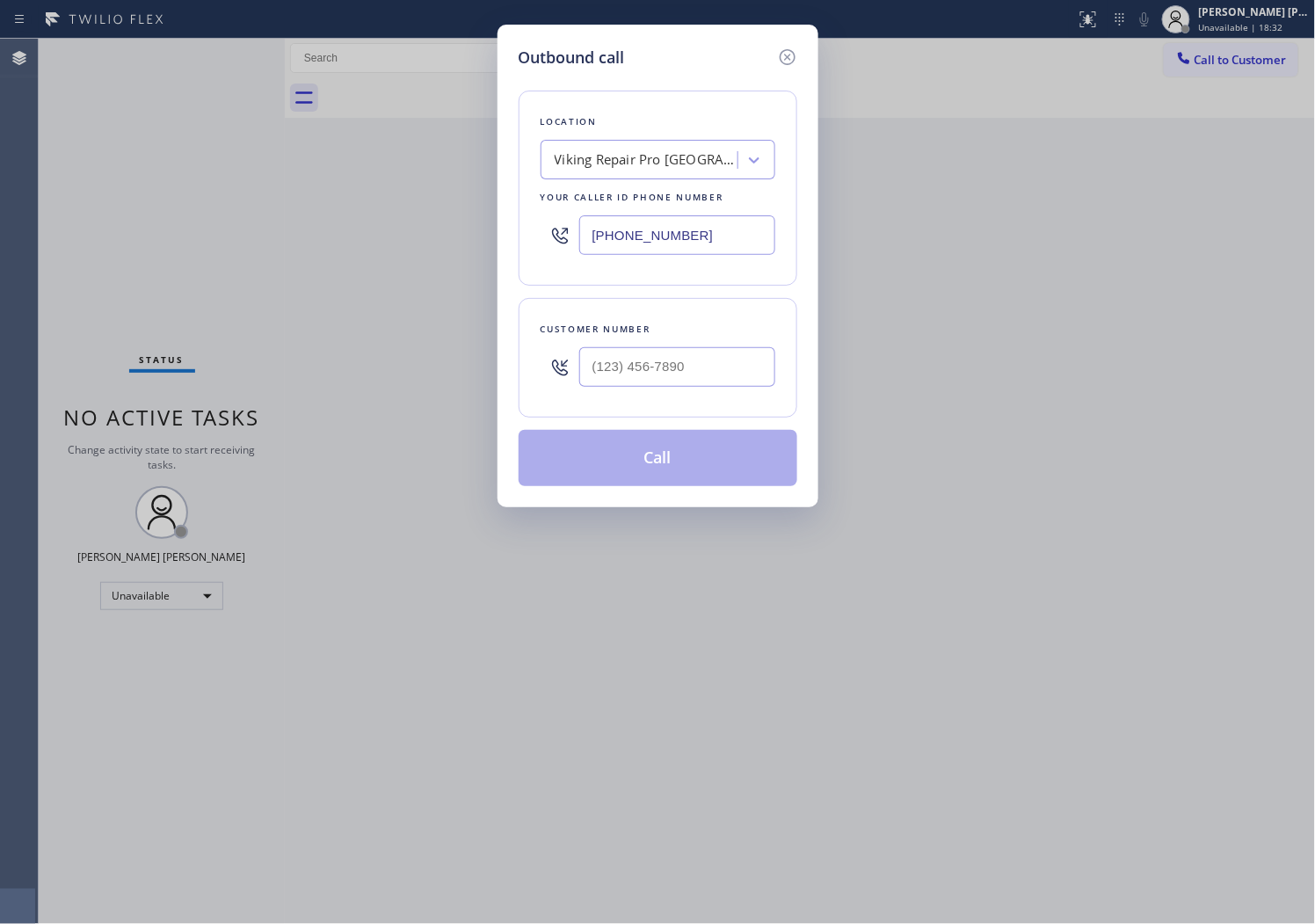
click at [596, 233] on input "[PHONE_NUMBER]" at bounding box center [677, 235] width 196 height 39
paste input "55) 731-4952"
type input "[PHONE_NUMBER]"
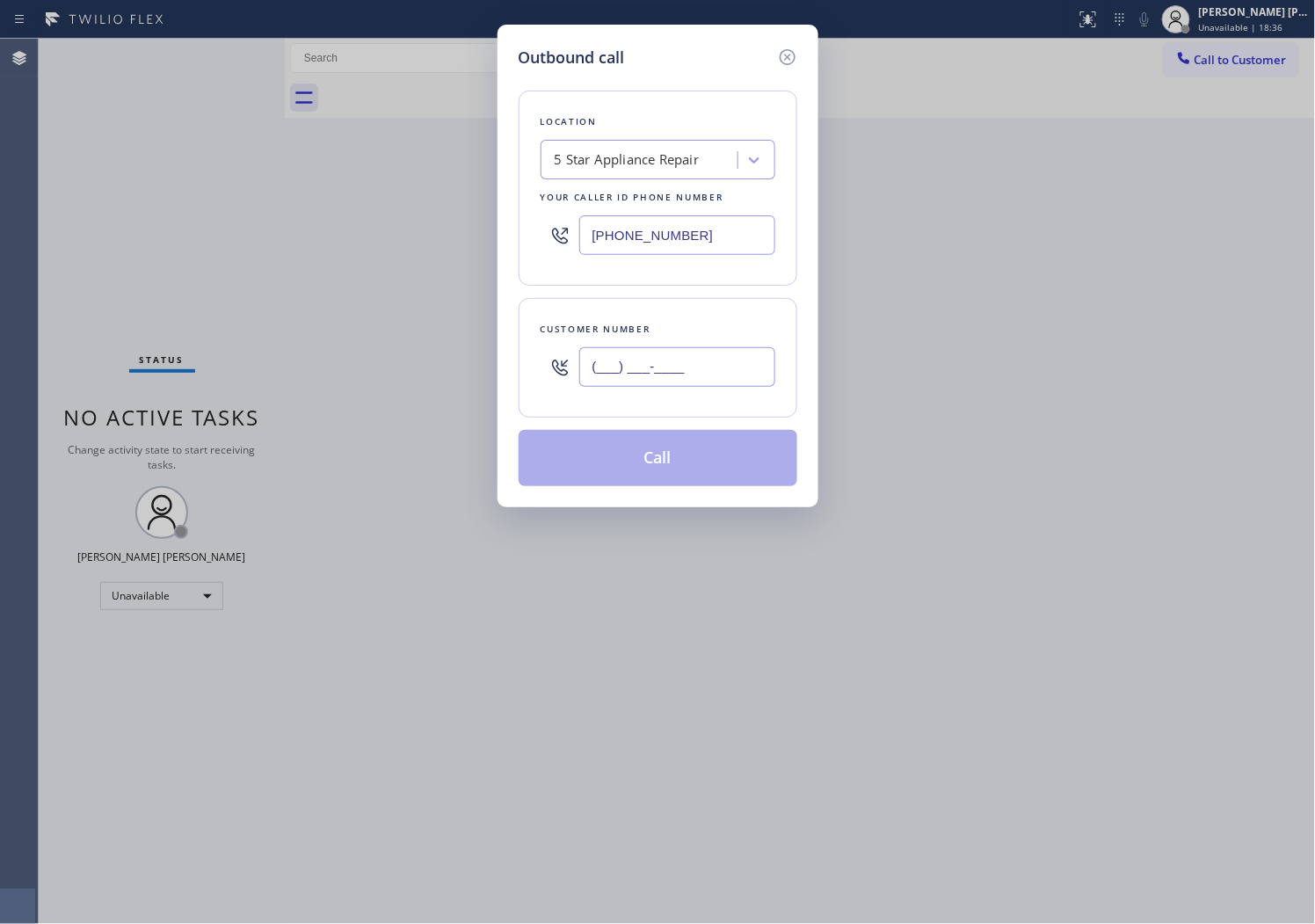
click at [737, 381] on input "(___) ___-____" at bounding box center [677, 367] width 196 height 39
paste input "206) 422-2299"
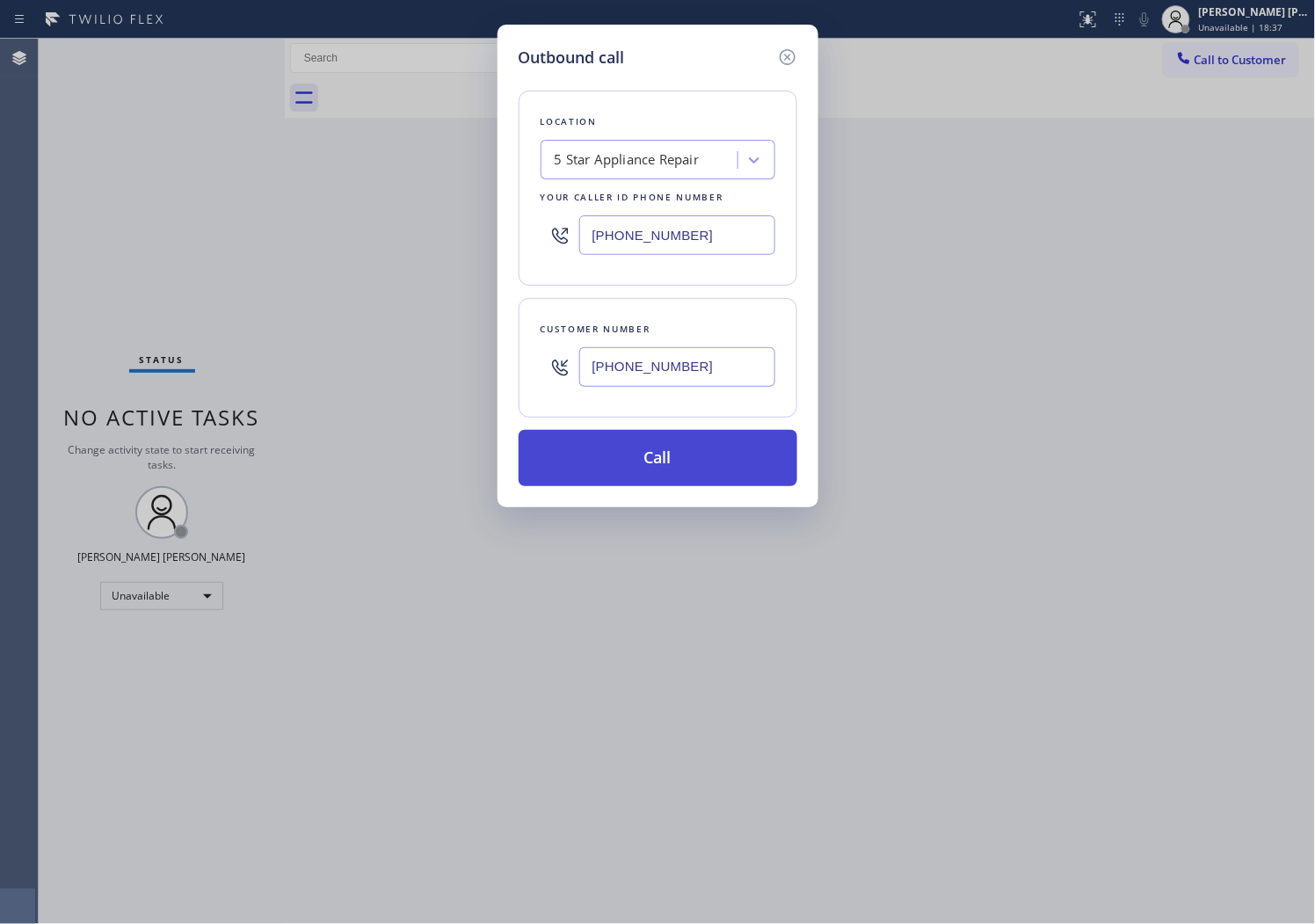
type input "[PHONE_NUMBER]"
click at [662, 449] on button "Call" at bounding box center [658, 458] width 279 height 56
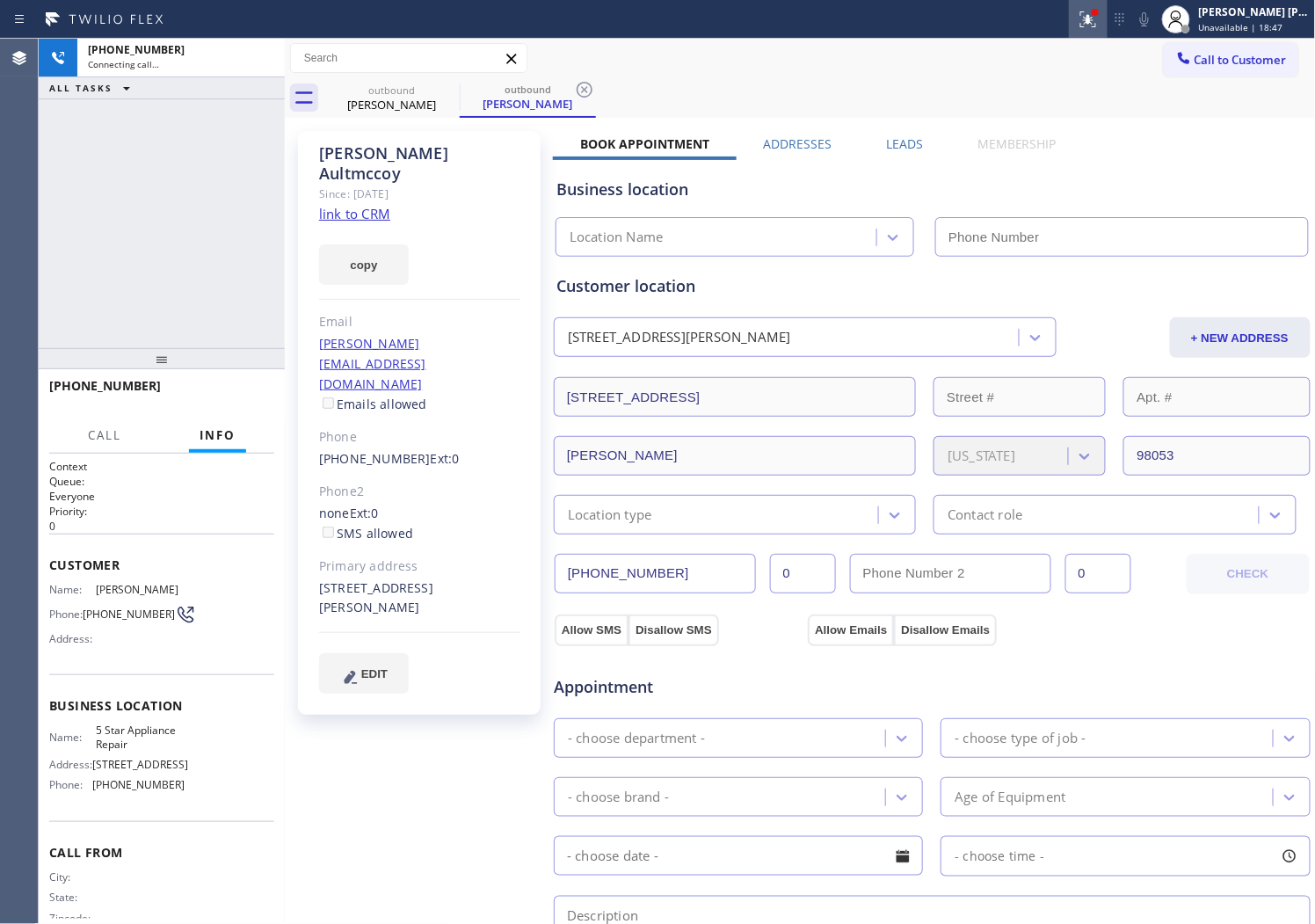
click at [1108, 30] on button at bounding box center [1088, 19] width 38 height 38
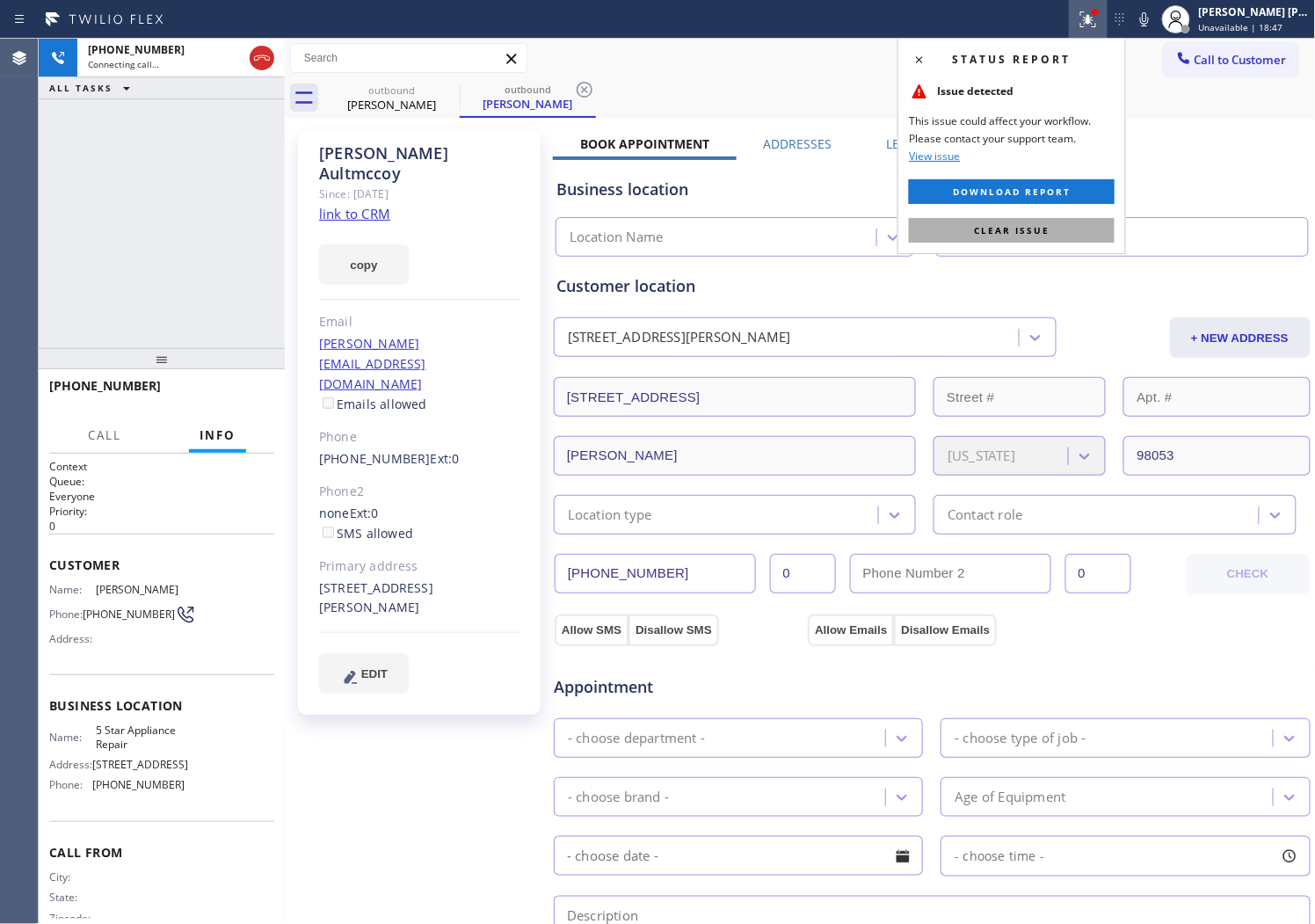
click at [977, 226] on span "Clear issue" at bounding box center [1012, 230] width 76 height 13
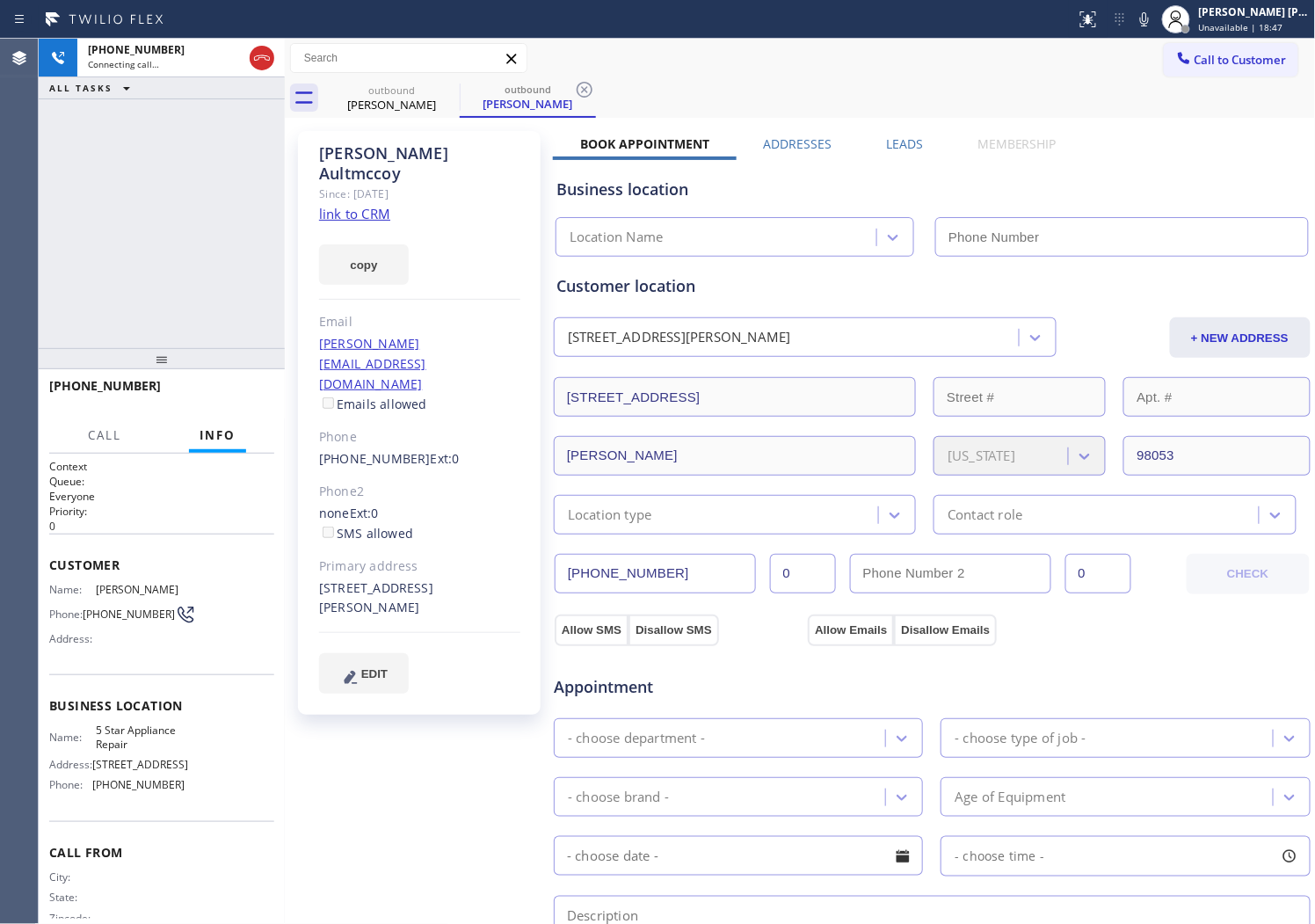
click at [349, 145] on div "[PERSON_NAME]" at bounding box center [419, 163] width 202 height 40
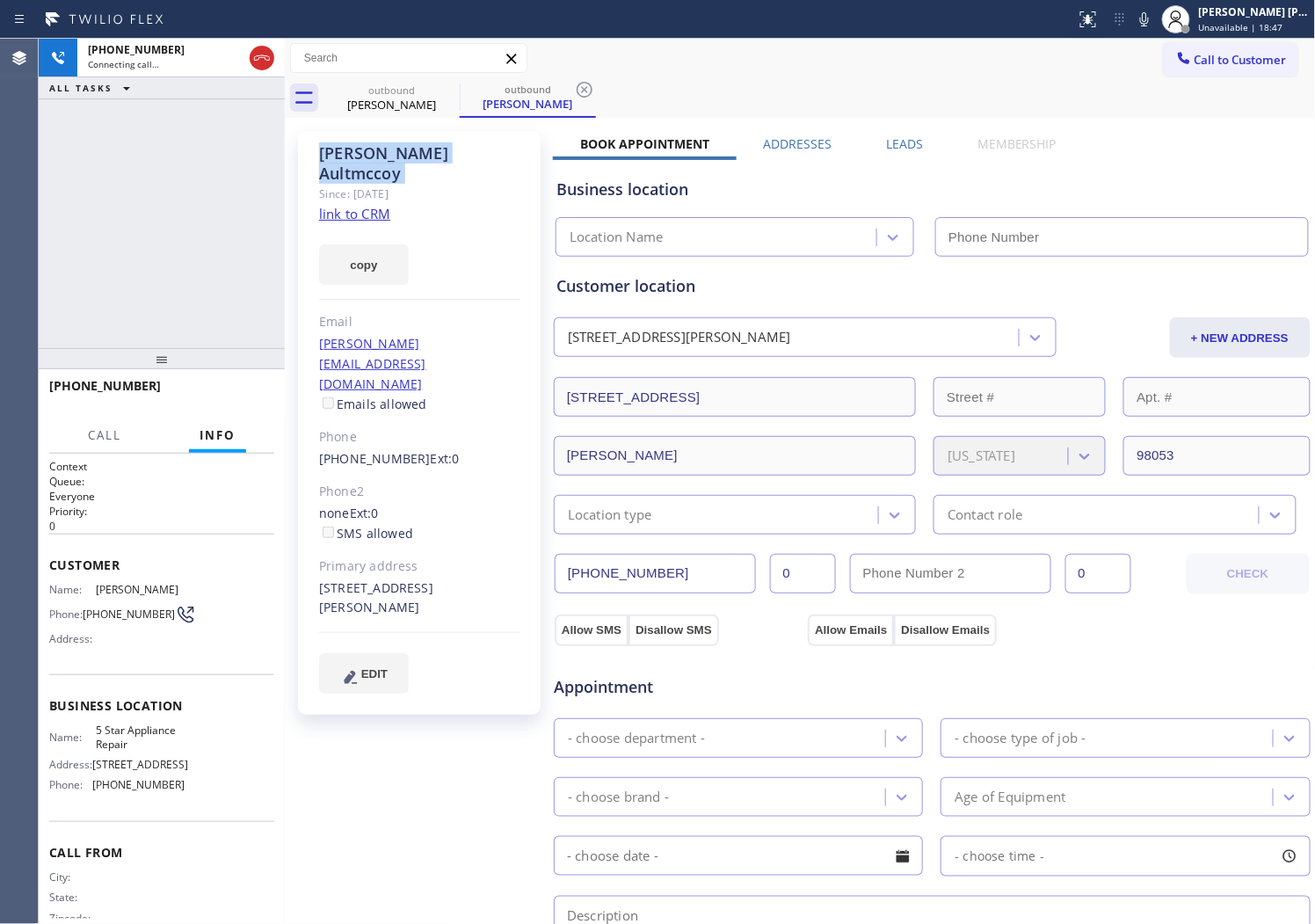
click at [349, 145] on div "[PERSON_NAME]" at bounding box center [419, 163] width 202 height 40
type input "[PHONE_NUMBER]"
click at [119, 189] on div "[PHONE_NUMBER] Connecting call… ALL TASKS ALL TASKS ACTIVE TASKS TASKS IN WRAP …" at bounding box center [161, 193] width 246 height 309
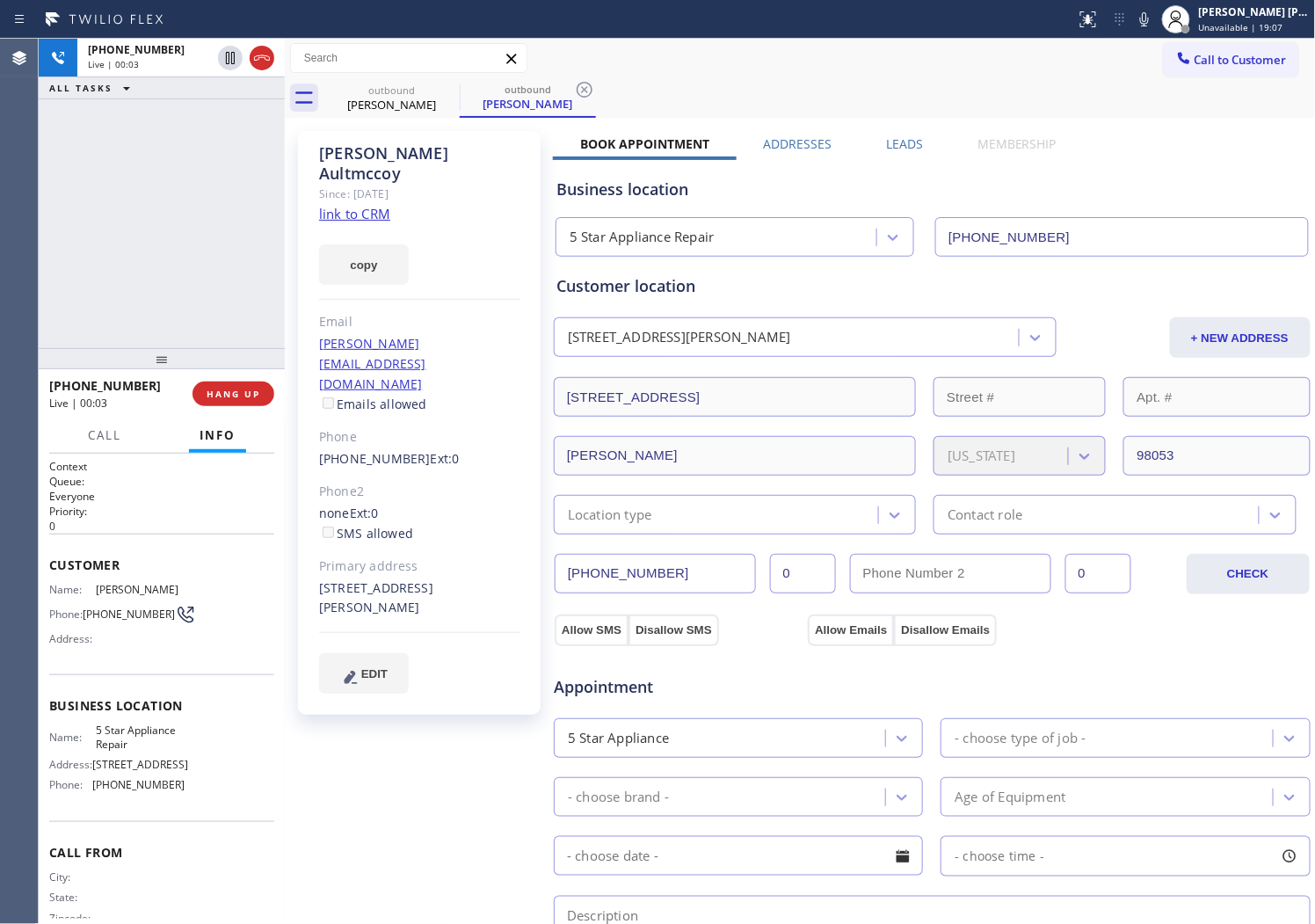
click at [27, 194] on div "Agent Desktop" at bounding box center [19, 481] width 37 height 886
click at [886, 137] on label "Leads" at bounding box center [905, 144] width 37 height 17
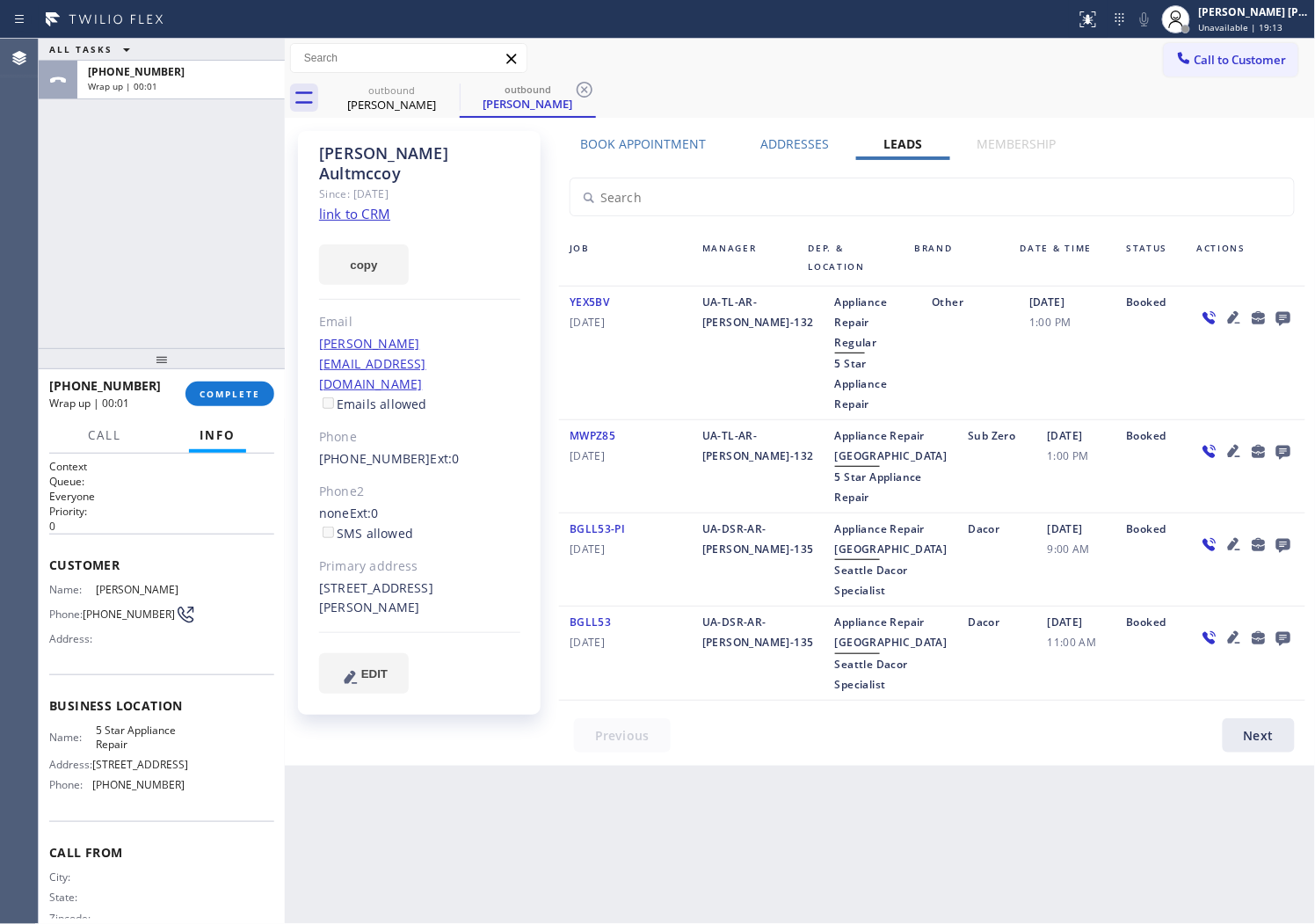
click at [1289, 318] on icon at bounding box center [1284, 319] width 14 height 14
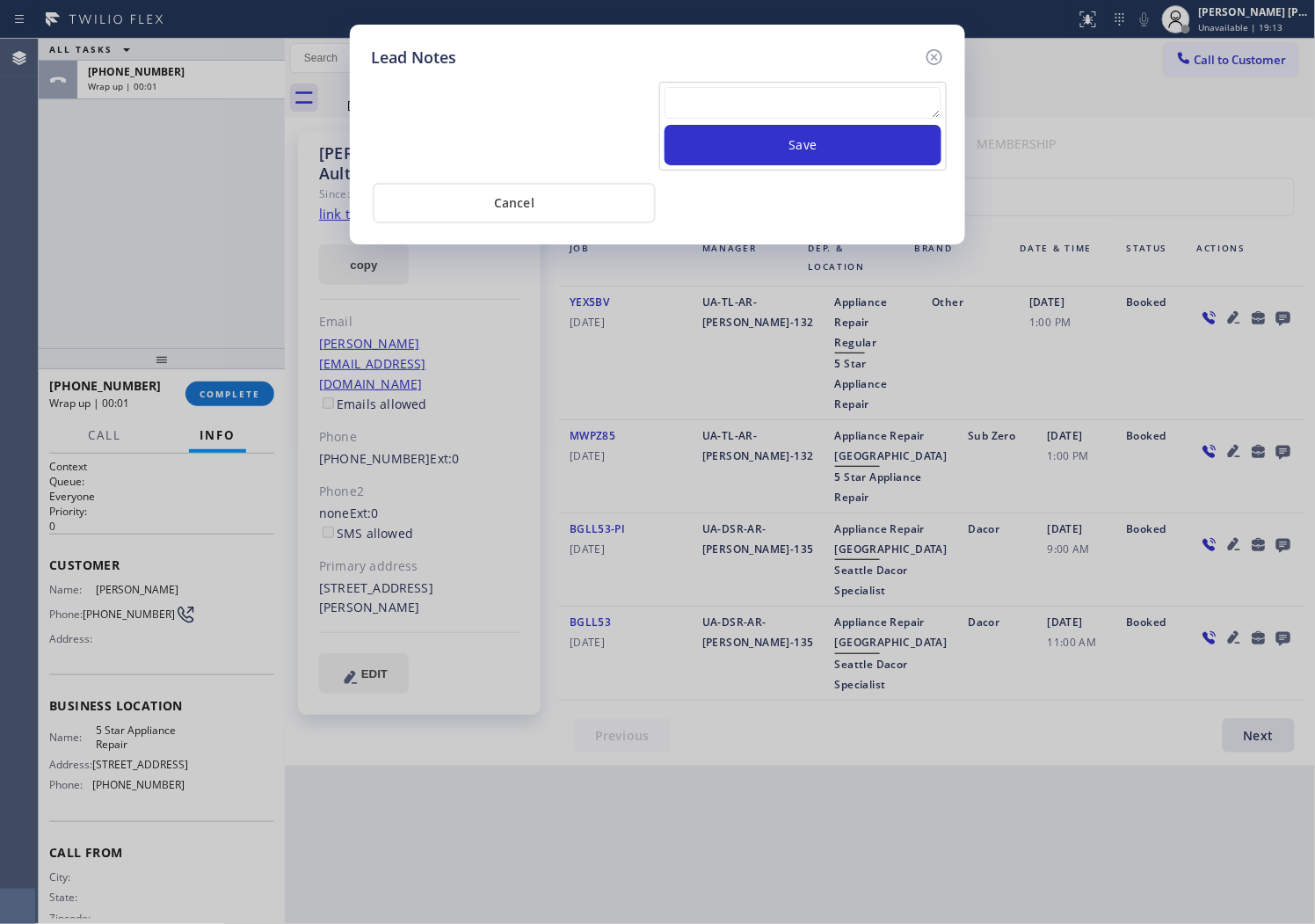
click at [837, 96] on textarea at bounding box center [802, 102] width 277 height 31
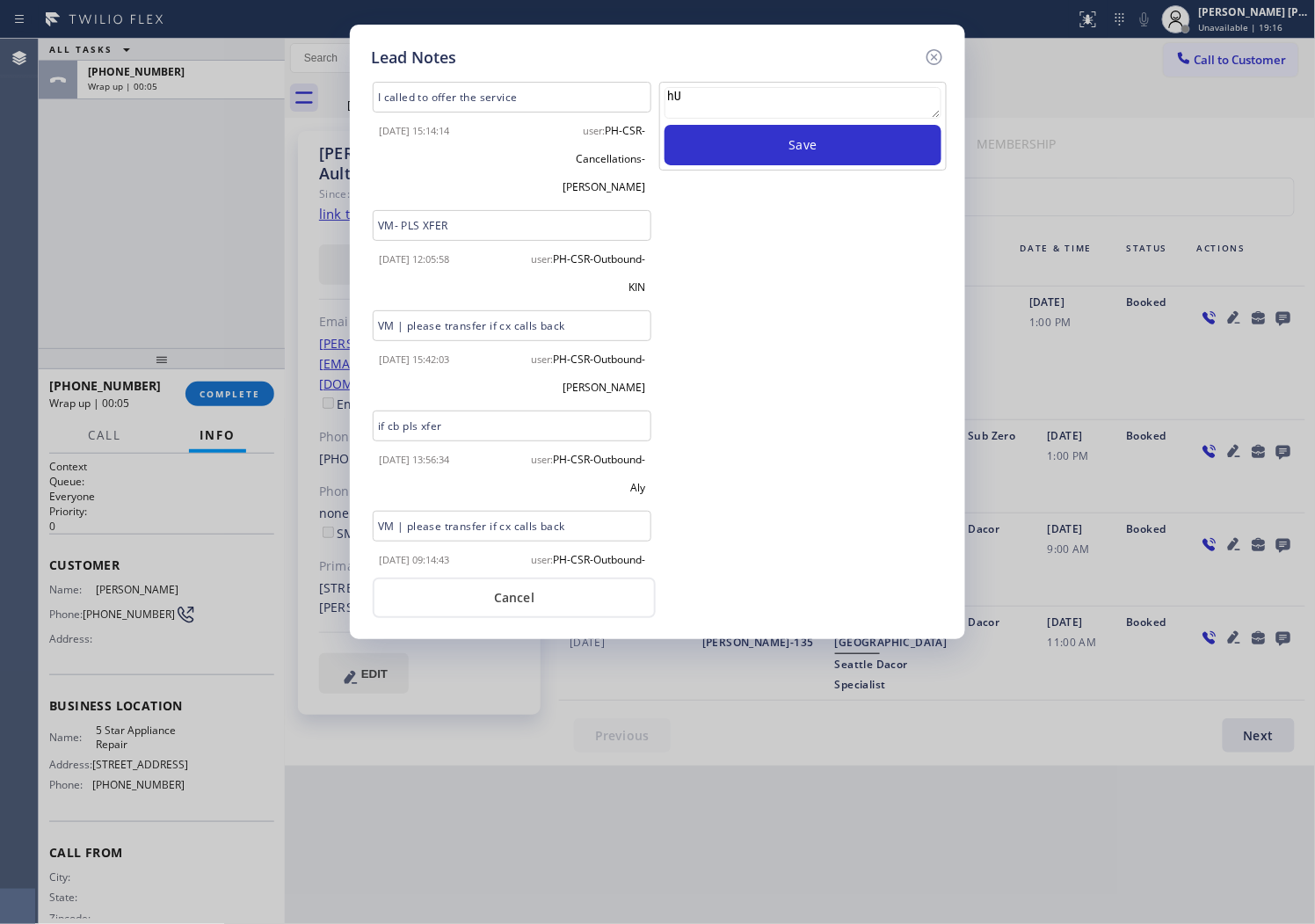
type textarea "h"
type textarea "J"
type textarea "HUGN UP"
click at [818, 137] on button "Save" at bounding box center [802, 145] width 277 height 40
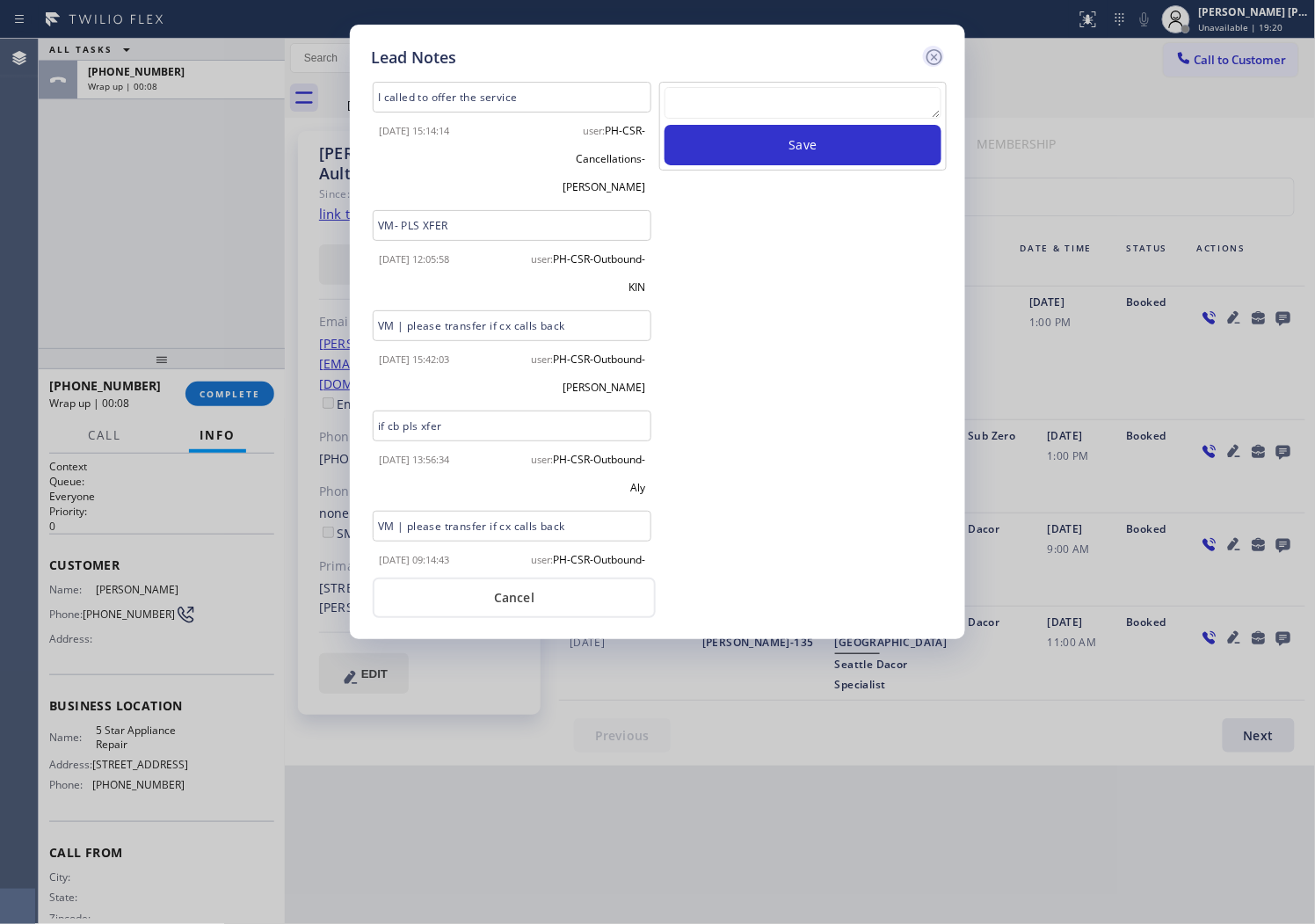
click at [939, 56] on icon at bounding box center [934, 56] width 21 height 21
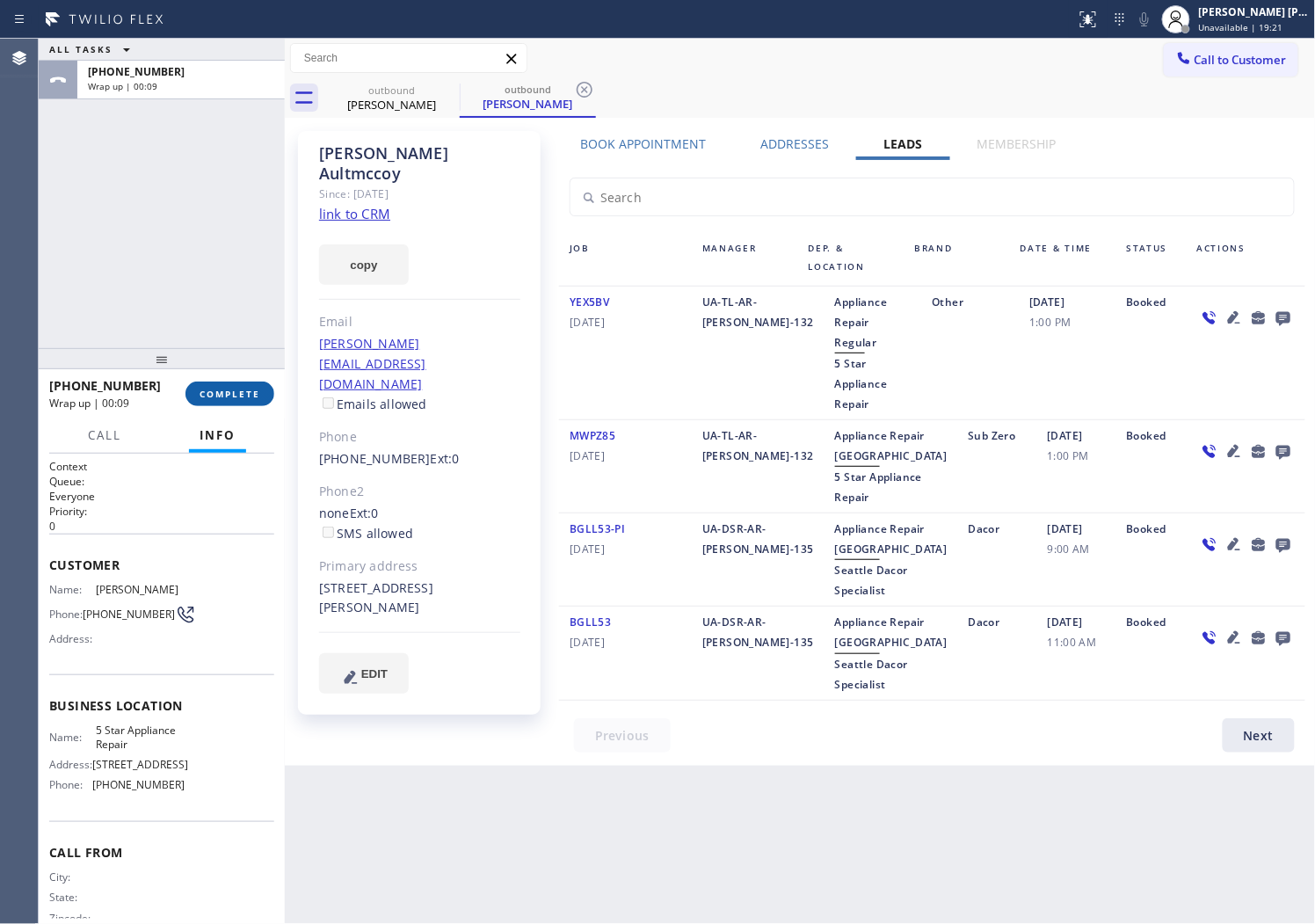
click at [260, 393] on button "COMPLETE" at bounding box center [229, 394] width 89 height 25
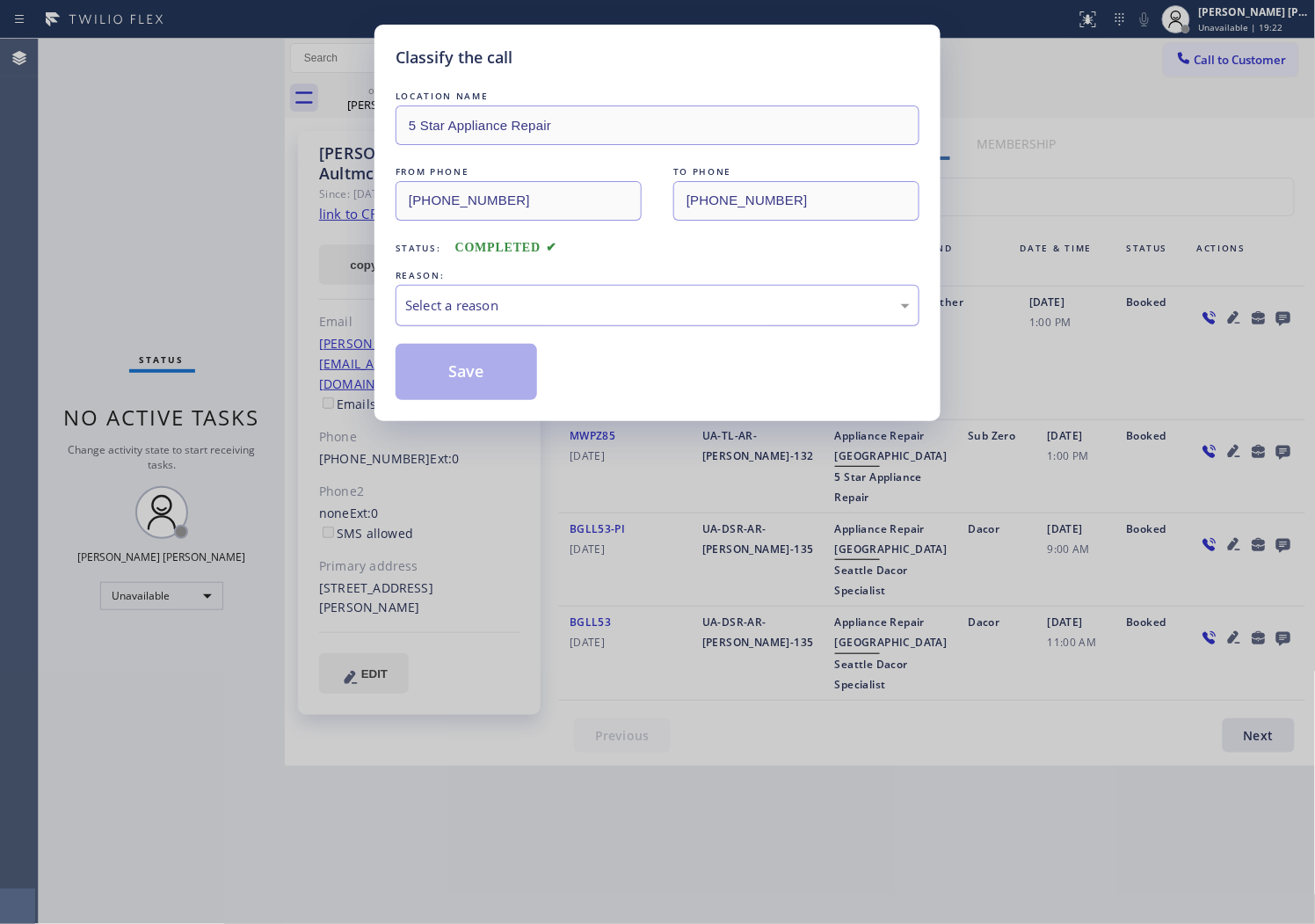
click at [538, 308] on div "Select a reason" at bounding box center [658, 305] width 505 height 21
click at [443, 384] on button "Save" at bounding box center [467, 371] width 142 height 56
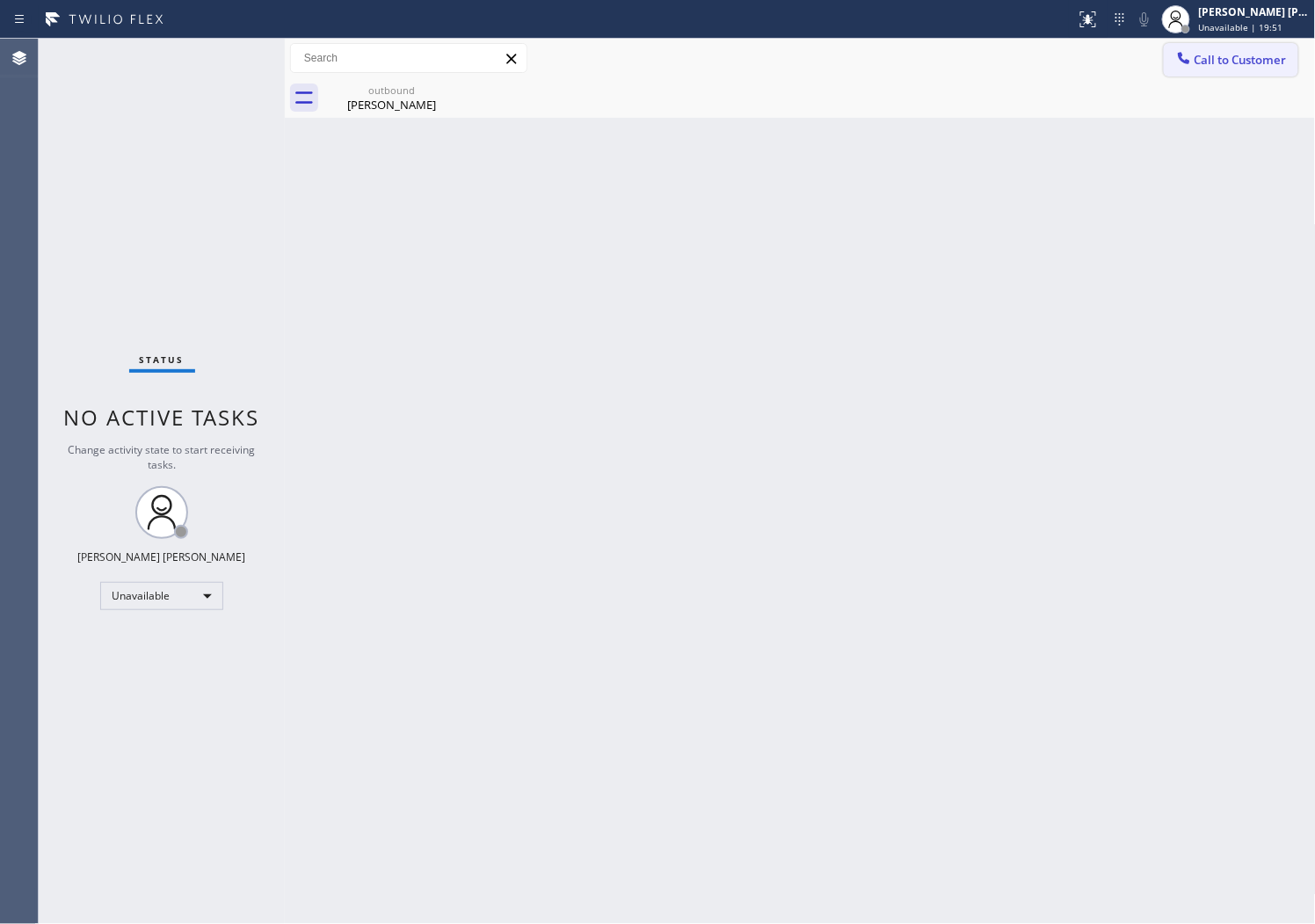
click at [1235, 68] on button "Call to Customer" at bounding box center [1231, 60] width 135 height 33
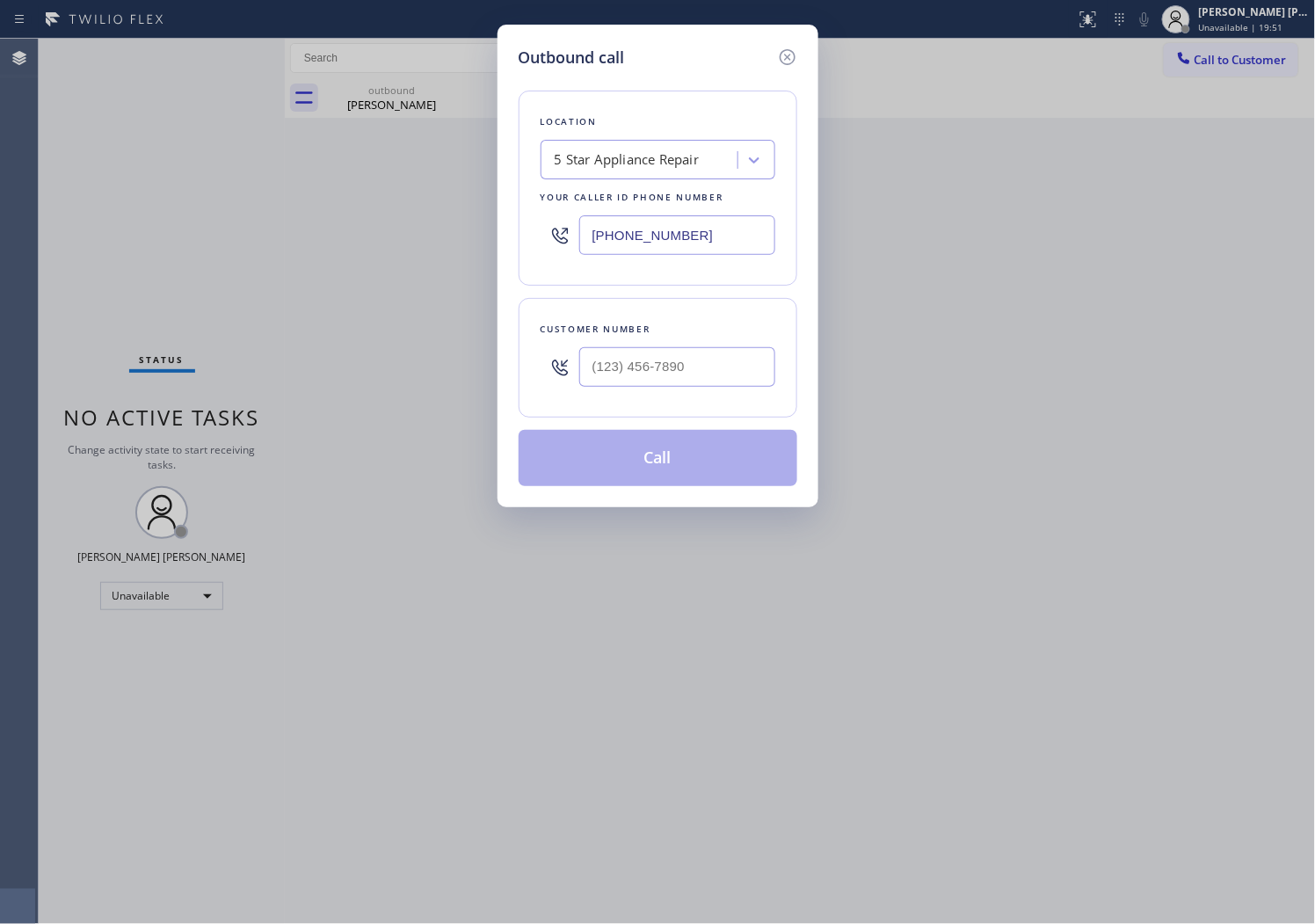
click at [658, 225] on input "[PHONE_NUMBER]" at bounding box center [677, 235] width 196 height 39
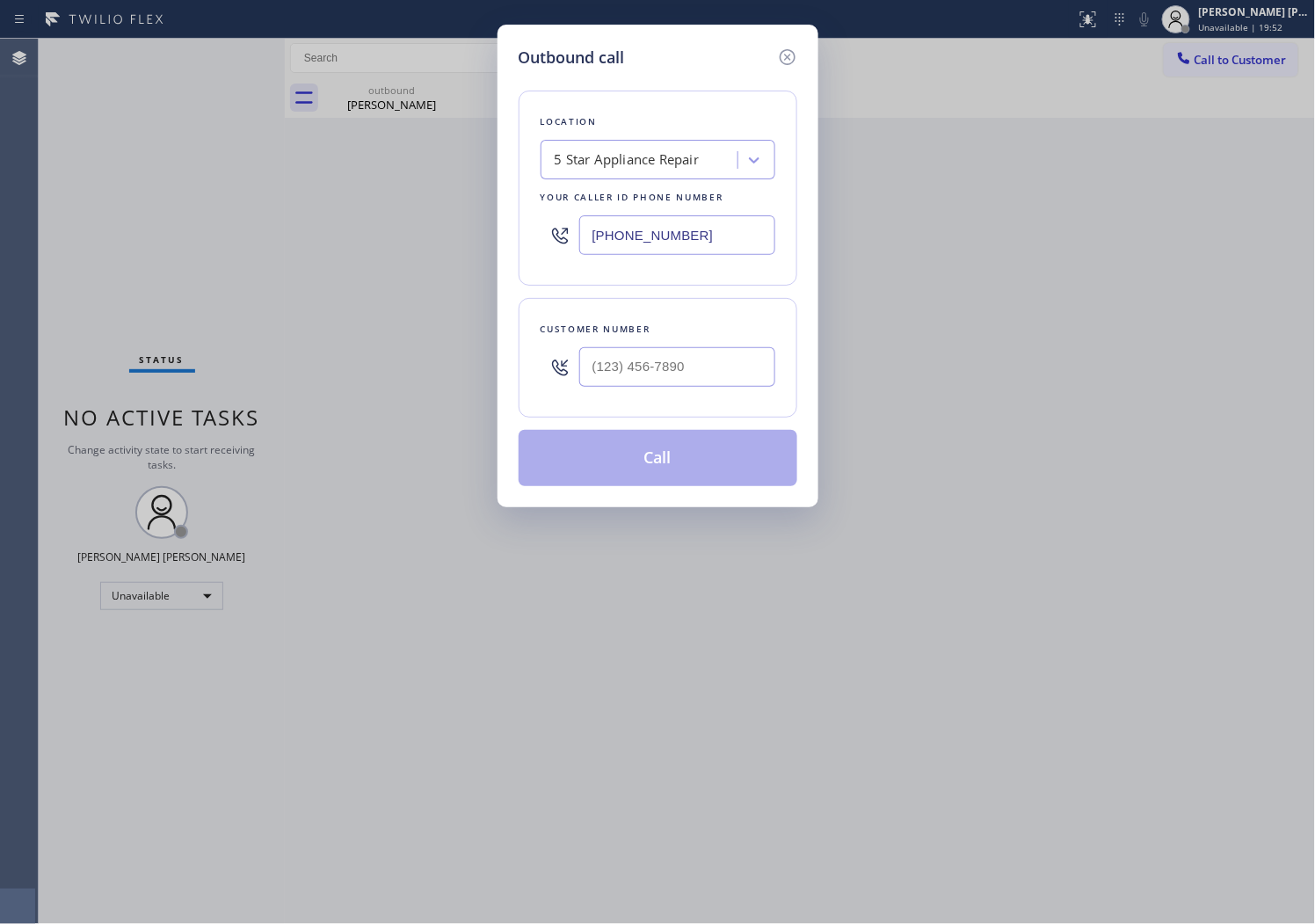
paste input "44) 334-4687"
type input "[PHONE_NUMBER]"
click at [668, 364] on input "(___) ___-____" at bounding box center [677, 367] width 196 height 39
paste input "626) 926-6304"
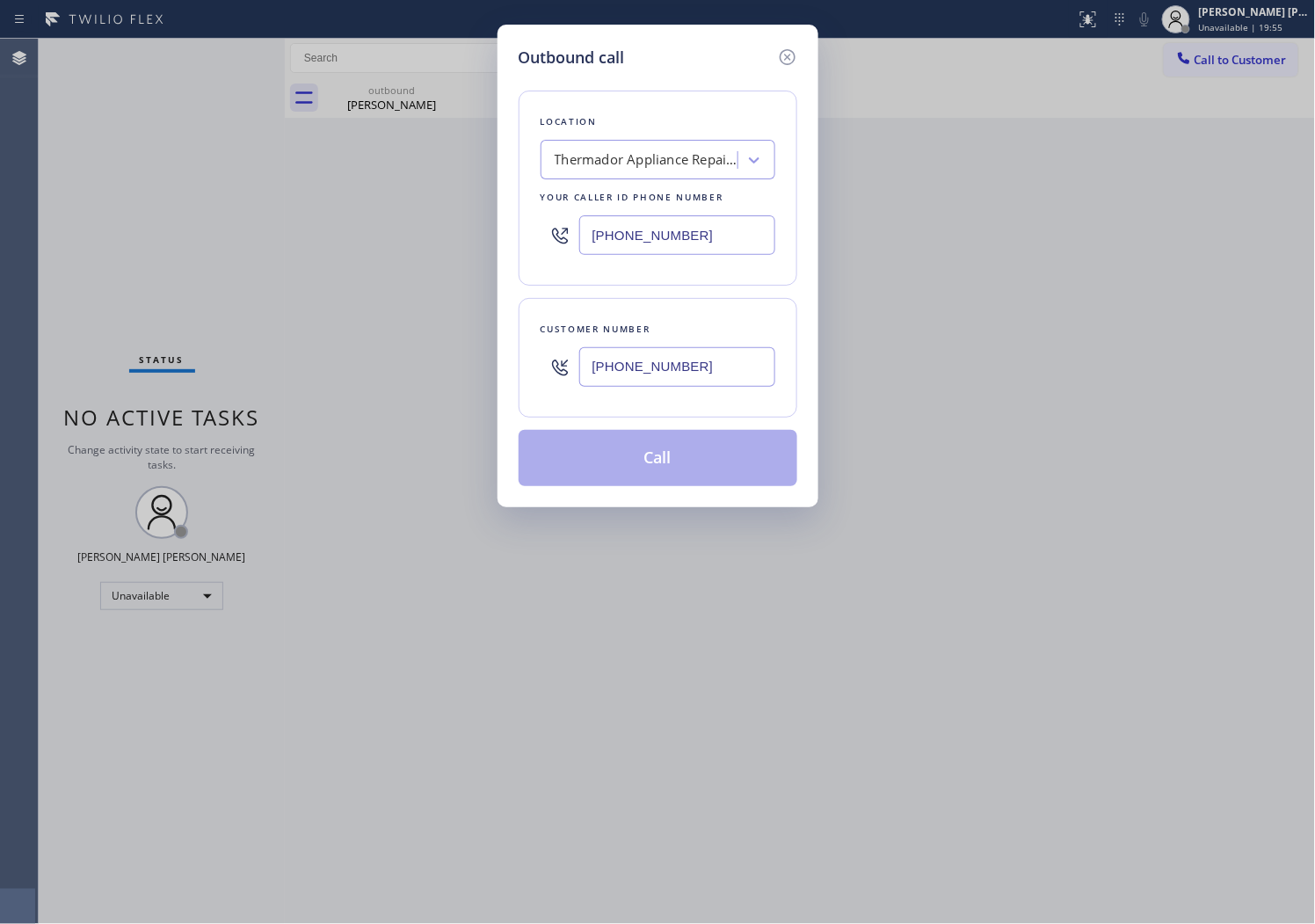
type input "[PHONE_NUMBER]"
click at [657, 458] on button "Call" at bounding box center [658, 458] width 279 height 56
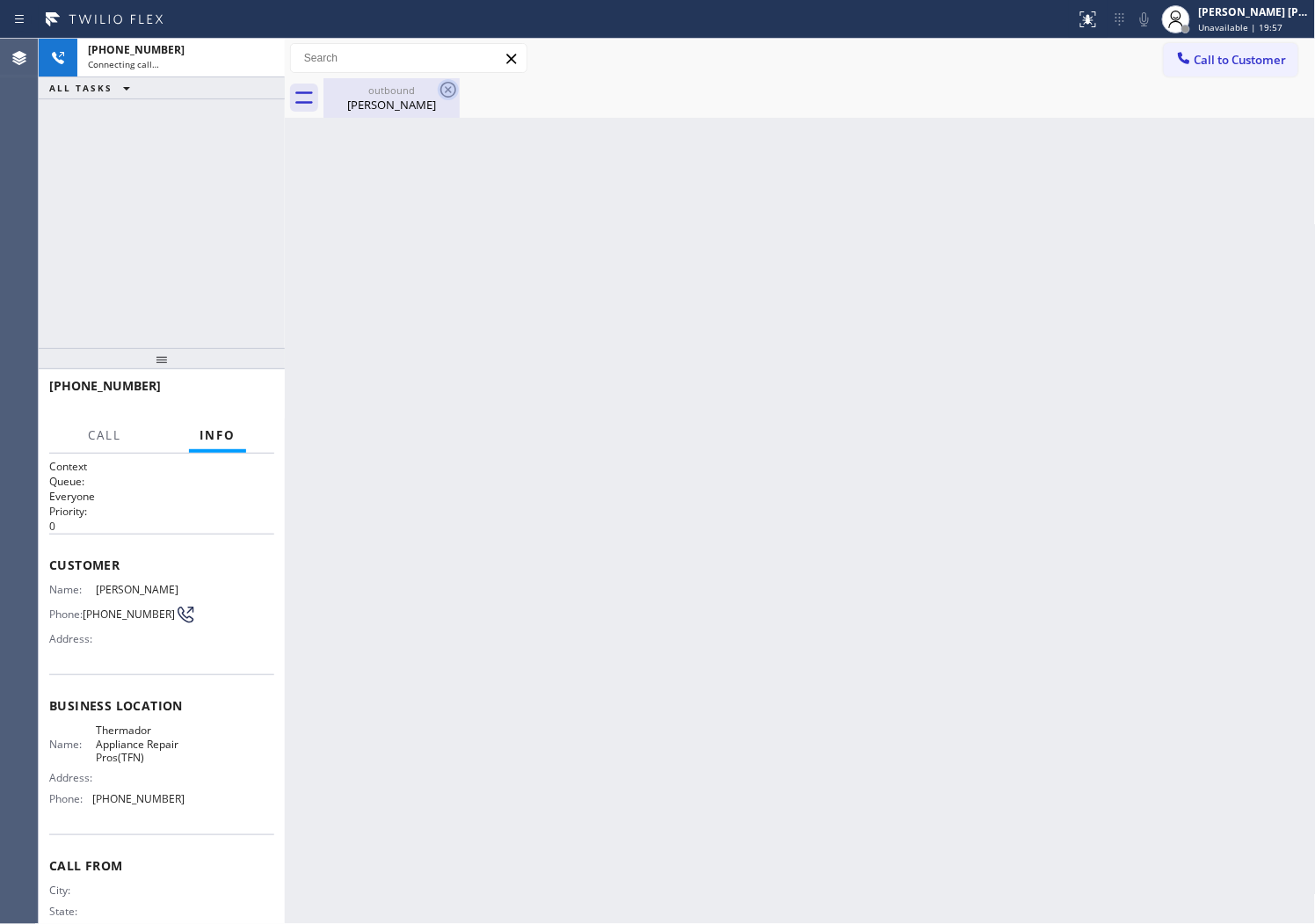
click at [452, 87] on icon at bounding box center [448, 89] width 21 height 21
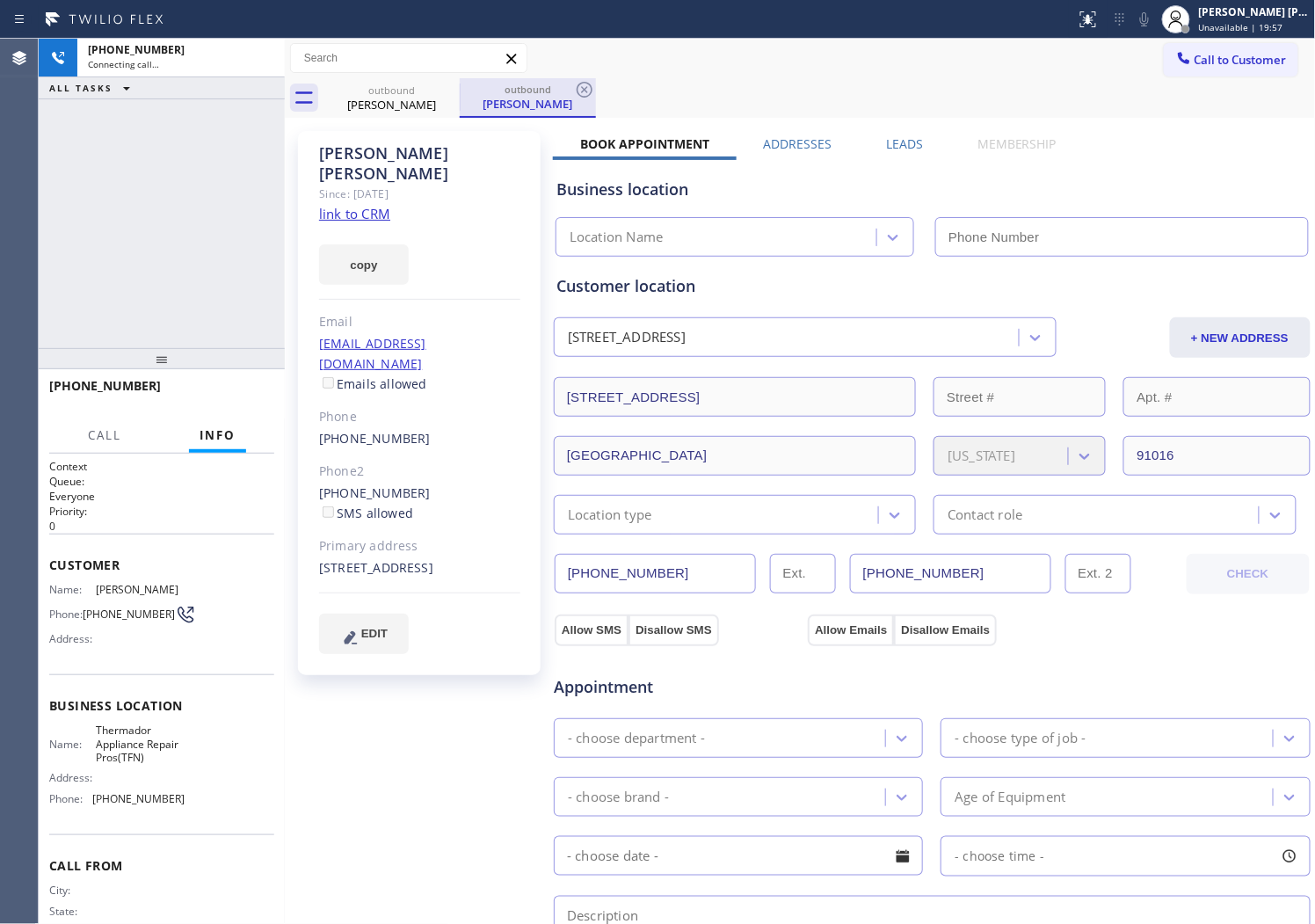
click at [577, 90] on icon at bounding box center [585, 90] width 16 height 16
click at [370, 144] on div "[PERSON_NAME]" at bounding box center [419, 163] width 202 height 40
copy div "[PERSON_NAME]"
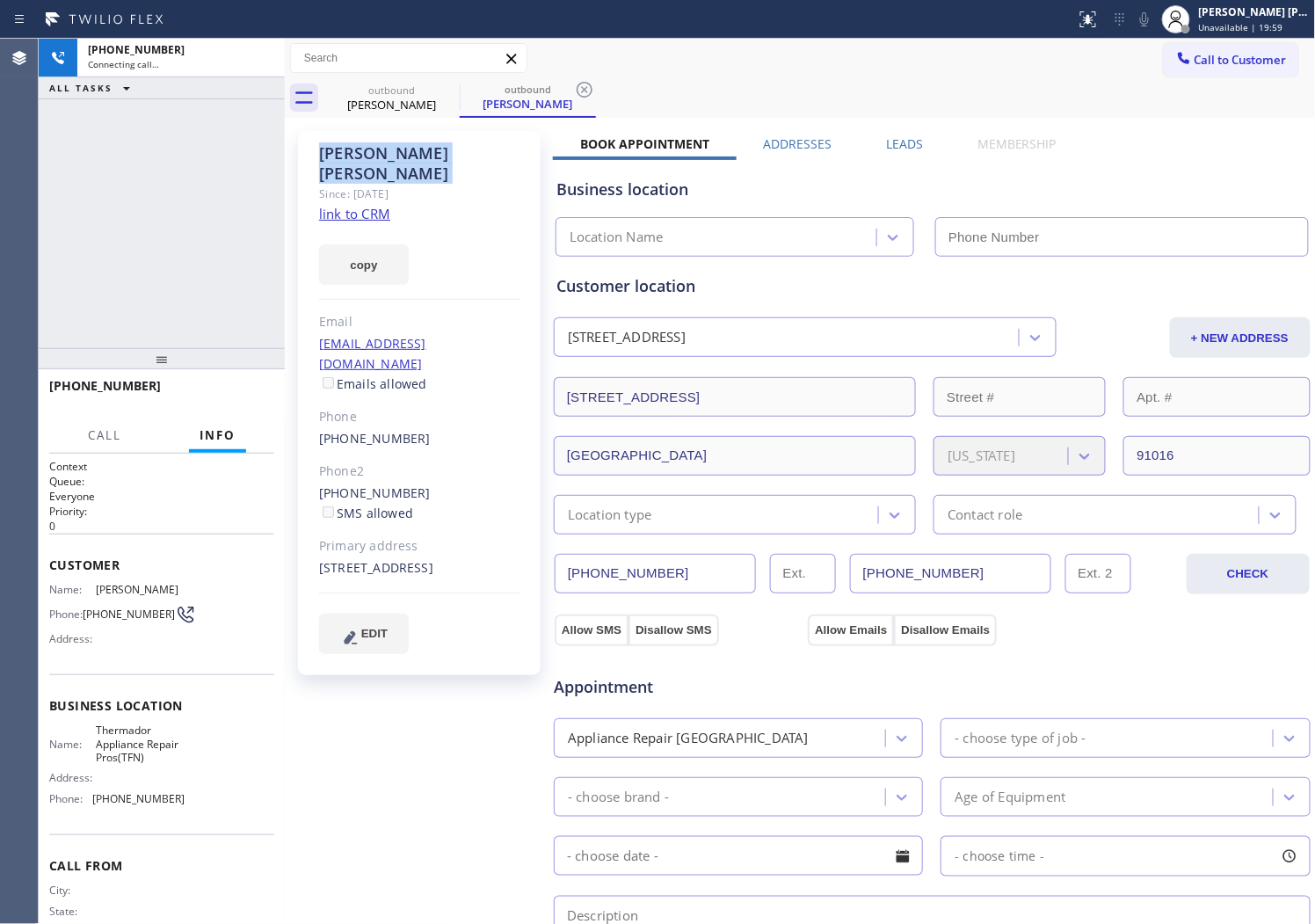
type input "[PHONE_NUMBER]"
drag, startPoint x: 163, startPoint y: 171, endPoint x: 222, endPoint y: 251, distance: 99.4
click at [163, 171] on div "[PHONE_NUMBER] Connecting call… ALL TASKS ALL TASKS ACTIVE TASKS TASKS IN WRAP …" at bounding box center [161, 193] width 246 height 309
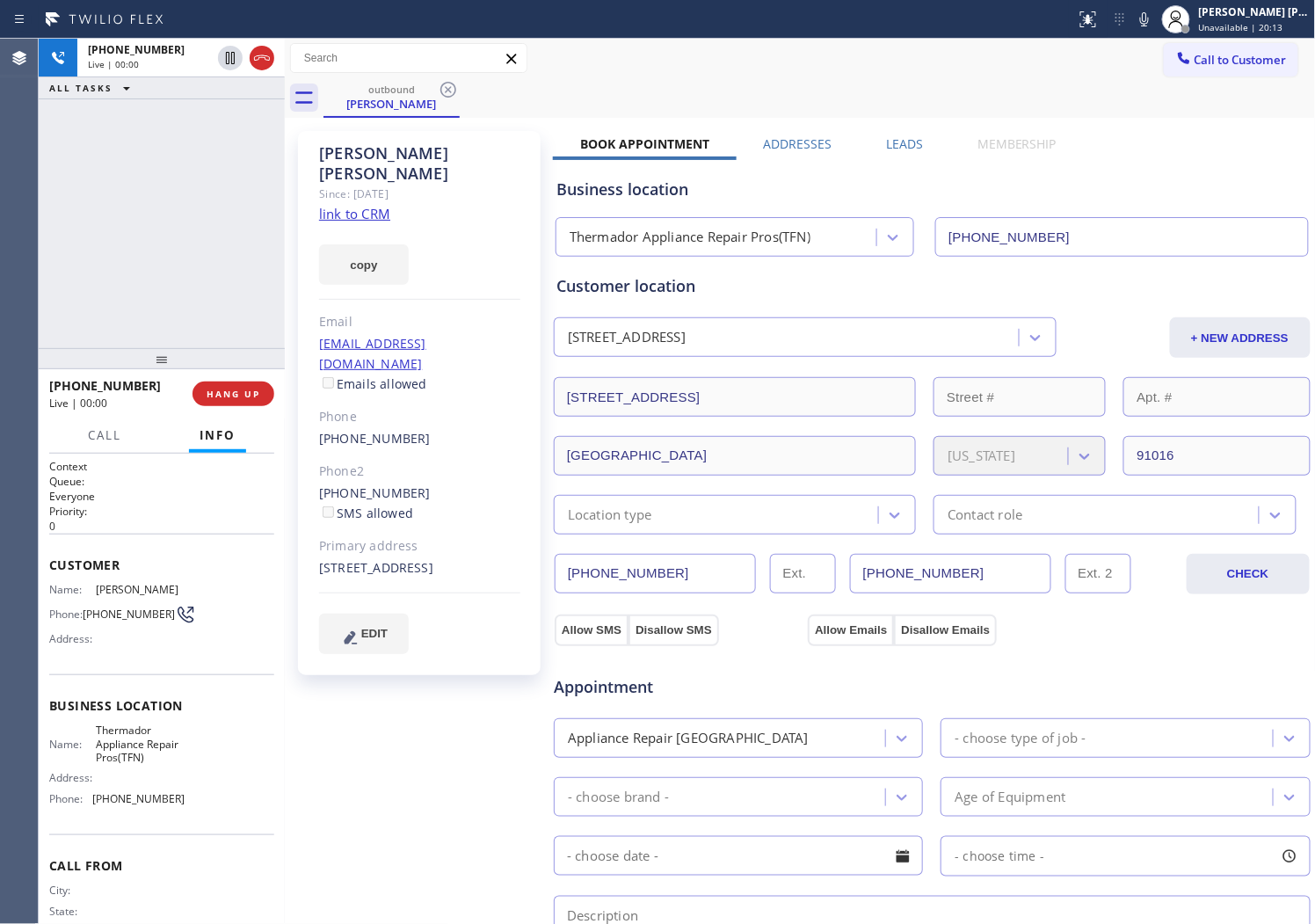
click at [4, 260] on div "Agent Desktop" at bounding box center [19, 481] width 37 height 886
click at [546, 94] on div "outbound [PERSON_NAME]" at bounding box center [820, 98] width 993 height 39
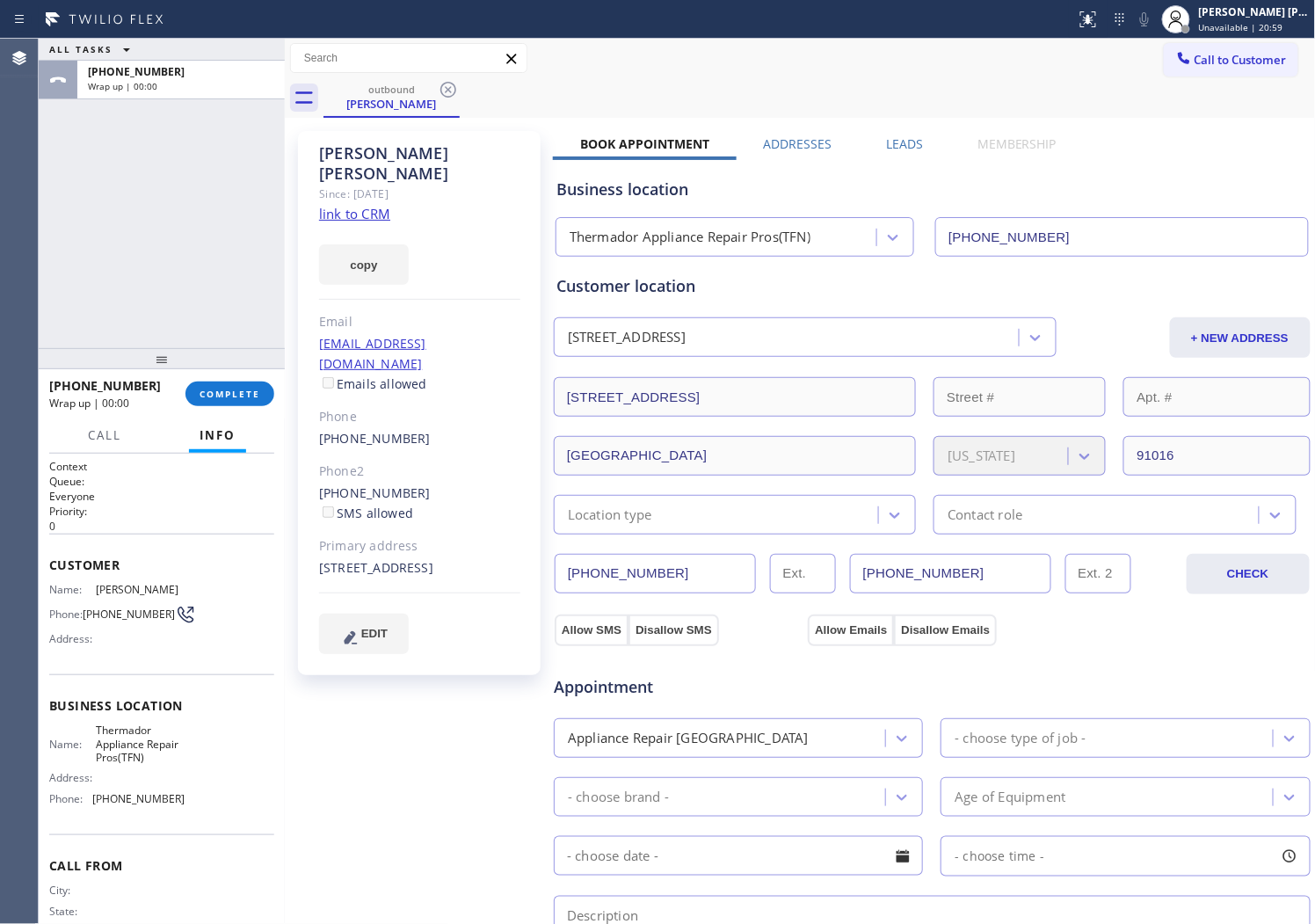
click at [899, 154] on div "Business location Thermador Appliance Repair Pros(TFN) [PHONE_NUMBER]" at bounding box center [932, 204] width 759 height 103
click at [909, 145] on label "Leads" at bounding box center [905, 144] width 37 height 17
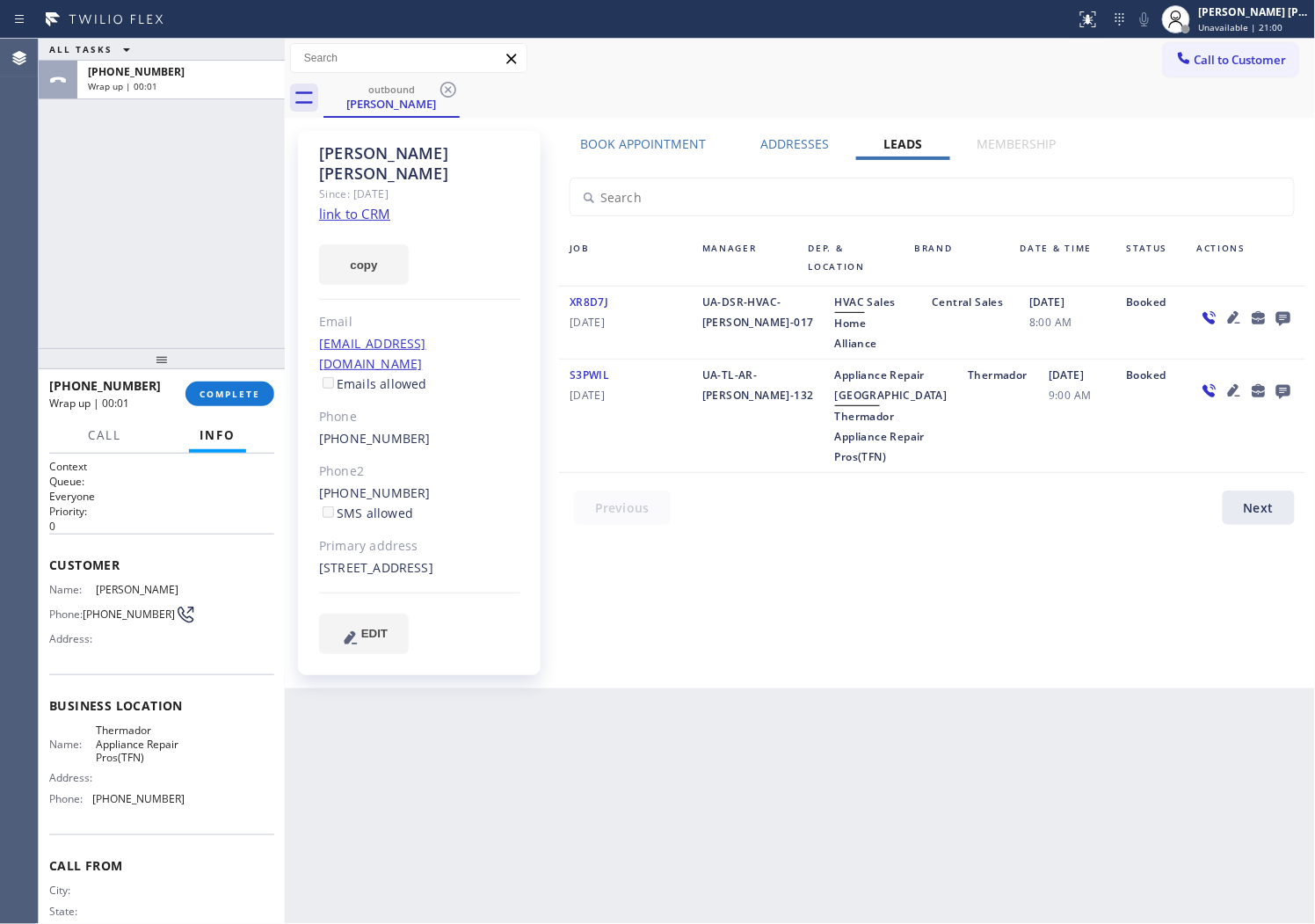
click at [1286, 304] on div at bounding box center [1246, 323] width 119 height 62
click at [1279, 312] on icon at bounding box center [1284, 319] width 14 height 14
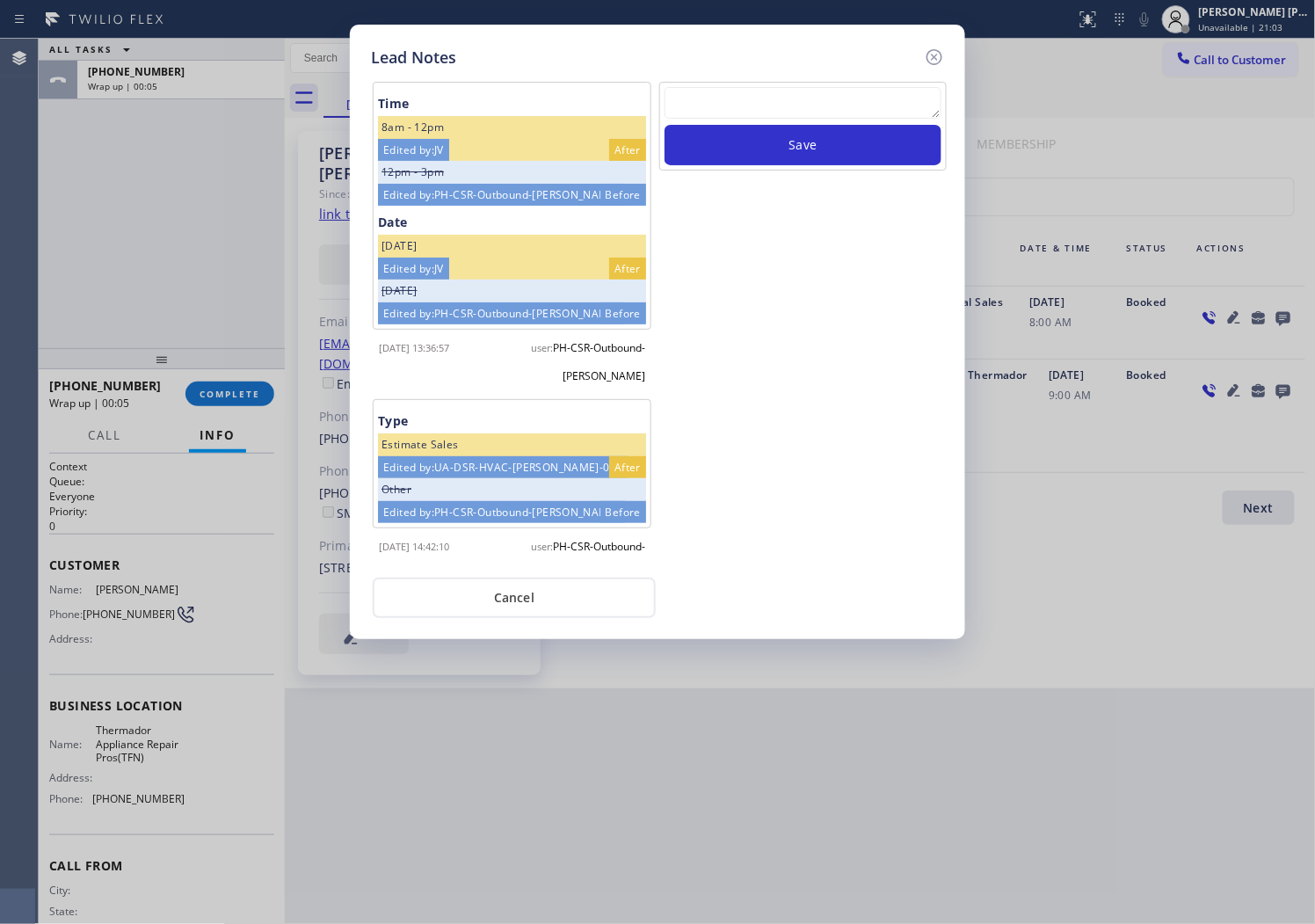
click at [871, 111] on textarea at bounding box center [802, 102] width 277 height 31
paste textarea "ALL GOOD - Please transfer"
type textarea "ALL GOOD - Please transfer"
click at [812, 152] on button "Save" at bounding box center [802, 145] width 277 height 40
click at [933, 49] on icon at bounding box center [935, 57] width 16 height 16
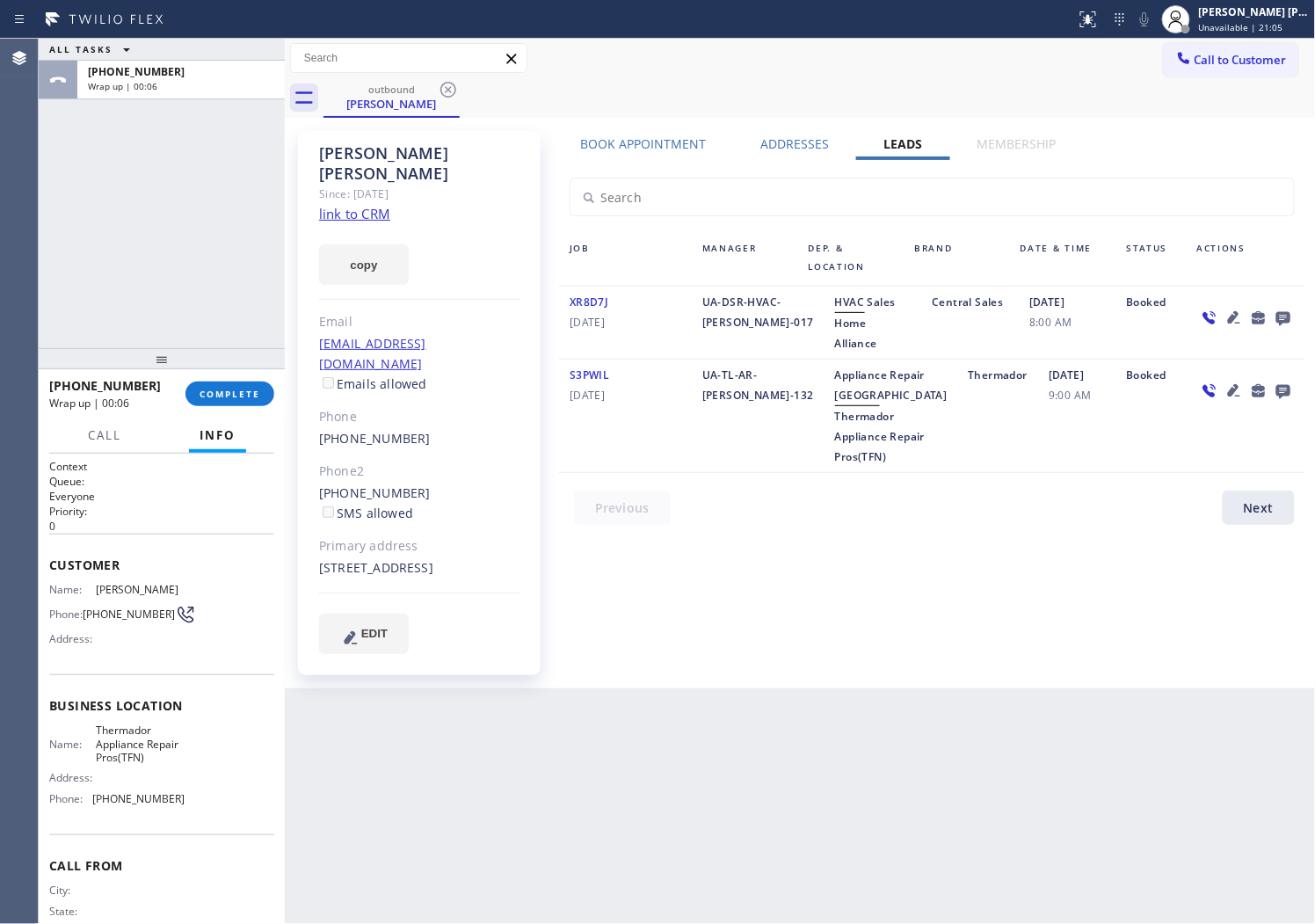
click at [183, 391] on div "[PHONE_NUMBER] Wrap up | 00:06" at bounding box center [117, 394] width 136 height 45
click at [212, 392] on span "COMPLETE" at bounding box center [230, 394] width 61 height 13
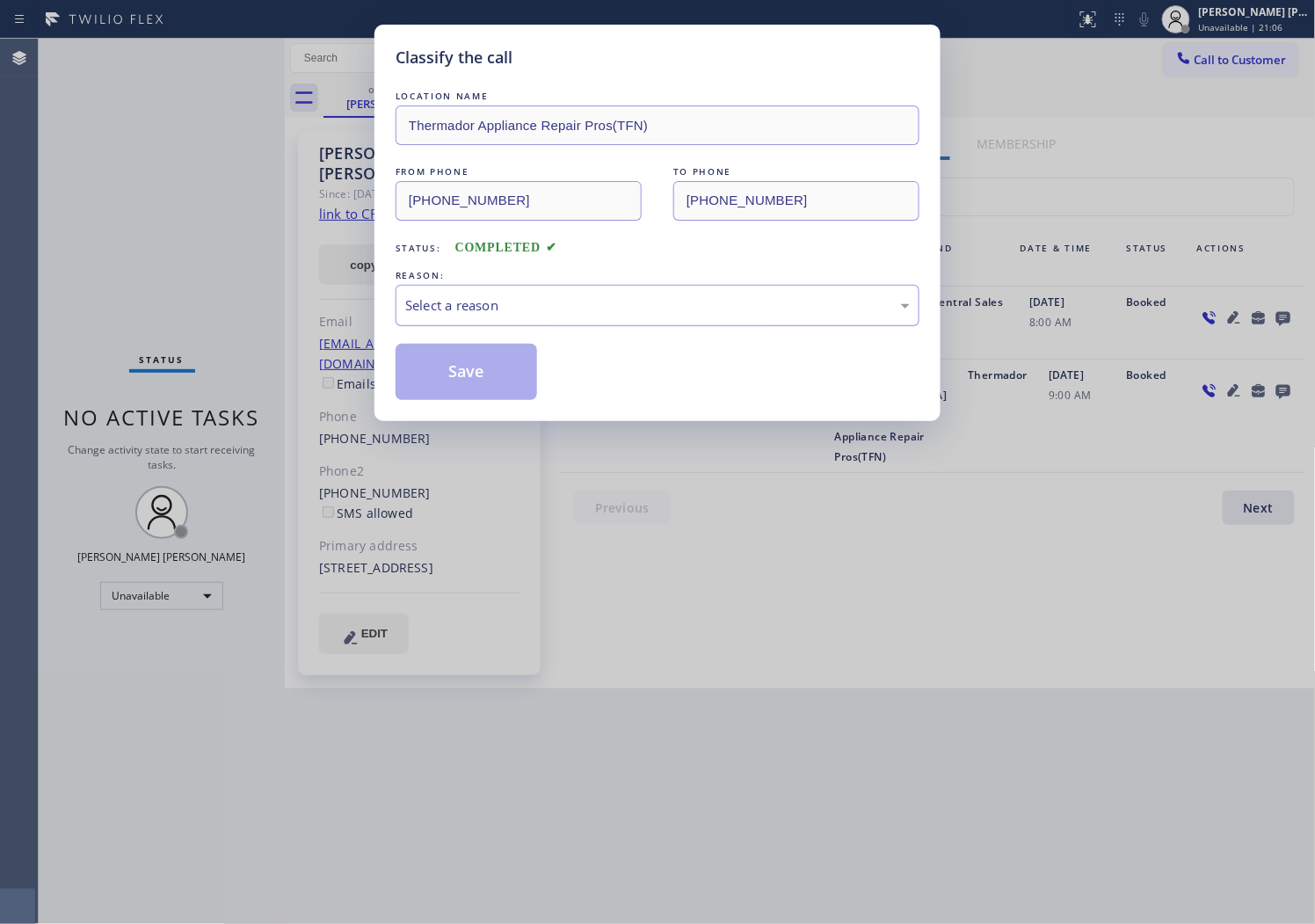
click at [668, 314] on div "Select a reason" at bounding box center [658, 305] width 505 height 21
click at [433, 385] on button "Save" at bounding box center [467, 371] width 142 height 56
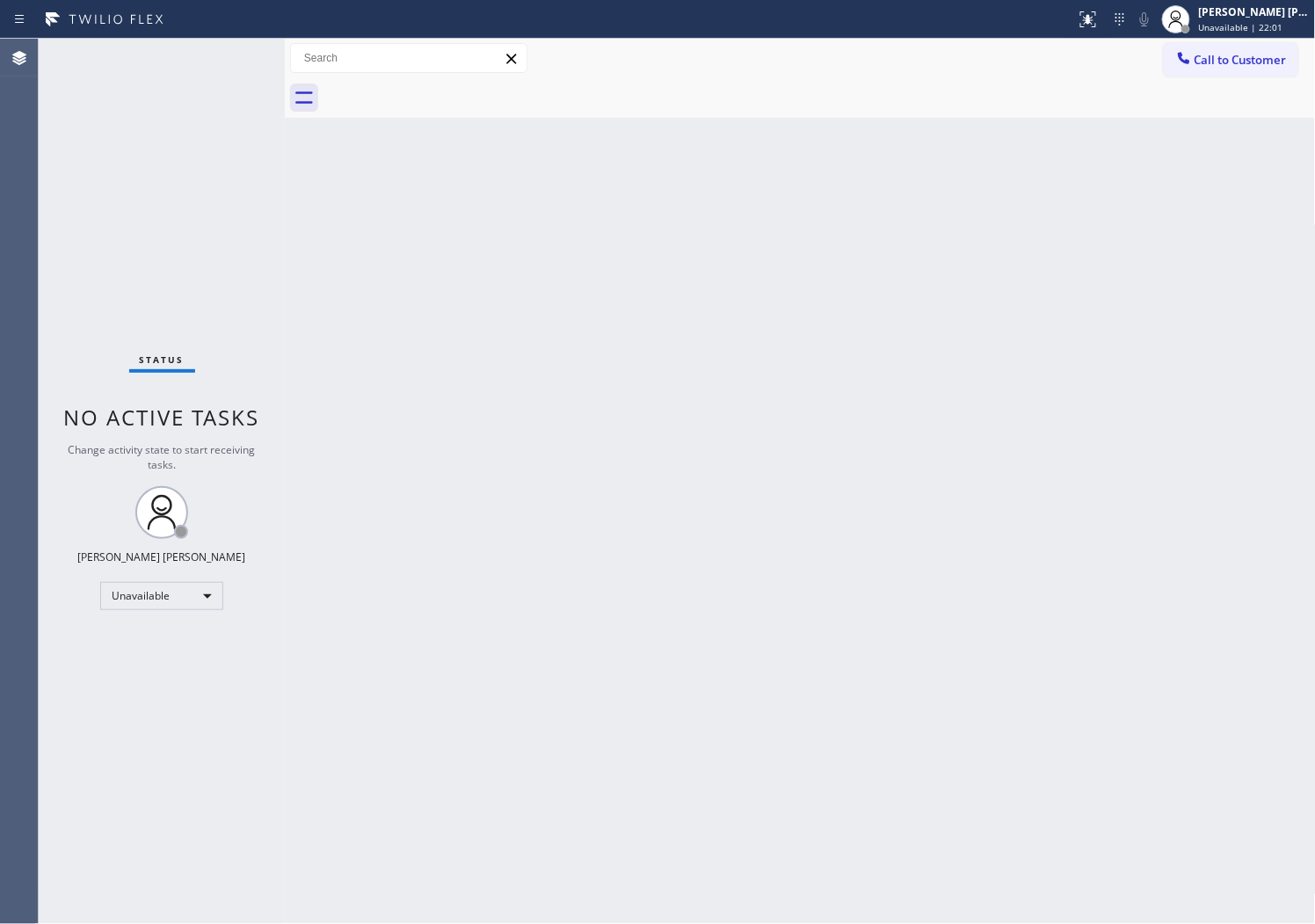
click at [4, 502] on div "Agent Desktop" at bounding box center [19, 481] width 37 height 886
click at [1203, 59] on span "Call to Customer" at bounding box center [1241, 60] width 93 height 16
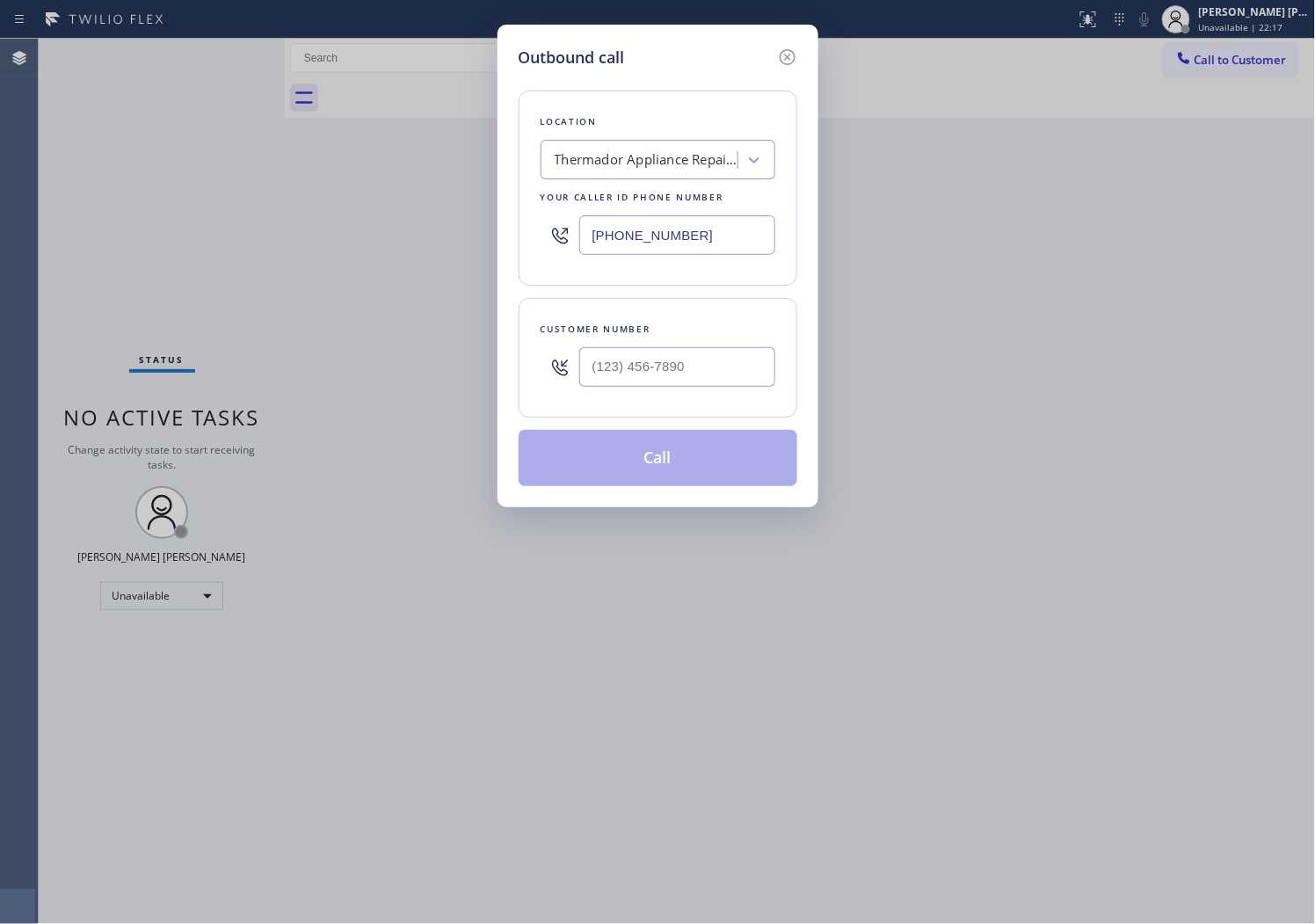
click at [590, 241] on input "[PHONE_NUMBER]" at bounding box center [677, 235] width 196 height 39
paste input "55) 666-9755"
type input "[PHONE_NUMBER]"
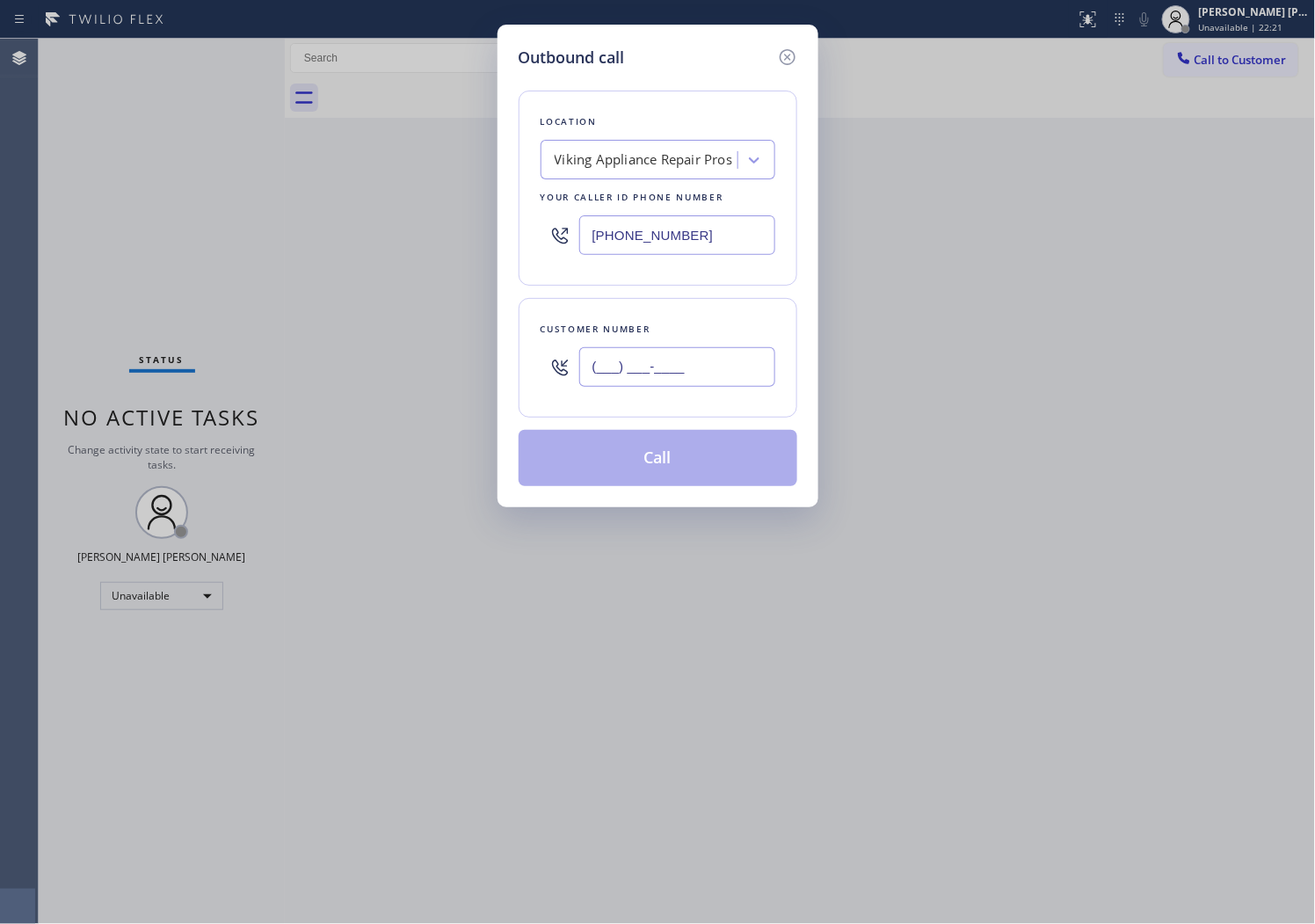
click at [662, 378] on input "(___) ___-____" at bounding box center [677, 367] width 196 height 39
paste input "630) 212-2292"
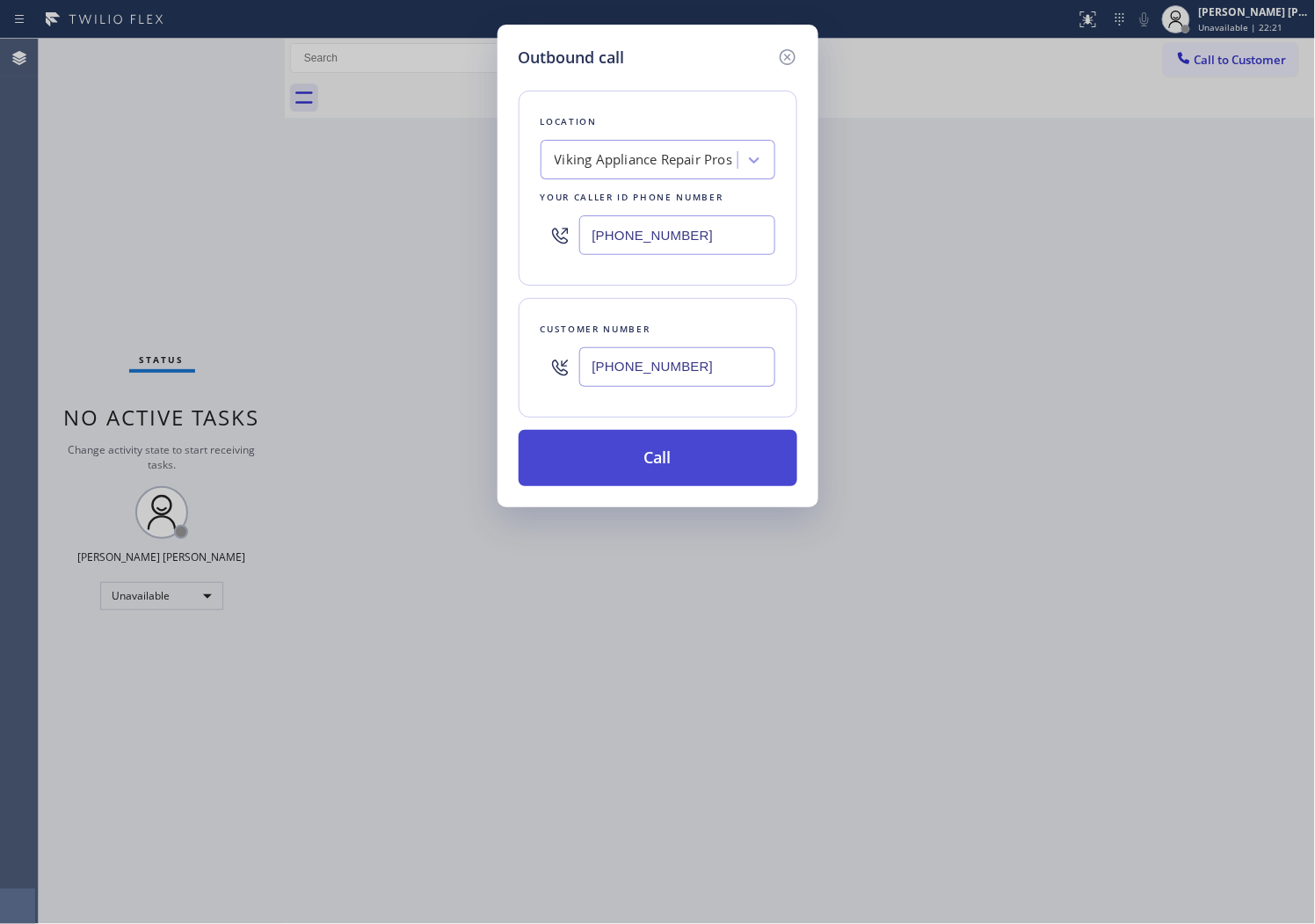
type input "[PHONE_NUMBER]"
click at [678, 451] on button "Call" at bounding box center [658, 458] width 279 height 56
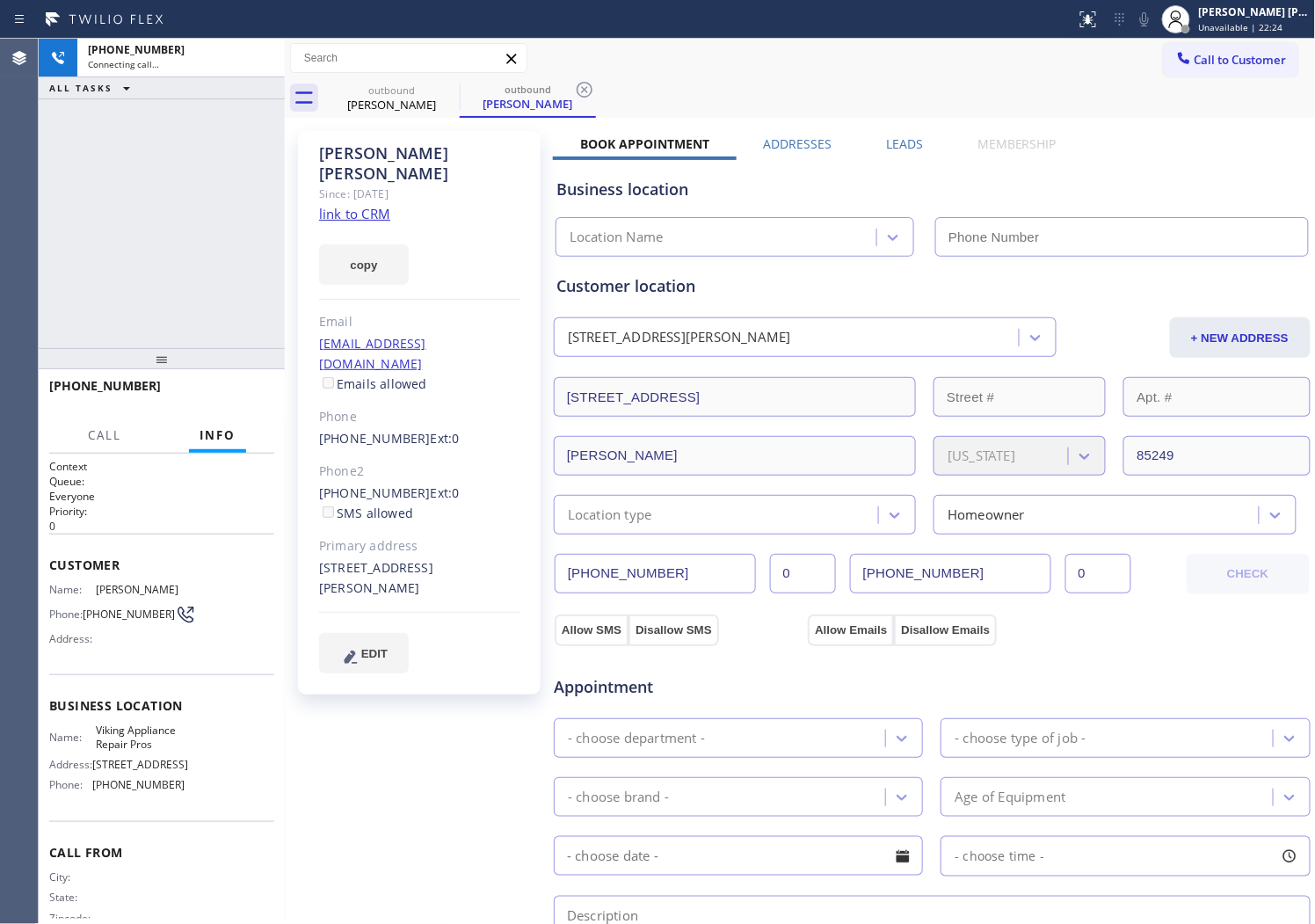
click at [341, 151] on div "[PERSON_NAME]" at bounding box center [419, 163] width 202 height 40
click at [215, 218] on div "[PHONE_NUMBER] Connecting call… ALL TASKS ALL TASKS ACTIVE TASKS TASKS IN WRAP …" at bounding box center [161, 193] width 246 height 309
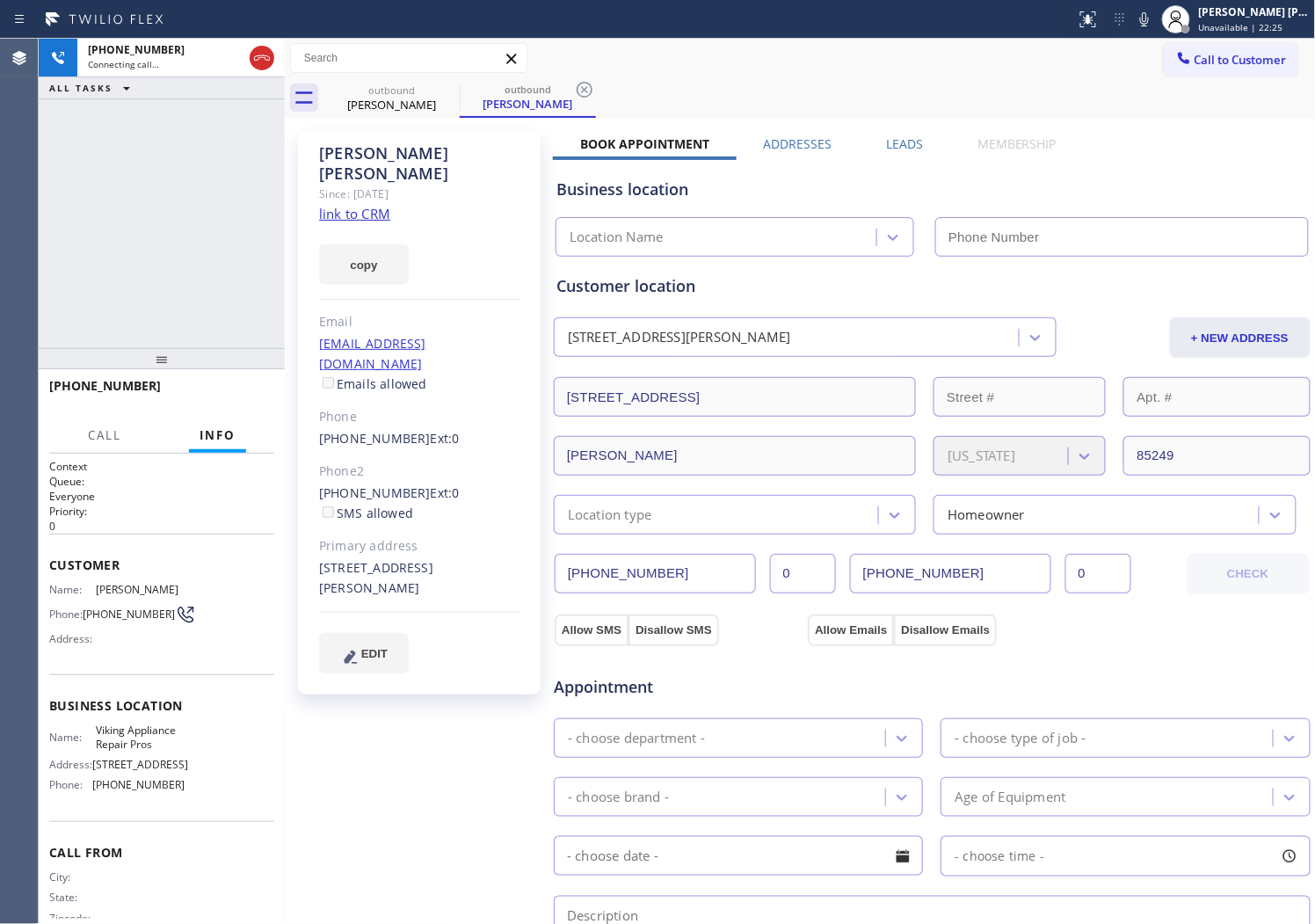
type input "[PHONE_NUMBER]"
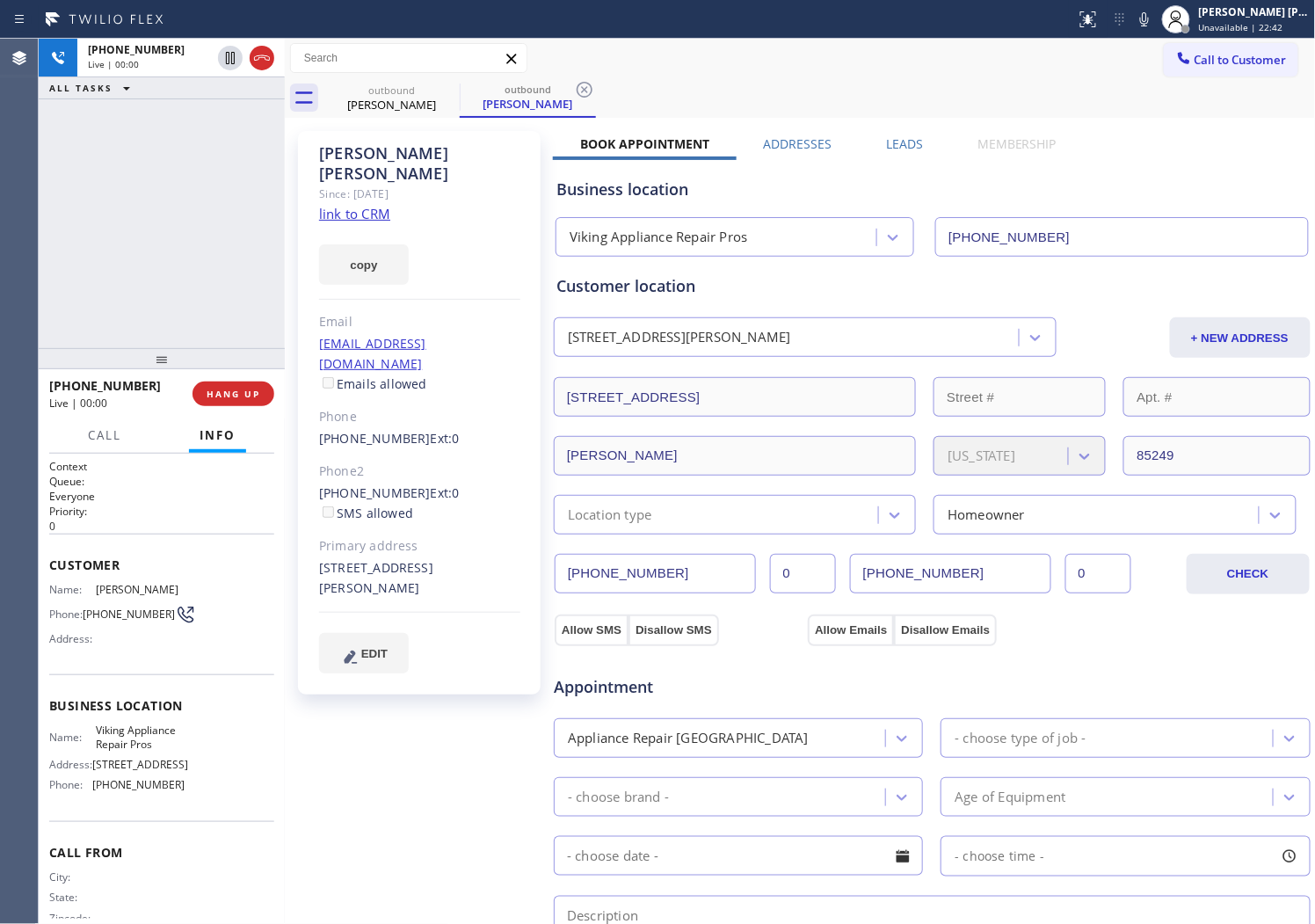
click at [4, 221] on div "Agent Desktop" at bounding box center [19, 481] width 37 height 886
click at [479, 184] on div "Since: [DATE]" at bounding box center [419, 194] width 202 height 21
click at [461, 184] on div "Since: [DATE]" at bounding box center [419, 194] width 202 height 21
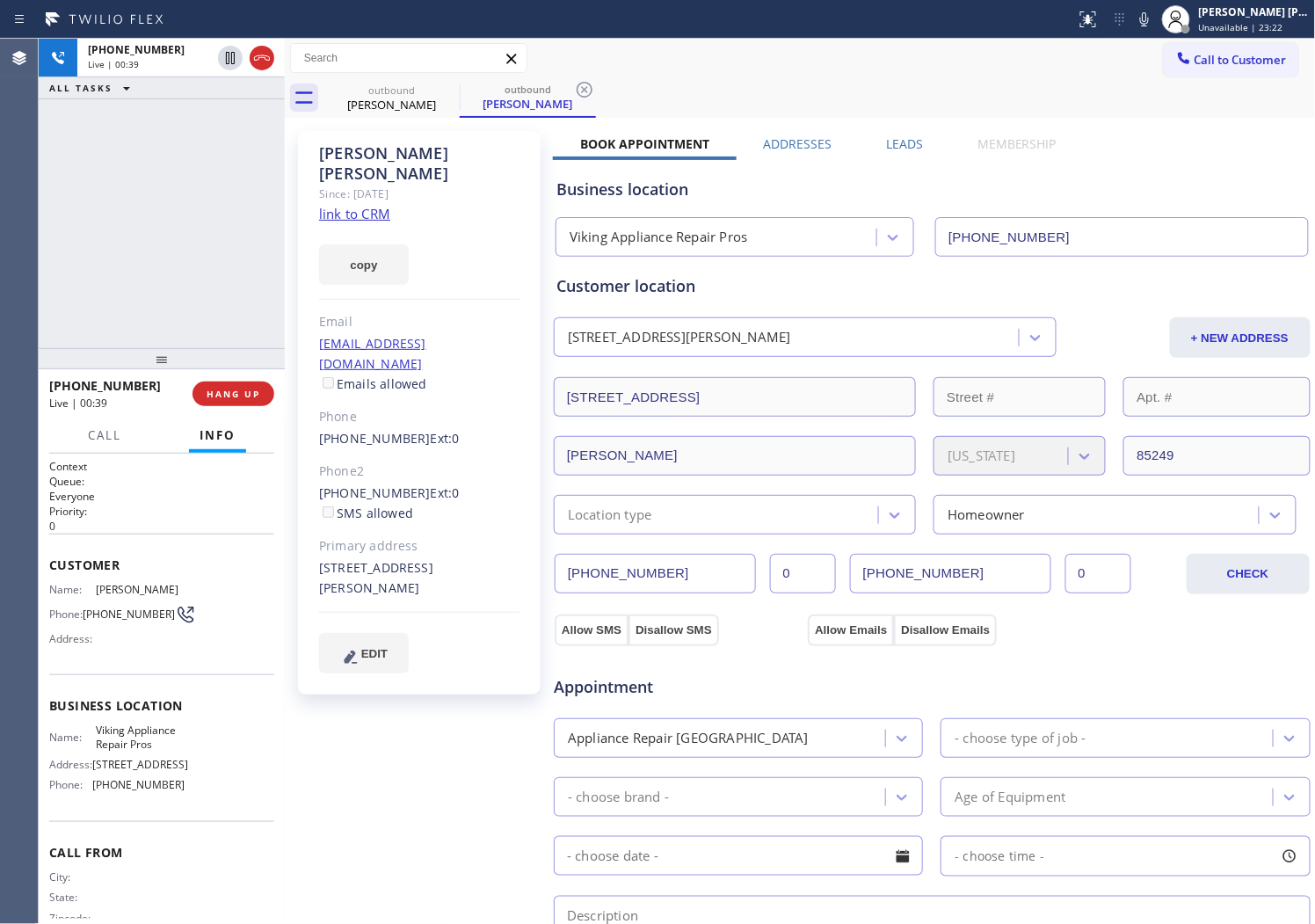
click at [461, 184] on div "Since: [DATE]" at bounding box center [419, 194] width 202 height 21
click at [397, 152] on div "[PERSON_NAME]" at bounding box center [419, 163] width 202 height 40
click at [458, 150] on div "[PERSON_NAME]" at bounding box center [419, 163] width 202 height 40
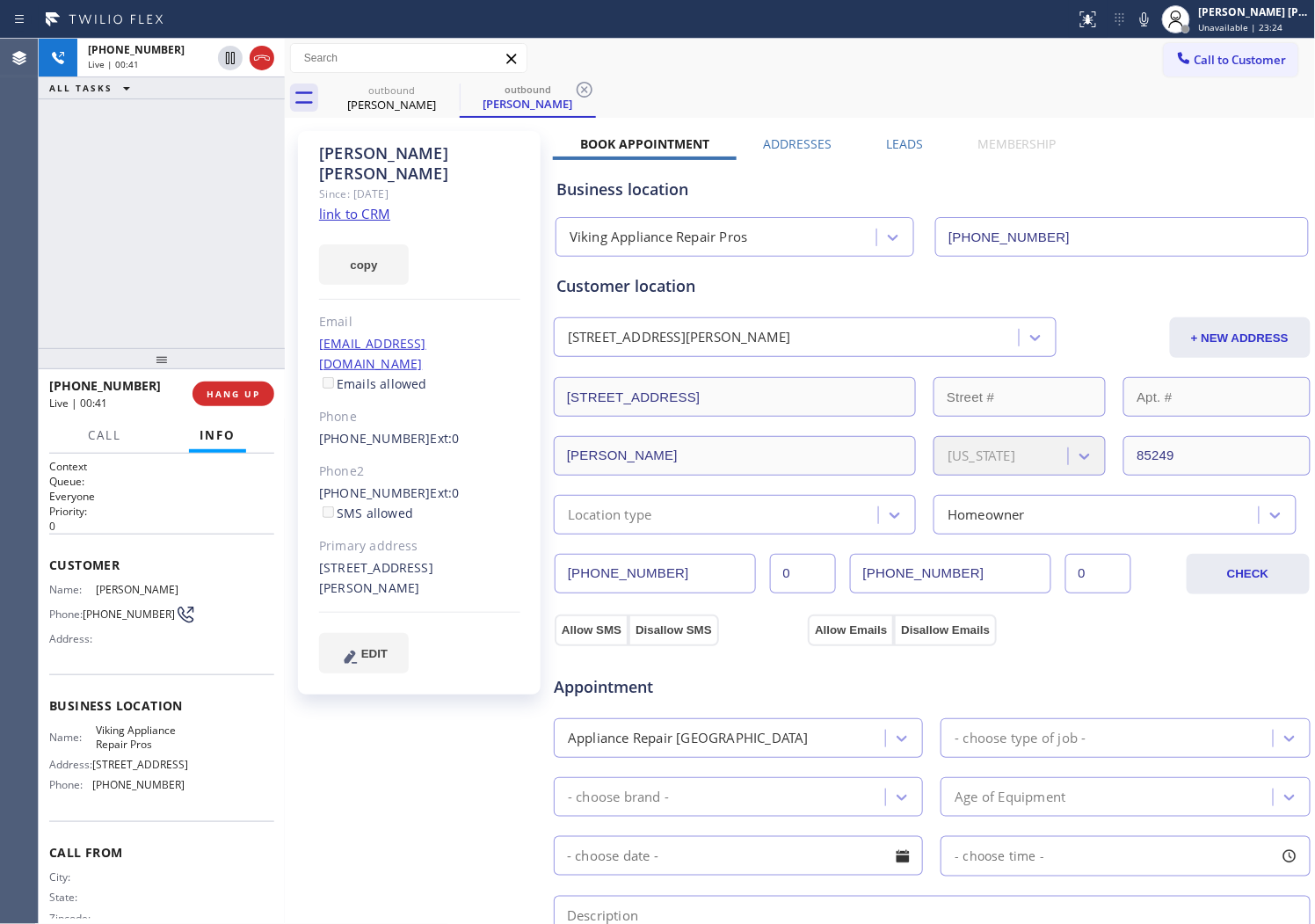
click at [381, 184] on div "Since: [DATE]" at bounding box center [419, 194] width 202 height 21
click at [484, 184] on div "Since: [DATE]" at bounding box center [419, 194] width 202 height 21
click at [261, 221] on div "[PHONE_NUMBER] Live | 00:44 ALL TASKS ALL TASKS ACTIVE TASKS TASKS IN WRAP UP" at bounding box center [161, 193] width 246 height 309
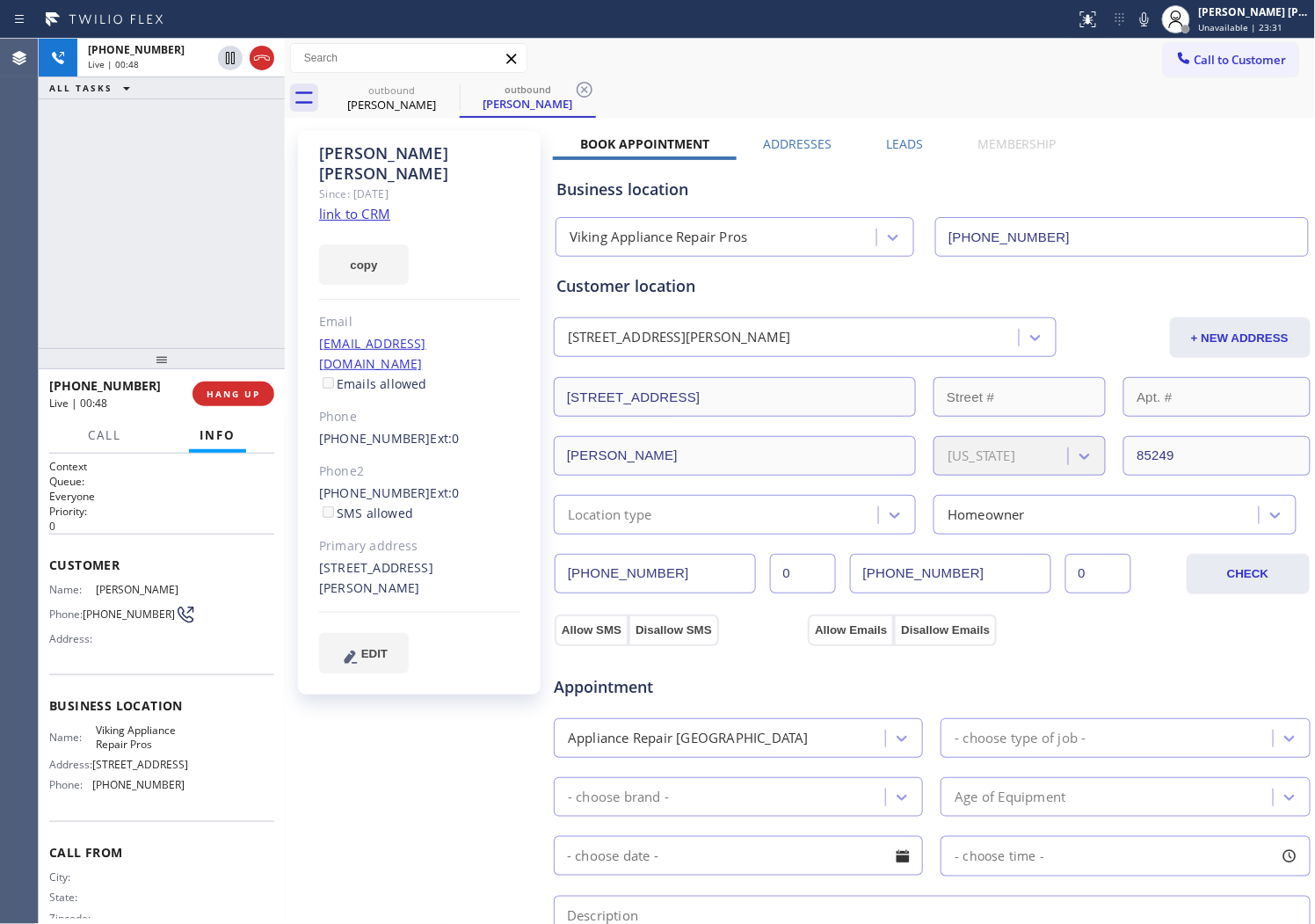
click at [418, 224] on div "copy" at bounding box center [419, 255] width 202 height 61
click at [877, 97] on div "outbound [PERSON_NAME] outbound [PERSON_NAME]" at bounding box center [820, 98] width 993 height 39
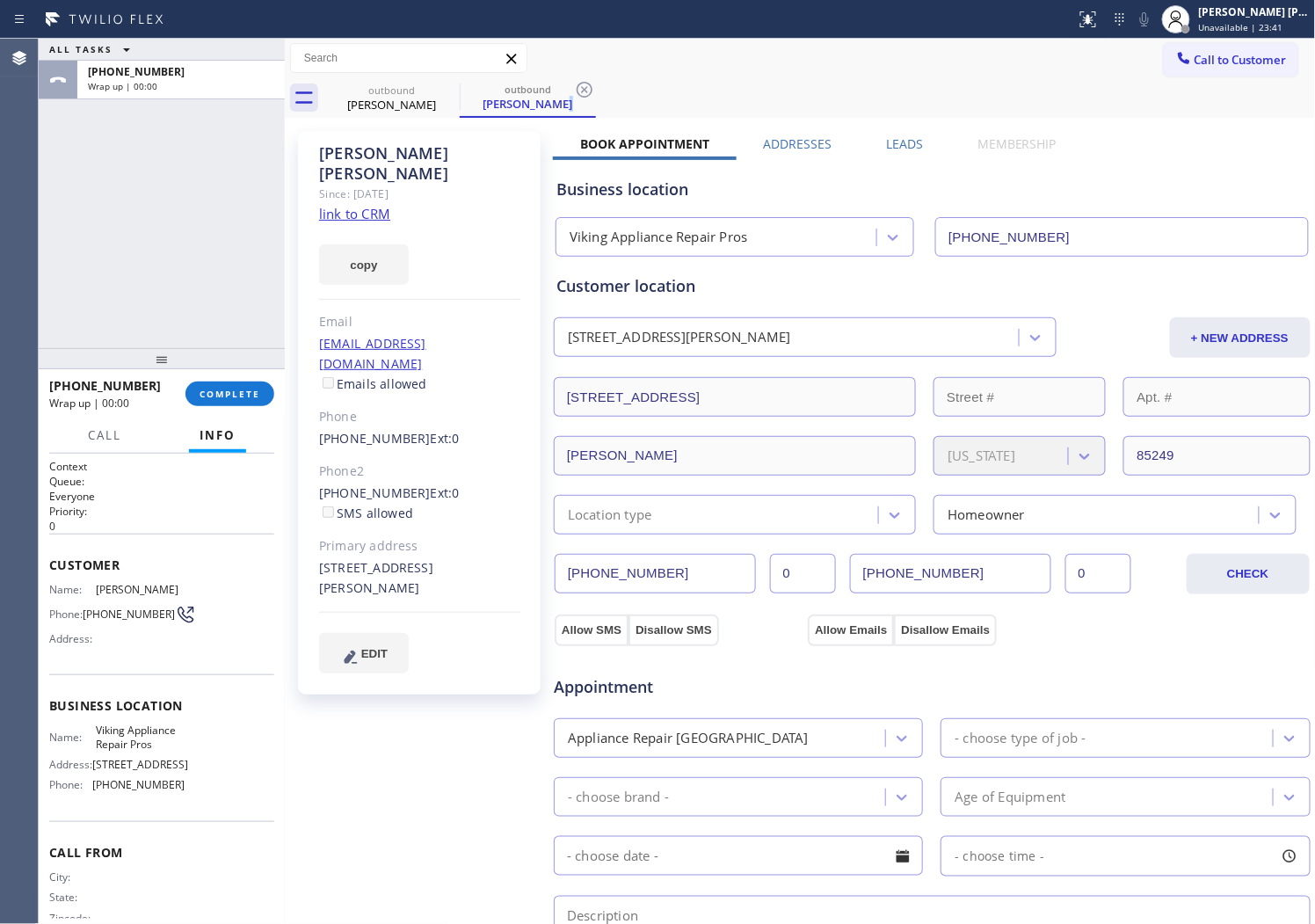
click at [916, 148] on label "Leads" at bounding box center [905, 144] width 37 height 17
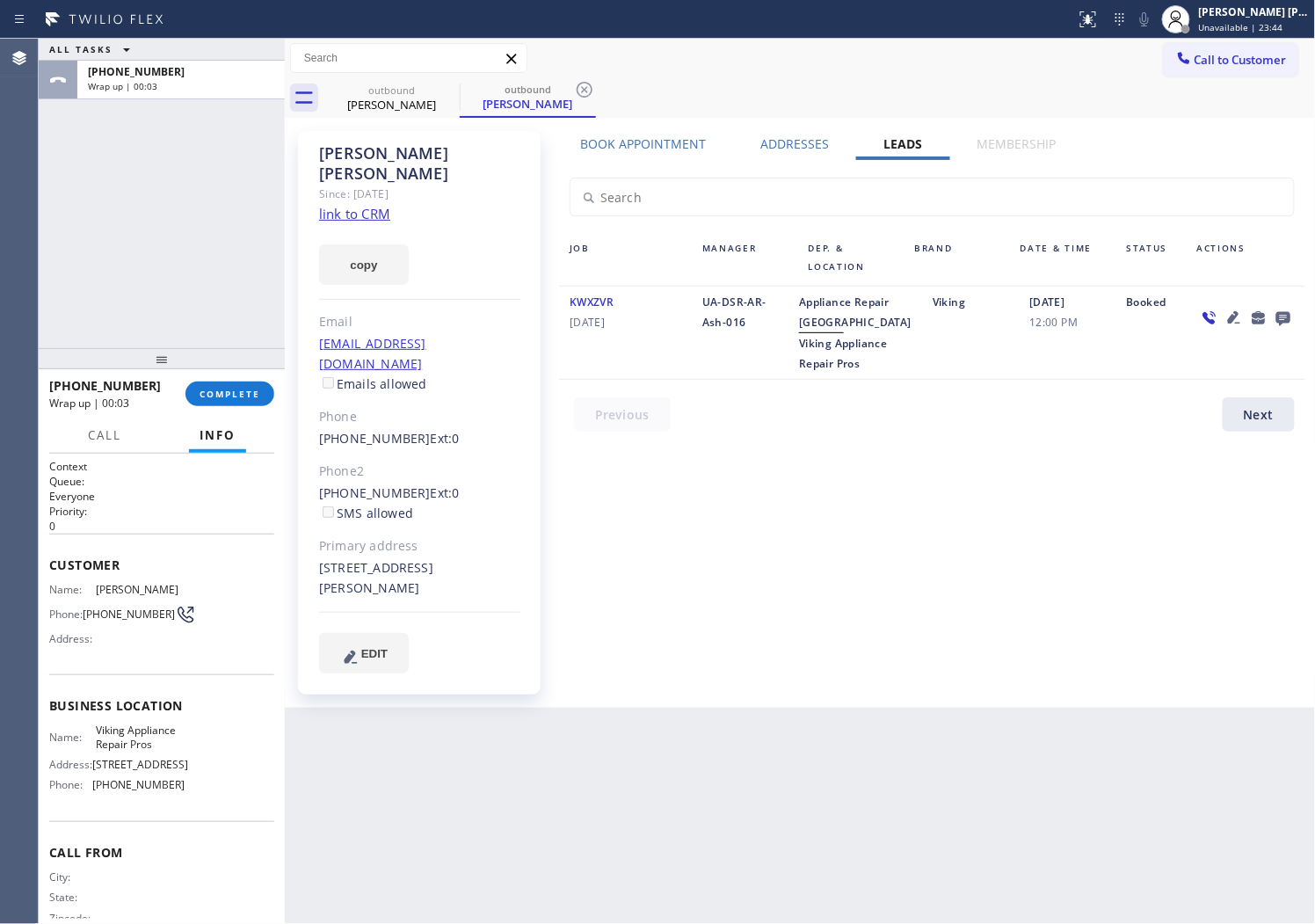
click at [1282, 308] on icon at bounding box center [1284, 318] width 21 height 22
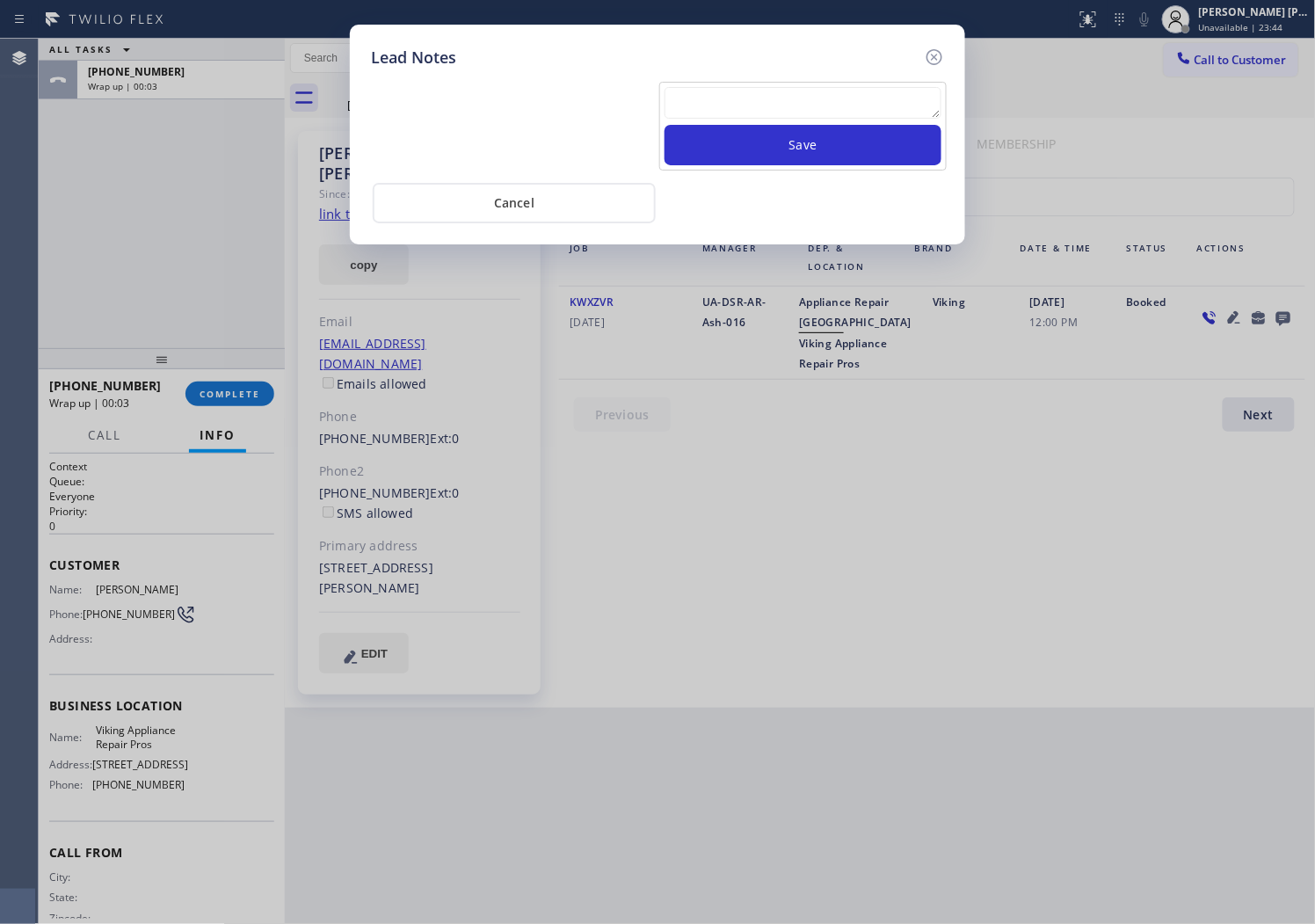
click at [850, 105] on textarea at bounding box center [802, 102] width 277 height 31
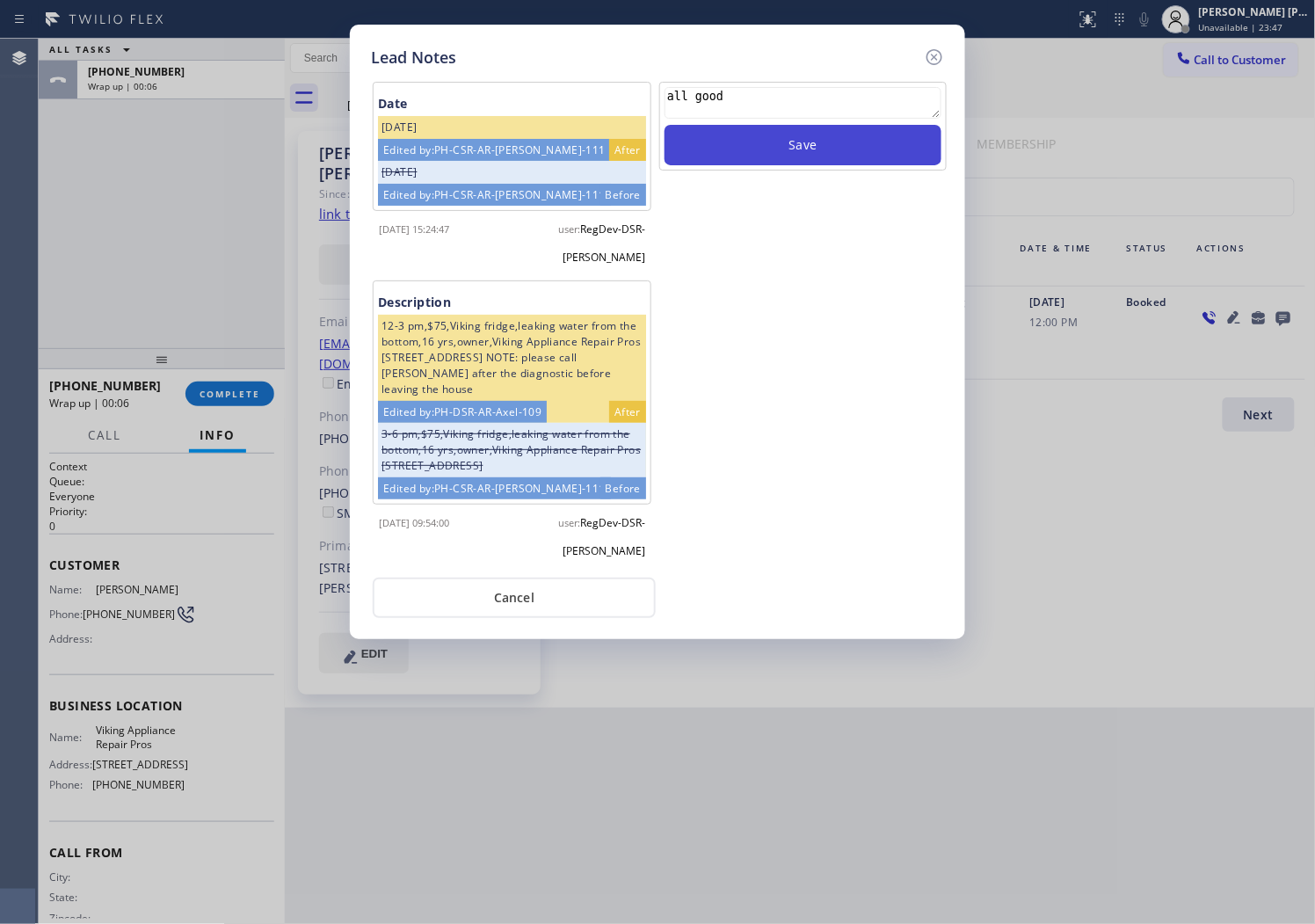
type textarea "all good"
click at [853, 145] on button "Save" at bounding box center [802, 145] width 277 height 40
click at [927, 59] on icon at bounding box center [934, 56] width 21 height 21
click at [927, 59] on div "Call to Customer Outbound call Location Viking Appliance Repair Pros Your calle…" at bounding box center [800, 58] width 1032 height 31
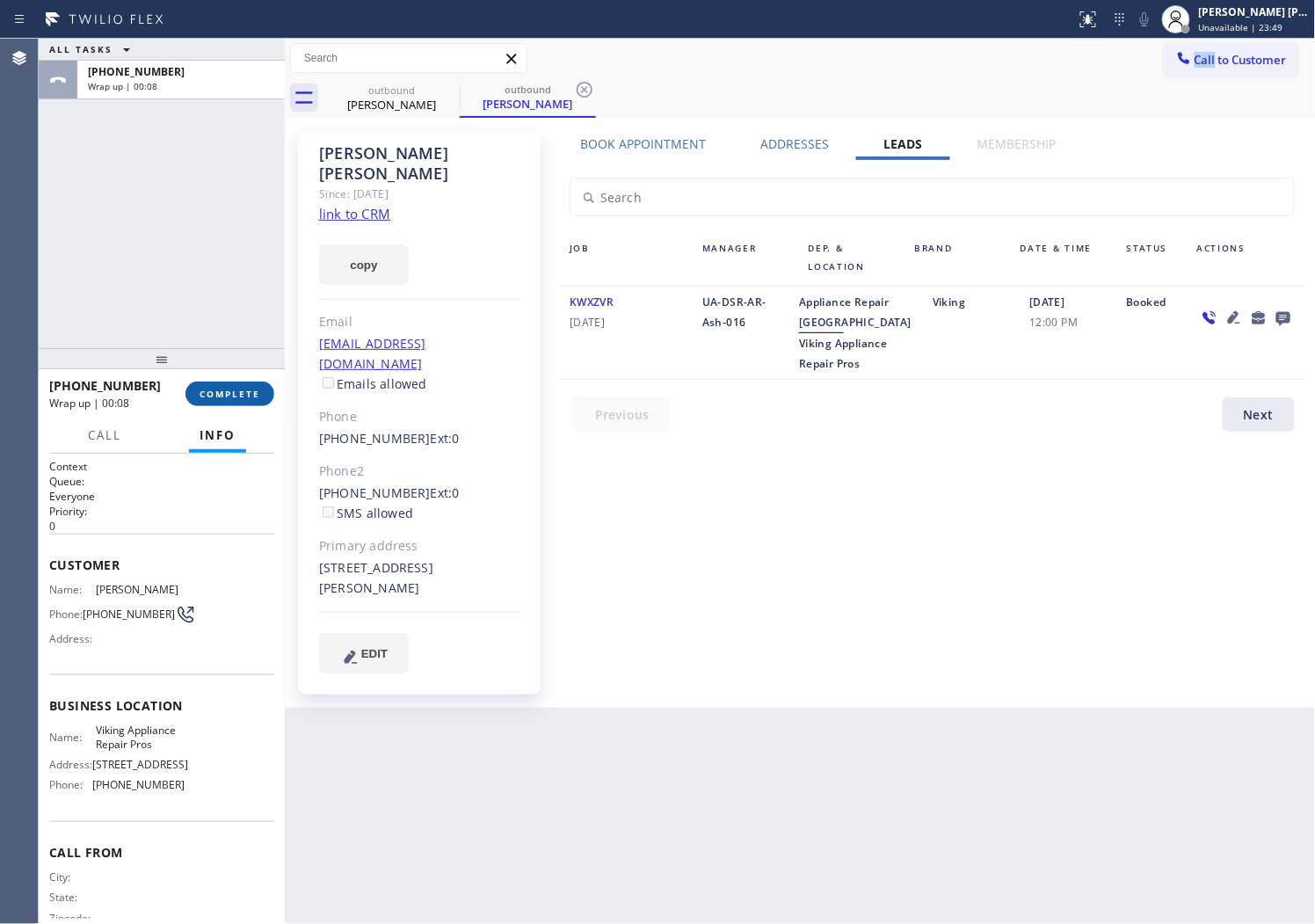
click at [211, 383] on button "COMPLETE" at bounding box center [229, 394] width 89 height 25
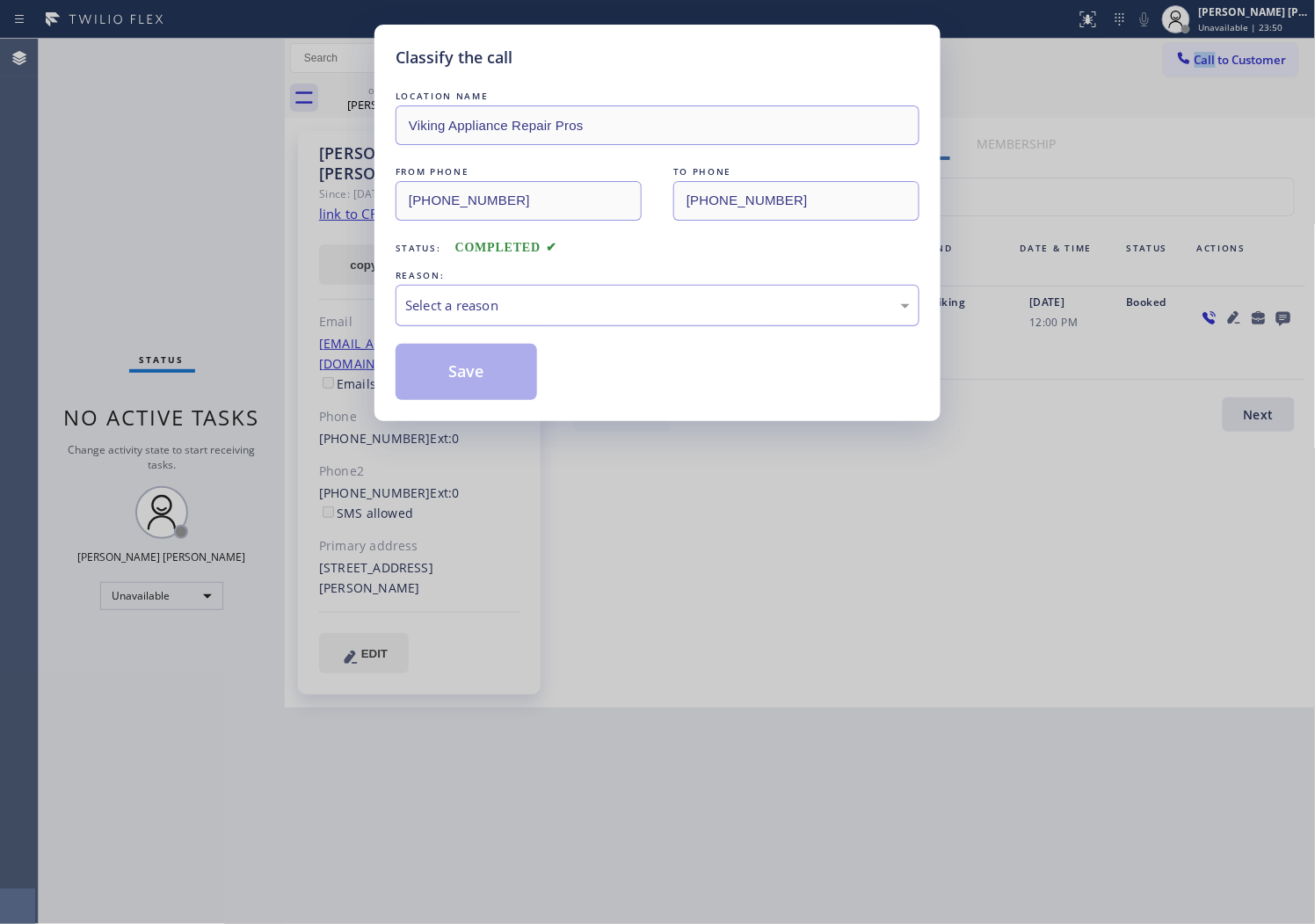
click at [475, 323] on div "Select a reason" at bounding box center [658, 305] width 524 height 41
click at [443, 375] on button "Save" at bounding box center [467, 371] width 142 height 56
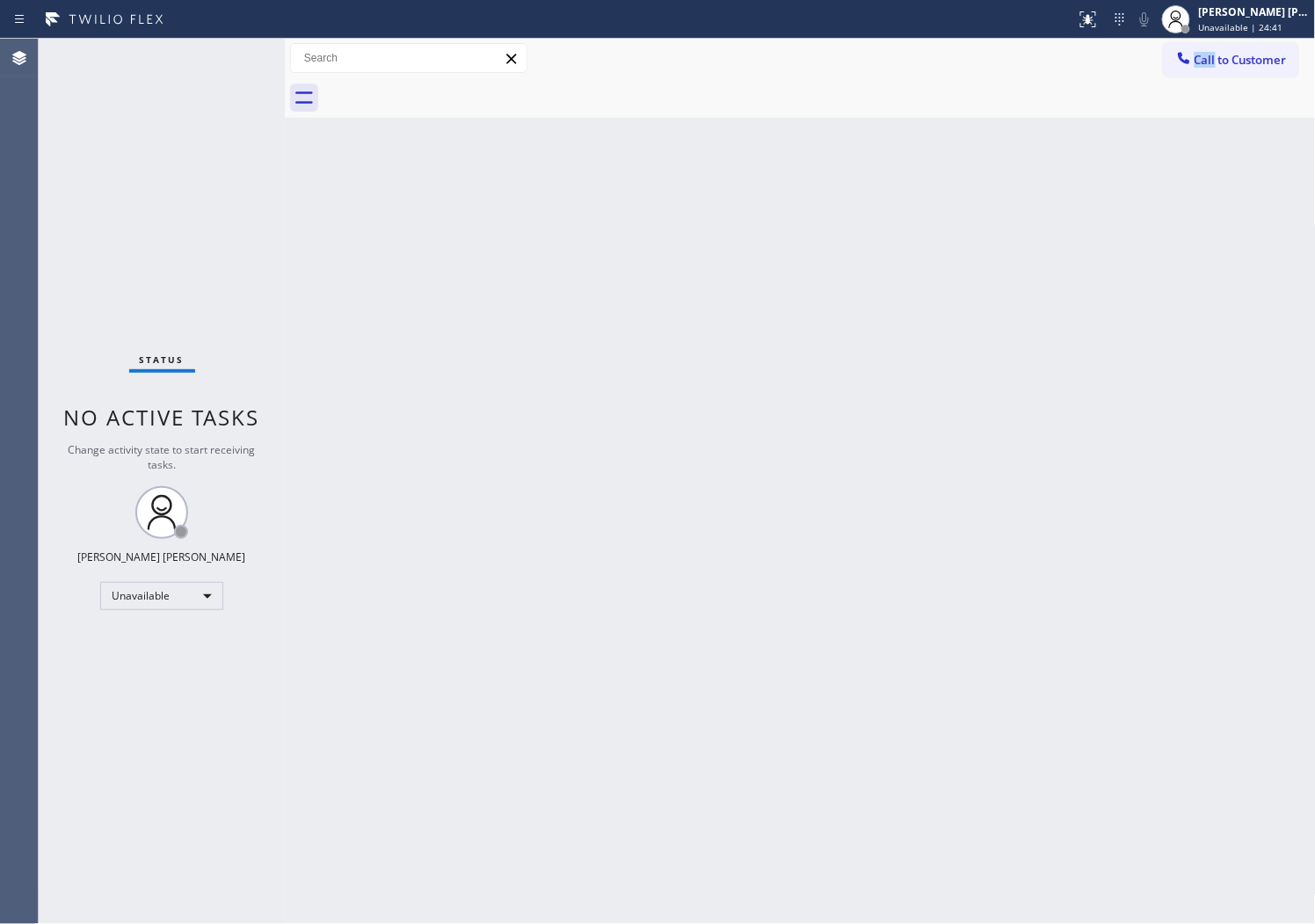
click at [4, 411] on div "Agent Desktop" at bounding box center [19, 481] width 37 height 886
click at [1195, 56] on span "Call to Customer" at bounding box center [1241, 60] width 93 height 16
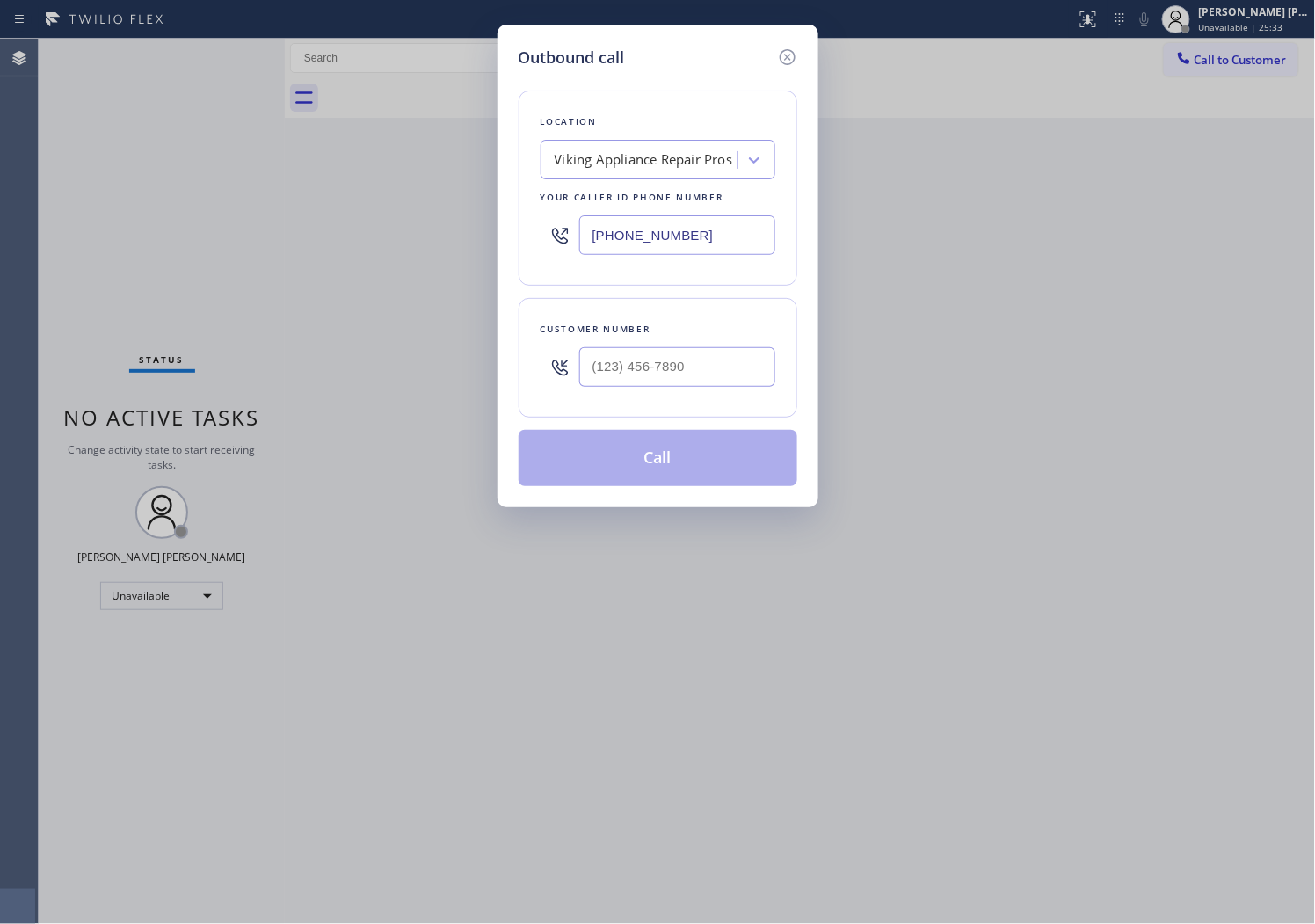
click at [636, 250] on input "[PHONE_NUMBER]" at bounding box center [677, 235] width 196 height 39
paste input "650) 761-7339"
type input "[PHONE_NUMBER]"
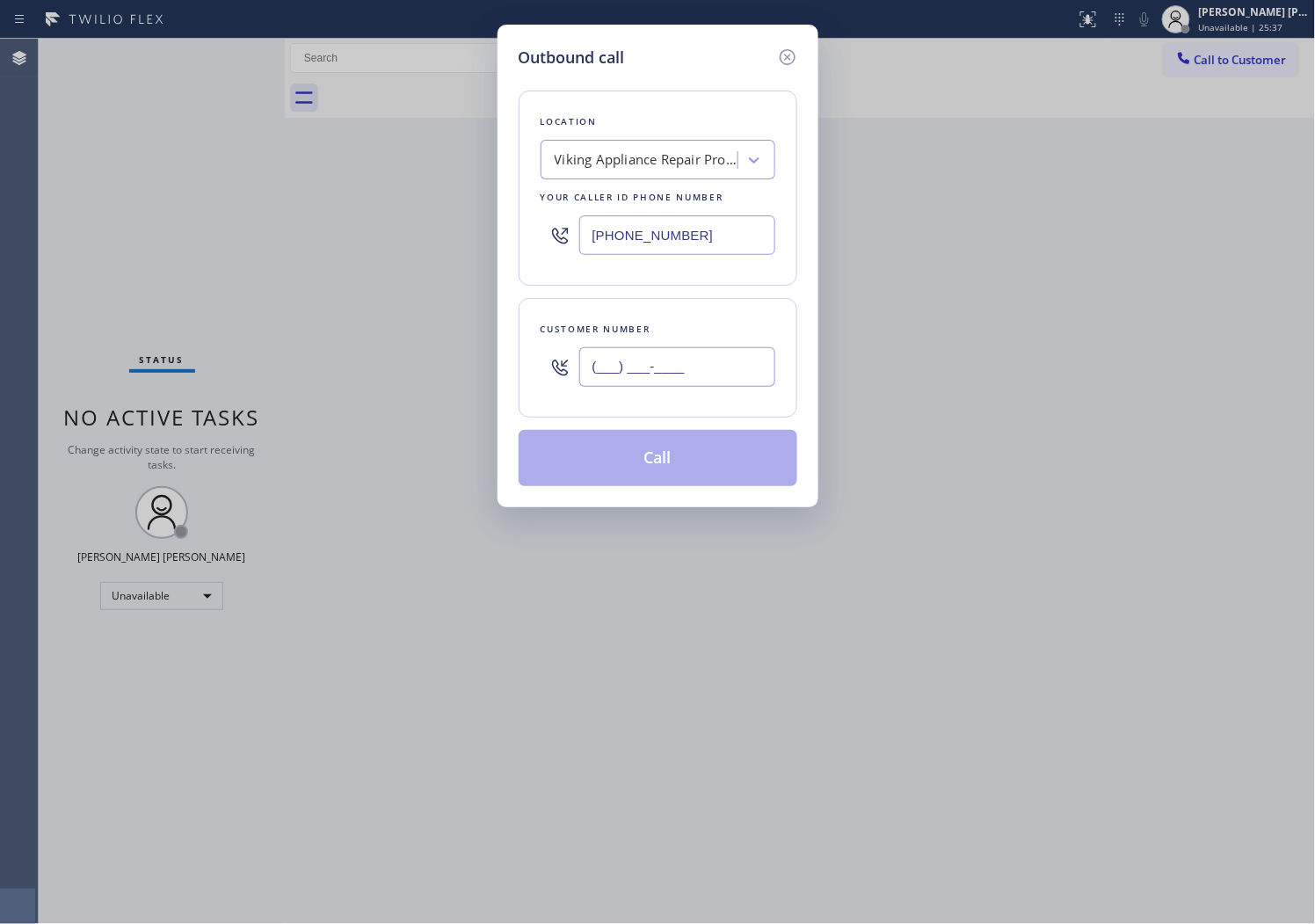
click at [636, 376] on input "(___) ___-____" at bounding box center [677, 367] width 196 height 39
paste input "650-9069"
click at [636, 375] on input "(___) 650-9069" at bounding box center [677, 367] width 196 height 39
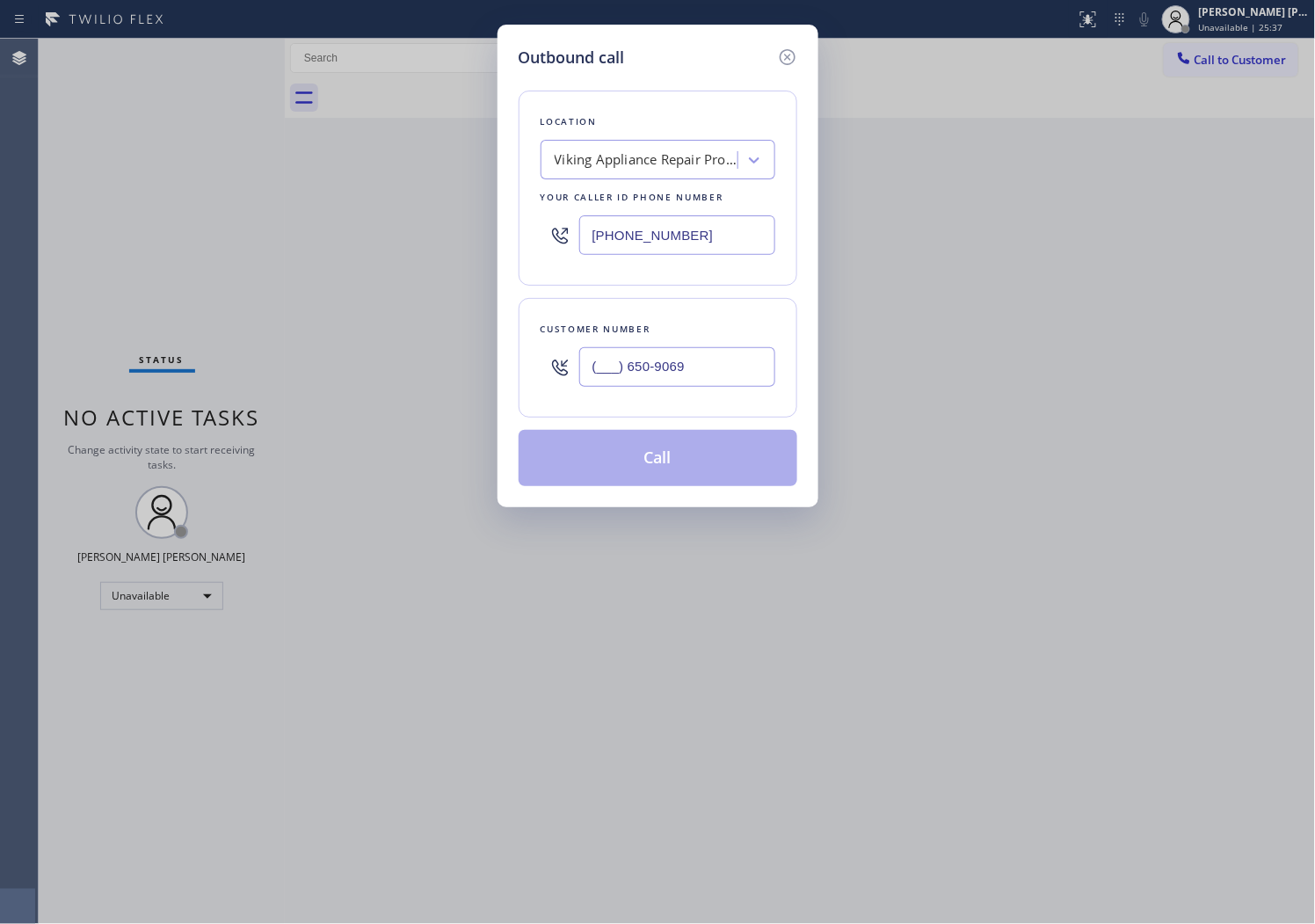
click at [636, 375] on input "(___) 650-9069" at bounding box center [677, 367] width 196 height 39
paste input "650) 906-9261"
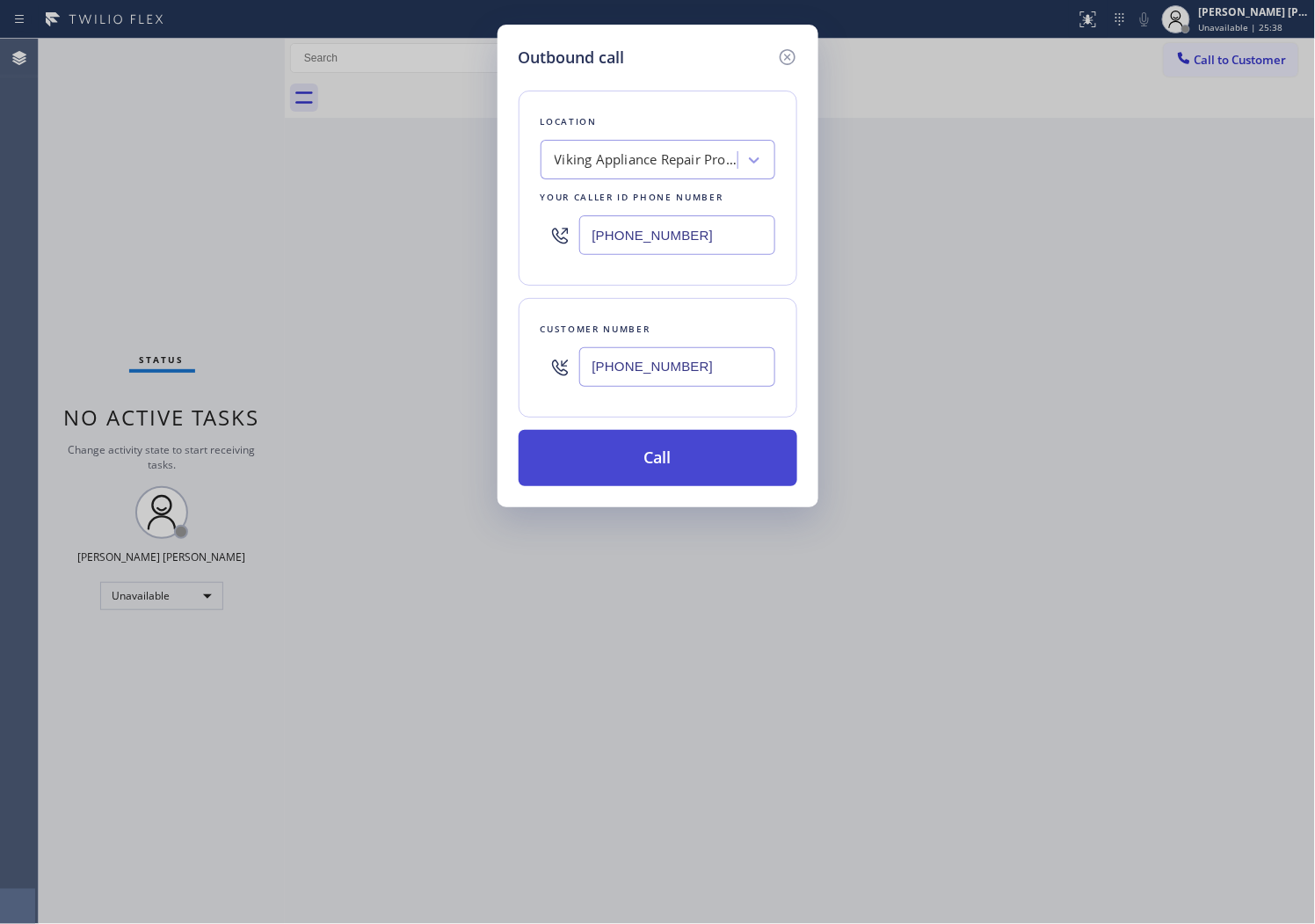
type input "[PHONE_NUMBER]"
click at [640, 470] on button "Call" at bounding box center [658, 458] width 279 height 56
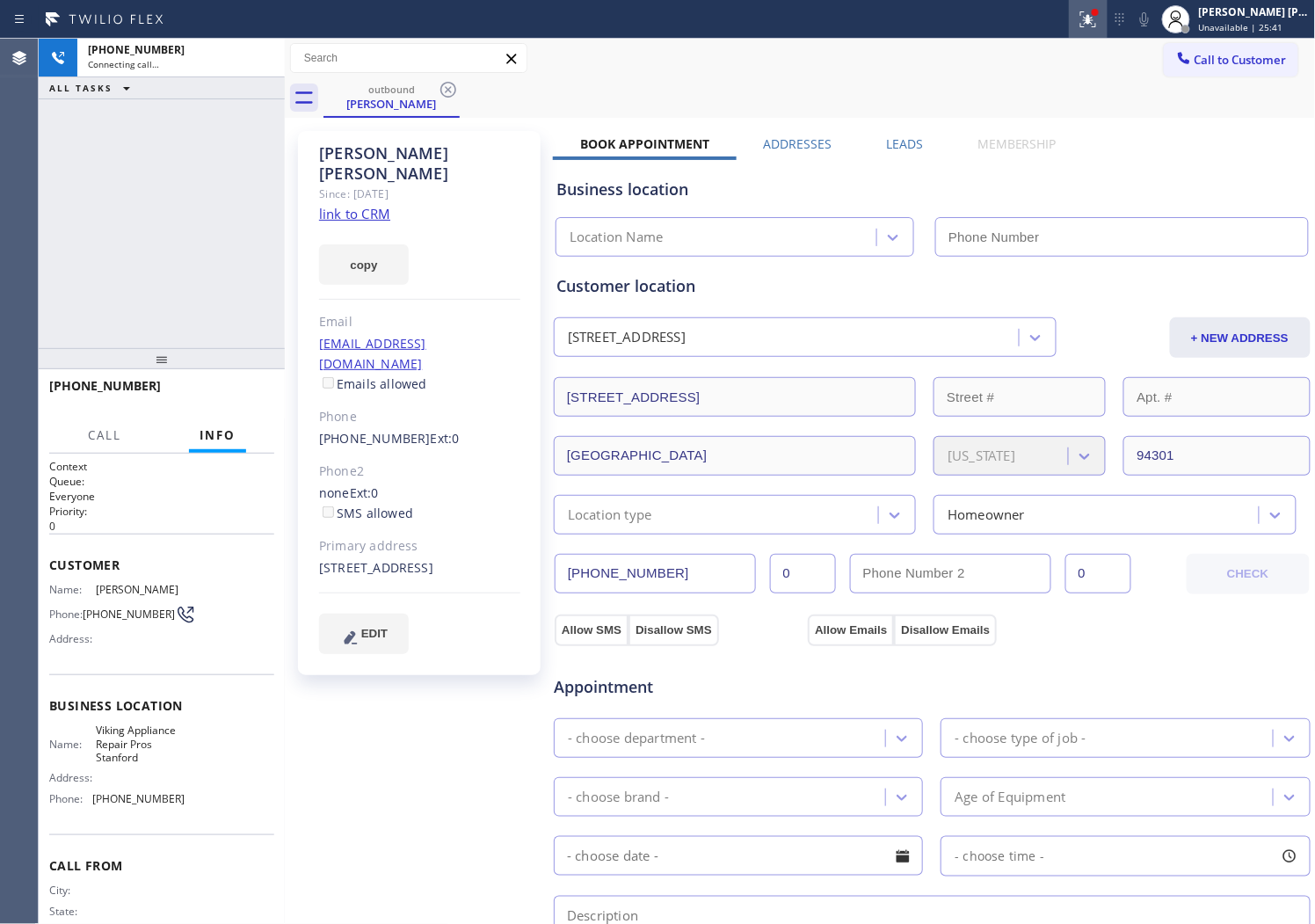
click at [1099, 14] on icon at bounding box center [1088, 19] width 21 height 21
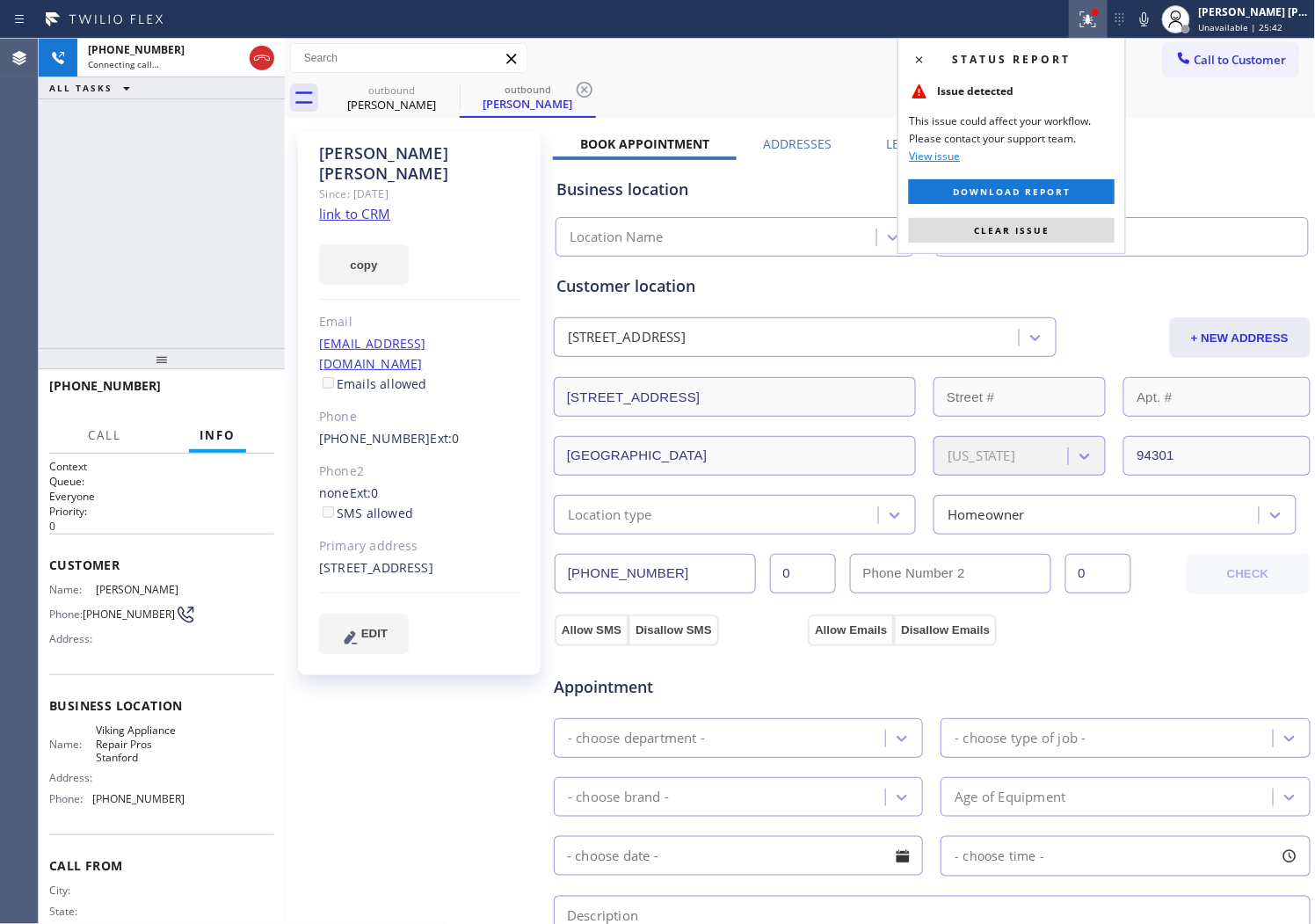
click at [1013, 235] on span "Clear issue" at bounding box center [1012, 230] width 76 height 13
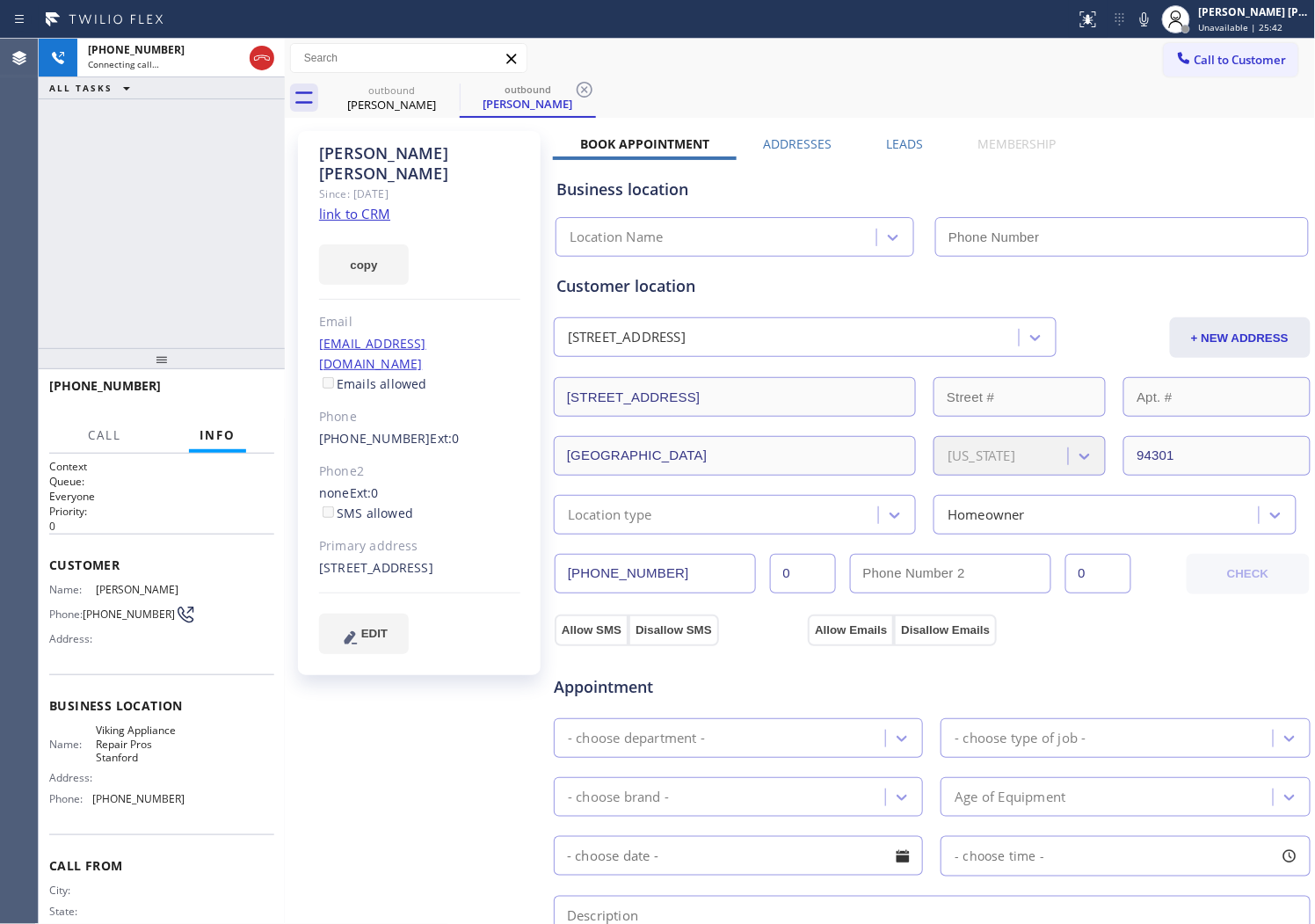
click at [371, 148] on div "[PERSON_NAME]" at bounding box center [419, 163] width 202 height 40
copy div "[PERSON_NAME]"
type input "[PHONE_NUMBER]"
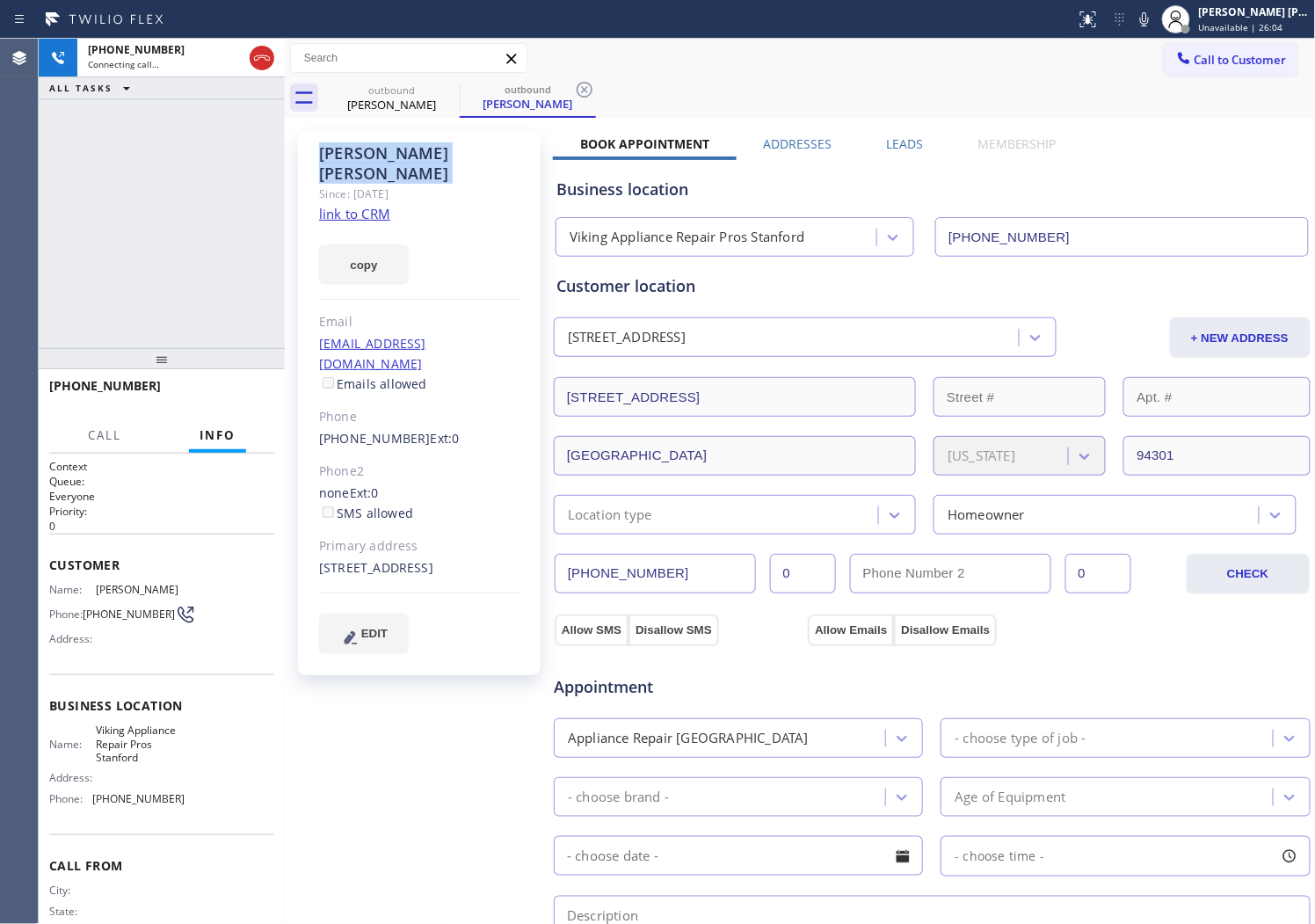
click at [10, 301] on div "Agent Desktop" at bounding box center [19, 481] width 37 height 886
click at [522, 191] on div "[PERSON_NAME] Since: [DATE] link to CRM copy Email [EMAIL_ADDRESS][DOMAIN_NAME]…" at bounding box center [419, 402] width 243 height 544
click at [31, 239] on div "Agent Desktop" at bounding box center [19, 481] width 37 height 886
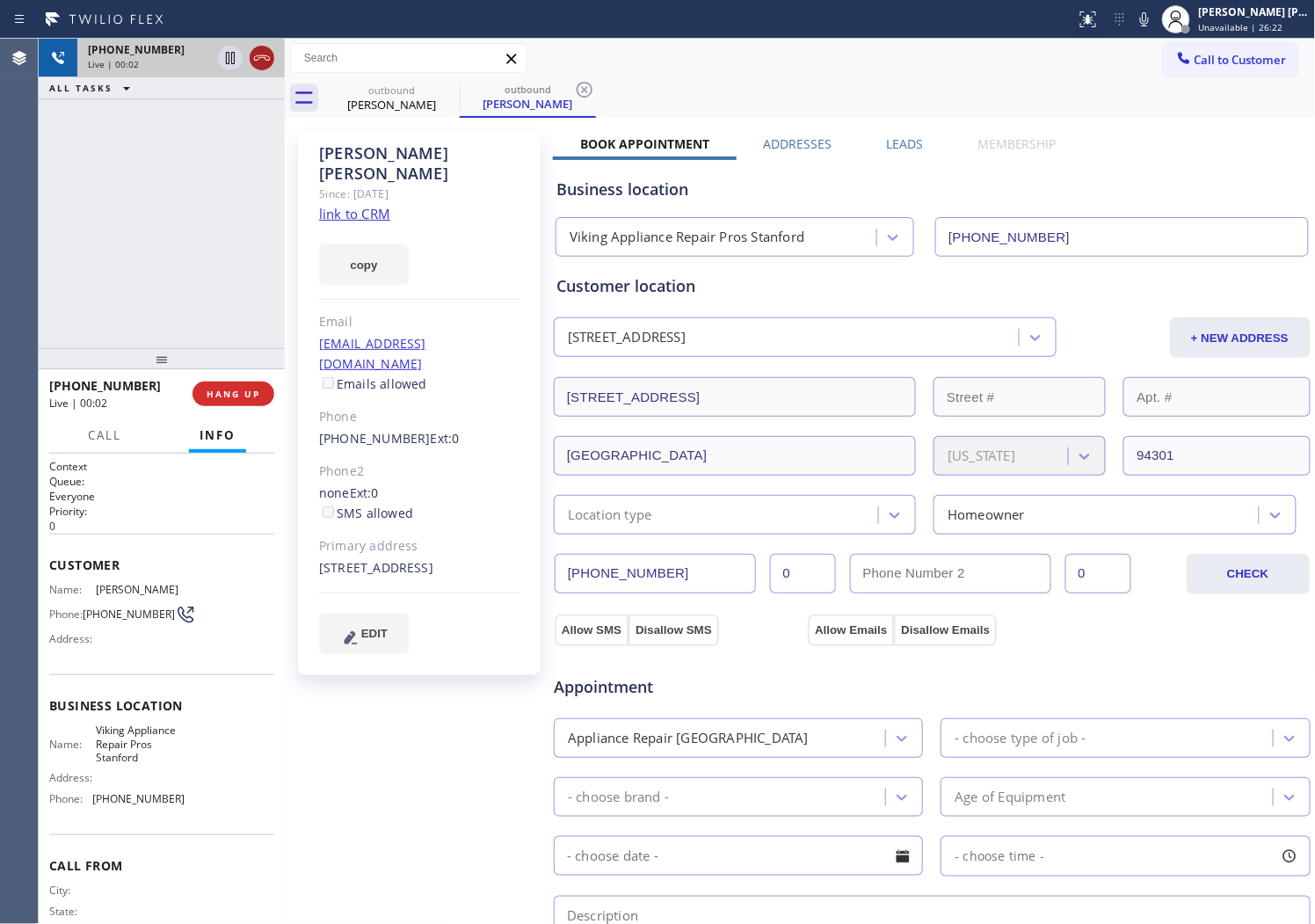
click at [256, 62] on icon at bounding box center [261, 57] width 21 height 21
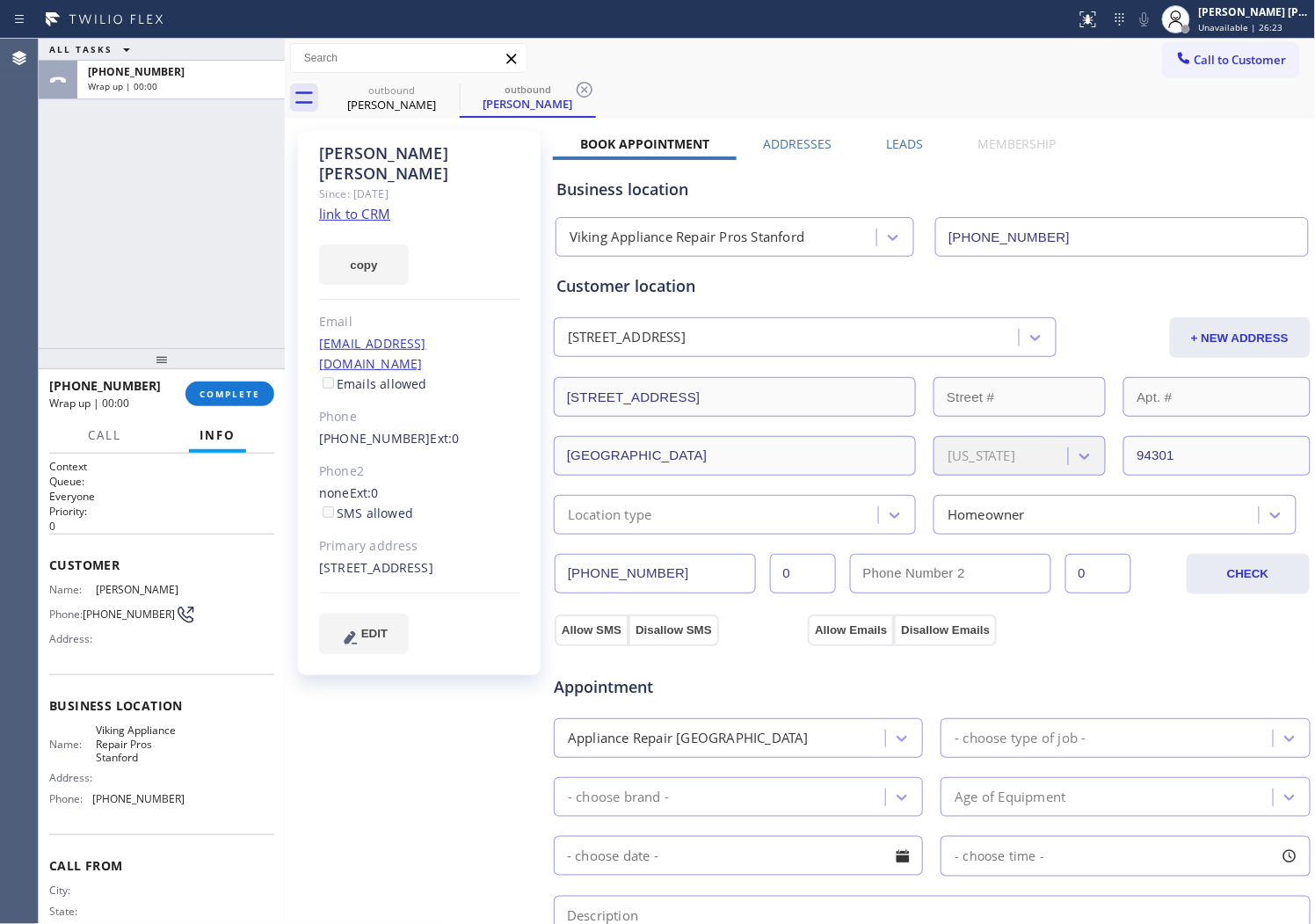
click at [894, 148] on label "Leads" at bounding box center [905, 144] width 37 height 17
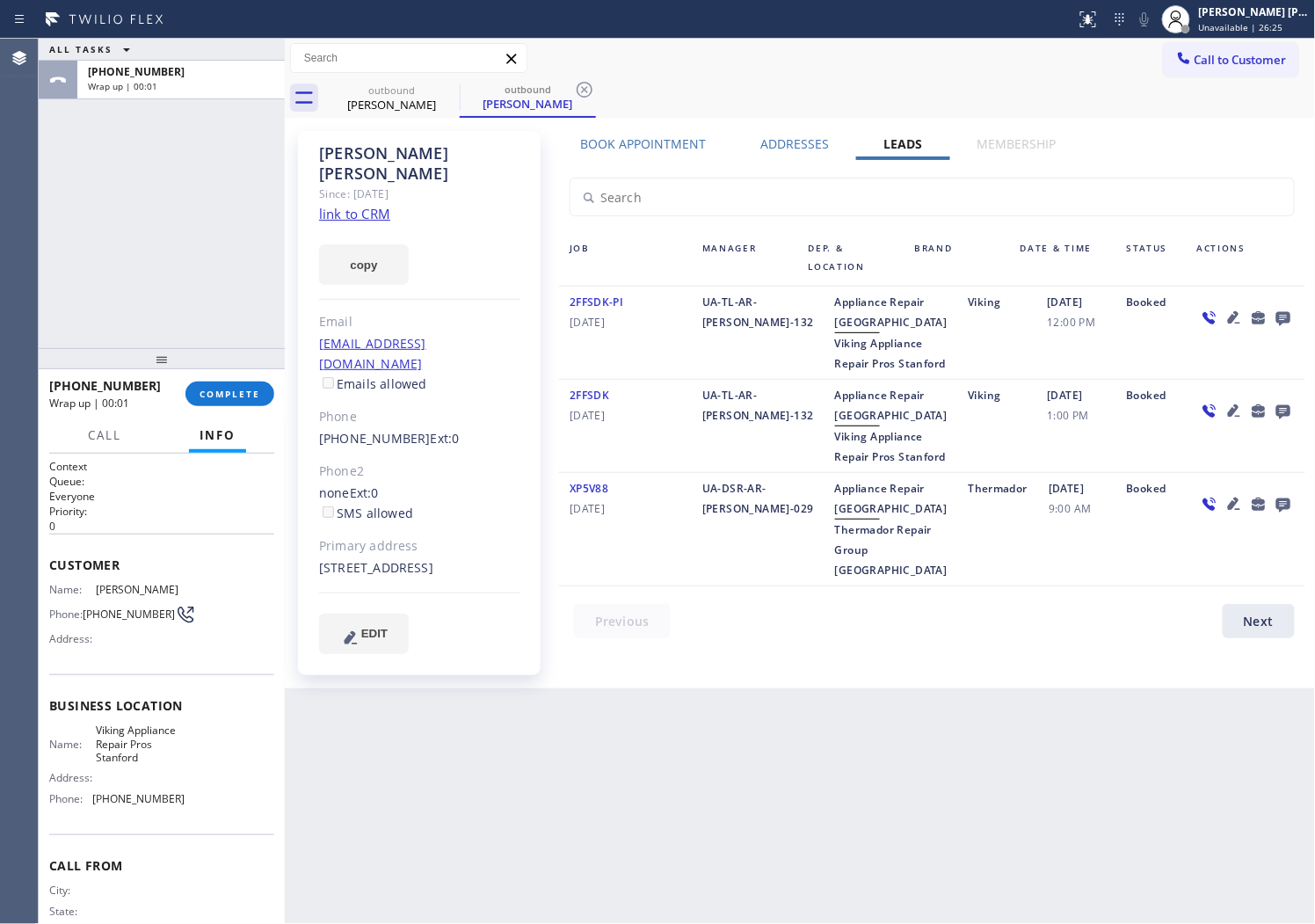
click at [1285, 317] on icon at bounding box center [1284, 318] width 21 height 22
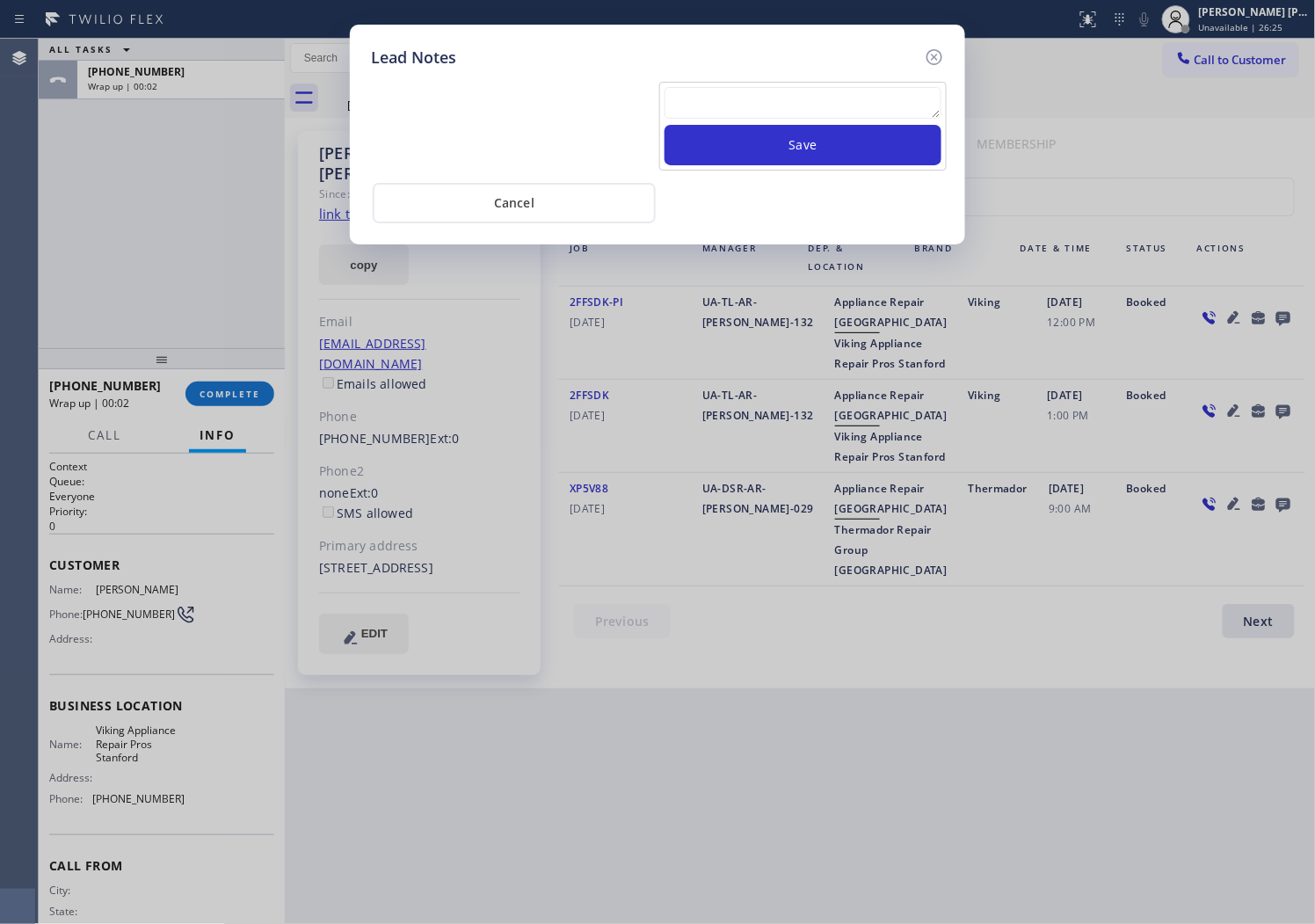
click at [795, 99] on textarea at bounding box center [802, 102] width 277 height 31
paste textarea "N/A - Please transfer"
type textarea "N/A - Please transfer"
click at [768, 142] on button "Save" at bounding box center [802, 145] width 277 height 40
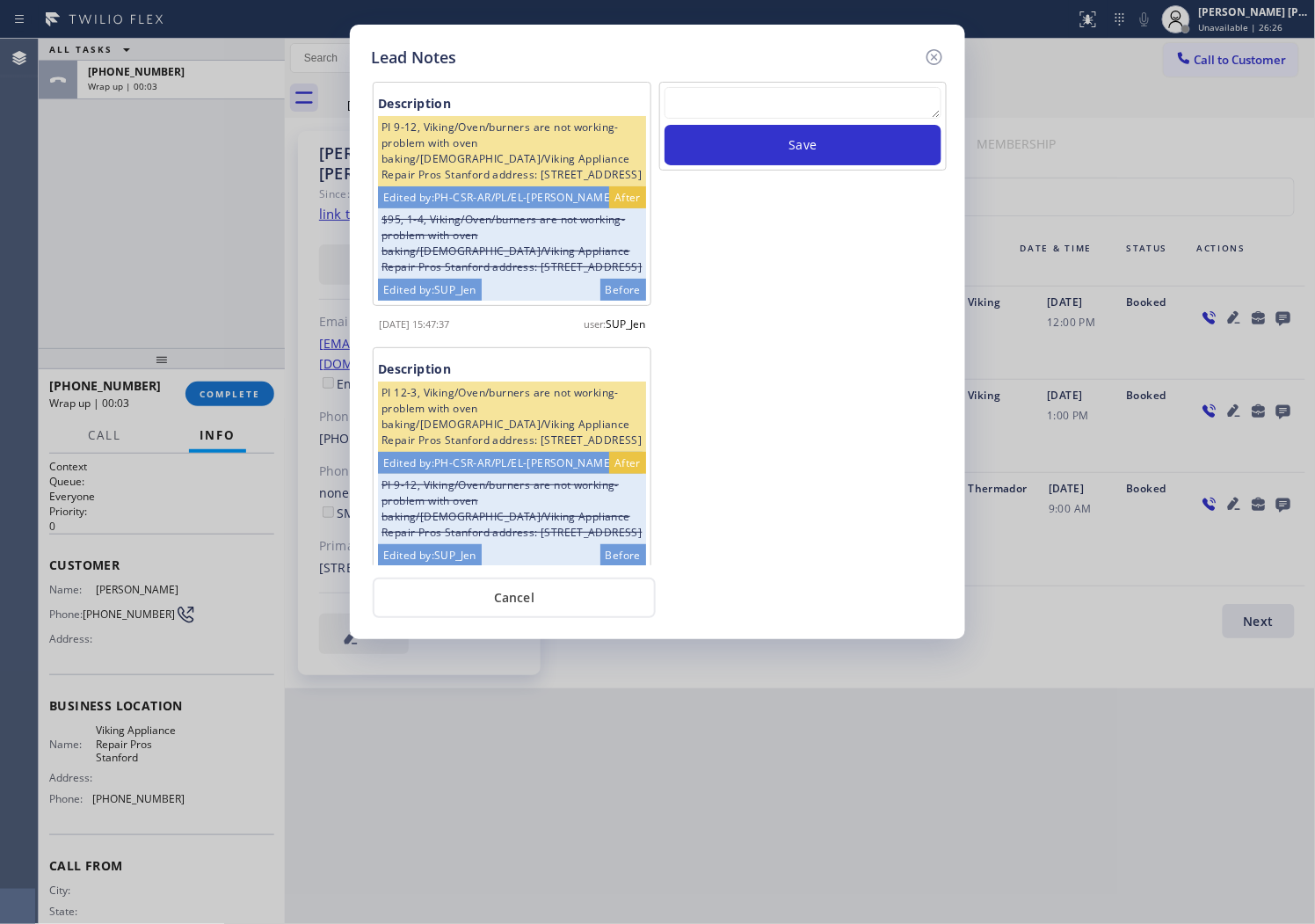
drag, startPoint x: 938, startPoint y: 55, endPoint x: 926, endPoint y: 62, distance: 13.9
click at [938, 54] on icon at bounding box center [934, 56] width 21 height 21
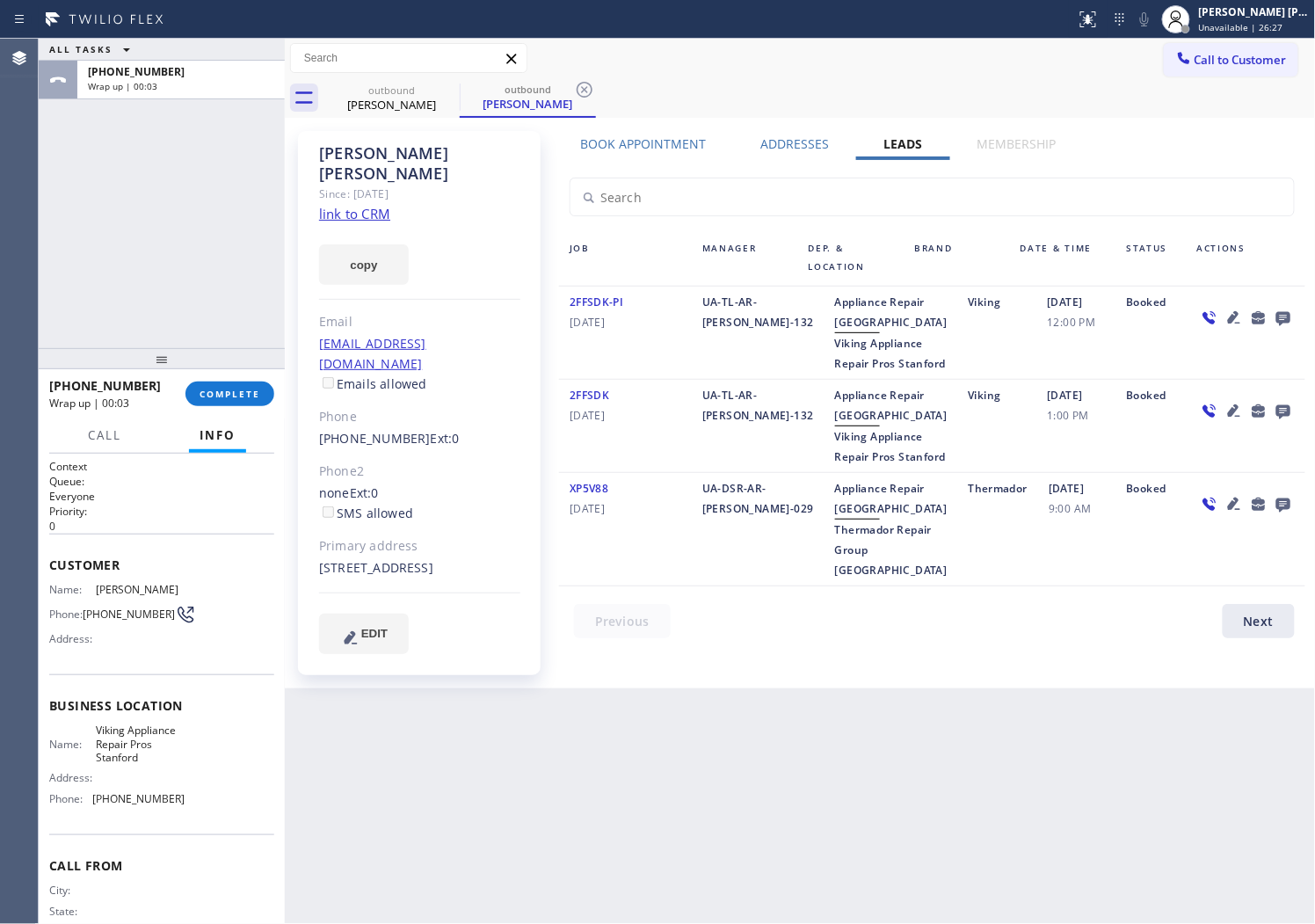
click at [232, 408] on div "[PHONE_NUMBER] Wrap up | 00:03 COMPLETE" at bounding box center [161, 394] width 225 height 45
click at [231, 408] on div "[PHONE_NUMBER] Wrap up | 00:04 COMPLETE" at bounding box center [161, 394] width 225 height 45
click at [239, 388] on span "COMPLETE" at bounding box center [230, 394] width 61 height 13
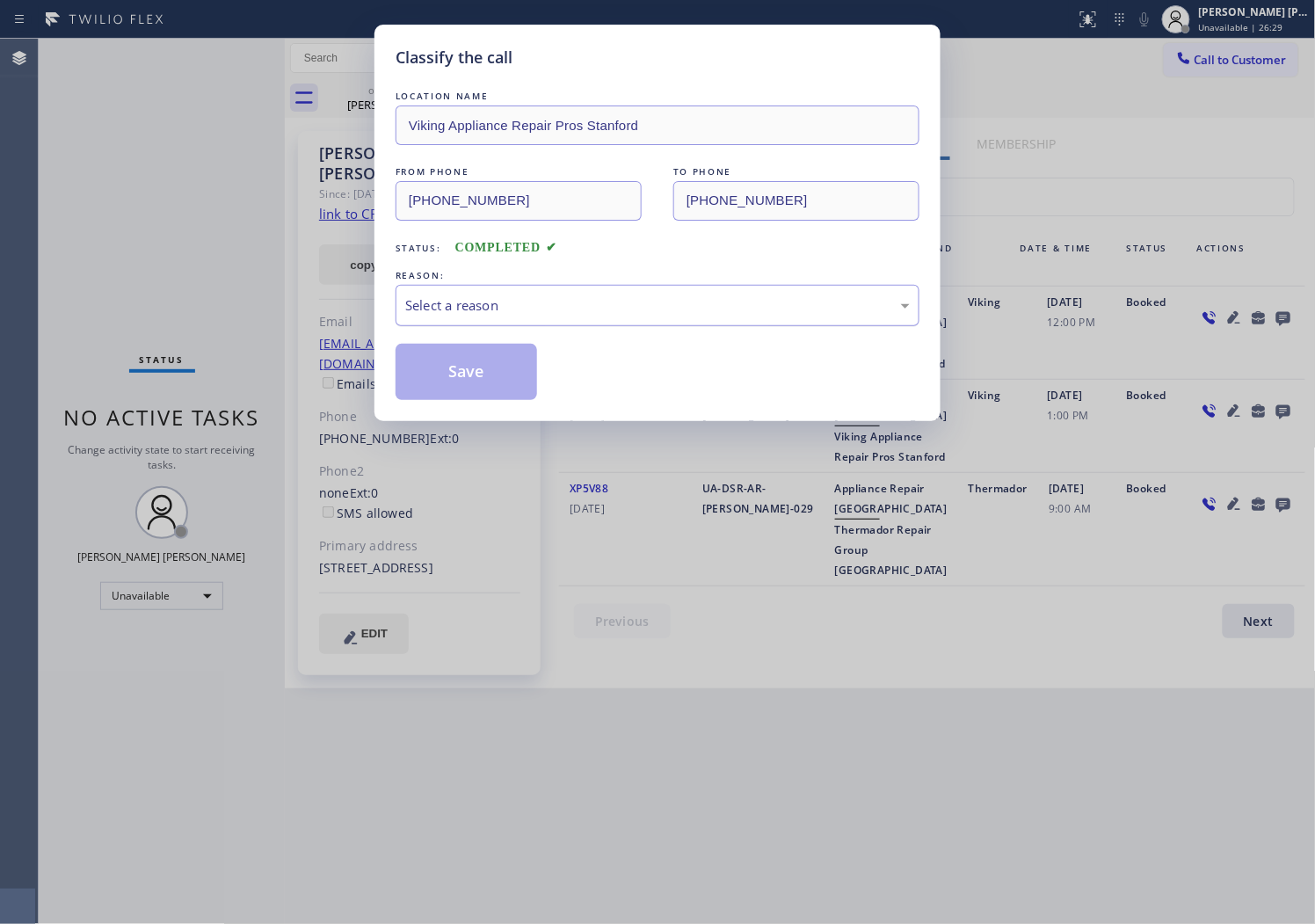
click at [458, 315] on div "Select a reason" at bounding box center [658, 305] width 505 height 21
click at [426, 375] on button "Save" at bounding box center [467, 371] width 142 height 56
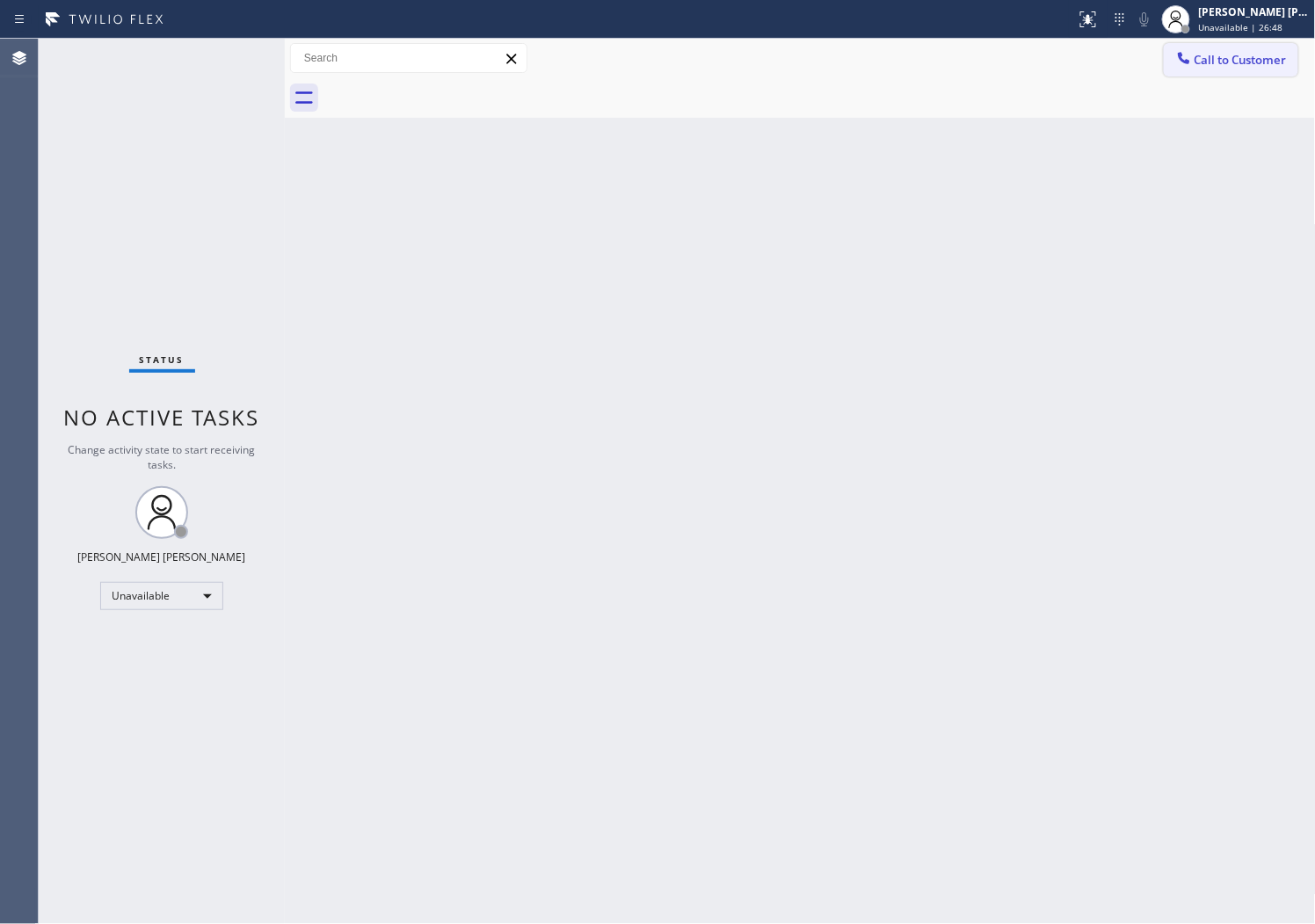
click at [1225, 65] on span "Call to Customer" at bounding box center [1241, 60] width 93 height 16
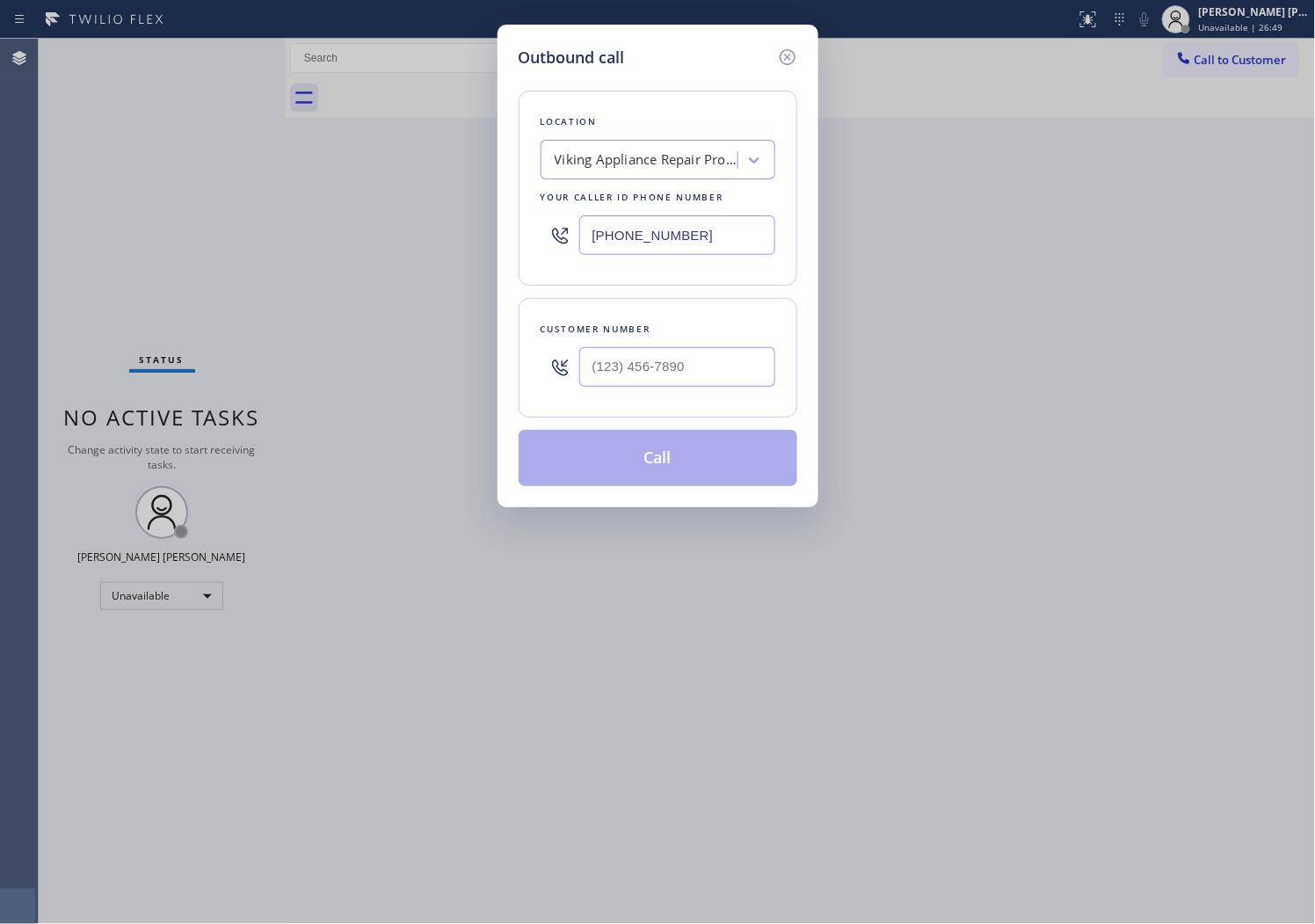
click at [601, 225] on input "[PHONE_NUMBER]" at bounding box center [677, 235] width 196 height 39
paste input "408) 692-9515"
type input "[PHONE_NUMBER]"
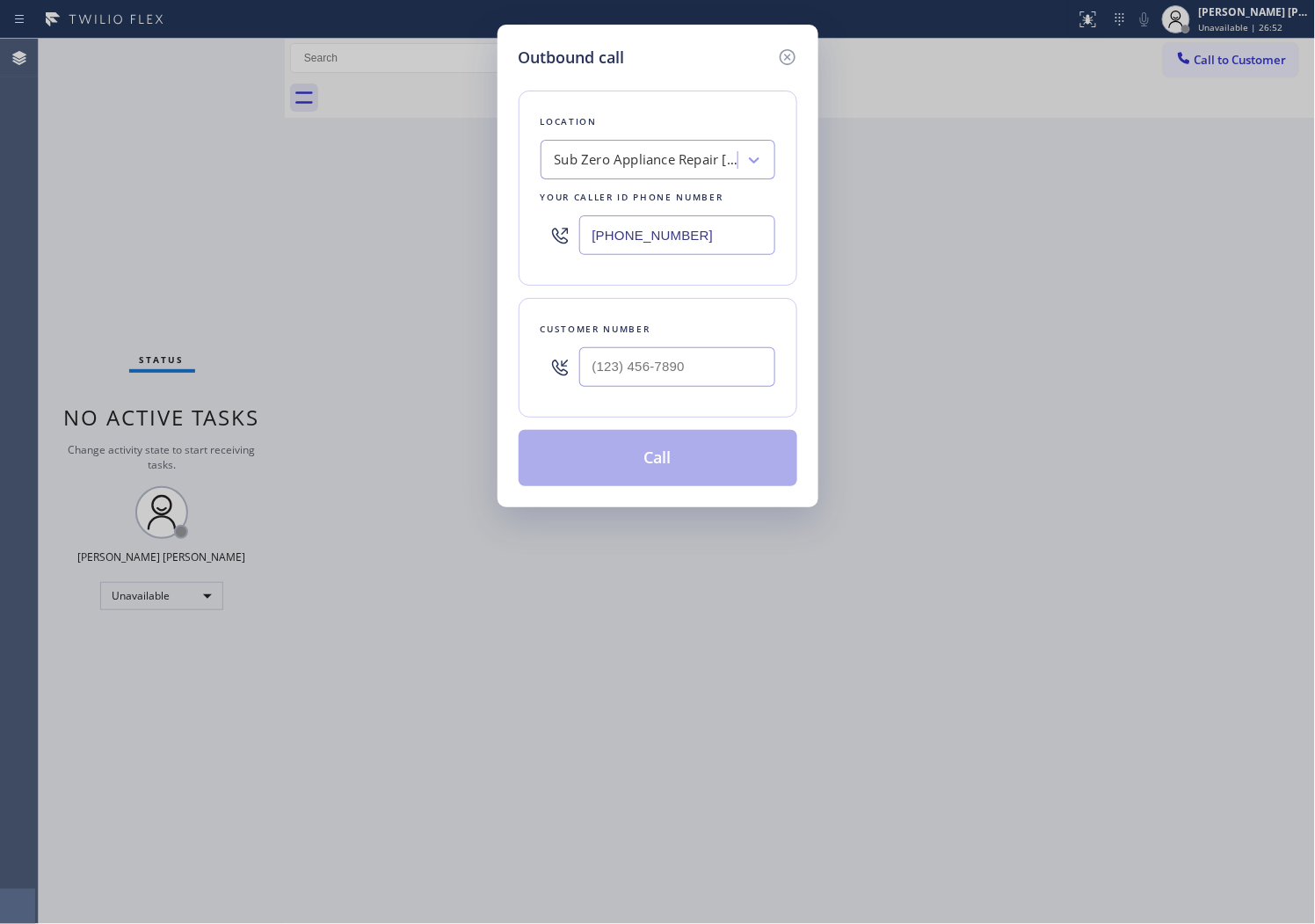
click at [728, 392] on div at bounding box center [677, 367] width 196 height 57
click at [721, 375] on input "text" at bounding box center [677, 367] width 196 height 39
click at [721, 375] on input "(___) ___-____" at bounding box center [677, 367] width 196 height 39
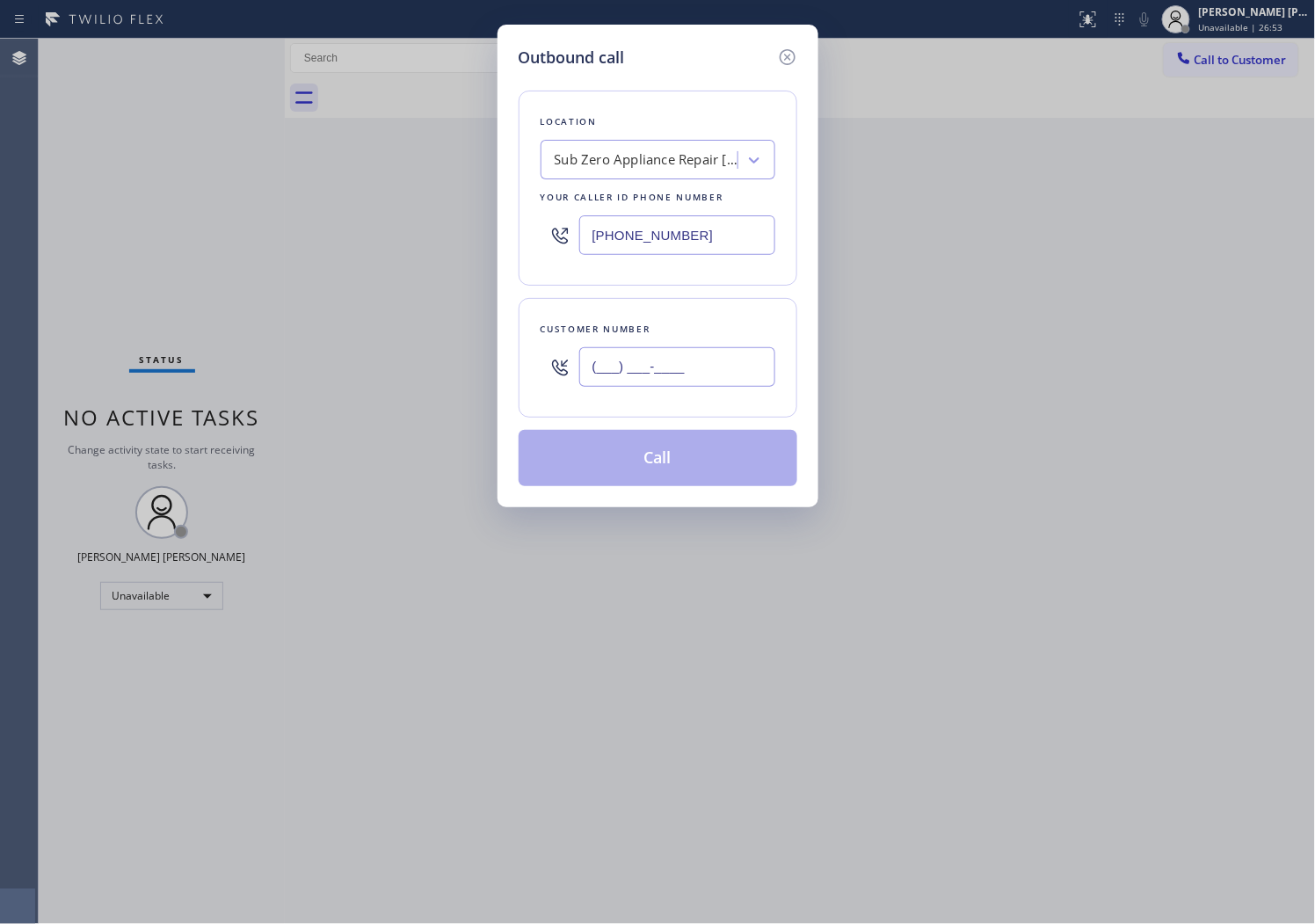
paste input "408) 826-1543"
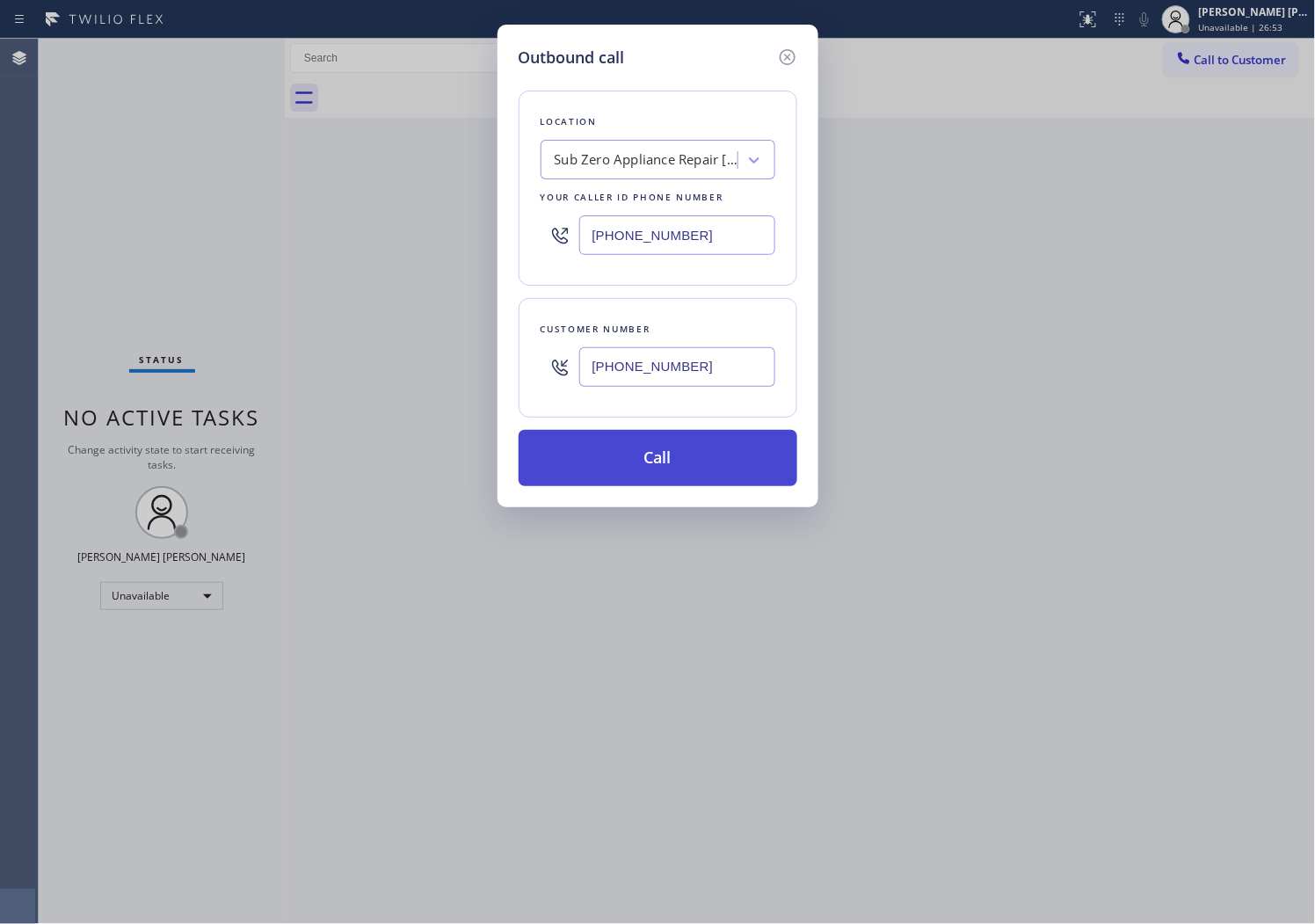
type input "[PHONE_NUMBER]"
click at [697, 454] on button "Call" at bounding box center [658, 458] width 279 height 56
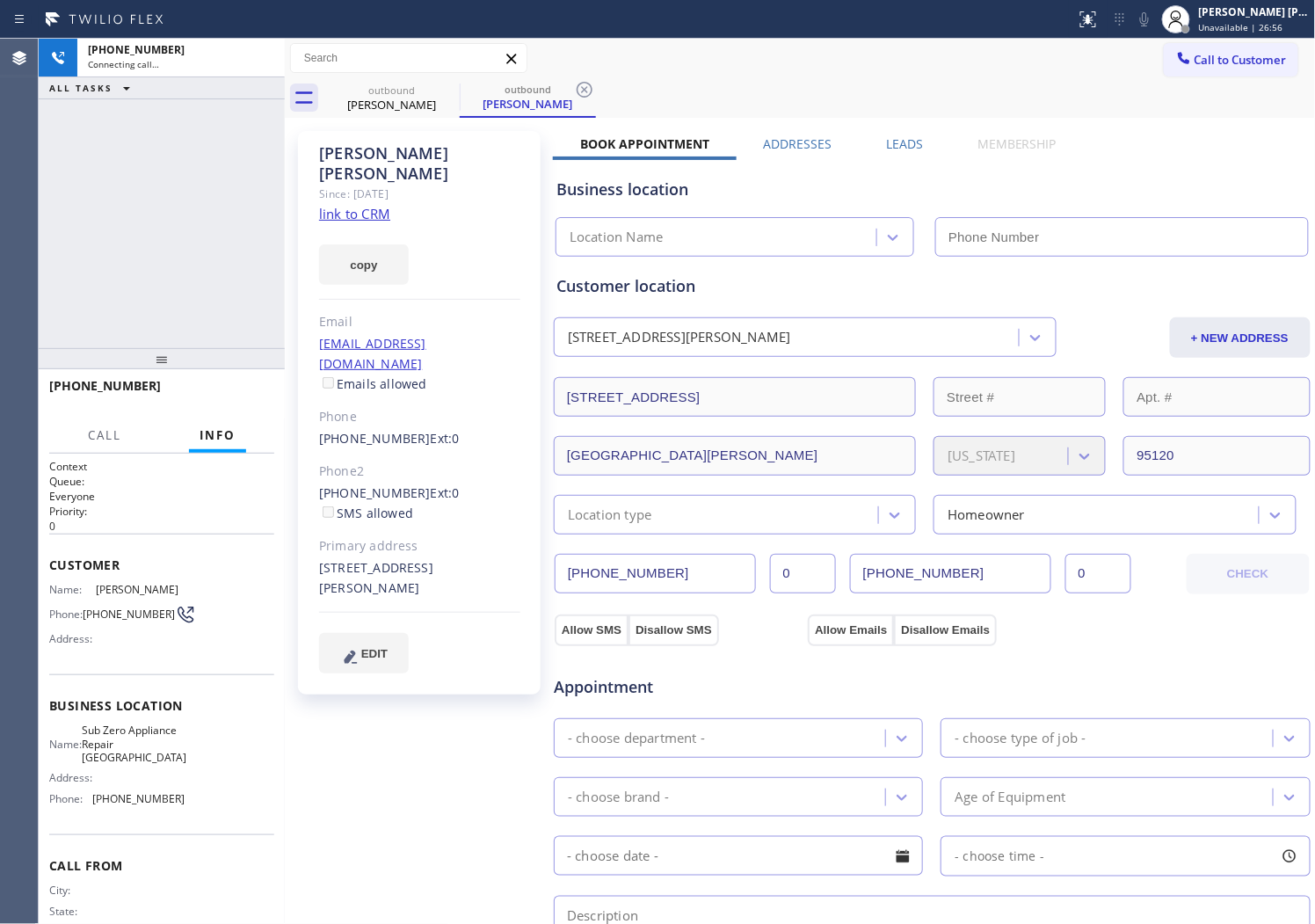
click at [363, 145] on div "[PERSON_NAME]" at bounding box center [419, 163] width 202 height 40
type input "[PHONE_NUMBER]"
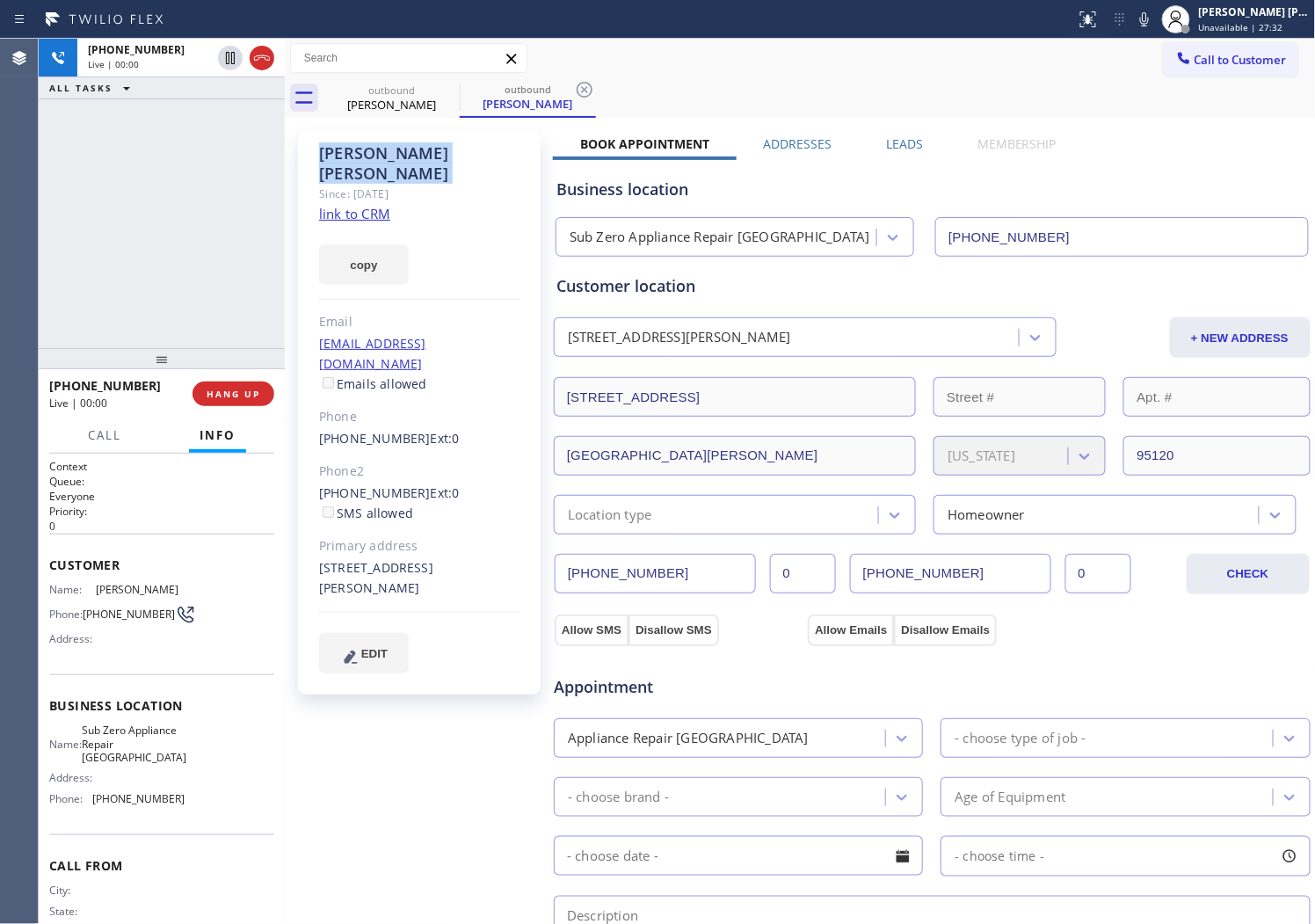
click at [5, 174] on div "Agent Desktop" at bounding box center [19, 481] width 37 height 886
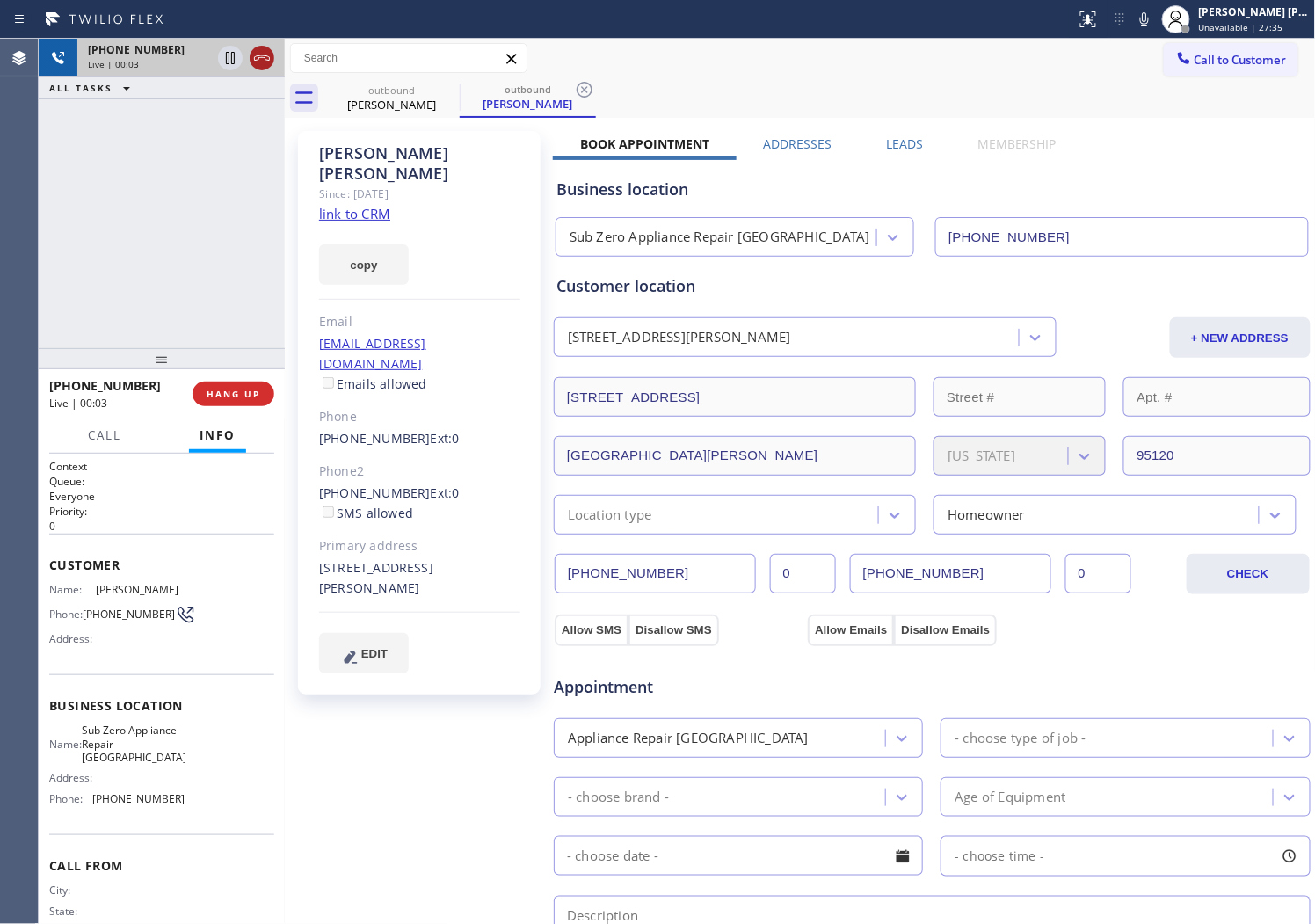
click at [261, 64] on icon at bounding box center [261, 57] width 21 height 21
drag, startPoint x: 261, startPoint y: 64, endPoint x: 613, endPoint y: 206, distance: 379.6
click at [261, 64] on icon at bounding box center [261, 57] width 21 height 21
click at [886, 146] on label "Leads" at bounding box center [905, 144] width 37 height 17
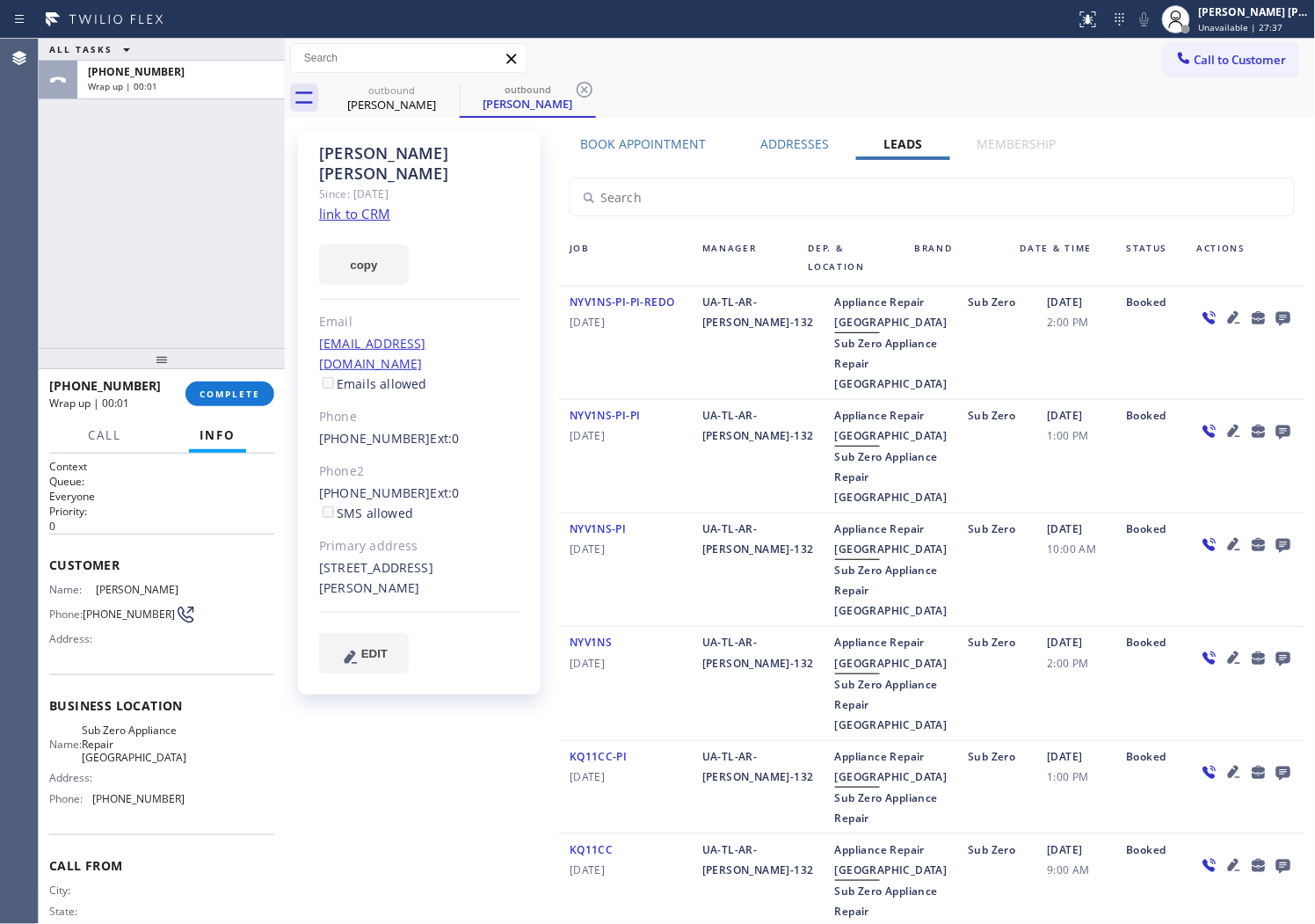
click at [1274, 319] on icon at bounding box center [1284, 318] width 21 height 22
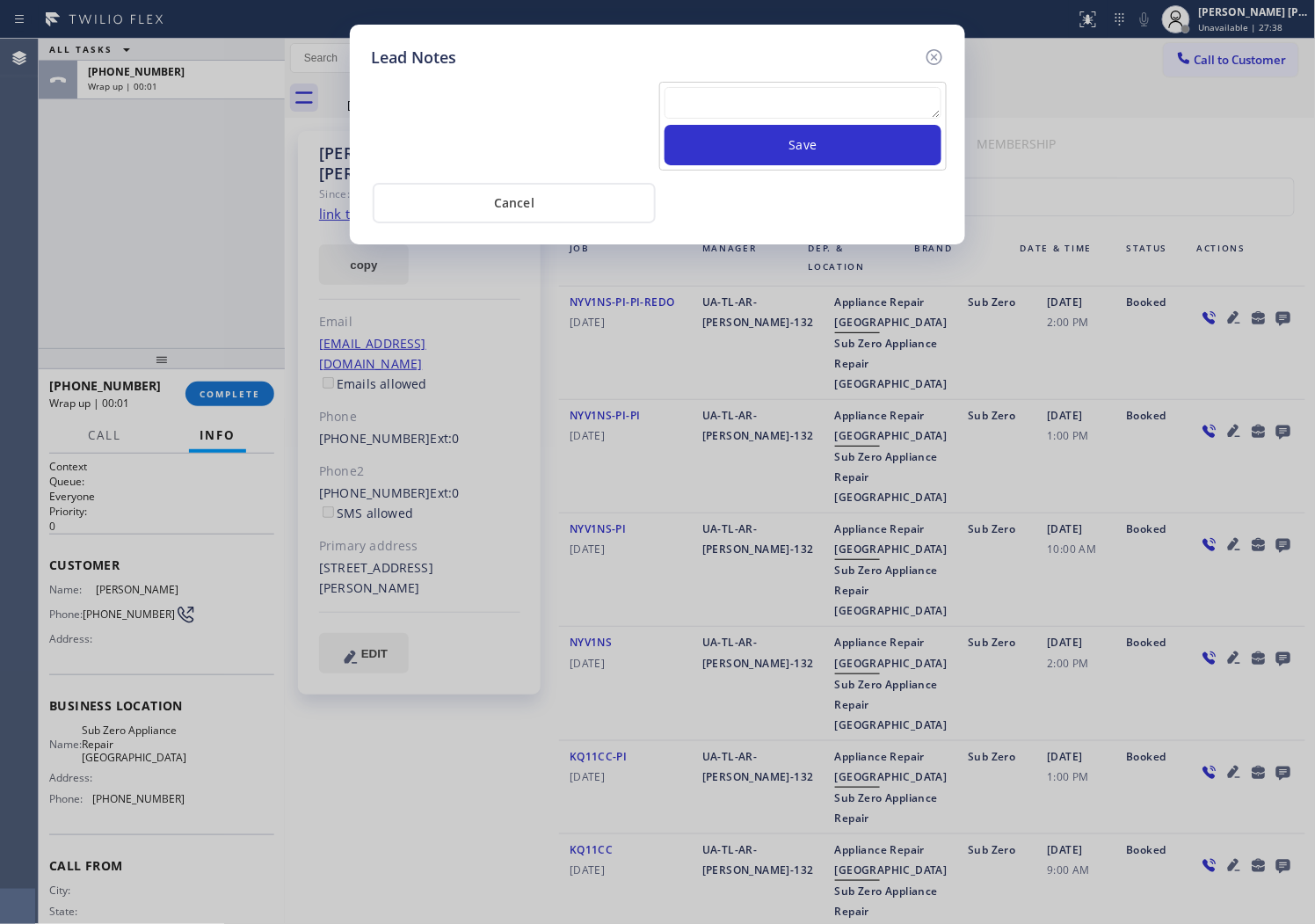
click at [829, 102] on textarea at bounding box center [802, 102] width 277 height 31
paste textarea "N/A - Please transfer"
type textarea "N/A - Please transfer"
click at [805, 146] on button "Save" at bounding box center [802, 145] width 277 height 40
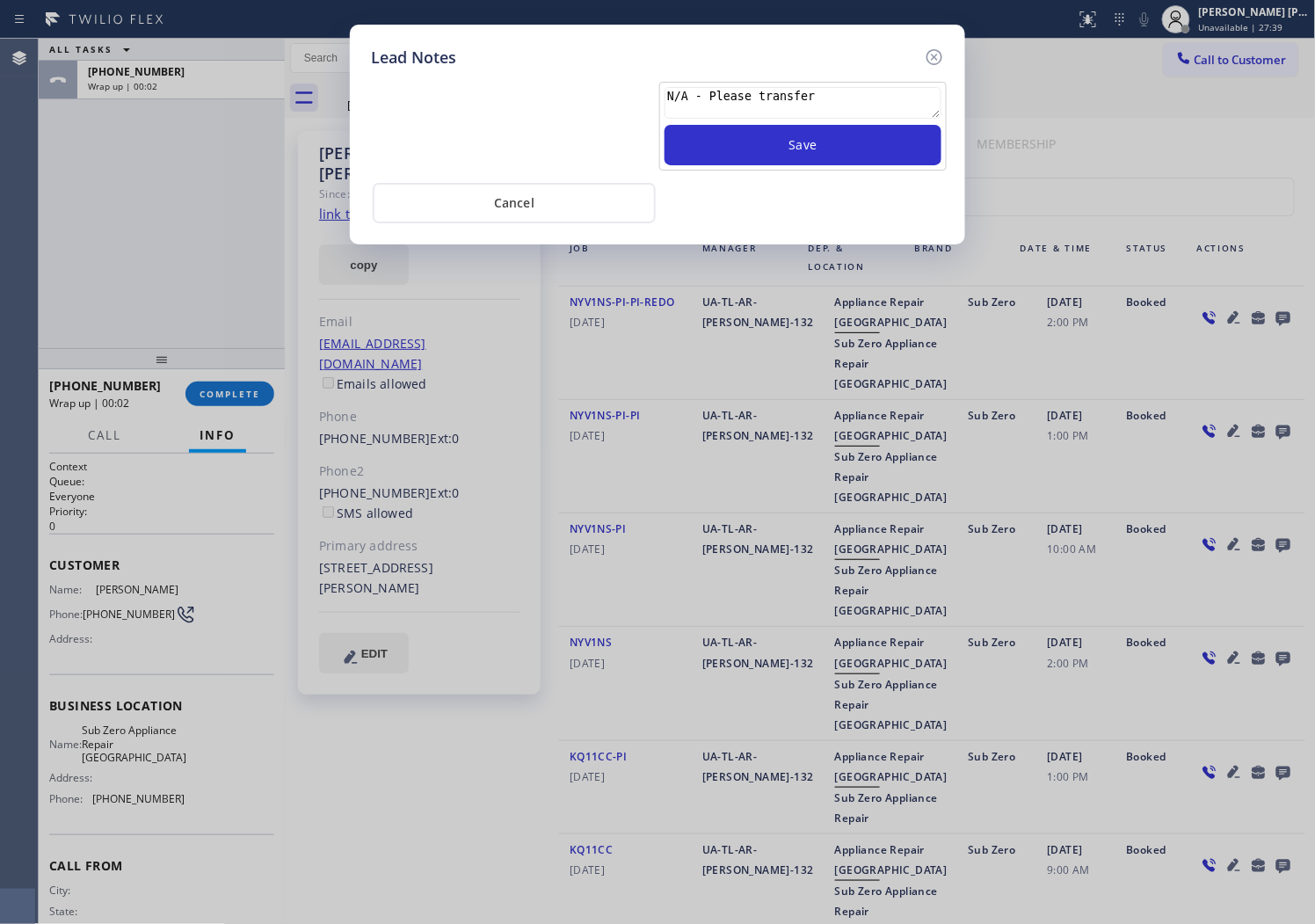
click at [952, 60] on div "Lead Notes N/A - Please transfer Save Cancel" at bounding box center [658, 134] width 615 height 219
click at [812, 103] on textarea "N/A - Please transfer" at bounding box center [802, 102] width 277 height 31
click at [794, 155] on button "Save" at bounding box center [802, 145] width 277 height 40
click at [936, 56] on icon at bounding box center [934, 56] width 21 height 21
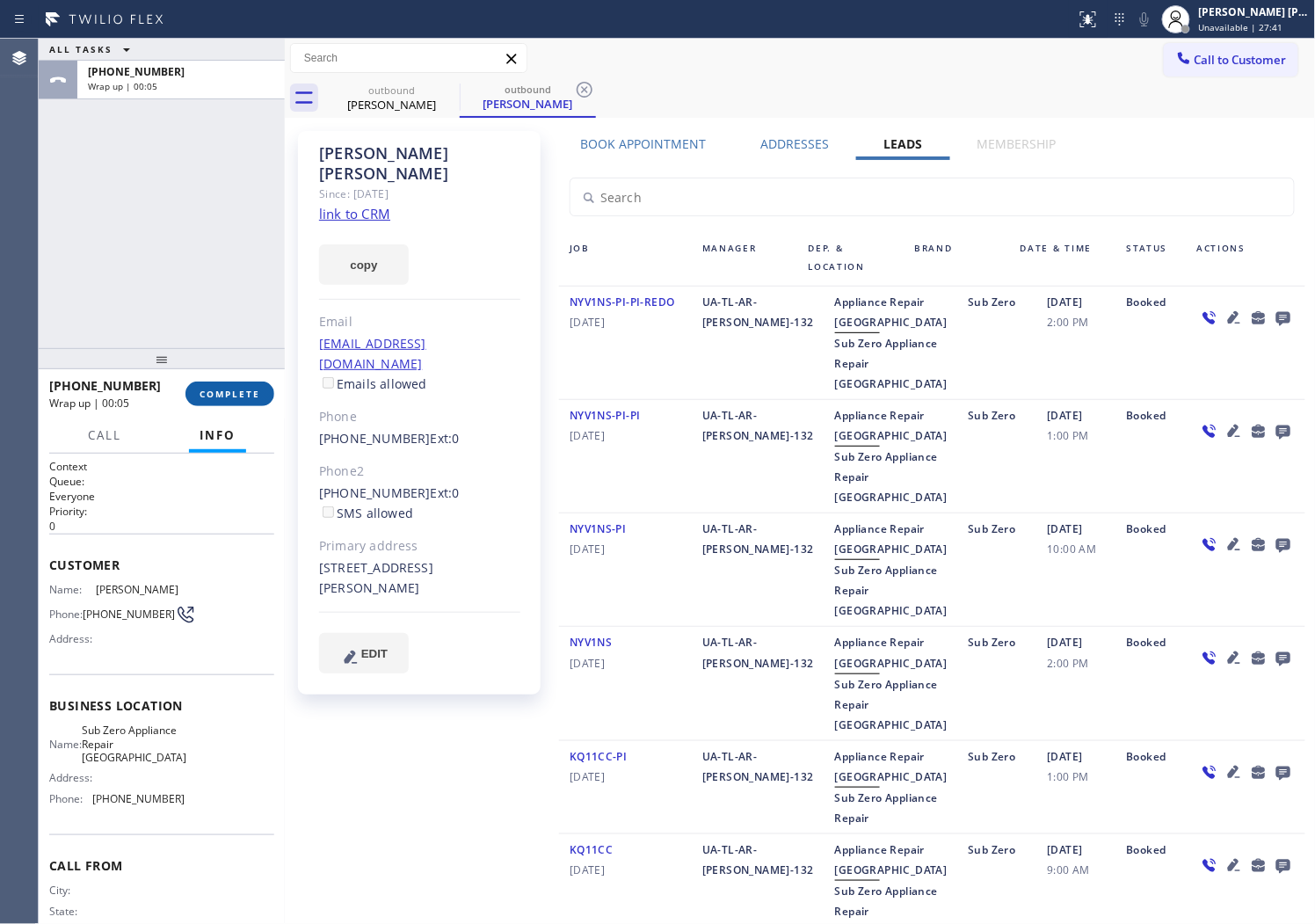
click at [258, 391] on span "COMPLETE" at bounding box center [230, 394] width 61 height 13
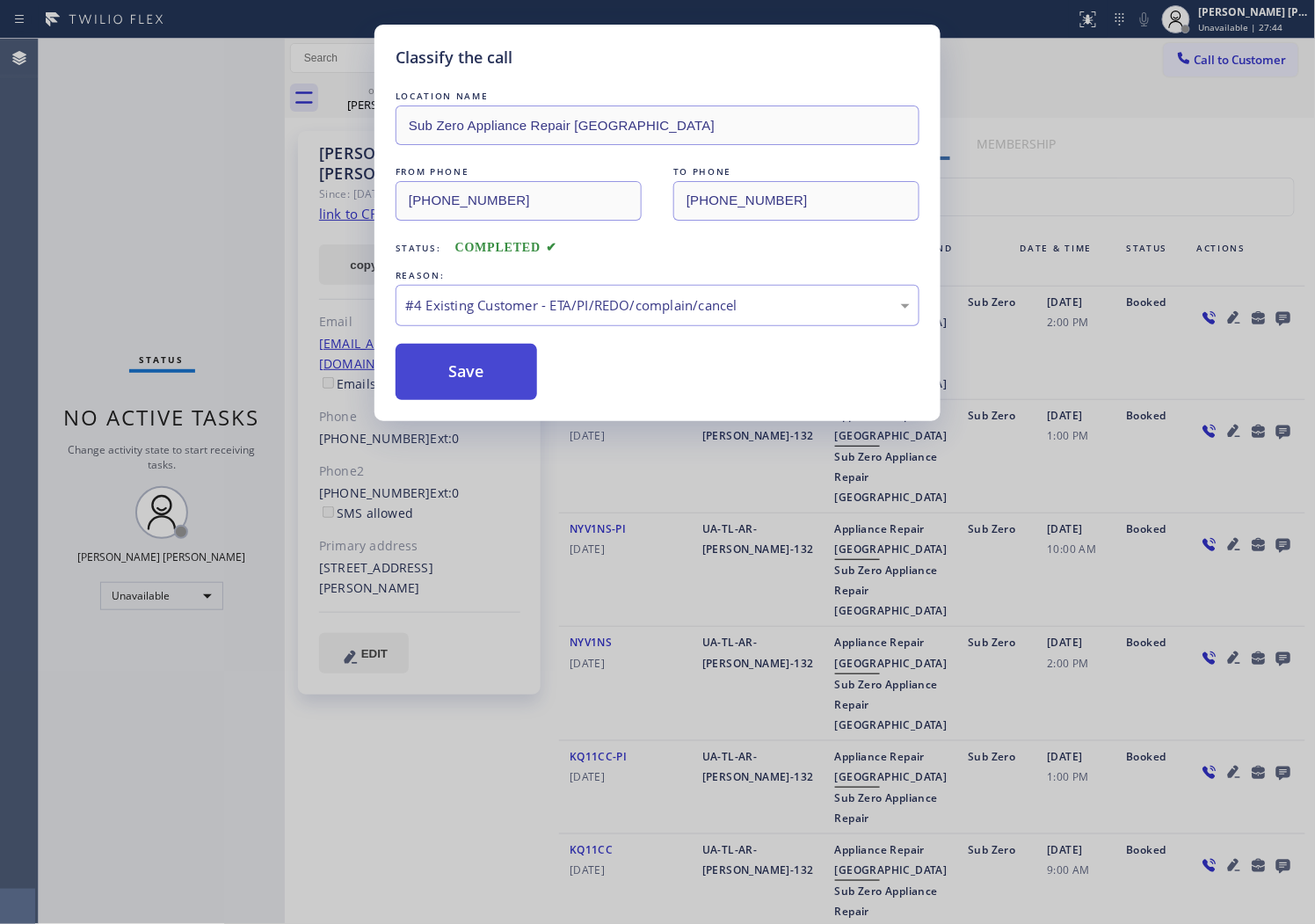
click at [452, 391] on button "Save" at bounding box center [467, 371] width 142 height 56
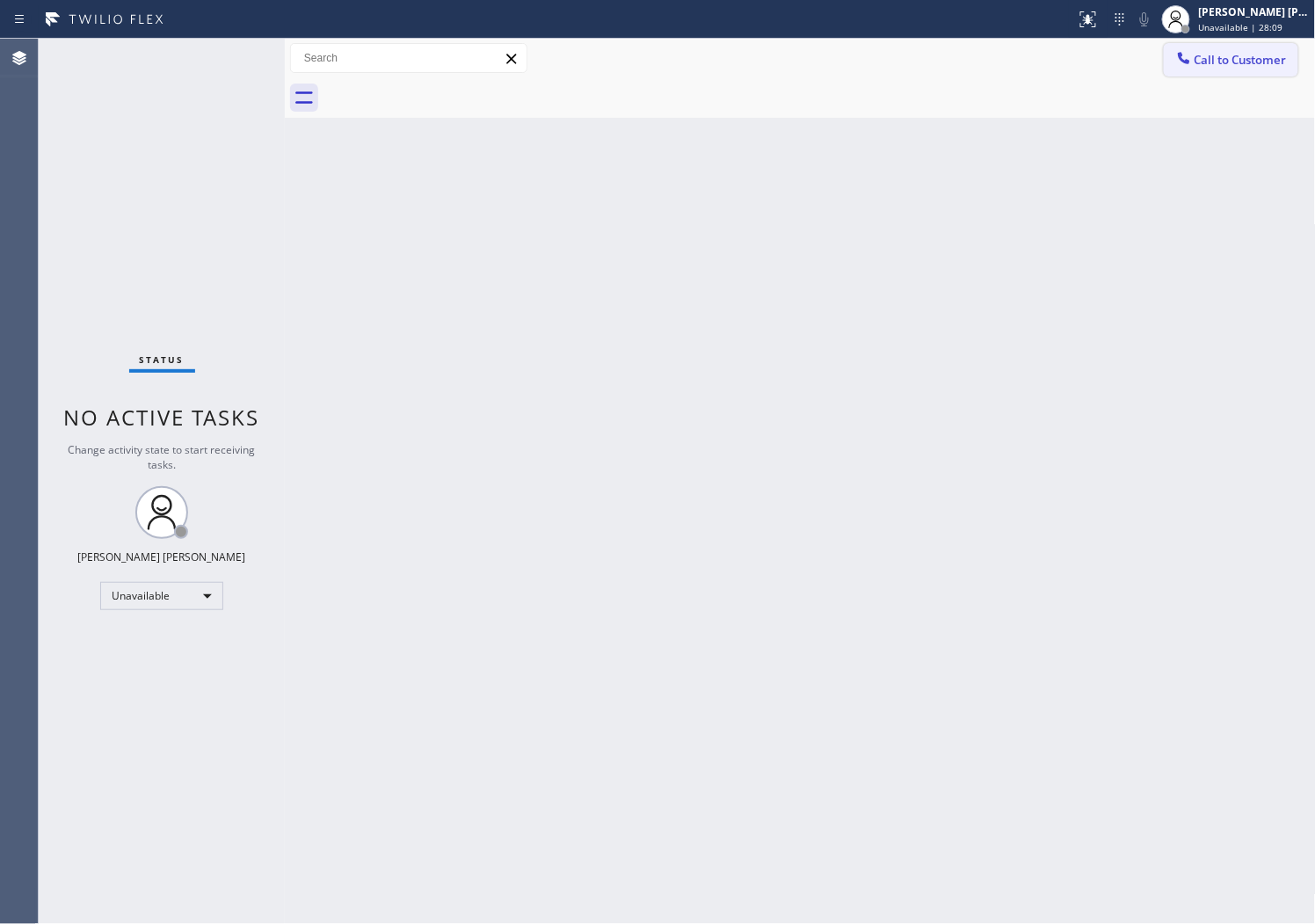
click at [1260, 56] on span "Call to Customer" at bounding box center [1241, 60] width 93 height 16
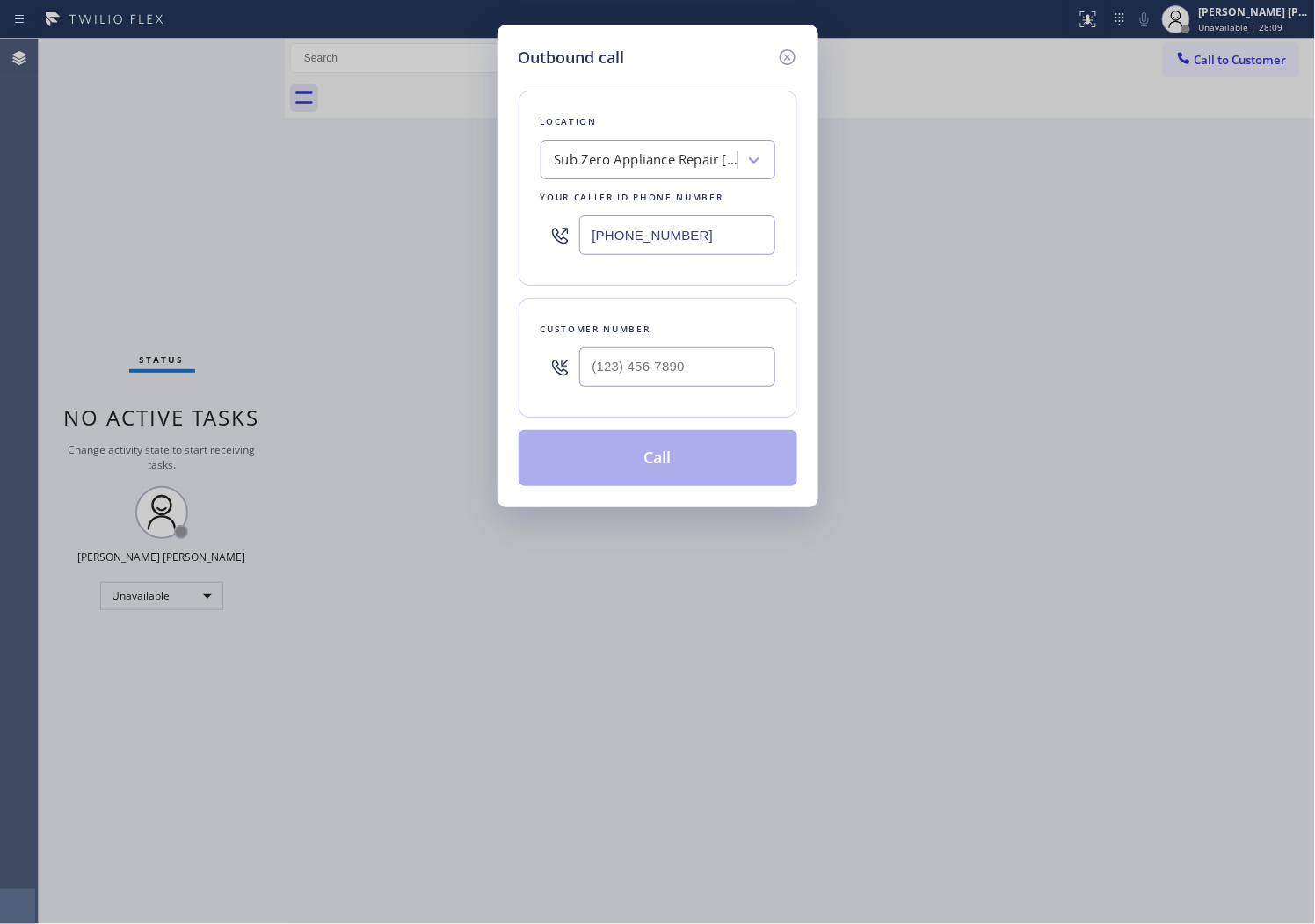
click at [608, 239] on input "[PHONE_NUMBER]" at bounding box center [677, 235] width 196 height 39
paste input "305) 697-5422"
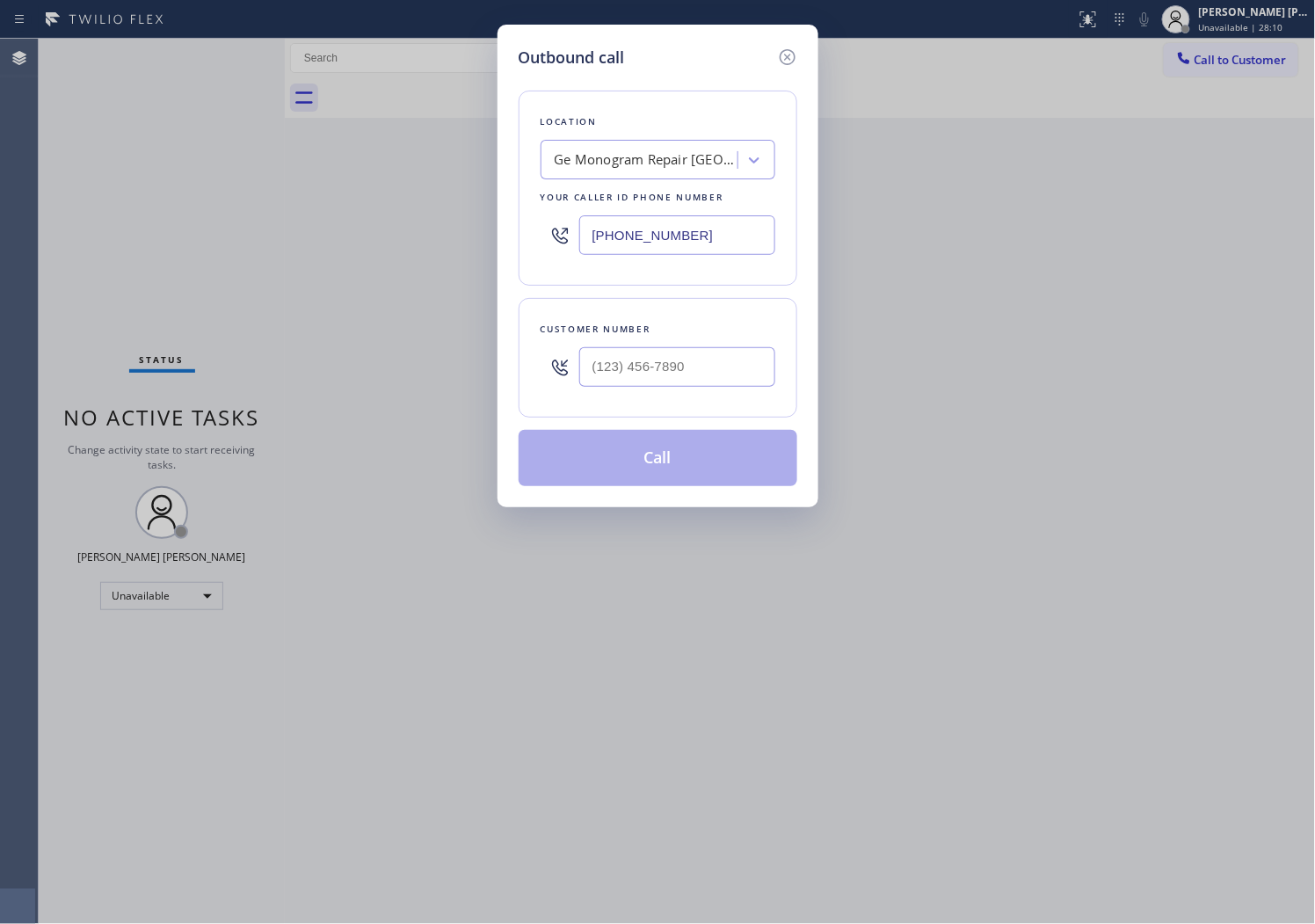
type input "[PHONE_NUMBER]"
click at [631, 388] on div at bounding box center [677, 367] width 196 height 57
click at [617, 360] on input "text" at bounding box center [677, 367] width 196 height 39
click at [617, 360] on input "(___) ___-____" at bounding box center [677, 367] width 196 height 39
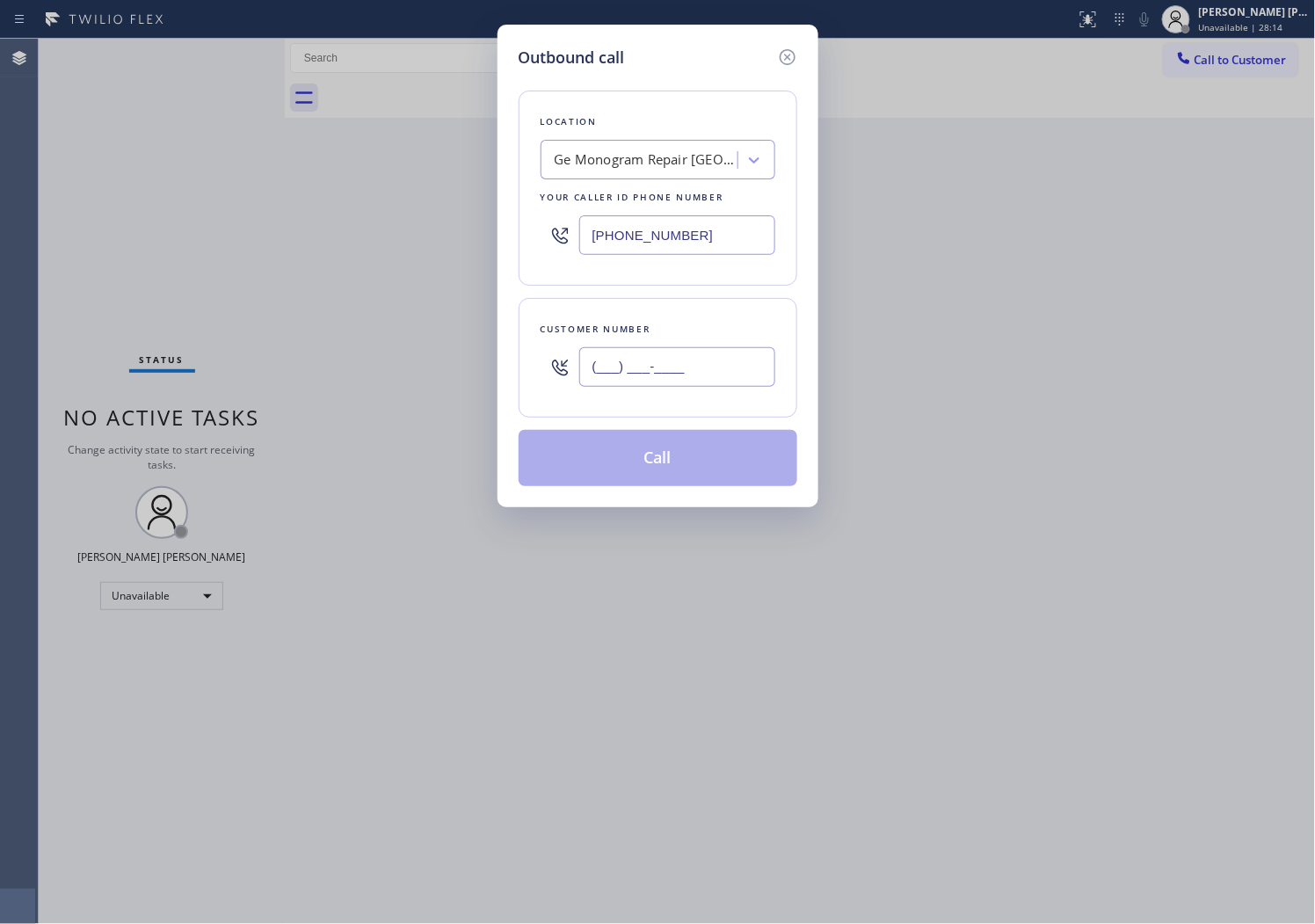
paste input "305-5426"
click at [597, 369] on input "(___) 305-5426" at bounding box center [677, 367] width 196 height 39
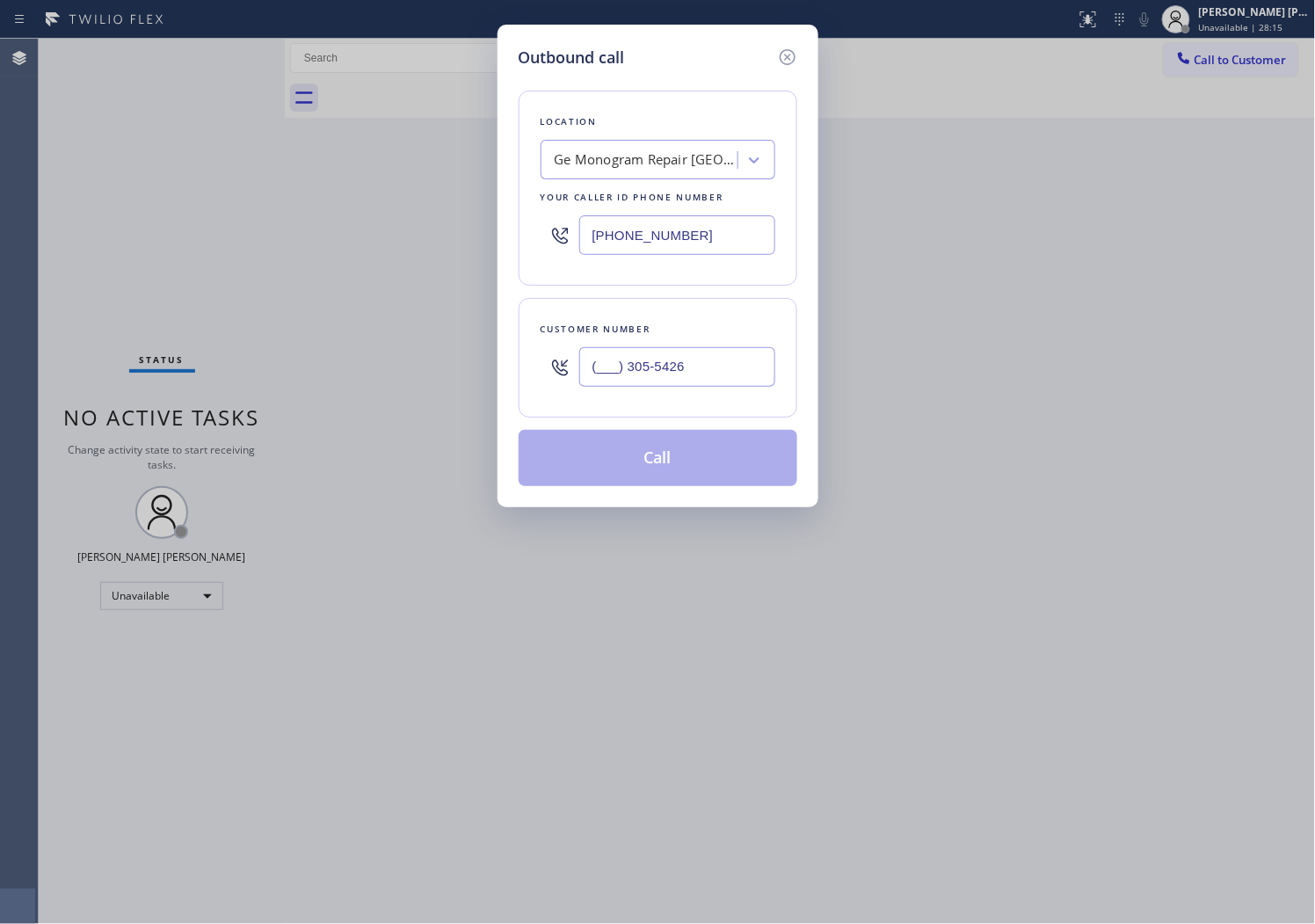
click at [597, 369] on input "(___) 305-5426" at bounding box center [677, 367] width 196 height 39
paste input "305) 542-6763"
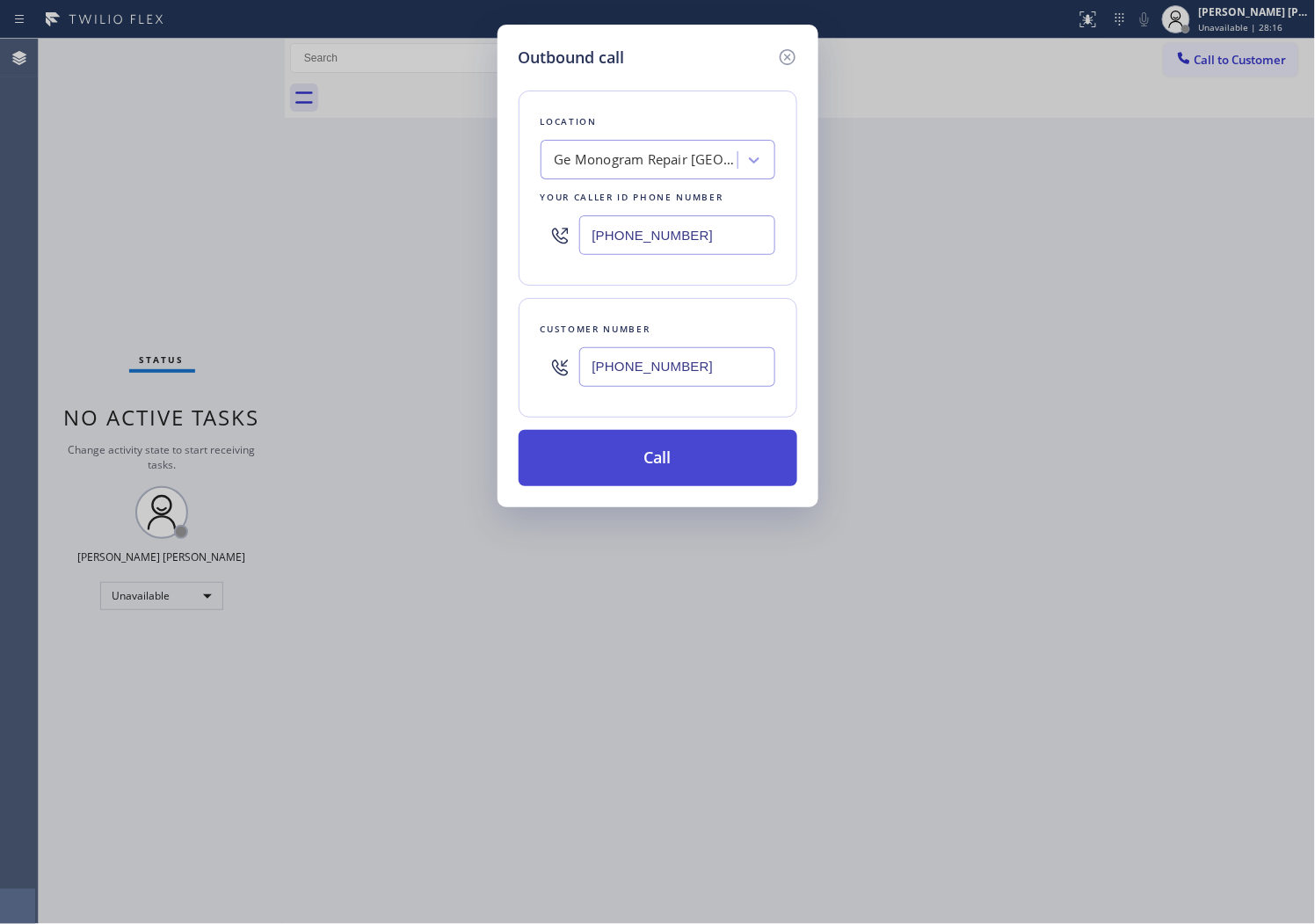
type input "[PHONE_NUMBER]"
click at [657, 449] on button "Call" at bounding box center [658, 458] width 279 height 56
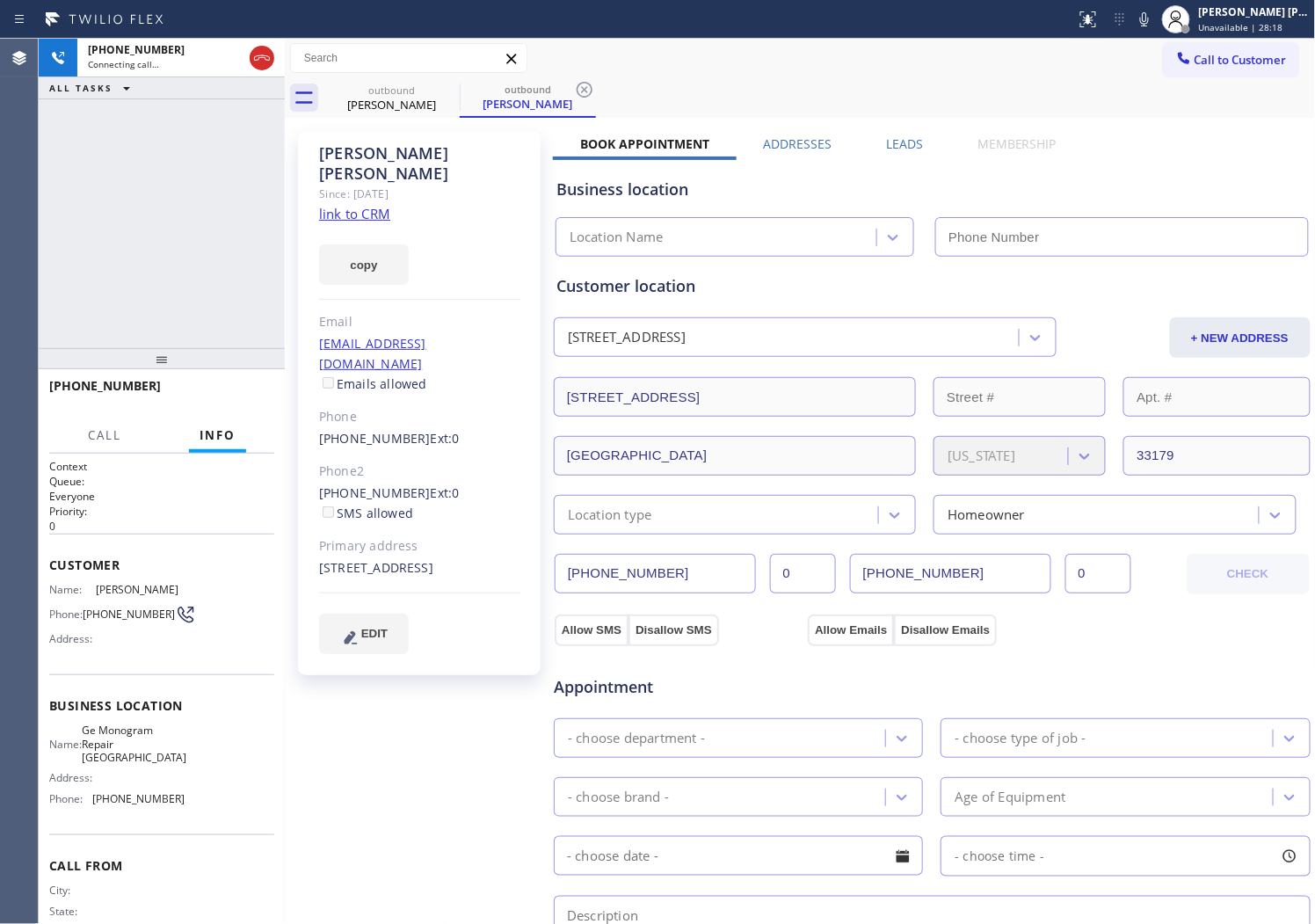
click at [374, 150] on div "[PERSON_NAME]" at bounding box center [419, 163] width 202 height 40
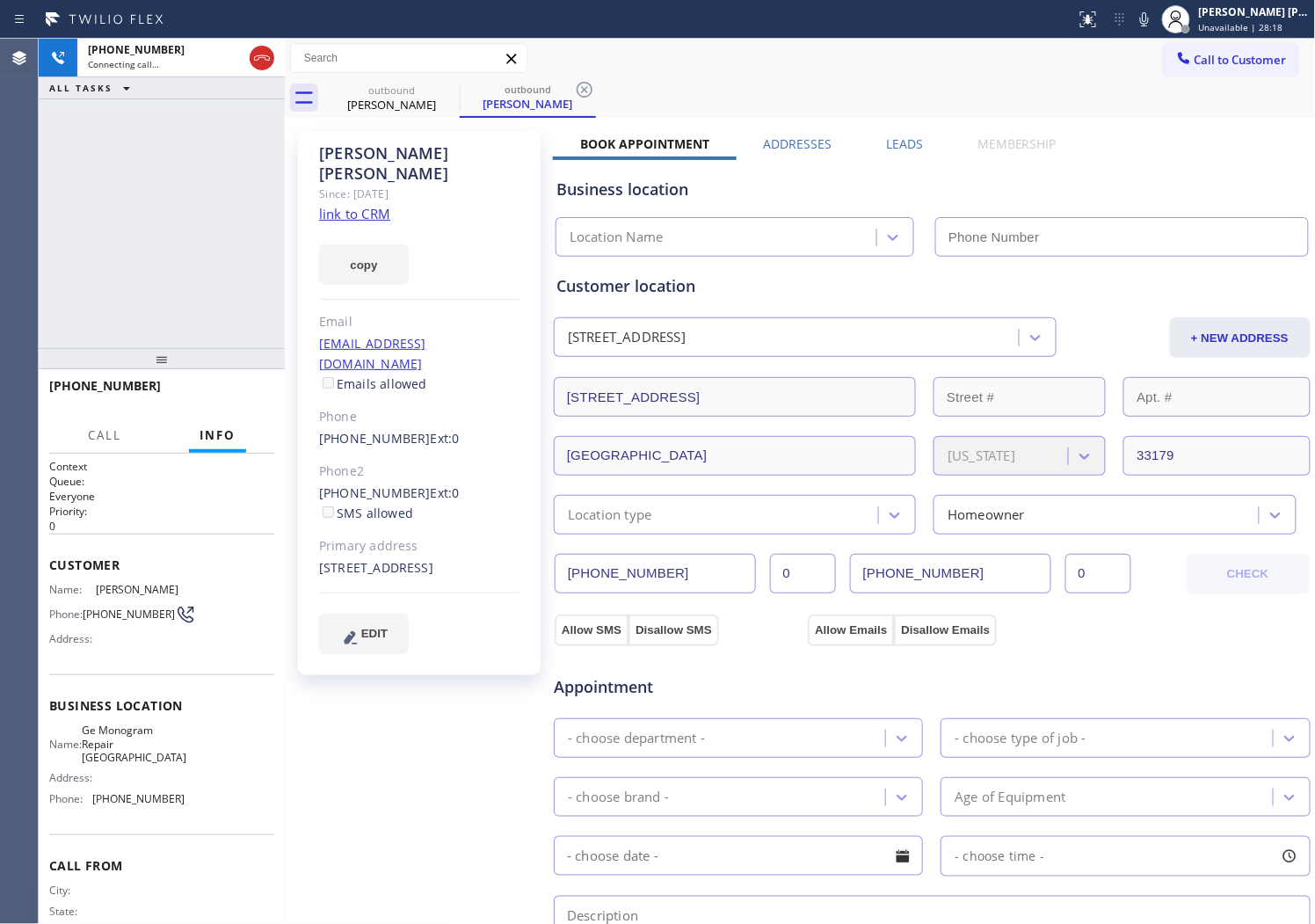
click at [374, 150] on div "[PERSON_NAME]" at bounding box center [419, 163] width 202 height 40
click at [138, 180] on div "[PHONE_NUMBER] Connecting call… ALL TASKS ALL TASKS ACTIVE TASKS TASKS IN WRAP …" at bounding box center [161, 193] width 246 height 309
type input "[PHONE_NUMBER]"
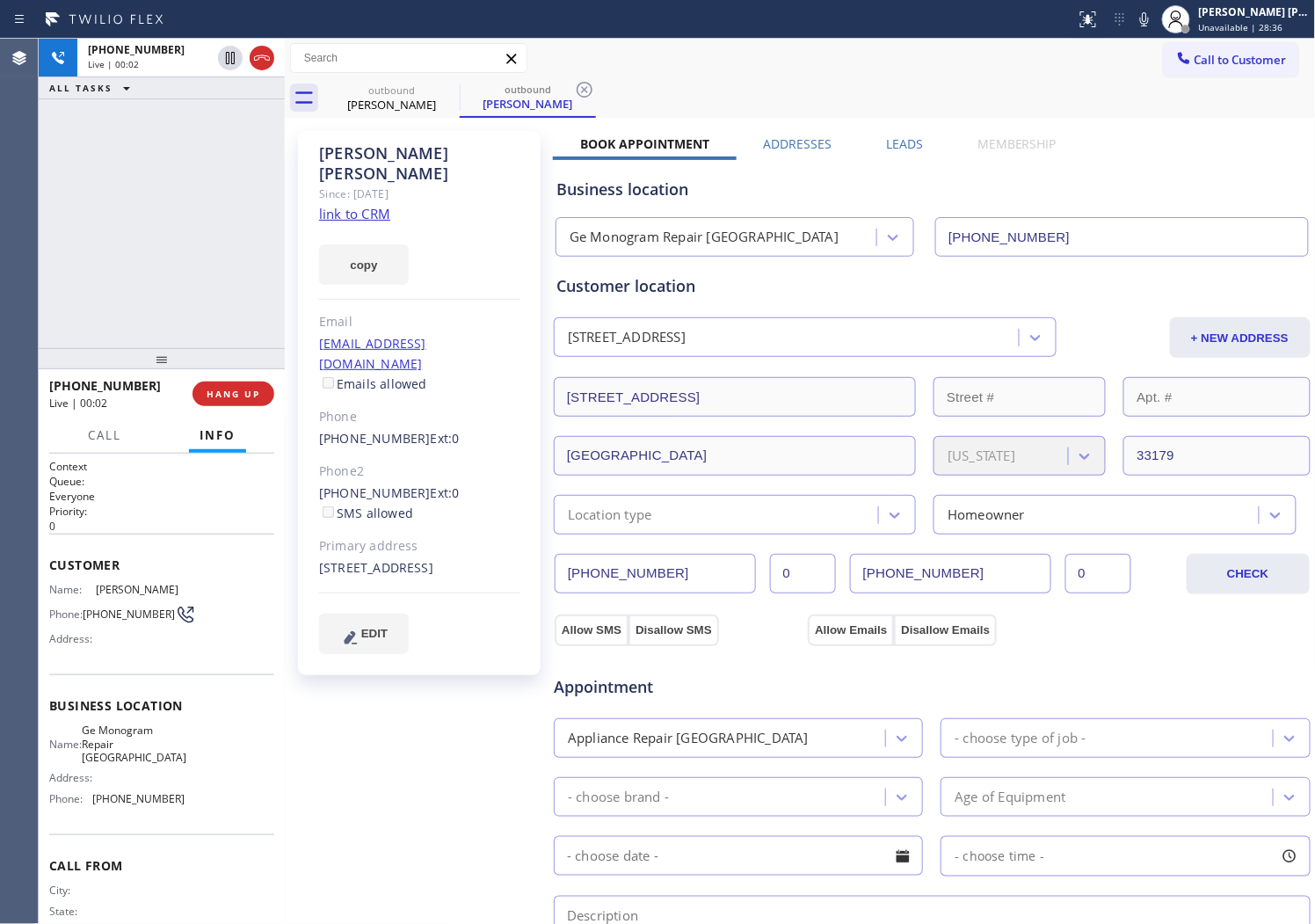
click at [4, 213] on div "Agent Desktop" at bounding box center [19, 481] width 37 height 886
click at [895, 141] on label "Leads" at bounding box center [905, 144] width 37 height 17
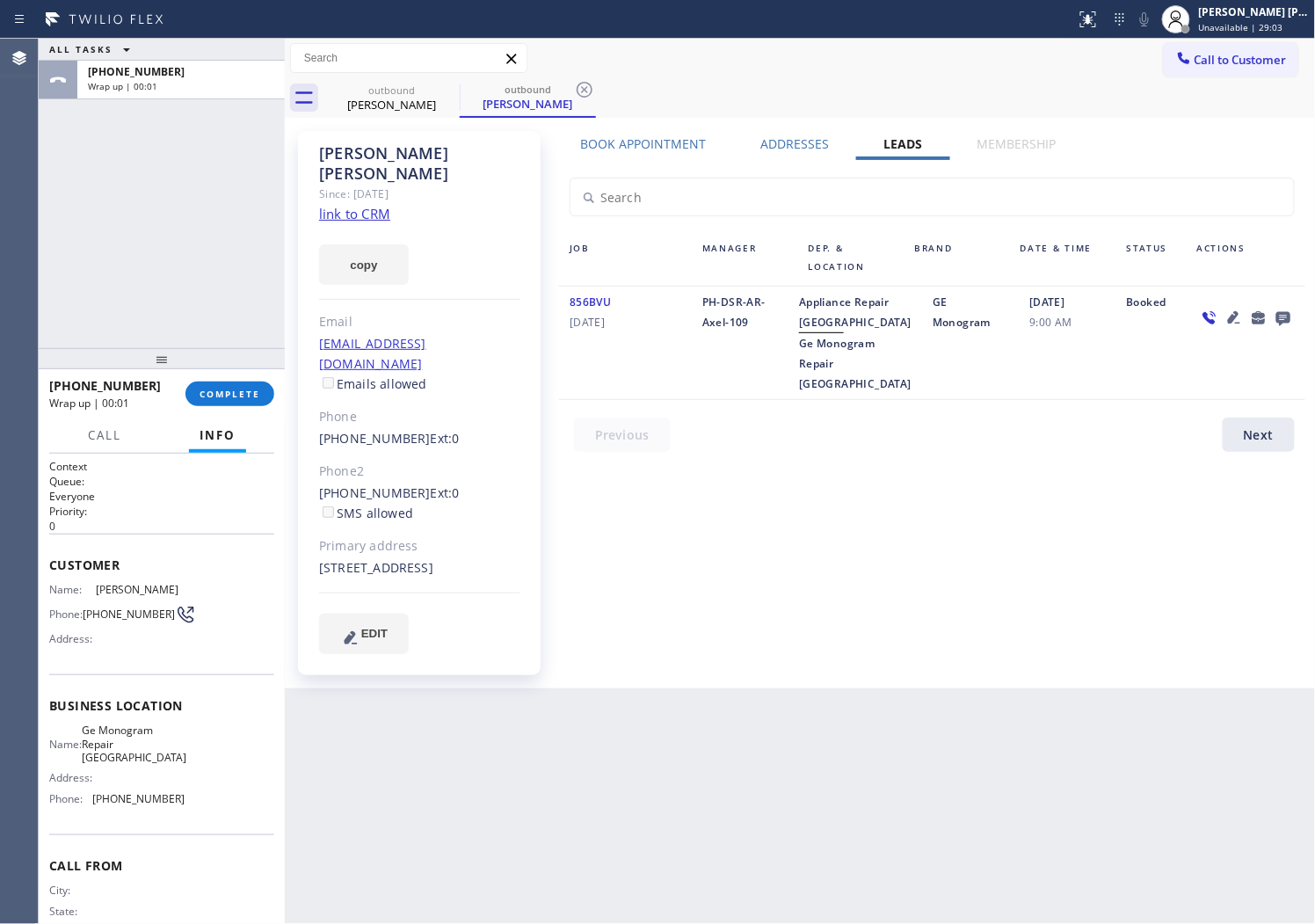
click at [1282, 321] on icon at bounding box center [1284, 319] width 14 height 14
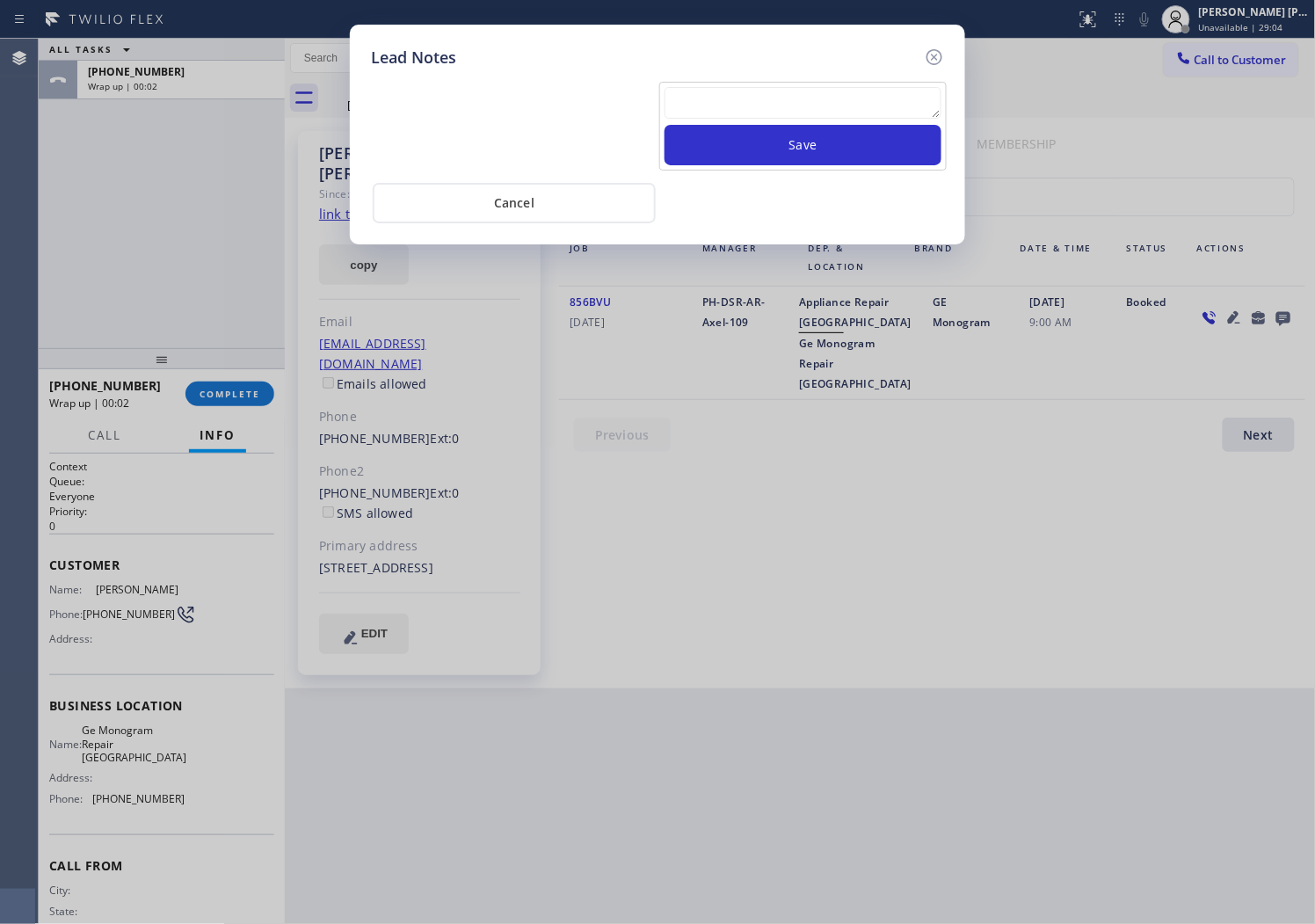
click at [865, 120] on div at bounding box center [802, 105] width 277 height 37
click at [865, 111] on textarea at bounding box center [802, 102] width 277 height 31
type textarea "a"
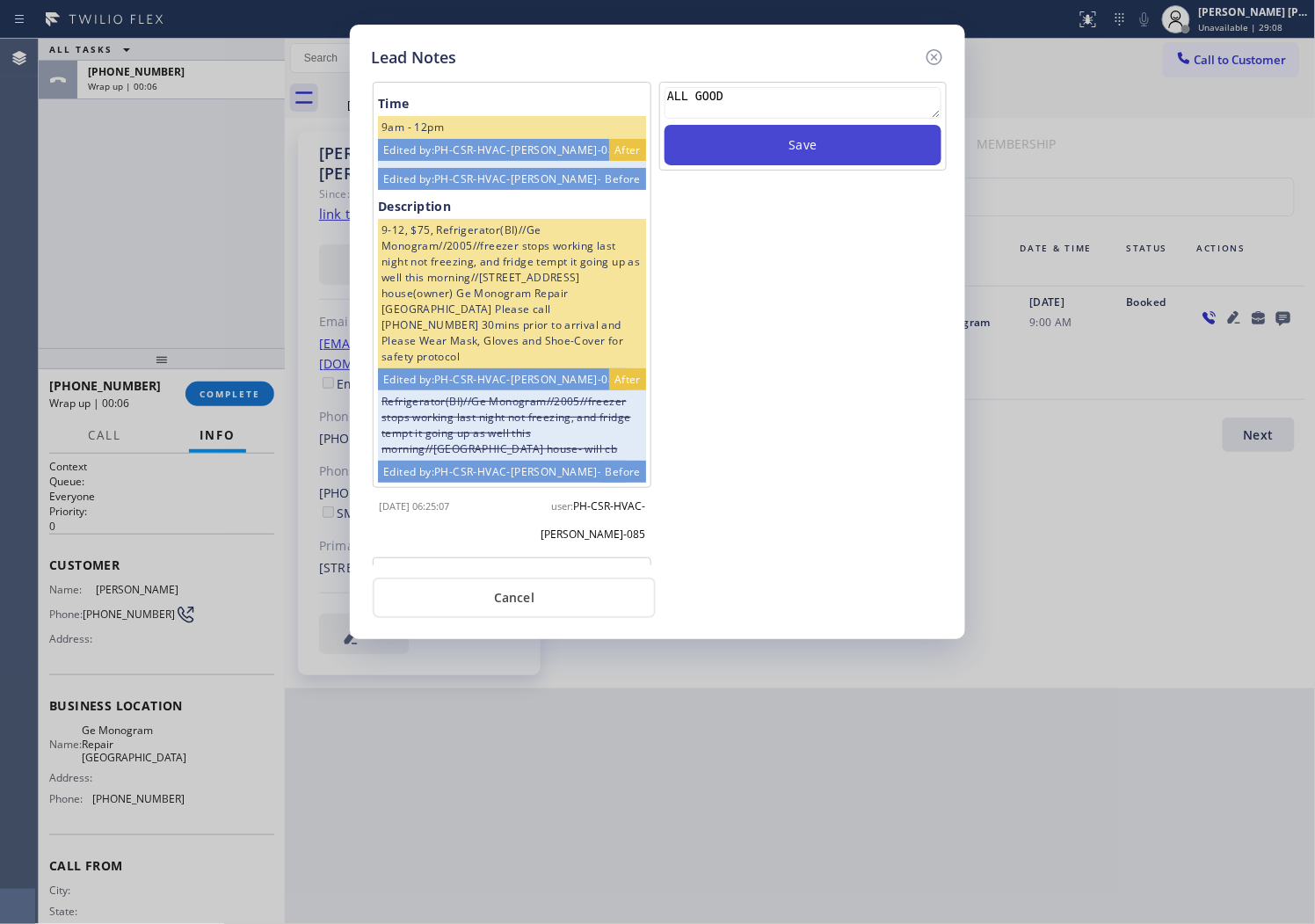
type textarea "ALL GOOD"
click at [849, 156] on button "Save" at bounding box center [802, 145] width 277 height 40
click at [945, 47] on div "Lead Notes Time 9am - 12pm Edited by: PH-CSR-HVAC-[PERSON_NAME]-085 After Edite…" at bounding box center [658, 332] width 615 height 614
click at [943, 59] on icon at bounding box center [934, 56] width 21 height 21
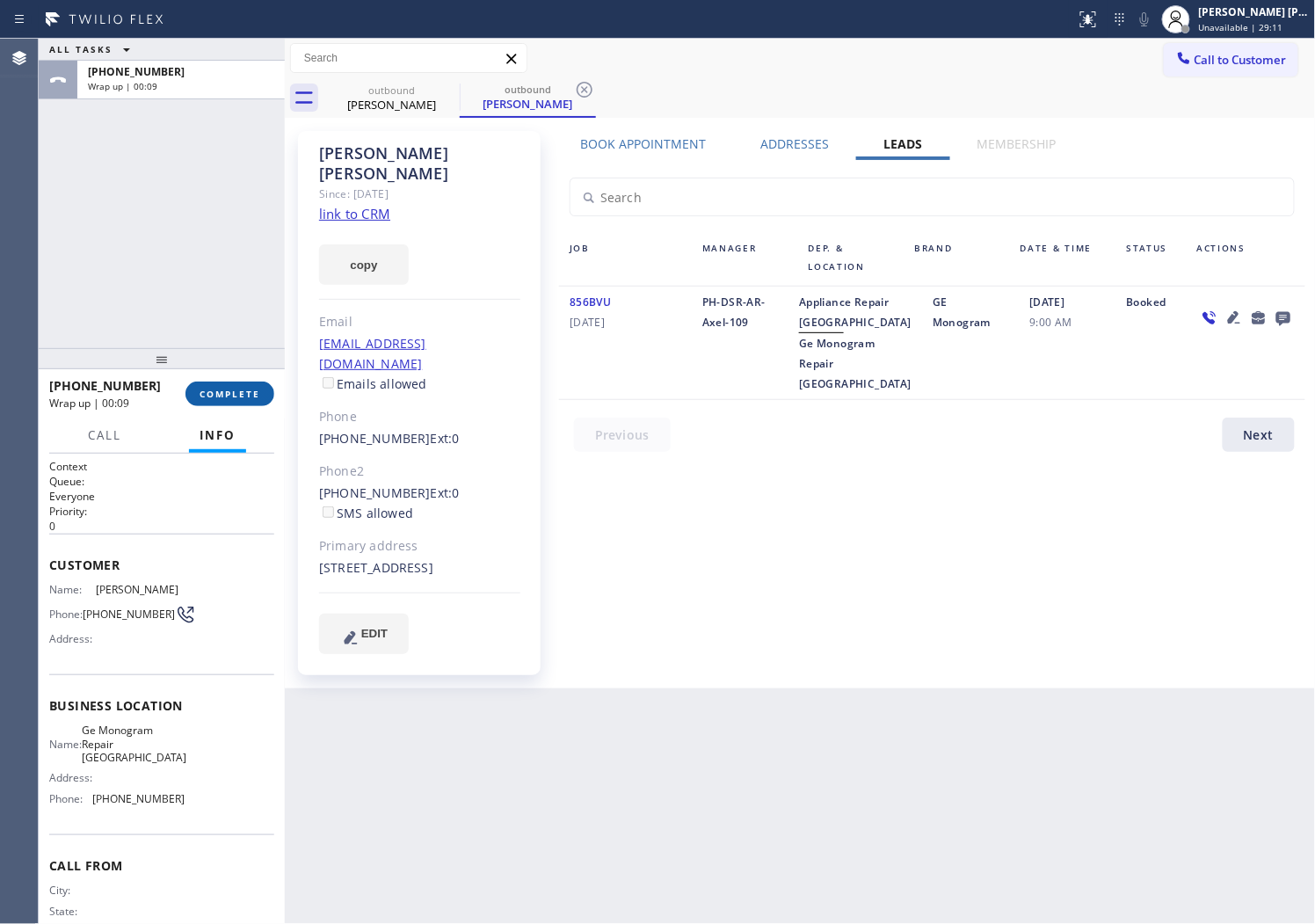
click at [242, 383] on button "COMPLETE" at bounding box center [229, 394] width 89 height 25
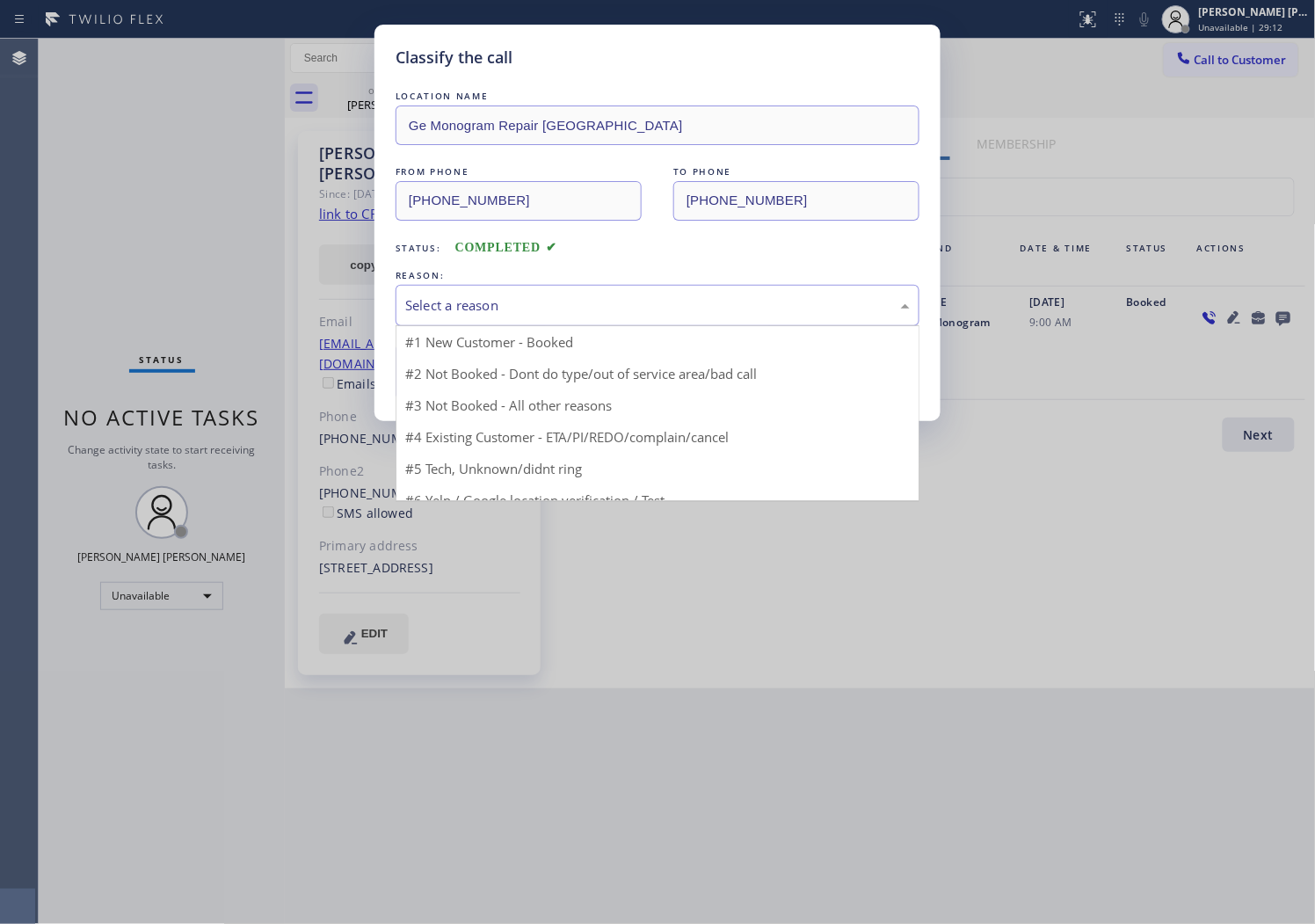
click at [484, 309] on div "Select a reason" at bounding box center [658, 305] width 505 height 21
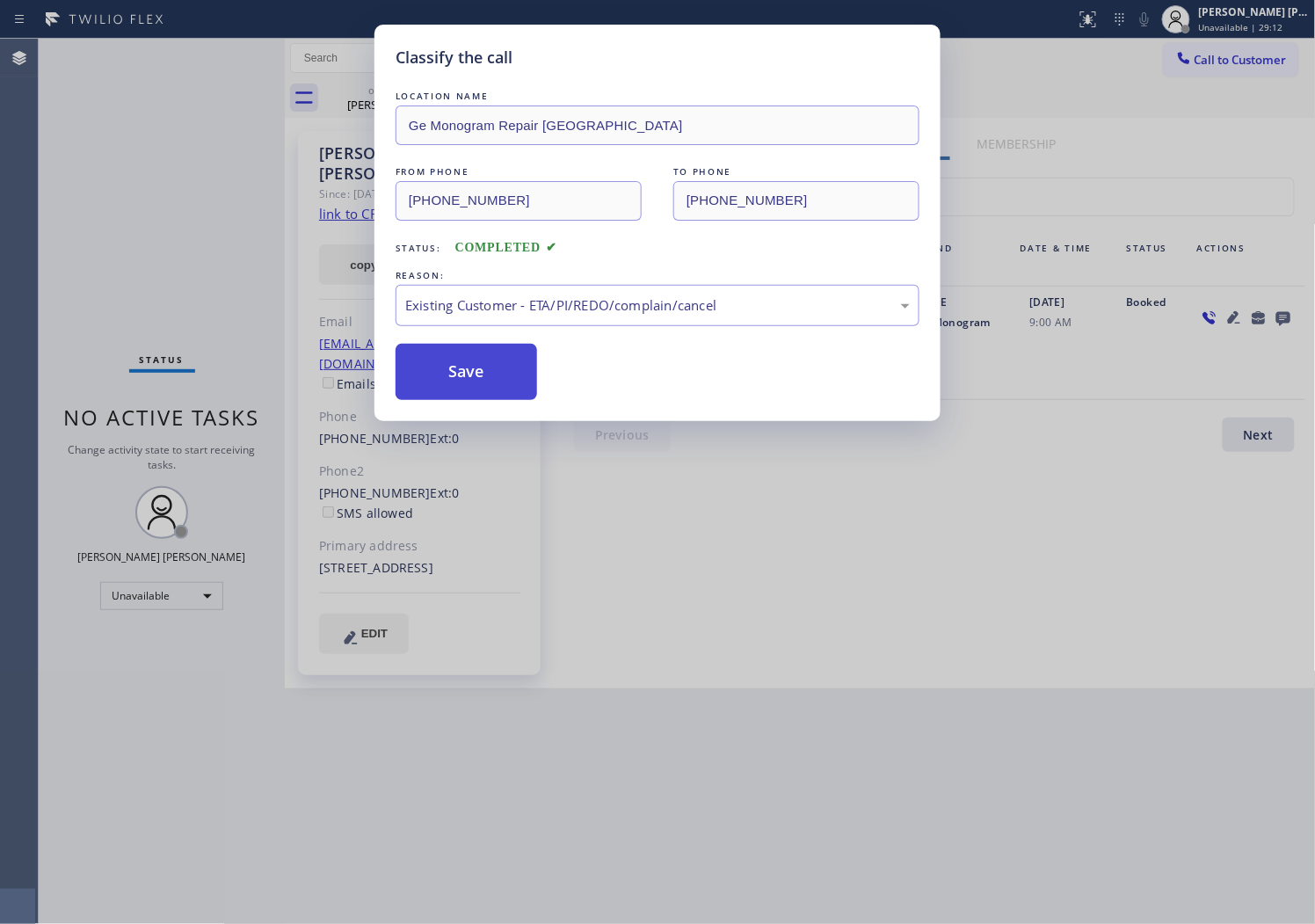
click at [451, 375] on button "Save" at bounding box center [467, 371] width 142 height 56
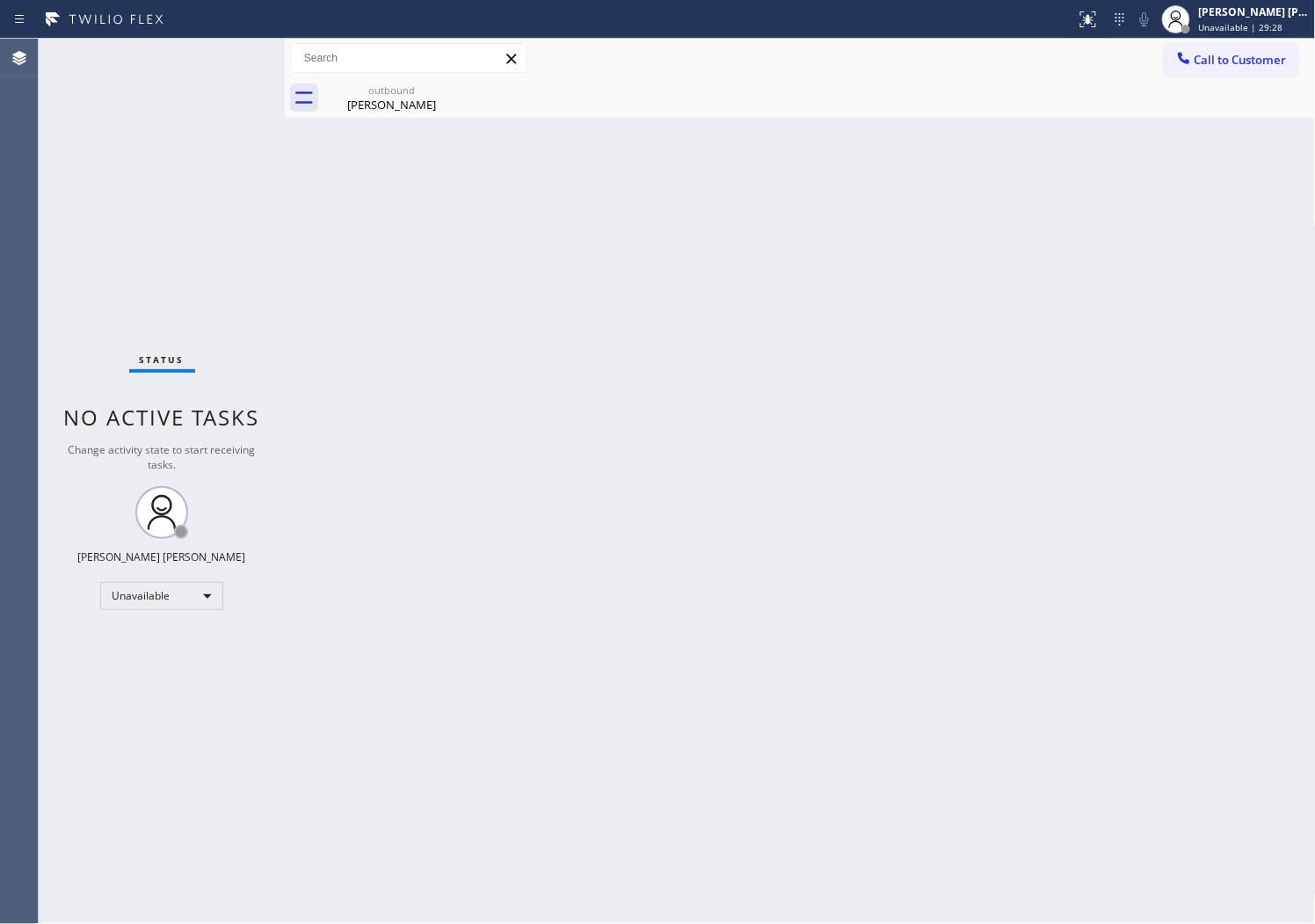
click at [4, 503] on div "Agent Desktop" at bounding box center [19, 481] width 37 height 886
click at [387, 92] on div "outbound" at bounding box center [392, 90] width 133 height 13
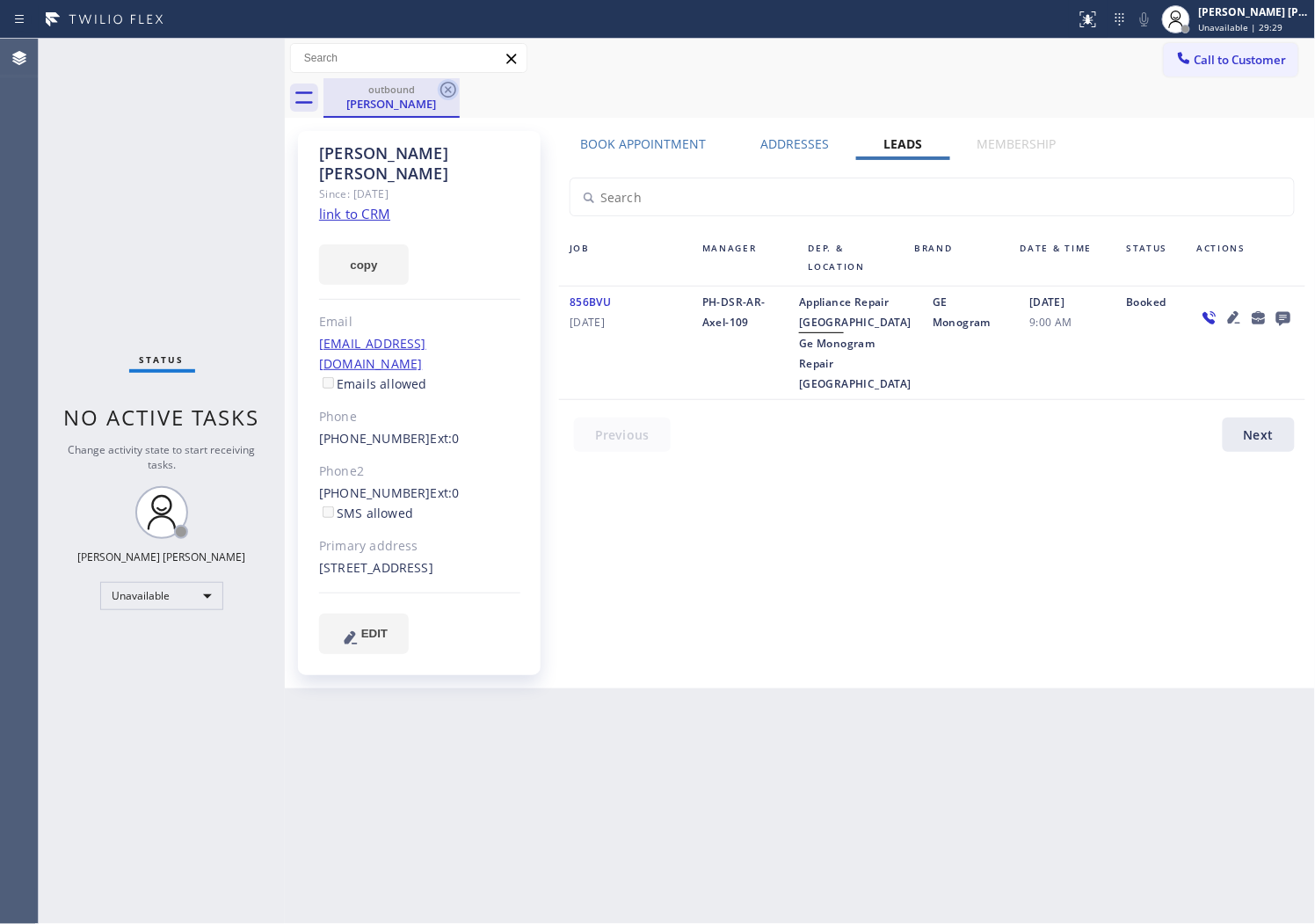
click at [443, 94] on icon at bounding box center [449, 90] width 16 height 16
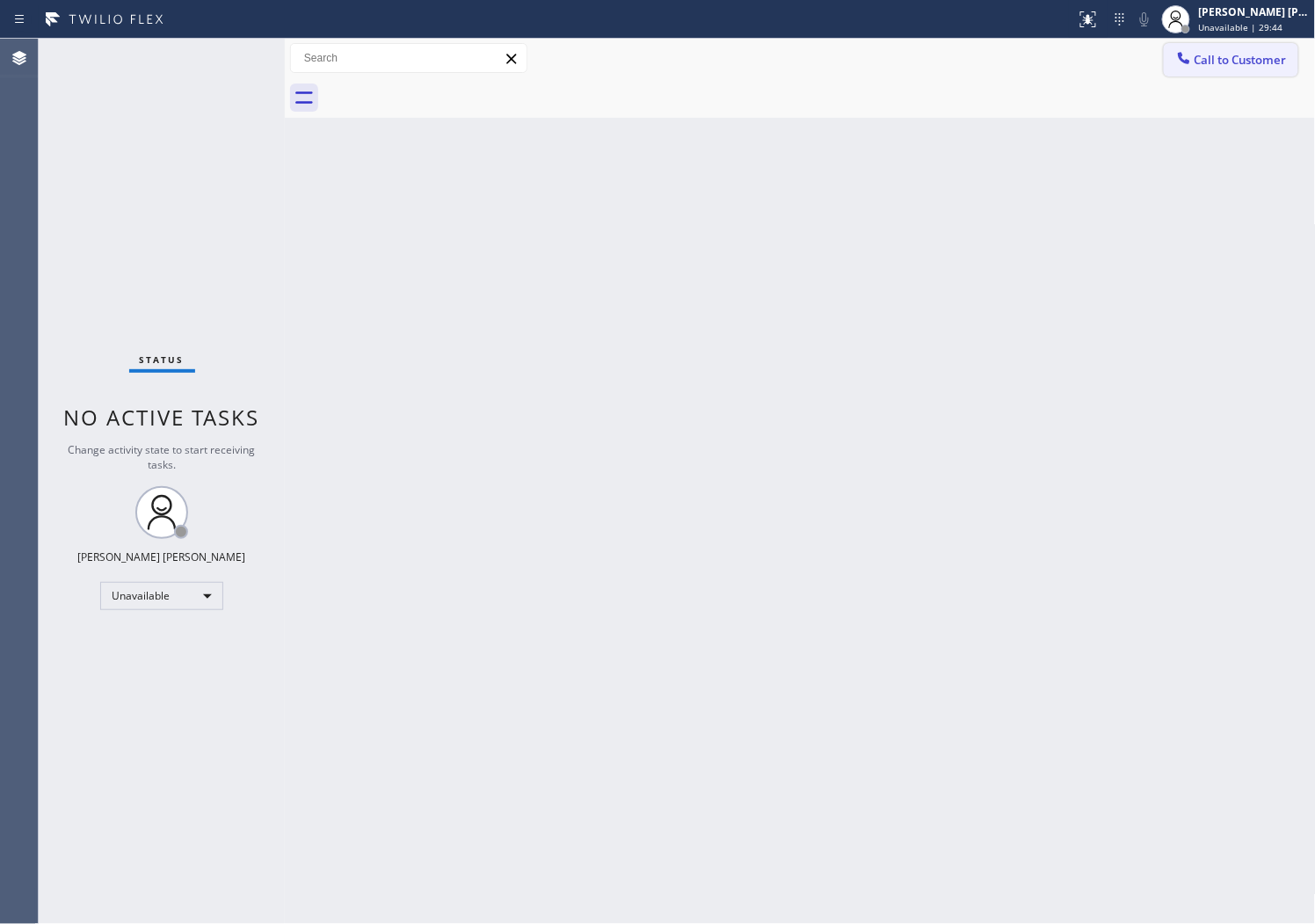
click at [1270, 75] on div "Call to Customer Outbound call Location Ge Monogram Repair [GEOGRAPHIC_DATA] Yo…" at bounding box center [800, 58] width 1032 height 39
click at [1274, 55] on span "Call to Customer" at bounding box center [1241, 60] width 93 height 16
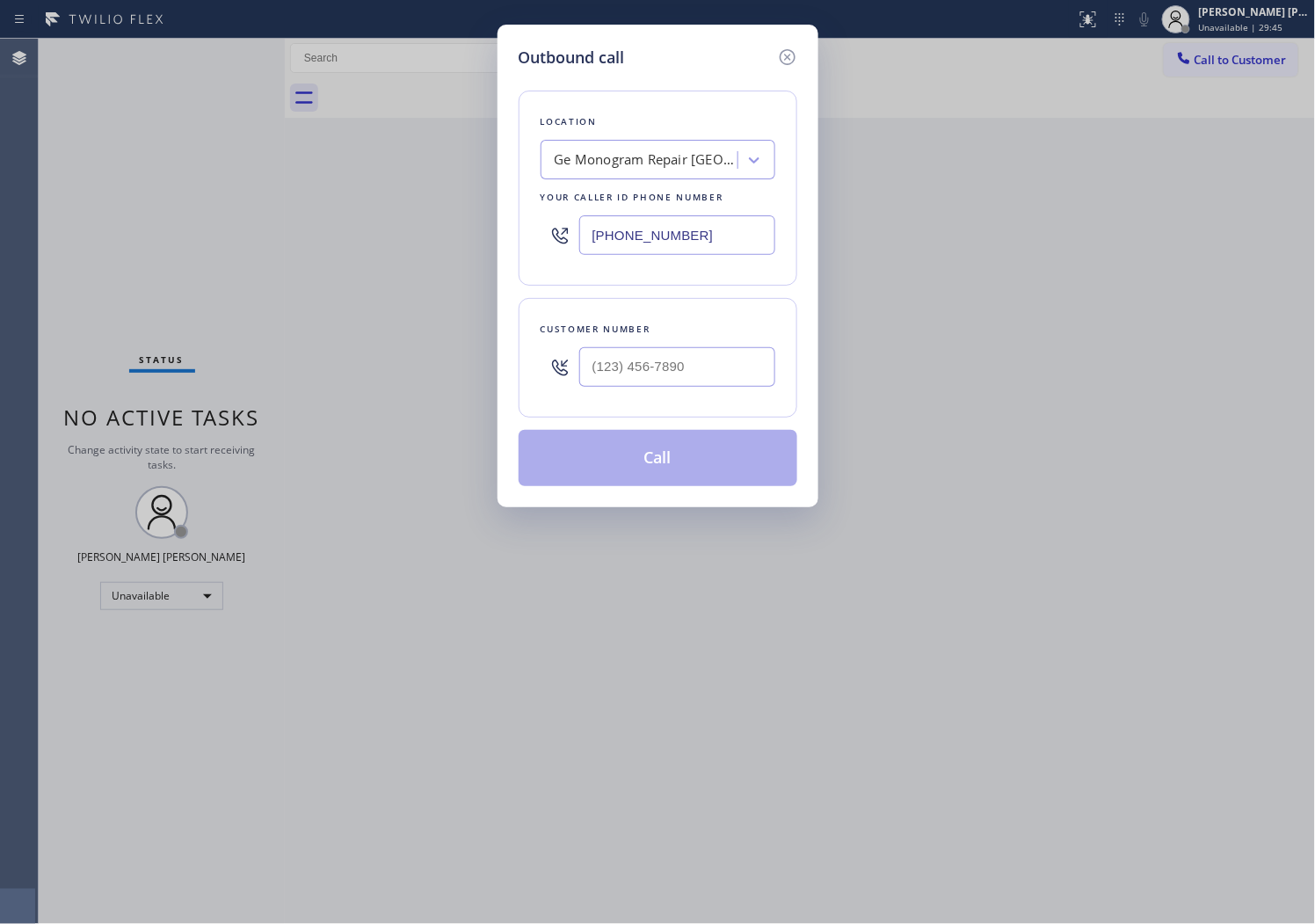
click at [634, 243] on input "[PHONE_NUMBER]" at bounding box center [677, 235] width 196 height 39
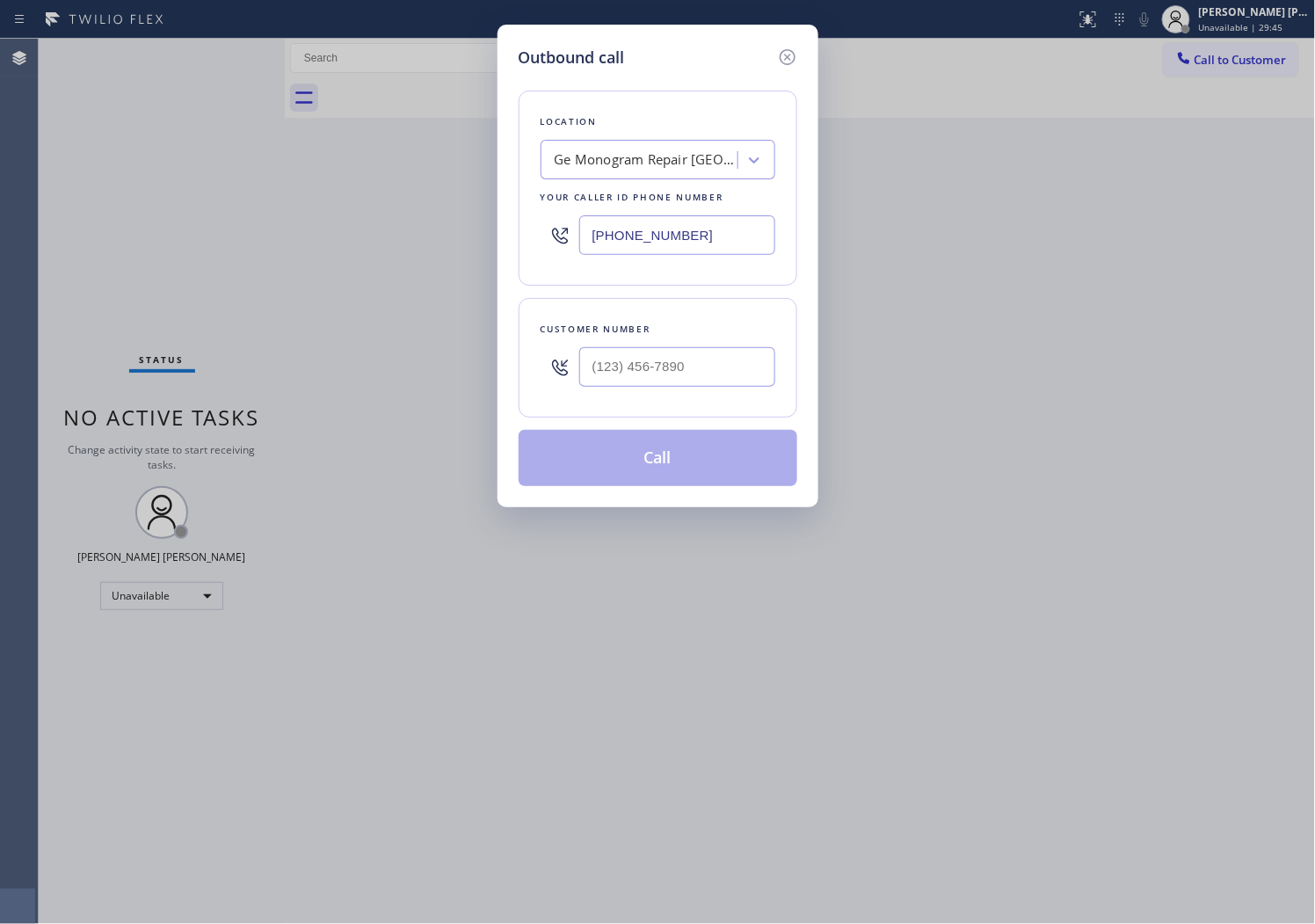
paste input "425) 310-4877"
type input "[PHONE_NUMBER]"
click at [605, 327] on div "Customer number" at bounding box center [658, 329] width 235 height 19
click at [611, 354] on input "(___) ___-____" at bounding box center [677, 367] width 196 height 39
paste input "206) 617-7272"
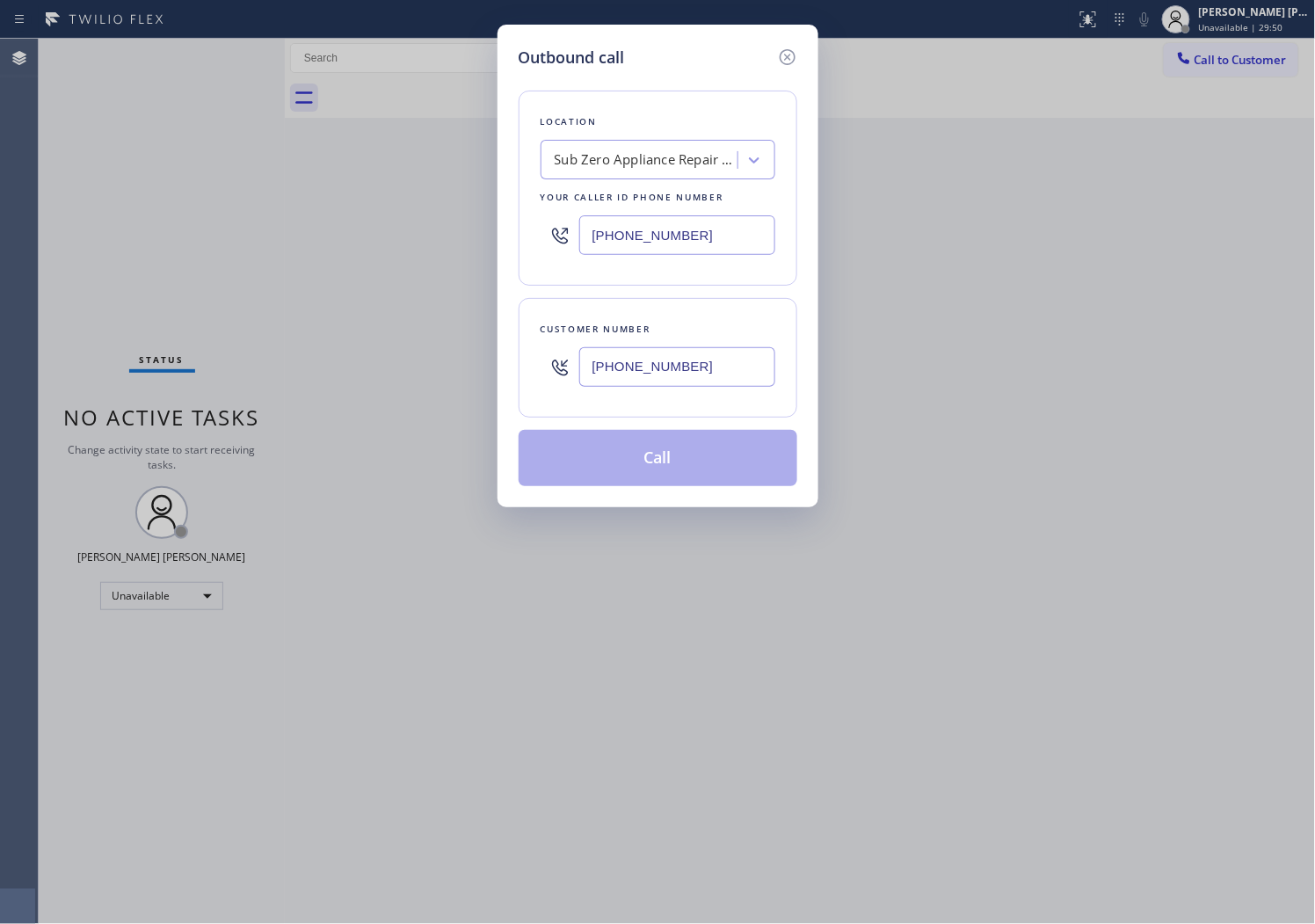
type input "[PHONE_NUMBER]"
click at [622, 462] on button "Call" at bounding box center [658, 458] width 279 height 56
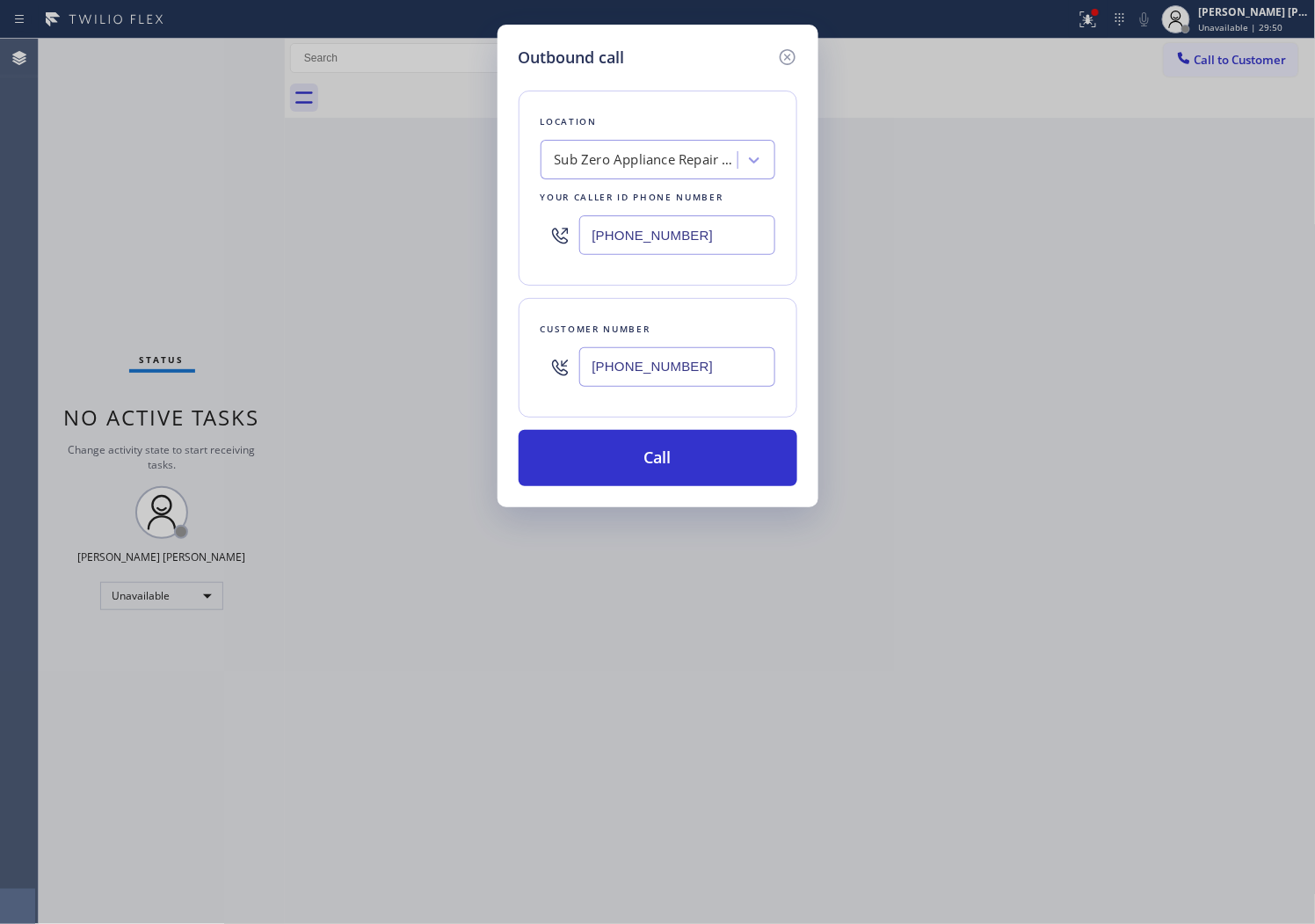
click at [838, 111] on div at bounding box center [820, 98] width 993 height 39
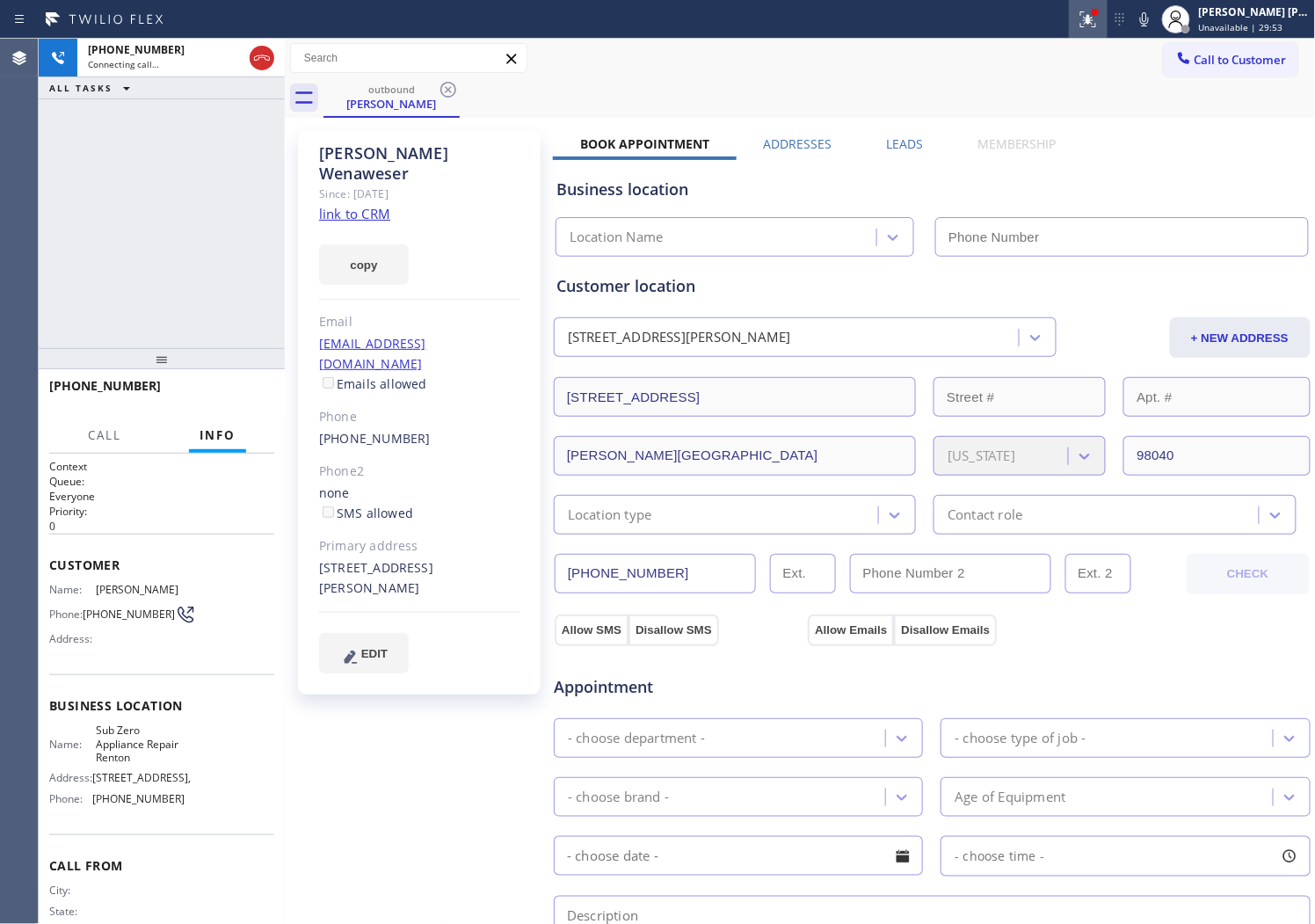
click at [1099, 28] on icon at bounding box center [1088, 19] width 21 height 21
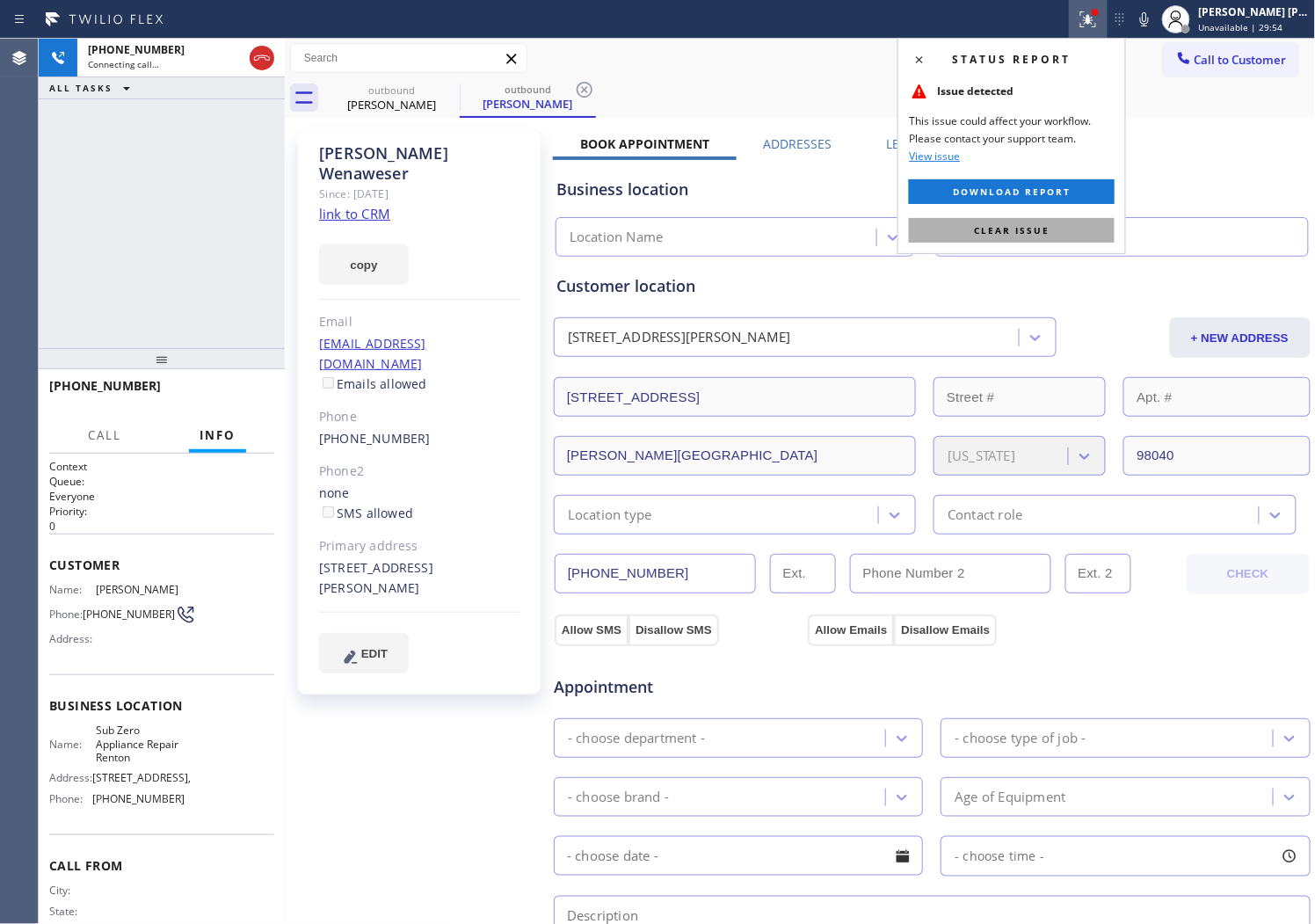
click at [1016, 235] on span "Clear issue" at bounding box center [1012, 230] width 76 height 13
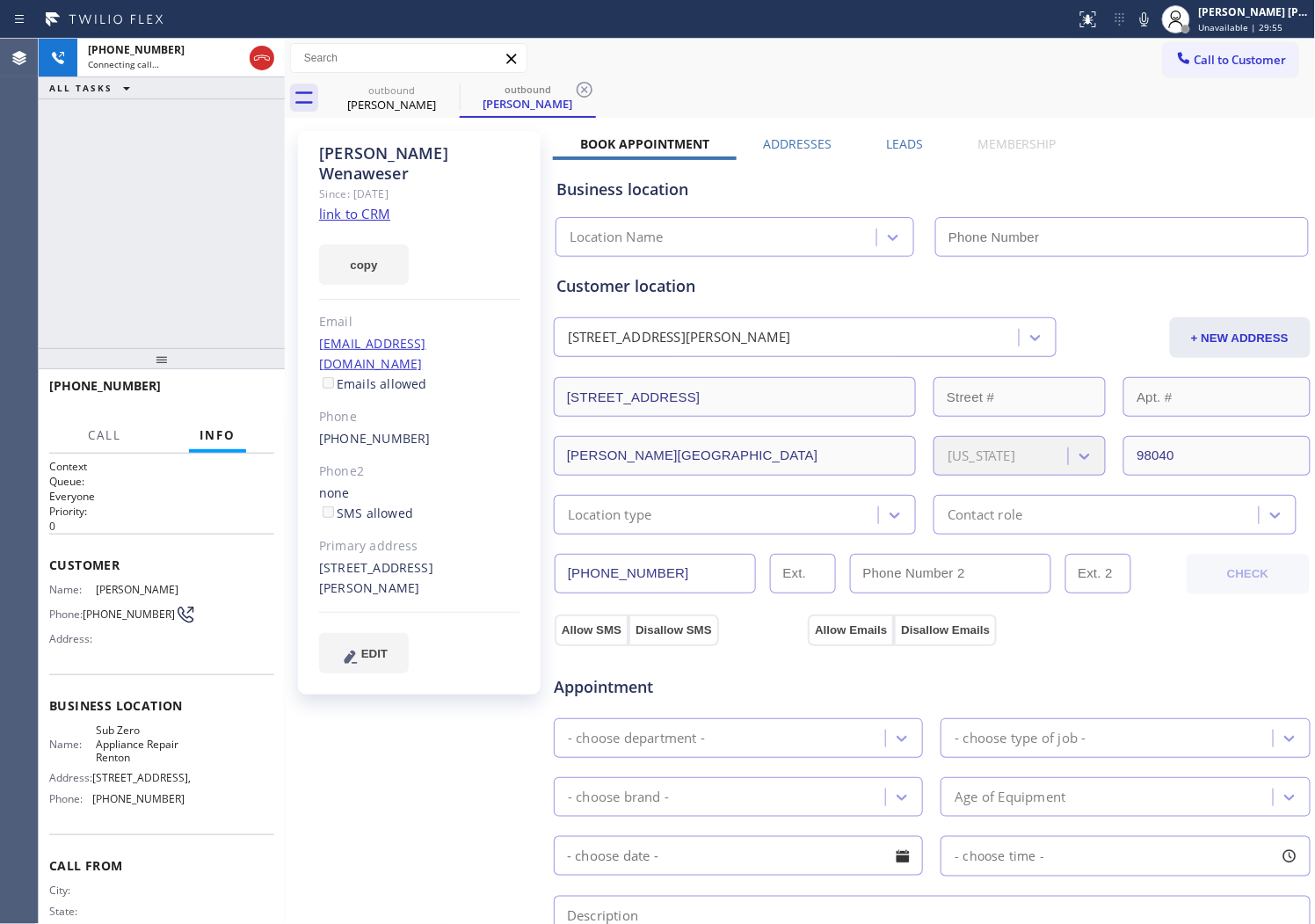
click at [424, 150] on div "[PERSON_NAME]" at bounding box center [419, 163] width 202 height 40
copy div "[PERSON_NAME]"
type input "[PHONE_NUMBER]"
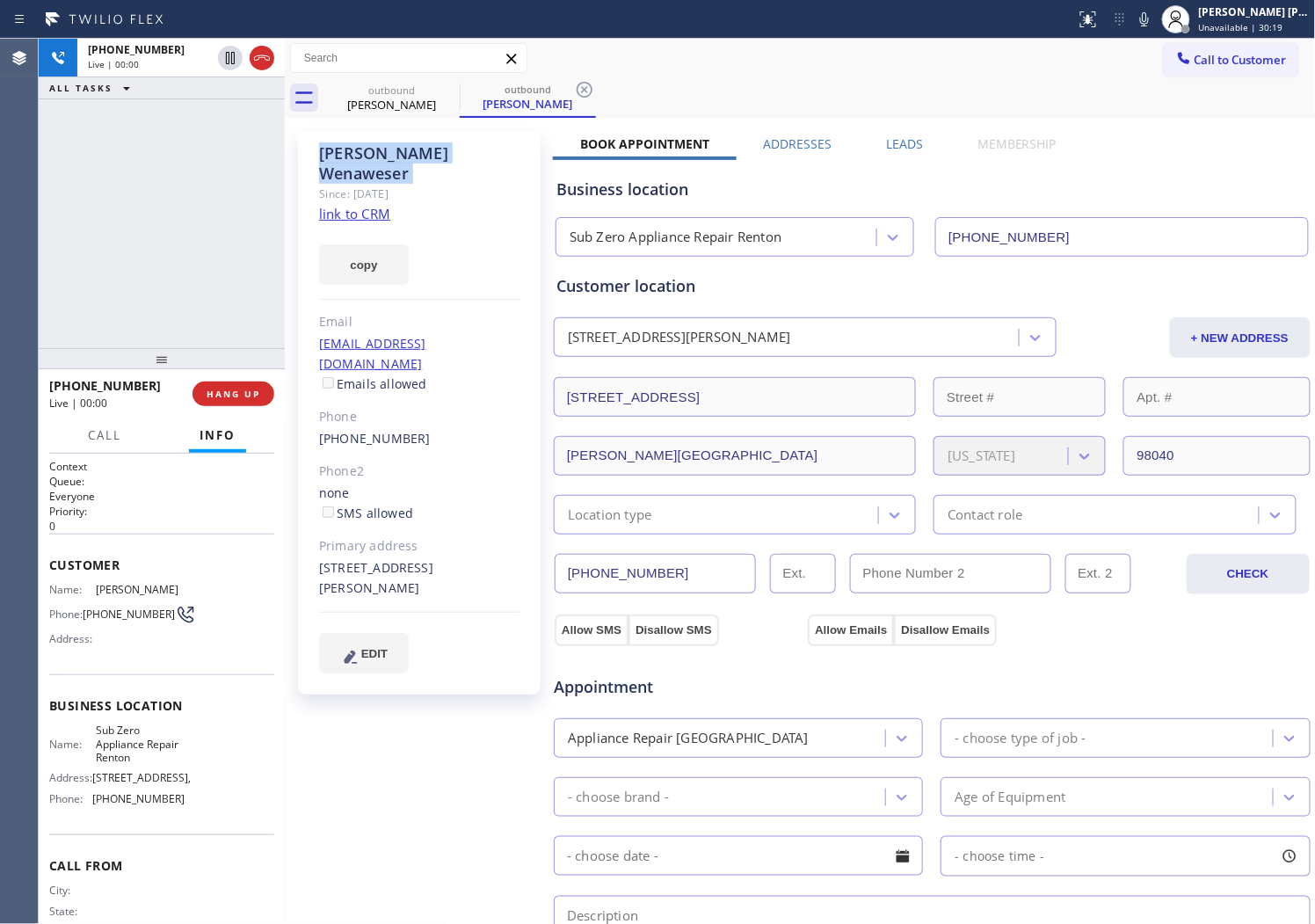
click at [4, 196] on div "Agent Desktop" at bounding box center [19, 481] width 37 height 886
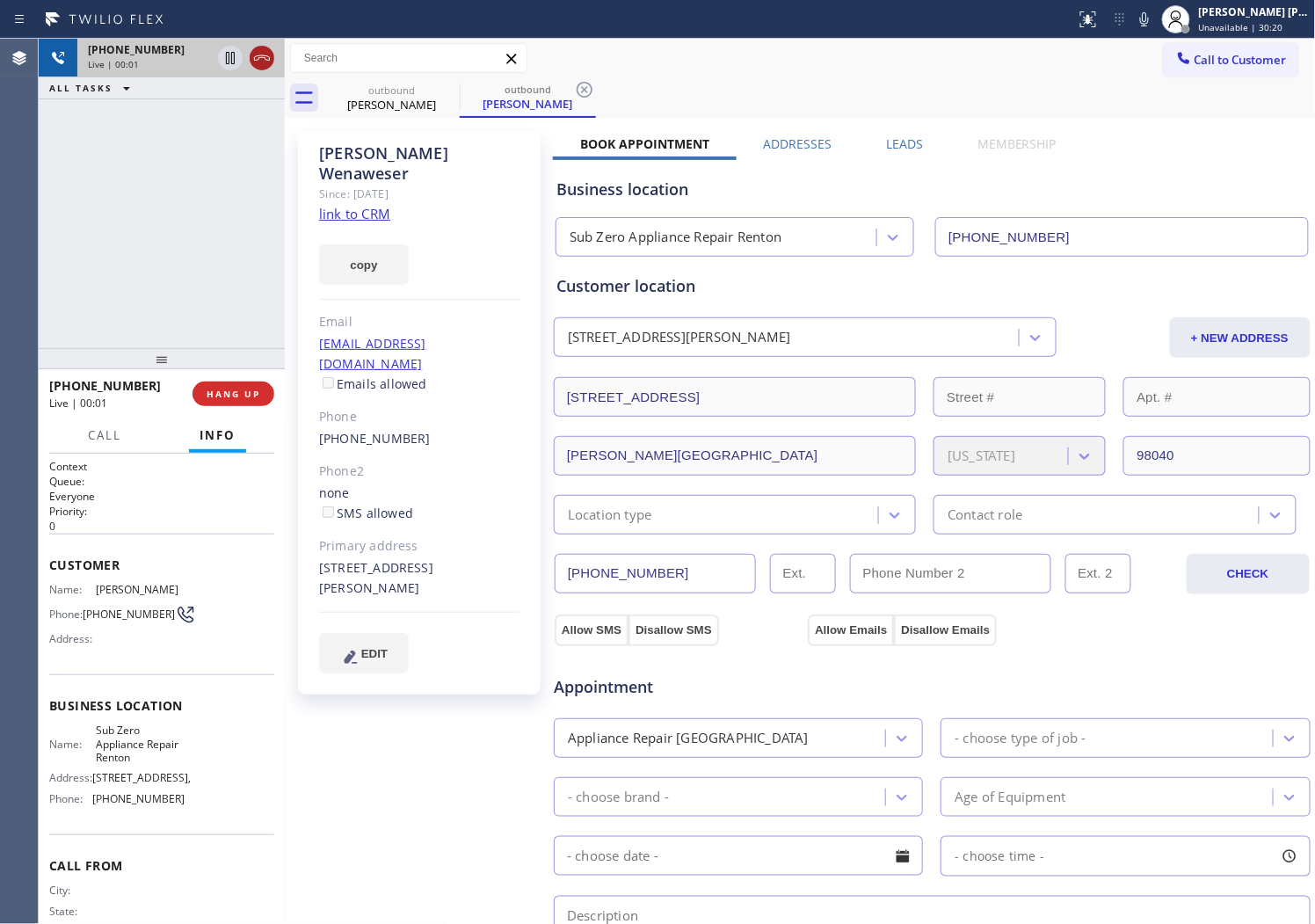
click at [260, 62] on icon at bounding box center [261, 57] width 21 height 21
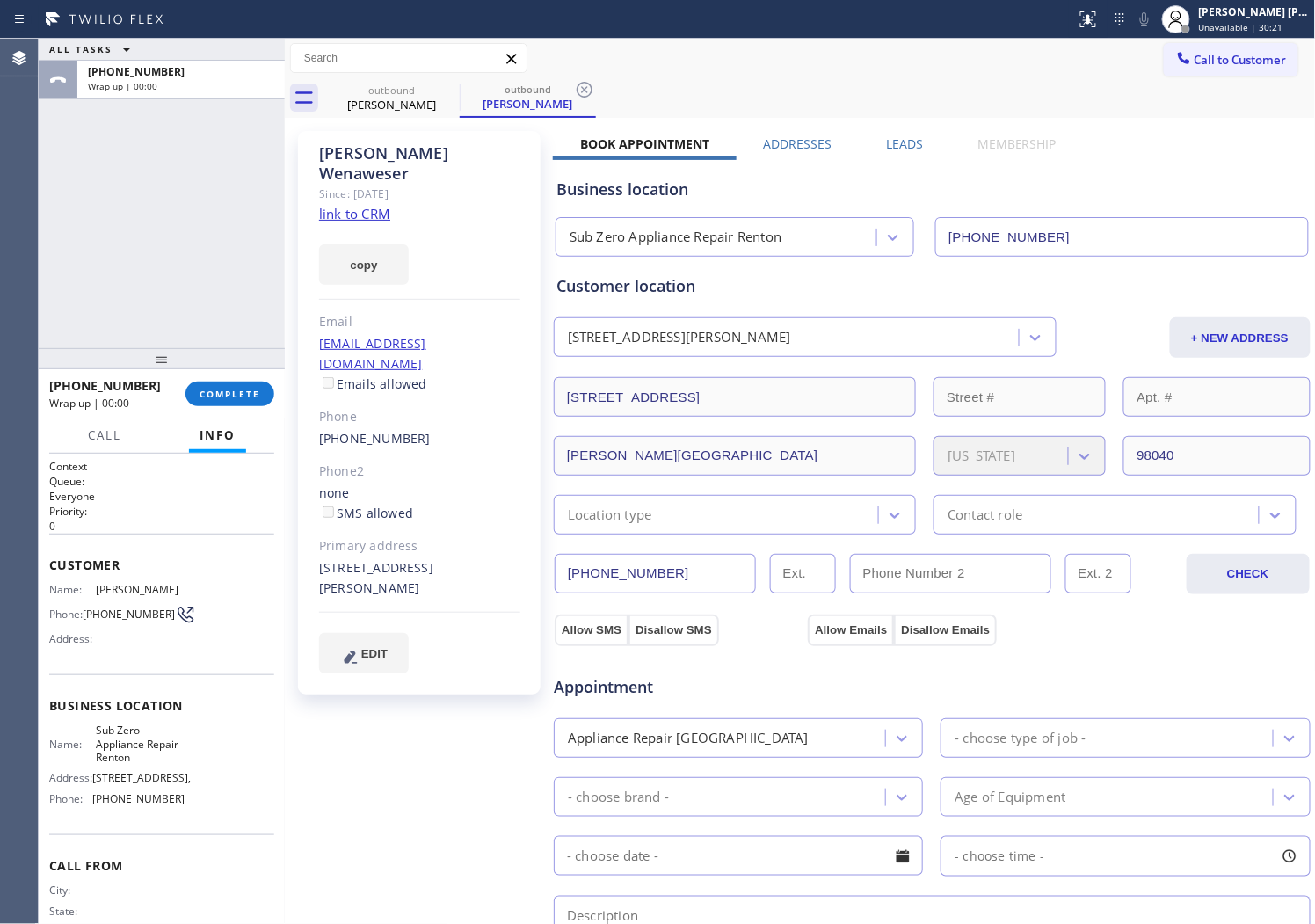
click at [909, 147] on label "Leads" at bounding box center [905, 144] width 37 height 17
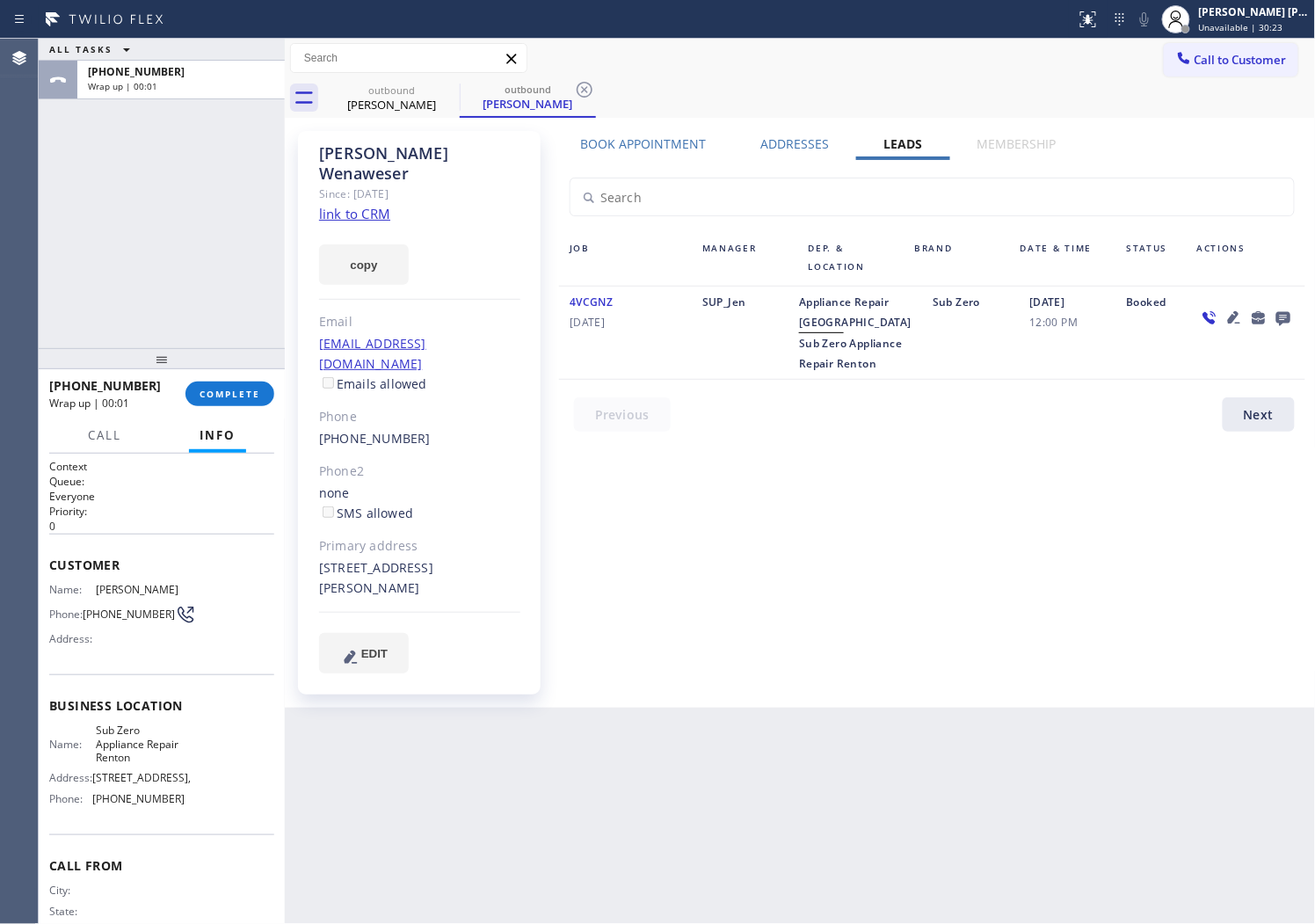
click at [1275, 317] on icon at bounding box center [1284, 318] width 21 height 22
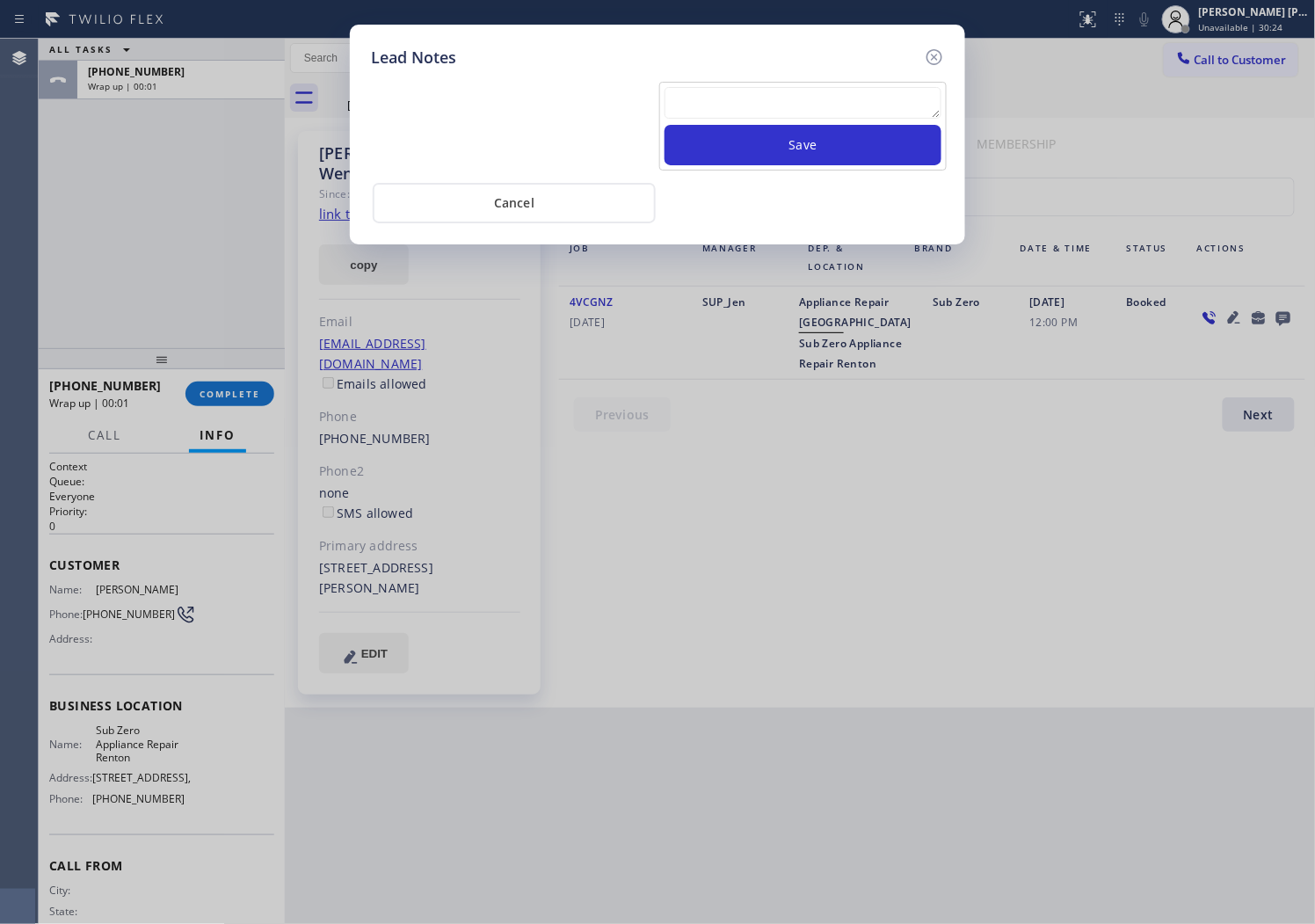
click at [855, 102] on textarea at bounding box center [802, 102] width 277 height 31
paste textarea "N/A - Please transfer"
type textarea "N/A - Please transfer"
click at [810, 144] on button "Save" at bounding box center [802, 145] width 277 height 40
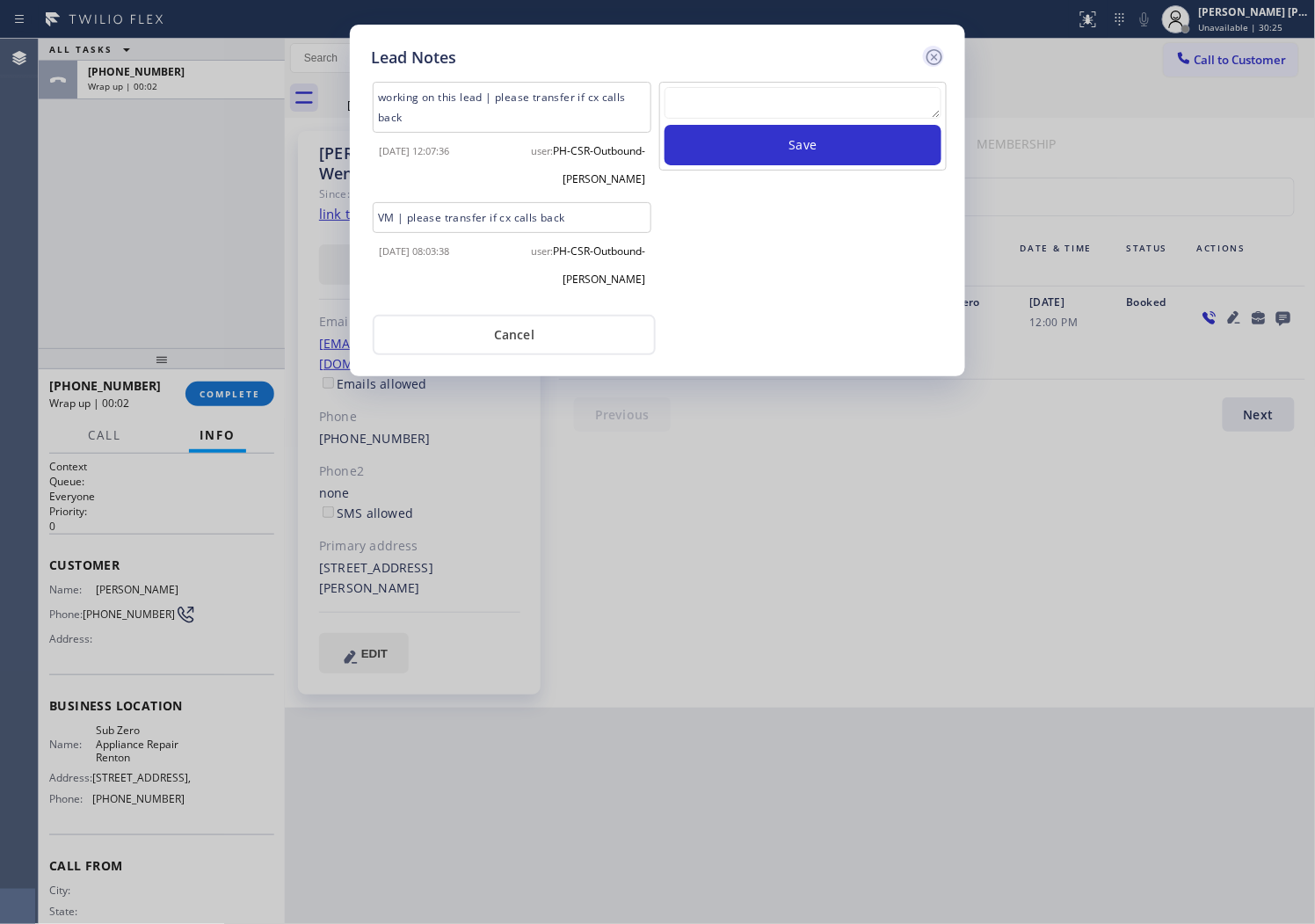
click at [937, 55] on icon at bounding box center [934, 56] width 21 height 21
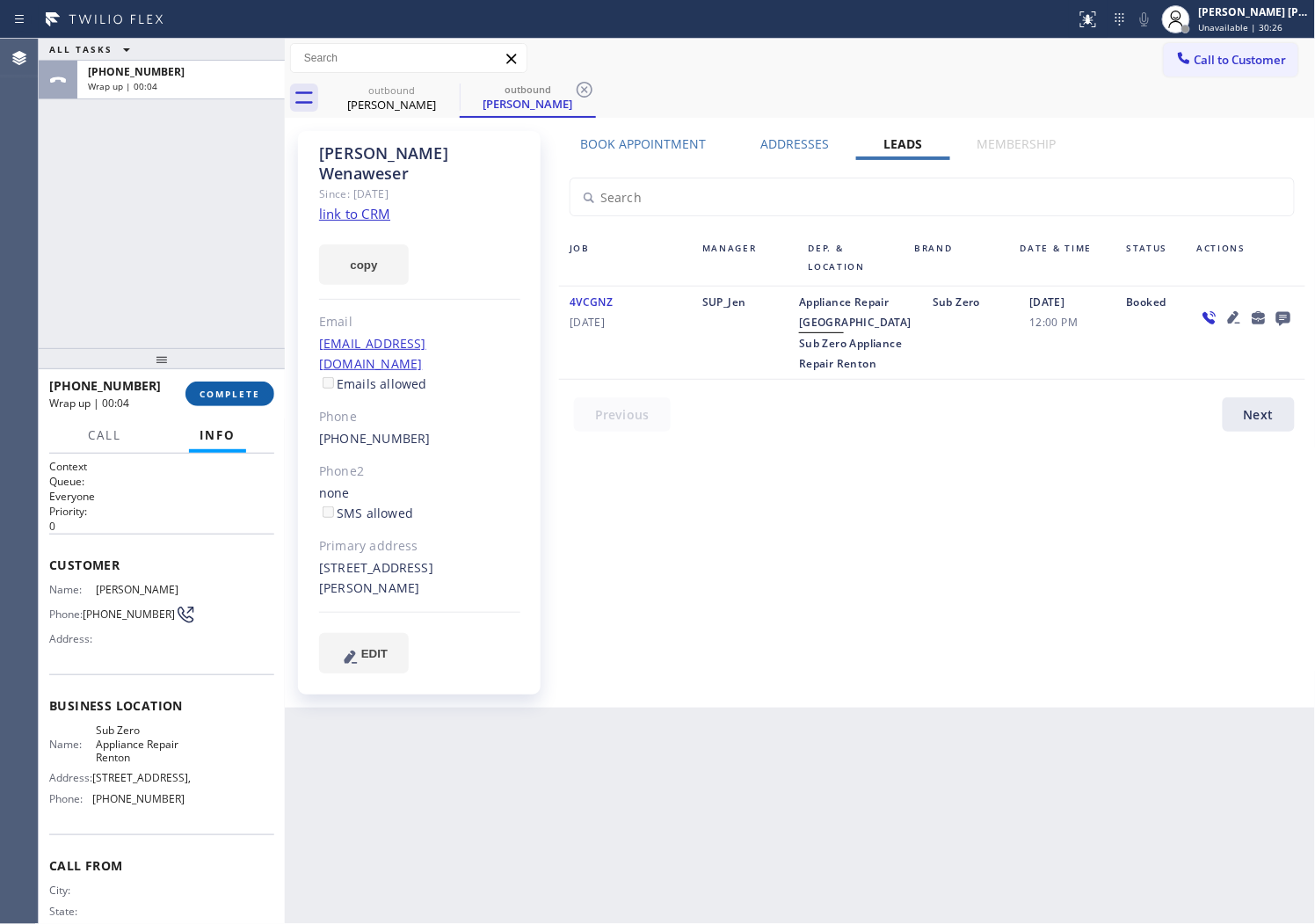
click at [214, 396] on span "COMPLETE" at bounding box center [230, 394] width 61 height 13
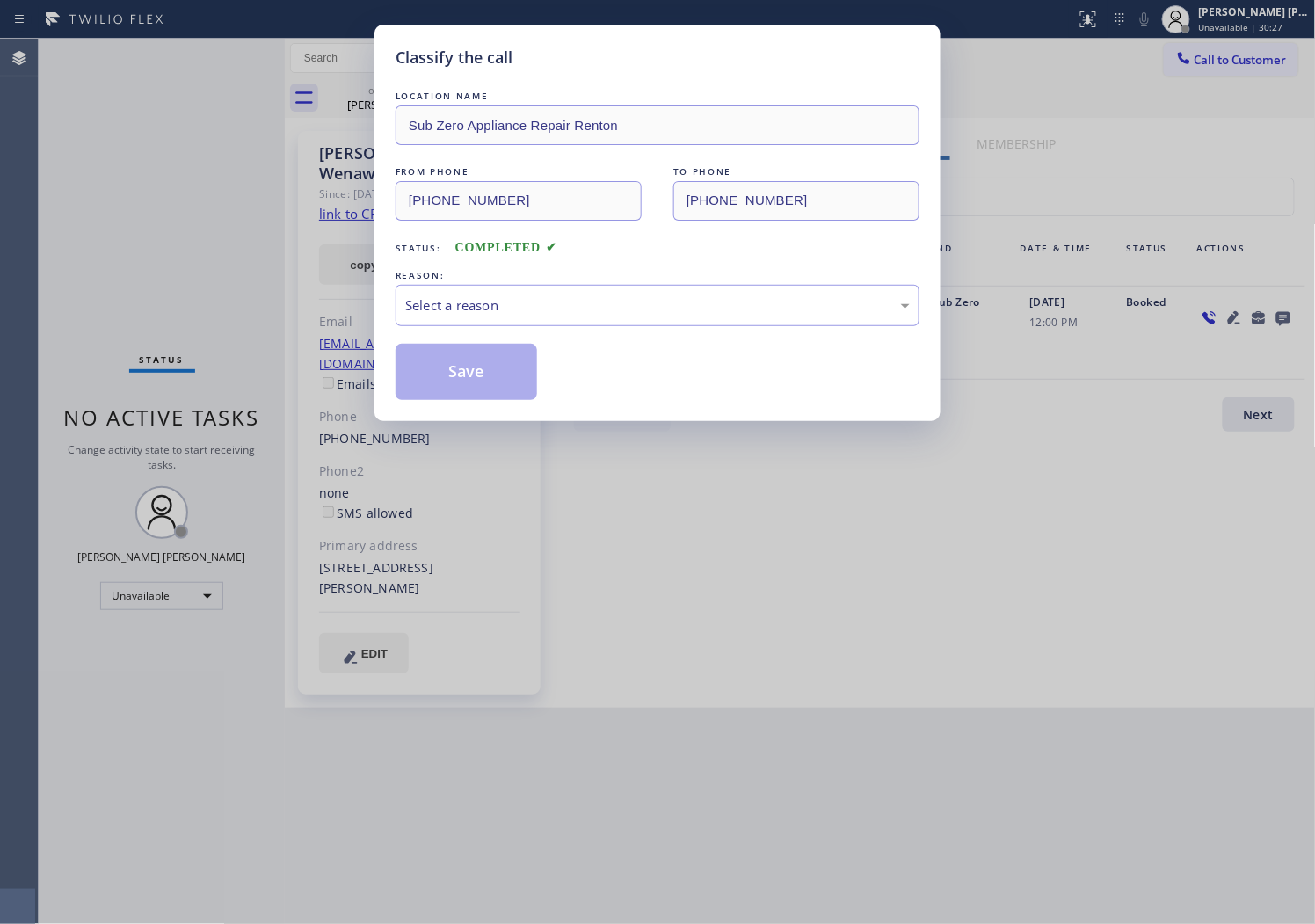
click at [507, 311] on div "Select a reason" at bounding box center [658, 305] width 505 height 21
click at [433, 378] on button "Save" at bounding box center [467, 371] width 142 height 56
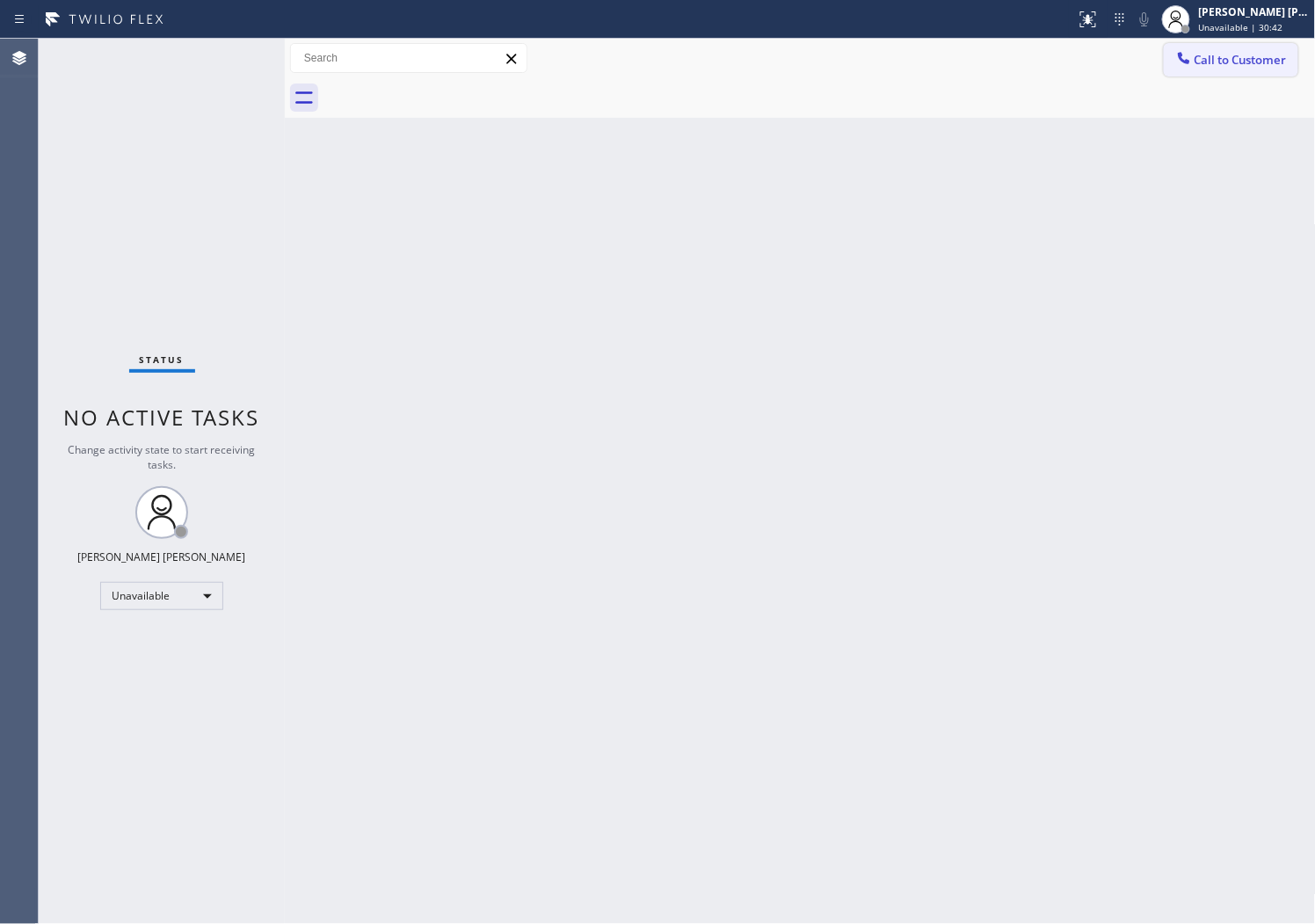
click at [1222, 70] on button "Call to Customer" at bounding box center [1231, 60] width 135 height 33
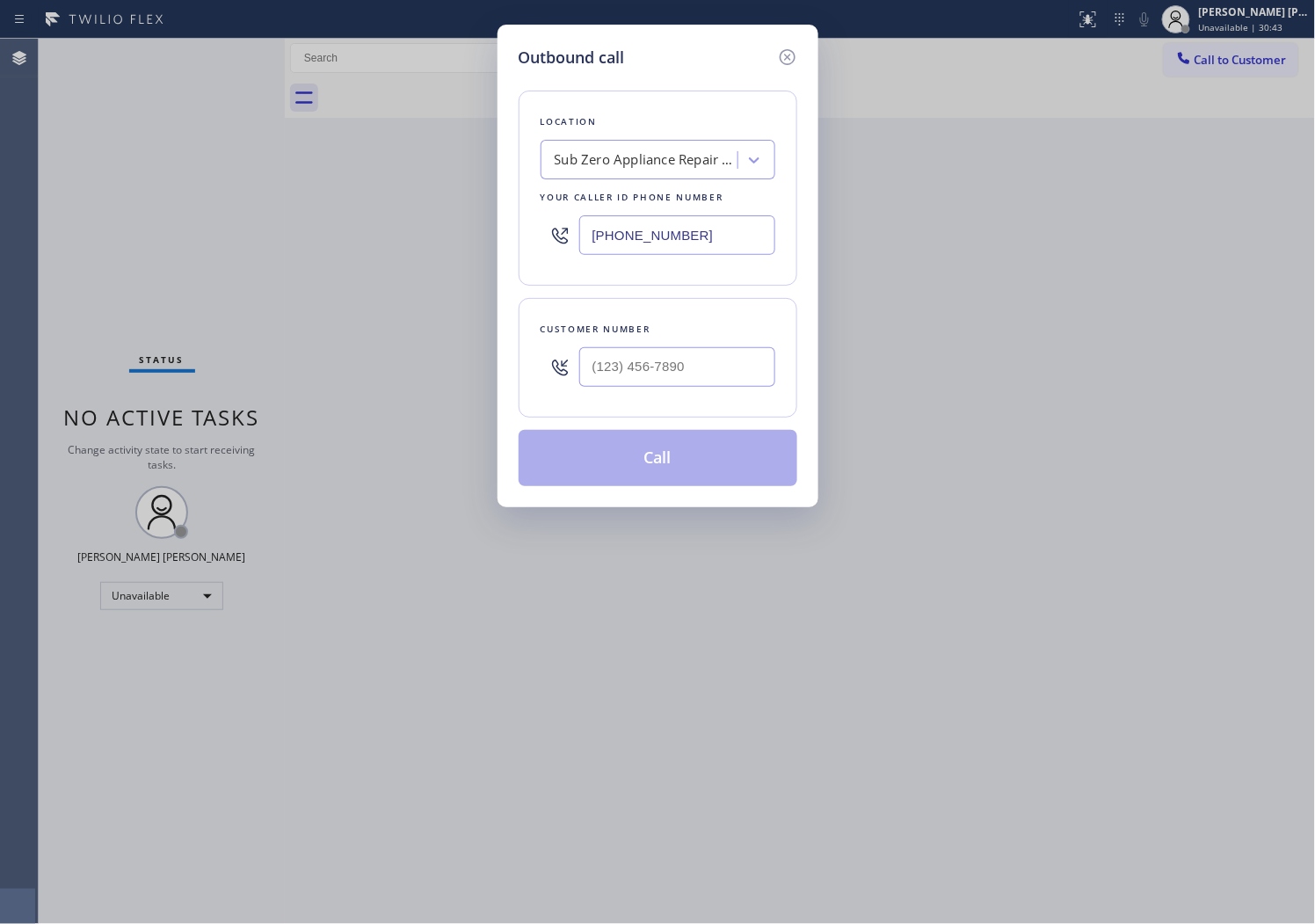
click at [633, 251] on input "[PHONE_NUMBER]" at bounding box center [677, 235] width 196 height 39
click at [633, 250] on input "[PHONE_NUMBER]" at bounding box center [677, 235] width 196 height 39
paste input "754) 600-8539"
type input "[PHONE_NUMBER]"
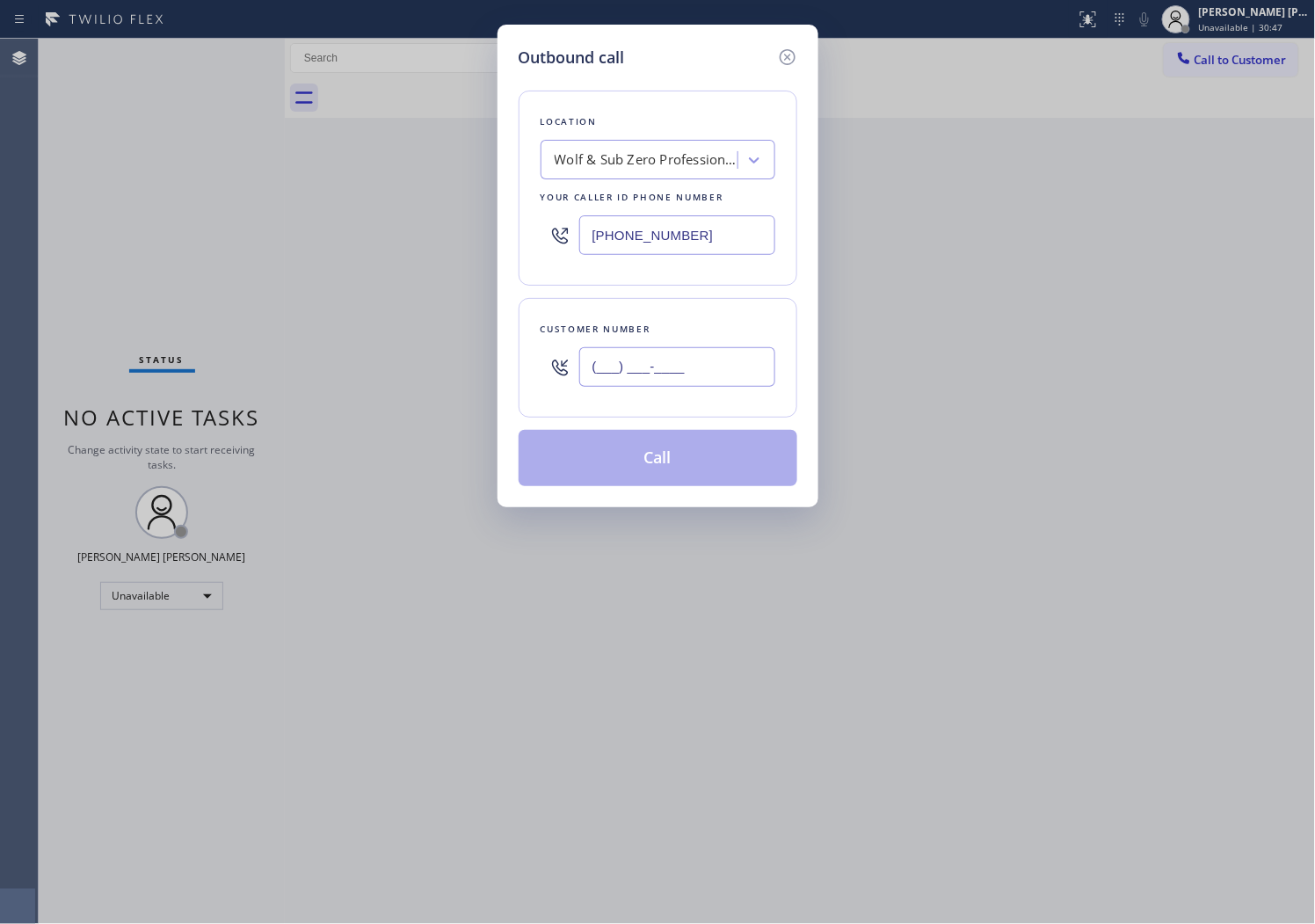
click at [735, 376] on input "(___) ___-____" at bounding box center [677, 367] width 196 height 39
paste input "305) 586-4764"
type input "[PHONE_NUMBER]"
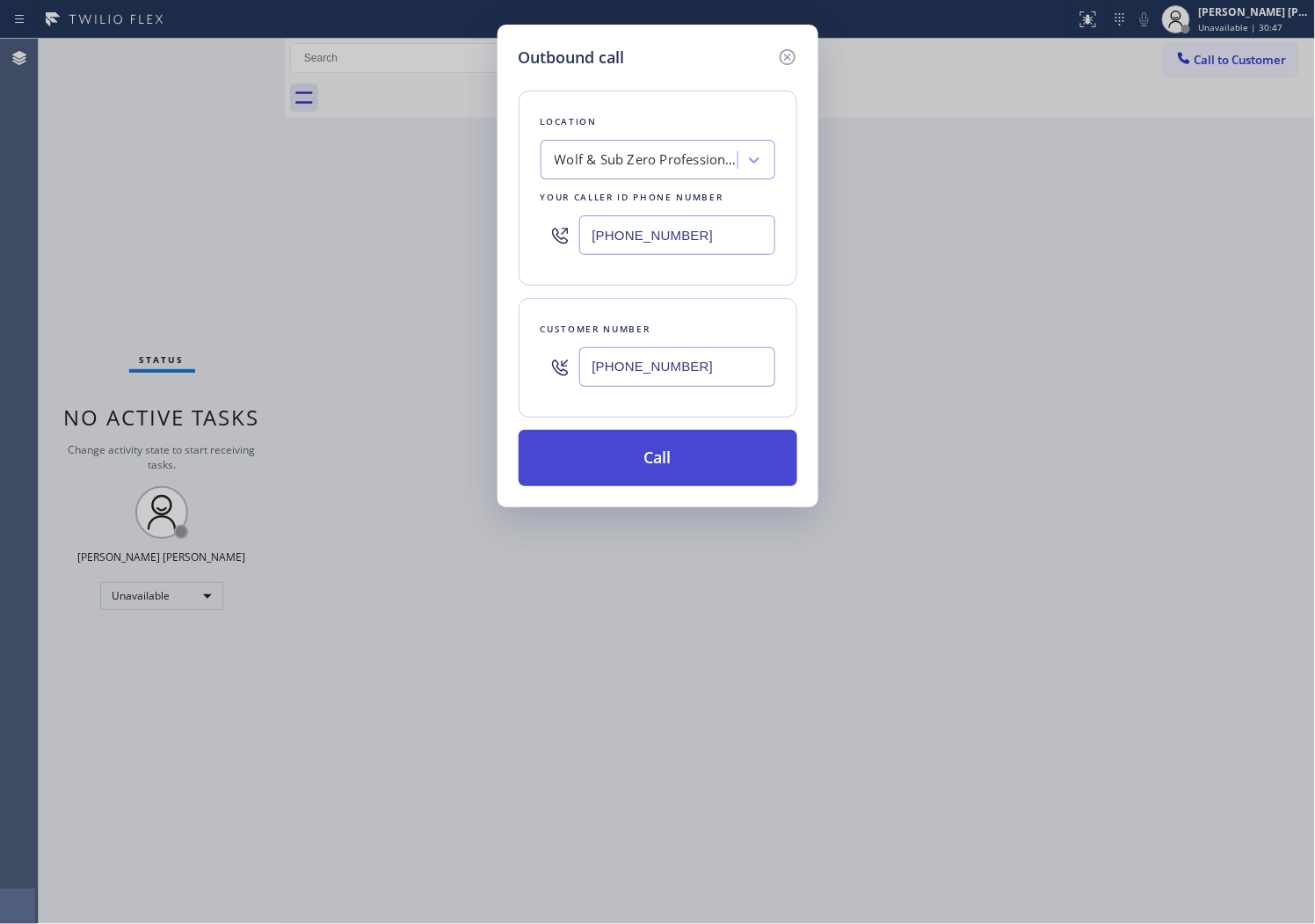
click at [697, 449] on button "Call" at bounding box center [658, 458] width 279 height 56
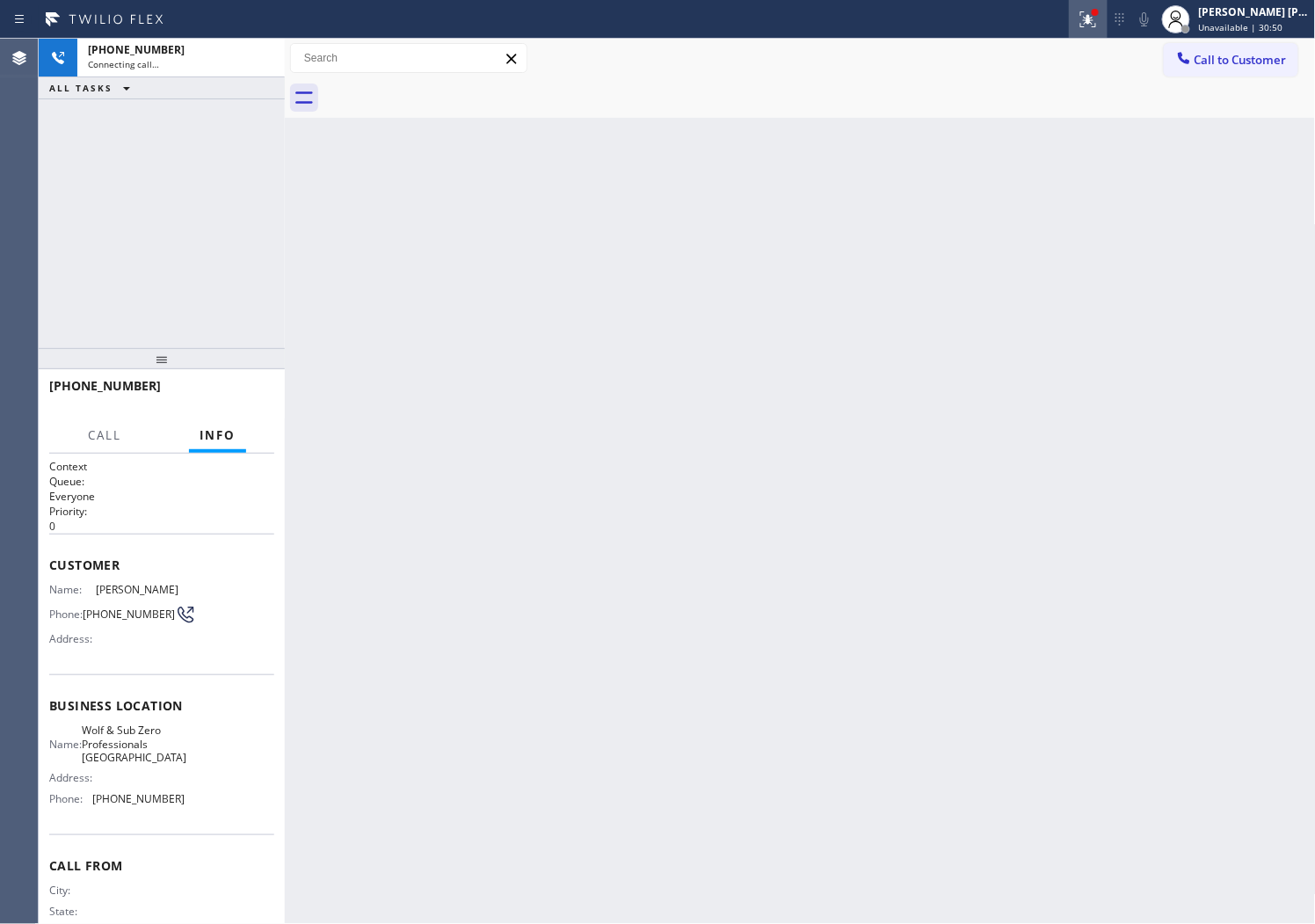
click at [1092, 21] on icon at bounding box center [1086, 18] width 11 height 13
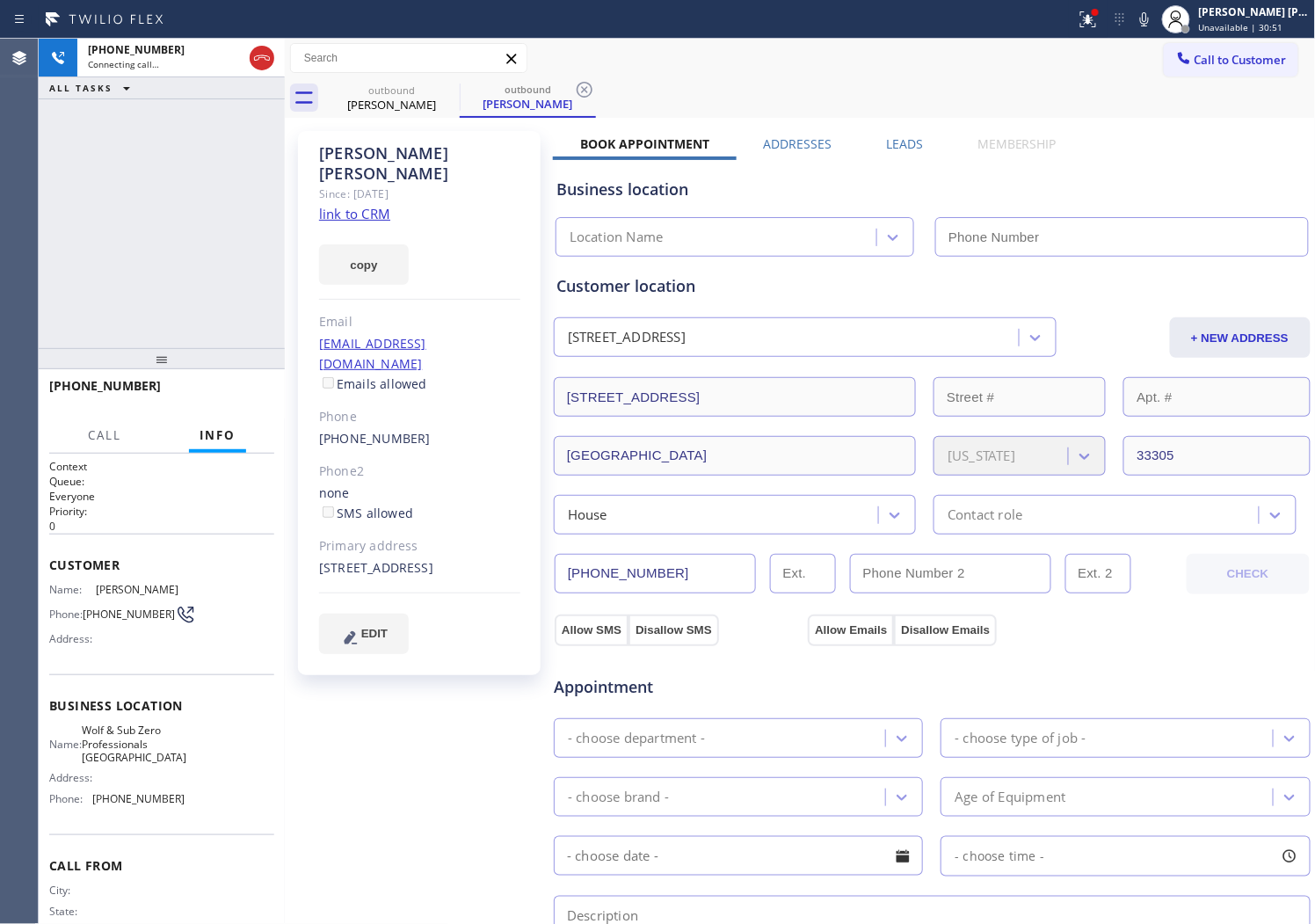
click at [1102, 38] on div "Call to Customer Outbound call Location Wolf & Sub Zero Professionals [GEOGRAPH…" at bounding box center [800, 58] width 1032 height 39
click at [1103, 30] on button at bounding box center [1088, 19] width 38 height 38
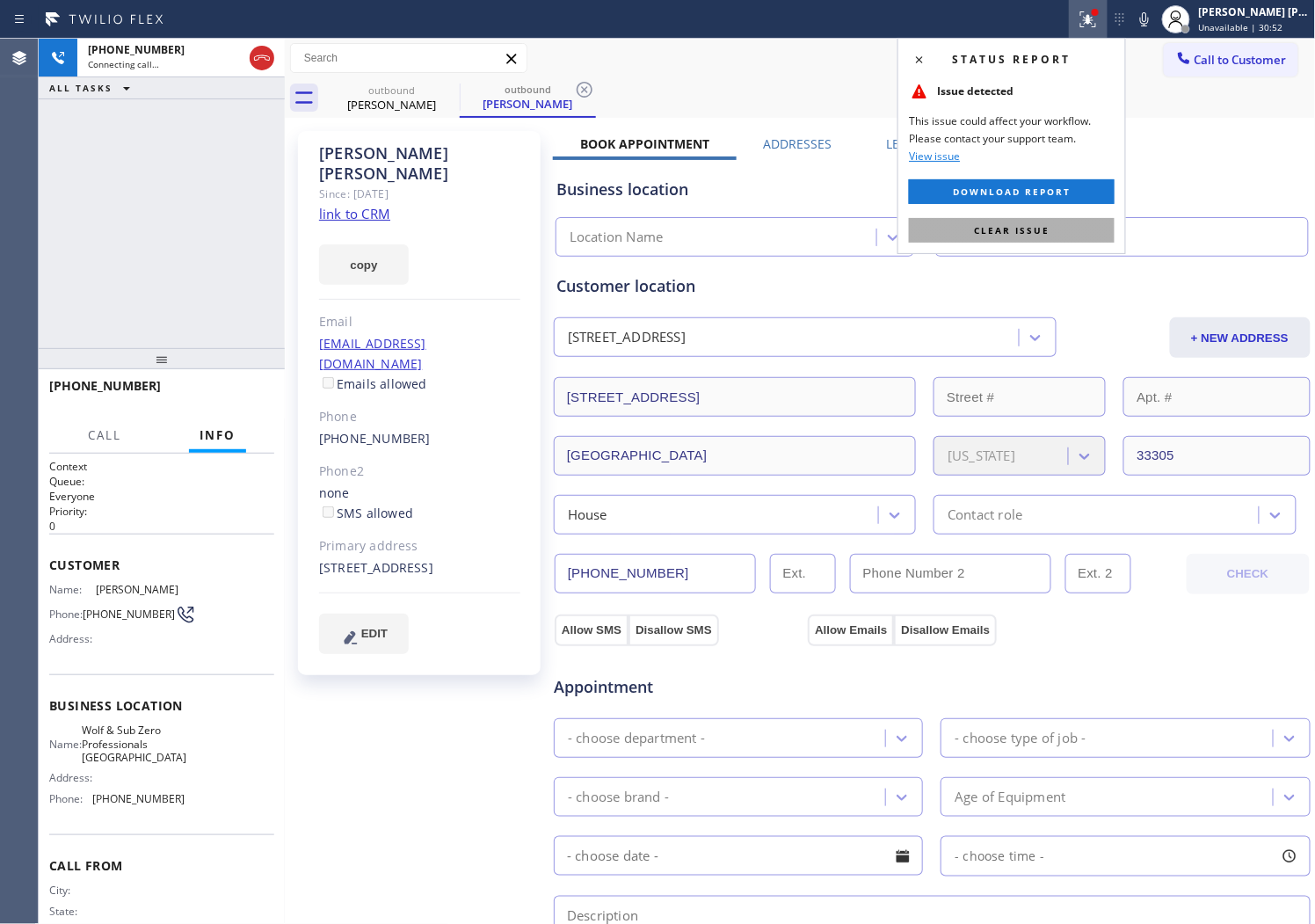
click at [995, 232] on span "Clear issue" at bounding box center [1012, 230] width 76 height 13
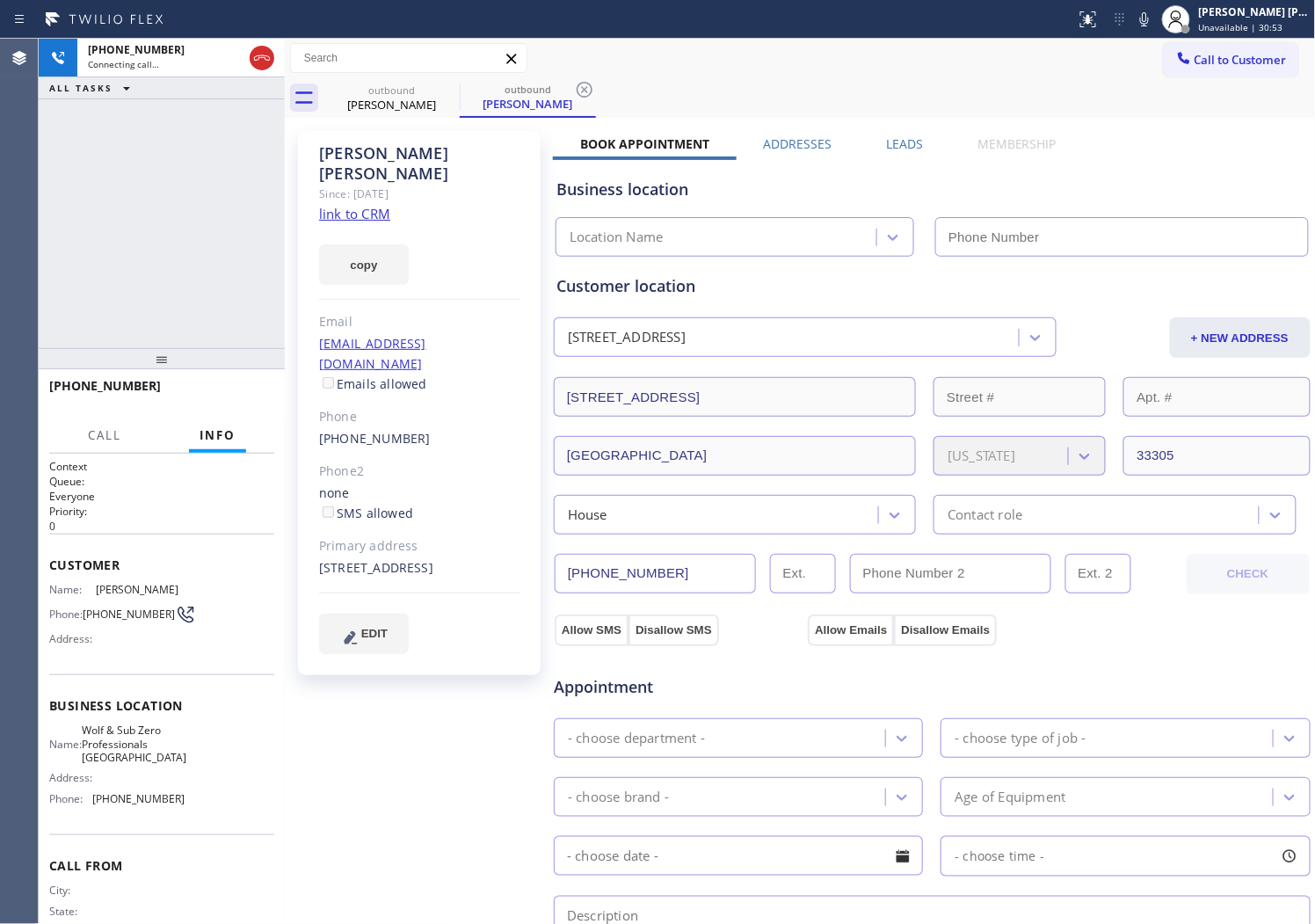
type input "[PHONE_NUMBER]"
click at [399, 151] on div "[PERSON_NAME]" at bounding box center [419, 163] width 202 height 40
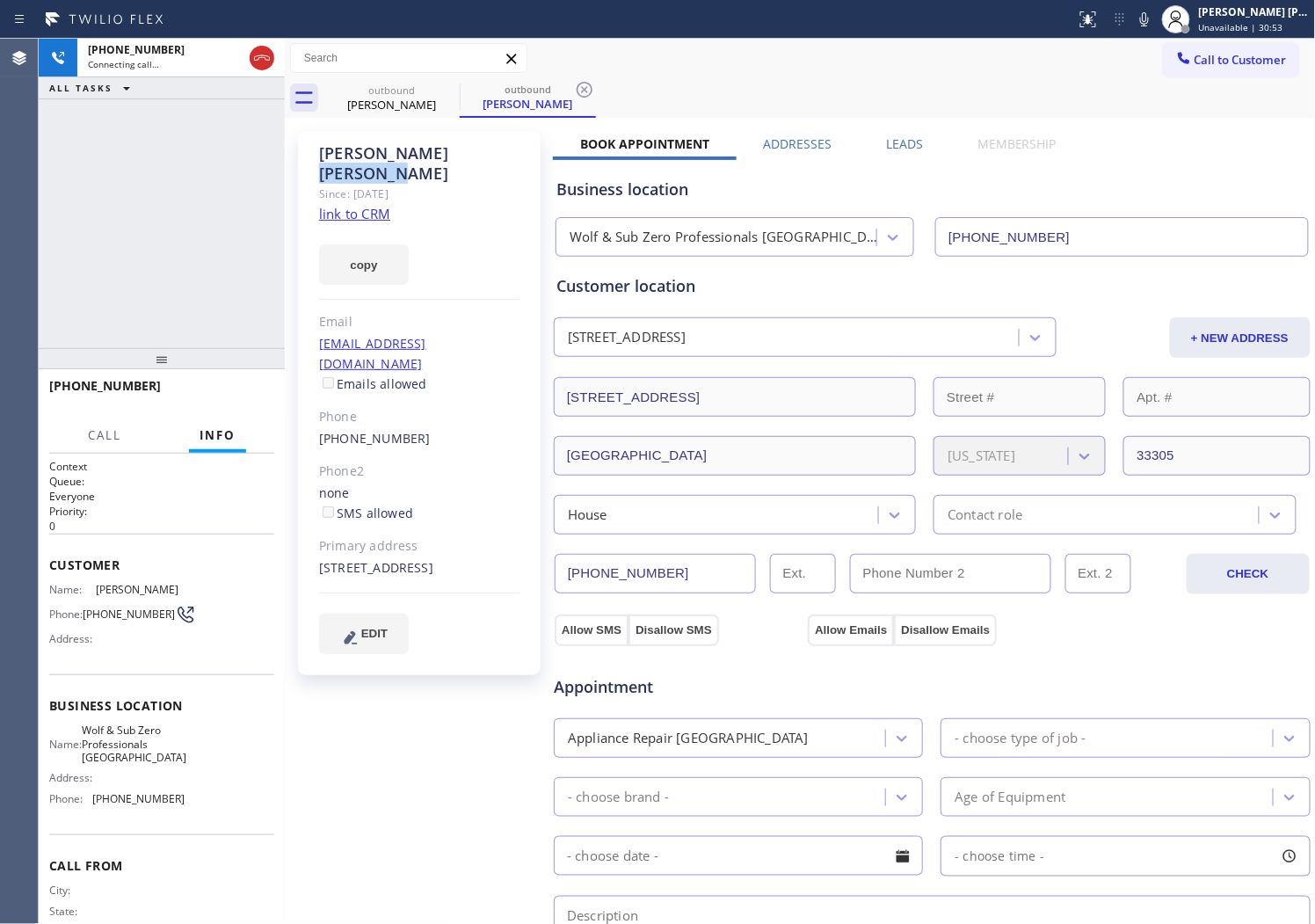
click at [399, 151] on div "[PERSON_NAME]" at bounding box center [419, 163] width 202 height 40
copy div "[PERSON_NAME]"
click at [167, 174] on div "[PHONE_NUMBER] Connecting call… ALL TASKS ALL TASKS ACTIVE TASKS TASKS IN WRAP …" at bounding box center [161, 193] width 246 height 309
click at [4, 295] on div "Agent Desktop" at bounding box center [19, 481] width 37 height 886
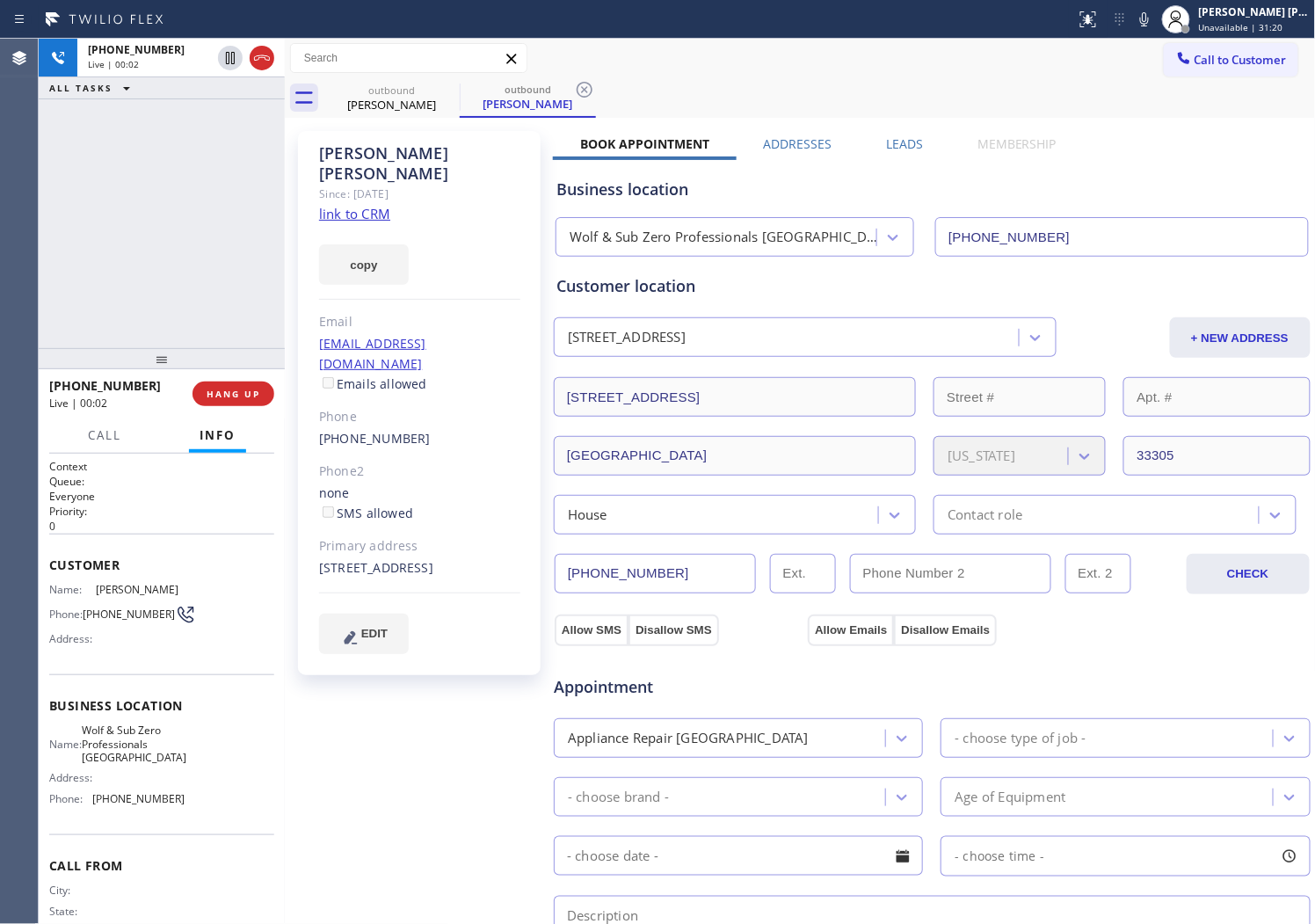
click at [4, 295] on div "Agent Desktop" at bounding box center [19, 481] width 37 height 886
click at [260, 63] on icon at bounding box center [261, 57] width 21 height 21
click at [904, 153] on div "Business location Wolf & Sub Zero Professionals [GEOGRAPHIC_DATA] [PHONE_NUMBER]" at bounding box center [932, 204] width 759 height 103
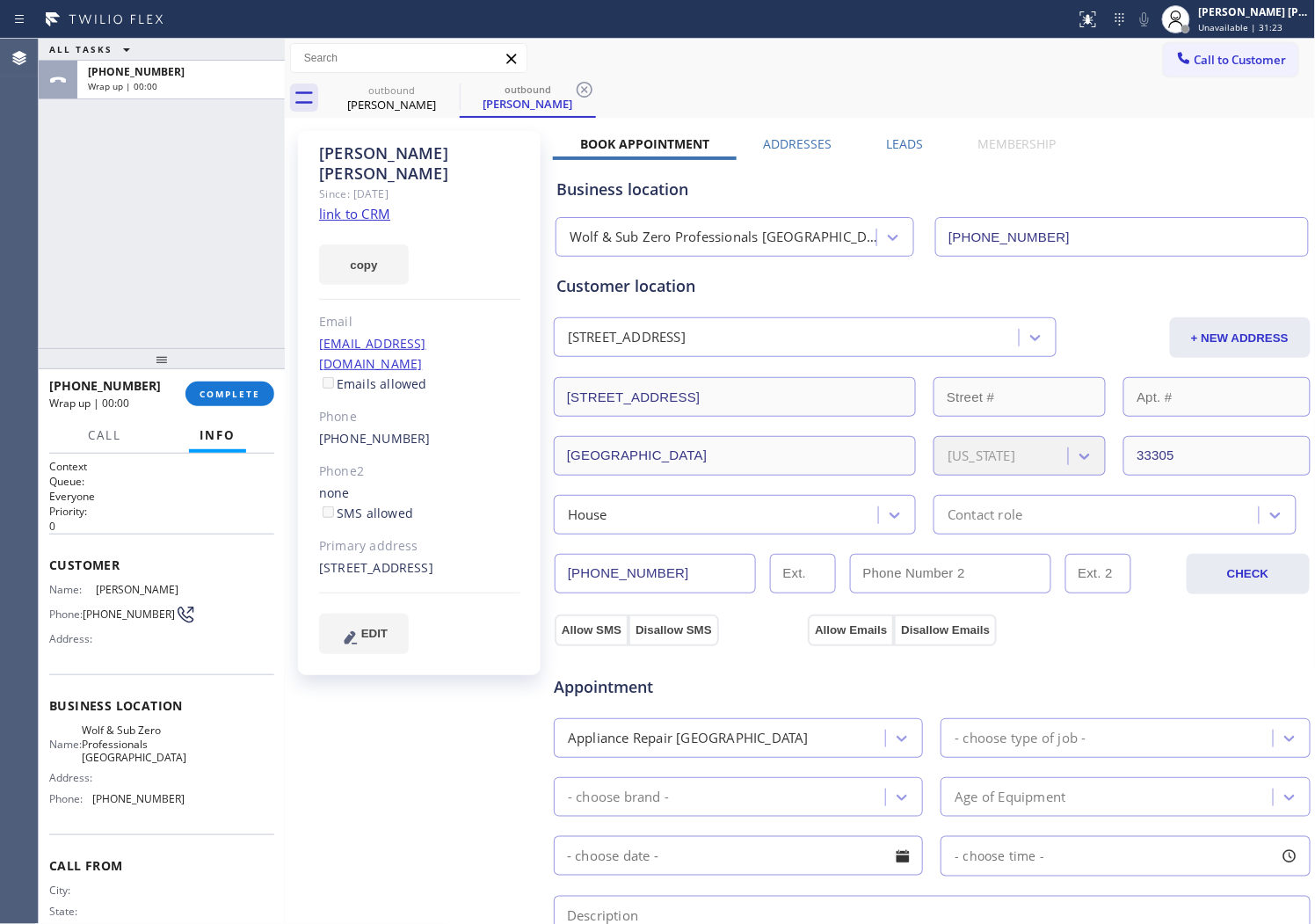
click at [915, 142] on label "Leads" at bounding box center [905, 144] width 37 height 17
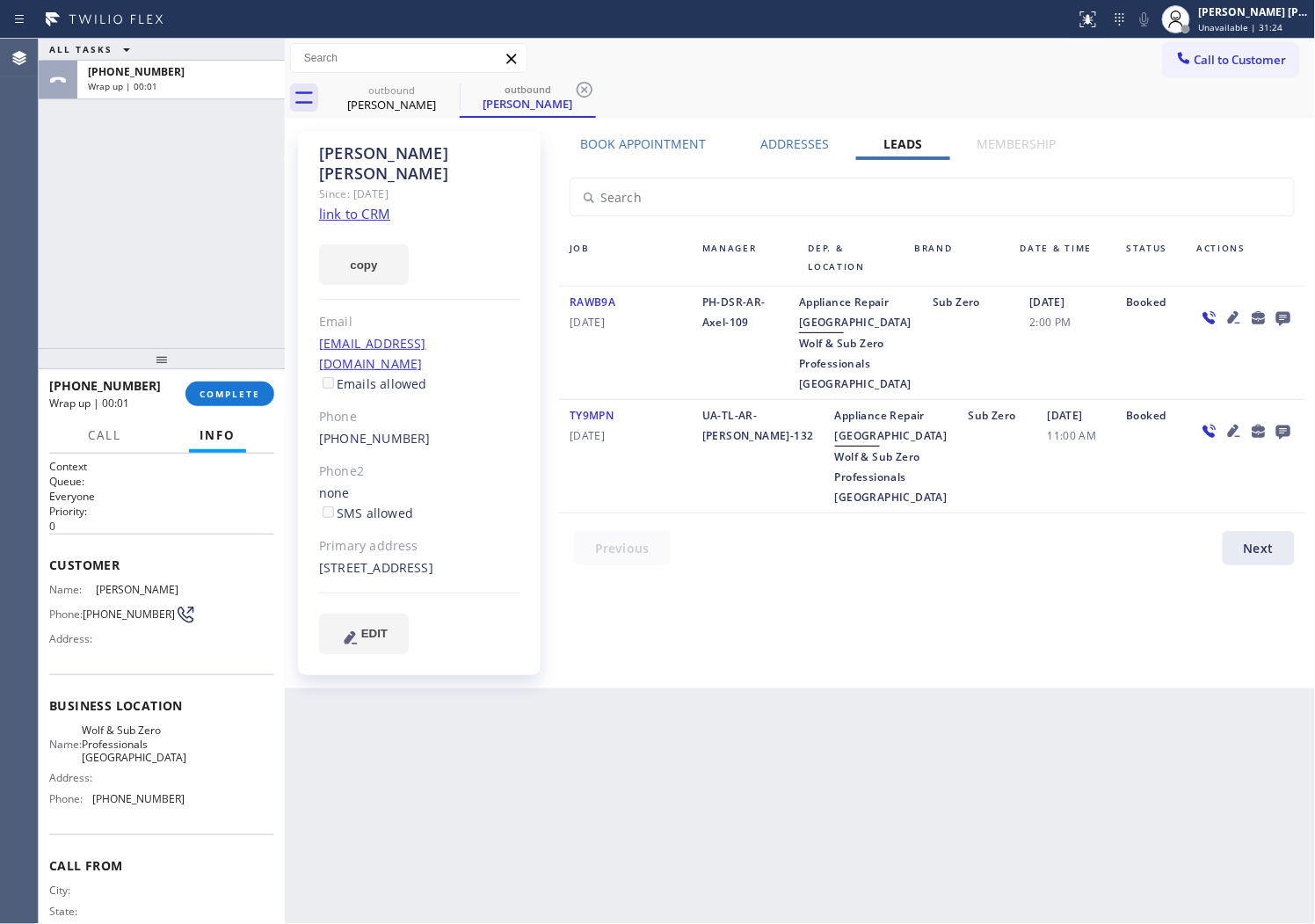
click at [1298, 324] on div at bounding box center [1246, 343] width 119 height 102
click at [1274, 310] on icon at bounding box center [1284, 318] width 21 height 22
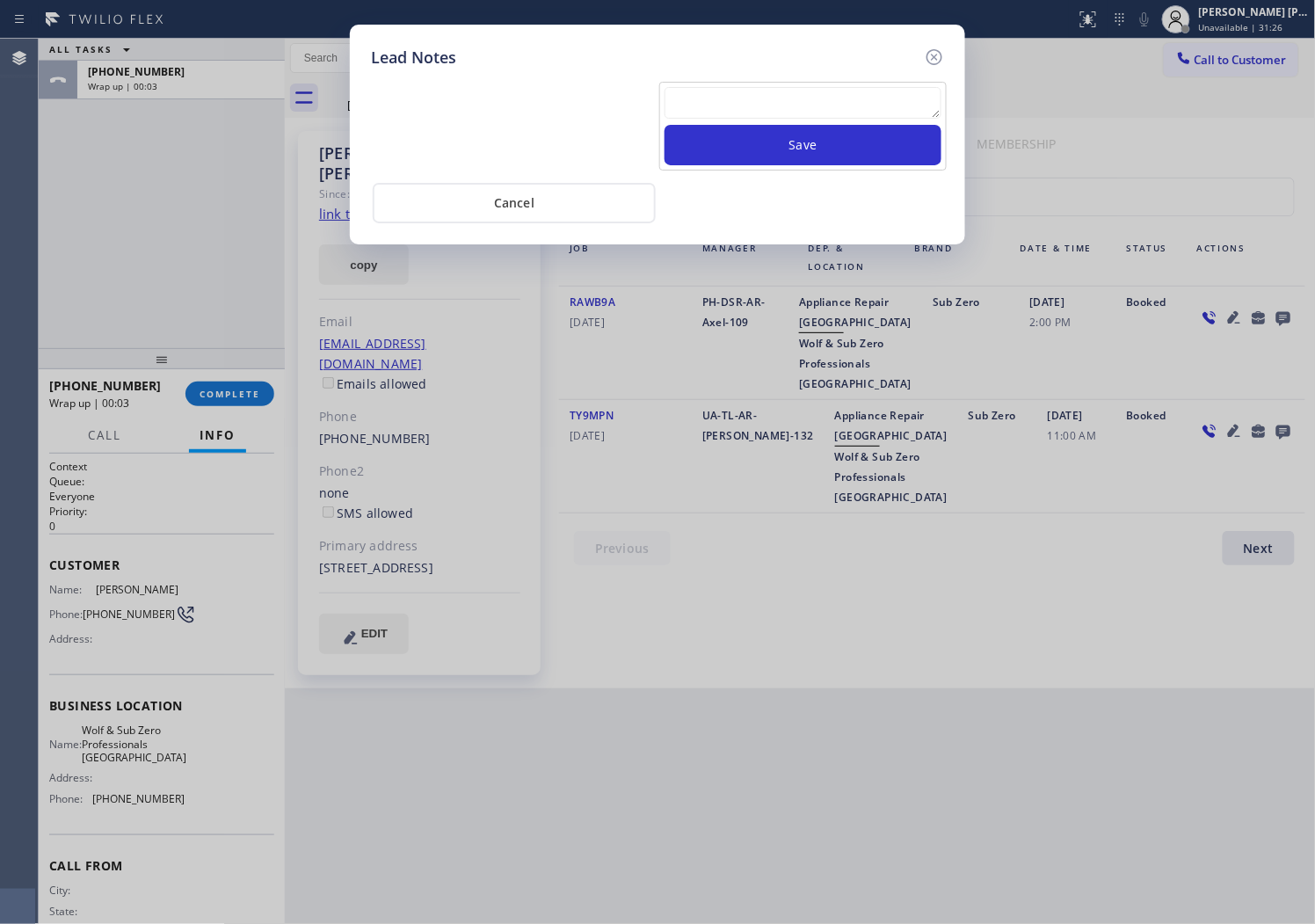
click at [830, 91] on textarea at bounding box center [802, 102] width 277 height 31
paste textarea "N/A - Please transfer"
type textarea "N/A - Please transfer"
click at [784, 144] on button "Save" at bounding box center [802, 145] width 277 height 40
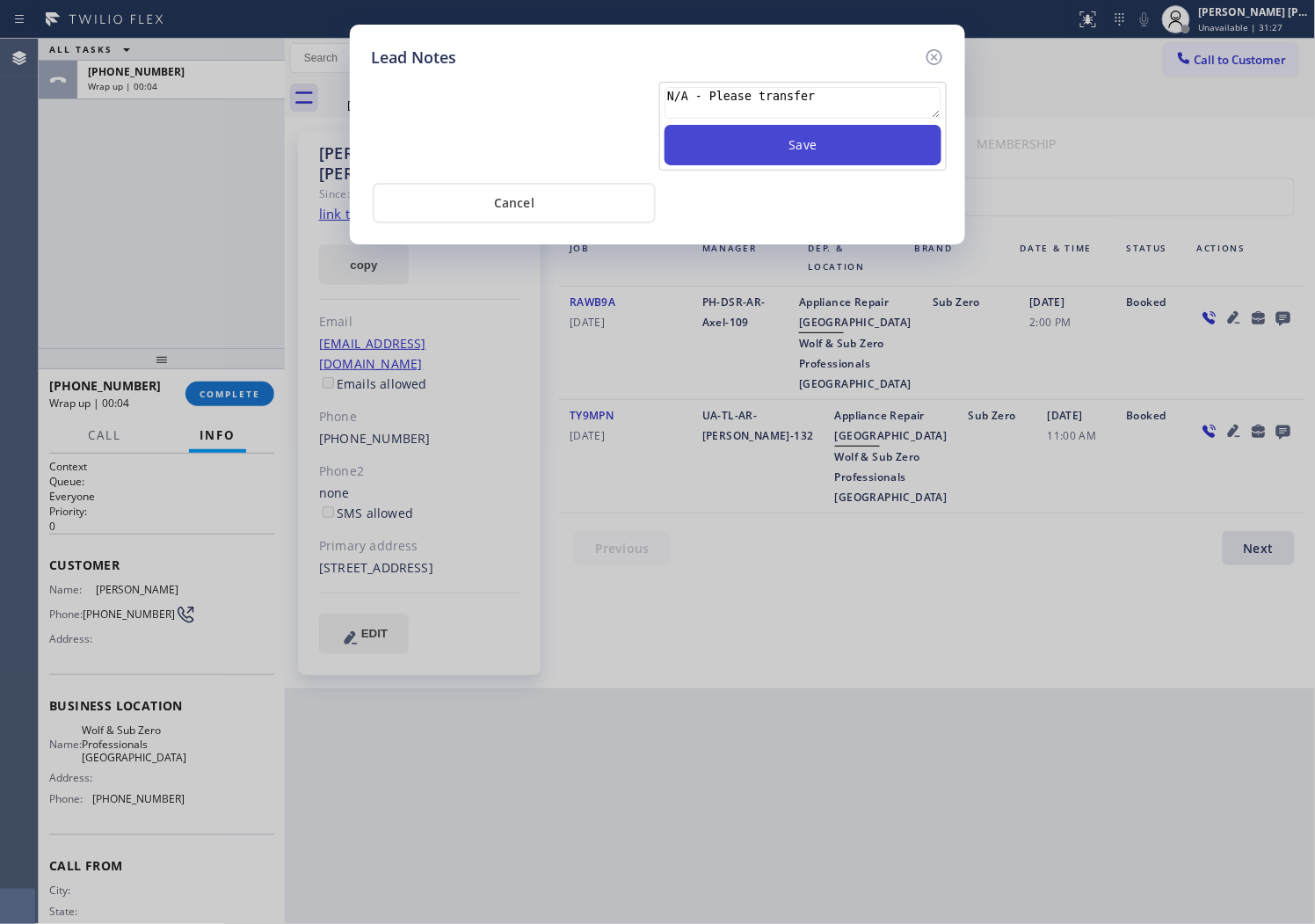
drag, startPoint x: 784, startPoint y: 144, endPoint x: 812, endPoint y: 147, distance: 28.2
click at [784, 144] on button "Save" at bounding box center [802, 145] width 277 height 40
click at [934, 54] on icon at bounding box center [934, 56] width 21 height 21
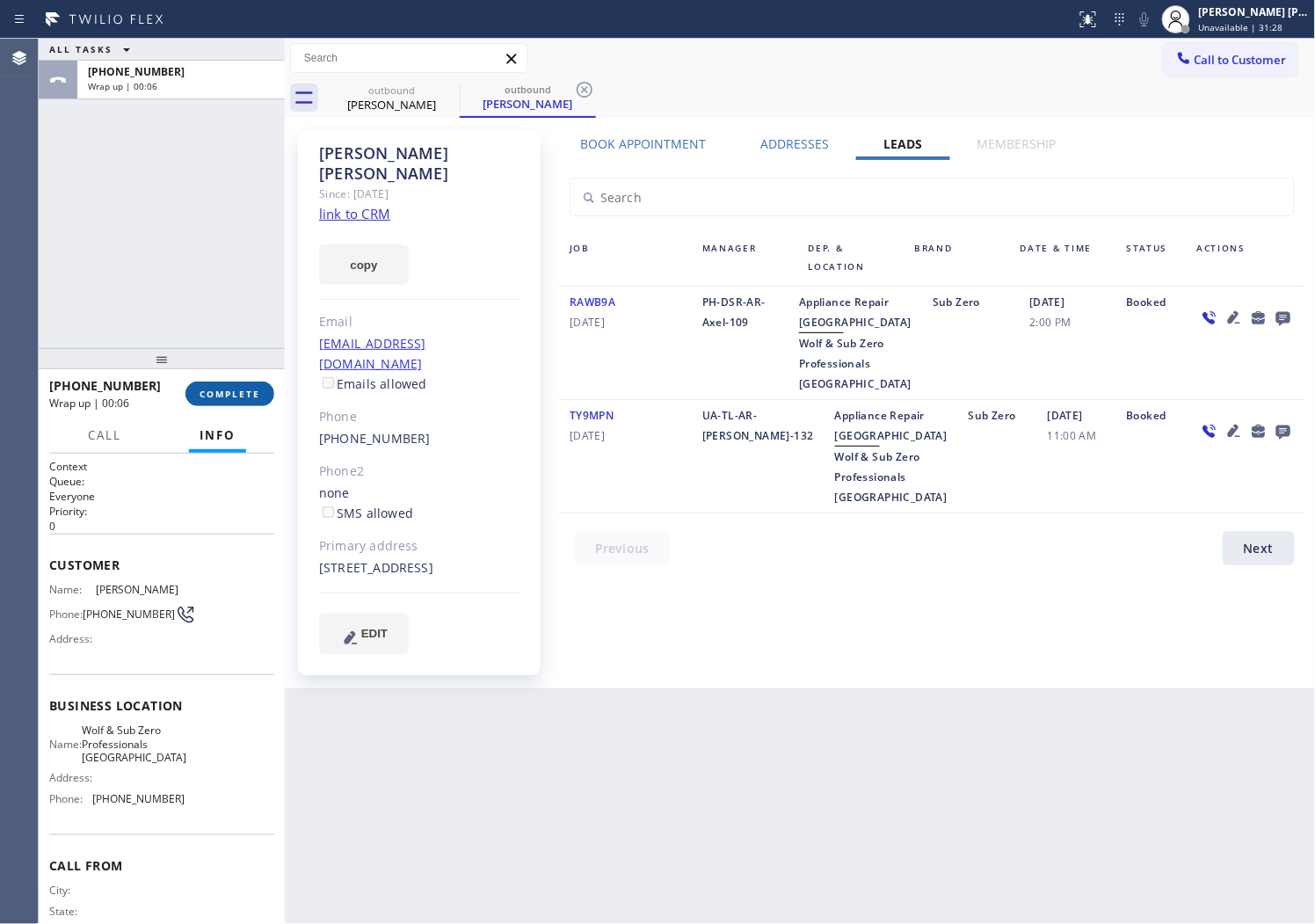
click at [247, 388] on span "COMPLETE" at bounding box center [230, 394] width 61 height 13
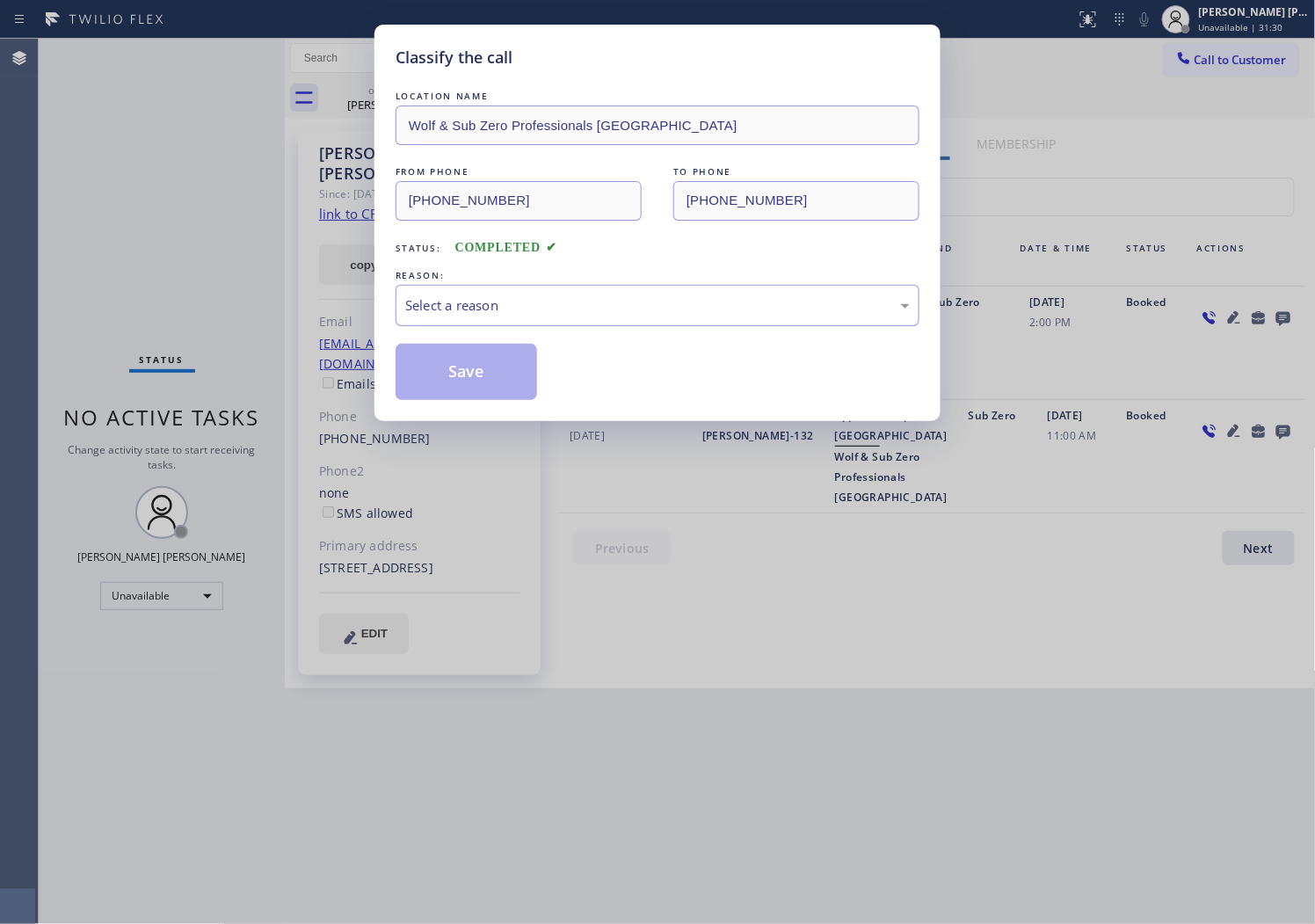
click at [514, 309] on div "Select a reason" at bounding box center [658, 305] width 505 height 21
click at [468, 389] on button "Save" at bounding box center [467, 371] width 142 height 56
drag, startPoint x: 468, startPoint y: 389, endPoint x: 210, endPoint y: 4, distance: 463.5
click at [468, 389] on button "Save" at bounding box center [467, 371] width 142 height 56
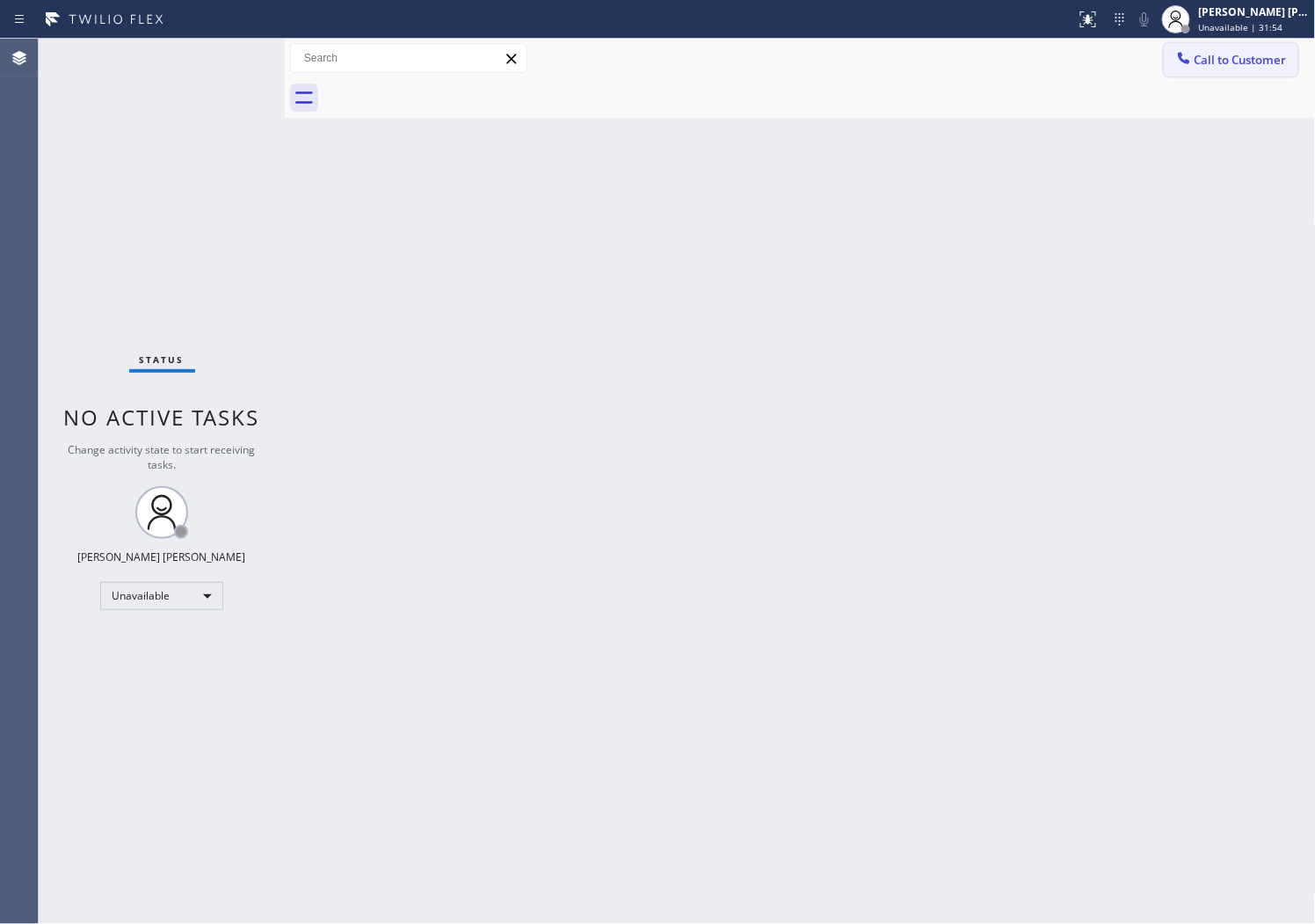
click at [1219, 71] on button "Call to Customer" at bounding box center [1231, 60] width 135 height 33
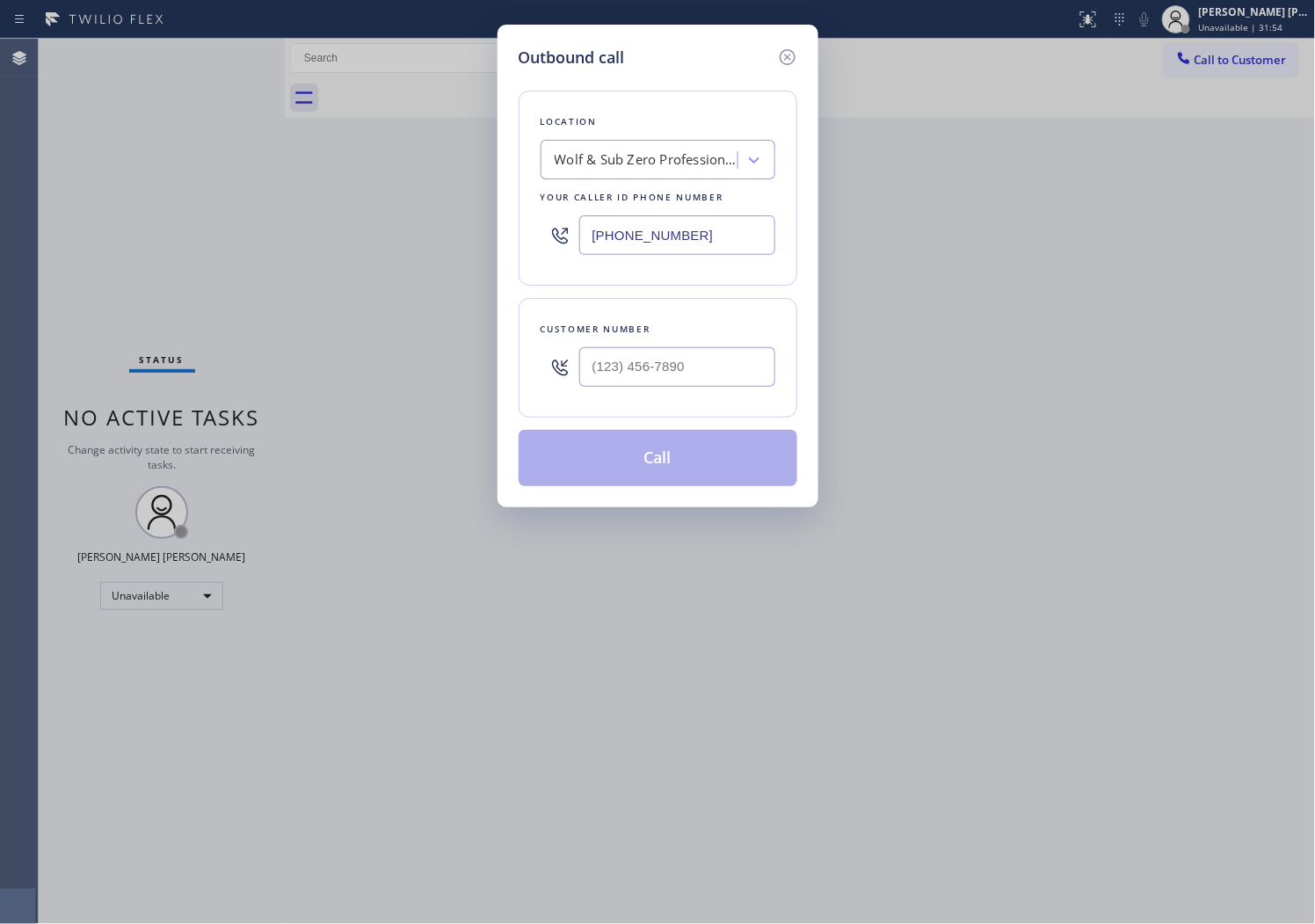
click at [622, 223] on input "[PHONE_NUMBER]" at bounding box center [677, 235] width 196 height 39
paste input "916) 702-3053"
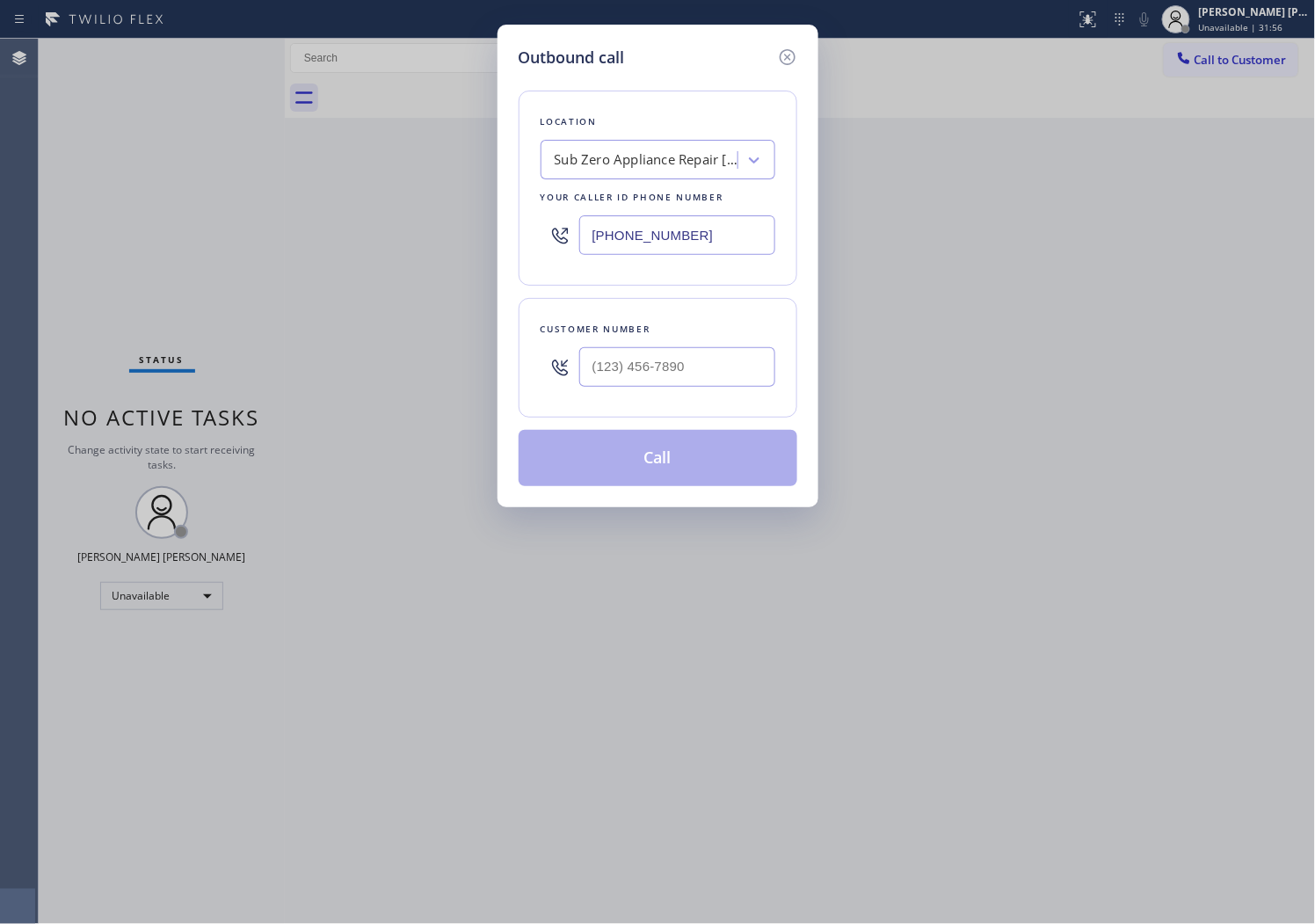
type input "[PHONE_NUMBER]"
click at [618, 370] on input "(___) ___-____" at bounding box center [677, 367] width 196 height 39
paste input "916) 207-8053"
type input "[PHONE_NUMBER]"
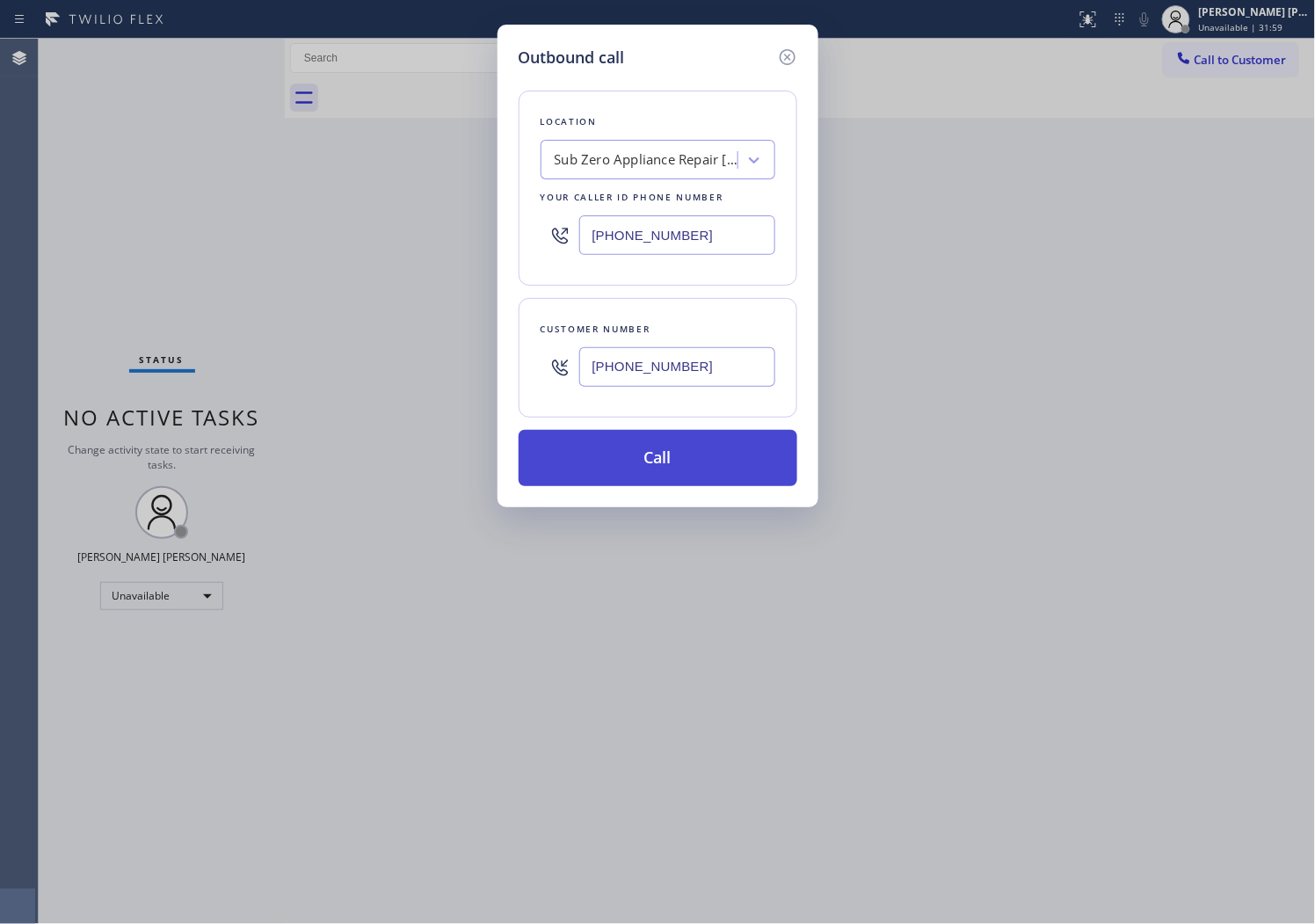
click at [609, 458] on button "Call" at bounding box center [658, 458] width 279 height 56
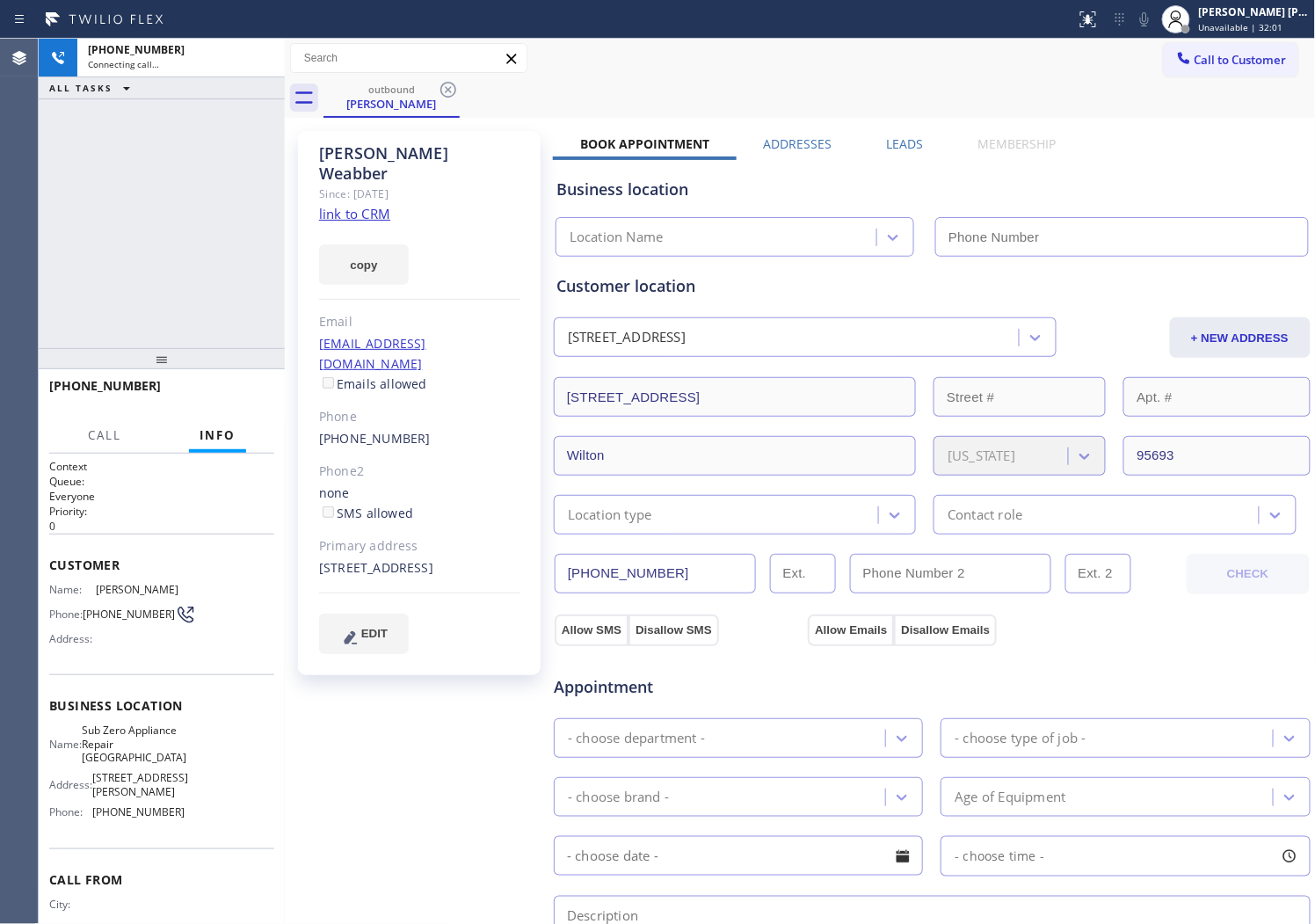
click at [407, 153] on div "[PERSON_NAME]" at bounding box center [419, 163] width 202 height 40
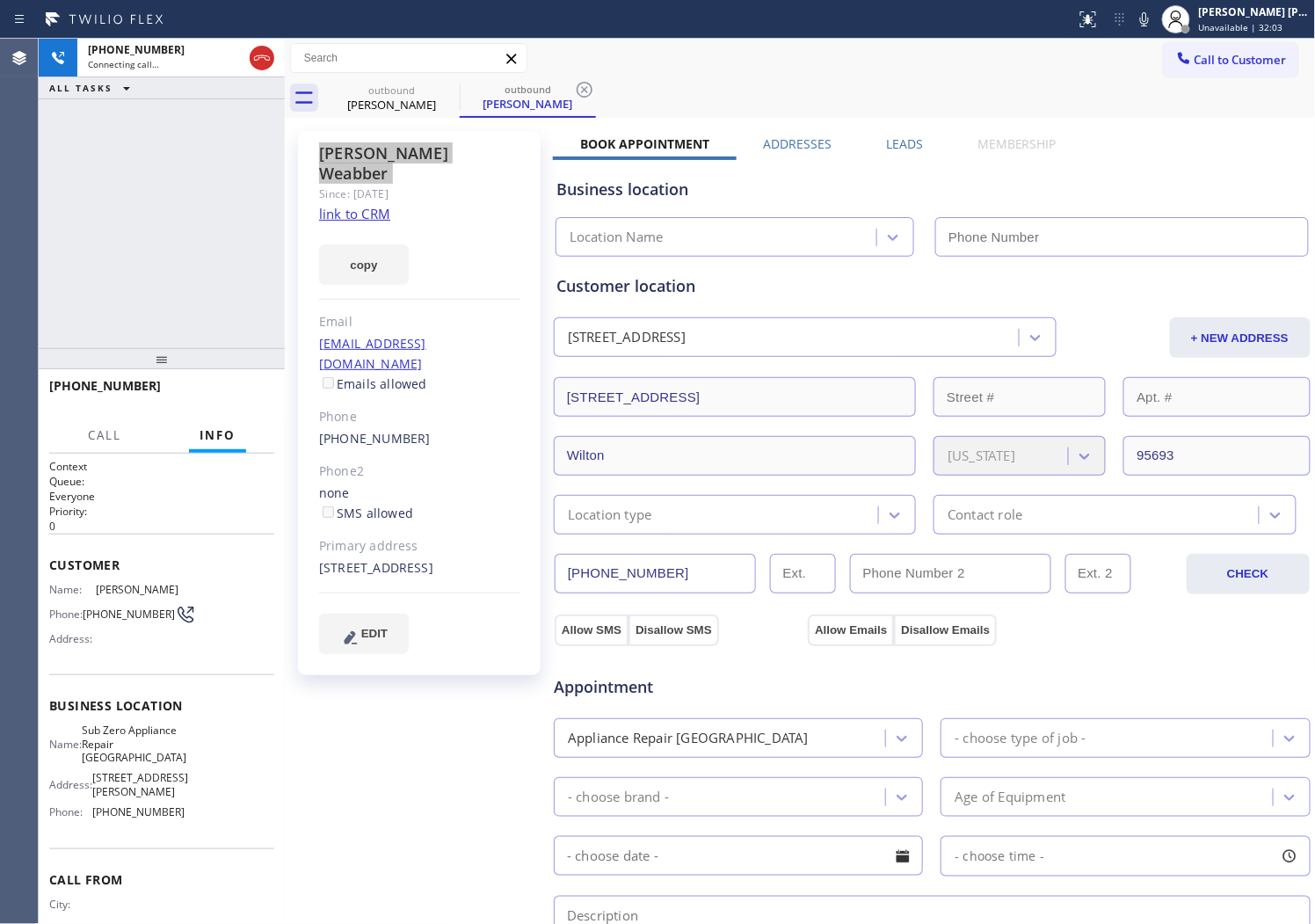
type input "[PHONE_NUMBER]"
click at [301, 209] on div "[PERSON_NAME] Since: [DATE] link to CRM copy Email [EMAIL_ADDRESS][DOMAIN_NAME]…" at bounding box center [419, 402] width 243 height 544
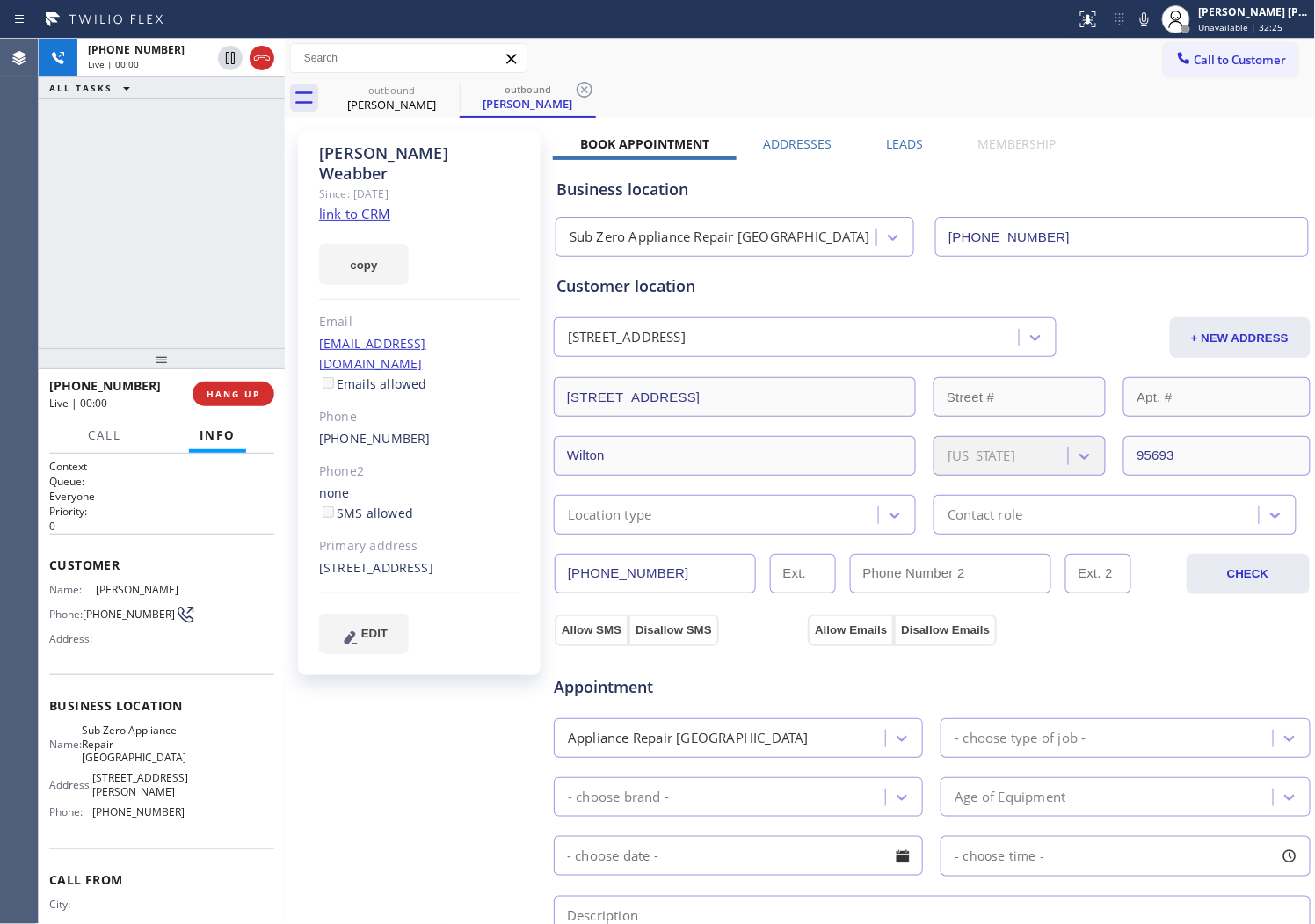
click at [38, 182] on div "[PHONE_NUMBER] Live | 00:00 ALL TASKS ALL TASKS ACTIVE TASKS TASKS IN WRAP UP" at bounding box center [161, 193] width 246 height 309
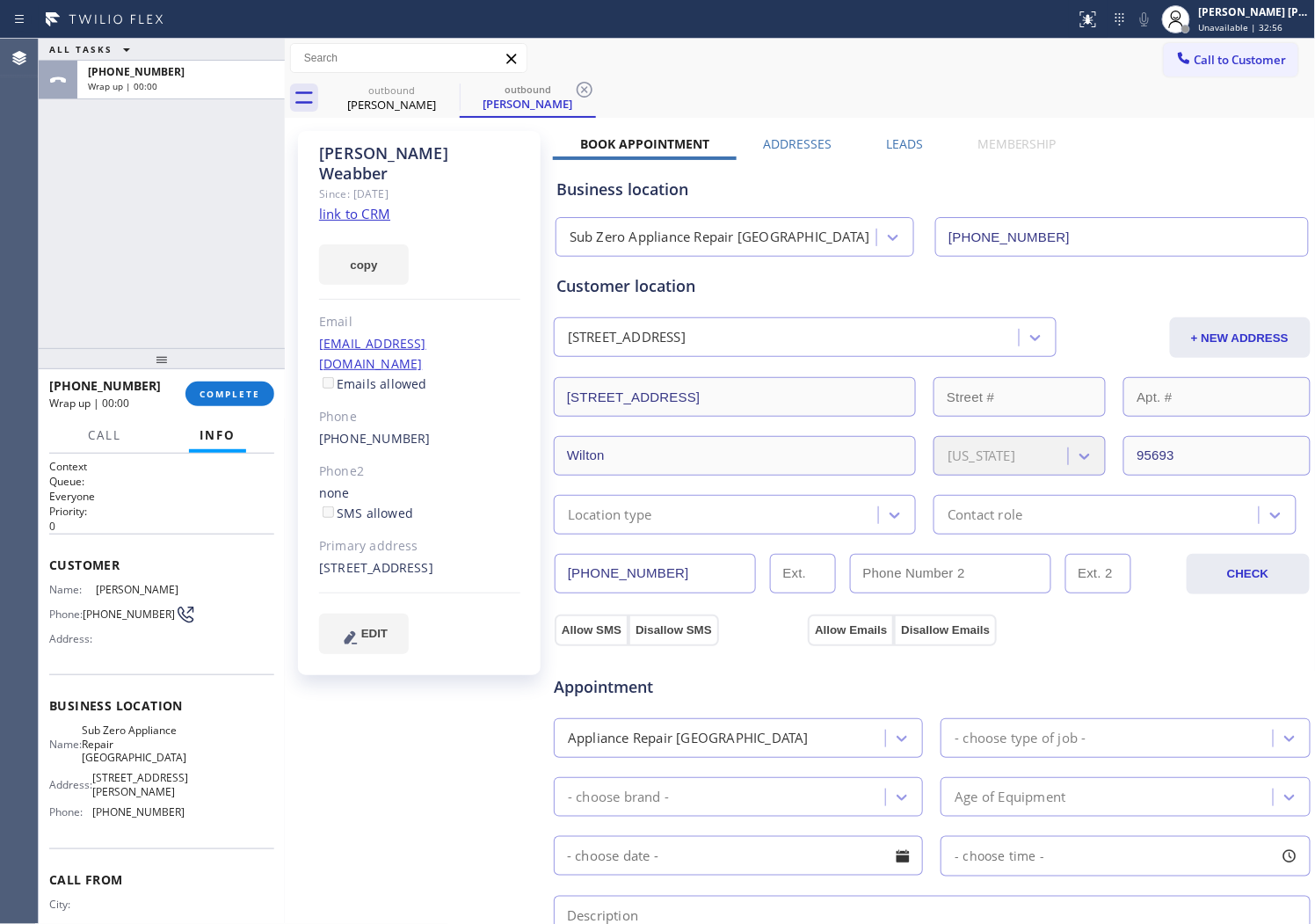
click at [894, 142] on label "Leads" at bounding box center [905, 144] width 37 height 17
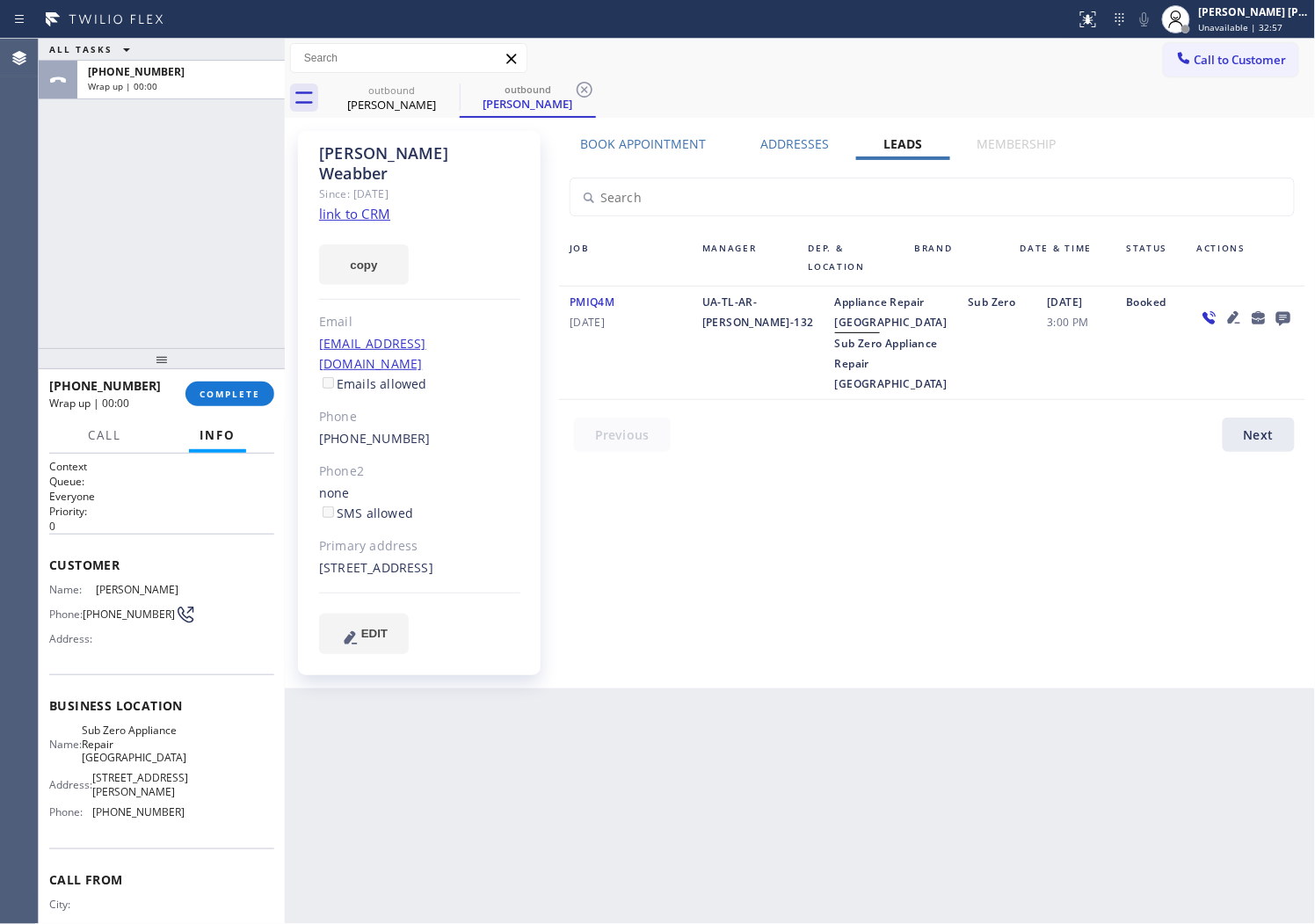
click at [1286, 314] on icon at bounding box center [1284, 318] width 21 height 22
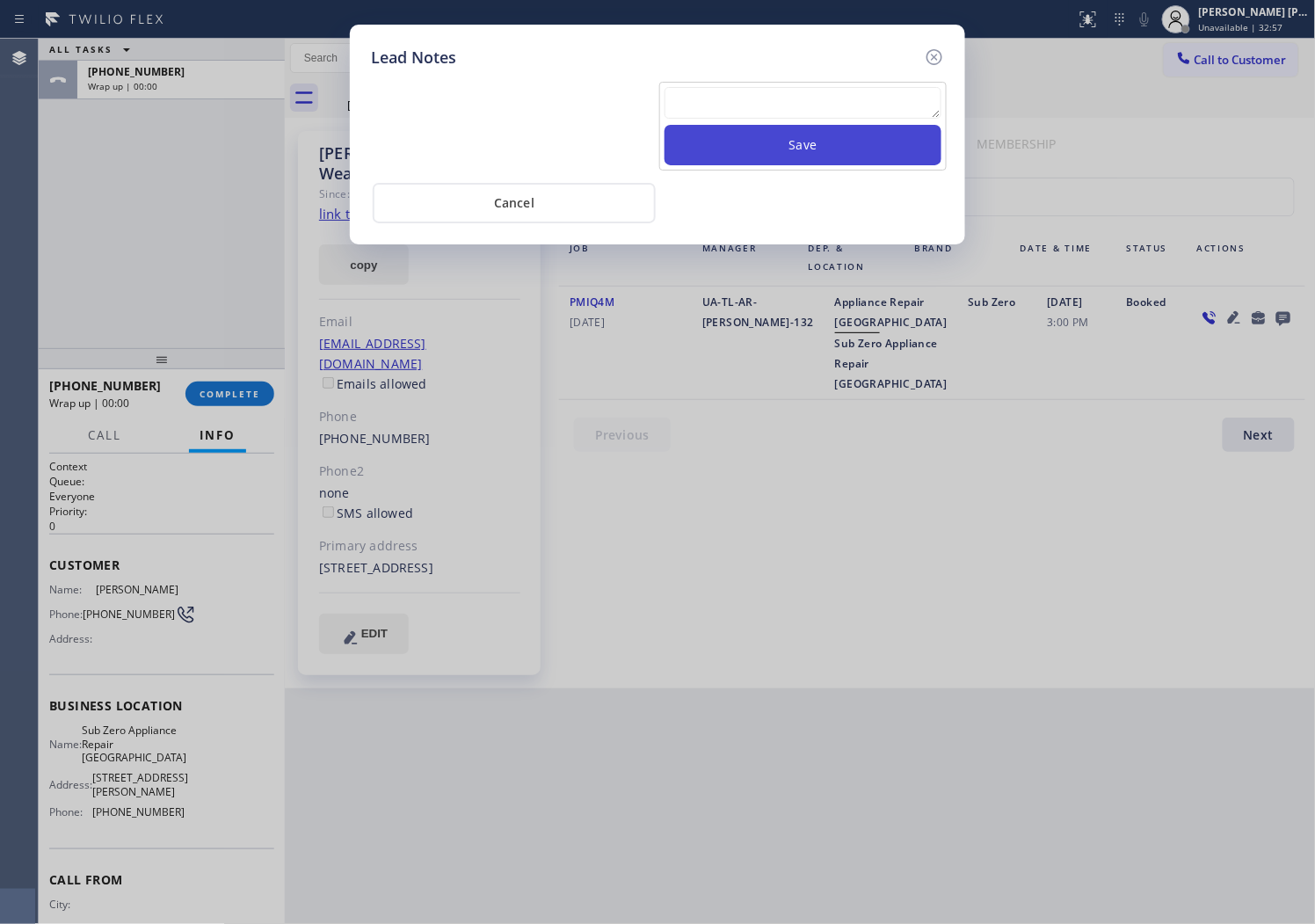
click at [903, 136] on button "Save" at bounding box center [802, 145] width 277 height 40
click at [891, 114] on textarea at bounding box center [802, 102] width 277 height 31
type textarea "a"
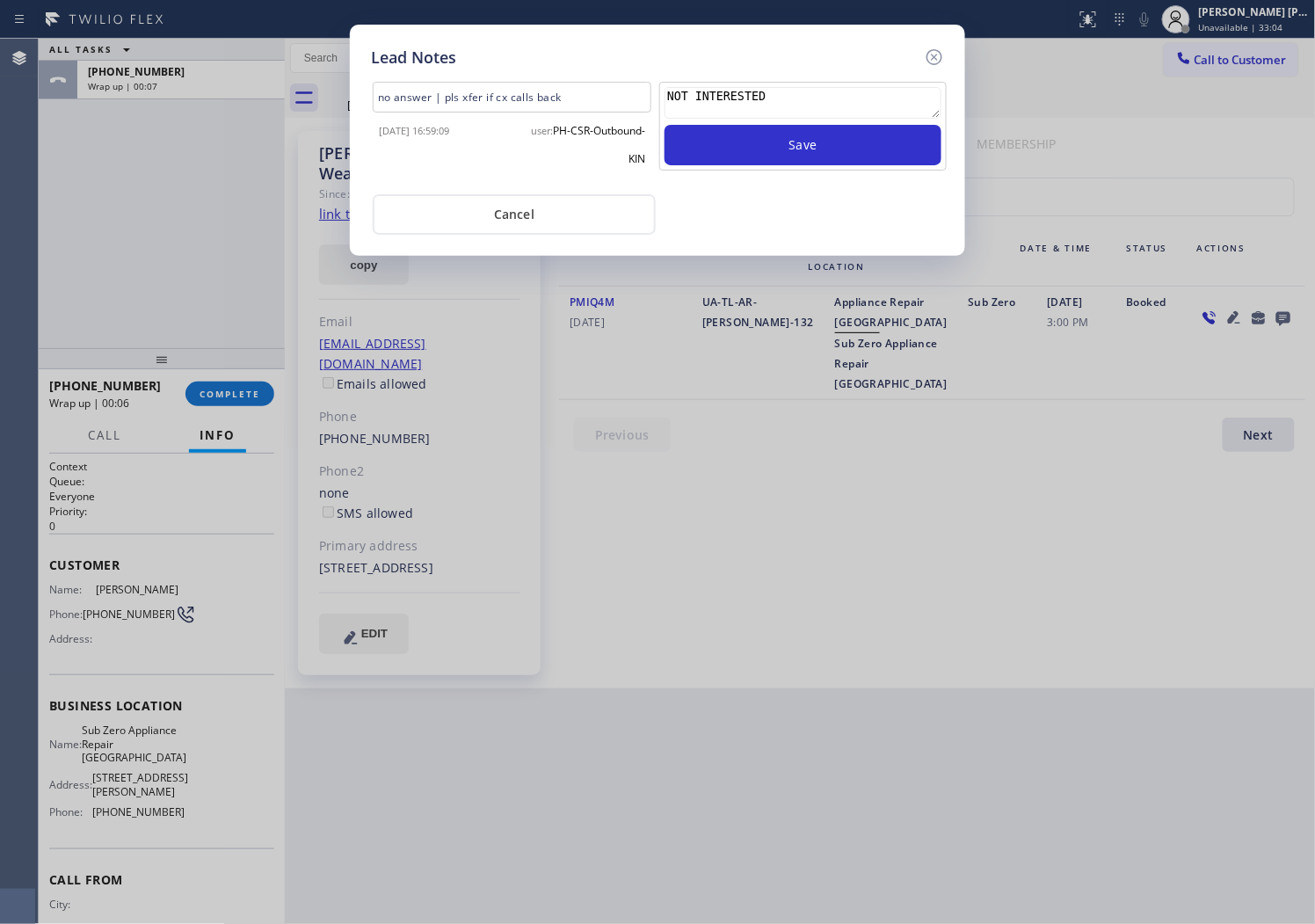
type textarea "NOT INTERESTED"
click at [853, 173] on div "NOT INTERESTED Save" at bounding box center [803, 132] width 291 height 100
click at [870, 159] on button "Save" at bounding box center [802, 145] width 277 height 40
click at [927, 63] on icon at bounding box center [934, 56] width 21 height 21
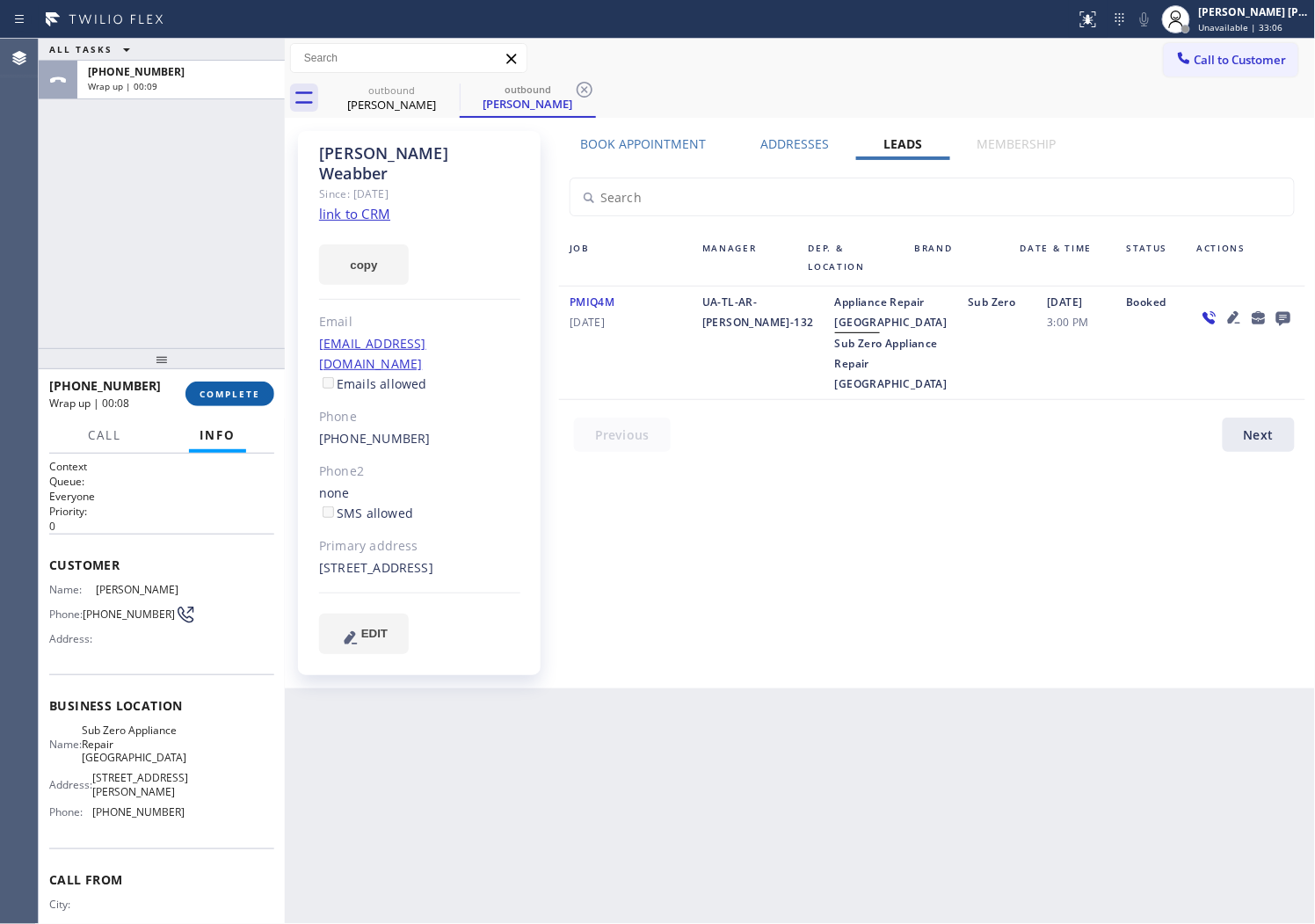
click at [221, 393] on span "COMPLETE" at bounding box center [230, 394] width 61 height 13
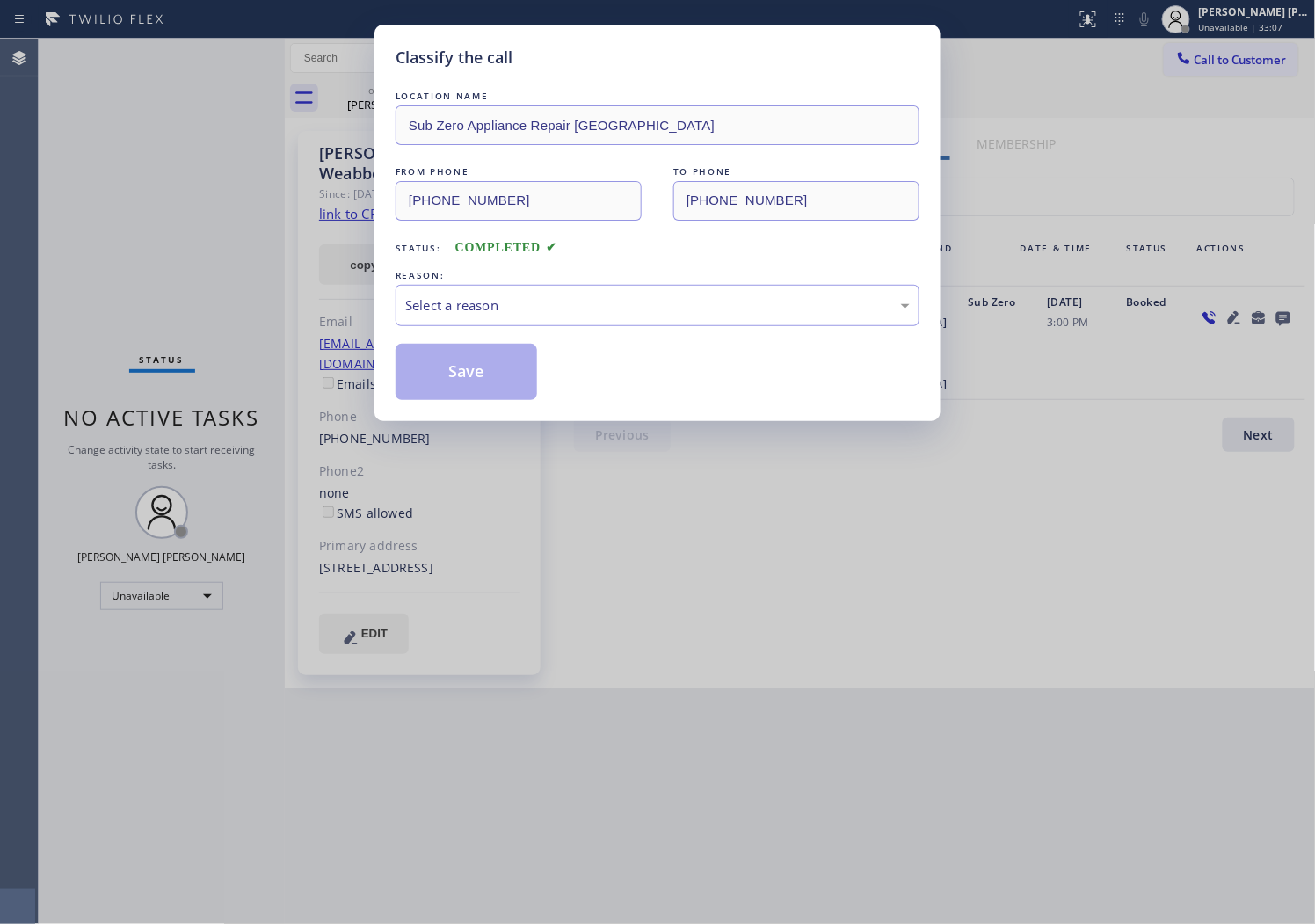
click at [463, 297] on div "Select a reason" at bounding box center [658, 305] width 505 height 21
click at [458, 310] on div "Select a reason" at bounding box center [658, 305] width 505 height 21
click at [441, 380] on button "Save" at bounding box center [467, 371] width 142 height 56
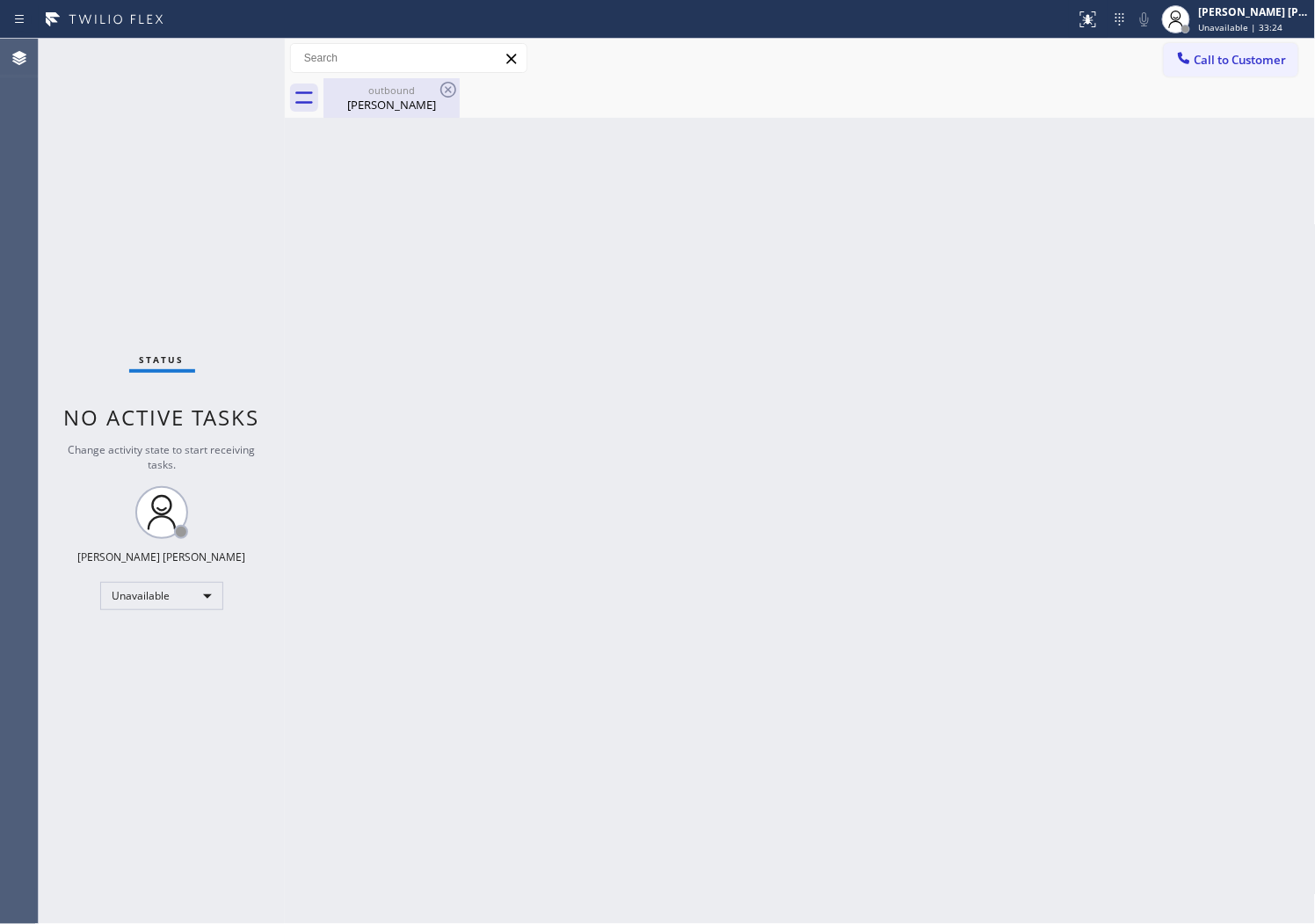
click at [422, 112] on div "outbound [PERSON_NAME]" at bounding box center [392, 98] width 133 height 39
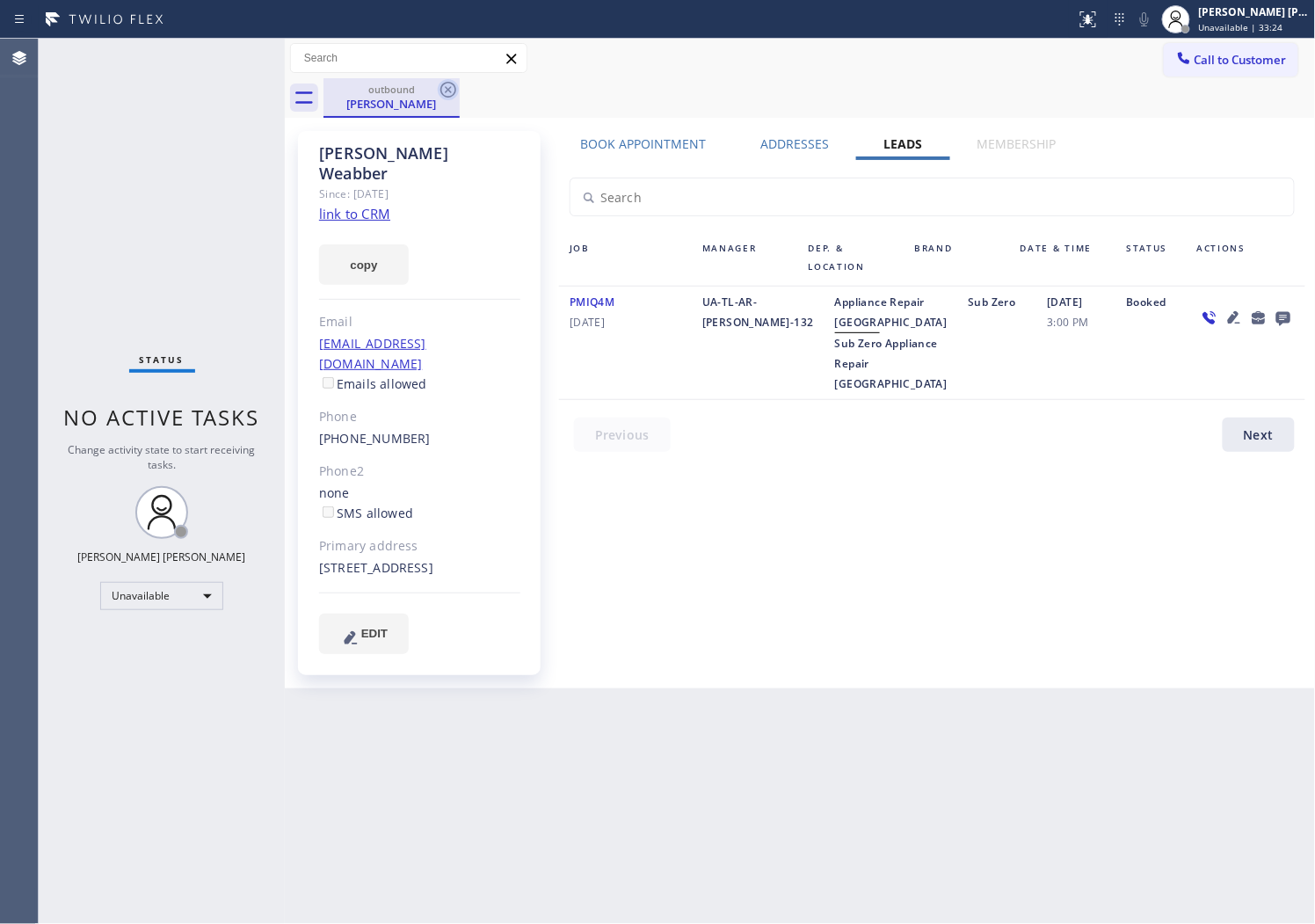
click at [446, 96] on icon at bounding box center [449, 90] width 16 height 16
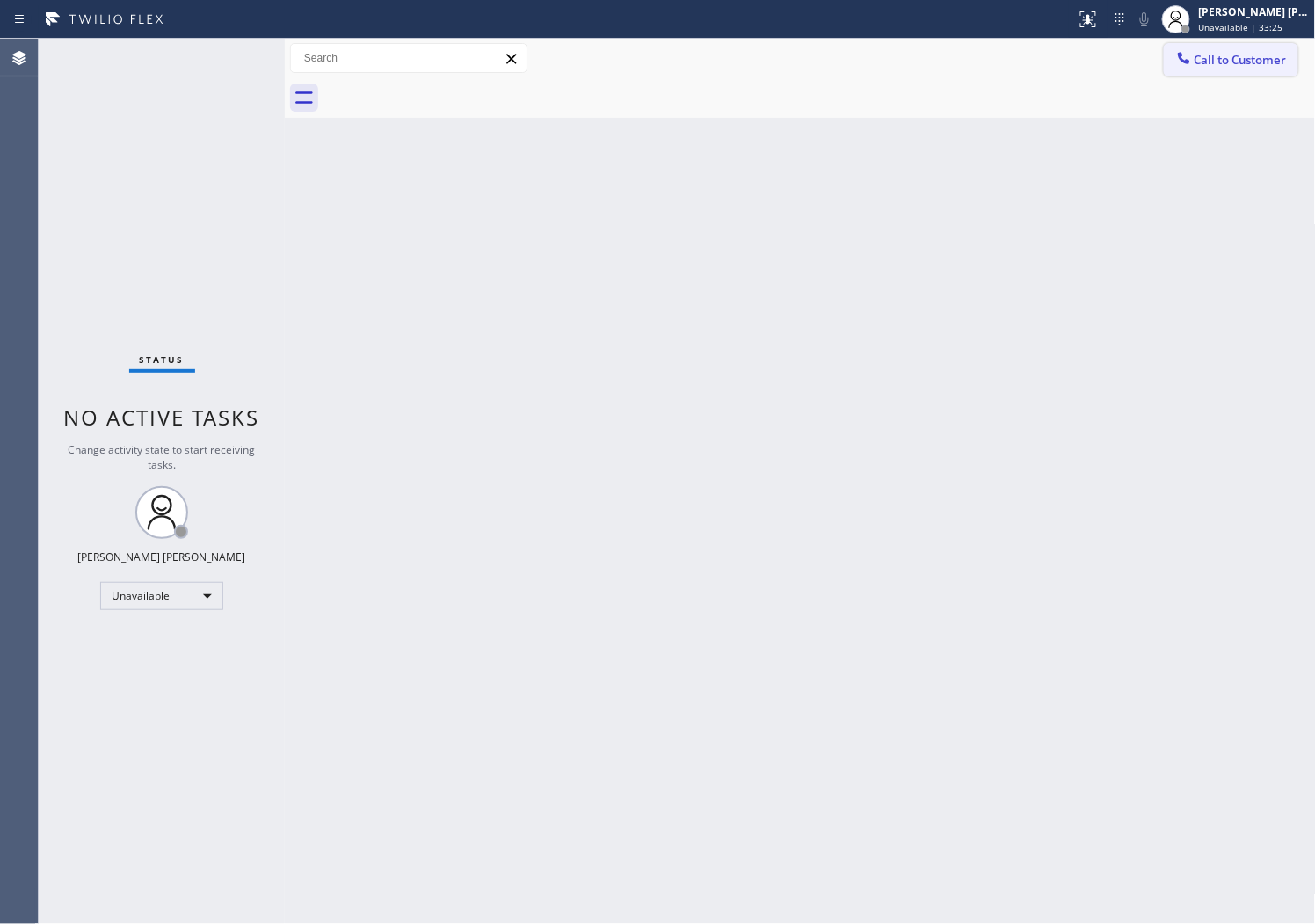
click at [1224, 60] on span "Call to Customer" at bounding box center [1241, 60] width 93 height 16
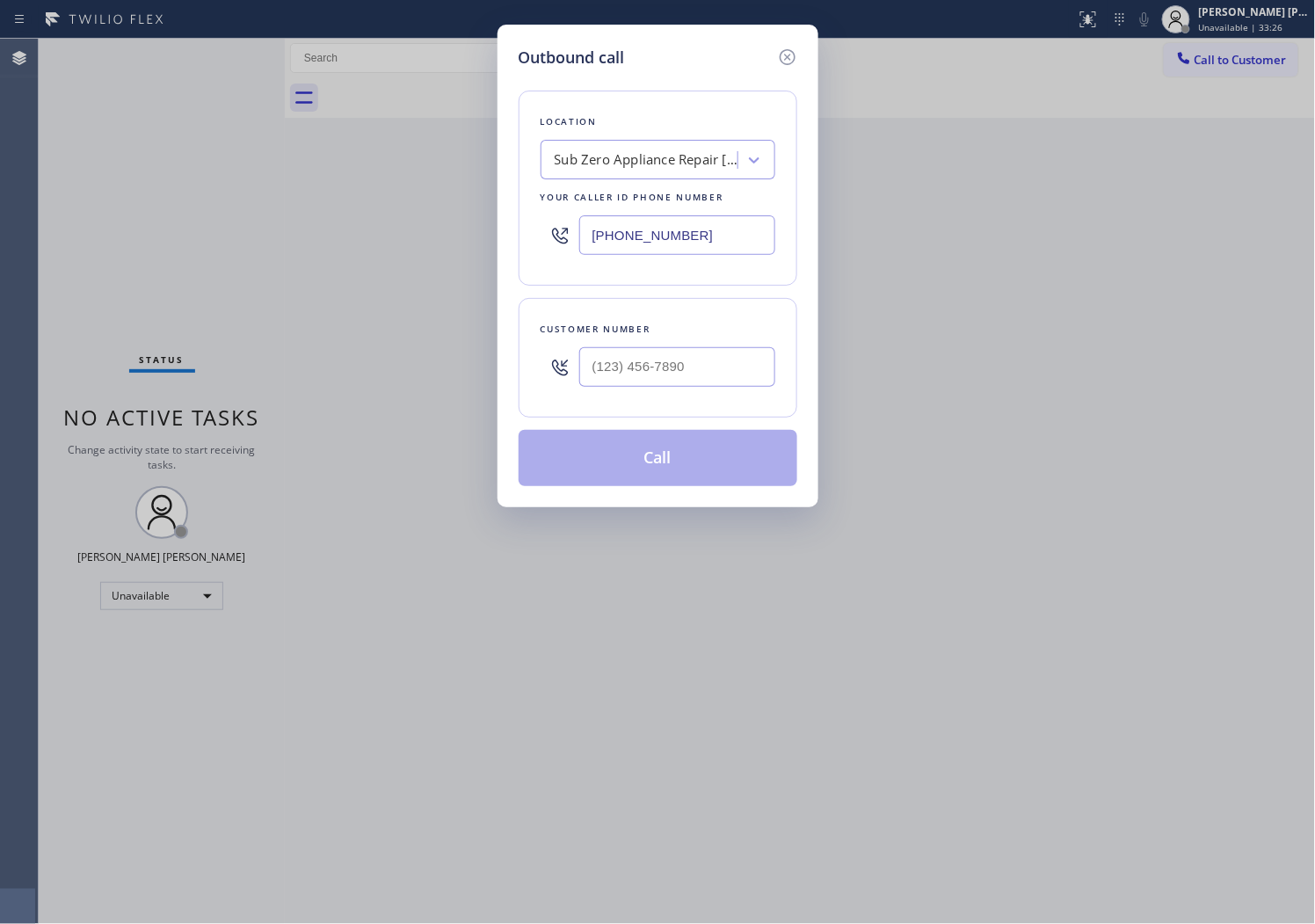
click at [646, 235] on input "[PHONE_NUMBER]" at bounding box center [677, 235] width 196 height 39
click at [645, 235] on input "[PHONE_NUMBER]" at bounding box center [677, 235] width 196 height 39
paste input "855) 731-4952"
type input "[PHONE_NUMBER]"
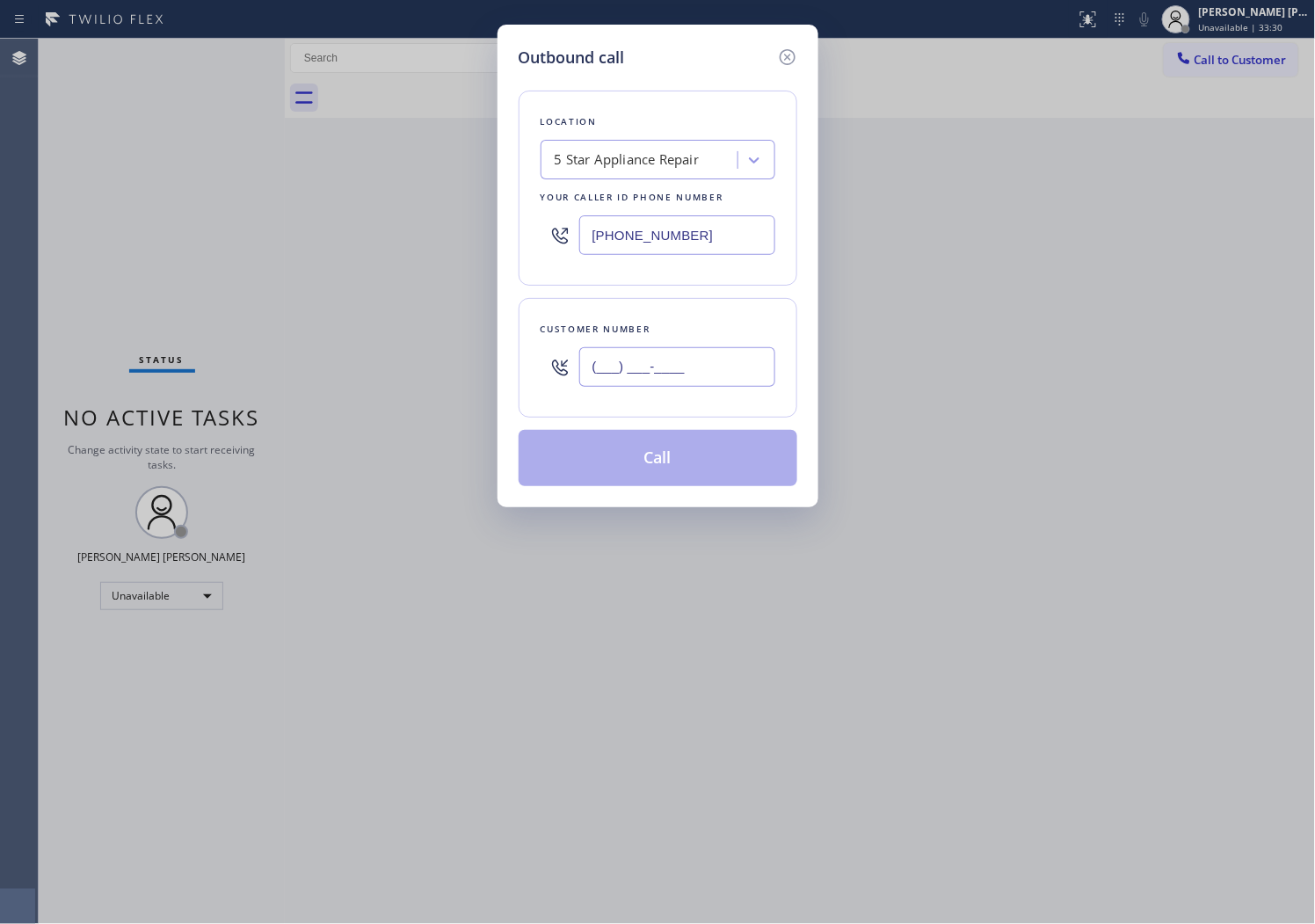
click at [625, 361] on input "(___) ___-____" at bounding box center [677, 367] width 196 height 39
paste input "602) 708-4759"
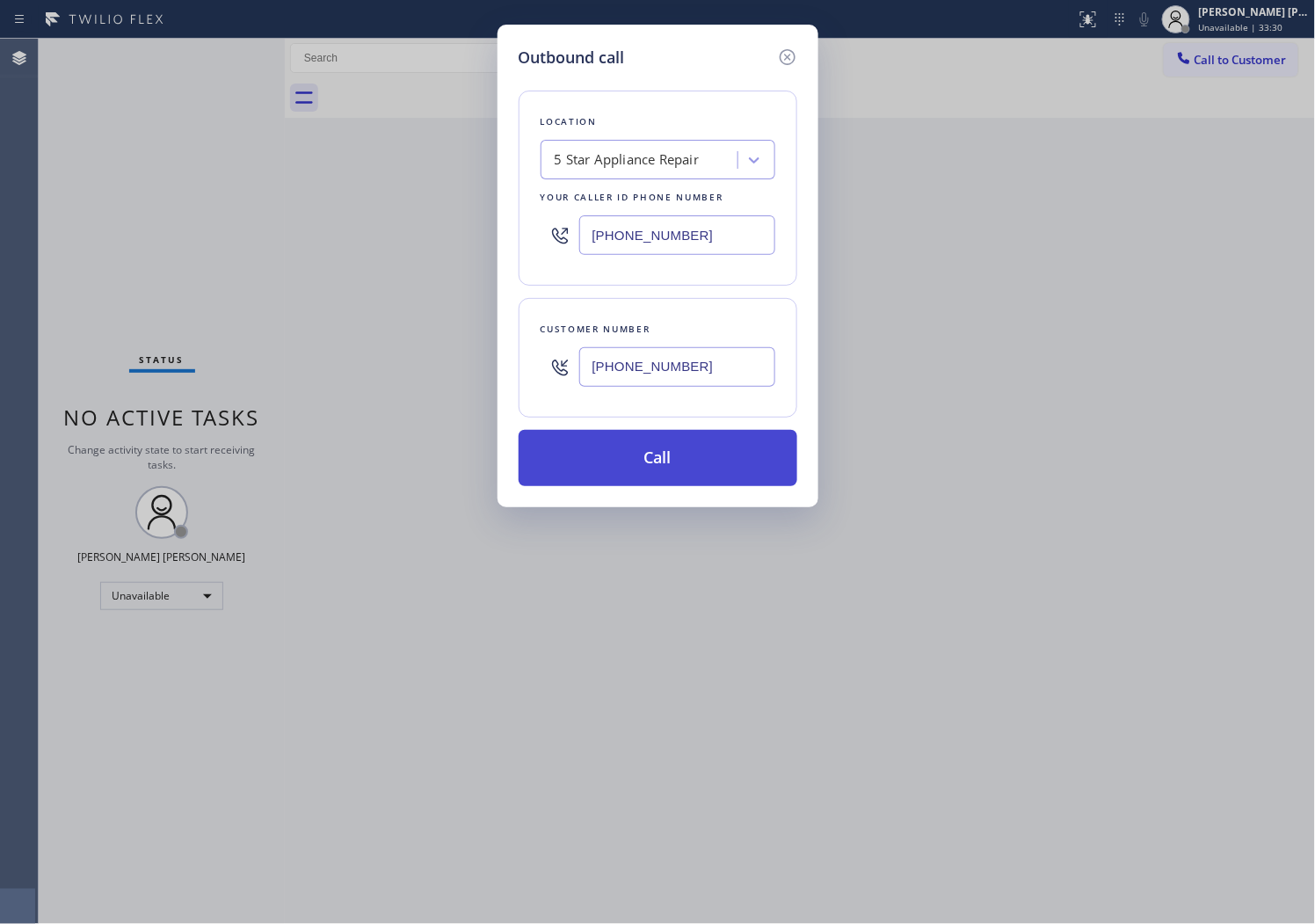
type input "[PHONE_NUMBER]"
click at [672, 451] on button "Call" at bounding box center [658, 458] width 279 height 56
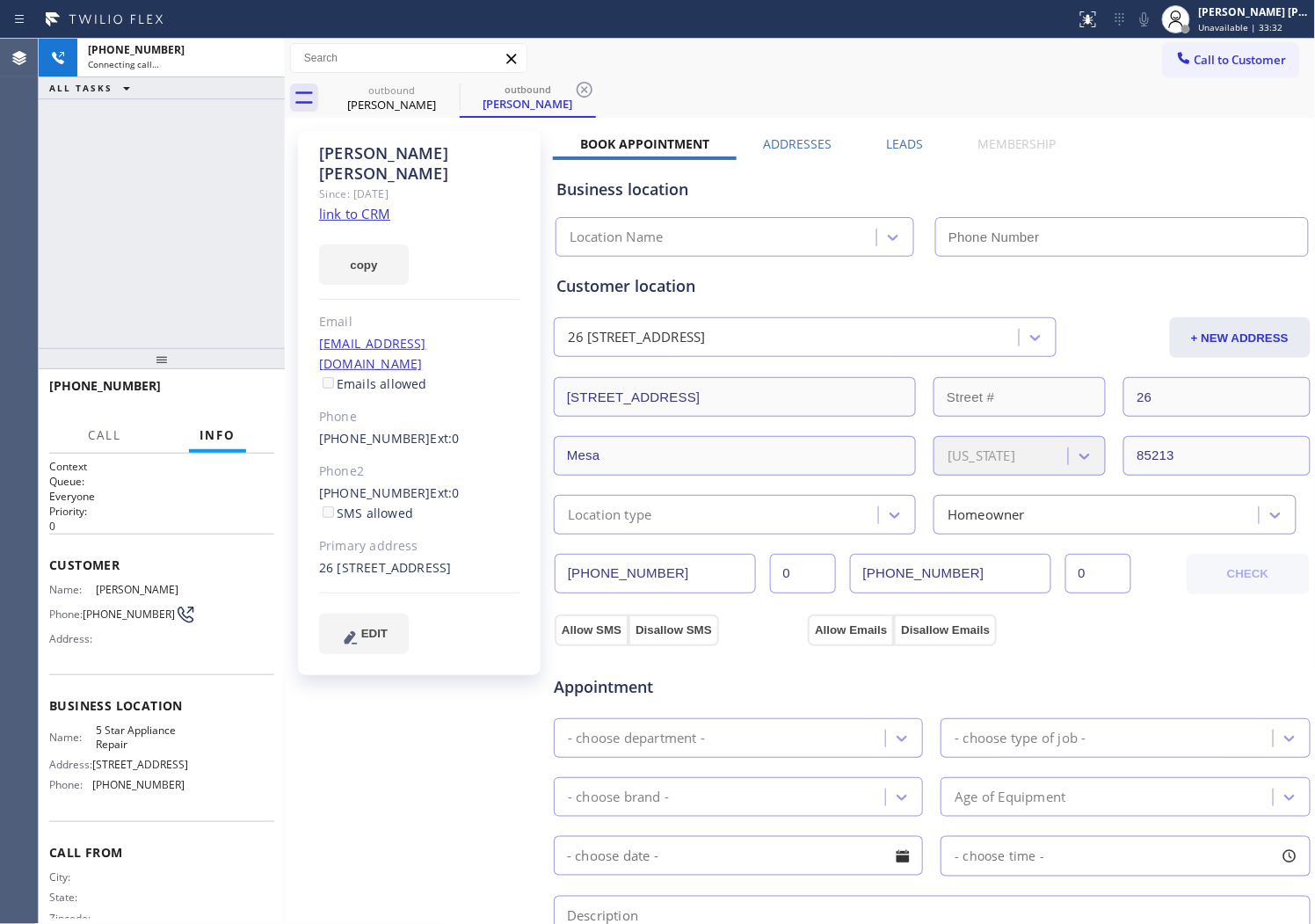
click at [341, 148] on div "[PERSON_NAME]" at bounding box center [419, 163] width 202 height 40
type input "[PHONE_NUMBER]"
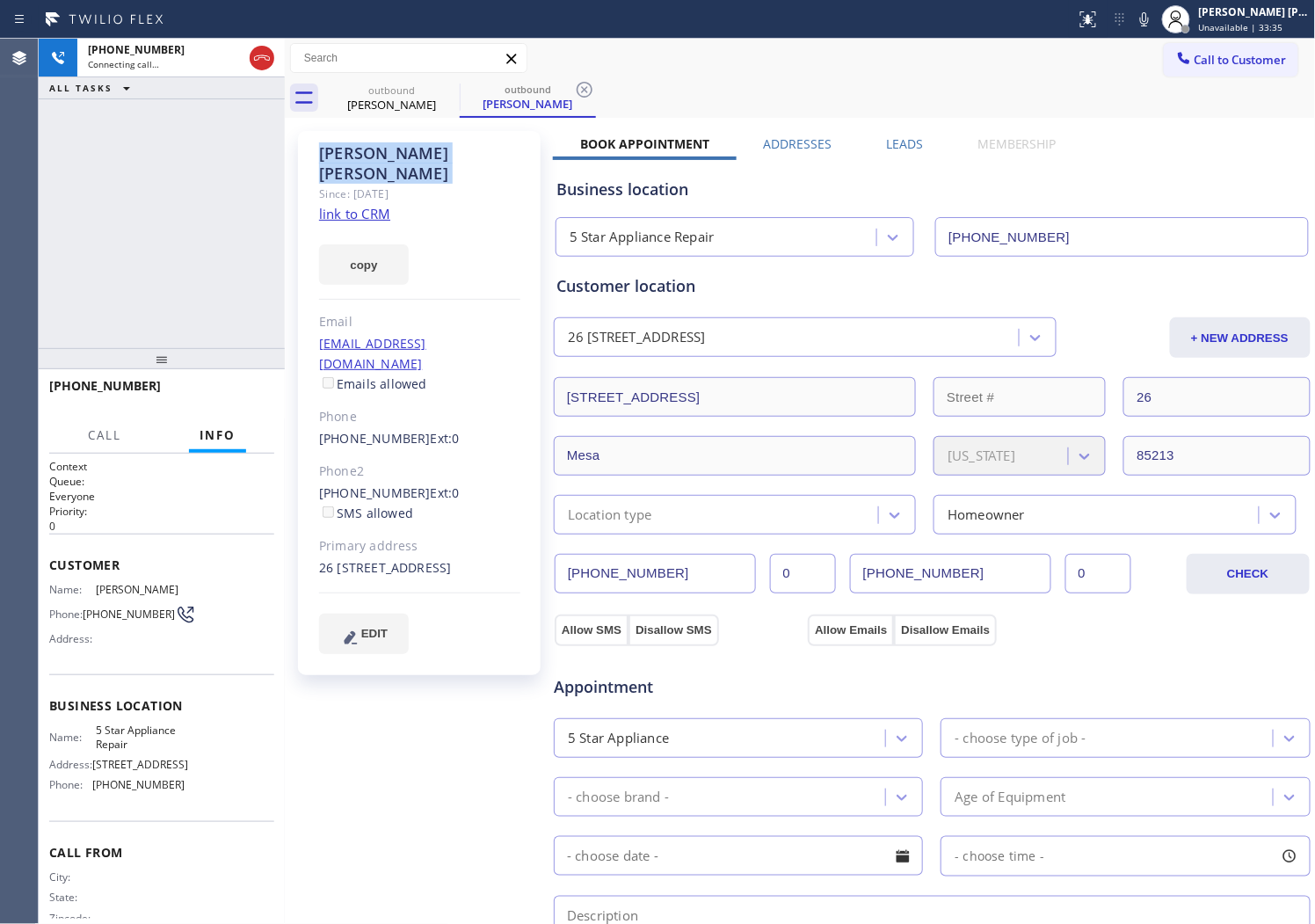
click at [153, 220] on div "[PHONE_NUMBER] Connecting call… ALL TASKS ALL TASKS ACTIVE TASKS TASKS IN WRAP …" at bounding box center [161, 193] width 246 height 309
click at [814, 880] on div "Appointment 5 Star Appliance - choose type of job - - choose brand - Age of Equ…" at bounding box center [932, 819] width 752 height 329
click at [4, 275] on div "Agent Desktop" at bounding box center [19, 481] width 37 height 886
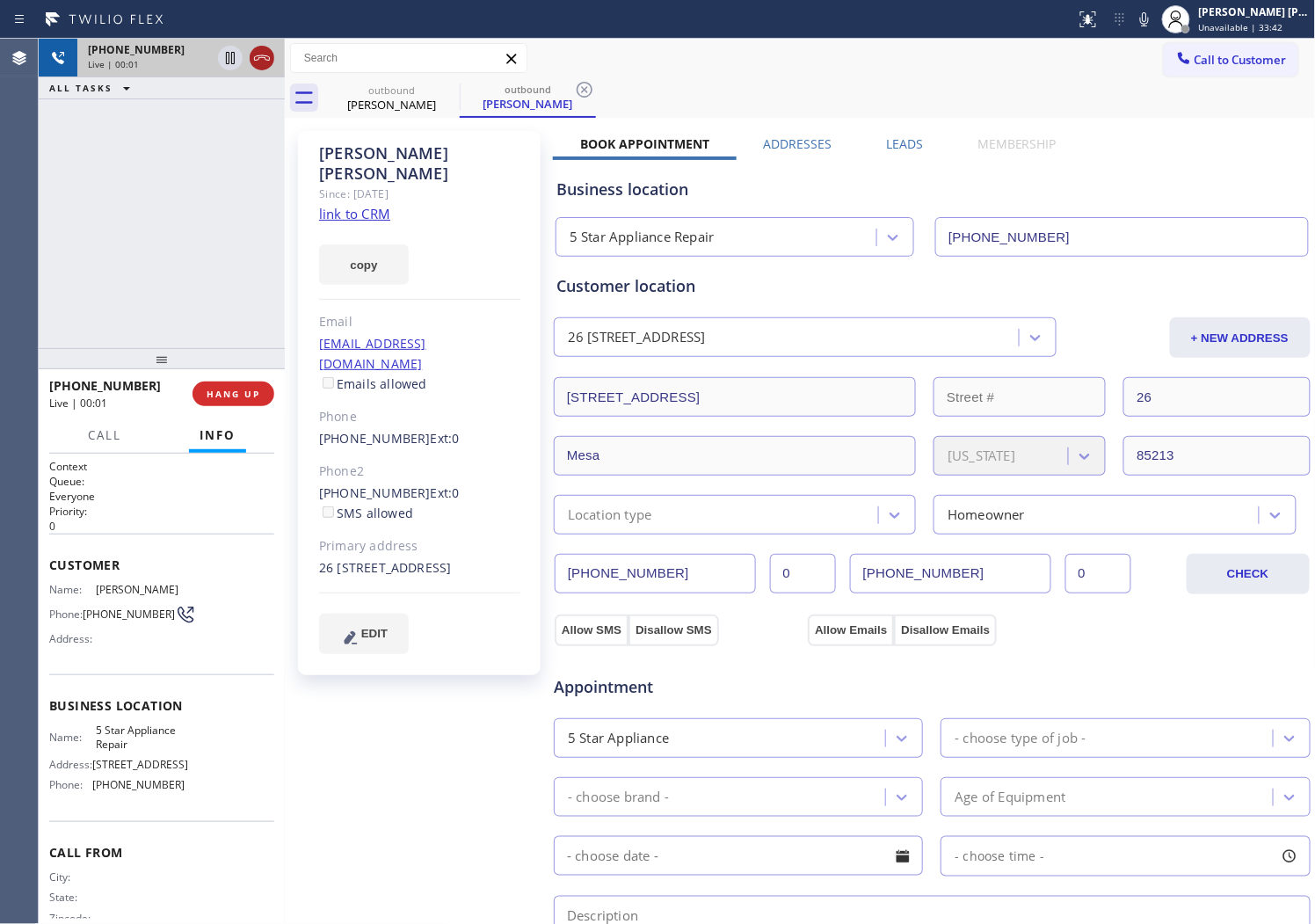
click at [260, 64] on icon at bounding box center [261, 57] width 21 height 21
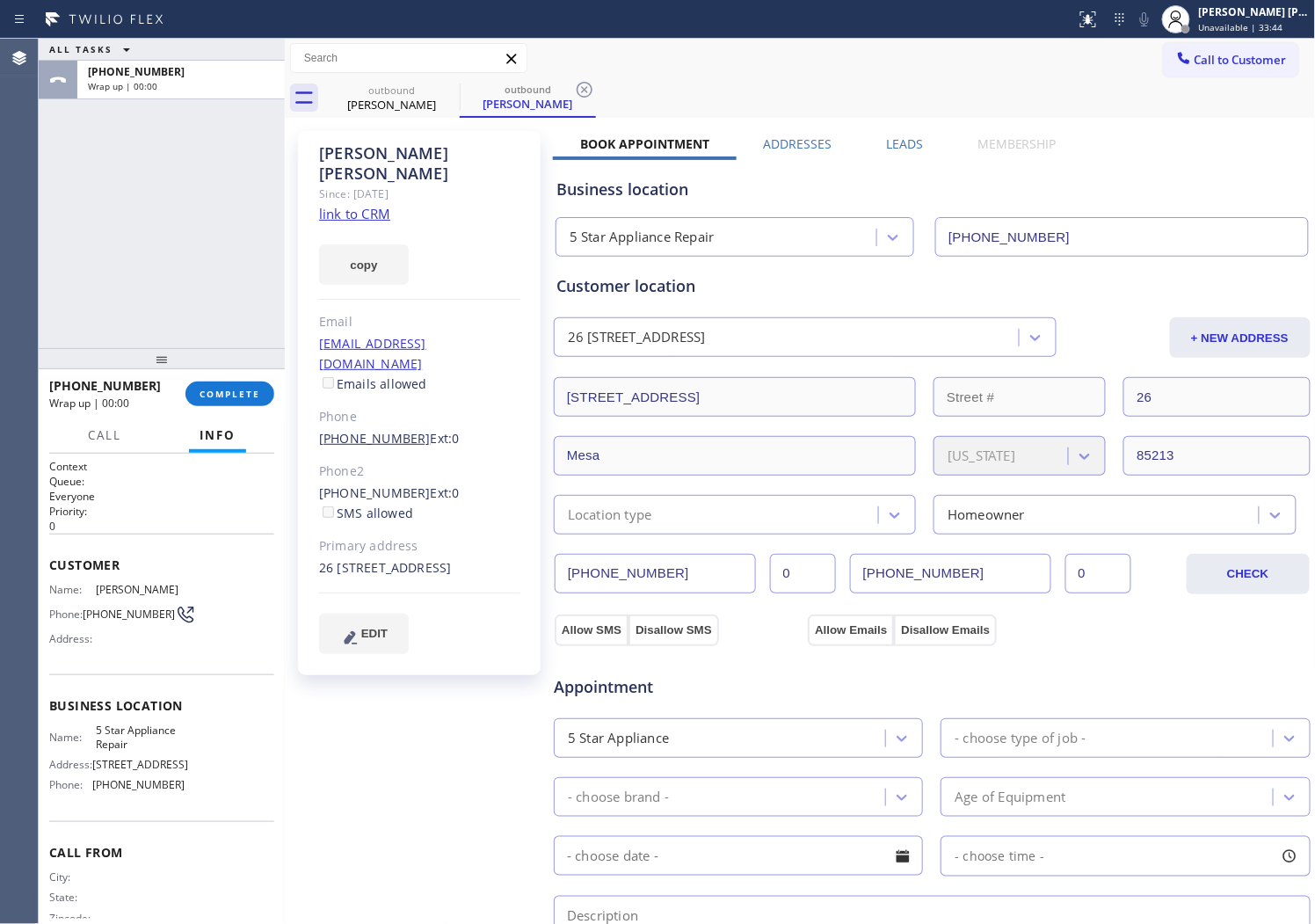
click at [356, 430] on link "[PHONE_NUMBER]" at bounding box center [374, 438] width 111 height 17
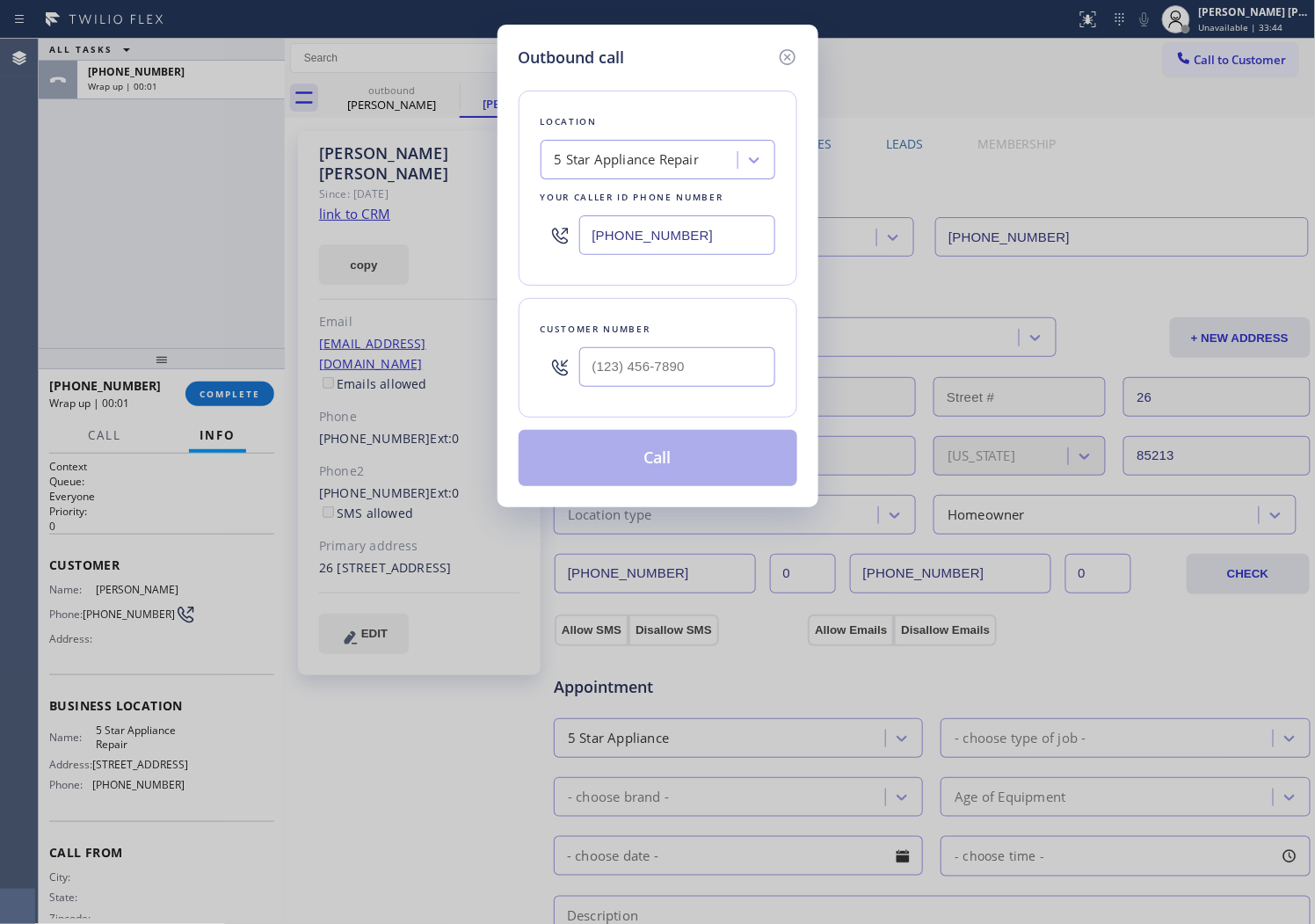
type input "[PHONE_NUMBER]"
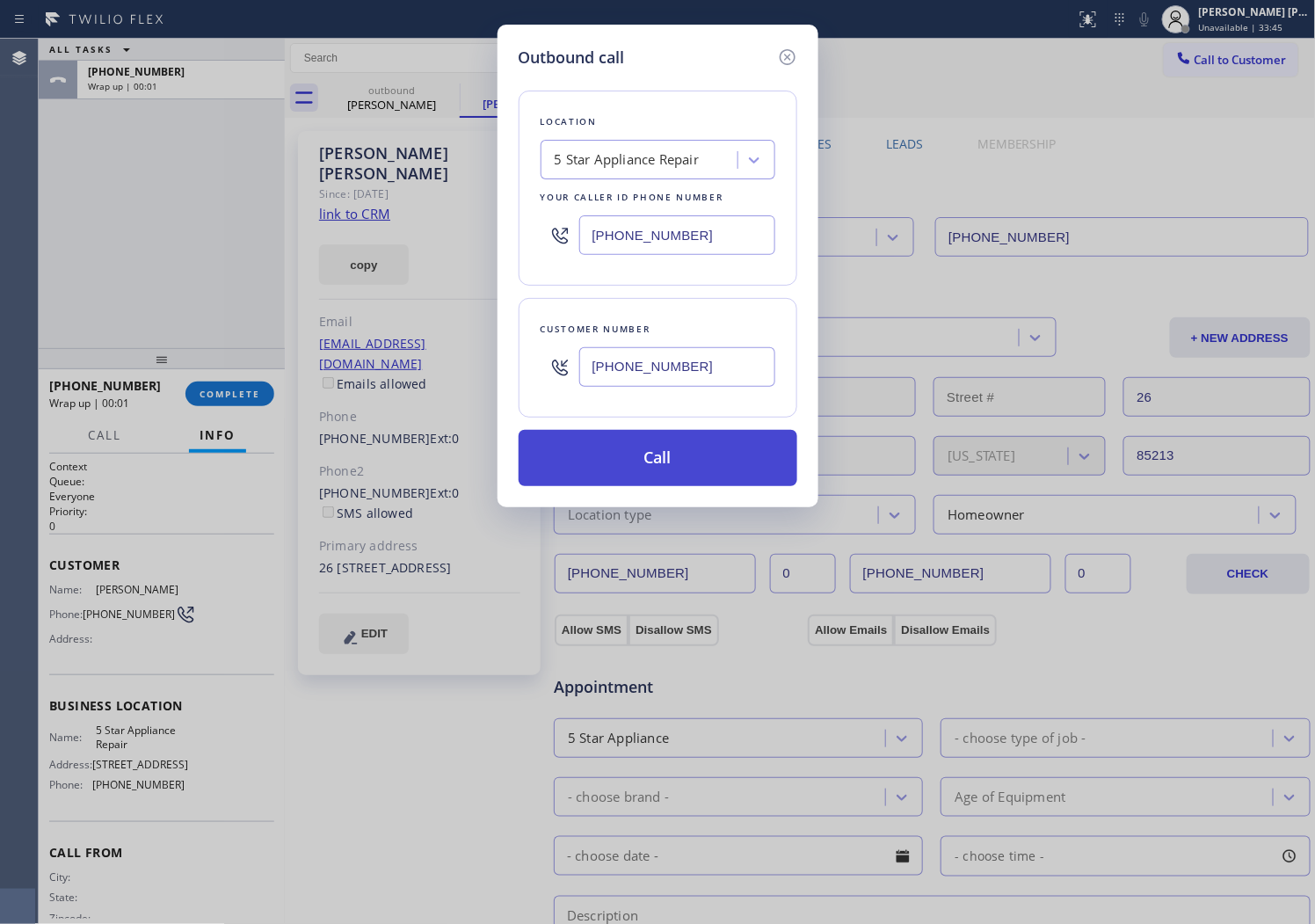
click at [686, 461] on button "Call" at bounding box center [658, 458] width 279 height 56
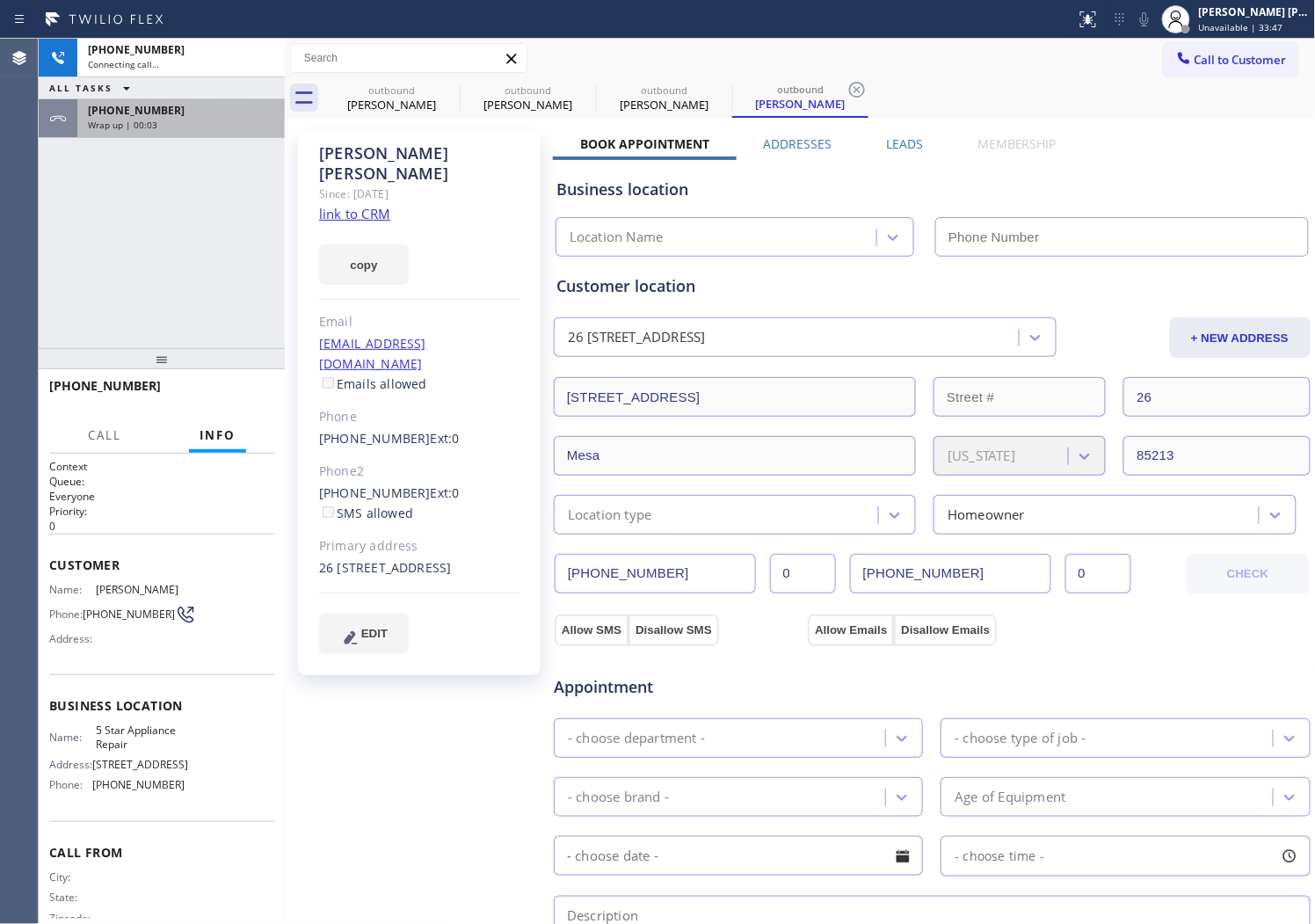
click at [240, 123] on div "Wrap up | 00:03" at bounding box center [180, 125] width 186 height 13
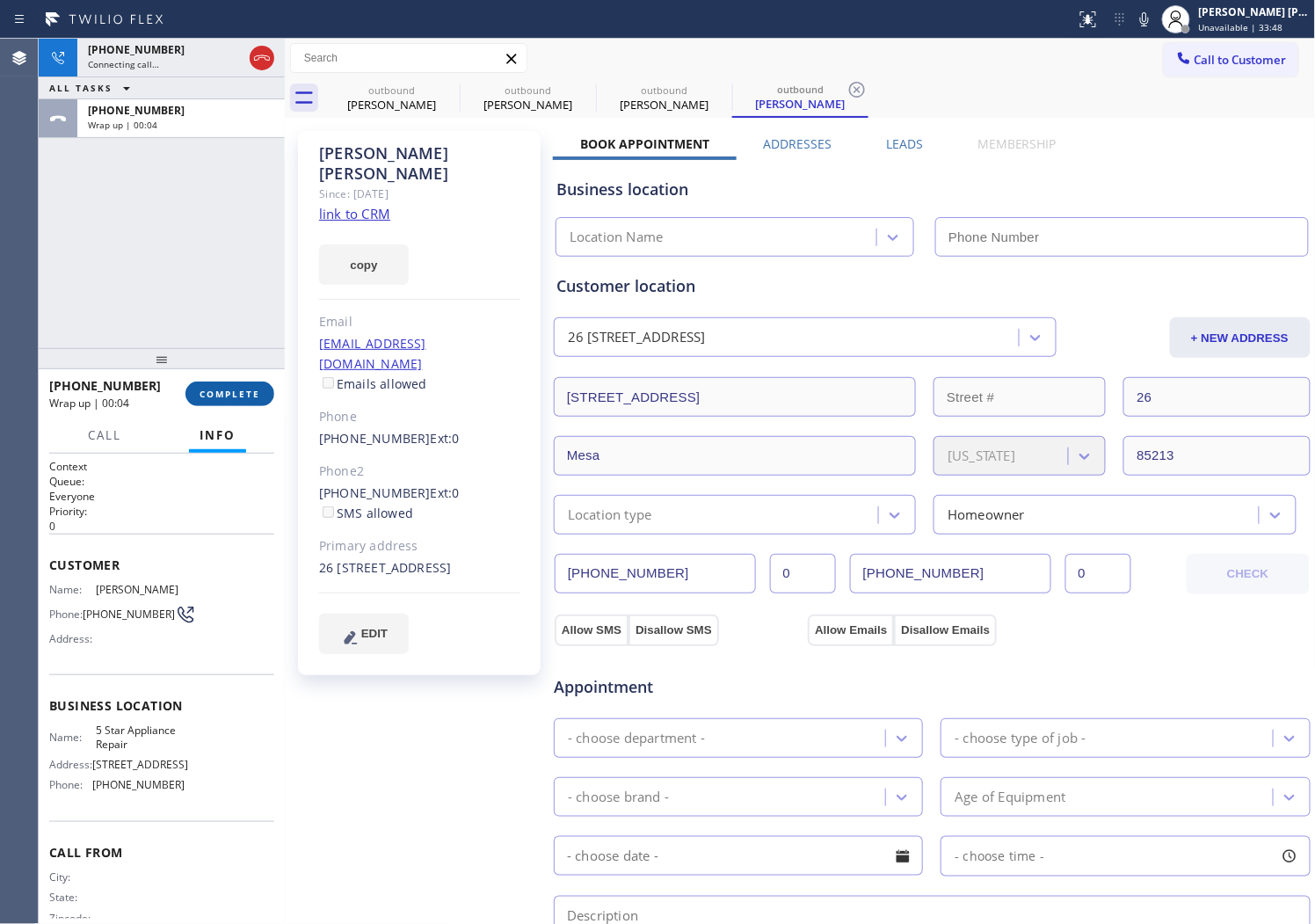
drag, startPoint x: 187, startPoint y: 347, endPoint x: 202, endPoint y: 387, distance: 42.7
click at [190, 352] on div at bounding box center [161, 358] width 246 height 21
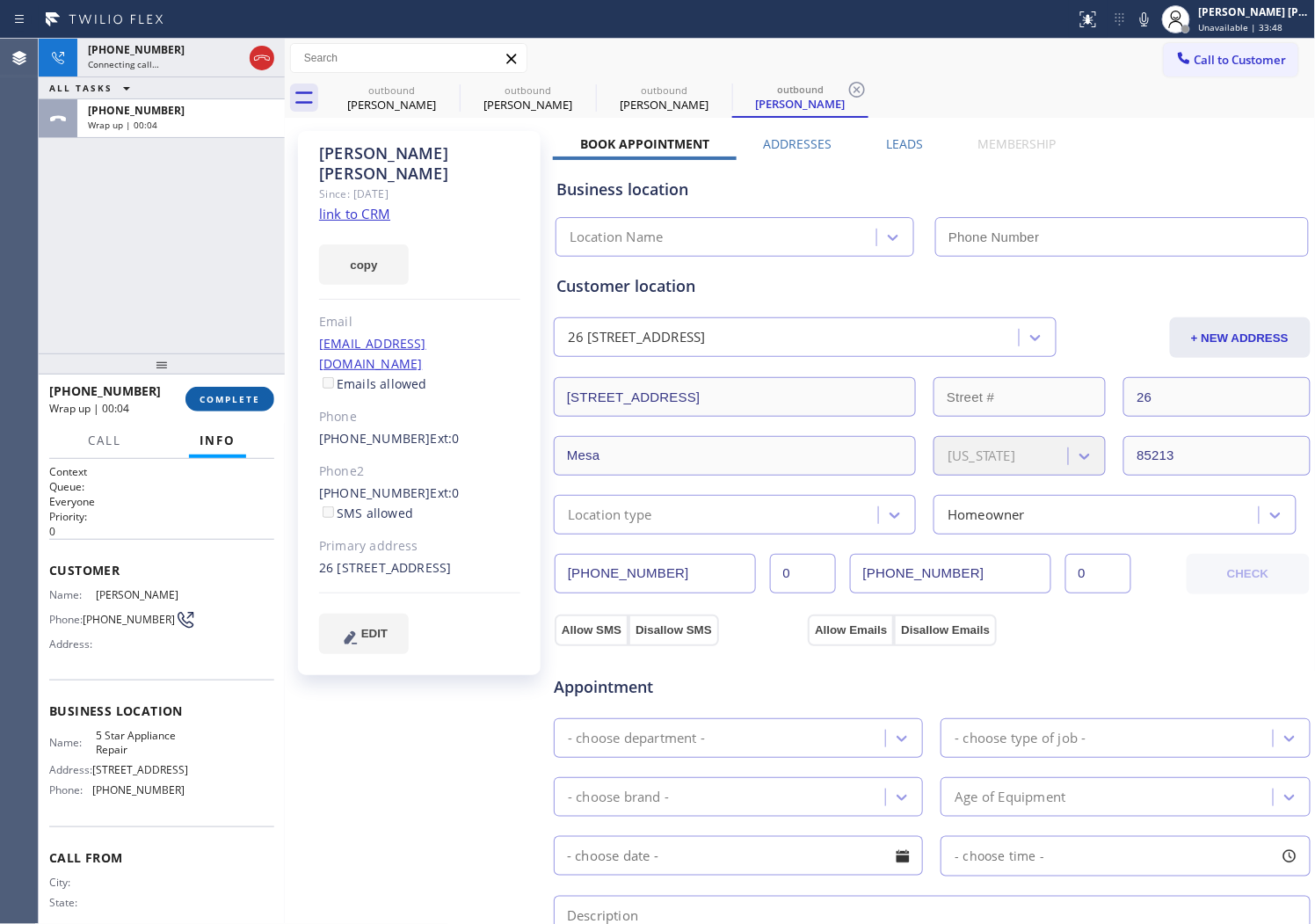
click at [202, 387] on button "COMPLETE" at bounding box center [229, 399] width 89 height 25
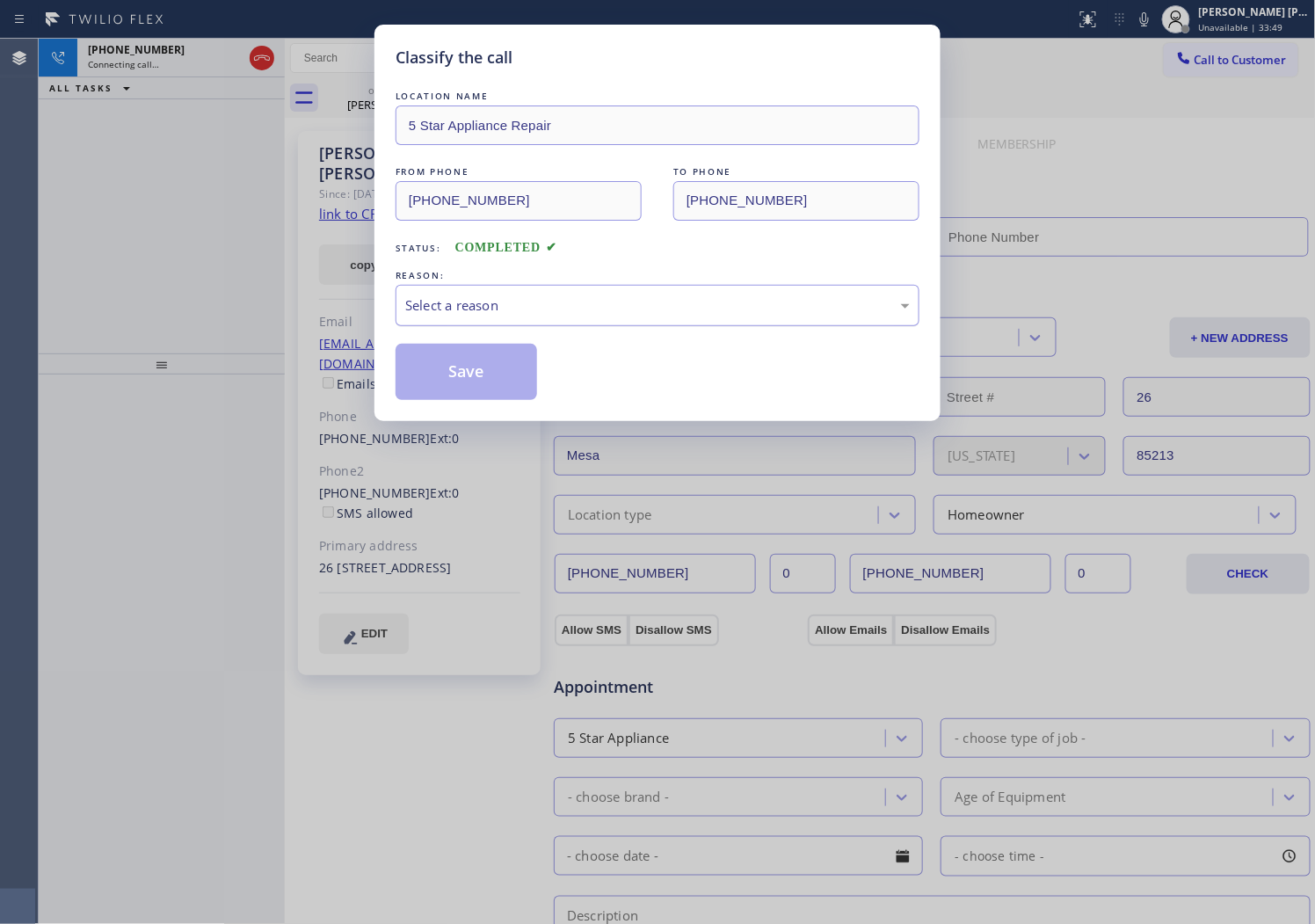
type input "[PHONE_NUMBER]"
click at [563, 310] on div "Select a reason" at bounding box center [658, 305] width 505 height 21
click at [441, 305] on div "Tech, Unknown/didnt ring" at bounding box center [658, 305] width 505 height 21
click at [461, 303] on div "Tech, Unknown/didnt ring" at bounding box center [658, 305] width 505 height 21
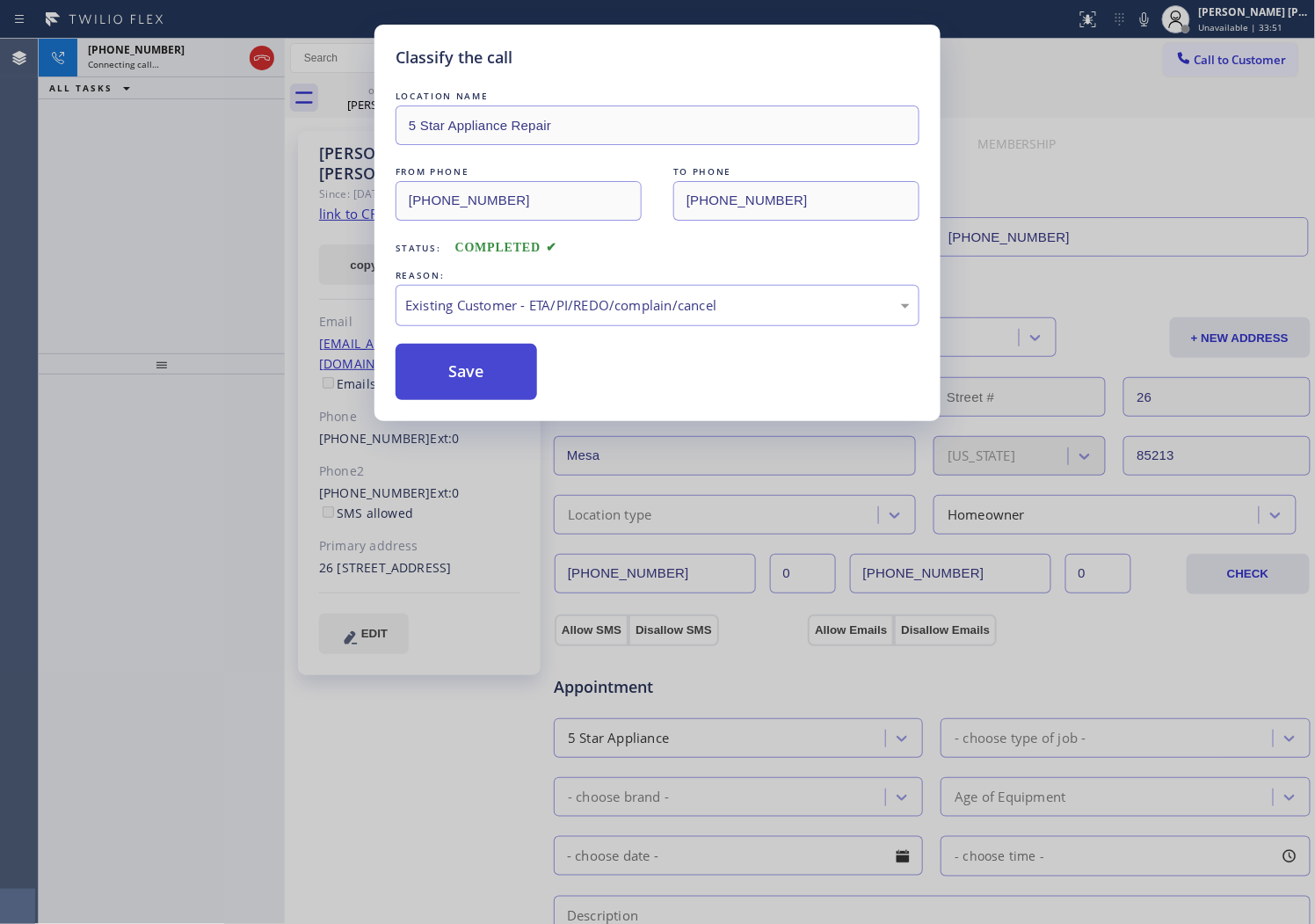
click at [460, 362] on button "Save" at bounding box center [467, 371] width 142 height 56
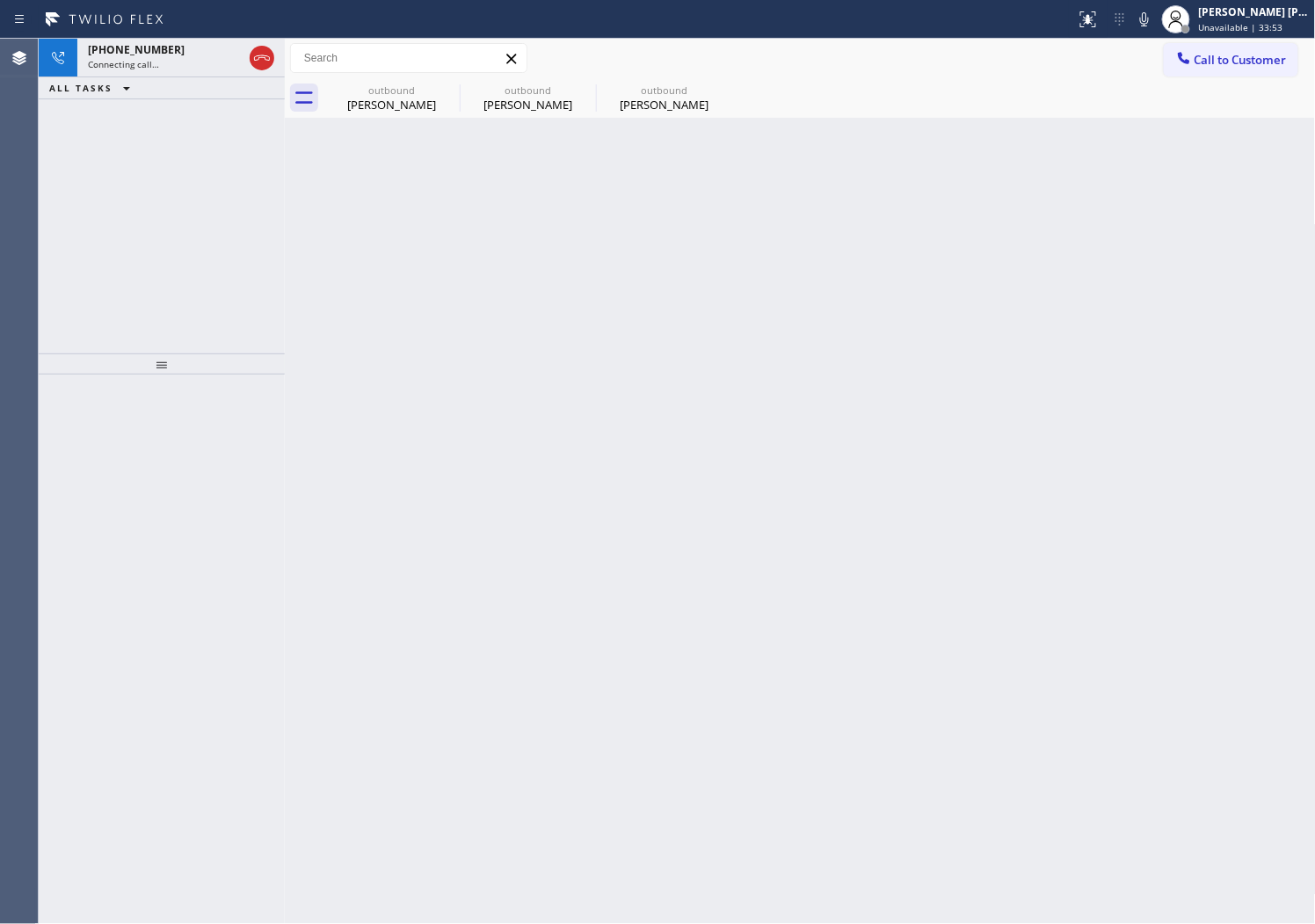
click at [151, 226] on div "[PHONE_NUMBER] Connecting call… ALL TASKS ALL TASKS ACTIVE TASKS TASKS IN WRAP …" at bounding box center [161, 196] width 246 height 315
click at [217, 63] on div "Connecting call…" at bounding box center [164, 64] width 155 height 13
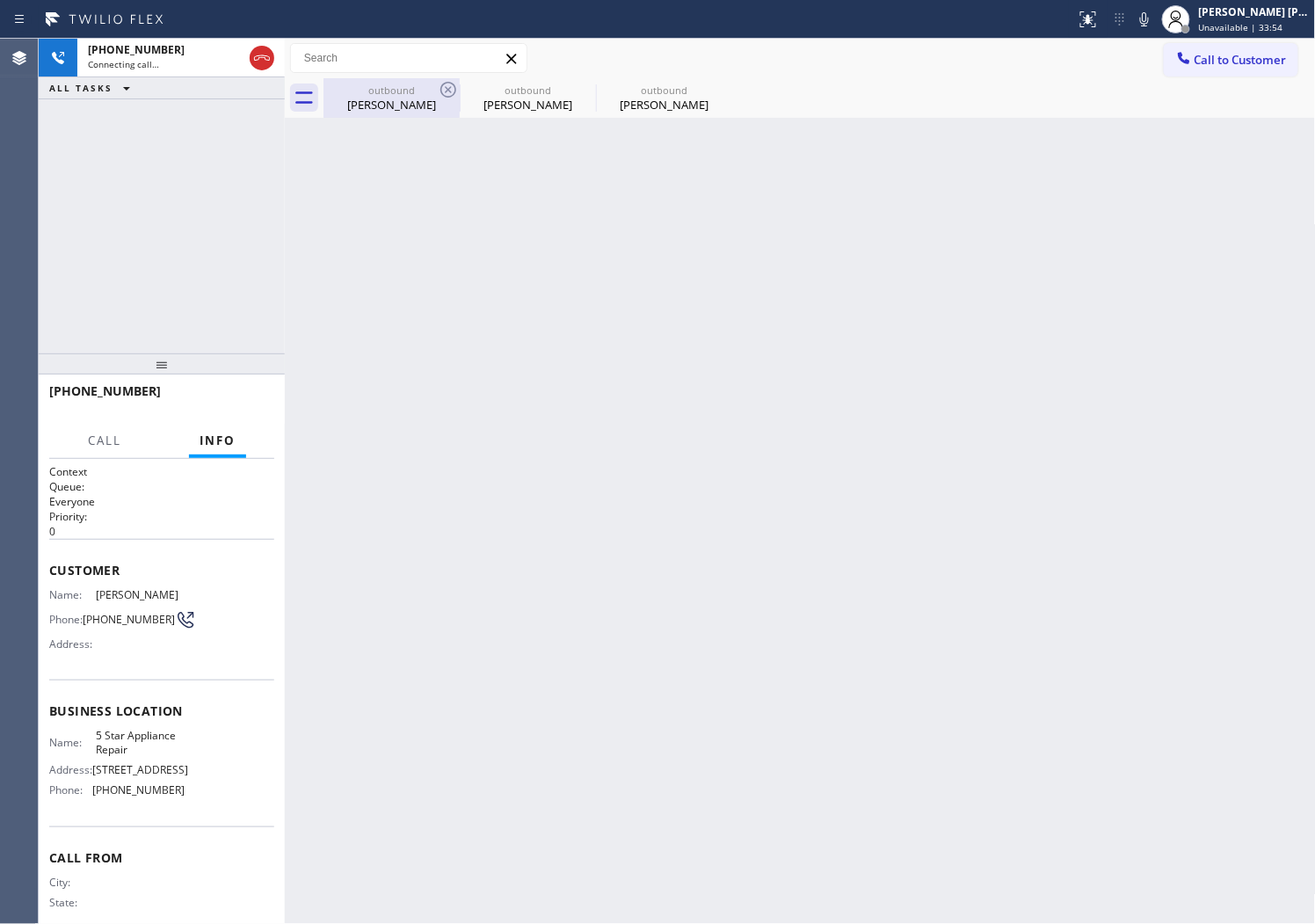
click at [381, 112] on div "outbound [PERSON_NAME]" at bounding box center [392, 98] width 133 height 39
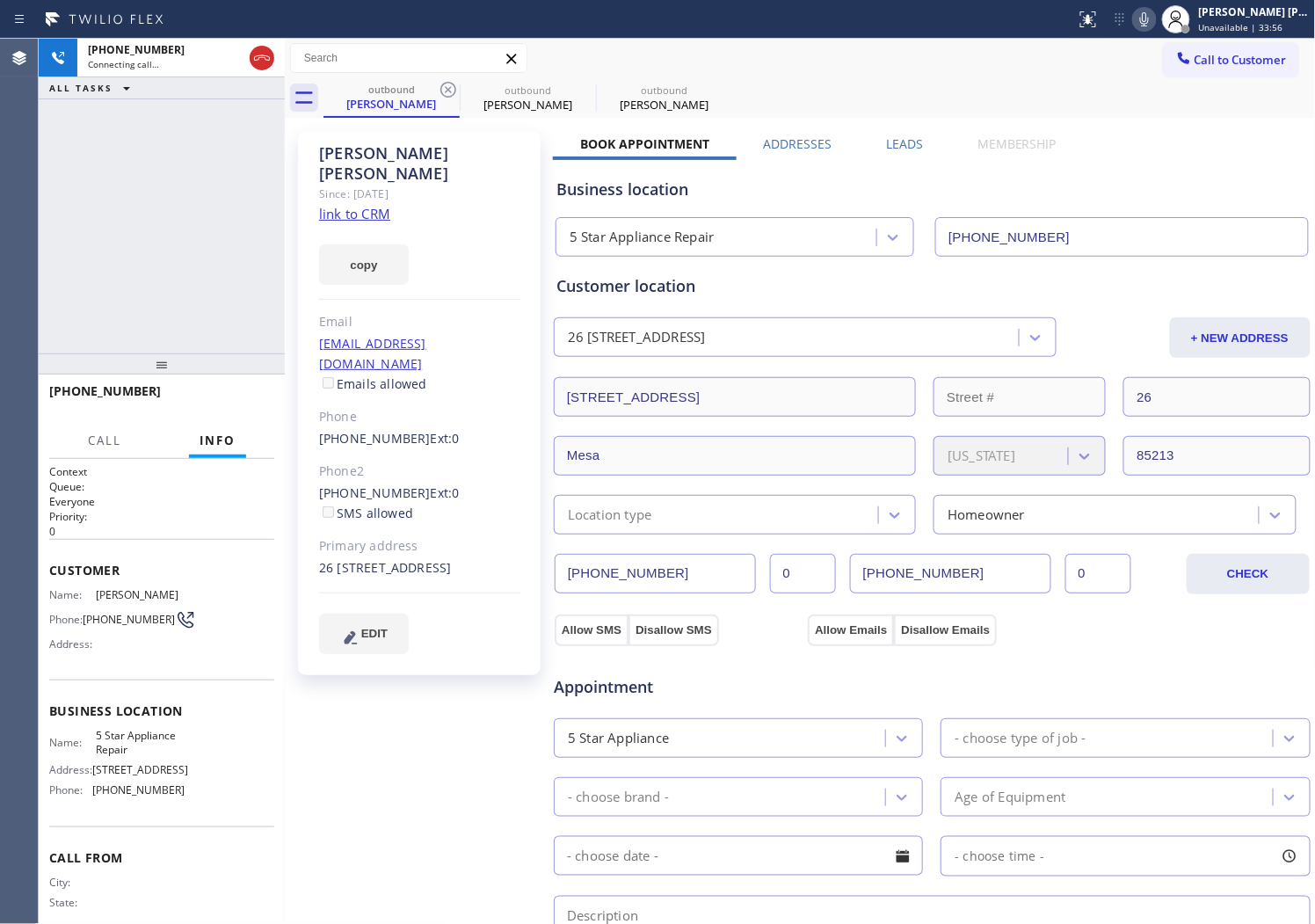
click at [1156, 27] on icon at bounding box center [1144, 19] width 21 height 21
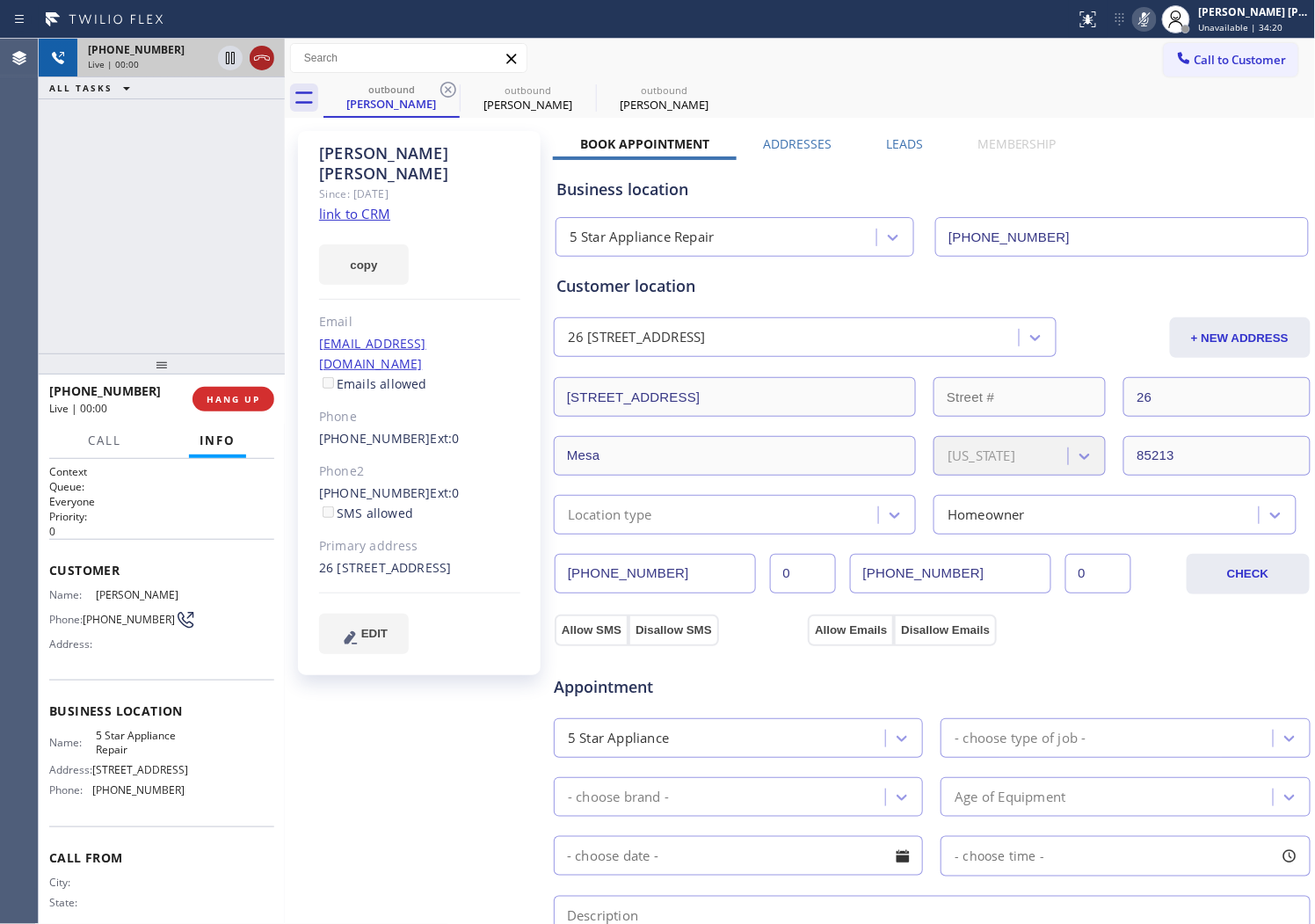
click at [260, 58] on icon at bounding box center [261, 57] width 21 height 21
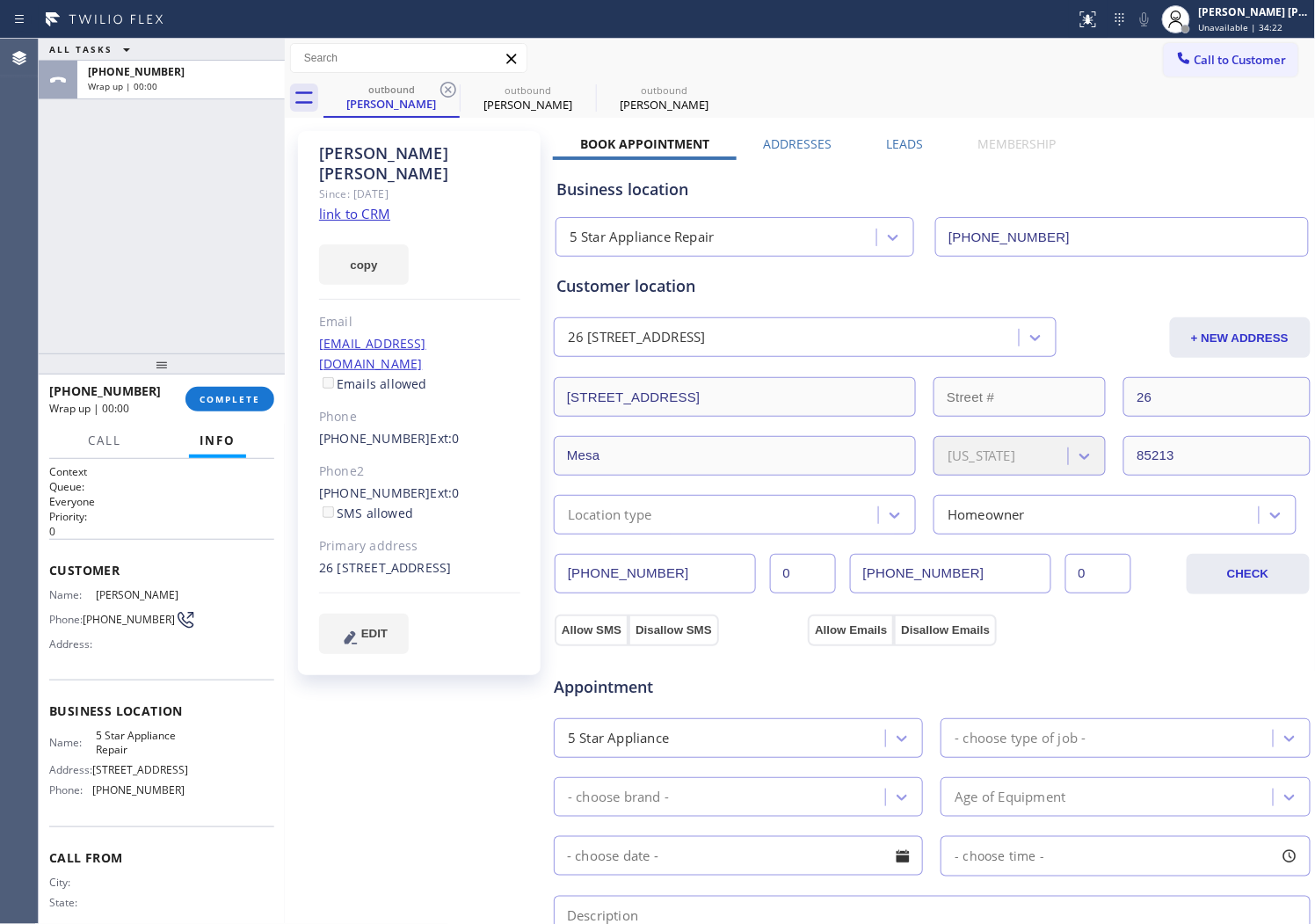
click at [886, 150] on label "Leads" at bounding box center [905, 144] width 37 height 17
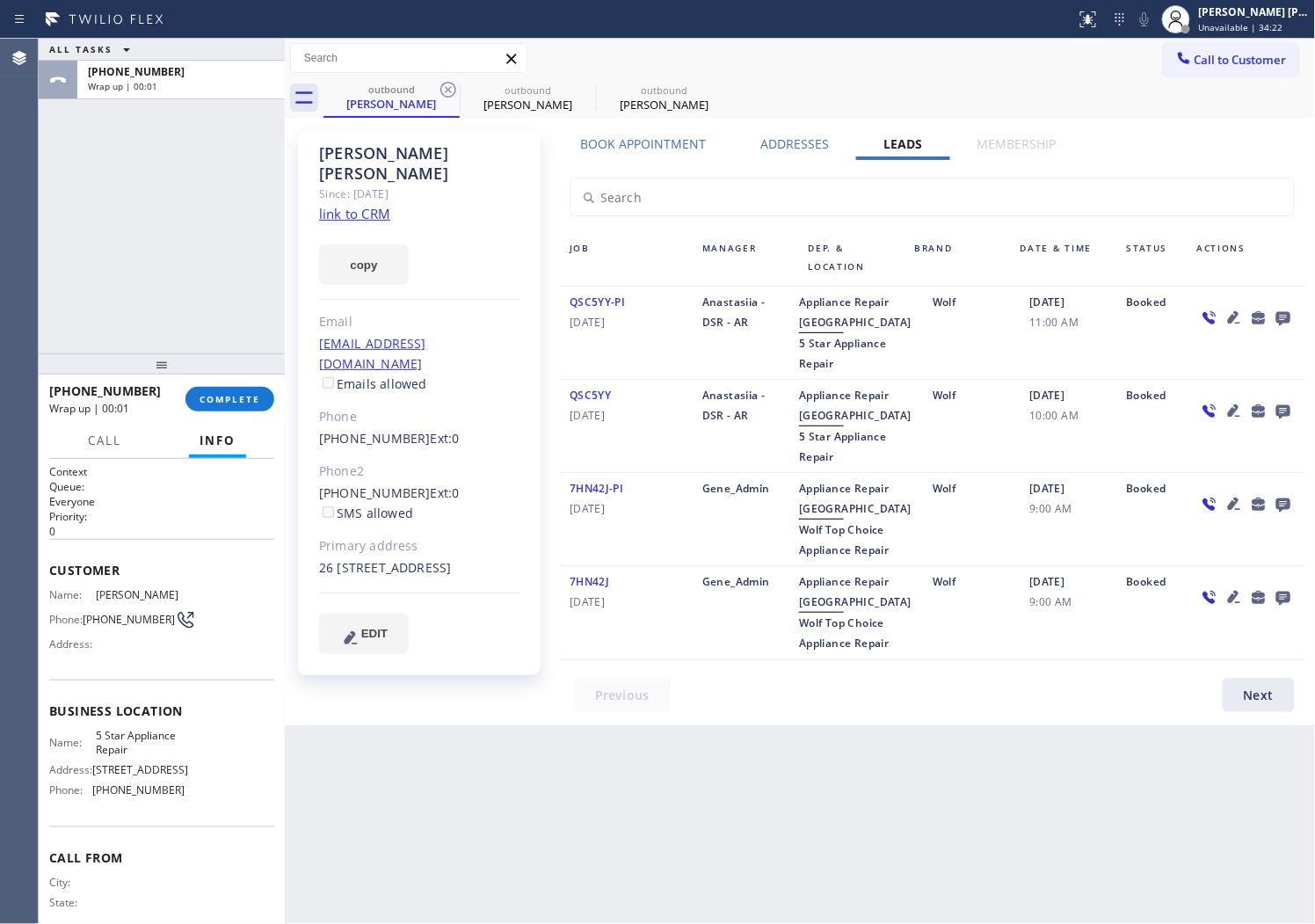
click at [1277, 312] on icon at bounding box center [1284, 319] width 14 height 14
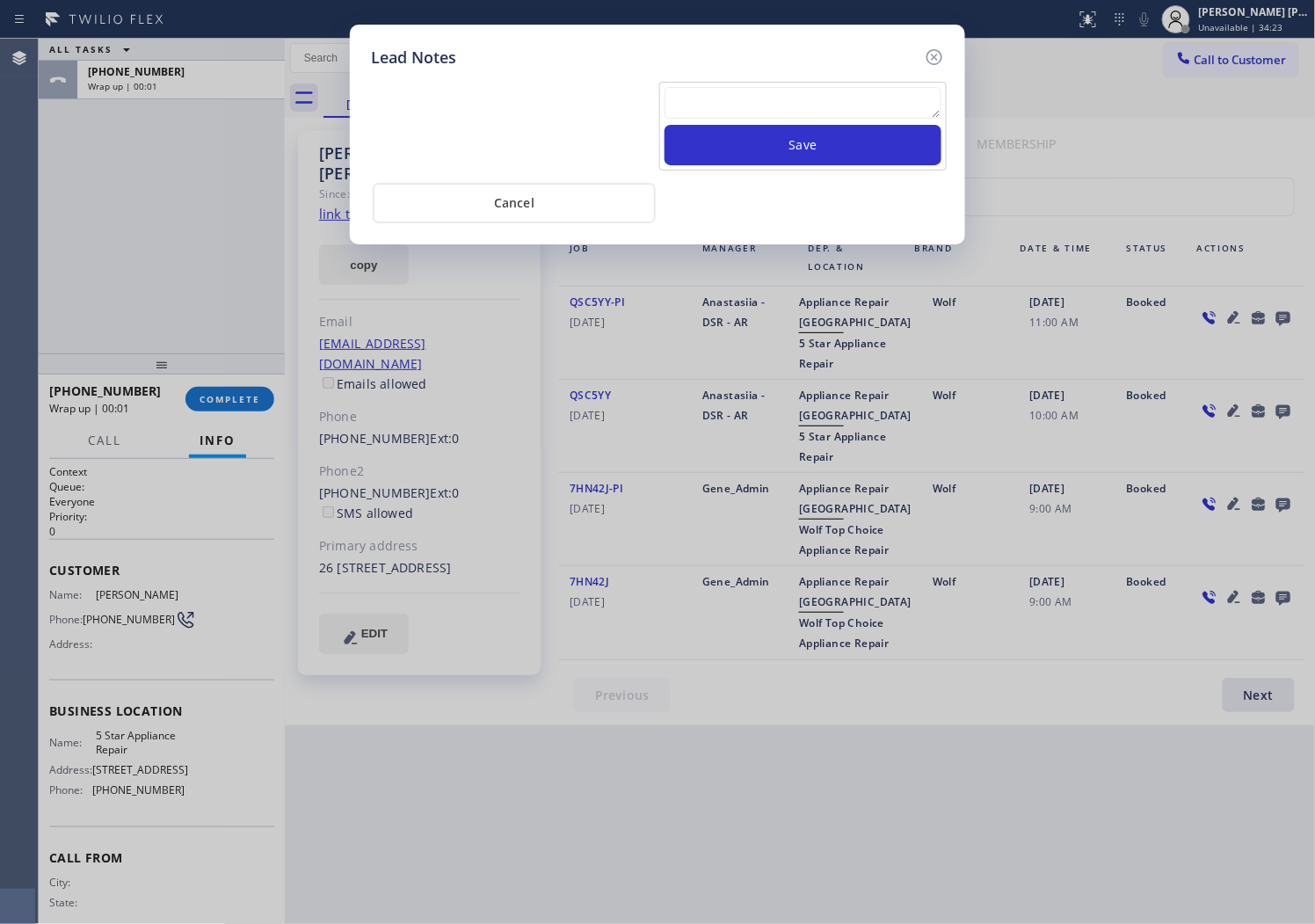
click at [832, 80] on div "Save" at bounding box center [658, 125] width 582 height 92
click at [832, 98] on textarea at bounding box center [802, 102] width 277 height 31
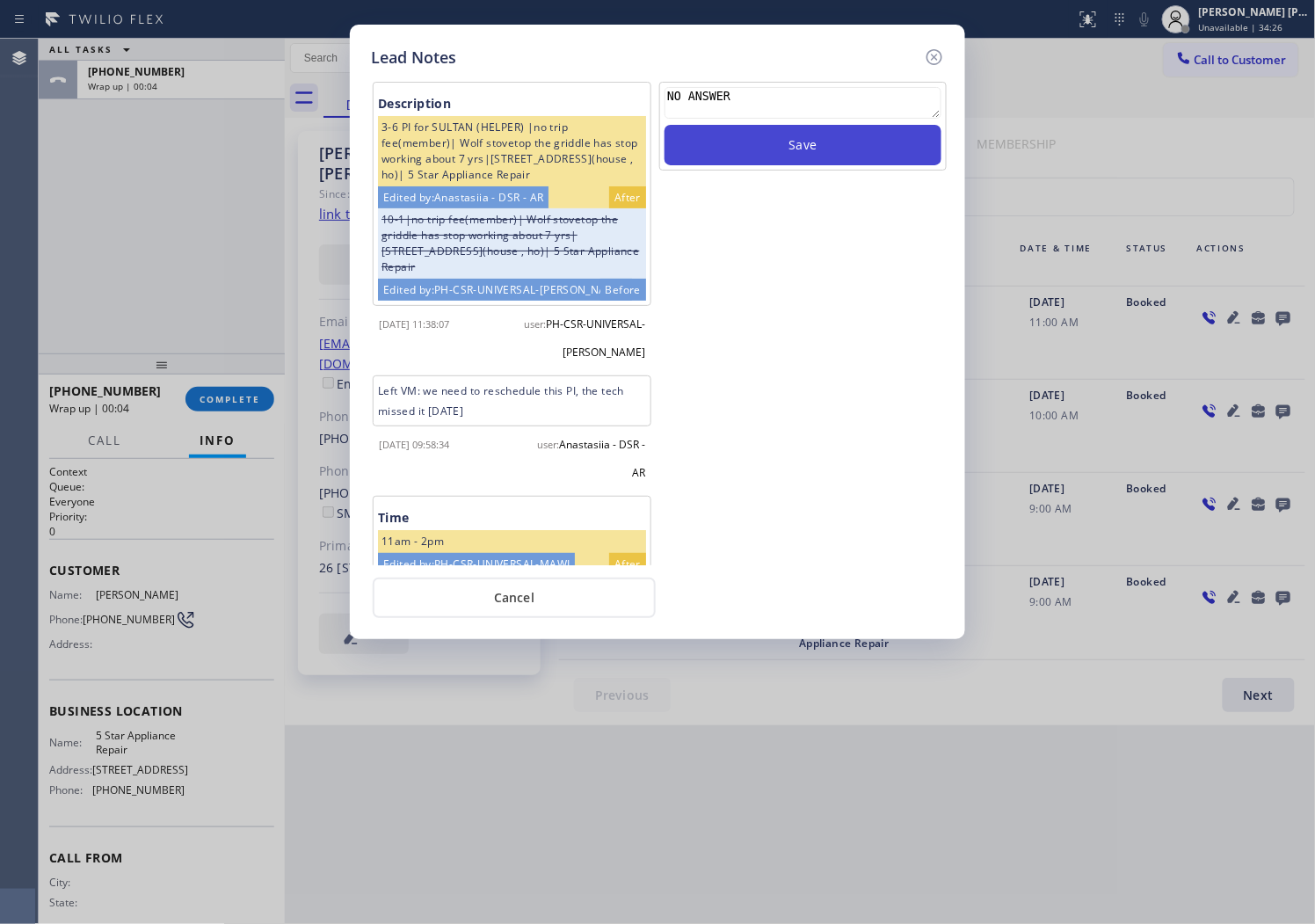
type textarea "NO ANSWER"
click at [797, 153] on button "Save" at bounding box center [802, 145] width 277 height 40
click at [939, 63] on icon at bounding box center [934, 56] width 21 height 21
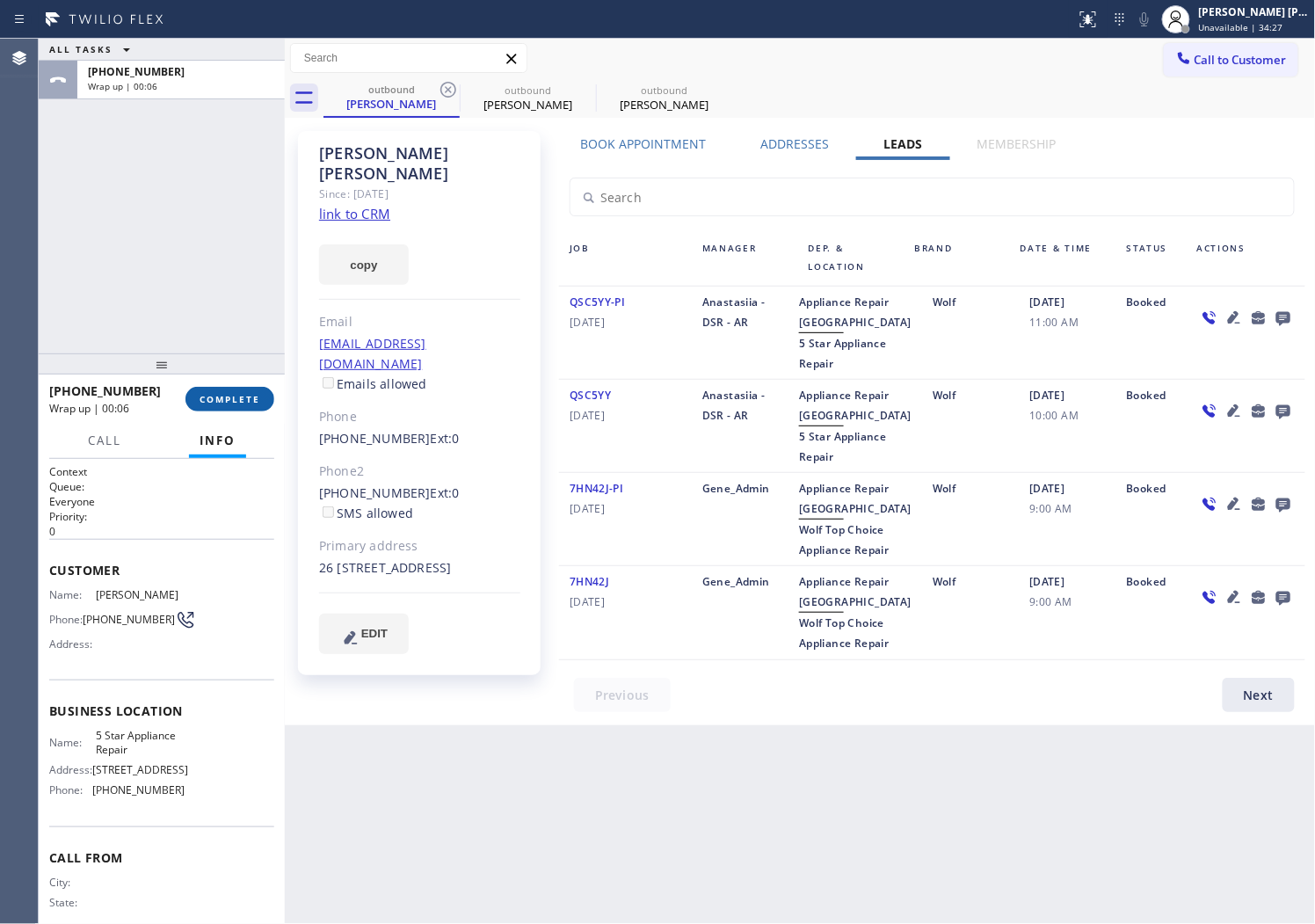
click at [255, 393] on span "COMPLETE" at bounding box center [230, 399] width 61 height 13
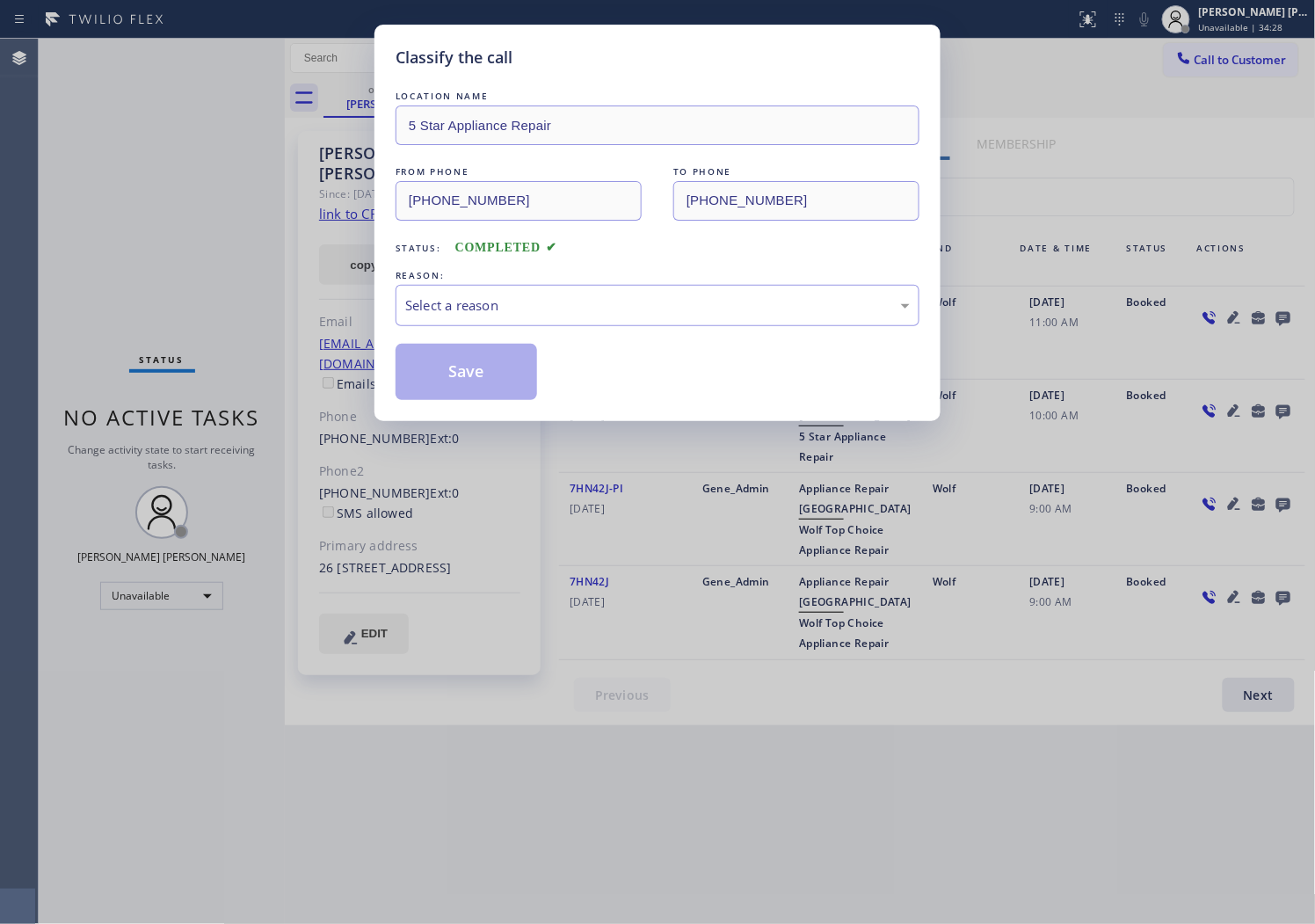
click at [510, 276] on div "REASON:" at bounding box center [658, 276] width 524 height 19
click at [492, 306] on div "Select a reason" at bounding box center [658, 305] width 505 height 21
click at [460, 367] on button "Save" at bounding box center [467, 371] width 142 height 56
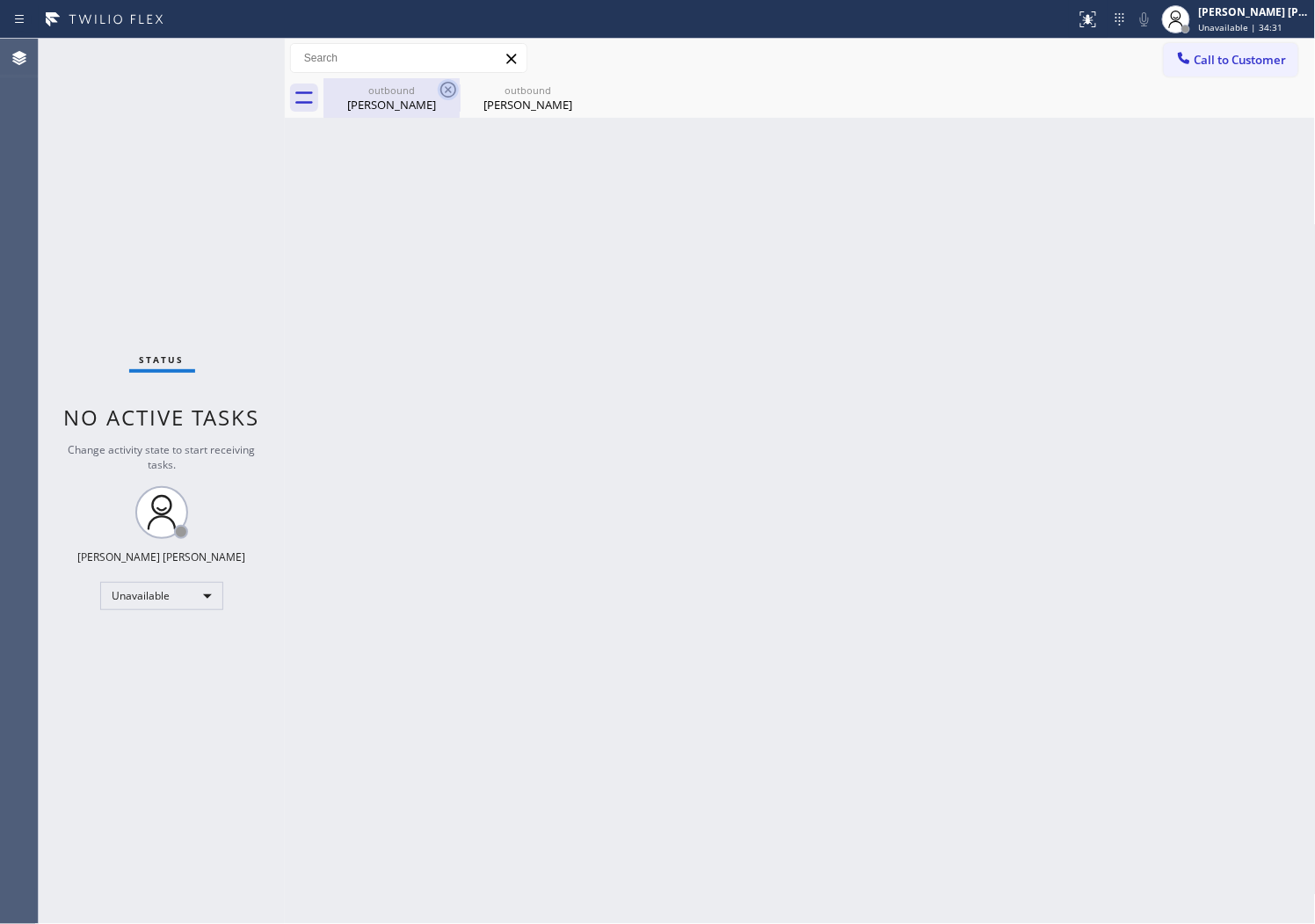
click at [445, 92] on icon at bounding box center [449, 90] width 16 height 16
click at [0, 0] on icon at bounding box center [0, 0] width 0 height 0
click at [1232, 62] on span "Call to Customer" at bounding box center [1241, 60] width 93 height 16
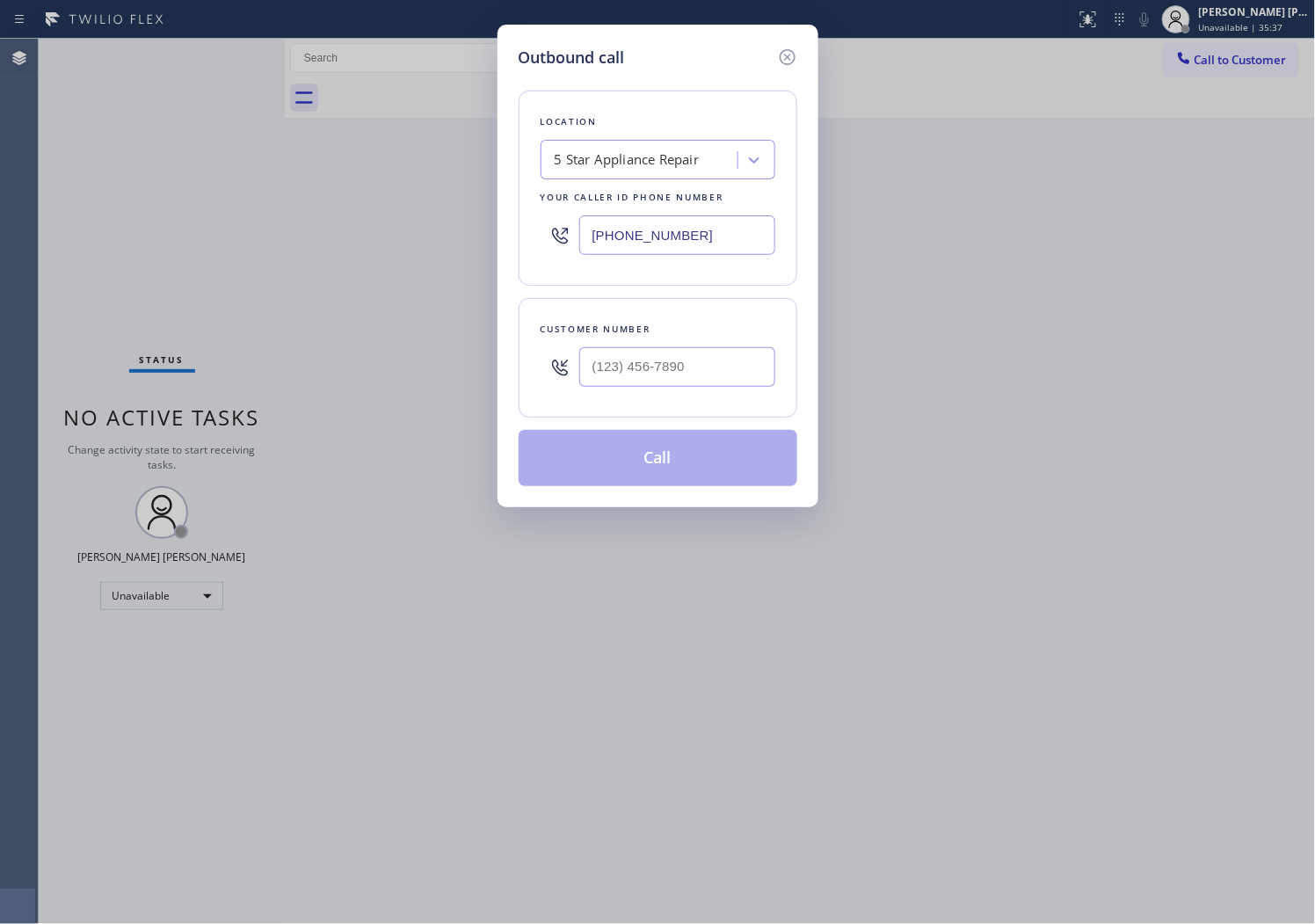
click at [639, 210] on div "[PHONE_NUMBER]" at bounding box center [658, 235] width 235 height 57
click at [624, 226] on input "[PHONE_NUMBER]" at bounding box center [677, 235] width 196 height 39
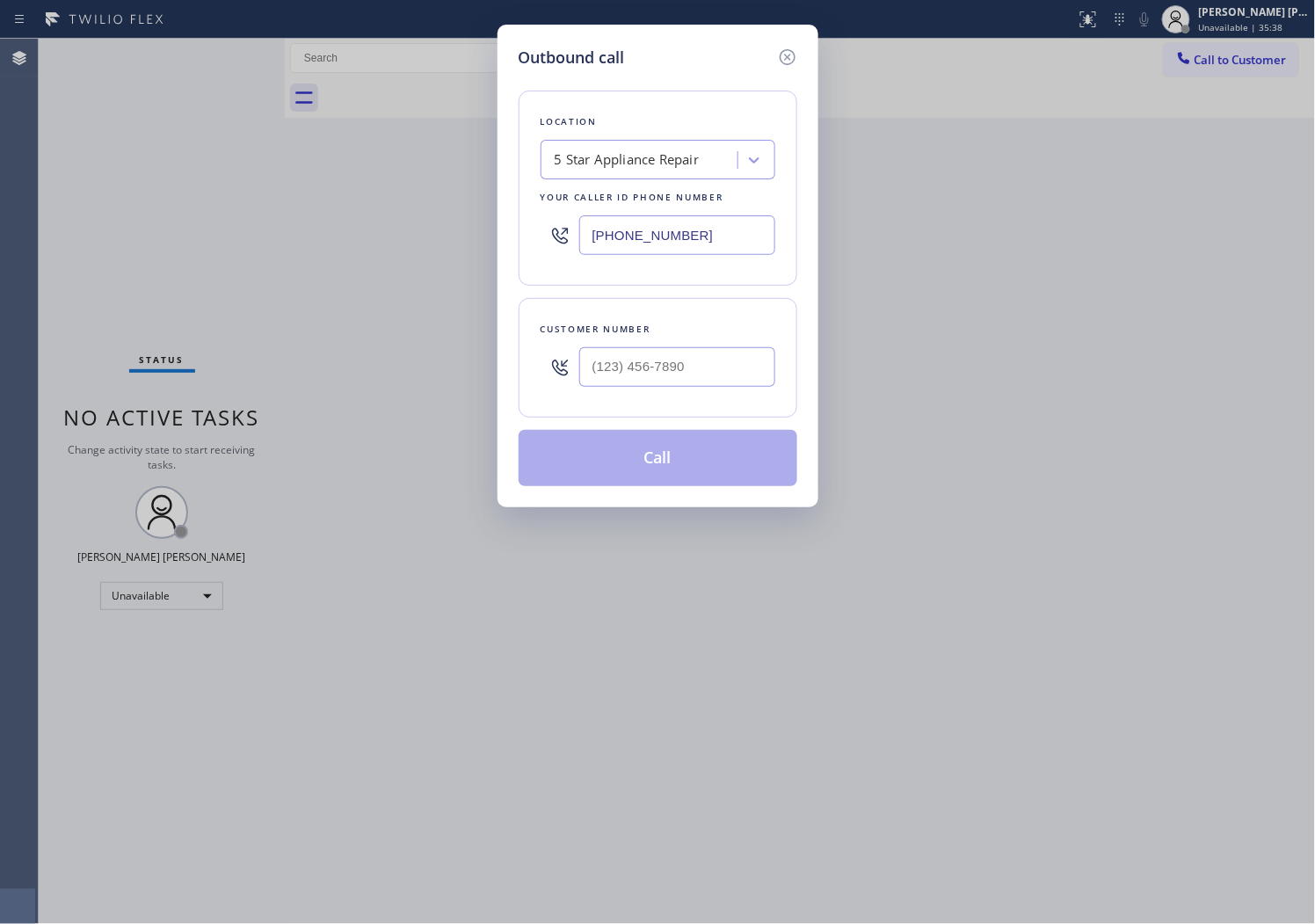
paste input "206) 203-1697"
type input "[PHONE_NUMBER]"
click at [624, 358] on input "(___) ___-____" at bounding box center [677, 367] width 196 height 39
paste input "206) 852-8699"
type input "[PHONE_NUMBER]"
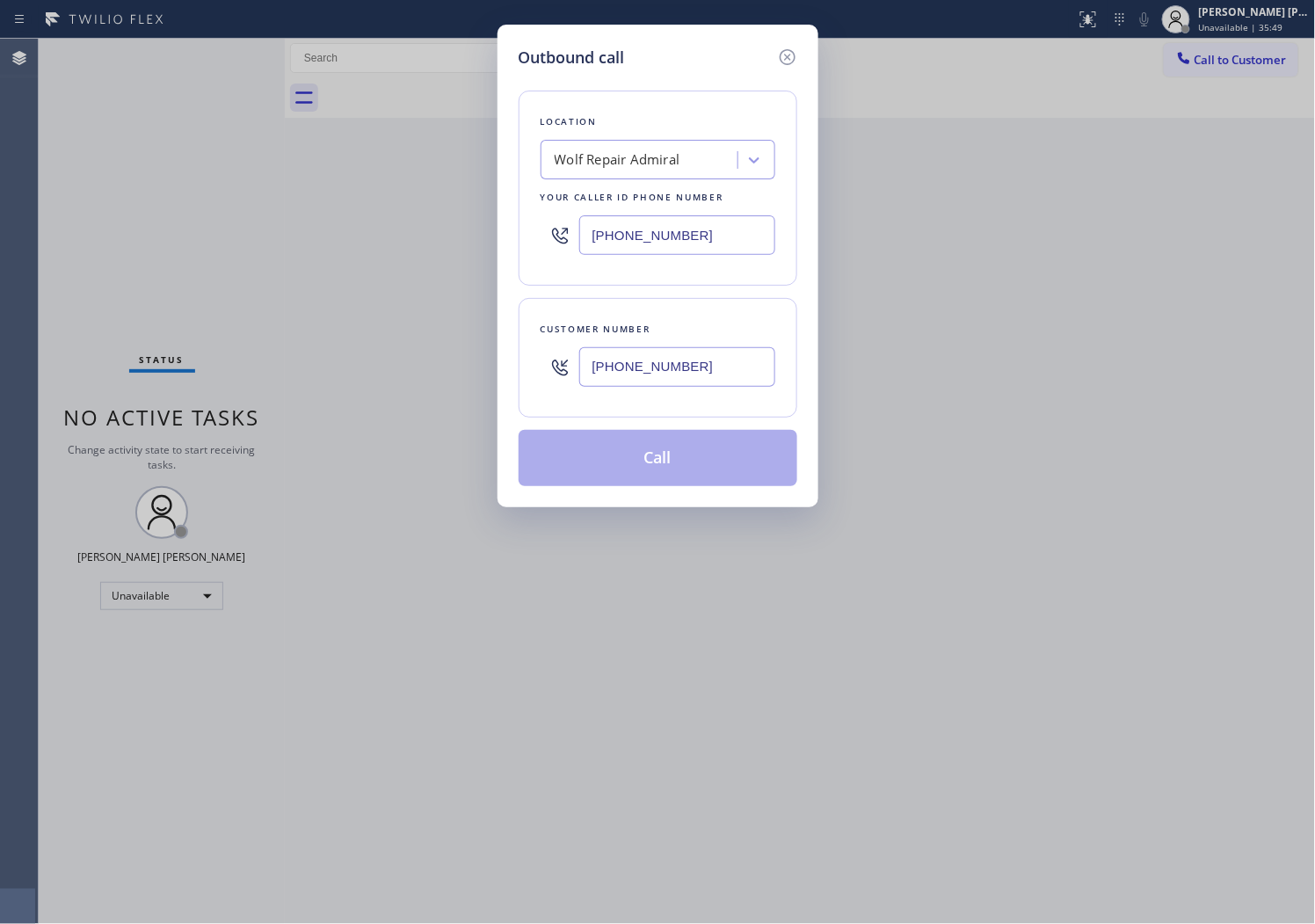
click at [669, 459] on button "Call" at bounding box center [658, 458] width 279 height 56
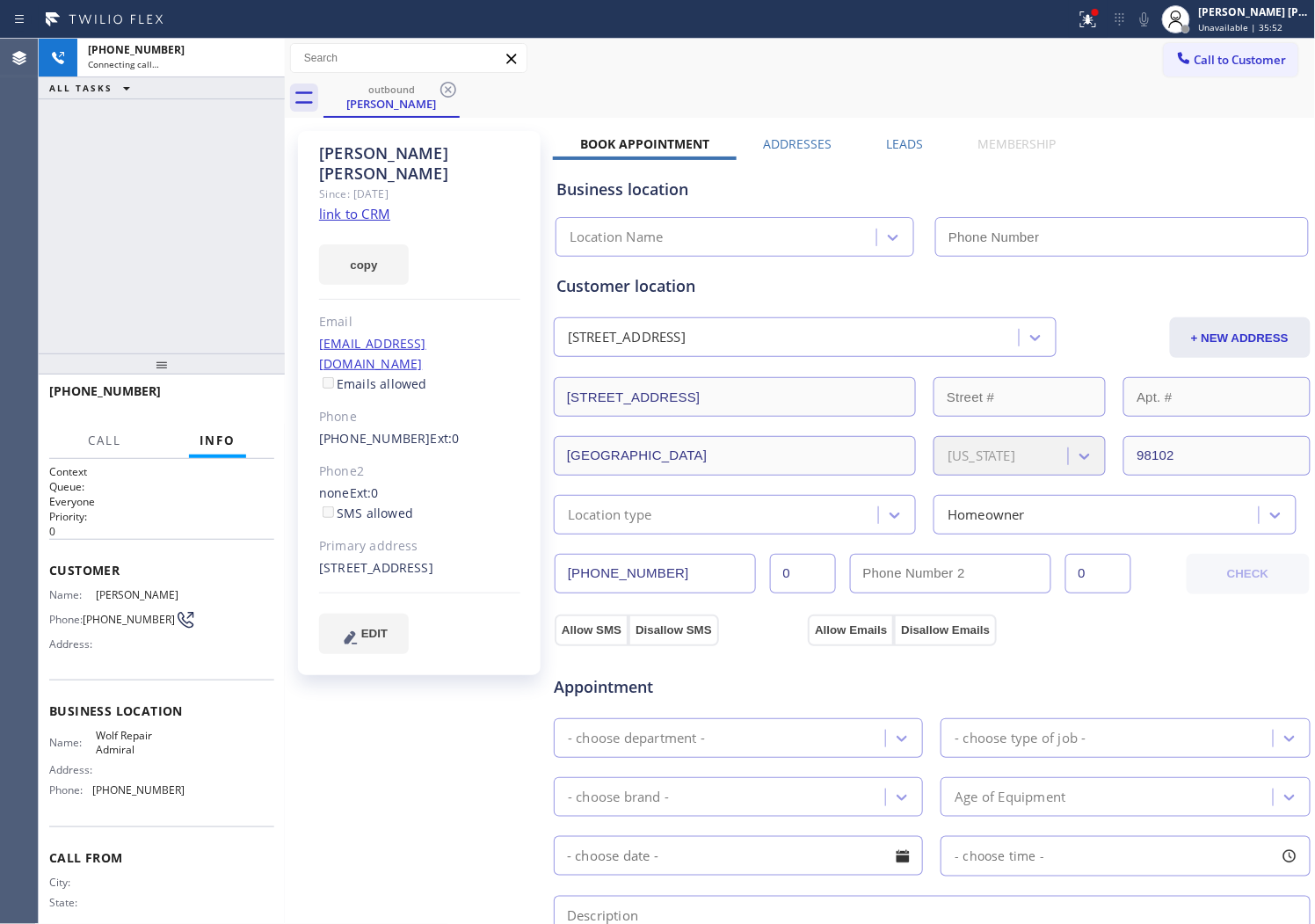
click at [367, 154] on div "outbound [PERSON_NAME] Call to Customer Outbound call Location Search location …" at bounding box center [800, 669] width 1032 height 1263
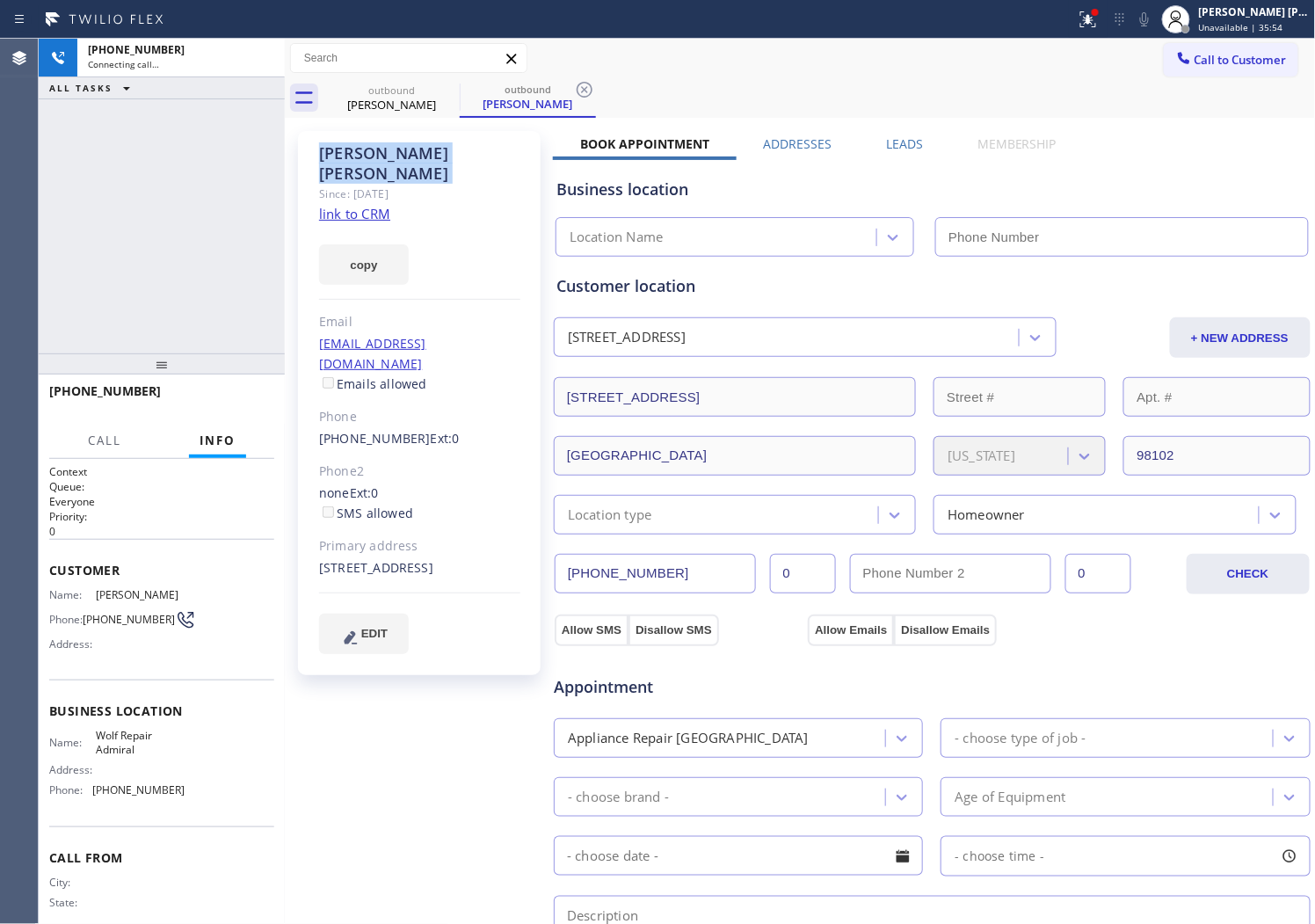
click at [226, 195] on div "[PHONE_NUMBER] Connecting call… ALL TASKS ALL TASKS ACTIVE TASKS TASKS IN WRAP …" at bounding box center [161, 196] width 246 height 315
type input "[PHONE_NUMBER]"
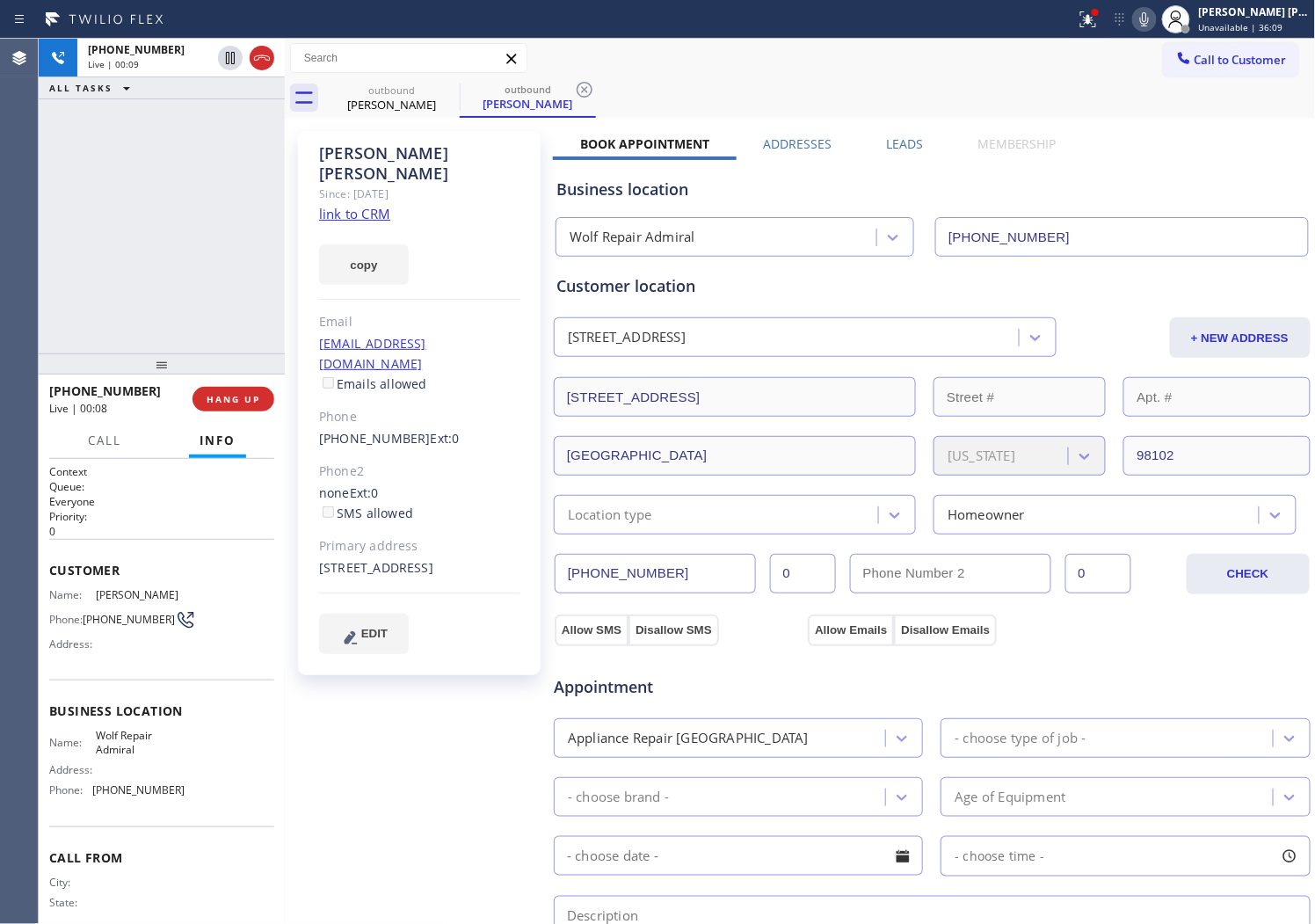
click at [4, 216] on div "Agent Desktop" at bounding box center [19, 481] width 37 height 886
click at [253, 63] on icon at bounding box center [261, 57] width 21 height 21
click at [358, 430] on link "[PHONE_NUMBER]" at bounding box center [374, 438] width 111 height 17
click at [0, 0] on div "Outbound call Location Wolf Repair Admiral Your caller id phone number [PHONE_N…" at bounding box center [0, 0] width 0 height 0
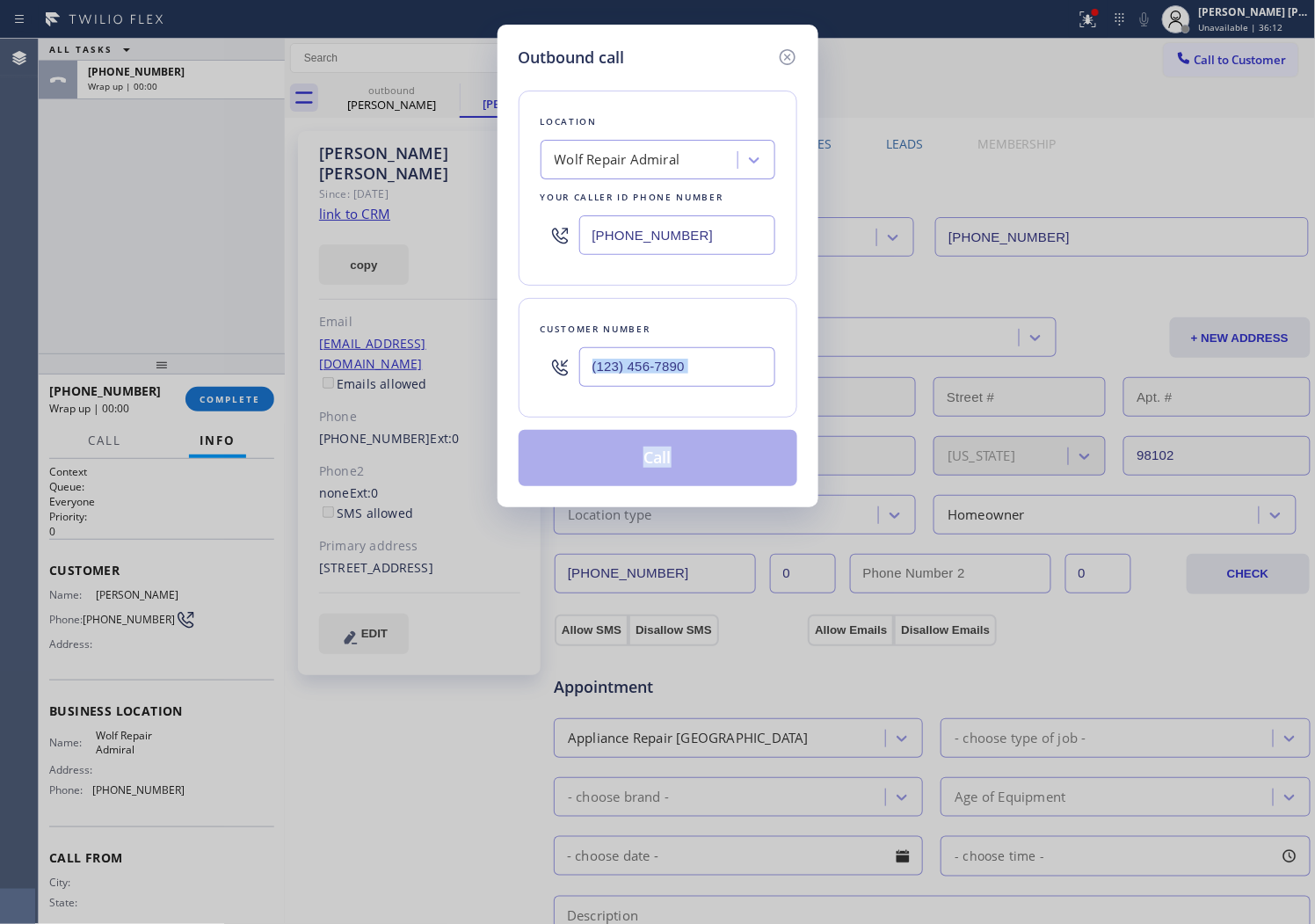
type input "[PHONE_NUMBER]"
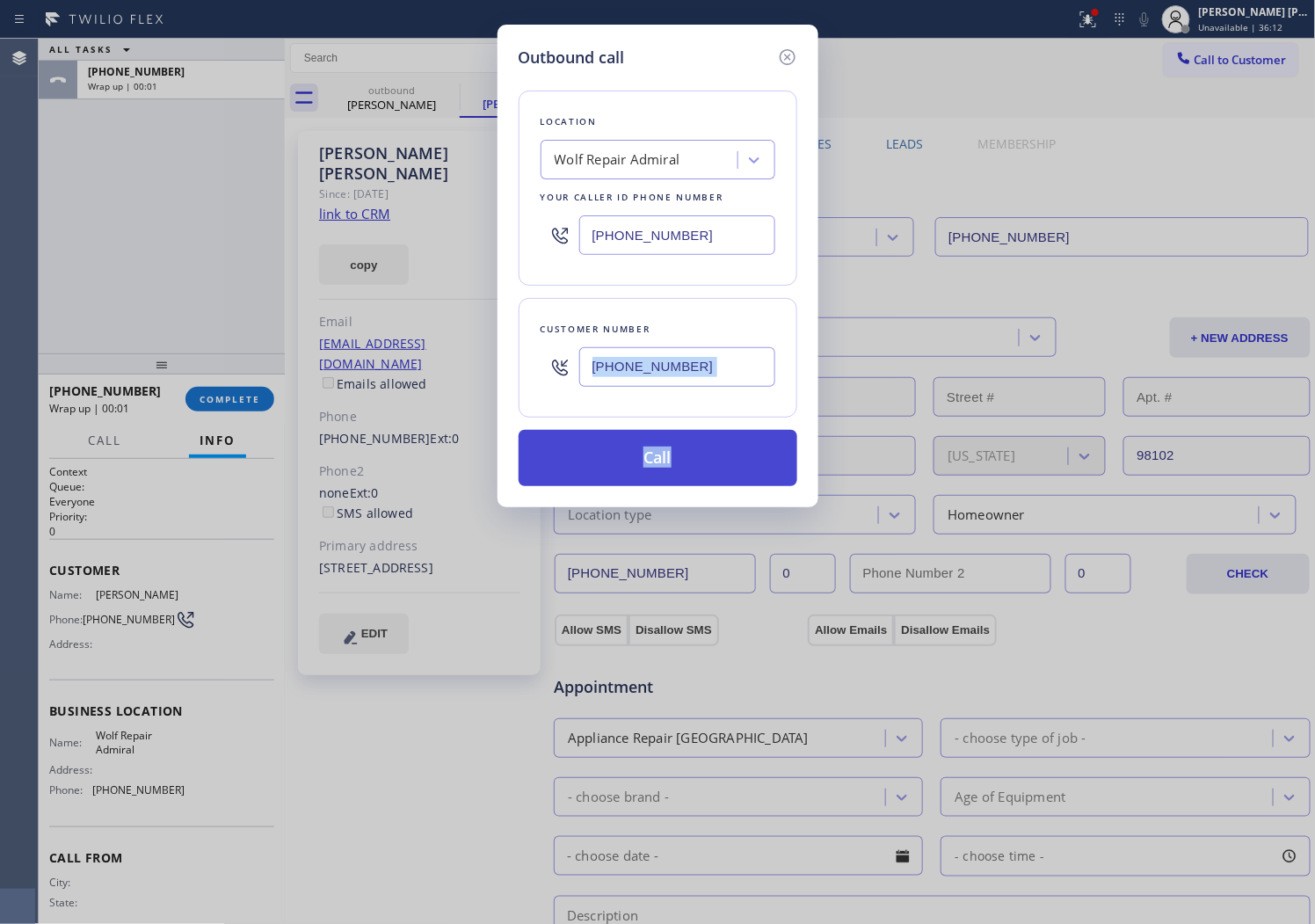
click at [639, 459] on button "Call" at bounding box center [658, 458] width 279 height 56
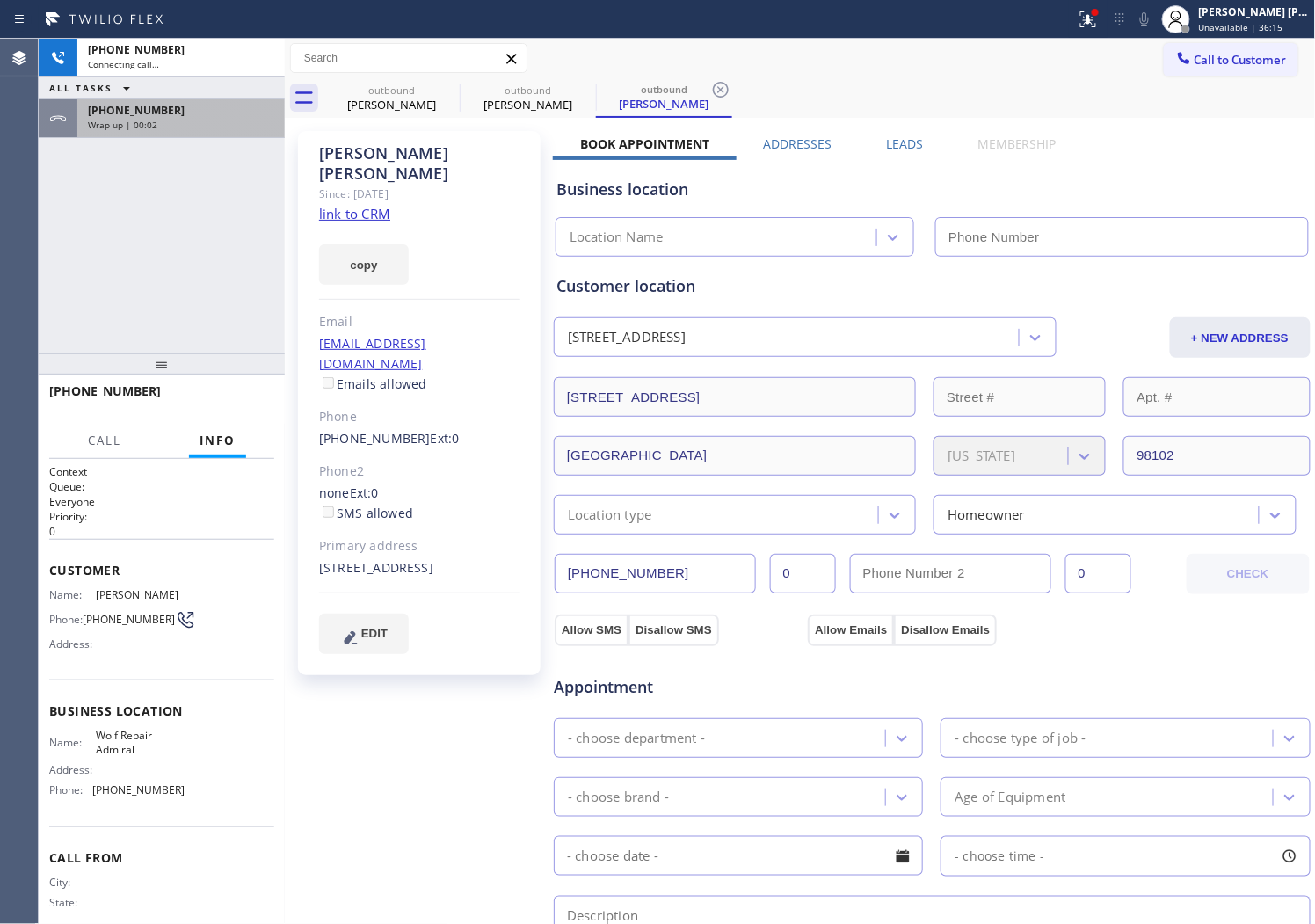
click at [197, 128] on div "Wrap up | 00:02" at bounding box center [180, 125] width 186 height 13
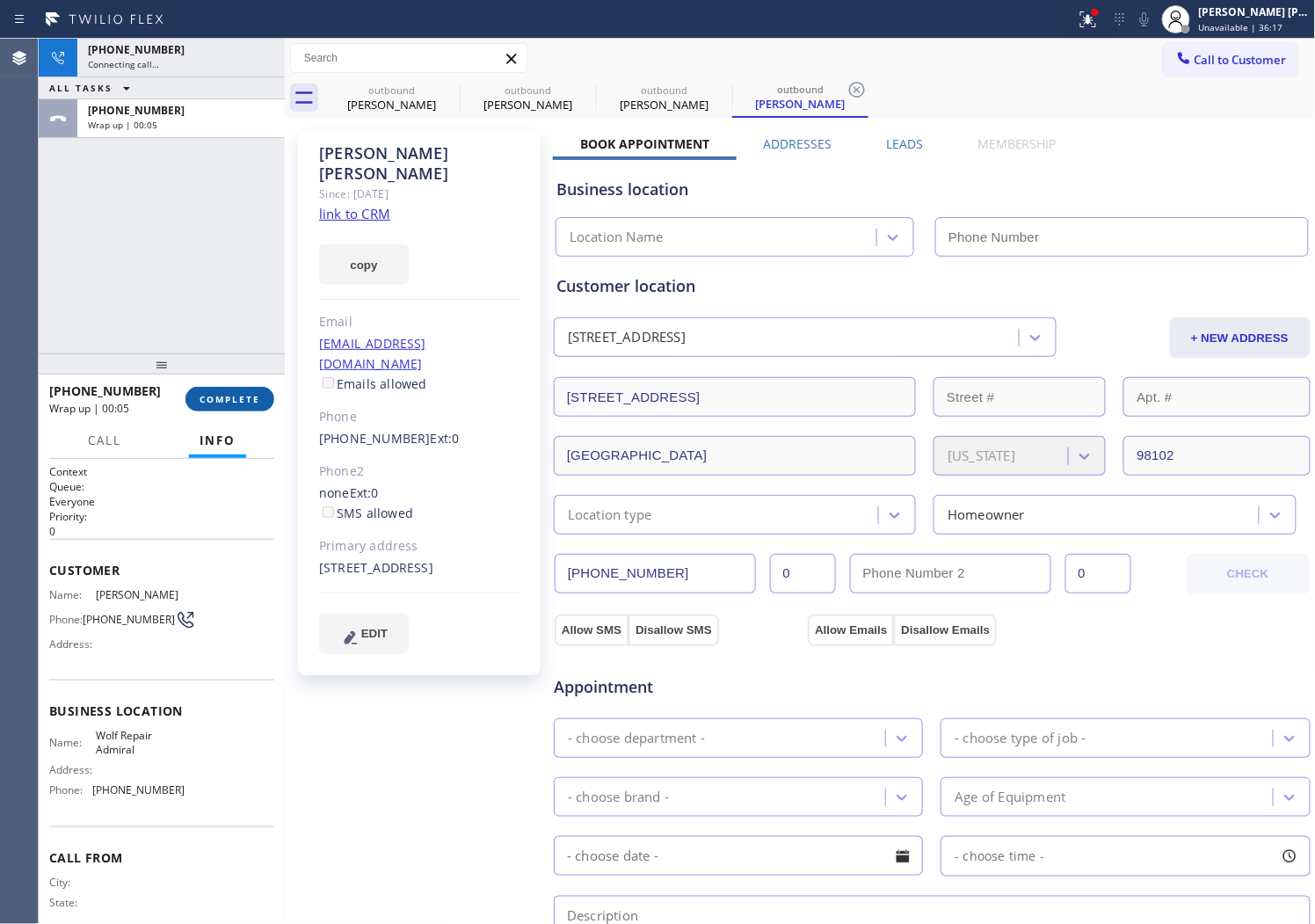
click at [238, 398] on span "COMPLETE" at bounding box center [230, 399] width 61 height 13
type input "[PHONE_NUMBER]"
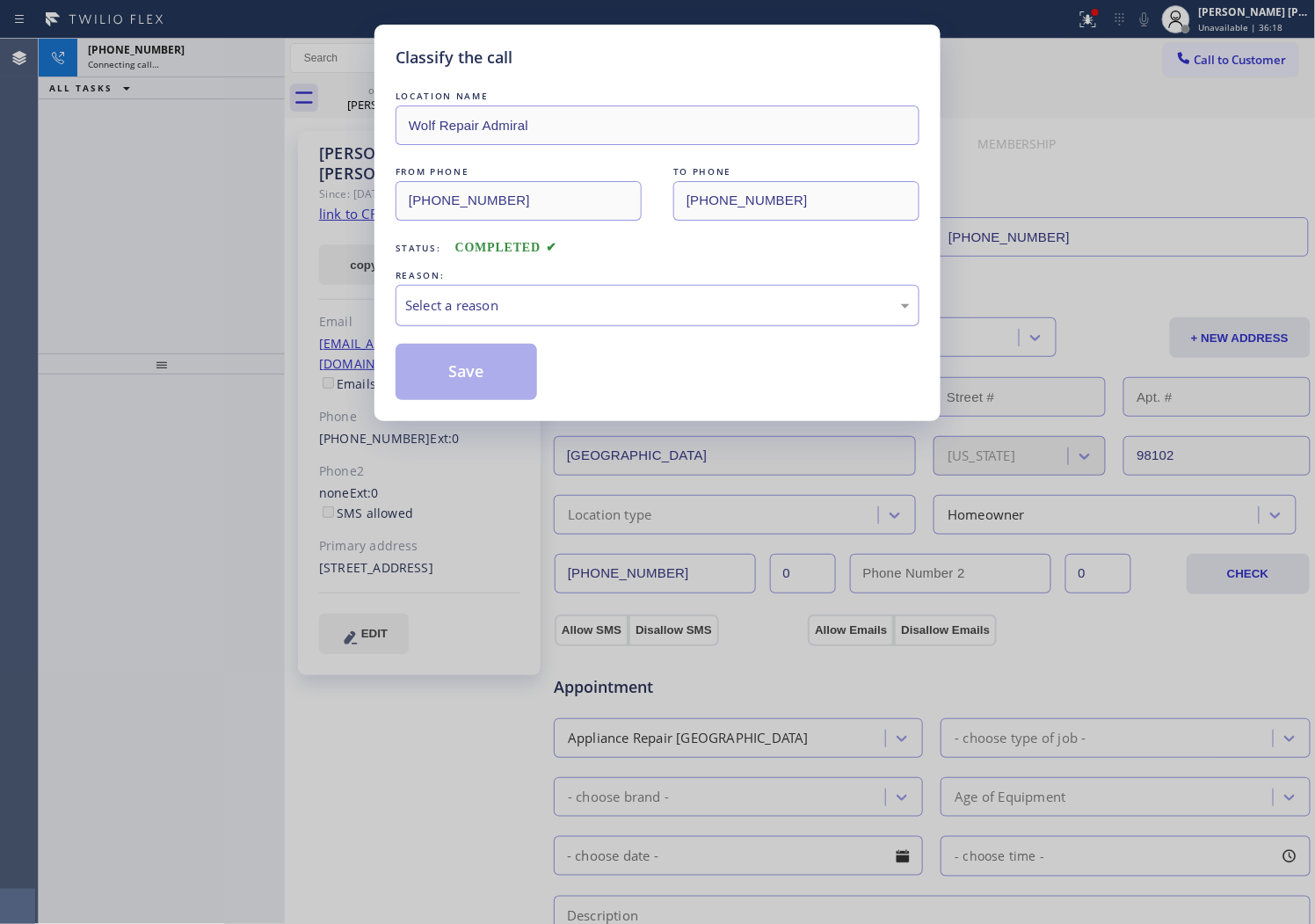
click at [465, 299] on div "Select a reason" at bounding box center [658, 305] width 505 height 21
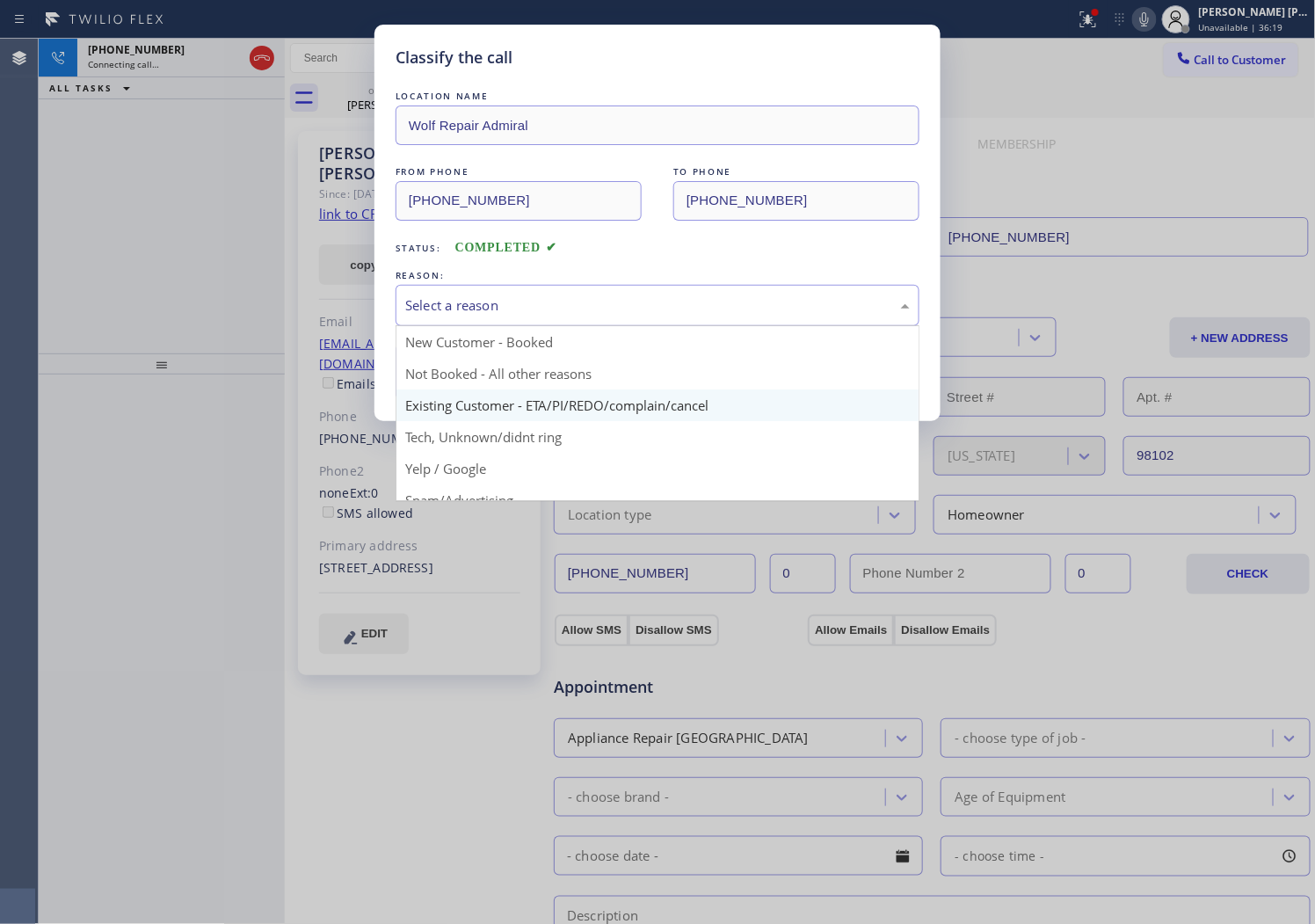
click at [456, 409] on div "Classify the call LOCATION NAME Wolf Repair Admiral FROM PHONE [PHONE_NUMBER] T…" at bounding box center [658, 222] width 566 height 397
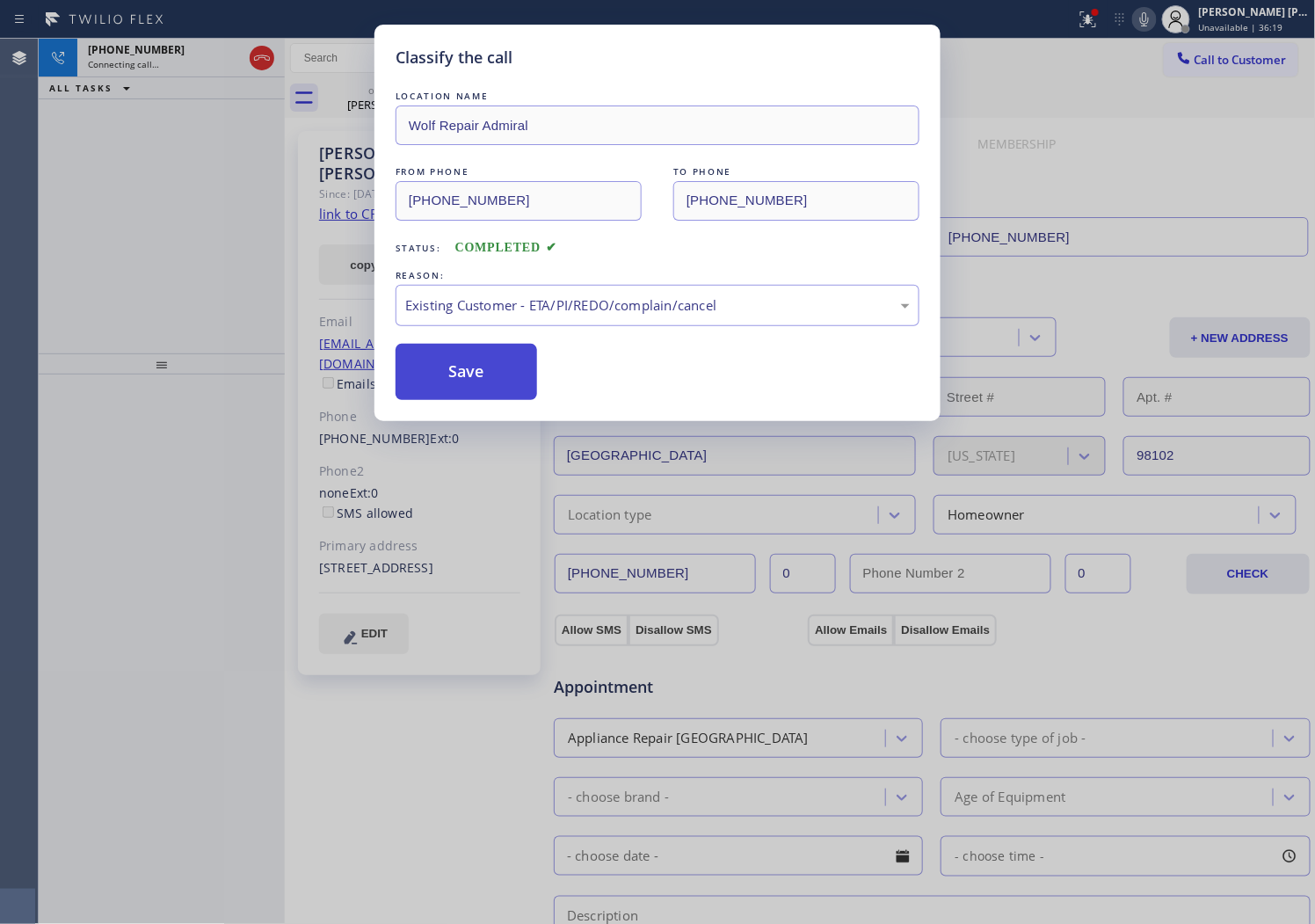
click at [441, 363] on button "Save" at bounding box center [467, 371] width 142 height 56
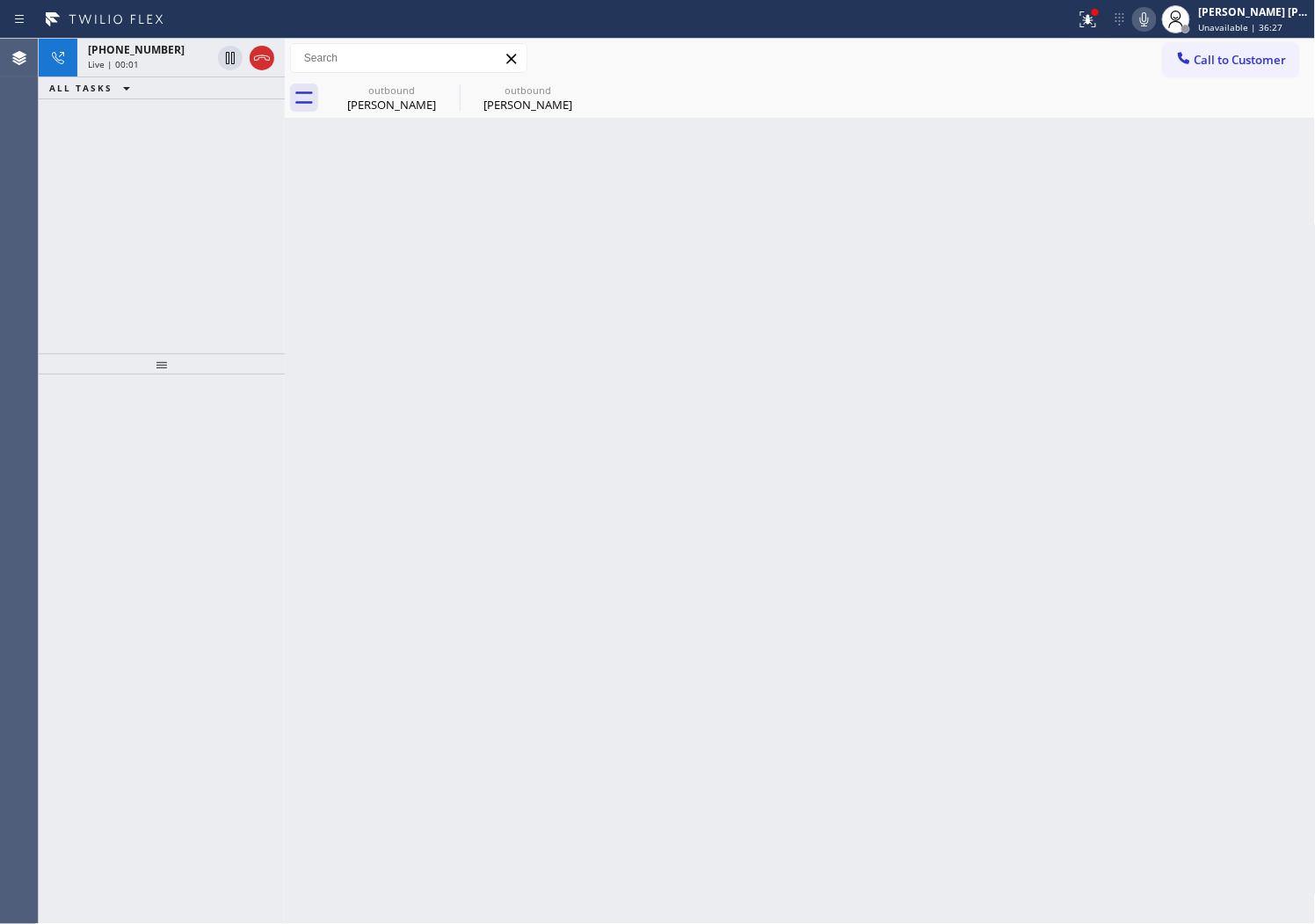
click at [4, 262] on div "Agent Desktop" at bounding box center [19, 481] width 37 height 886
click at [162, 62] on div "Live | 00:03" at bounding box center [149, 64] width 123 height 13
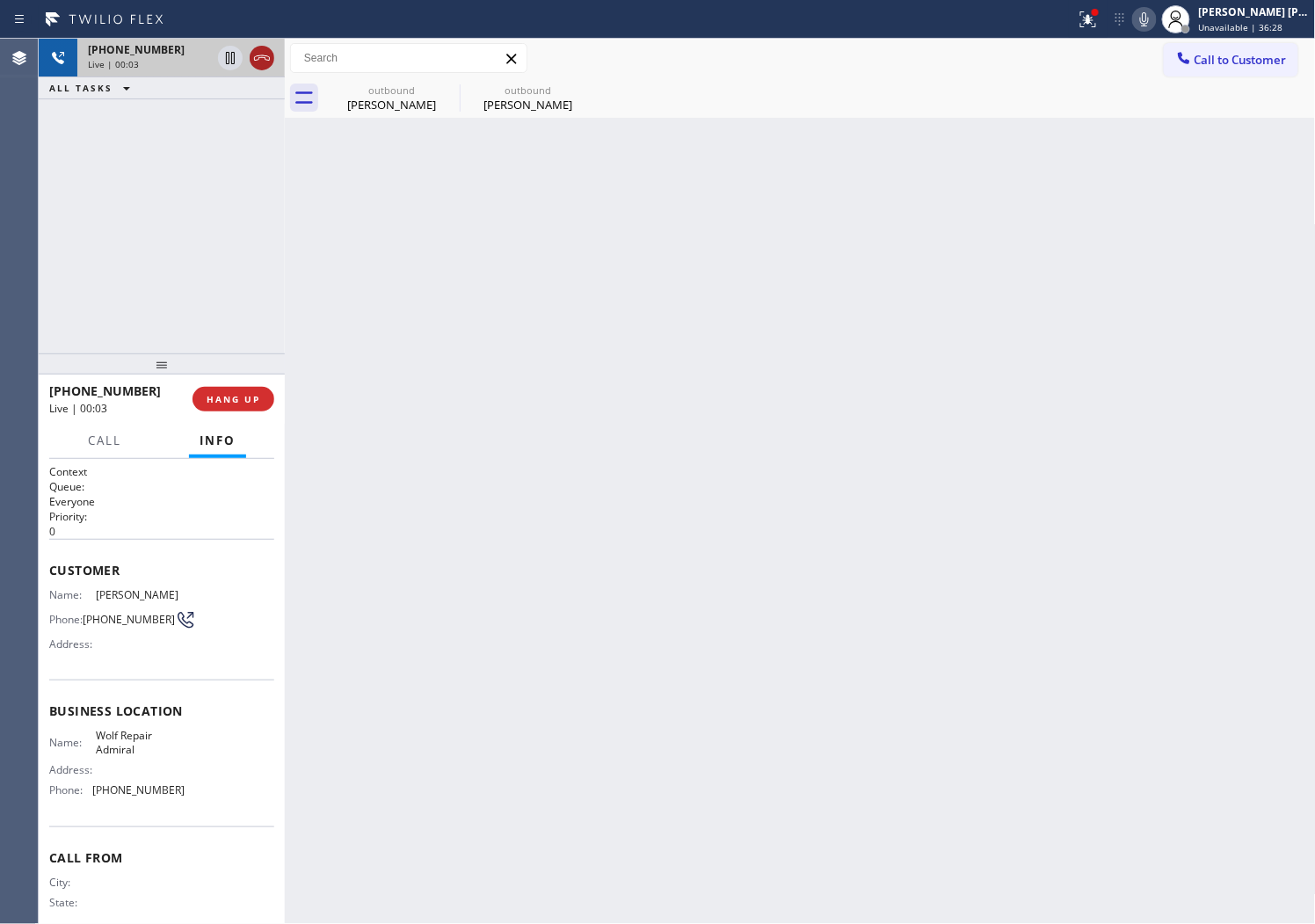
click at [271, 62] on icon at bounding box center [261, 57] width 21 height 21
click at [235, 393] on span "HANG UP" at bounding box center [233, 399] width 53 height 13
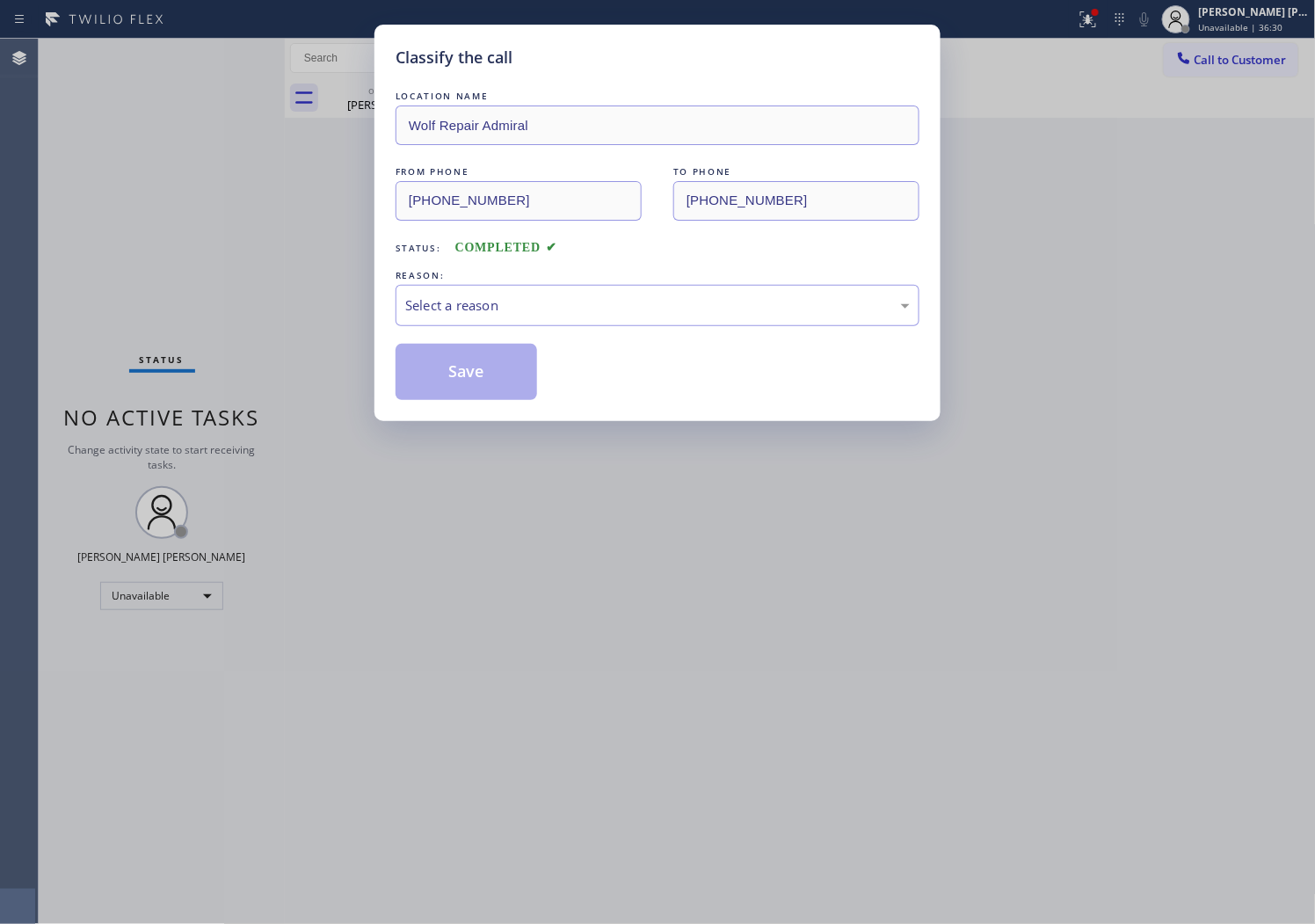
click at [556, 270] on div "REASON:" at bounding box center [658, 276] width 524 height 19
click at [490, 311] on div "Select a reason" at bounding box center [658, 305] width 505 height 21
click at [435, 390] on button "Save" at bounding box center [467, 371] width 142 height 56
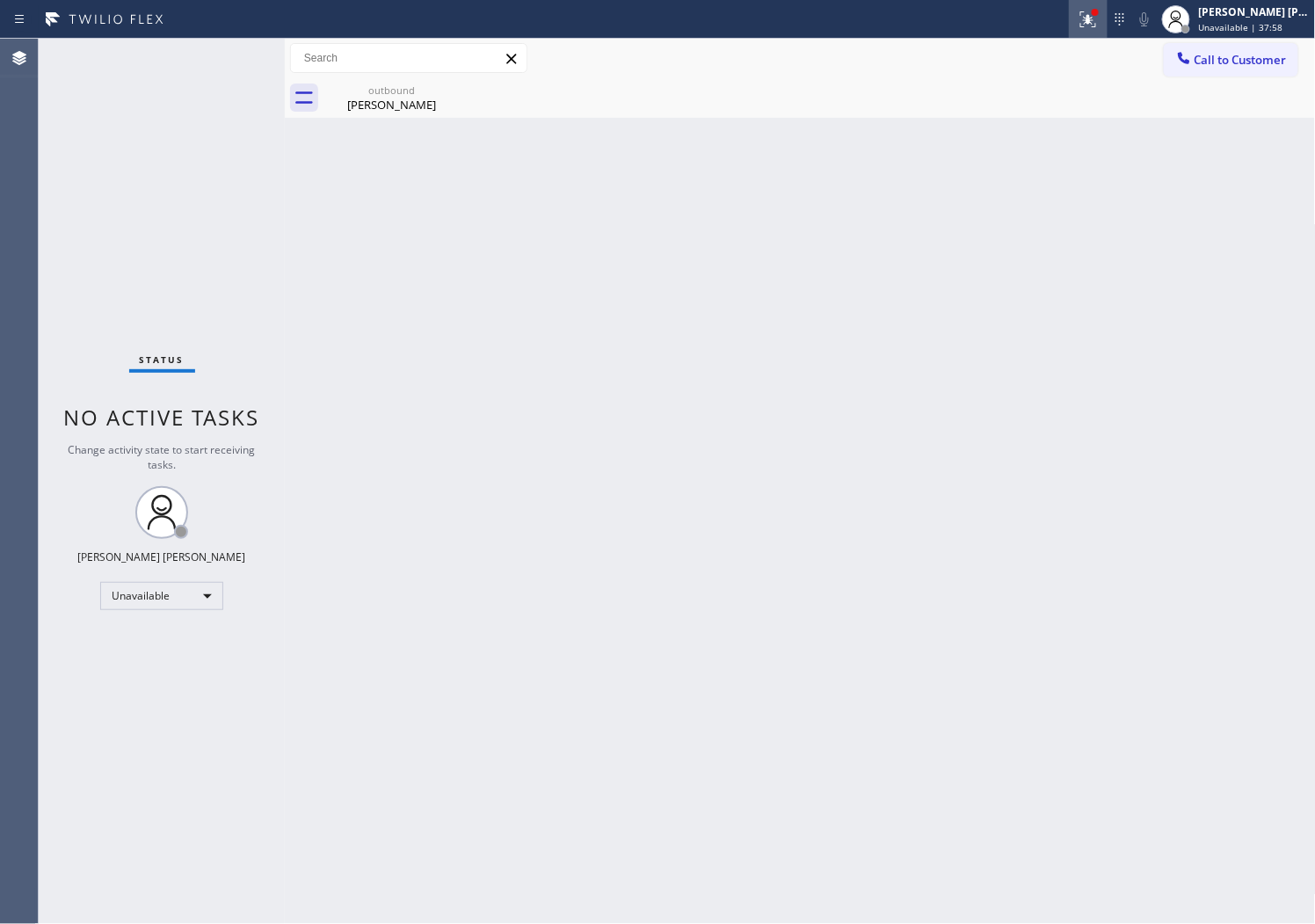
click at [1108, 35] on button at bounding box center [1088, 19] width 38 height 38
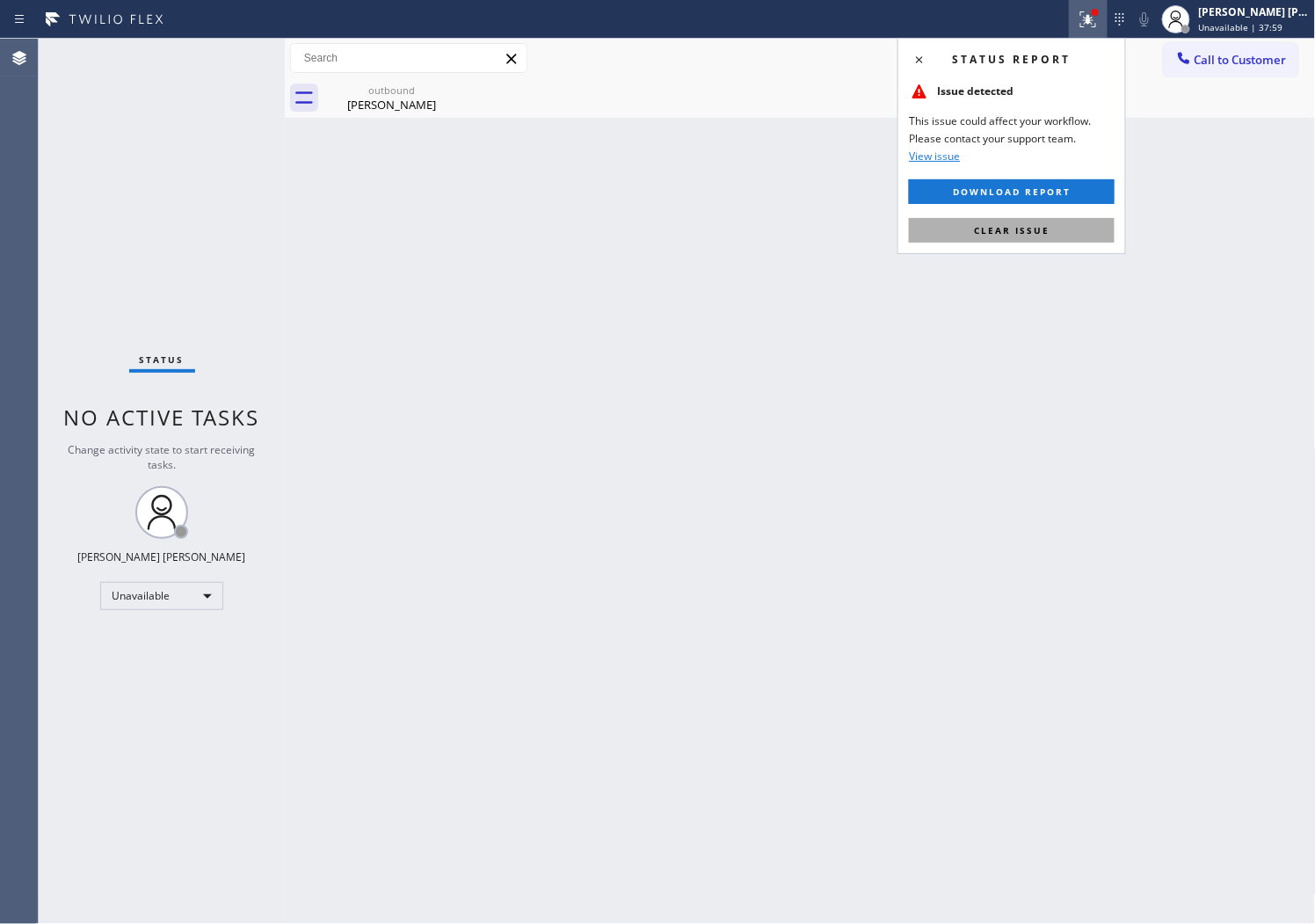
click at [1004, 228] on span "Clear issue" at bounding box center [1012, 230] width 76 height 13
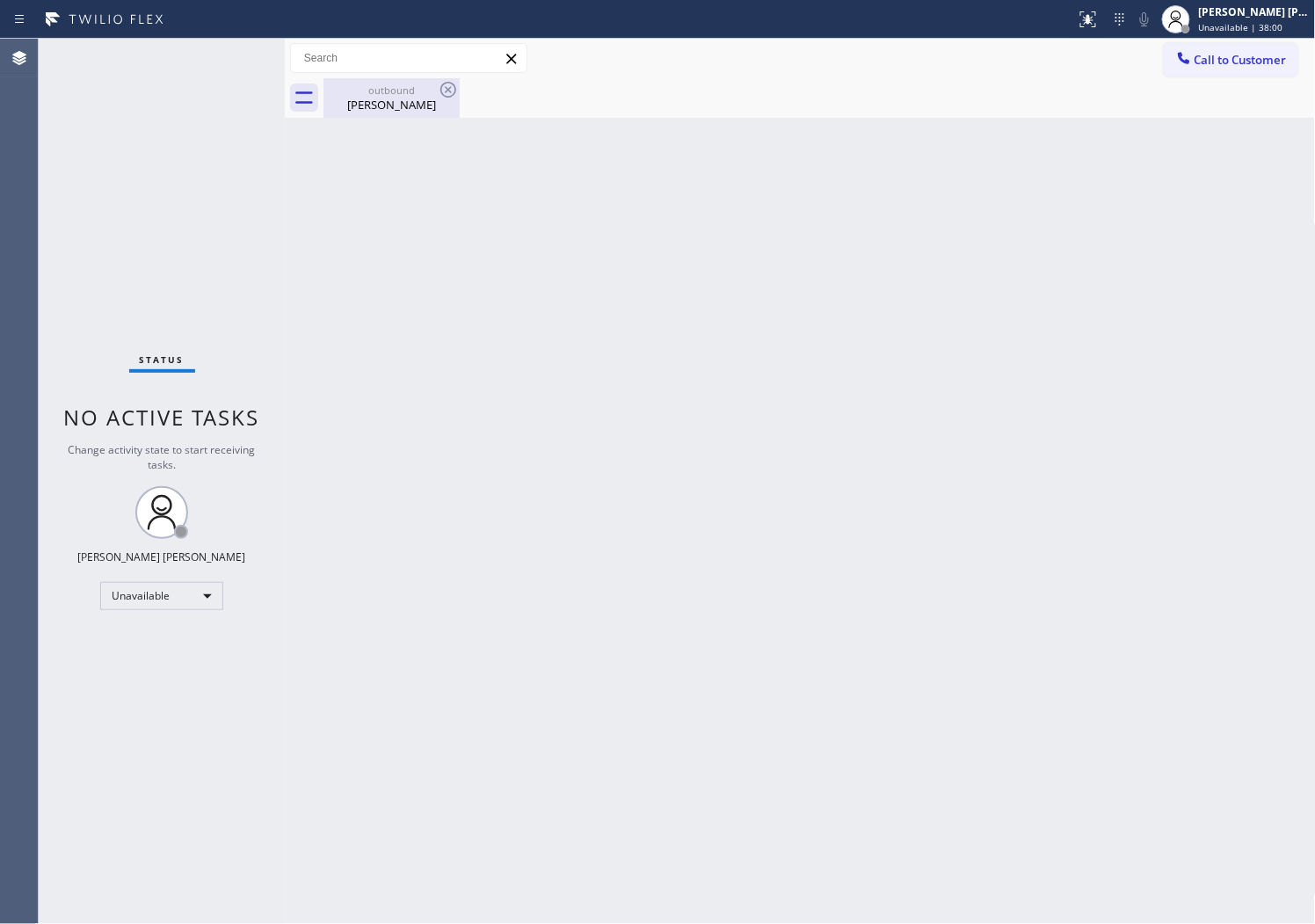
click at [401, 96] on div "[PERSON_NAME]" at bounding box center [392, 104] width 133 height 16
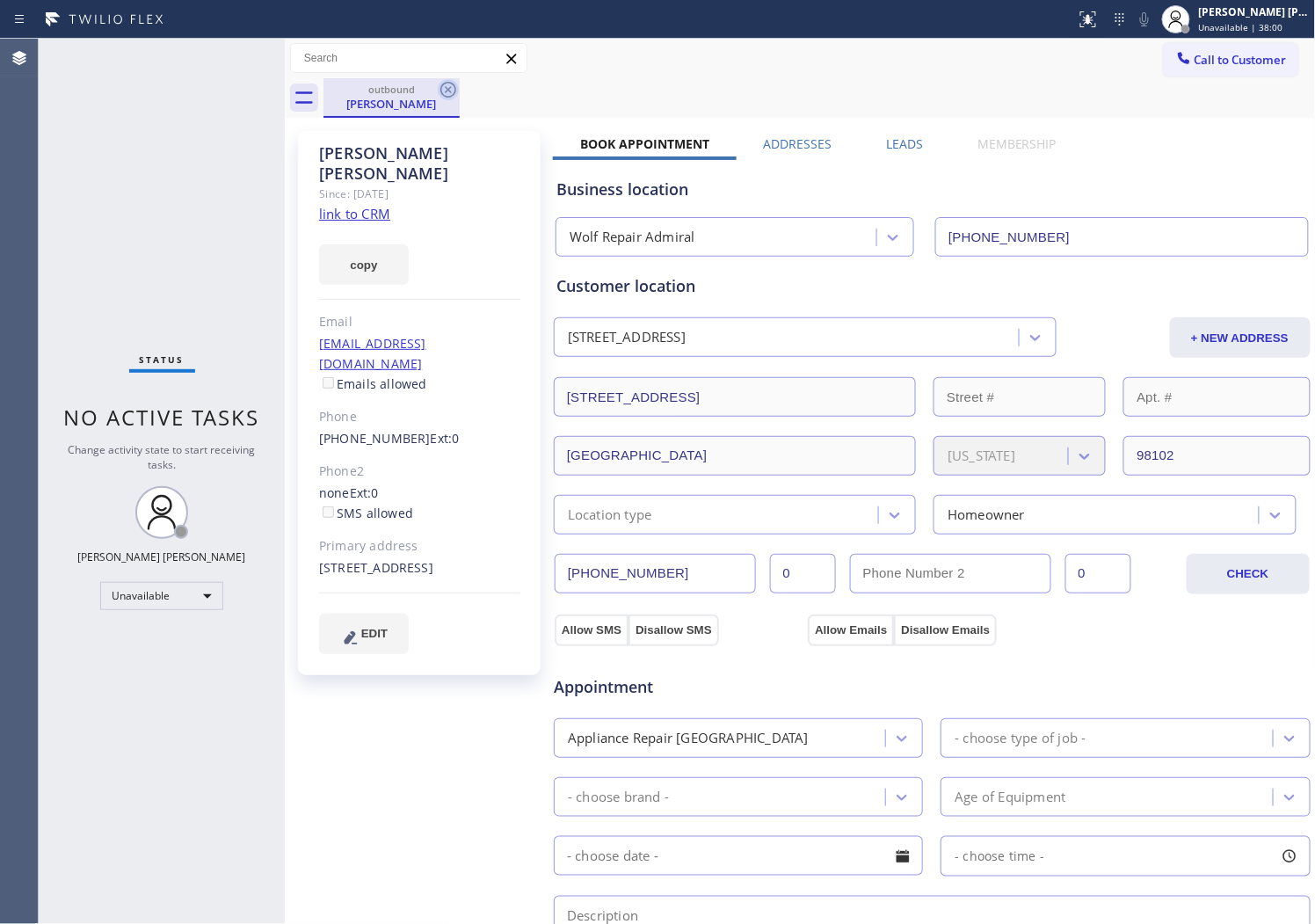
click at [444, 89] on icon at bounding box center [448, 89] width 21 height 21
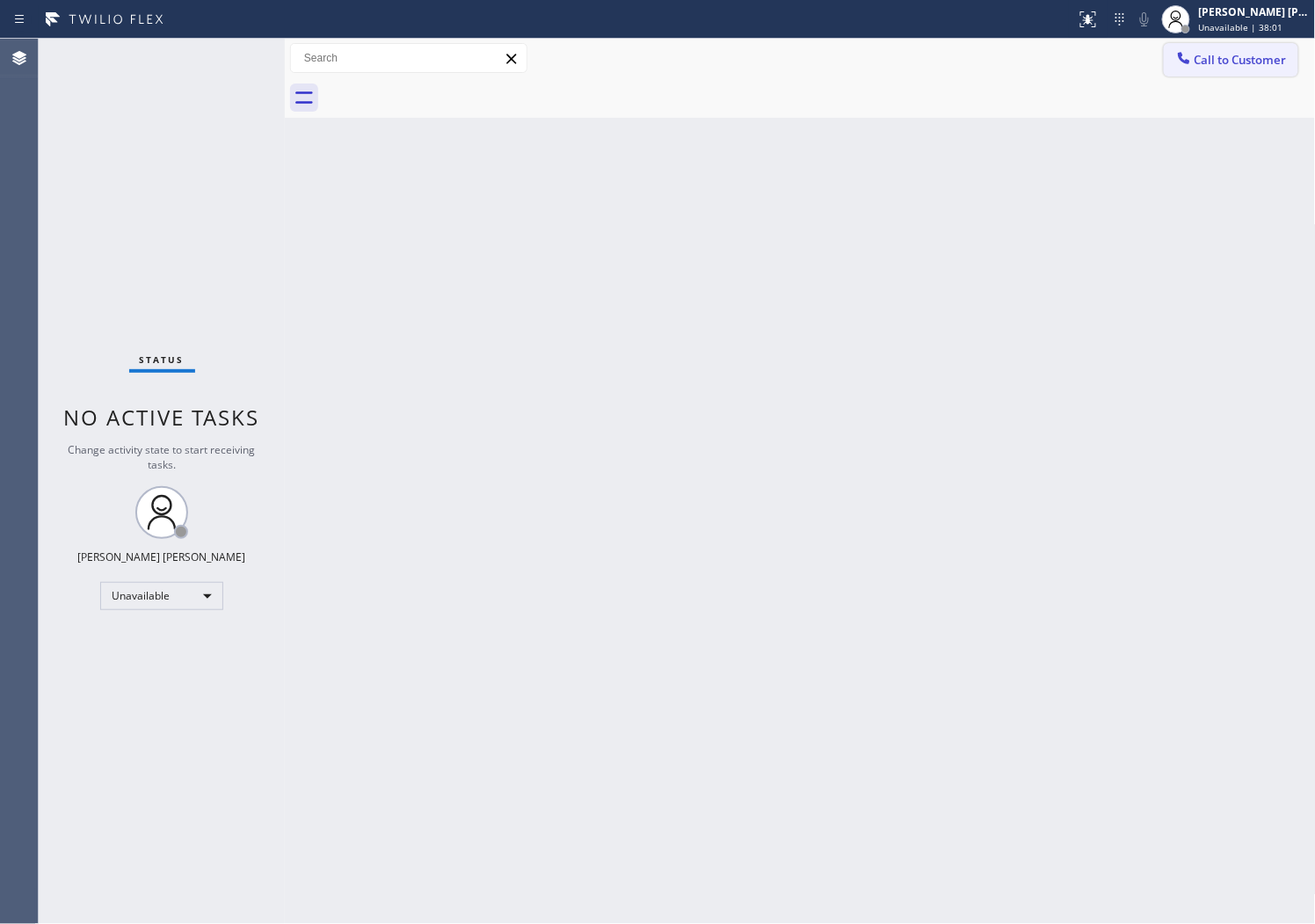
click at [1257, 68] on button "Call to Customer" at bounding box center [1231, 60] width 135 height 33
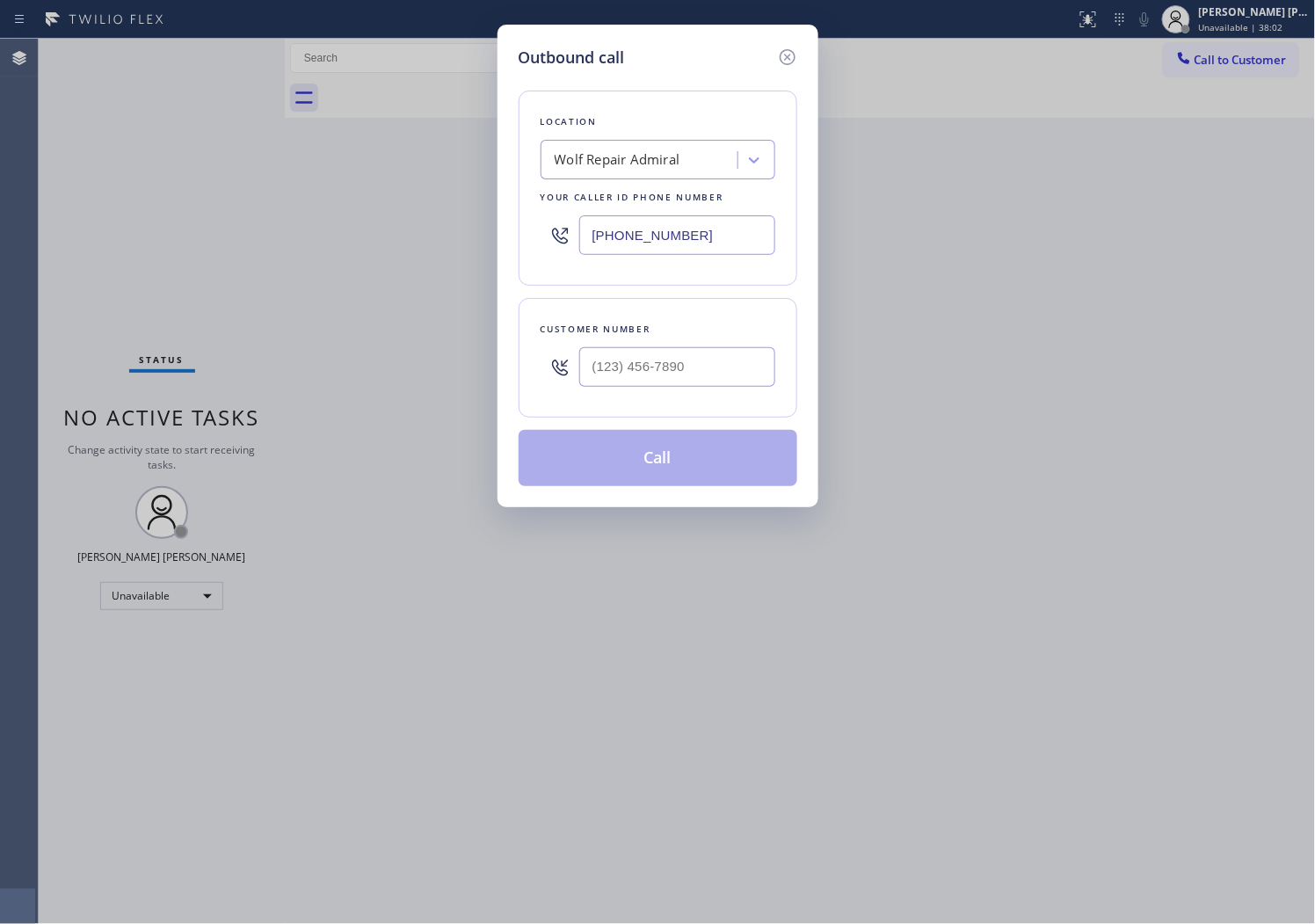
click at [659, 242] on input "[PHONE_NUMBER]" at bounding box center [677, 235] width 196 height 39
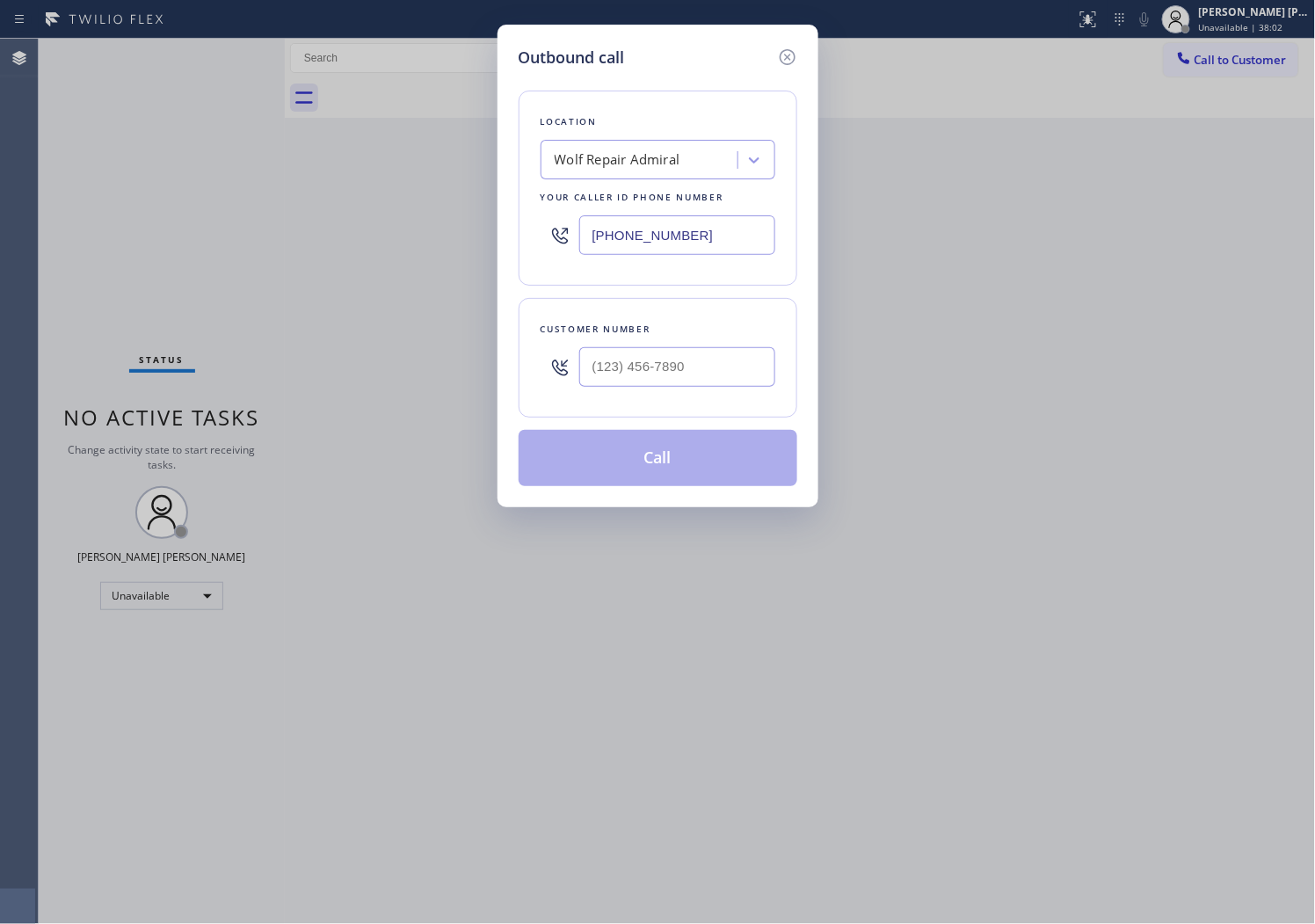
click at [659, 242] on input "[PHONE_NUMBER]" at bounding box center [677, 235] width 196 height 39
paste input "619) 473-7325"
type input "[PHONE_NUMBER]"
click at [606, 371] on input "text" at bounding box center [677, 367] width 196 height 39
click at [606, 371] on input "(___) ___-____" at bounding box center [677, 367] width 196 height 39
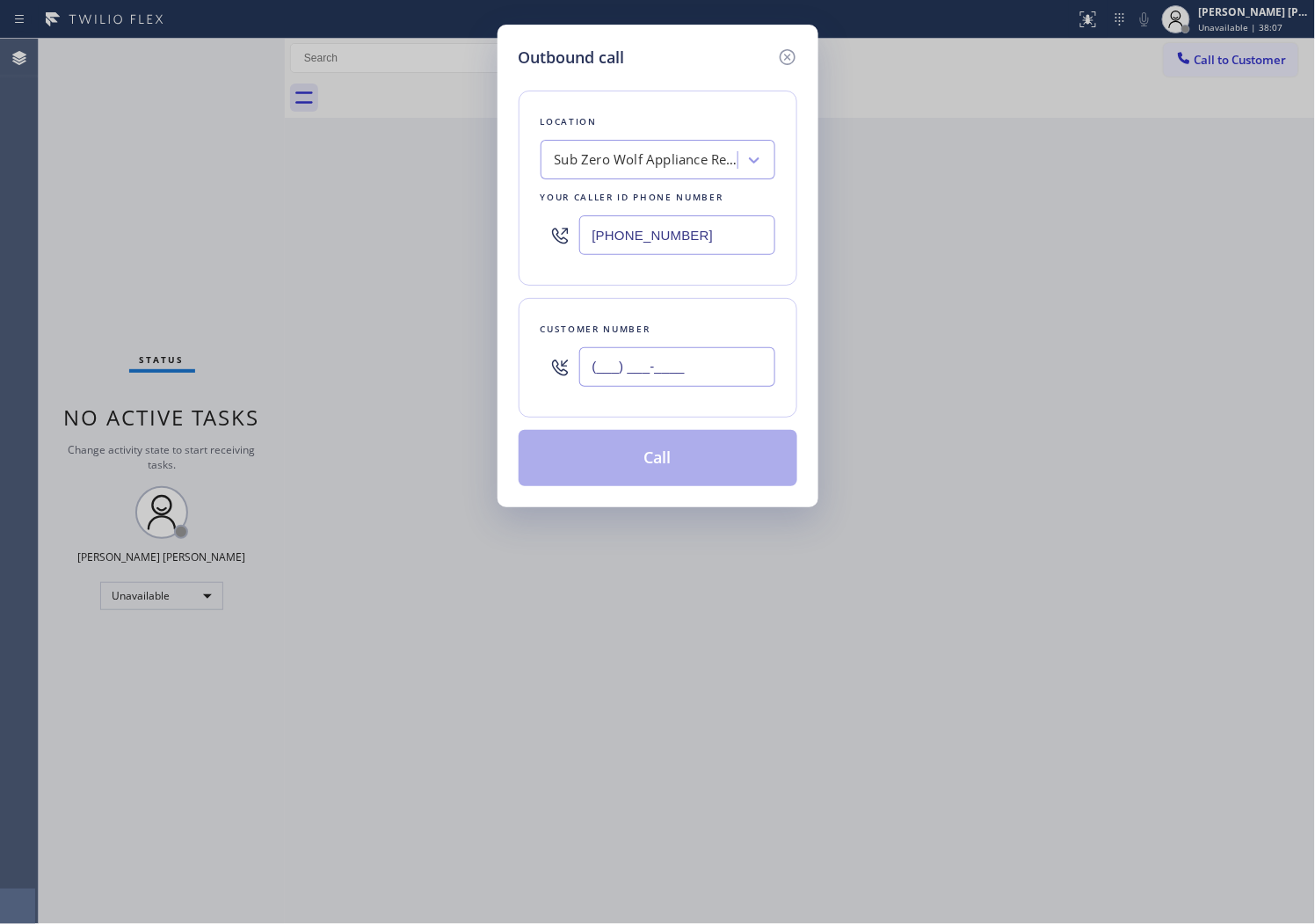
paste input "619) 300-7267"
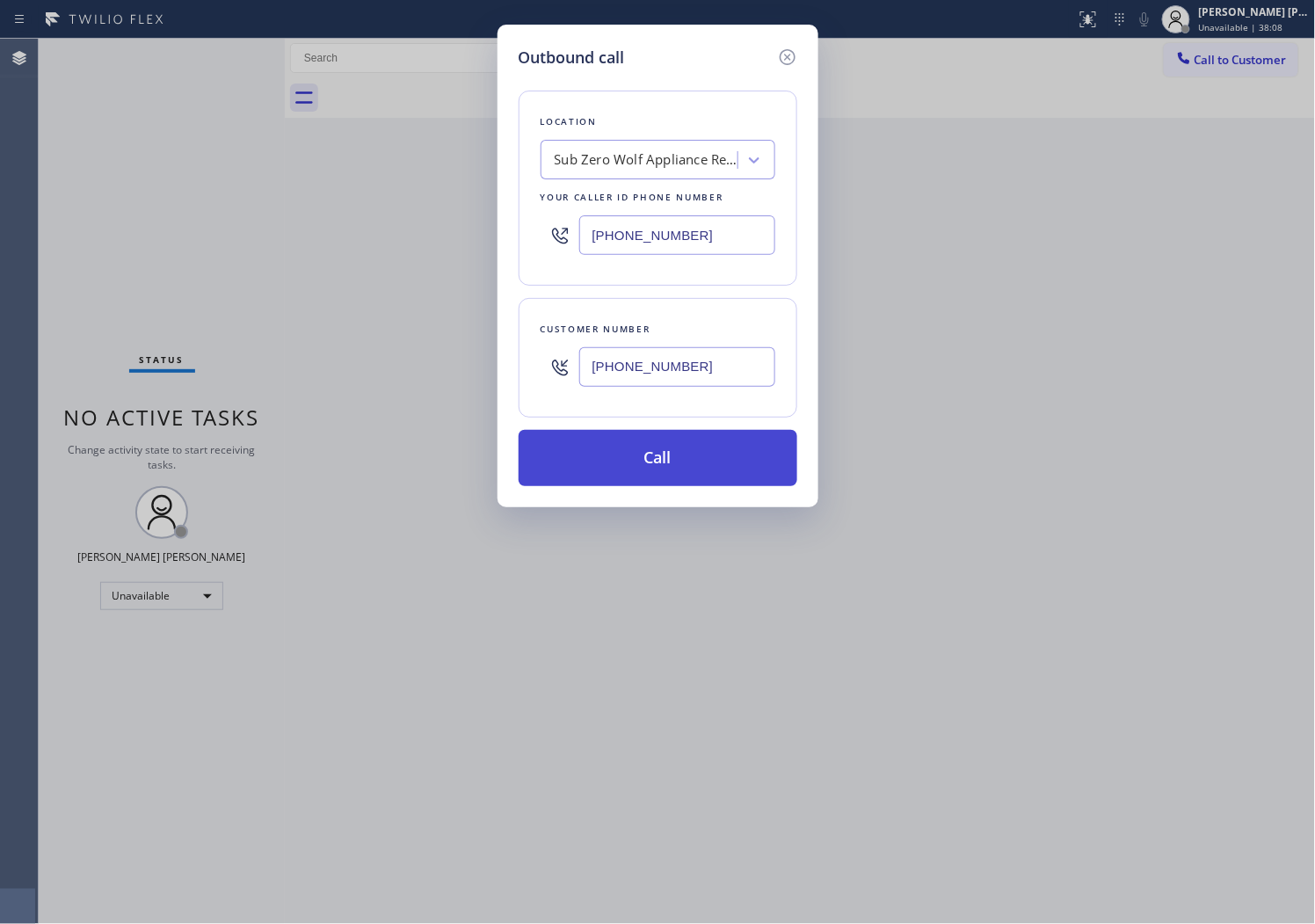
type input "[PHONE_NUMBER]"
click at [672, 449] on button "Call" at bounding box center [658, 458] width 279 height 56
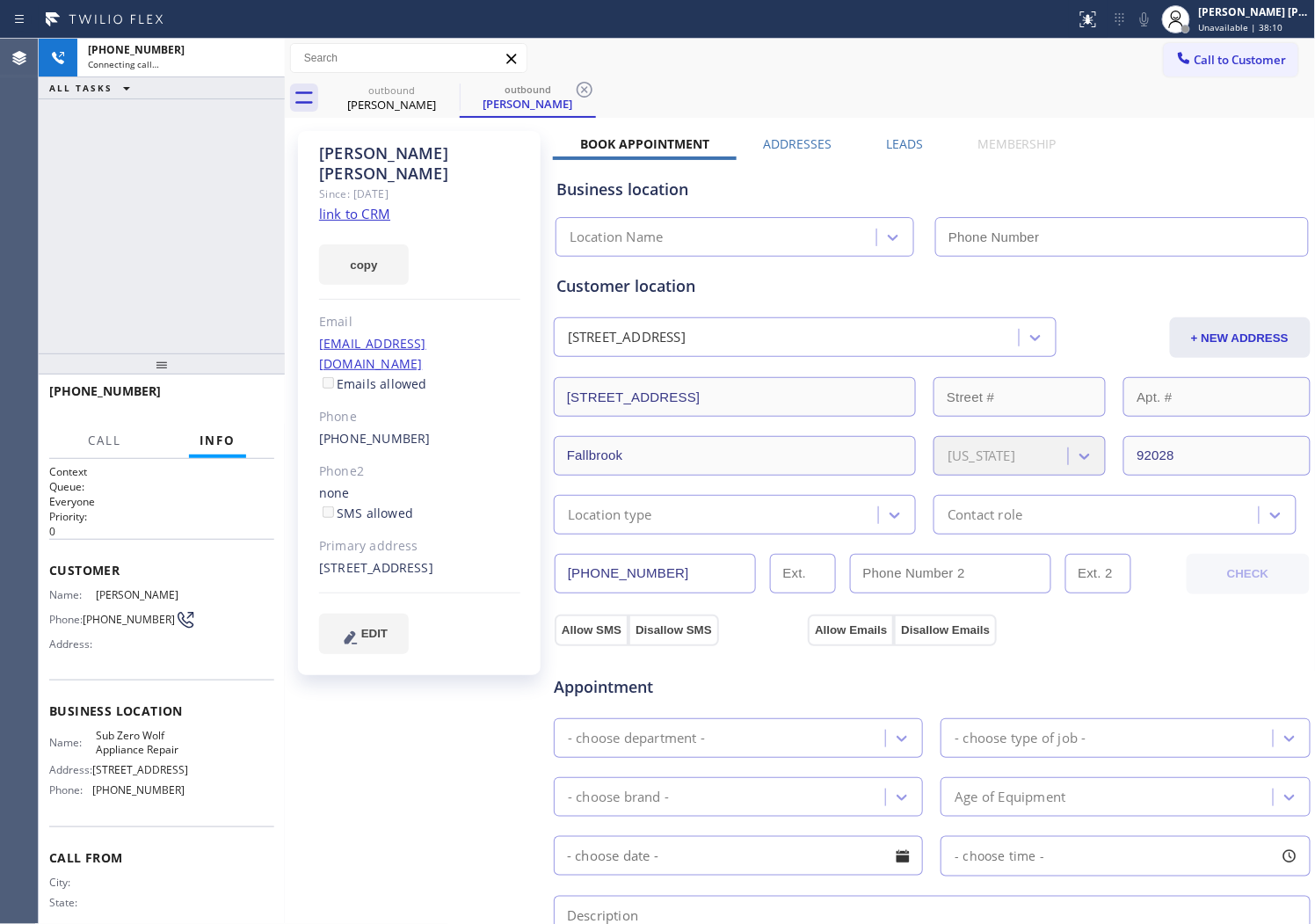
drag, startPoint x: 652, startPoint y: 308, endPoint x: 367, endPoint y: 153, distance: 324.4
click at [367, 153] on div "[PERSON_NAME]" at bounding box center [419, 163] width 202 height 40
click at [147, 191] on div "[PHONE_NUMBER] Connecting call… ALL TASKS ALL TASKS ACTIVE TASKS TASKS IN WRAP …" at bounding box center [161, 196] width 246 height 315
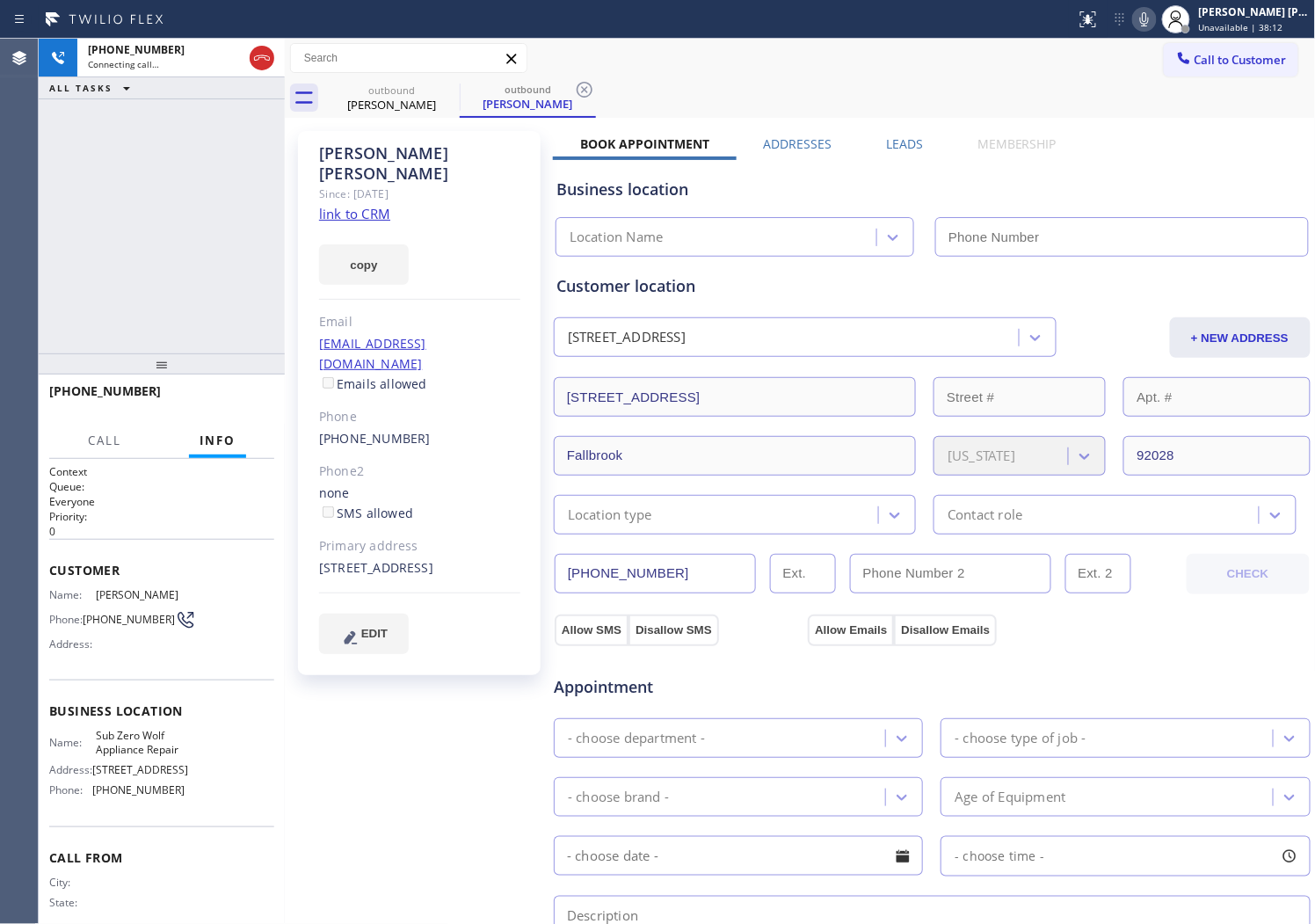
type input "[PHONE_NUMBER]"
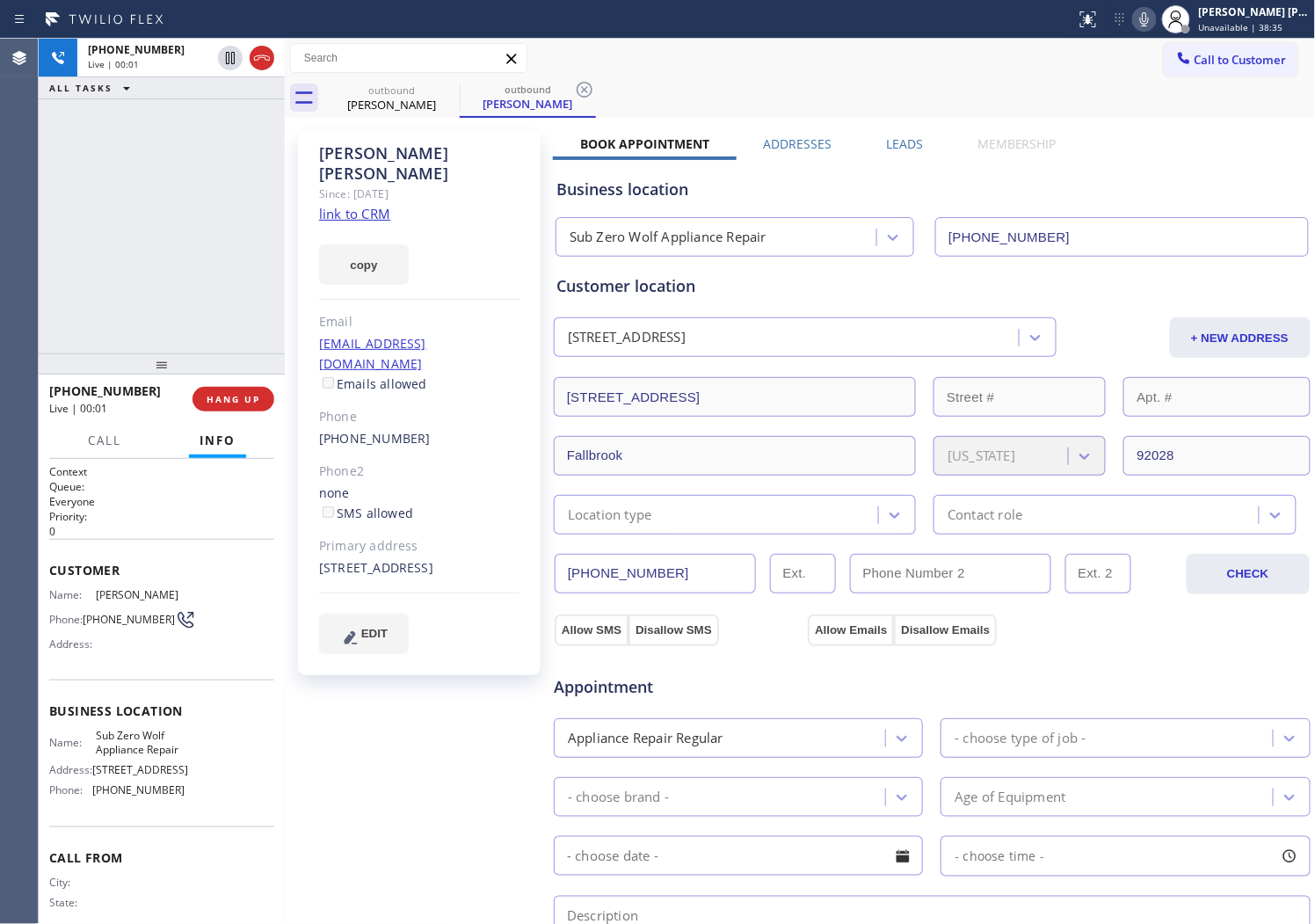
drag, startPoint x: 28, startPoint y: 185, endPoint x: 18, endPoint y: 192, distance: 12.2
click at [28, 185] on div "Agent Desktop" at bounding box center [19, 481] width 37 height 886
click at [446, 199] on div "[PERSON_NAME] Since: [DATE] link to CRM copy Email [EMAIL_ADDRESS][DOMAIN_NAME]…" at bounding box center [419, 402] width 243 height 544
click at [268, 60] on div "Live | 01:06" at bounding box center [180, 64] width 186 height 13
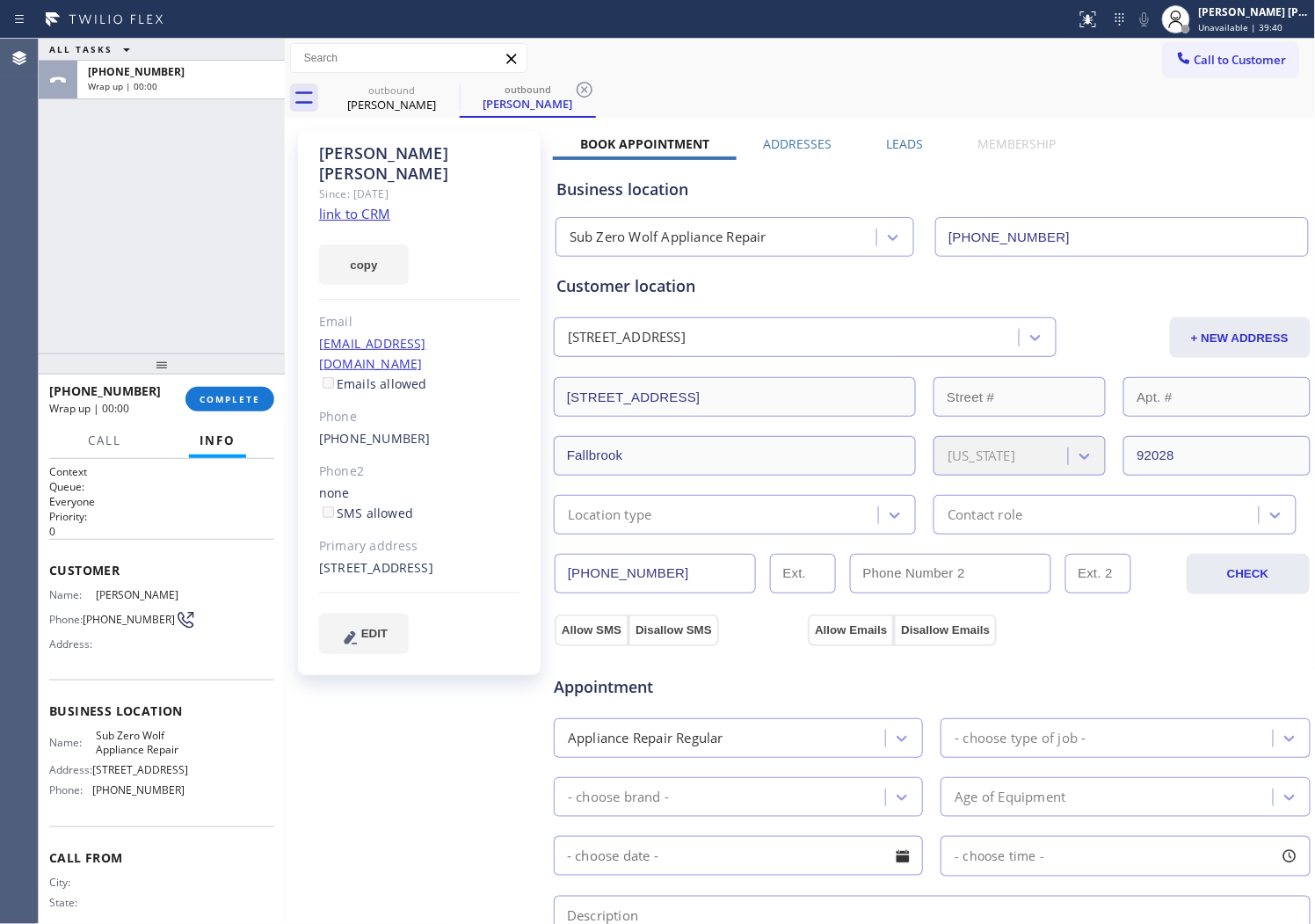
click at [889, 147] on label "Leads" at bounding box center [905, 144] width 37 height 17
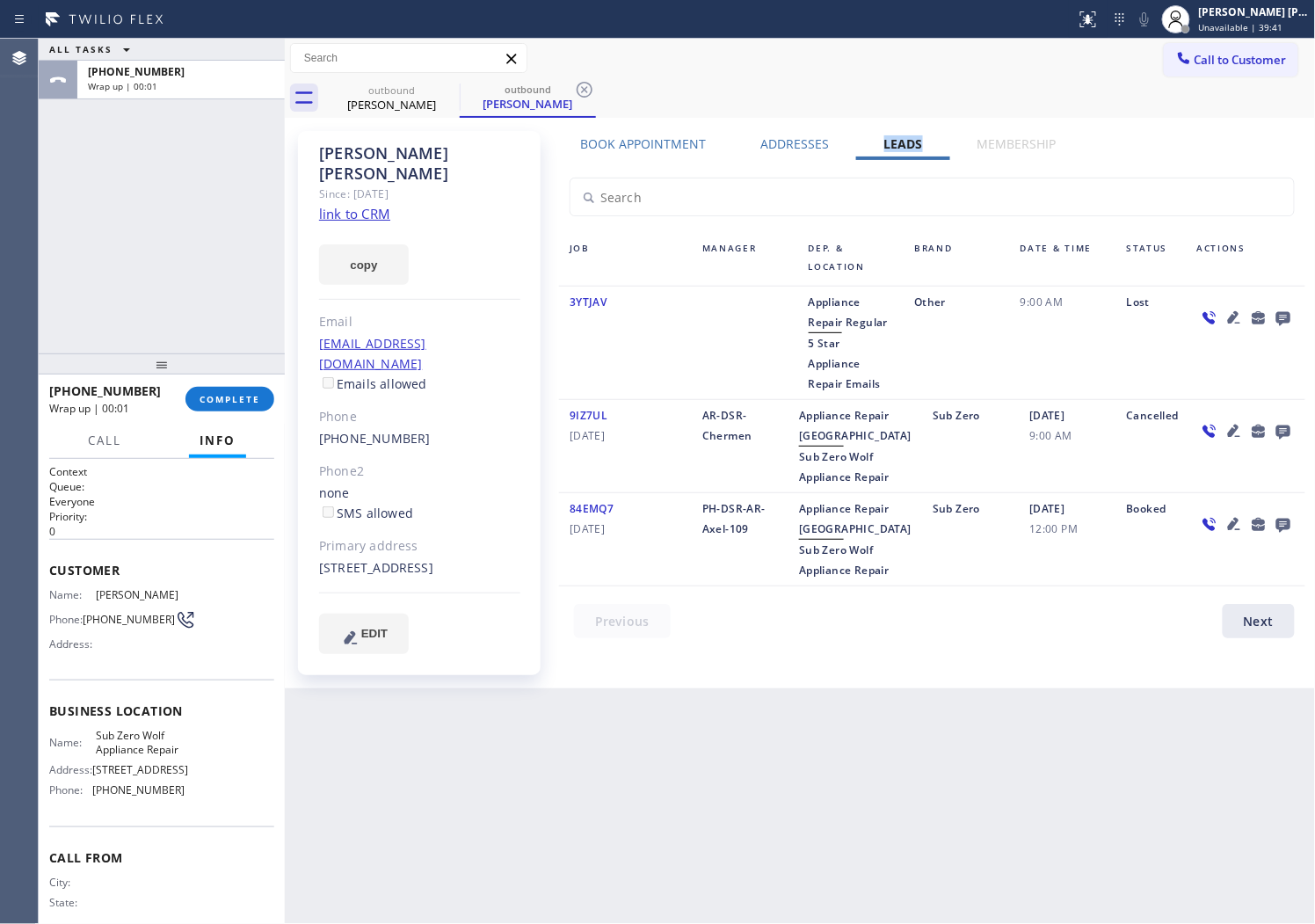
click at [1290, 317] on icon at bounding box center [1284, 319] width 14 height 14
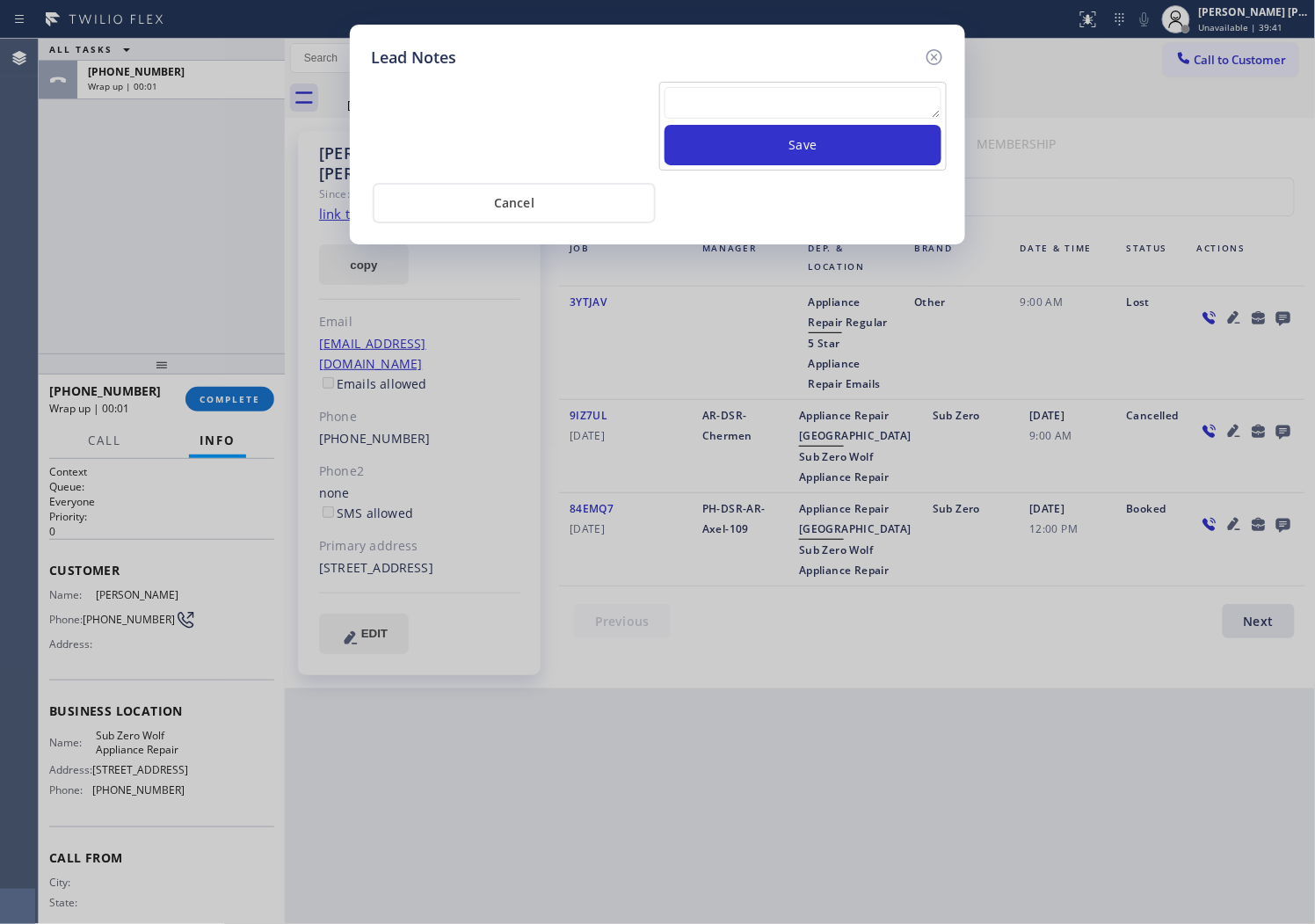
click at [798, 91] on textarea at bounding box center [802, 102] width 277 height 31
type textarea "S"
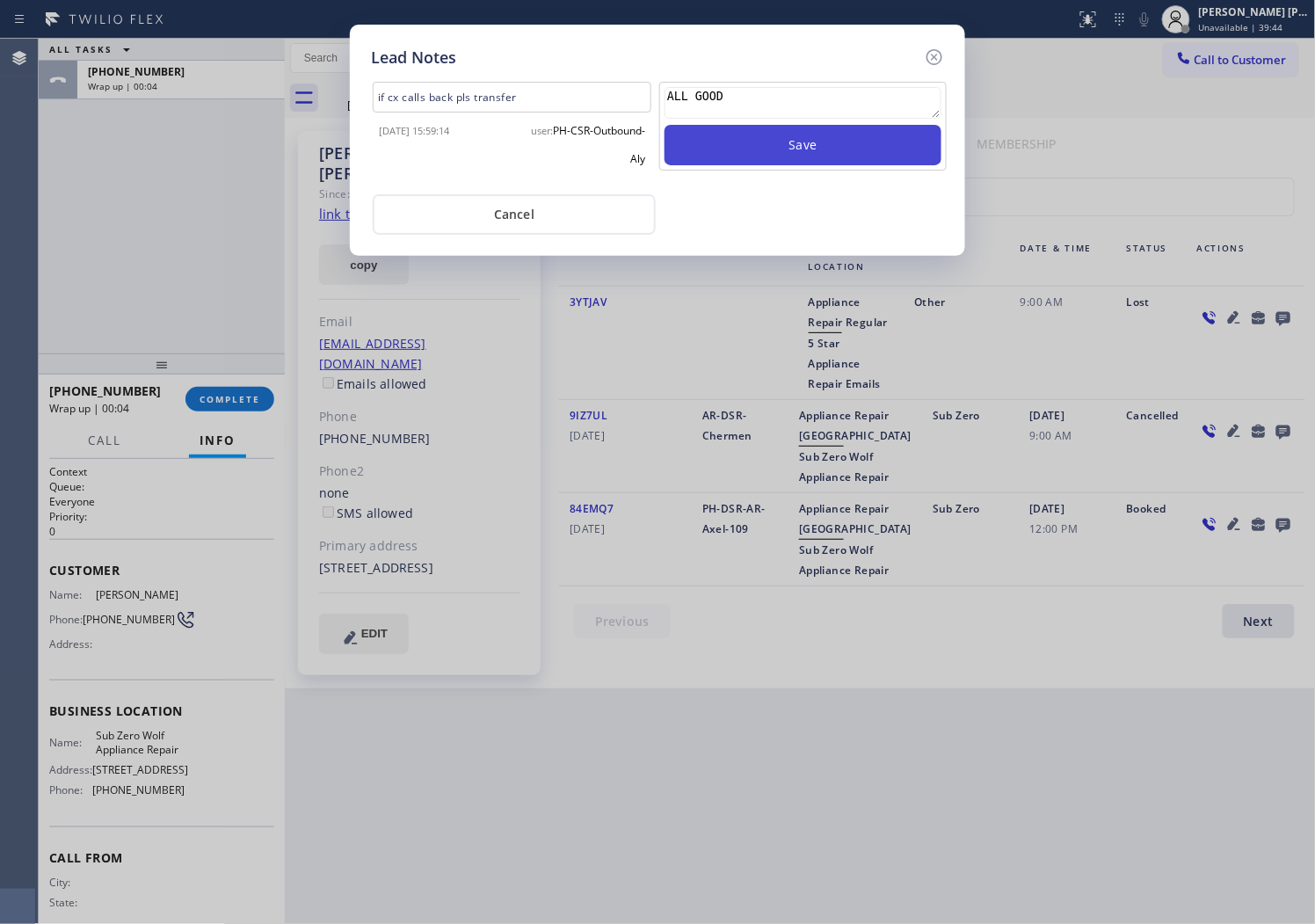
type textarea "ALL GOOD"
click at [807, 136] on button "Save" at bounding box center [802, 145] width 277 height 40
click at [934, 50] on icon at bounding box center [934, 56] width 21 height 21
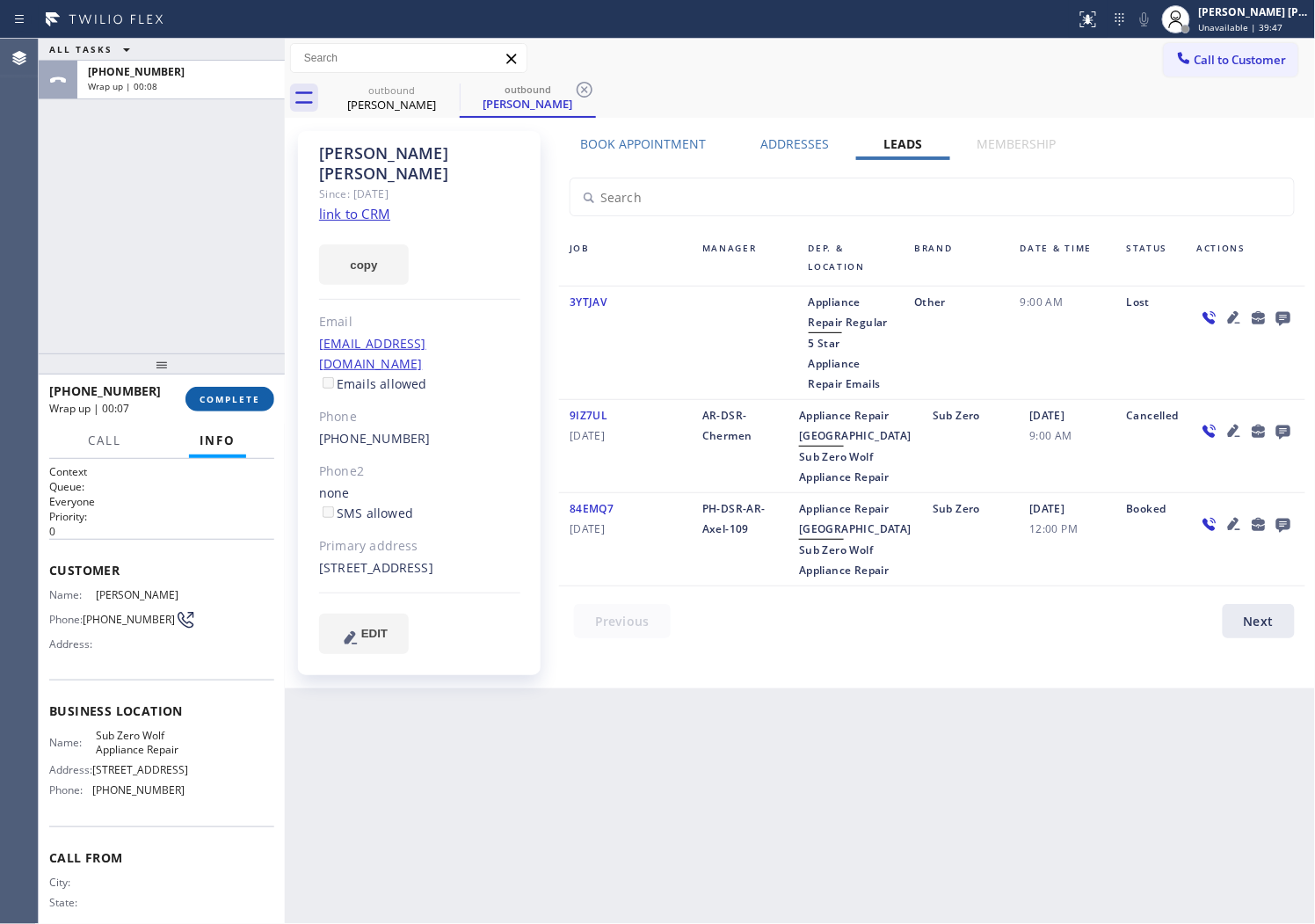
click at [203, 400] on span "COMPLETE" at bounding box center [230, 399] width 61 height 13
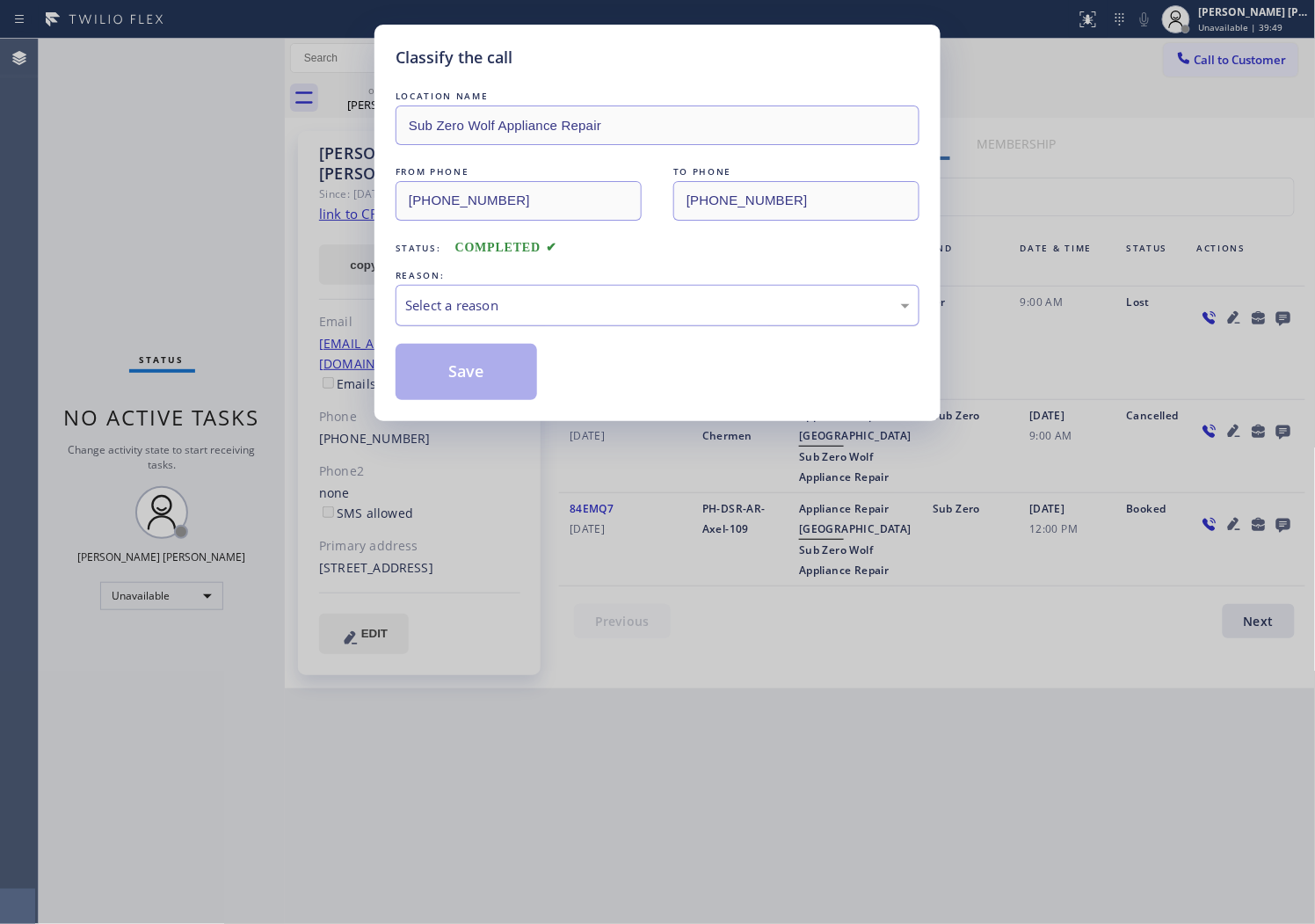
click at [465, 317] on div "Select a reason" at bounding box center [658, 305] width 524 height 41
click at [436, 362] on button "Save" at bounding box center [467, 371] width 142 height 56
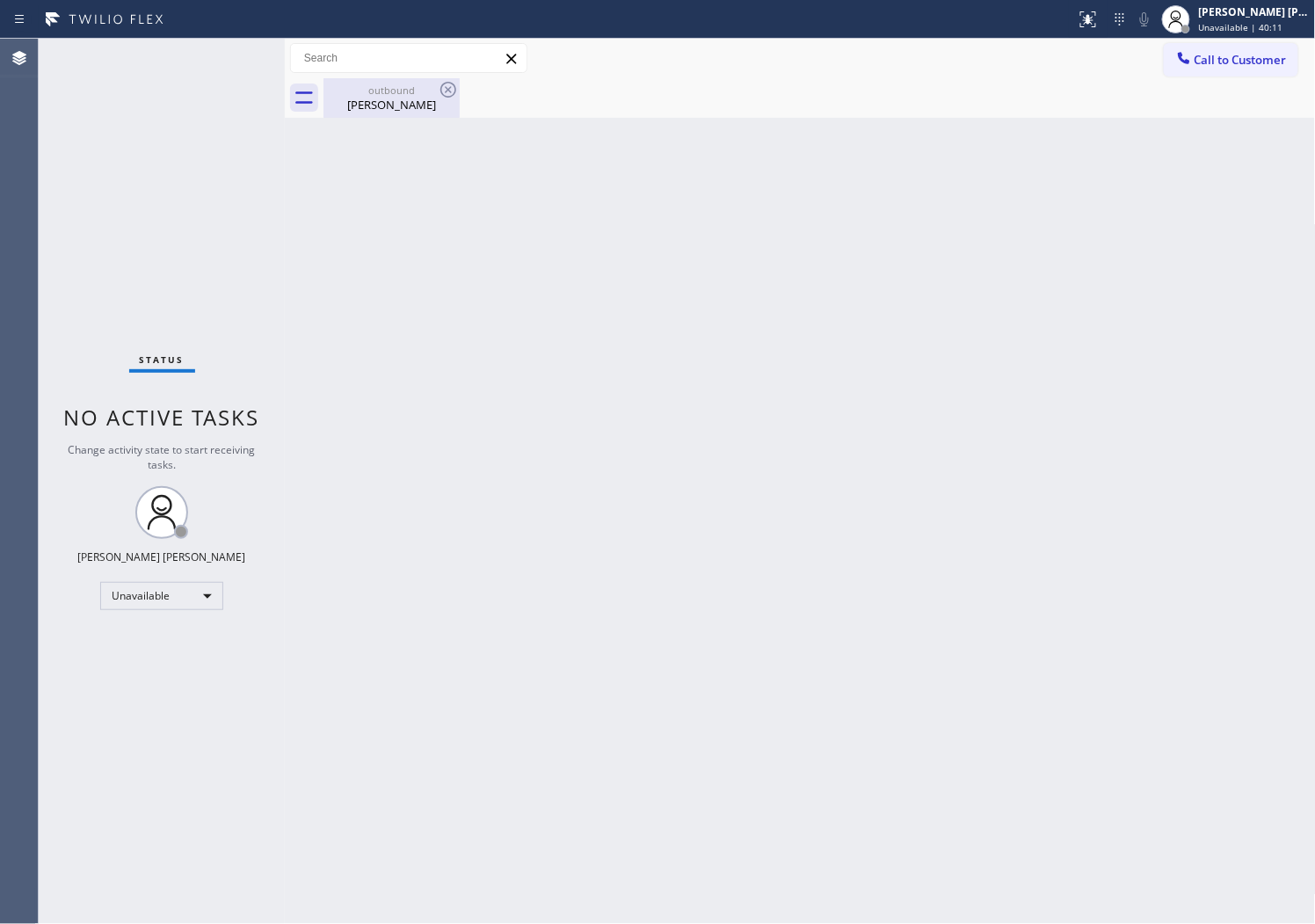
click at [423, 97] on div "[PERSON_NAME]" at bounding box center [392, 104] width 133 height 16
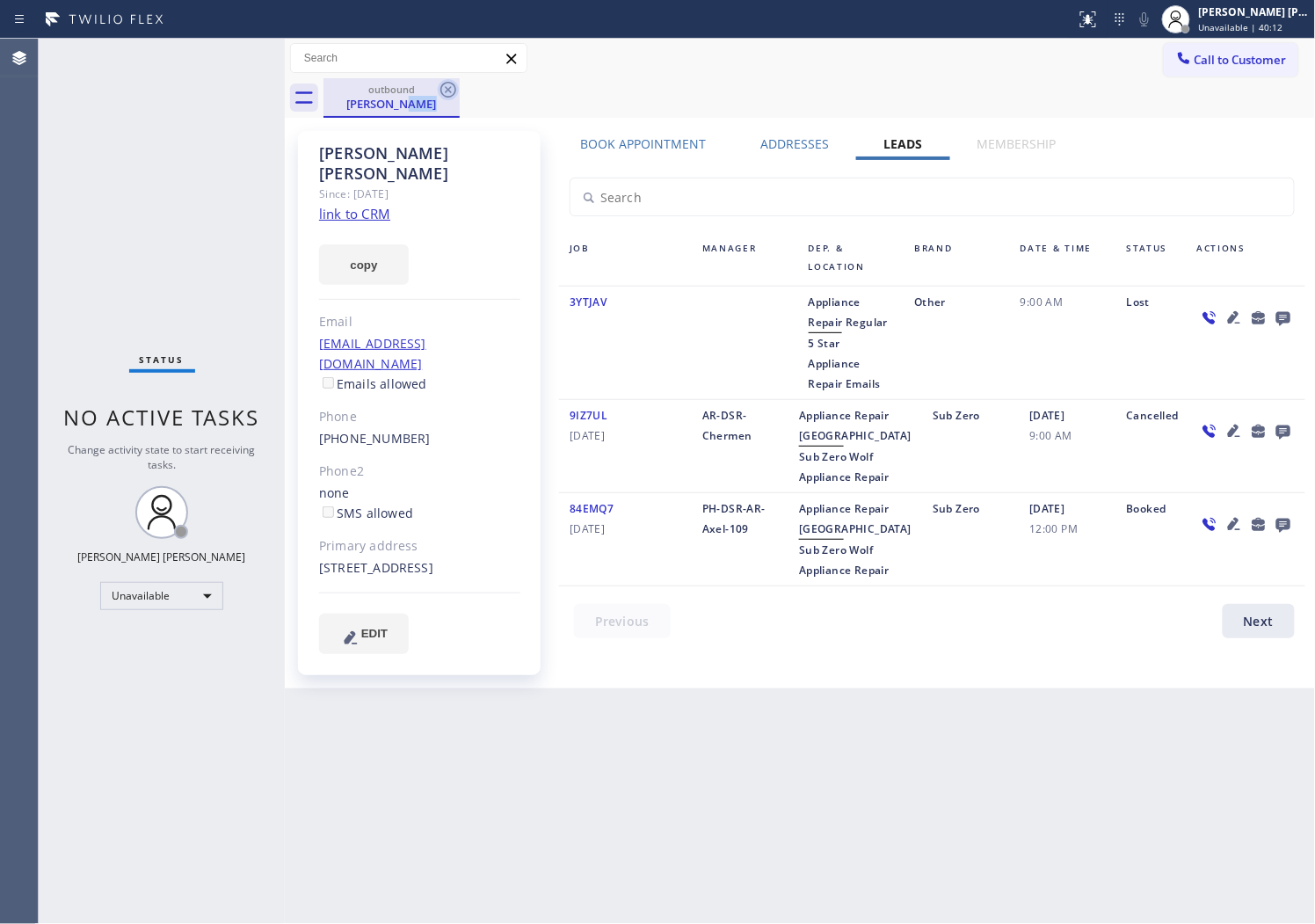
click at [450, 91] on icon at bounding box center [449, 90] width 16 height 16
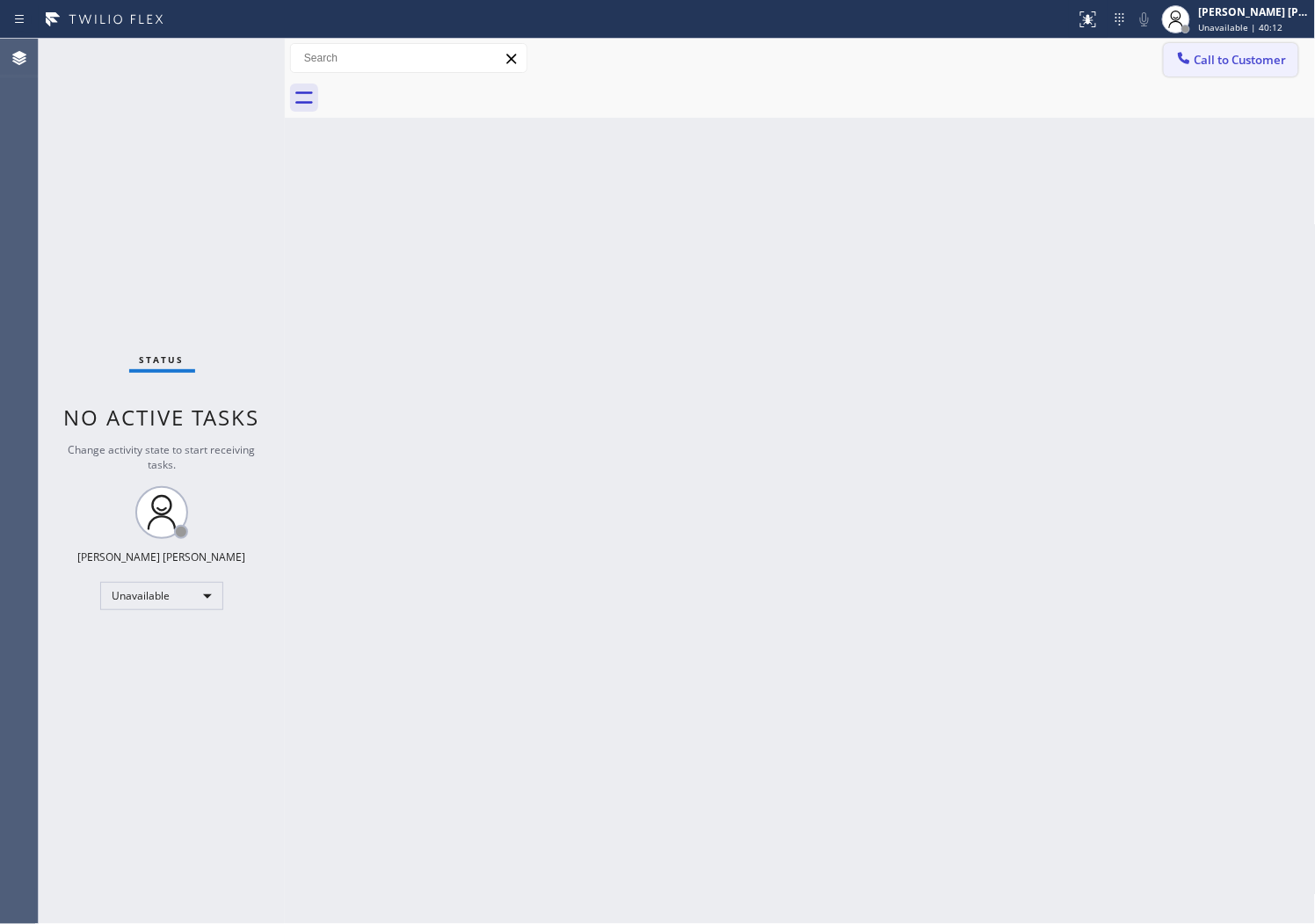
click at [1222, 66] on span "Call to Customer" at bounding box center [1241, 60] width 93 height 16
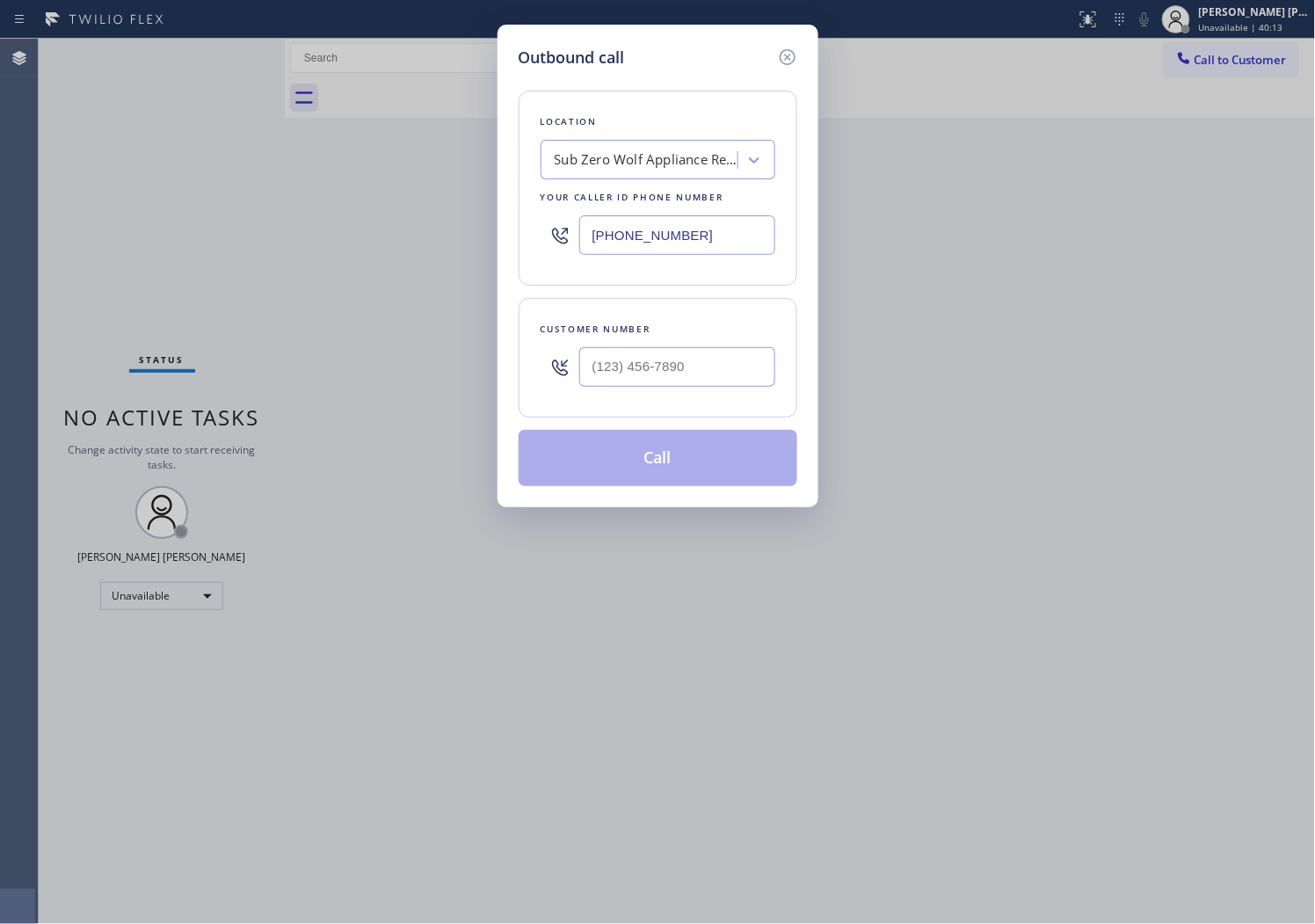
click at [643, 232] on input "[PHONE_NUMBER]" at bounding box center [677, 235] width 196 height 39
paste input "310) 906-4962"
type input "[PHONE_NUMBER]"
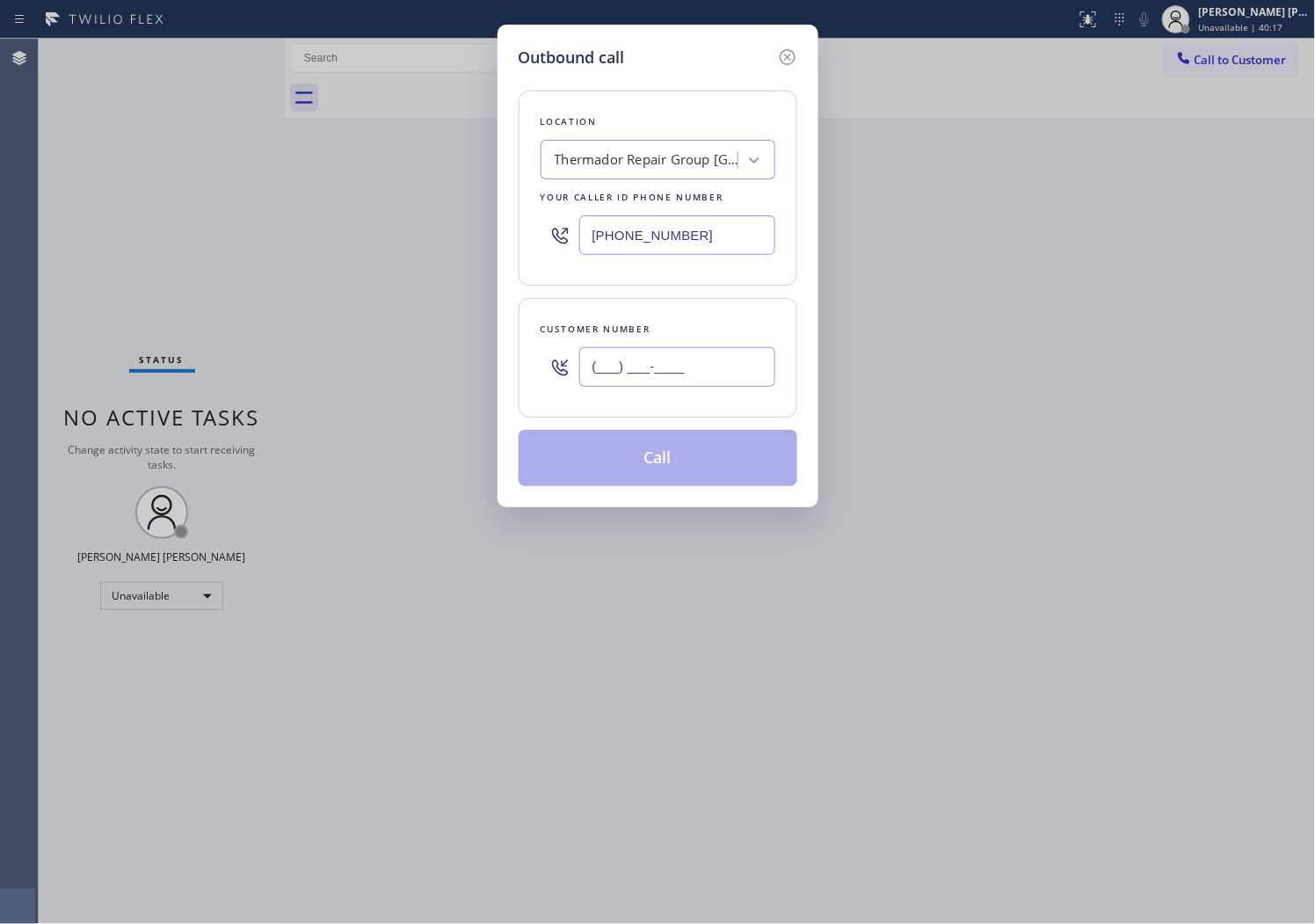
click at [709, 372] on input "(___) ___-____" at bounding box center [677, 367] width 196 height 39
paste input "310) 383-8137"
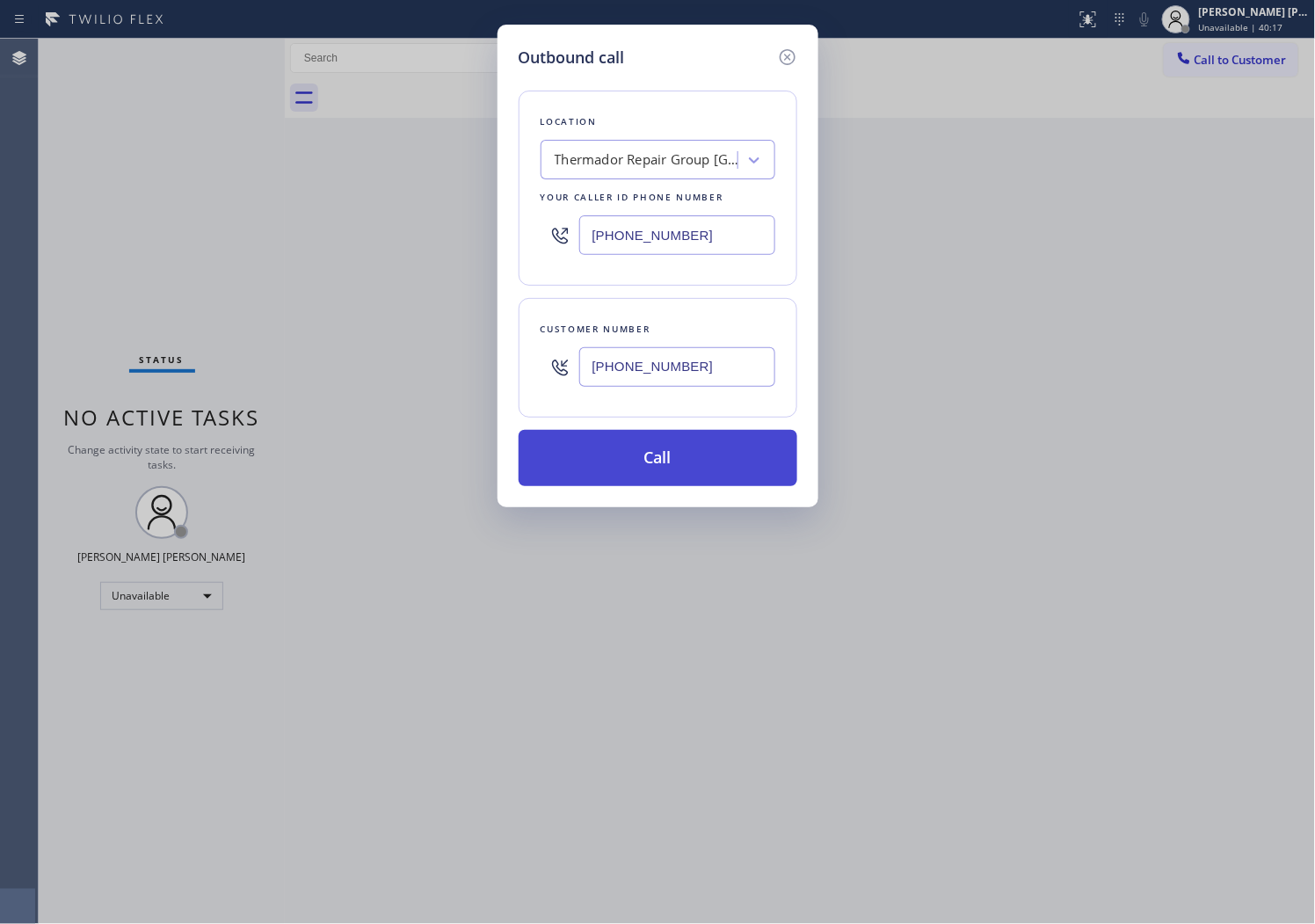
type input "[PHONE_NUMBER]"
click at [664, 459] on button "Call" at bounding box center [658, 458] width 279 height 56
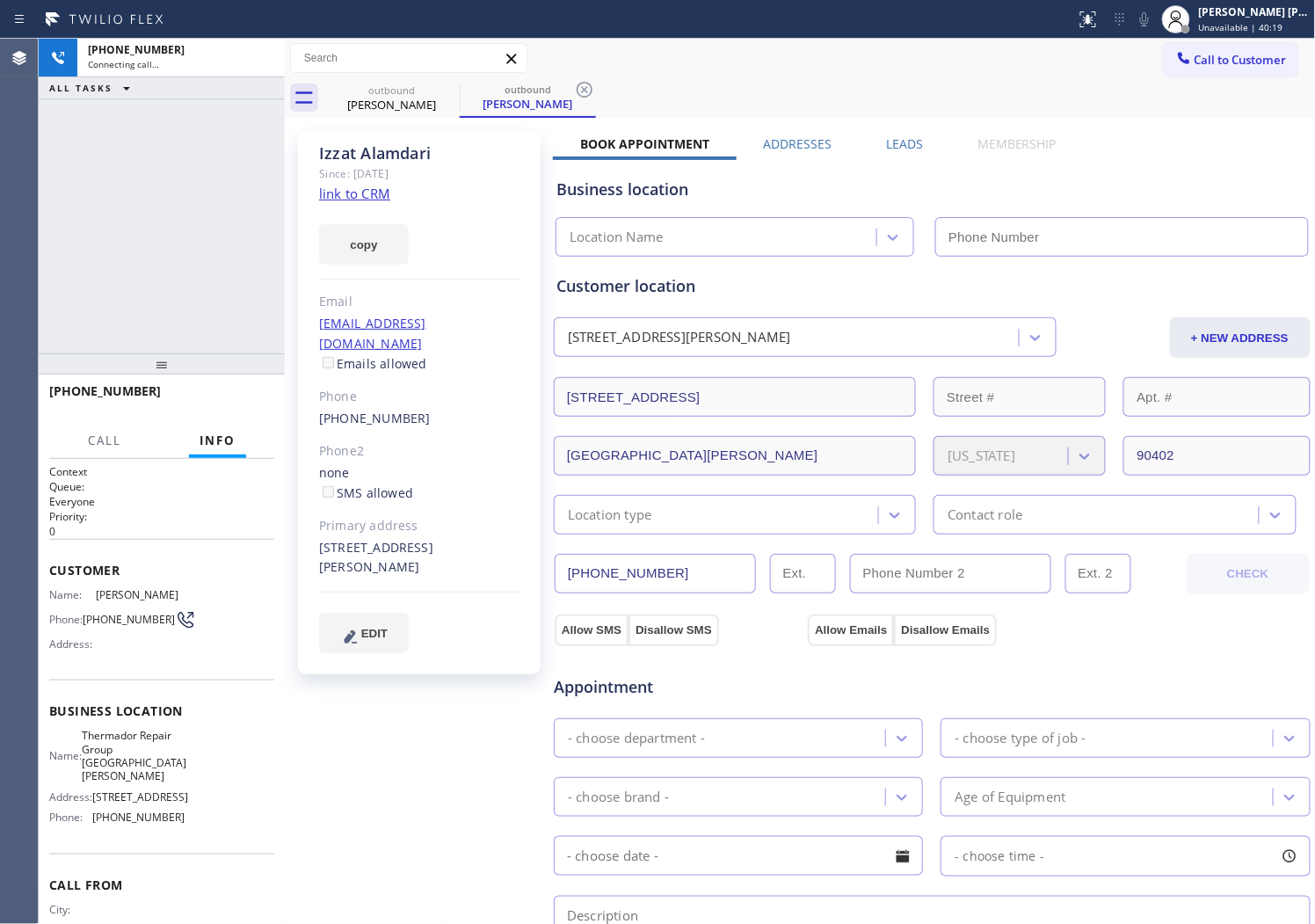
click at [343, 150] on div "[PERSON_NAME]" at bounding box center [419, 154] width 202 height 21
drag, startPoint x: 343, startPoint y: 150, endPoint x: 1074, endPoint y: 226, distance: 734.9
click at [343, 151] on div "[PERSON_NAME]" at bounding box center [419, 154] width 202 height 21
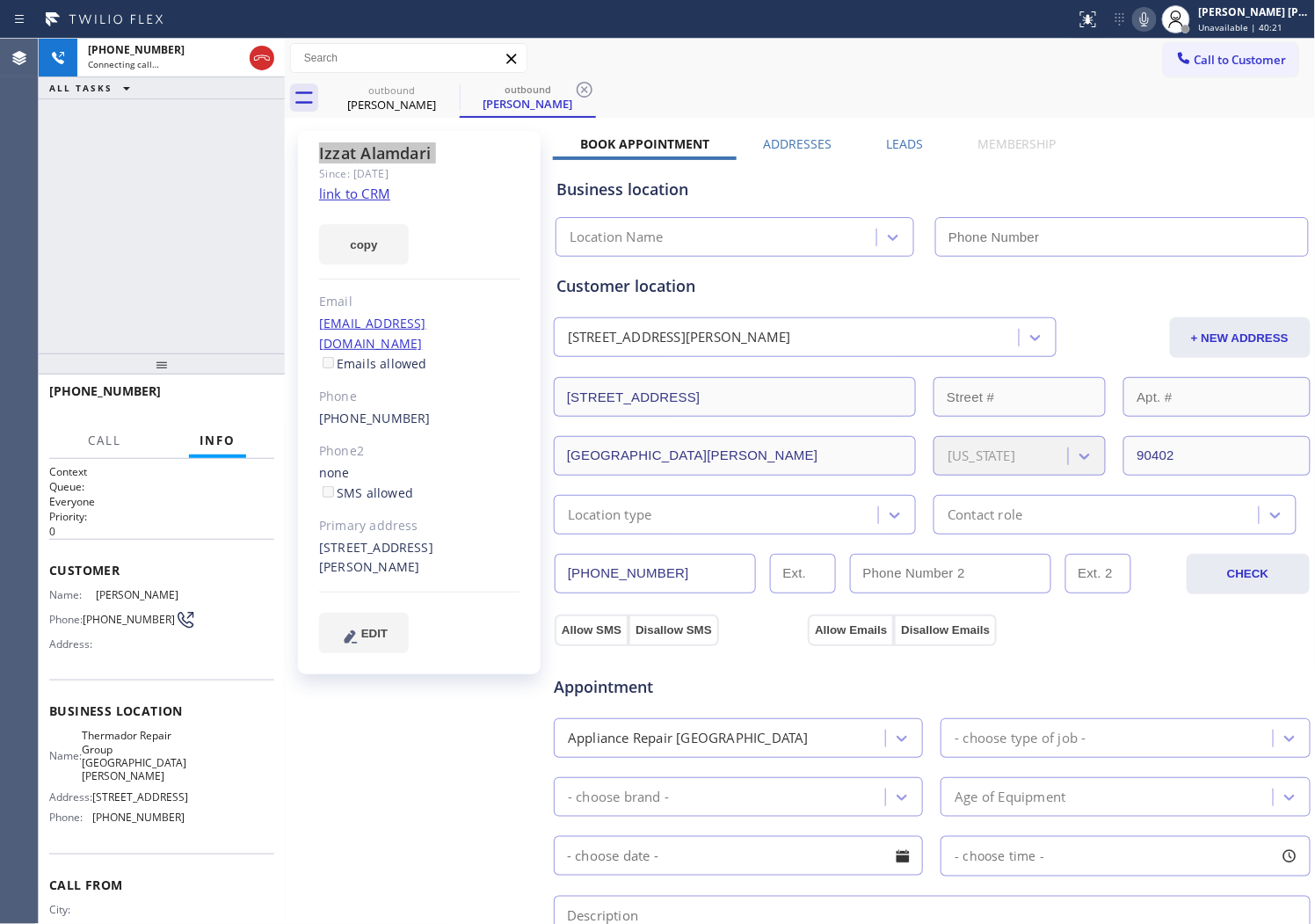
type input "[PHONE_NUMBER]"
click at [14, 253] on div "Agent Desktop" at bounding box center [19, 481] width 37 height 886
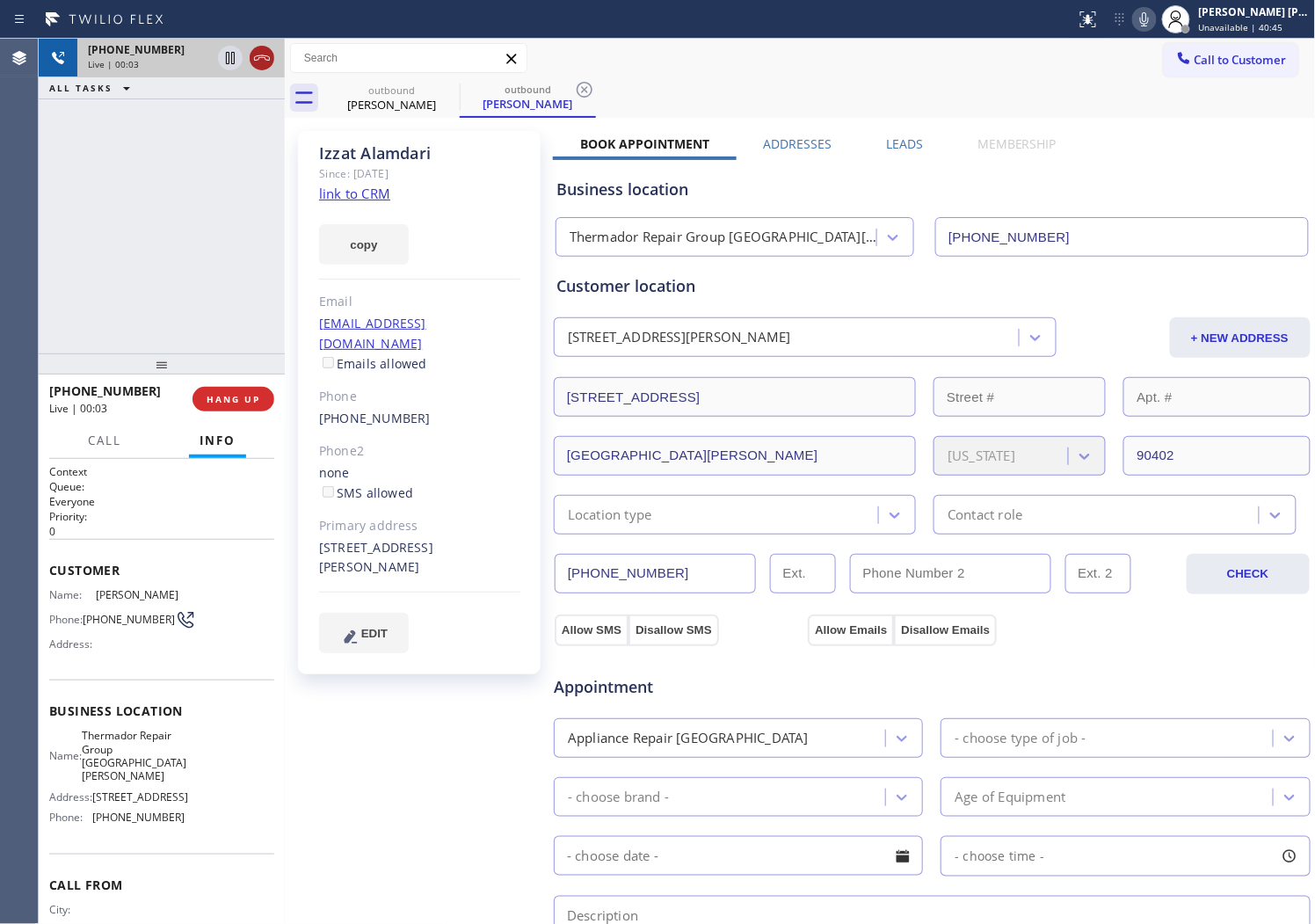
click at [262, 67] on icon at bounding box center [261, 57] width 21 height 21
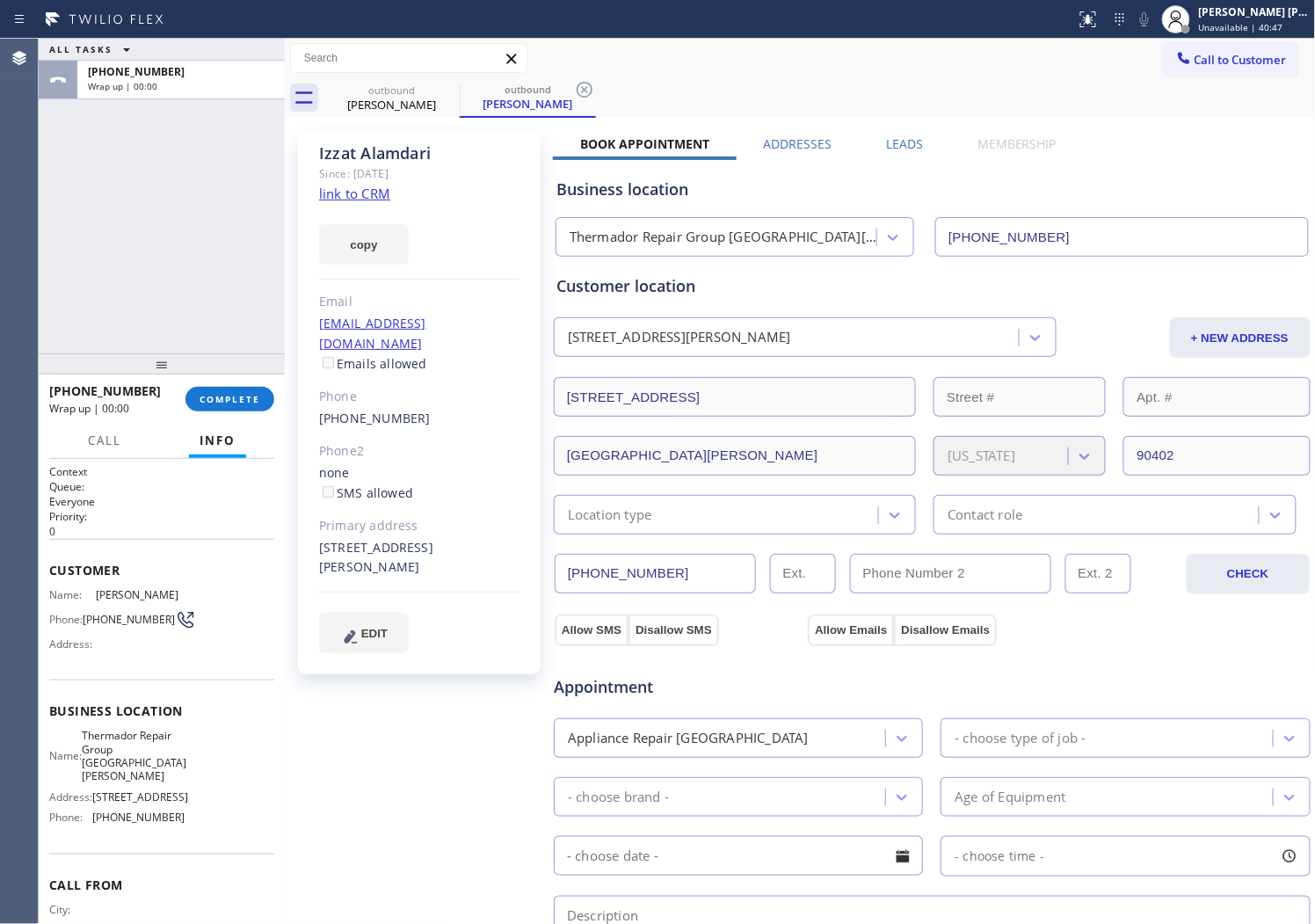
click at [892, 142] on label "Leads" at bounding box center [905, 144] width 37 height 17
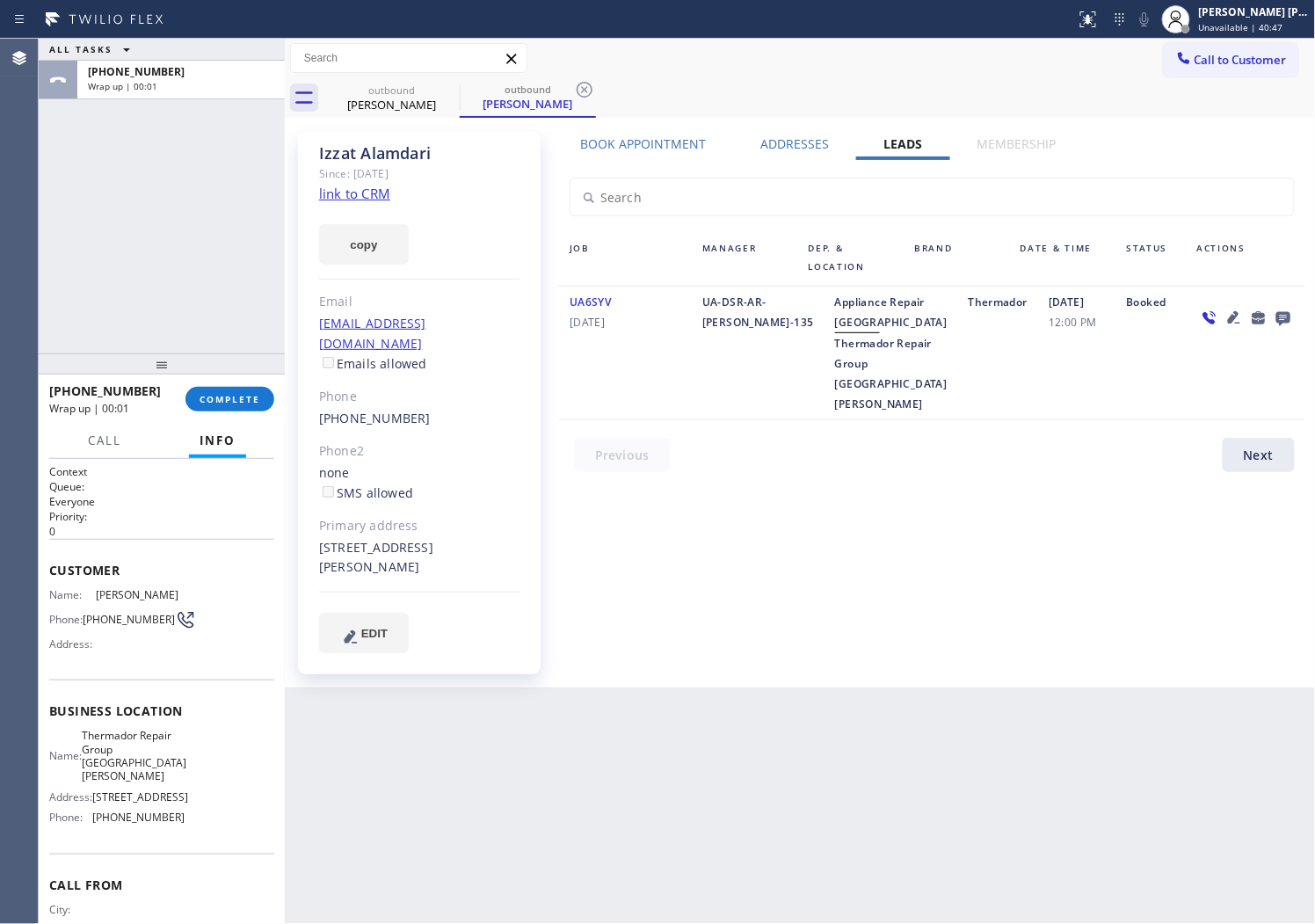
click at [1289, 309] on icon at bounding box center [1284, 318] width 21 height 22
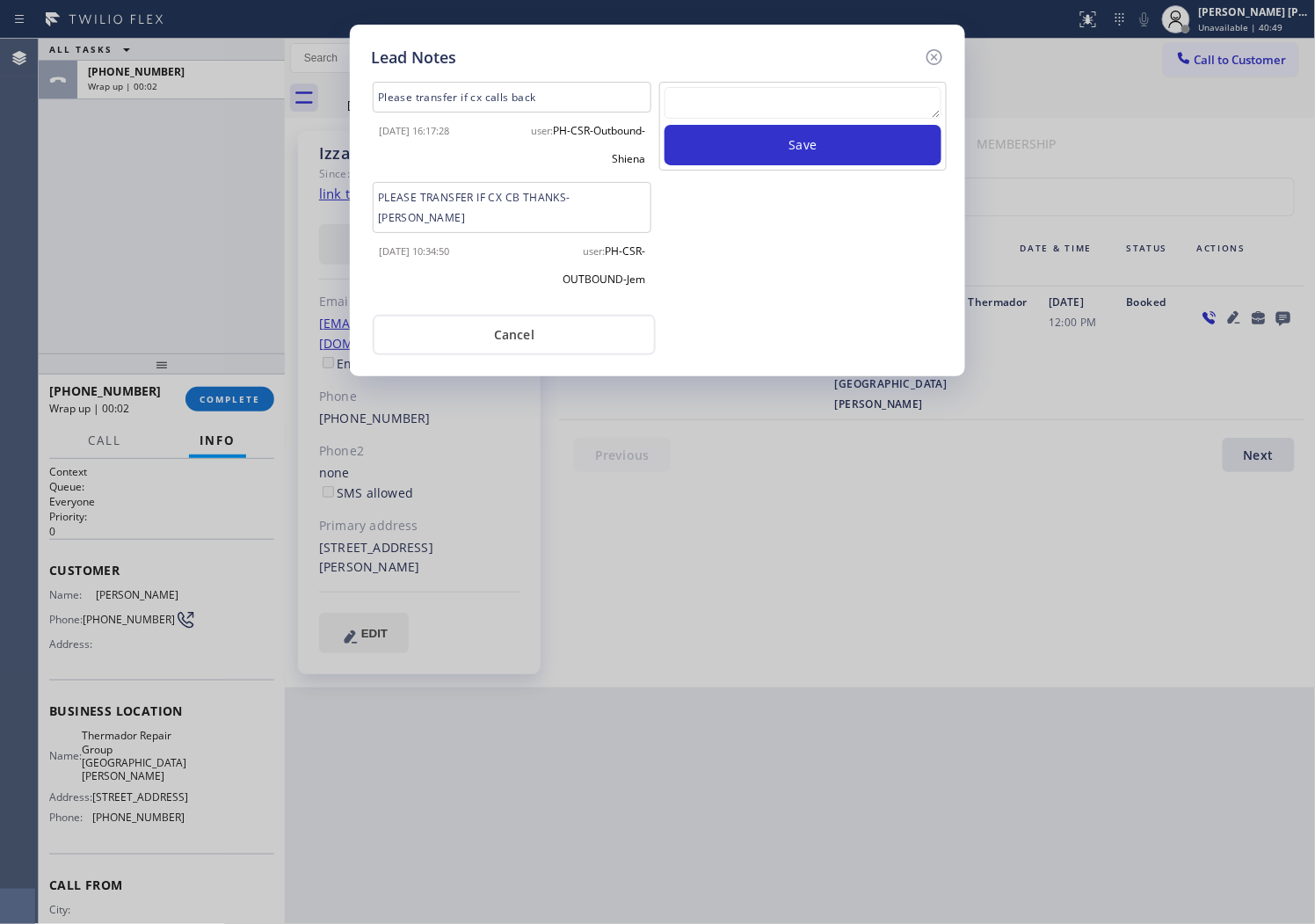
click at [845, 103] on textarea at bounding box center [802, 102] width 277 height 31
type textarea "voicemail"
click at [846, 153] on button "Save" at bounding box center [802, 145] width 277 height 40
click at [941, 53] on icon at bounding box center [935, 57] width 16 height 16
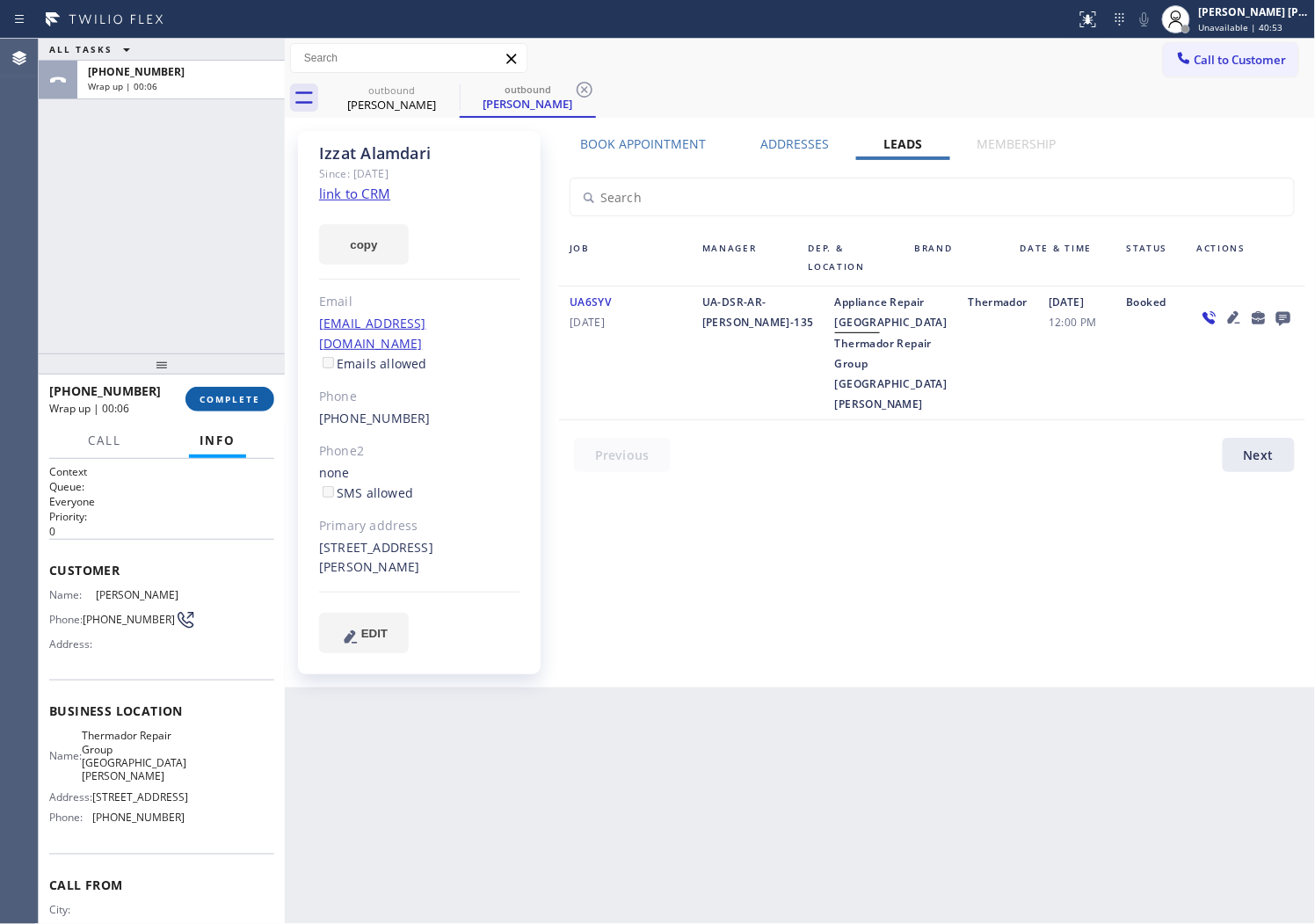
click at [213, 407] on button "COMPLETE" at bounding box center [229, 399] width 89 height 25
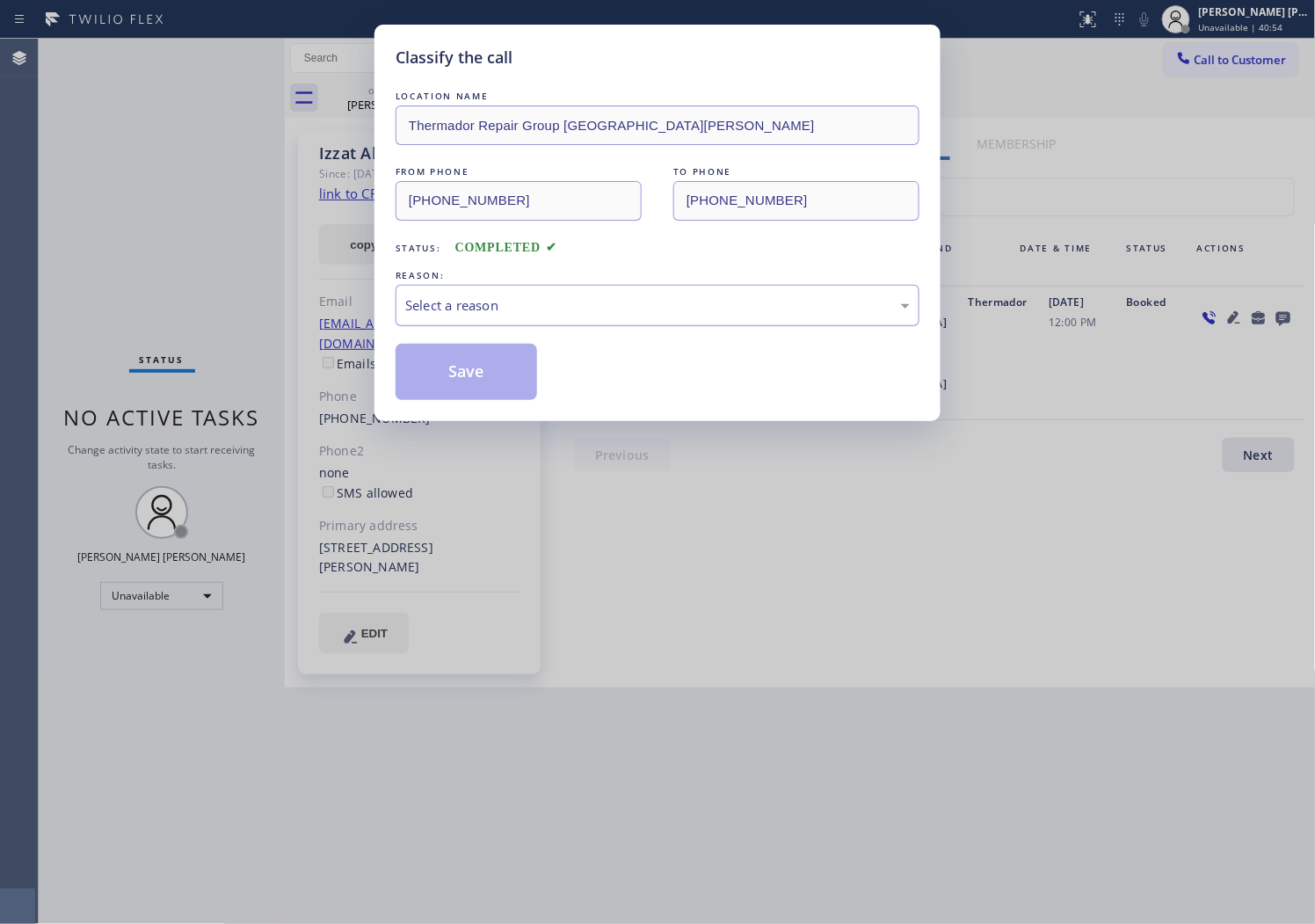
drag, startPoint x: 515, startPoint y: 327, endPoint x: 516, endPoint y: 305, distance: 22.0
click at [515, 326] on div "LOCATION NAME Thermador Repair Group [GEOGRAPHIC_DATA][PERSON_NAME] FROM PHONE …" at bounding box center [658, 243] width 524 height 313
click at [517, 303] on div "Select a reason" at bounding box center [658, 305] width 505 height 21
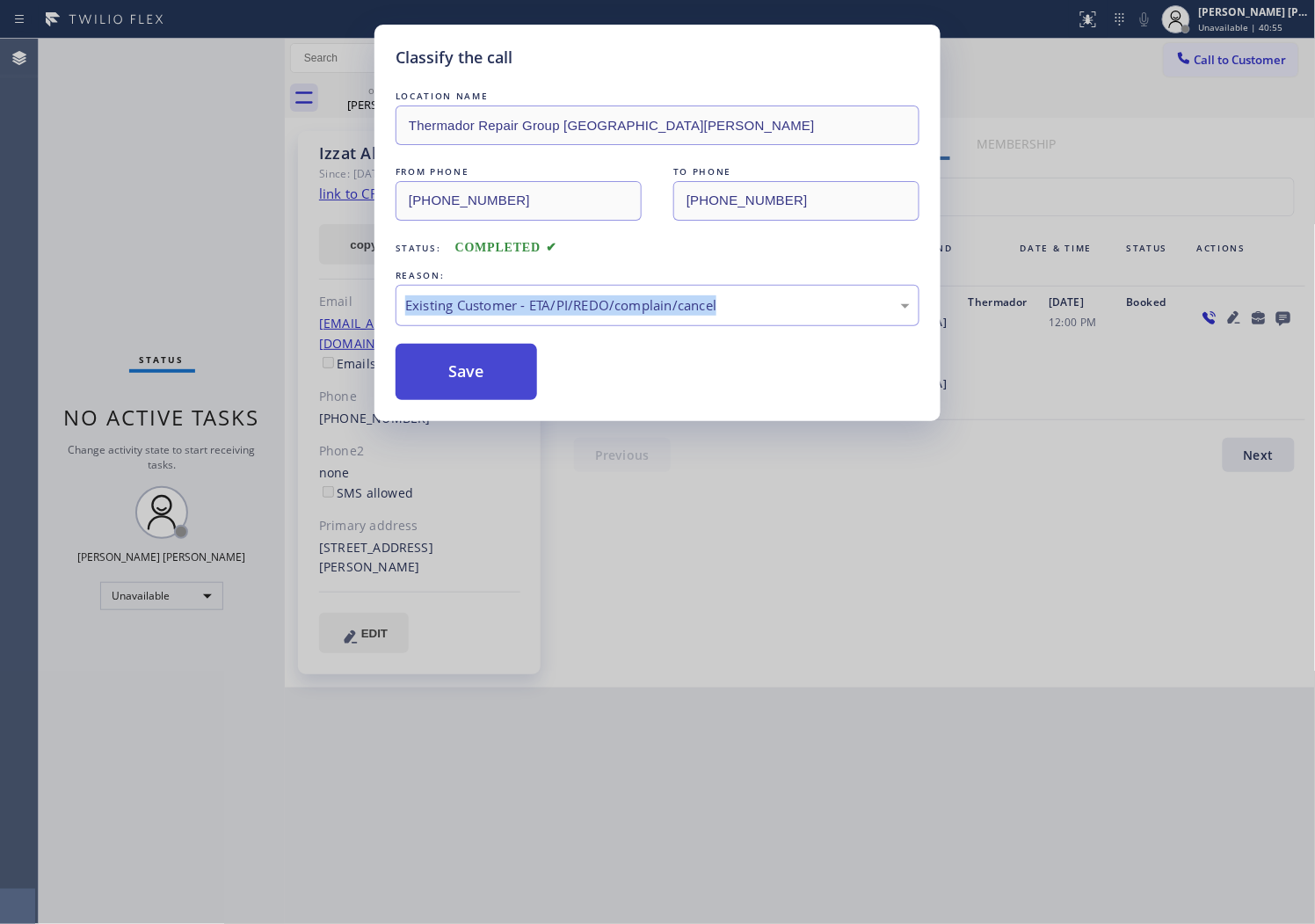
click at [416, 383] on button "Save" at bounding box center [467, 371] width 142 height 56
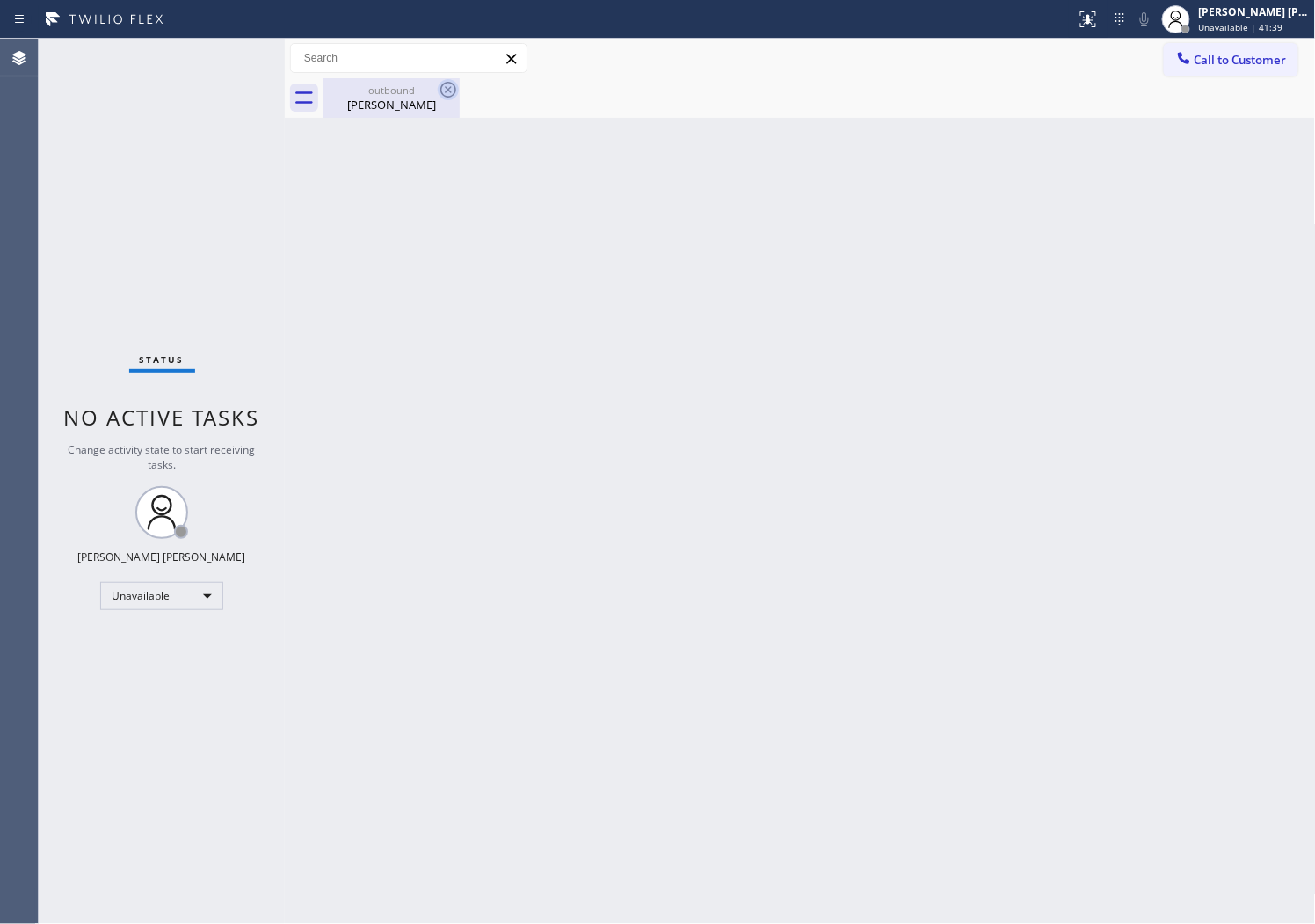
drag, startPoint x: 400, startPoint y: 111, endPoint x: 456, endPoint y: 91, distance: 59.5
click at [400, 111] on div "[PERSON_NAME]" at bounding box center [392, 104] width 133 height 16
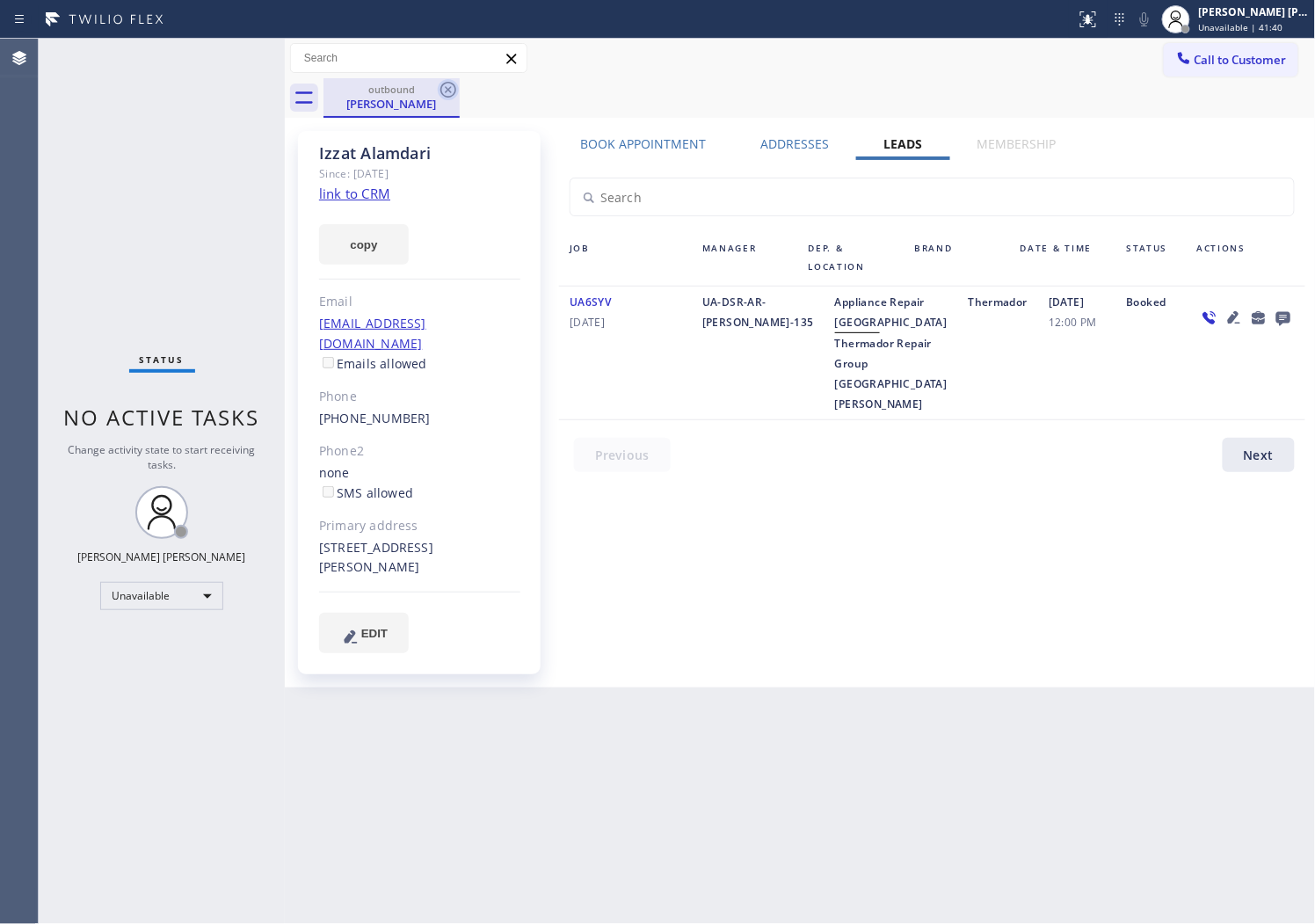
click at [456, 90] on icon at bounding box center [449, 90] width 16 height 16
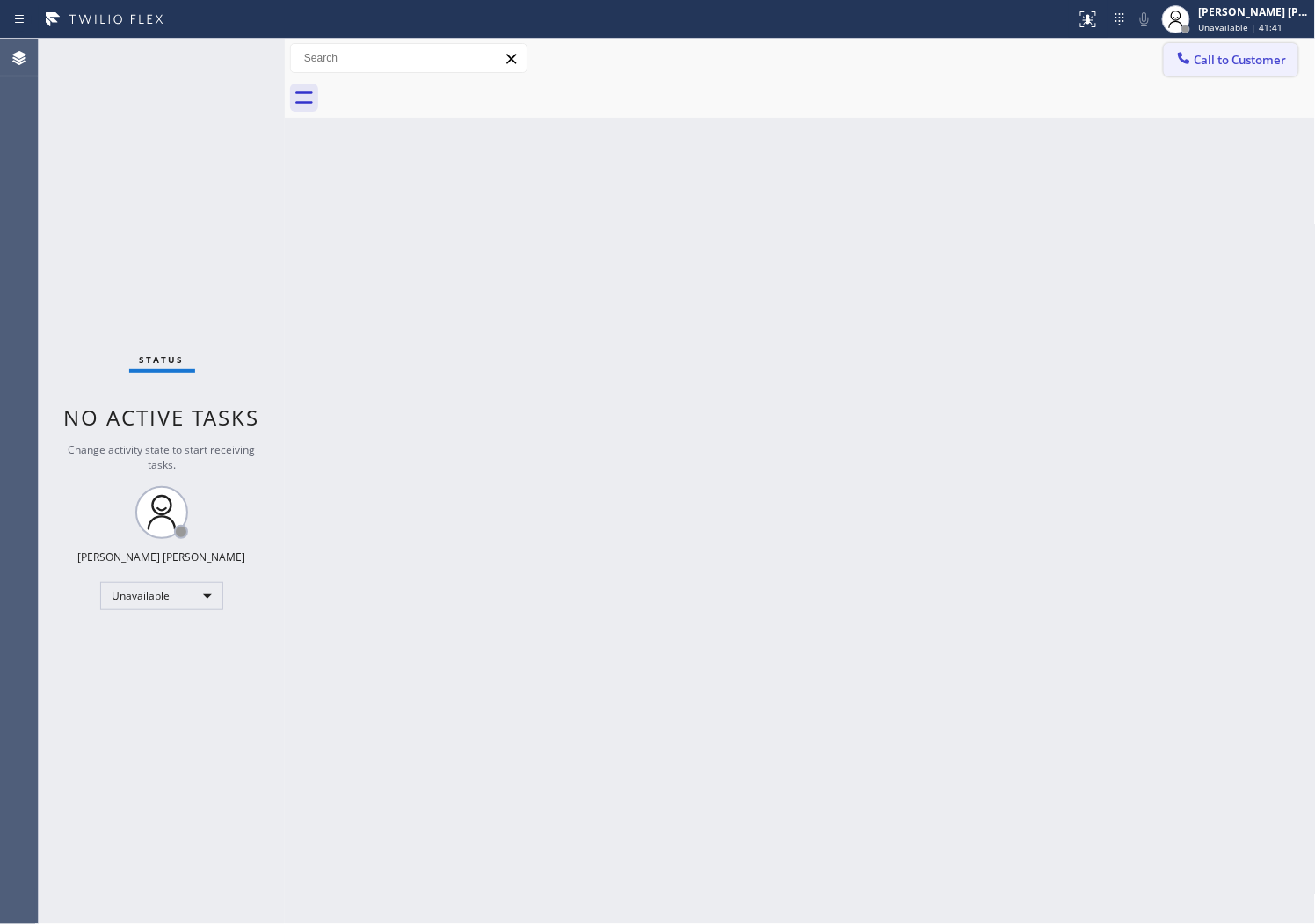
click at [1216, 60] on span "Call to Customer" at bounding box center [1241, 60] width 93 height 16
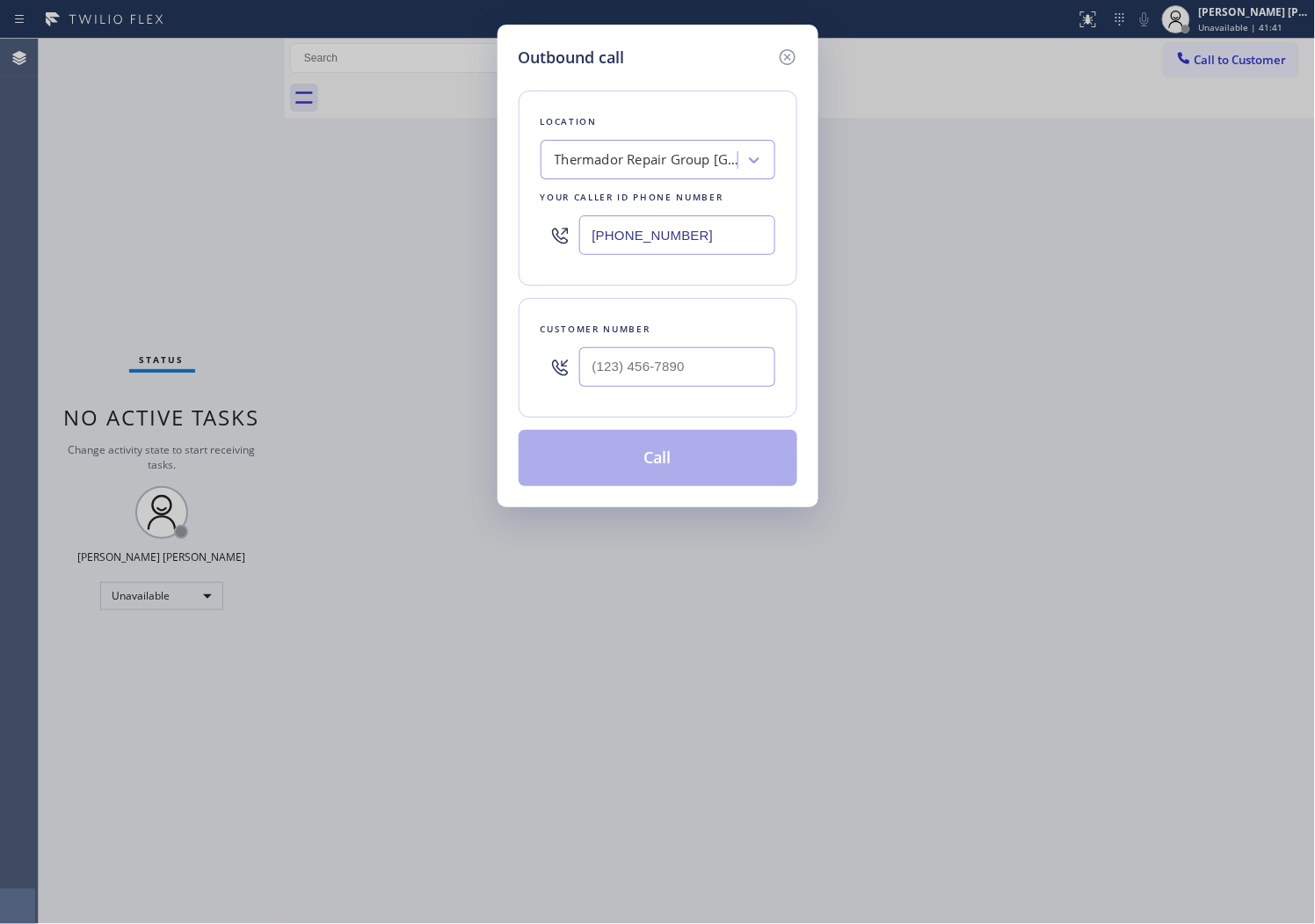
click at [654, 243] on input "[PHONE_NUMBER]" at bounding box center [677, 235] width 196 height 39
paste input "23) 416-234"
type input "[PHONE_NUMBER]"
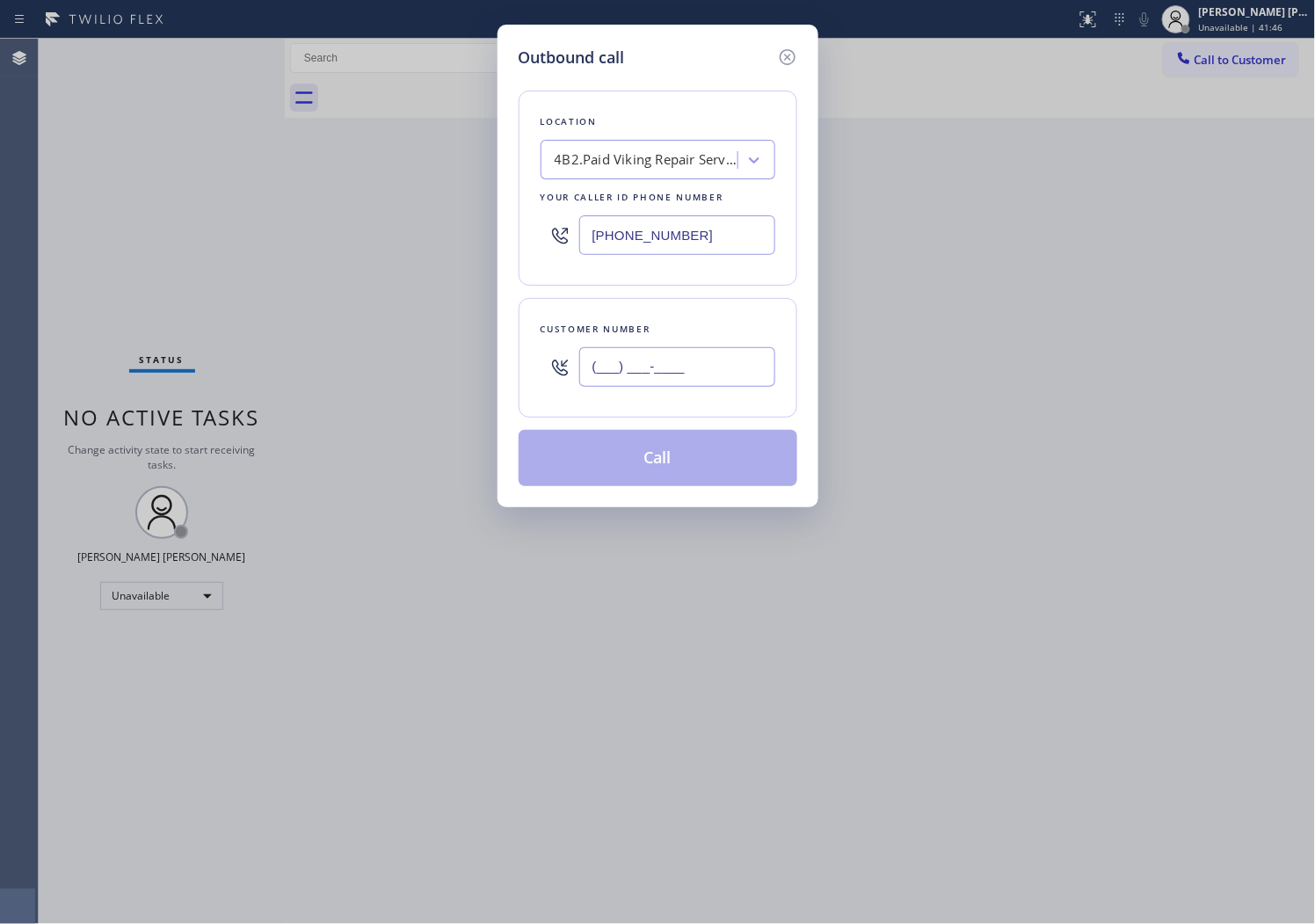
click at [680, 385] on input "(___) ___-____" at bounding box center [677, 367] width 196 height 39
paste input "818) 744-5659"
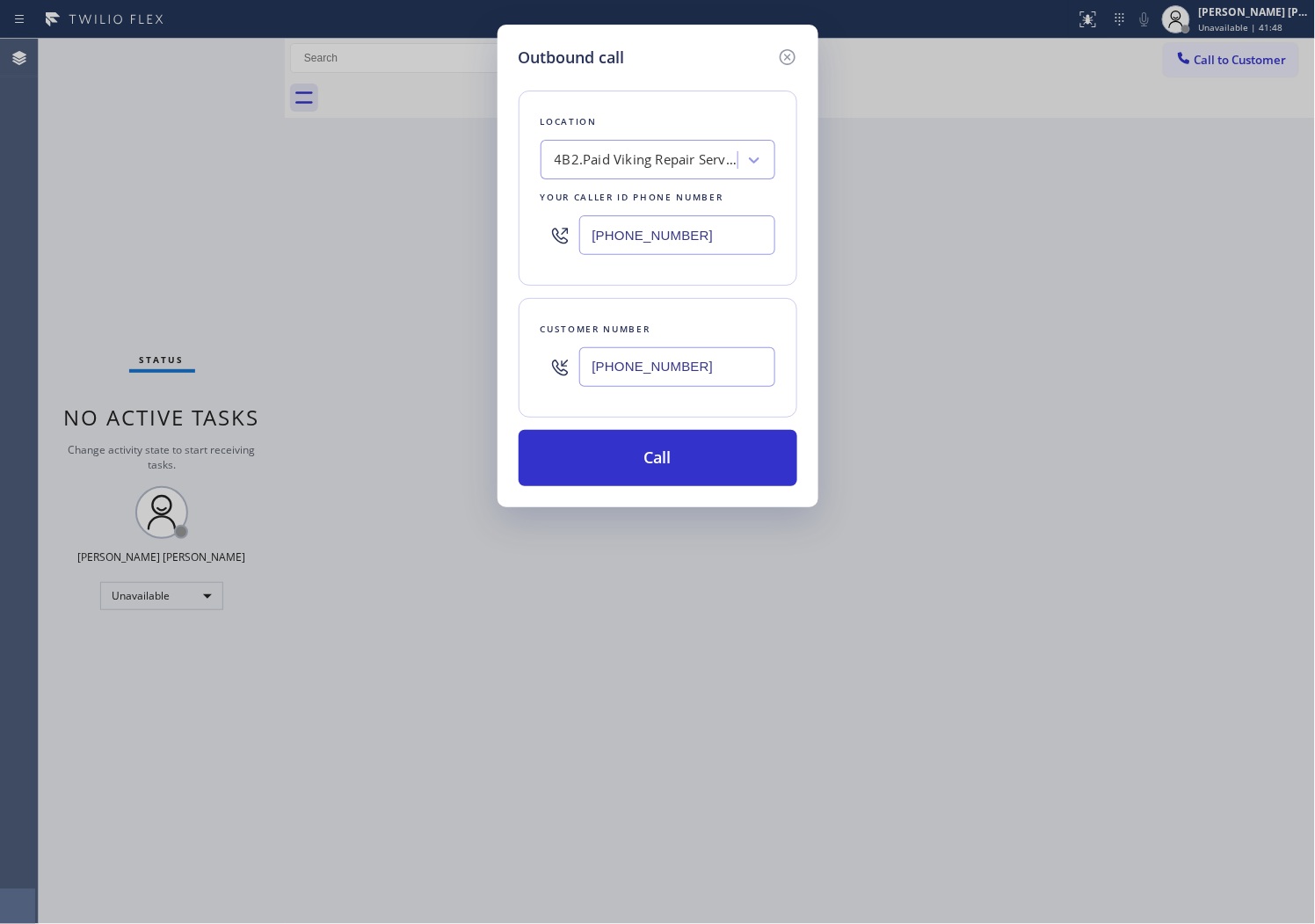
type input "[PHONE_NUMBER]"
drag, startPoint x: 649, startPoint y: 207, endPoint x: 630, endPoint y: 222, distance: 24.2
click at [649, 207] on div "[PHONE_NUMBER]" at bounding box center [658, 235] width 235 height 57
click at [630, 222] on input "[PHONE_NUMBER]" at bounding box center [677, 235] width 196 height 39
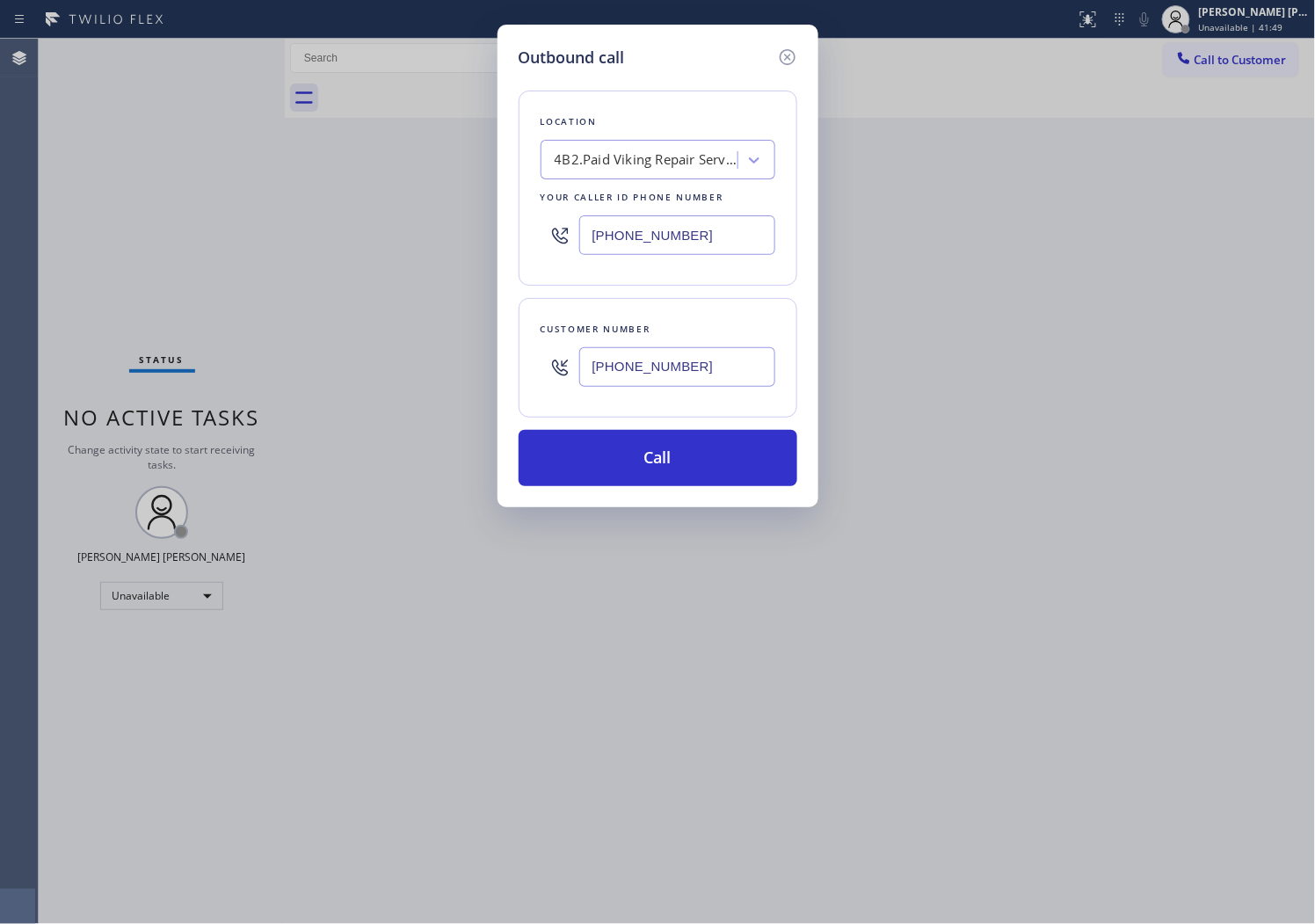
click at [630, 222] on input "[PHONE_NUMBER]" at bounding box center [677, 235] width 196 height 39
paste input "855) 731-495"
type input "[PHONE_NUMBER]"
click at [638, 462] on button "Call" at bounding box center [658, 458] width 279 height 56
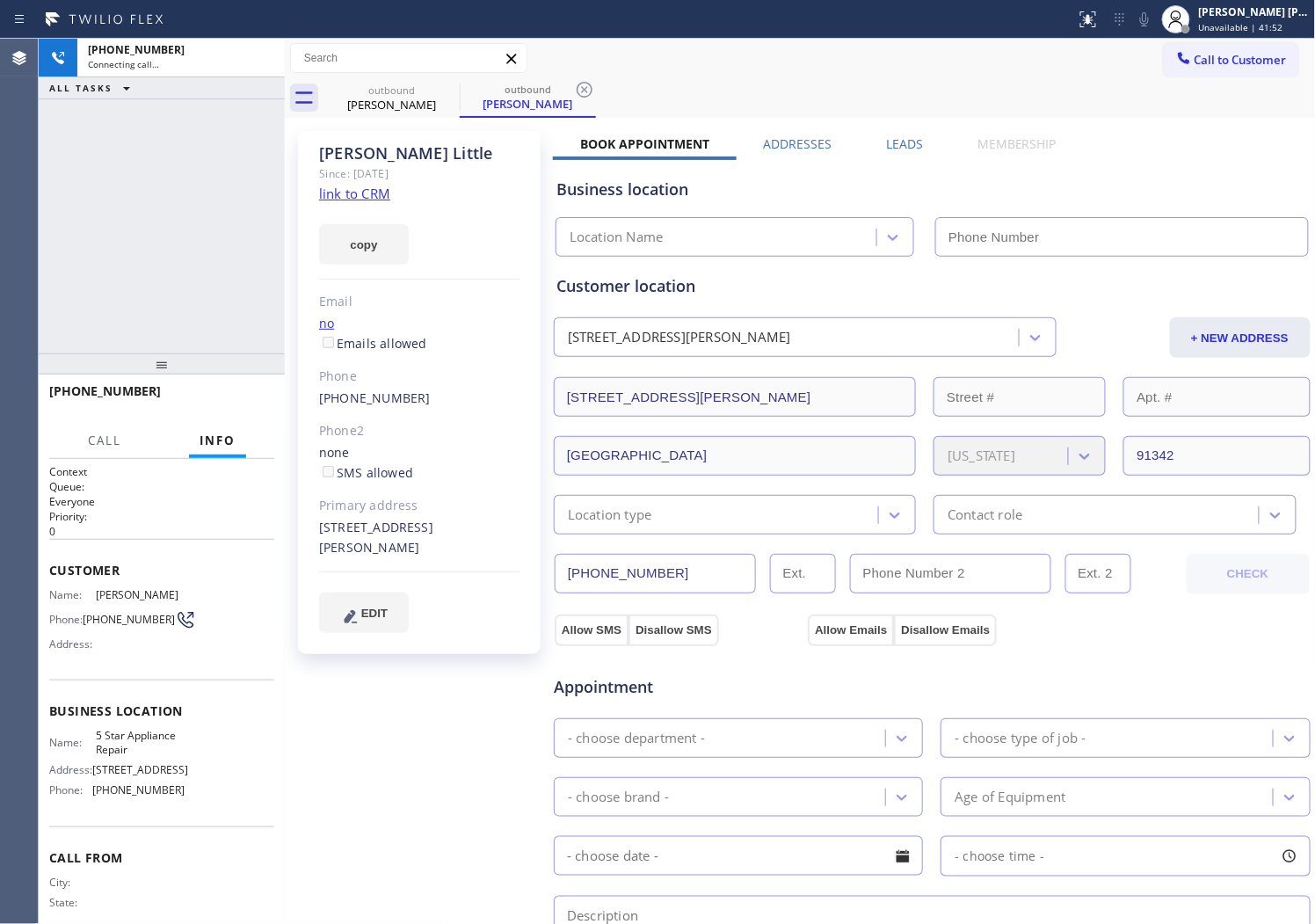
click at [351, 154] on div "[PERSON_NAME]" at bounding box center [419, 154] width 202 height 21
copy div "[PERSON_NAME]"
type input "[PHONE_NUMBER]"
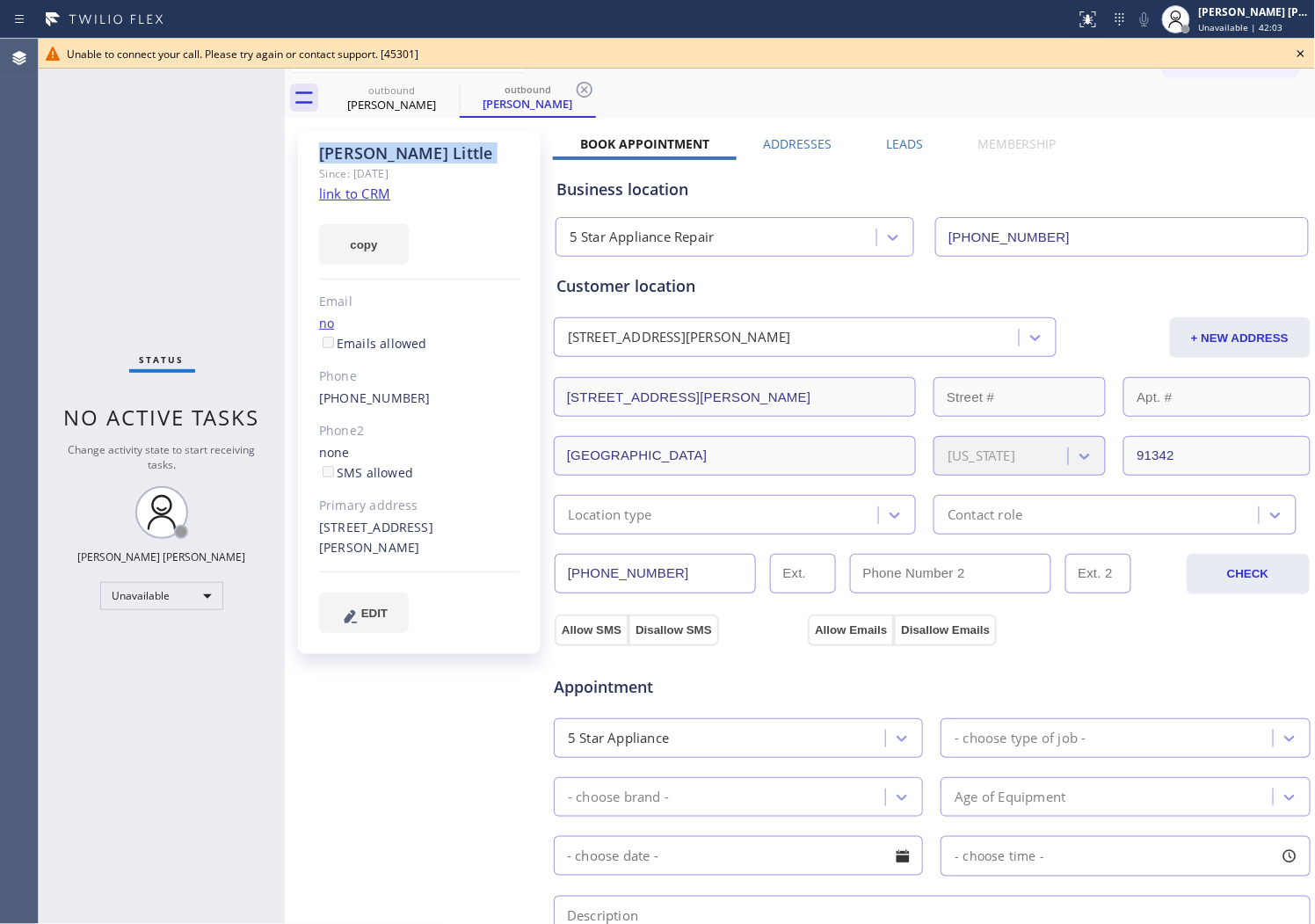
click at [4, 202] on div "Agent Desktop" at bounding box center [19, 481] width 37 height 886
click at [388, 399] on link "[PHONE_NUMBER]" at bounding box center [374, 398] width 111 height 17
click at [0, 0] on div "Outbound call Location 5 Star Appliance Repair Your caller id phone number [PHO…" at bounding box center [0, 0] width 0 height 0
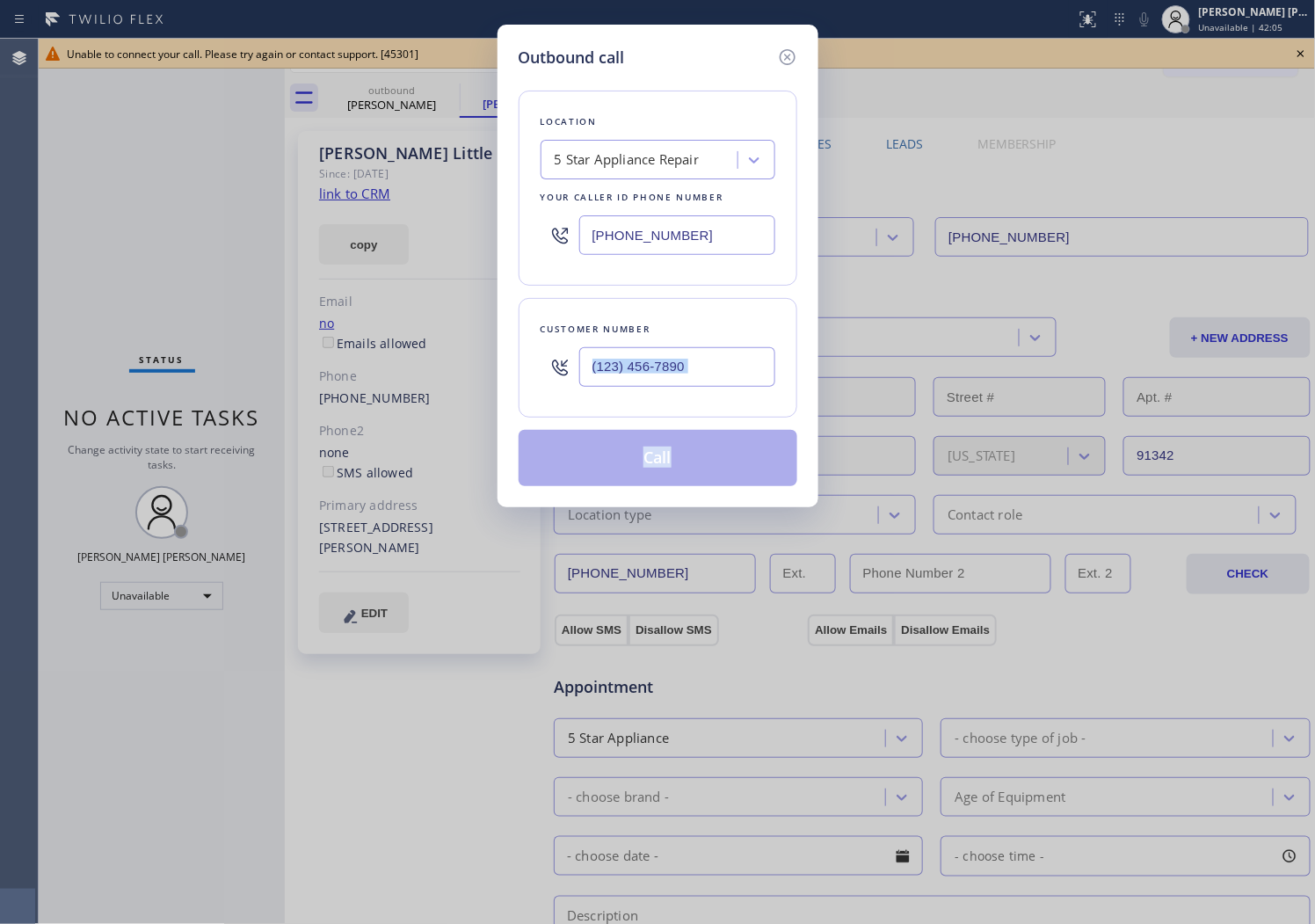
type input "[PHONE_NUMBER]"
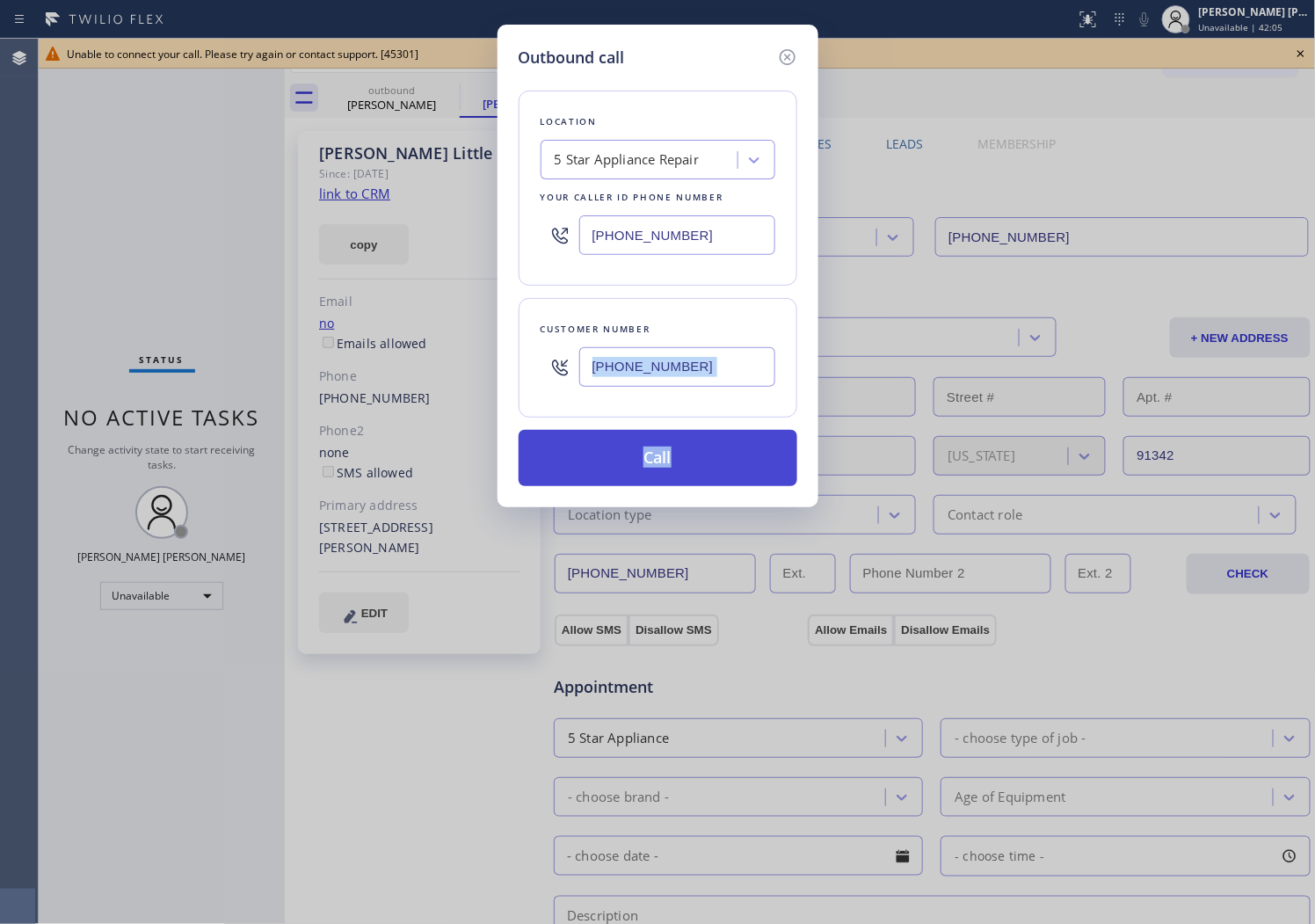
click at [642, 467] on button "Call" at bounding box center [658, 458] width 279 height 56
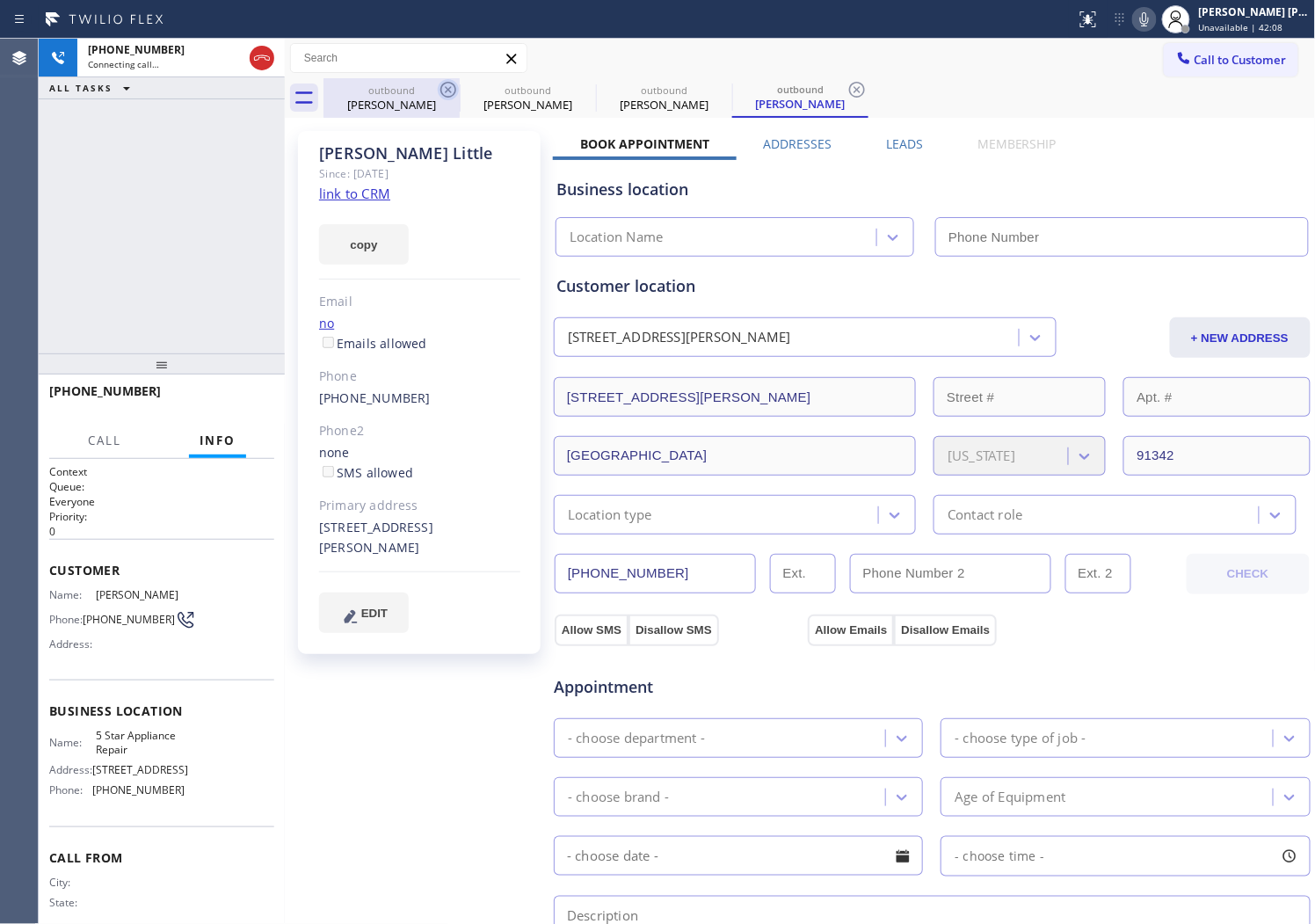
click at [449, 86] on icon at bounding box center [448, 89] width 21 height 21
click at [0, 0] on icon at bounding box center [0, 0] width 0 height 0
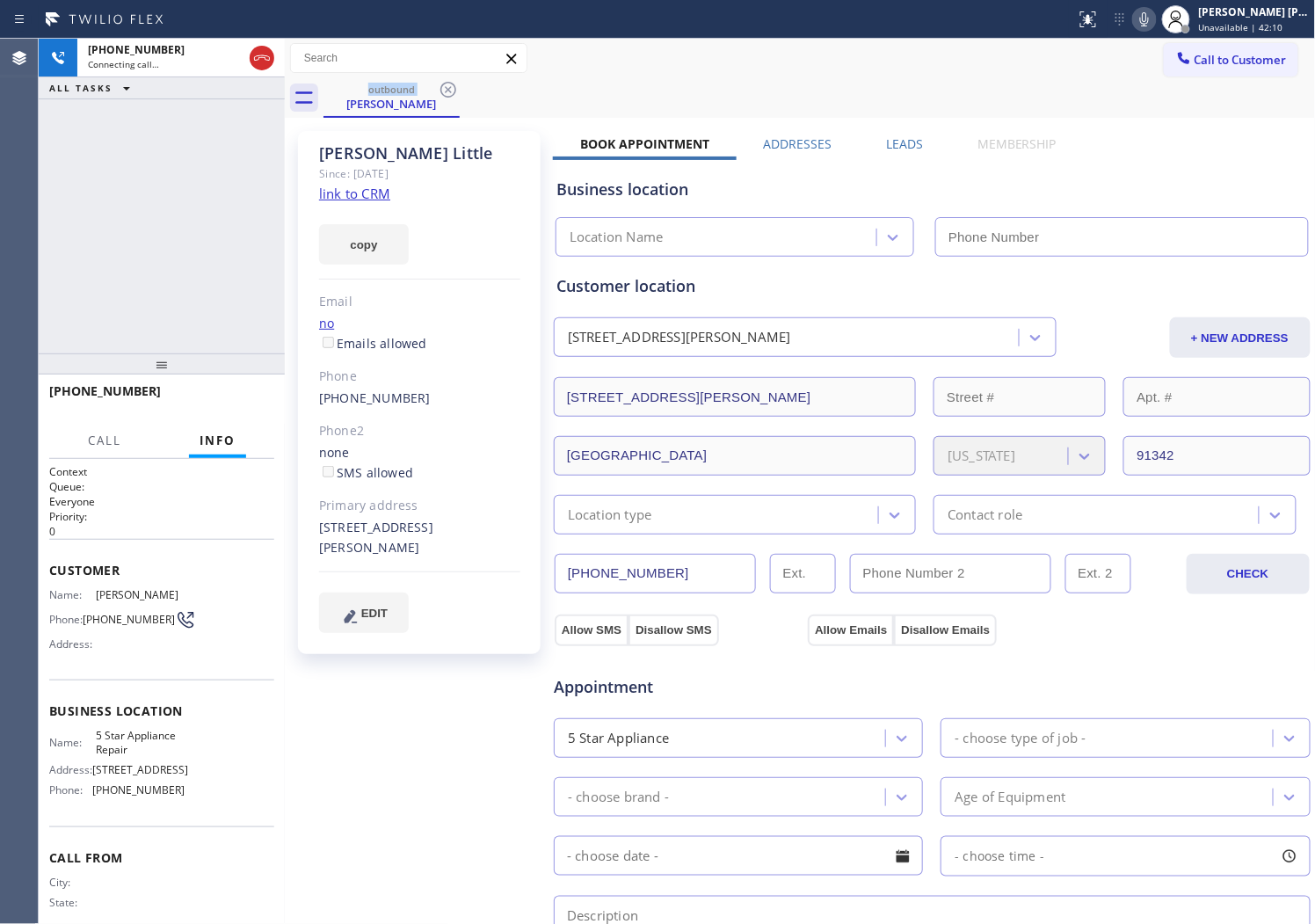
type input "[PHONE_NUMBER]"
click at [189, 160] on div "[PHONE_NUMBER] Connecting call… ALL TASKS ALL TASKS ACTIVE TASKS TASKS IN WRAP …" at bounding box center [161, 196] width 246 height 315
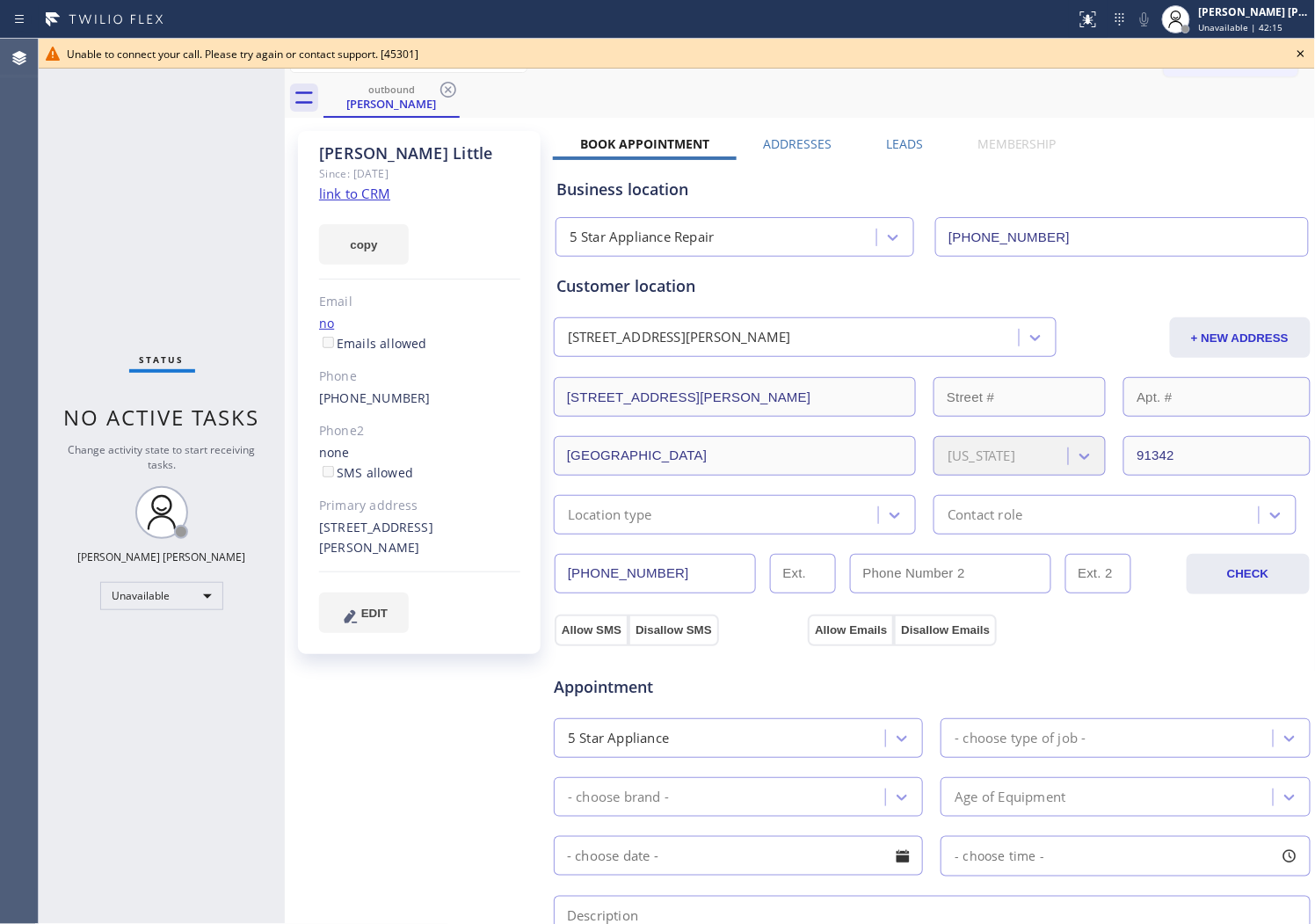
click at [4, 232] on div "Agent Desktop" at bounding box center [19, 481] width 37 height 886
click at [1301, 53] on icon at bounding box center [1301, 53] width 7 height 7
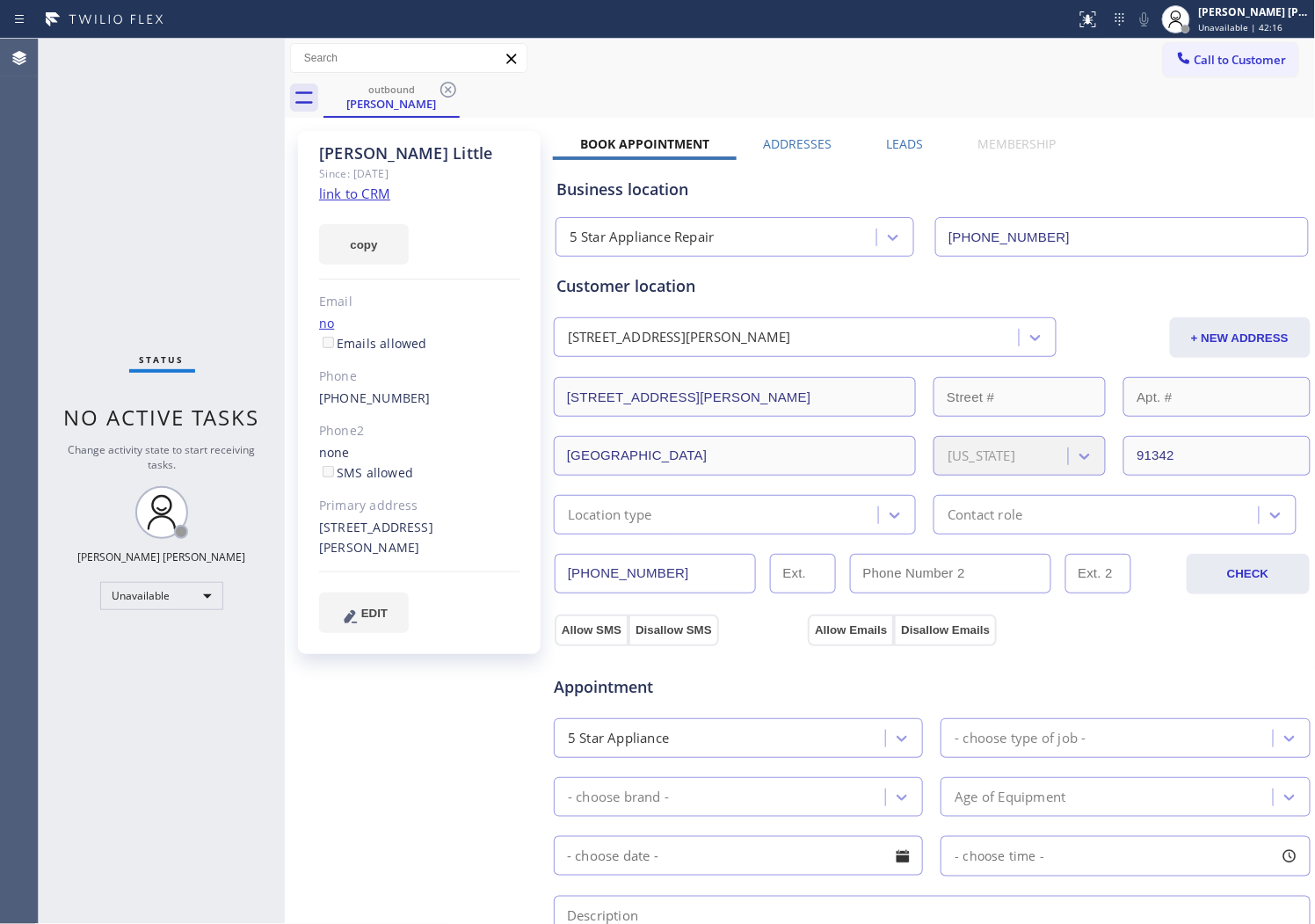
click at [465, 90] on div "outbound [PERSON_NAME]" at bounding box center [820, 98] width 993 height 39
click at [451, 87] on icon at bounding box center [449, 90] width 16 height 16
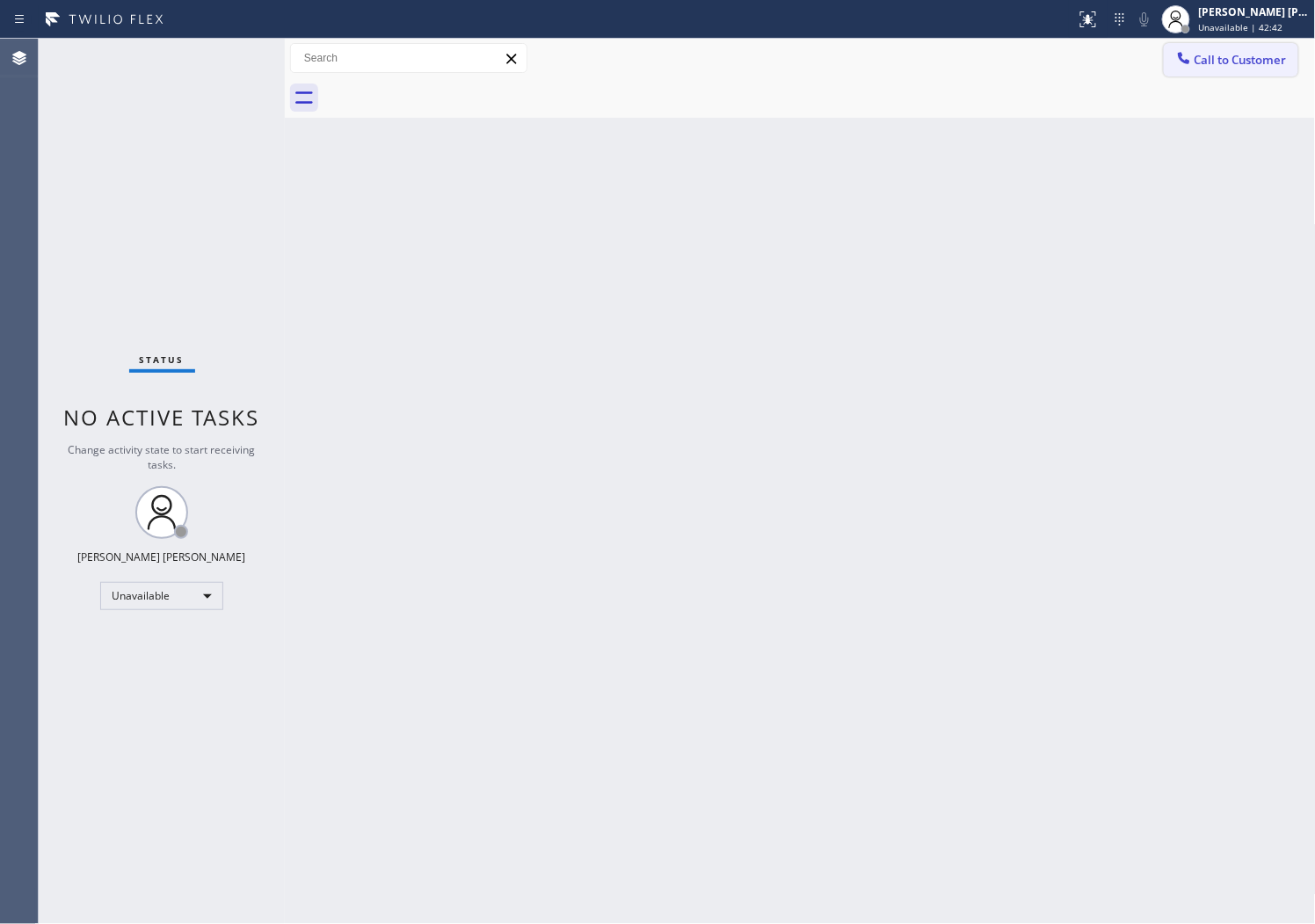
click at [1252, 66] on span "Call to Customer" at bounding box center [1241, 60] width 93 height 16
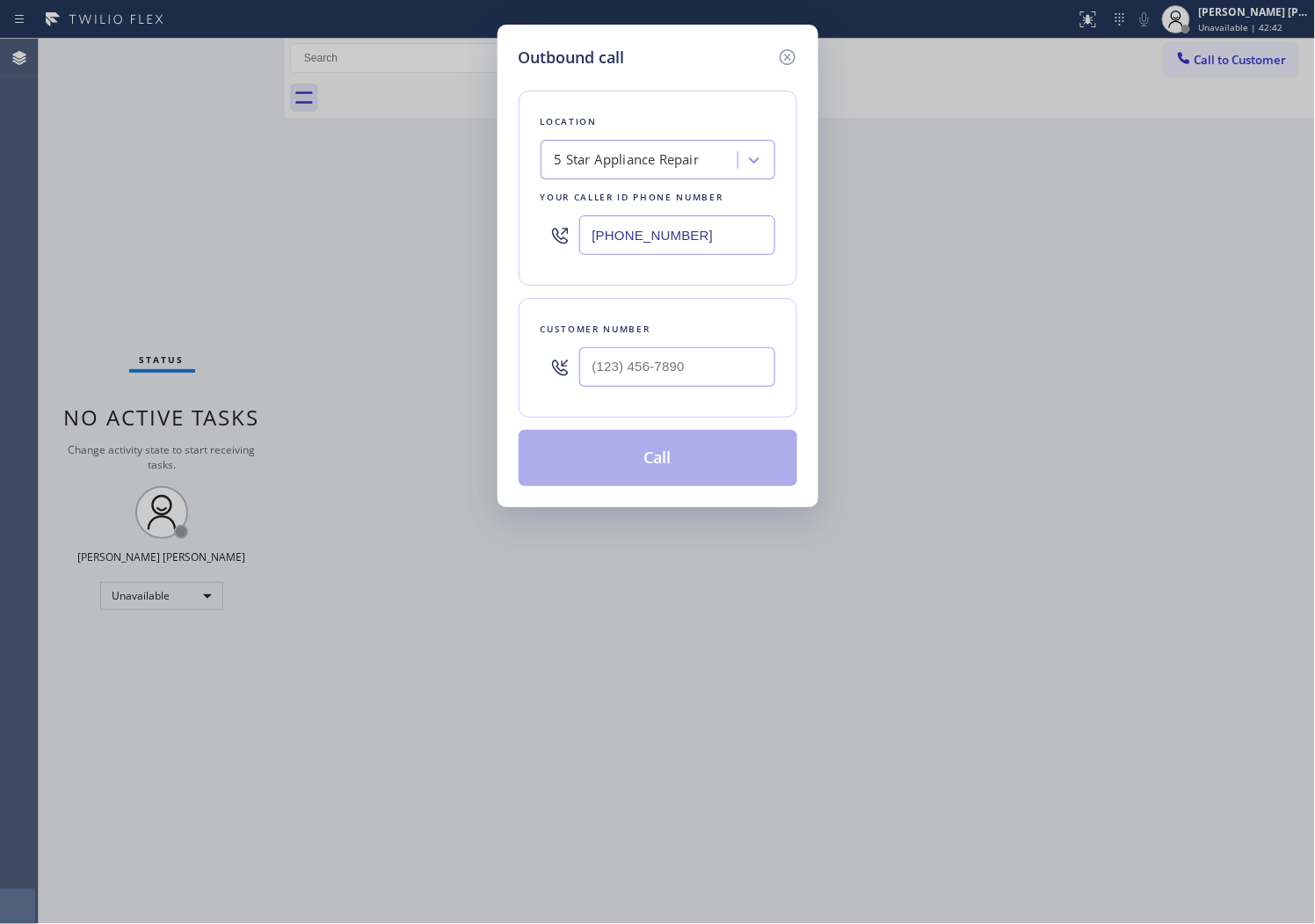
click at [605, 250] on input "[PHONE_NUMBER]" at bounding box center [677, 235] width 196 height 39
paste input "602) 755-1659"
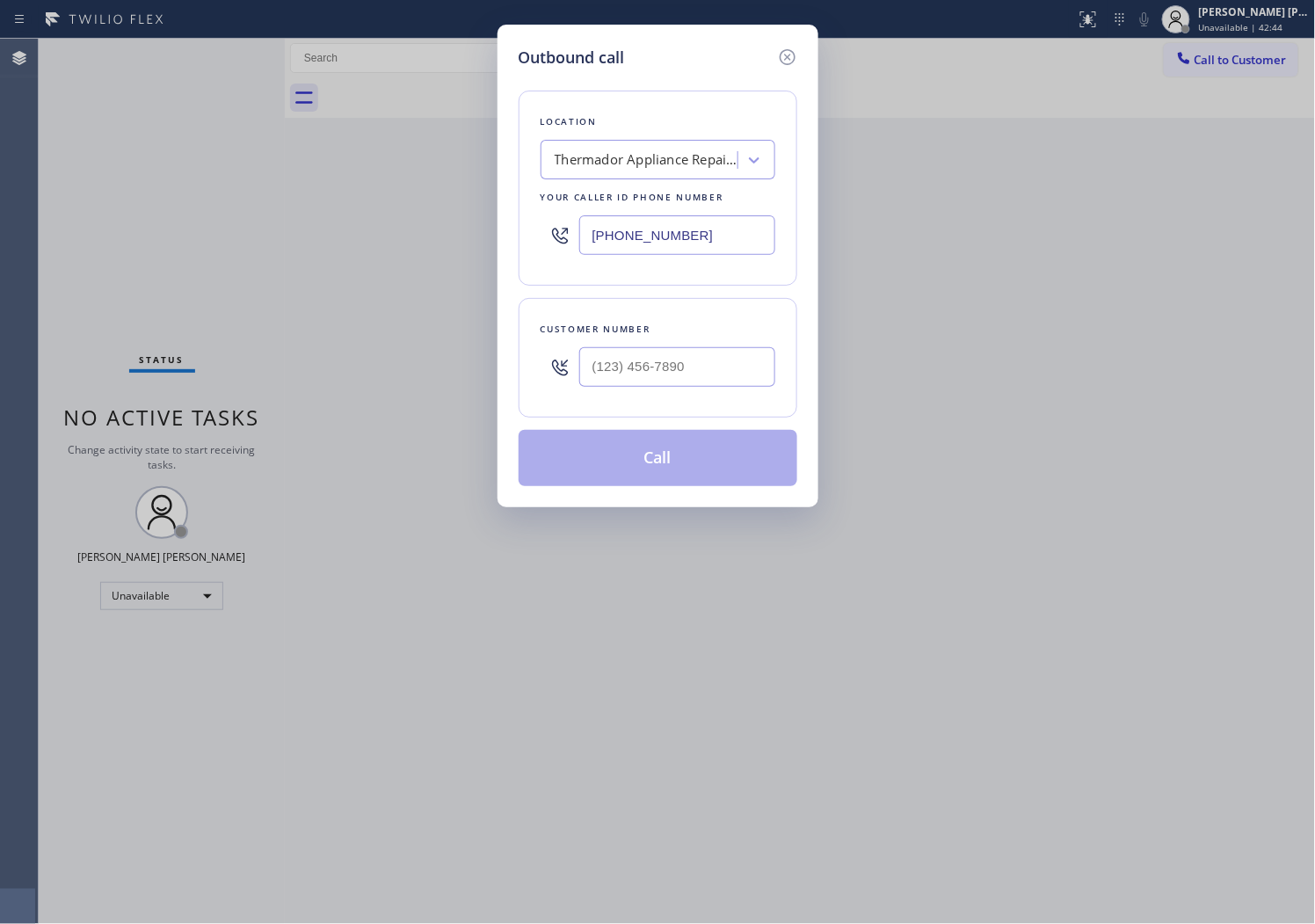
type input "[PHONE_NUMBER]"
click at [663, 370] on input "text" at bounding box center [677, 367] width 196 height 39
click at [663, 370] on input "(___) ___-____" at bounding box center [677, 367] width 196 height 39
paste input "4802"
click at [631, 358] on input "(___) ___-4802" at bounding box center [677, 367] width 196 height 39
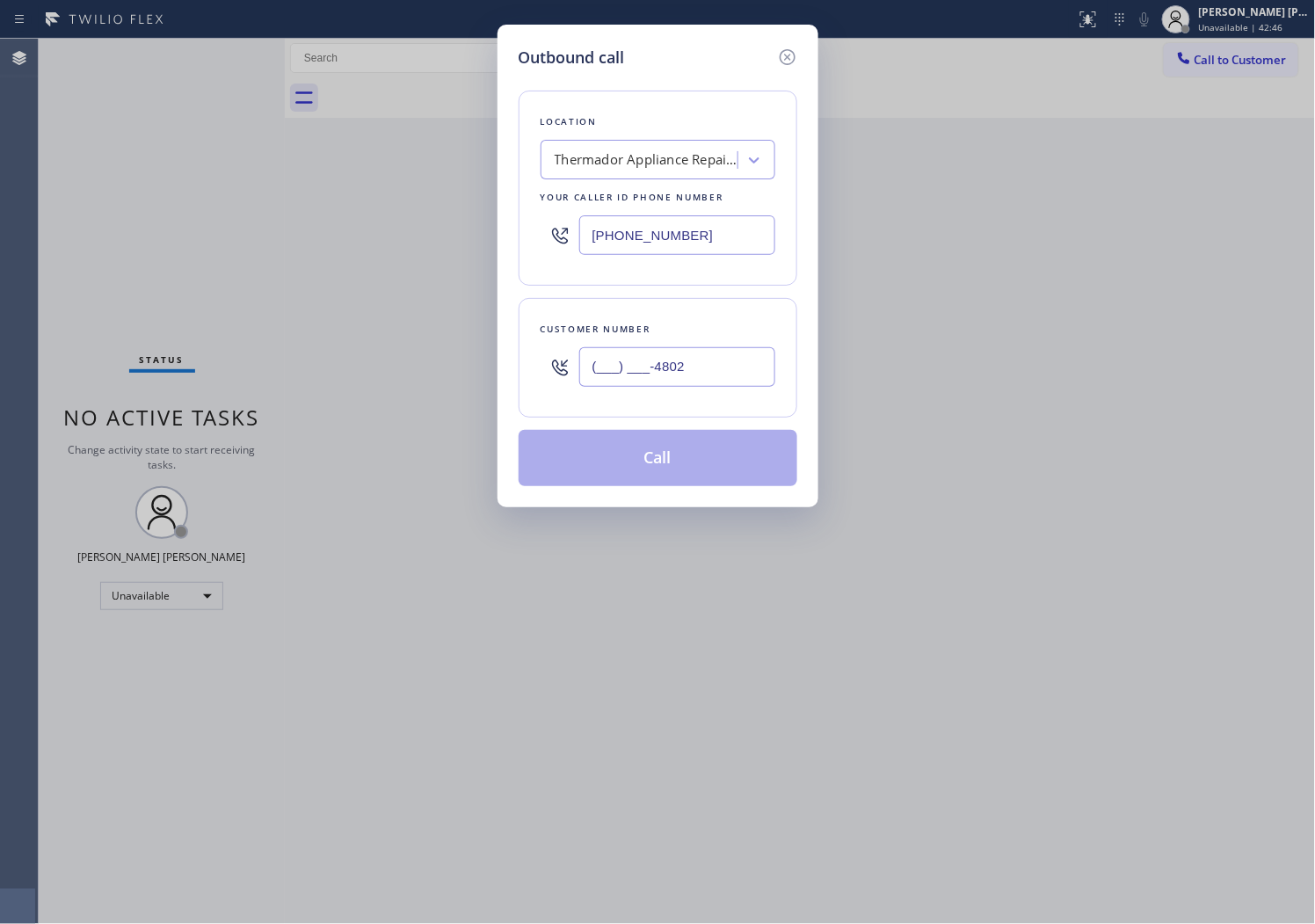
click at [631, 358] on input "(___) ___-4802" at bounding box center [677, 367] width 196 height 39
paste input "480) 272-4717"
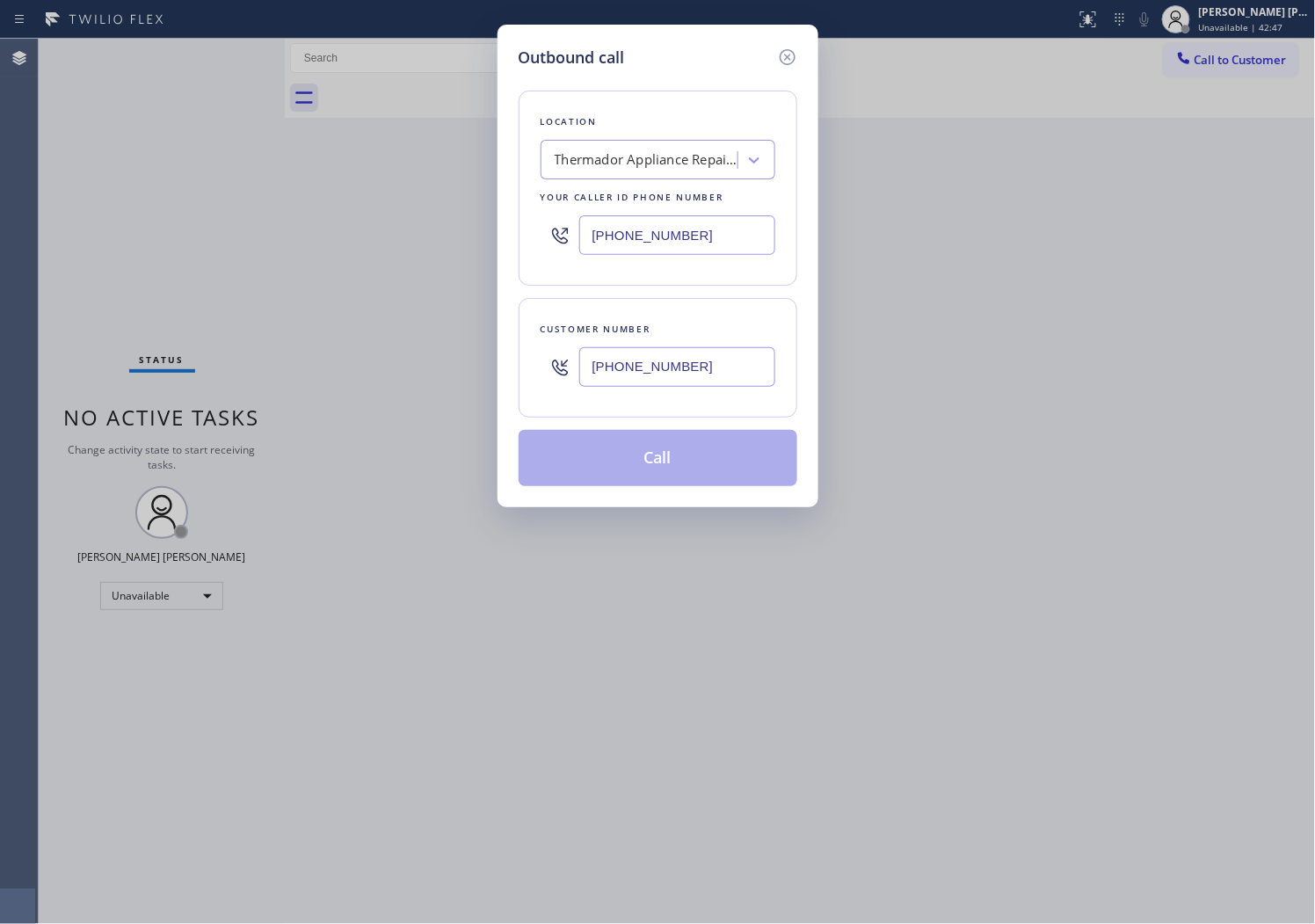
type input "[PHONE_NUMBER]"
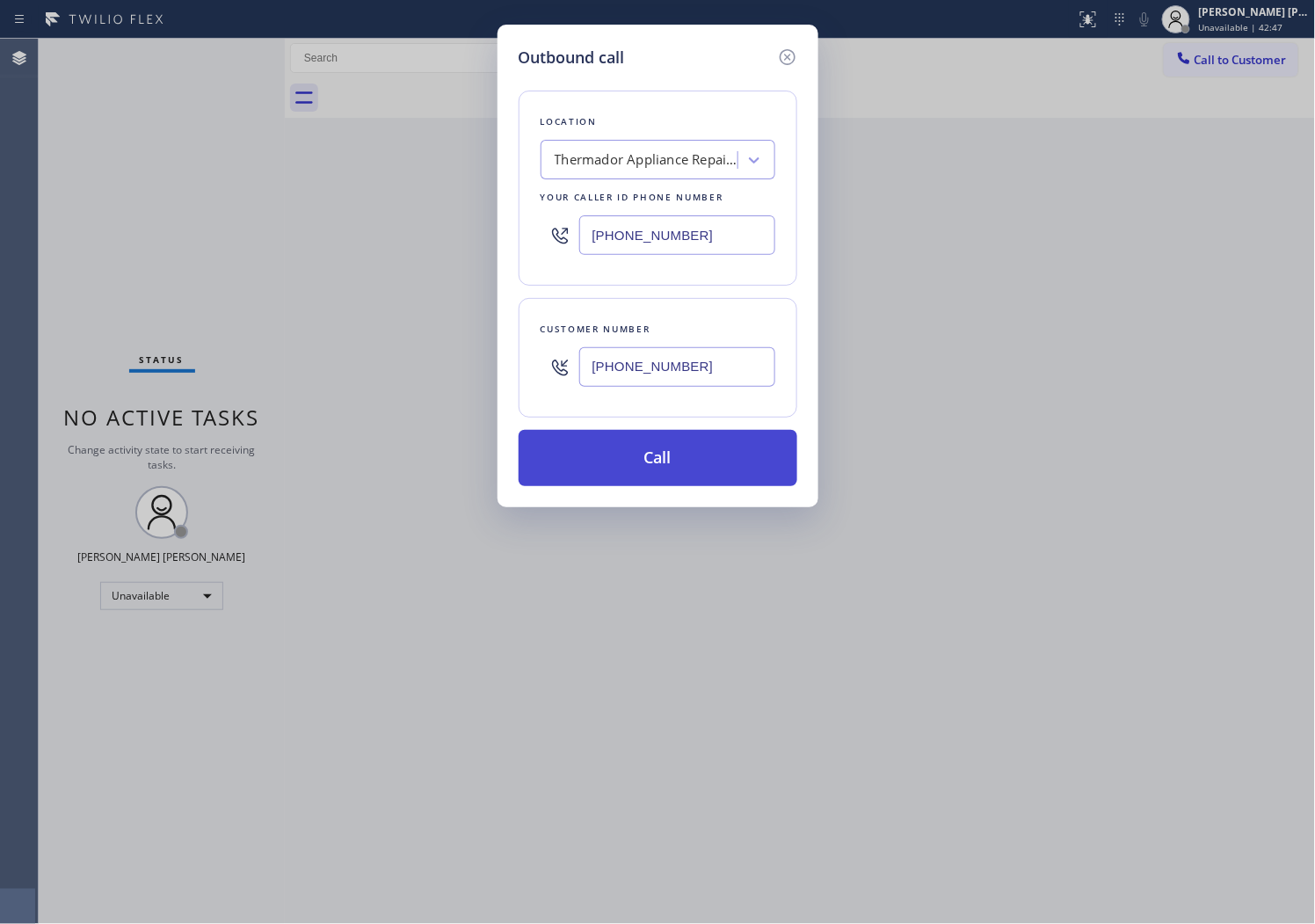
click at [649, 454] on button "Call" at bounding box center [658, 458] width 279 height 56
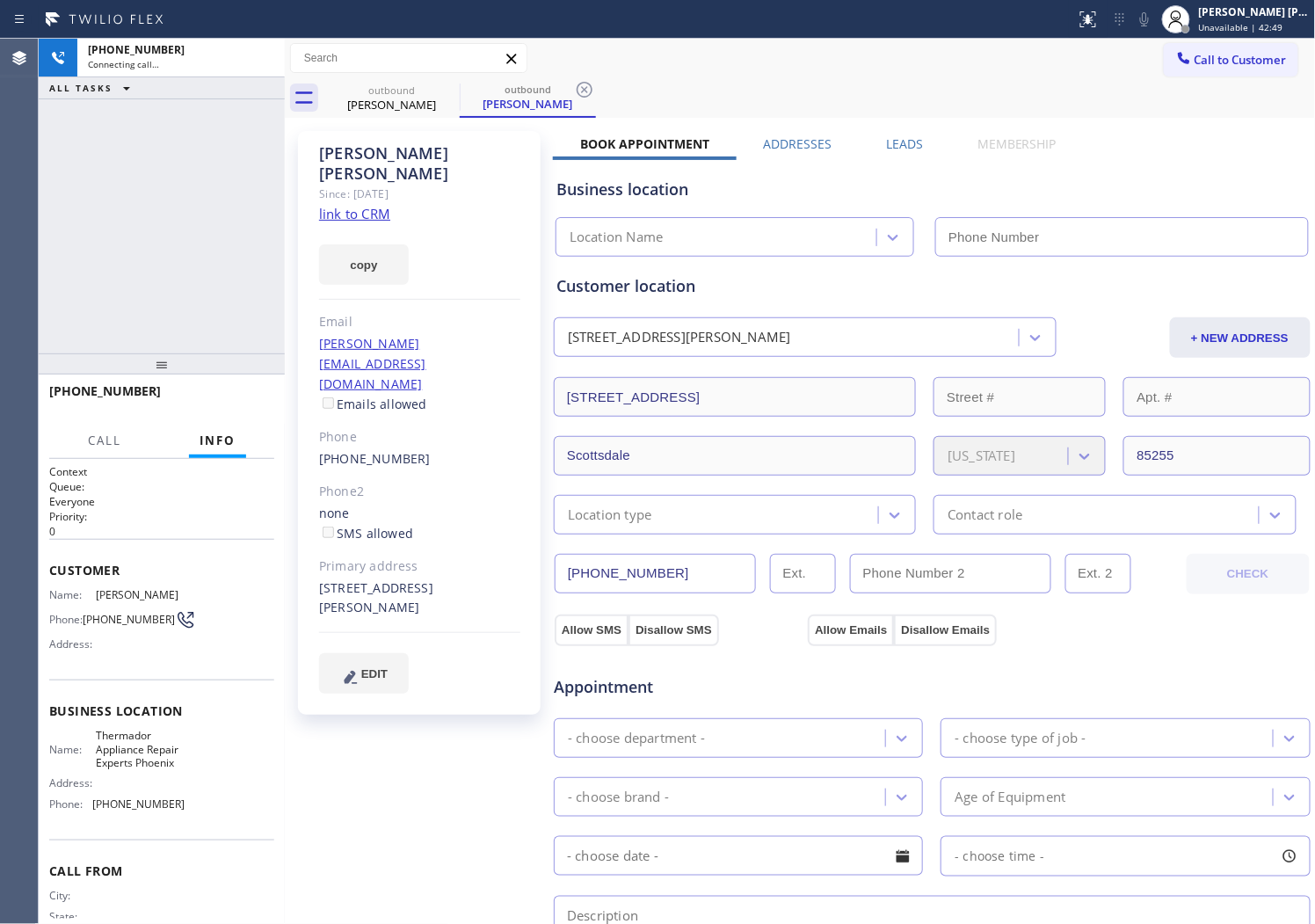
click at [365, 145] on div "[PERSON_NAME]" at bounding box center [419, 163] width 202 height 40
type input "[PHONE_NUMBER]"
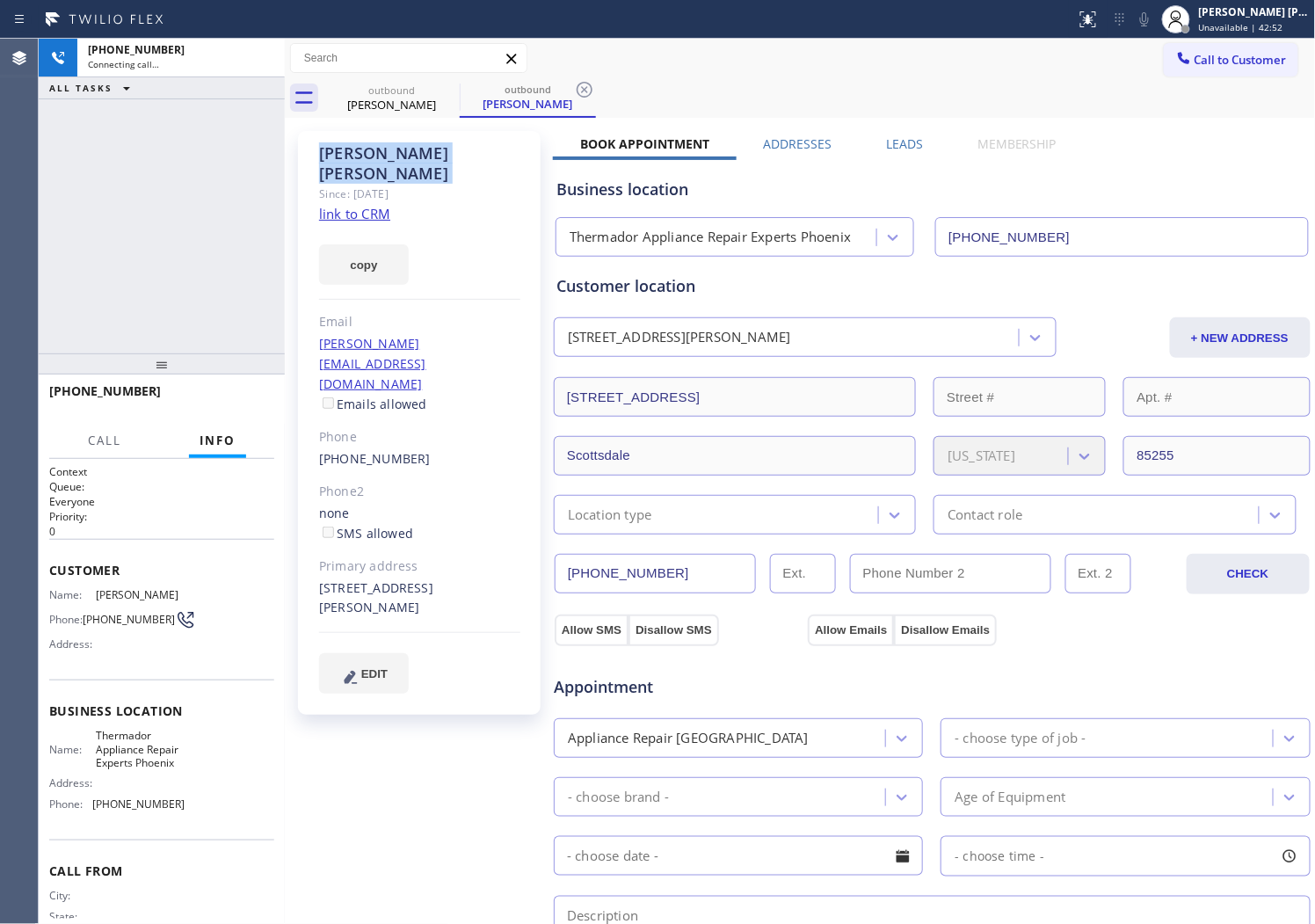
drag, startPoint x: 206, startPoint y: 187, endPoint x: 218, endPoint y: 188, distance: 12.0
click at [206, 187] on div "[PHONE_NUMBER] Connecting call… ALL TASKS ALL TASKS ACTIVE TASKS TASKS IN WRAP …" at bounding box center [161, 196] width 246 height 315
click at [503, 312] on div "Email" at bounding box center [419, 322] width 202 height 21
click at [80, 207] on div "[PHONE_NUMBER] Live | 00:04 ALL TASKS ALL TASKS ACTIVE TASKS TASKS IN WRAP UP" at bounding box center [161, 196] width 246 height 315
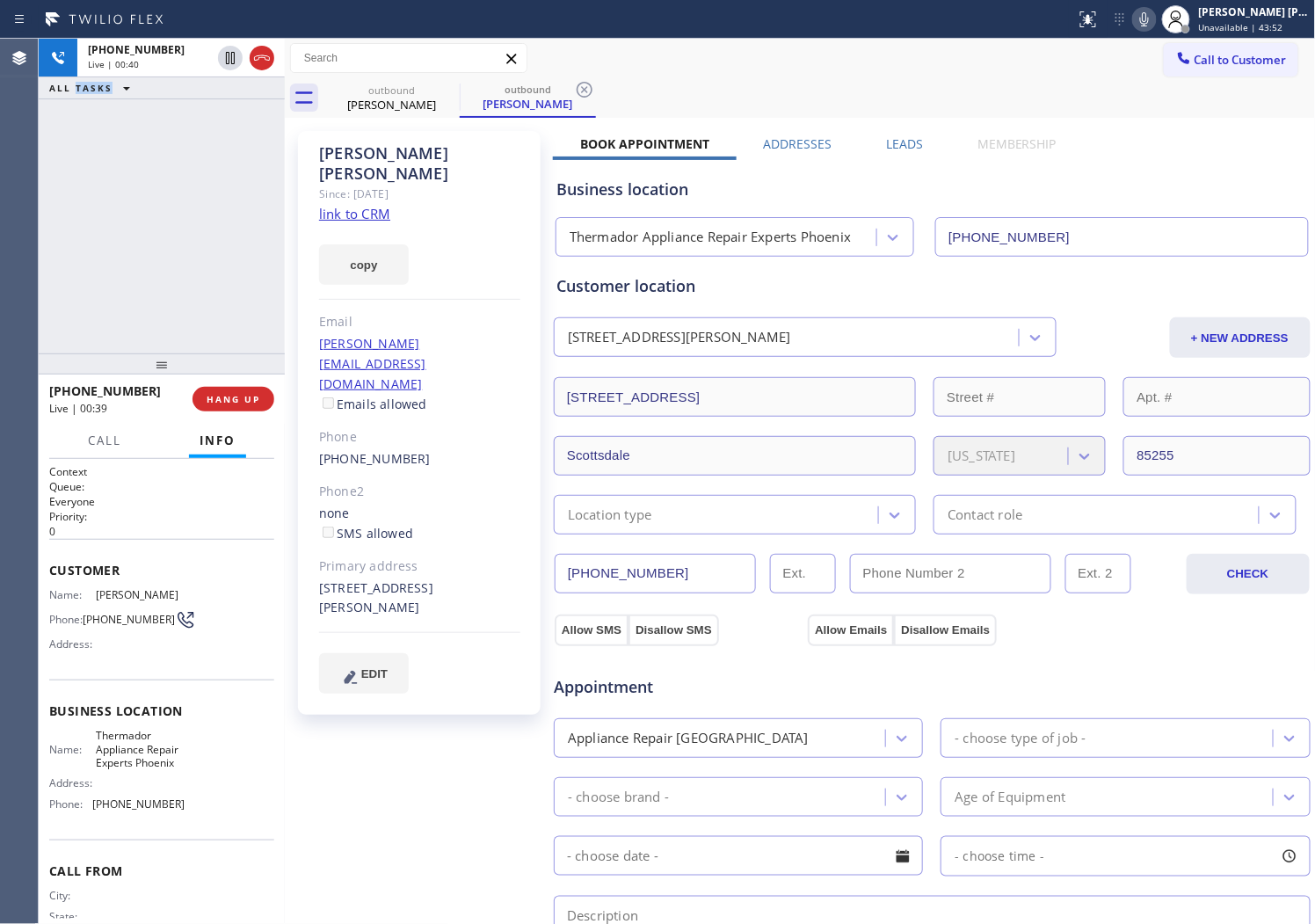
drag, startPoint x: 260, startPoint y: 55, endPoint x: 473, endPoint y: 201, distance: 258.2
click at [260, 55] on icon at bounding box center [262, 57] width 16 height 5
click at [907, 137] on label "Leads" at bounding box center [905, 144] width 37 height 17
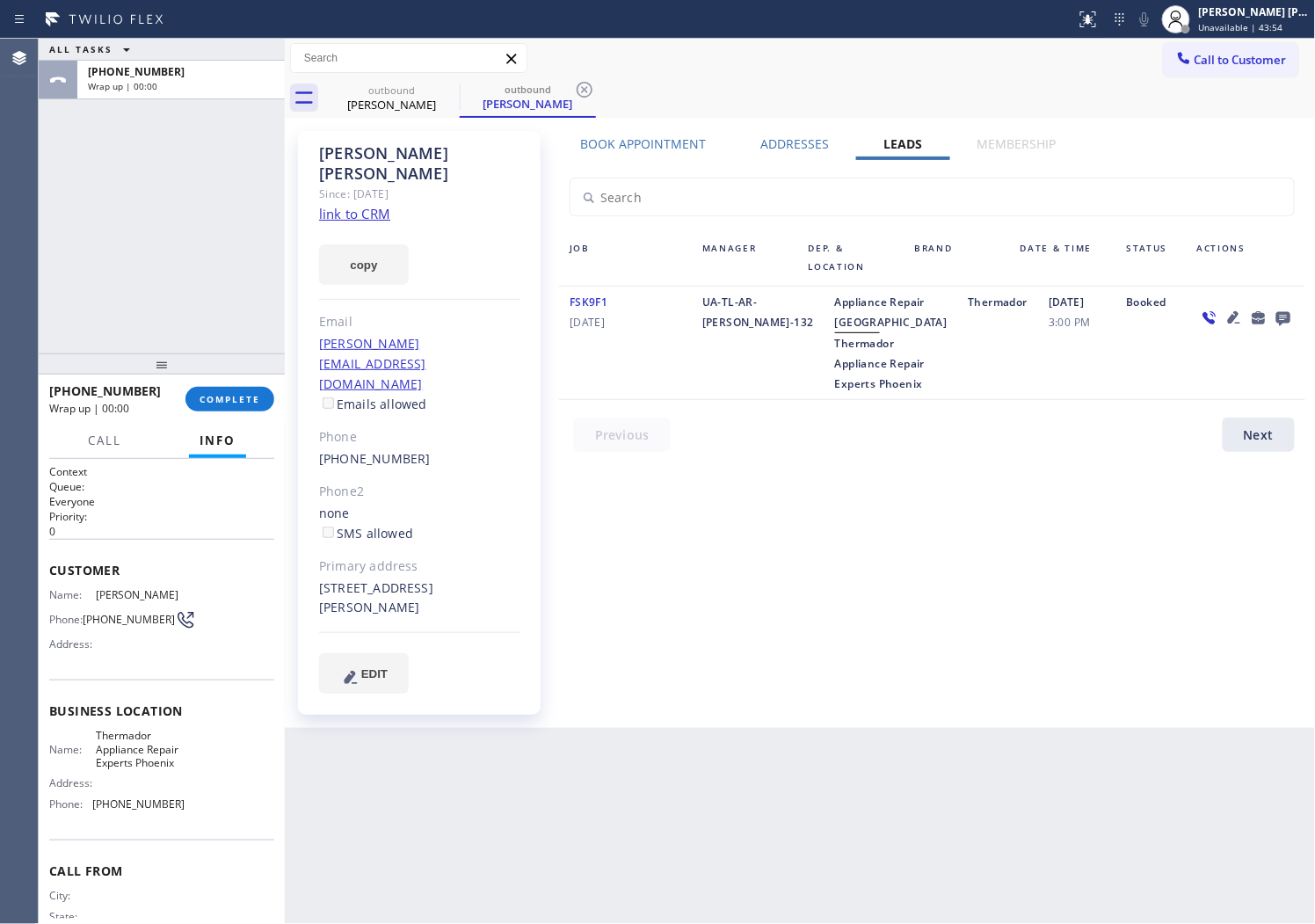
click at [1274, 312] on icon at bounding box center [1284, 318] width 21 height 22
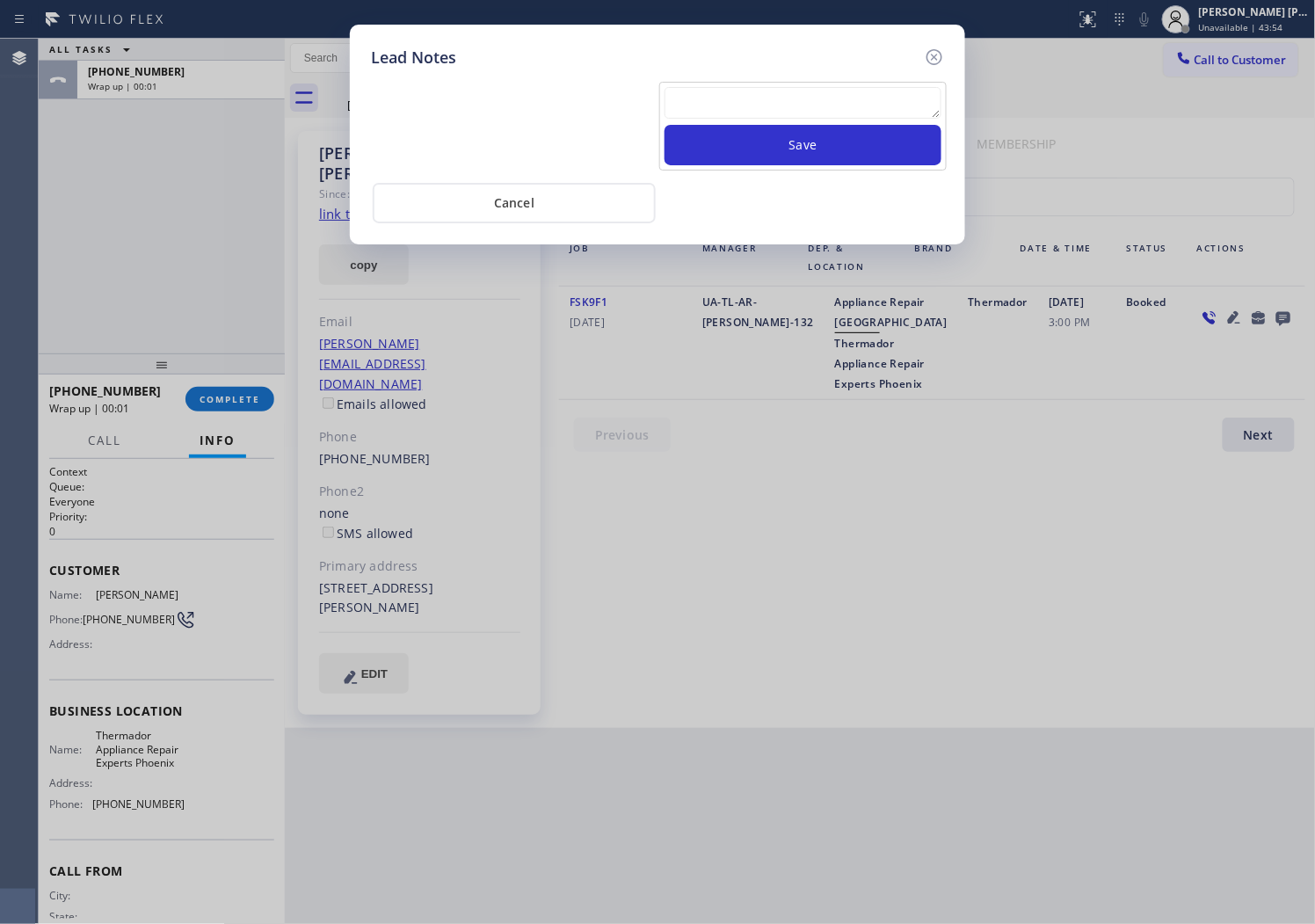
click at [781, 87] on textarea at bounding box center [802, 102] width 277 height 31
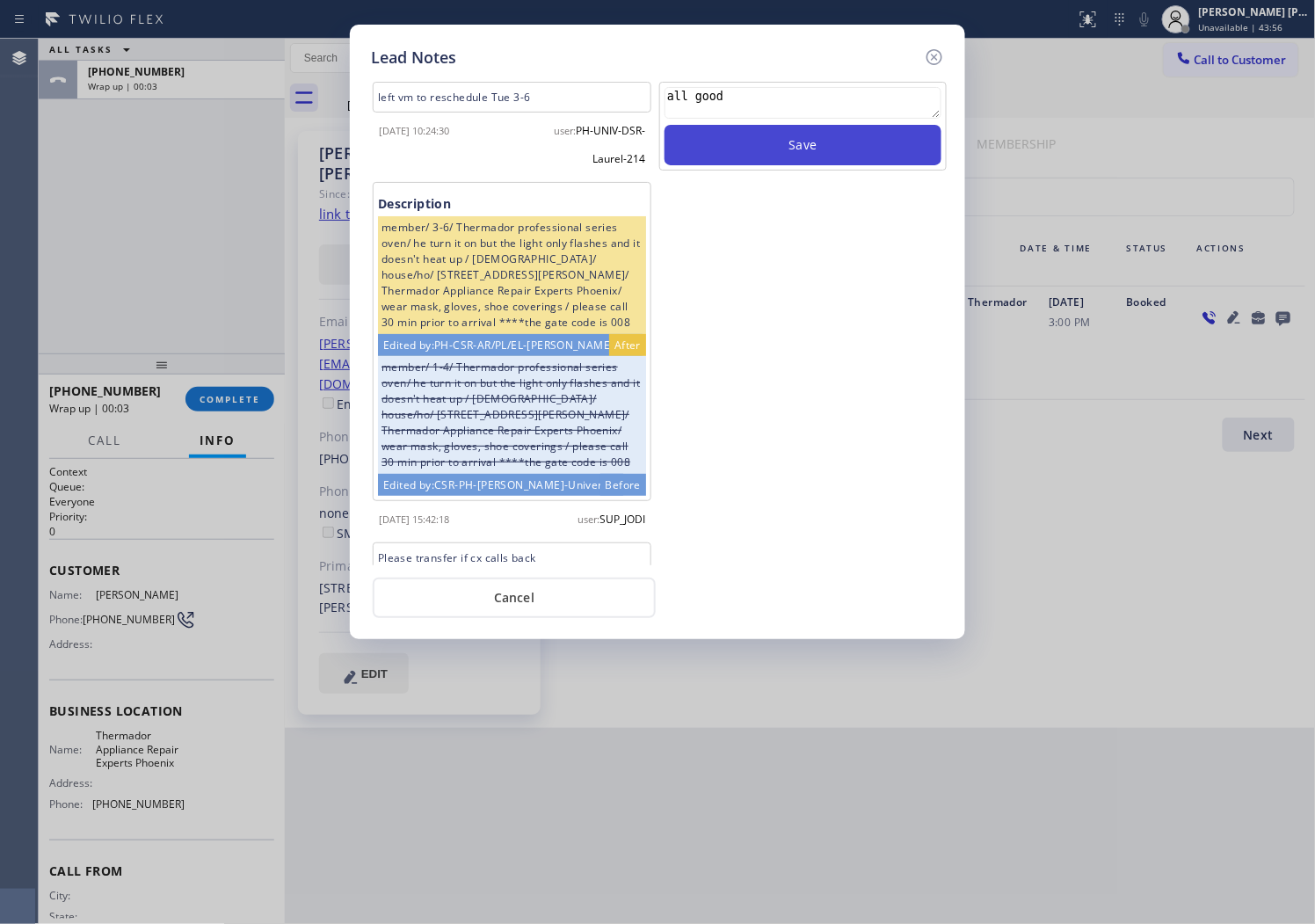
type textarea "all good"
click at [803, 144] on button "Save" at bounding box center [802, 145] width 277 height 40
click at [937, 59] on icon at bounding box center [935, 57] width 16 height 16
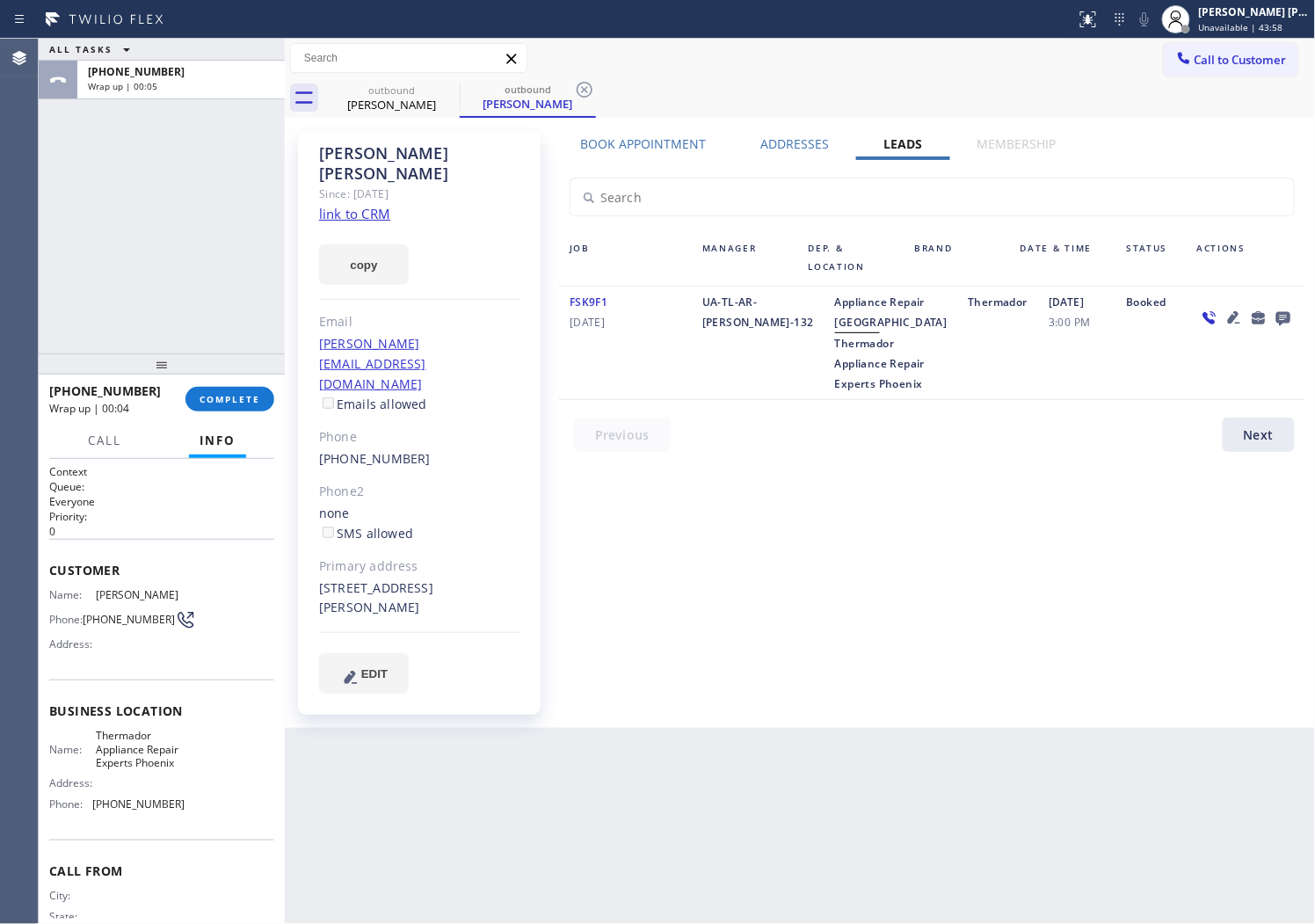
click at [226, 417] on div "[PHONE_NUMBER] Wrap up | 00:04 COMPLETE" at bounding box center [161, 399] width 225 height 45
click at [225, 404] on span "COMPLETE" at bounding box center [230, 399] width 61 height 13
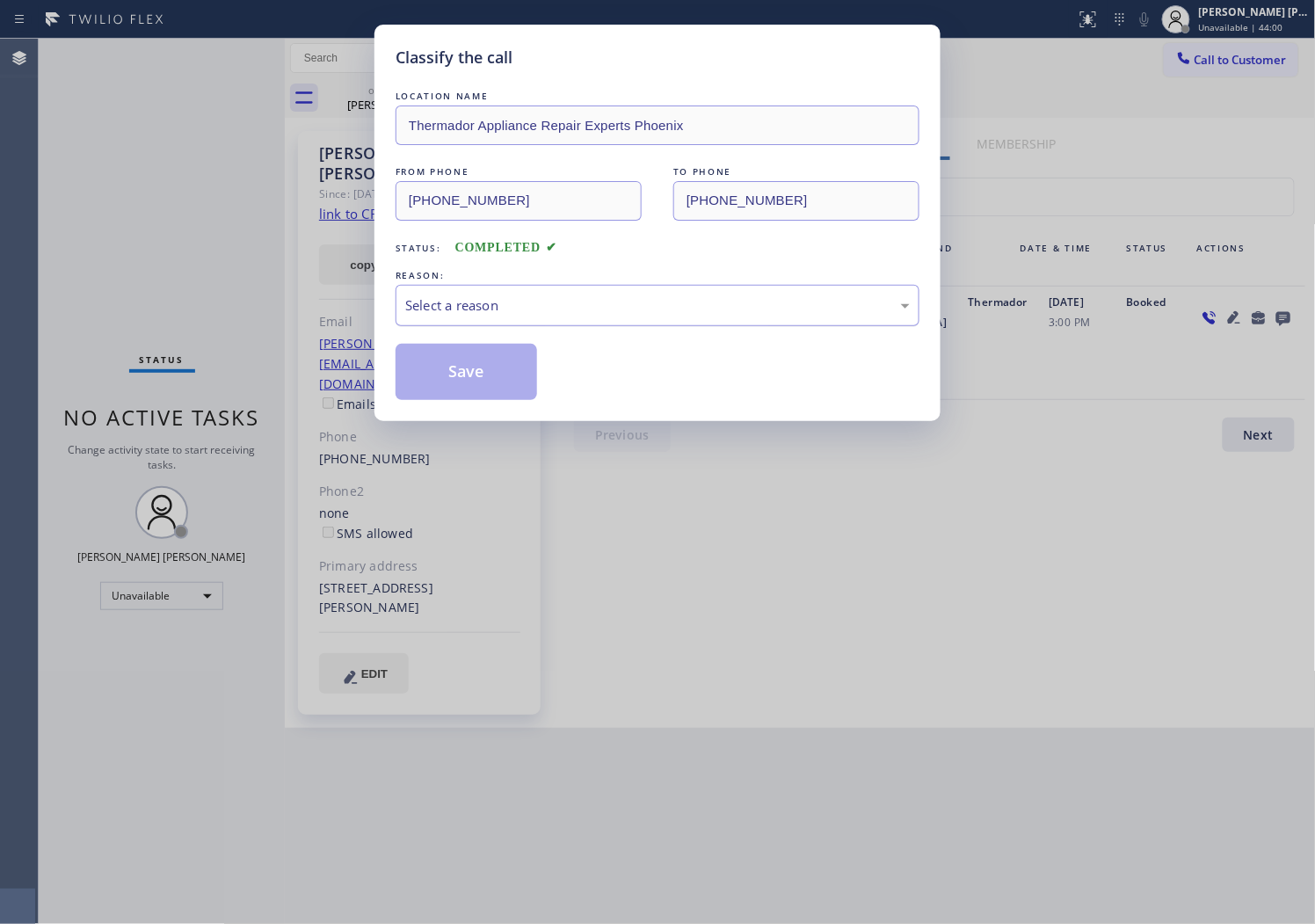
click at [471, 302] on div "Select a reason" at bounding box center [658, 305] width 505 height 21
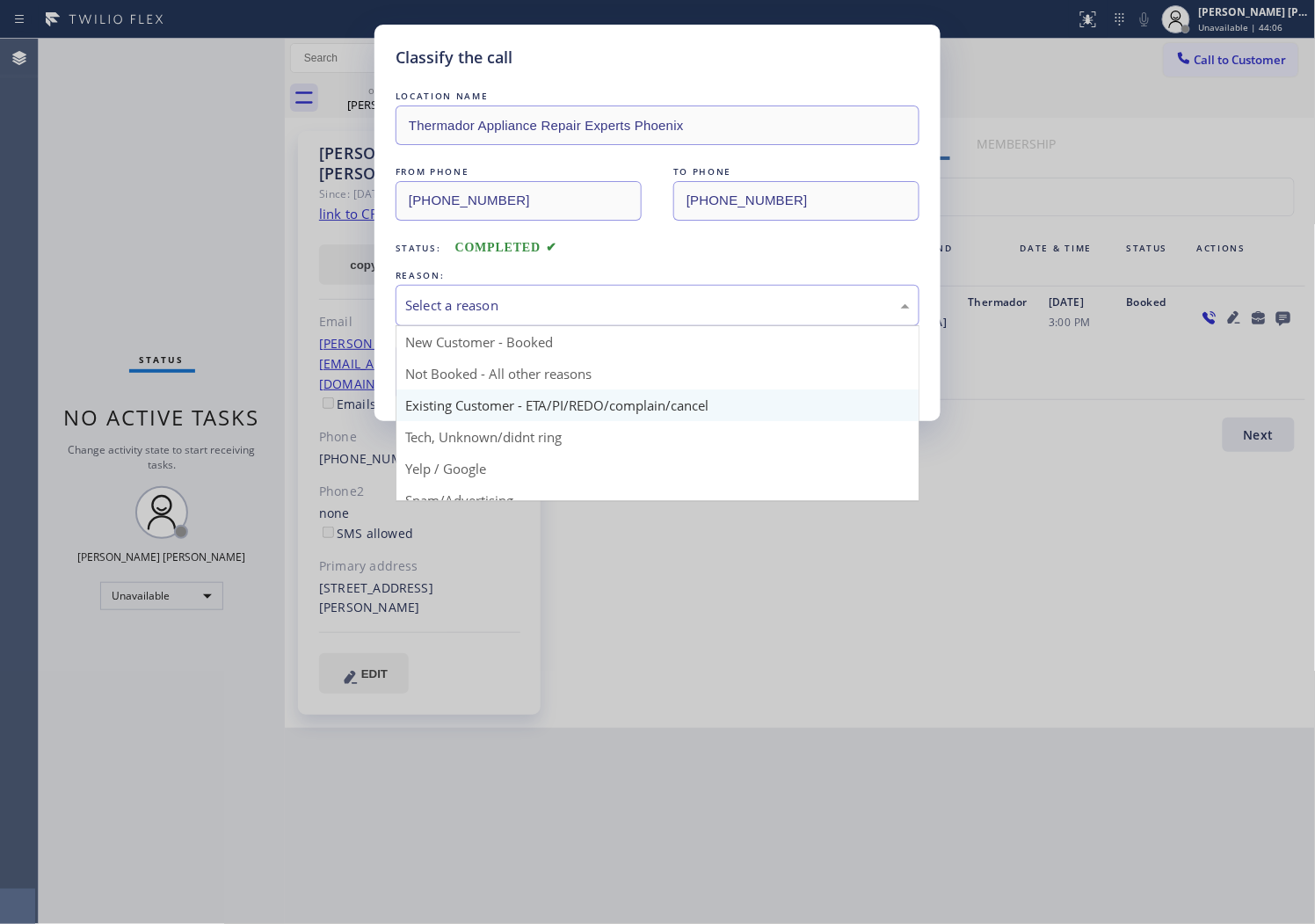
click at [478, 392] on button "Save" at bounding box center [467, 371] width 142 height 56
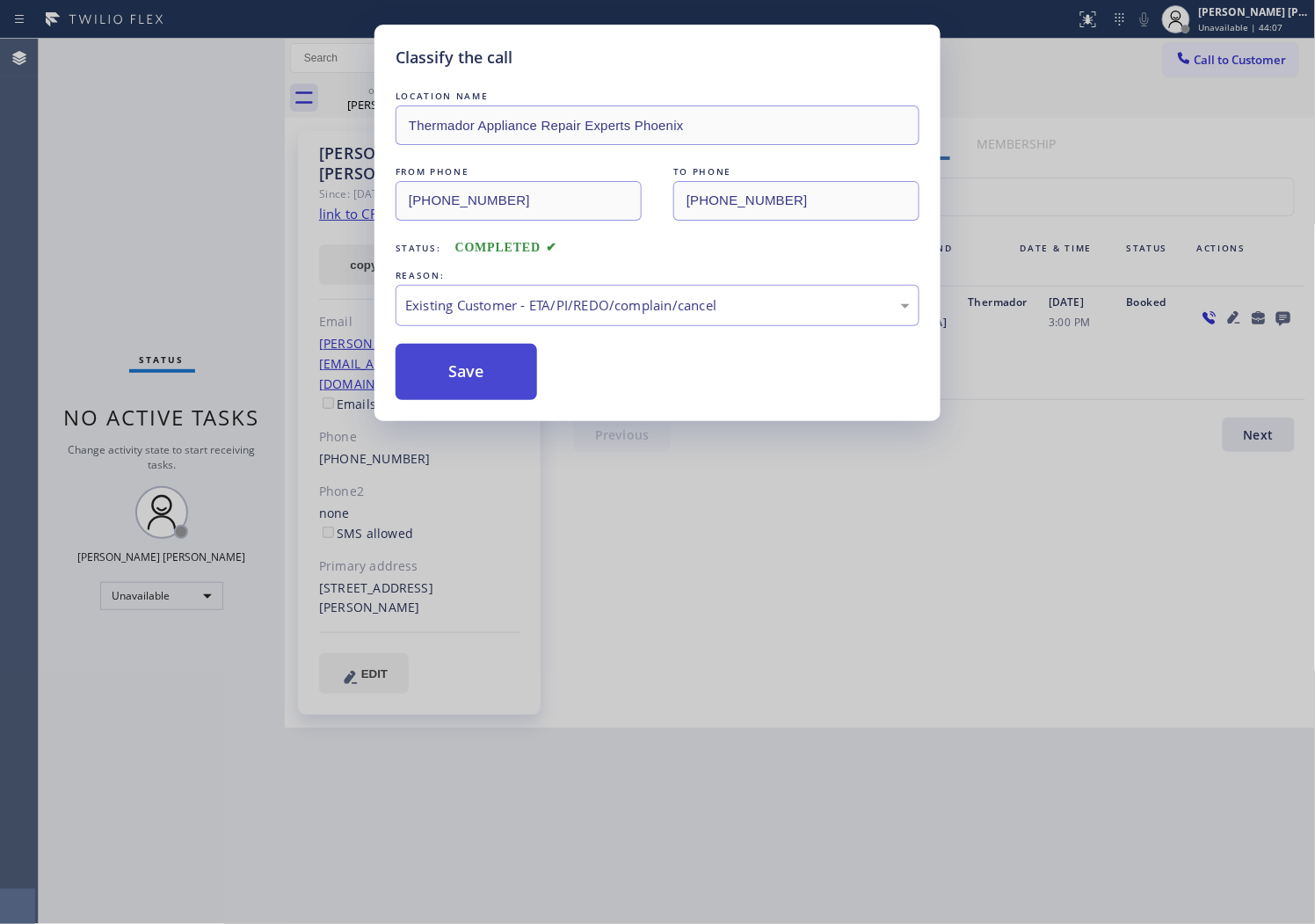
click at [466, 363] on button "Save" at bounding box center [467, 371] width 142 height 56
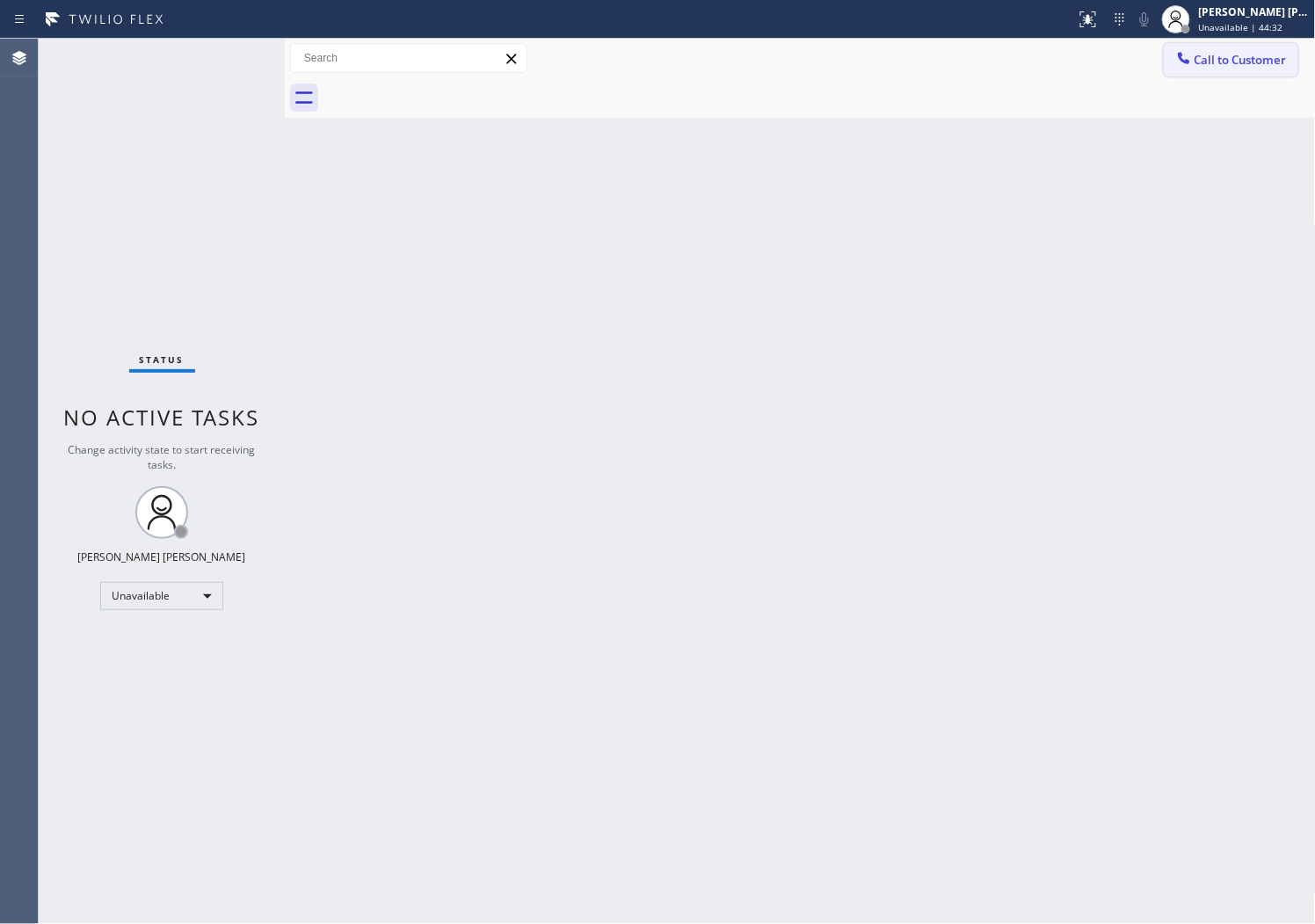
click at [1212, 64] on span "Call to Customer" at bounding box center [1241, 60] width 93 height 16
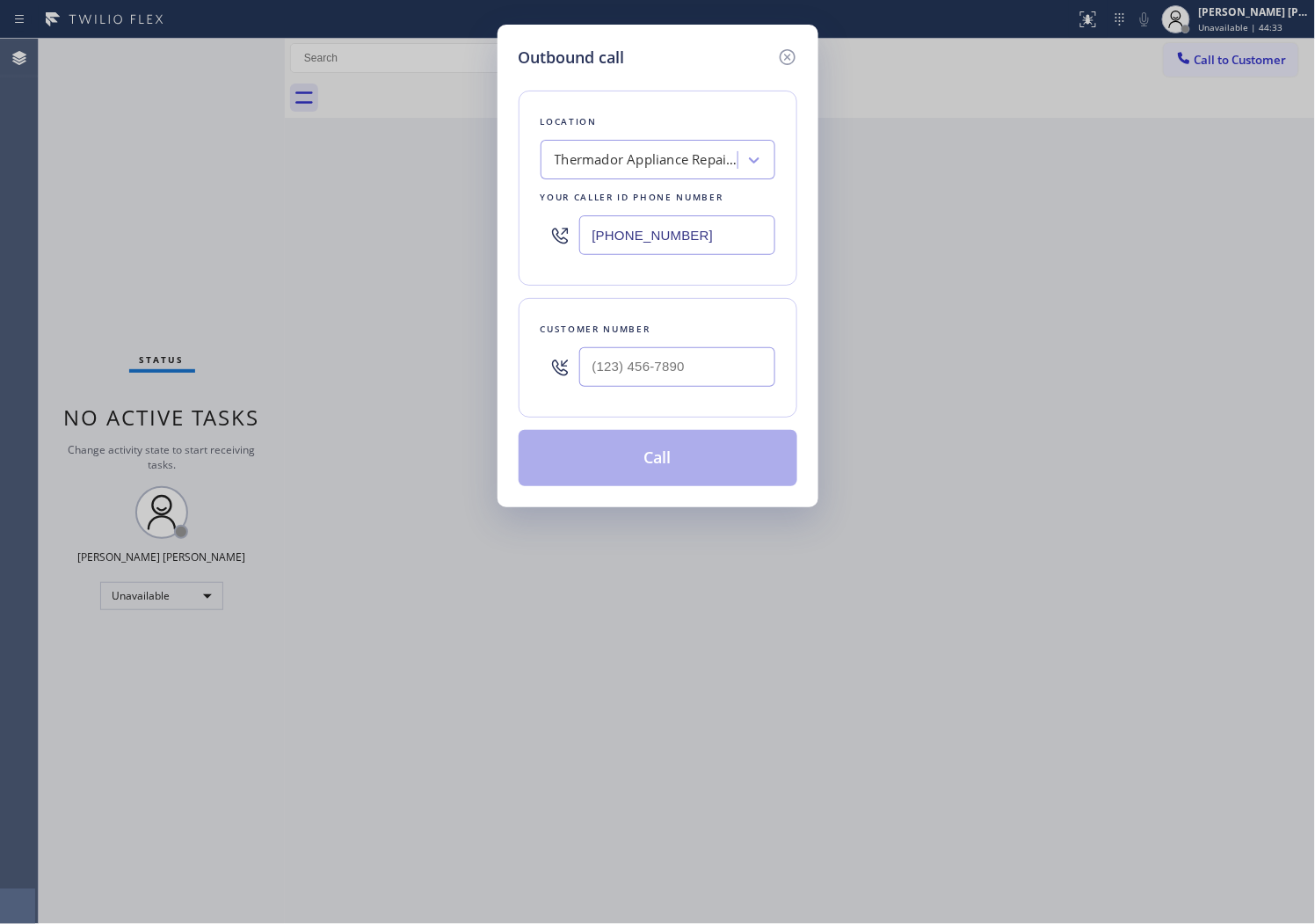
click at [644, 239] on input "[PHONE_NUMBER]" at bounding box center [677, 235] width 196 height 39
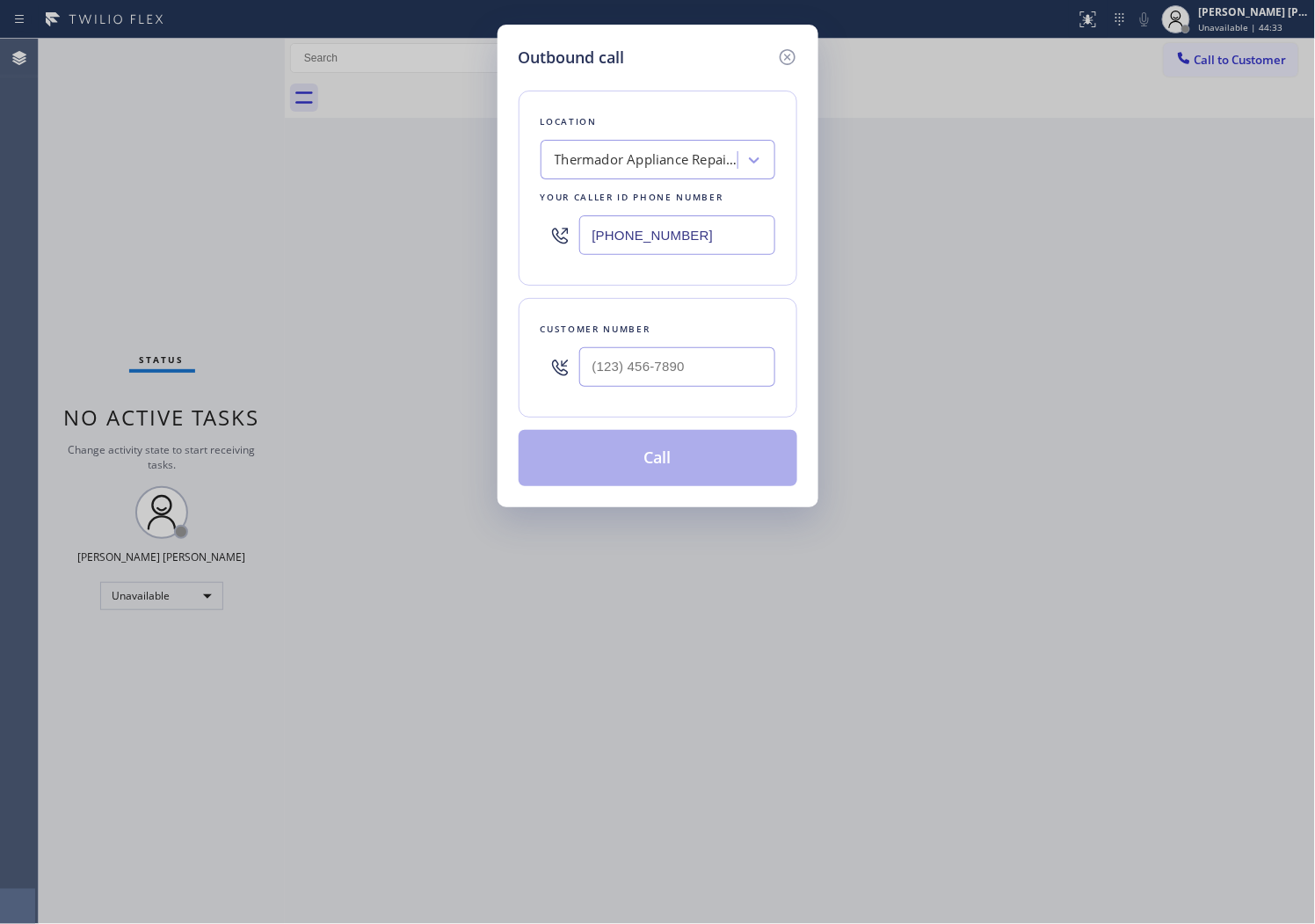
paste input "786) 661-1617"
type input "[PHONE_NUMBER]"
click at [631, 358] on input "text" at bounding box center [677, 367] width 196 height 39
click at [631, 358] on input "(___) ___-____" at bounding box center [677, 367] width 196 height 39
paste input "786) 303-6631"
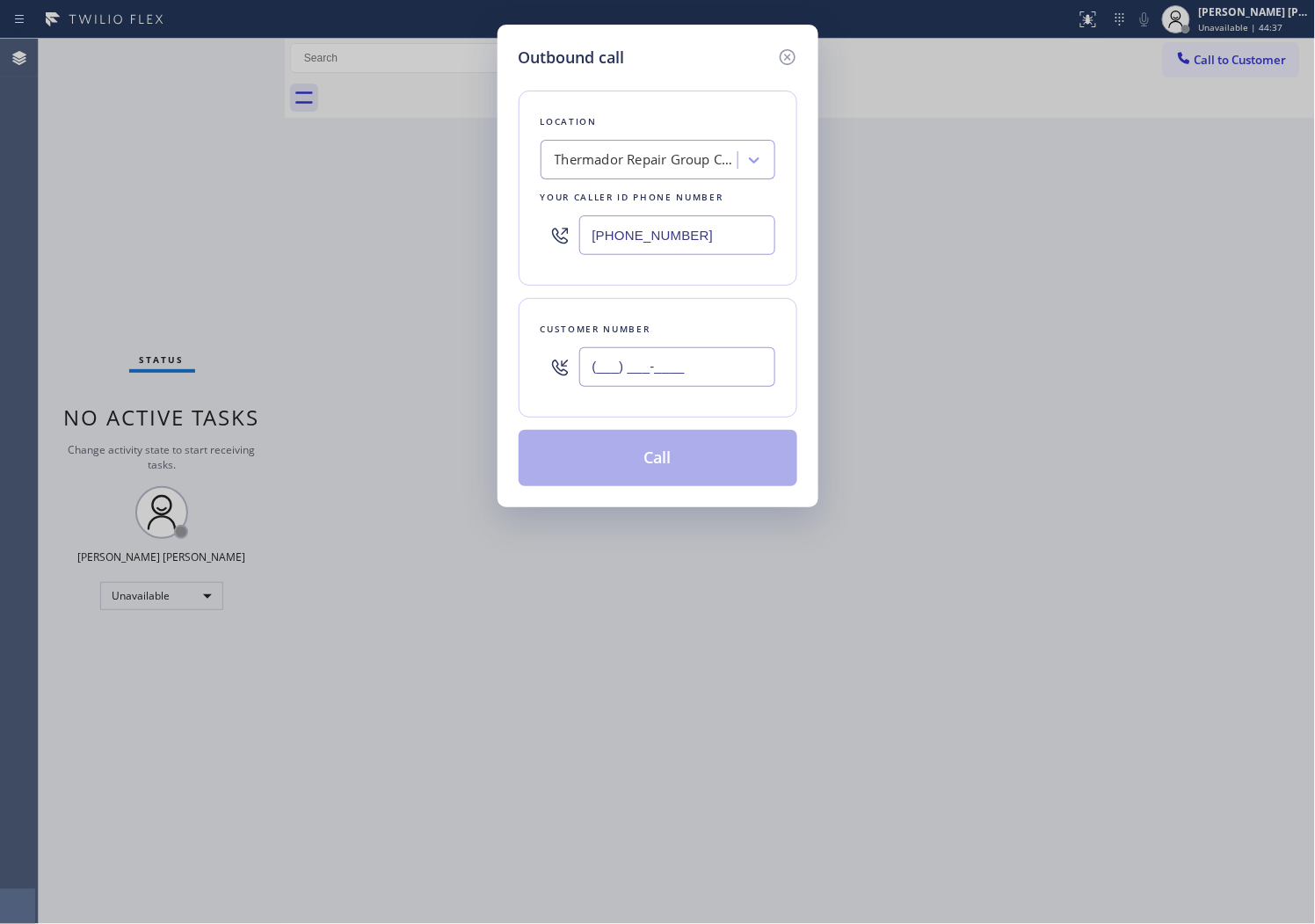
type input "[PHONE_NUMBER]"
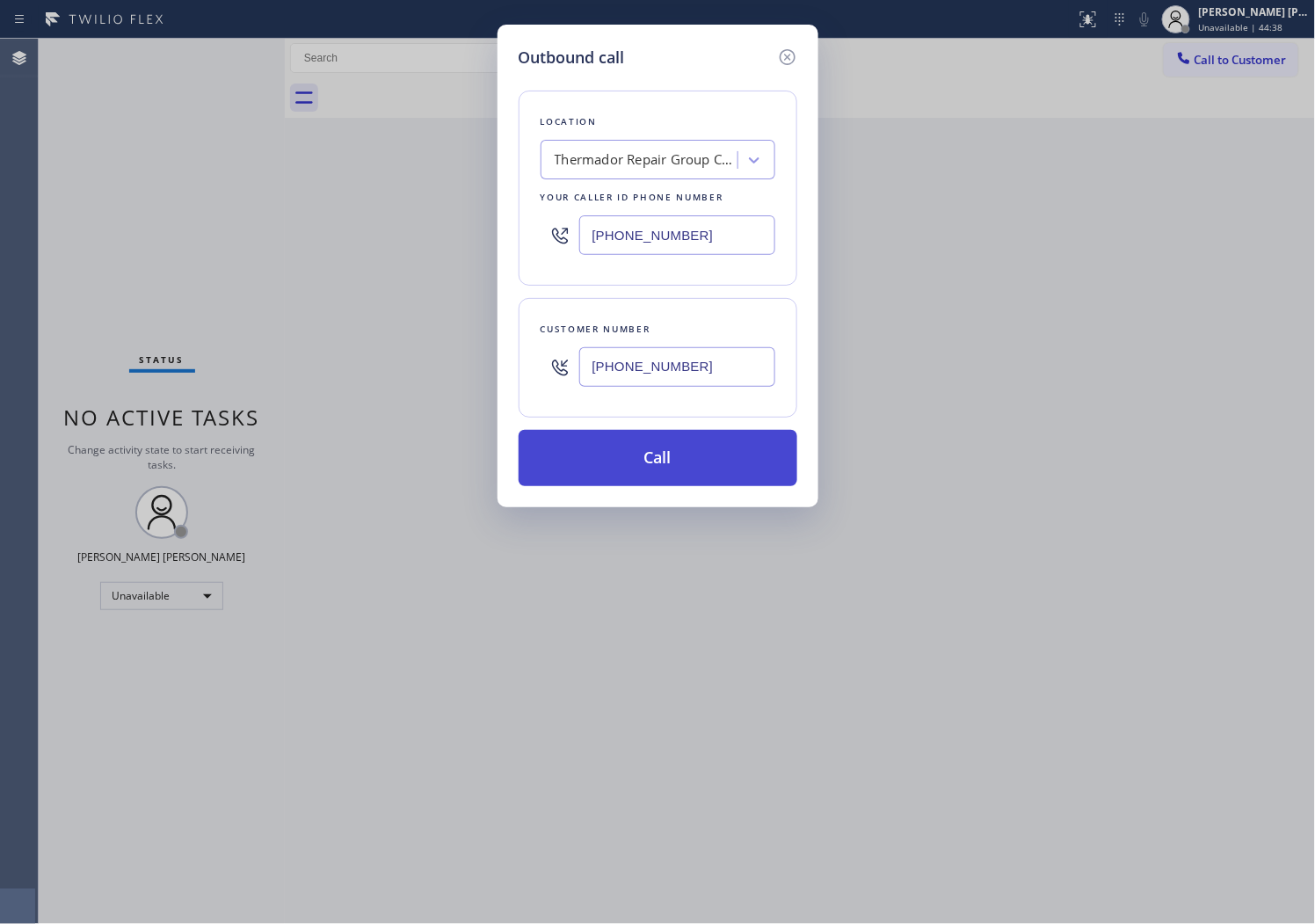
click at [659, 441] on button "Call" at bounding box center [658, 458] width 279 height 56
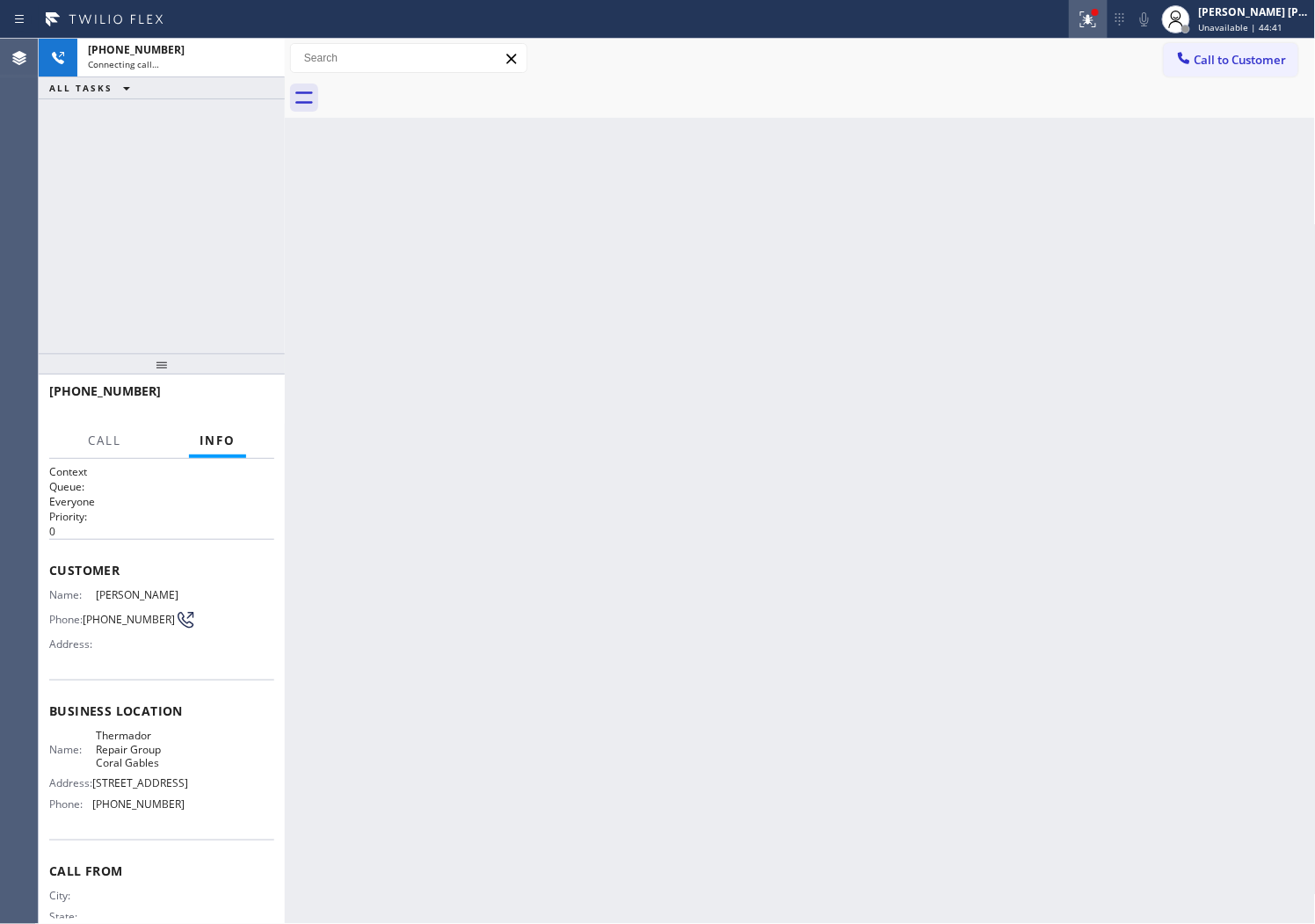
click at [1099, 18] on icon at bounding box center [1088, 19] width 21 height 21
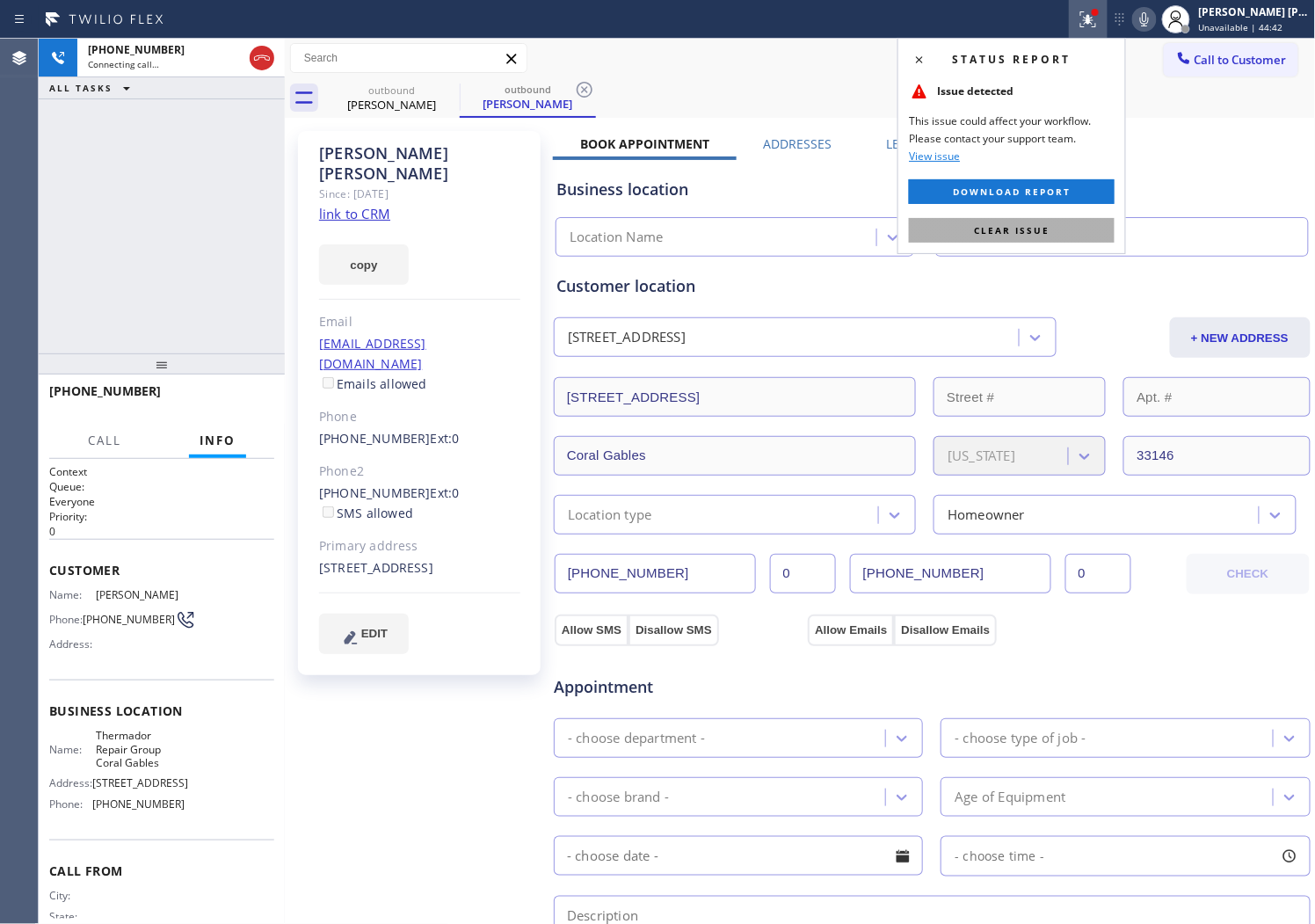
click at [983, 224] on span "Clear issue" at bounding box center [1012, 230] width 76 height 13
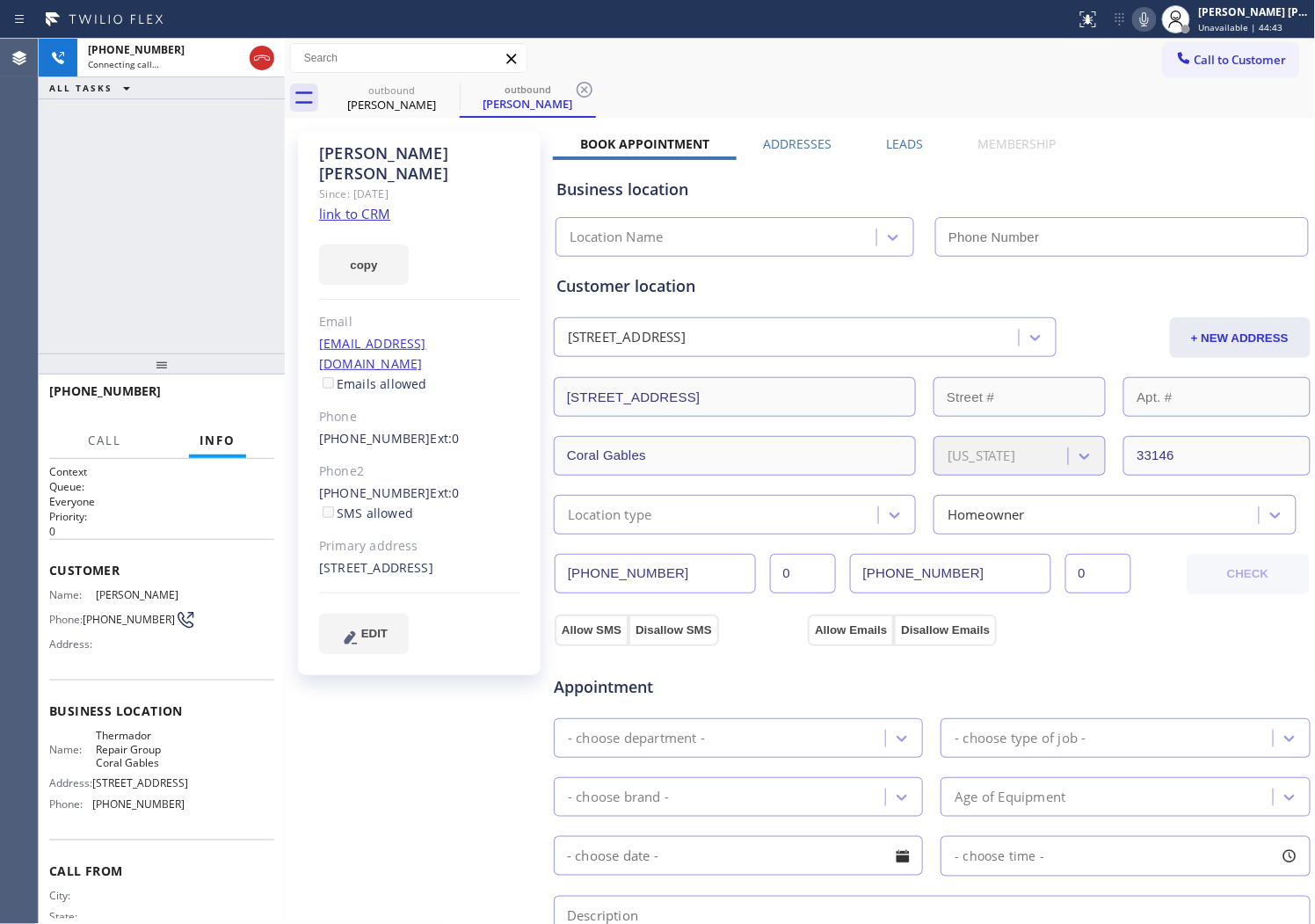
click at [383, 156] on div "[PERSON_NAME]" at bounding box center [419, 163] width 202 height 40
type input "[PHONE_NUMBER]"
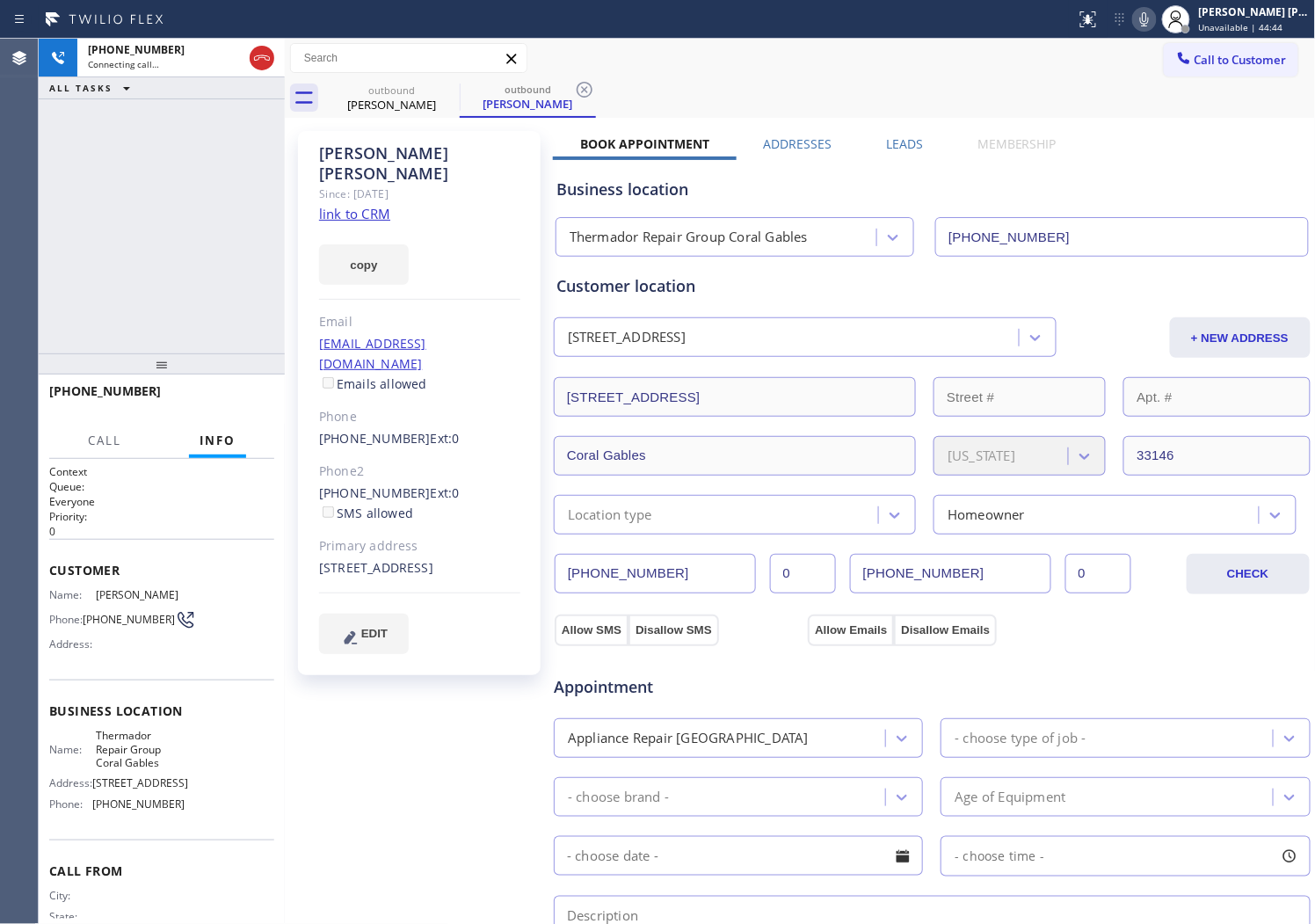
click at [190, 182] on div "[PHONE_NUMBER] Connecting call… ALL TASKS ALL TASKS ACTIVE TASKS TASKS IN WRAP …" at bounding box center [161, 196] width 246 height 315
click at [4, 259] on div "Agent Desktop" at bounding box center [19, 481] width 37 height 886
click at [1156, 10] on icon at bounding box center [1144, 19] width 21 height 21
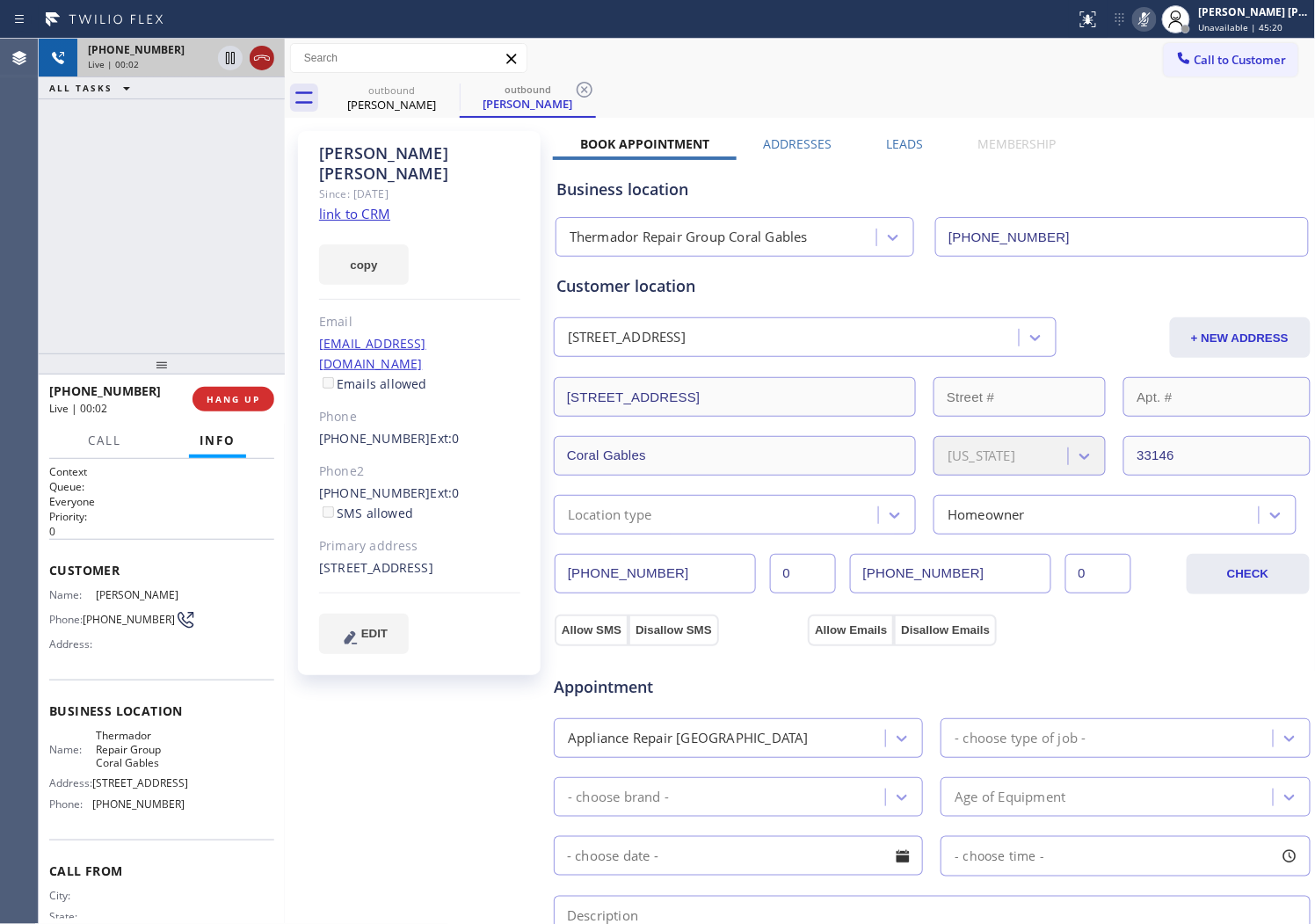
click at [256, 60] on icon at bounding box center [262, 57] width 16 height 5
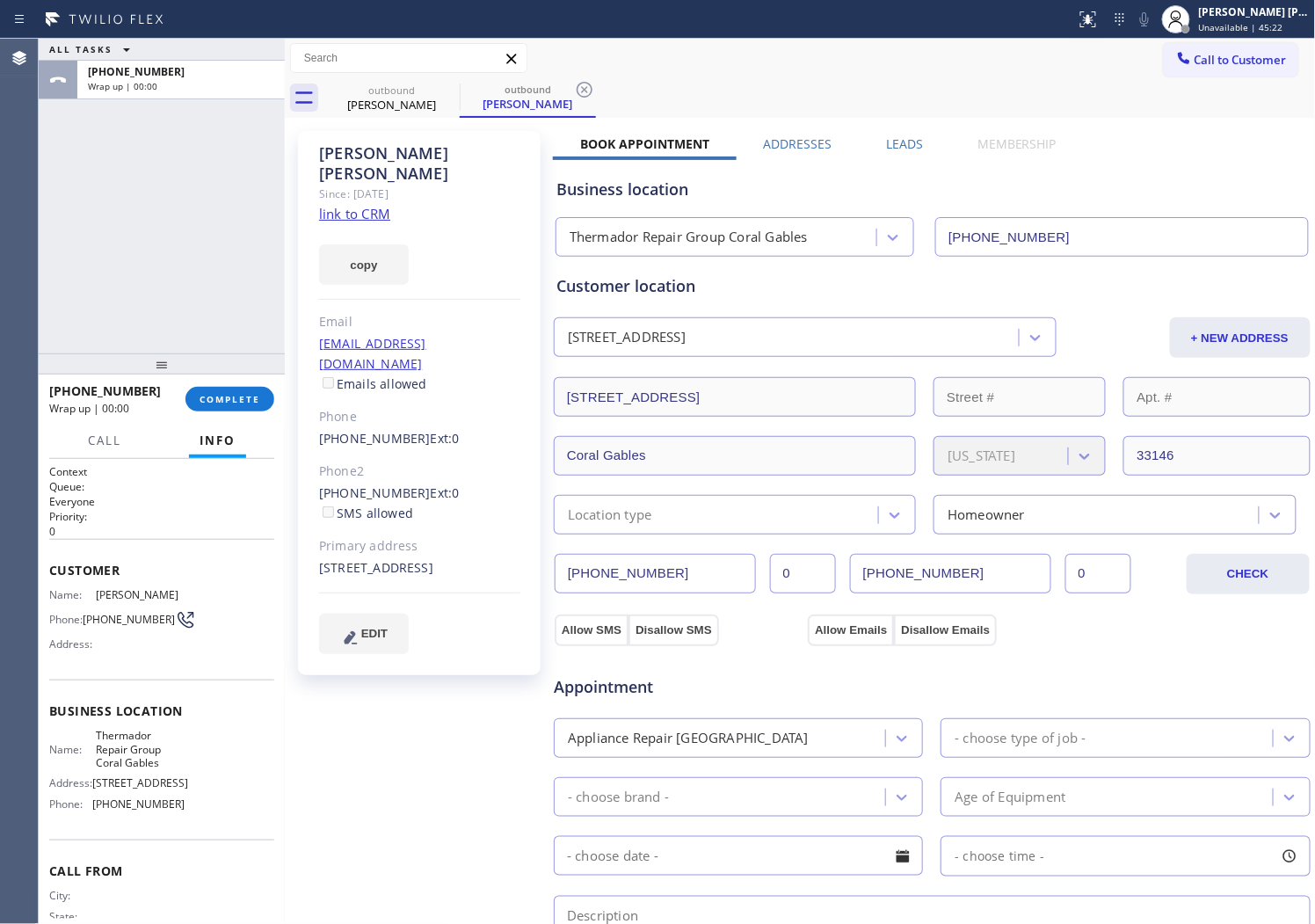
click at [898, 142] on label "Leads" at bounding box center [905, 144] width 37 height 17
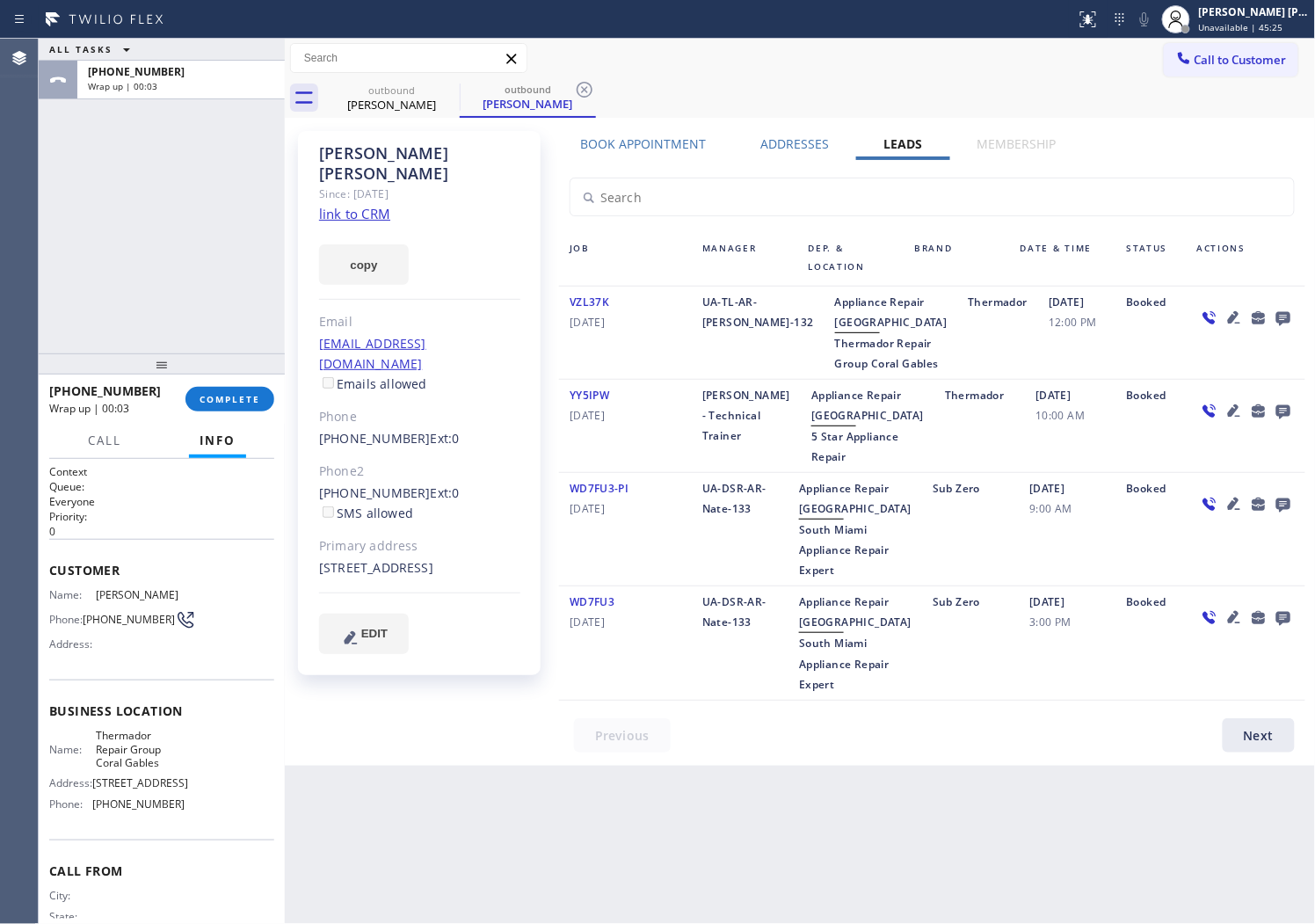
click at [1288, 314] on icon at bounding box center [1284, 319] width 14 height 14
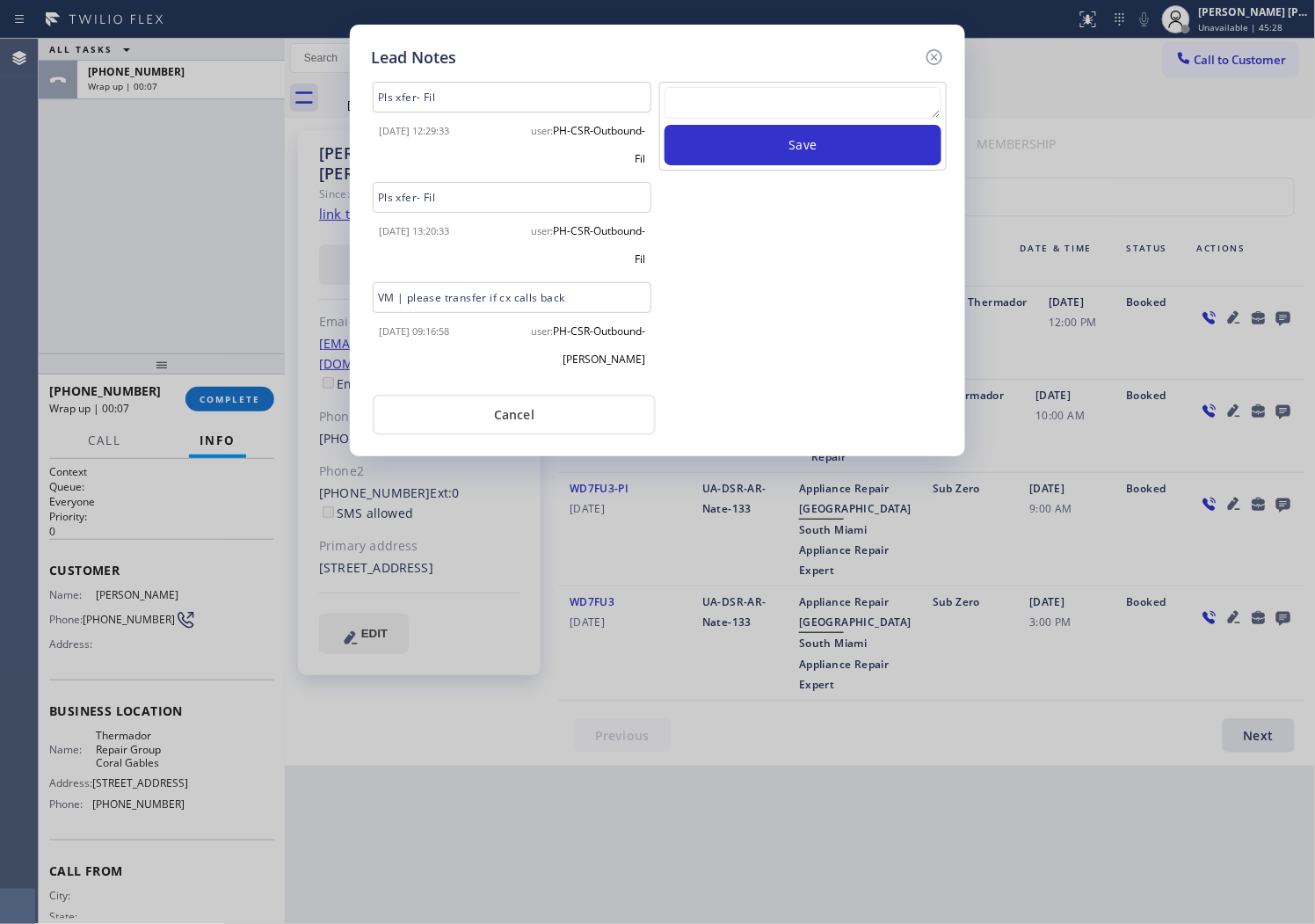
click at [758, 111] on textarea at bounding box center [802, 102] width 277 height 31
paste textarea "N/A - Please transfer"
type textarea "N/A - Please transfer"
click at [757, 144] on button "Save" at bounding box center [802, 145] width 277 height 40
click at [930, 53] on icon at bounding box center [934, 56] width 21 height 21
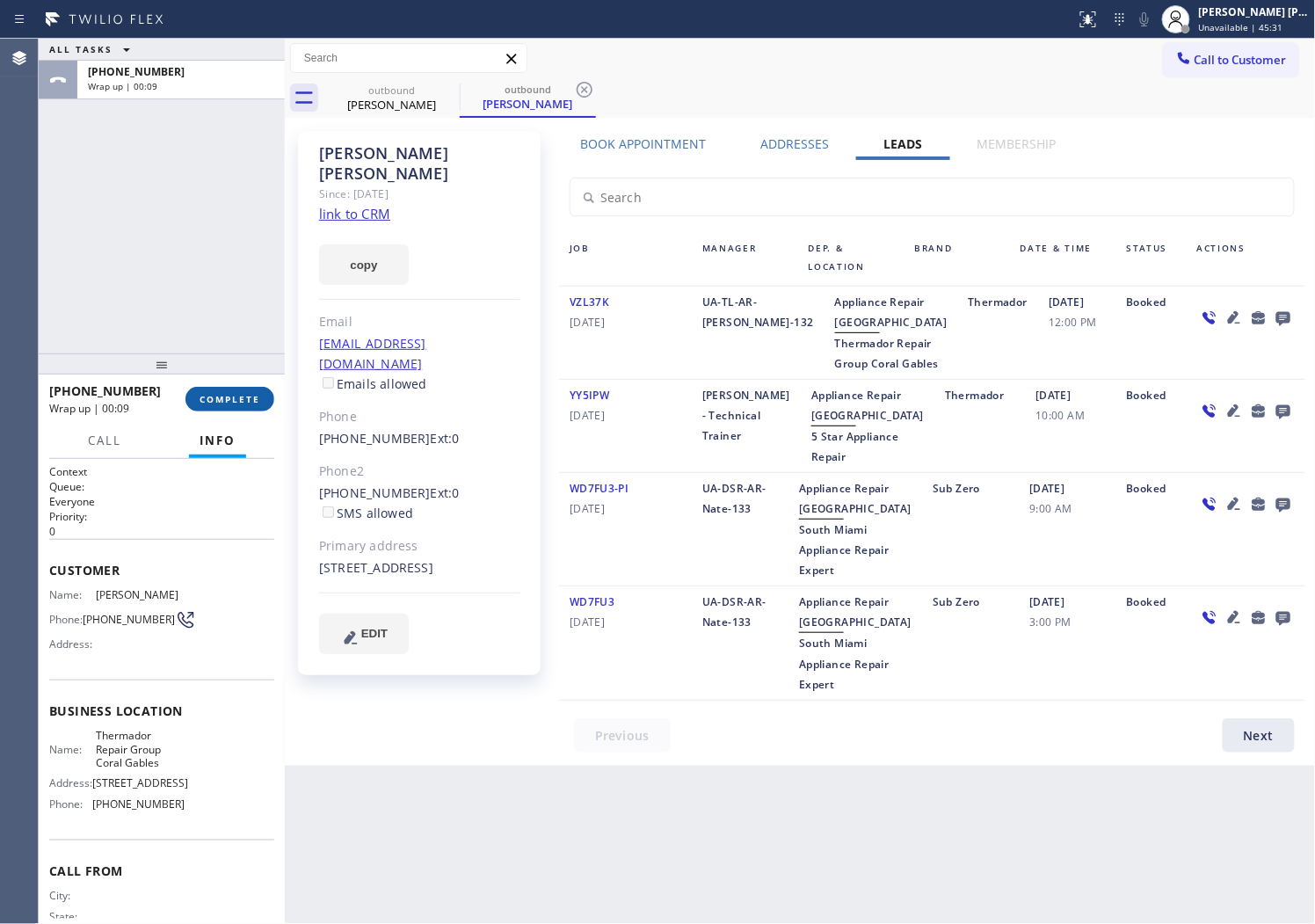
click at [248, 400] on span "COMPLETE" at bounding box center [230, 399] width 61 height 13
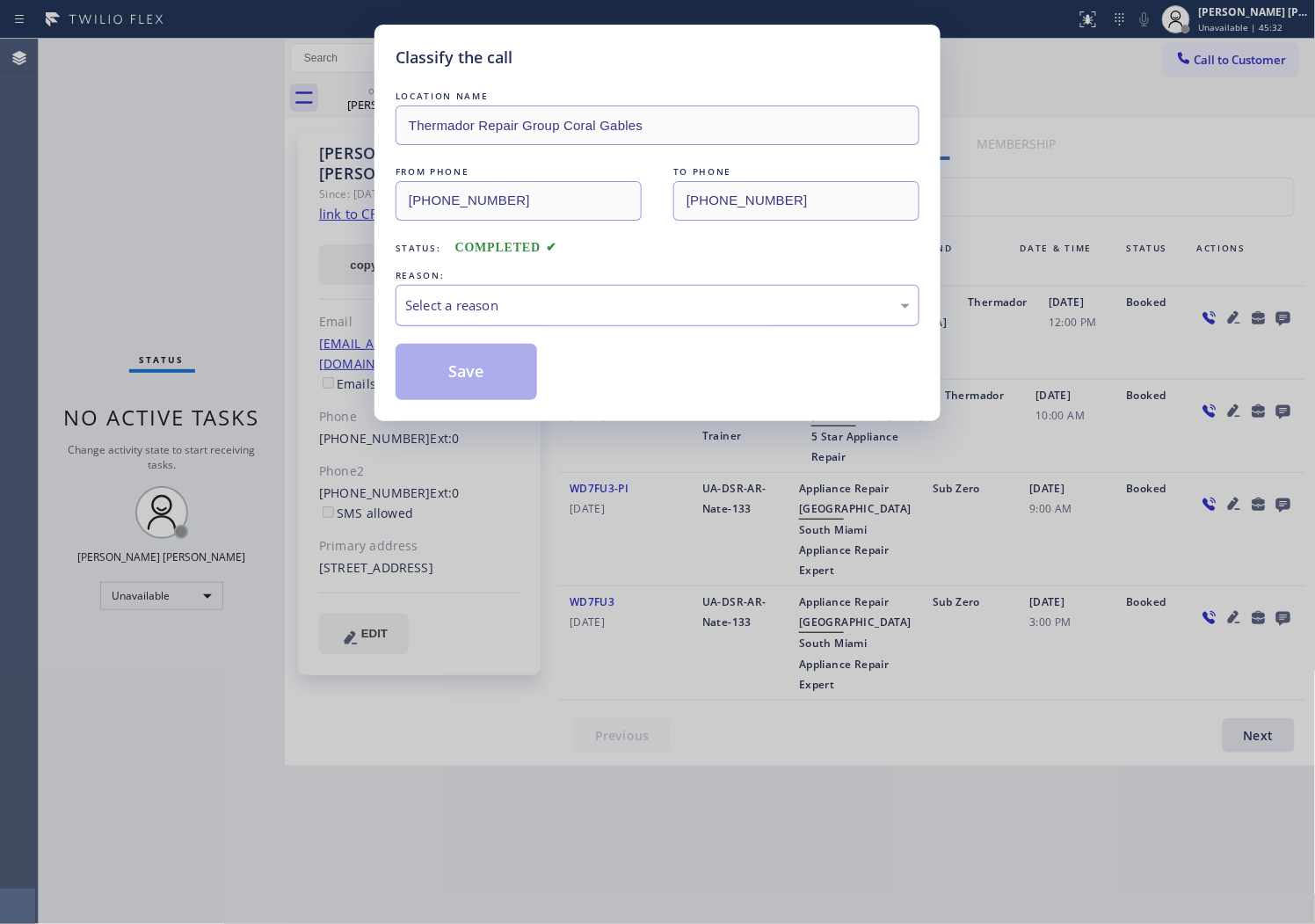
click at [519, 304] on div "Select a reason" at bounding box center [658, 305] width 505 height 21
click at [453, 385] on button "Save" at bounding box center [467, 371] width 142 height 56
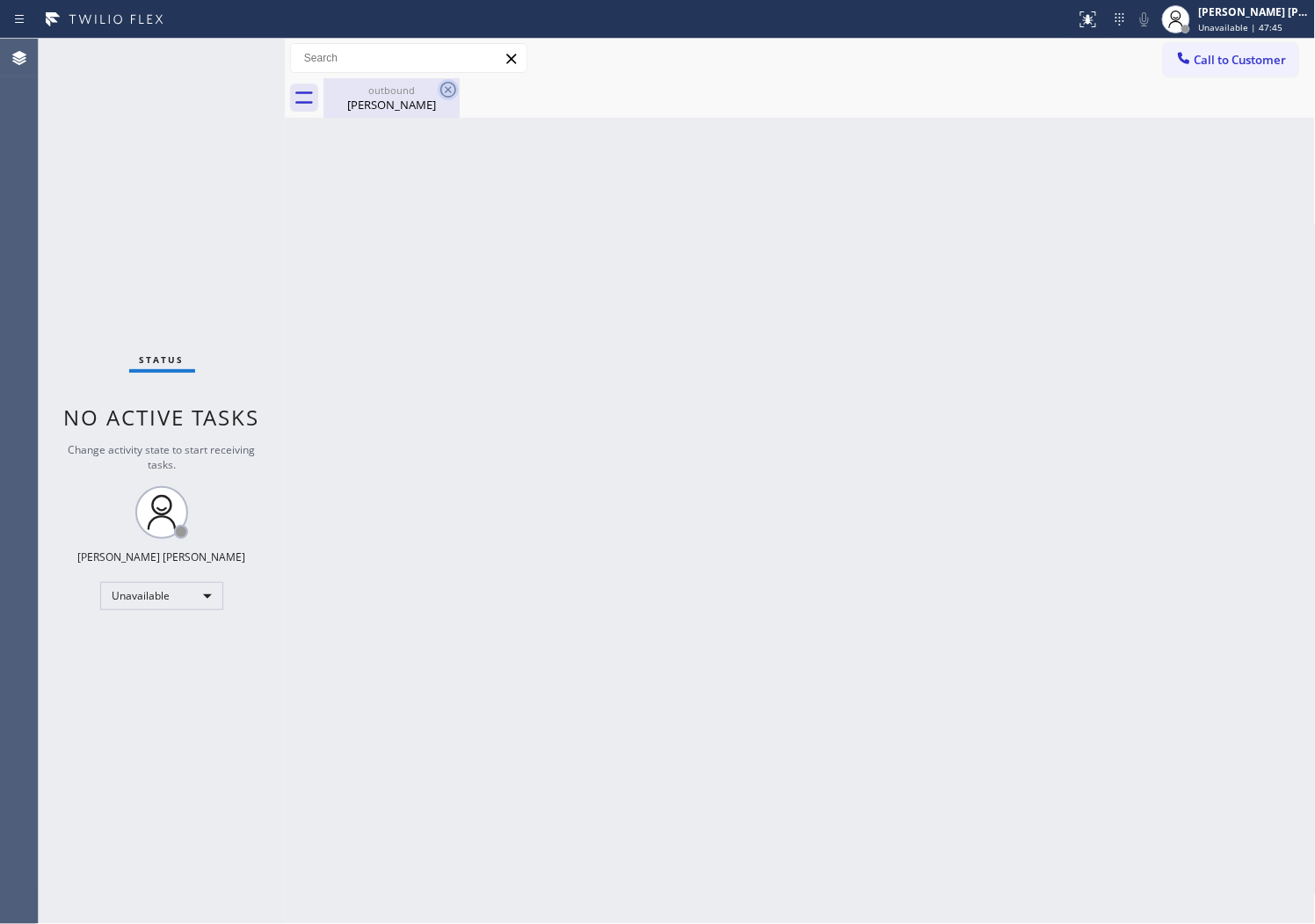
click at [445, 97] on icon at bounding box center [448, 89] width 21 height 21
click at [447, 88] on icon at bounding box center [449, 90] width 16 height 16
click at [436, 115] on div "outbound [PERSON_NAME]" at bounding box center [392, 98] width 133 height 39
click at [4, 490] on div "Agent Desktop" at bounding box center [19, 481] width 37 height 886
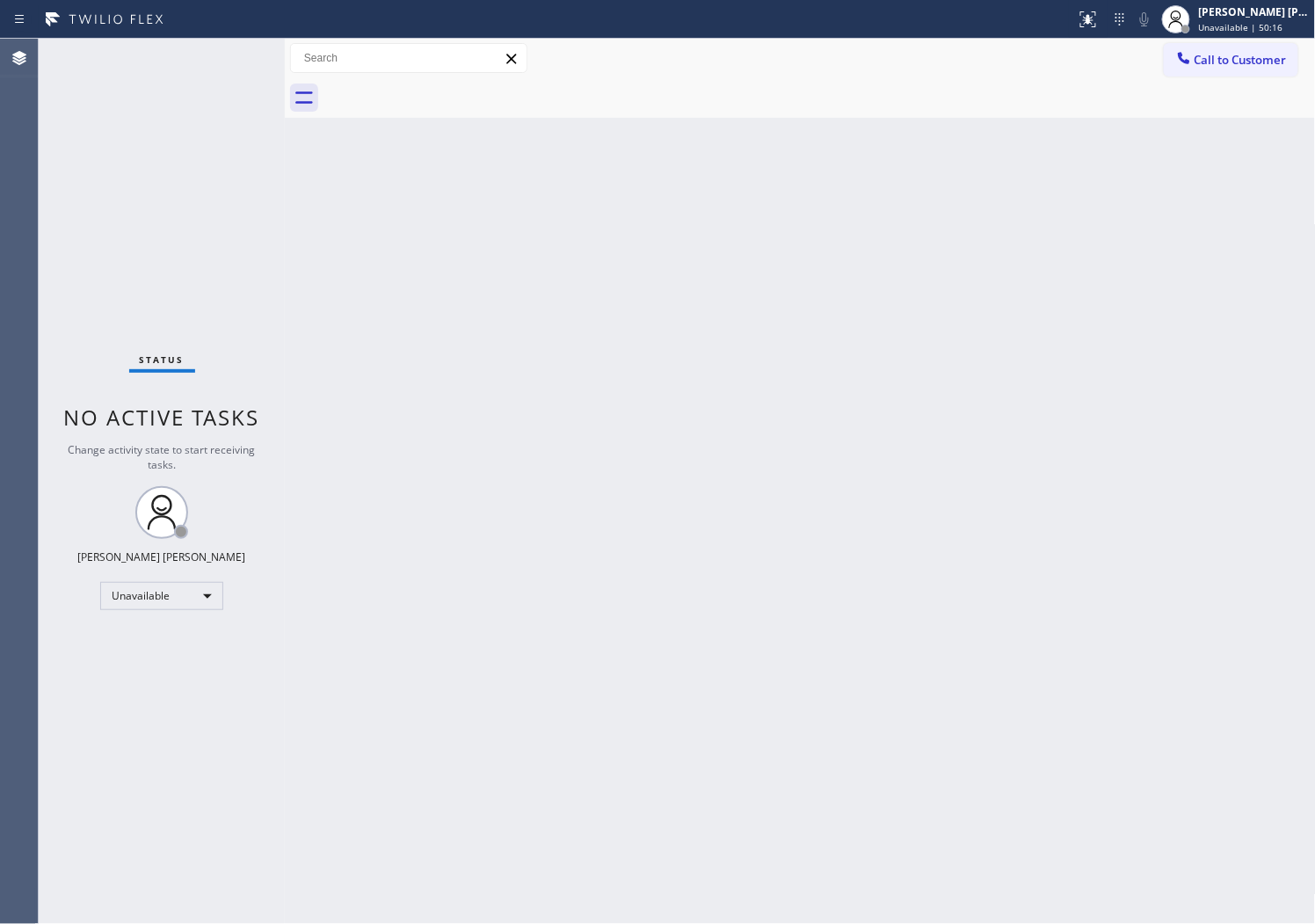
click at [606, 176] on div "Back to Dashboard Change Sender ID Customers Technicians Select a contact Outbo…" at bounding box center [800, 481] width 1032 height 886
click at [648, 189] on div "Back to Dashboard Change Sender ID Customers Technicians Select a contact Outbo…" at bounding box center [800, 481] width 1032 height 886
click at [869, 625] on div "Back to Dashboard Change Sender ID Customers Technicians Select a contact Outbo…" at bounding box center [800, 481] width 1032 height 886
drag, startPoint x: 804, startPoint y: 923, endPoint x: 819, endPoint y: 861, distance: 63.8
click at [819, 861] on div "Back to Dashboard Change Sender ID Customers Technicians Select a contact Outbo…" at bounding box center [800, 481] width 1032 height 886
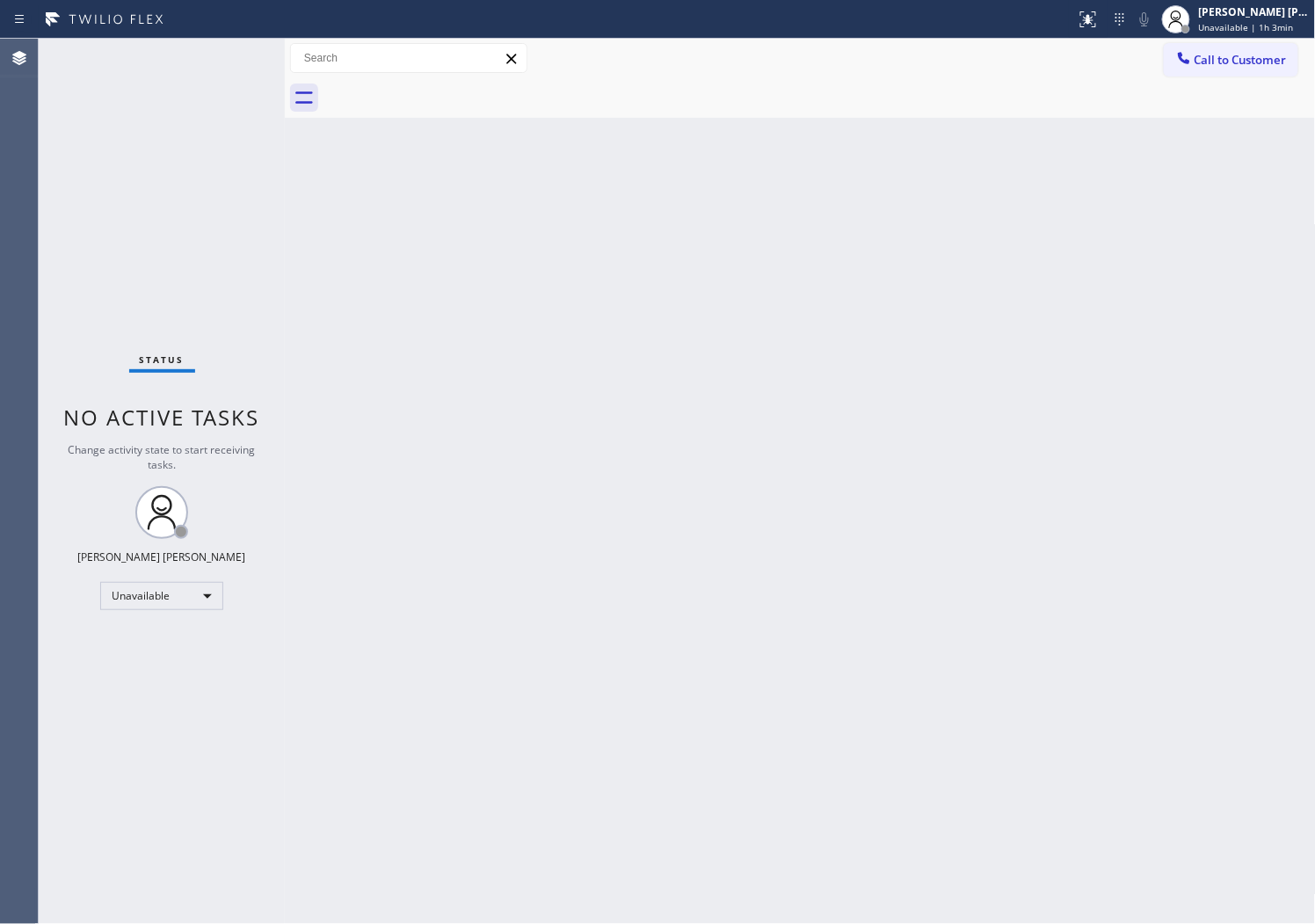
click at [819, 861] on div "Back to Dashboard Change Sender ID Customers Technicians Select a contact Outbo…" at bounding box center [800, 481] width 1032 height 886
click at [1293, 18] on div "[PERSON_NAME] [PERSON_NAME]" at bounding box center [1255, 11] width 111 height 15
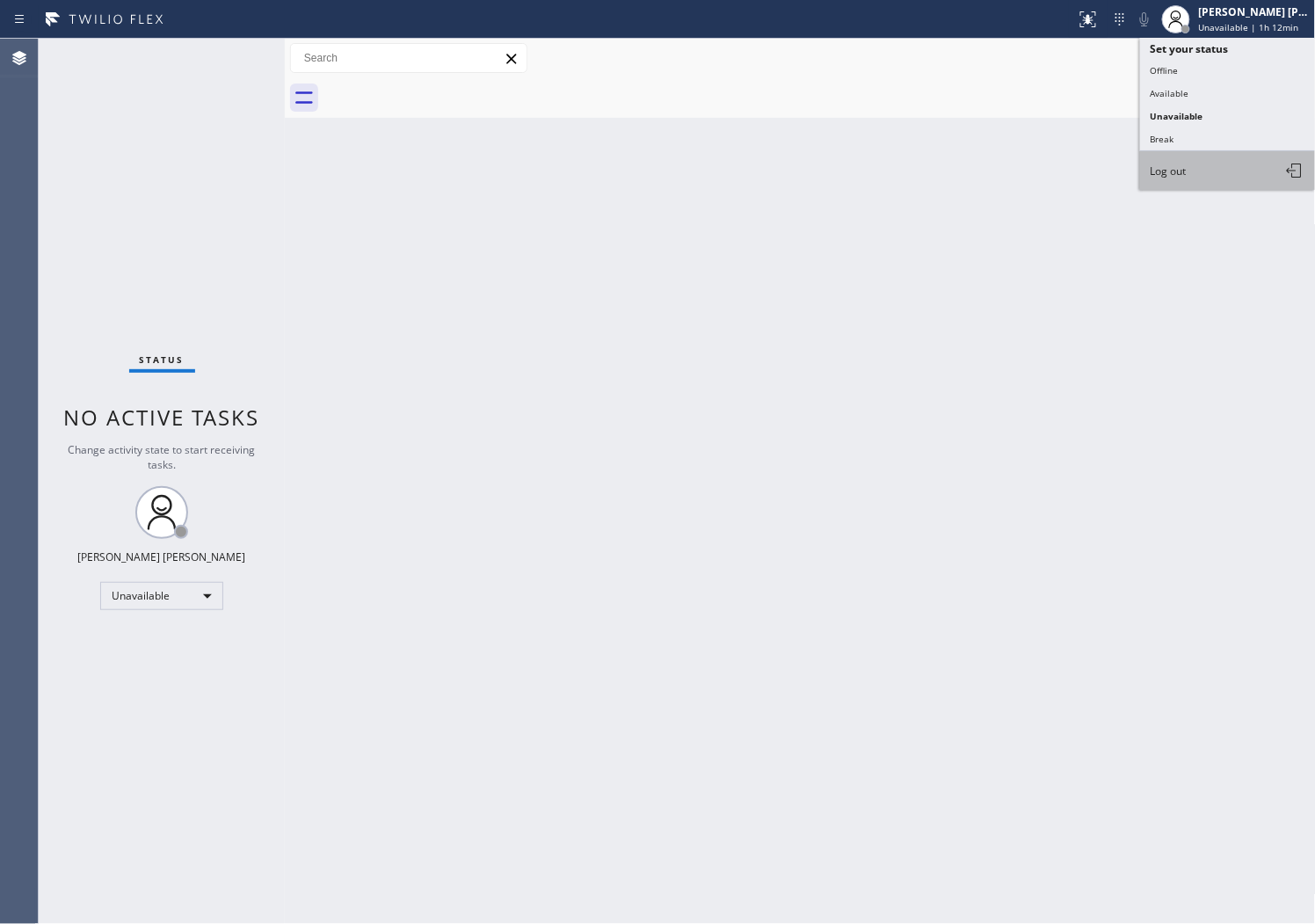
click at [1196, 154] on button "Log out" at bounding box center [1228, 170] width 176 height 38
click at [1196, 154] on div "Back to Dashboard Change Sender ID Customers Technicians Select a contact Outbo…" at bounding box center [800, 481] width 1032 height 886
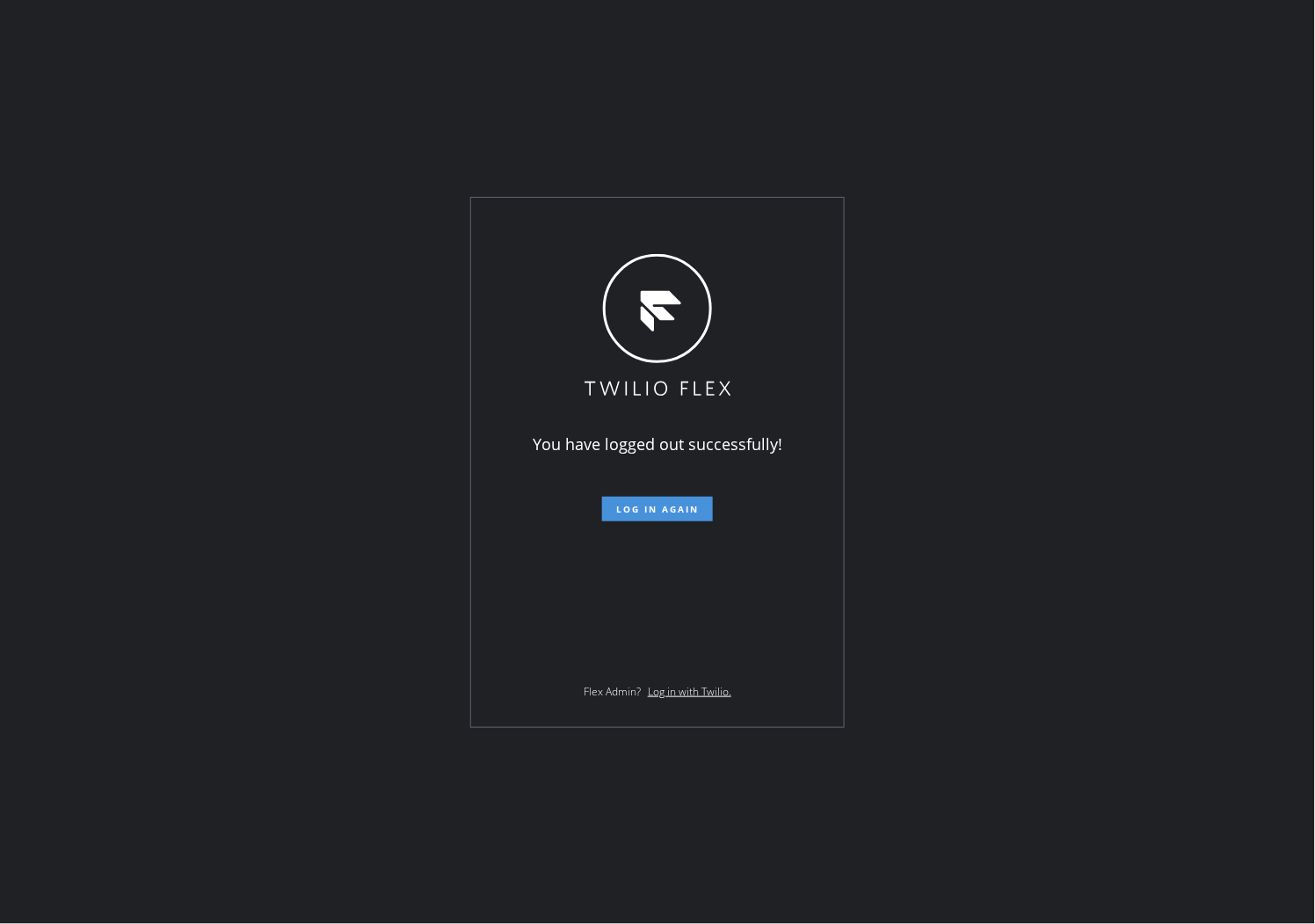
click at [683, 510] on span "Log in again" at bounding box center [658, 509] width 83 height 13
click at [691, 507] on span "Log in again" at bounding box center [658, 509] width 83 height 13
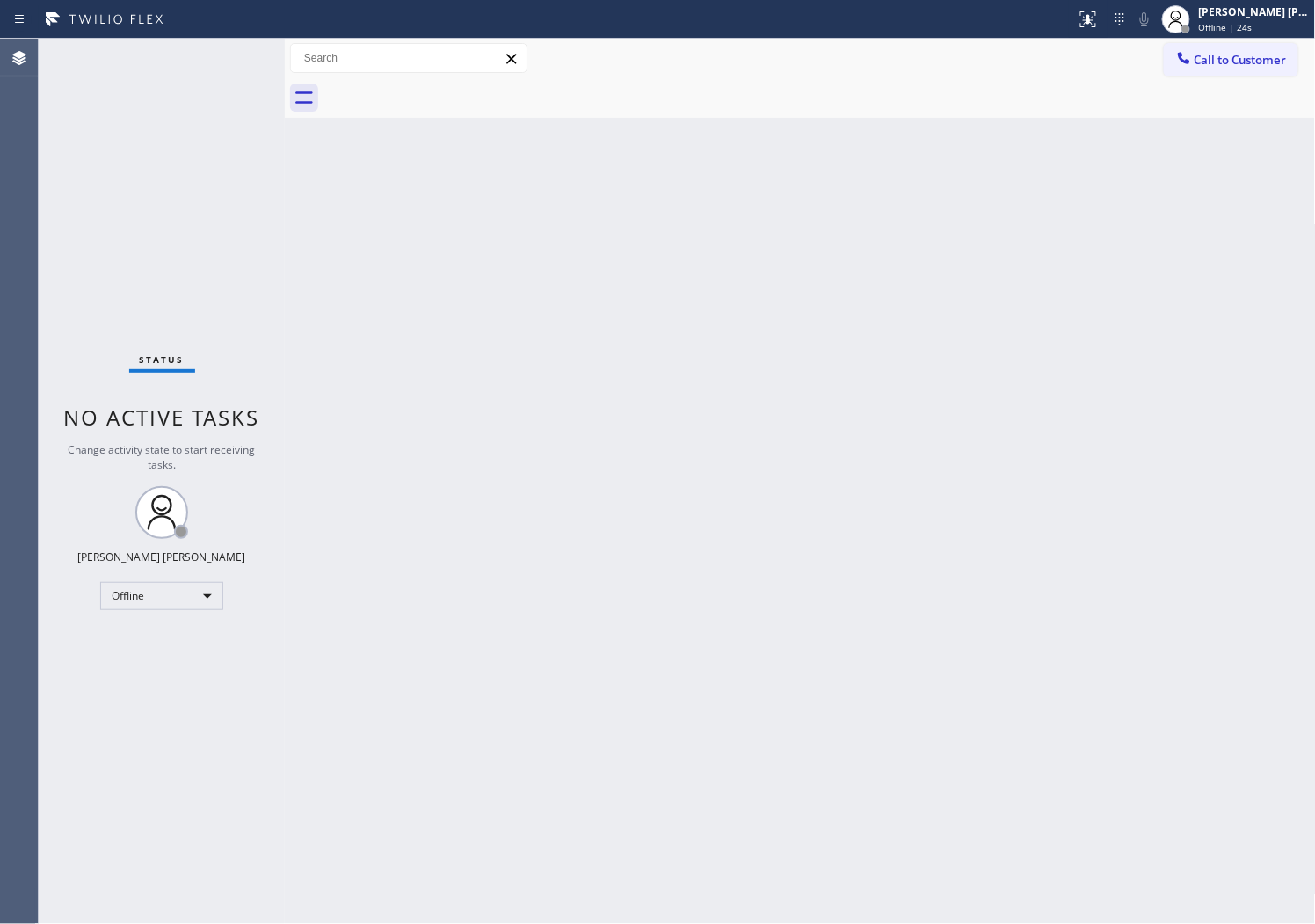
drag, startPoint x: 1278, startPoint y: 11, endPoint x: 1216, endPoint y: 119, distance: 124.5
click at [1278, 11] on div "[PERSON_NAME] [PERSON_NAME]" at bounding box center [1255, 11] width 111 height 15
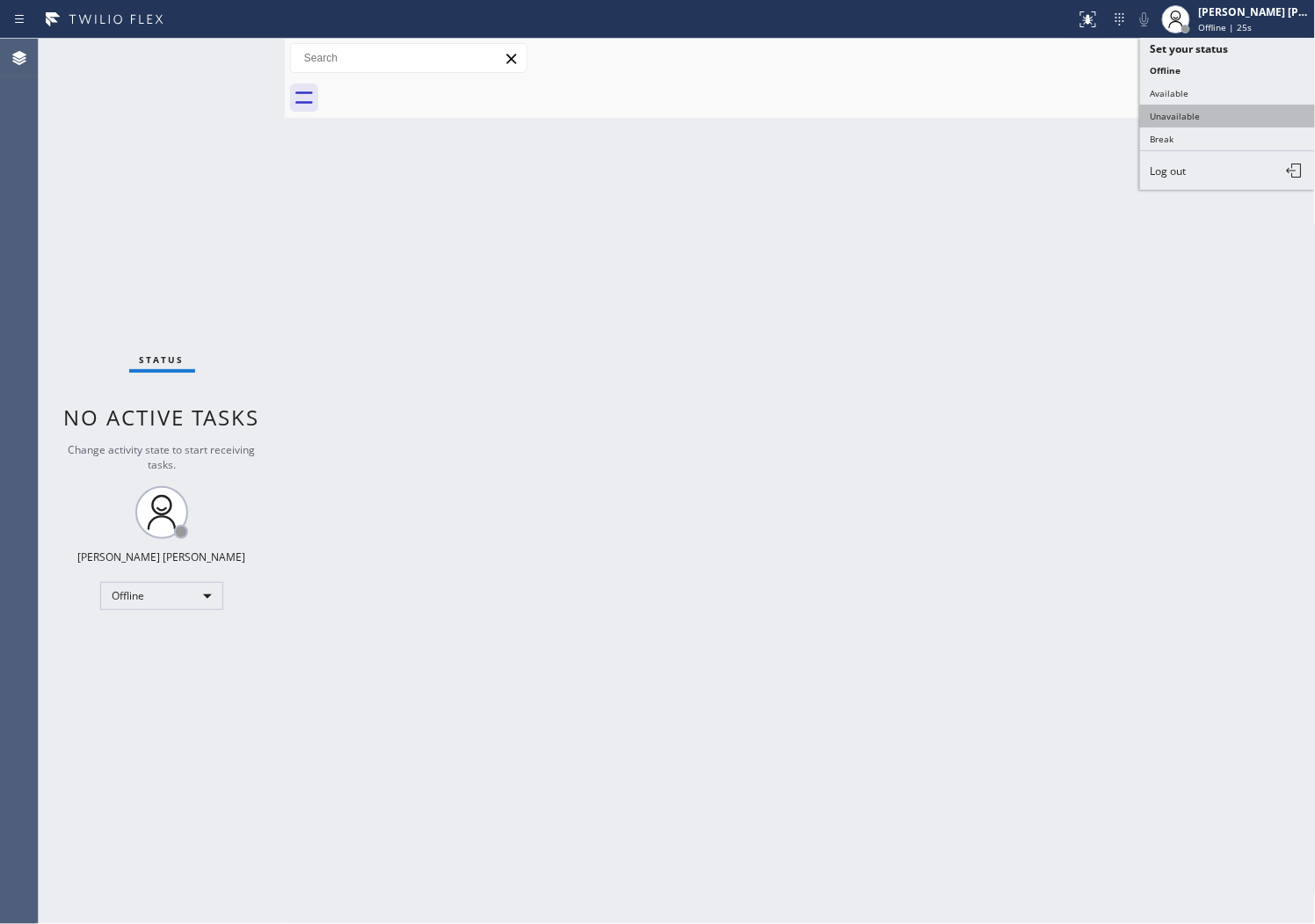
click at [1216, 119] on button "Unavailable" at bounding box center [1228, 115] width 176 height 23
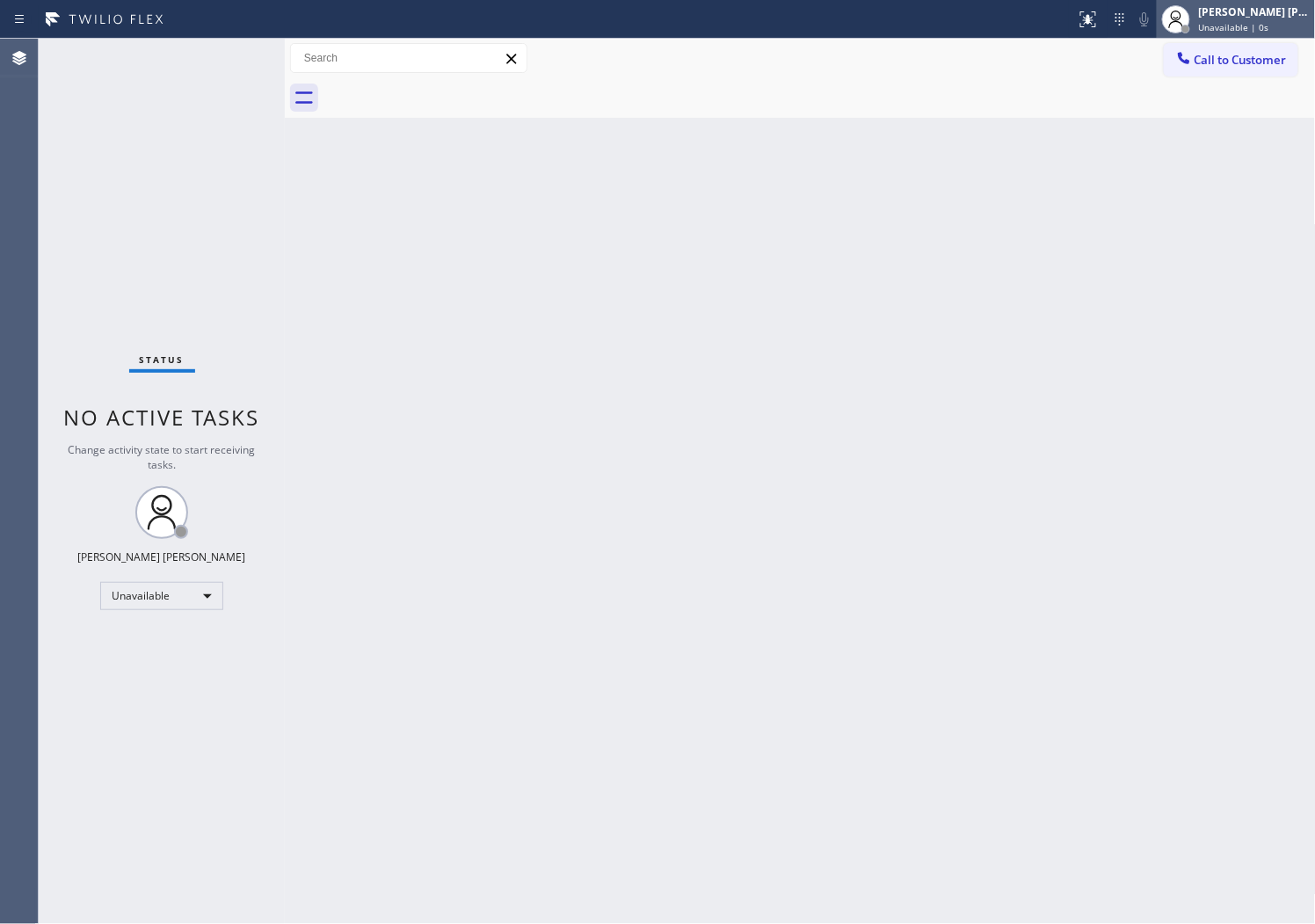
click at [1261, 23] on span "Unavailable | 0s" at bounding box center [1234, 27] width 70 height 13
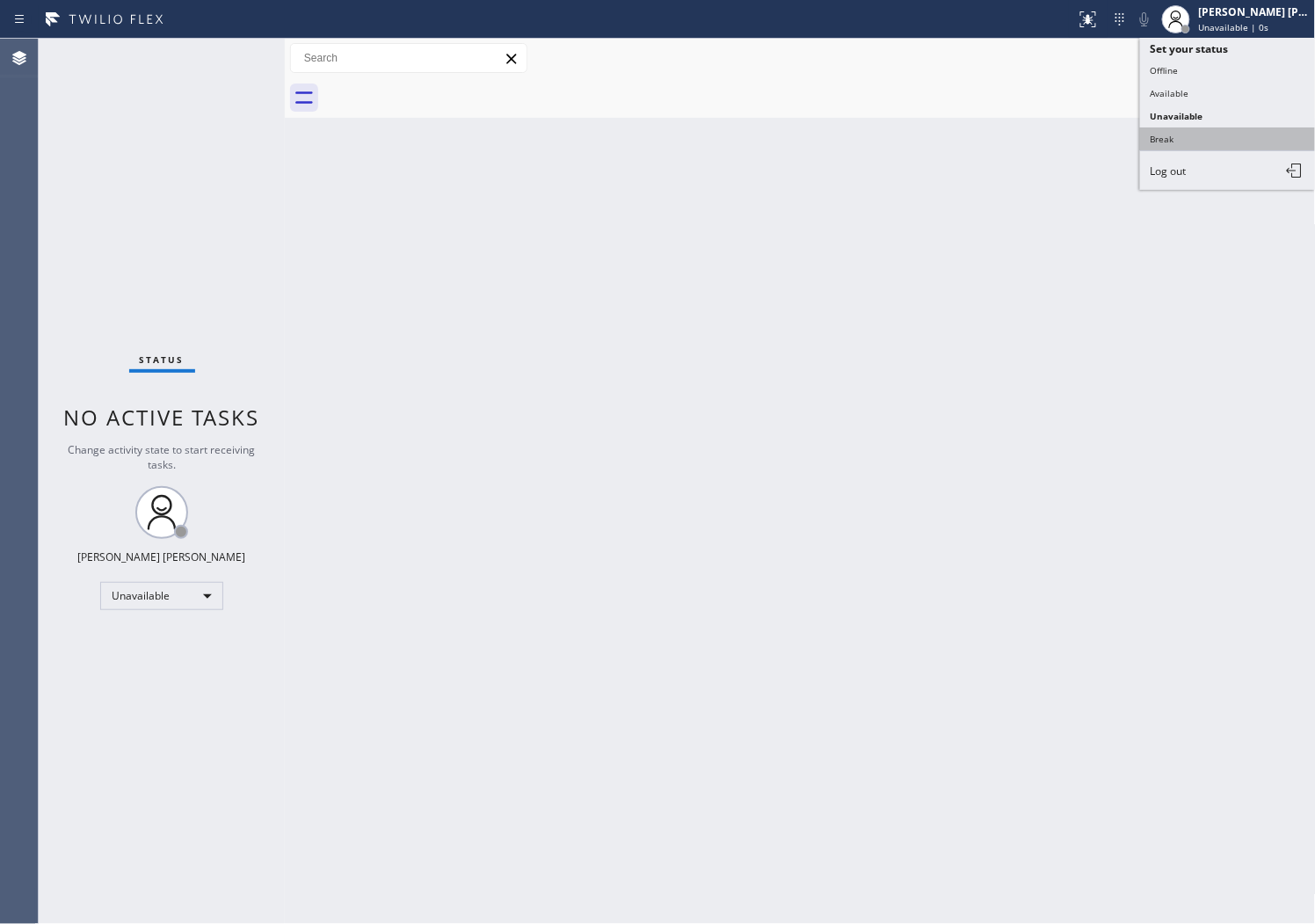
click at [1171, 143] on button "Break" at bounding box center [1228, 139] width 176 height 23
